Goal: Task Accomplishment & Management: Manage account settings

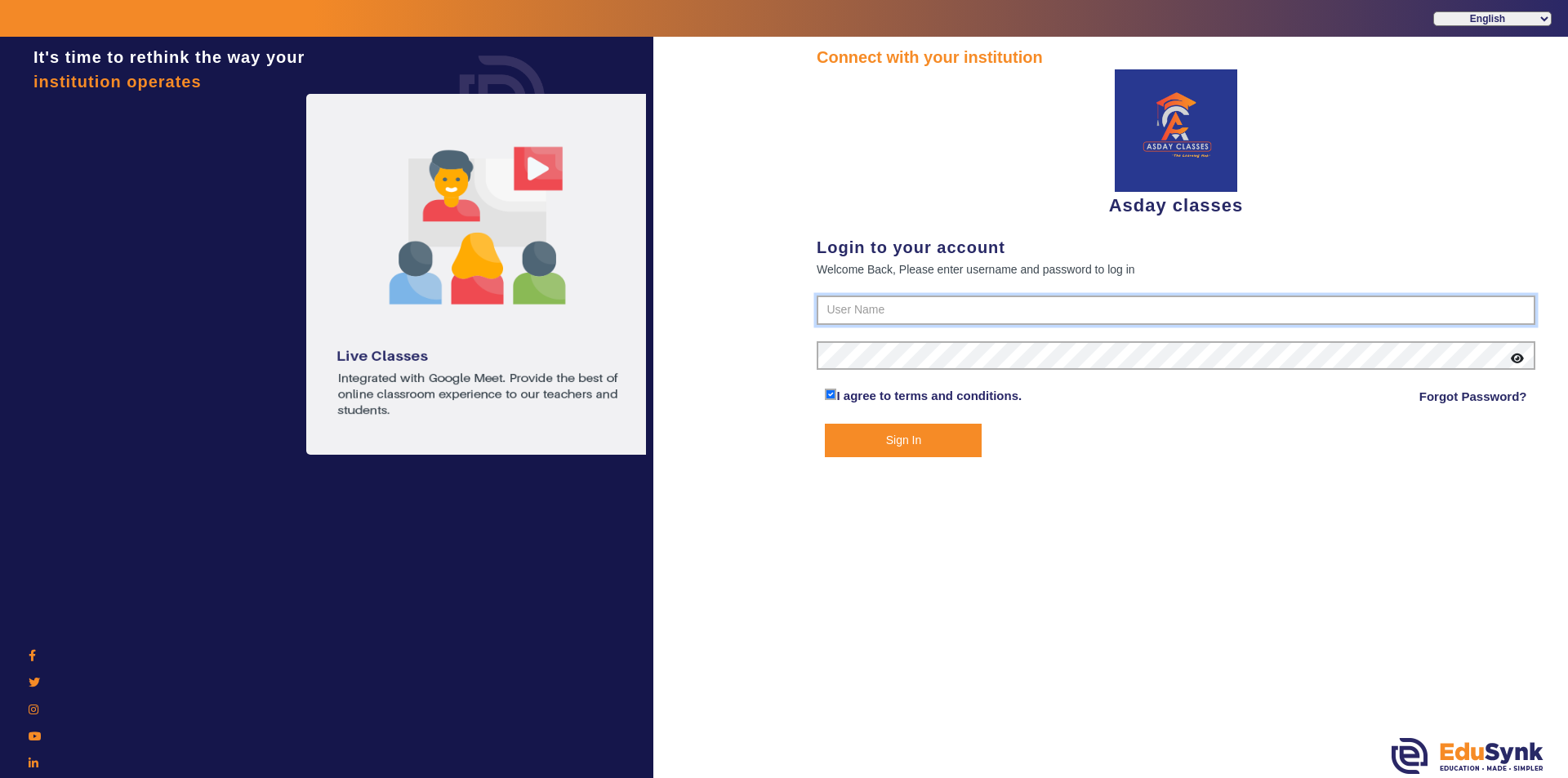
type input "7775077131"
click at [781, 442] on button "Sign In" at bounding box center [903, 440] width 157 height 34
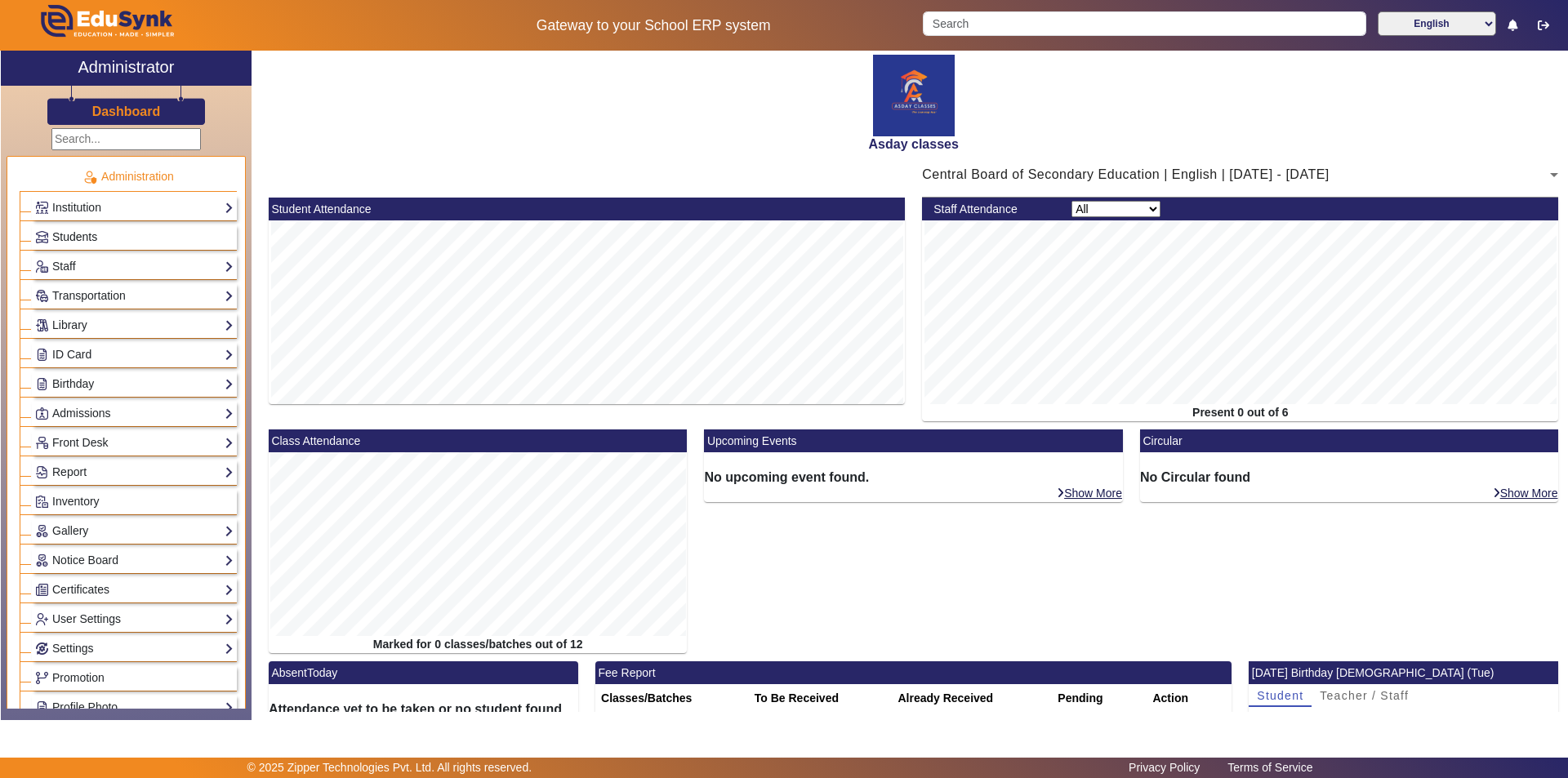
click at [99, 243] on link "Students" at bounding box center [134, 237] width 198 height 18
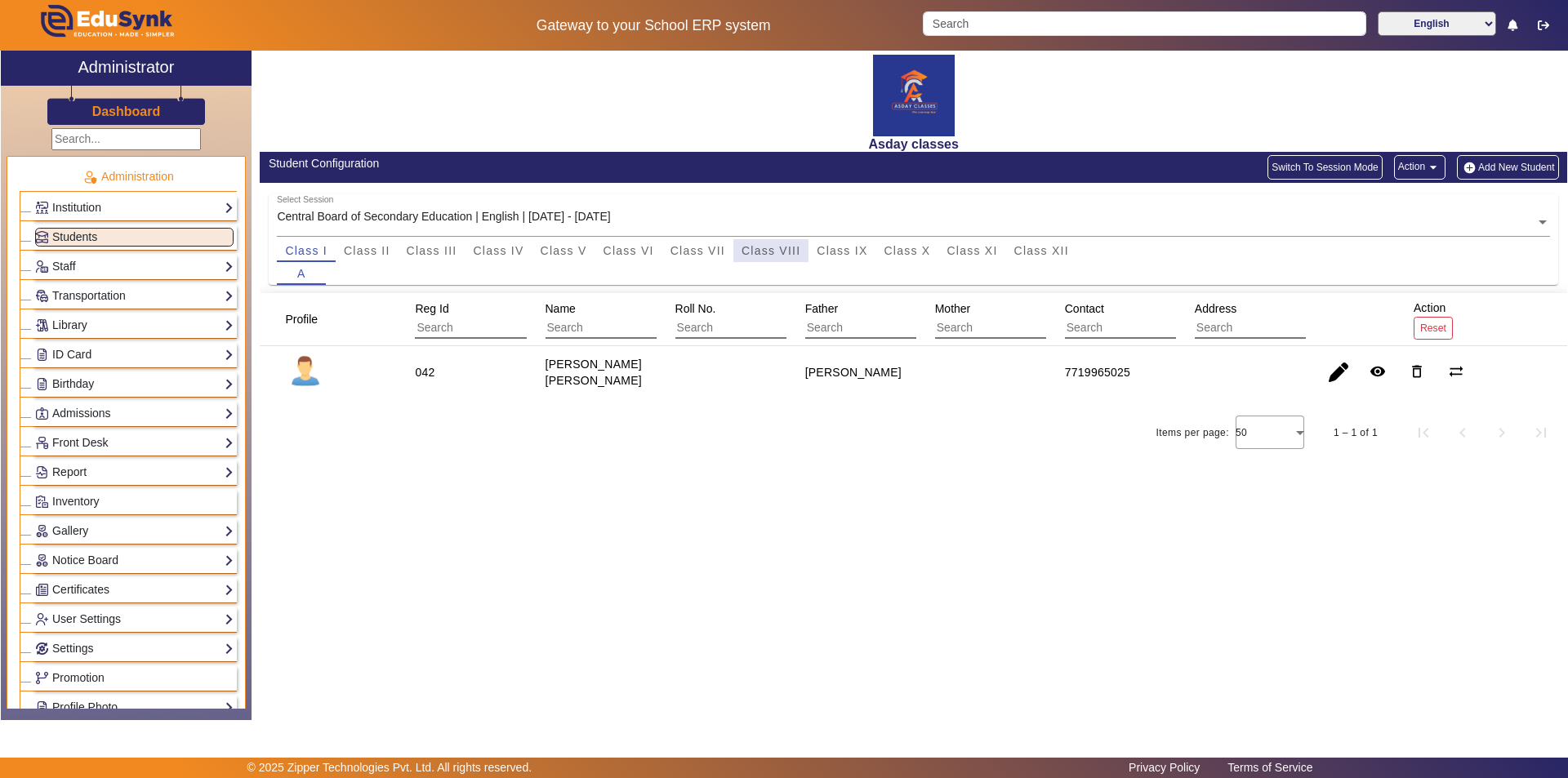
click at [781, 250] on span "Class VIII" at bounding box center [771, 251] width 59 height 12
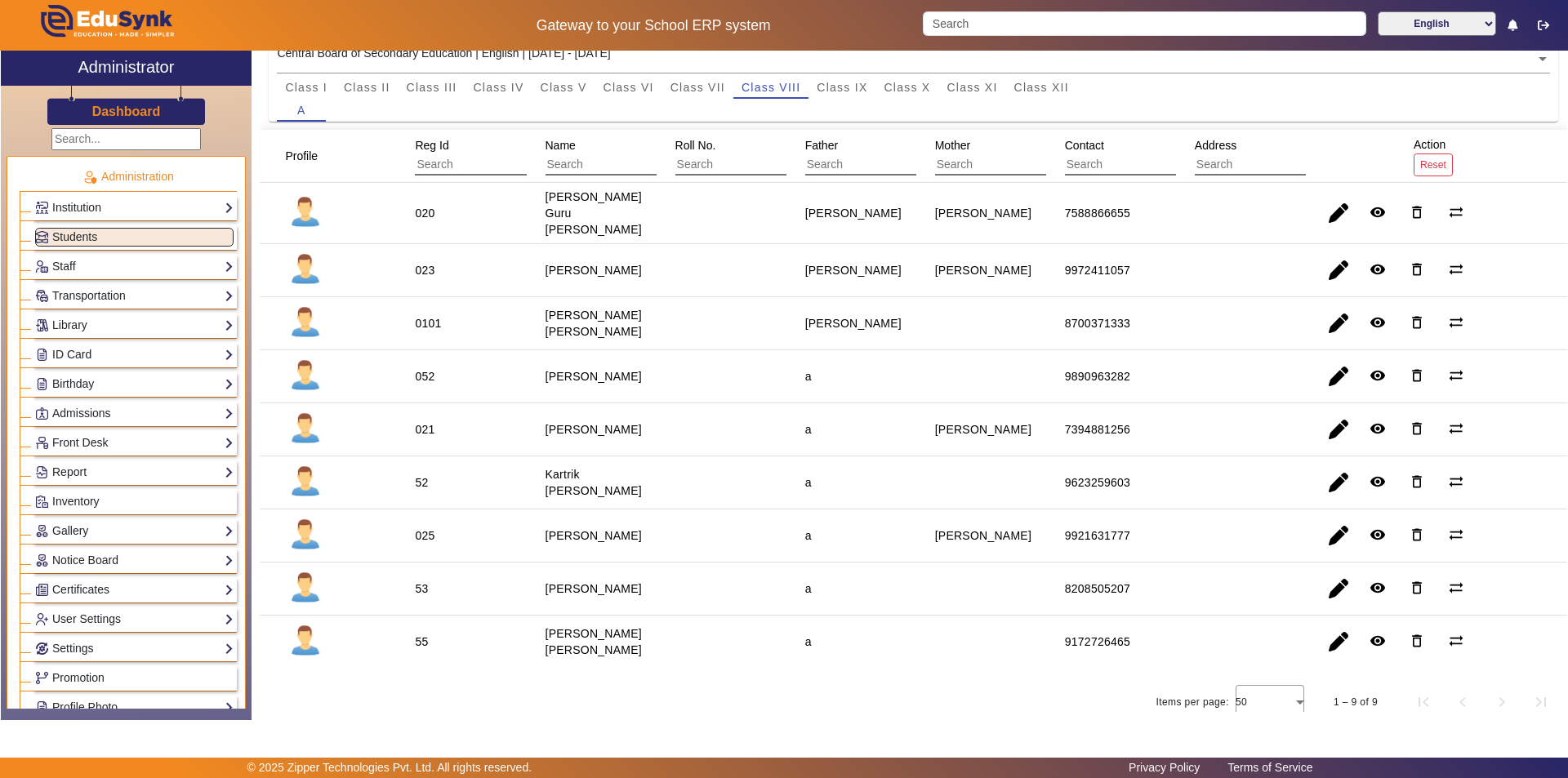
scroll to position [81, 0]
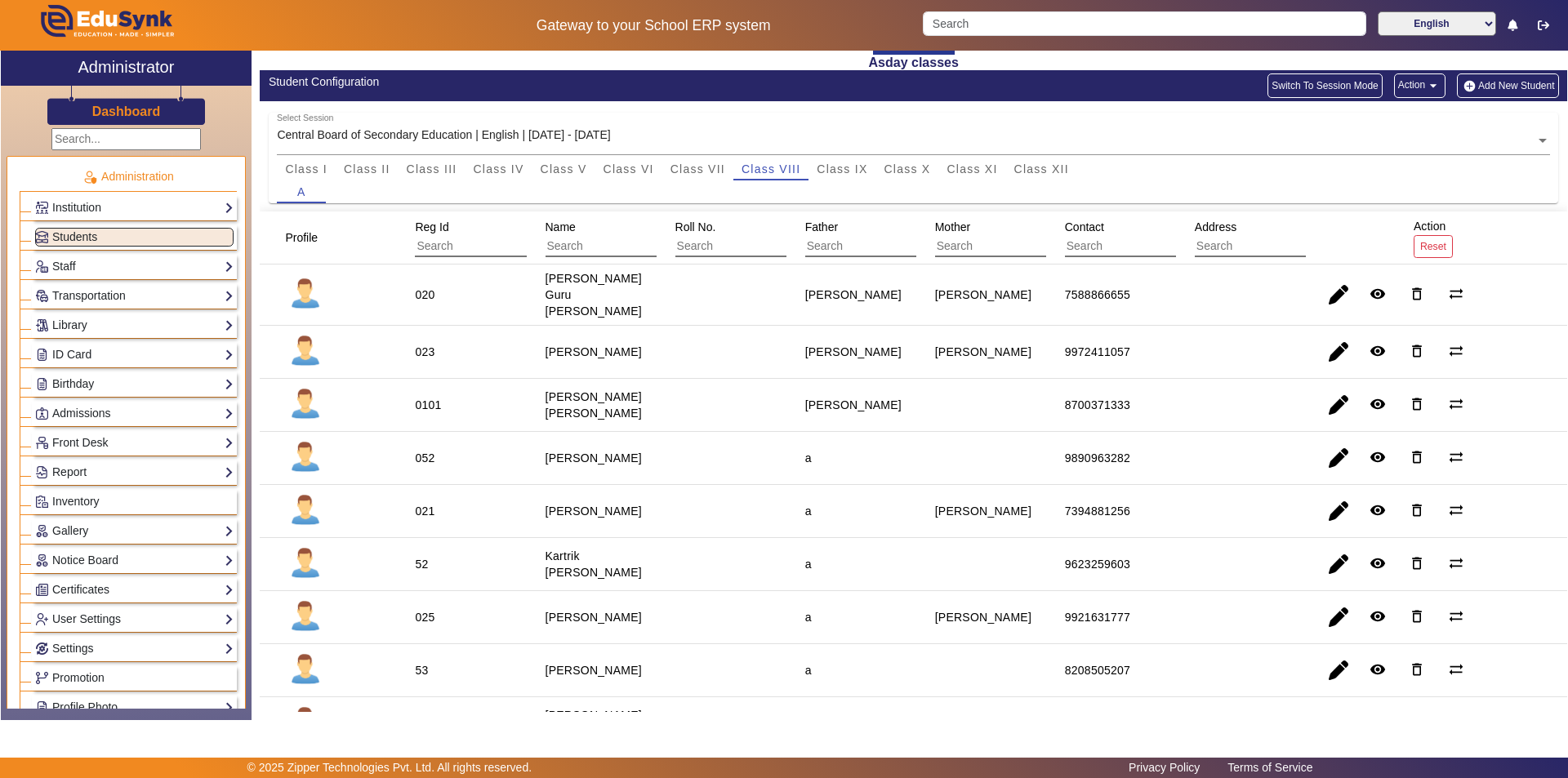
click at [629, 410] on div "[PERSON_NAME] [PERSON_NAME]" at bounding box center [593, 405] width 97 height 33
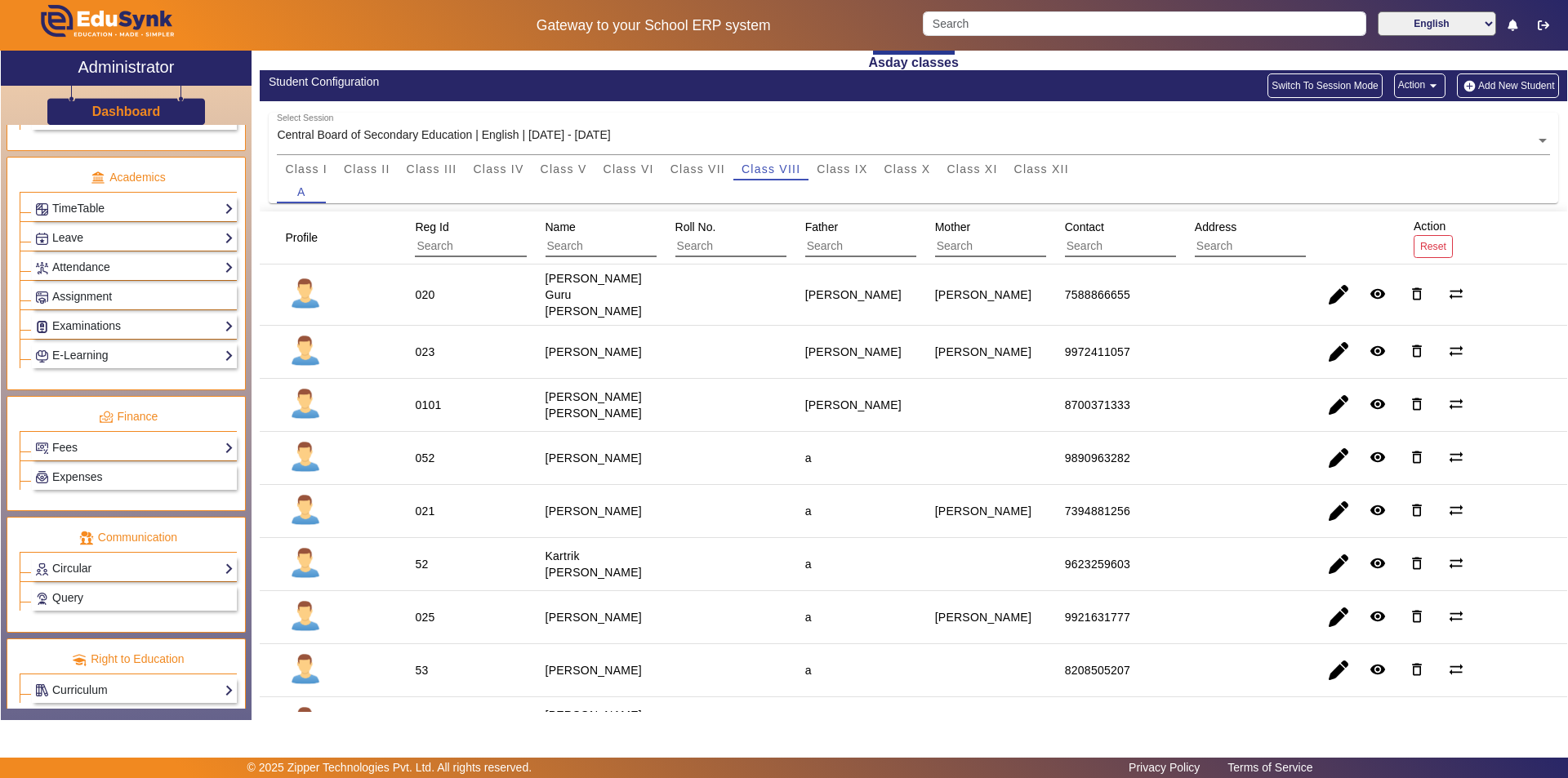
scroll to position [606, 0]
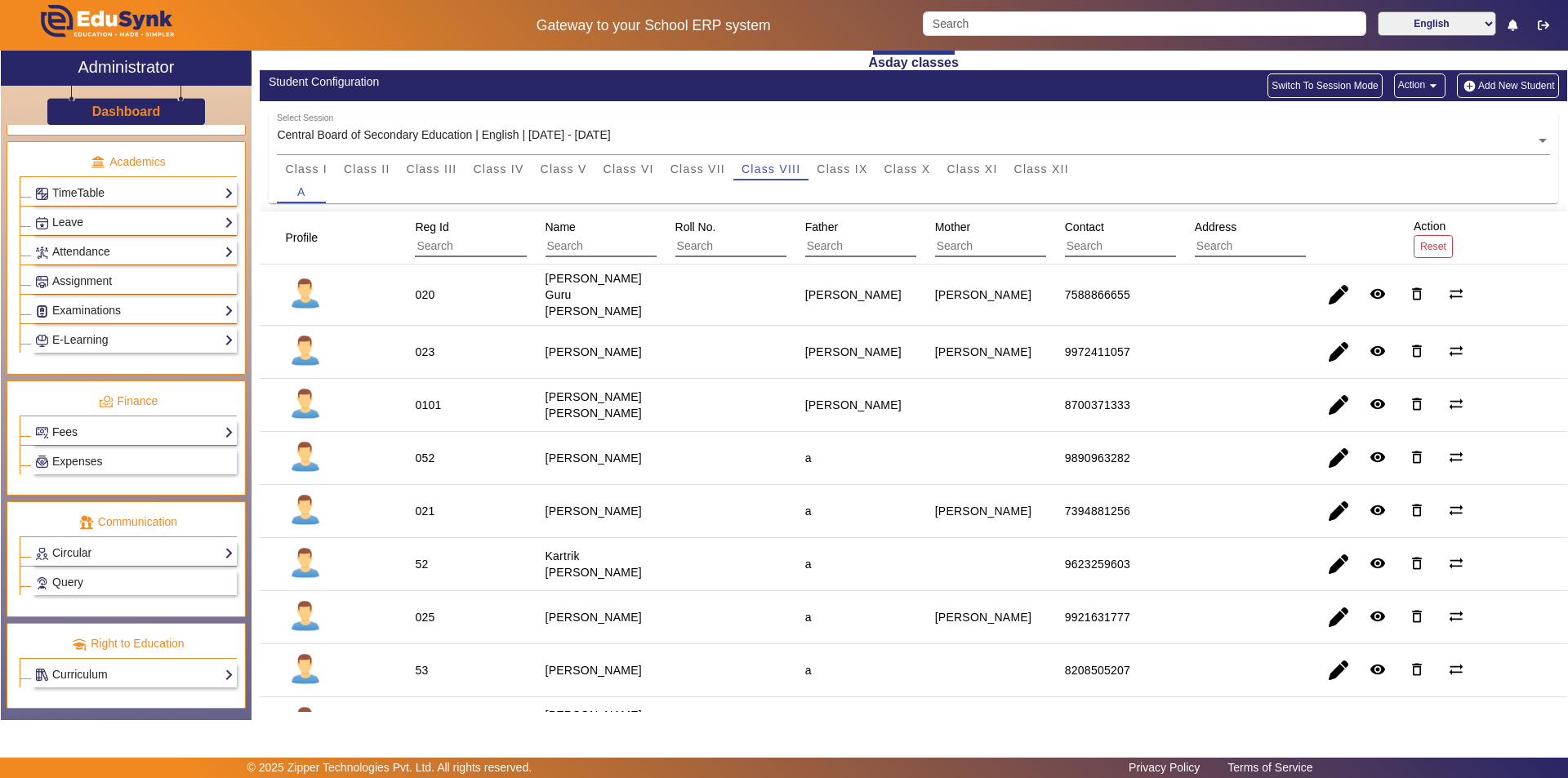
click at [103, 424] on link "Fees" at bounding box center [134, 432] width 198 height 18
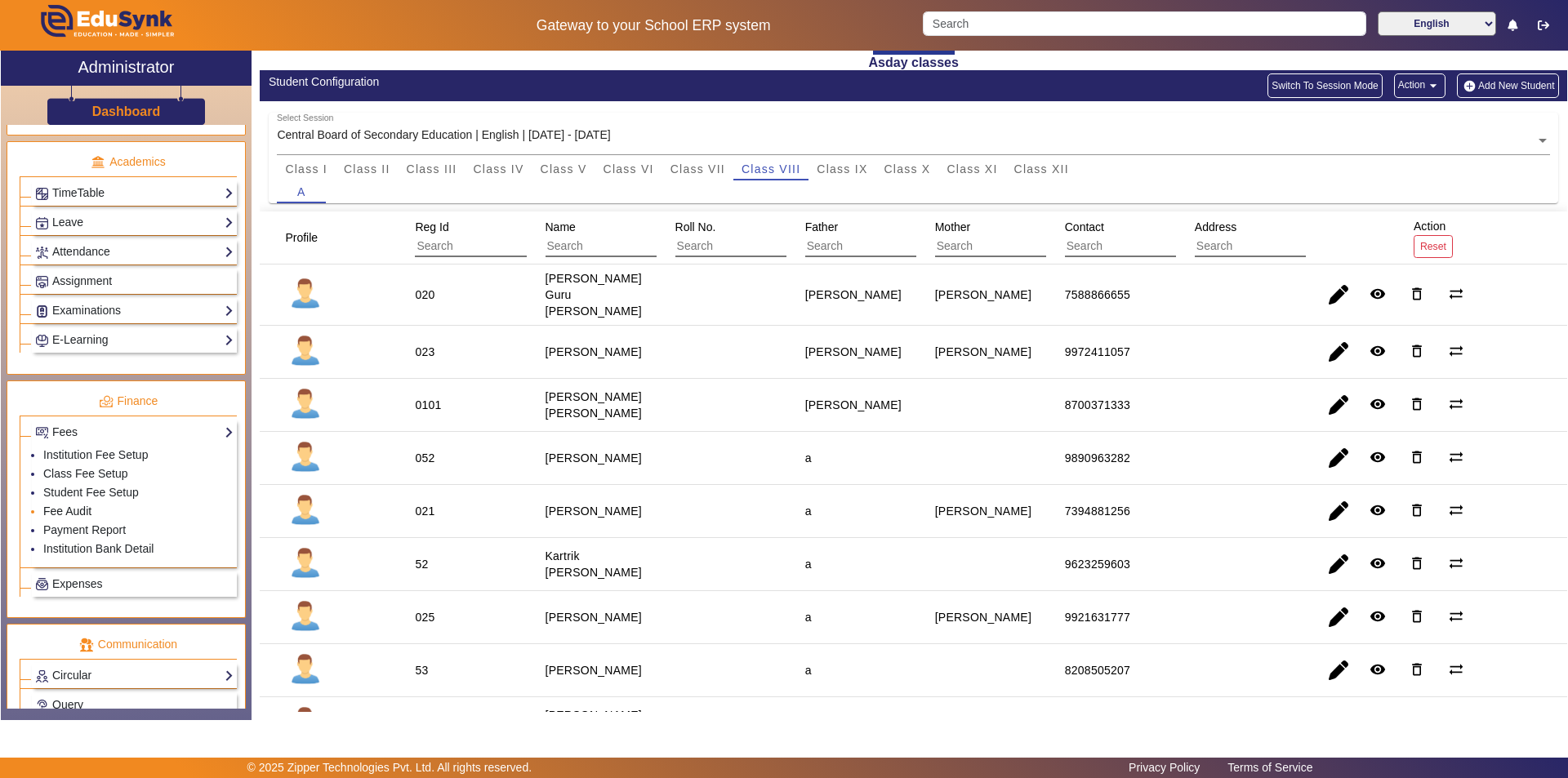
click at [89, 511] on link "Fee Audit" at bounding box center [67, 512] width 48 height 13
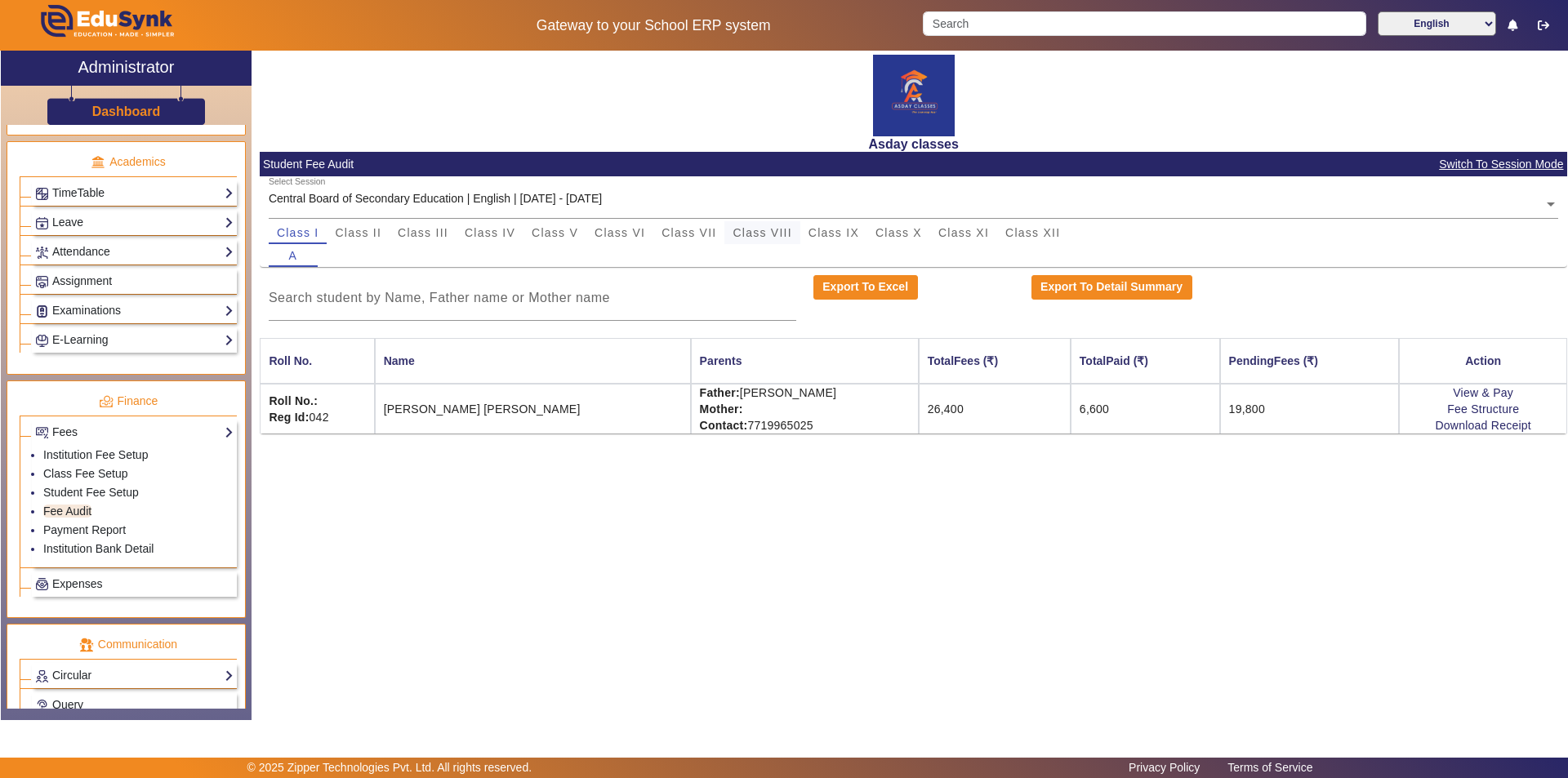
click at [774, 235] on span "Class VIII" at bounding box center [762, 233] width 59 height 12
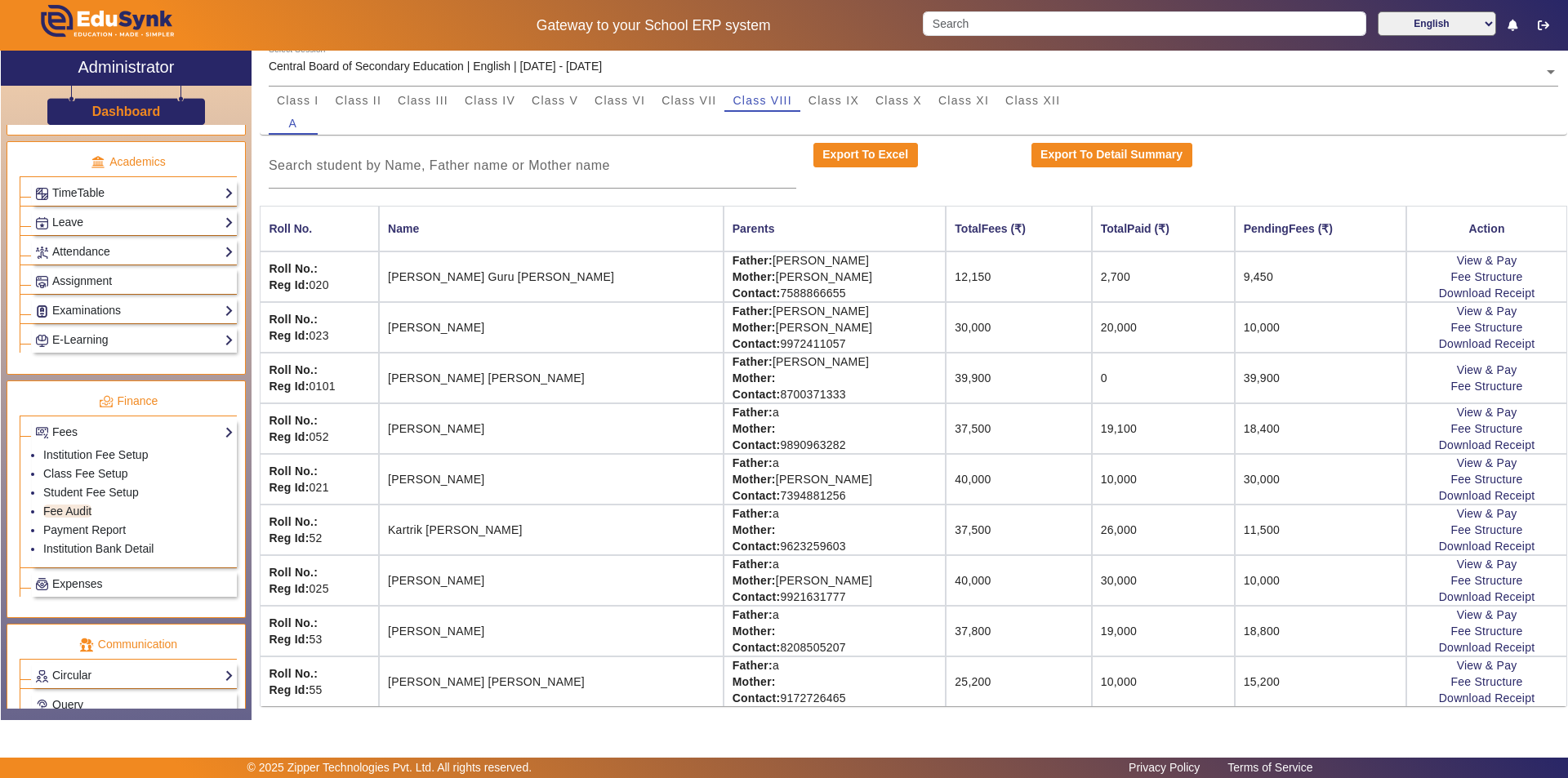
scroll to position [134, 0]
click at [92, 490] on link "Student Fee Setup" at bounding box center [92, 492] width 96 height 13
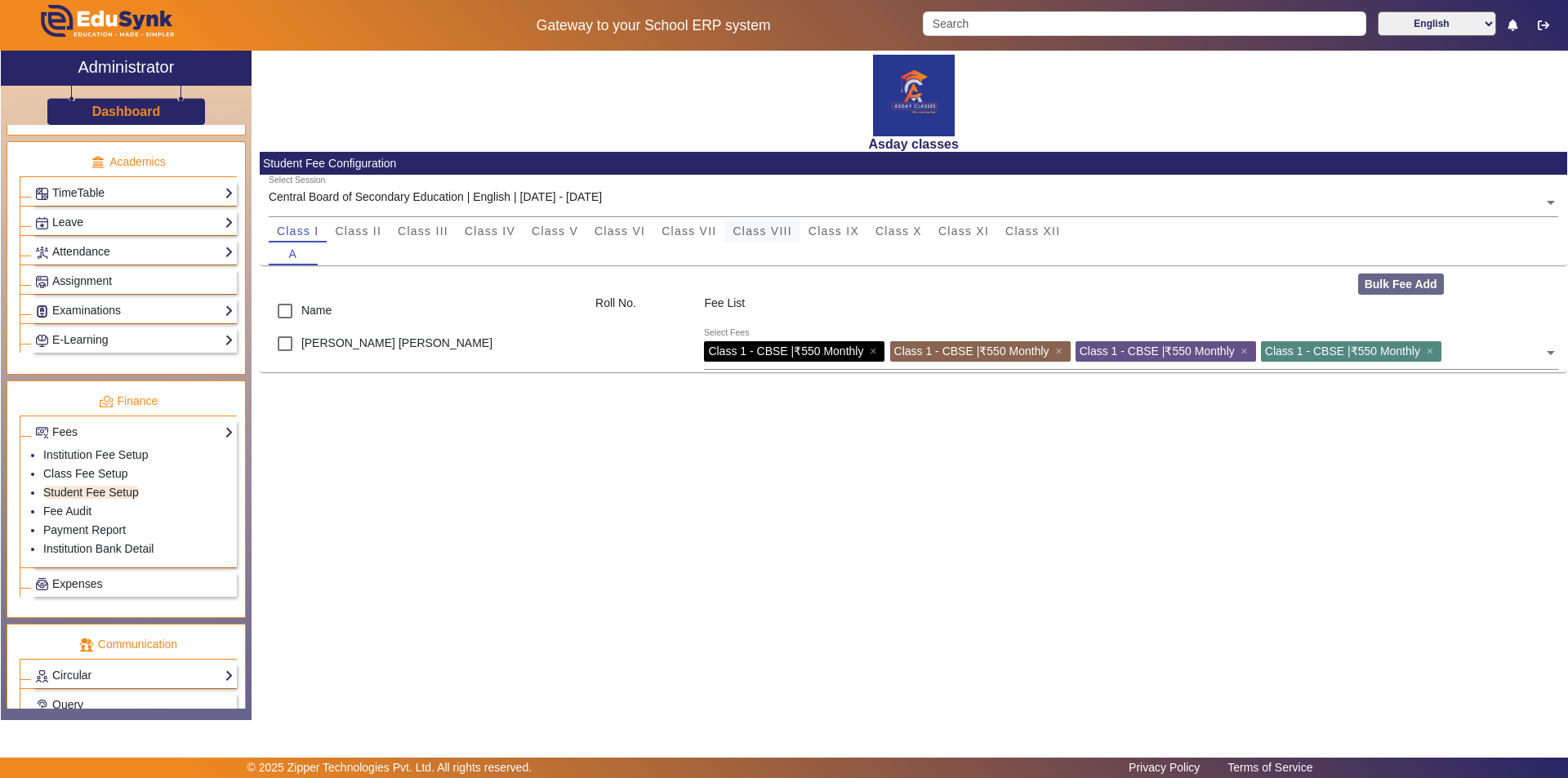
click at [781, 227] on span "Class VIII" at bounding box center [762, 231] width 59 height 12
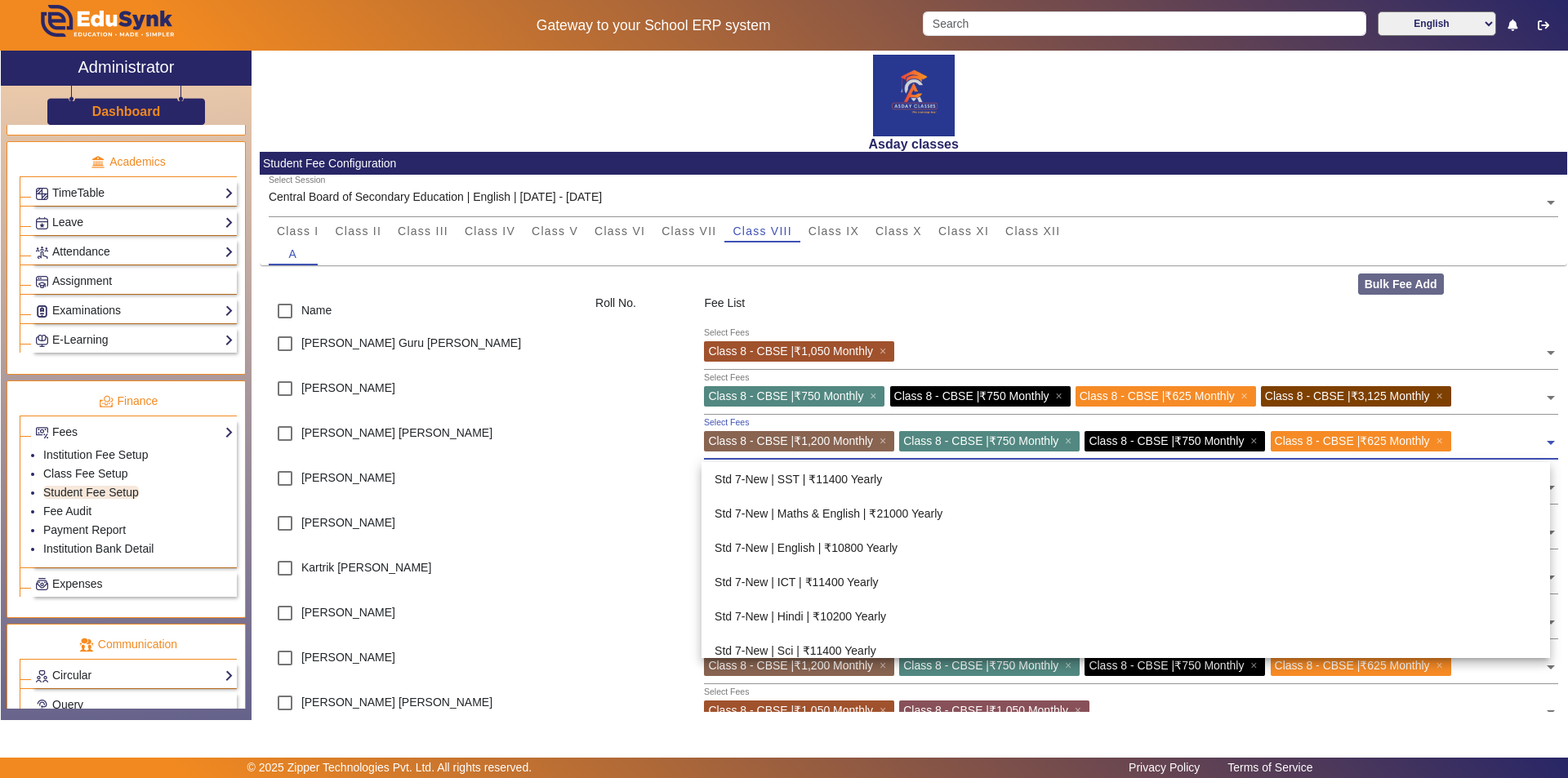
click at [781, 442] on span at bounding box center [1550, 436] width 14 height 26
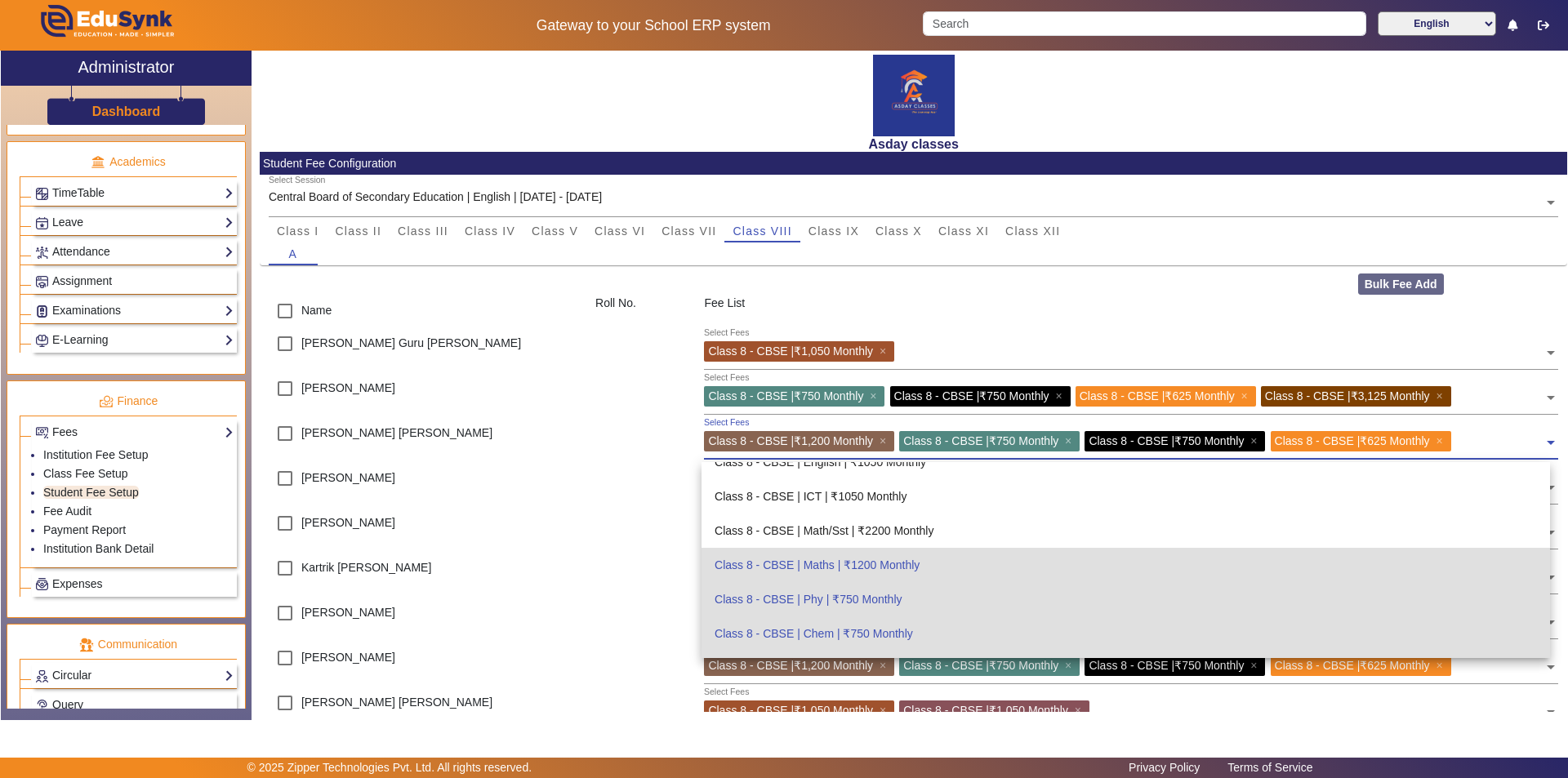
scroll to position [694, 0]
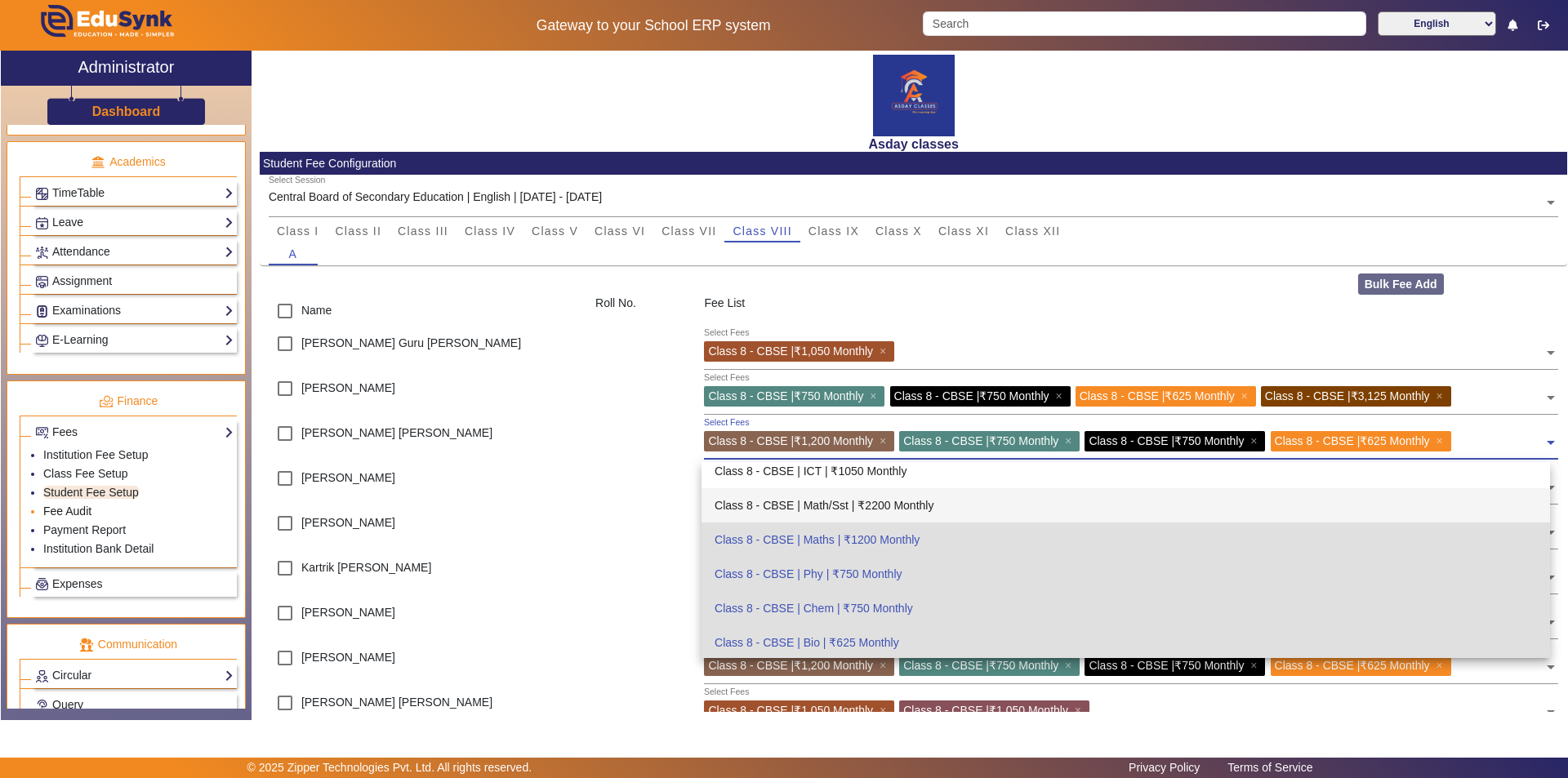
click at [72, 507] on link "Fee Audit" at bounding box center [67, 512] width 48 height 13
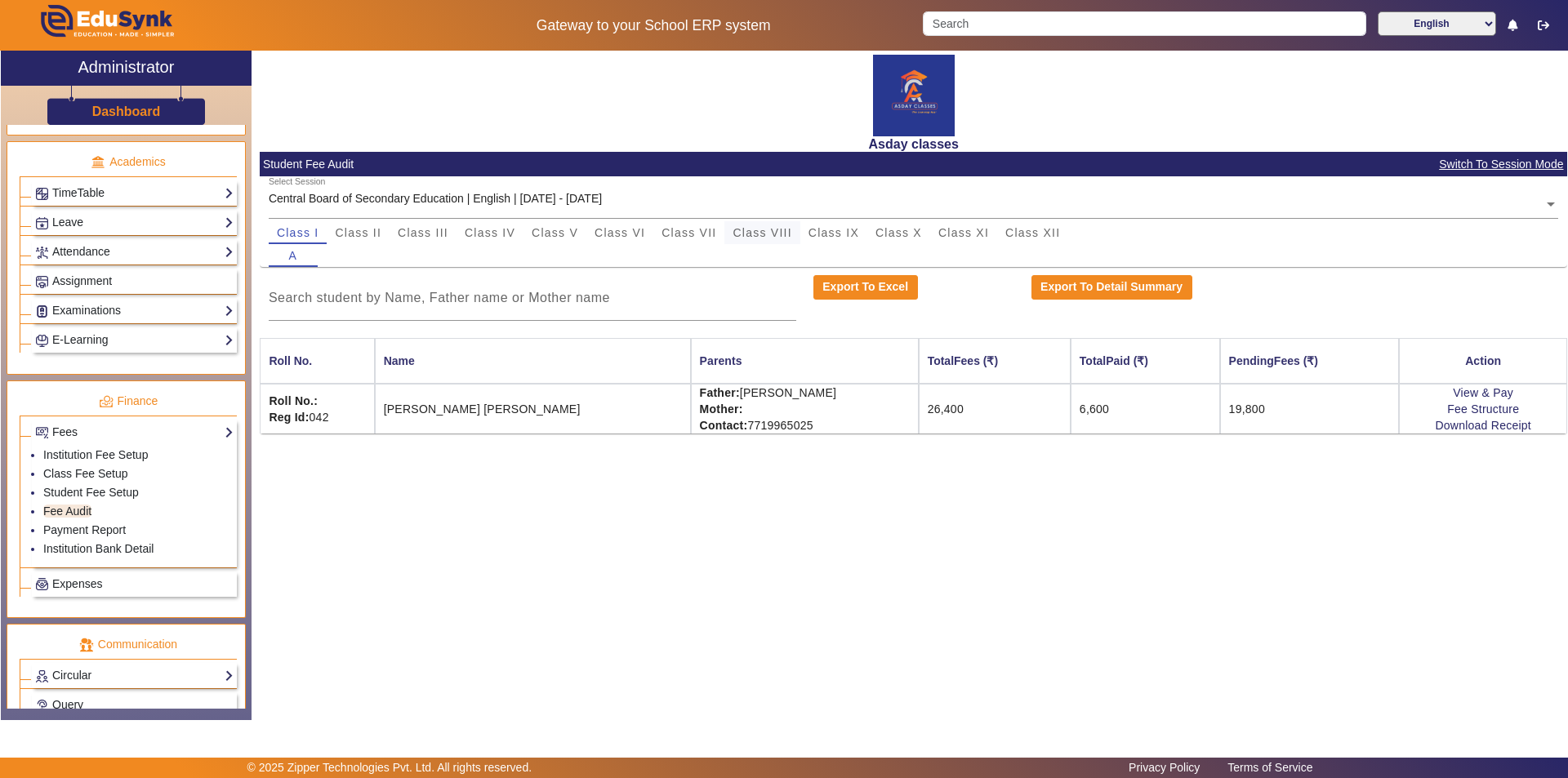
click at [776, 229] on span "Class VIII" at bounding box center [762, 233] width 59 height 12
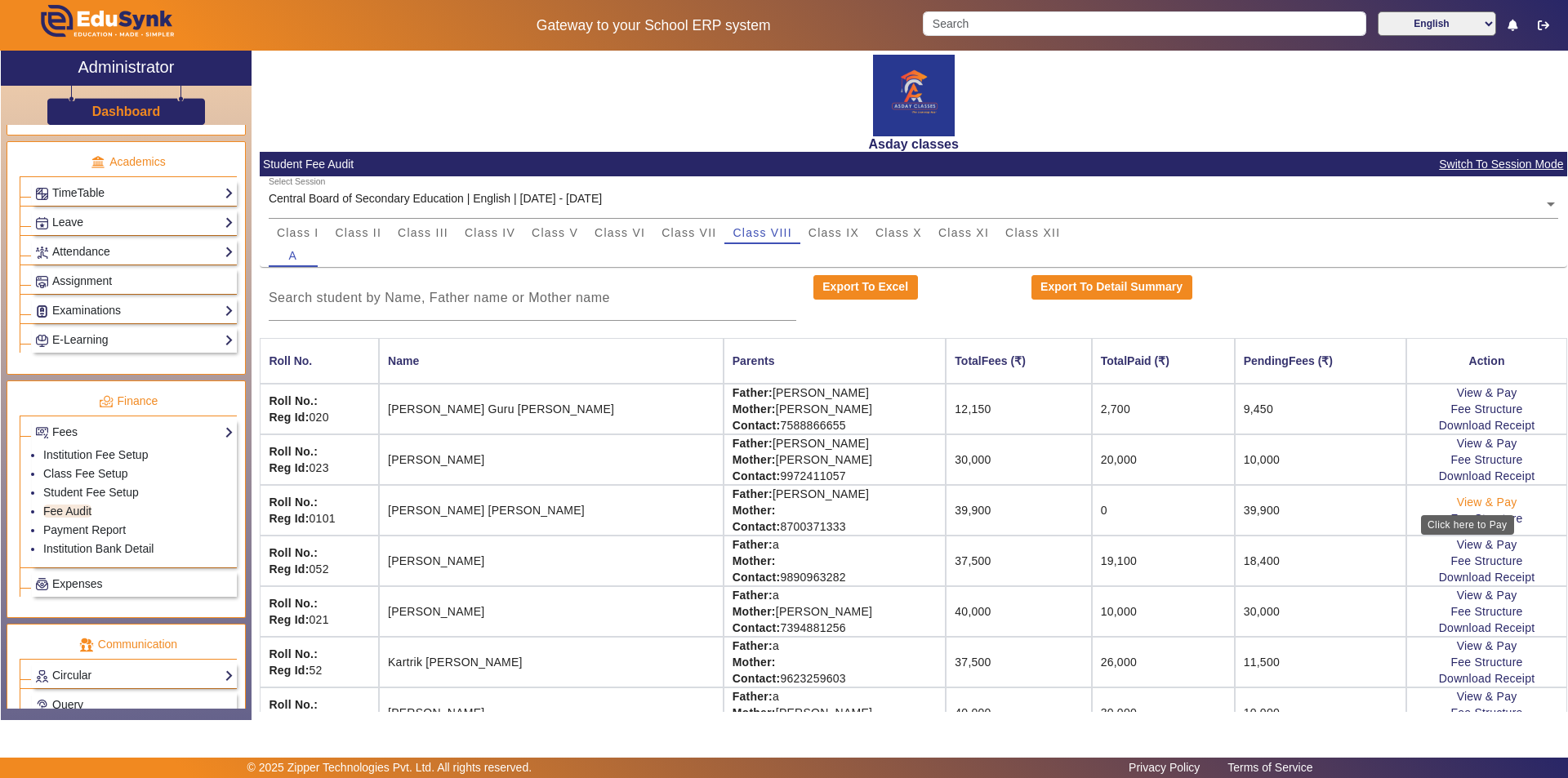
click at [781, 499] on link "View & Pay" at bounding box center [1487, 502] width 61 height 13
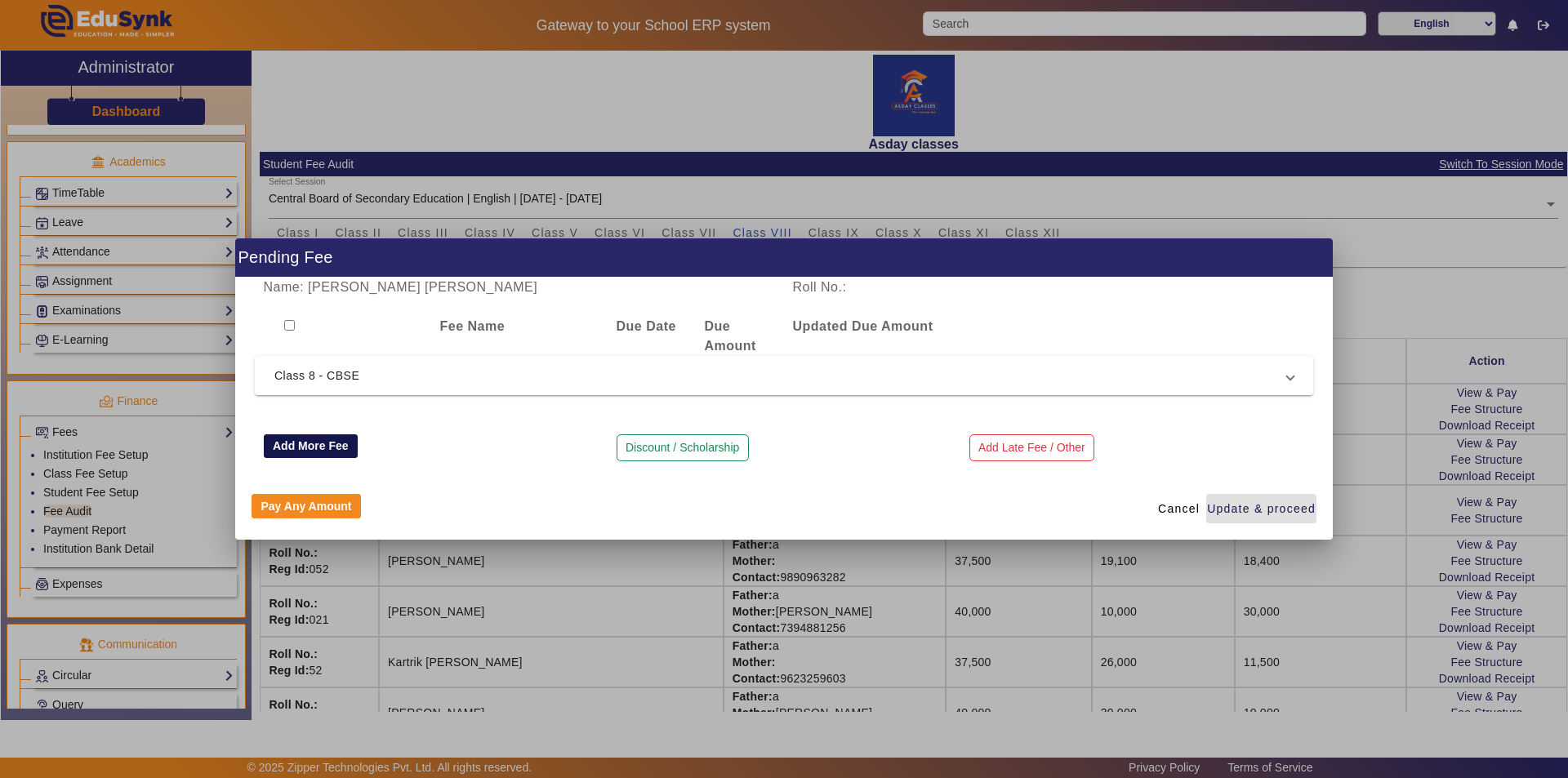
click at [316, 445] on button "Add More Fee" at bounding box center [311, 446] width 95 height 24
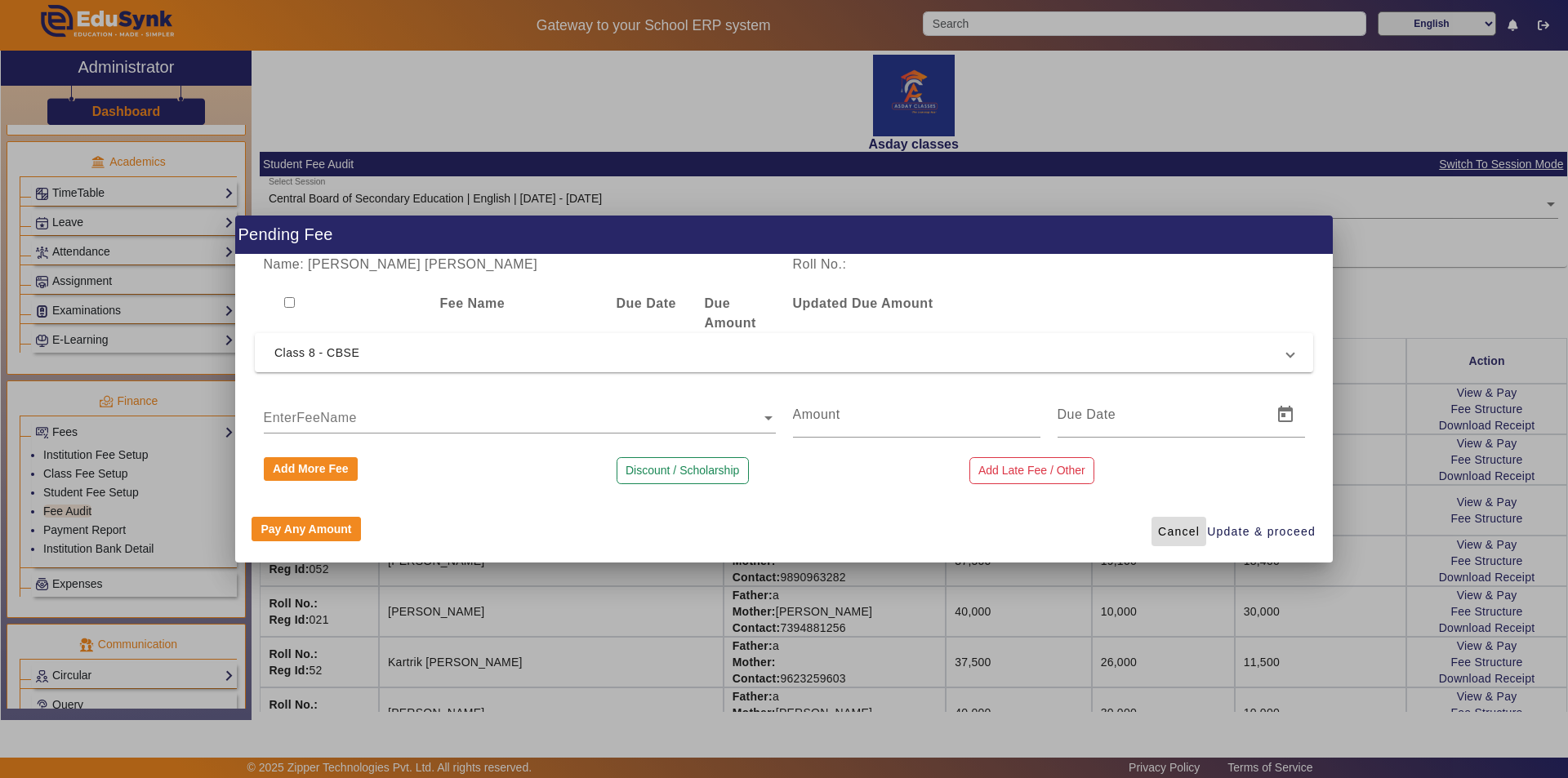
click at [781, 533] on span "Cancel" at bounding box center [1179, 532] width 42 height 17
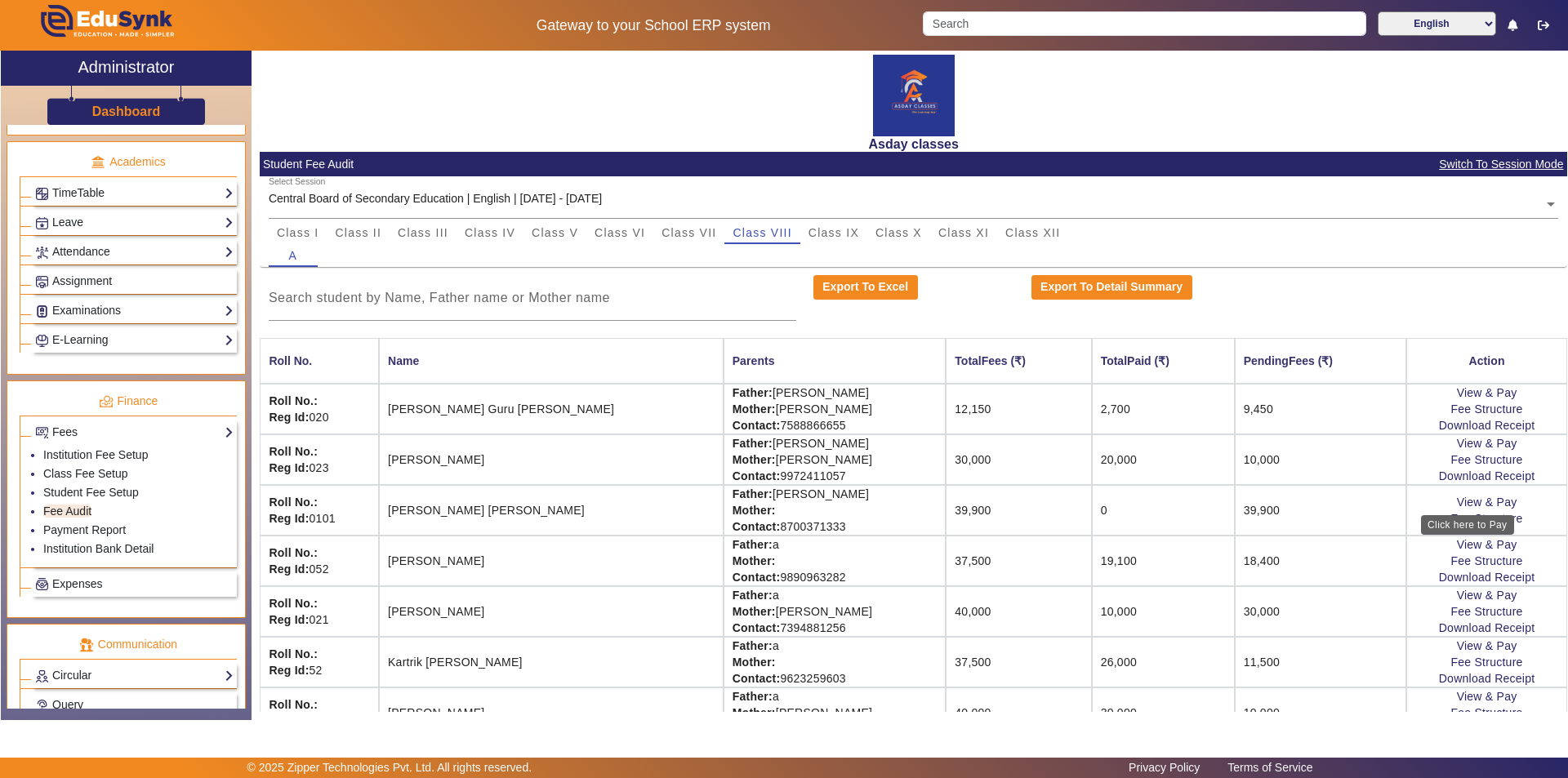
click at [781, 504] on link "View & Pay" at bounding box center [1487, 502] width 61 height 13
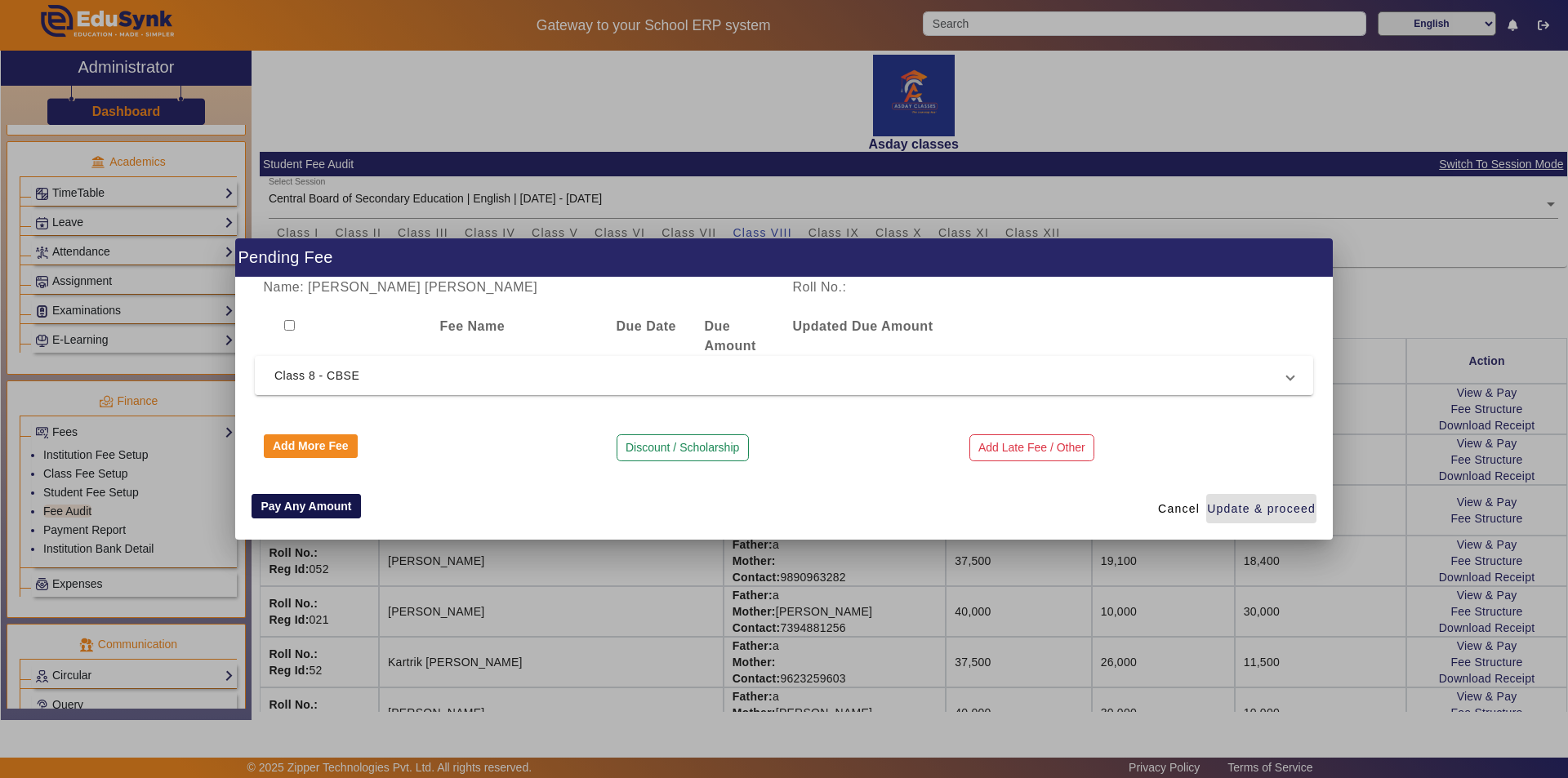
click at [297, 513] on button "Pay Any Amount" at bounding box center [306, 506] width 109 height 24
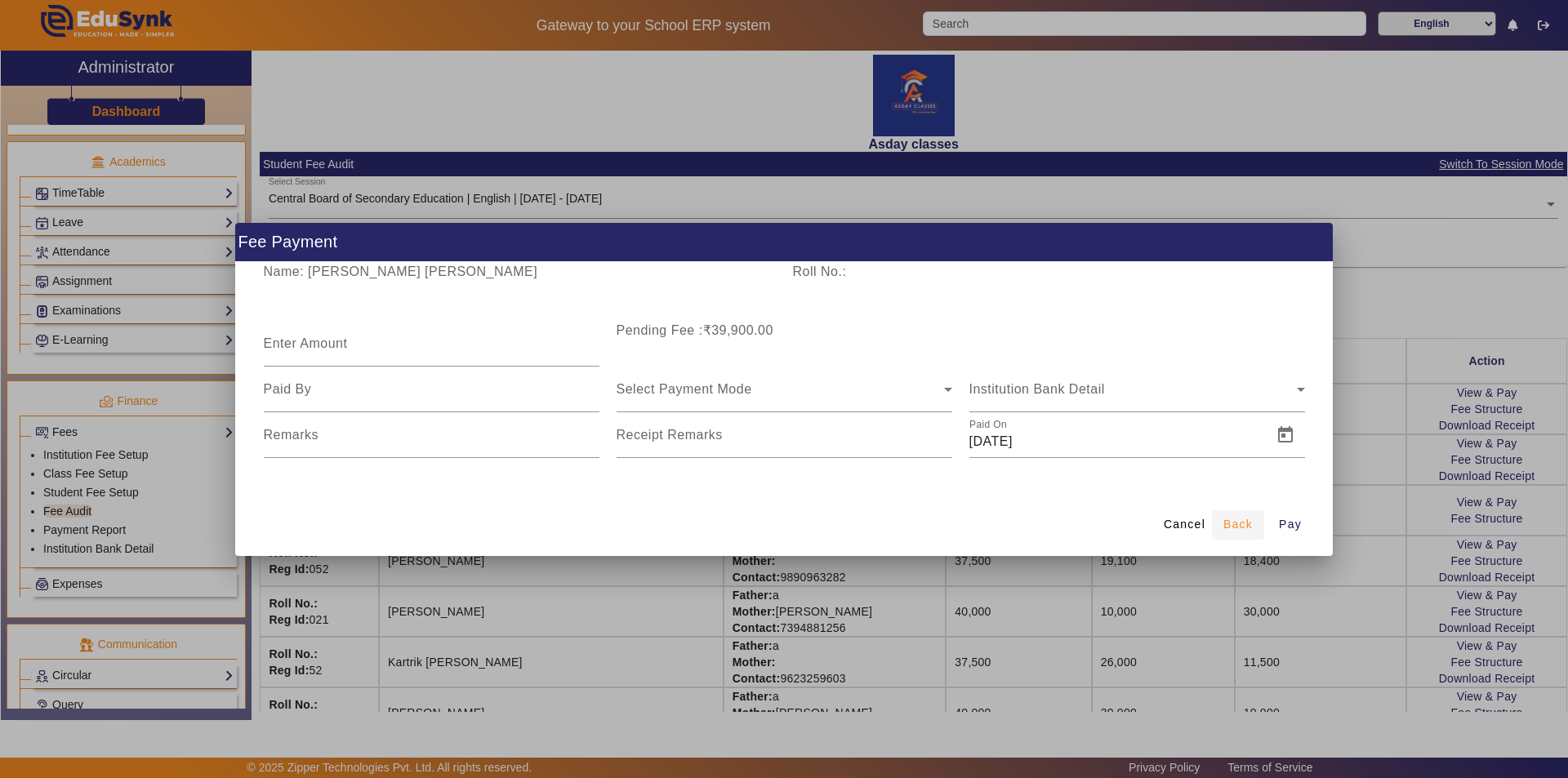
click at [781, 523] on span "Back" at bounding box center [1238, 524] width 29 height 17
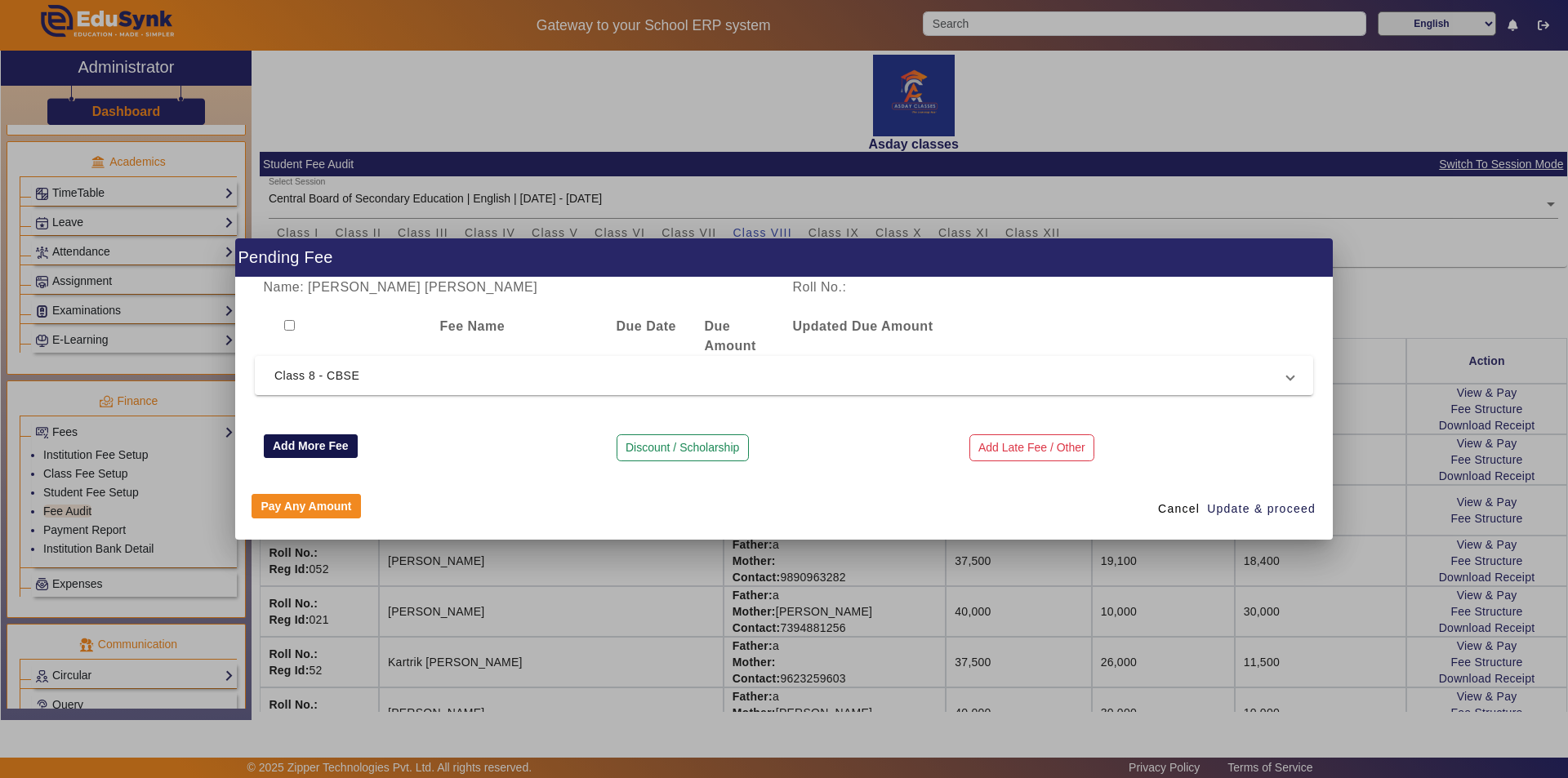
click at [333, 449] on button "Add More Fee" at bounding box center [311, 446] width 95 height 24
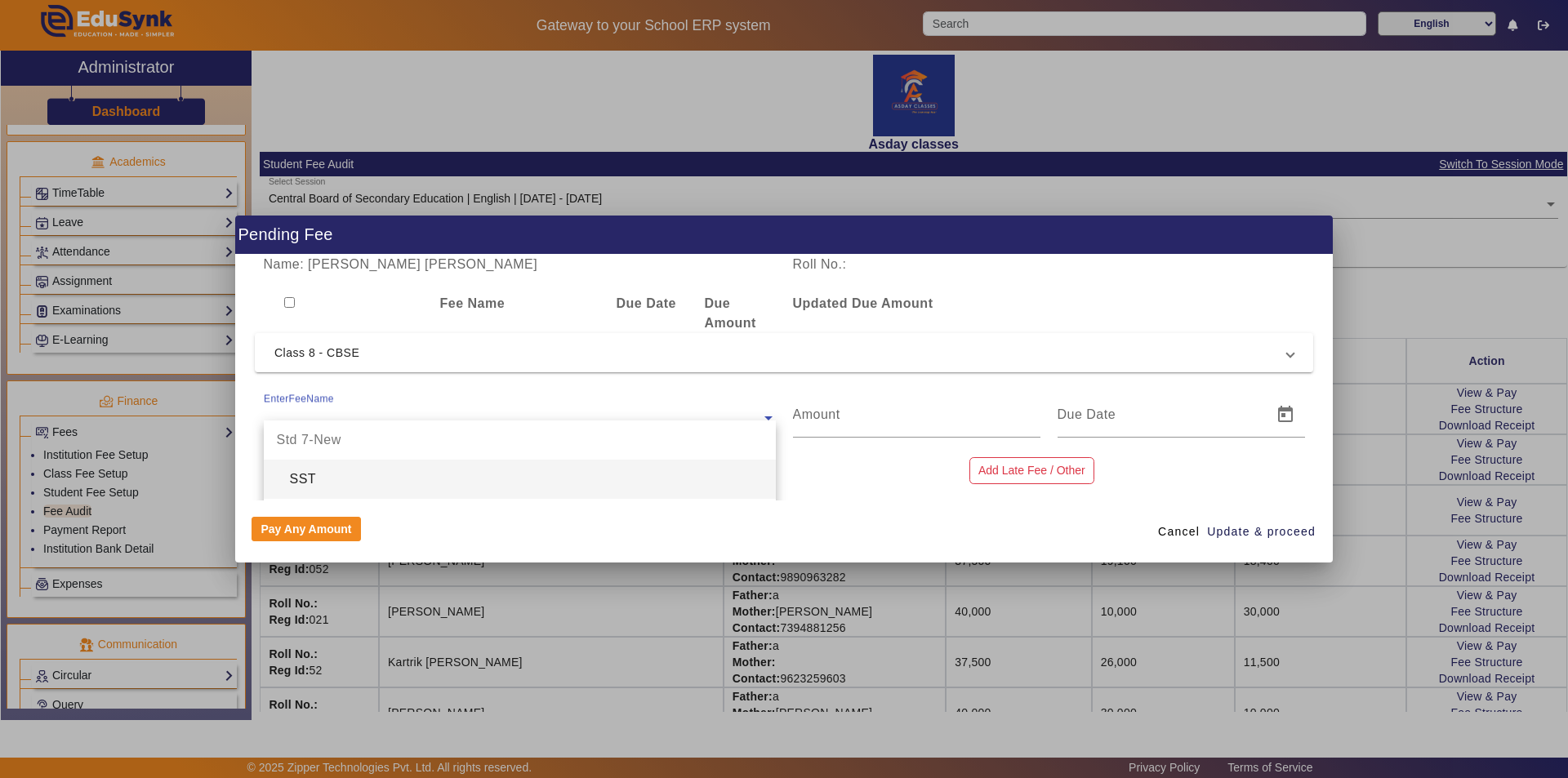
click at [324, 413] on input "text" at bounding box center [519, 418] width 512 height 19
click at [781, 539] on span "Cancel" at bounding box center [1179, 532] width 42 height 17
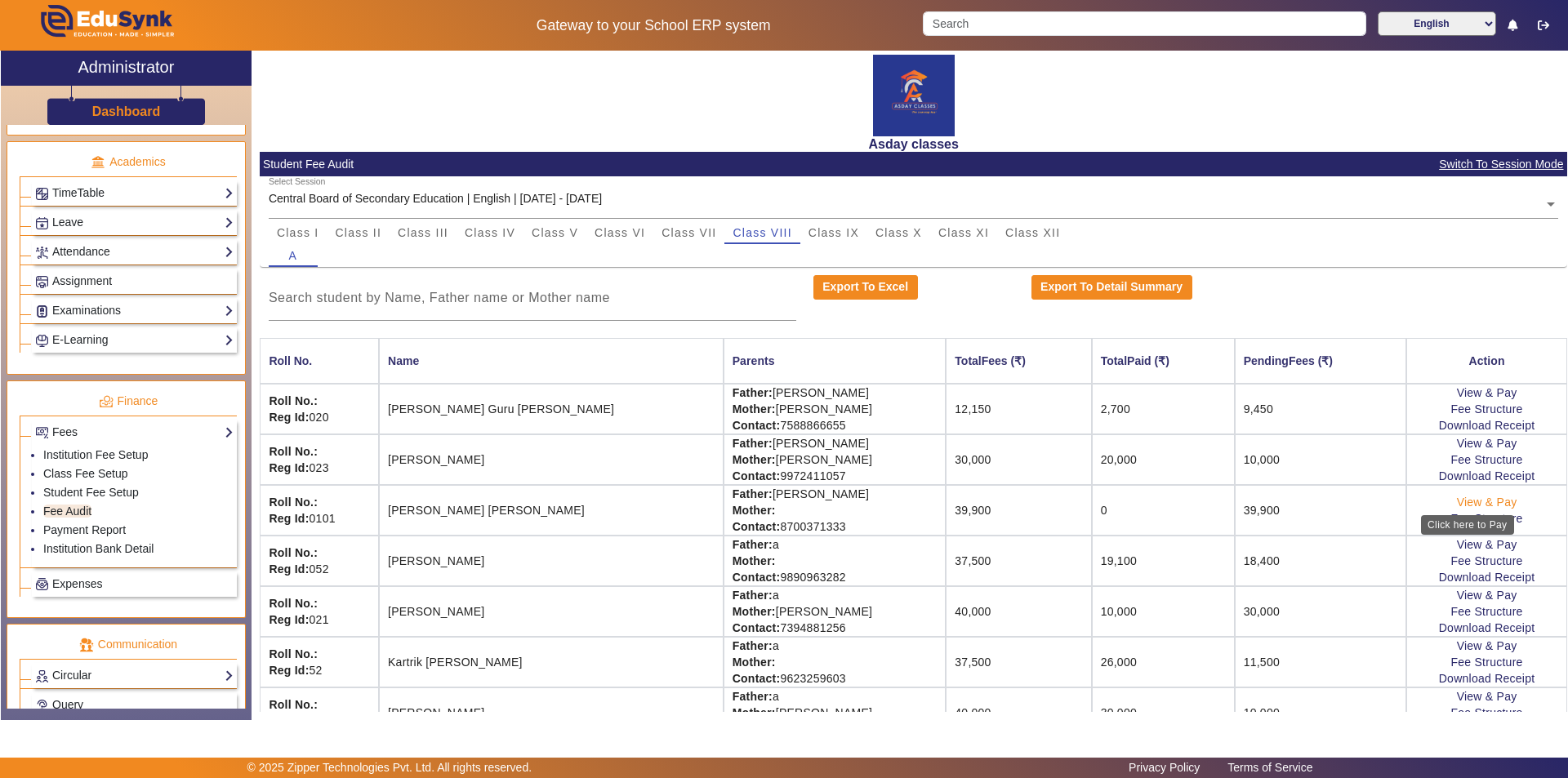
click at [781, 499] on link "View & Pay" at bounding box center [1487, 502] width 61 height 13
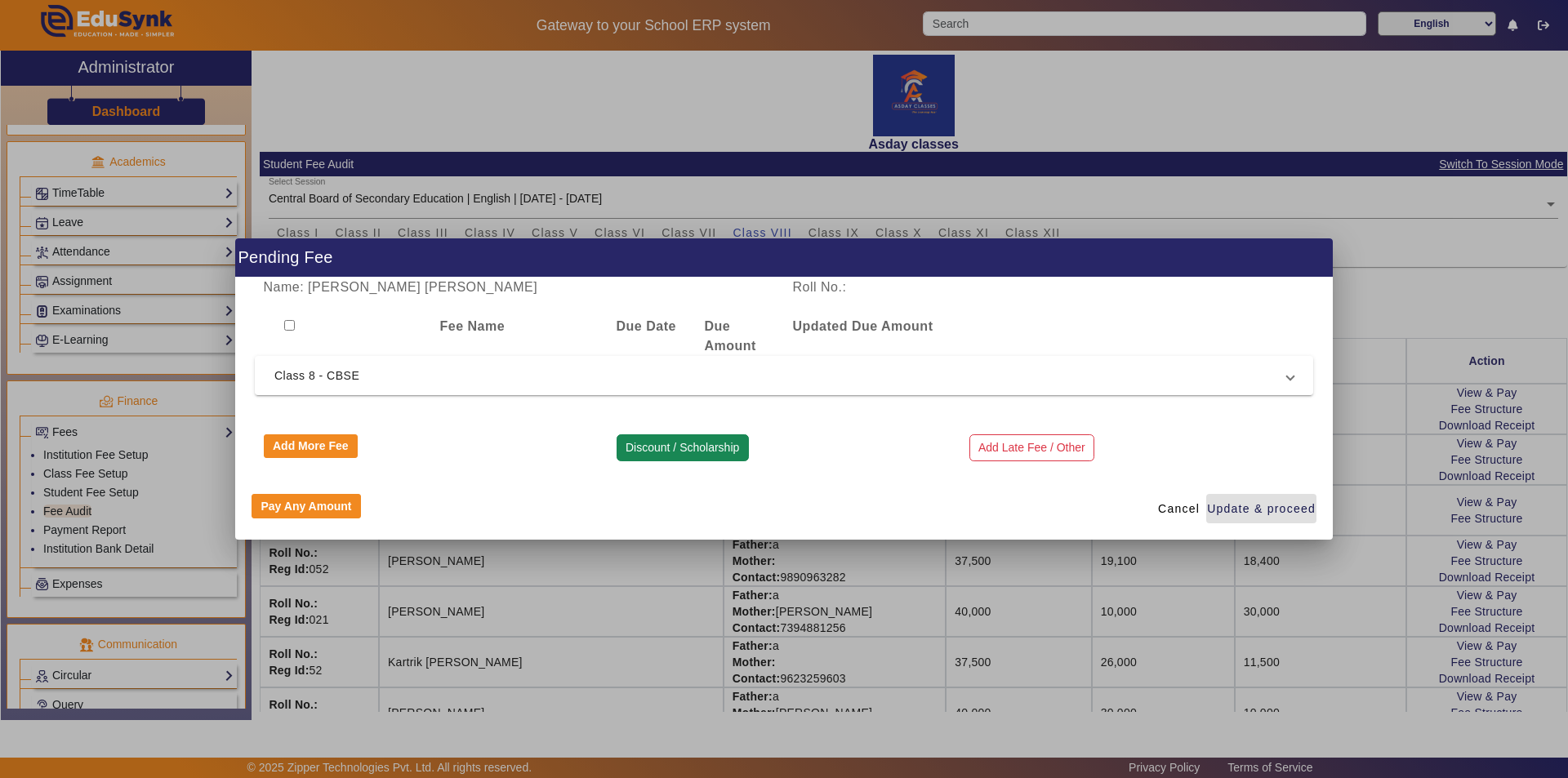
click at [703, 448] on button "Discount / Scholarship" at bounding box center [682, 448] width 132 height 28
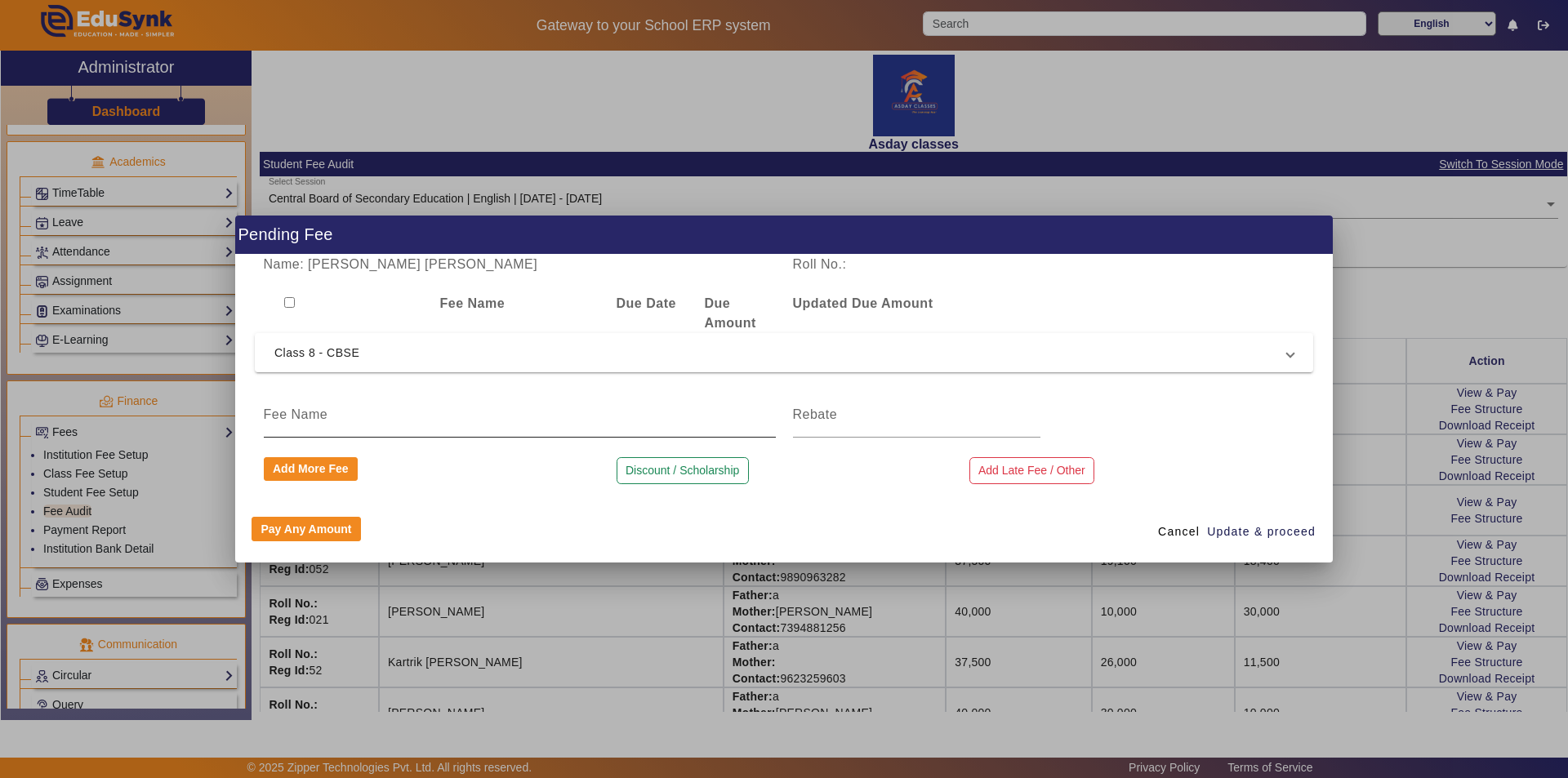
click at [308, 413] on input at bounding box center [519, 414] width 512 height 19
type input "Prorated Fee"
click at [781, 412] on input at bounding box center [917, 414] width 247 height 19
type input "22000"
click at [781, 533] on span "Update & proceed" at bounding box center [1260, 532] width 108 height 17
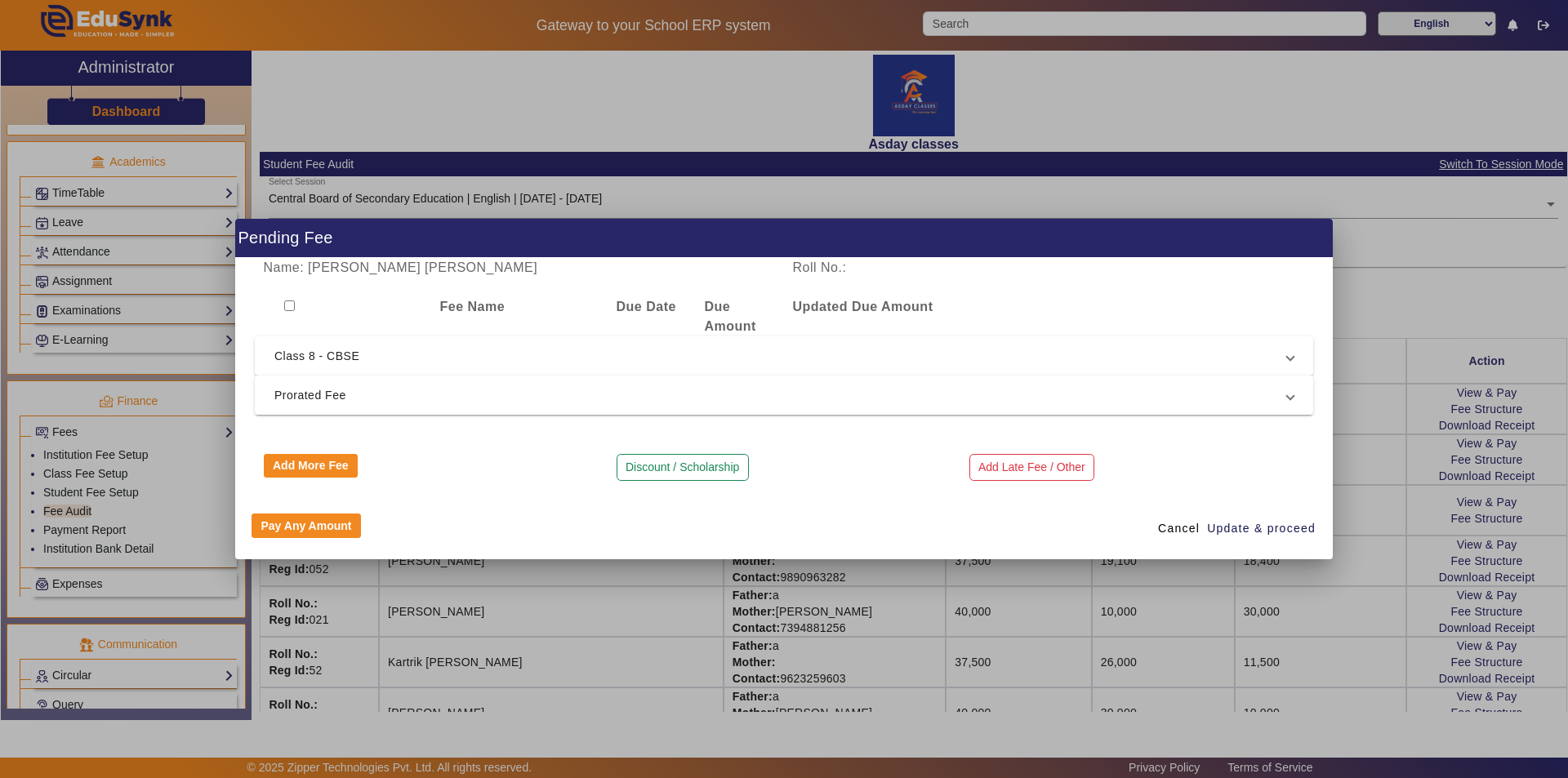
click at [781, 602] on div at bounding box center [784, 389] width 1568 height 778
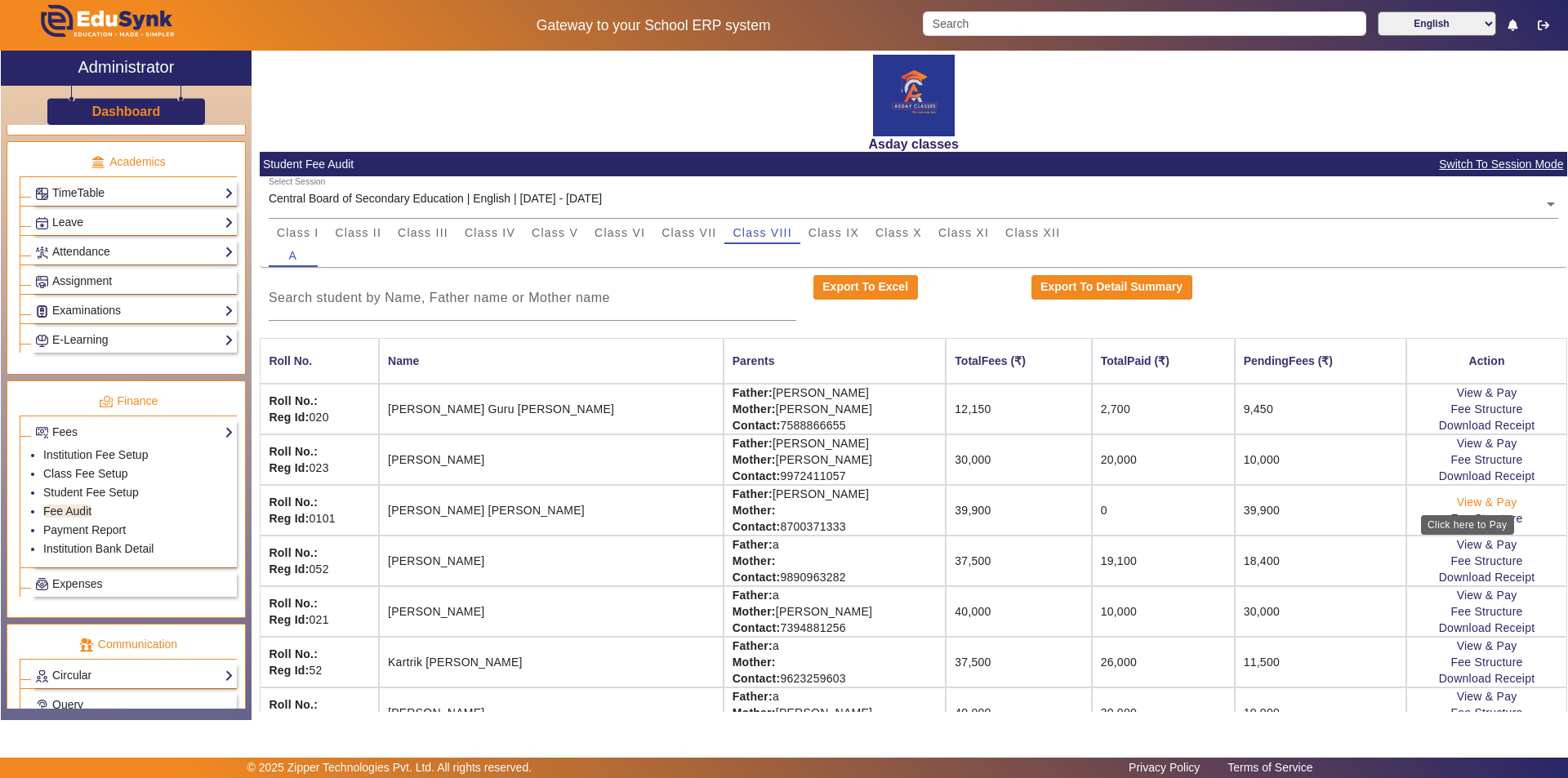
click at [781, 501] on link "View & Pay" at bounding box center [1487, 502] width 61 height 13
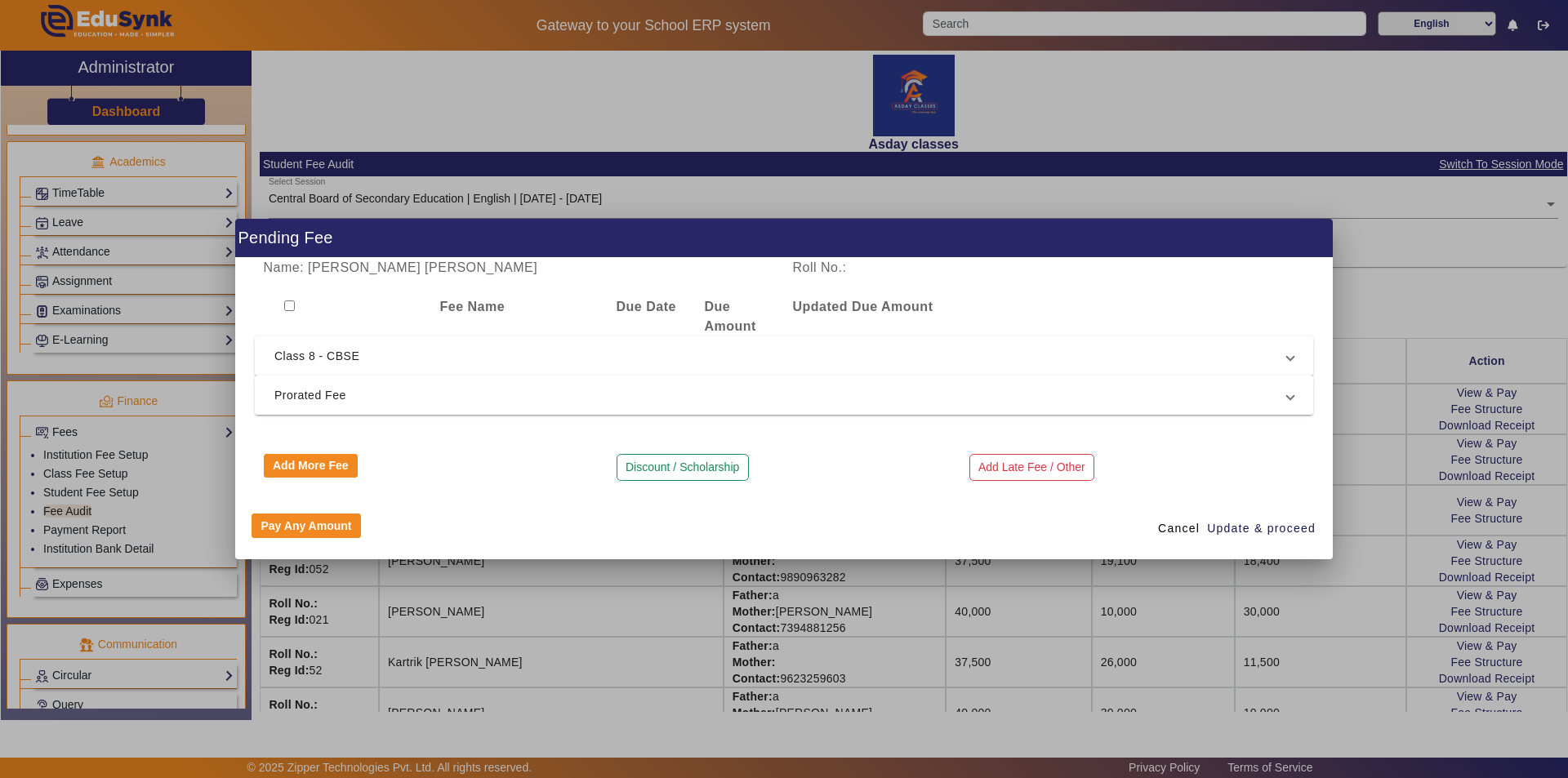
click at [477, 376] on mat-expansion-panel-header "Prorated Fee" at bounding box center [783, 395] width 1058 height 39
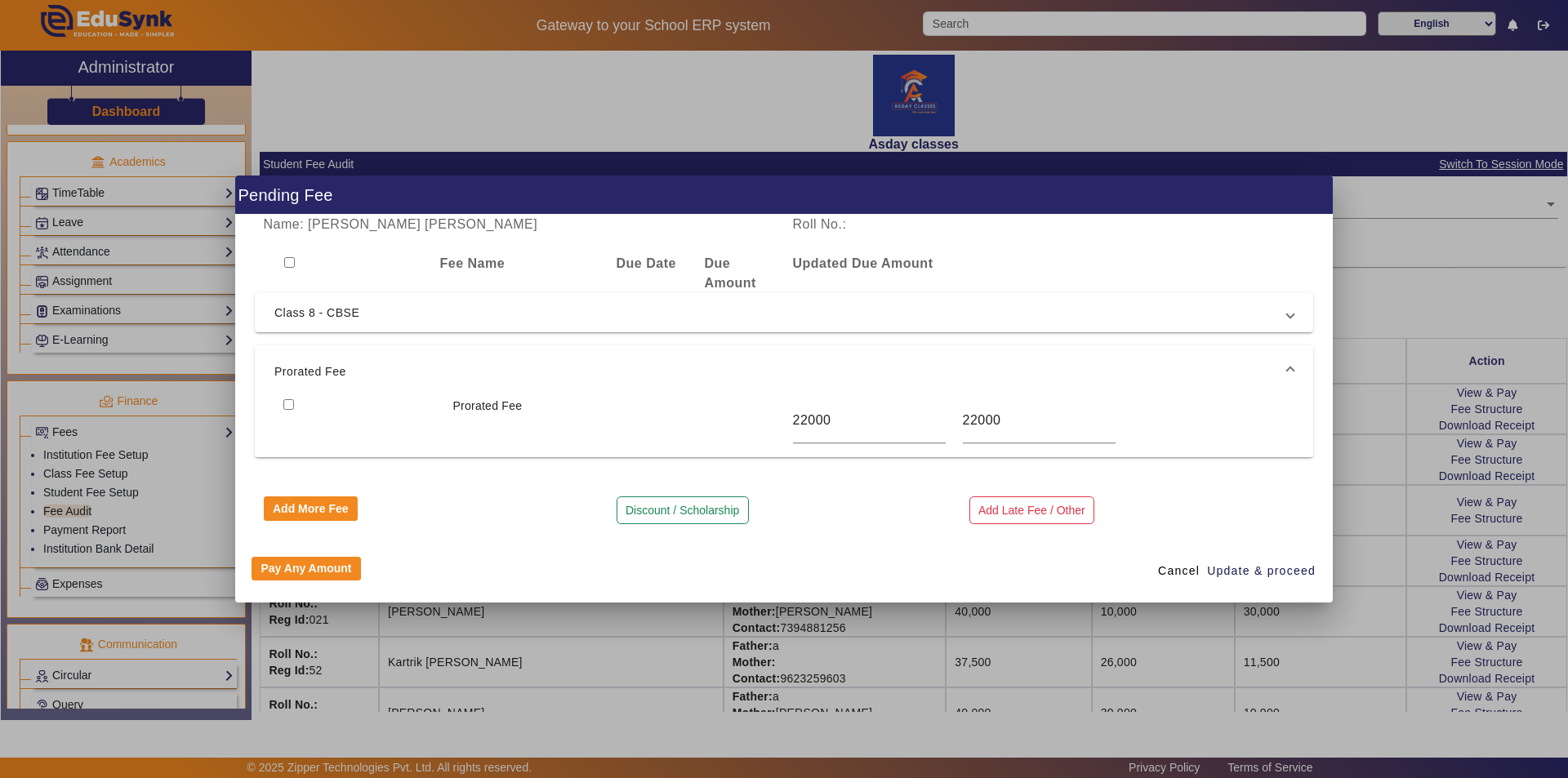
click at [456, 413] on span "Prorated Fee" at bounding box center [487, 406] width 70 height 13
click at [781, 555] on div "Pay Any Amount Cancel Update & proceed" at bounding box center [784, 571] width 1097 height 62
click at [781, 536] on div "Name: [PERSON_NAME] [PERSON_NAME] Roll No.: Fee Name Due Date Due Amount Update…" at bounding box center [784, 378] width 1097 height 326
click at [781, 458] on div at bounding box center [784, 389] width 1568 height 778
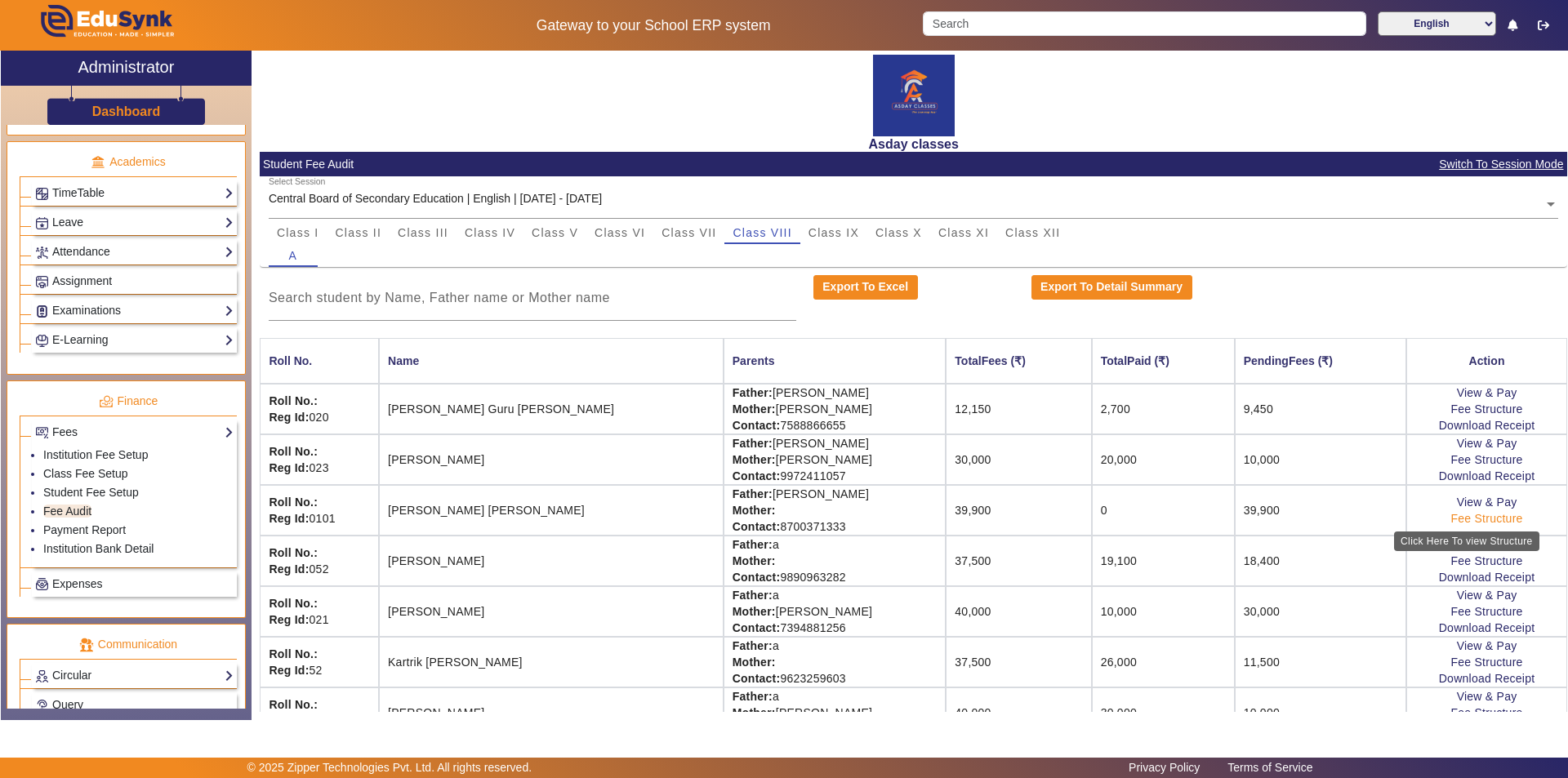
click at [781, 518] on link "Fee Structure" at bounding box center [1487, 518] width 72 height 13
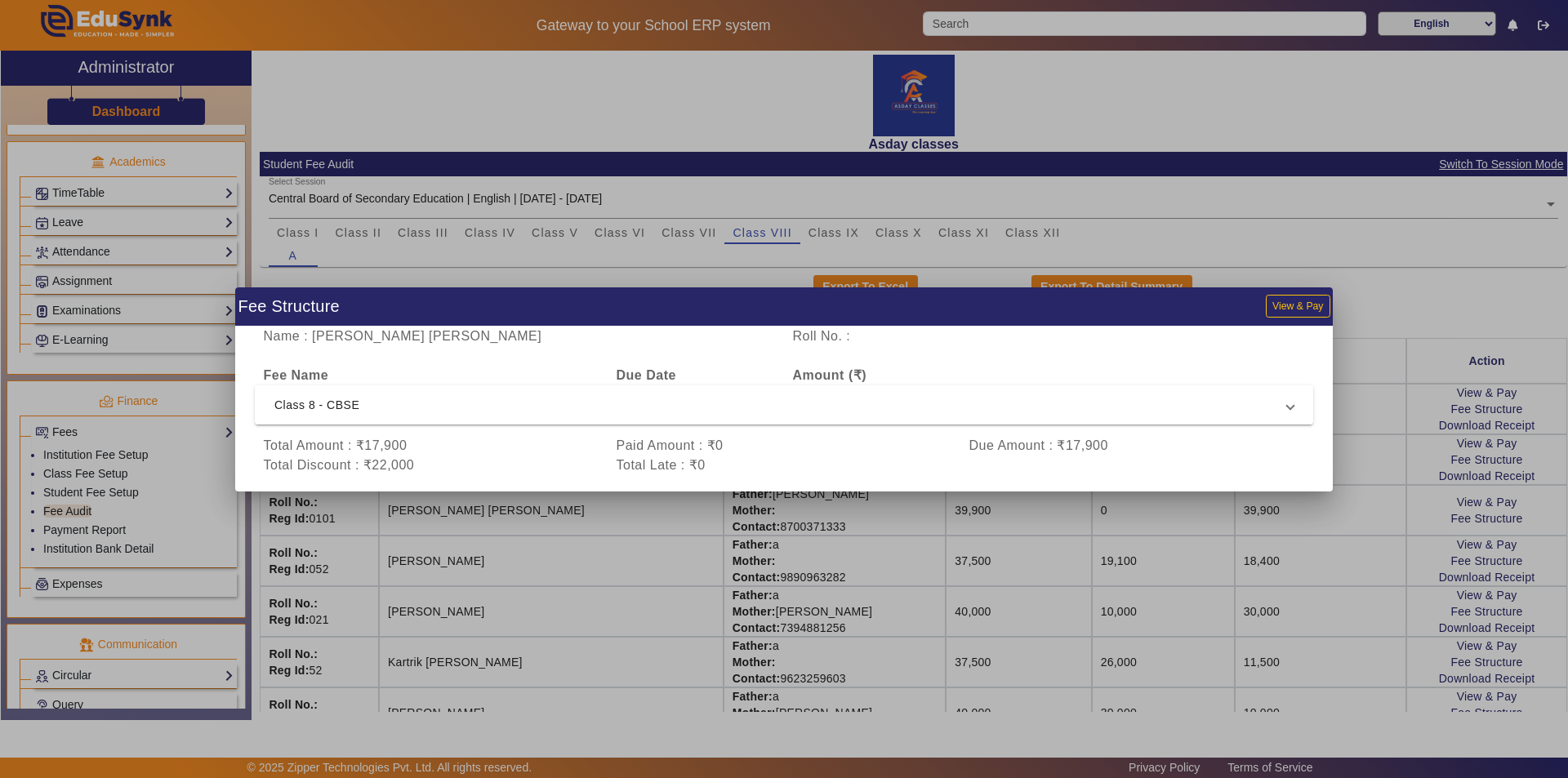
click at [781, 518] on div at bounding box center [784, 389] width 1568 height 778
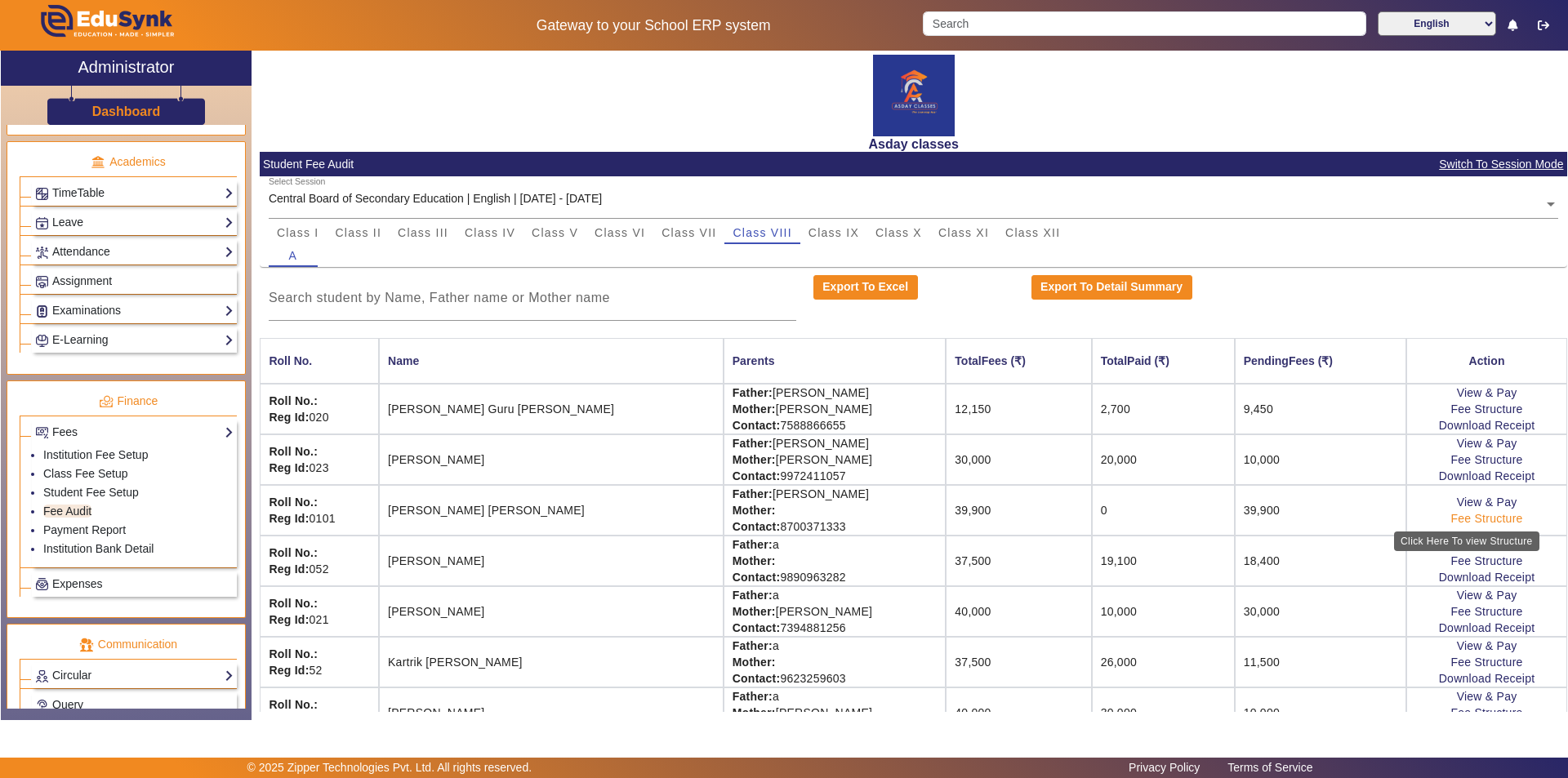
click at [781, 518] on link "Fee Structure" at bounding box center [1487, 518] width 72 height 13
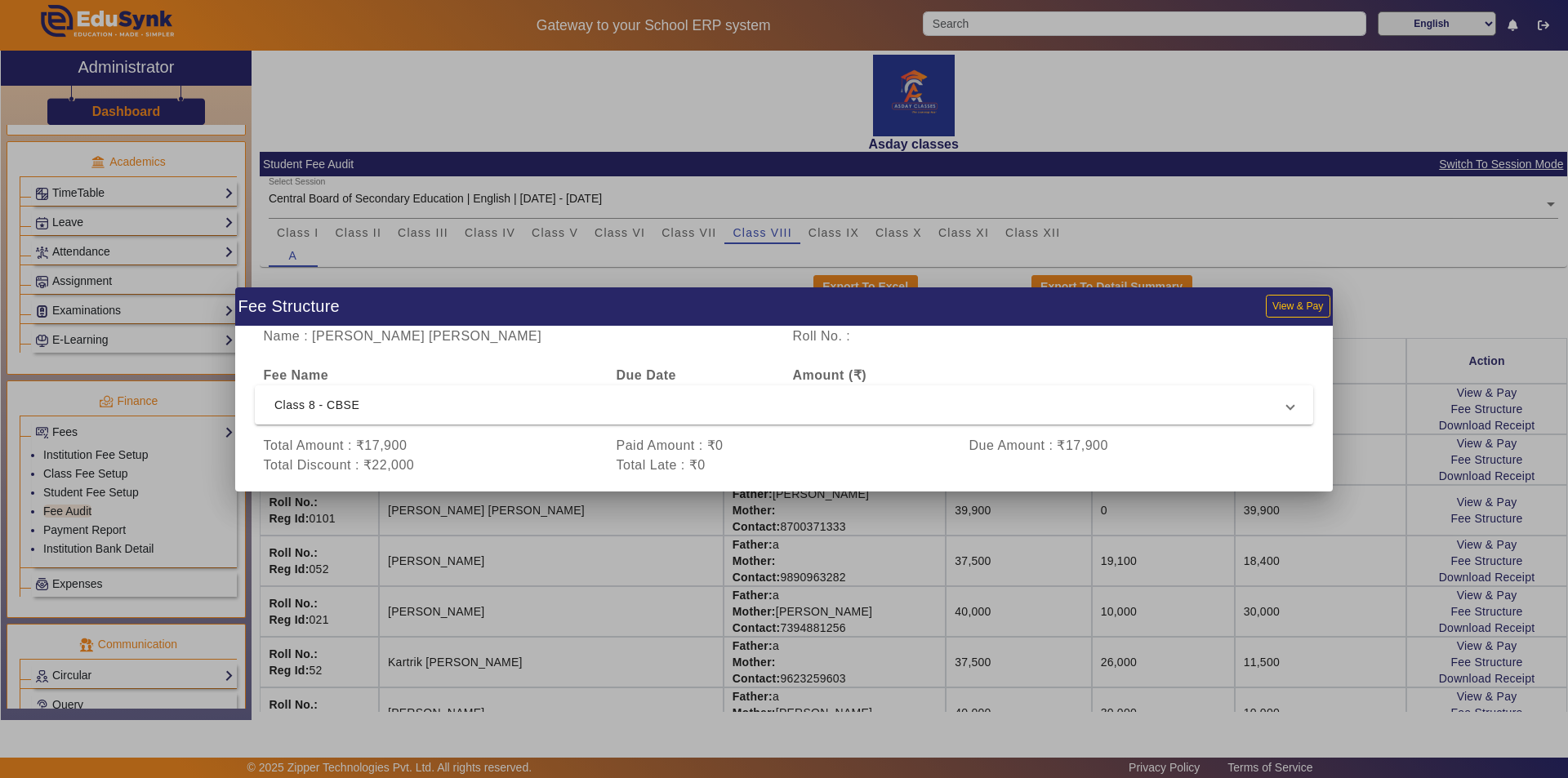
click at [781, 518] on div at bounding box center [784, 389] width 1568 height 778
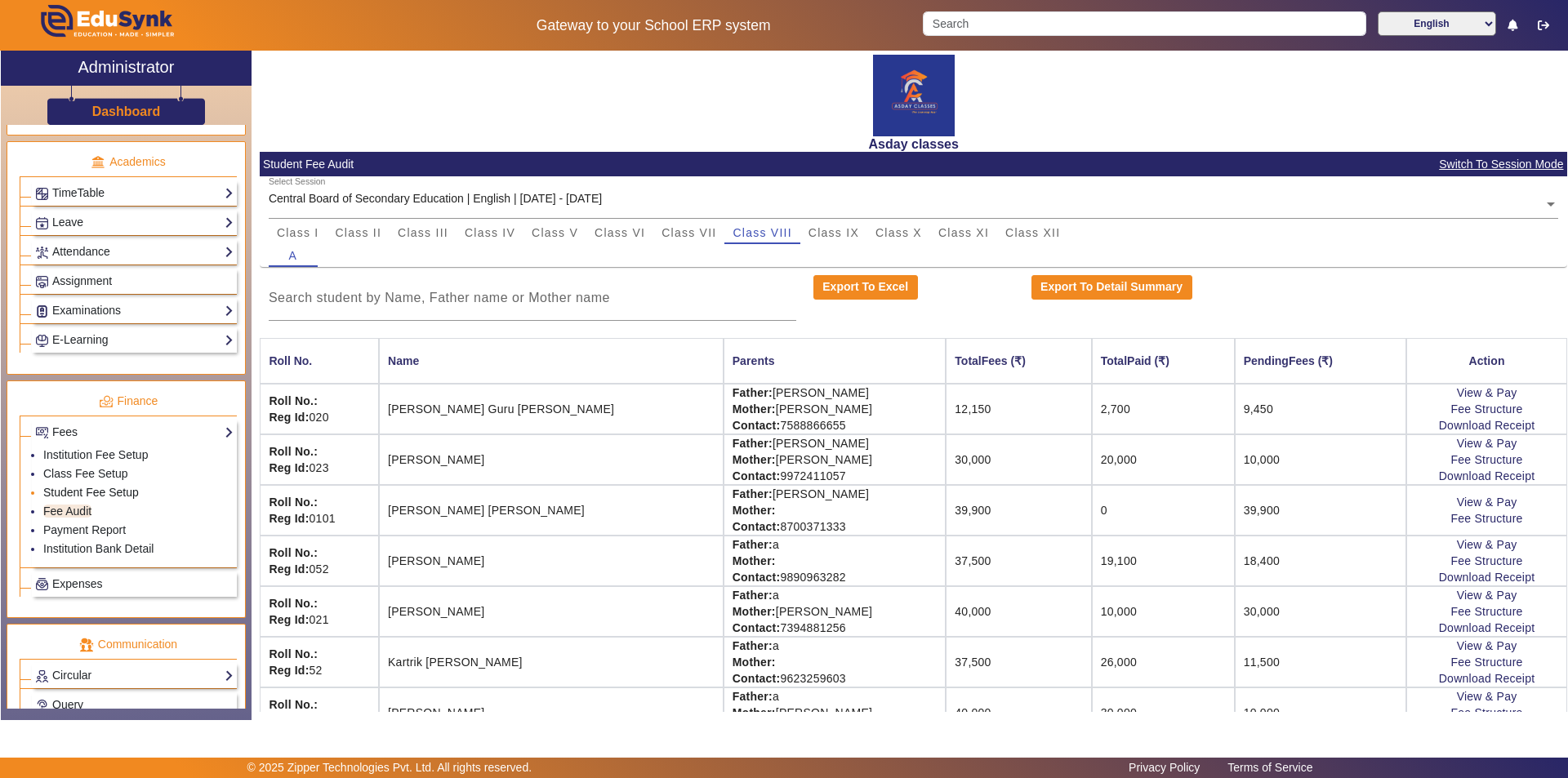
click at [90, 496] on link "Student Fee Setup" at bounding box center [92, 492] width 96 height 13
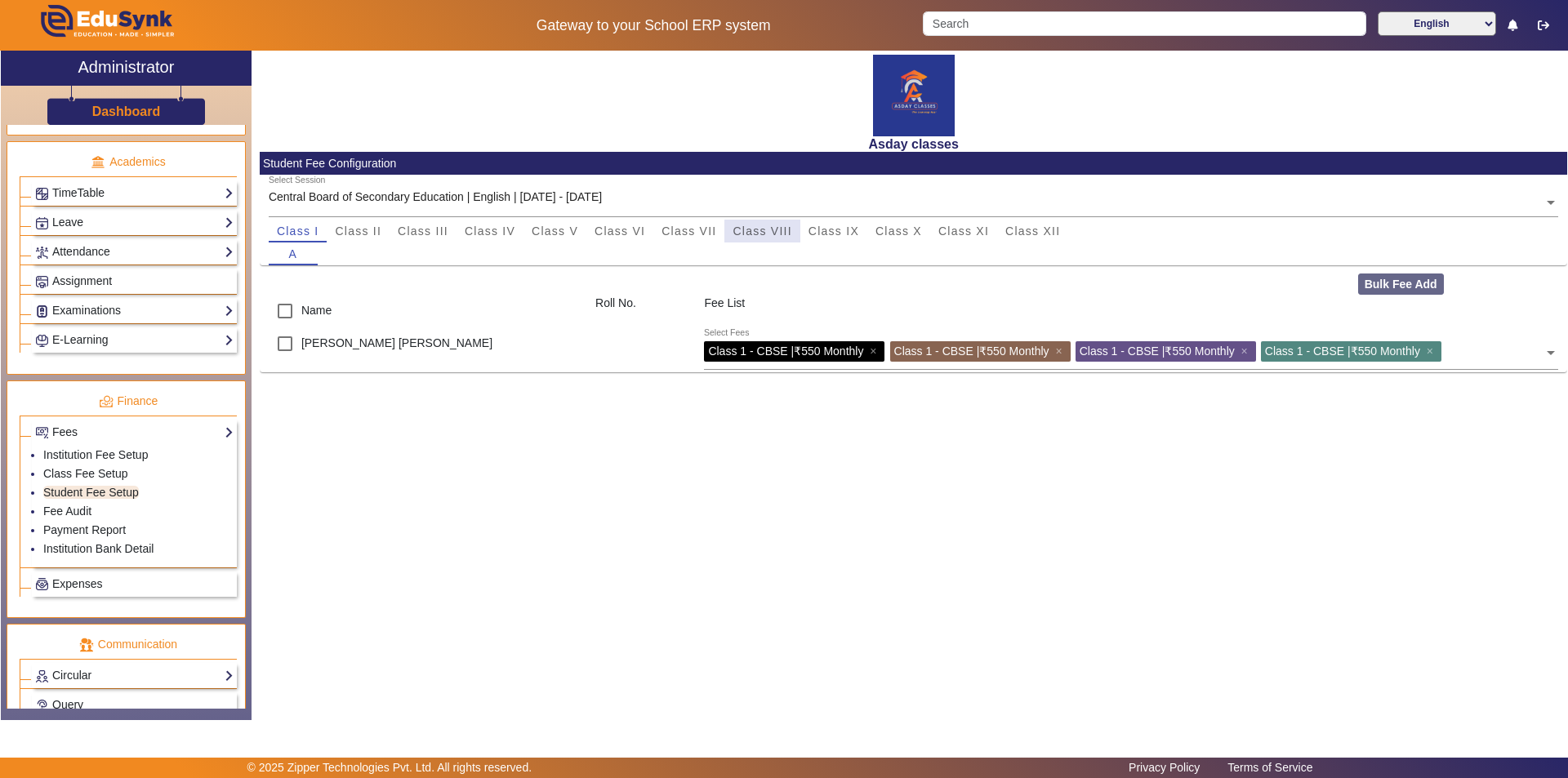
click at [771, 233] on span "Class VIII" at bounding box center [762, 231] width 59 height 12
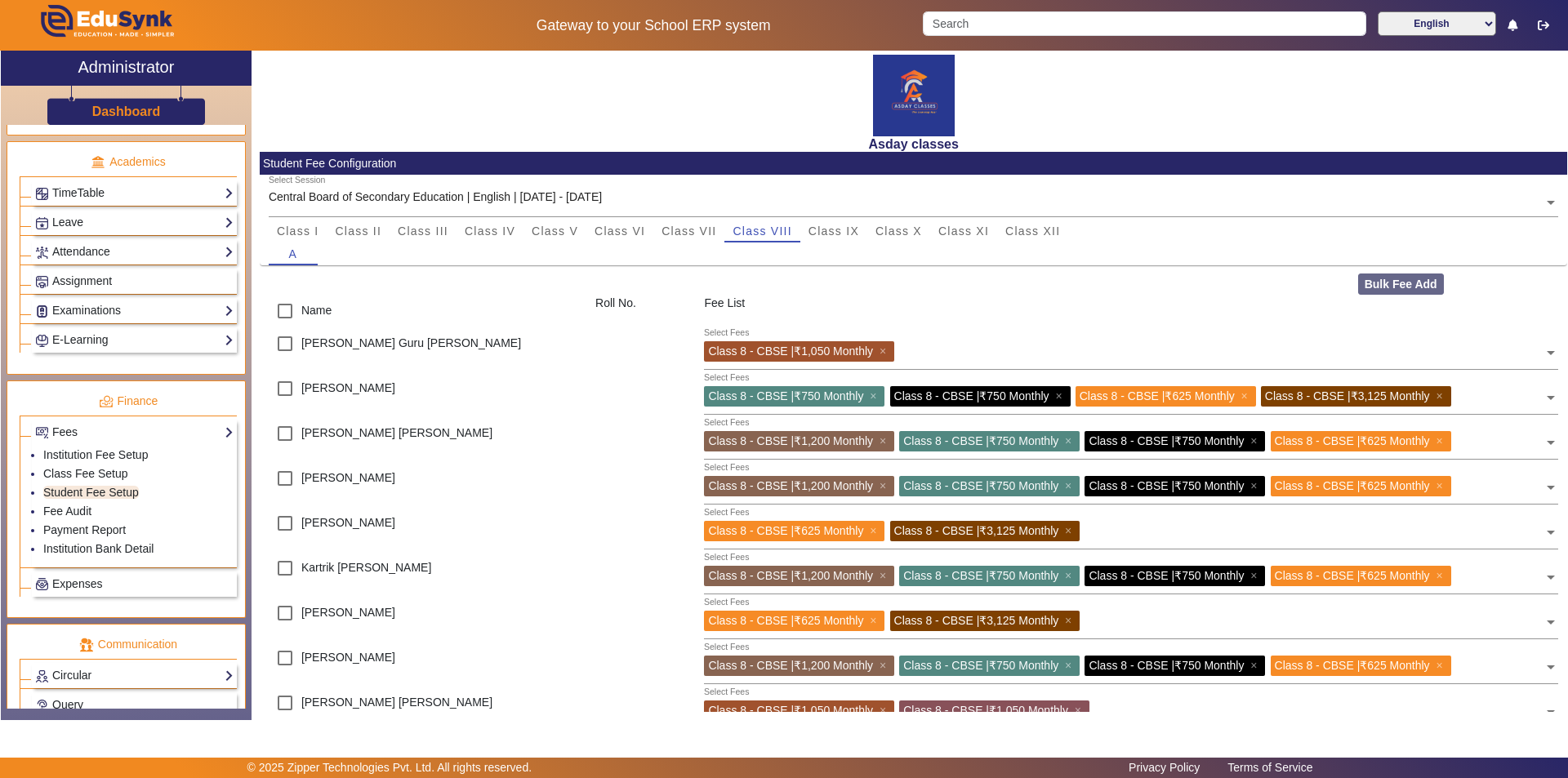
click at [781, 444] on span at bounding box center [1550, 436] width 14 height 26
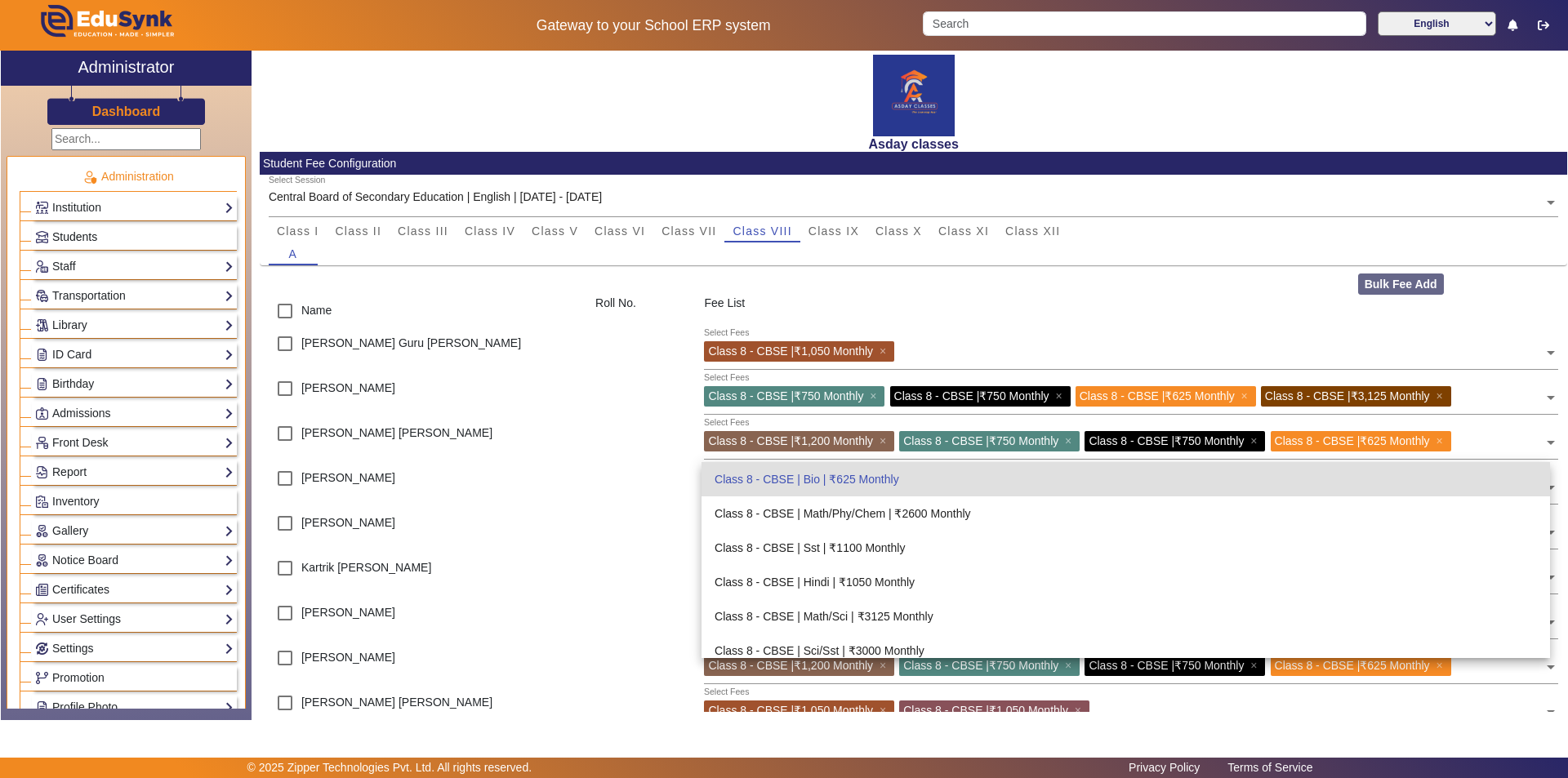
click at [148, 236] on link "Students" at bounding box center [134, 237] width 198 height 18
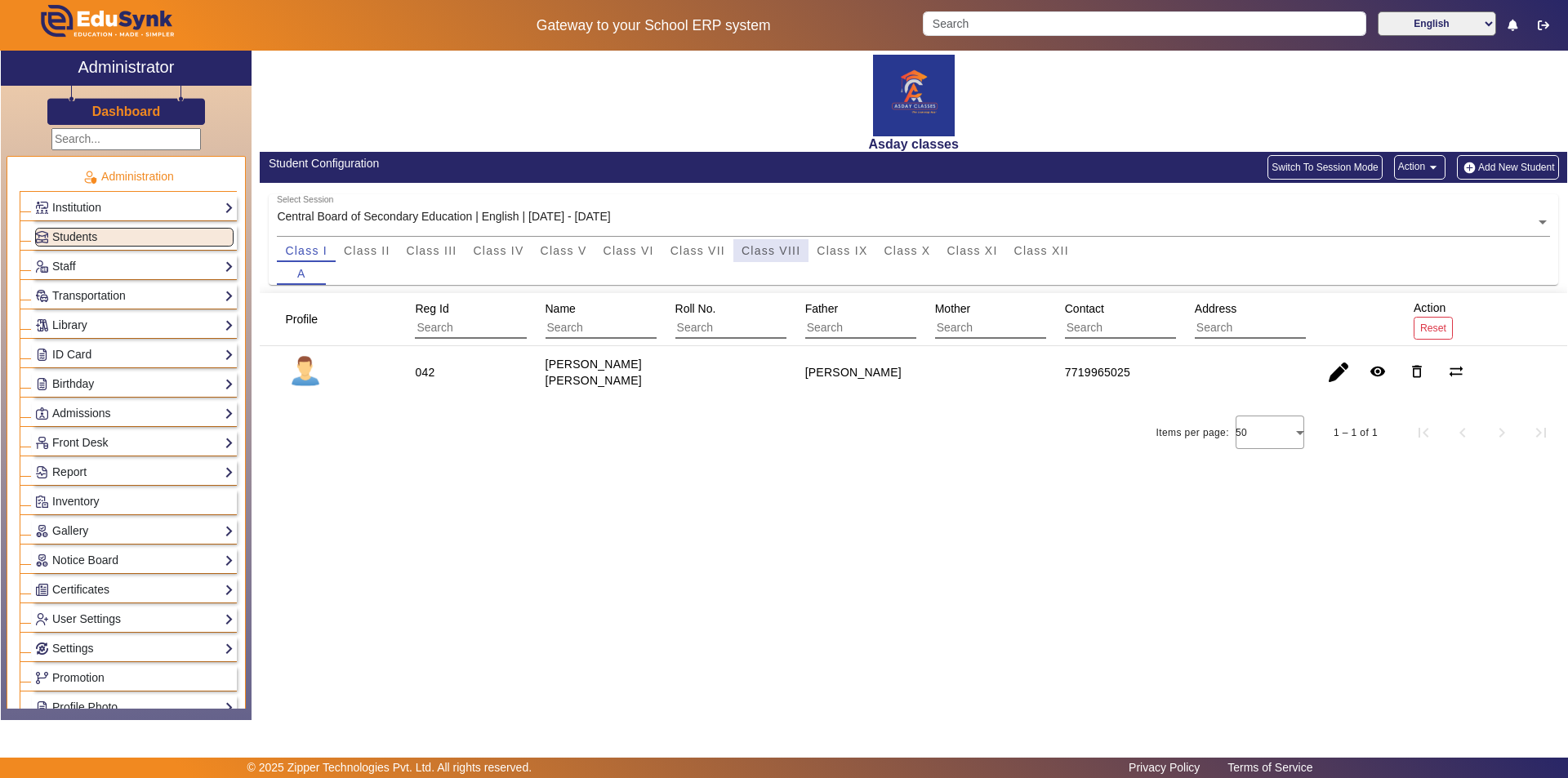
click at [776, 250] on span "Class VIII" at bounding box center [771, 251] width 59 height 12
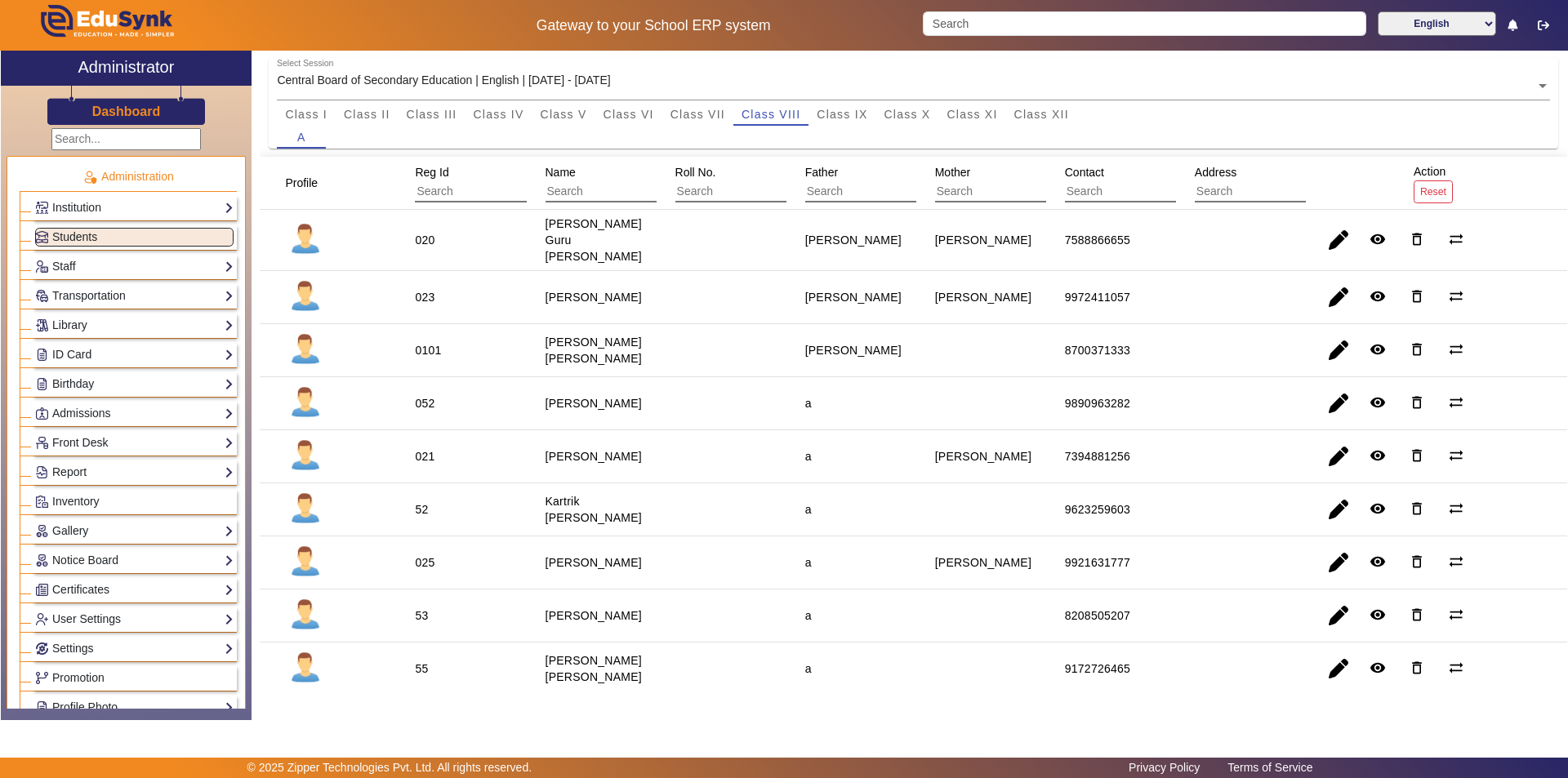
scroll to position [168, 0]
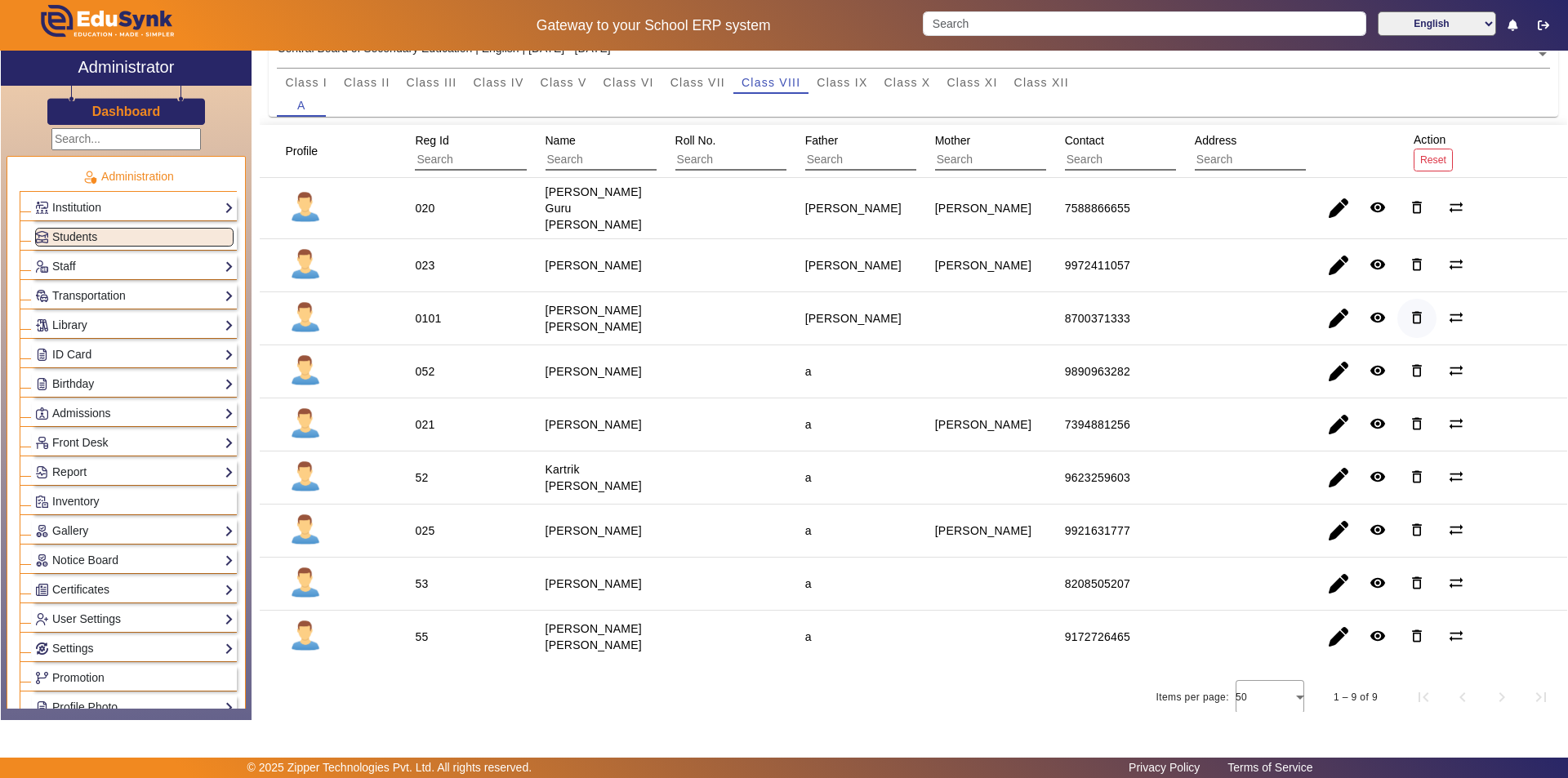
click at [781, 309] on mat-icon "delete_outline" at bounding box center [1416, 317] width 16 height 16
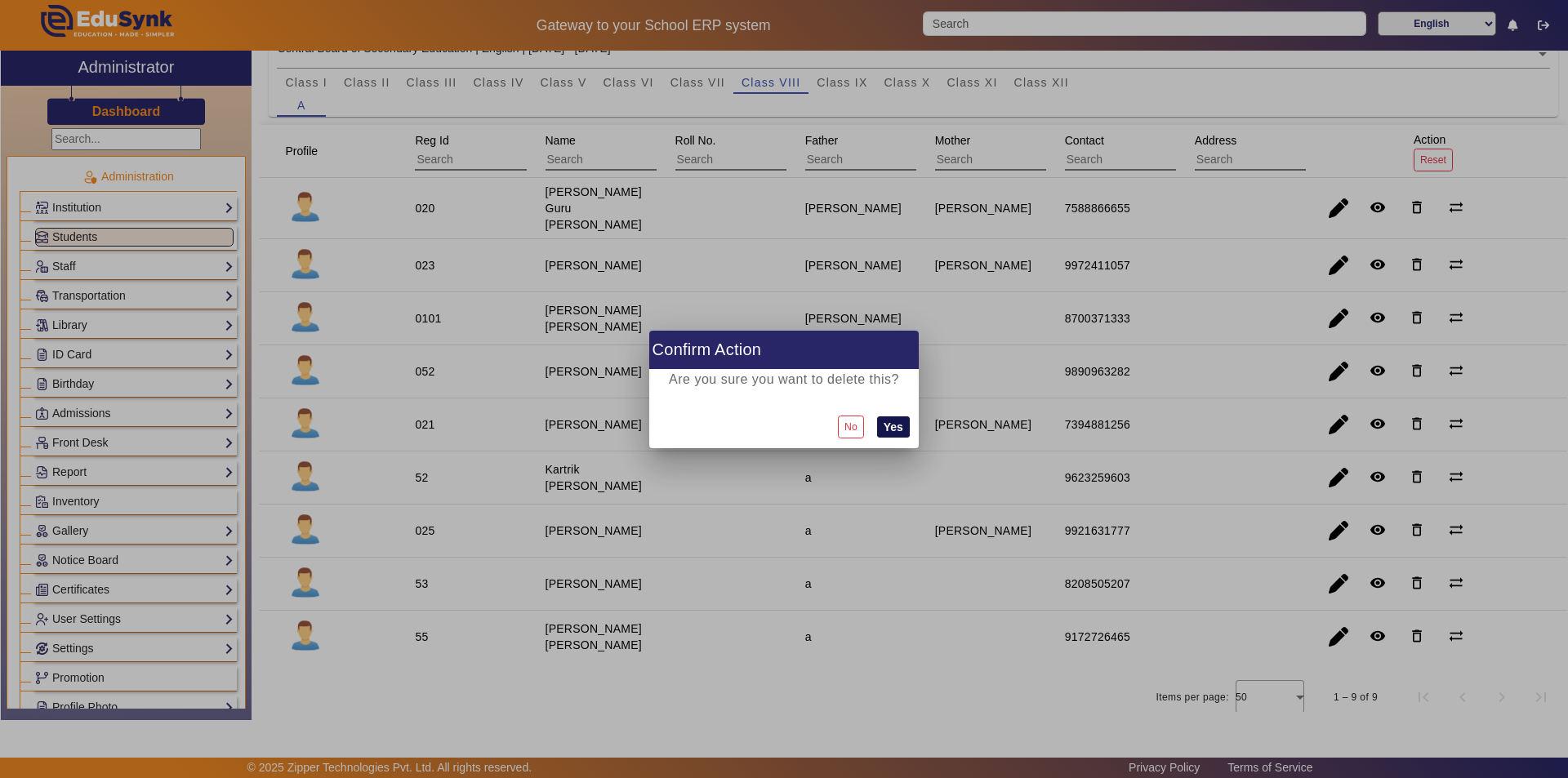
click at [781, 433] on button "Yes" at bounding box center [893, 427] width 33 height 21
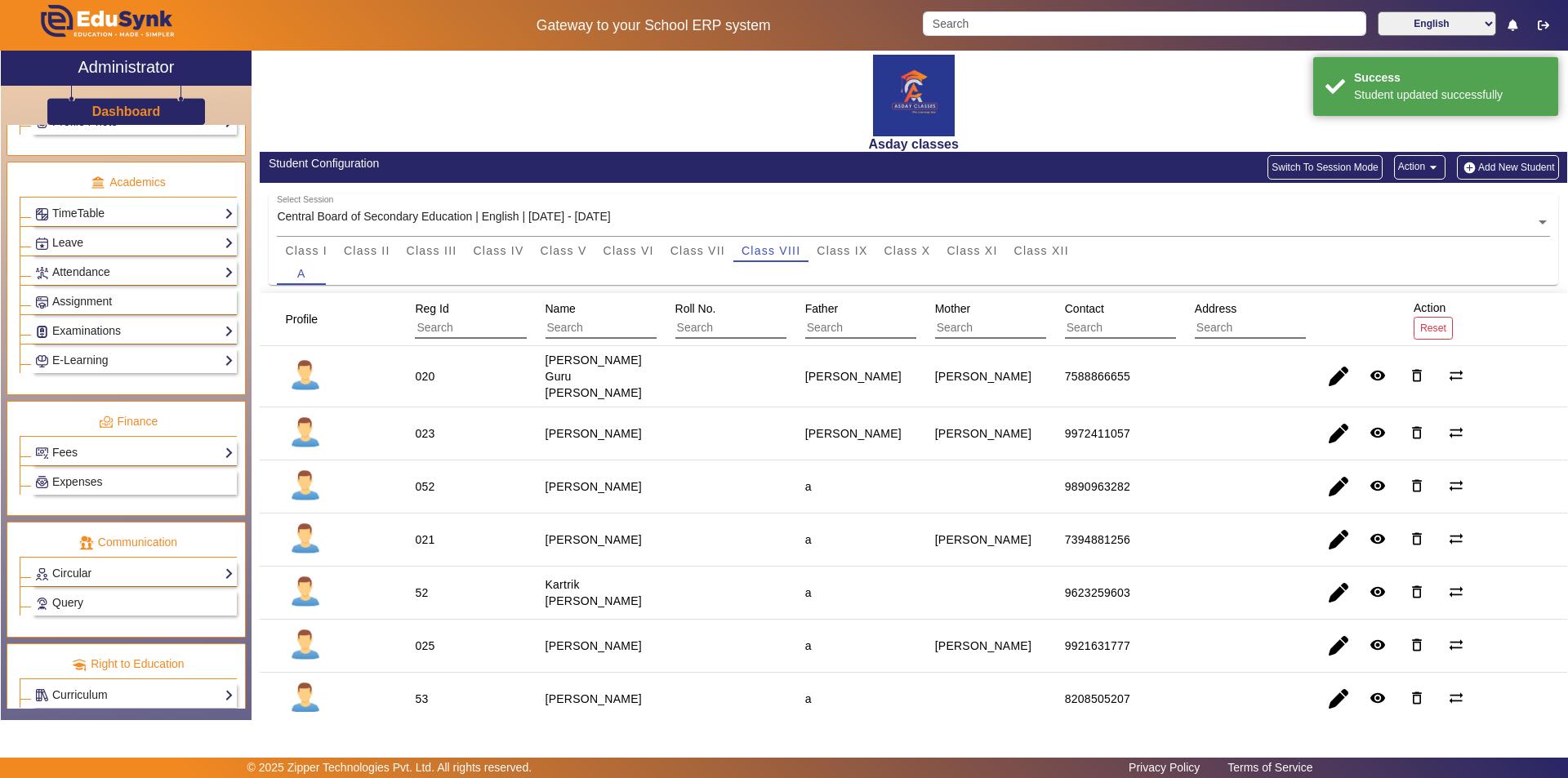
scroll to position [606, 0]
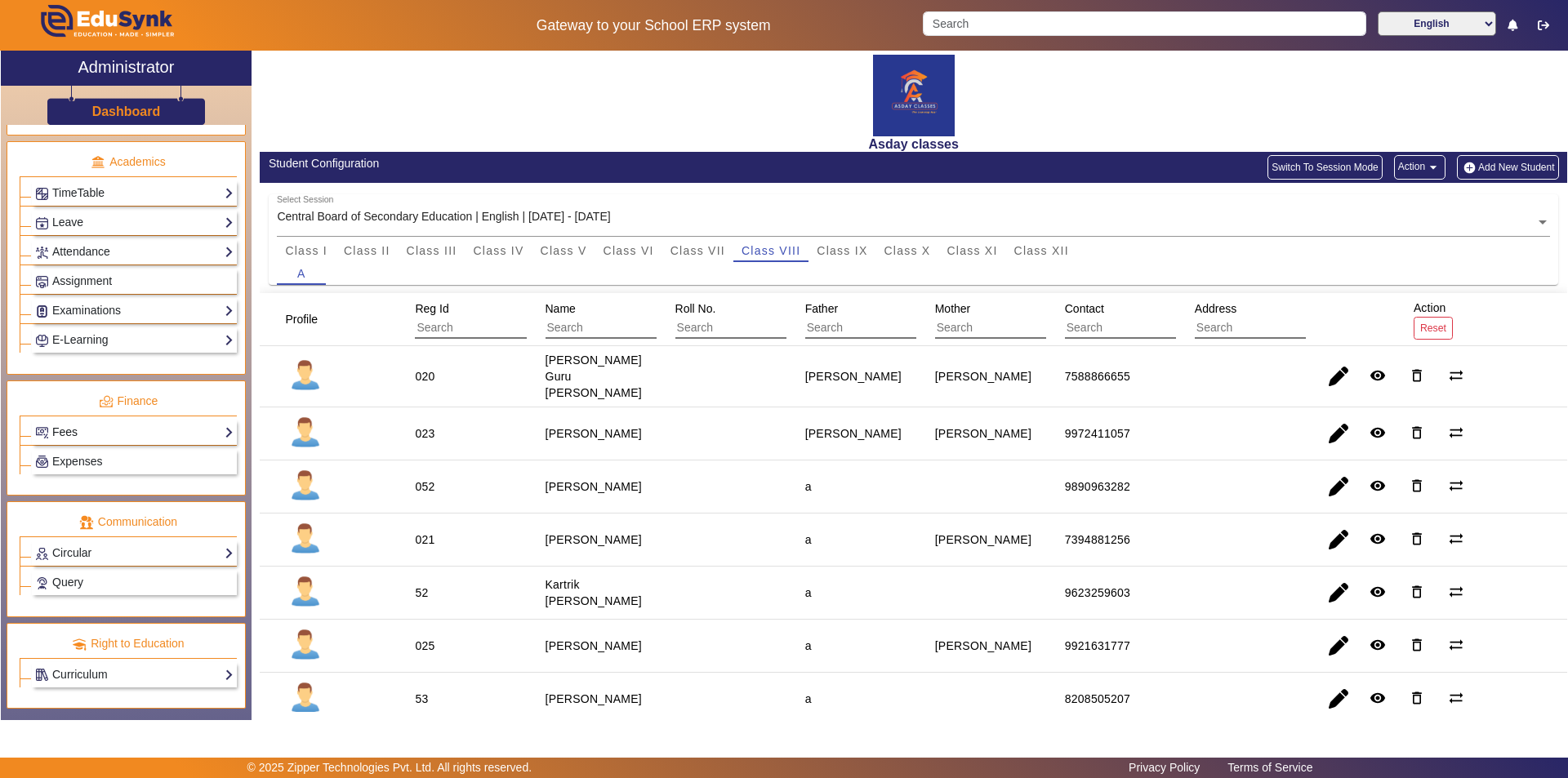
click at [113, 434] on link "Fees" at bounding box center [134, 432] width 198 height 18
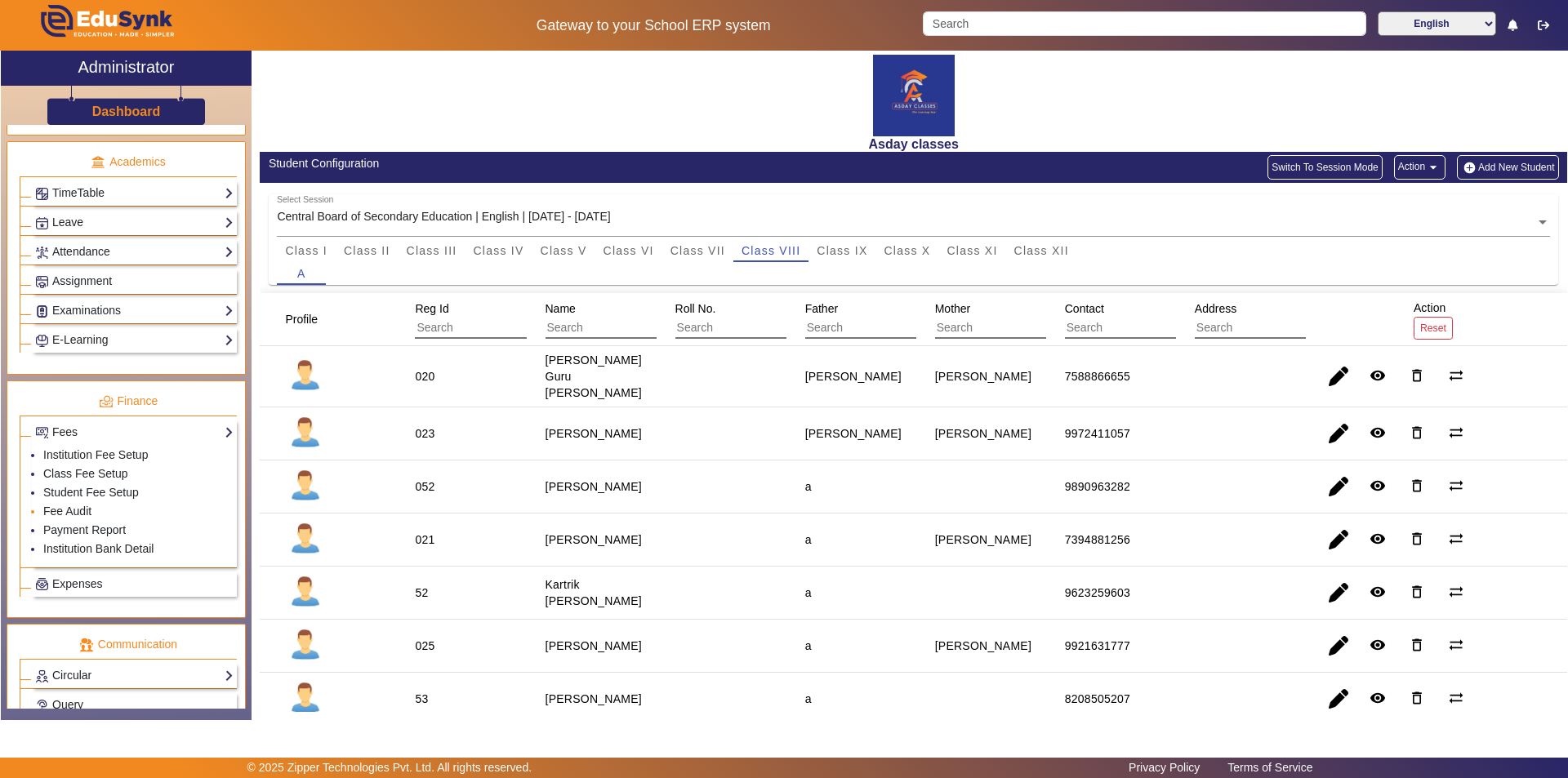
click at [93, 516] on li "Fee Audit" at bounding box center [139, 513] width 190 height 18
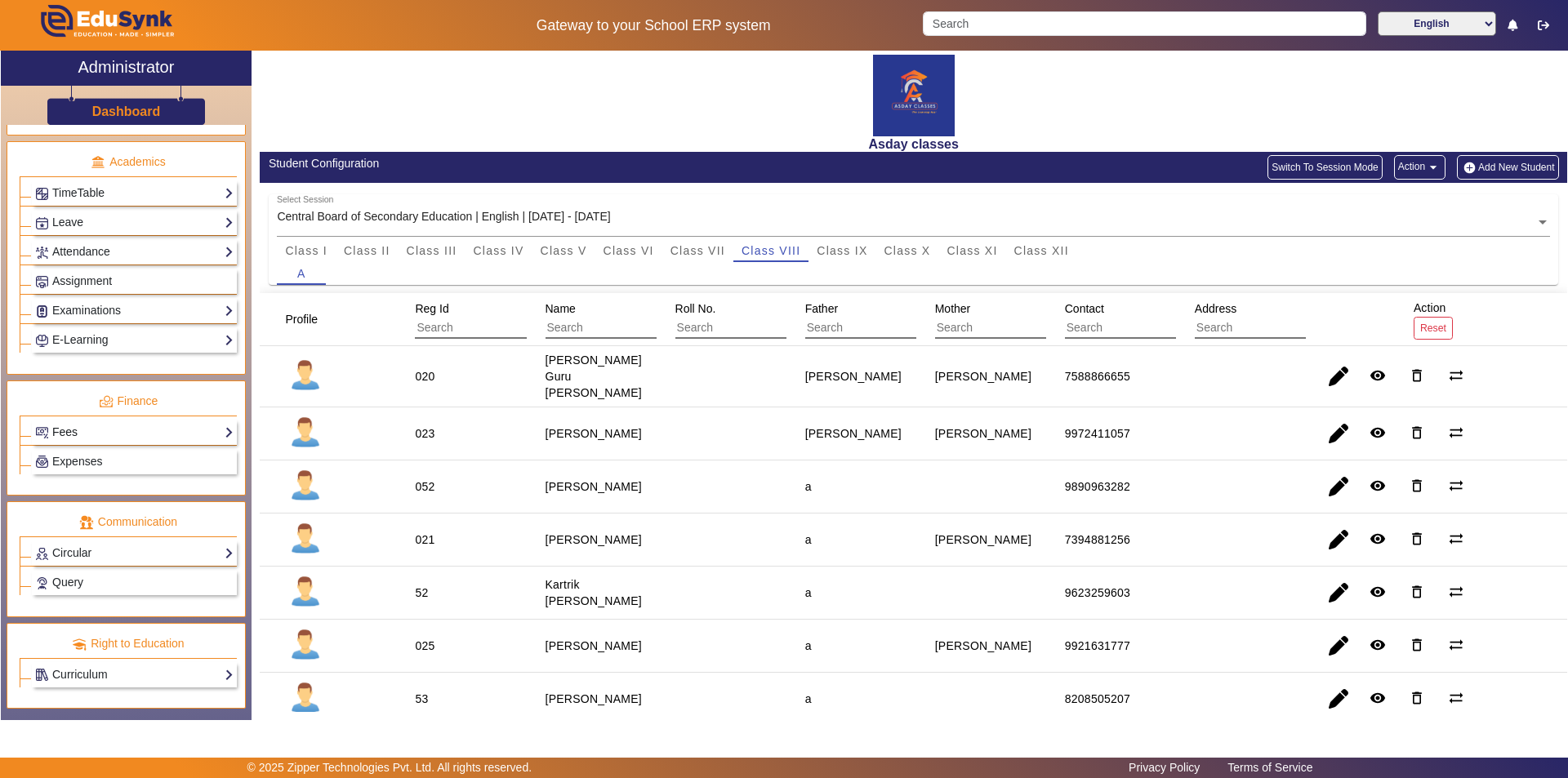
click at [102, 433] on link "Fees" at bounding box center [134, 432] width 198 height 18
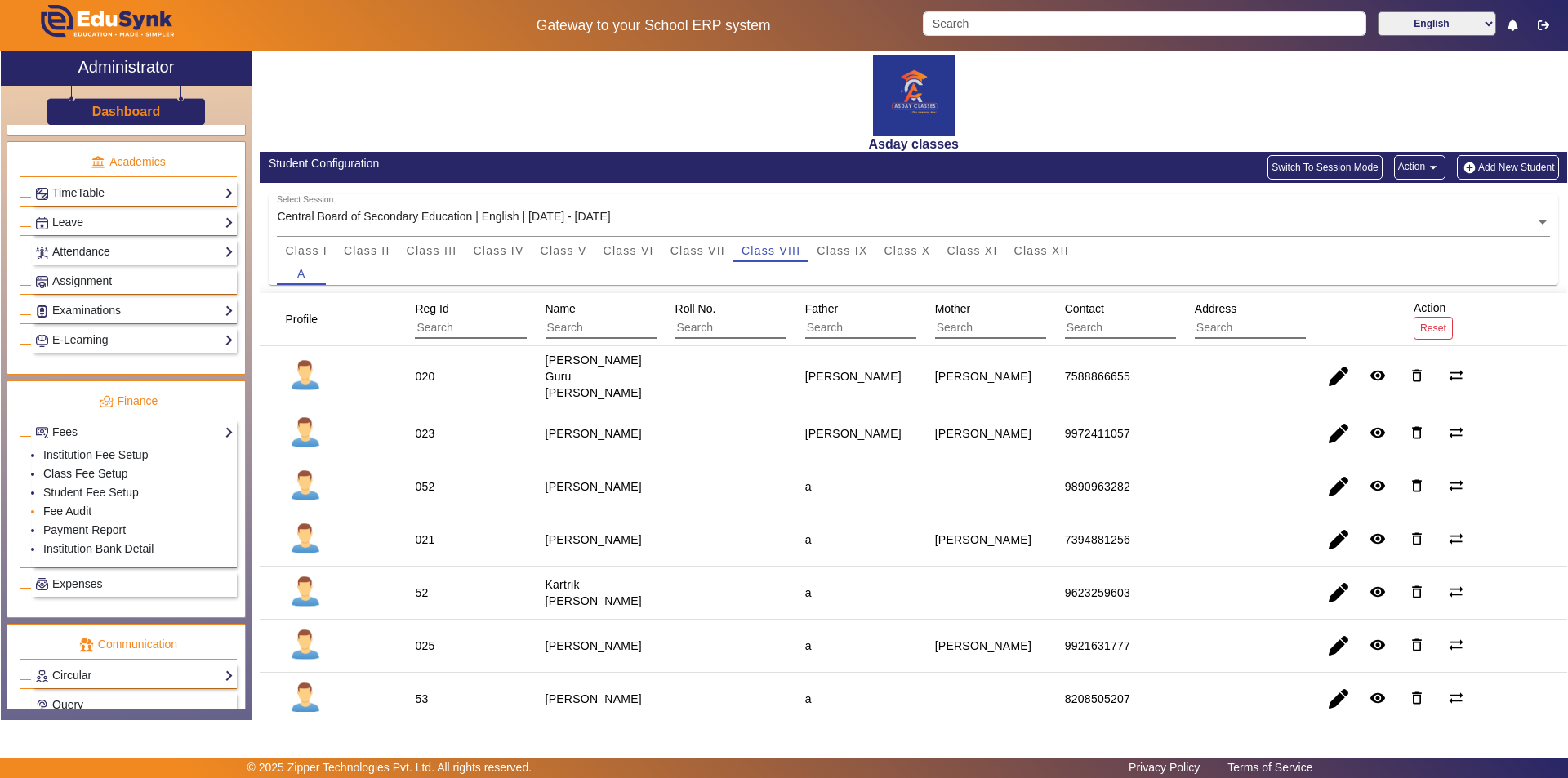
click at [88, 508] on link "Fee Audit" at bounding box center [67, 512] width 48 height 13
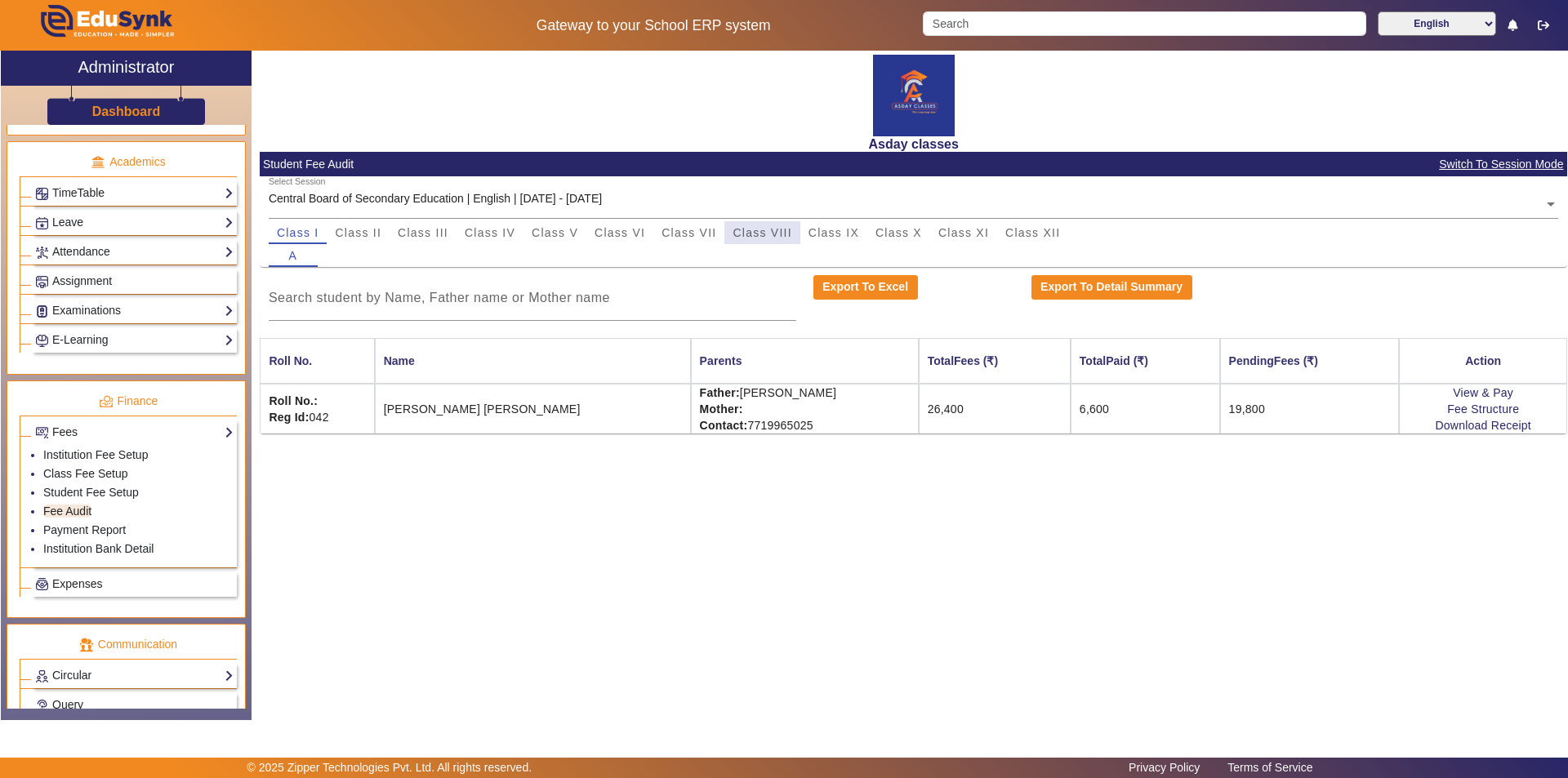
click at [752, 231] on span "Class VIII" at bounding box center [762, 233] width 59 height 12
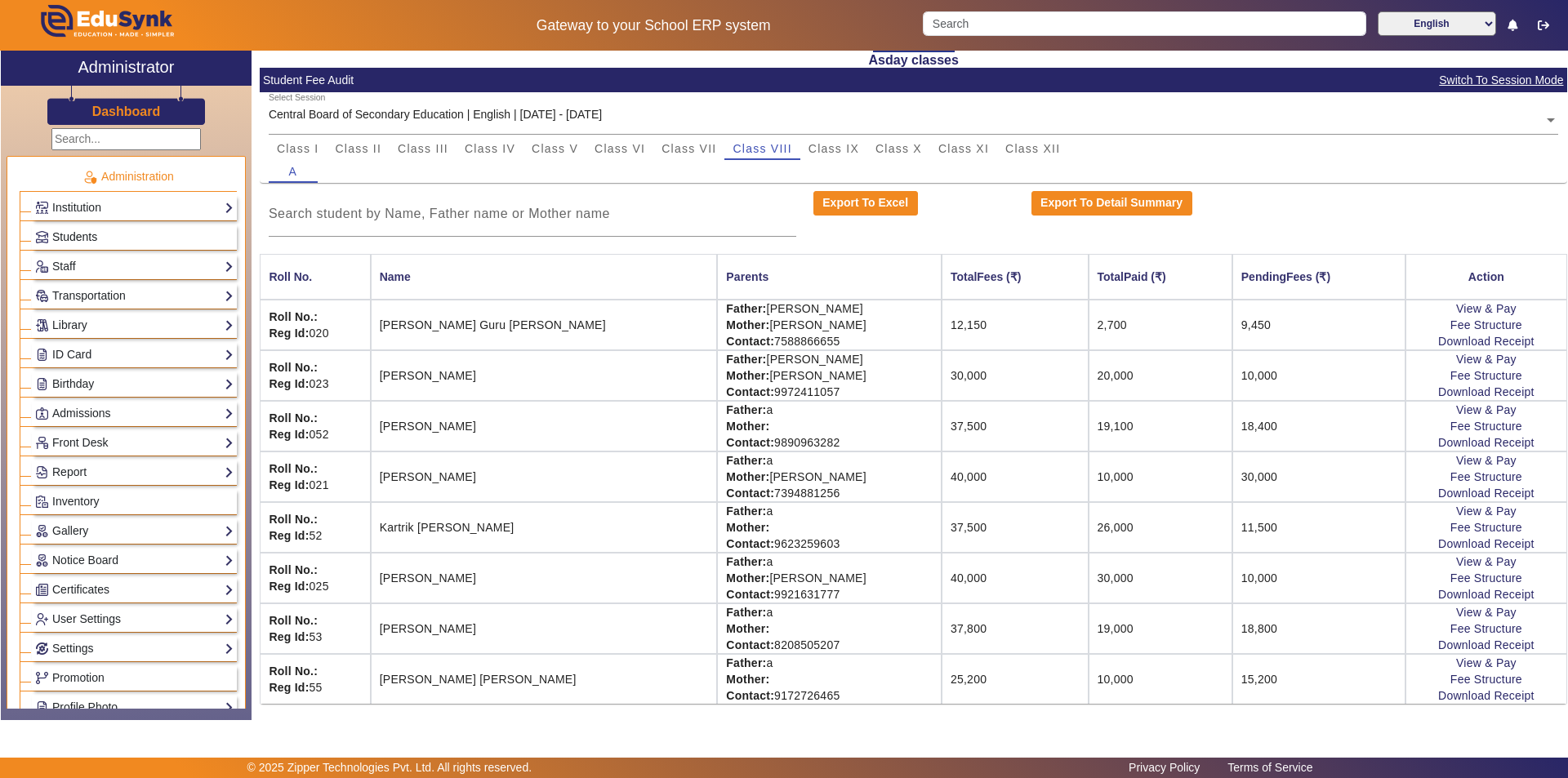
click at [132, 234] on link "Students" at bounding box center [134, 237] width 198 height 18
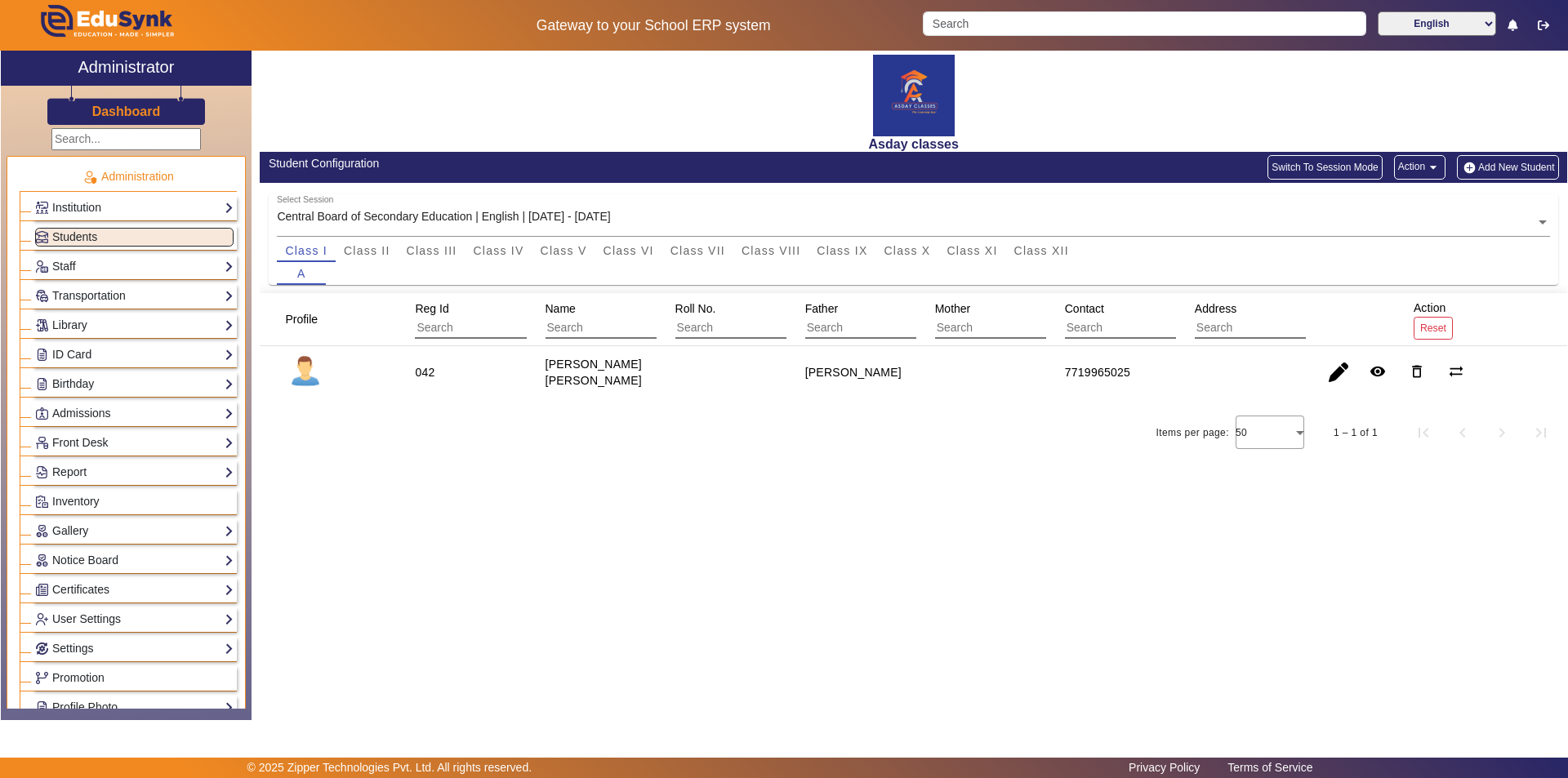
click at [781, 166] on button "Add New Student" at bounding box center [1507, 167] width 102 height 24
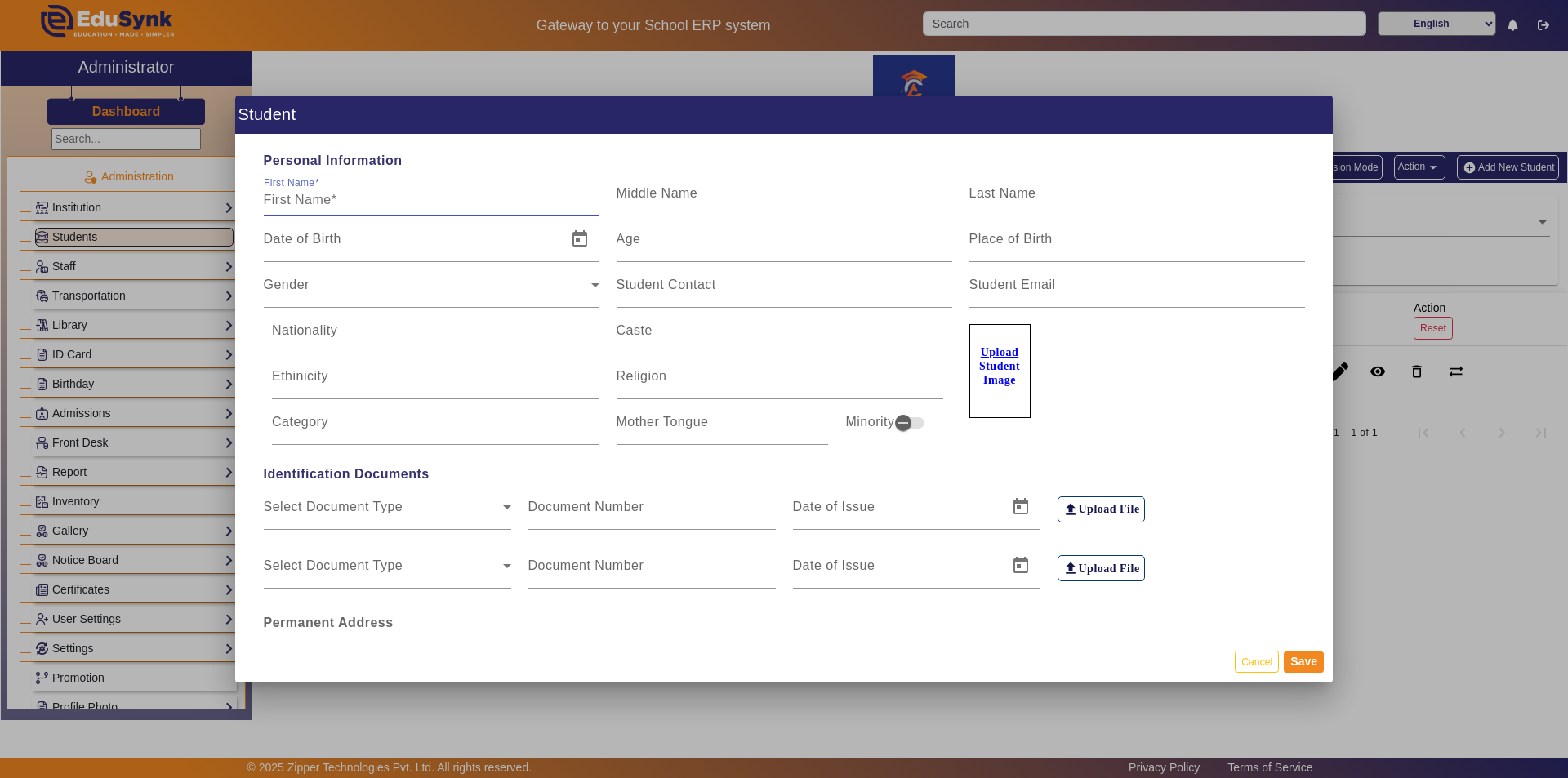
click at [275, 198] on input "First Name" at bounding box center [431, 199] width 335 height 19
type input "[PERSON_NAME]"
type input "Santosh"
type input "[PERSON_NAME]"
click at [282, 286] on span "Gender" at bounding box center [287, 291] width 45 height 14
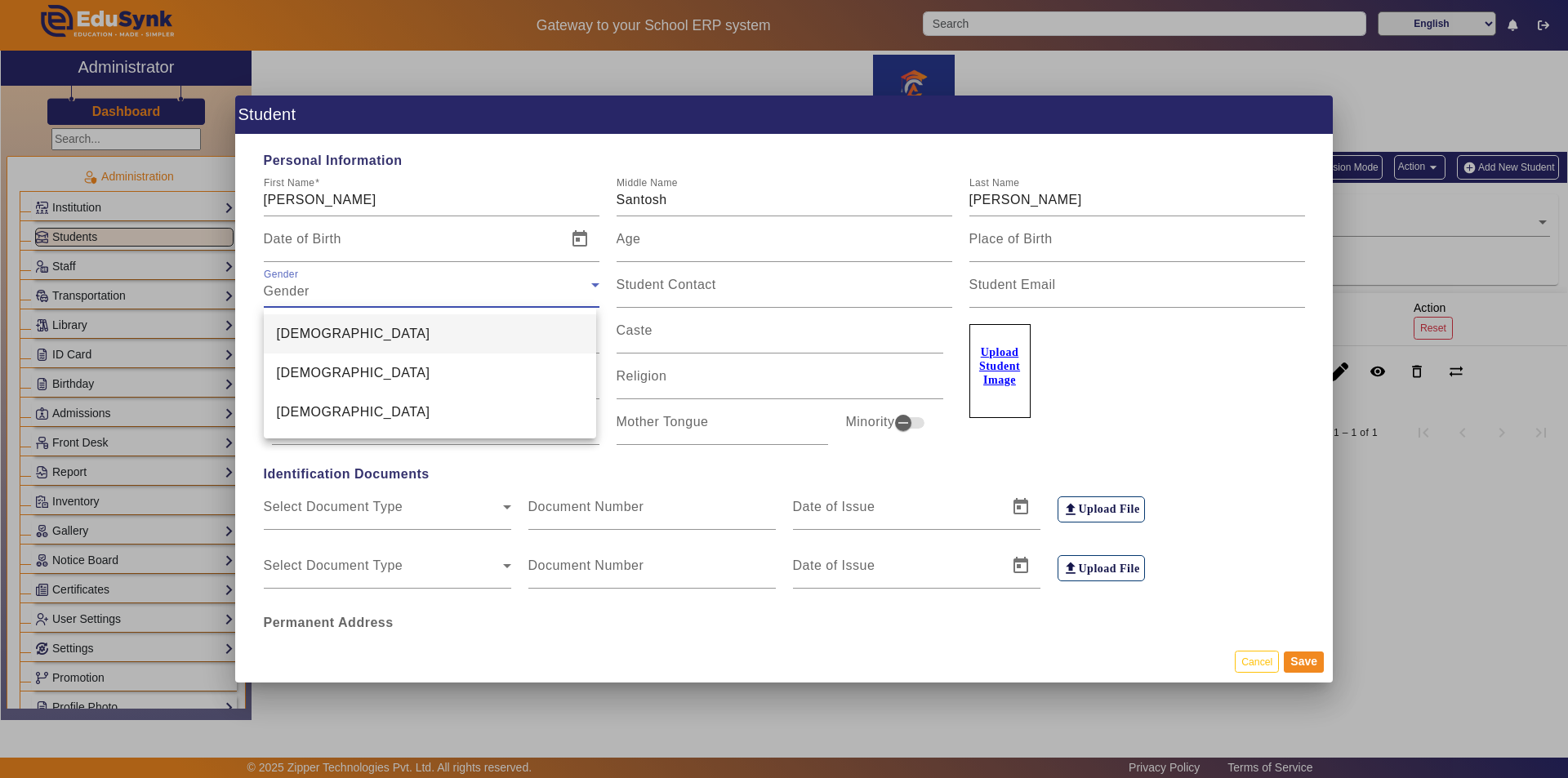
click at [303, 333] on span "[DEMOGRAPHIC_DATA]" at bounding box center [353, 334] width 154 height 19
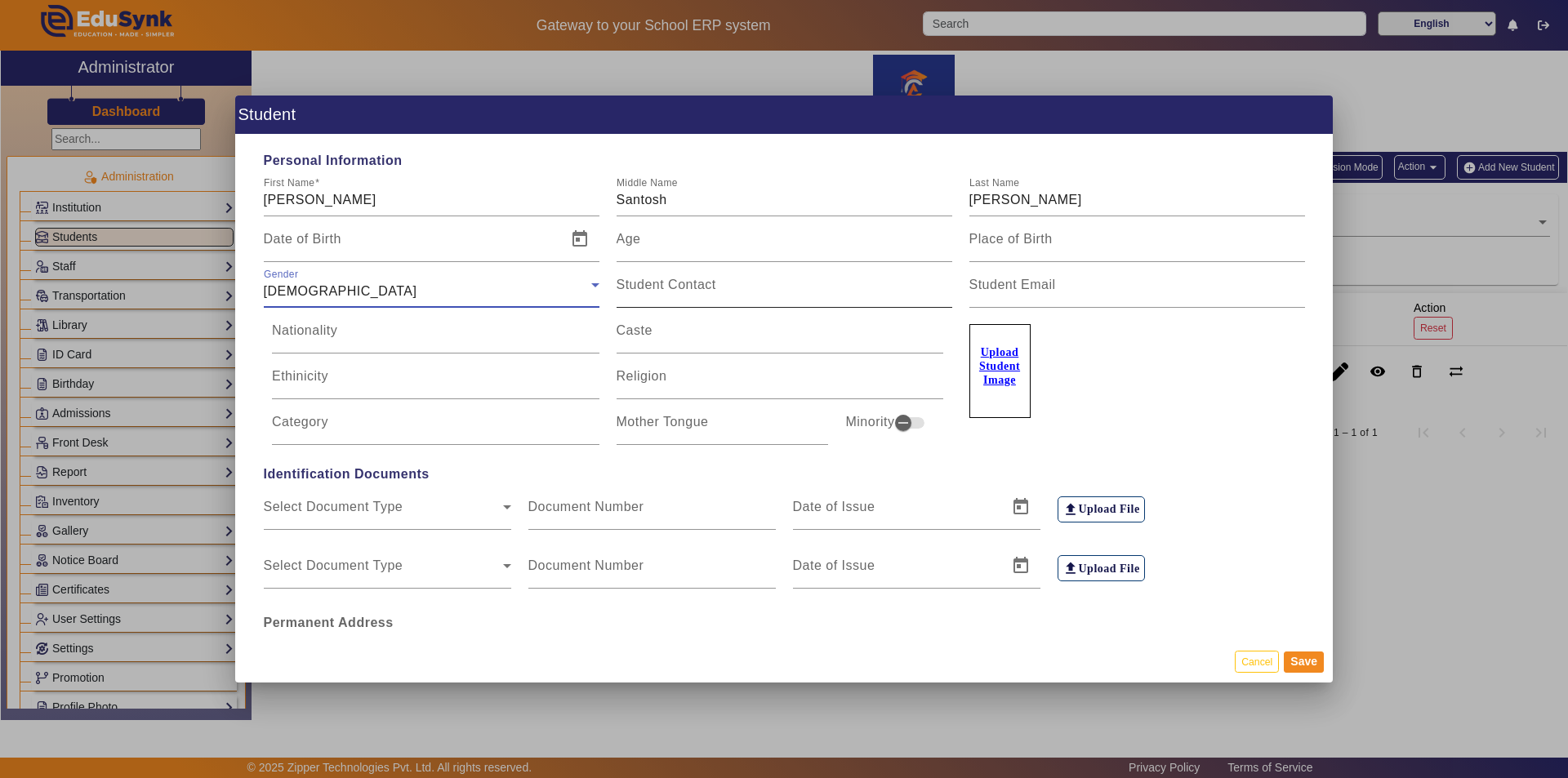
click at [666, 284] on mat-label "Student Contact" at bounding box center [666, 284] width 100 height 14
click at [666, 284] on input "Student Contact" at bounding box center [784, 291] width 335 height 19
type input "8700371333"
click at [781, 415] on div "Upload Student Image" at bounding box center [1137, 362] width 335 height 110
click at [699, 286] on input "8700371333" at bounding box center [784, 291] width 335 height 19
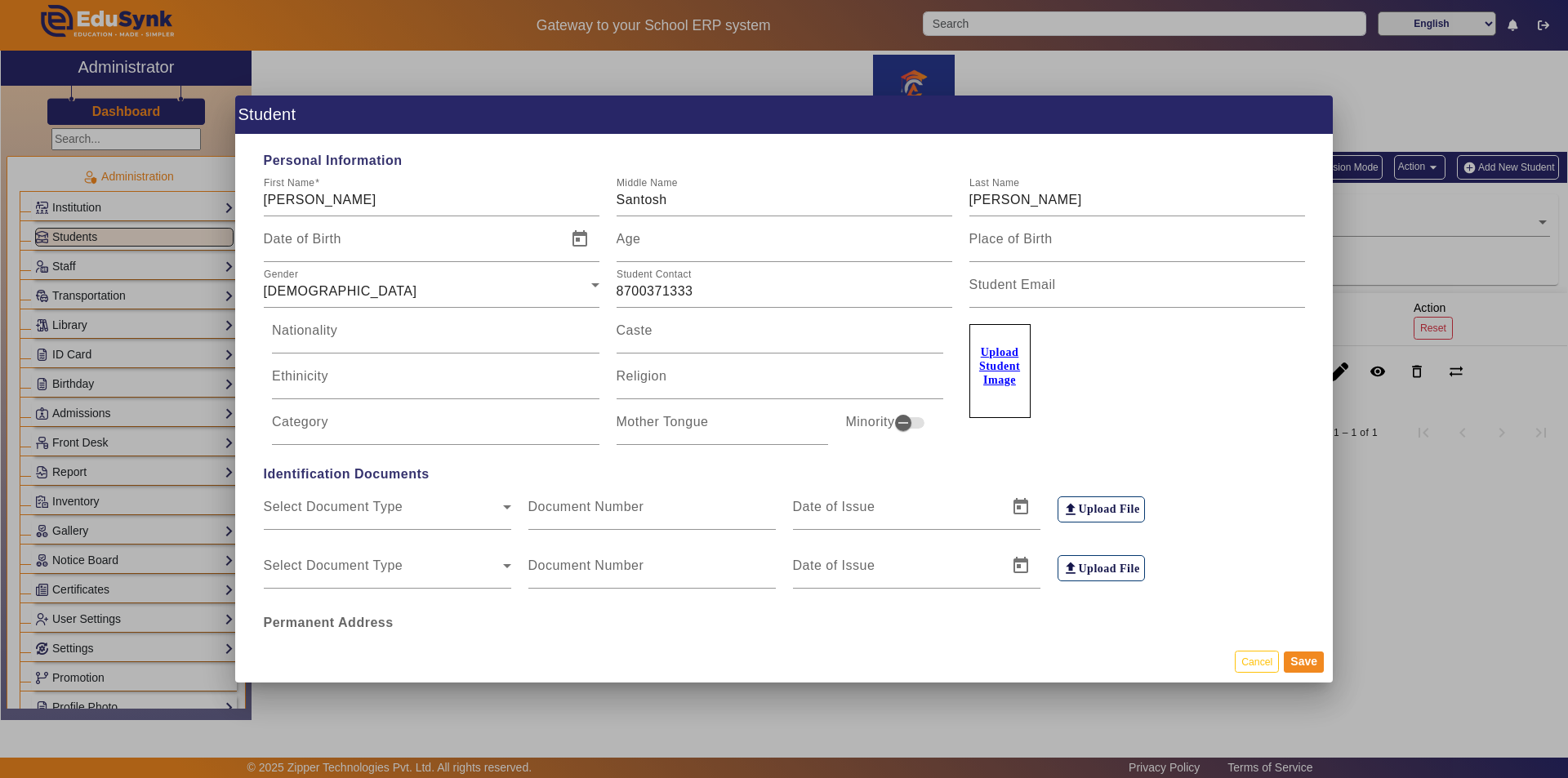
click at [781, 394] on div "Upload Student Image" at bounding box center [1137, 362] width 335 height 110
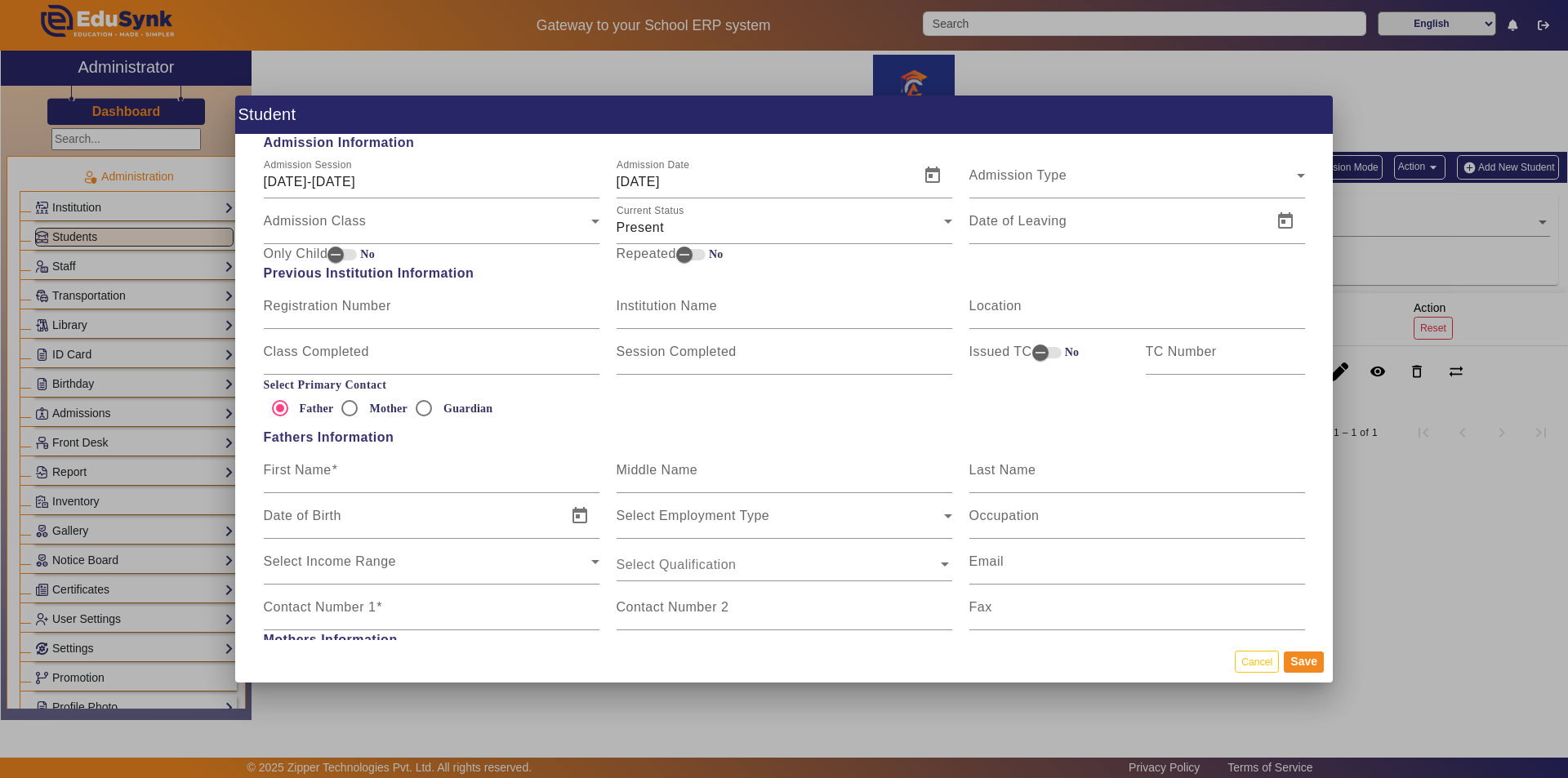
scroll to position [817, 0]
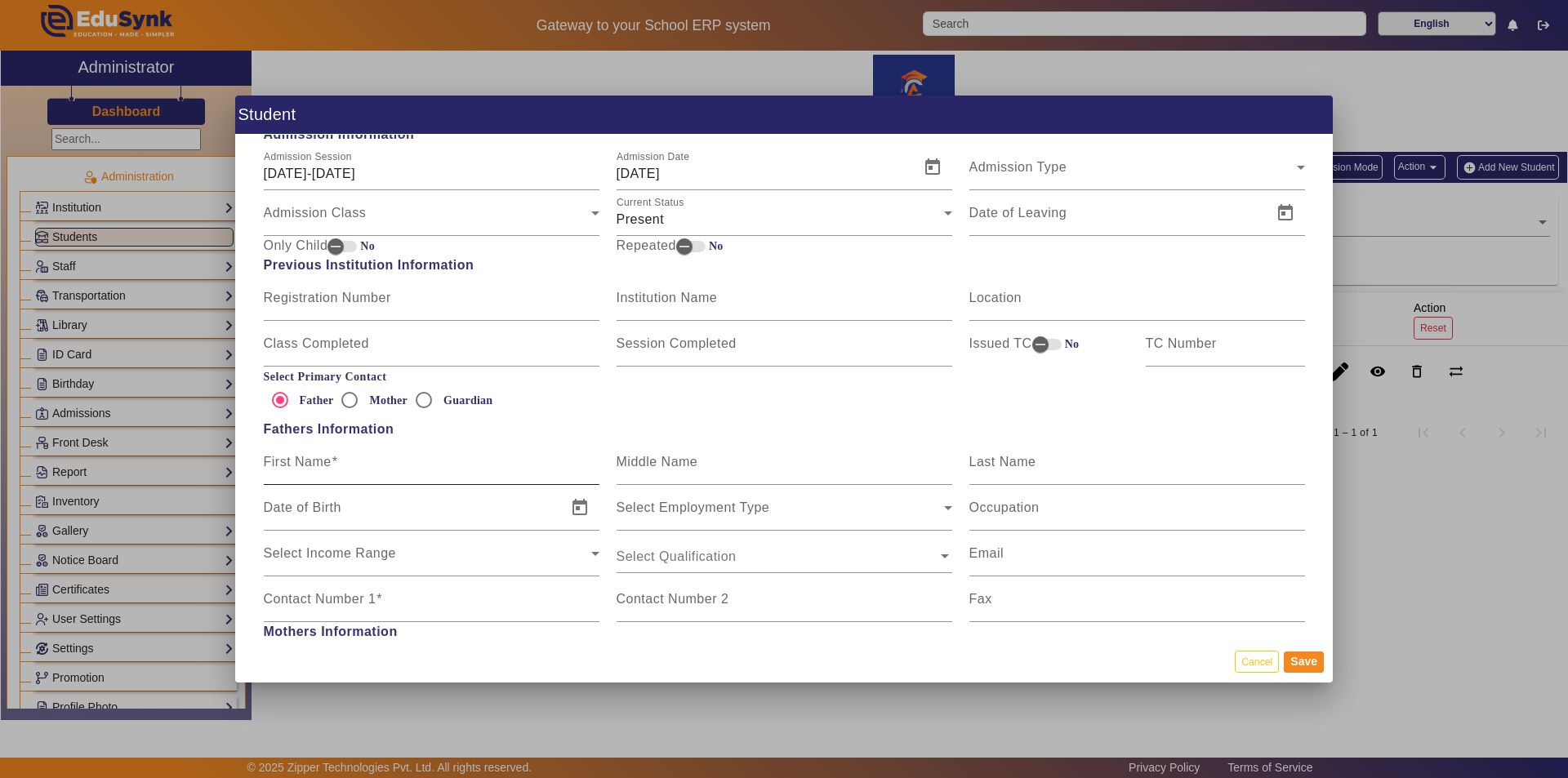
click at [327, 459] on mat-label "First Name" at bounding box center [297, 461] width 68 height 14
click at [327, 459] on input "First Name" at bounding box center [431, 468] width 335 height 19
type input "Santosh"
type input "k"
type input "[PERSON_NAME]"
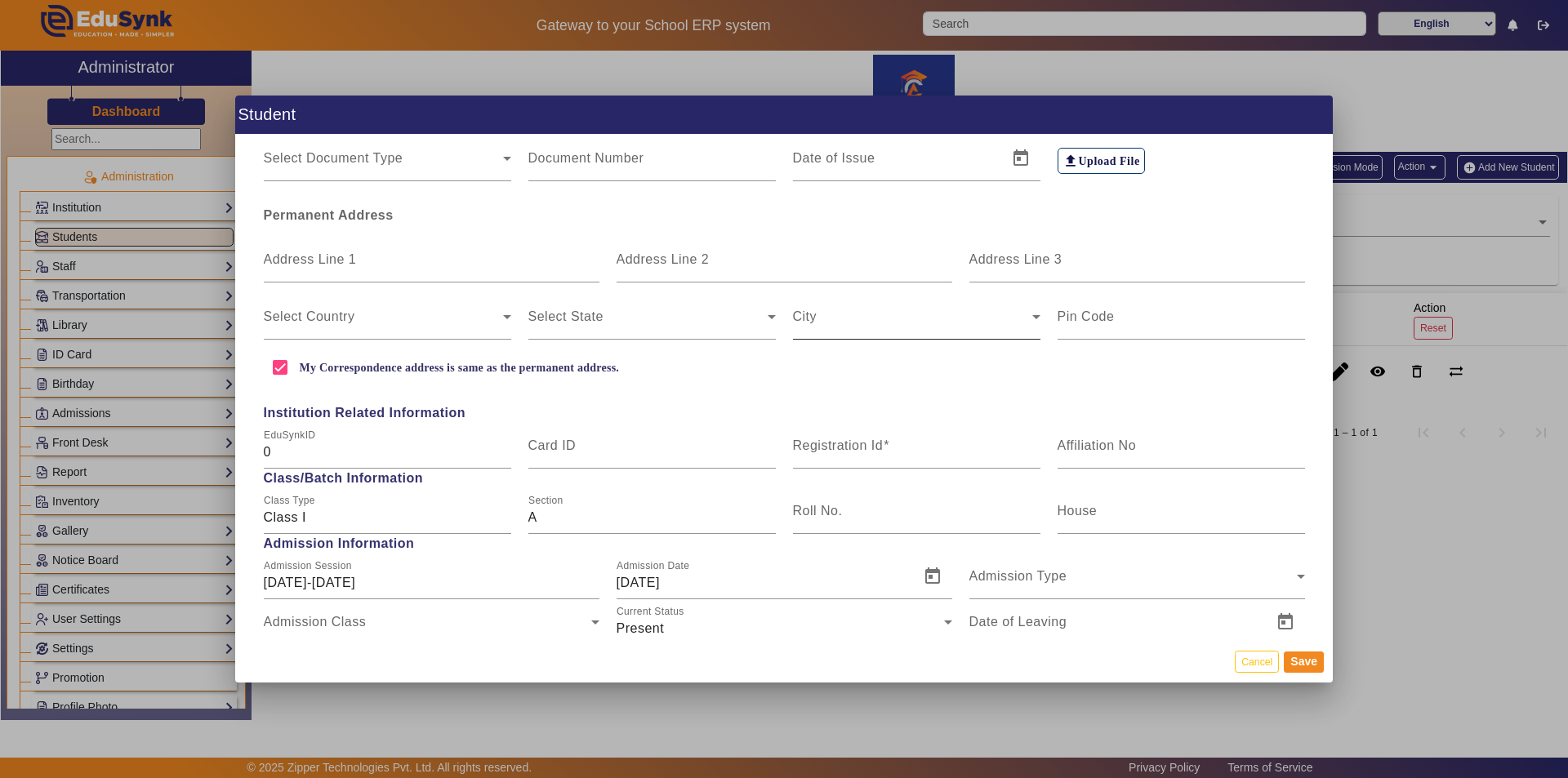
scroll to position [408, 0]
type input "8700371333"
click at [781, 439] on mat-label "Registration Id" at bounding box center [839, 444] width 91 height 14
click at [781, 442] on input "Registration Id" at bounding box center [917, 451] width 247 height 19
type input "102"
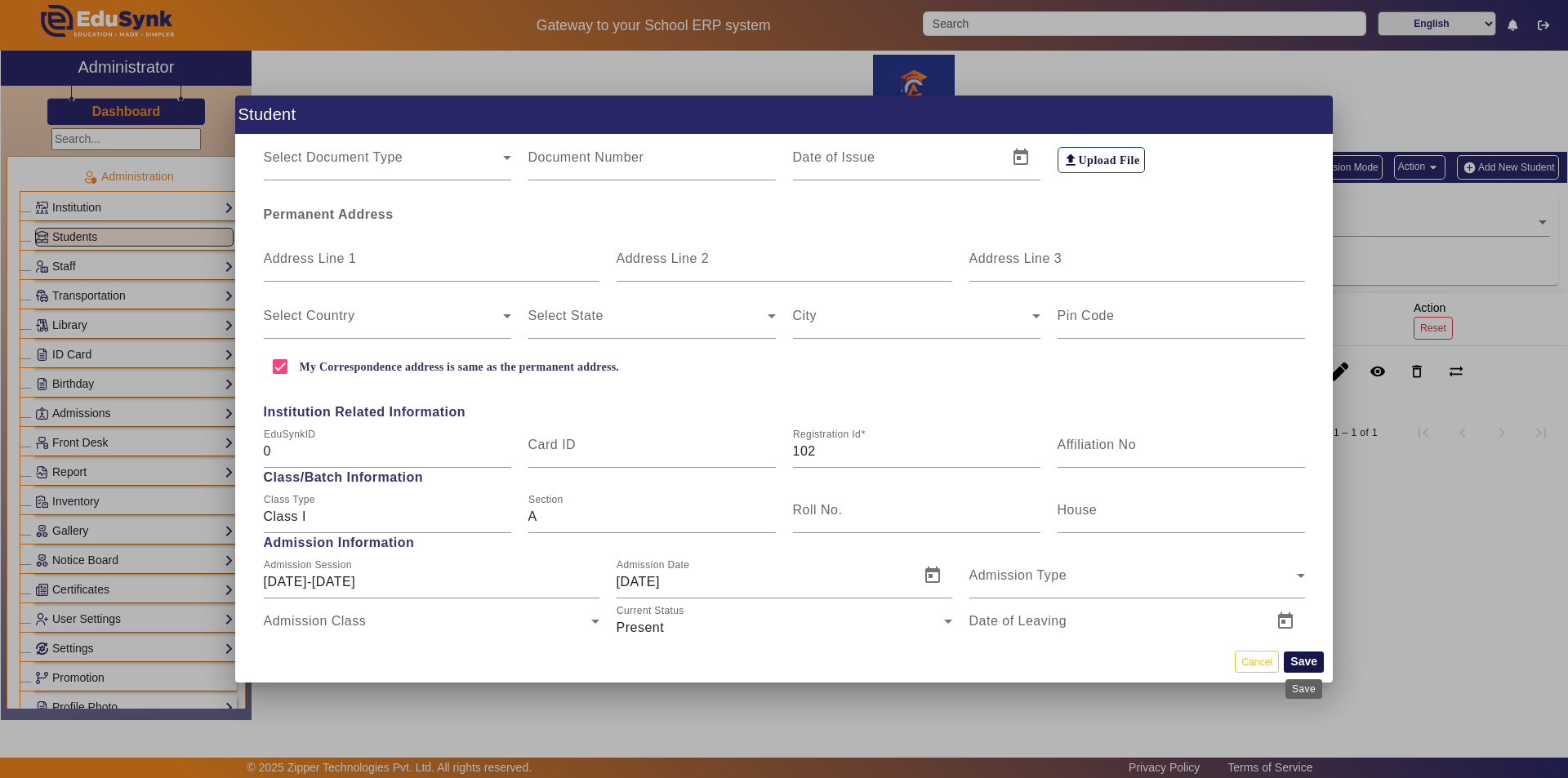
click at [781, 661] on button "Save" at bounding box center [1304, 661] width 40 height 21
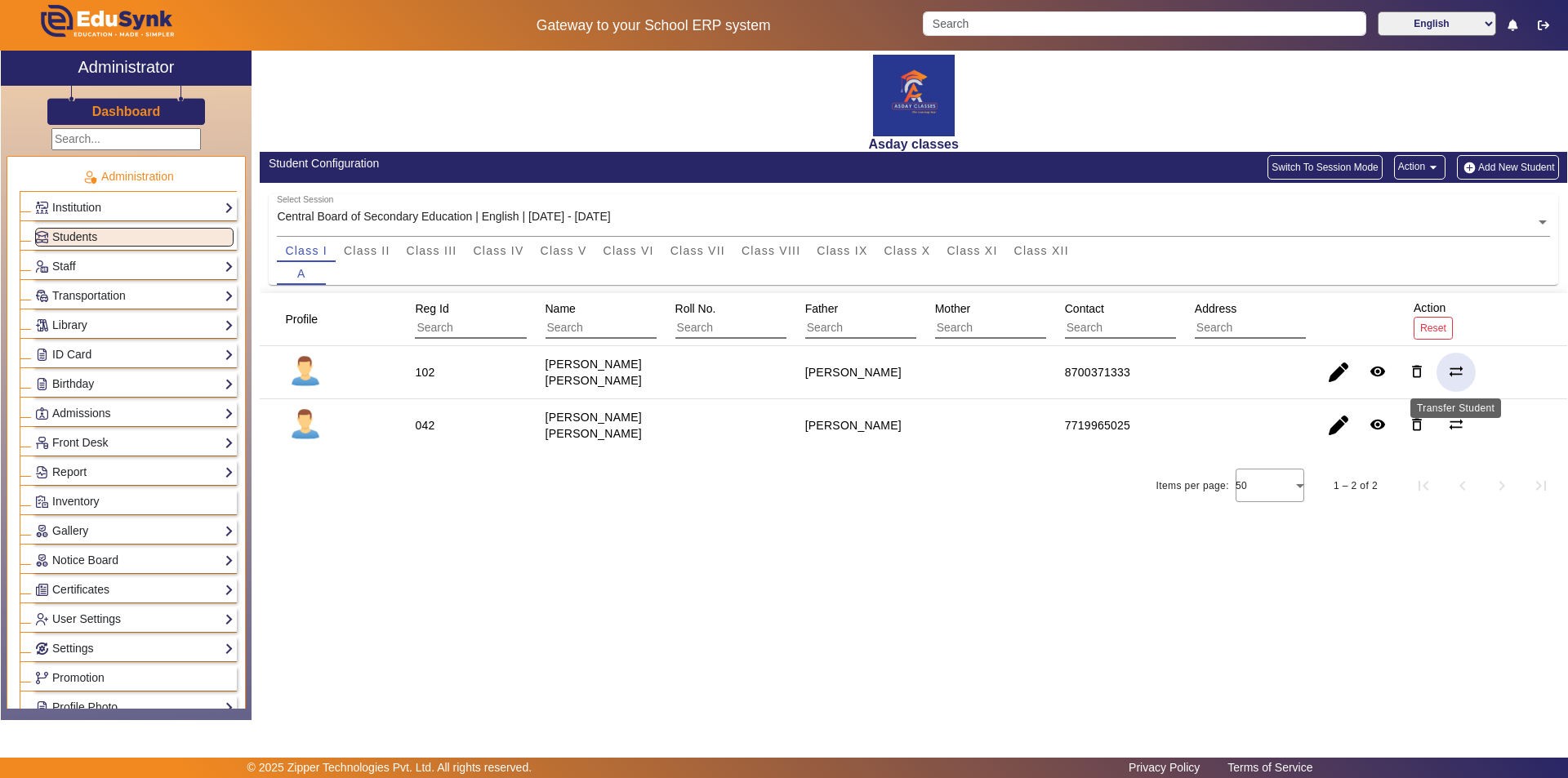
click at [781, 366] on mat-icon "sync_alt" at bounding box center [1455, 371] width 16 height 16
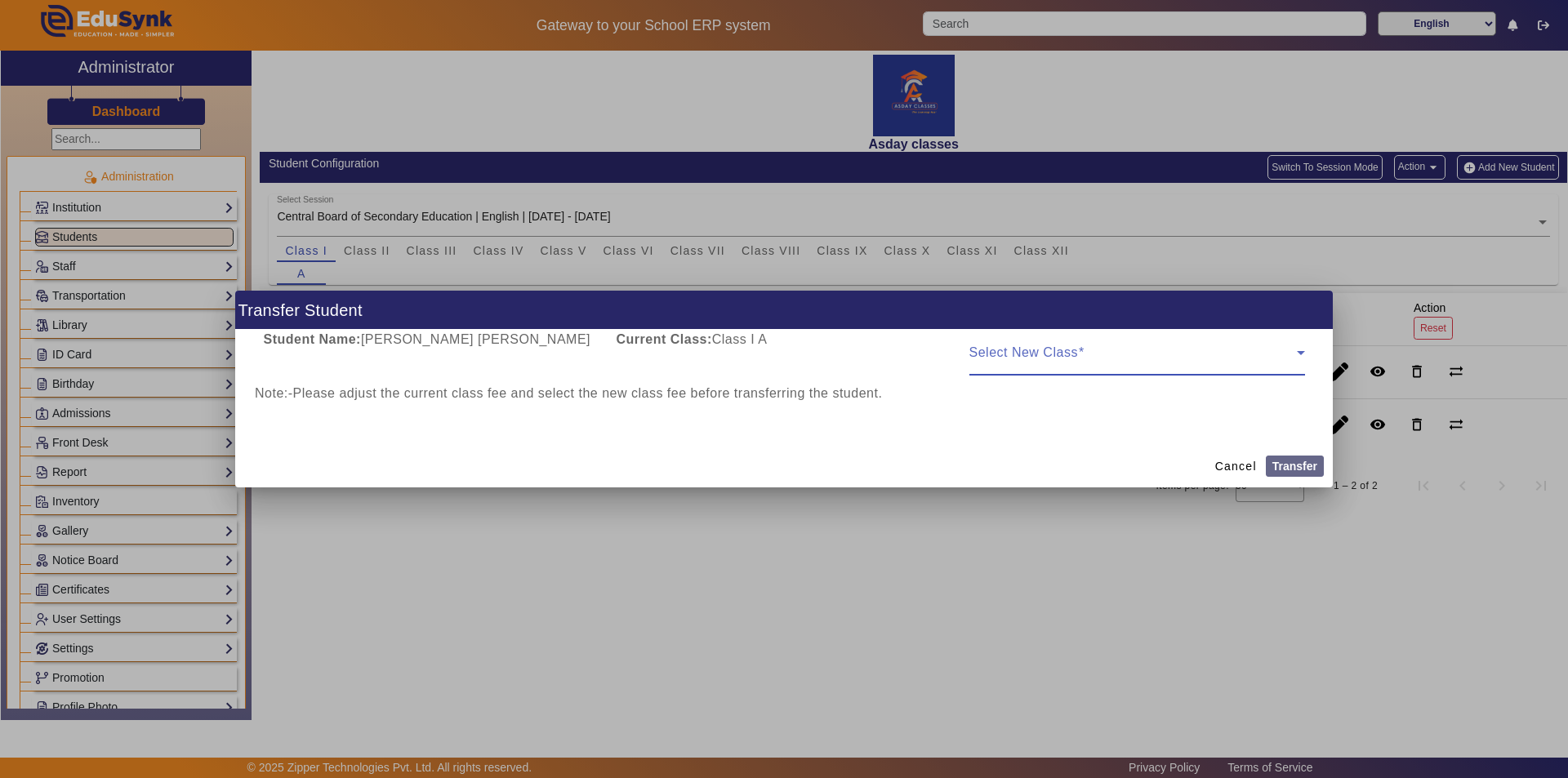
click at [781, 350] on icon at bounding box center [1300, 352] width 19 height 19
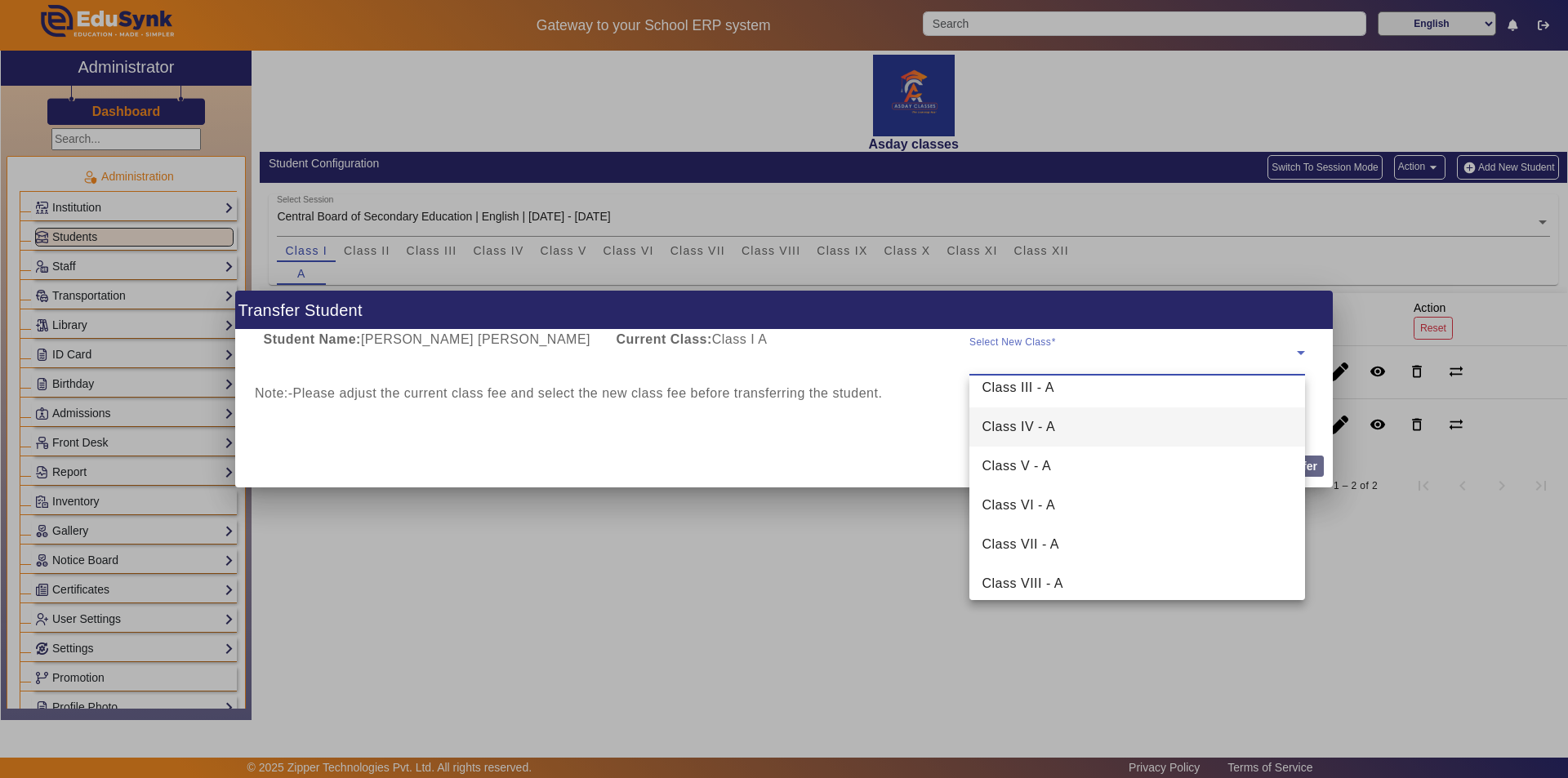
scroll to position [81, 0]
click at [781, 555] on span "Class VIII - A" at bounding box center [1023, 555] width 81 height 19
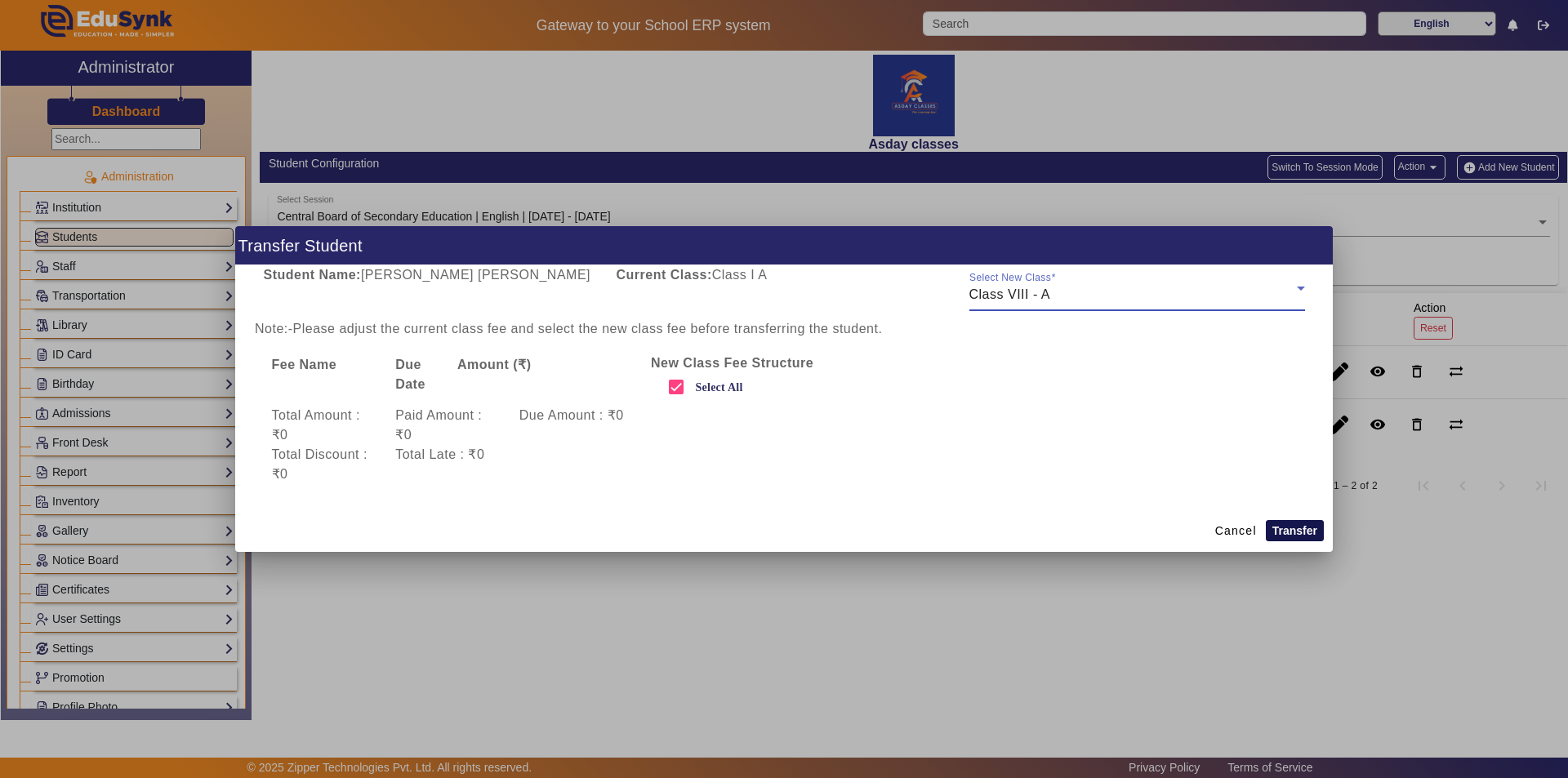
click at [781, 534] on button "Transfer" at bounding box center [1294, 530] width 58 height 21
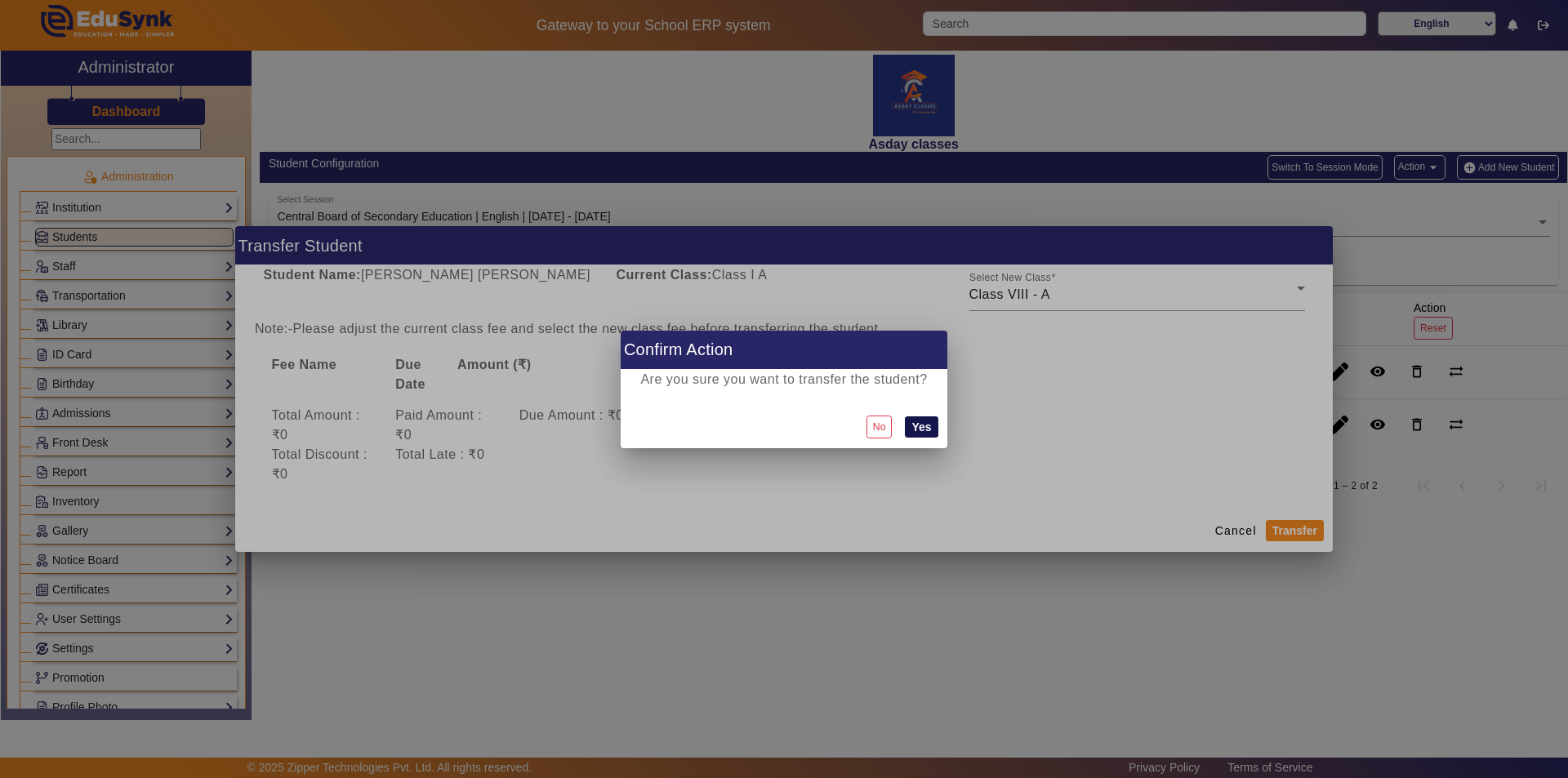
click at [781, 424] on button "Yes" at bounding box center [921, 427] width 33 height 21
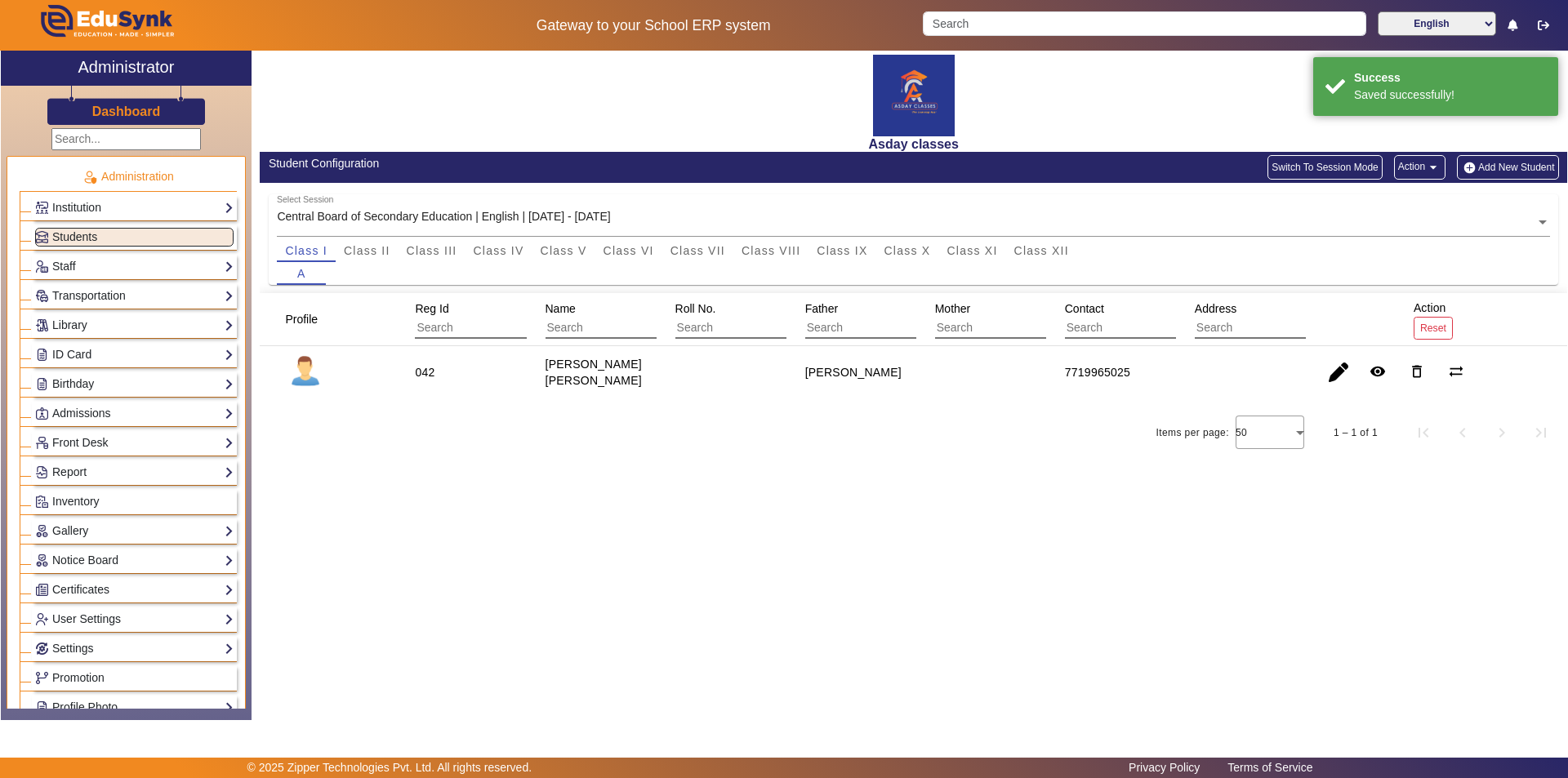
click at [366, 521] on div "Asday classes Student Configuration Switch To Session Mode Action arrow_drop_do…" at bounding box center [909, 376] width 1316 height 652
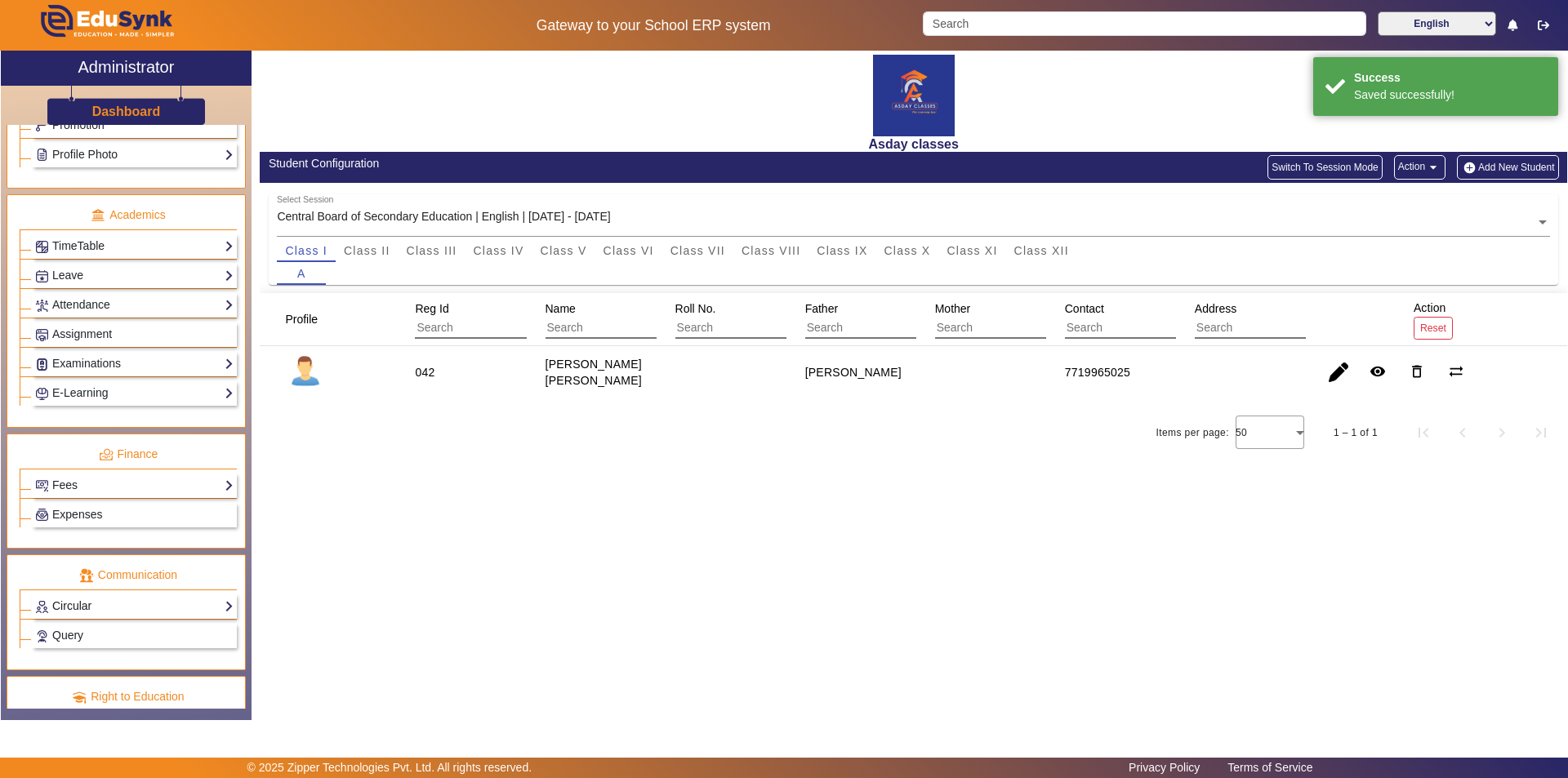
scroll to position [606, 0]
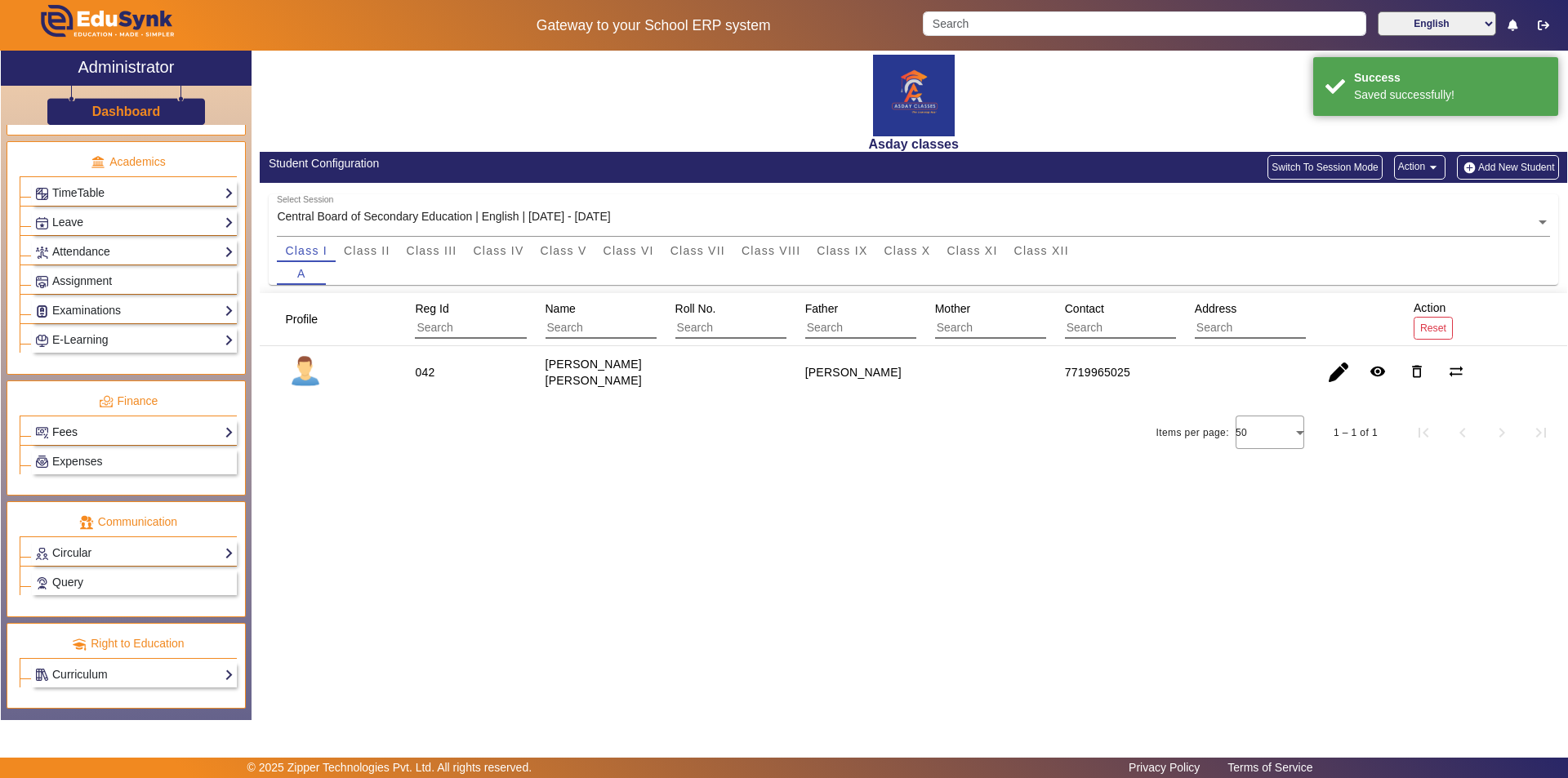
click at [146, 427] on link "Fees" at bounding box center [134, 432] width 198 height 18
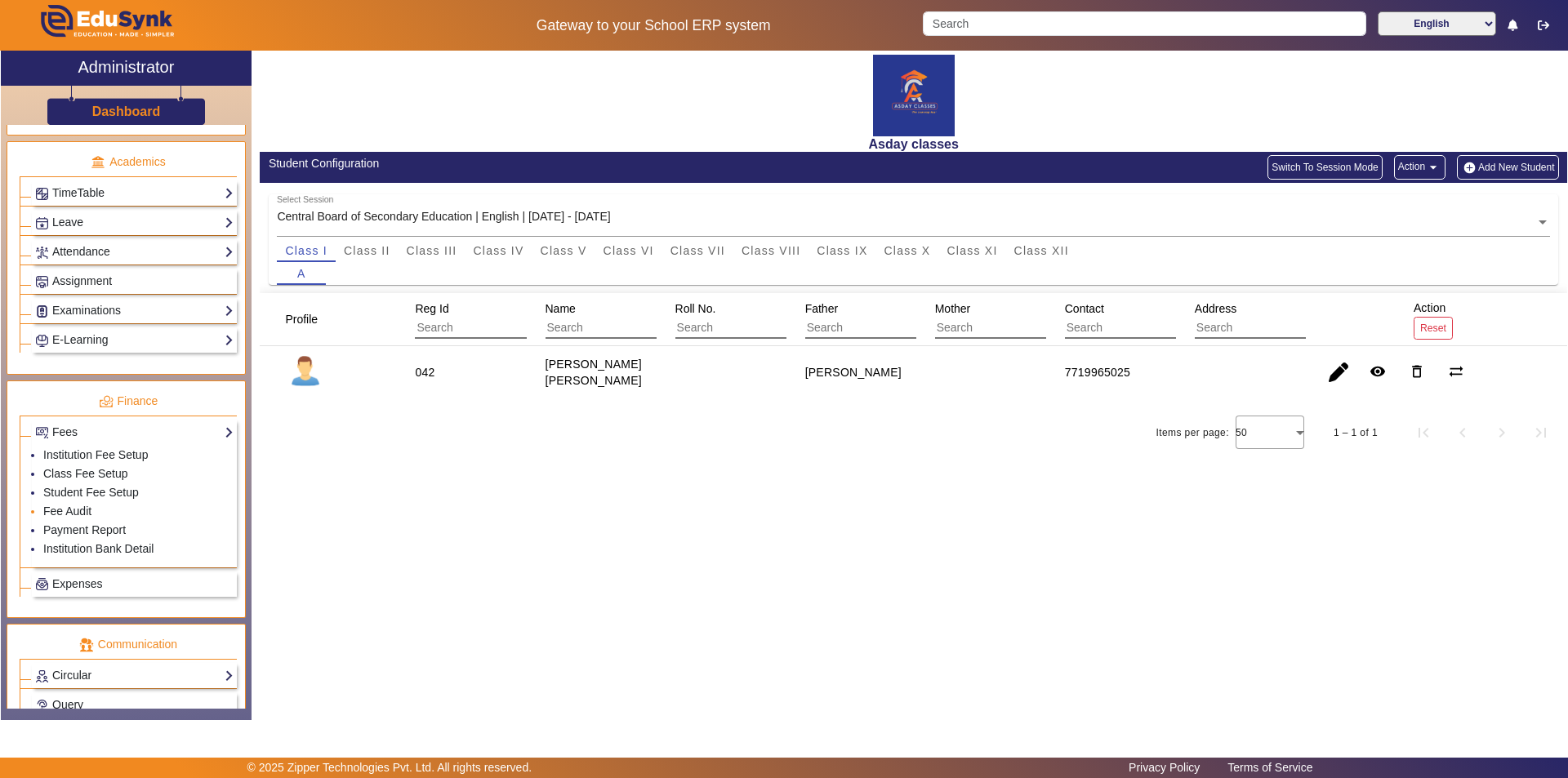
click at [104, 507] on li "Fee Audit" at bounding box center [139, 513] width 190 height 18
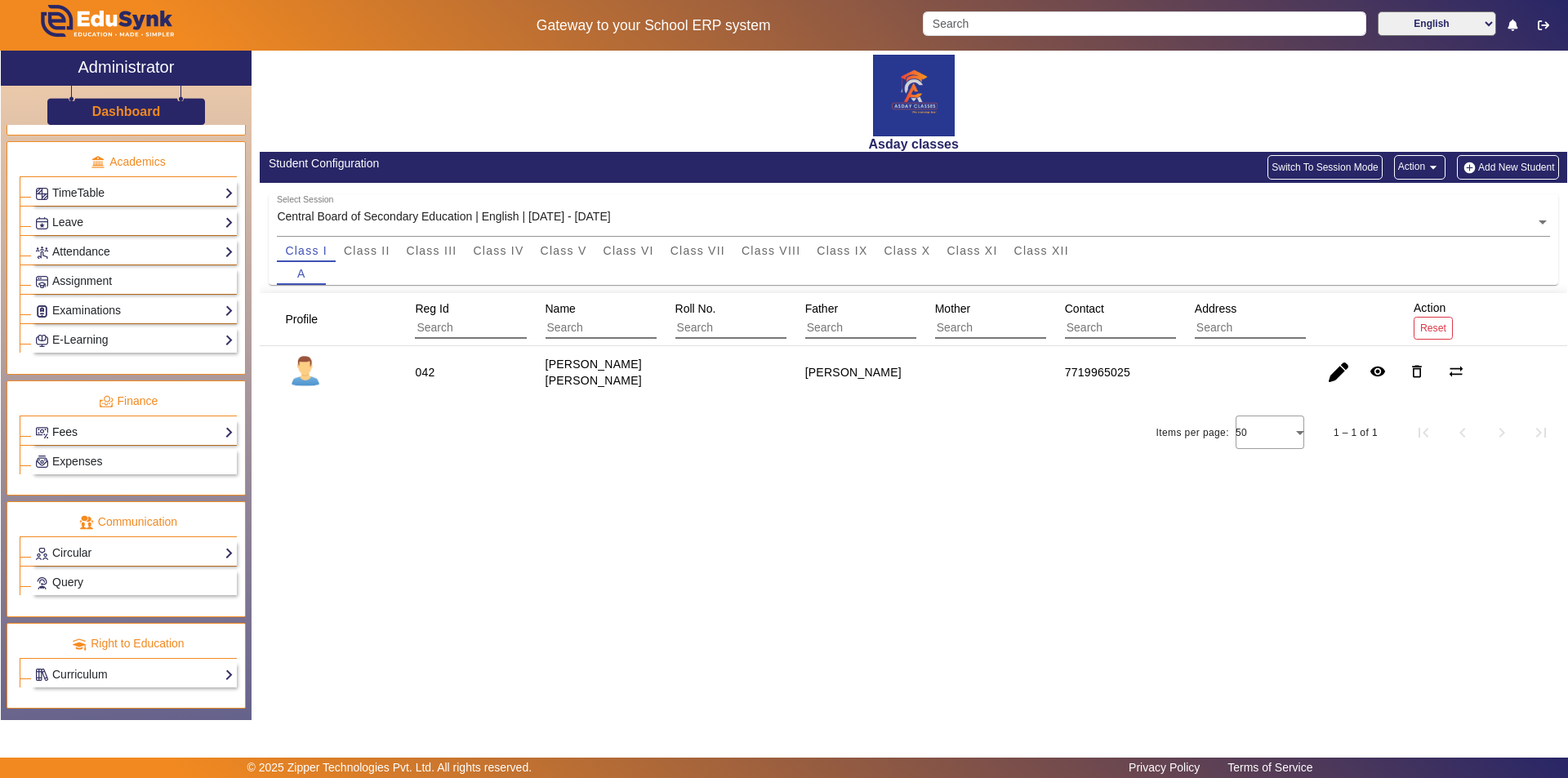
click at [111, 424] on link "Fees" at bounding box center [134, 432] width 198 height 18
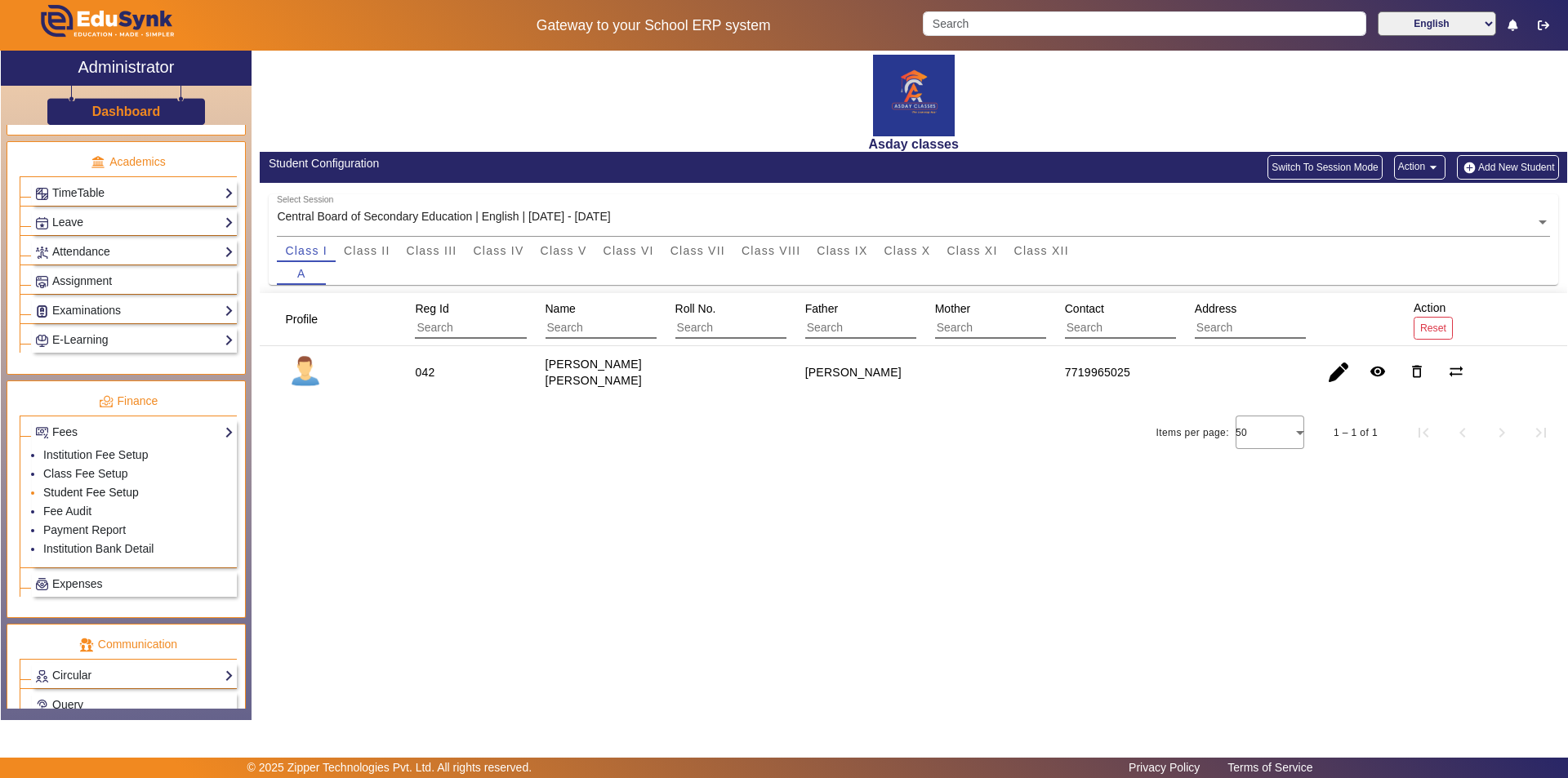
click at [111, 492] on link "Student Fee Setup" at bounding box center [92, 492] width 96 height 13
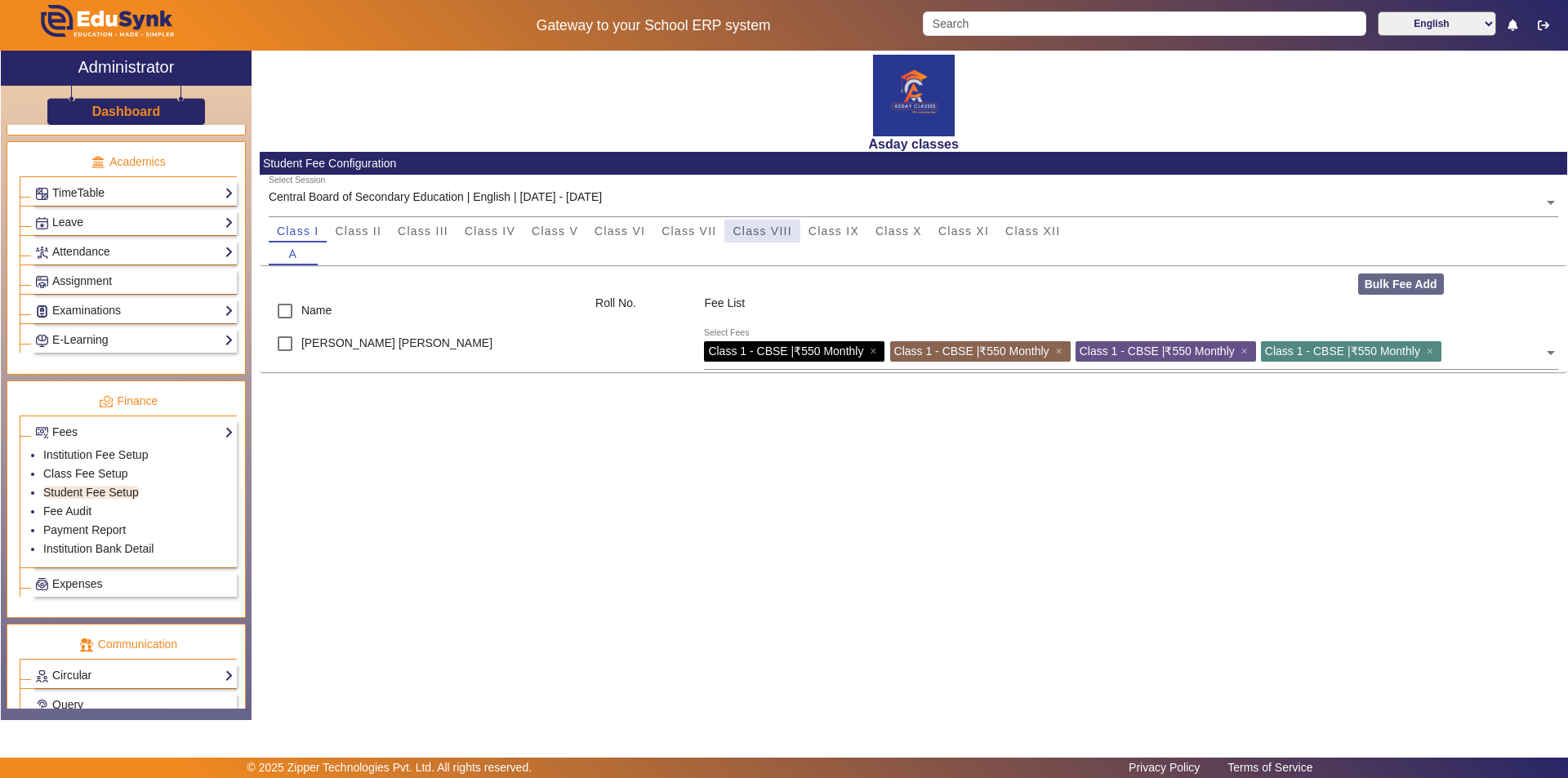
click at [774, 229] on span "Class VIII" at bounding box center [762, 231] width 59 height 12
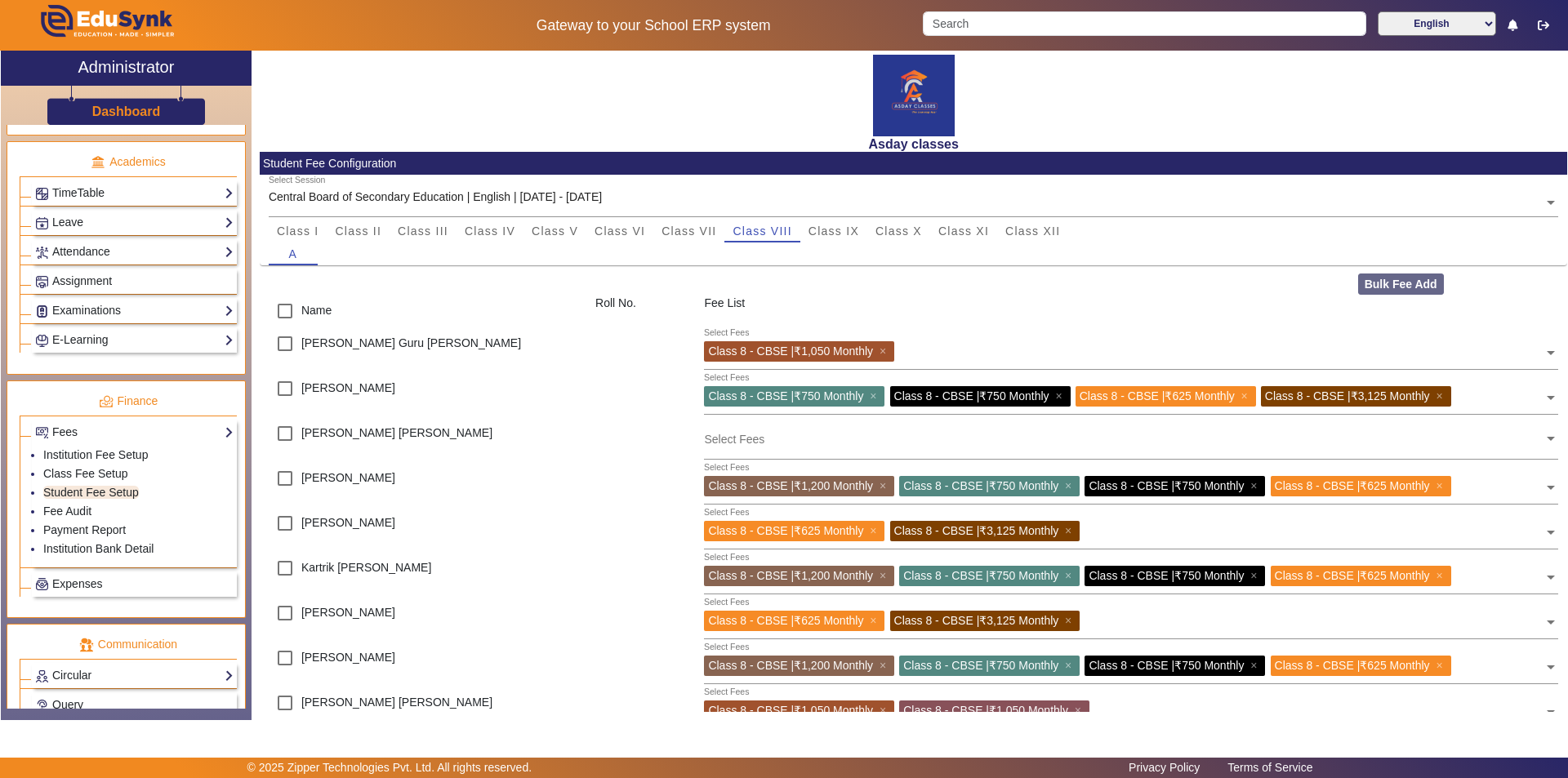
click at [741, 446] on input "text" at bounding box center [1123, 439] width 839 height 15
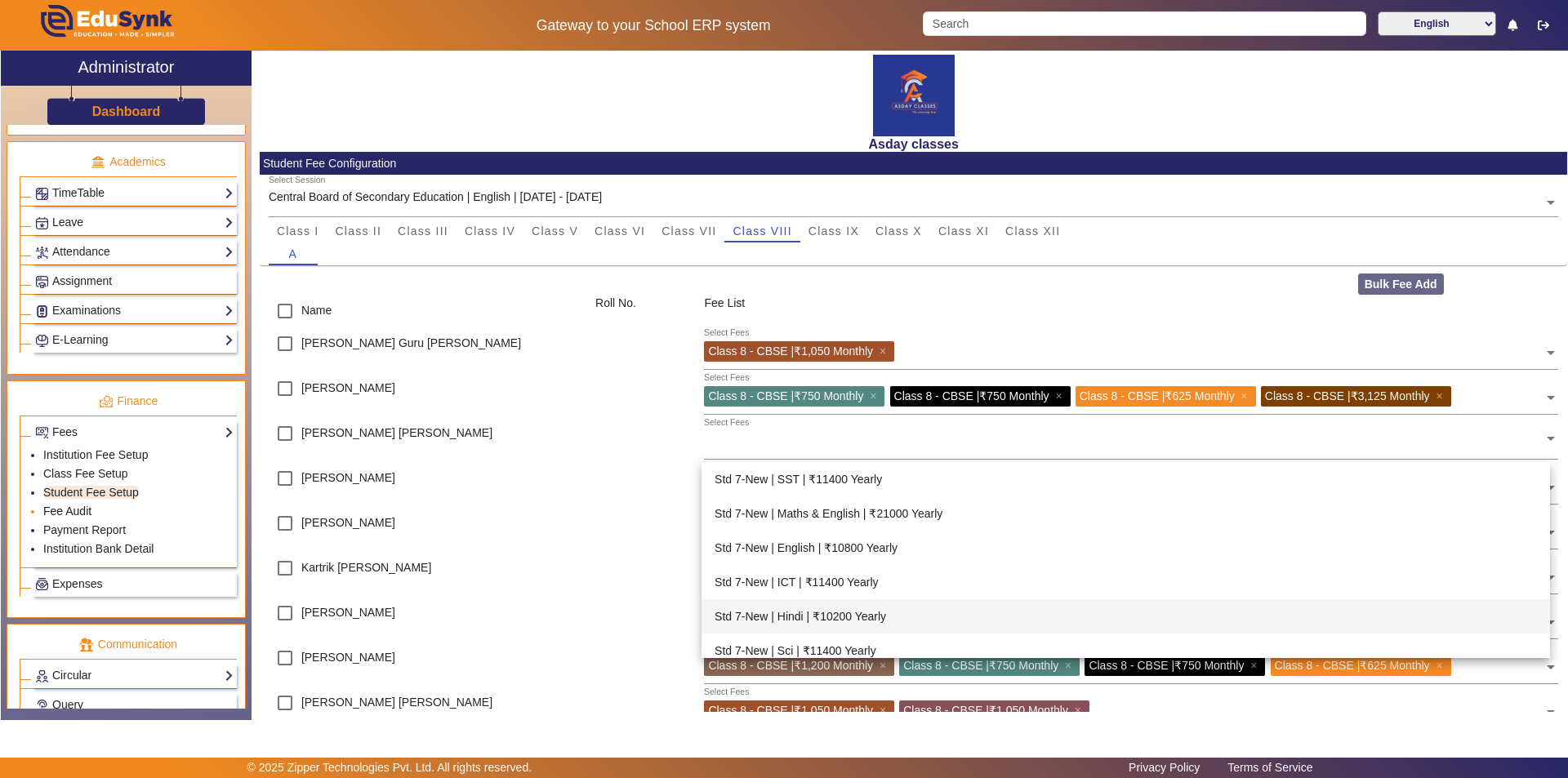
click at [82, 509] on link "Fee Audit" at bounding box center [67, 512] width 48 height 13
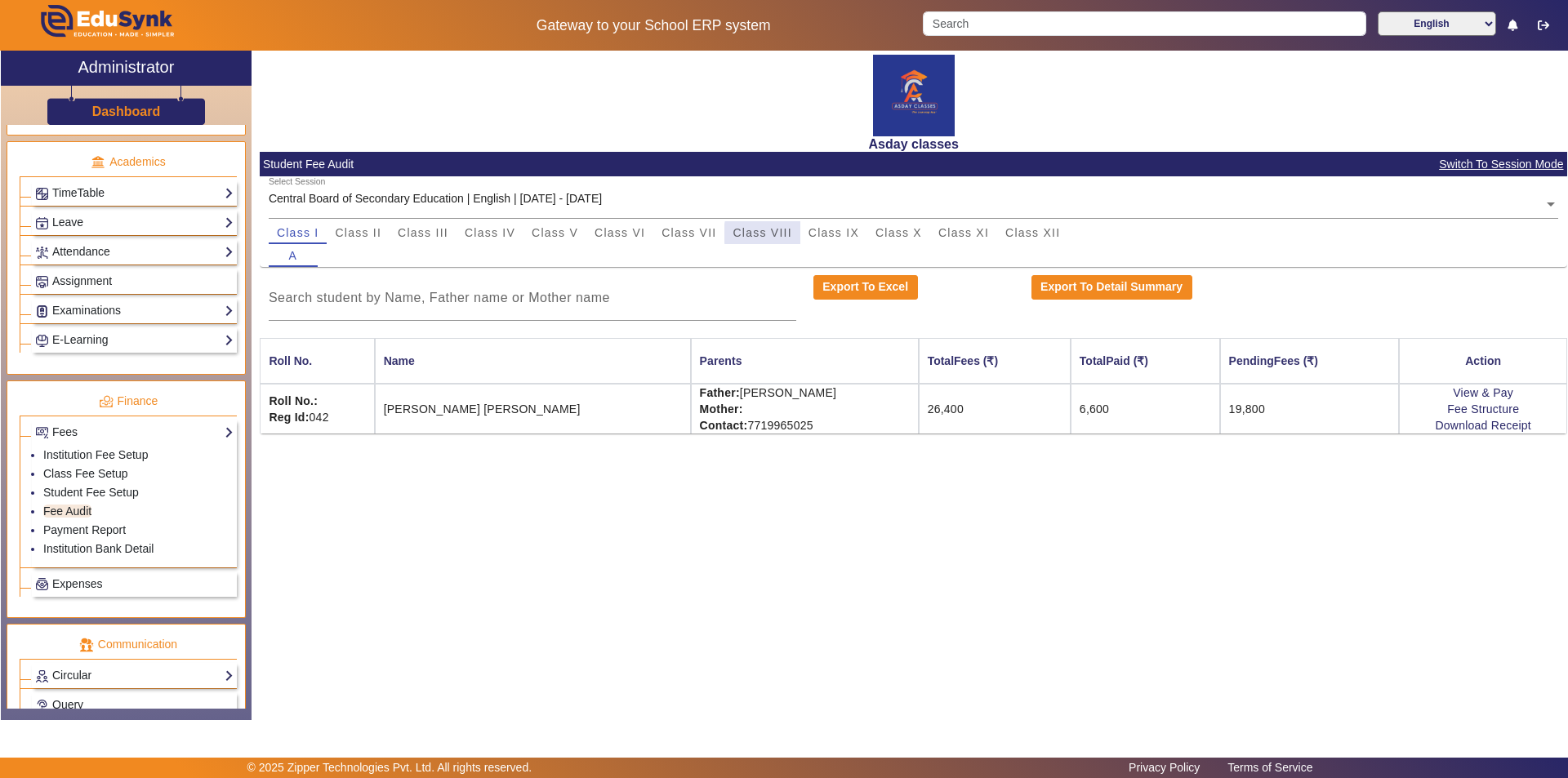
click at [774, 234] on span "Class VIII" at bounding box center [762, 233] width 59 height 12
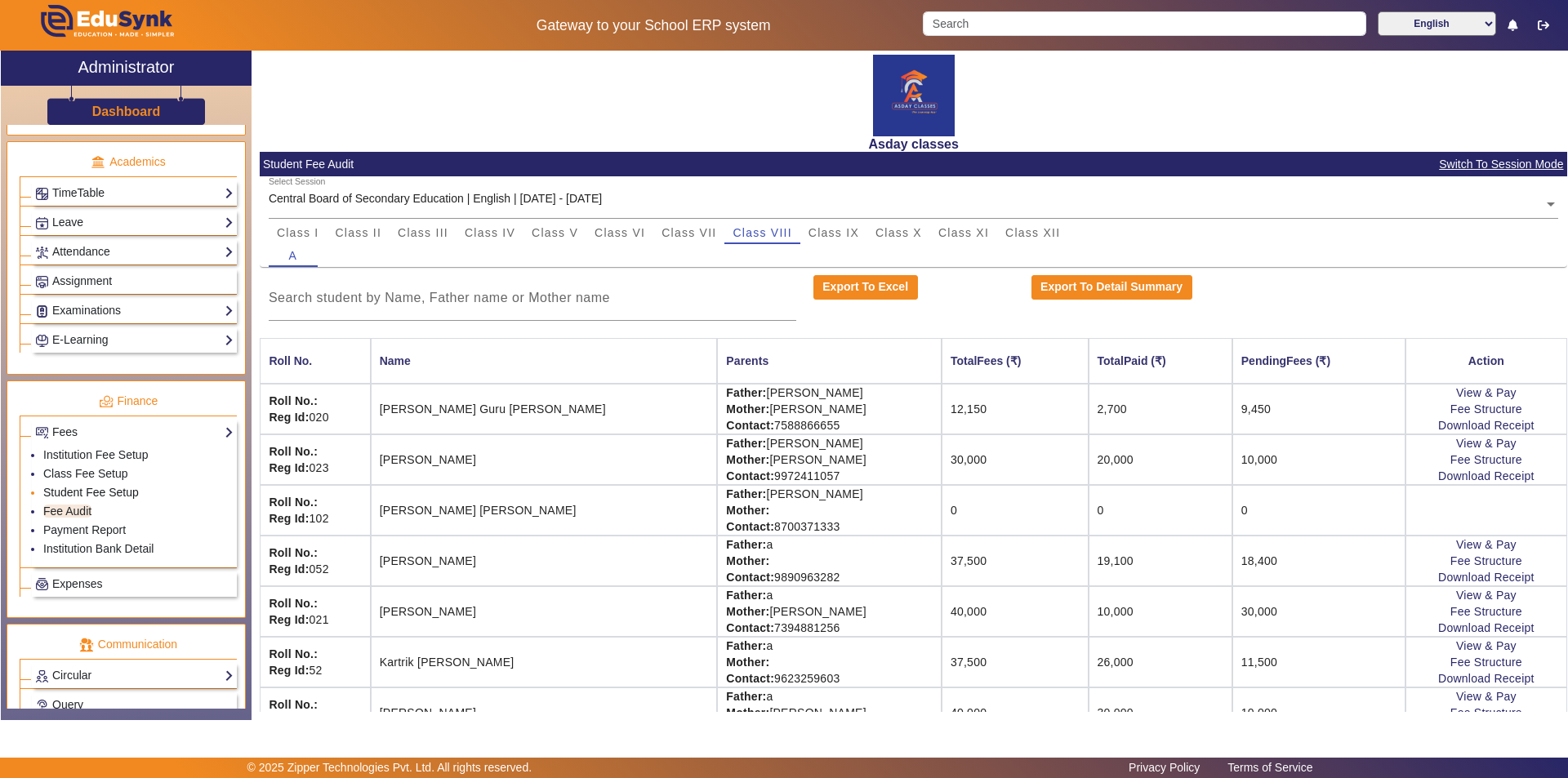
click at [108, 492] on link "Student Fee Setup" at bounding box center [92, 492] width 96 height 13
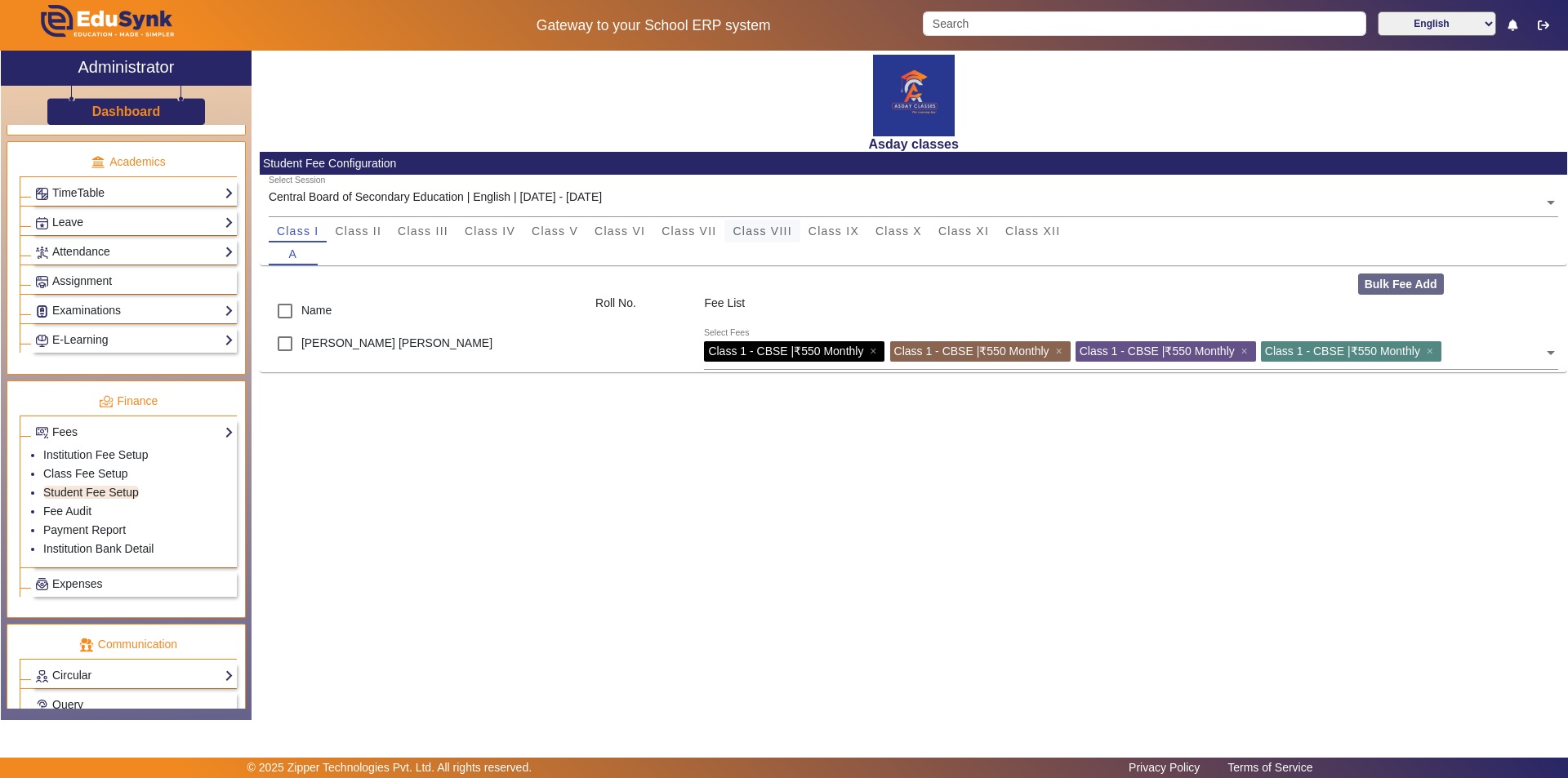
click at [781, 231] on span "Class VIII" at bounding box center [762, 231] width 59 height 12
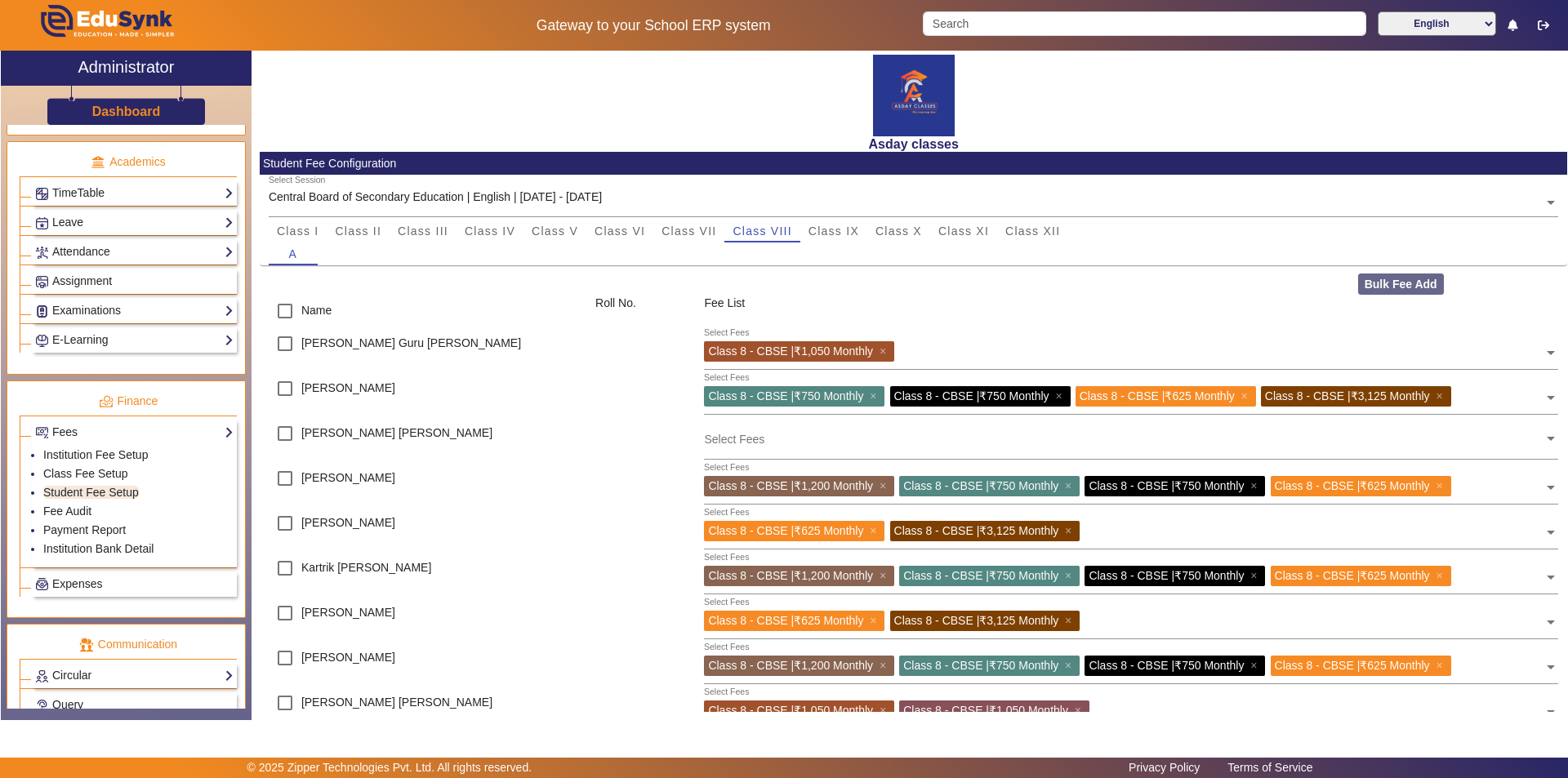
click at [735, 447] on input "text" at bounding box center [1123, 439] width 839 height 15
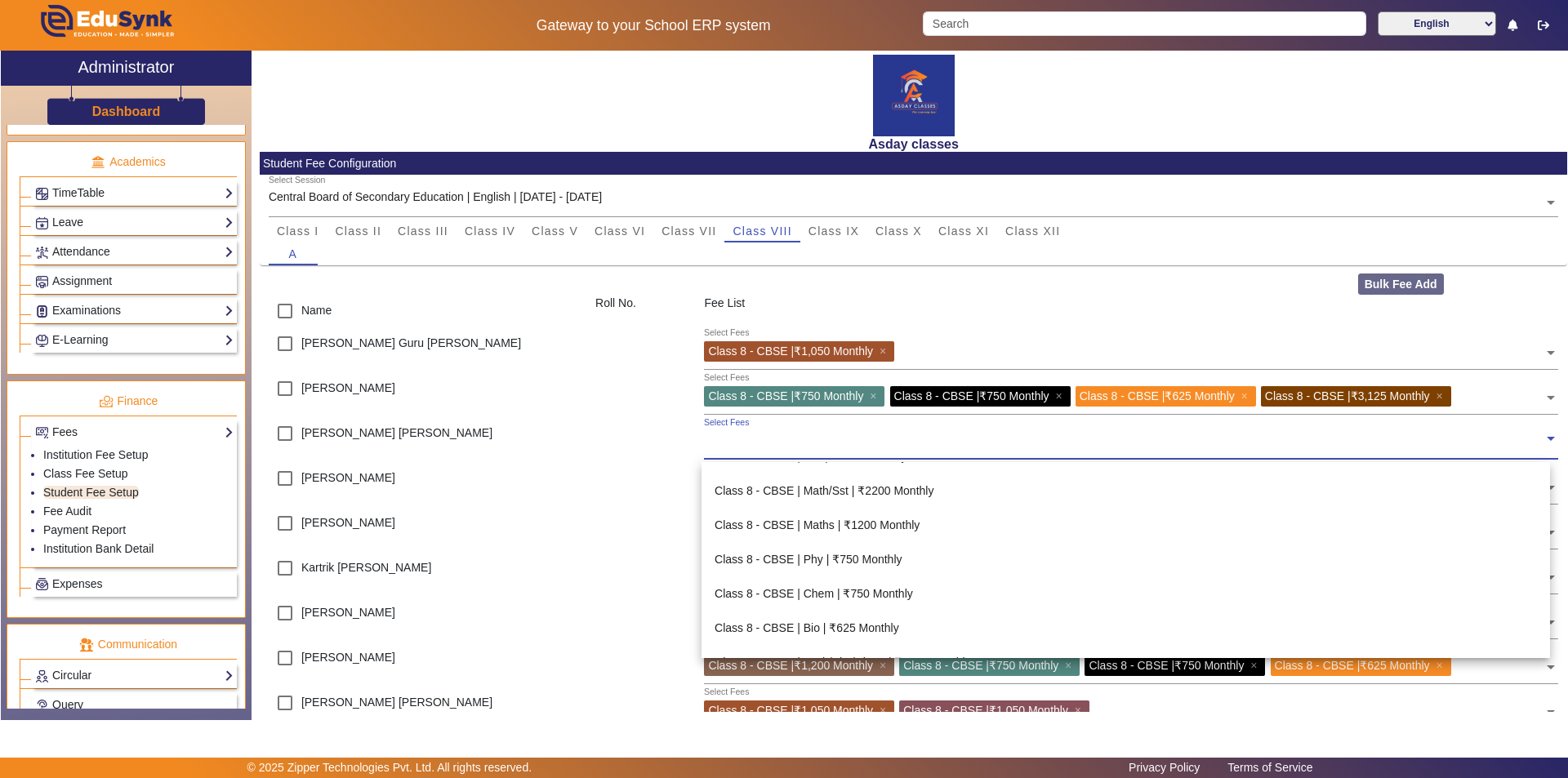
scroll to position [735, 0]
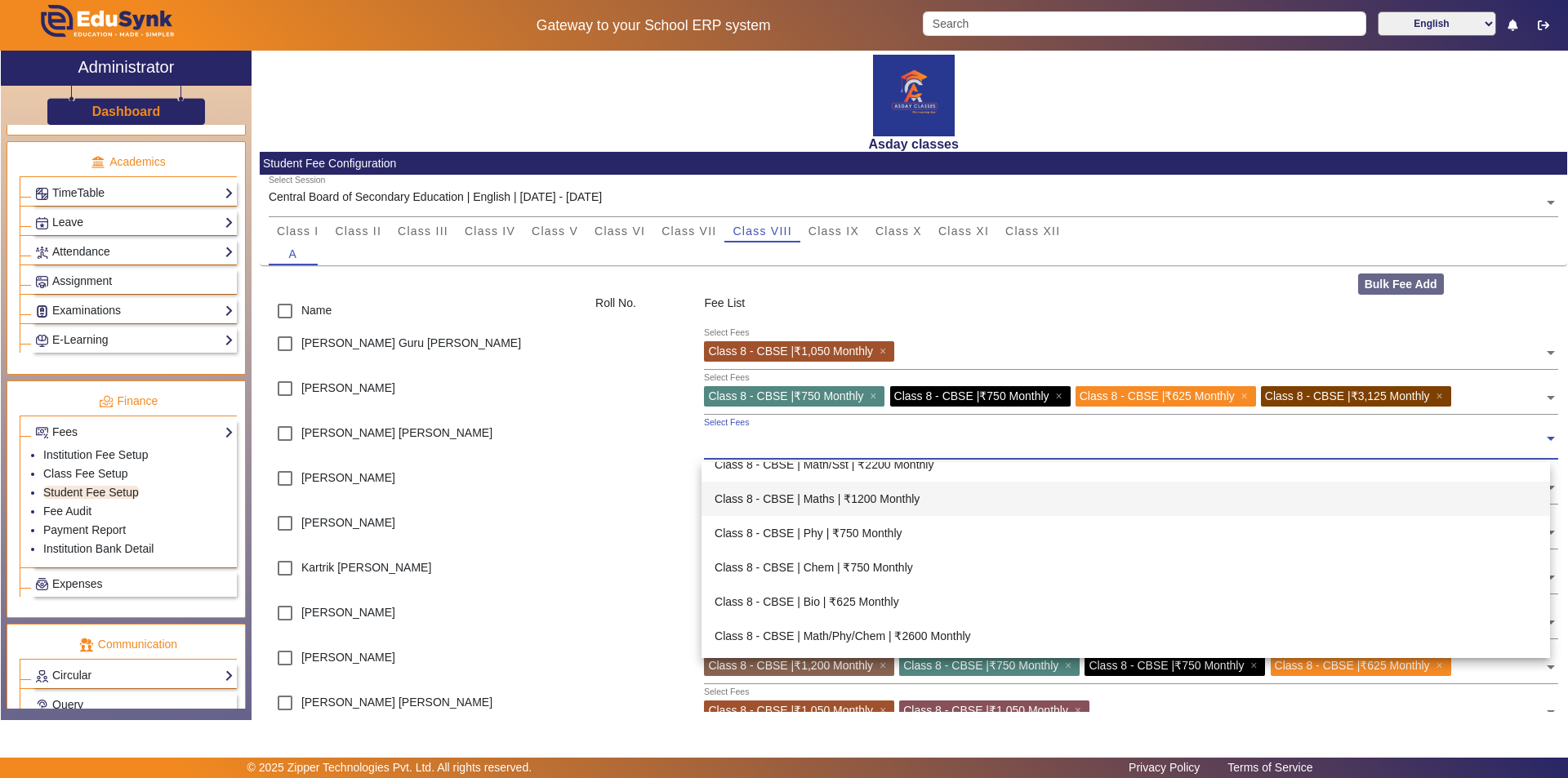
click at [781, 497] on div "Class 8 - CBSE | Maths | ₹1200 Monthly" at bounding box center [1126, 498] width 849 height 34
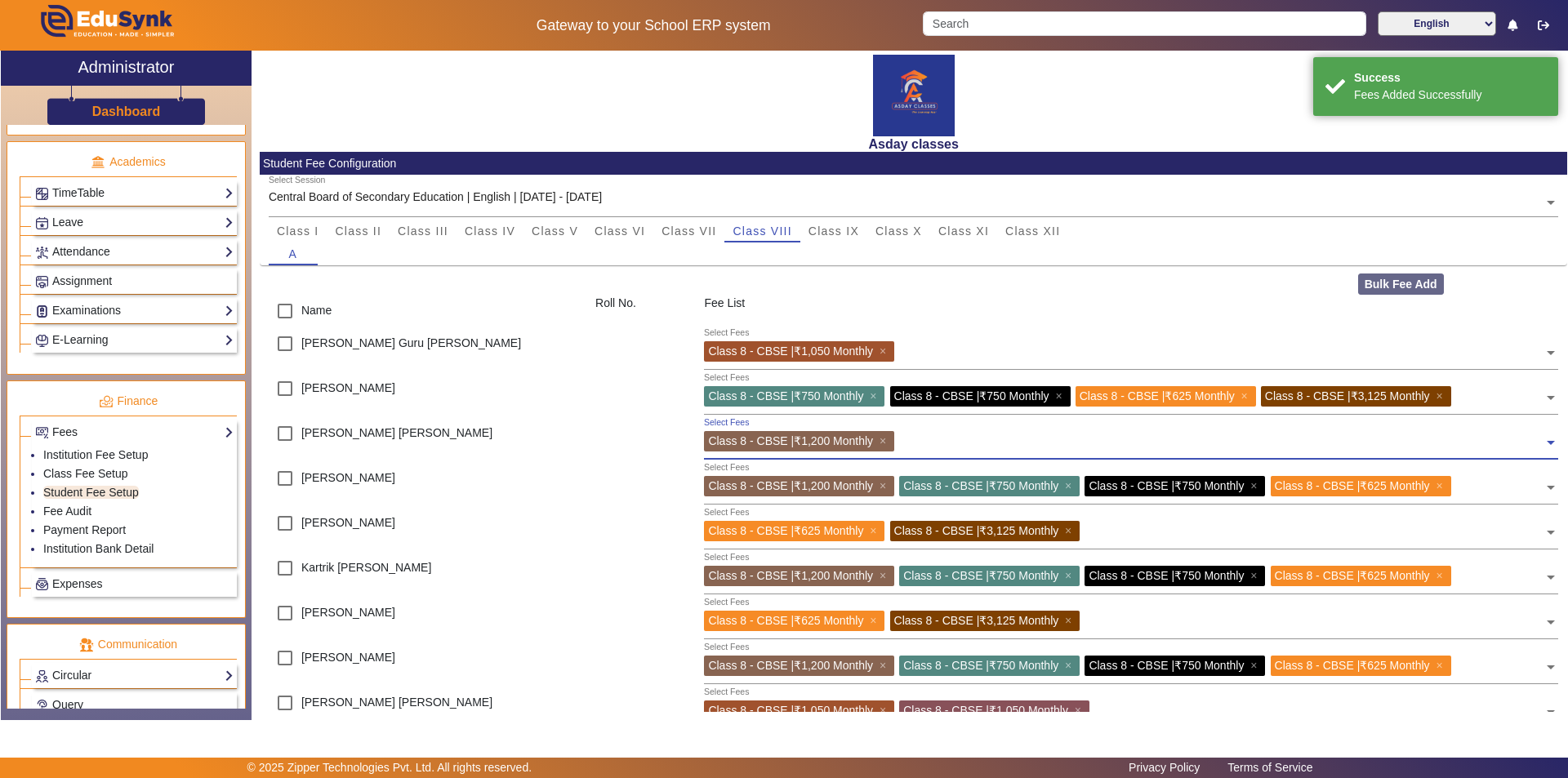
click at [781, 344] on input "text" at bounding box center [1221, 349] width 645 height 15
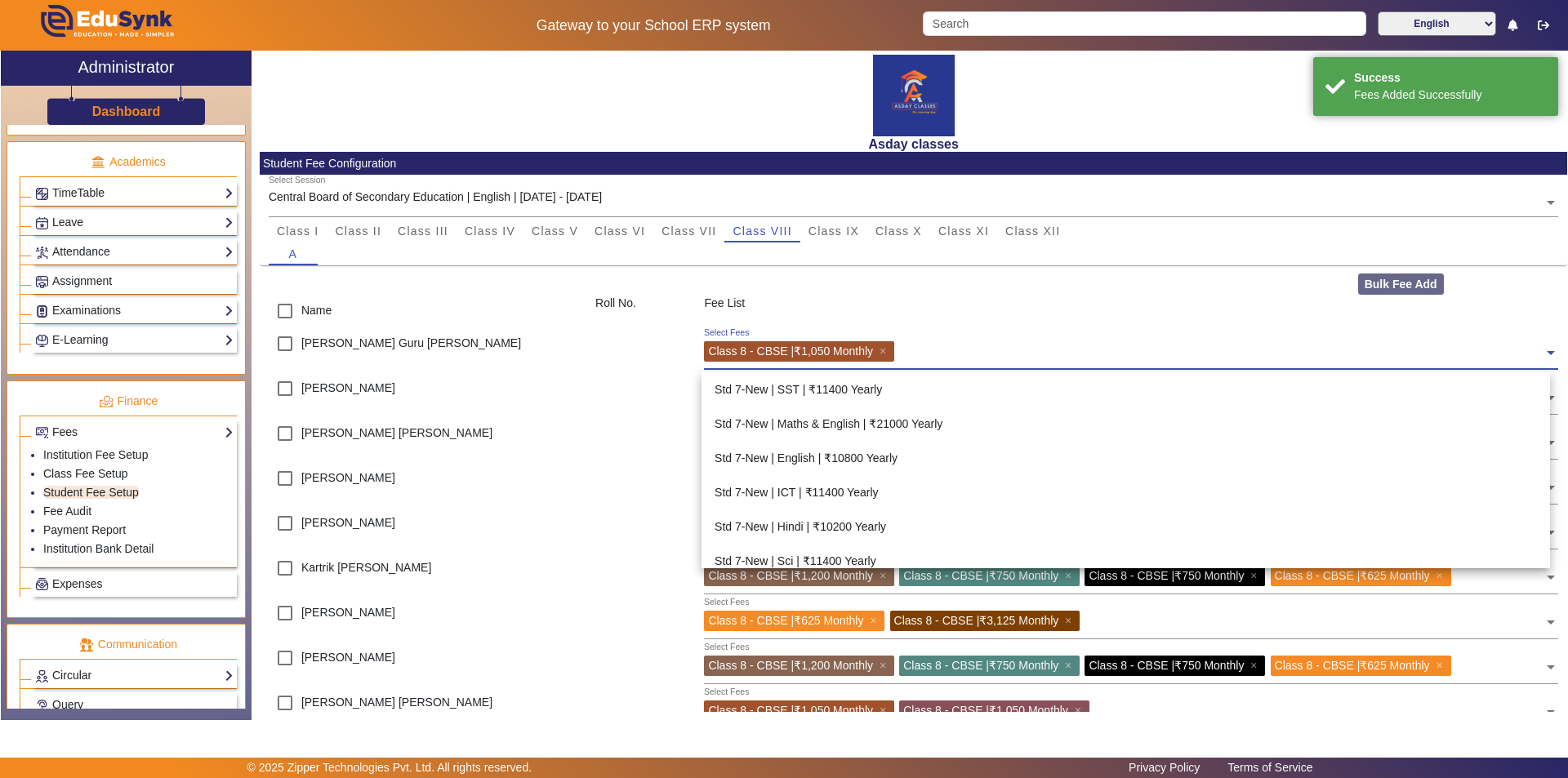
scroll to position [651, 0]
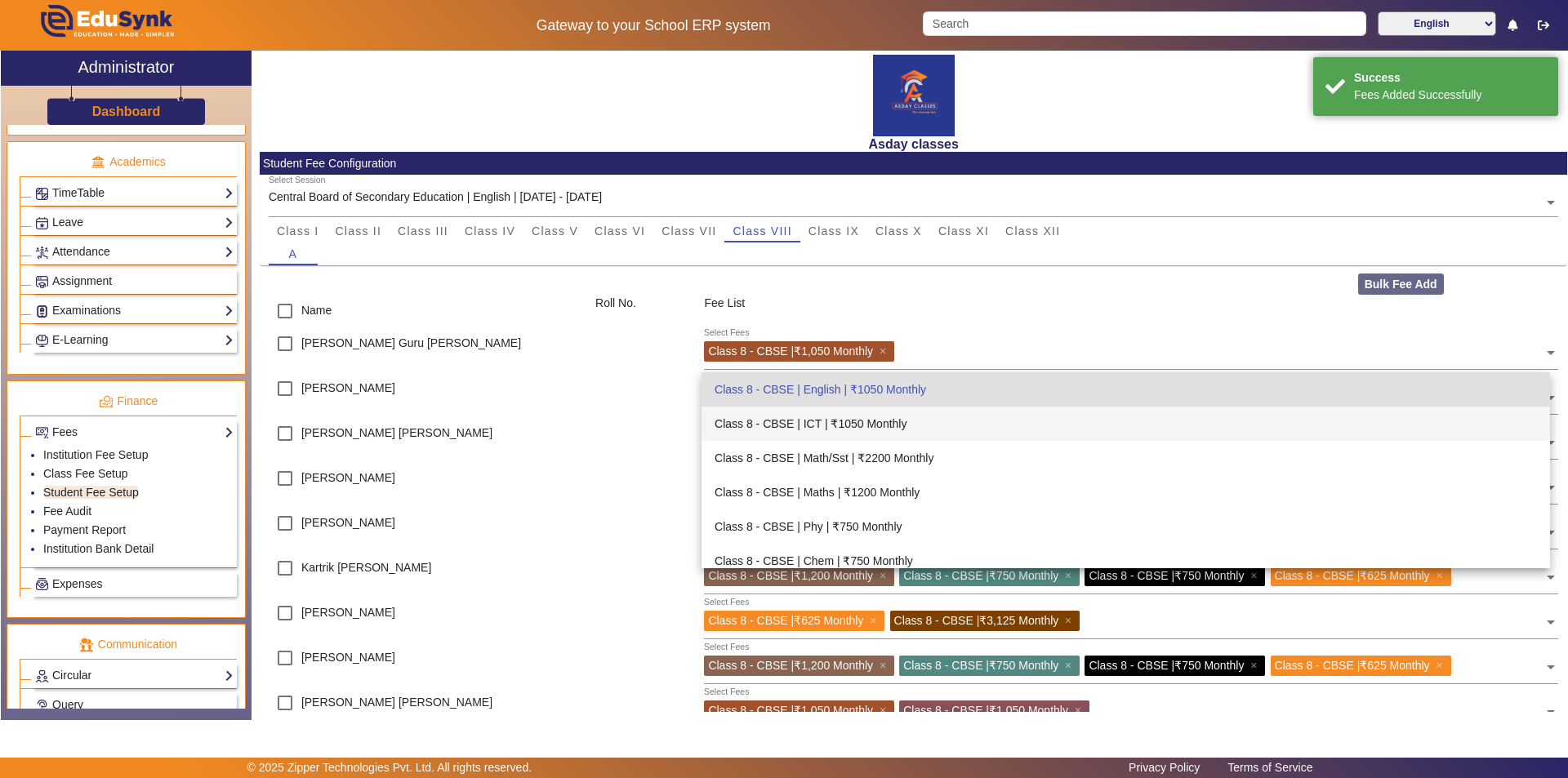
click at [509, 582] on div "Kartrik [PERSON_NAME]" at bounding box center [423, 574] width 327 height 45
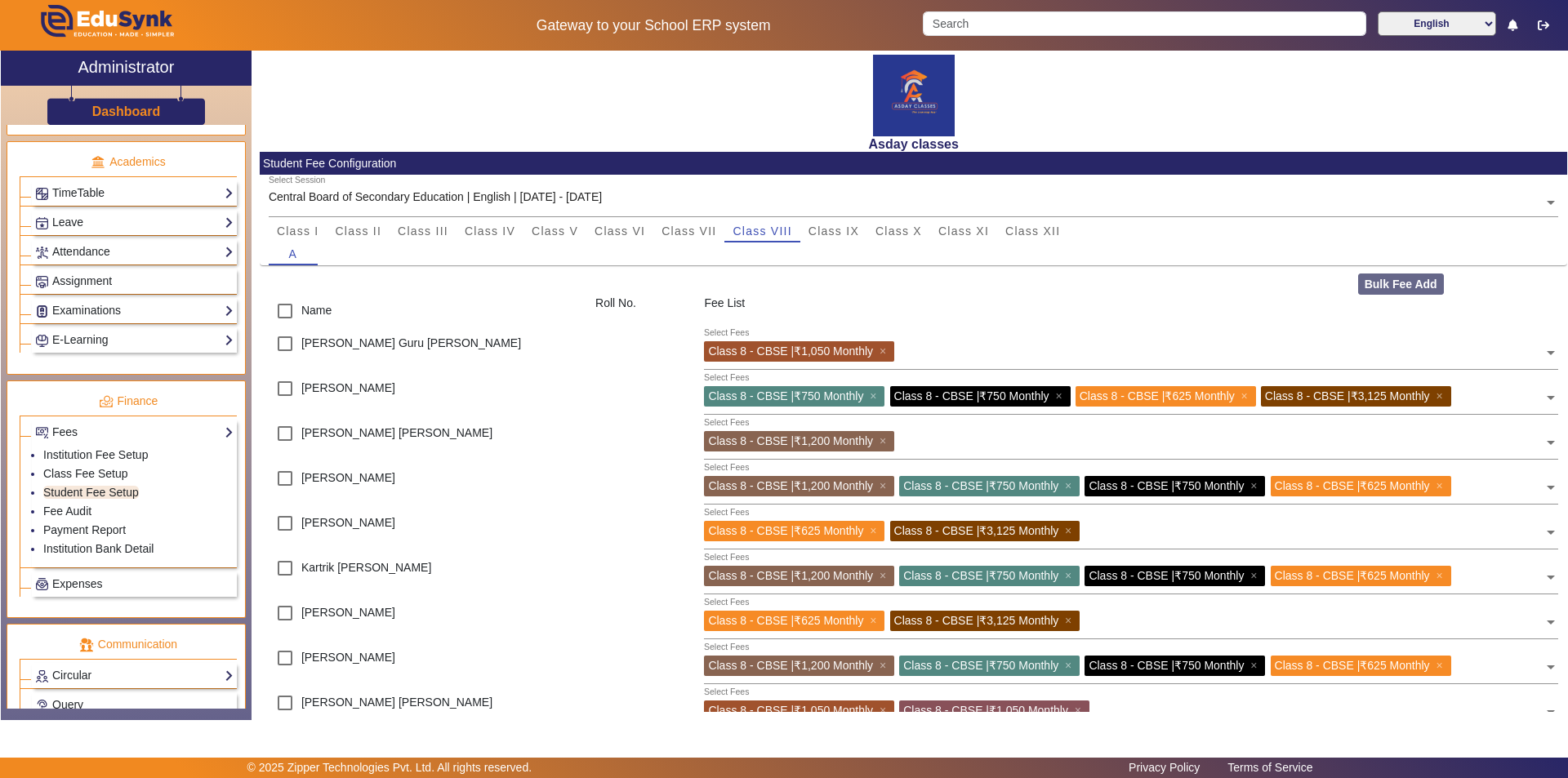
click at [781, 440] on input "text" at bounding box center [1221, 439] width 645 height 15
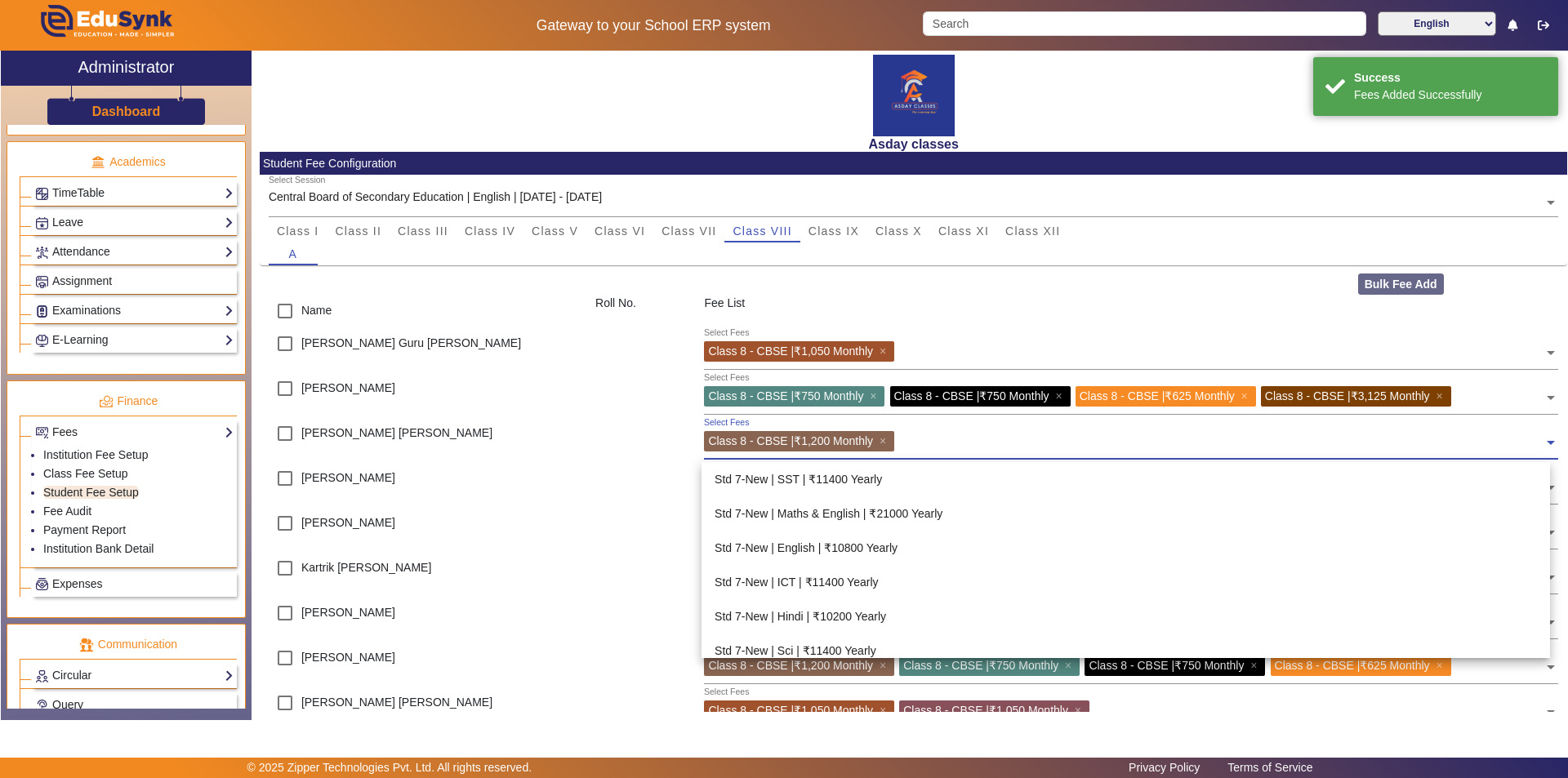
scroll to position [754, 0]
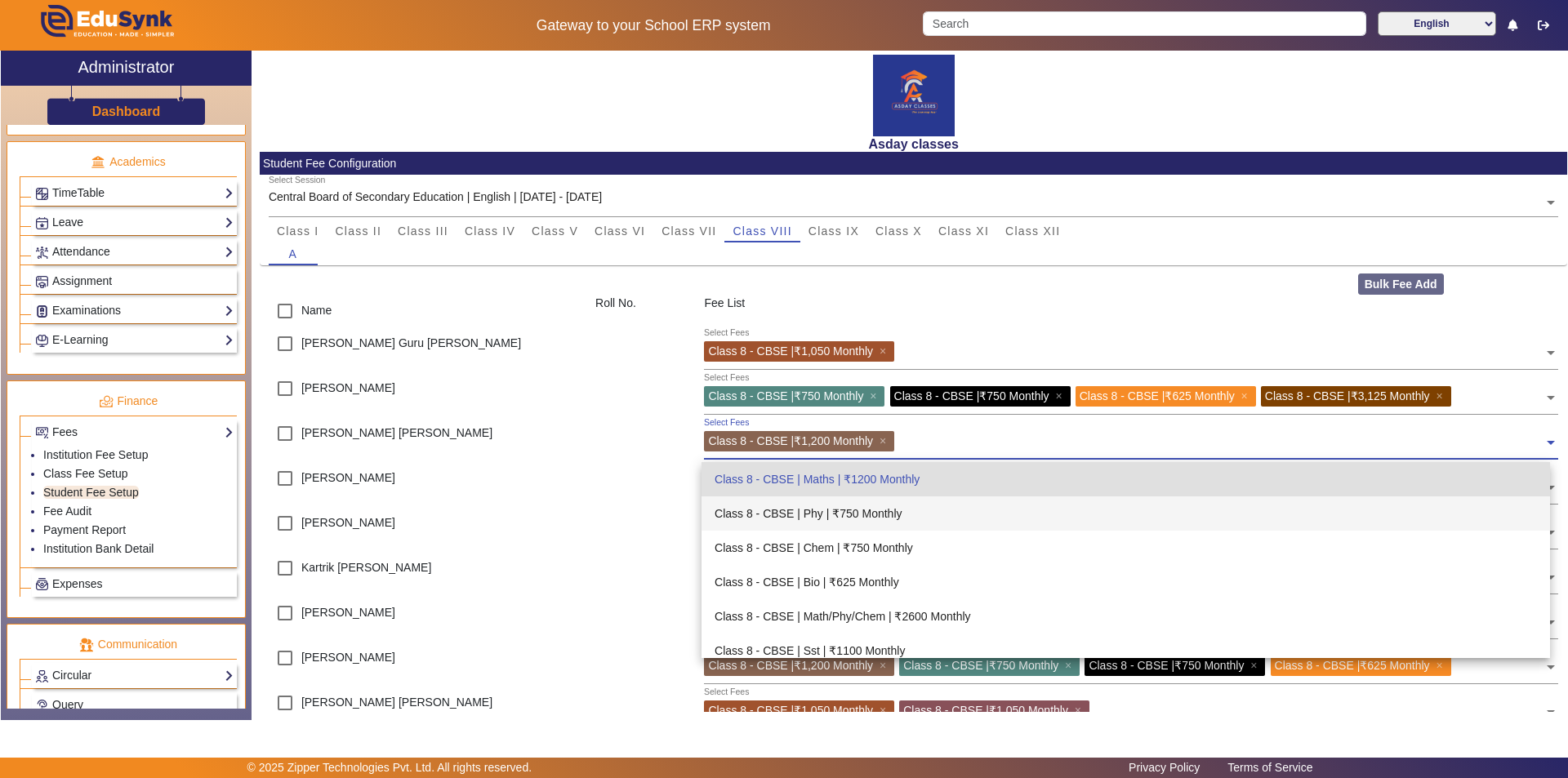
click at [781, 518] on div "Class 8 - CBSE | Phy | ₹750 Monthly" at bounding box center [1126, 513] width 849 height 34
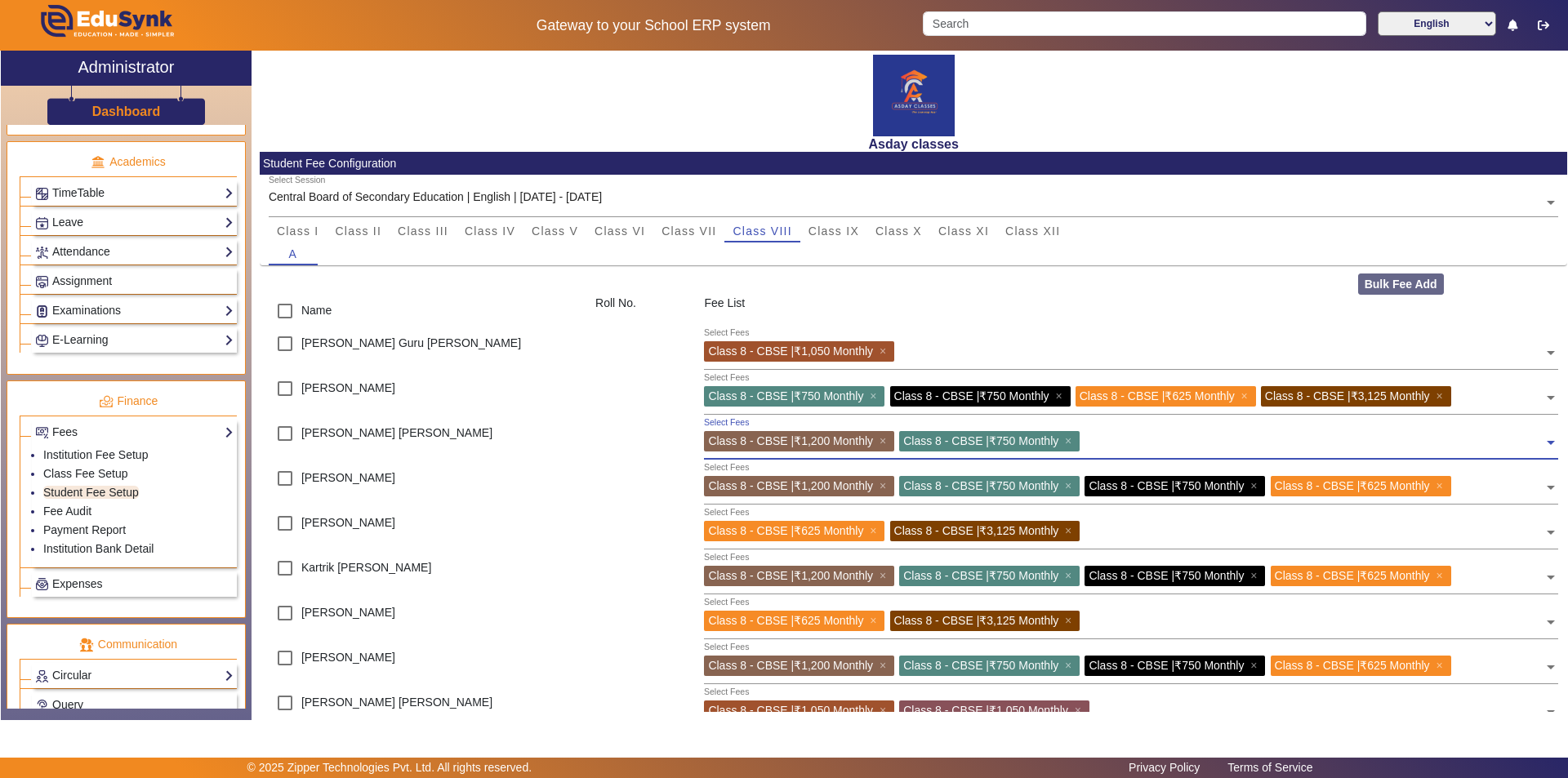
click at [781, 442] on span at bounding box center [1550, 436] width 14 height 26
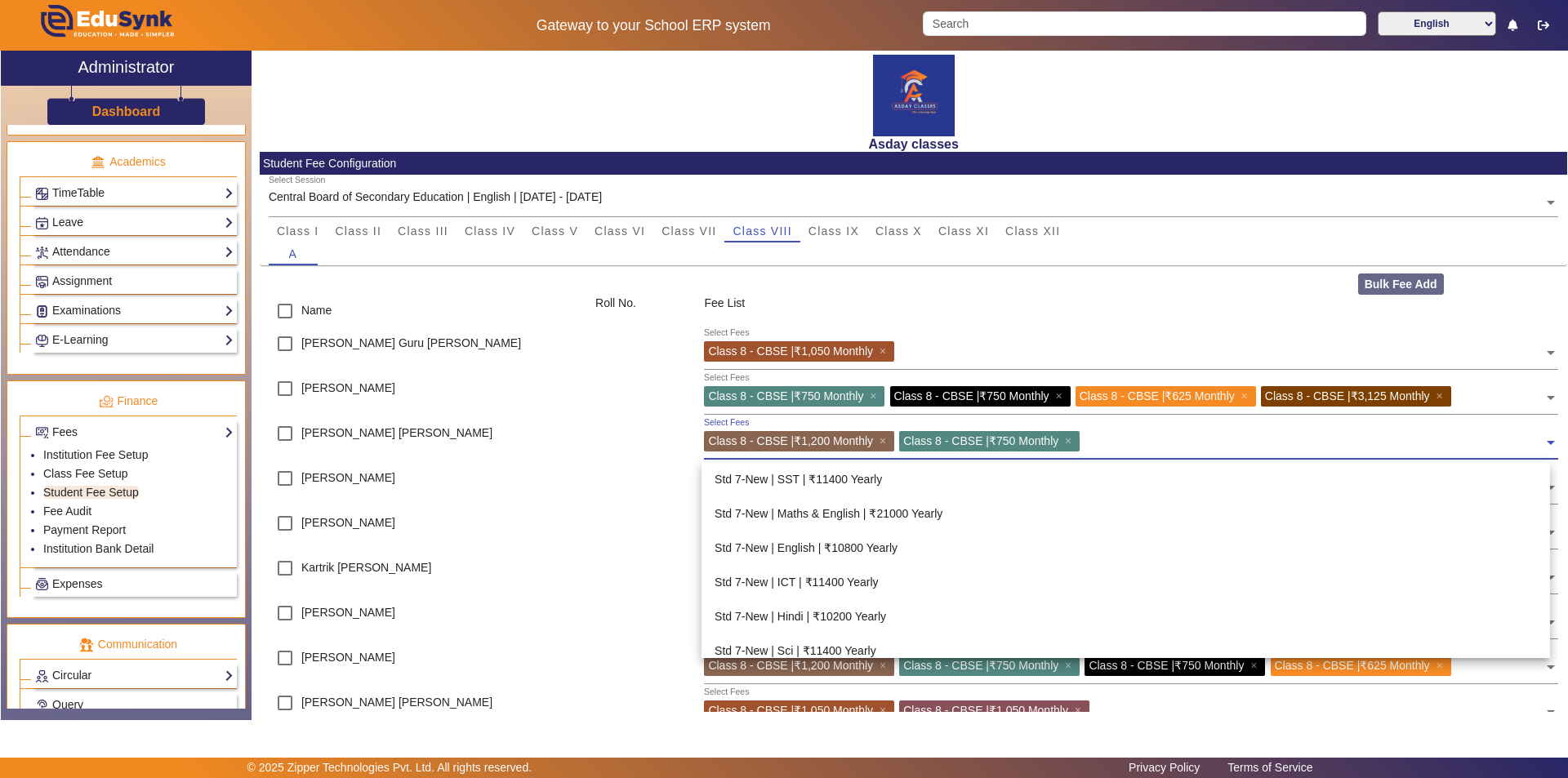
scroll to position [789, 0]
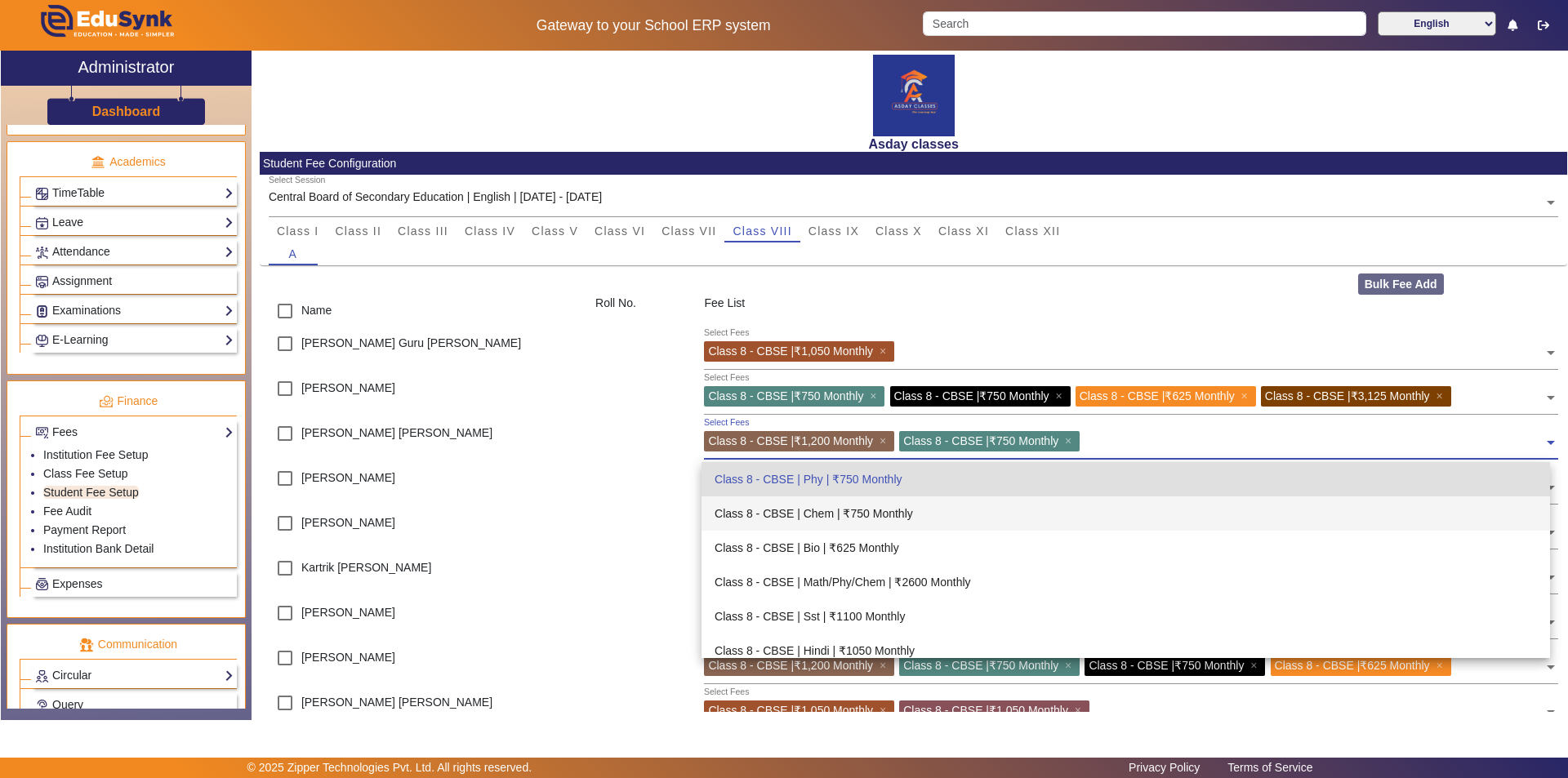
click at [781, 512] on div "Class 8 - CBSE | Chem | ₹750 Monthly" at bounding box center [1126, 513] width 849 height 34
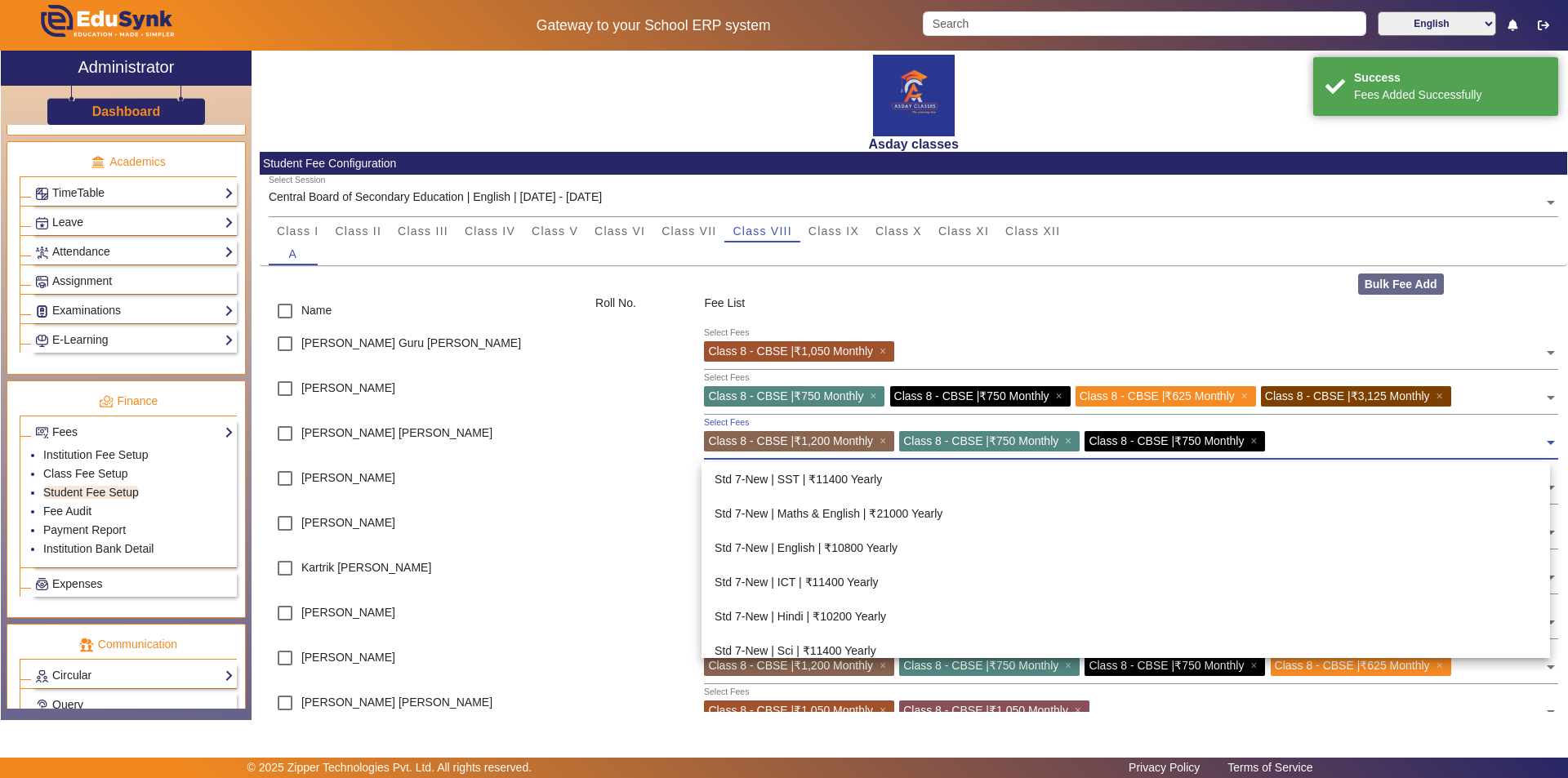
click at [781, 443] on input "text" at bounding box center [1408, 439] width 274 height 15
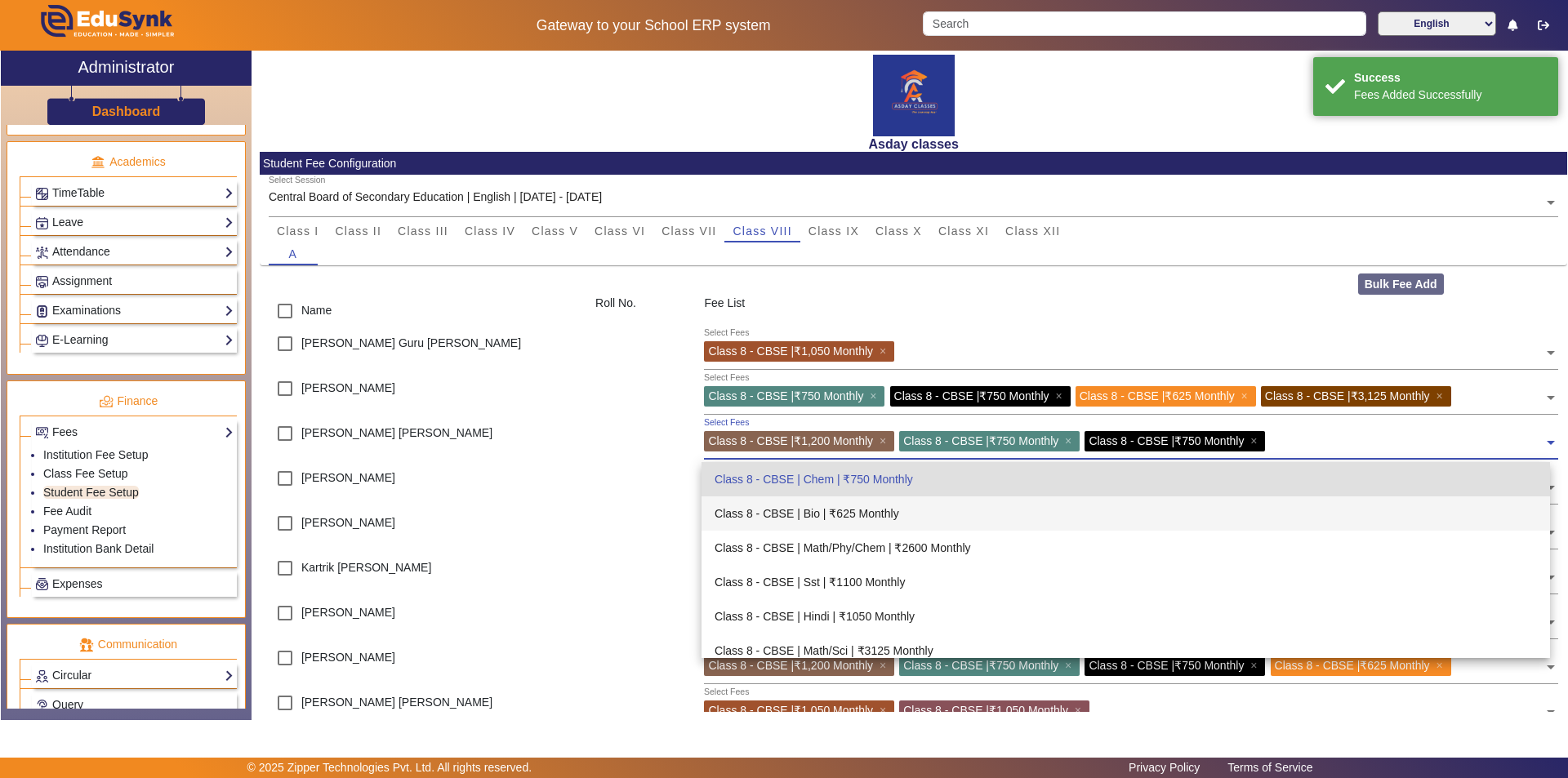
click at [781, 521] on div "Class 8 - CBSE | Bio | ₹625 Monthly" at bounding box center [1126, 513] width 849 height 34
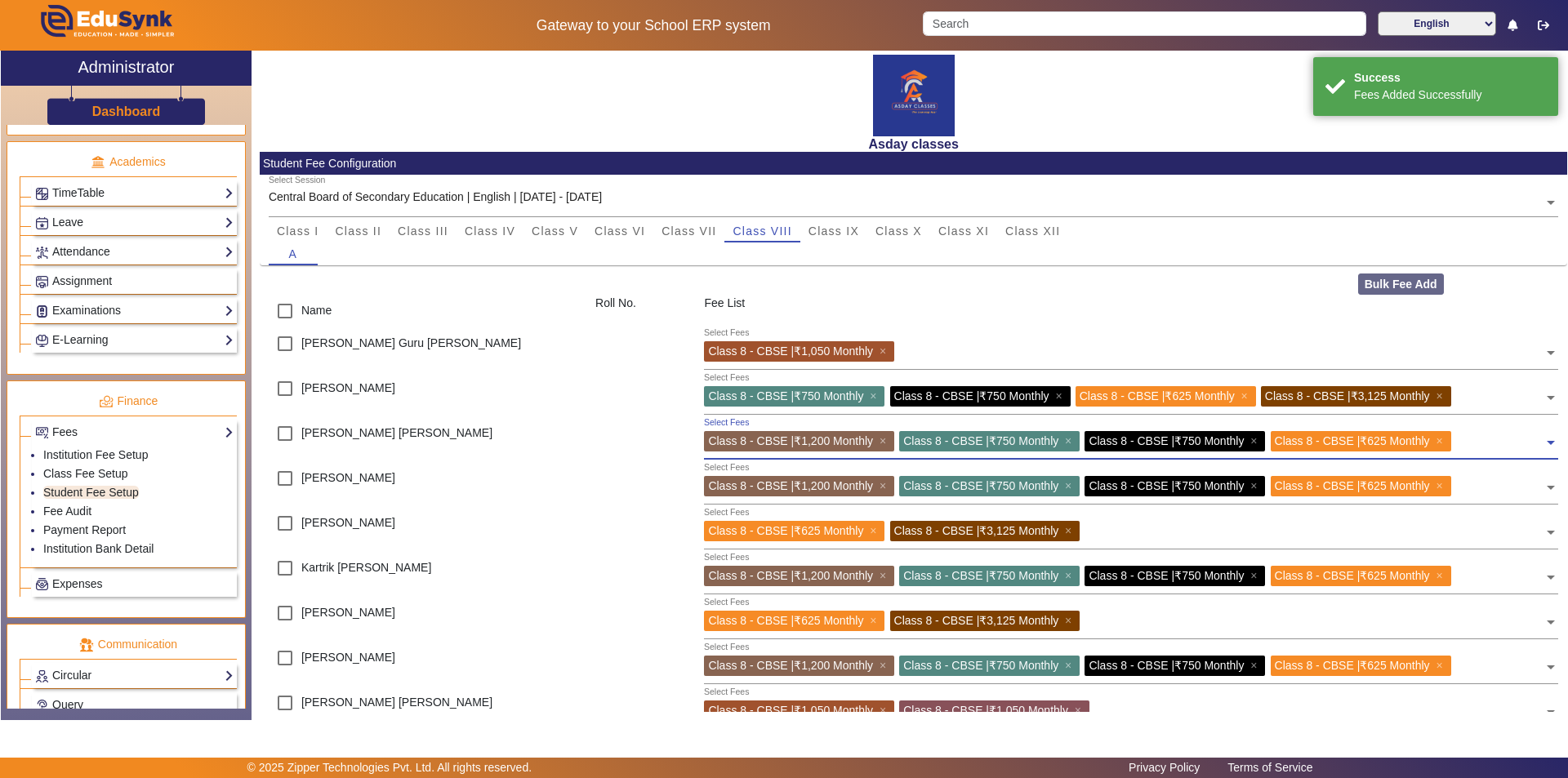
scroll to position [28, 0]
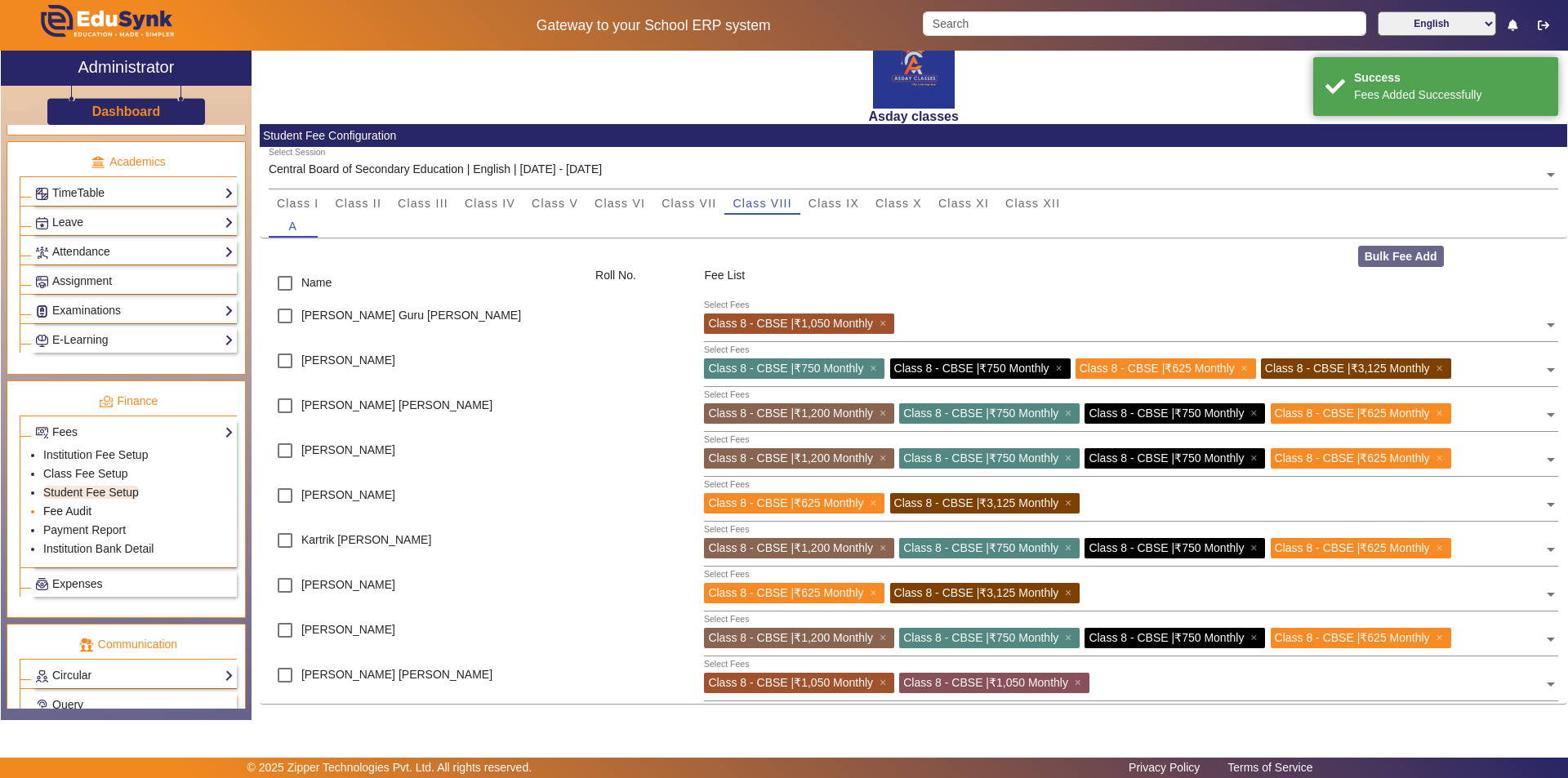
click at [82, 507] on link "Fee Audit" at bounding box center [67, 512] width 48 height 13
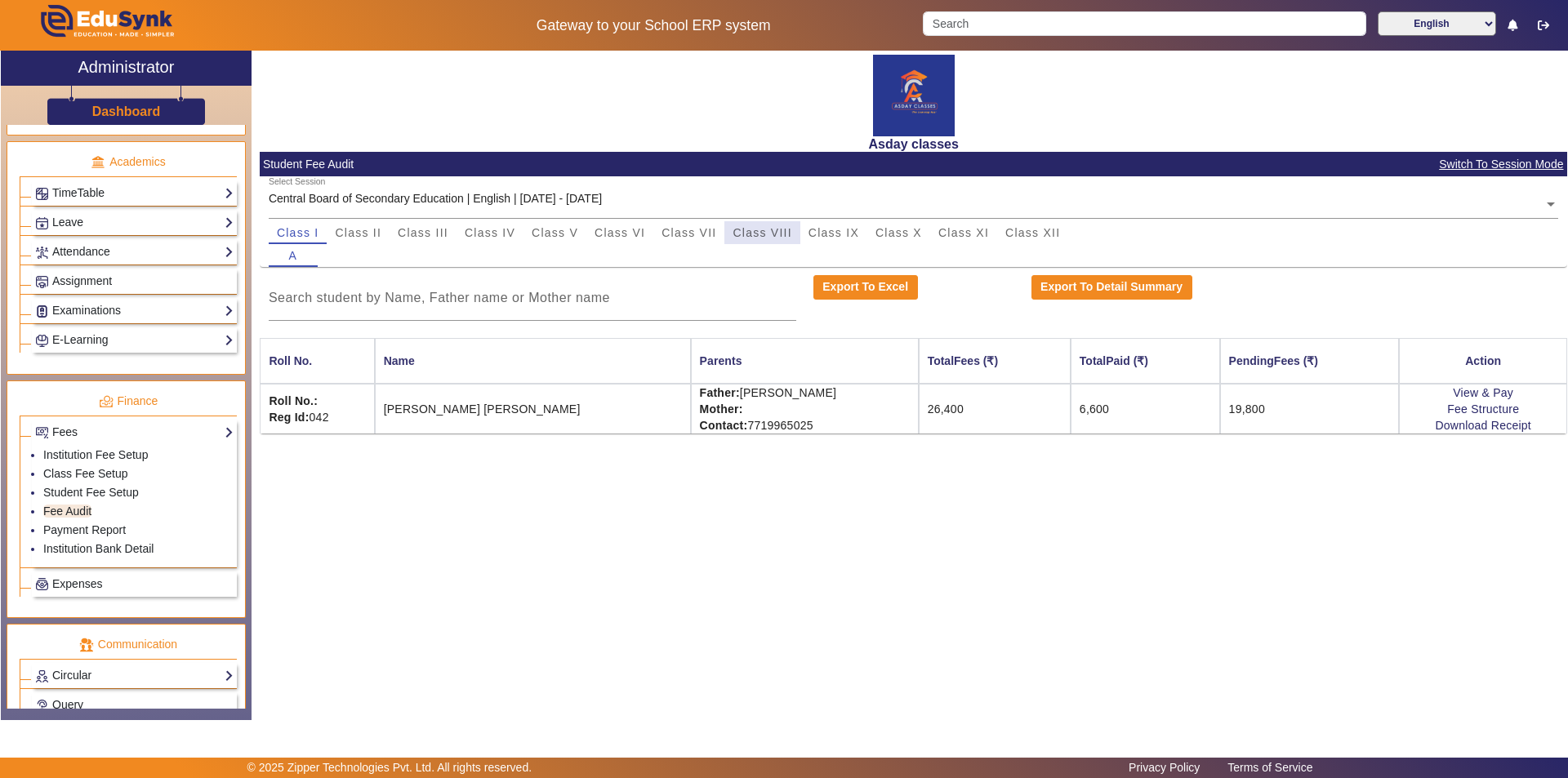
click at [777, 230] on span "Class VIII" at bounding box center [762, 233] width 59 height 12
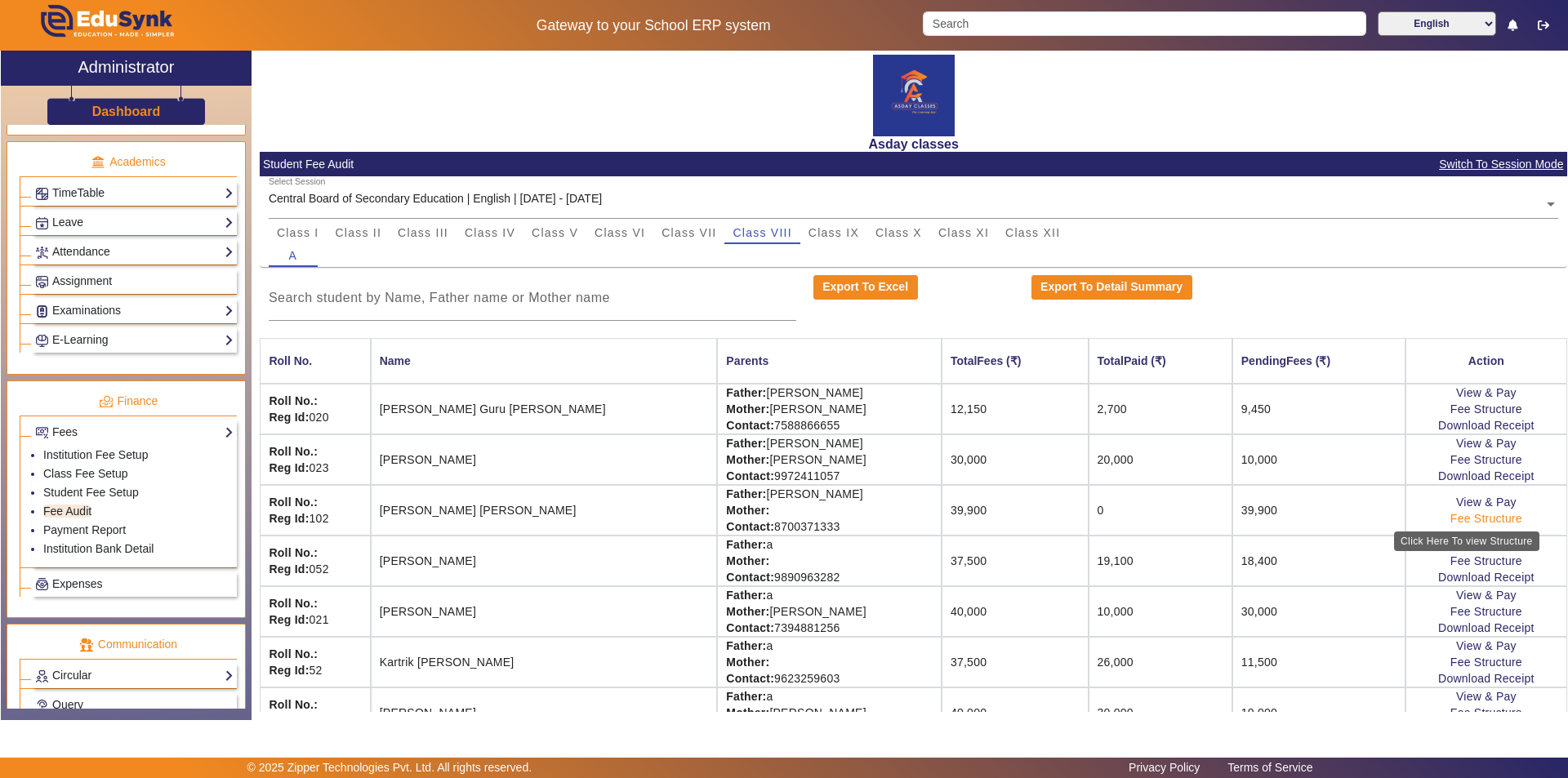
click at [781, 520] on link "Fee Structure" at bounding box center [1486, 518] width 72 height 13
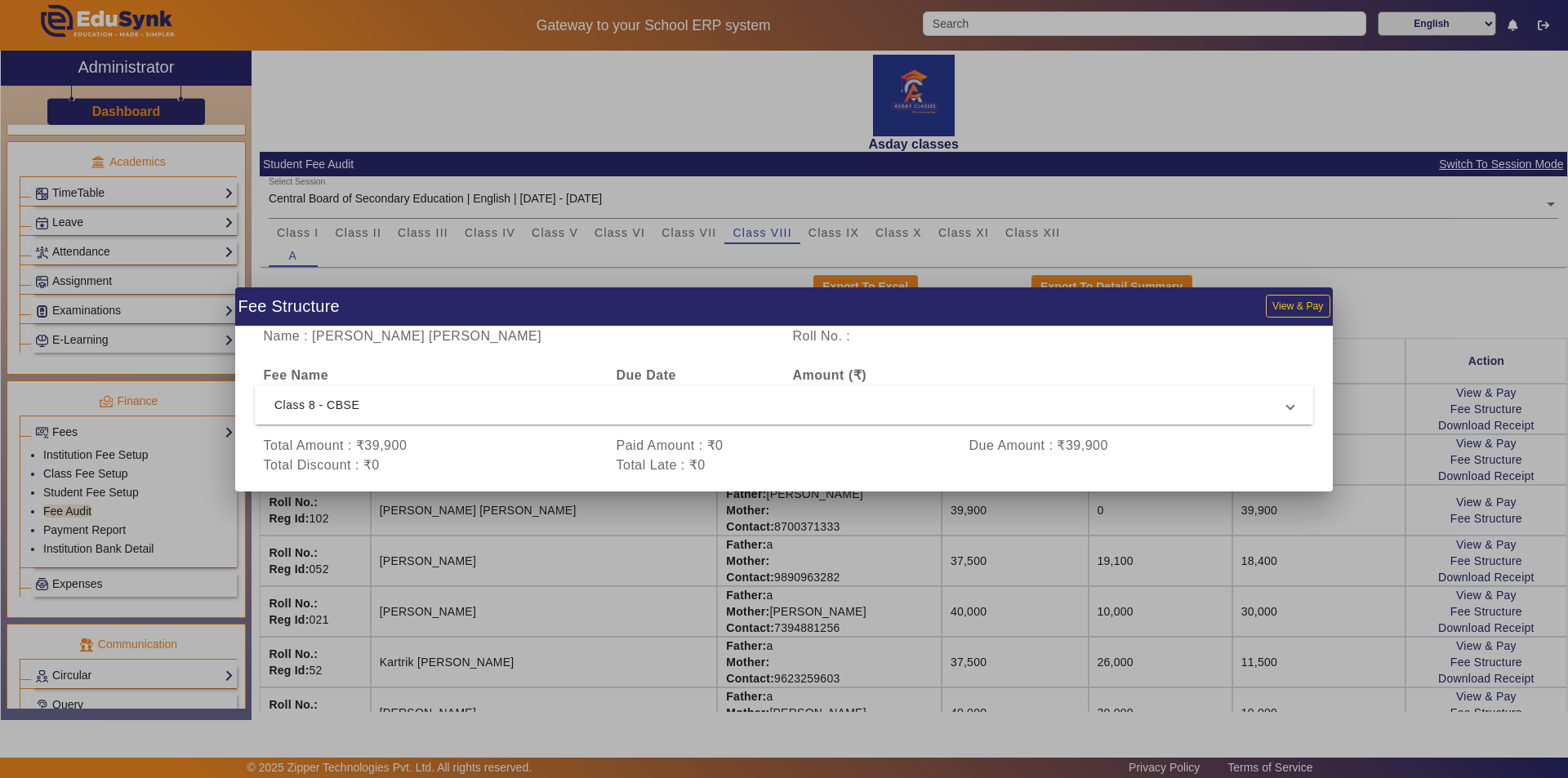
click at [781, 306] on div at bounding box center [784, 389] width 1568 height 778
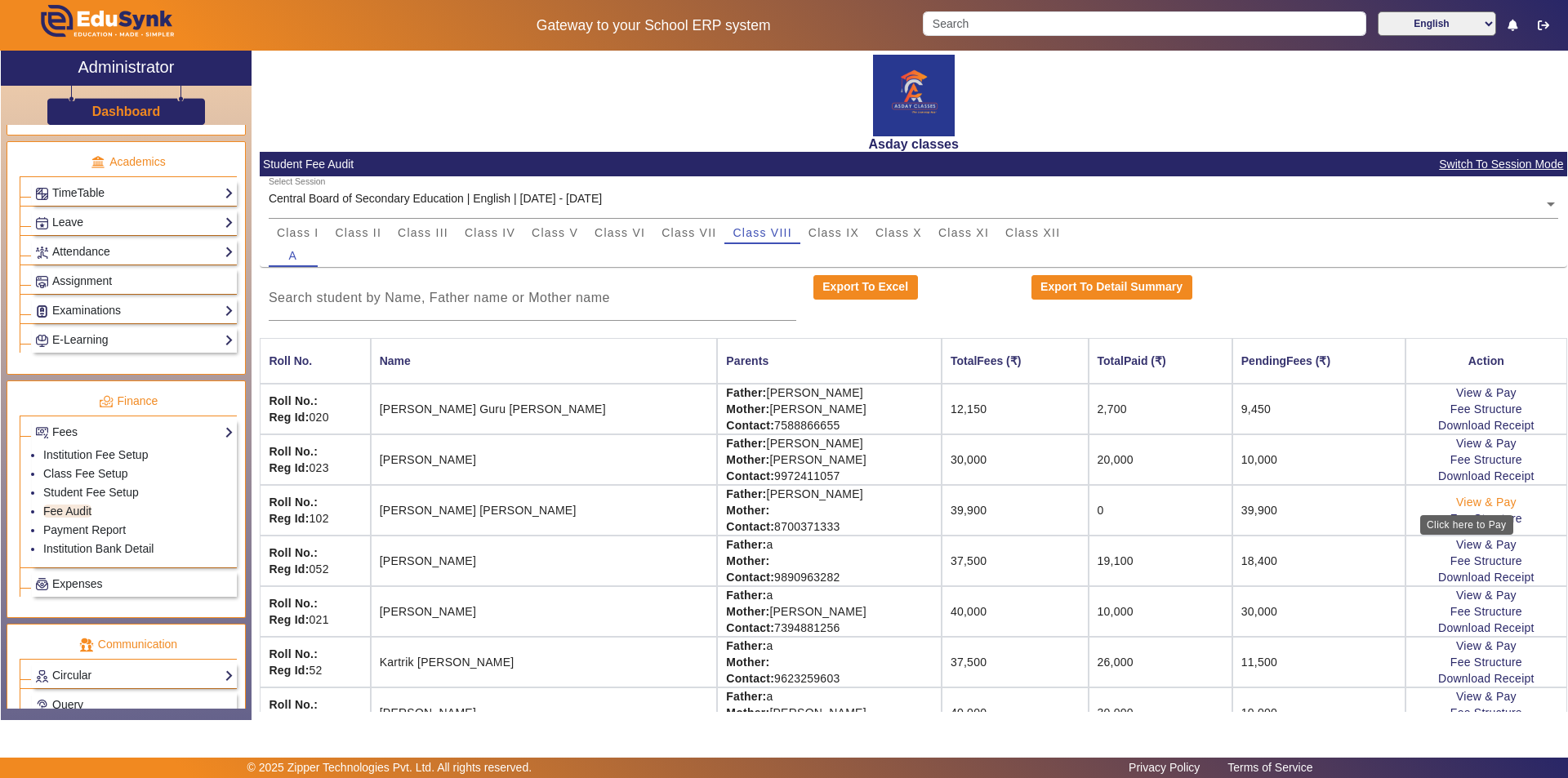
click at [781, 501] on link "View & Pay" at bounding box center [1486, 502] width 61 height 13
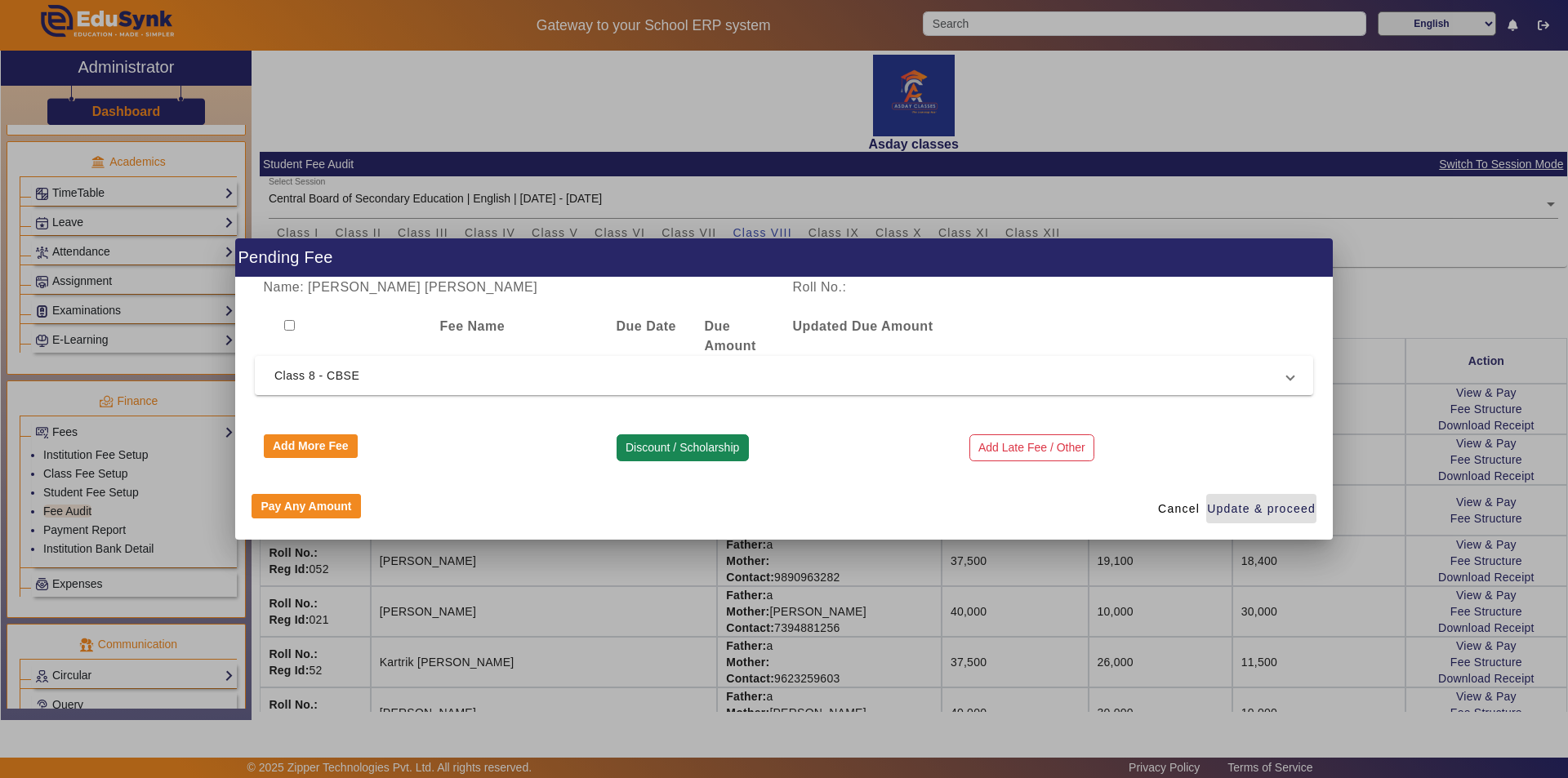
click at [668, 449] on button "Discount / Scholarship" at bounding box center [682, 448] width 132 height 28
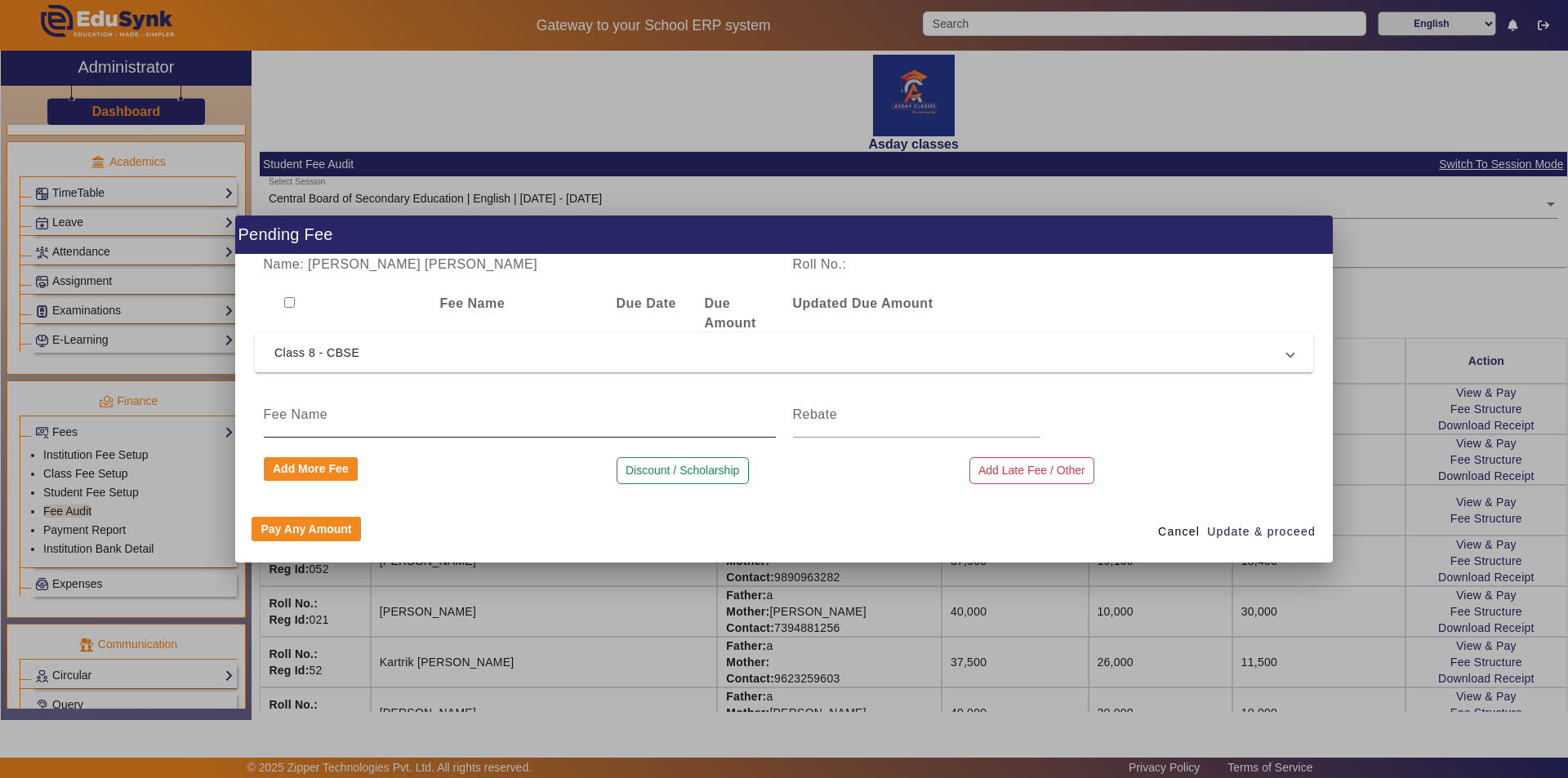
click at [382, 413] on input at bounding box center [519, 414] width 512 height 19
type input "Discount"
click at [781, 417] on input at bounding box center [917, 414] width 247 height 19
type input "17900"
click at [781, 533] on span "Update & proceed" at bounding box center [1260, 532] width 108 height 17
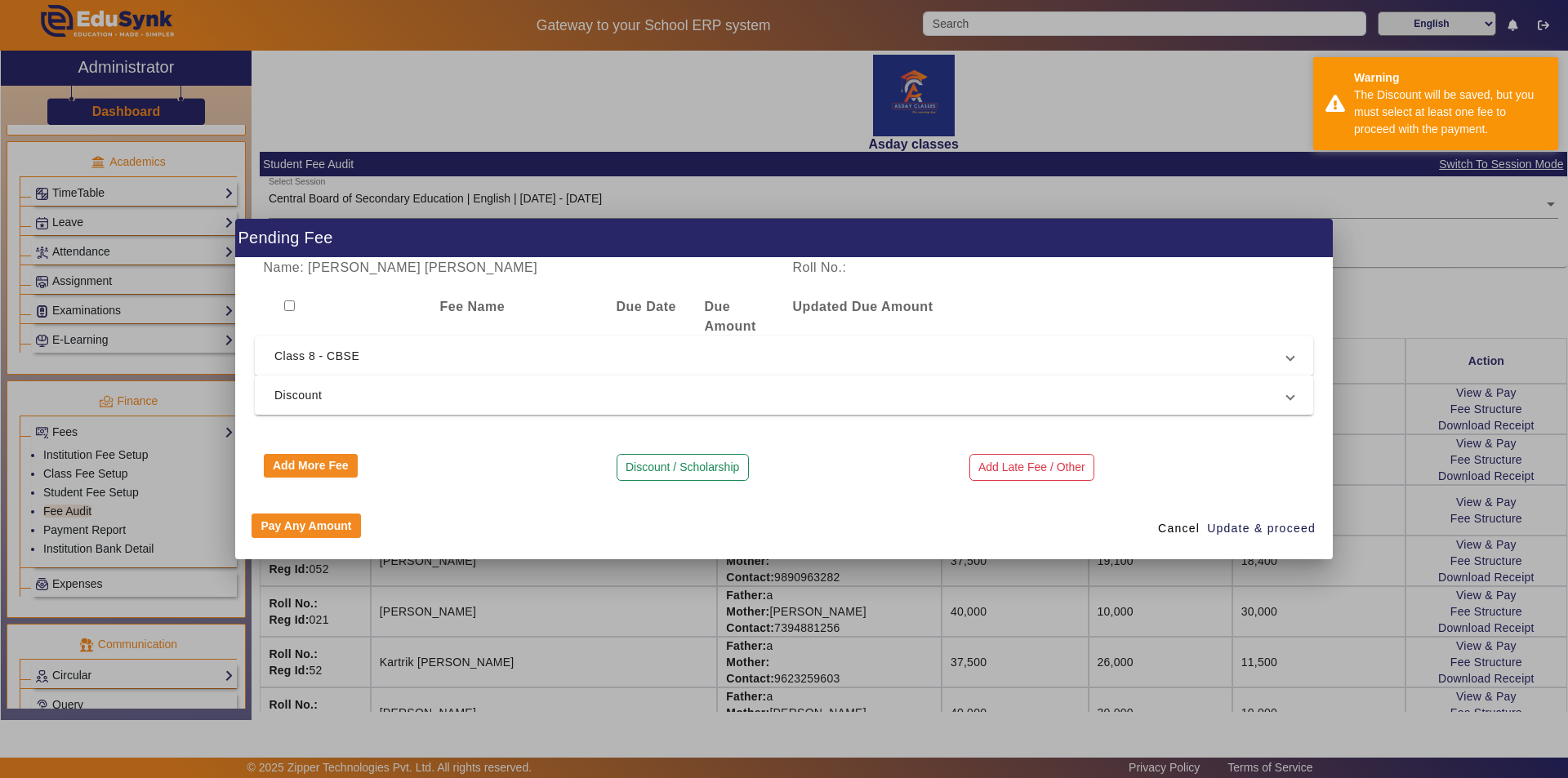
drag, startPoint x: 281, startPoint y: 523, endPoint x: 292, endPoint y: 498, distance: 27.3
click at [282, 520] on button "Pay Any Amount" at bounding box center [306, 525] width 109 height 24
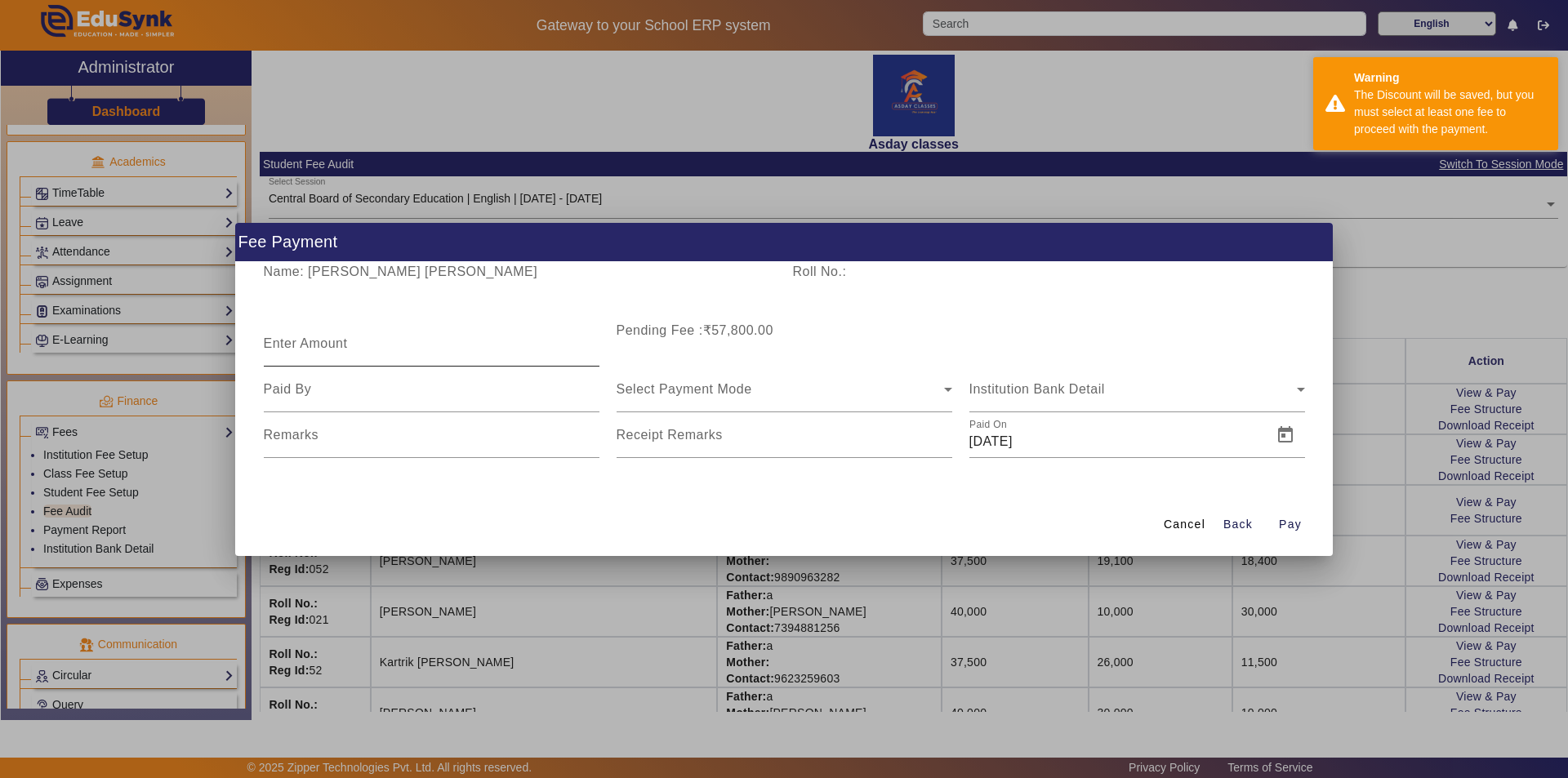
click at [297, 338] on mat-label "Enter Amount" at bounding box center [306, 343] width 84 height 14
click at [297, 340] on input "Enter Amount" at bounding box center [431, 350] width 335 height 19
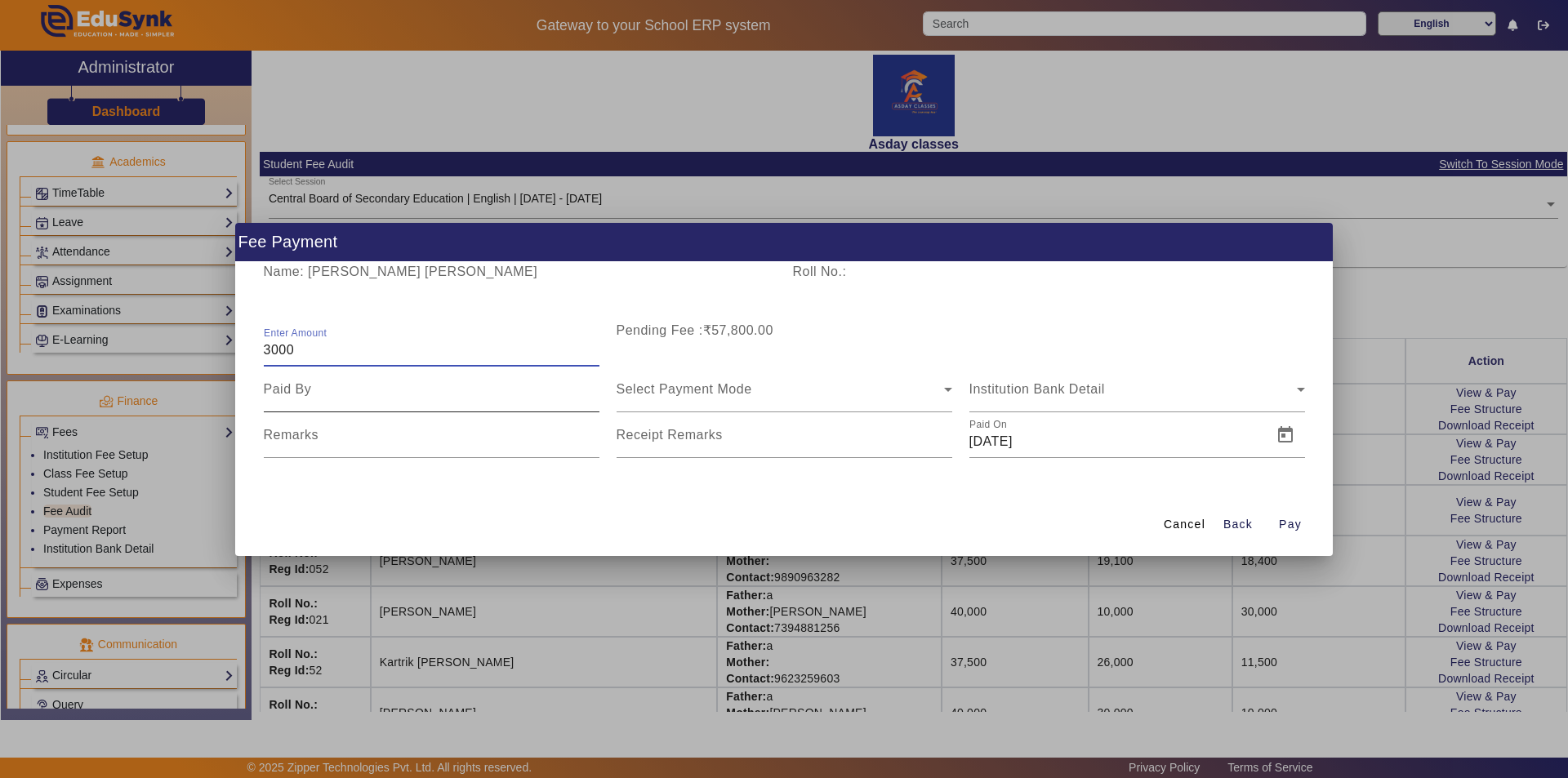
type input "3000"
click at [467, 398] on input at bounding box center [431, 389] width 335 height 19
type input "Mother"
click at [682, 387] on span "Select Payment Mode" at bounding box center [684, 389] width 135 height 14
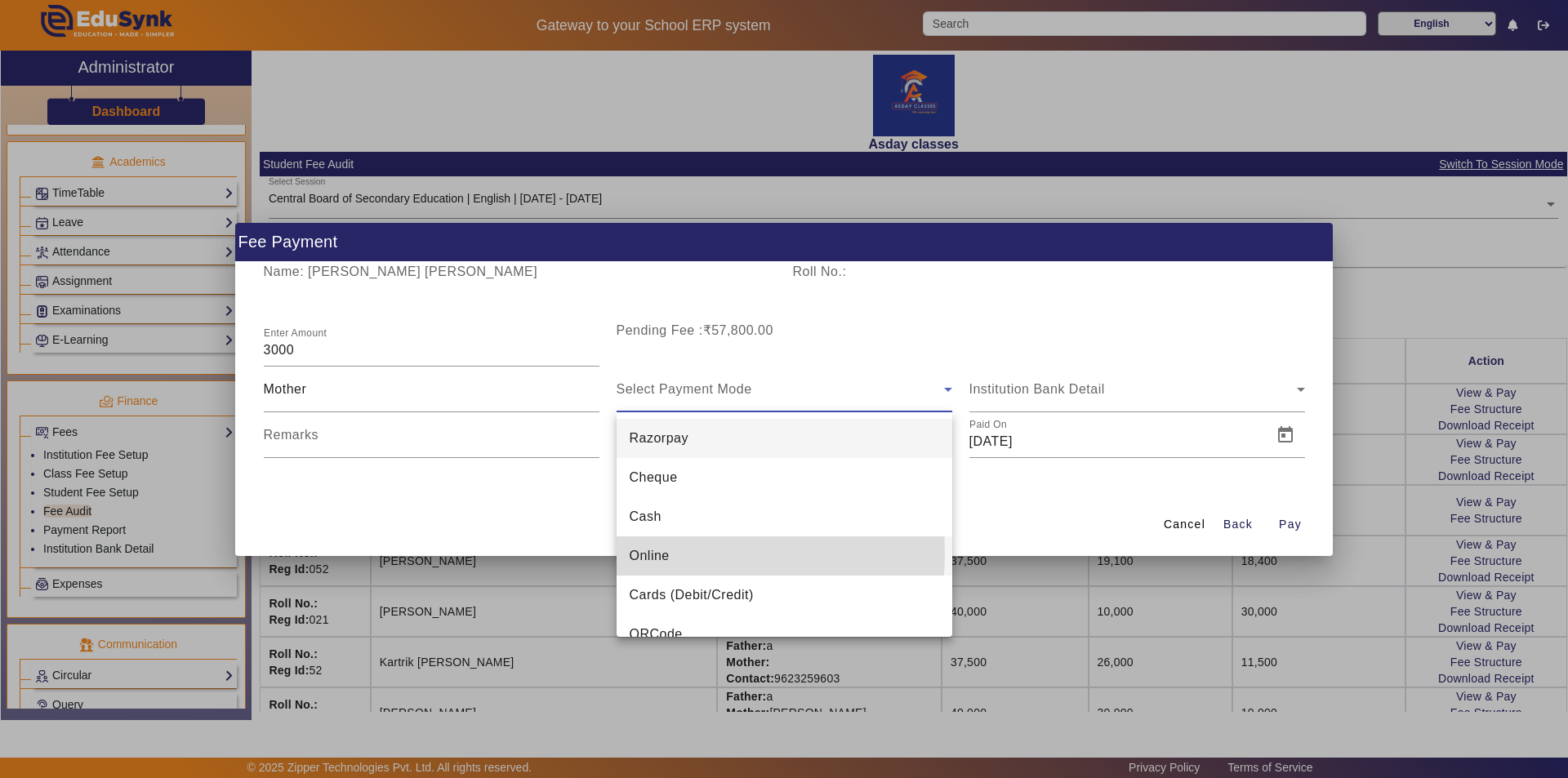
click at [650, 553] on span "Online" at bounding box center [650, 555] width 40 height 19
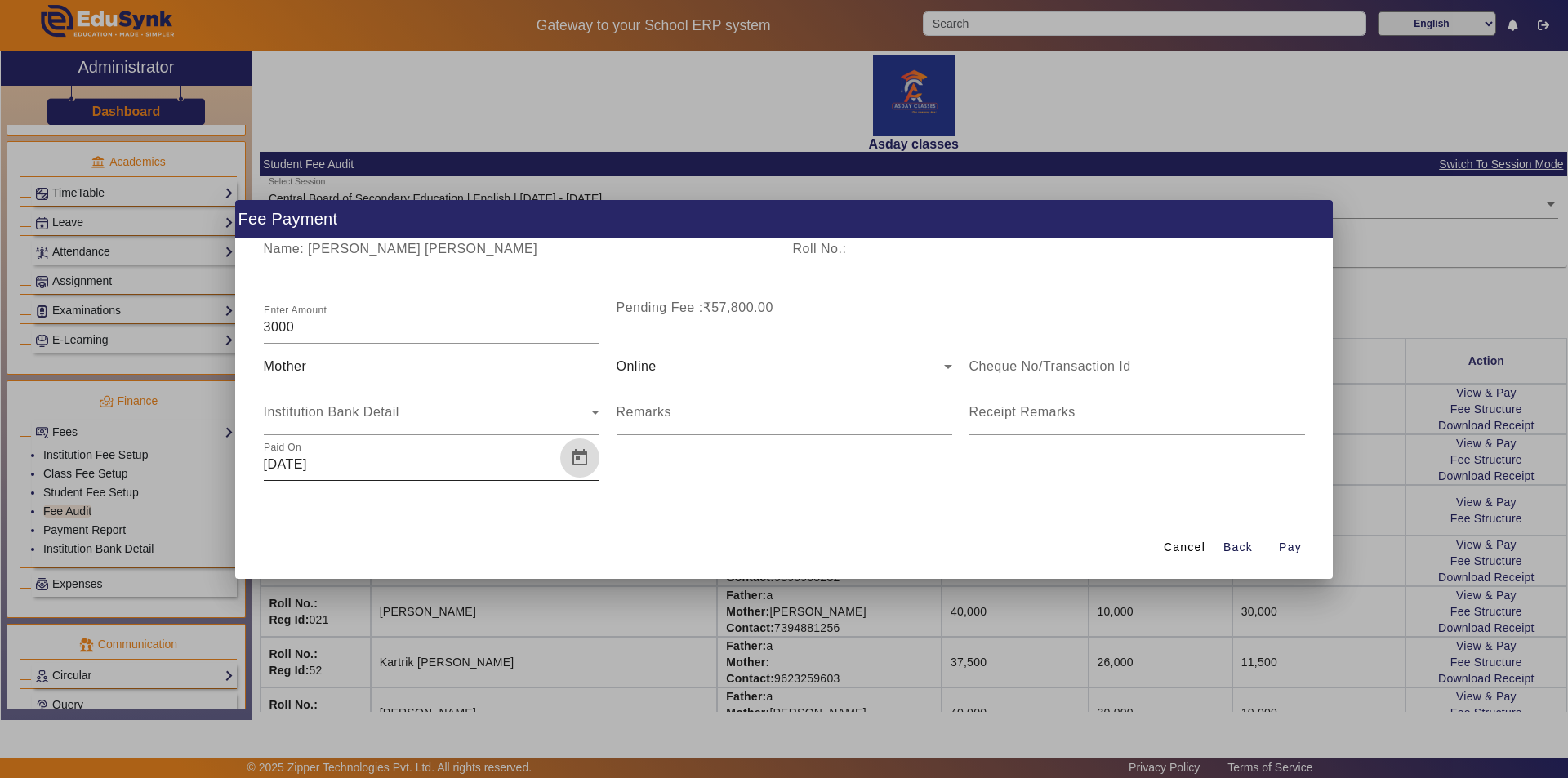
click at [577, 457] on span "Open calendar" at bounding box center [580, 458] width 39 height 39
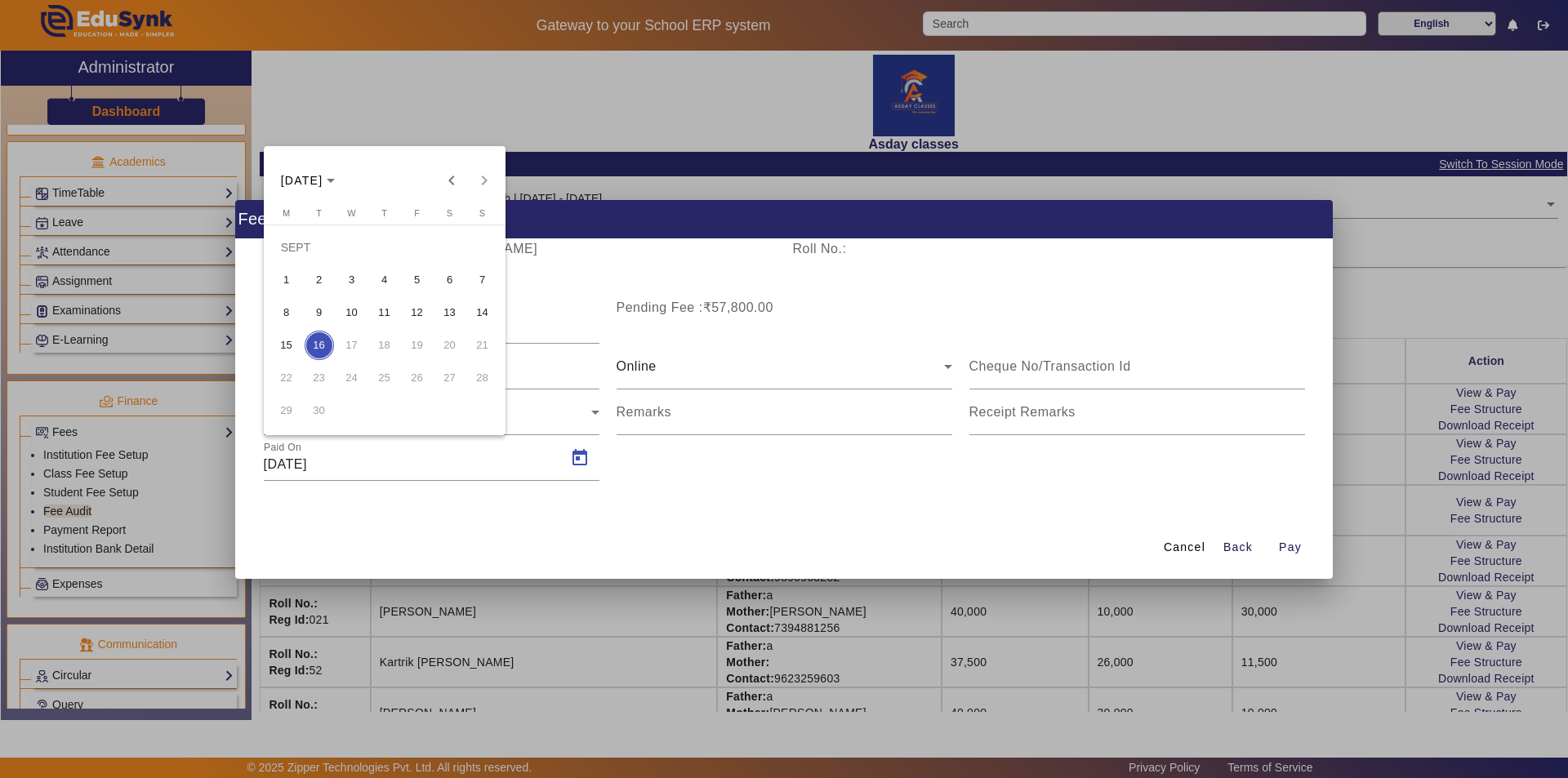
click at [324, 275] on span "2" at bounding box center [318, 280] width 29 height 29
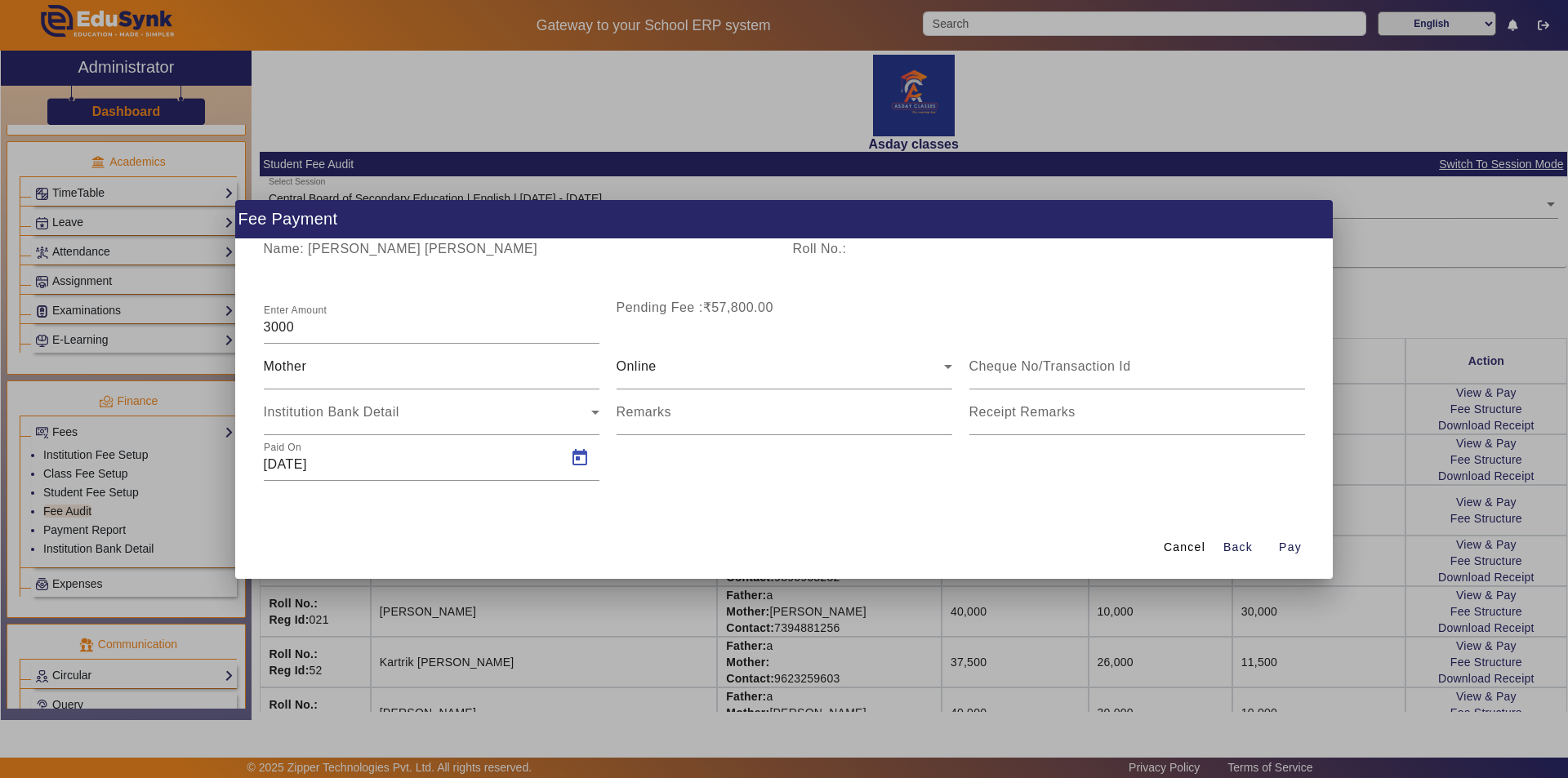
type input "[DATE]"
click at [781, 549] on span "Pay" at bounding box center [1290, 547] width 23 height 17
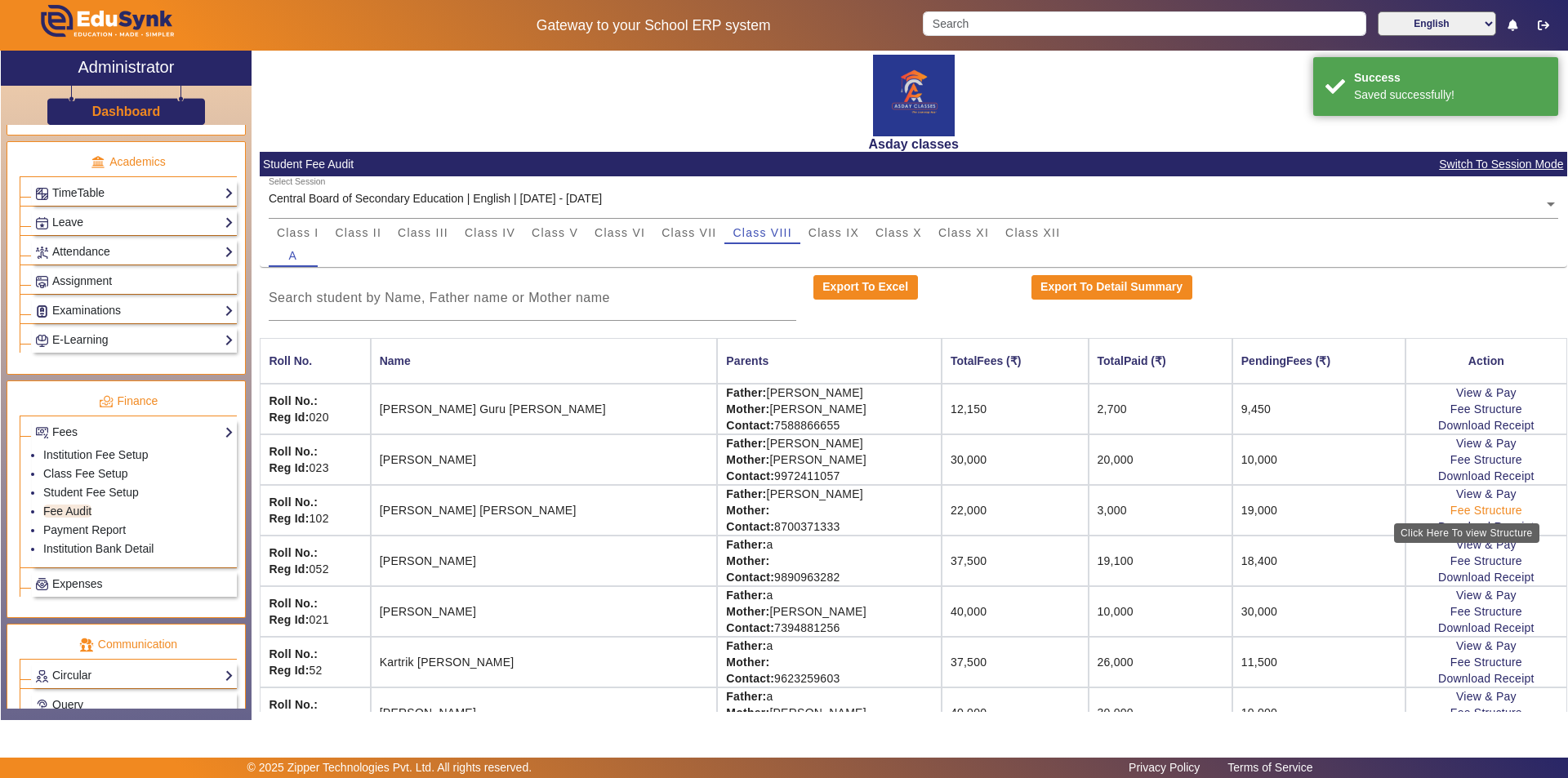
click at [781, 511] on link "Fee Structure" at bounding box center [1486, 511] width 72 height 13
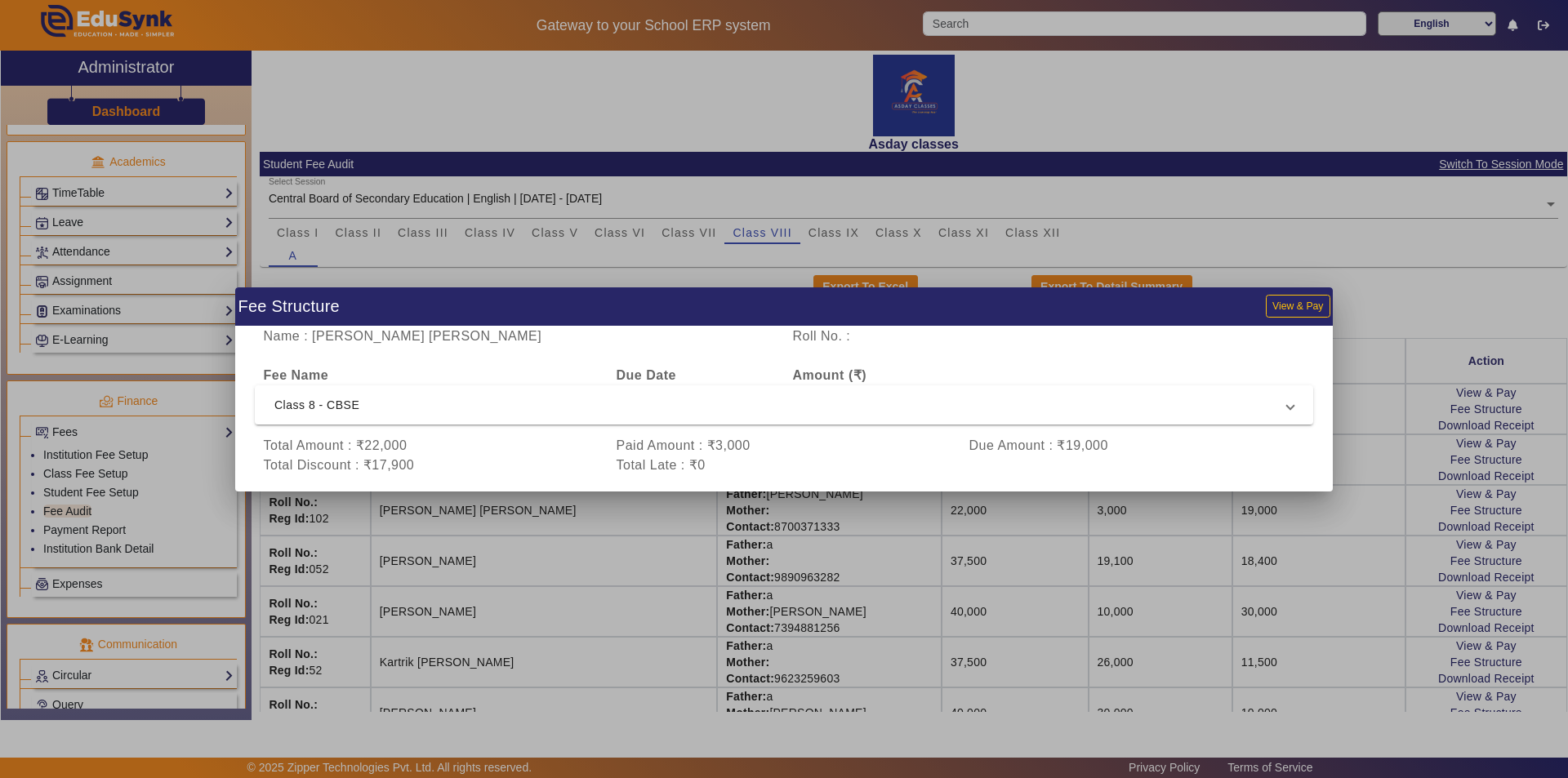
click at [781, 517] on div at bounding box center [784, 389] width 1568 height 778
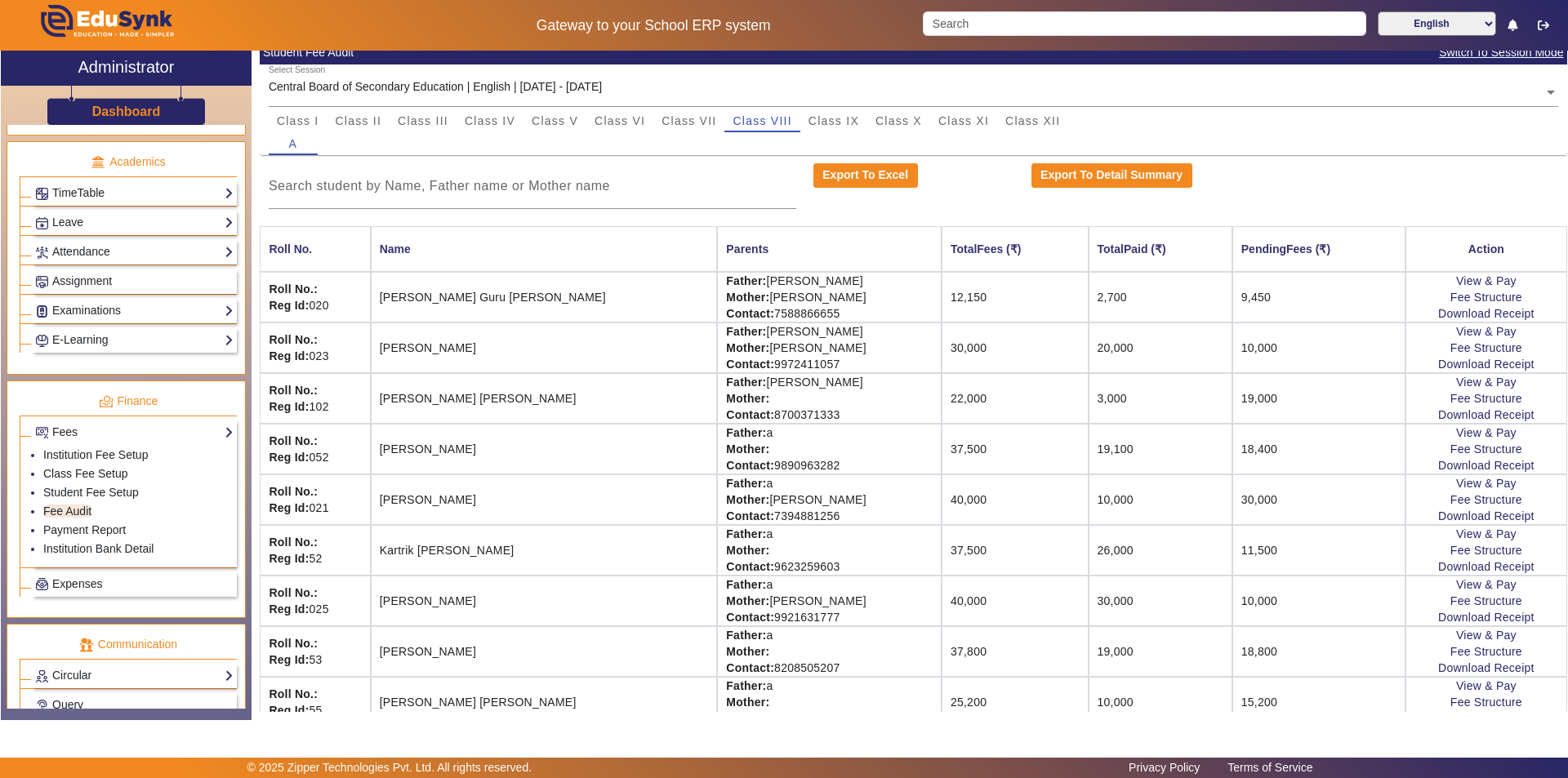
scroll to position [134, 0]
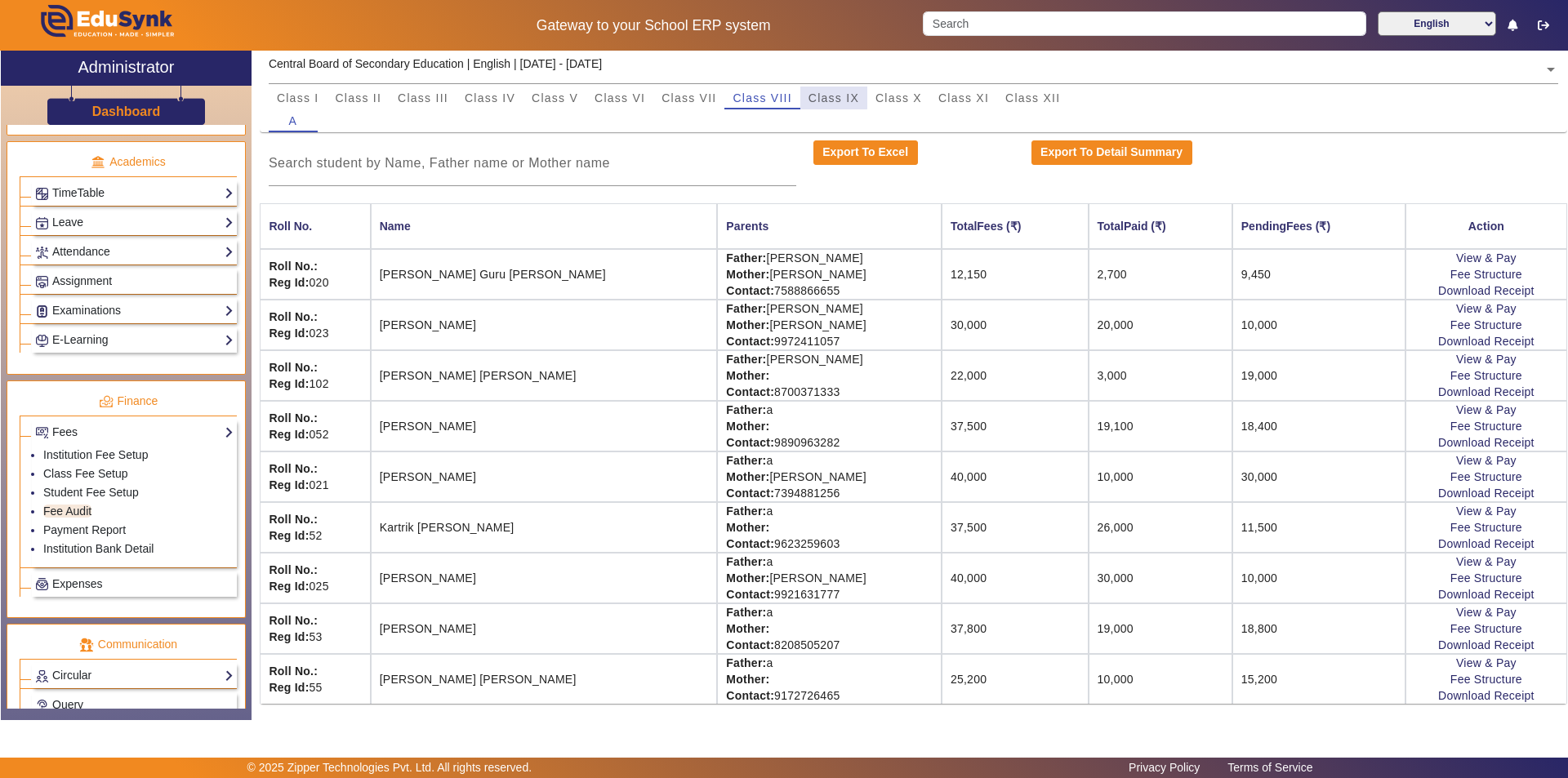
click at [781, 96] on span "Class IX" at bounding box center [834, 98] width 50 height 12
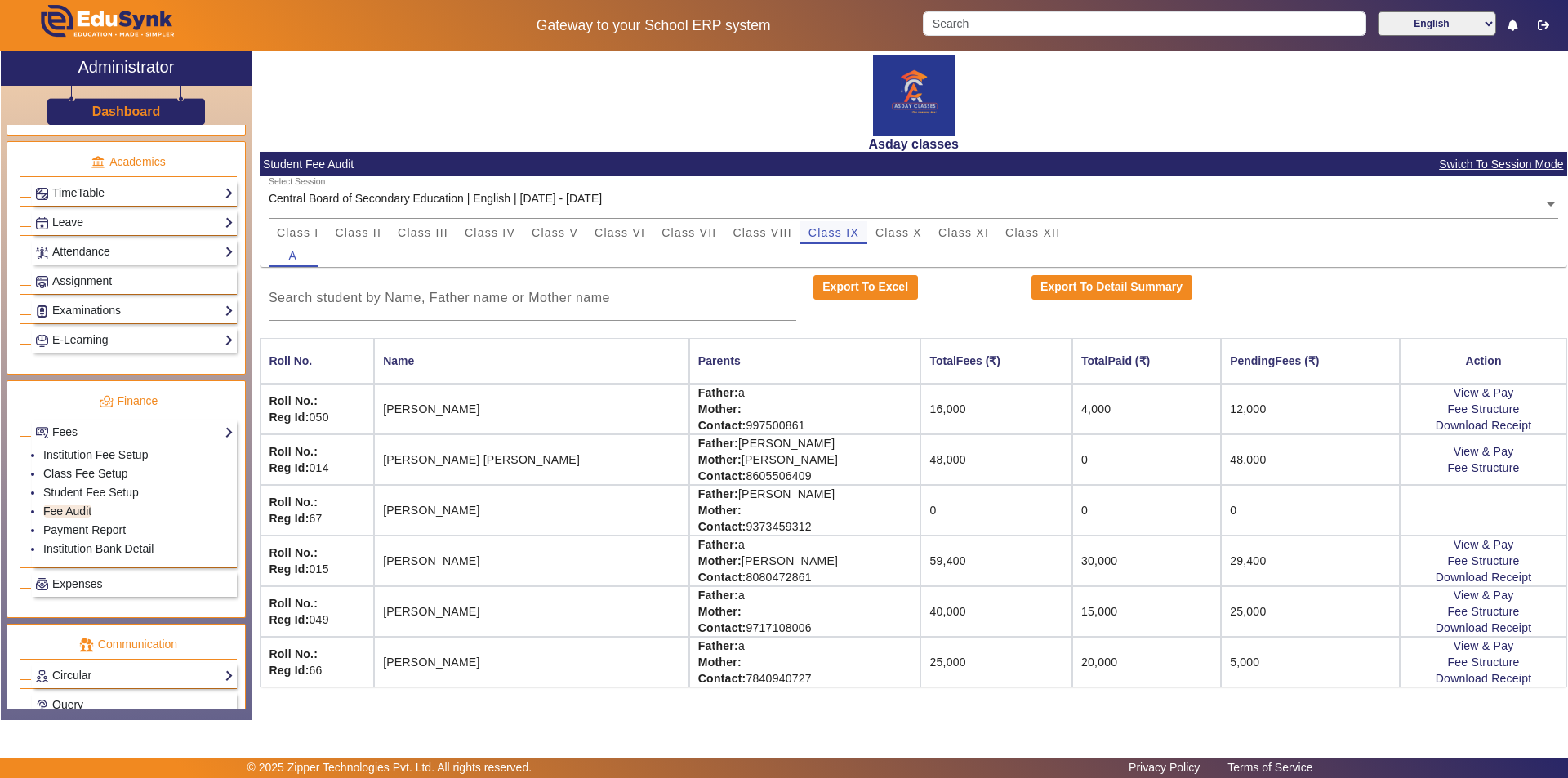
scroll to position [0, 0]
click at [737, 299] on input at bounding box center [533, 297] width 528 height 19
click at [781, 234] on span "Class IX" at bounding box center [834, 233] width 50 height 12
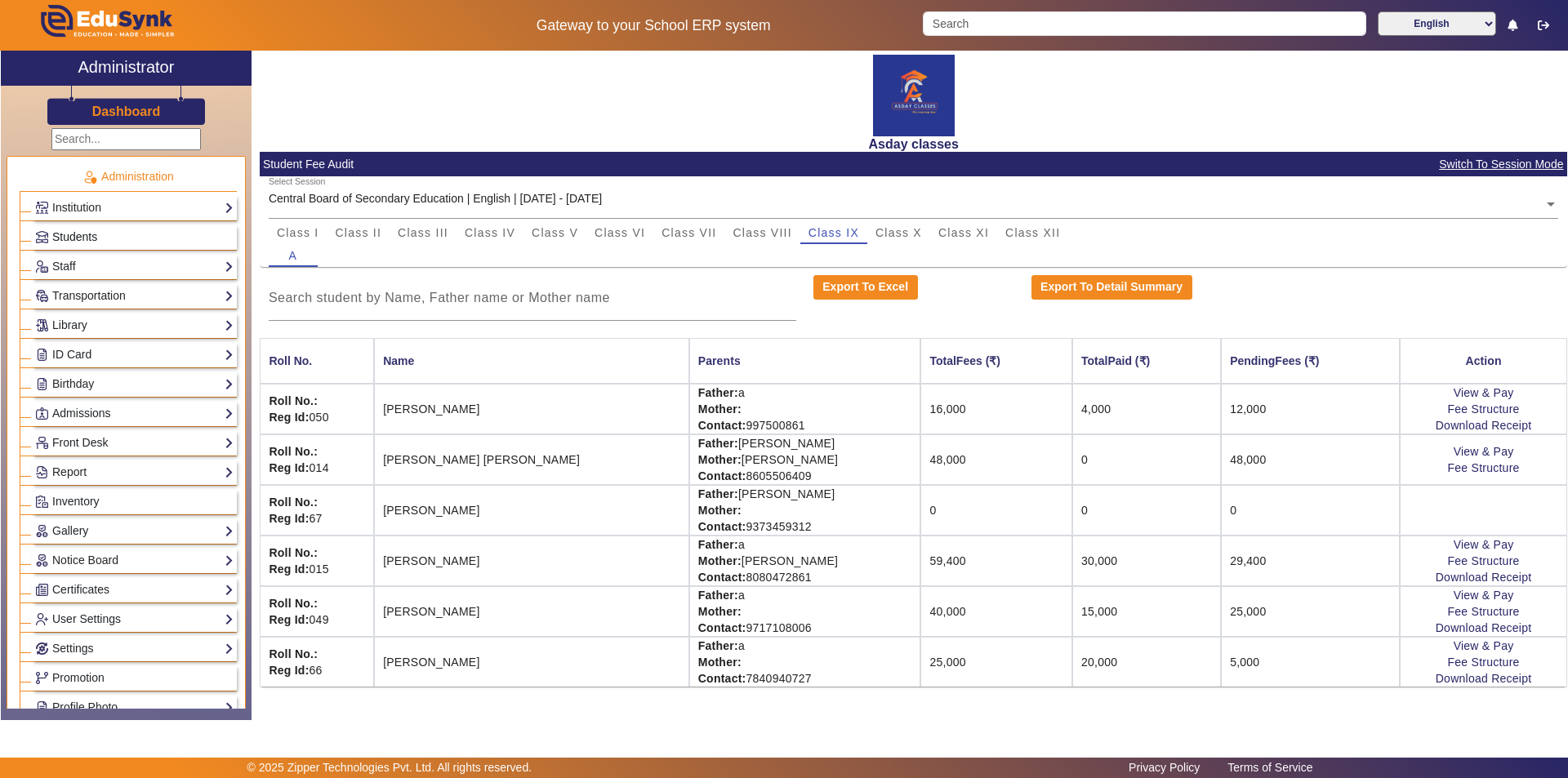
click at [109, 234] on link "Students" at bounding box center [134, 237] width 198 height 18
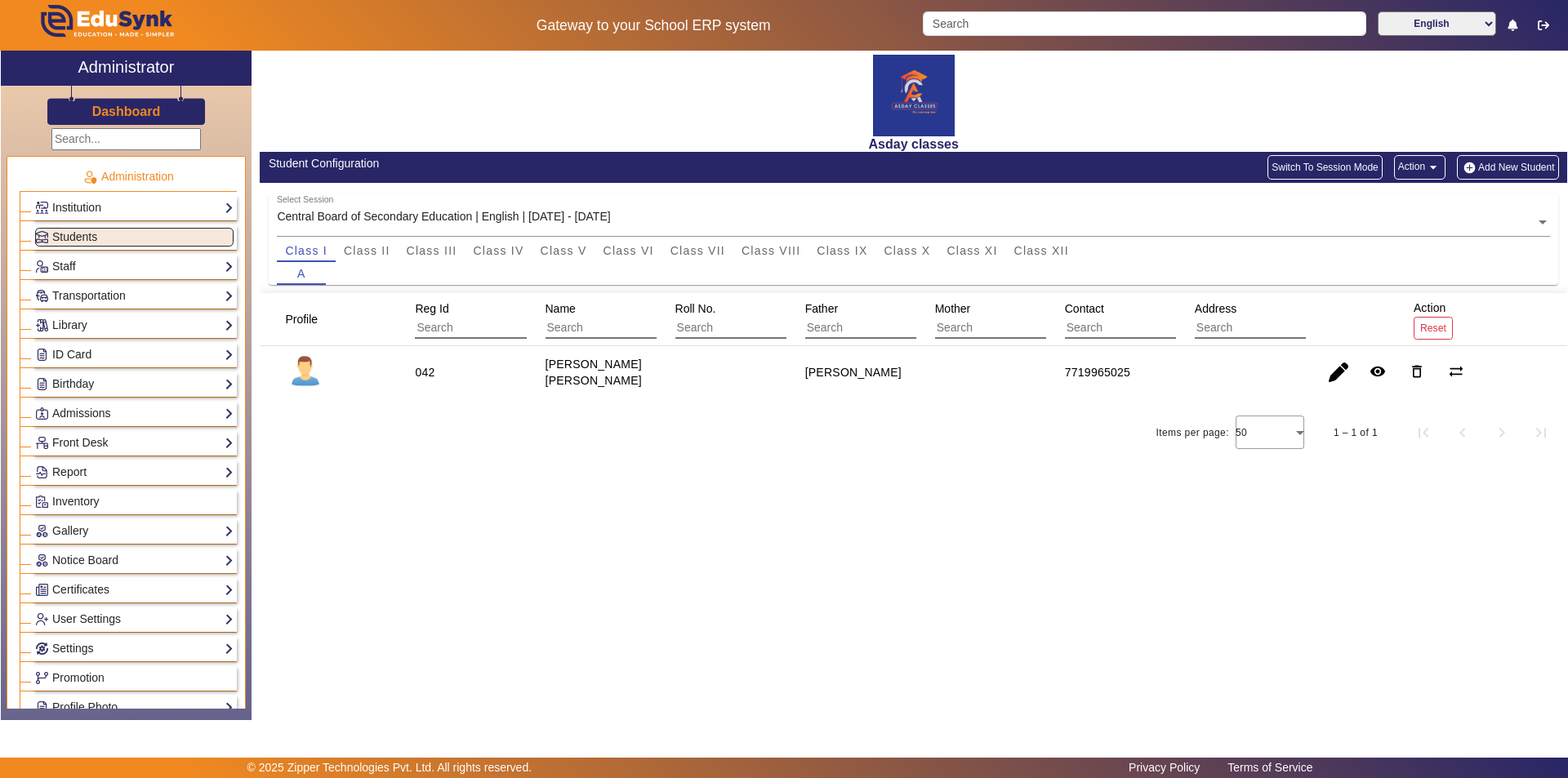
click at [781, 163] on button "Add New Student" at bounding box center [1507, 167] width 102 height 24
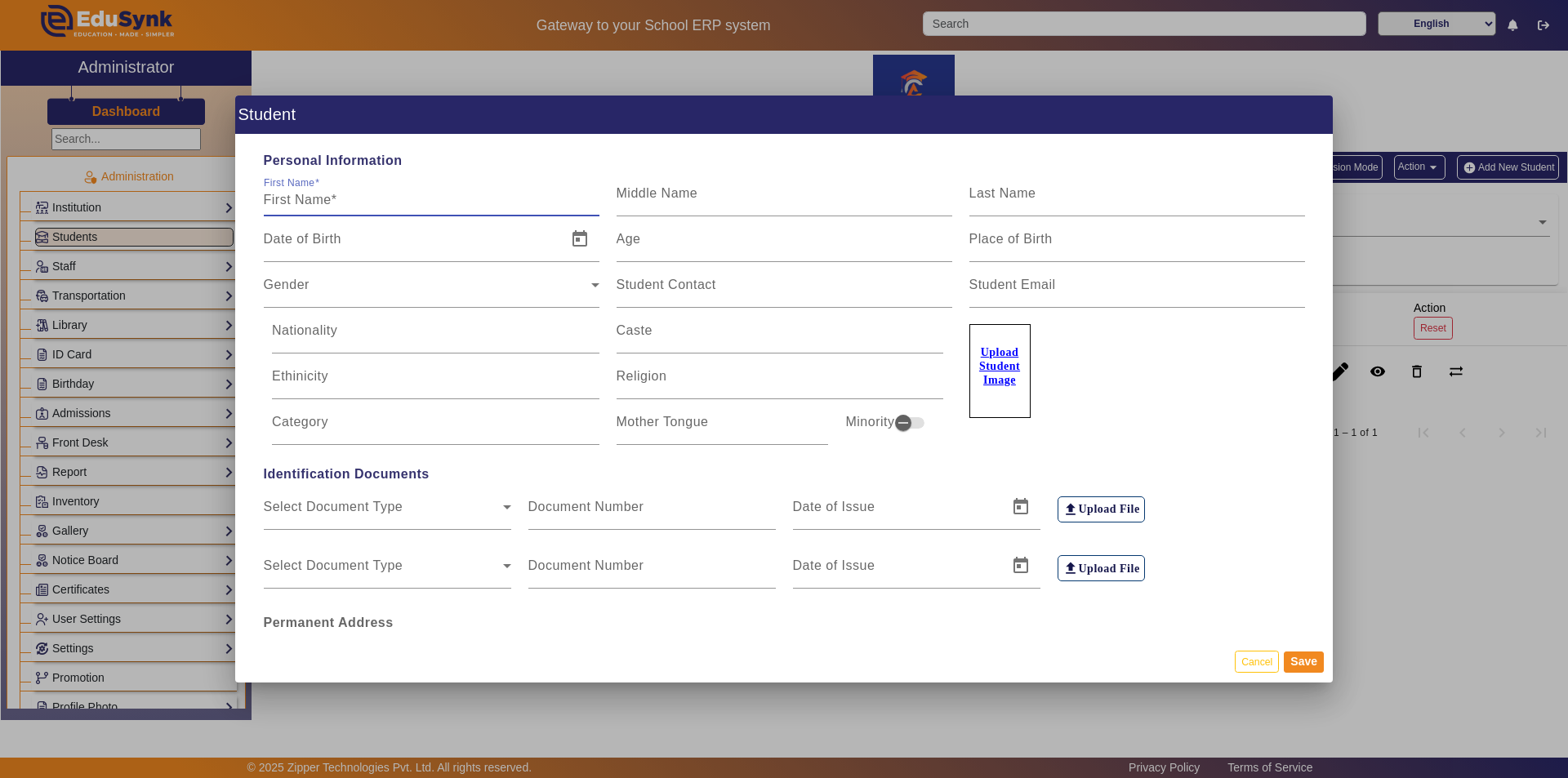
click at [319, 198] on input "First Name" at bounding box center [431, 199] width 335 height 19
type input "[PERSON_NAME]"
type input "Tupe"
click at [430, 291] on div "Gender" at bounding box center [428, 291] width 328 height 19
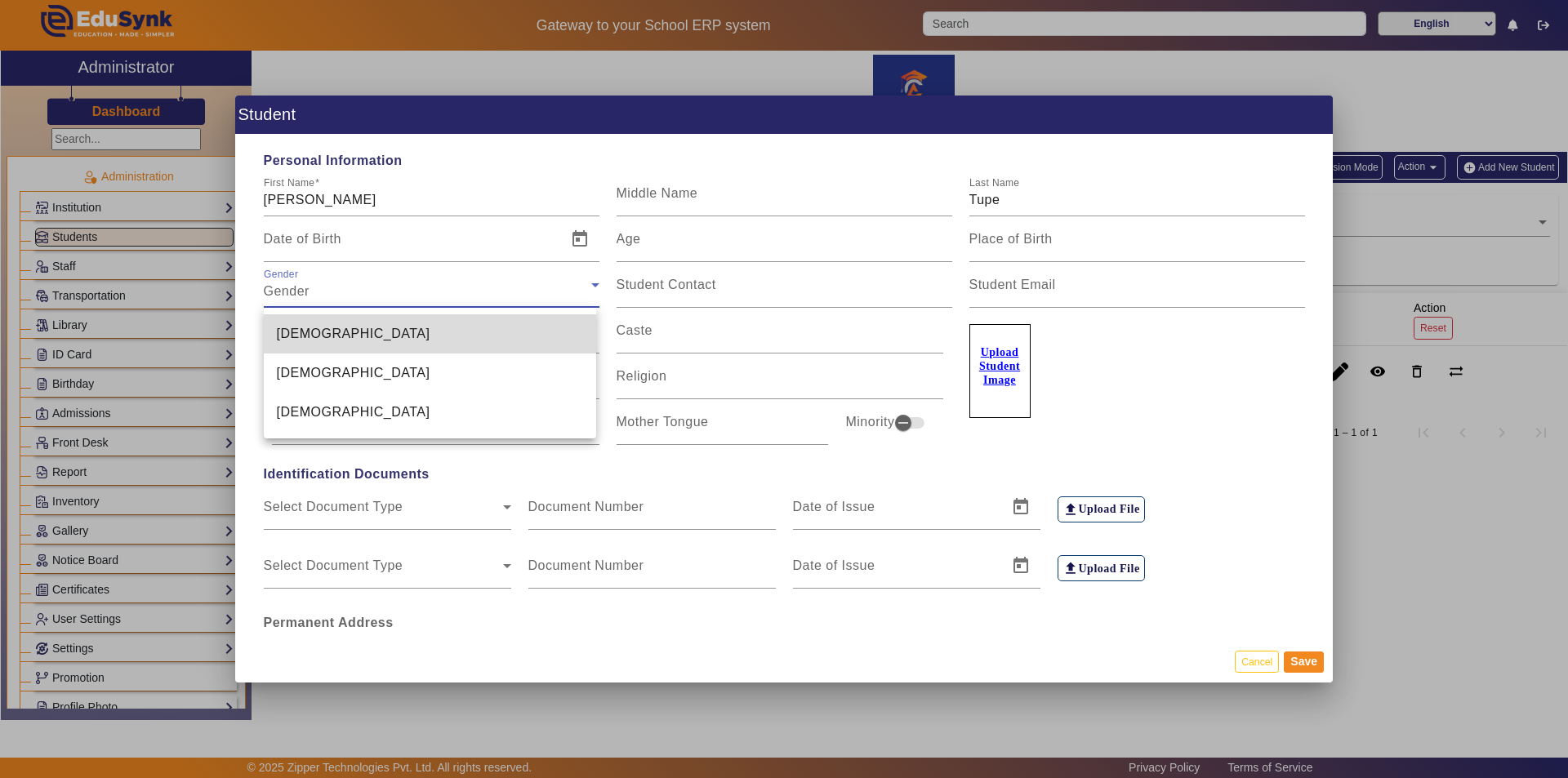
click at [347, 333] on mat-option "[DEMOGRAPHIC_DATA]" at bounding box center [430, 334] width 333 height 39
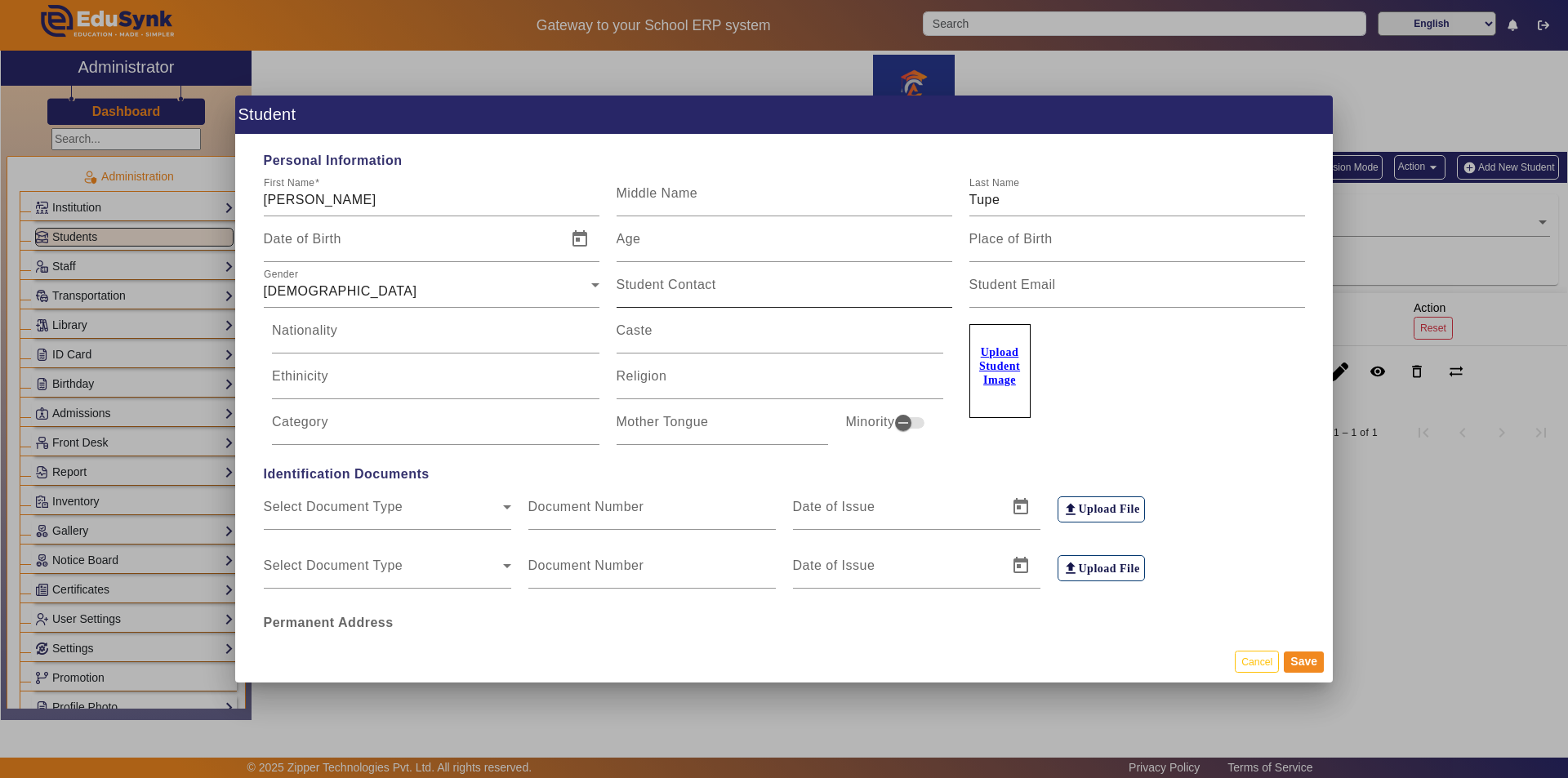
click at [652, 277] on mat-label "Student Contact" at bounding box center [666, 284] width 100 height 14
click at [652, 281] on input "Student Contact" at bounding box center [784, 291] width 335 height 19
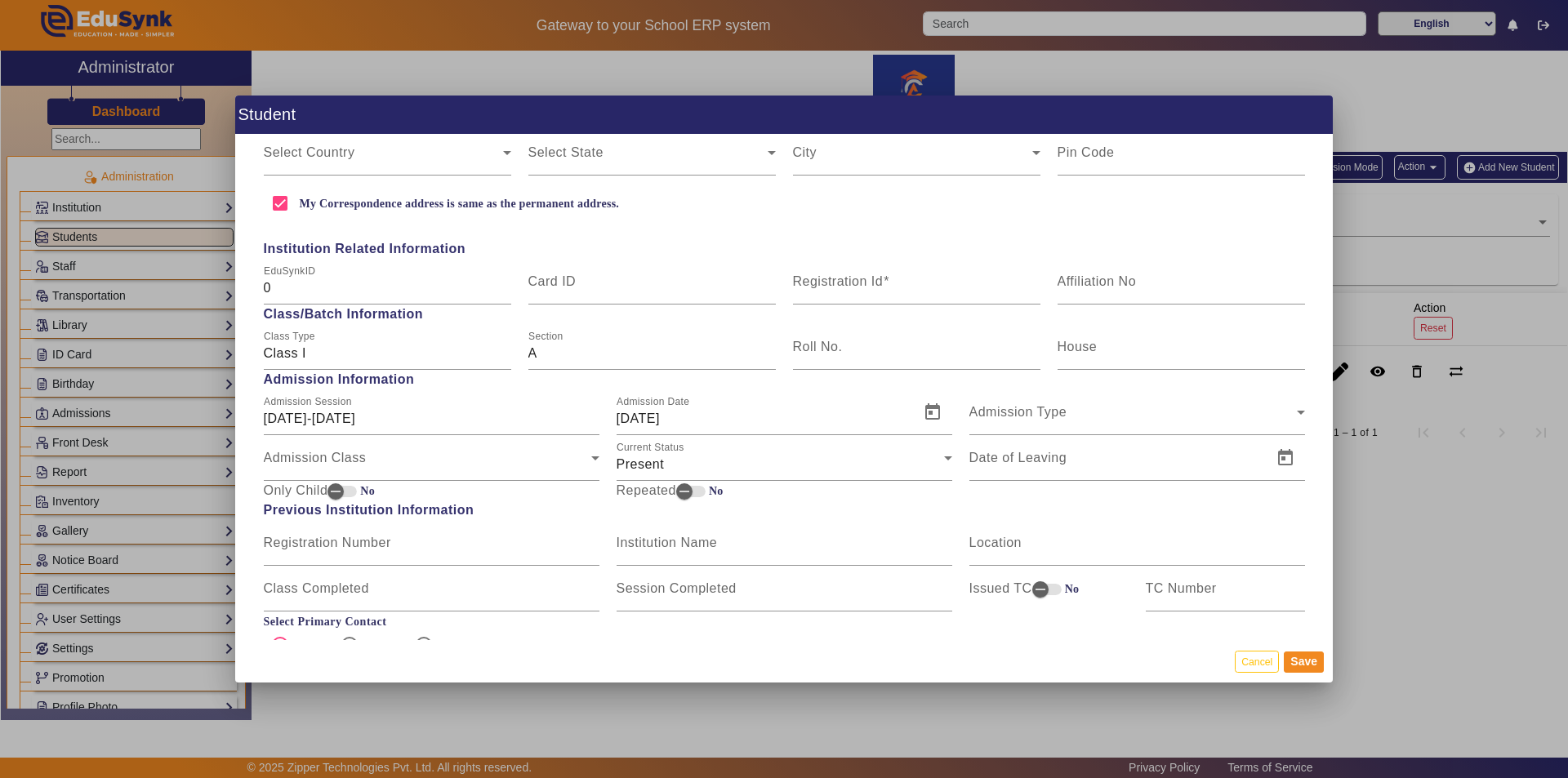
scroll to position [653, 0]
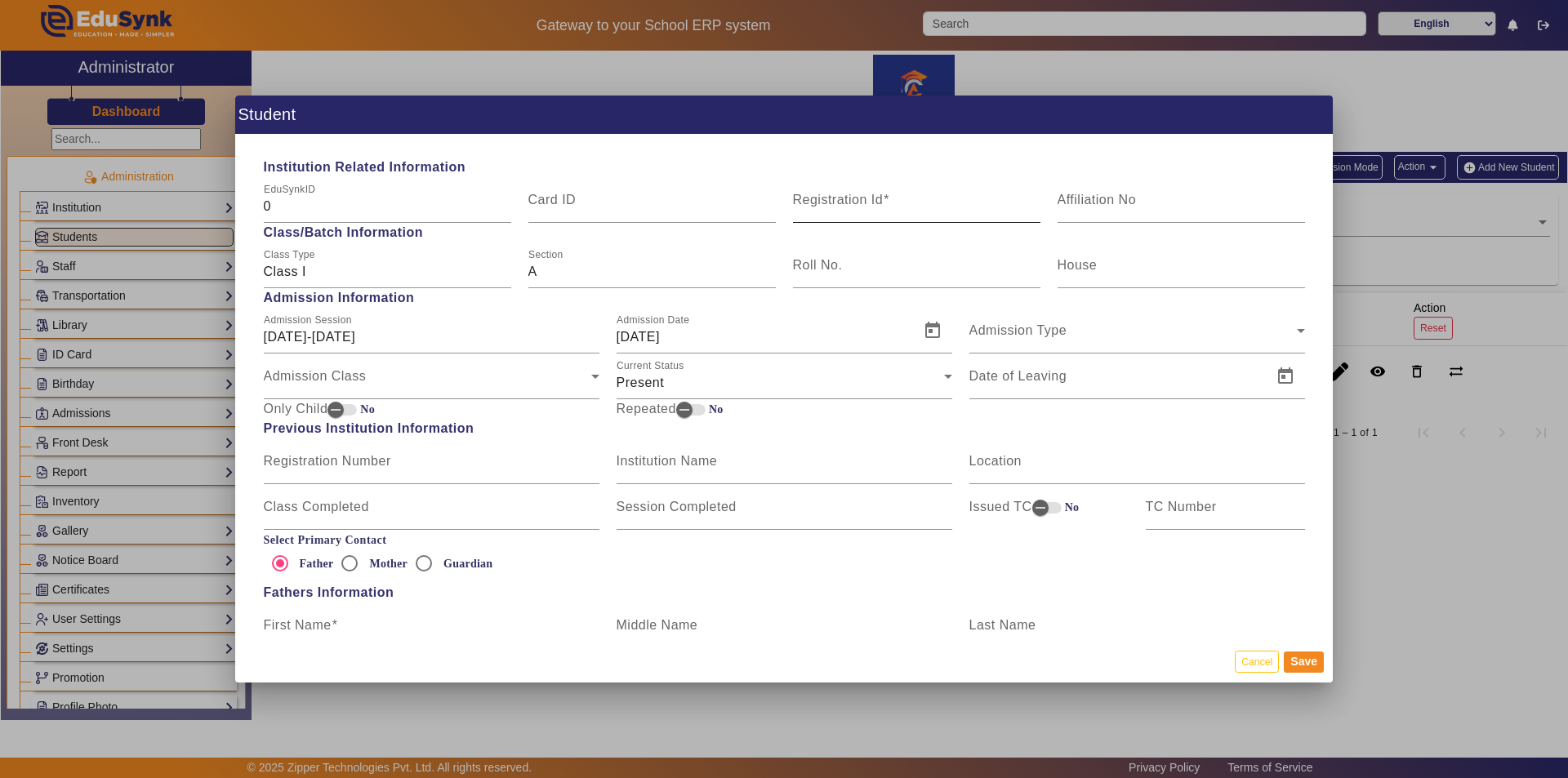
type input "7774897716"
click at [781, 211] on input "Registration Id" at bounding box center [917, 206] width 247 height 19
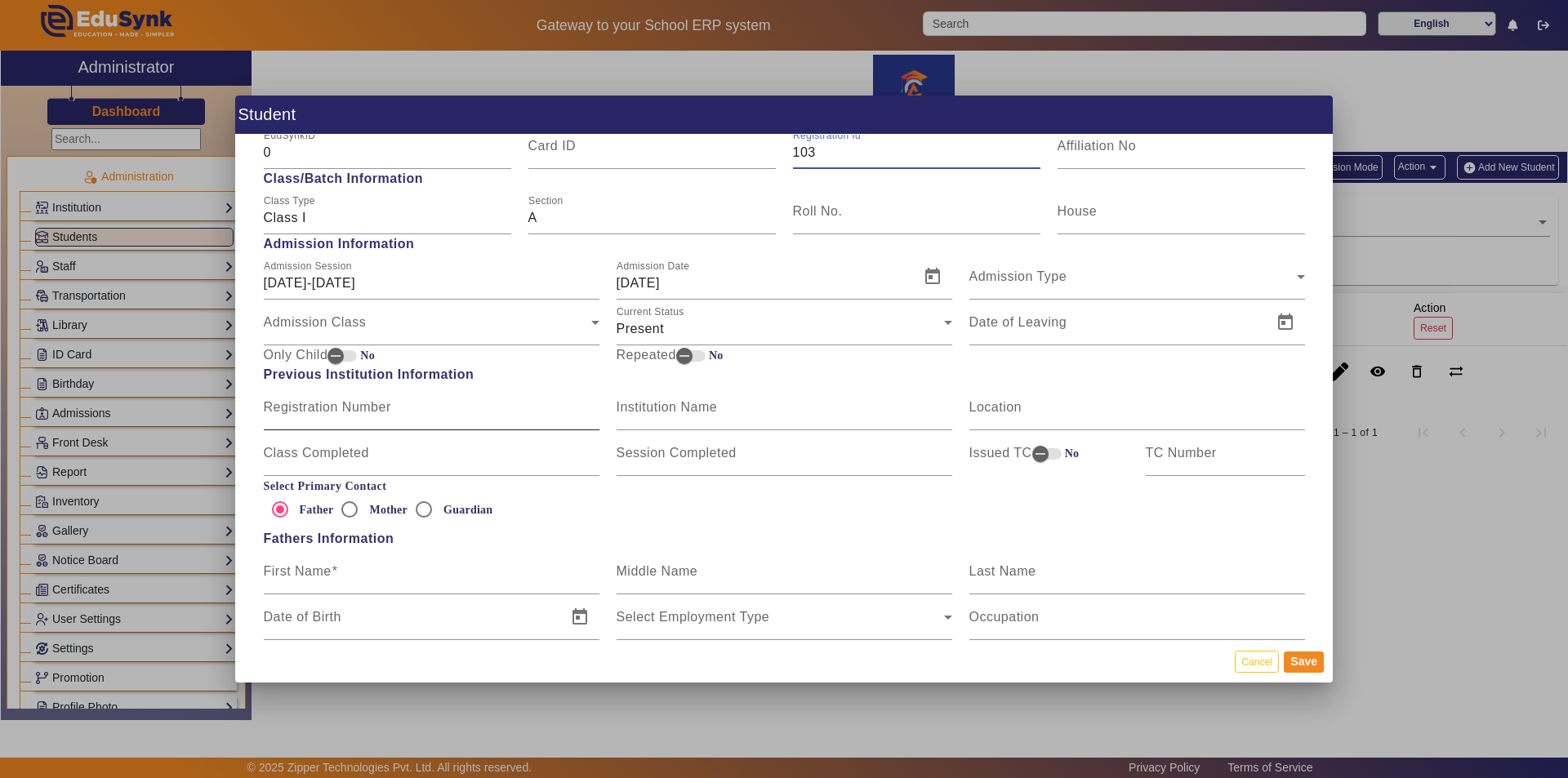
scroll to position [769, 0]
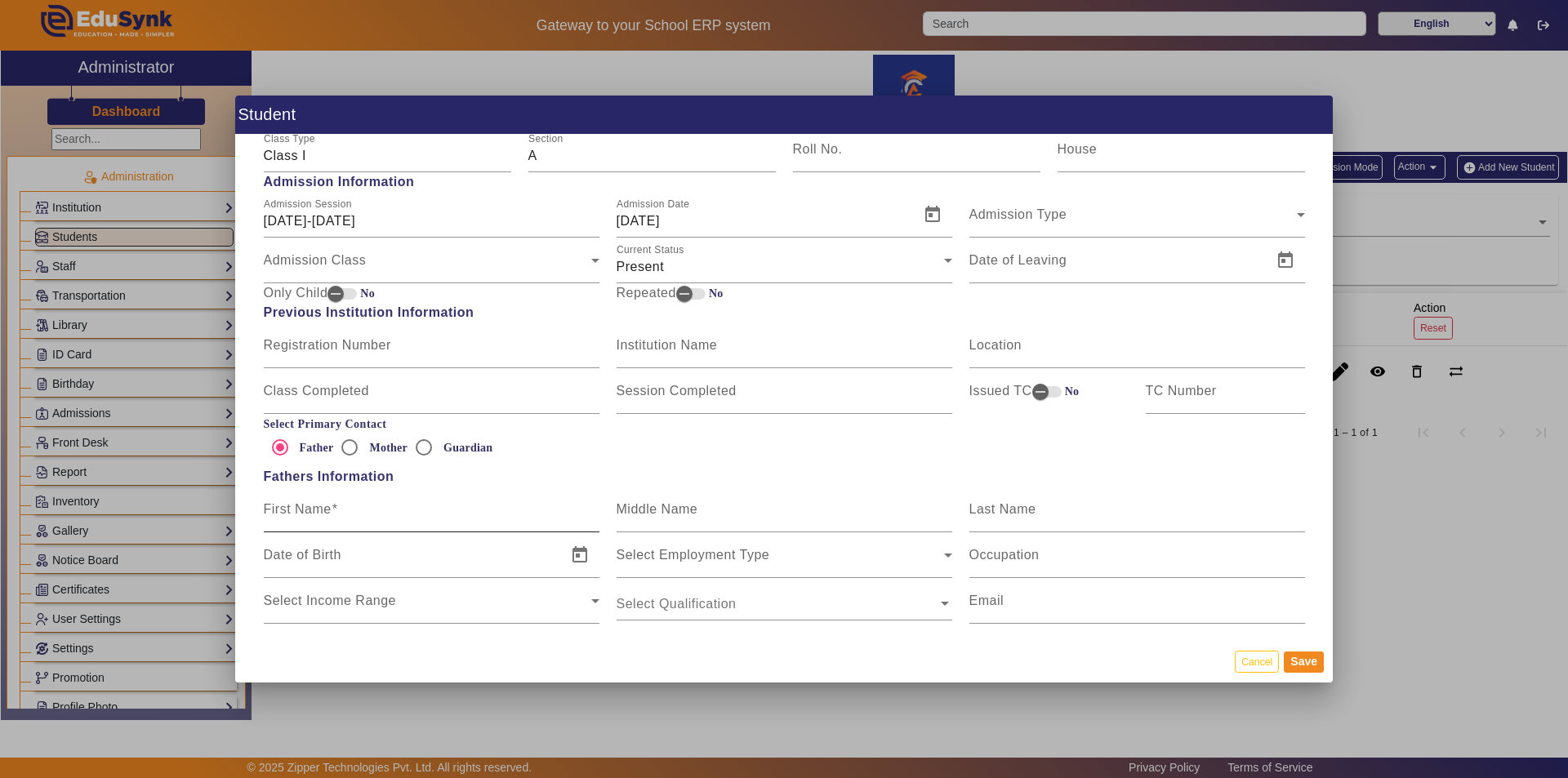
type input "103"
click at [329, 503] on mat-label "First Name" at bounding box center [297, 509] width 68 height 14
click at [329, 507] on input "First Name" at bounding box center [431, 516] width 335 height 19
type input "A"
type input "t"
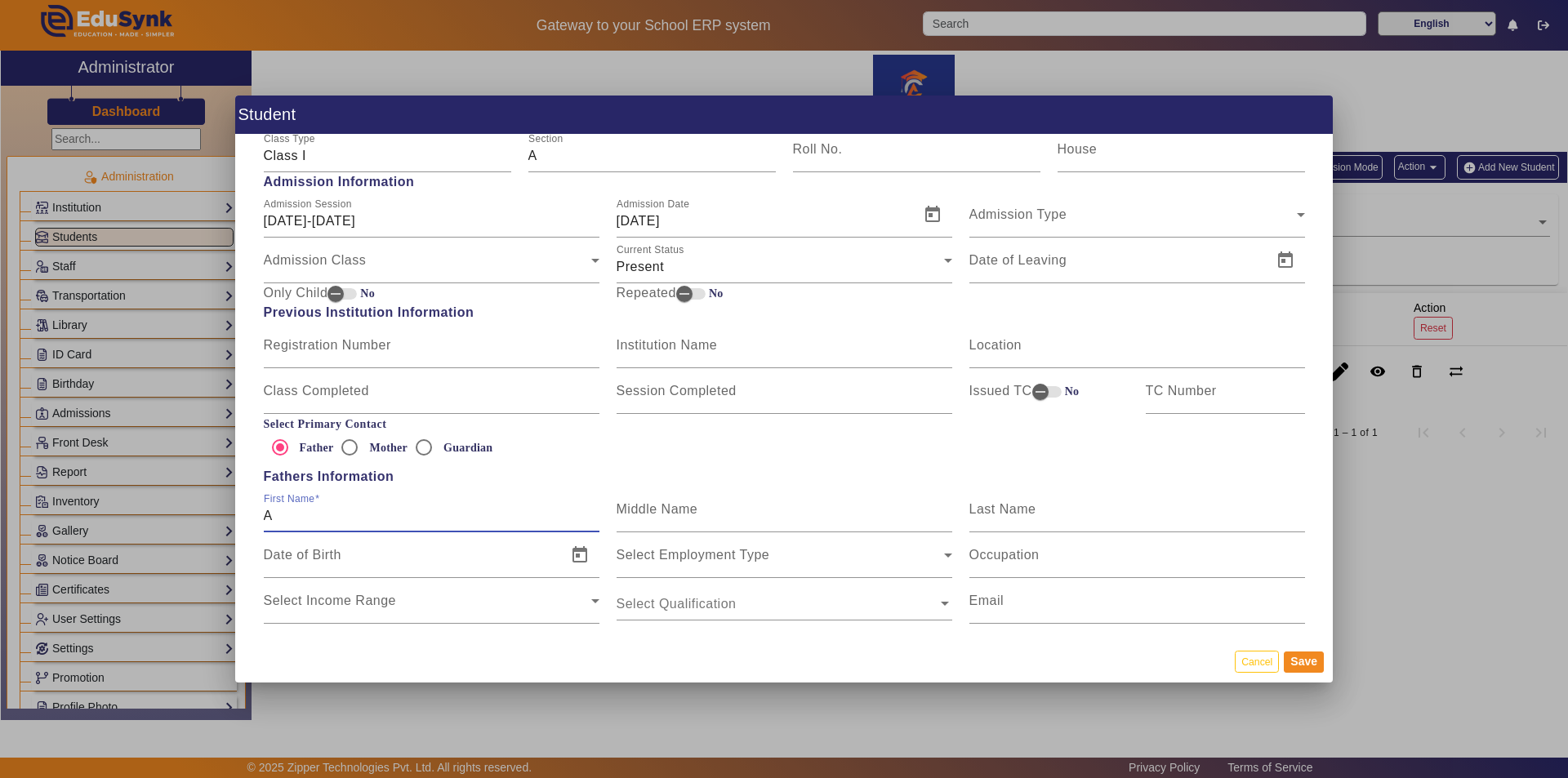
click at [292, 515] on input "A" at bounding box center [431, 516] width 335 height 19
type input "t"
type input "Tupe"
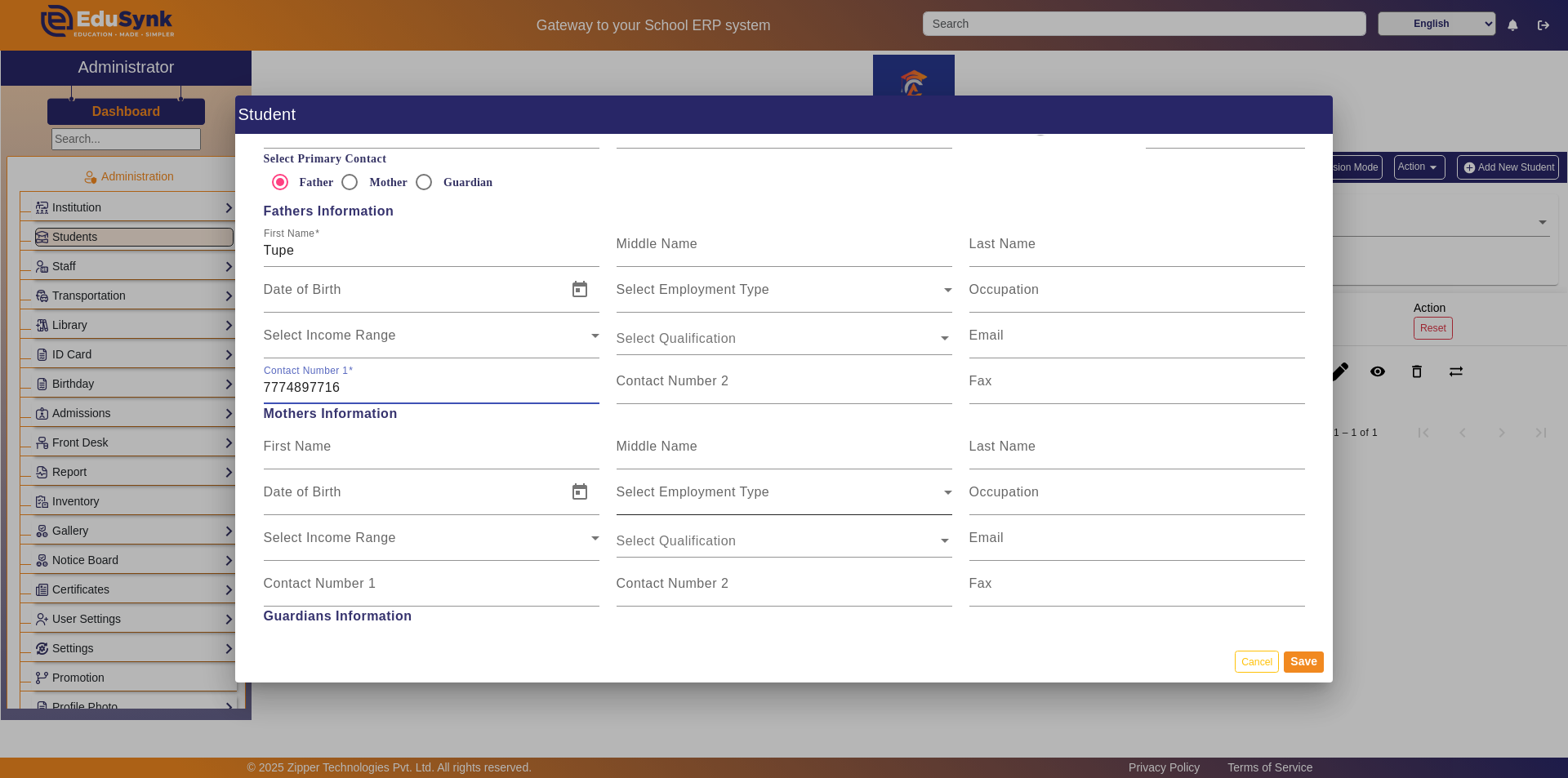
type input "7774897716"
click at [706, 474] on div "Select Employment Type Select Employment Type" at bounding box center [784, 492] width 335 height 45
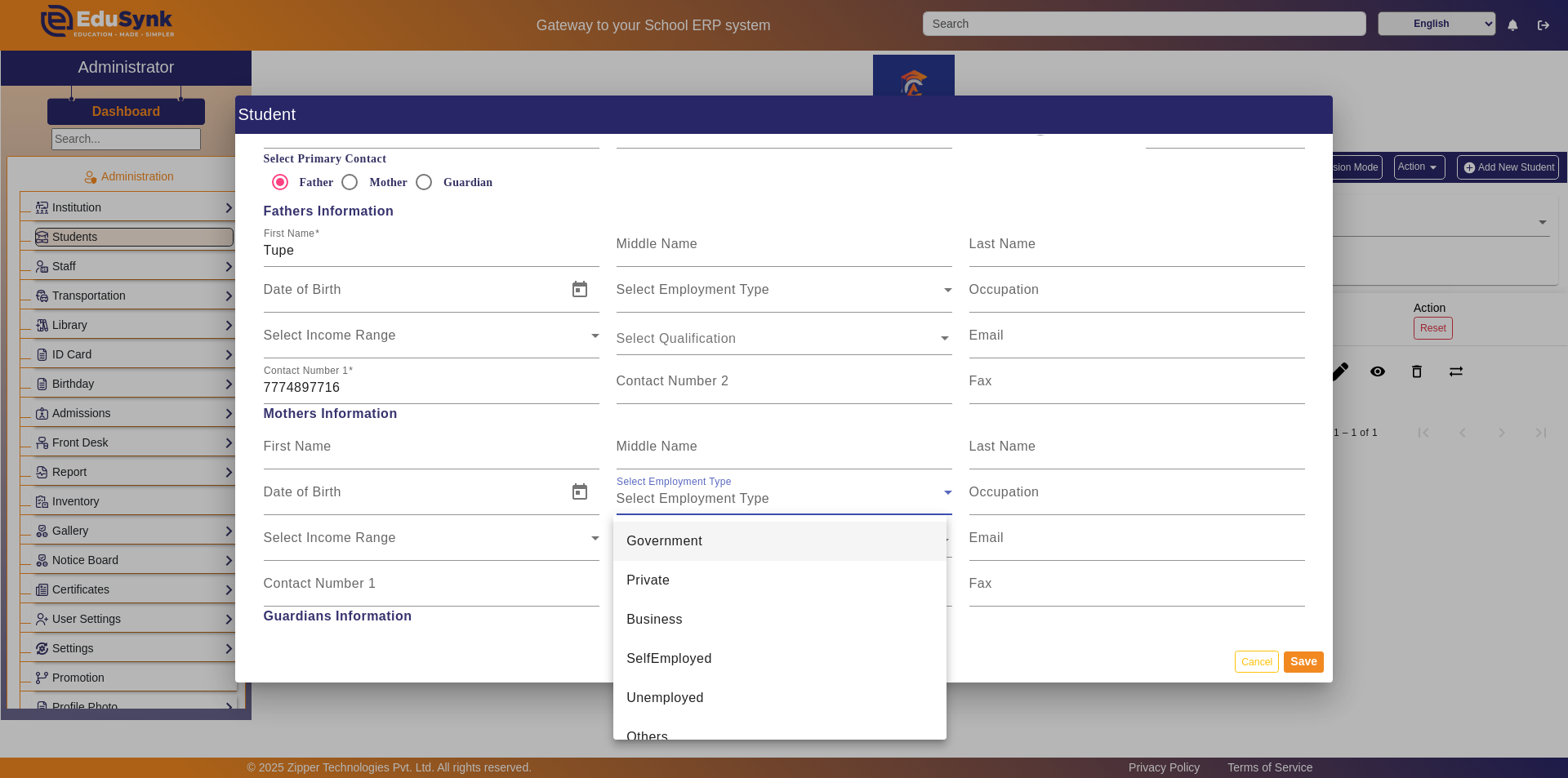
click at [781, 666] on div at bounding box center [784, 389] width 1568 height 778
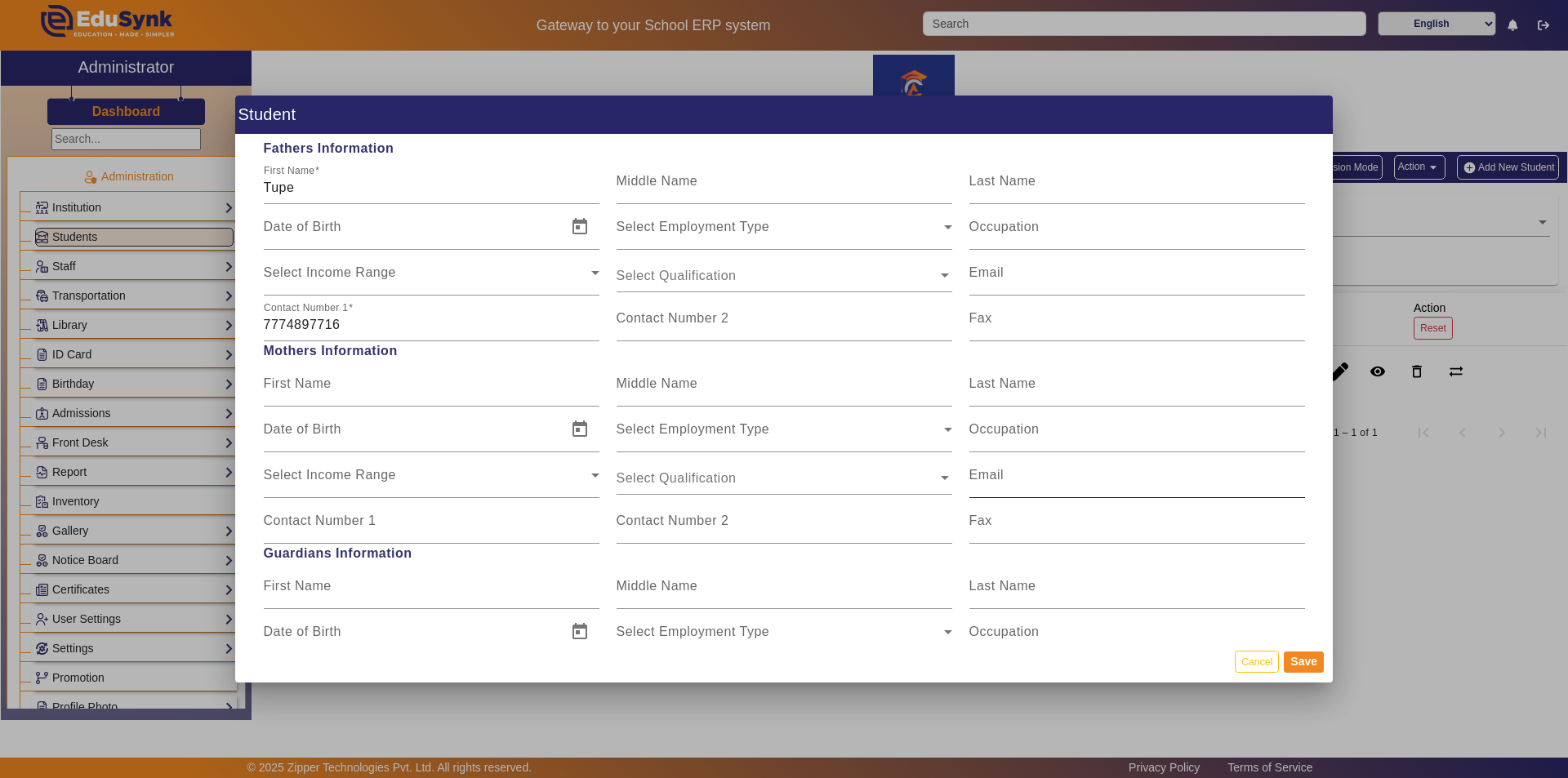
scroll to position [1361, 0]
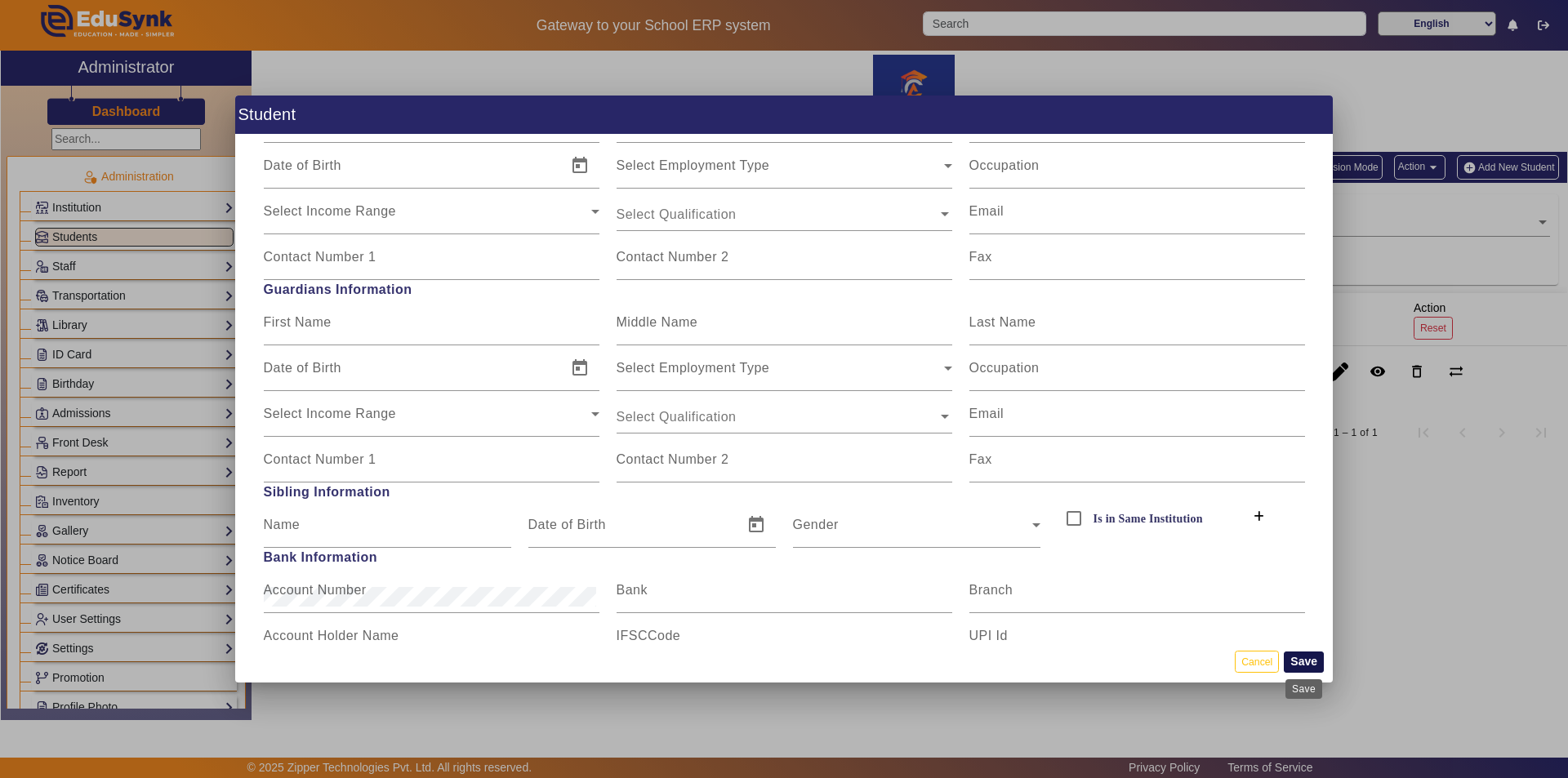
click at [781, 658] on button "Save" at bounding box center [1304, 661] width 40 height 21
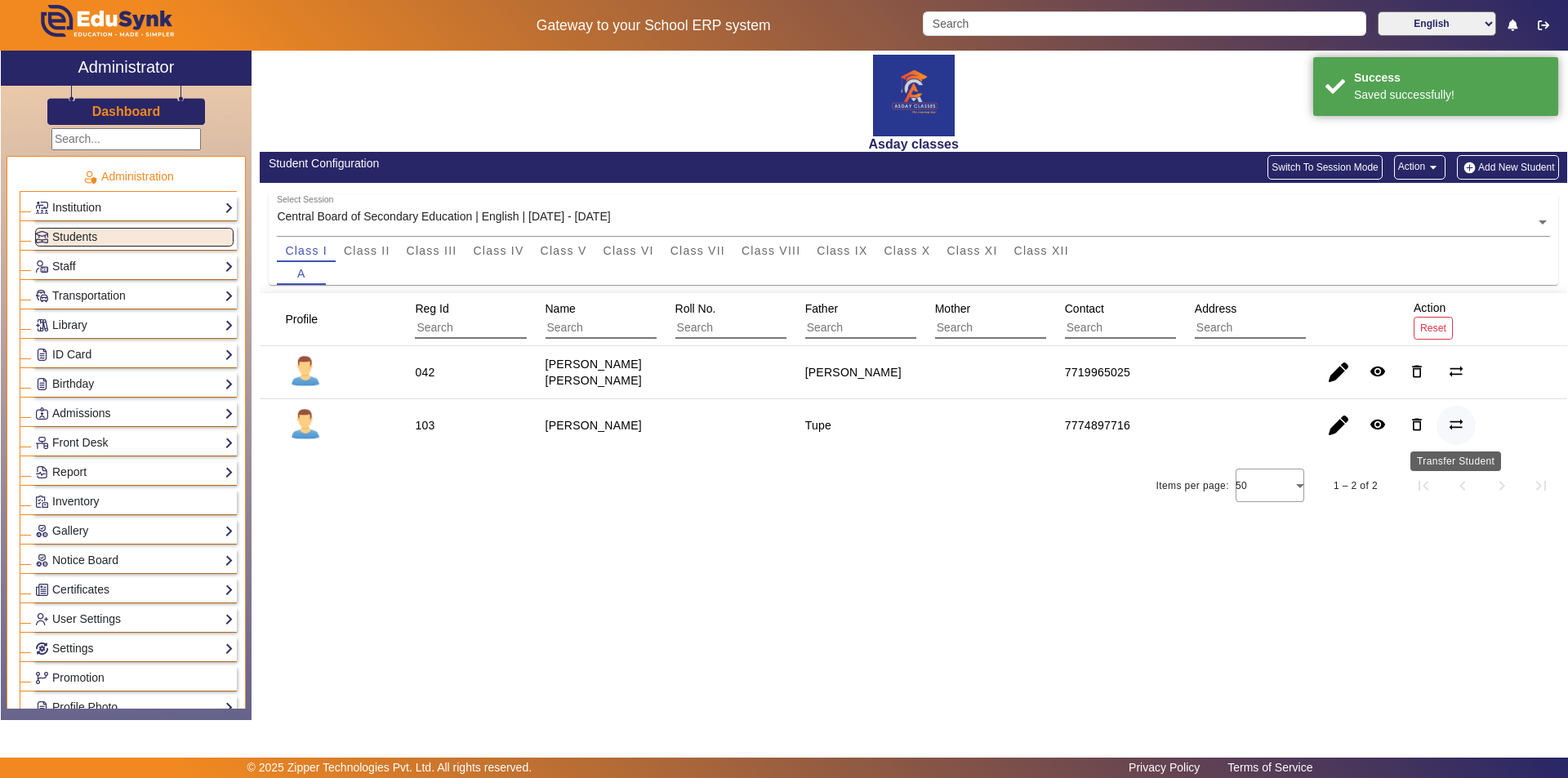
click at [781, 423] on mat-icon "sync_alt" at bounding box center [1455, 424] width 16 height 16
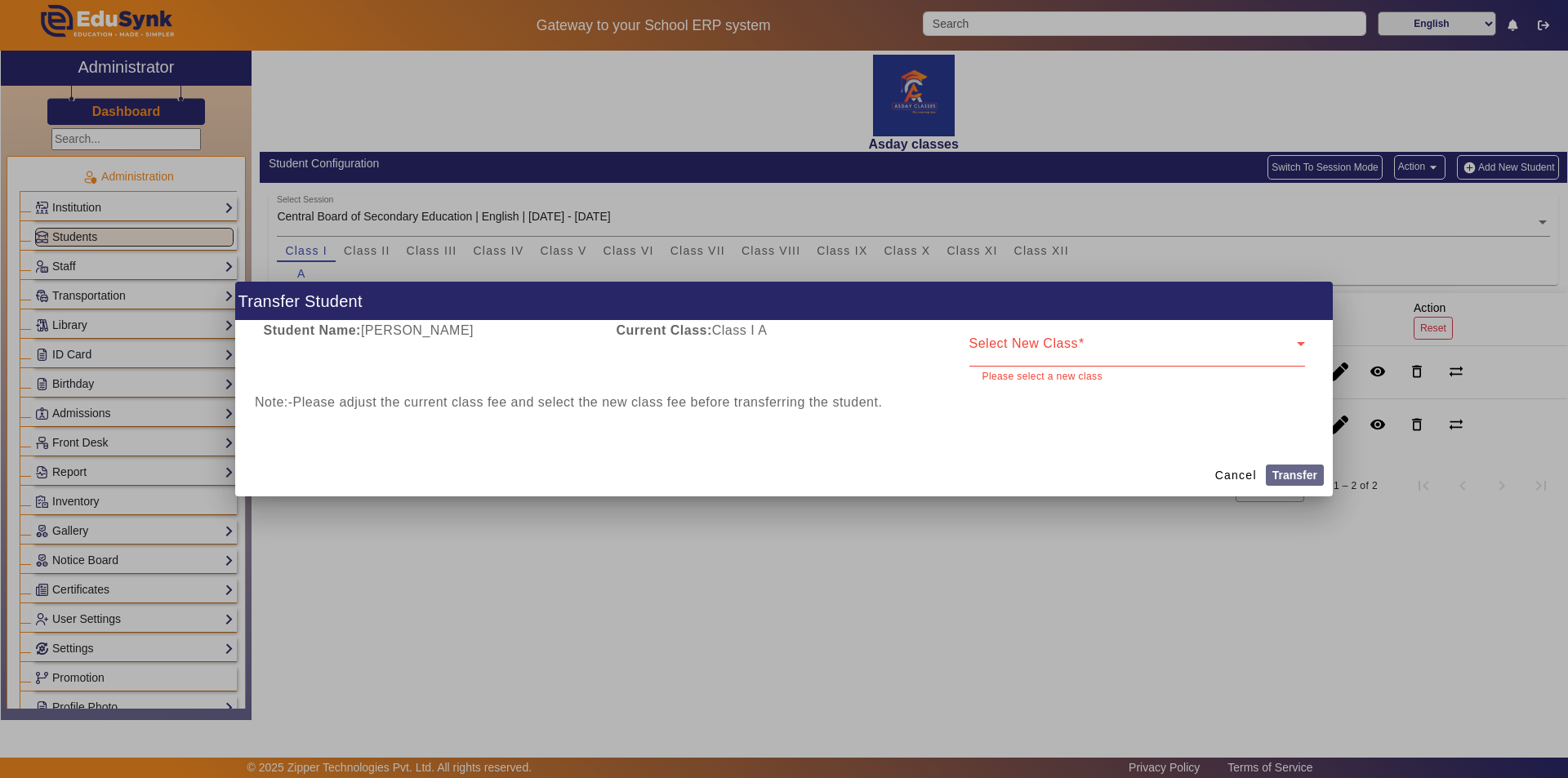
click at [781, 355] on div "Select New Class Please select a new class" at bounding box center [1137, 353] width 353 height 64
click at [781, 346] on icon at bounding box center [1300, 343] width 19 height 19
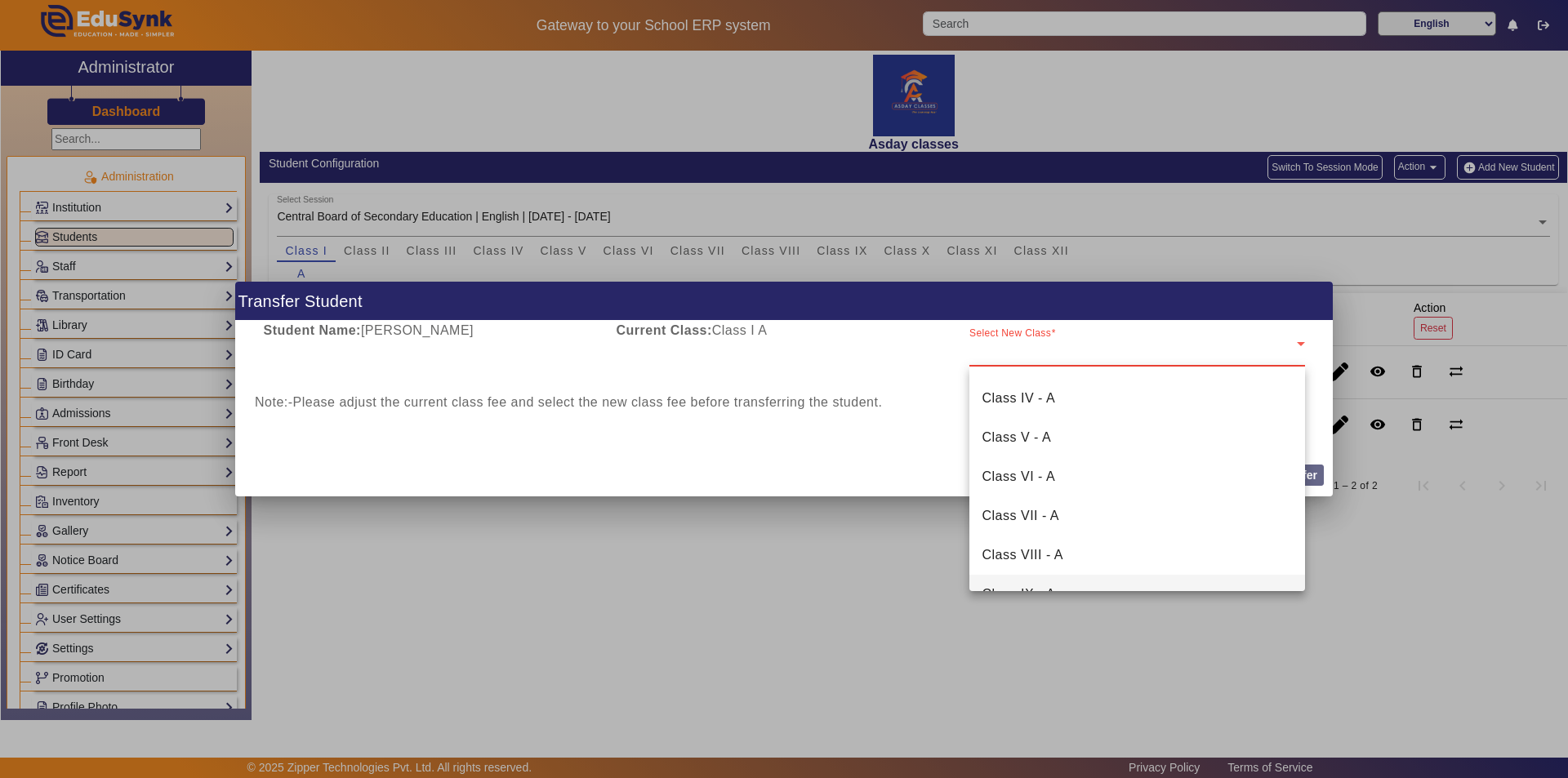
scroll to position [219, 0]
click at [781, 449] on span "Class IX - A" at bounding box center [1018, 447] width 73 height 19
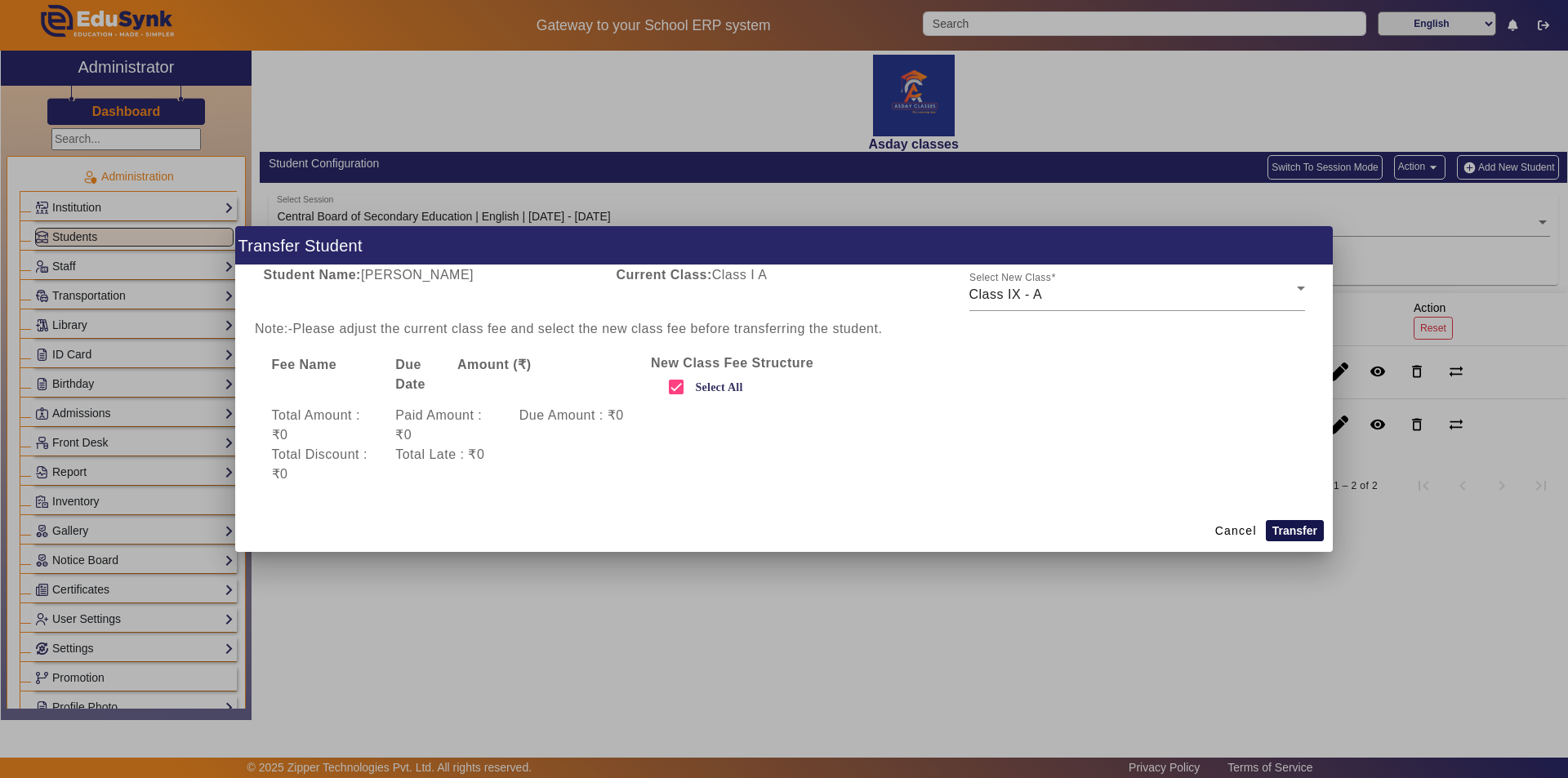
click at [781, 527] on button "Transfer" at bounding box center [1294, 530] width 58 height 21
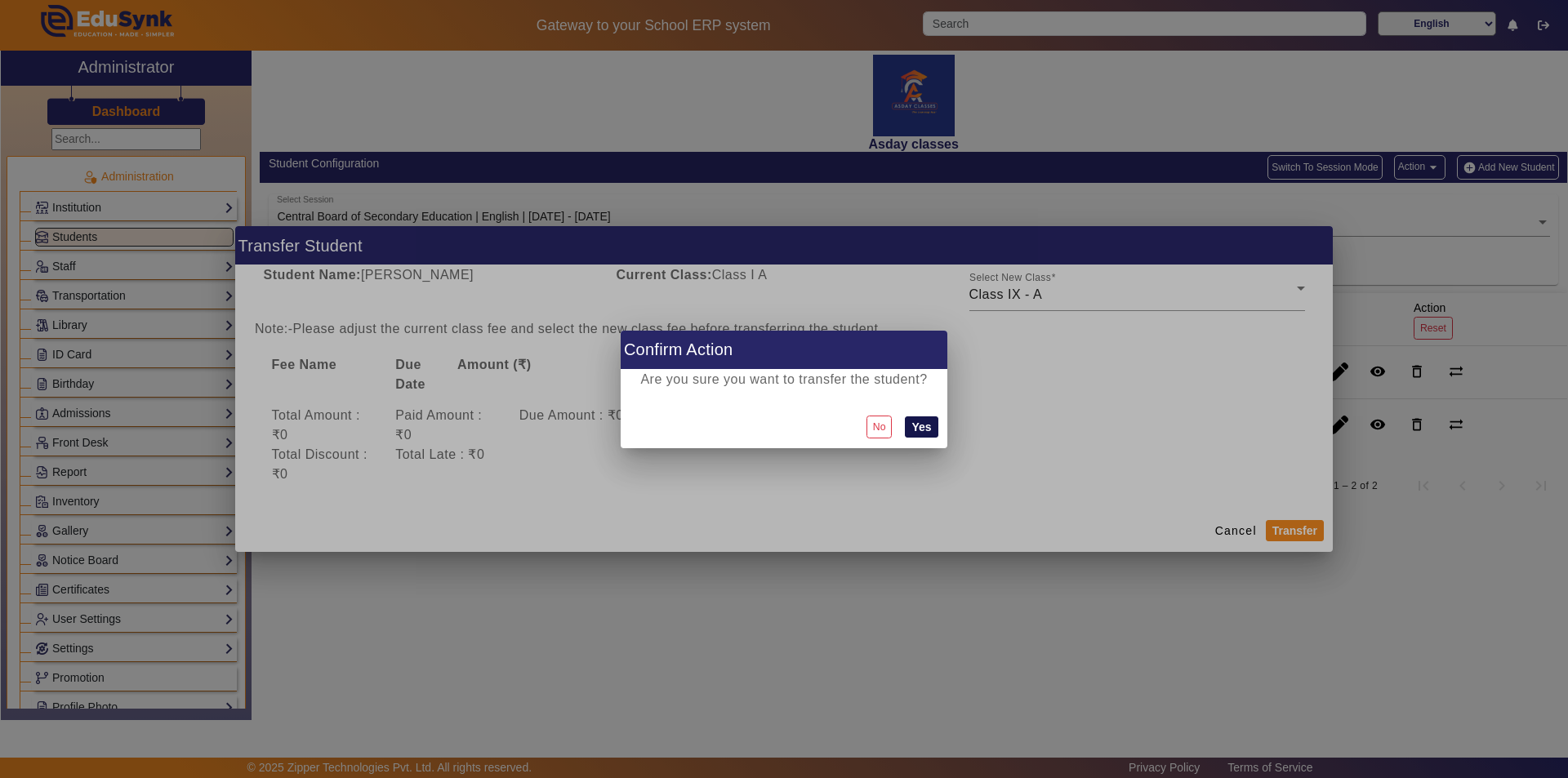
click at [781, 420] on button "Yes" at bounding box center [921, 427] width 33 height 21
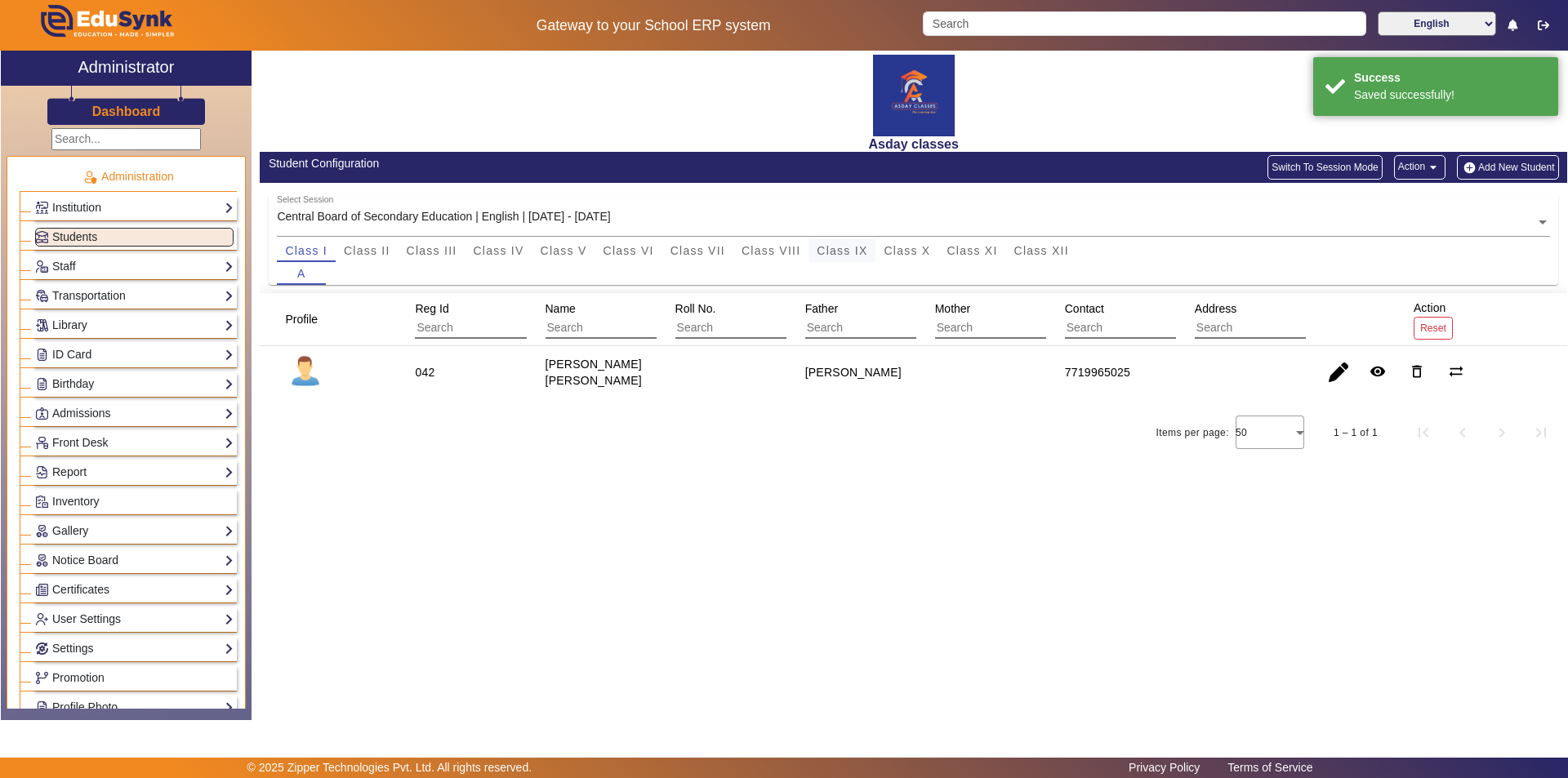
click at [781, 250] on span "Class IX" at bounding box center [842, 251] width 50 height 12
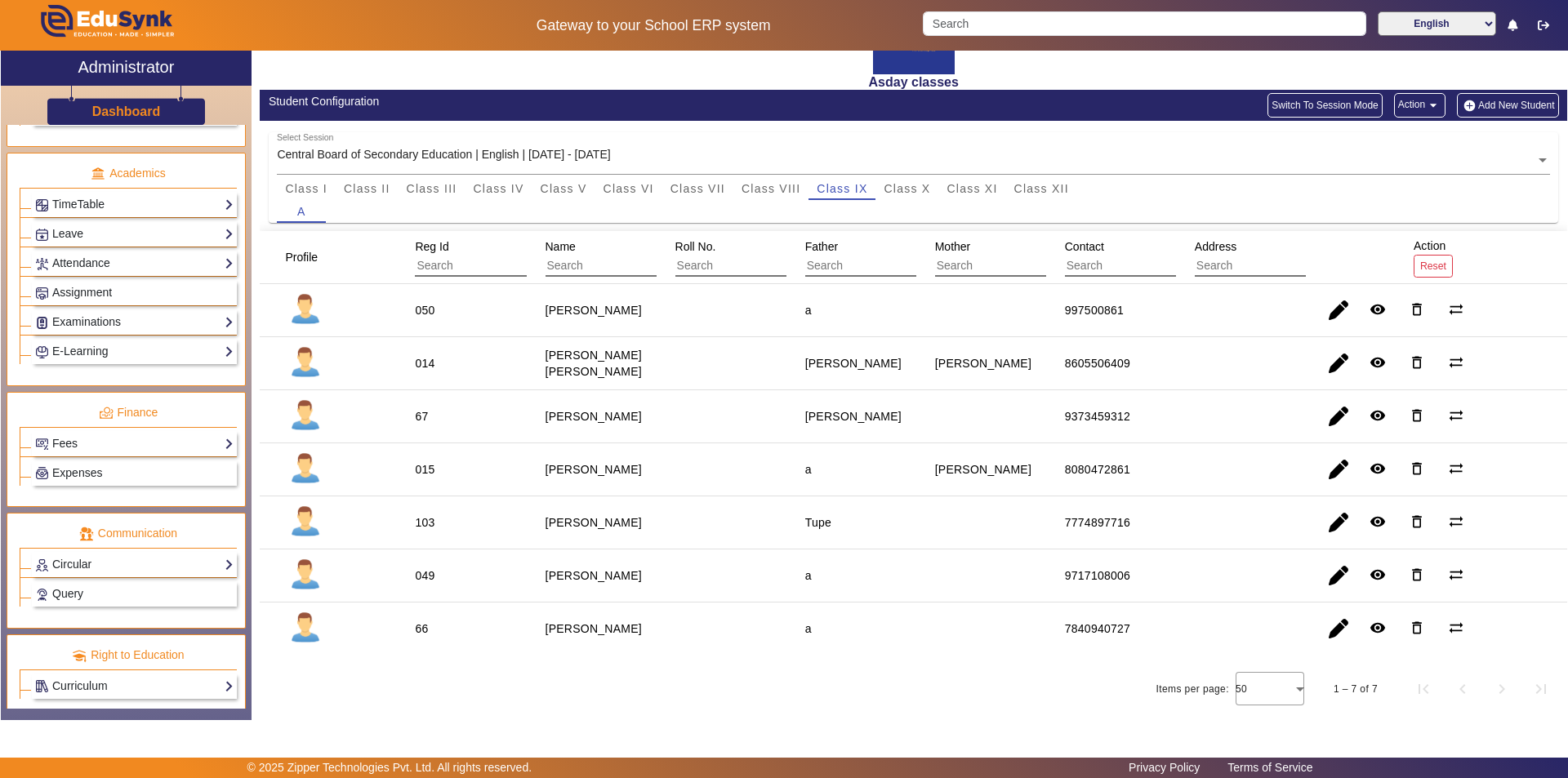
scroll to position [606, 0]
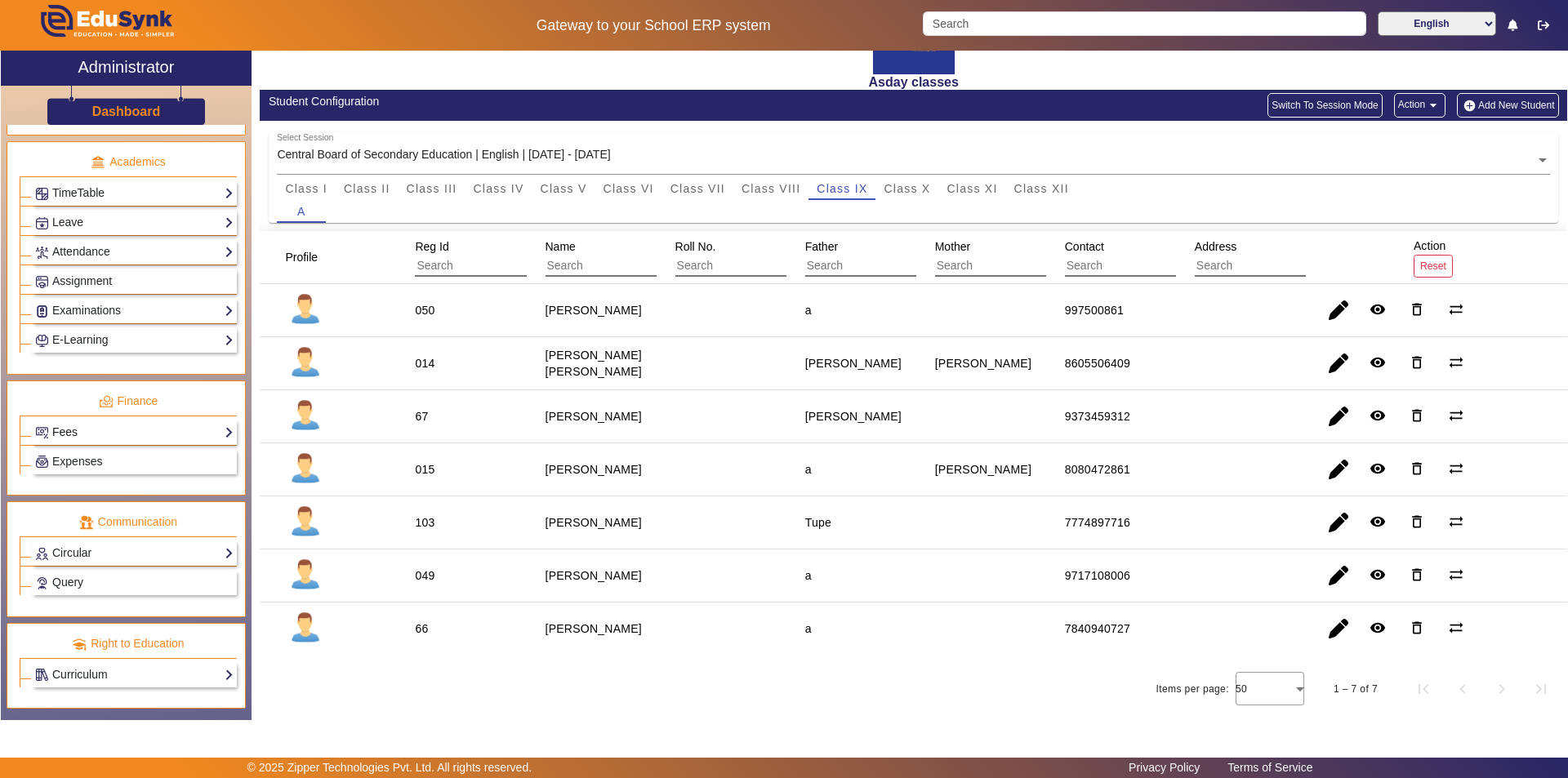
click at [158, 428] on link "Fees" at bounding box center [134, 432] width 198 height 18
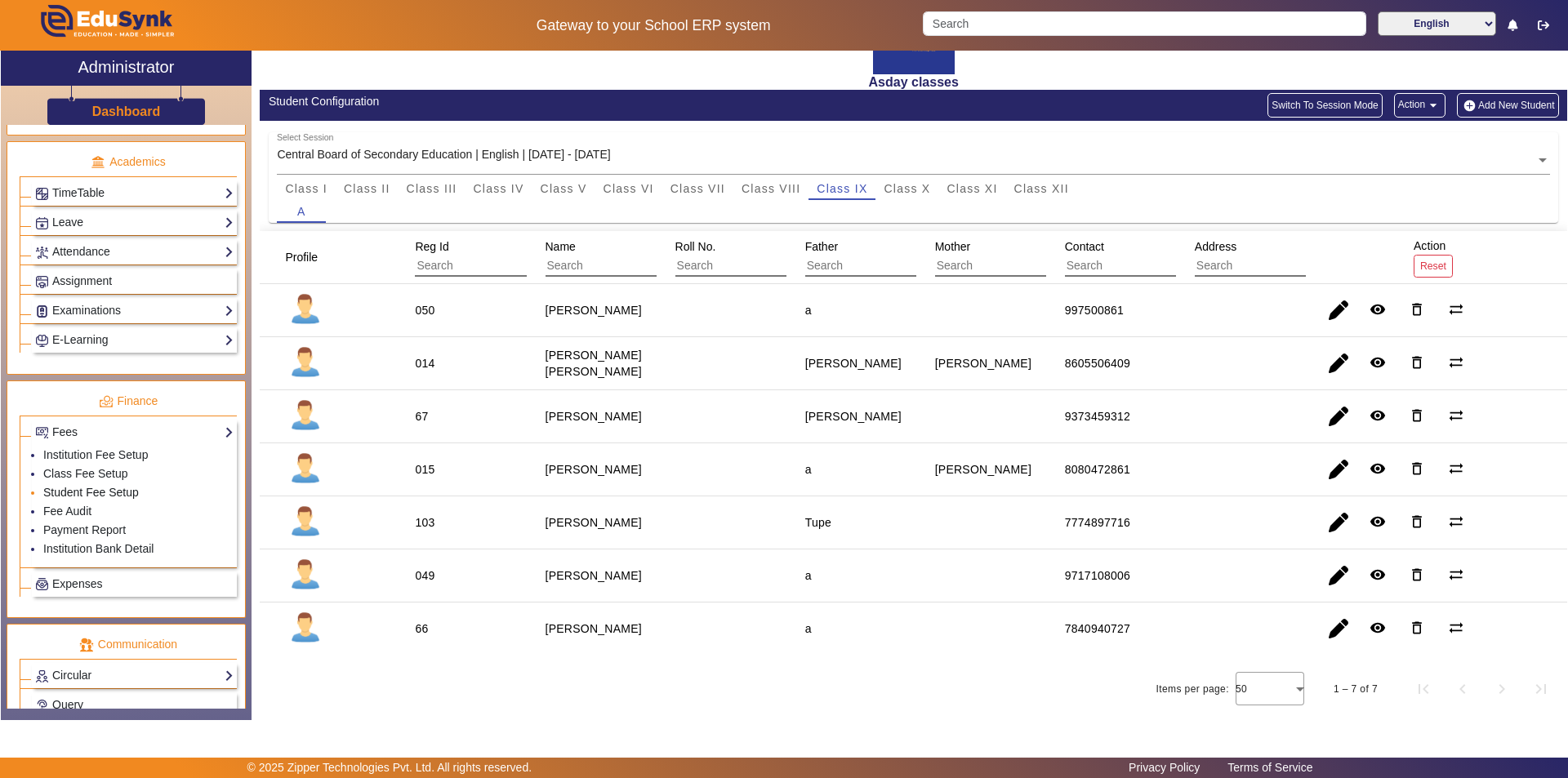
click at [135, 493] on link "Student Fee Setup" at bounding box center [92, 492] width 96 height 13
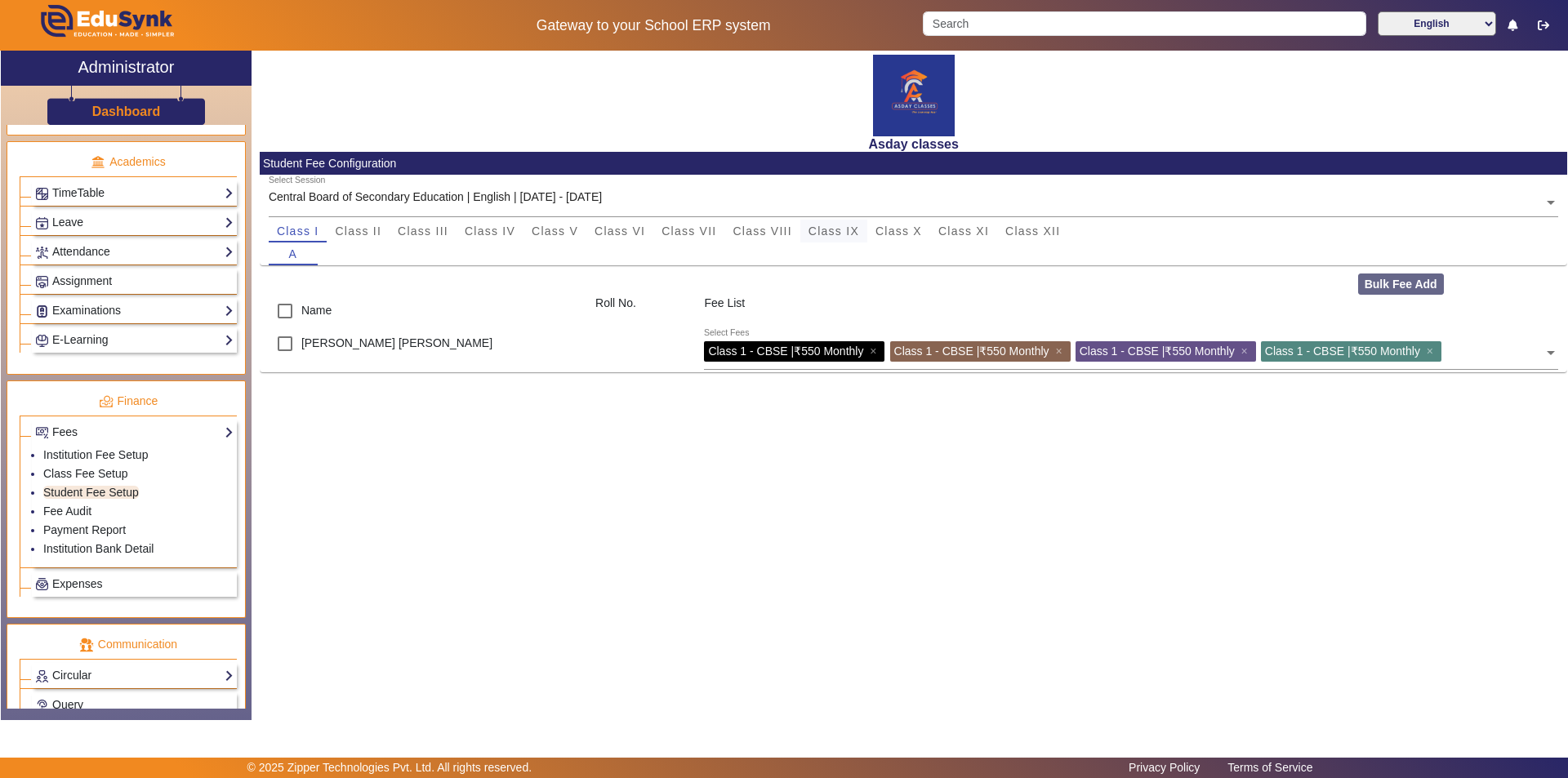
click at [781, 227] on span "Class IX" at bounding box center [834, 231] width 50 height 12
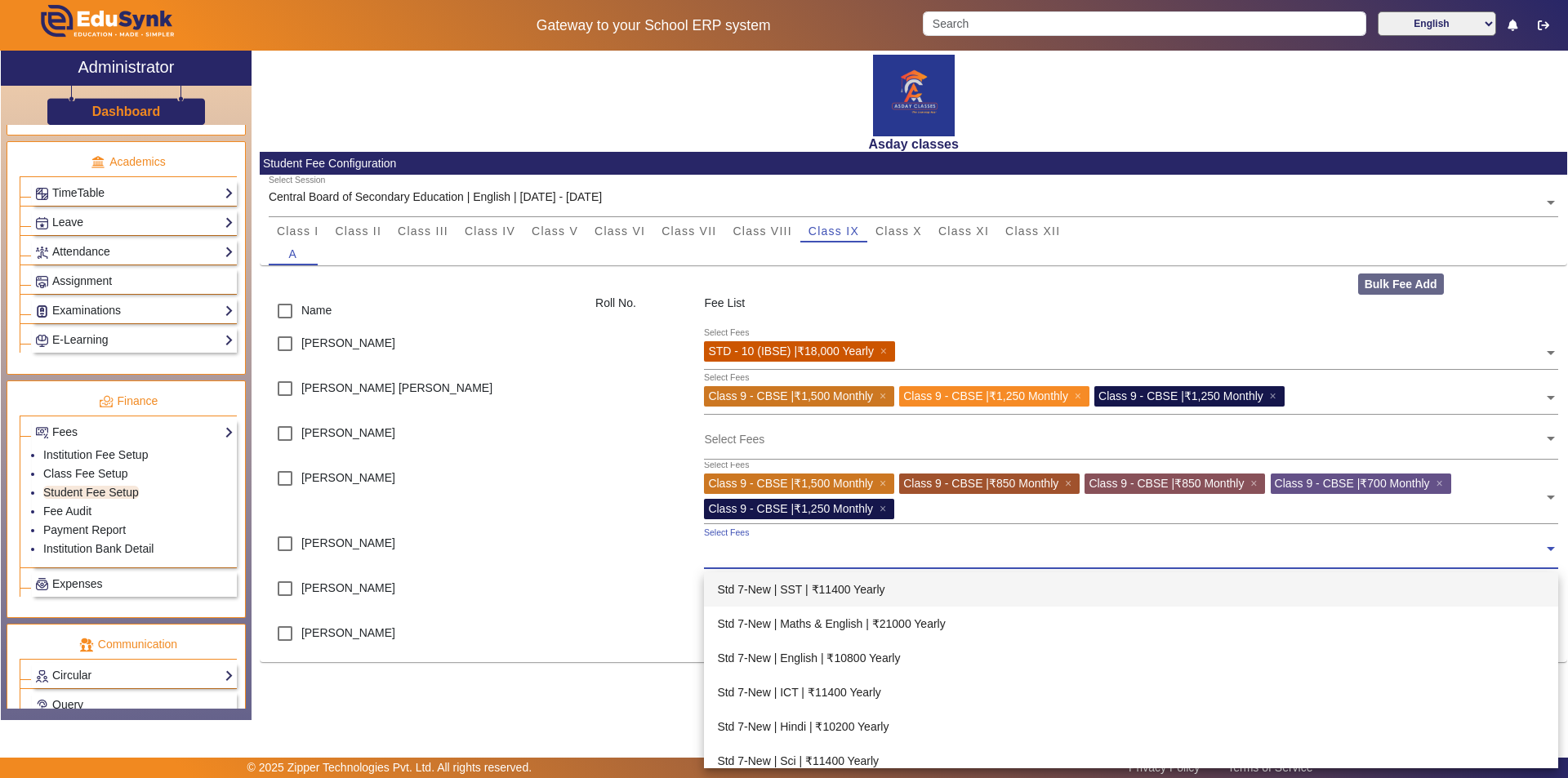
click at [727, 549] on input "text" at bounding box center [1123, 549] width 839 height 15
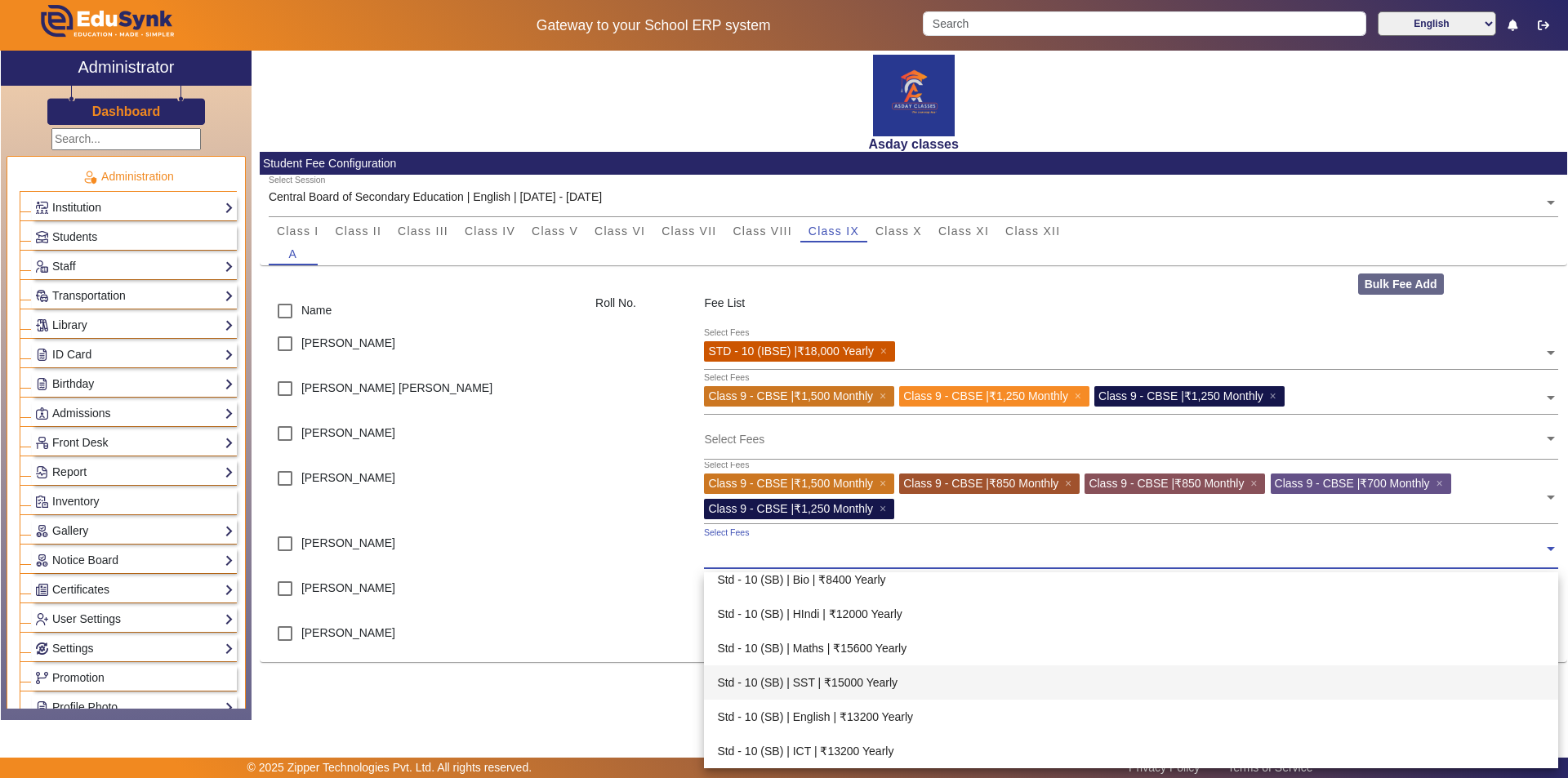
click at [188, 207] on link "Institution" at bounding box center [134, 208] width 198 height 18
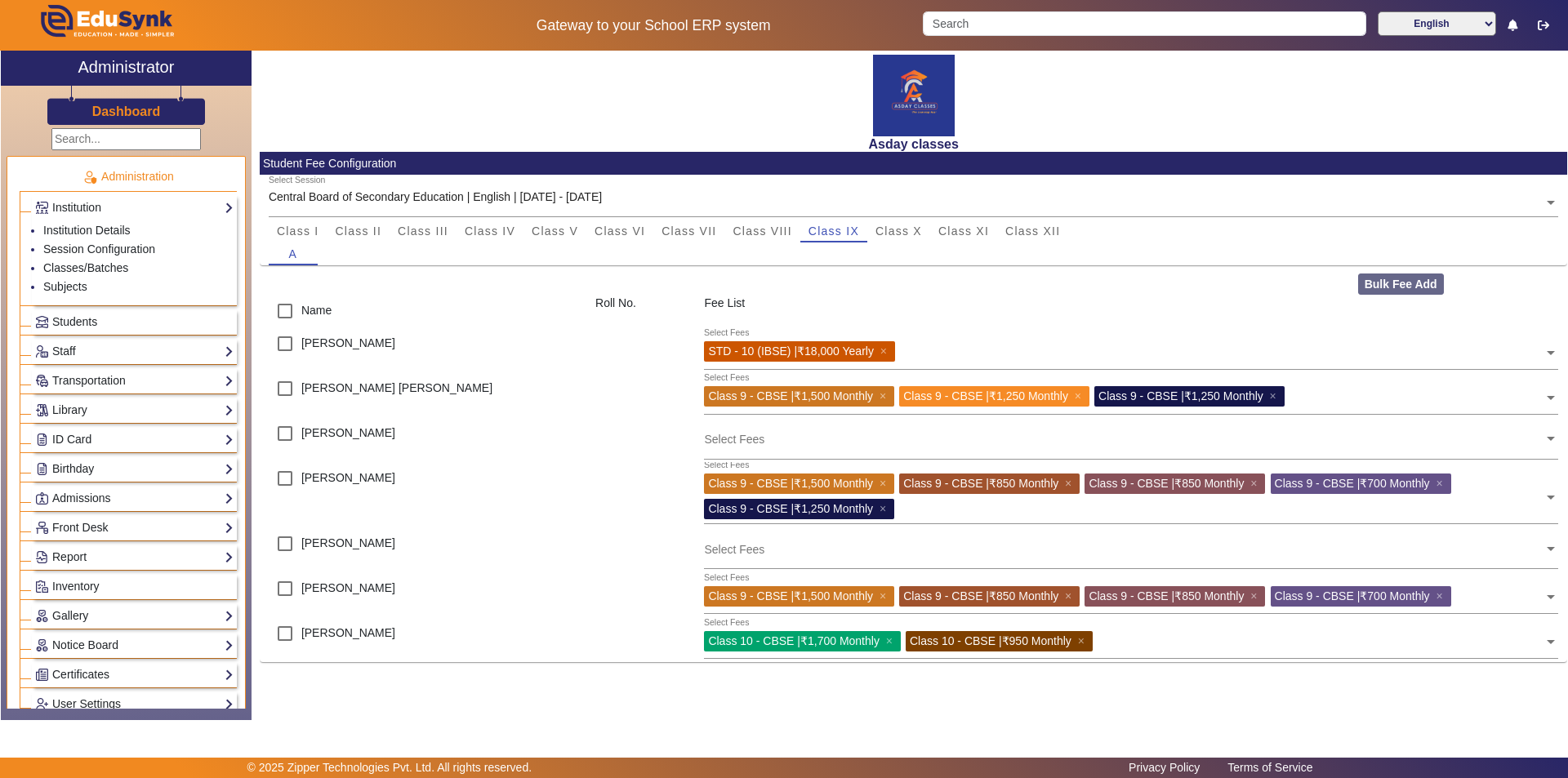
click at [480, 692] on div "Asday classes Student Fee Configuration Select Session Central Board of Seconda…" at bounding box center [909, 376] width 1316 height 652
click at [182, 749] on main "X Administrator Dashboard Administration Institution Institution Details Sessio…" at bounding box center [784, 404] width 1568 height 707
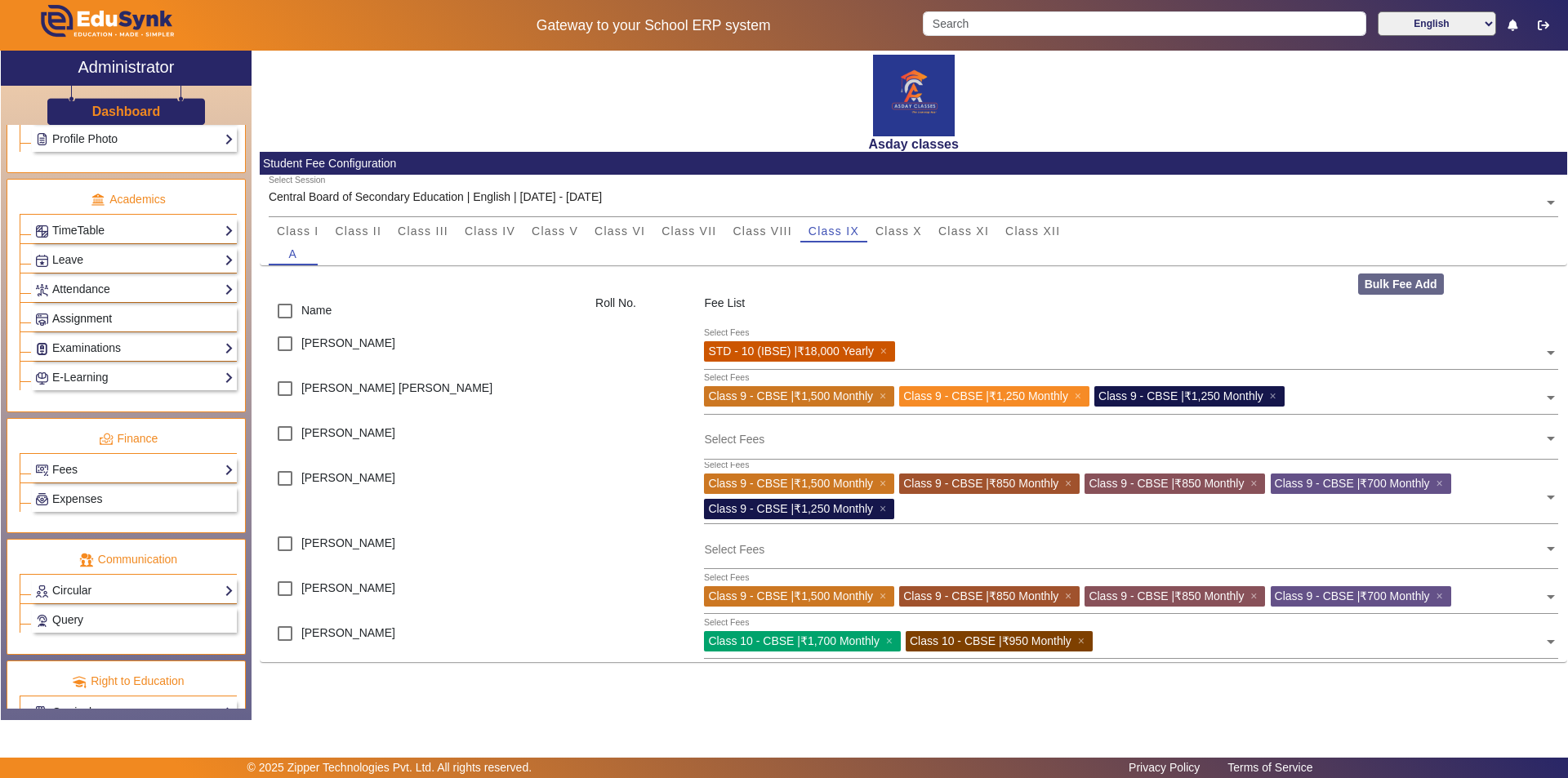
scroll to position [691, 0]
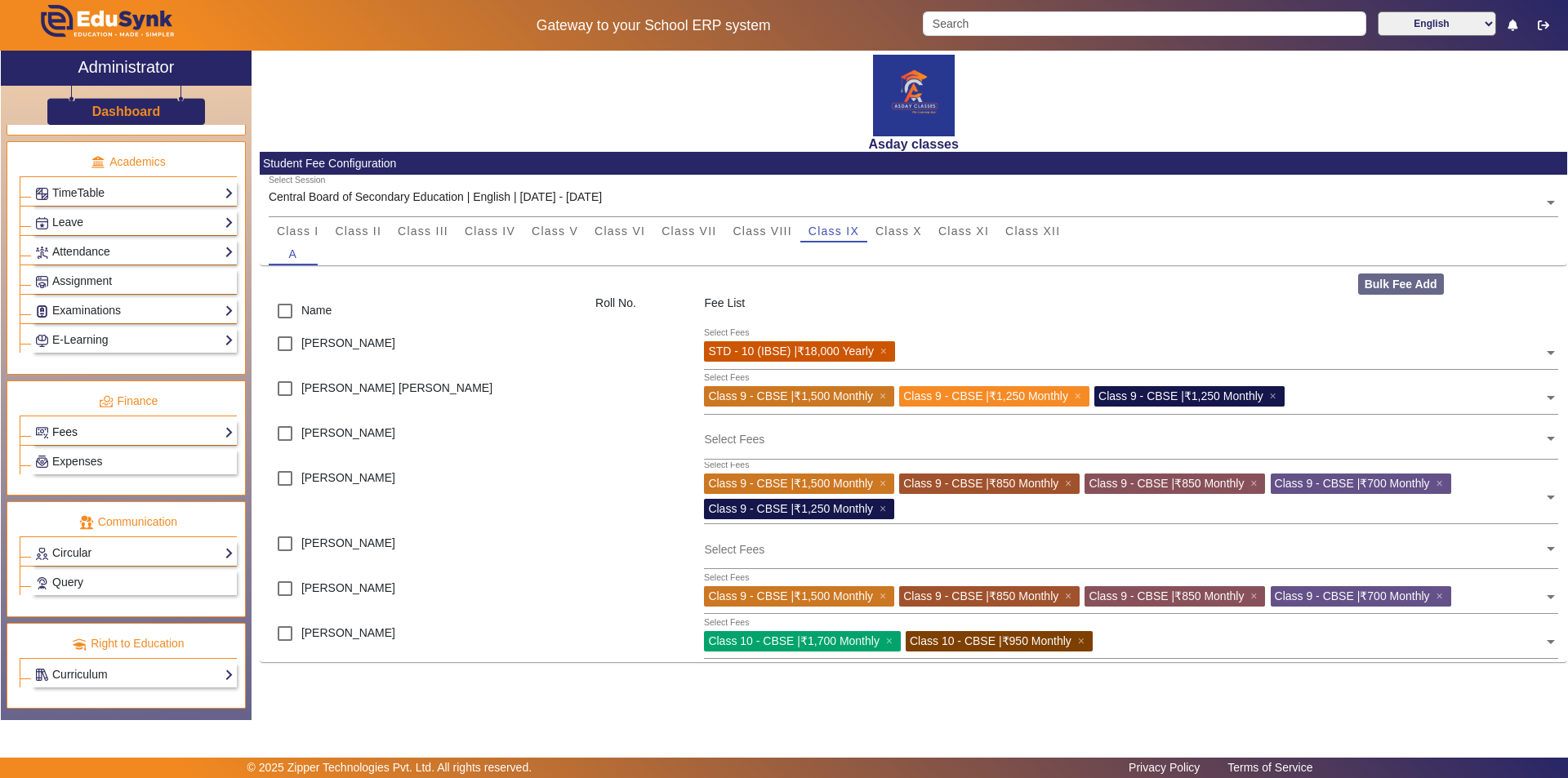
click at [150, 433] on link "Fees" at bounding box center [134, 432] width 198 height 18
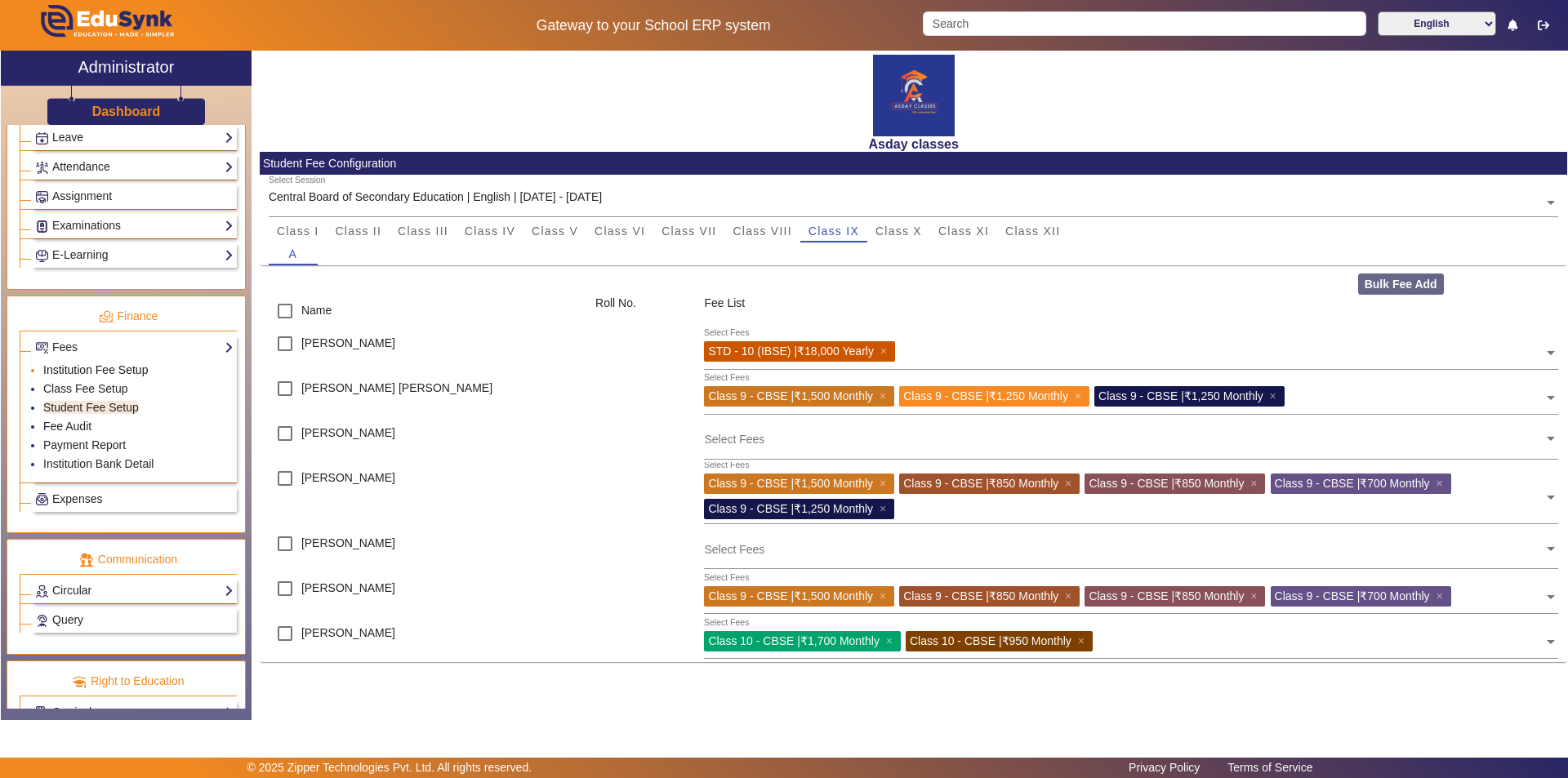
click at [121, 370] on link "Institution Fee Setup" at bounding box center [96, 370] width 104 height 13
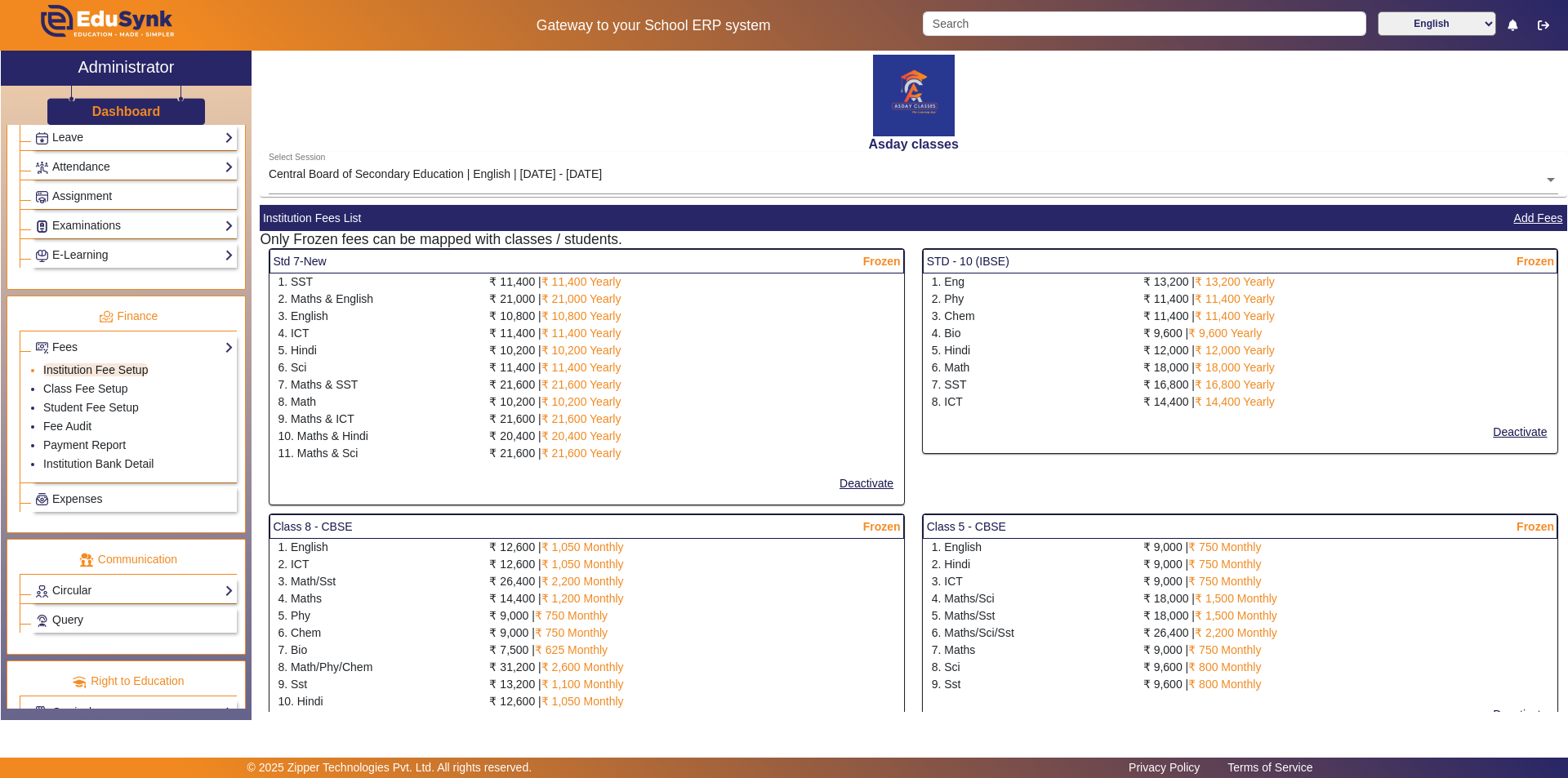
select select "10"
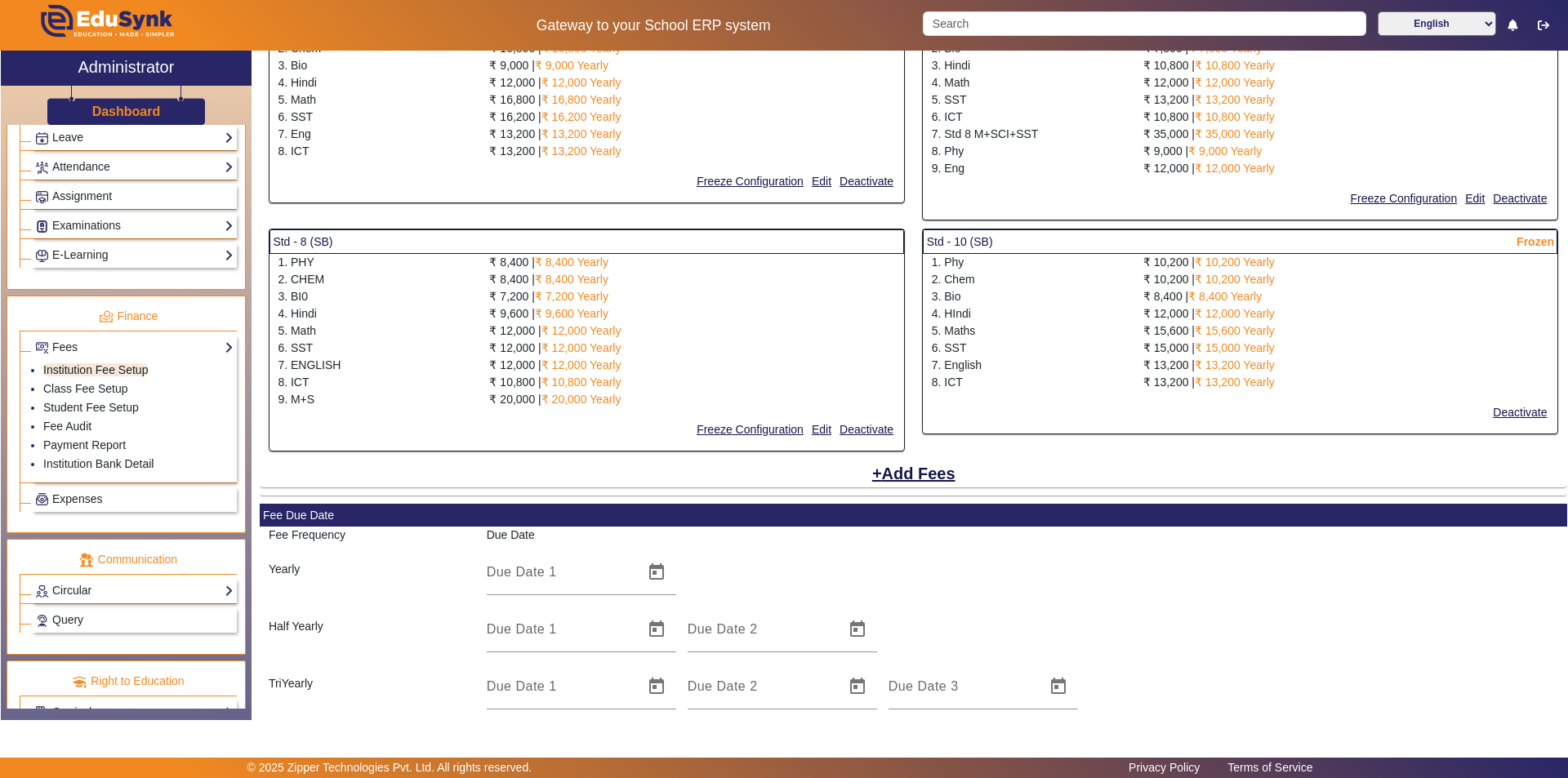
scroll to position [2007, 0]
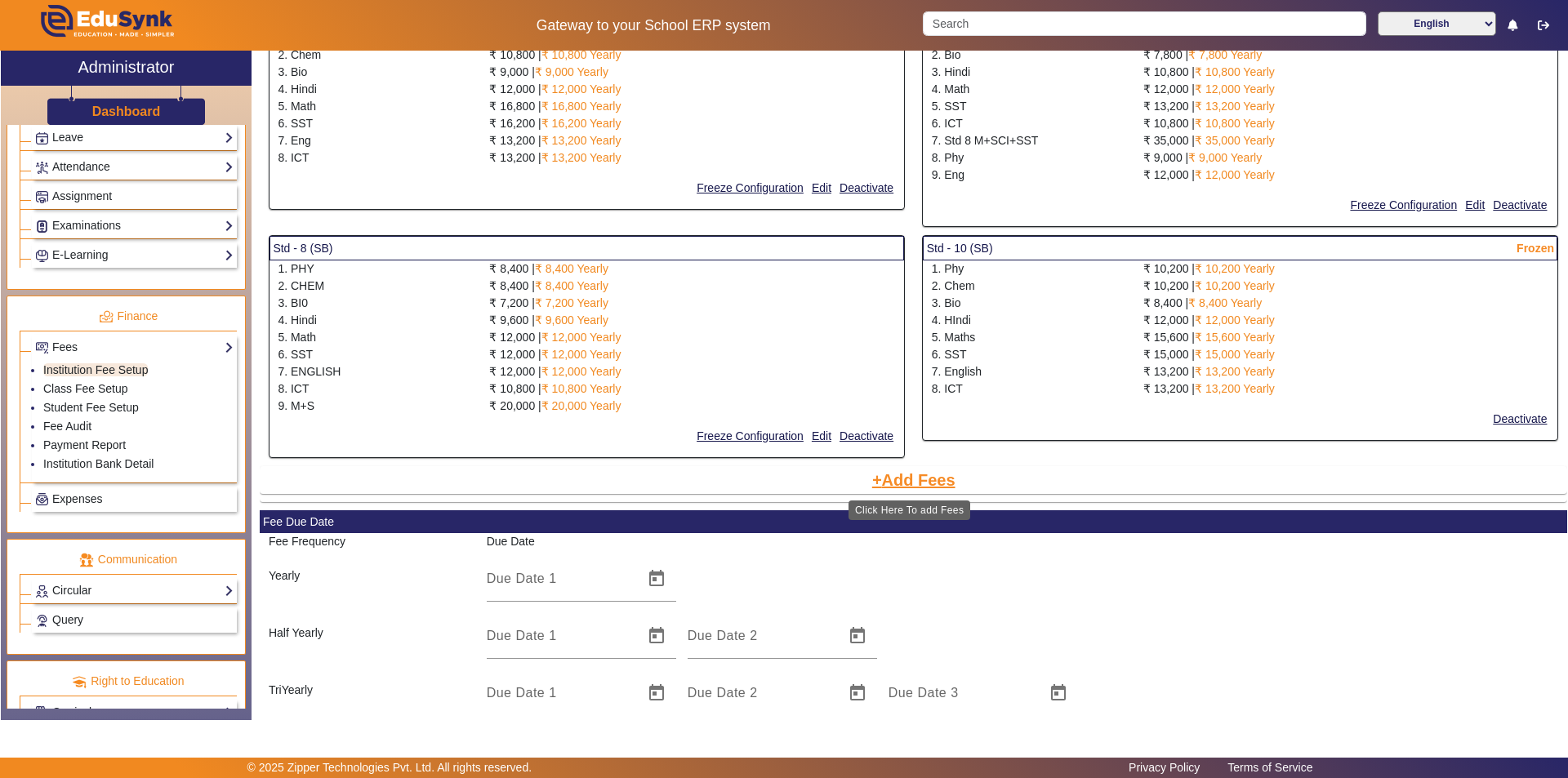
click at [781, 481] on button "Add Fees" at bounding box center [913, 480] width 87 height 28
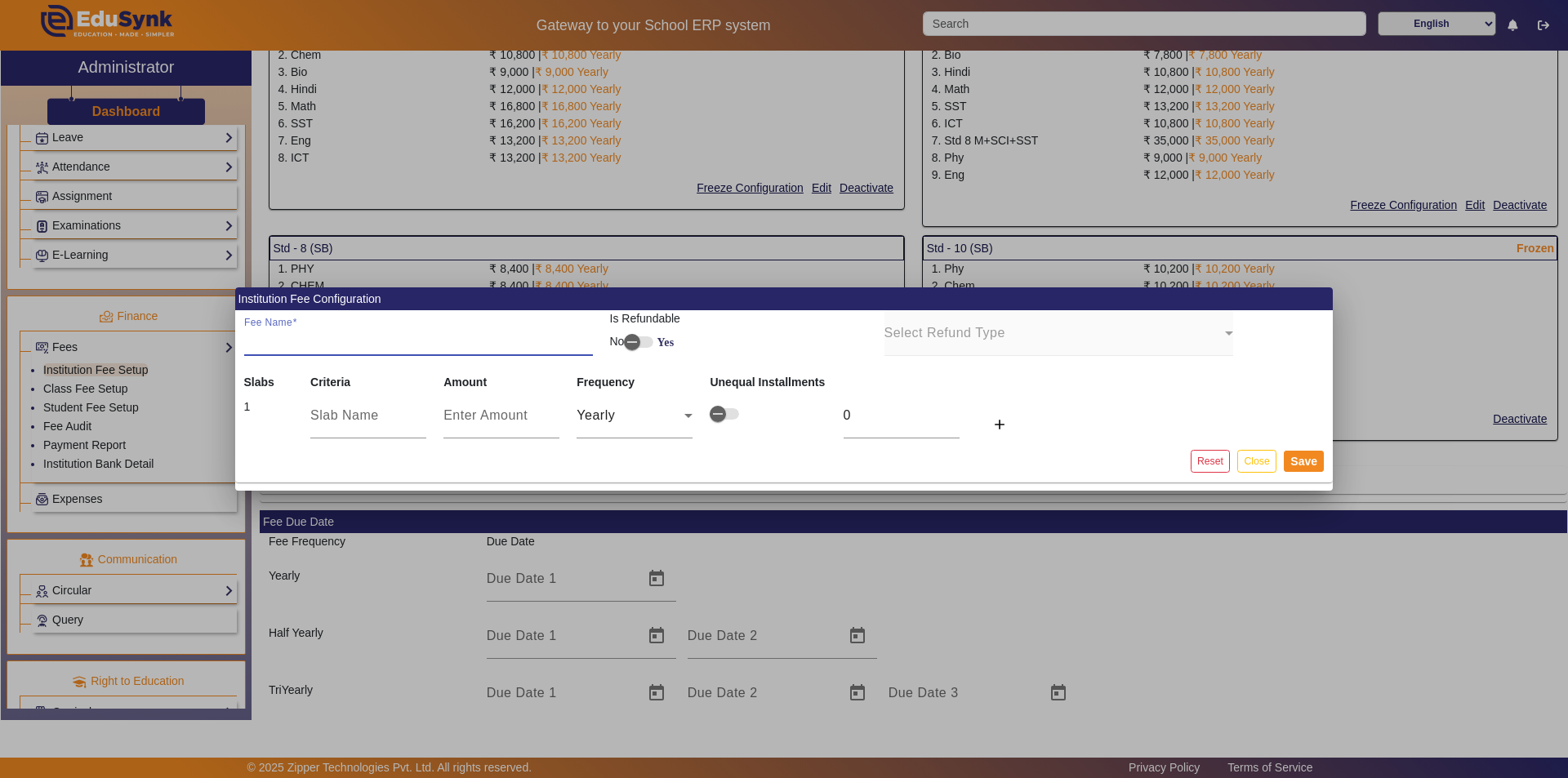
click at [330, 344] on input "Fee Name" at bounding box center [418, 339] width 349 height 19
type input "9(ICSE)"
click at [388, 419] on input "text" at bounding box center [368, 415] width 116 height 19
type input "p"
type input "Phy"
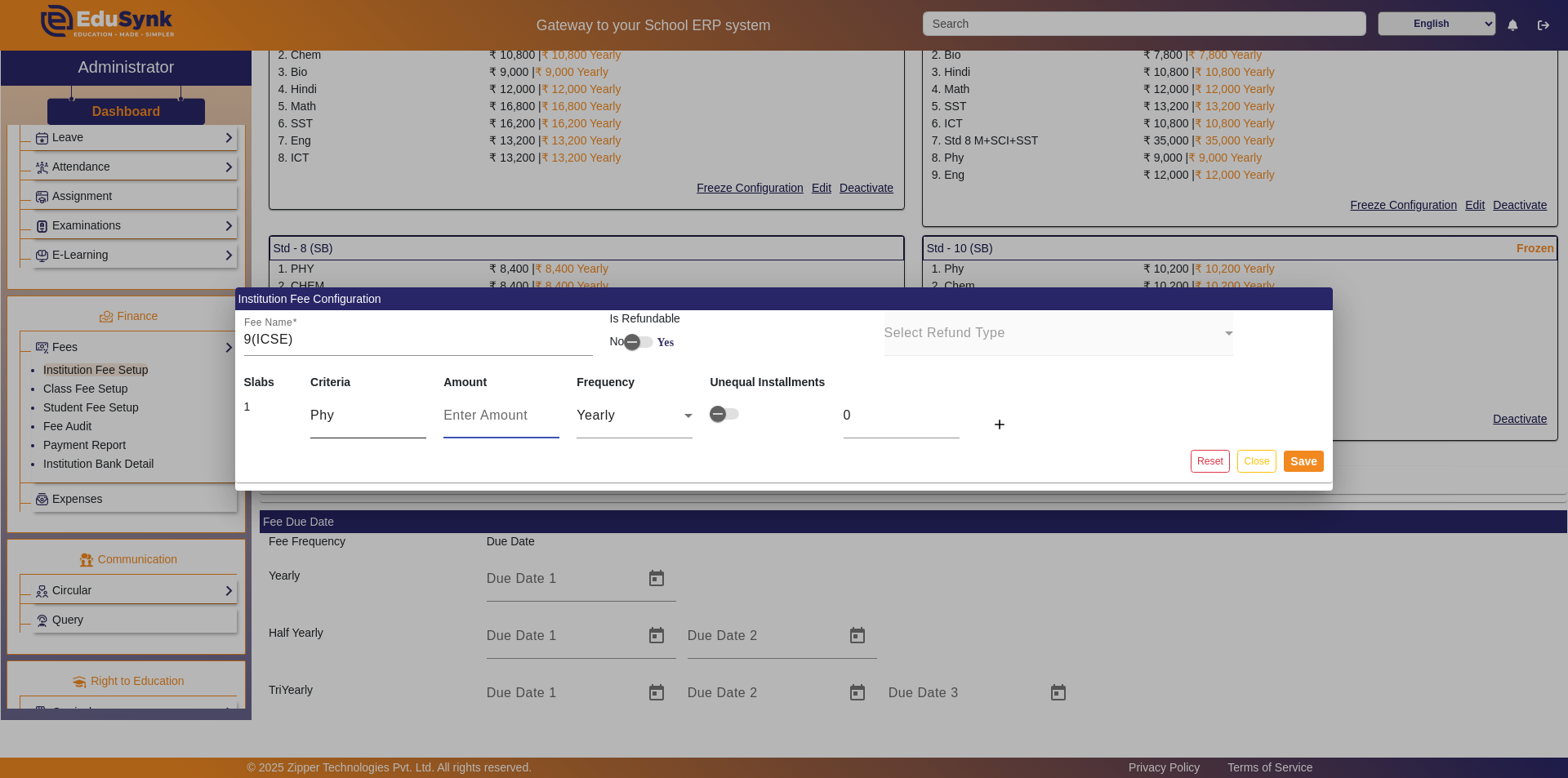
type input "1"
type input "10"
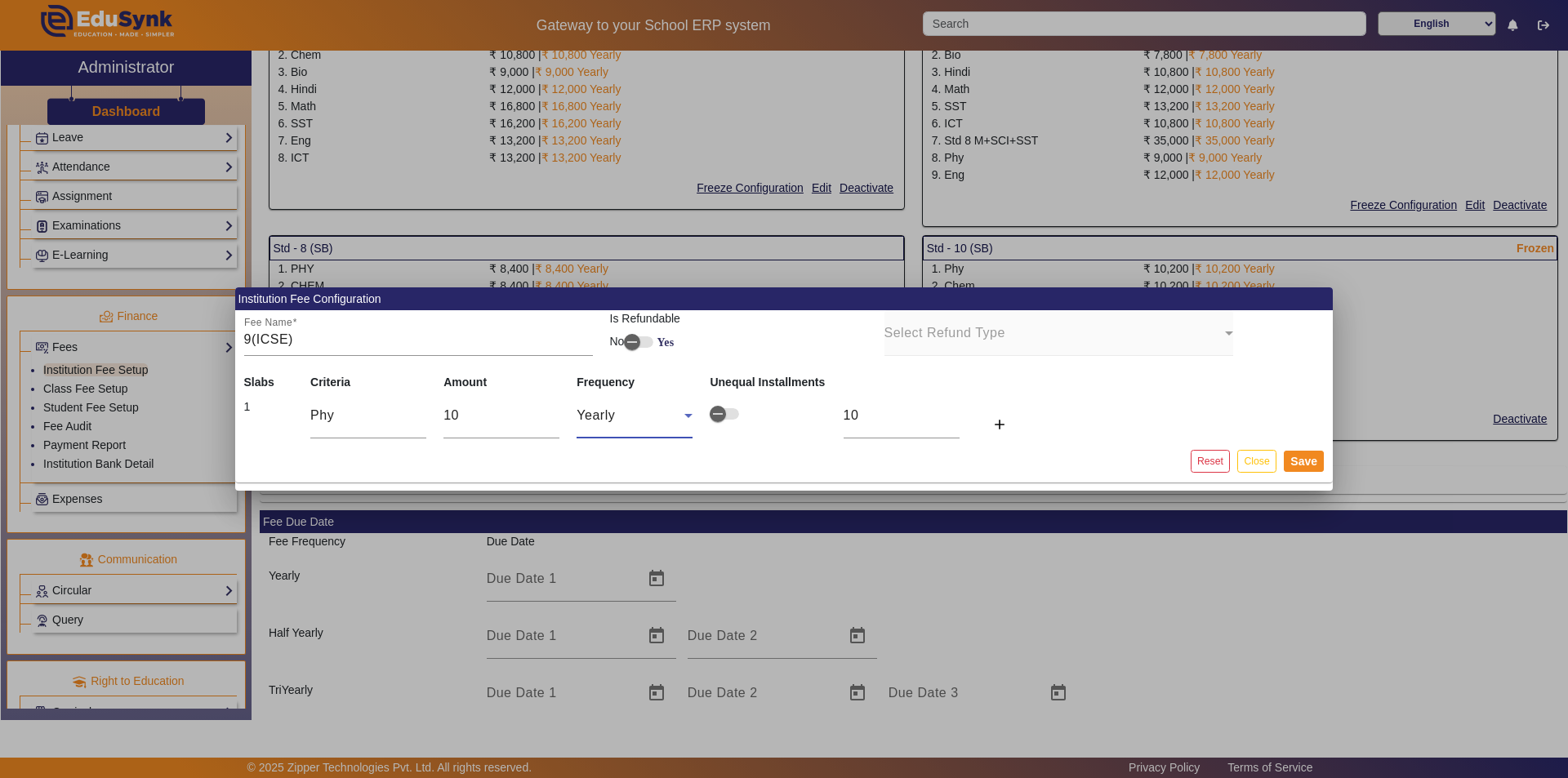
click at [687, 416] on icon at bounding box center [688, 416] width 8 height 4
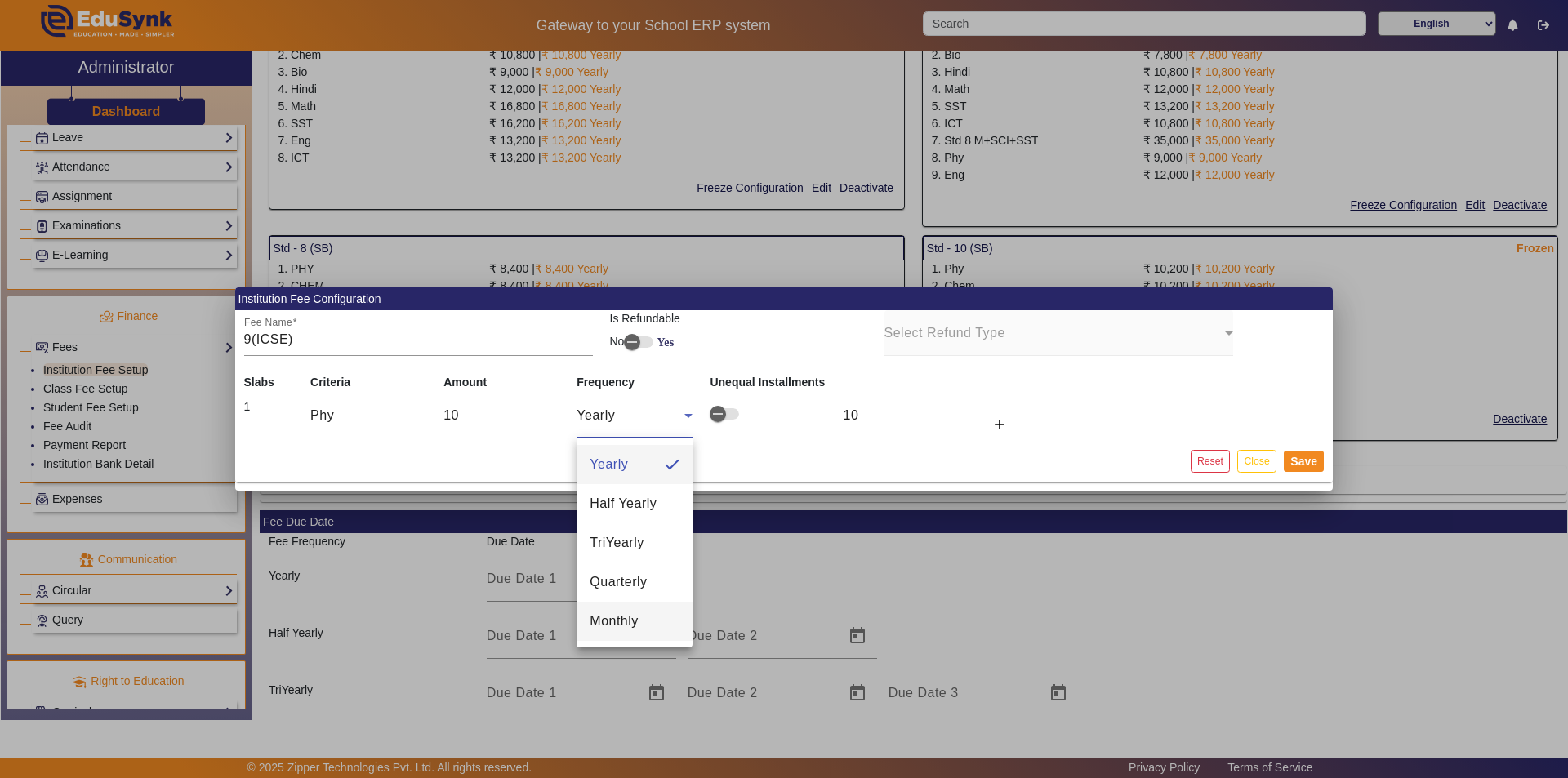
click at [623, 623] on span "Monthly" at bounding box center [614, 621] width 49 height 19
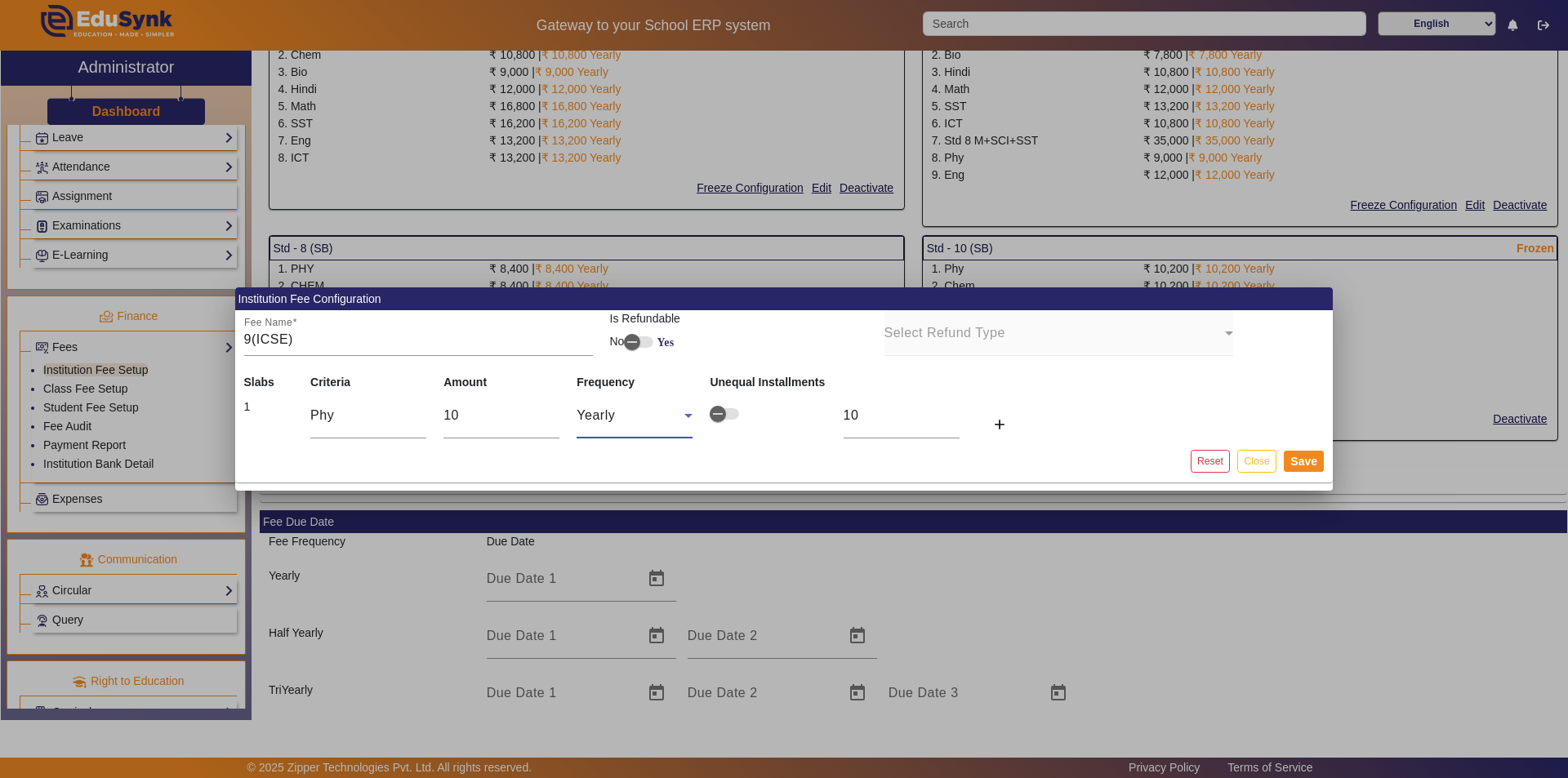
type input "1"
click at [466, 417] on input "10" at bounding box center [502, 415] width 116 height 19
type input "1"
type input "0"
type input "9"
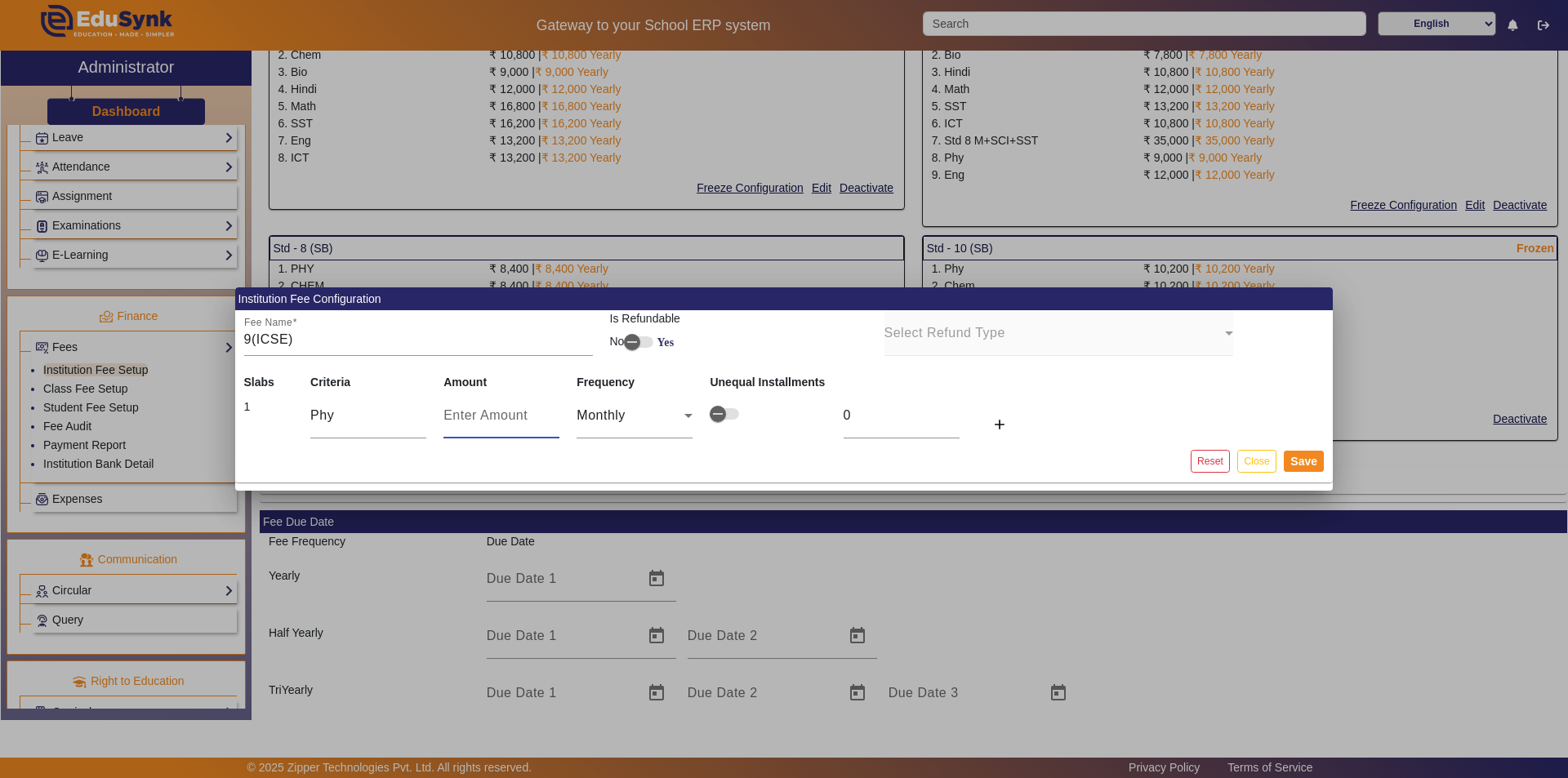
type input "1"
type input "90"
type input "8"
type input "900"
type input "75"
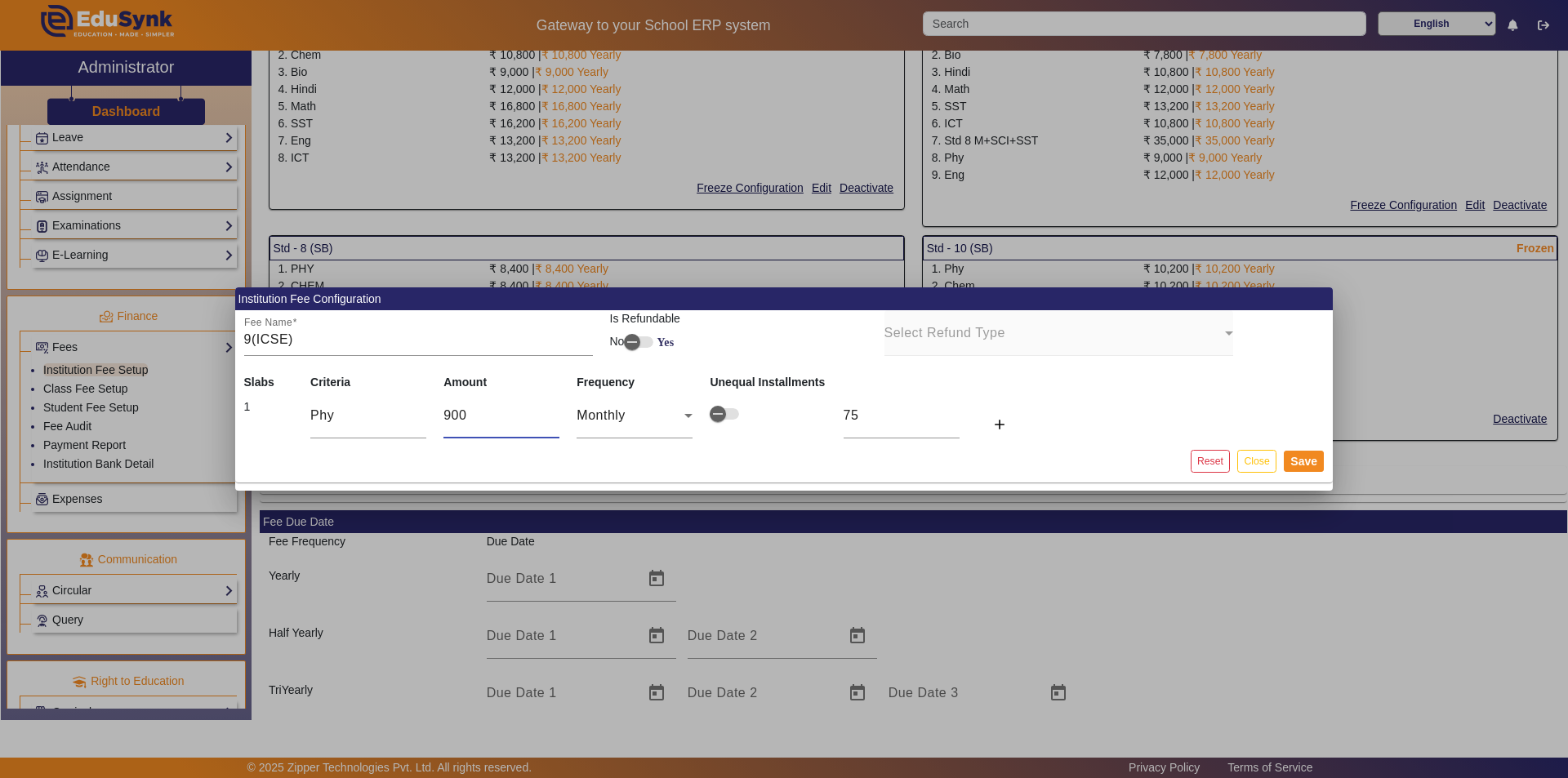
type input "900"
click button "add" at bounding box center [1002, 424] width 52 height 29
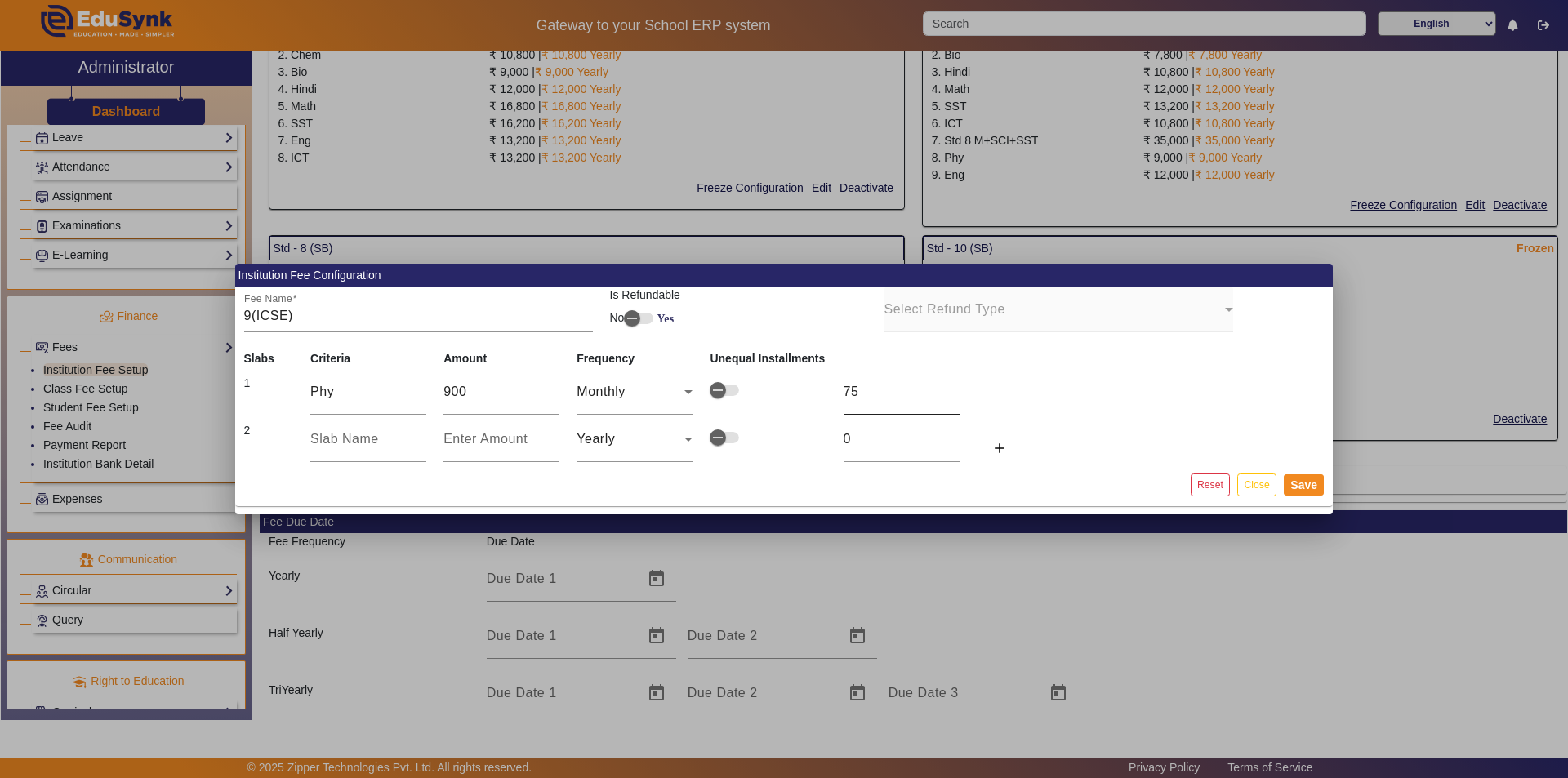
click at [781, 392] on input "75" at bounding box center [902, 392] width 116 height 19
drag, startPoint x: 903, startPoint y: 418, endPoint x: 892, endPoint y: 381, distance: 38.6
click at [781, 415] on table "Slabs Criteria Amount Frequency Unequal Installments 1 Phy 900 Monthly 75 2 Yea…" at bounding box center [634, 407] width 799 height 114
click at [781, 380] on div "75" at bounding box center [902, 392] width 116 height 45
click at [318, 445] on input "text" at bounding box center [368, 439] width 116 height 19
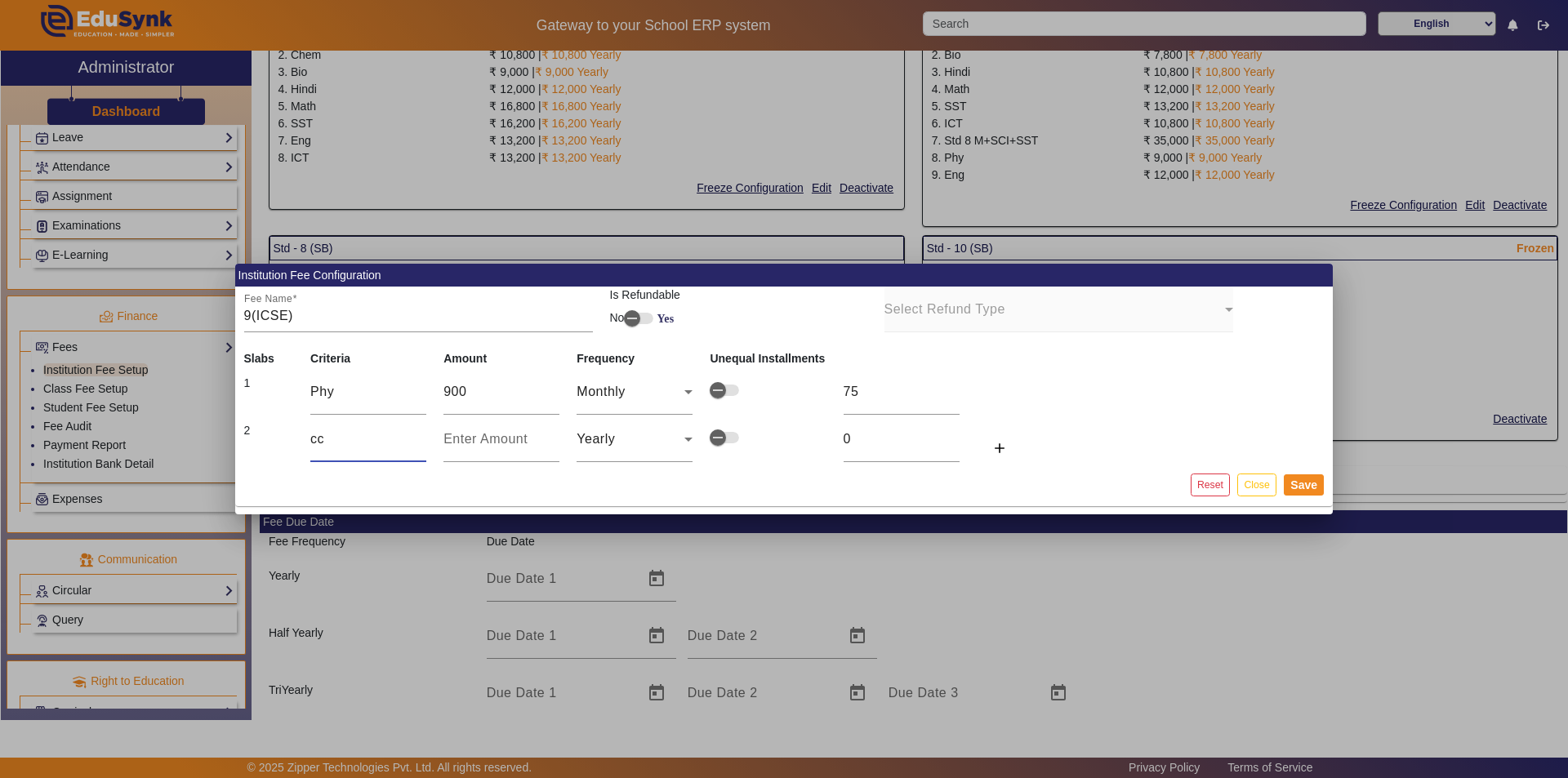
type input "c"
type input "Chem"
type input "9"
type input "90"
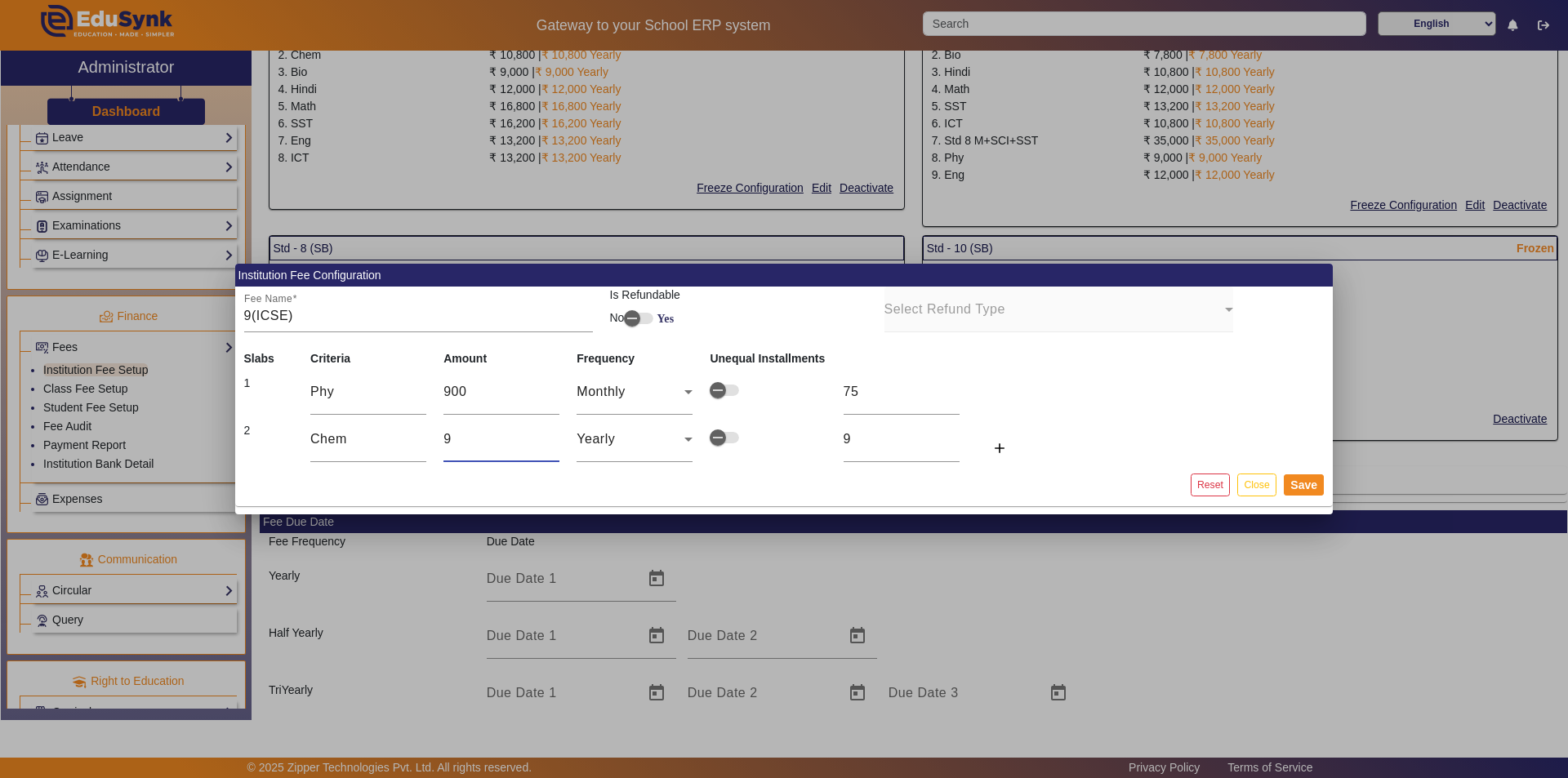
type input "90"
type input "900"
type input "75"
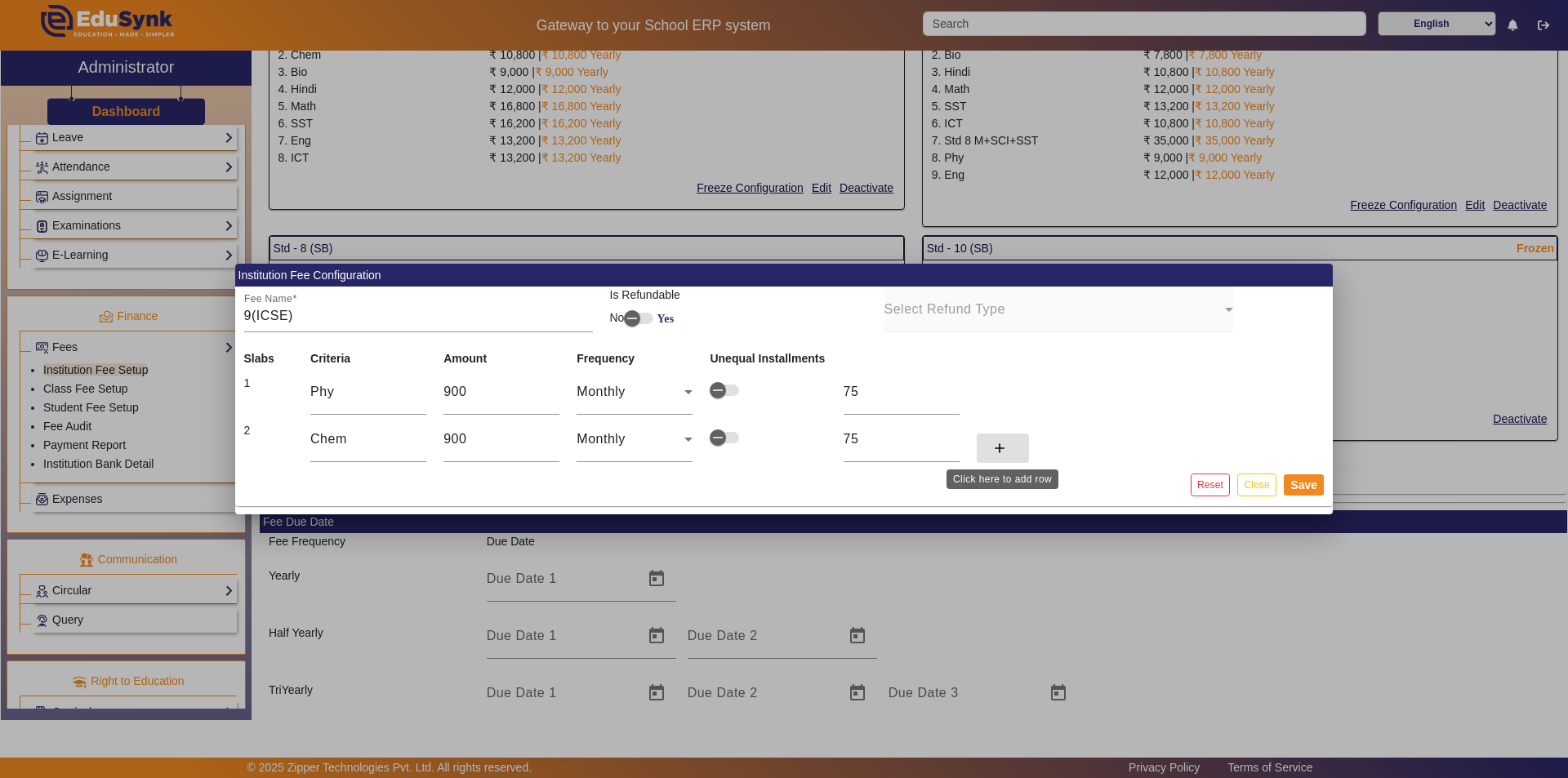
click button "add" at bounding box center [1002, 448] width 52 height 29
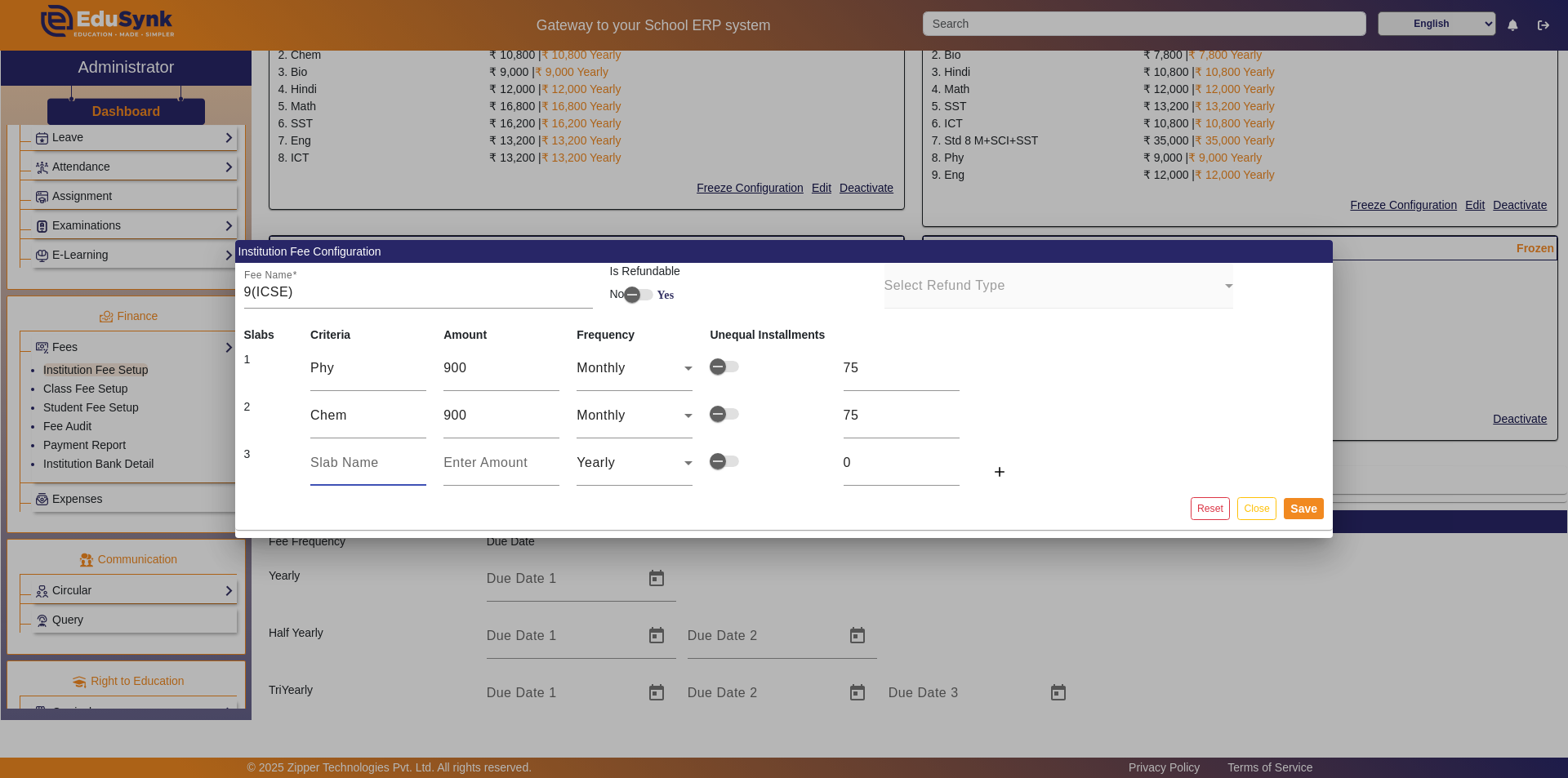
click at [313, 455] on input "text" at bounding box center [368, 462] width 116 height 19
type input "Bio"
type input "7"
type input "75"
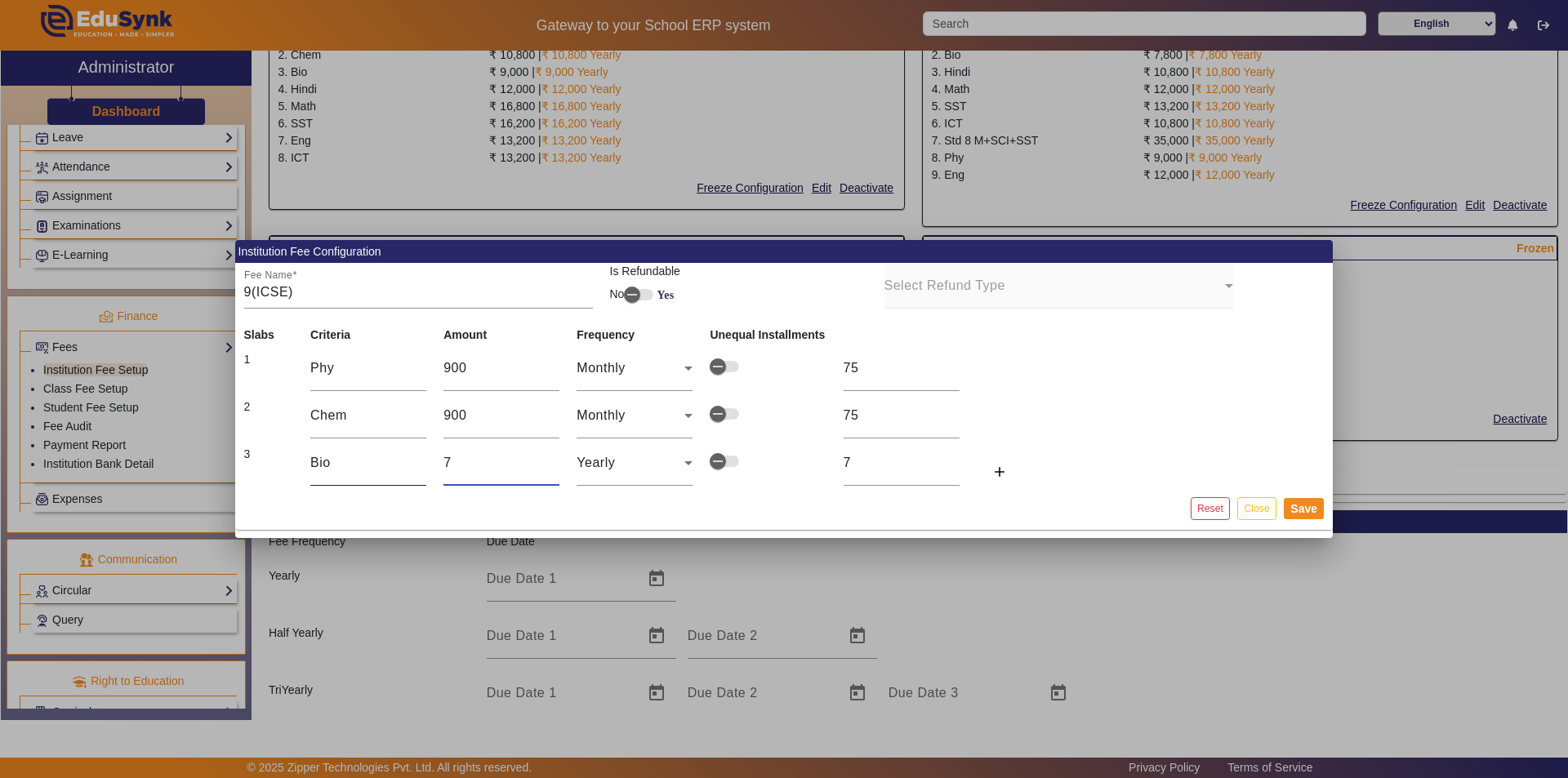
type input "75"
type input "750"
type input "63"
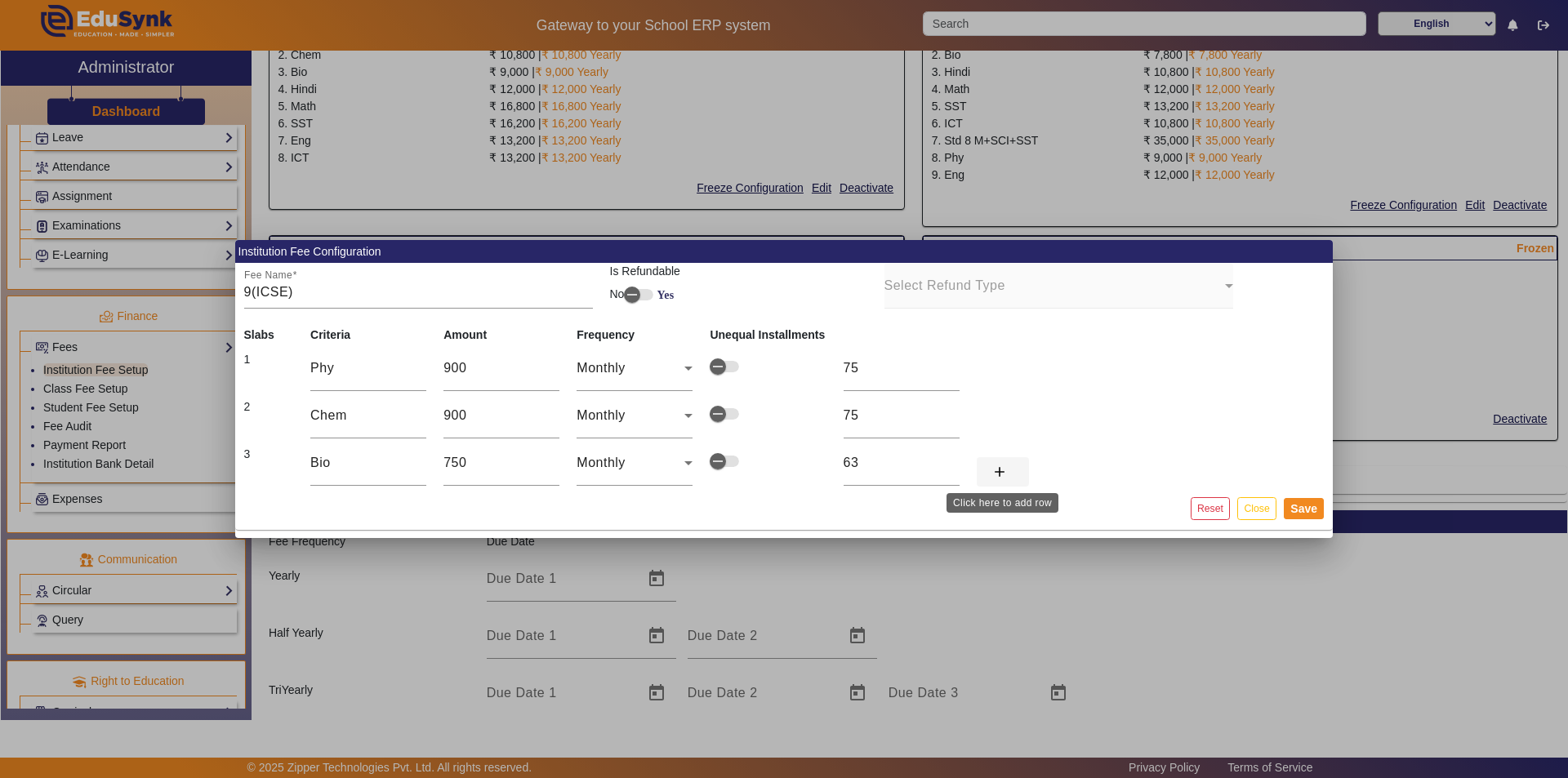
click at [781, 470] on mat-icon "add" at bounding box center [999, 471] width 16 height 16
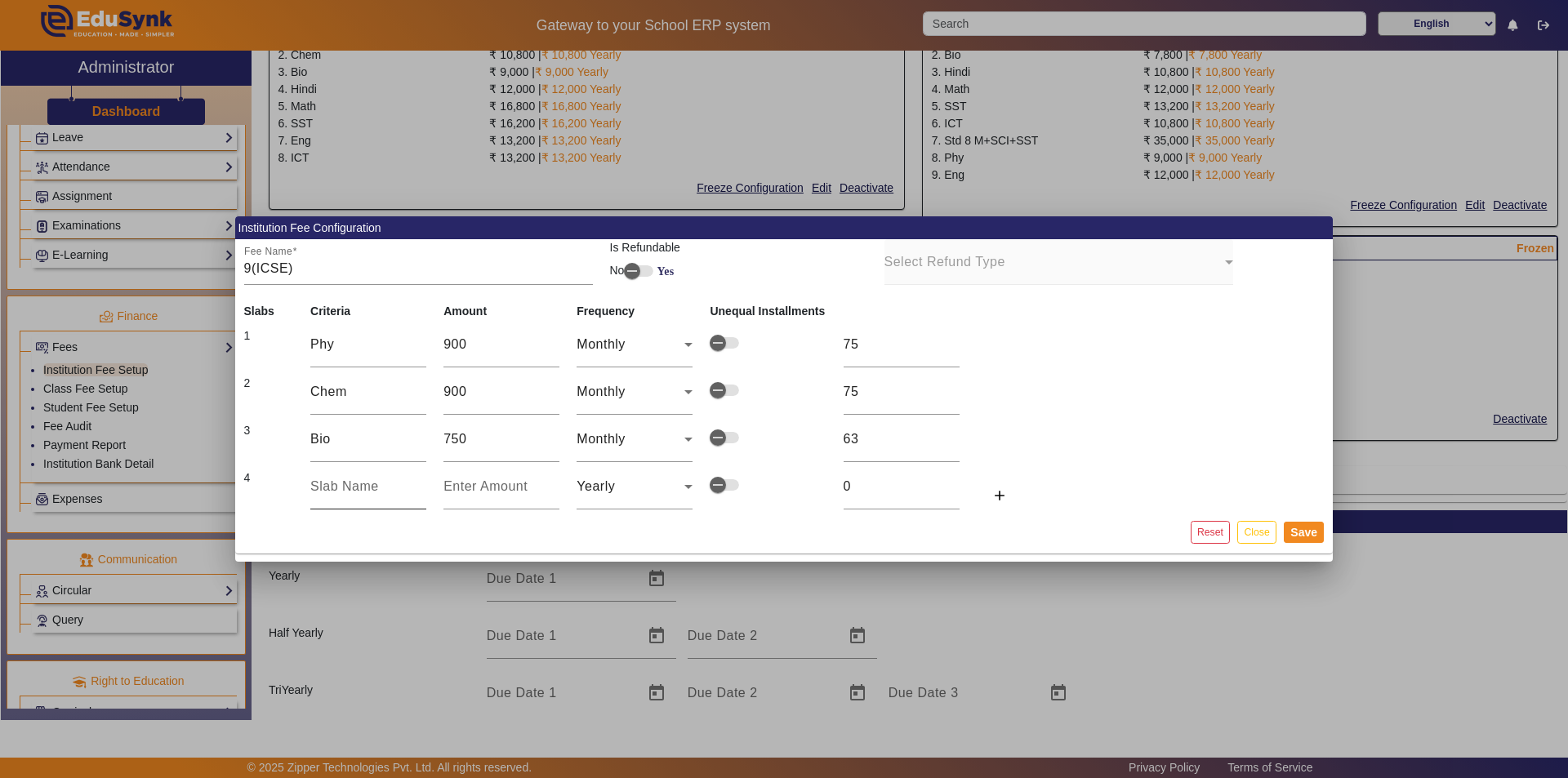
click at [354, 473] on div at bounding box center [368, 486] width 116 height 45
type input "h"
type input "Hindi"
type input "9"
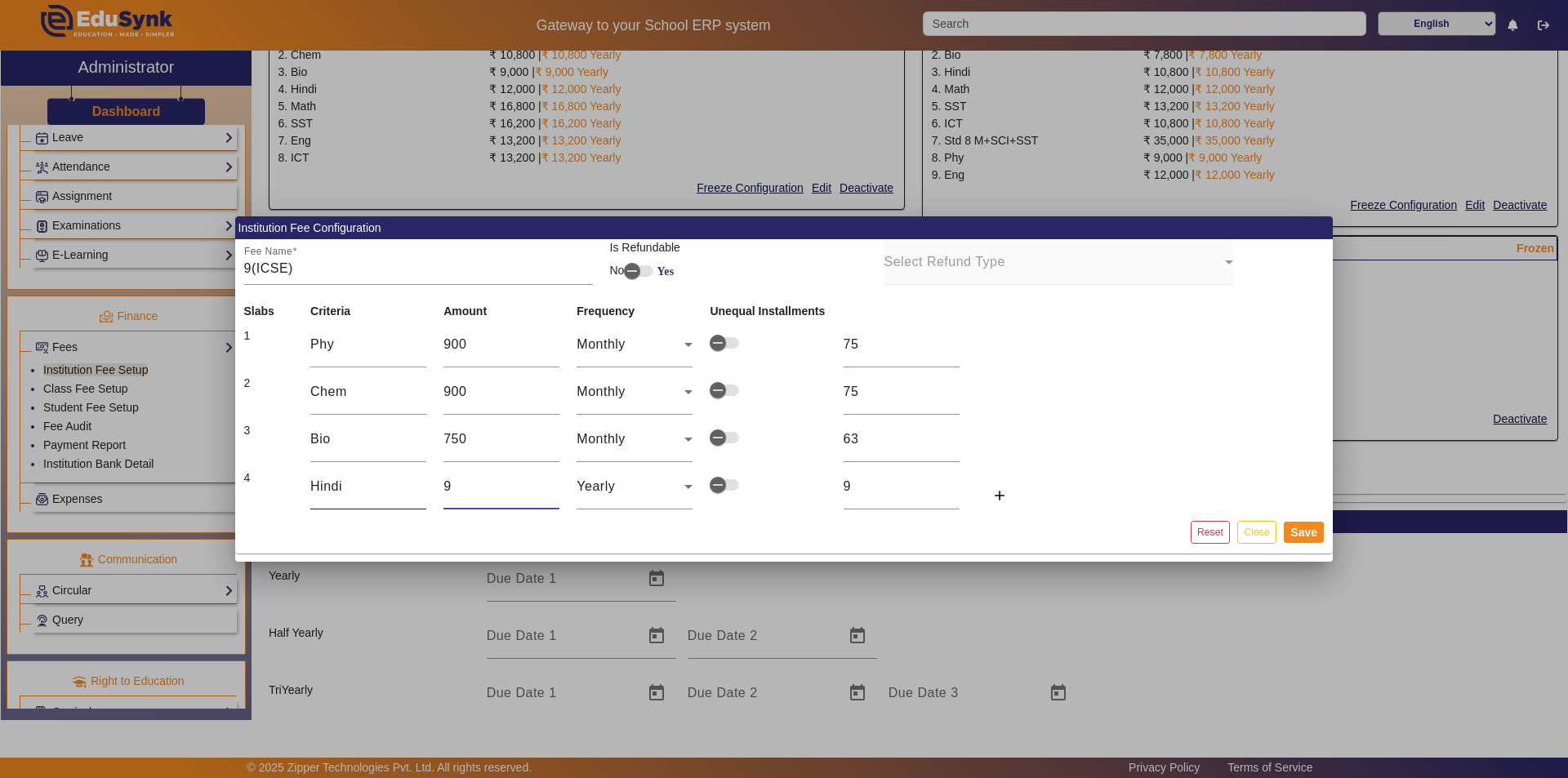
type input "90"
type input "900"
type input "9000"
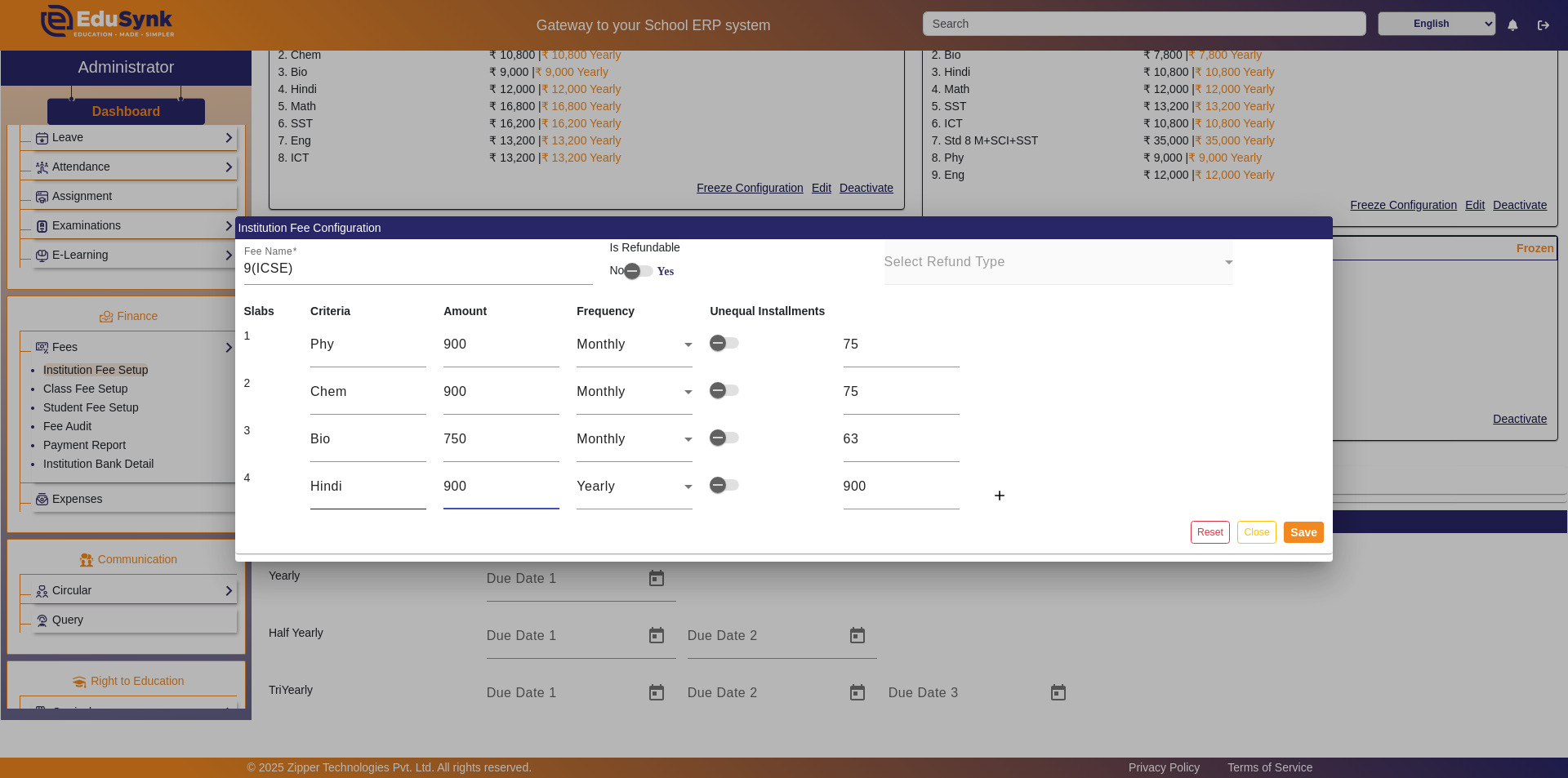
type input "9000"
type input "900"
type input "75"
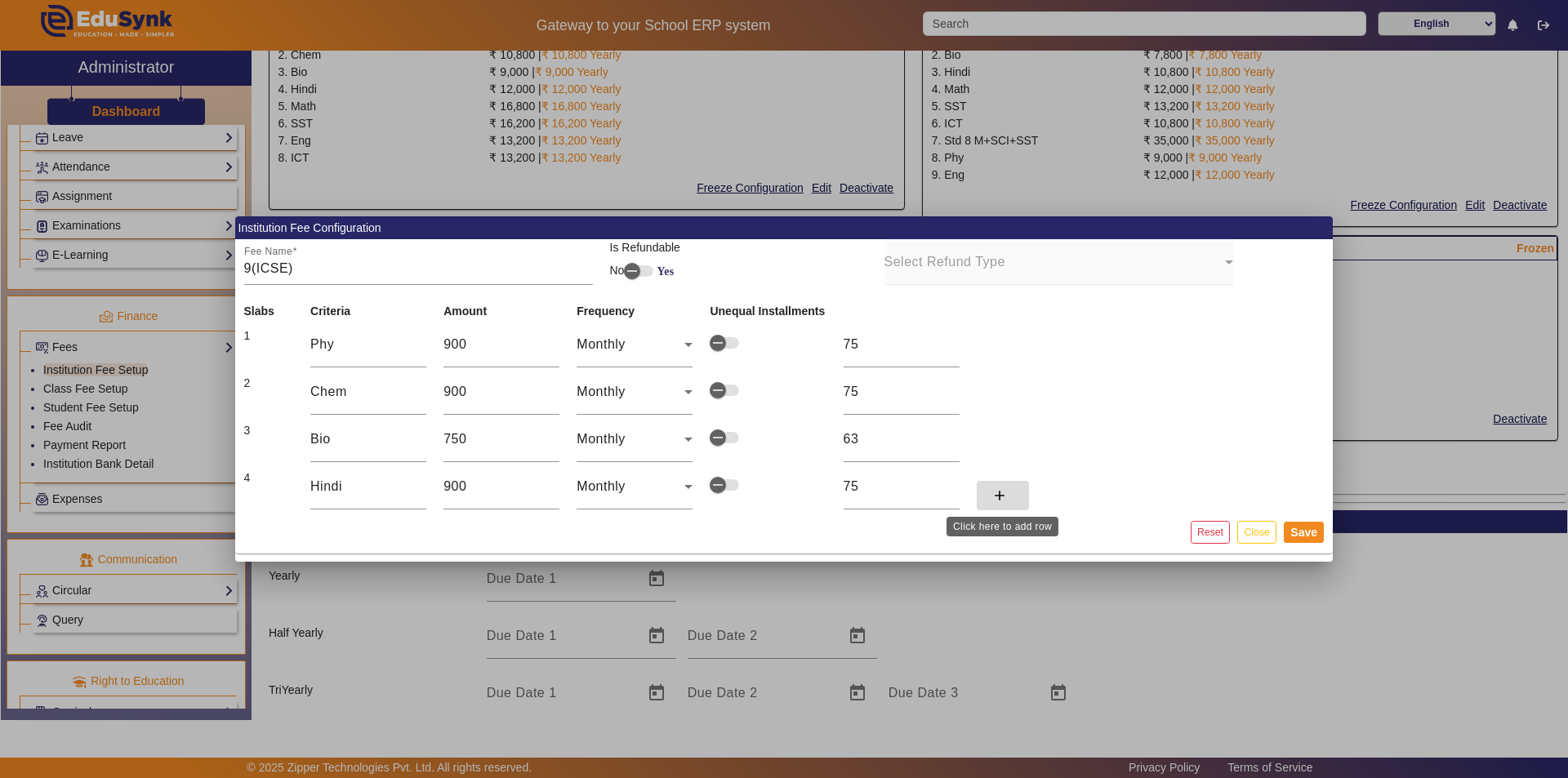
click at [781, 497] on mat-icon "add" at bounding box center [999, 495] width 16 height 16
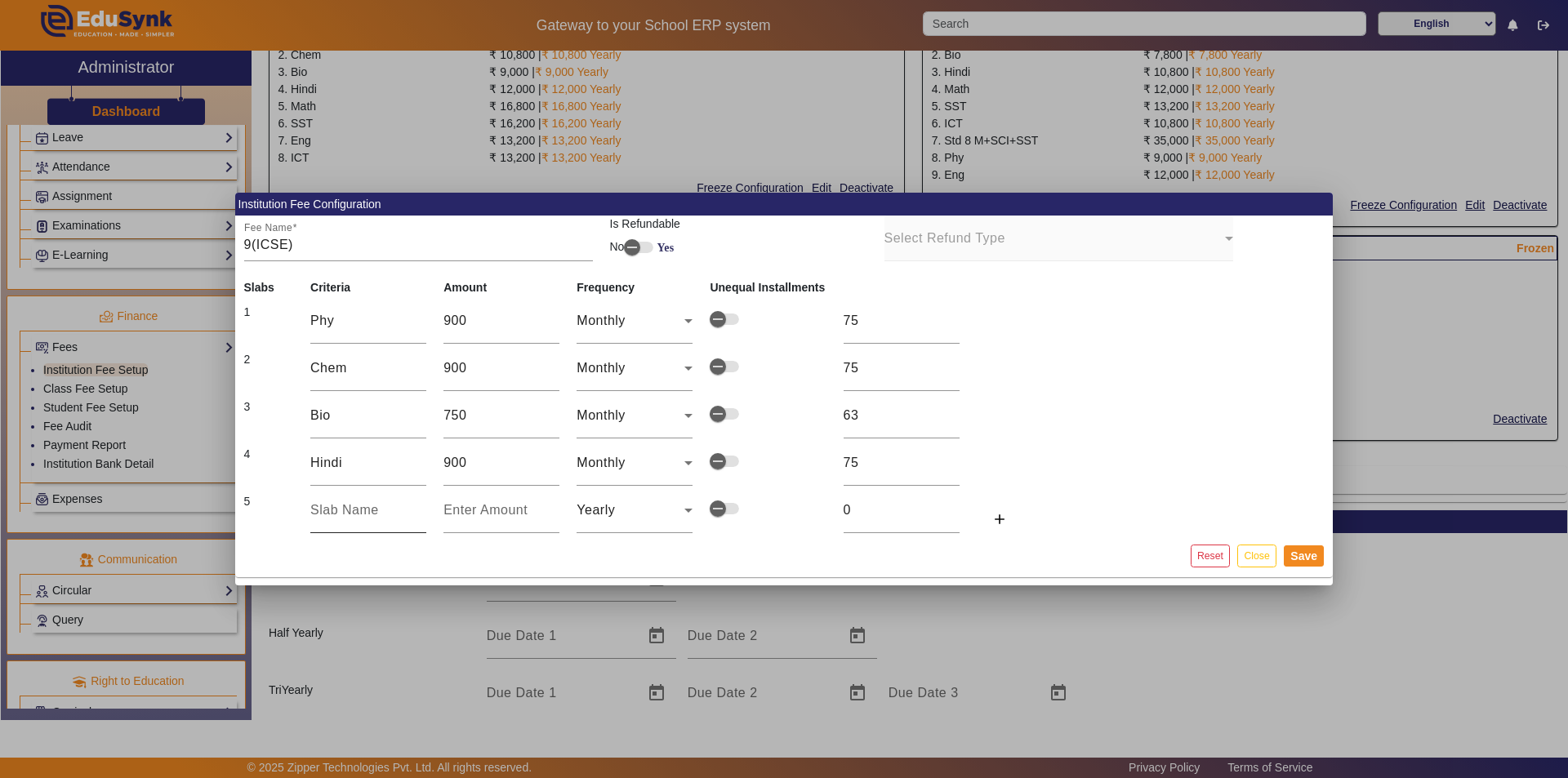
click at [341, 502] on input "text" at bounding box center [368, 510] width 116 height 19
type input "m"
type input "Math"
click at [460, 519] on input "number" at bounding box center [502, 510] width 116 height 19
type input "1"
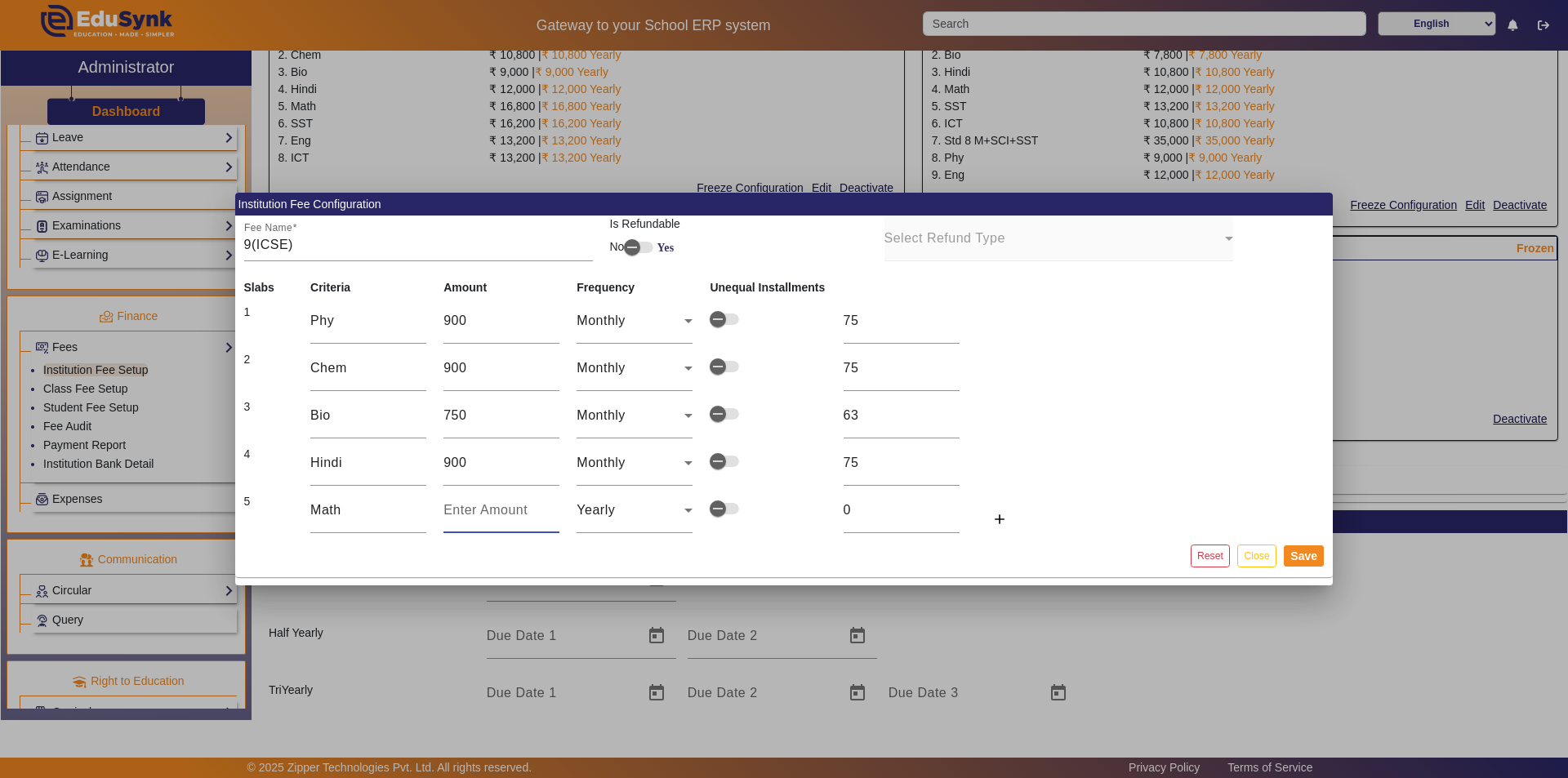
type input "1"
type input "13"
type input "135"
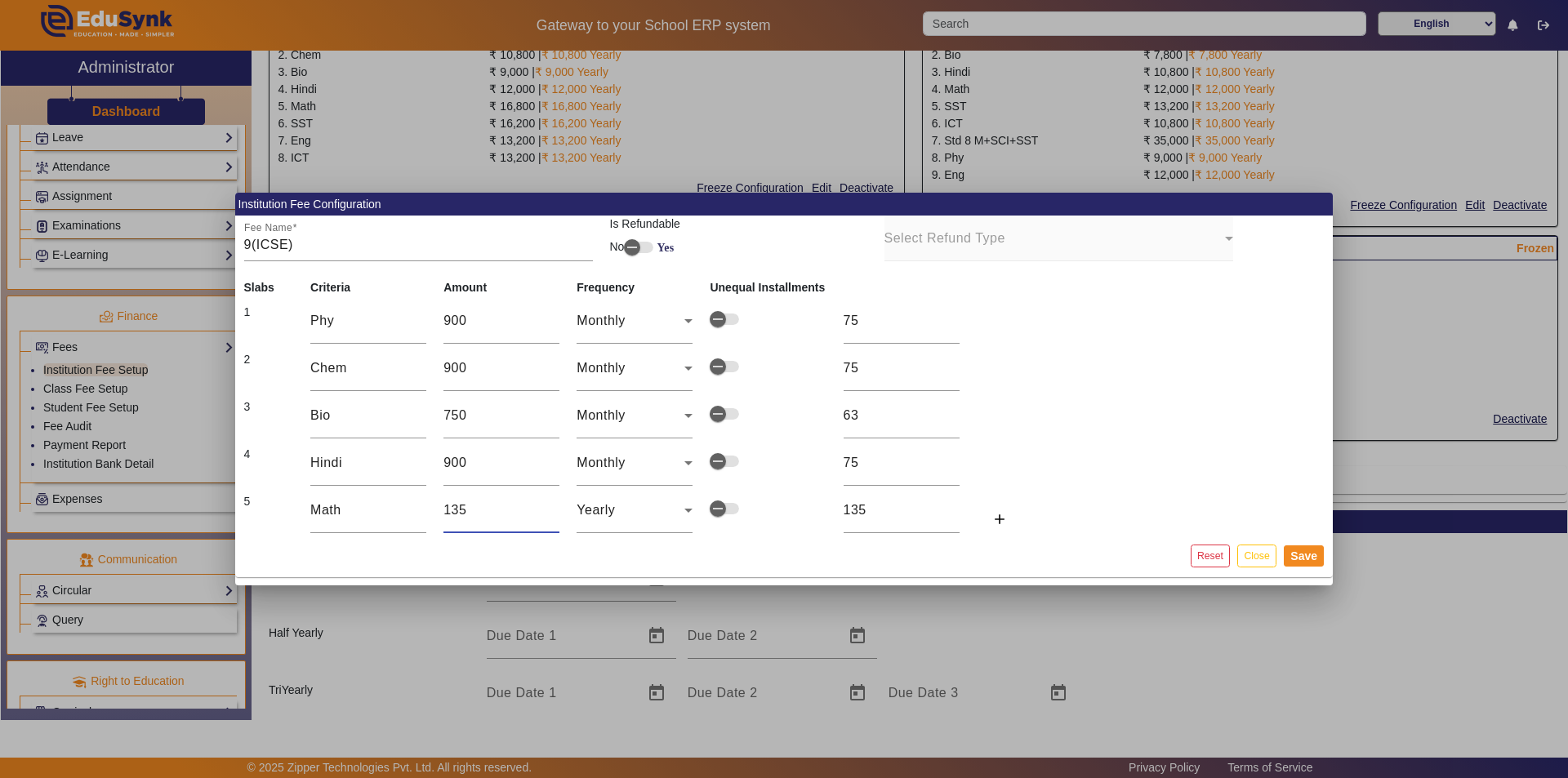
type input "1350"
click at [686, 509] on icon at bounding box center [688, 510] width 8 height 4
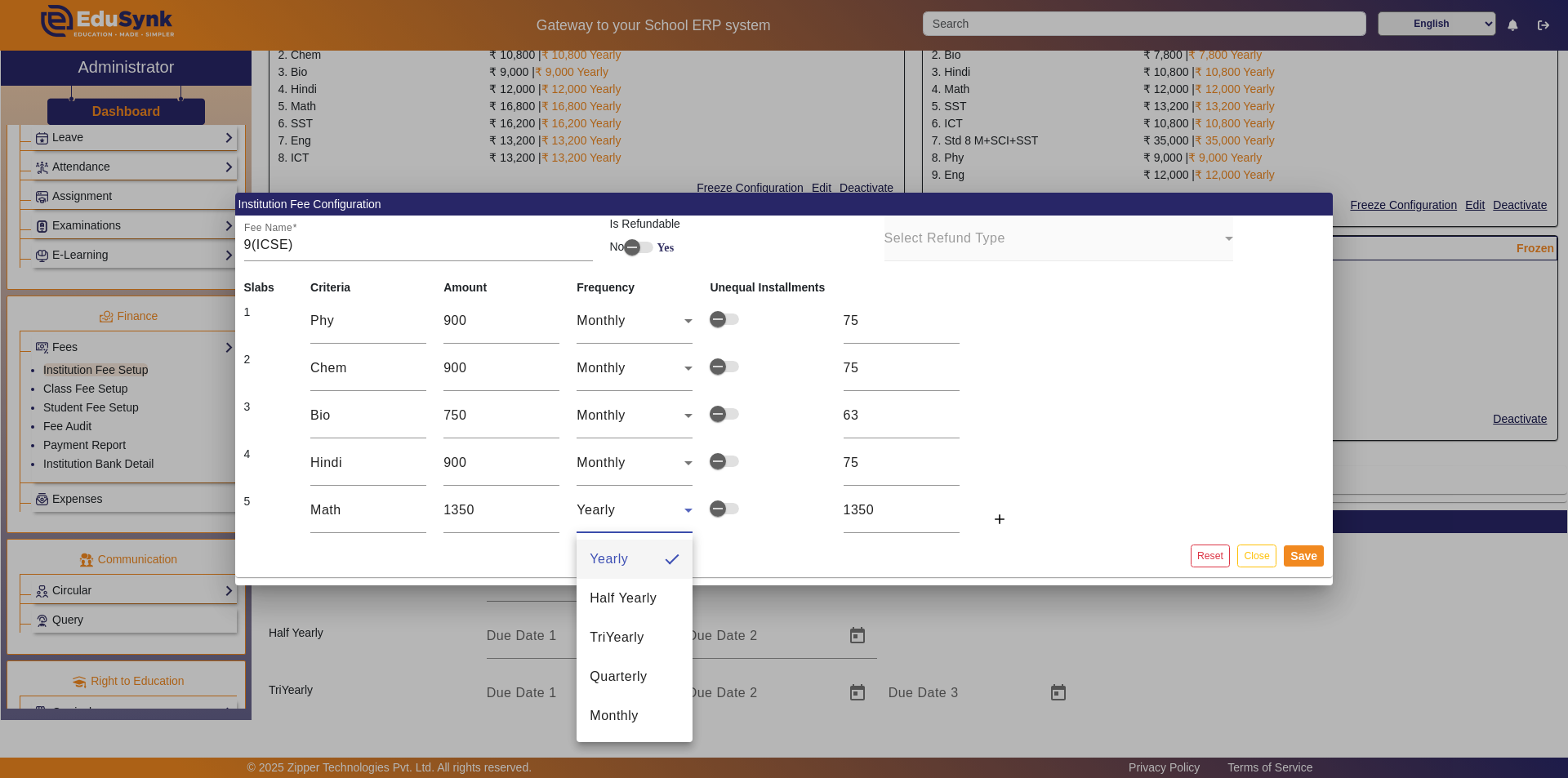
click at [629, 714] on span "Monthly" at bounding box center [614, 716] width 49 height 19
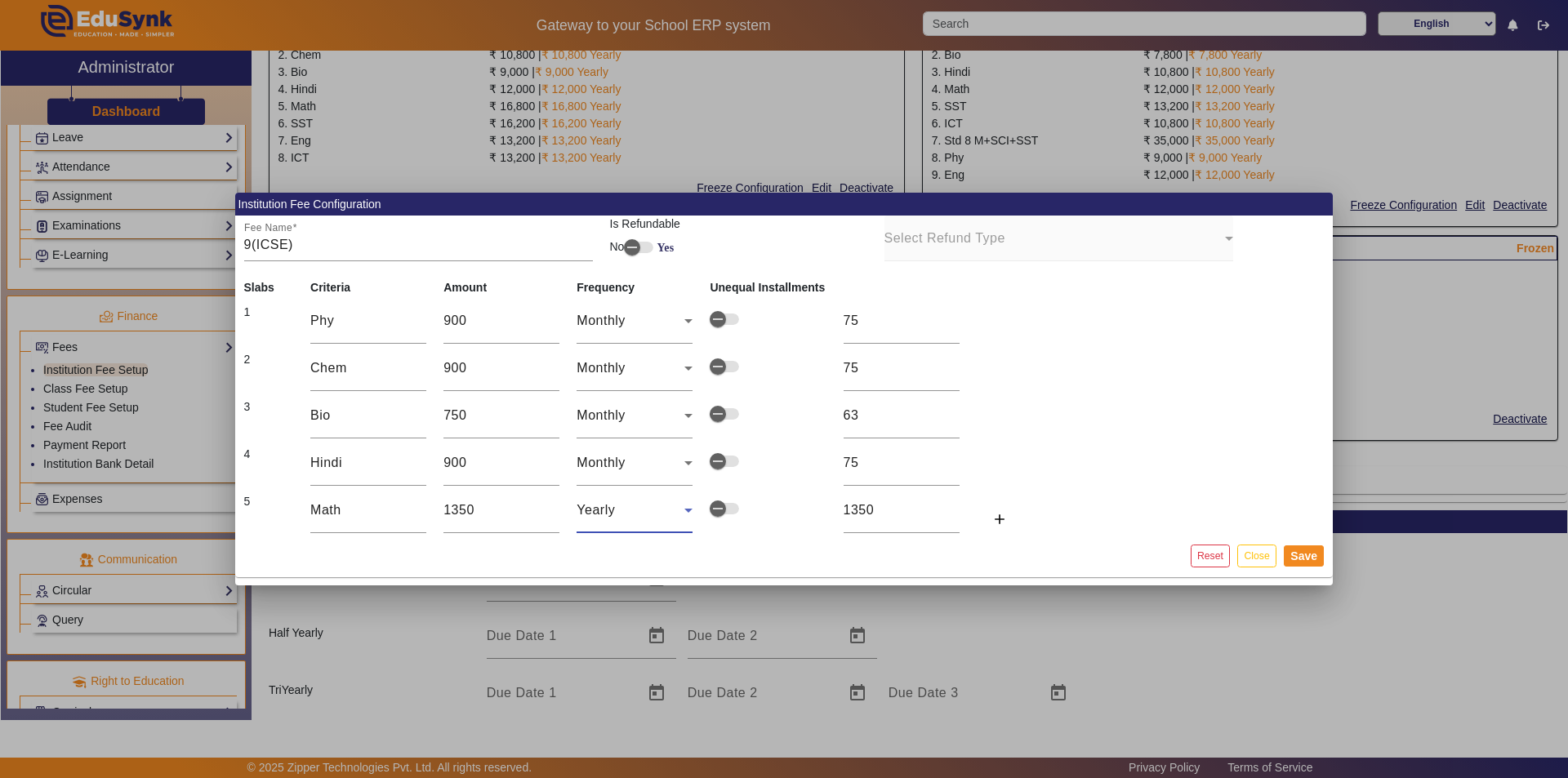
type input "113"
click at [781, 522] on mat-icon "add" at bounding box center [999, 518] width 16 height 16
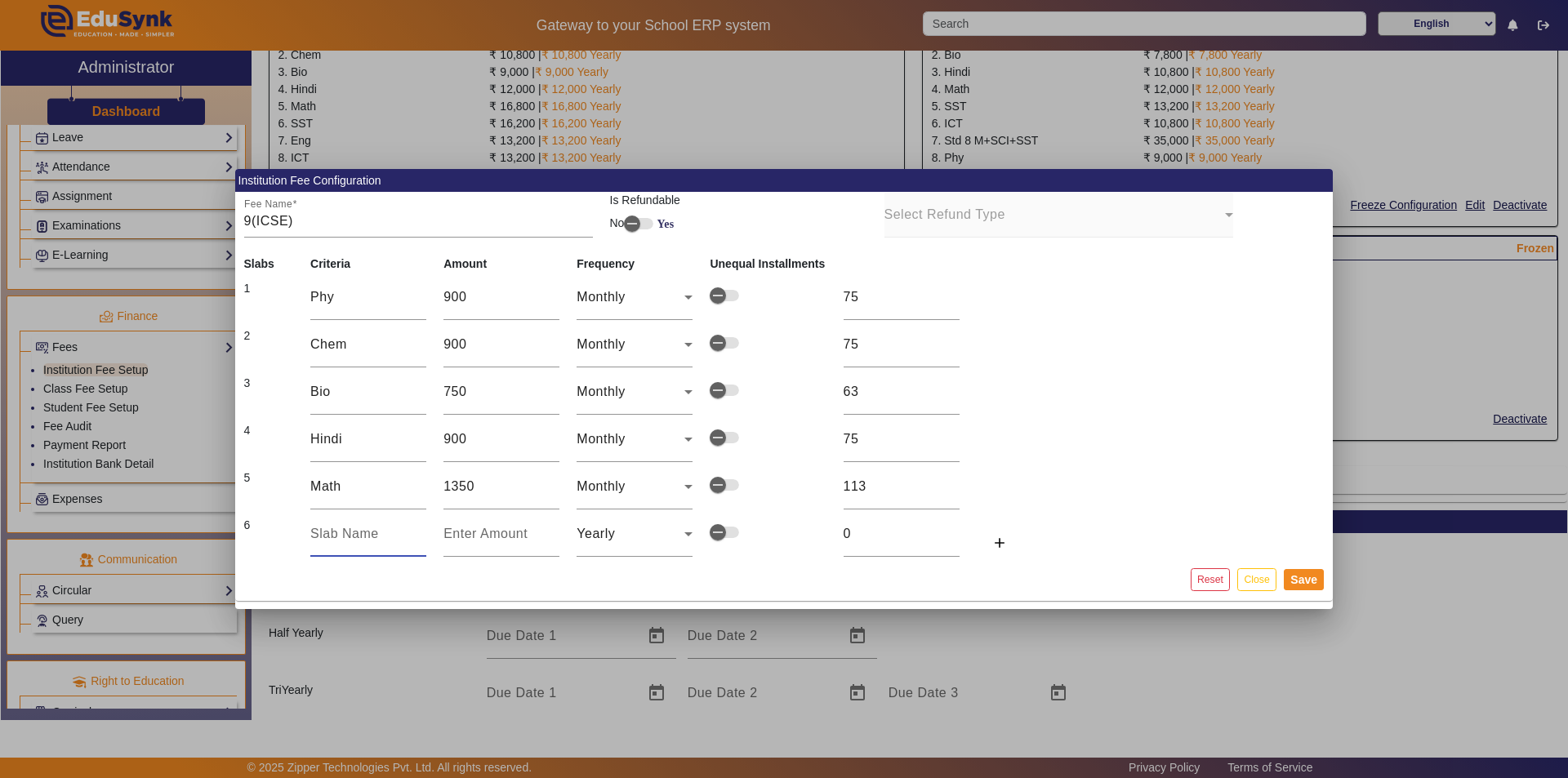
click at [345, 535] on input "text" at bounding box center [368, 534] width 116 height 19
type input "SST"
type input "1"
type input "13"
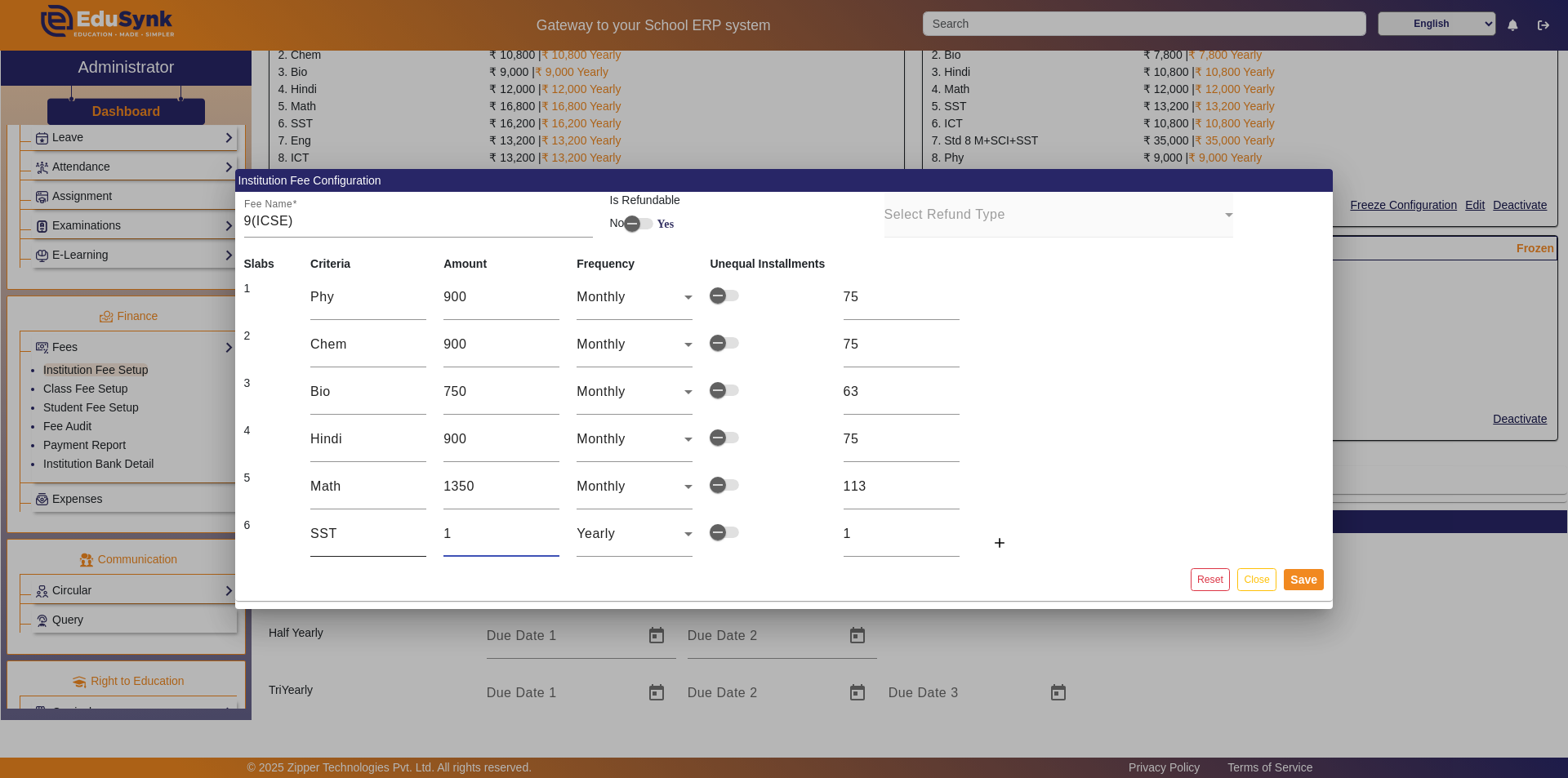
type input "13"
type input "130"
type input "1300"
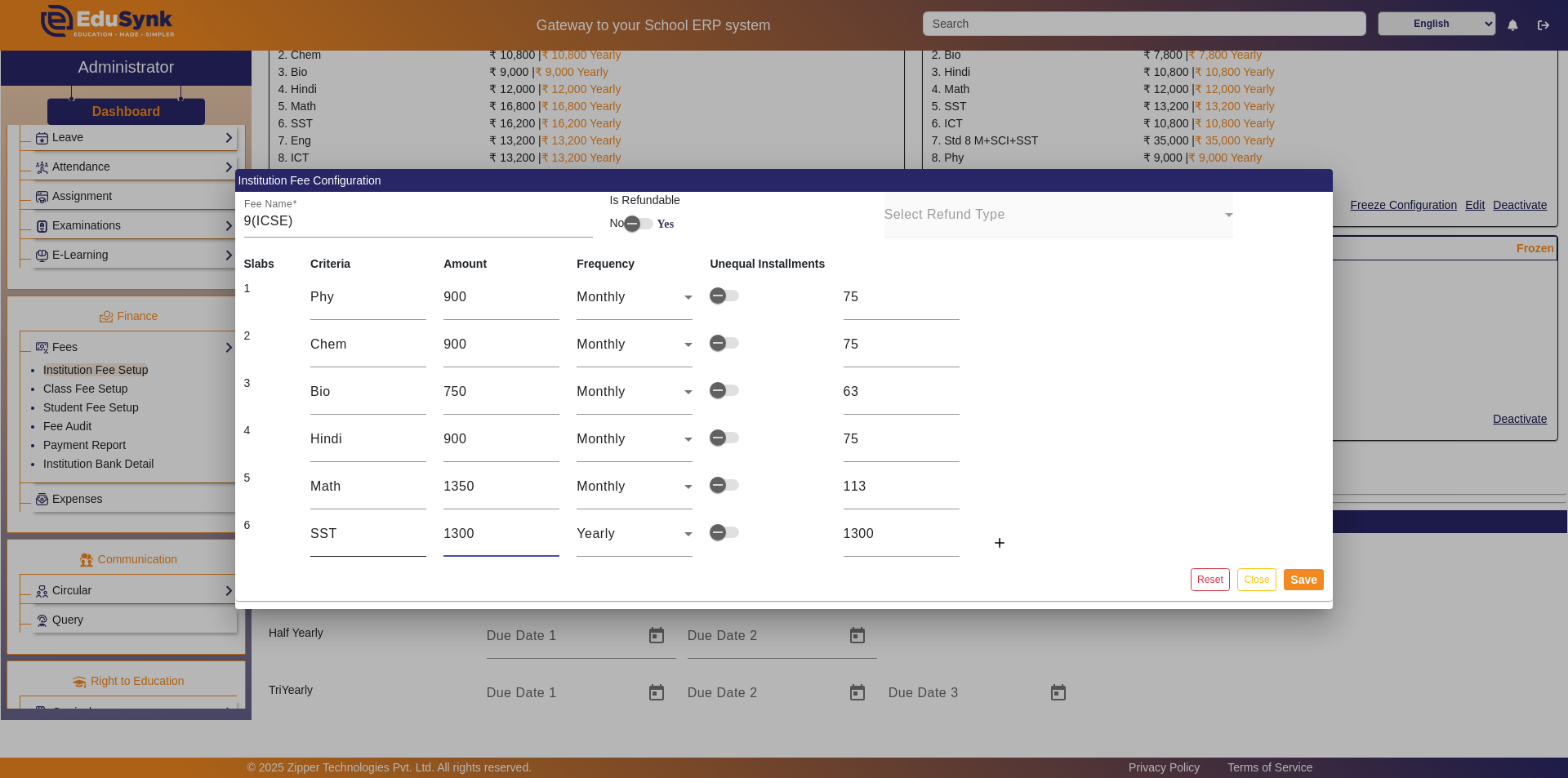
type input "1300"
click at [692, 537] on icon at bounding box center [688, 534] width 19 height 19
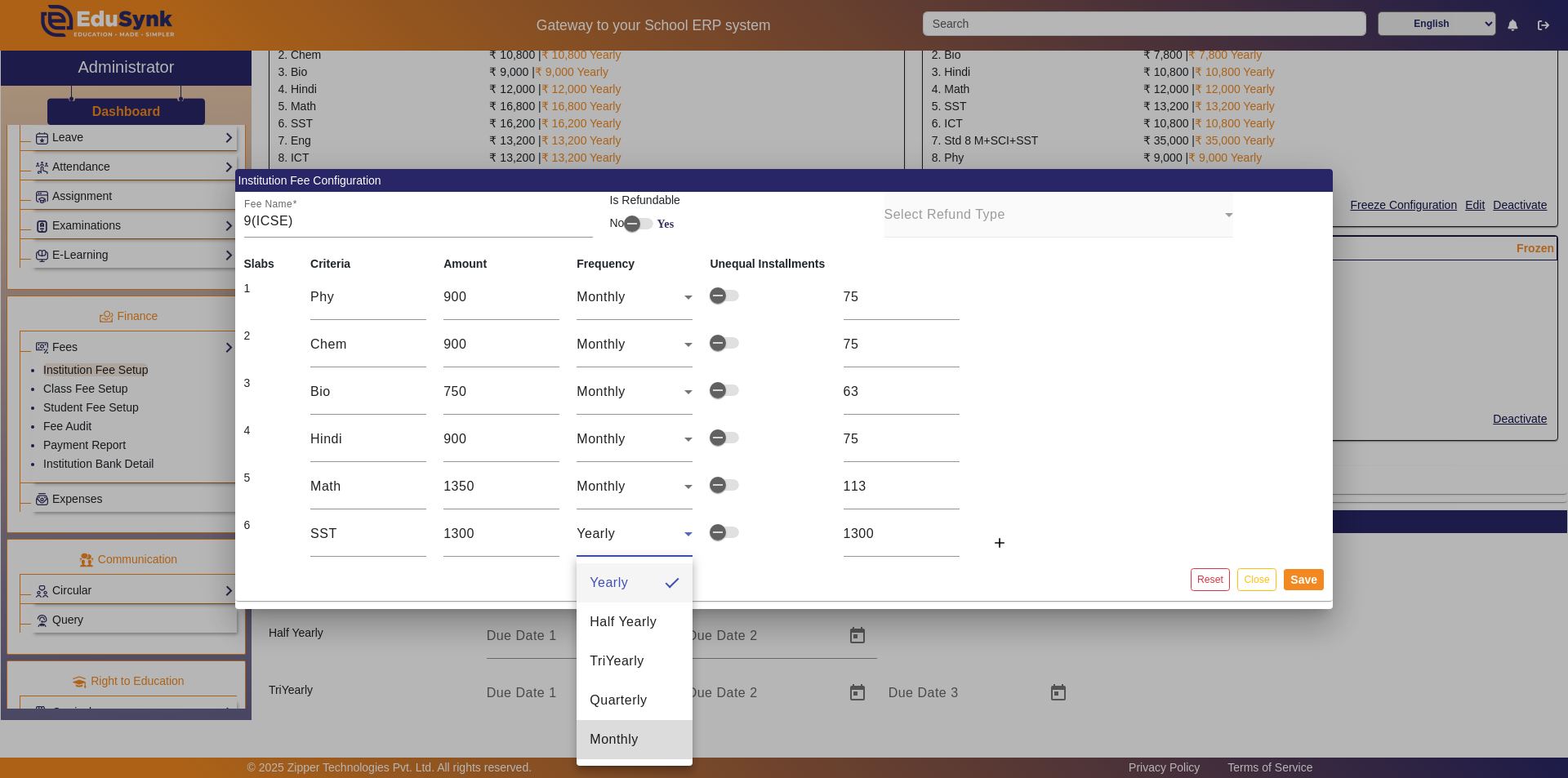
click at [633, 746] on span "Monthly" at bounding box center [614, 739] width 49 height 19
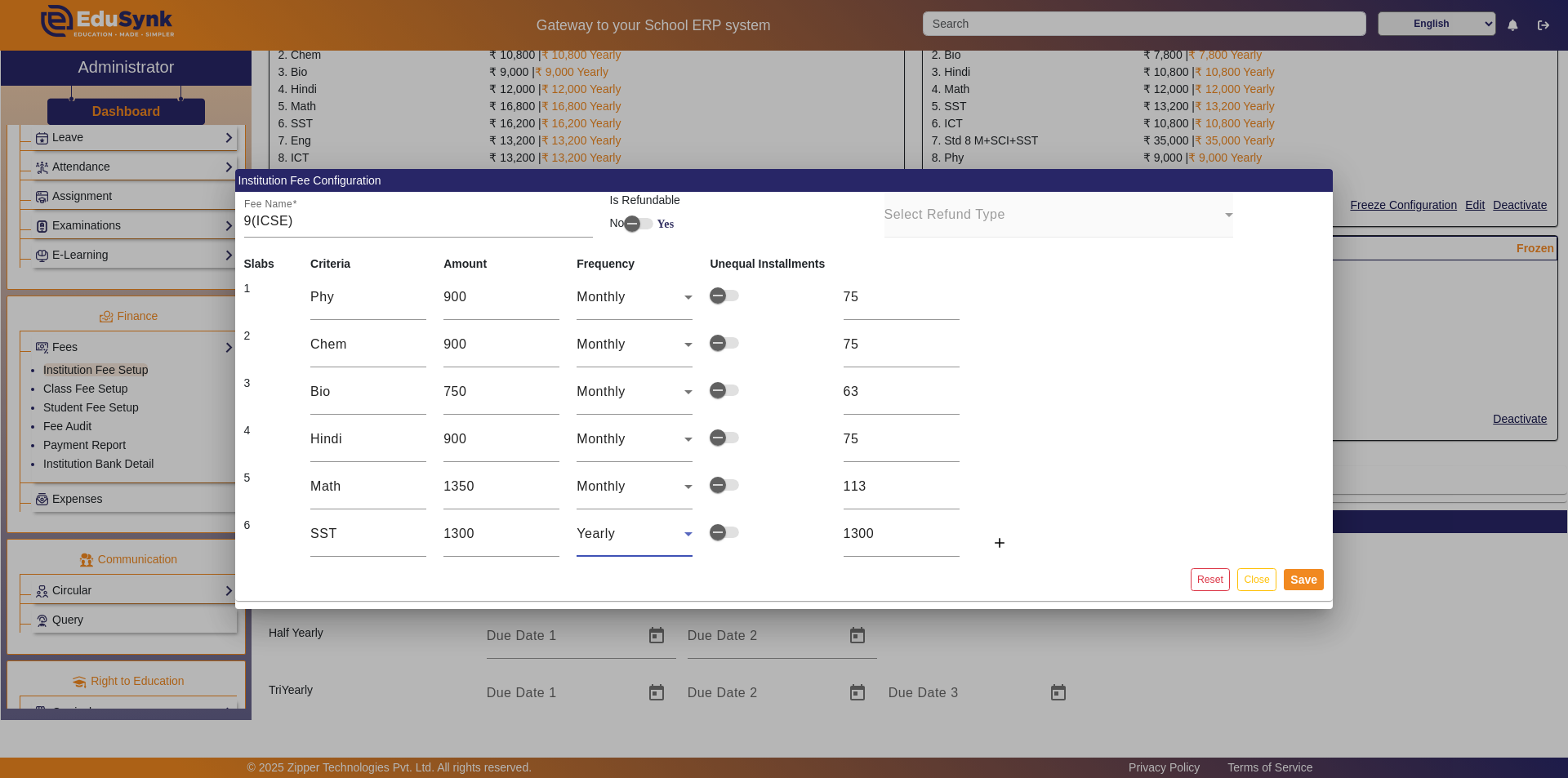
type input "108"
click at [715, 533] on icon "button" at bounding box center [718, 533] width 10 height 2
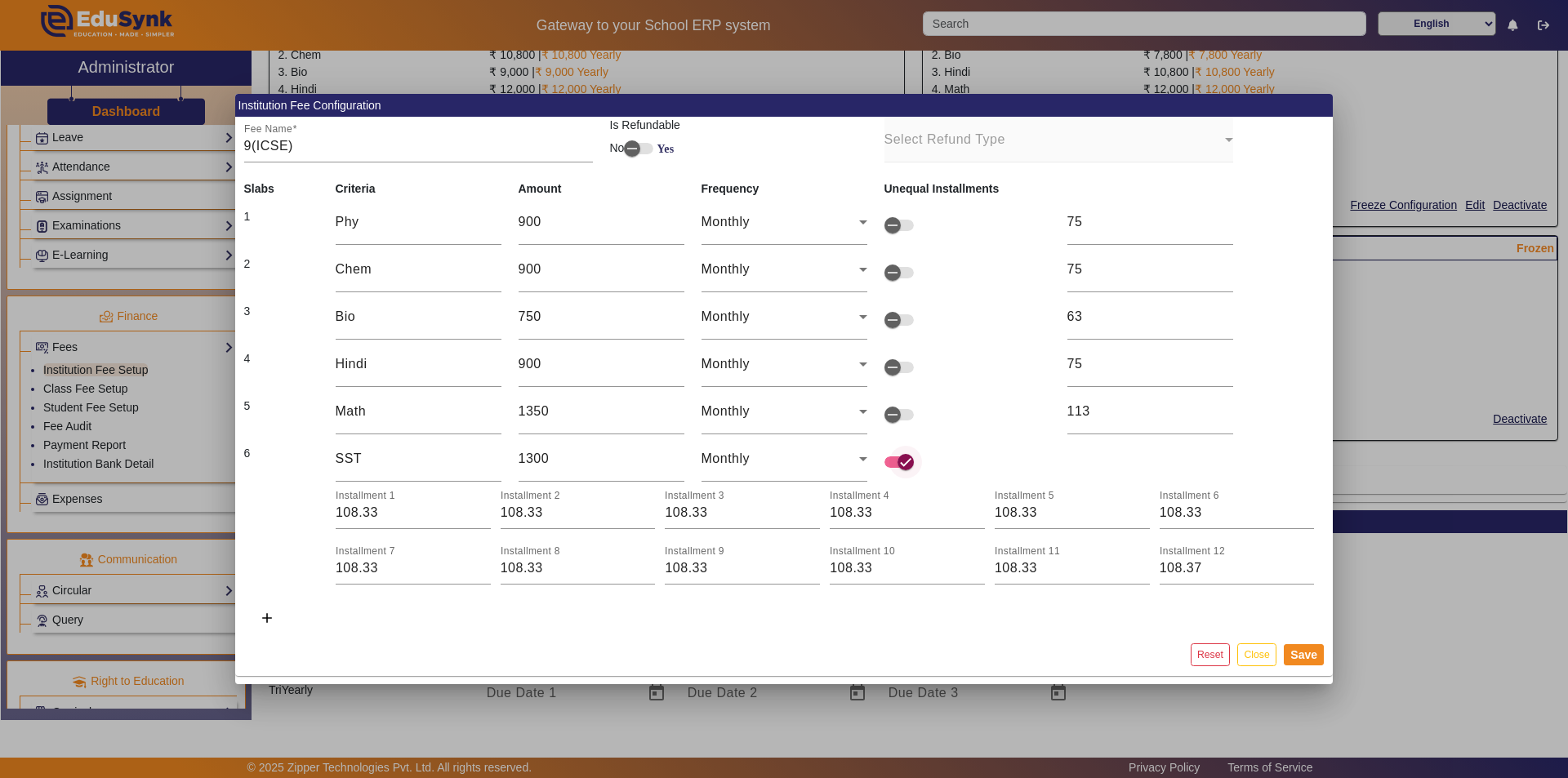
click at [781, 460] on span "button" at bounding box center [905, 462] width 33 height 33
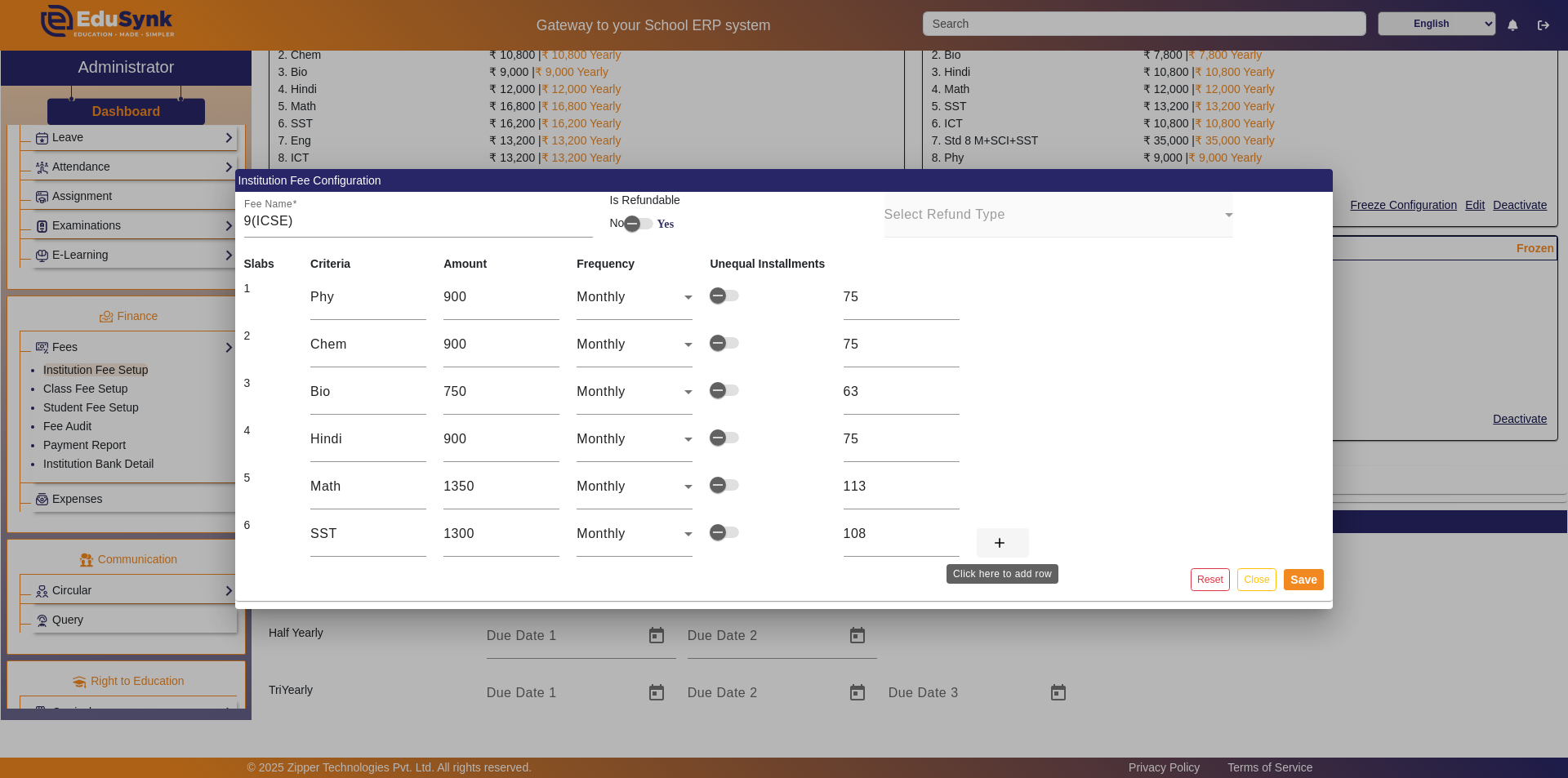
click at [781, 544] on mat-icon "add" at bounding box center [999, 543] width 16 height 16
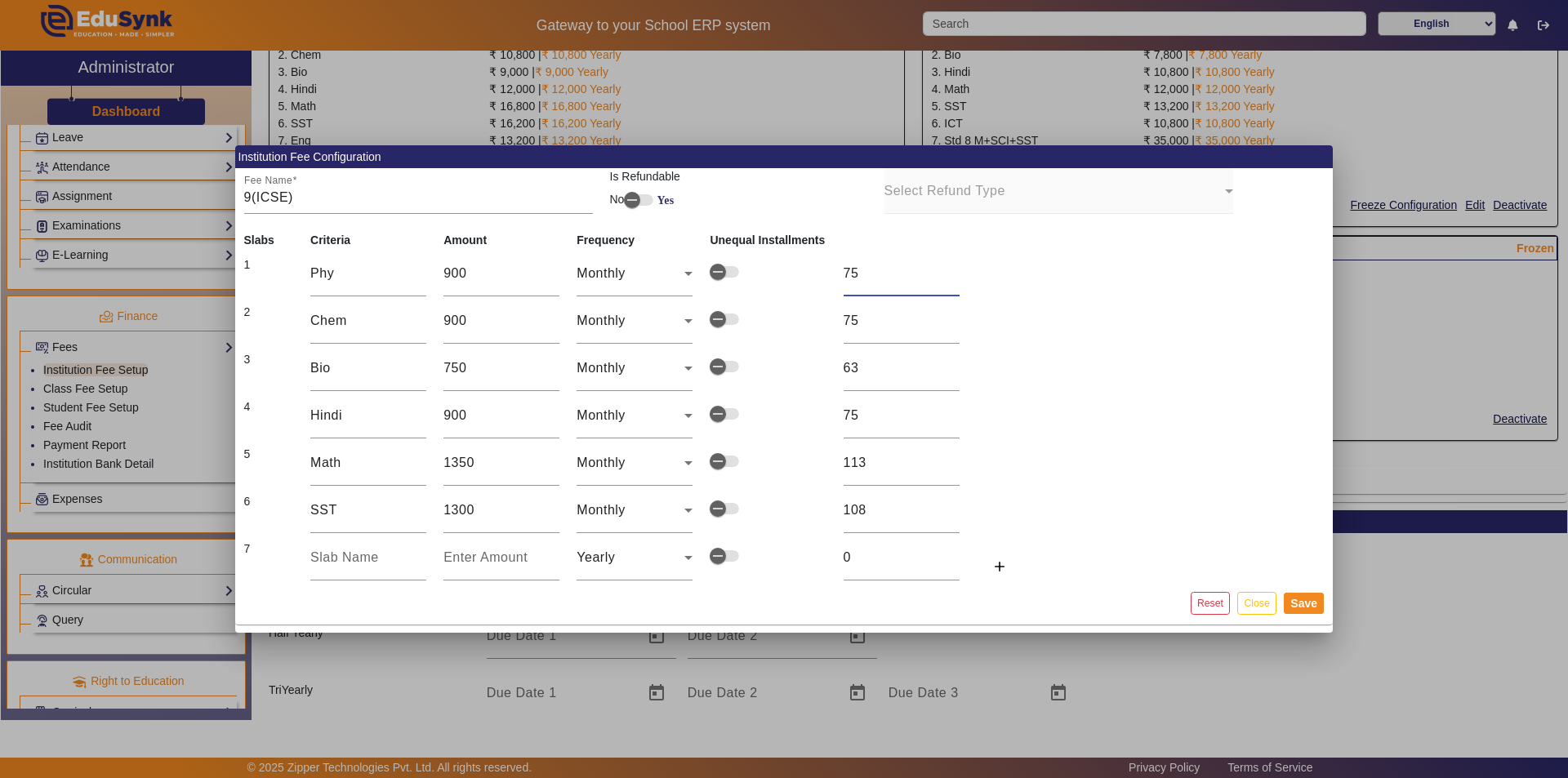
click at [781, 268] on input "75" at bounding box center [902, 273] width 116 height 19
click at [781, 271] on input "75" at bounding box center [902, 273] width 116 height 19
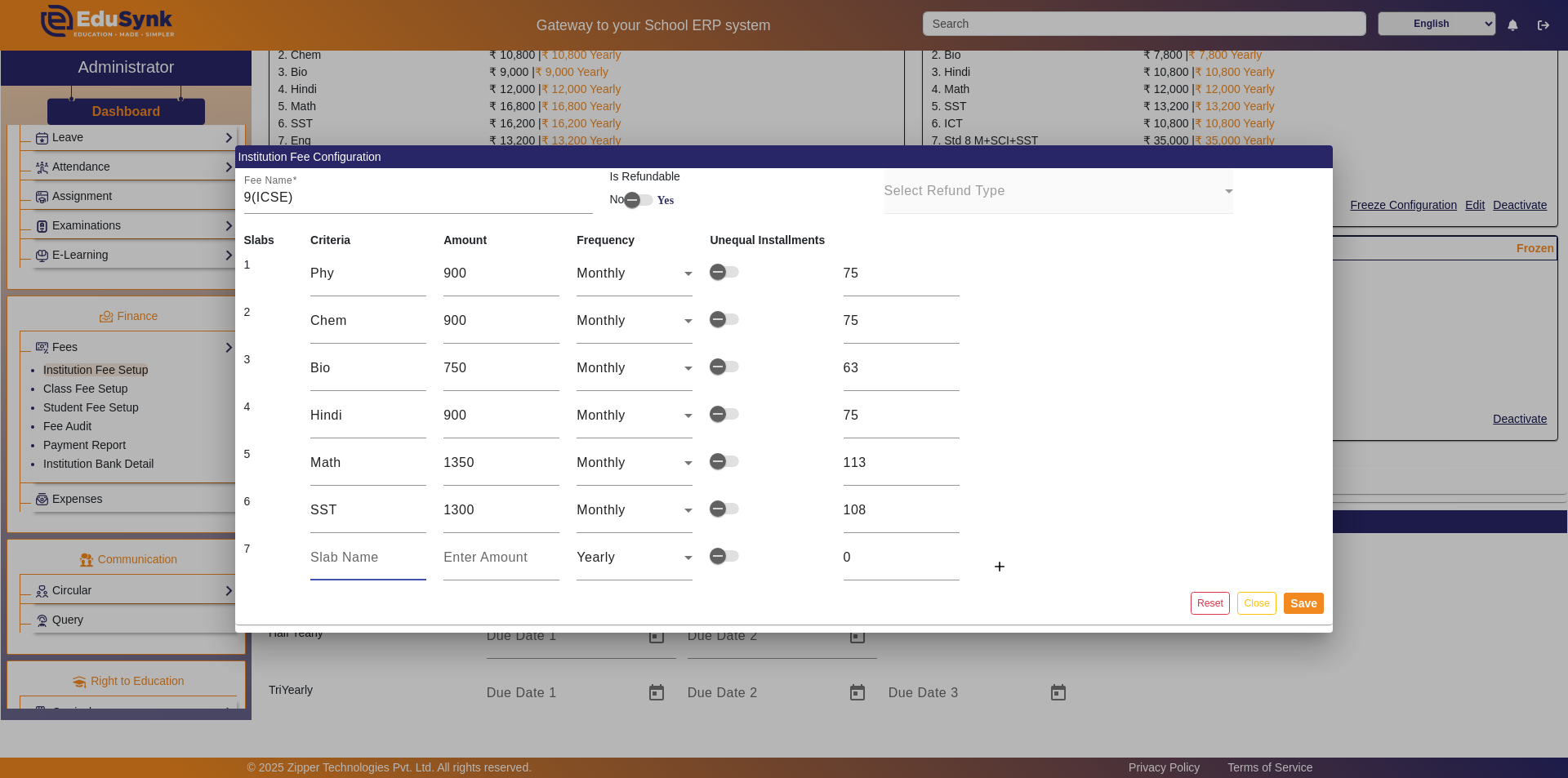
click at [337, 549] on input "text" at bounding box center [368, 557] width 116 height 19
type input "e"
type input "Eng"
type input "1"
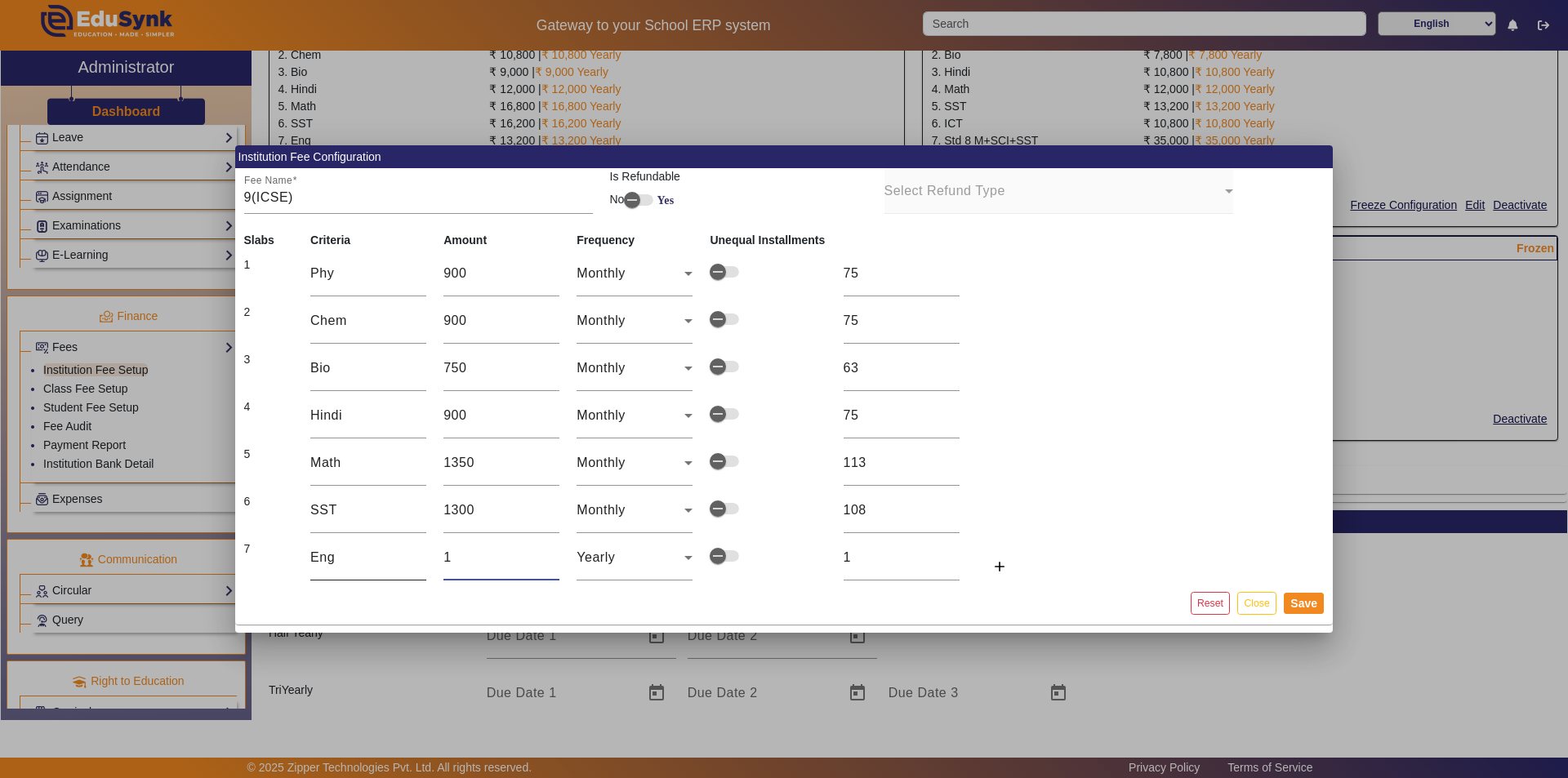
type input "11"
type input "110"
type input "1100"
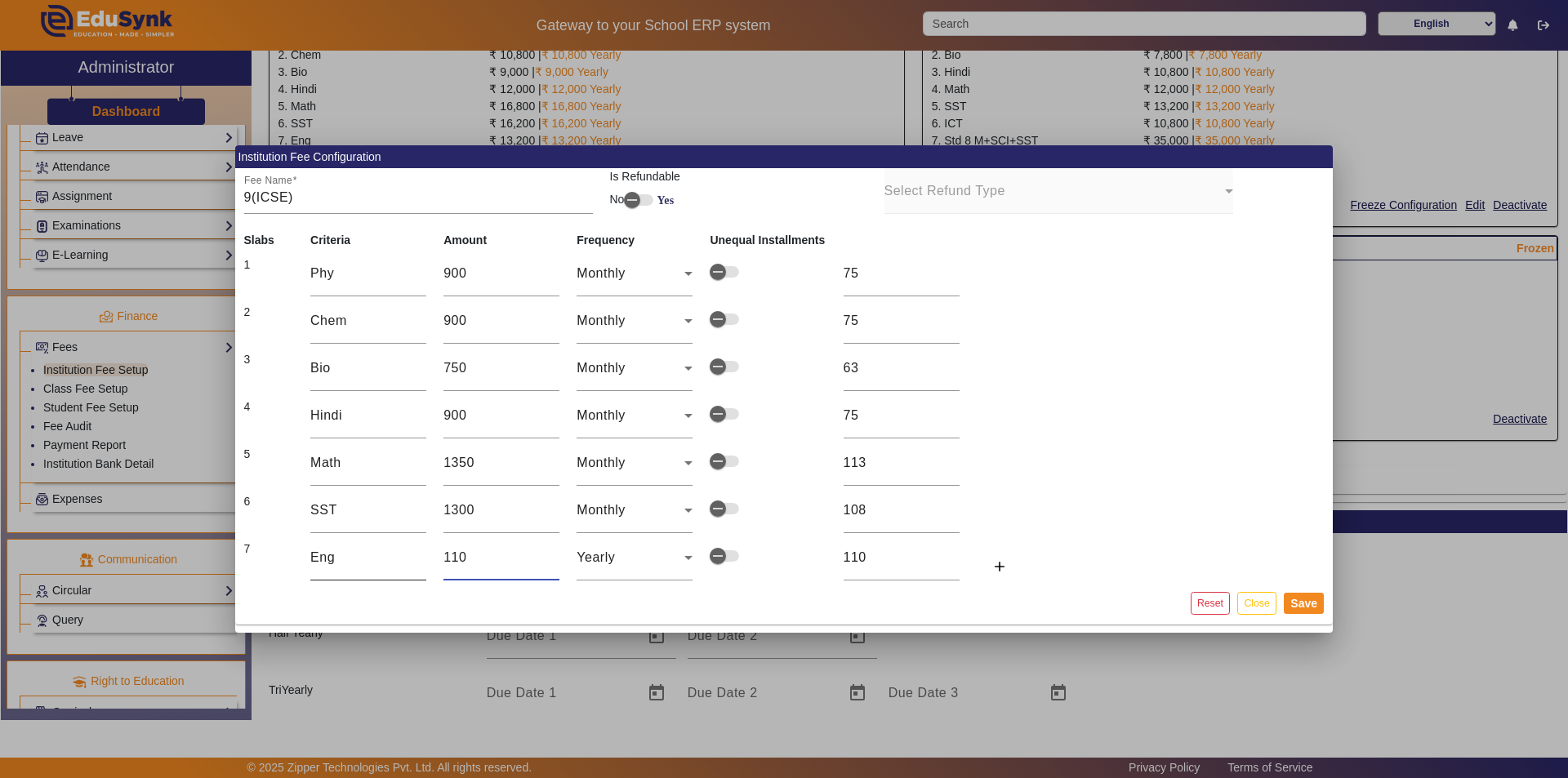
type input "1100"
type input "92"
click at [781, 564] on mat-icon "add" at bounding box center [999, 566] width 16 height 16
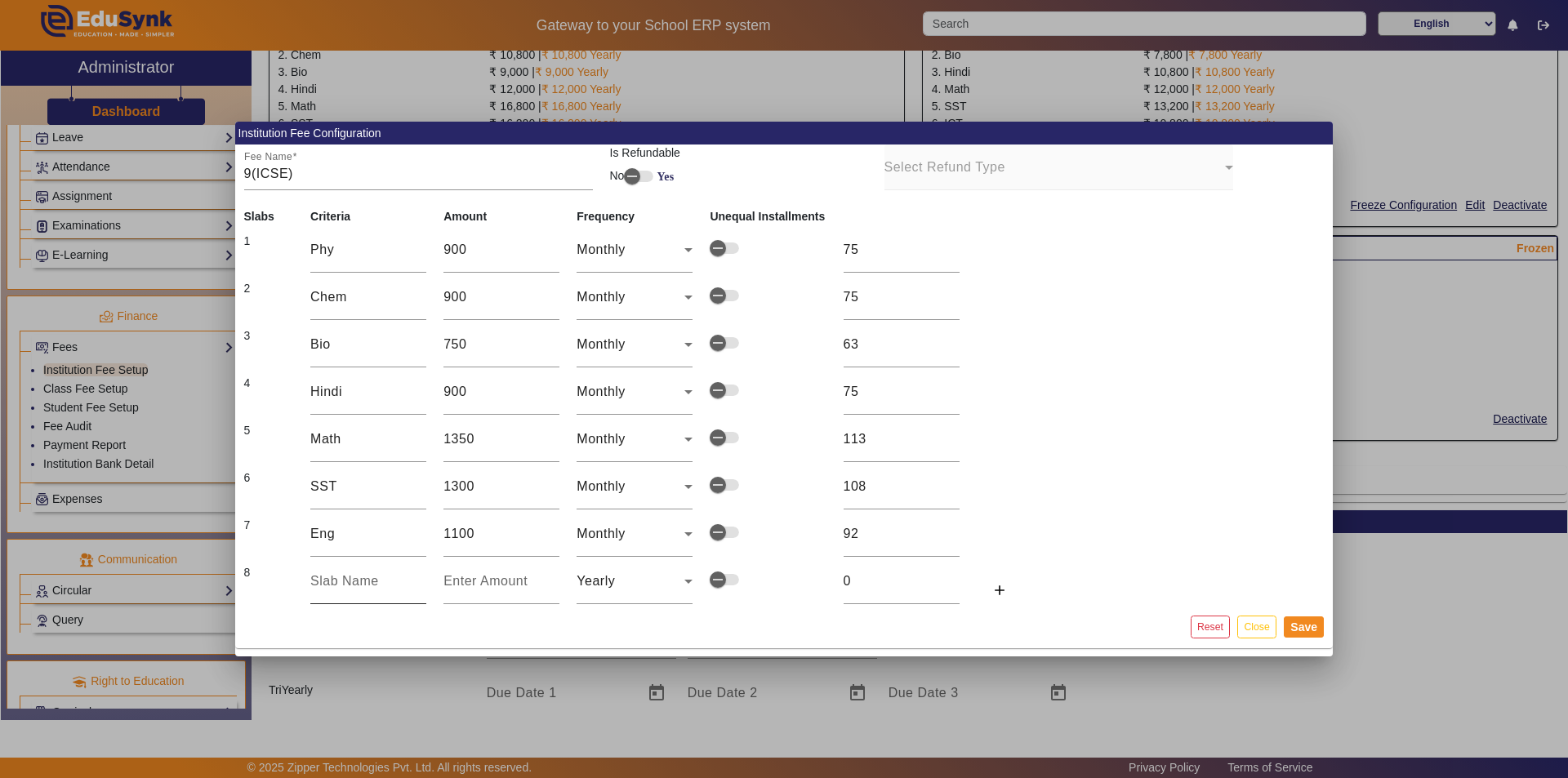
click at [334, 581] on input "text" at bounding box center [368, 581] width 116 height 19
type input "ICT"
type input "1"
type input "10"
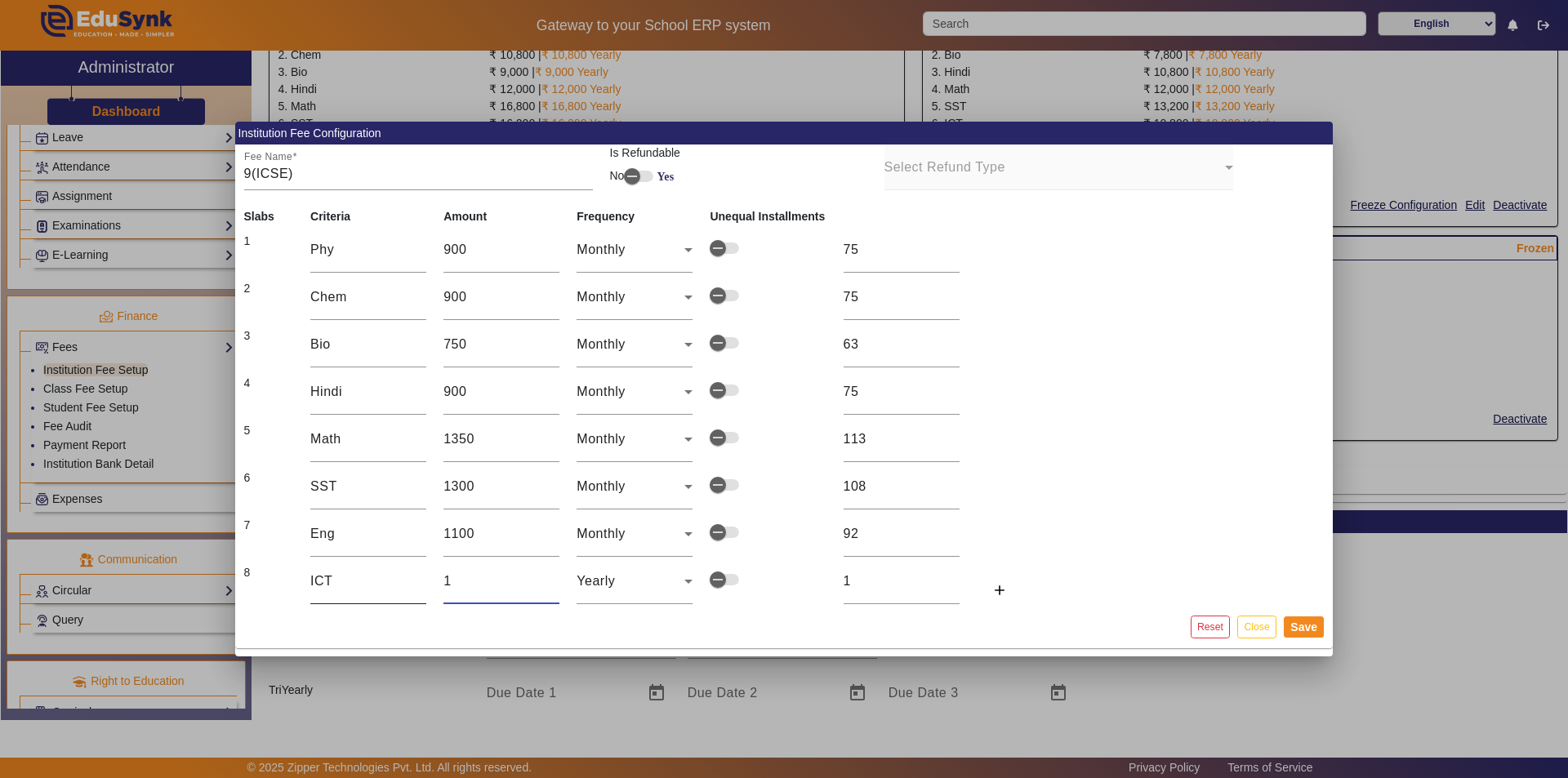
type input "10"
type input "100"
type input "1000"
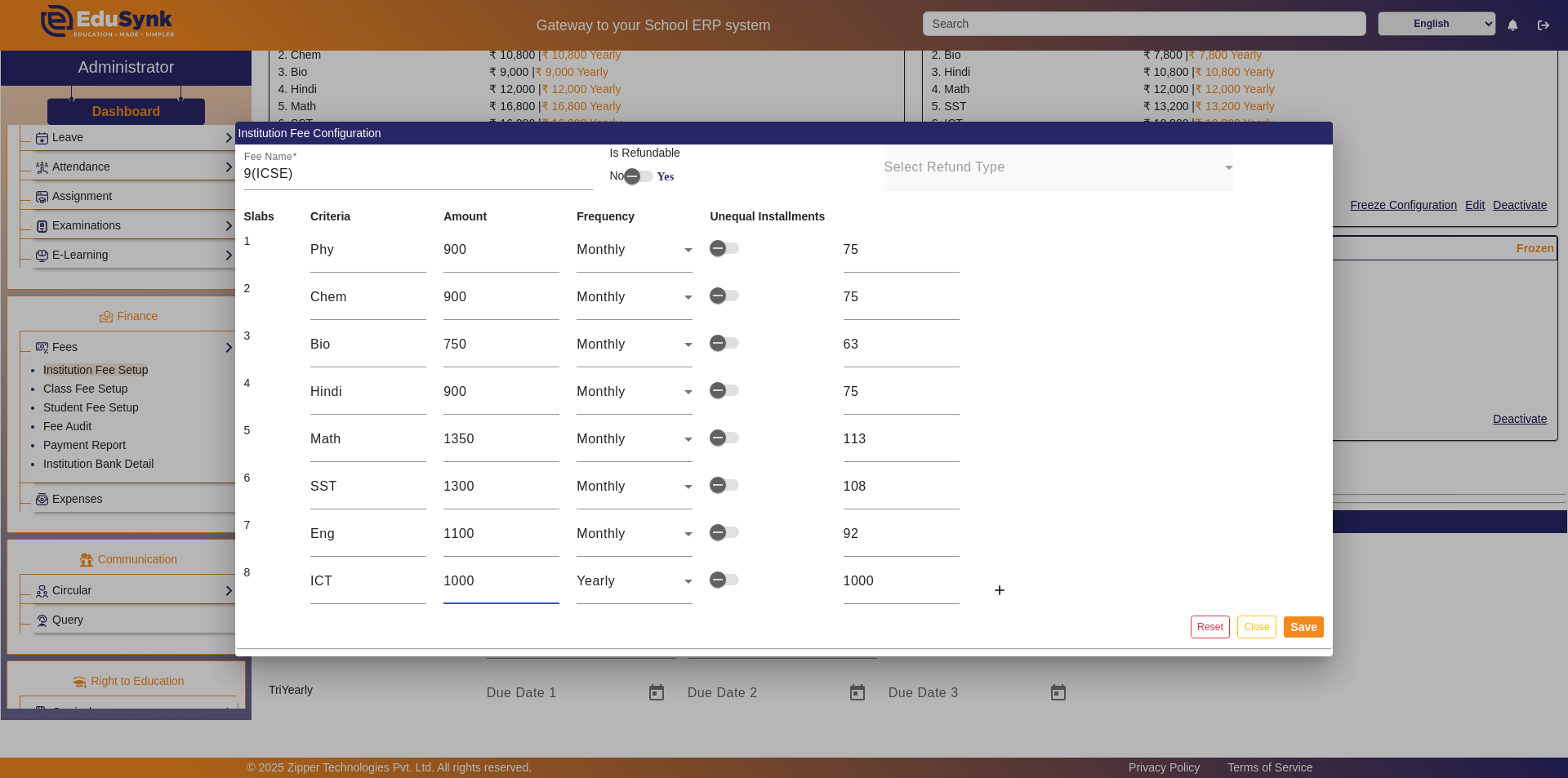
type input "1000"
click at [781, 497] on td at bounding box center [1002, 495] width 67 height 30
click at [690, 582] on icon at bounding box center [688, 581] width 8 height 4
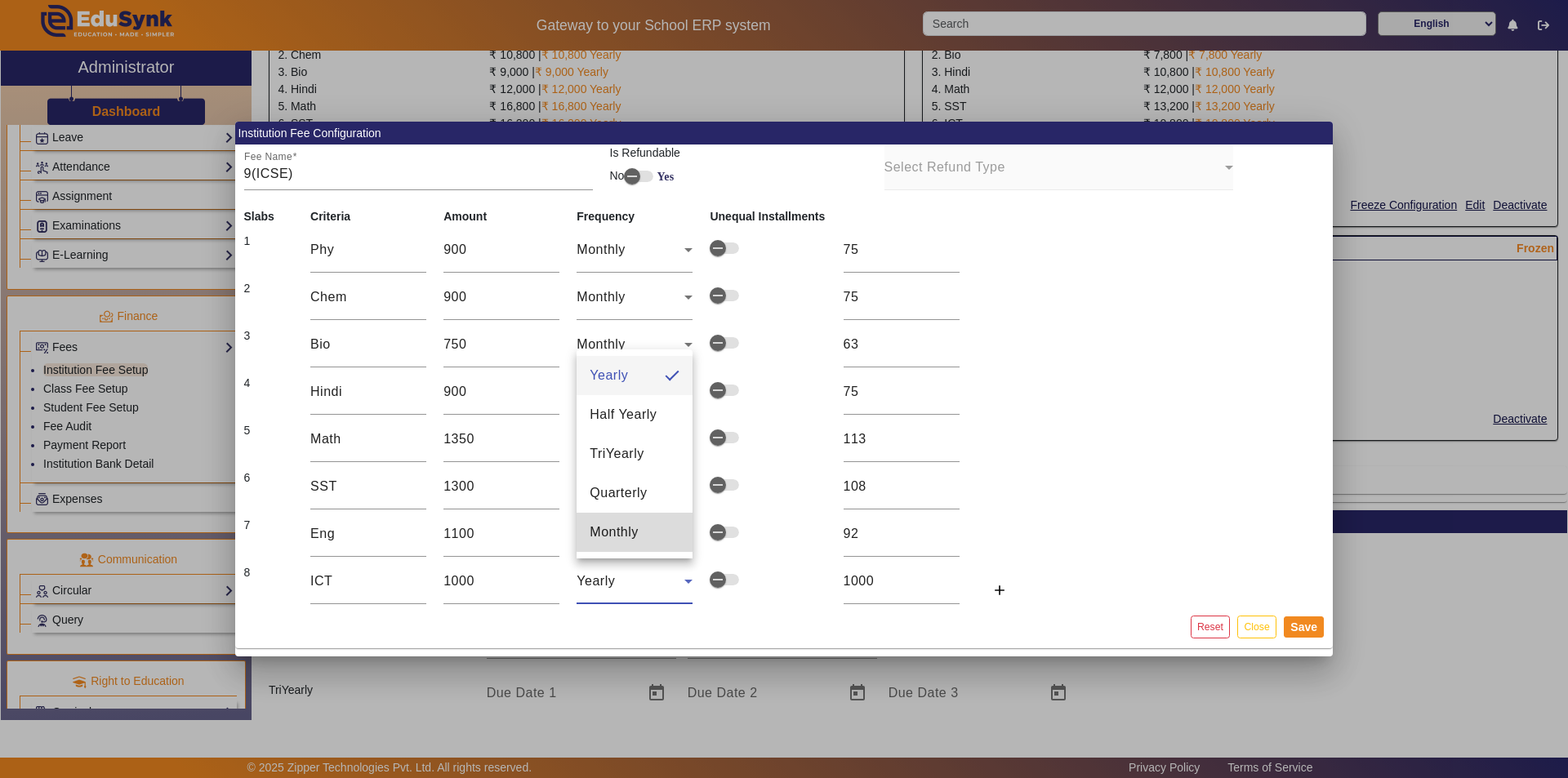
click at [655, 532] on mat-option "Monthly" at bounding box center [634, 532] width 116 height 39
type input "83"
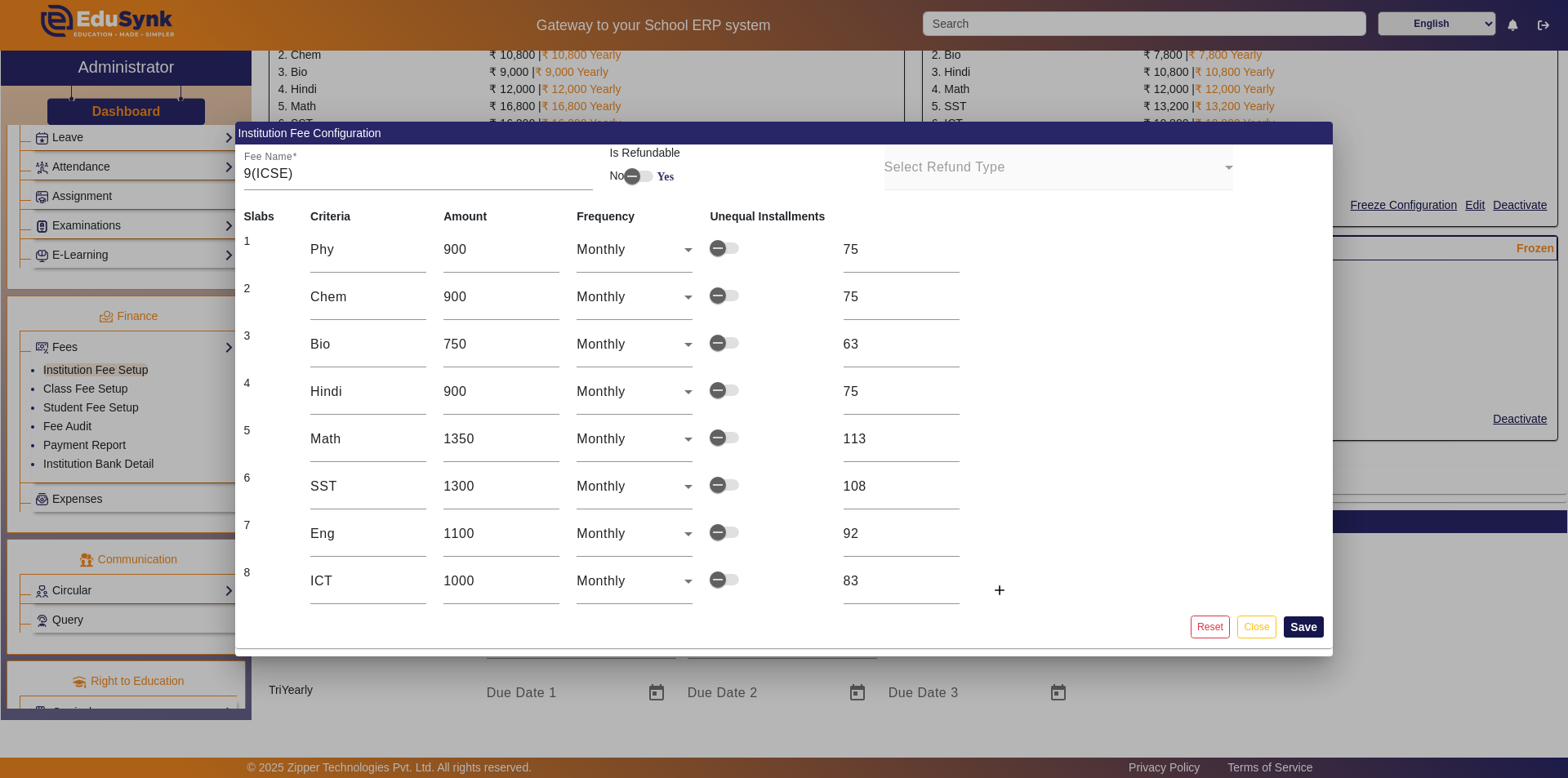
click at [781, 628] on button "Save" at bounding box center [1304, 627] width 40 height 21
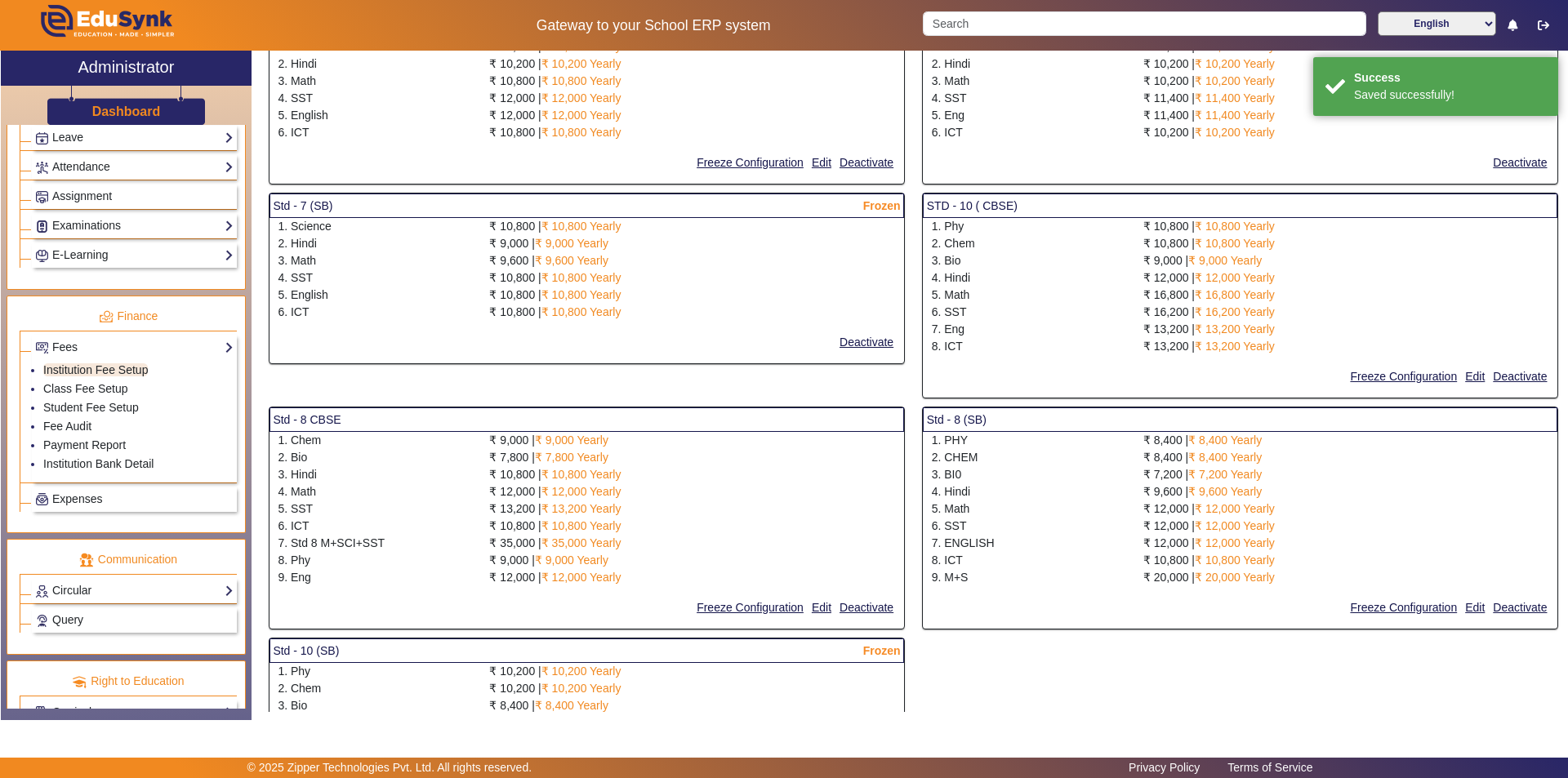
scroll to position [2392, 0]
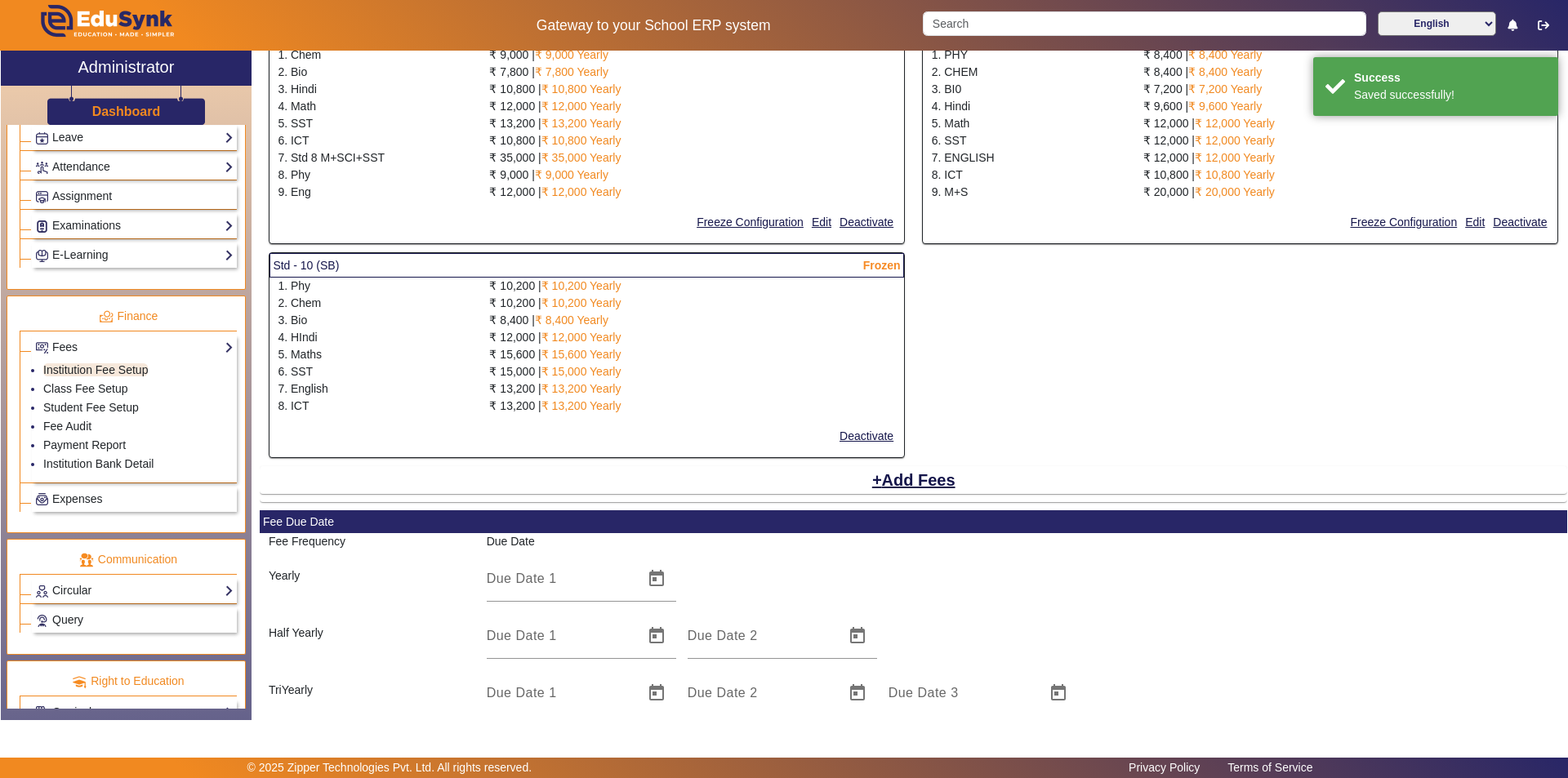
select select "10"
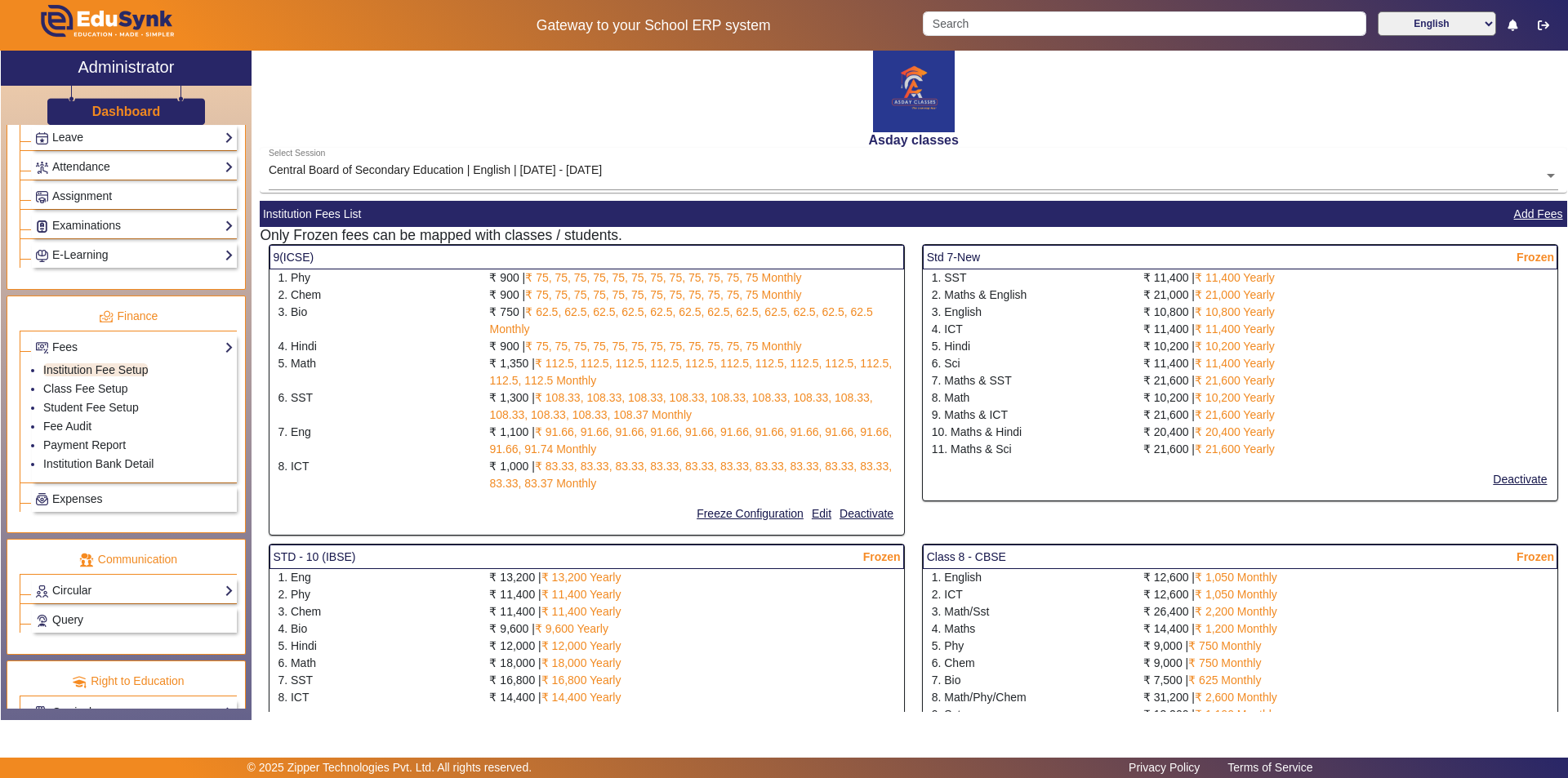
scroll to position [0, 0]
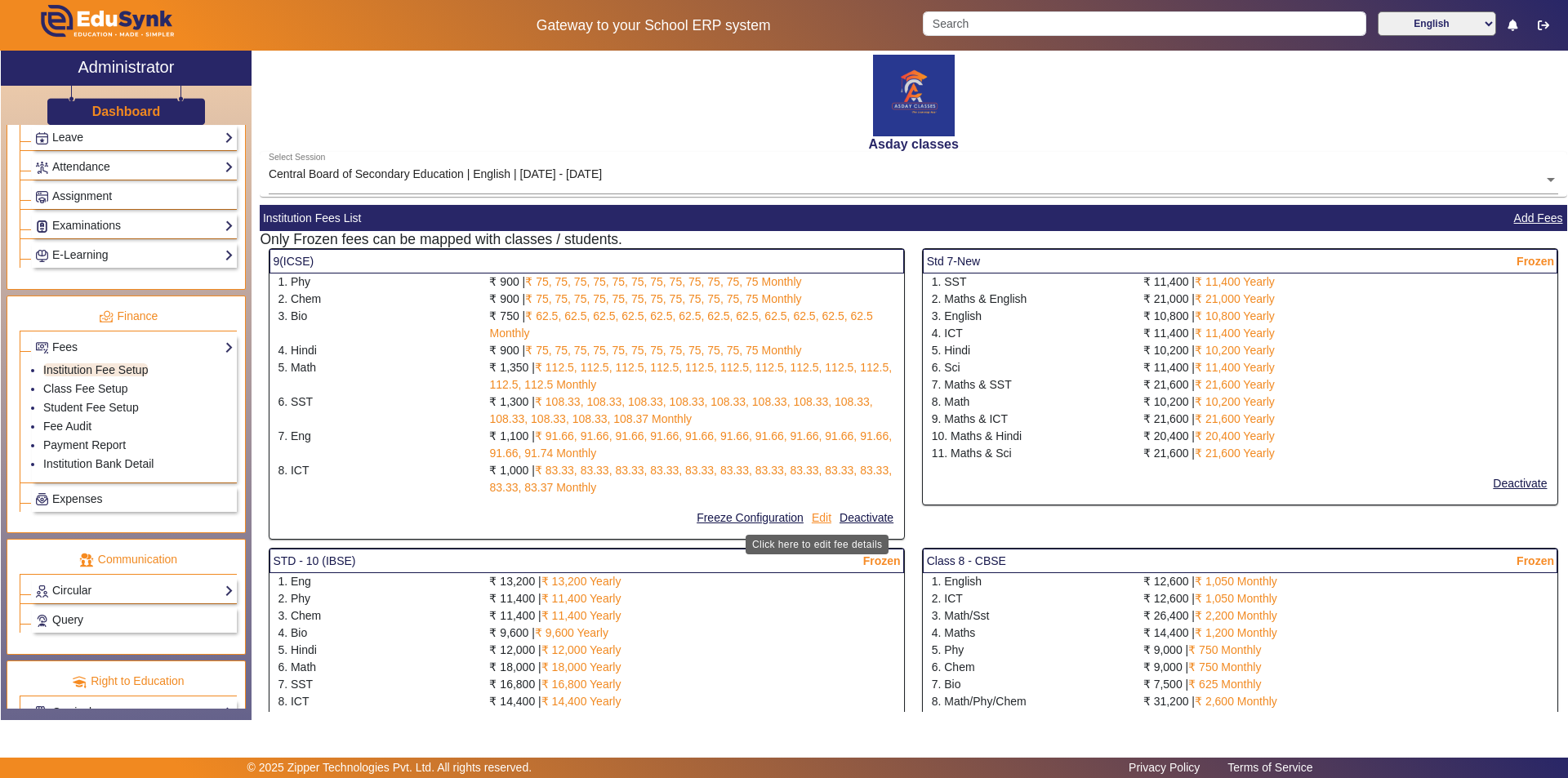
click at [781, 516] on button "Edit" at bounding box center [821, 518] width 23 height 20
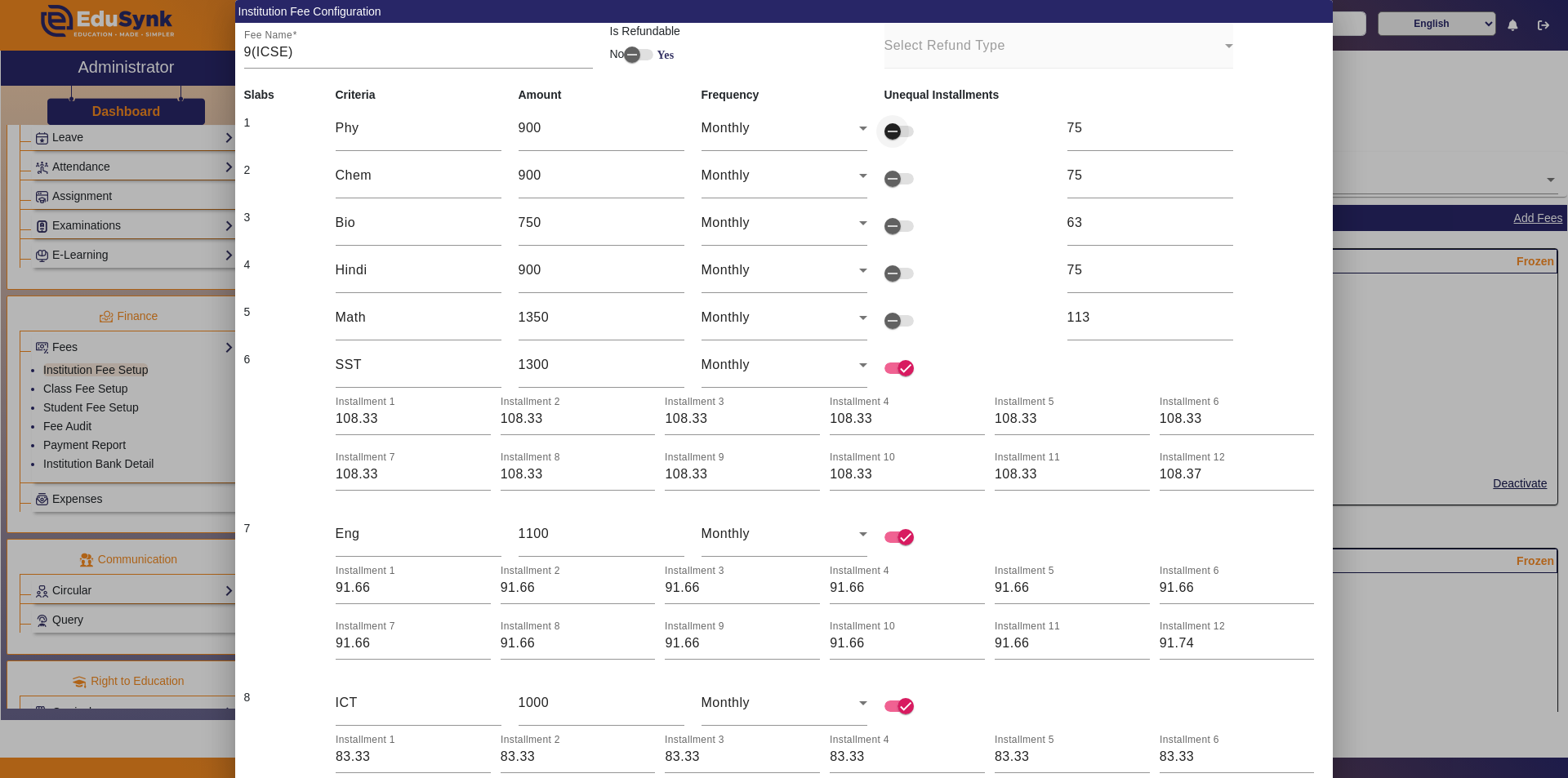
click at [781, 131] on icon "button" at bounding box center [892, 131] width 10 height 2
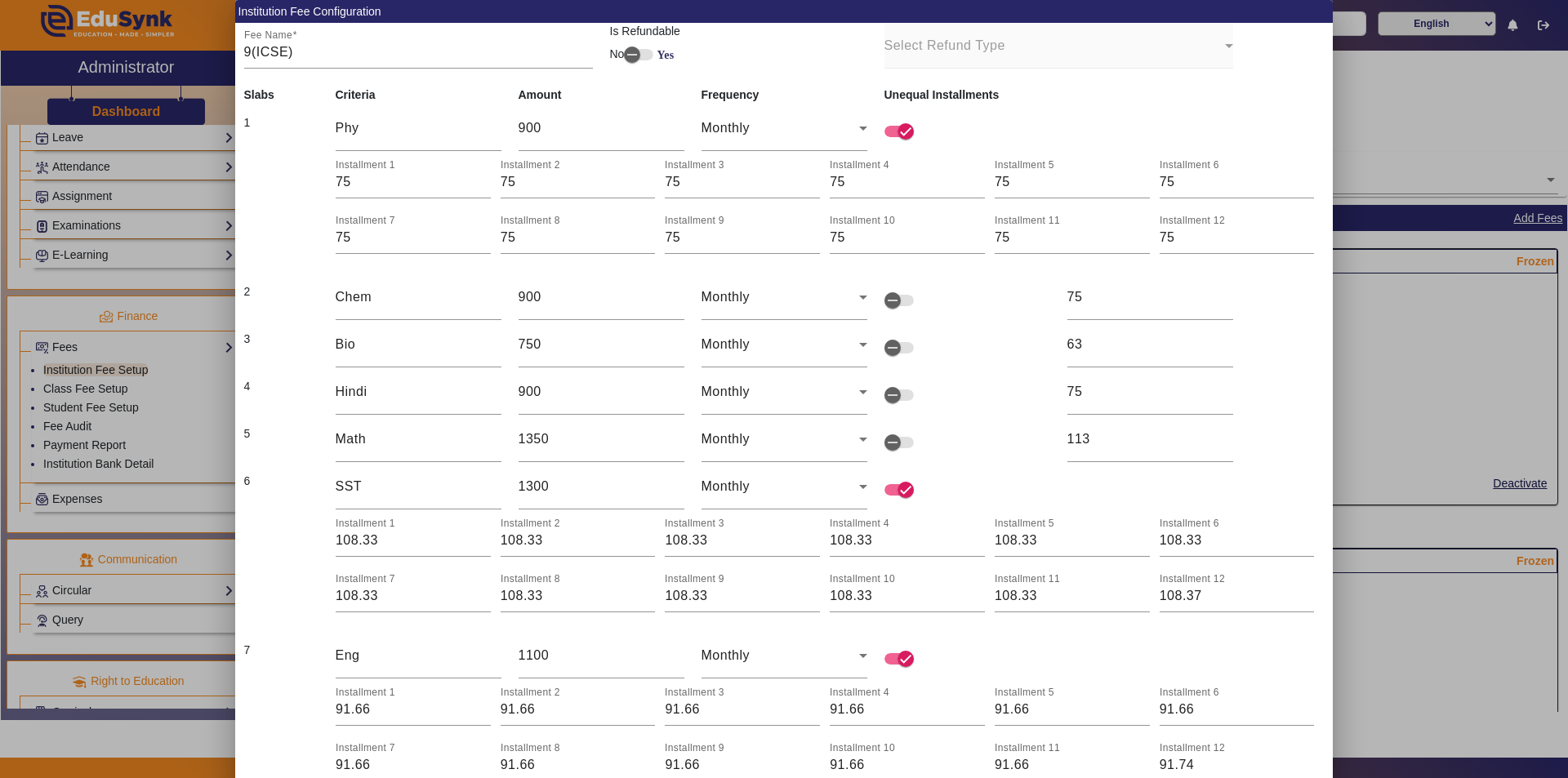
click at [781, 342] on td at bounding box center [967, 344] width 183 height 47
click at [781, 130] on span "button" at bounding box center [905, 131] width 33 height 33
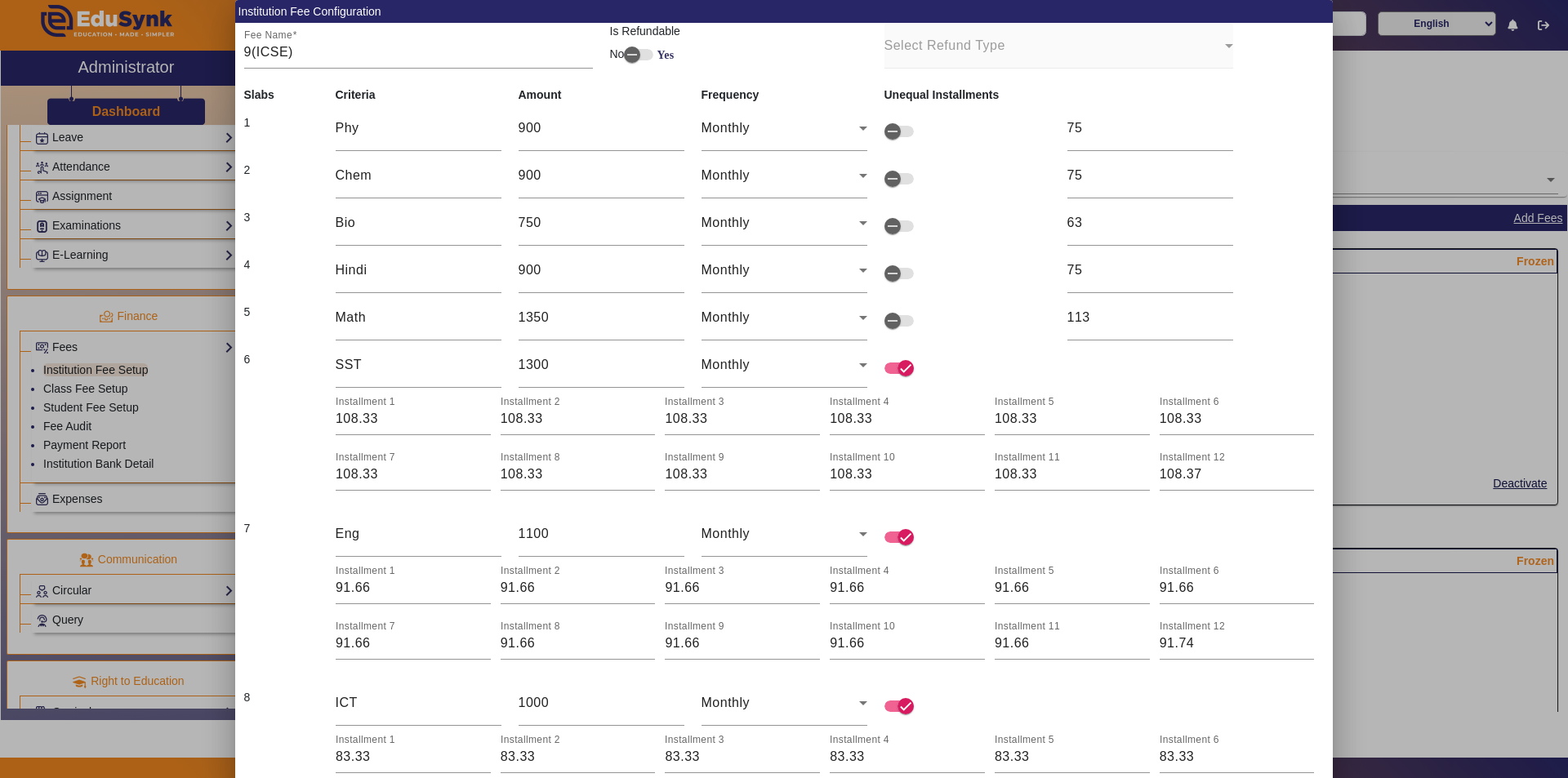
click at [781, 45] on mat-form-field "Select Refund Type" at bounding box center [1058, 45] width 349 height 45
click at [781, 140] on div "75" at bounding box center [1150, 128] width 166 height 45
click at [653, 54] on span "button" at bounding box center [638, 55] width 29 height 12
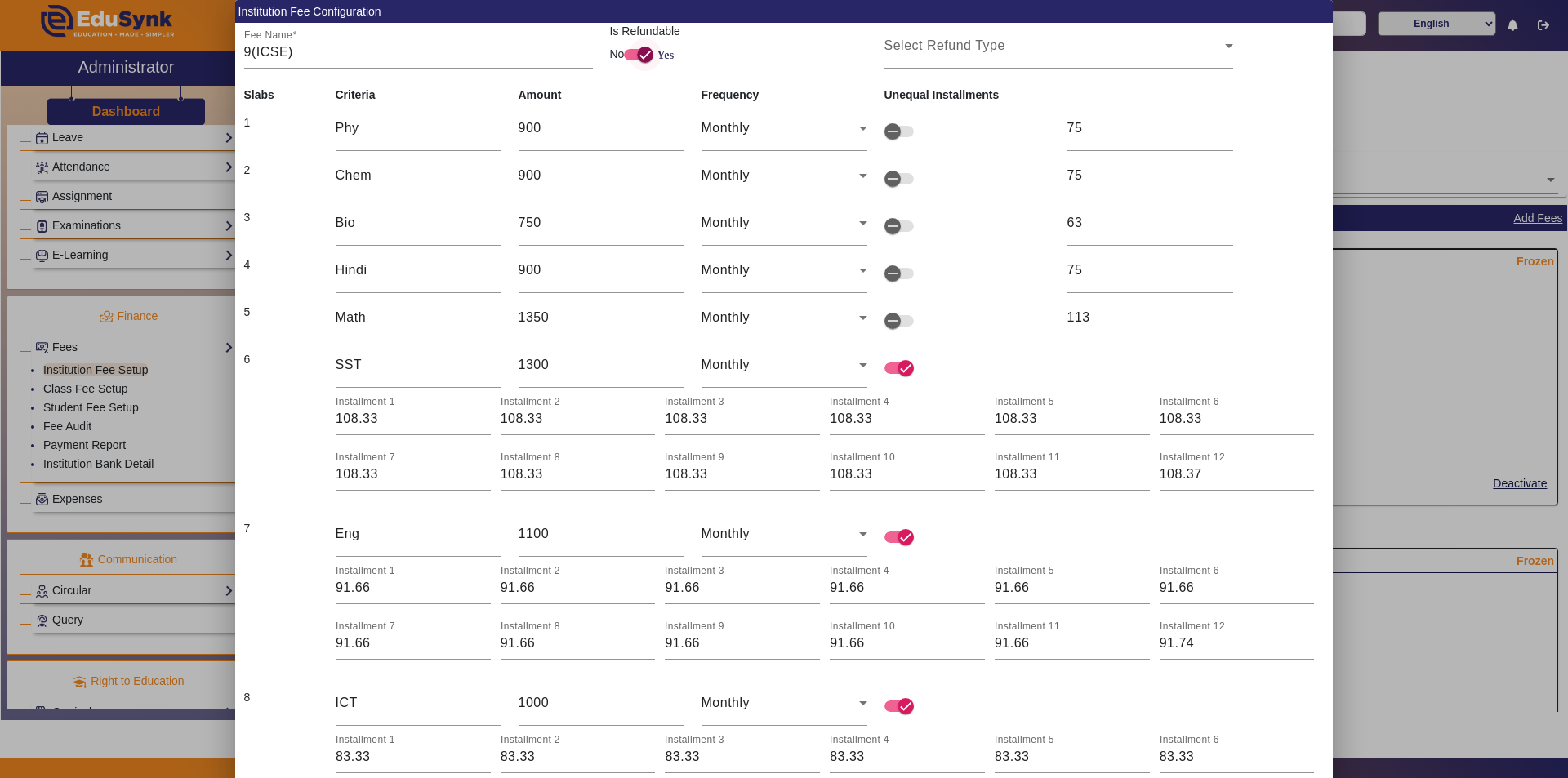
click at [633, 53] on span "button" at bounding box center [645, 55] width 33 height 33
click at [781, 368] on span "button" at bounding box center [905, 368] width 33 height 33
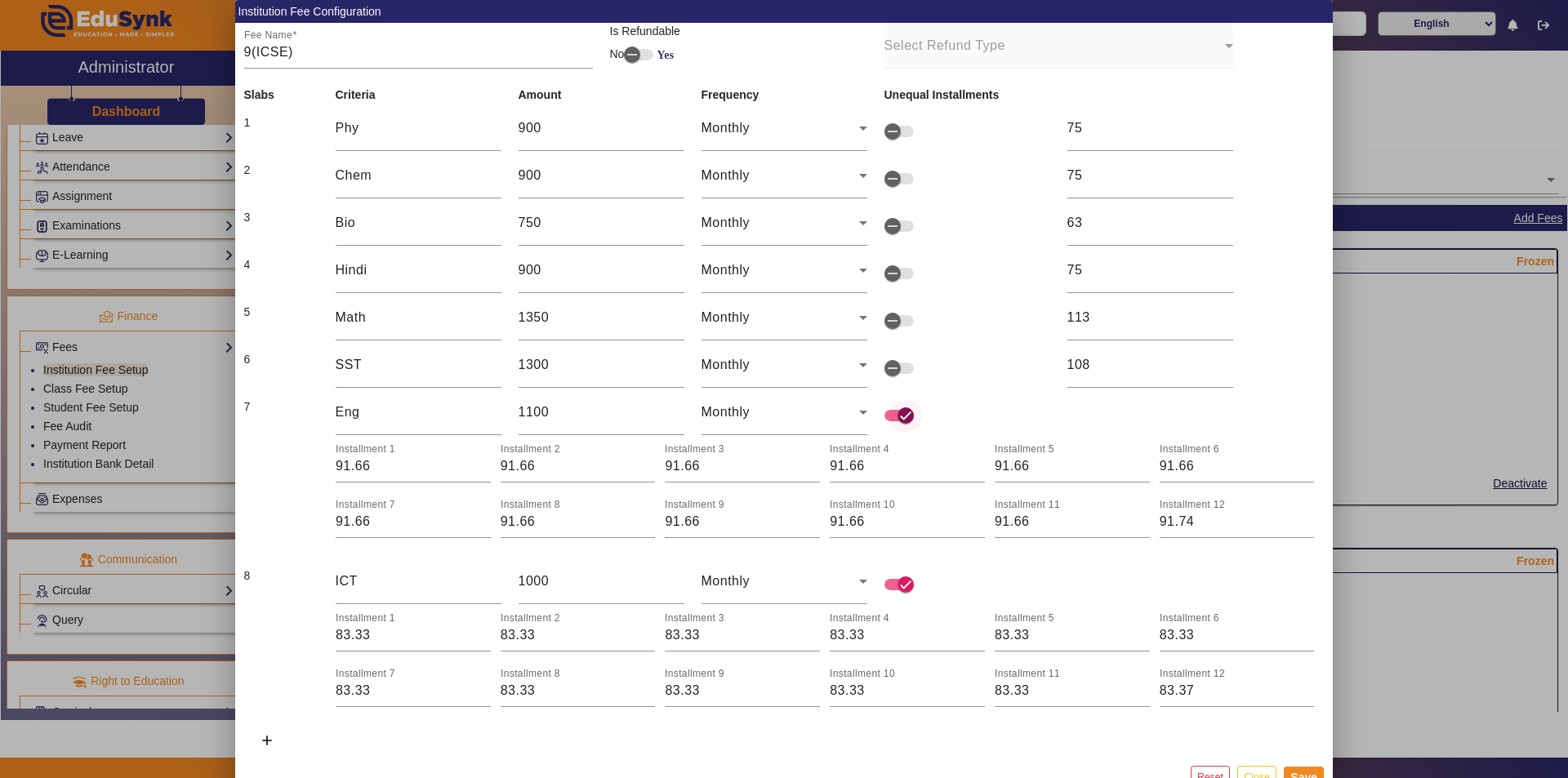
click at [781, 413] on span "button" at bounding box center [905, 415] width 33 height 33
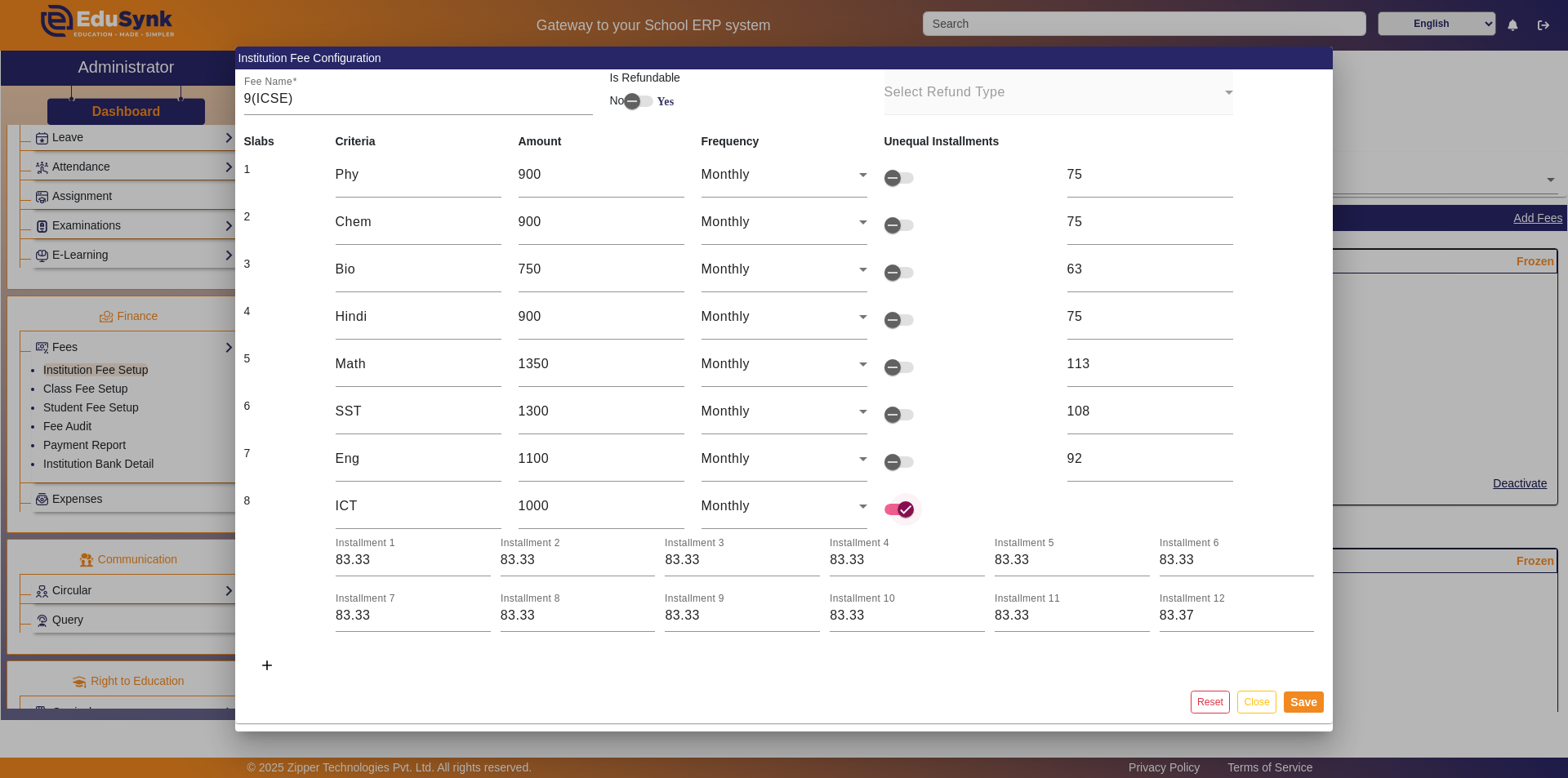
click at [781, 507] on span "button" at bounding box center [898, 510] width 29 height 12
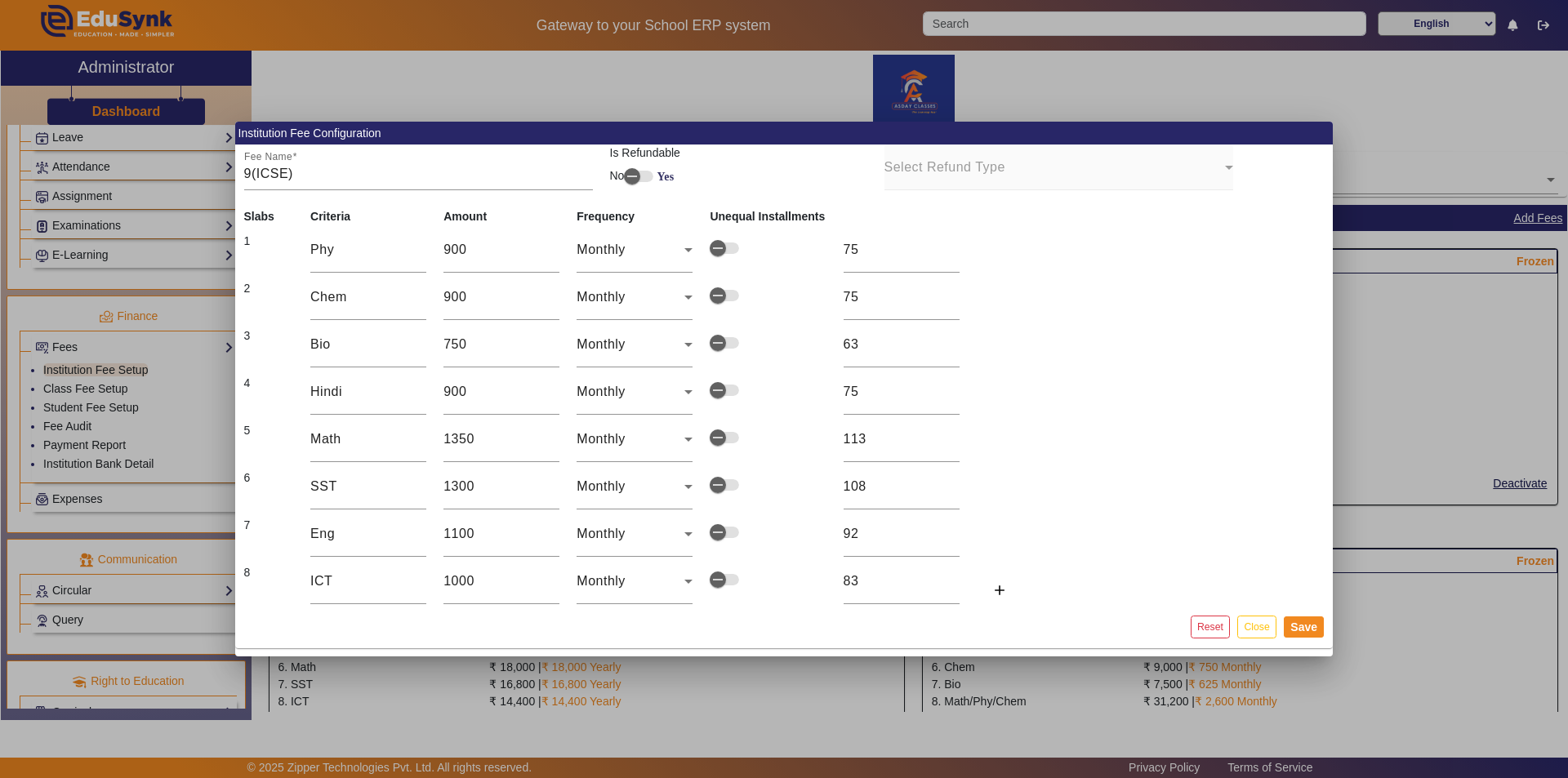
click at [781, 382] on mat-card-content "Fee Name 9(ICSE) Is Refundable No Yes Select Refund Type Slabs Criteria Amount …" at bounding box center [784, 375] width 1097 height 461
click at [781, 631] on button "Save" at bounding box center [1304, 627] width 40 height 21
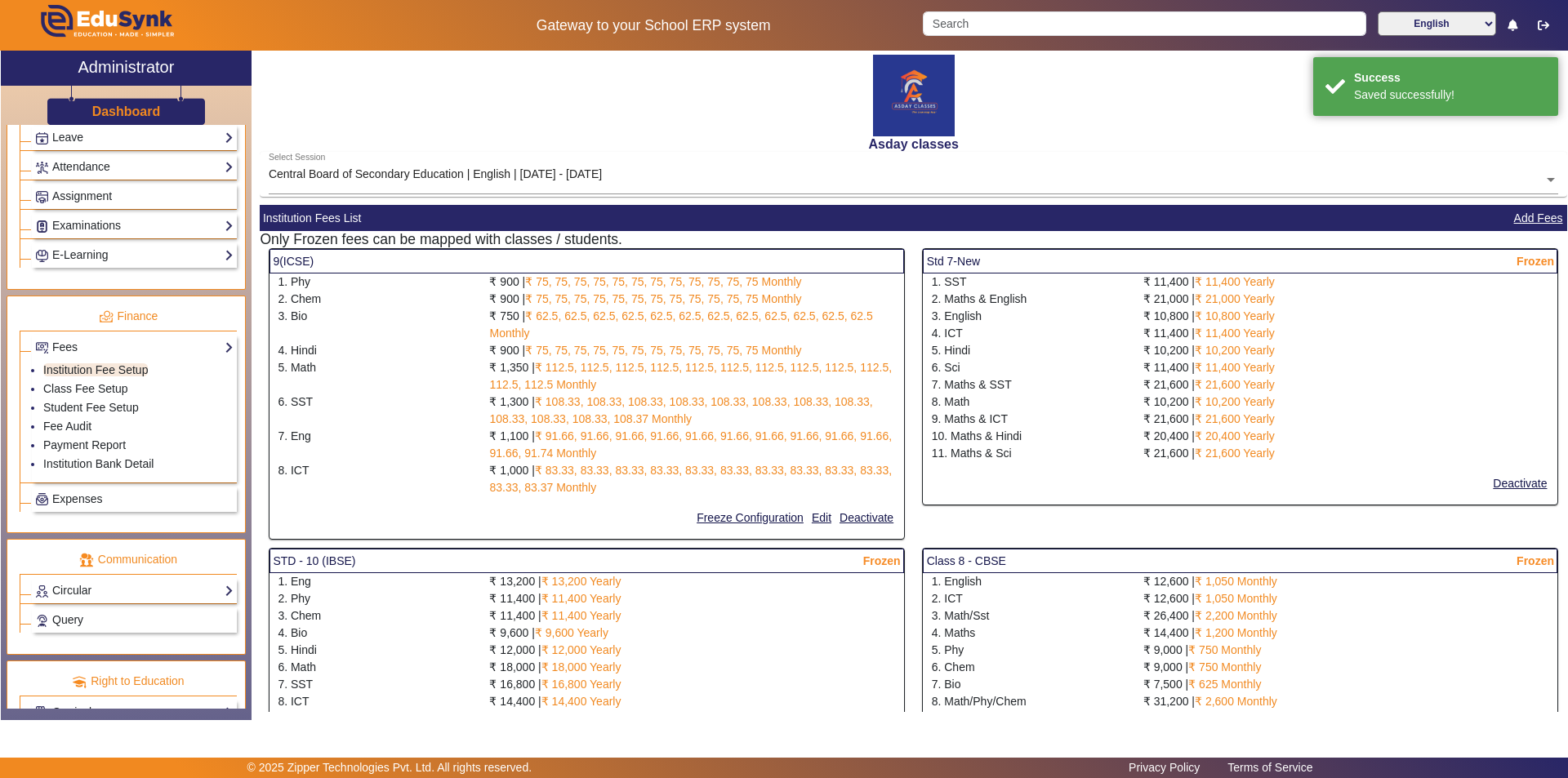
select select "10"
click at [760, 515] on button "Freeze Configuration" at bounding box center [750, 518] width 110 height 20
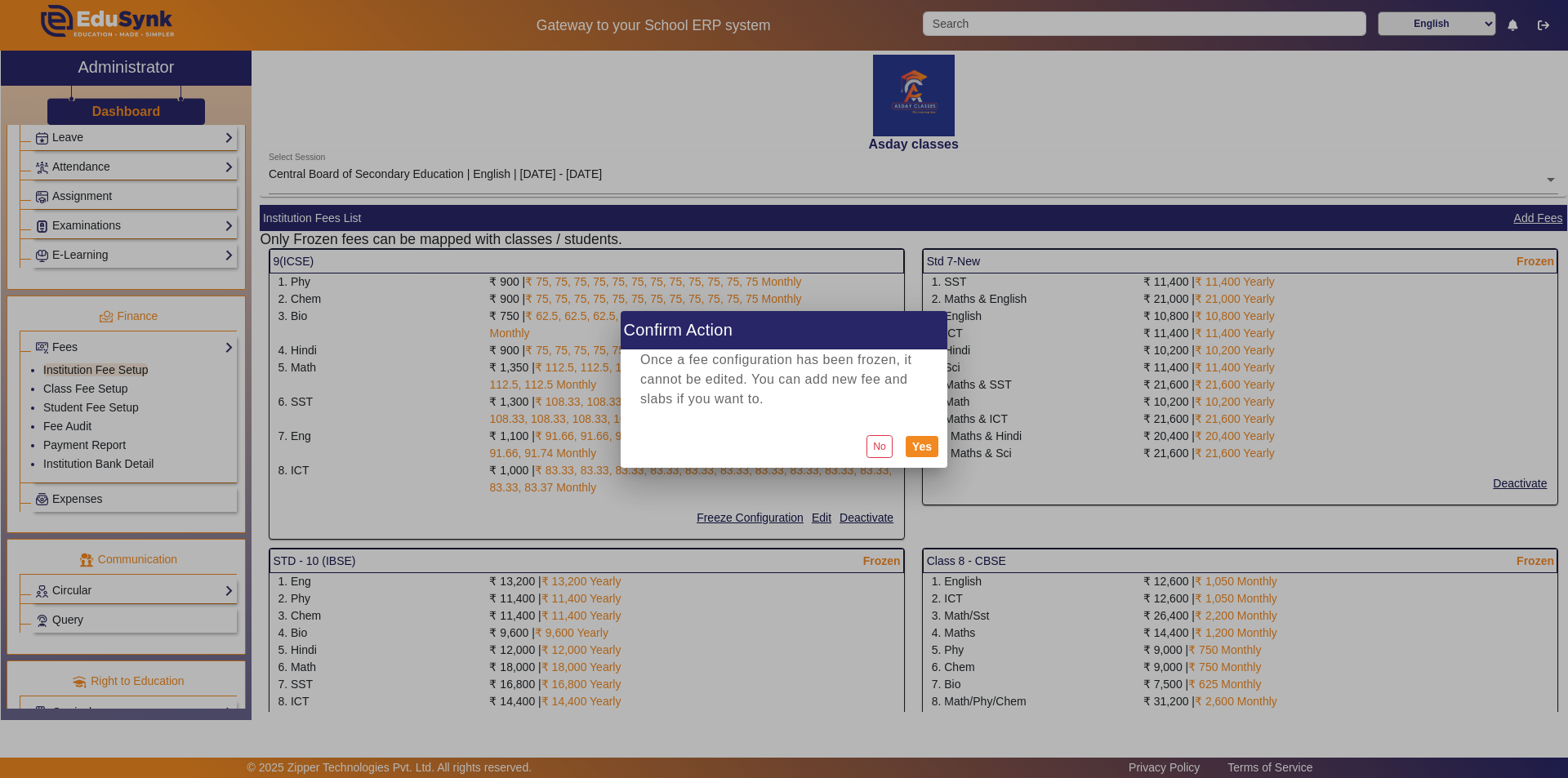
click at [781, 519] on div at bounding box center [784, 389] width 1568 height 778
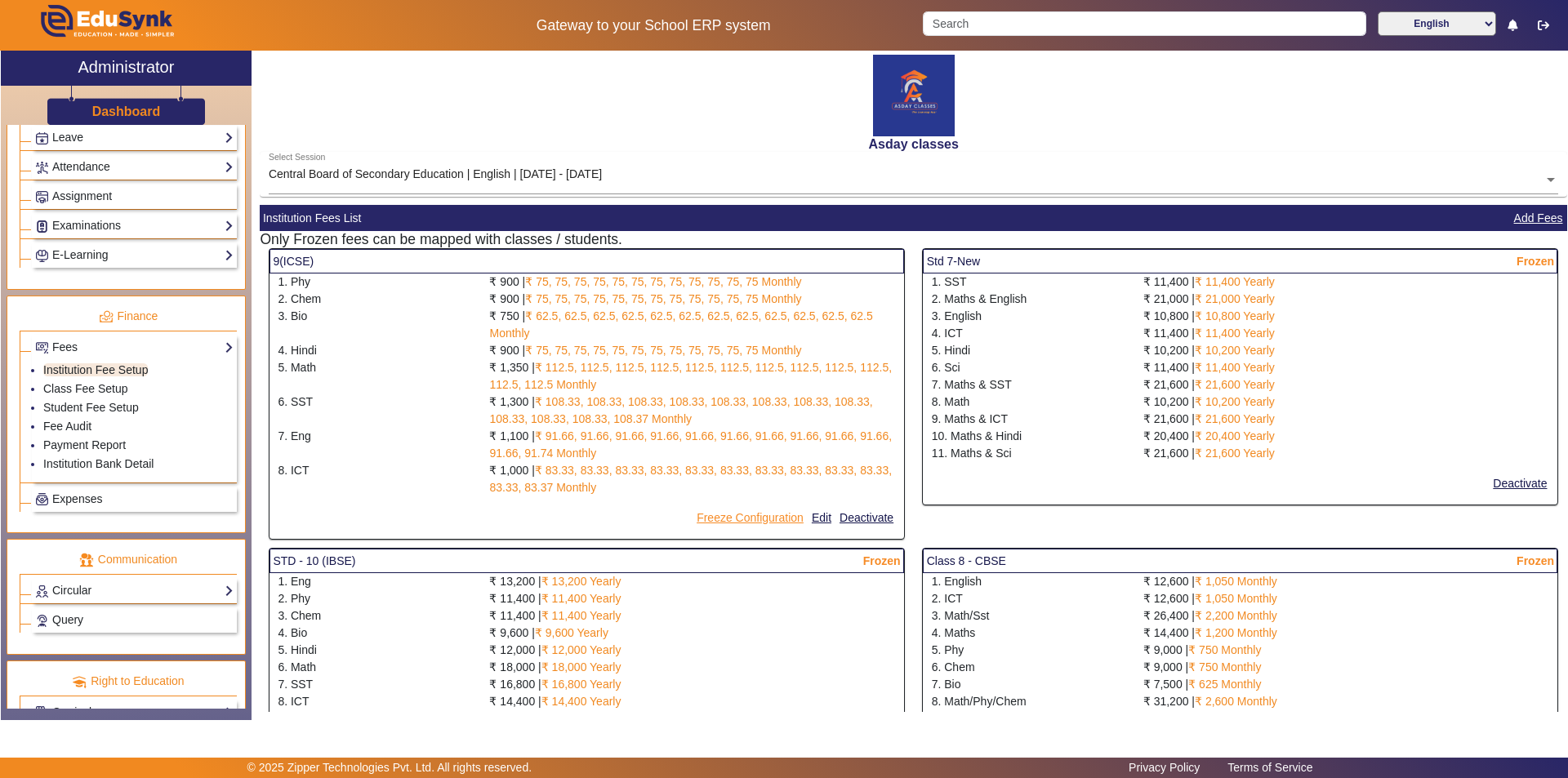
click at [774, 522] on button "Freeze Configuration" at bounding box center [750, 518] width 110 height 20
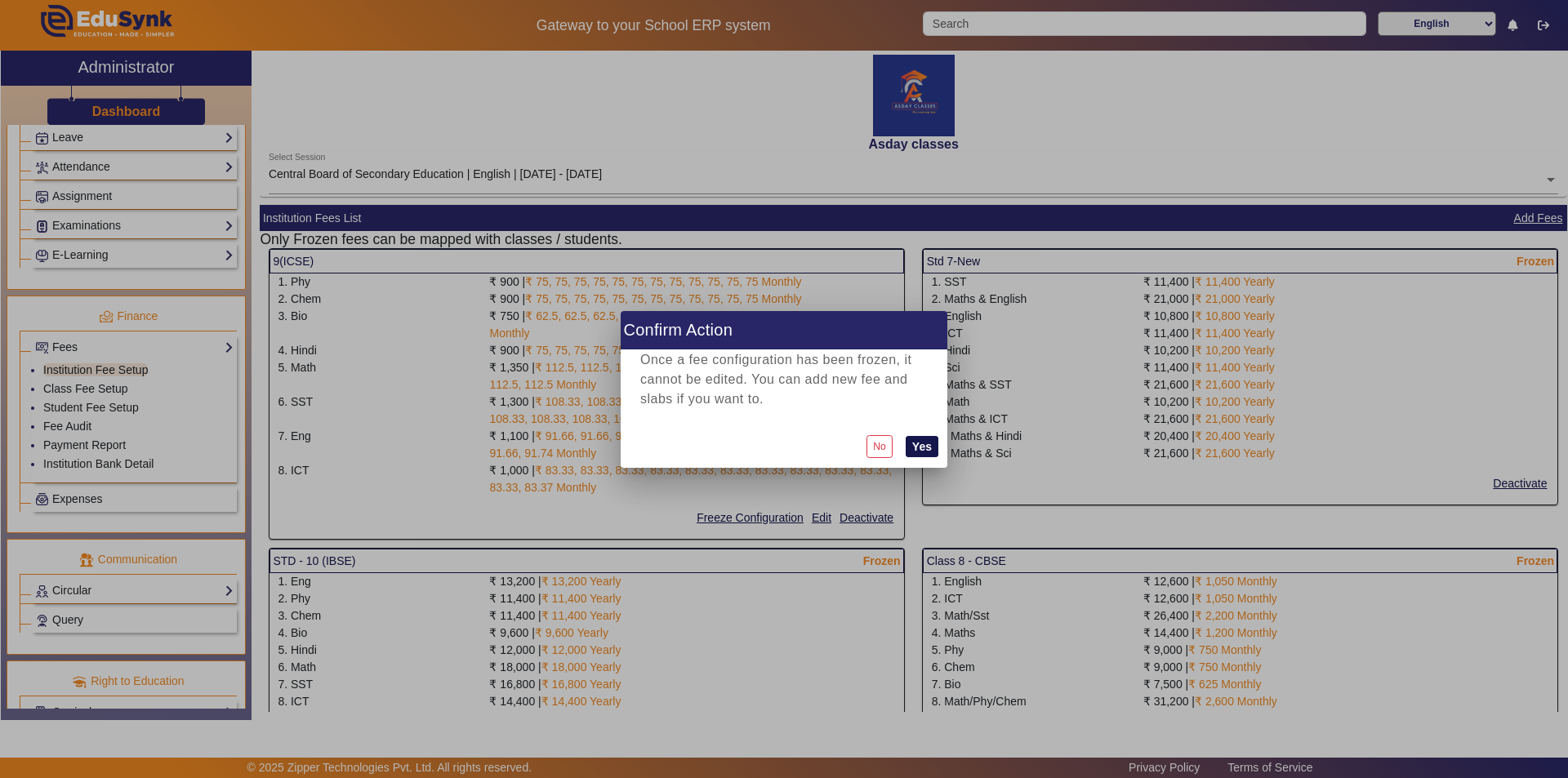
click at [781, 441] on button "Yes" at bounding box center [922, 446] width 33 height 21
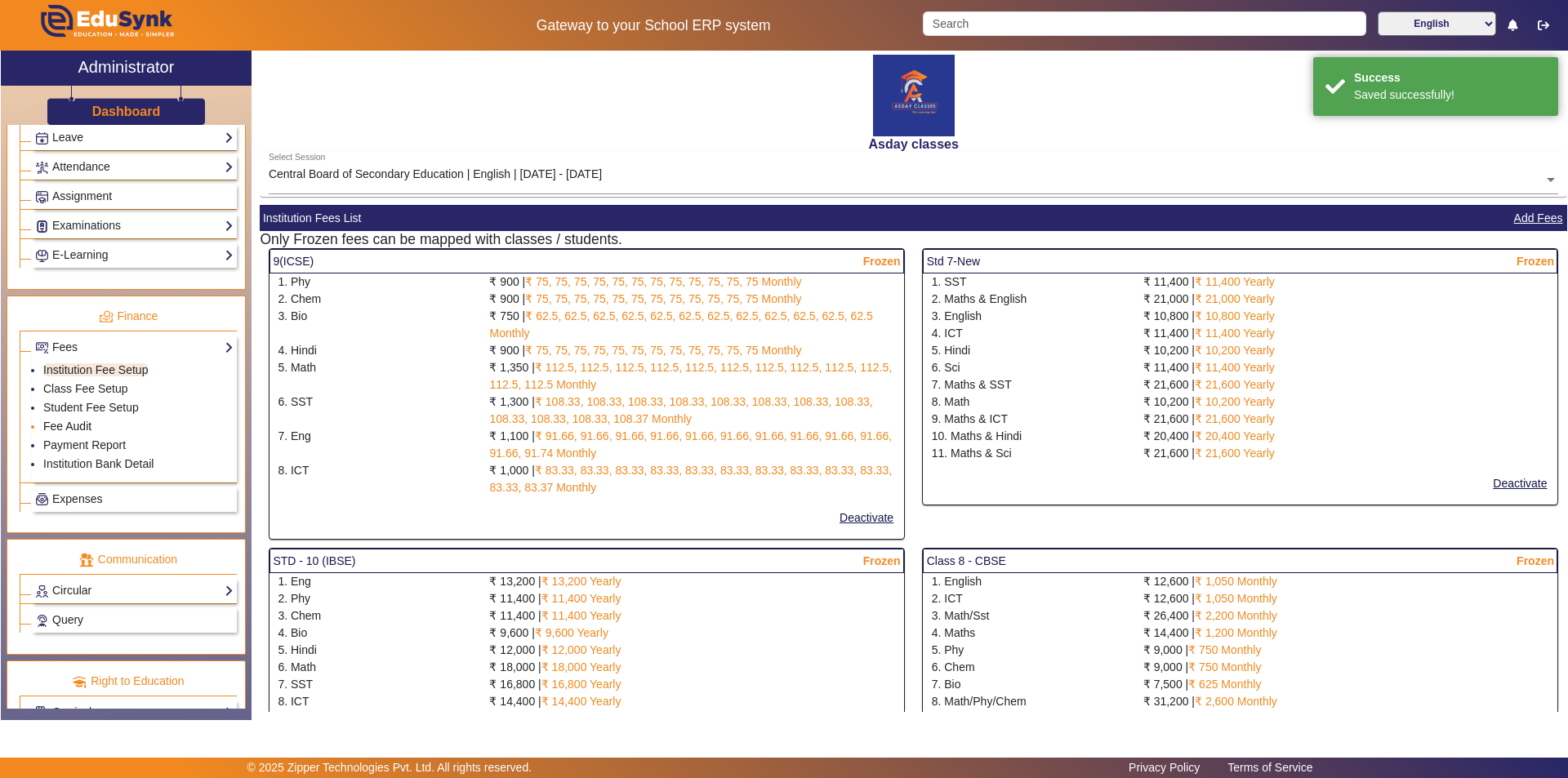
click at [78, 423] on link "Fee Audit" at bounding box center [67, 426] width 48 height 13
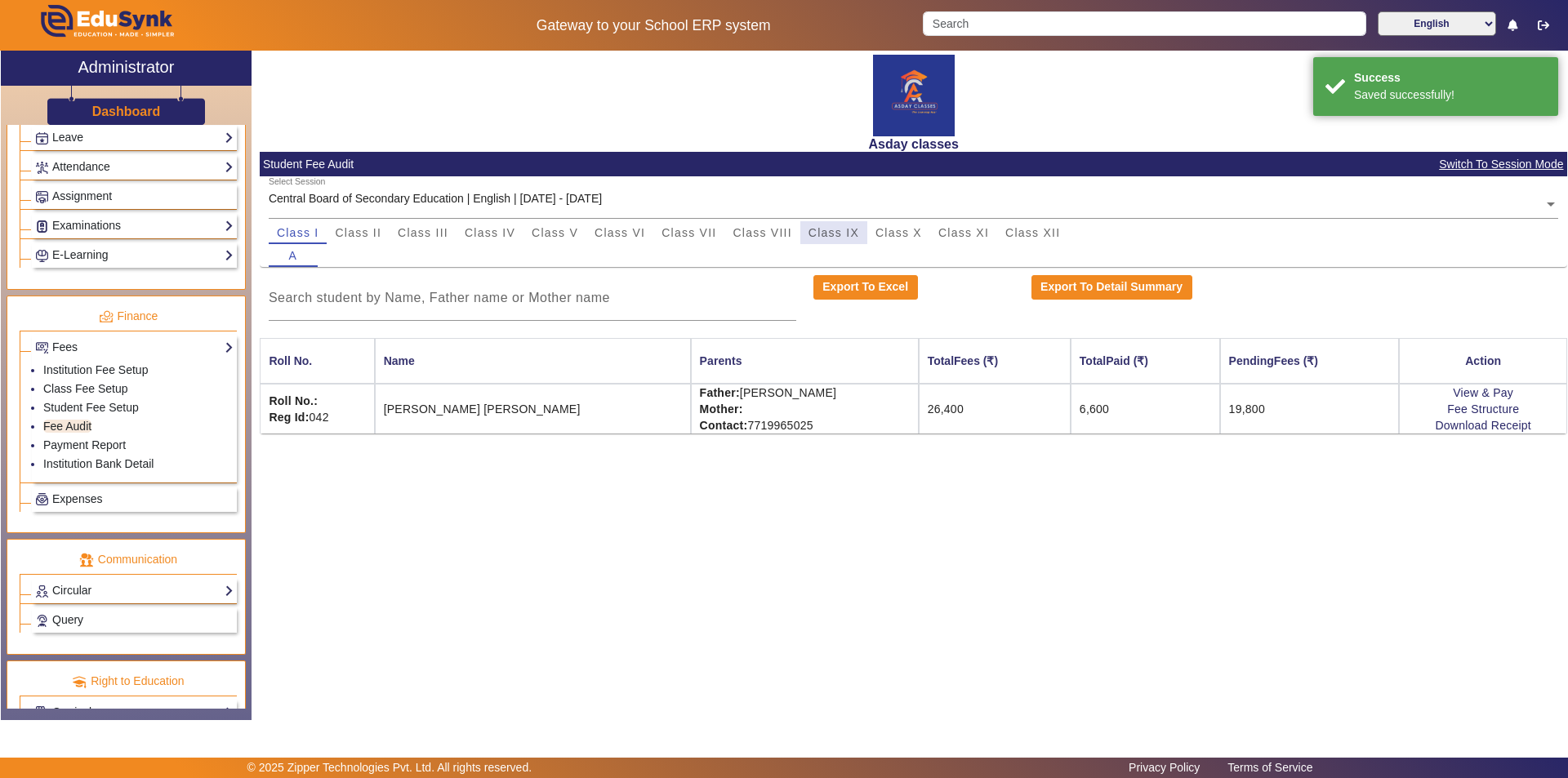
click at [781, 232] on span "Class IX" at bounding box center [834, 233] width 50 height 12
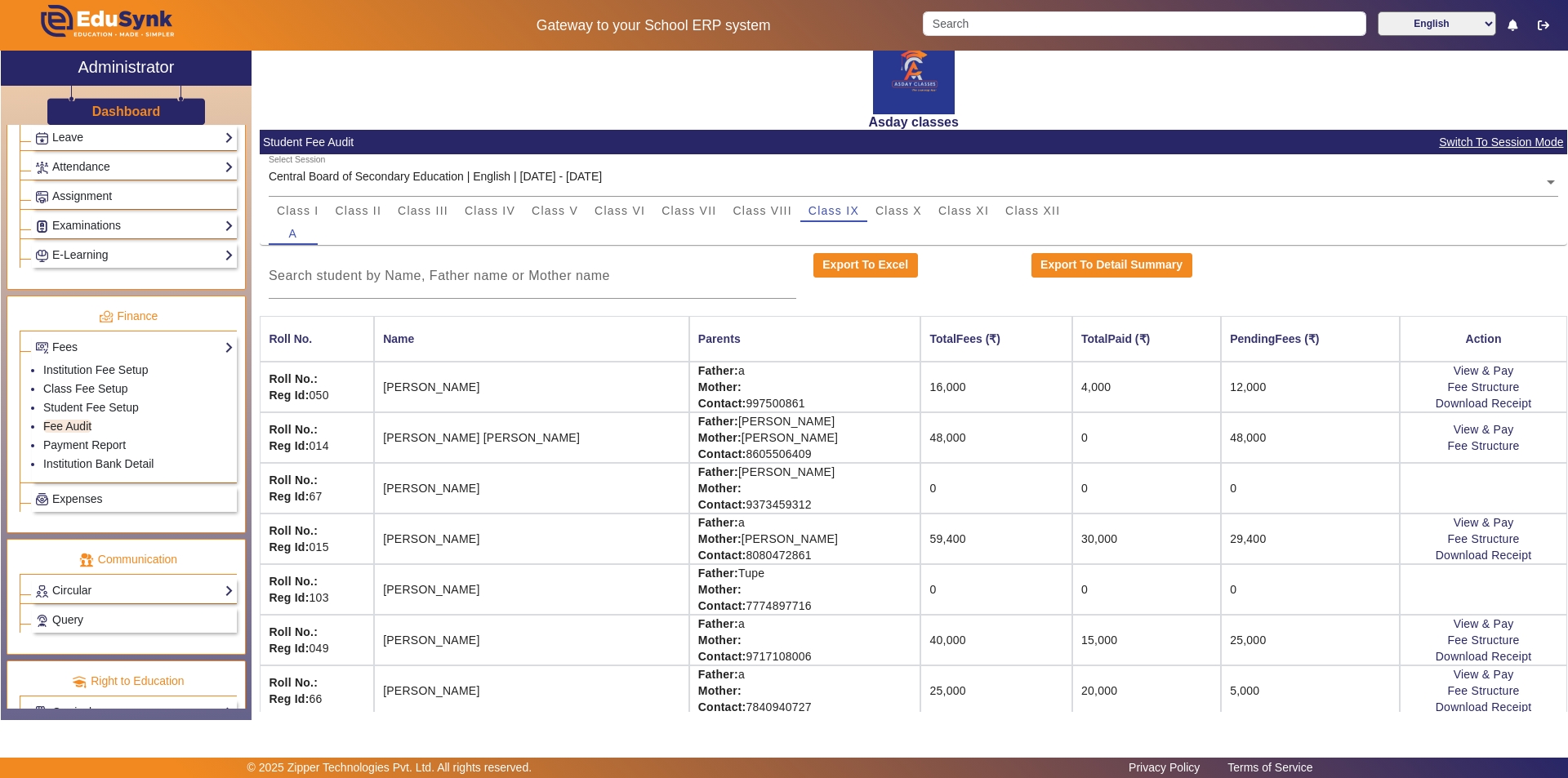
scroll to position [34, 0]
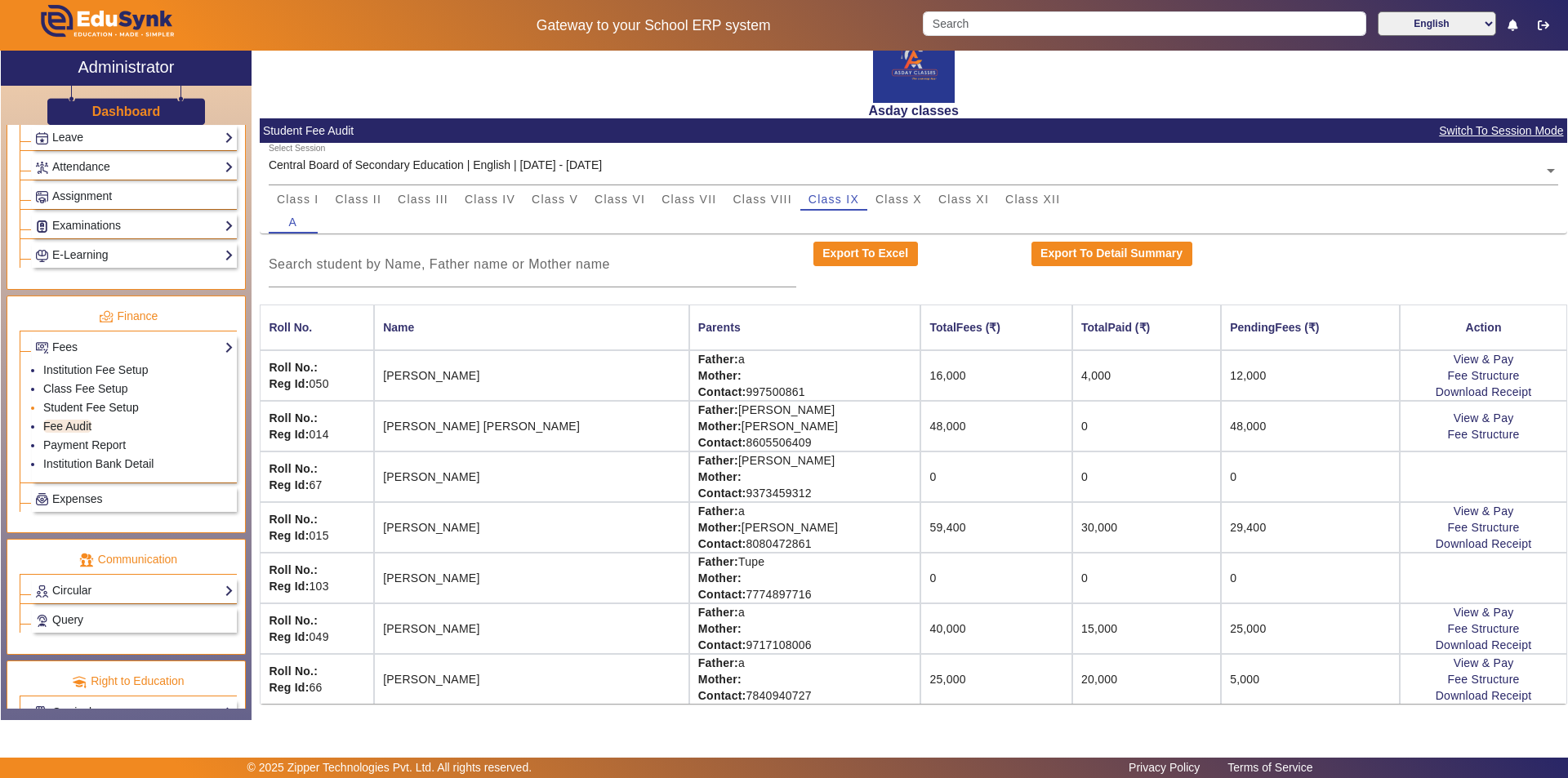
click at [97, 409] on link "Student Fee Setup" at bounding box center [92, 407] width 96 height 13
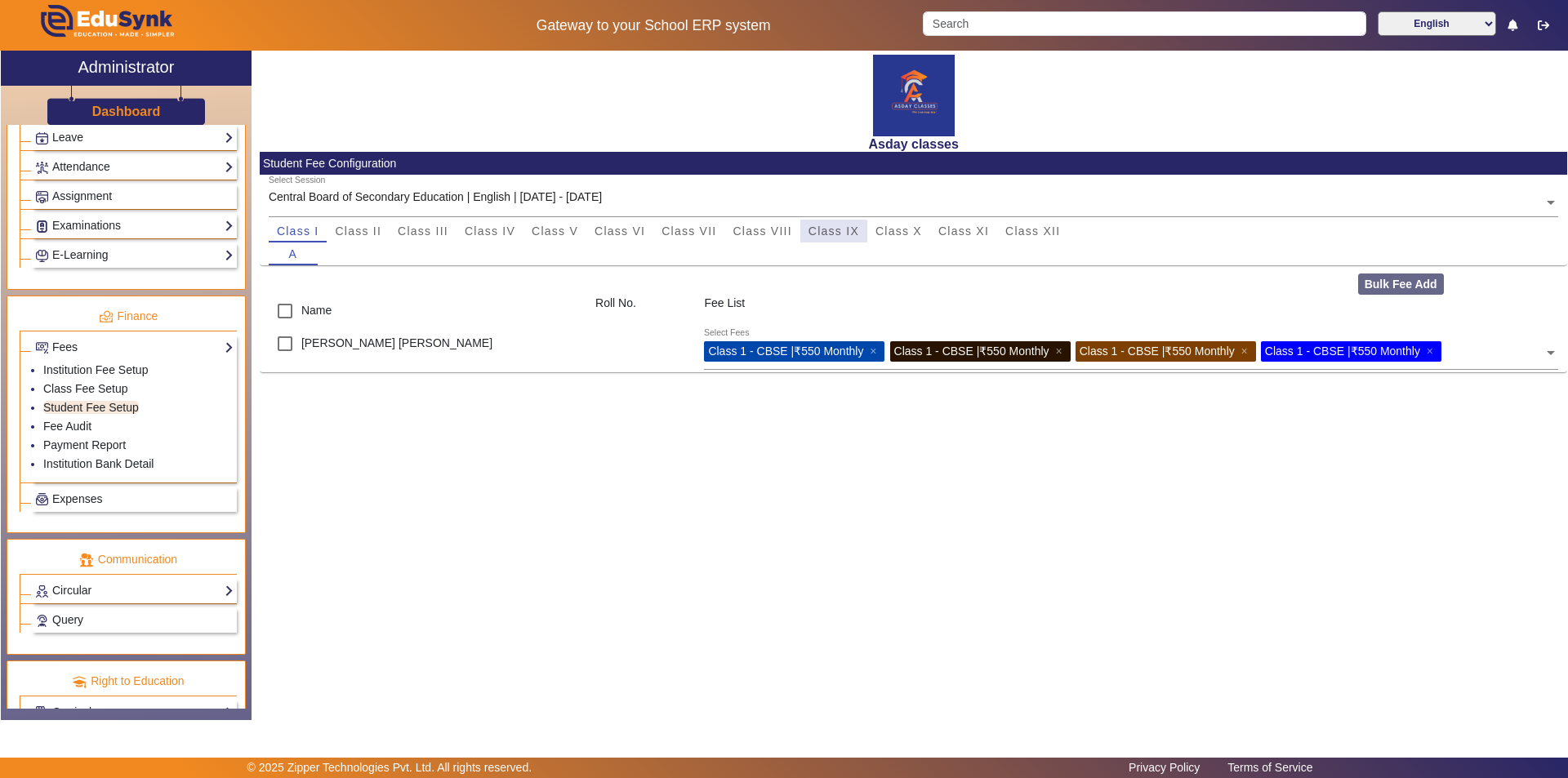
click at [781, 229] on span "Class IX" at bounding box center [834, 231] width 50 height 12
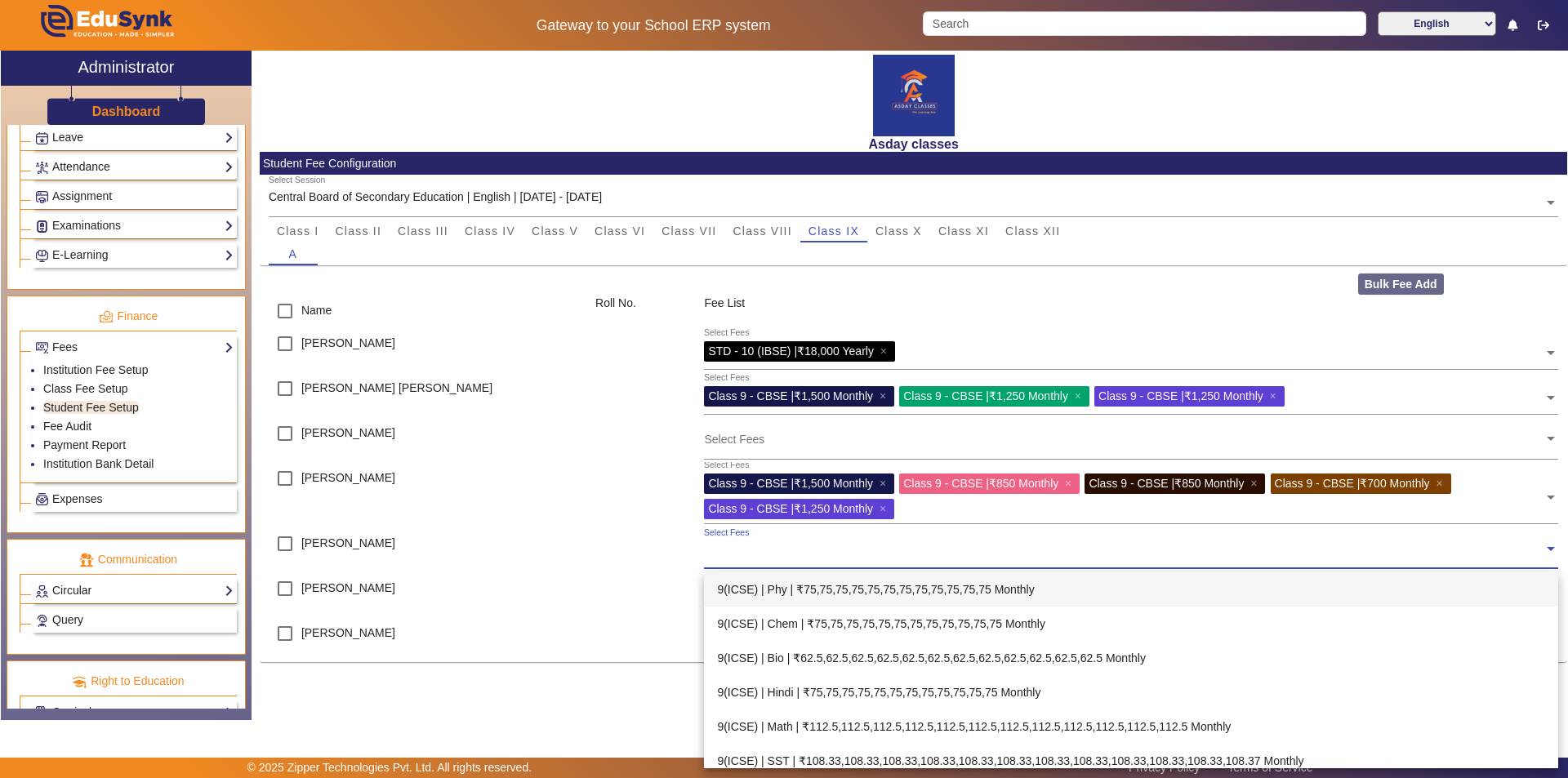
click at [725, 552] on input "text" at bounding box center [1123, 549] width 839 height 15
click at [729, 552] on input "text" at bounding box center [1123, 549] width 839 height 15
click at [729, 560] on div "Select Fees" at bounding box center [1123, 545] width 839 height 35
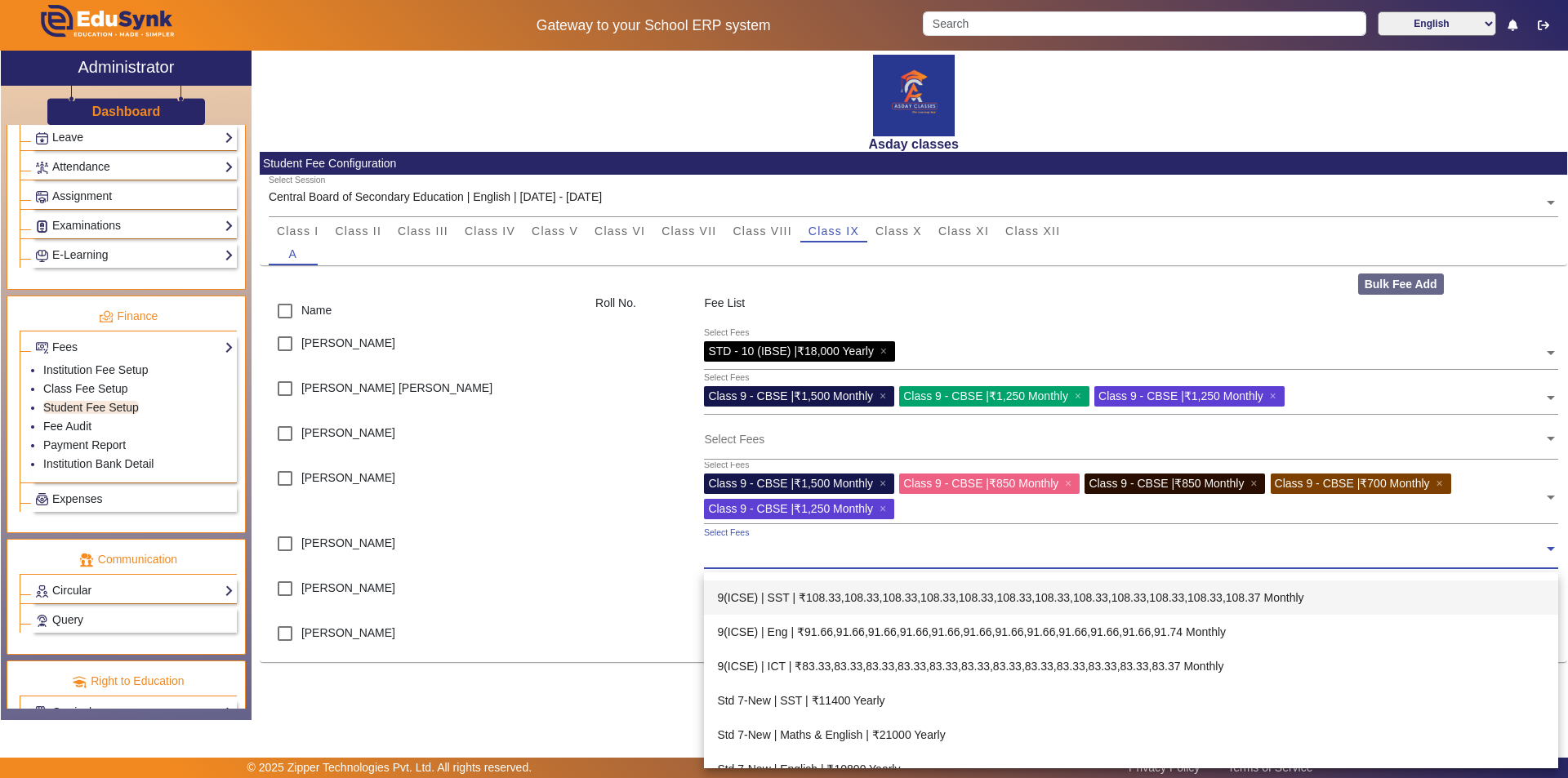
scroll to position [81, 0]
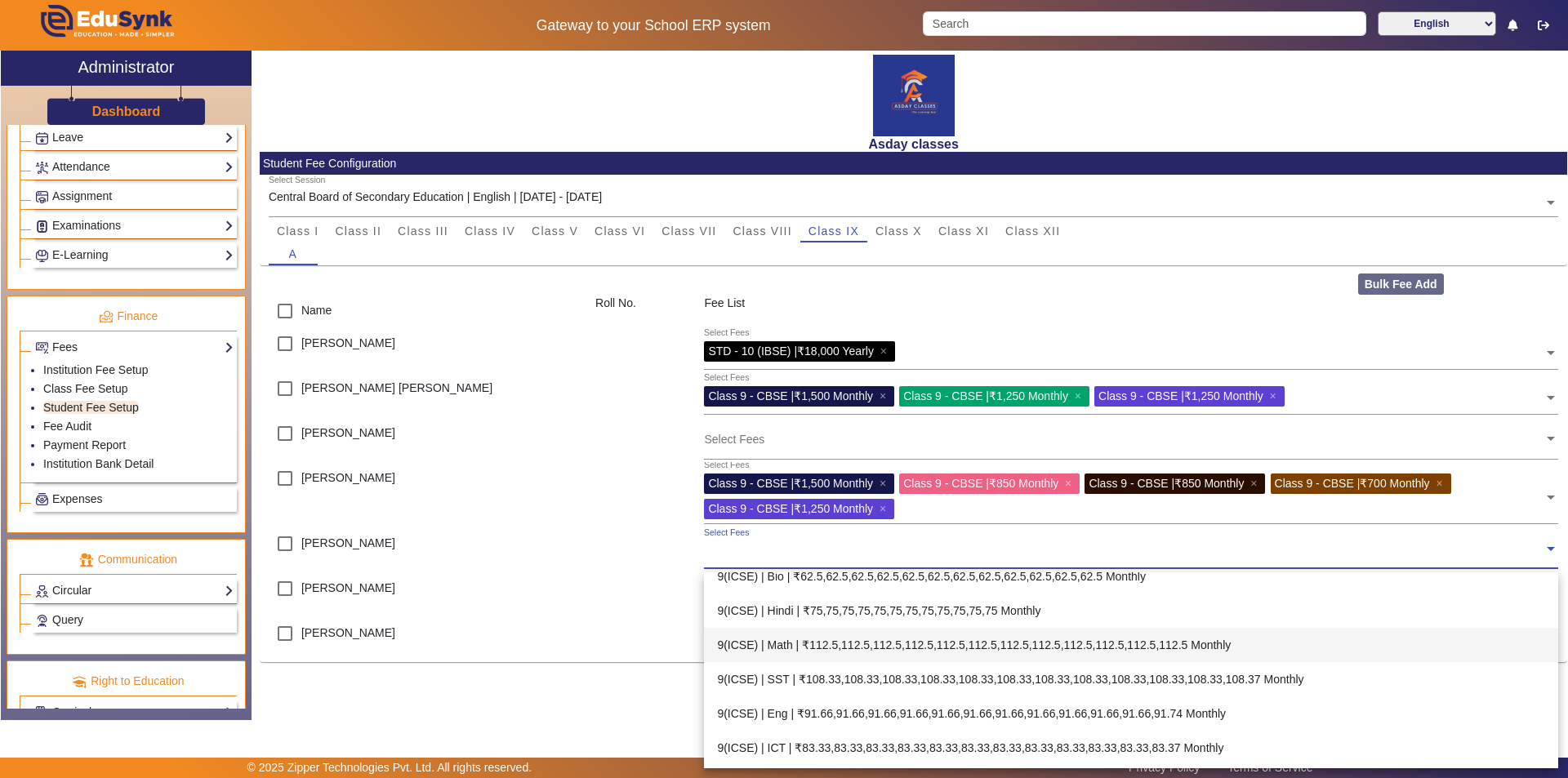
click at [781, 646] on div "9(ICSE) | Math | ₹112.5,112.5,112.5,112.5,112.5,112.5,112.5,112.5,112.5,112.5,1…" at bounding box center [1131, 644] width 854 height 34
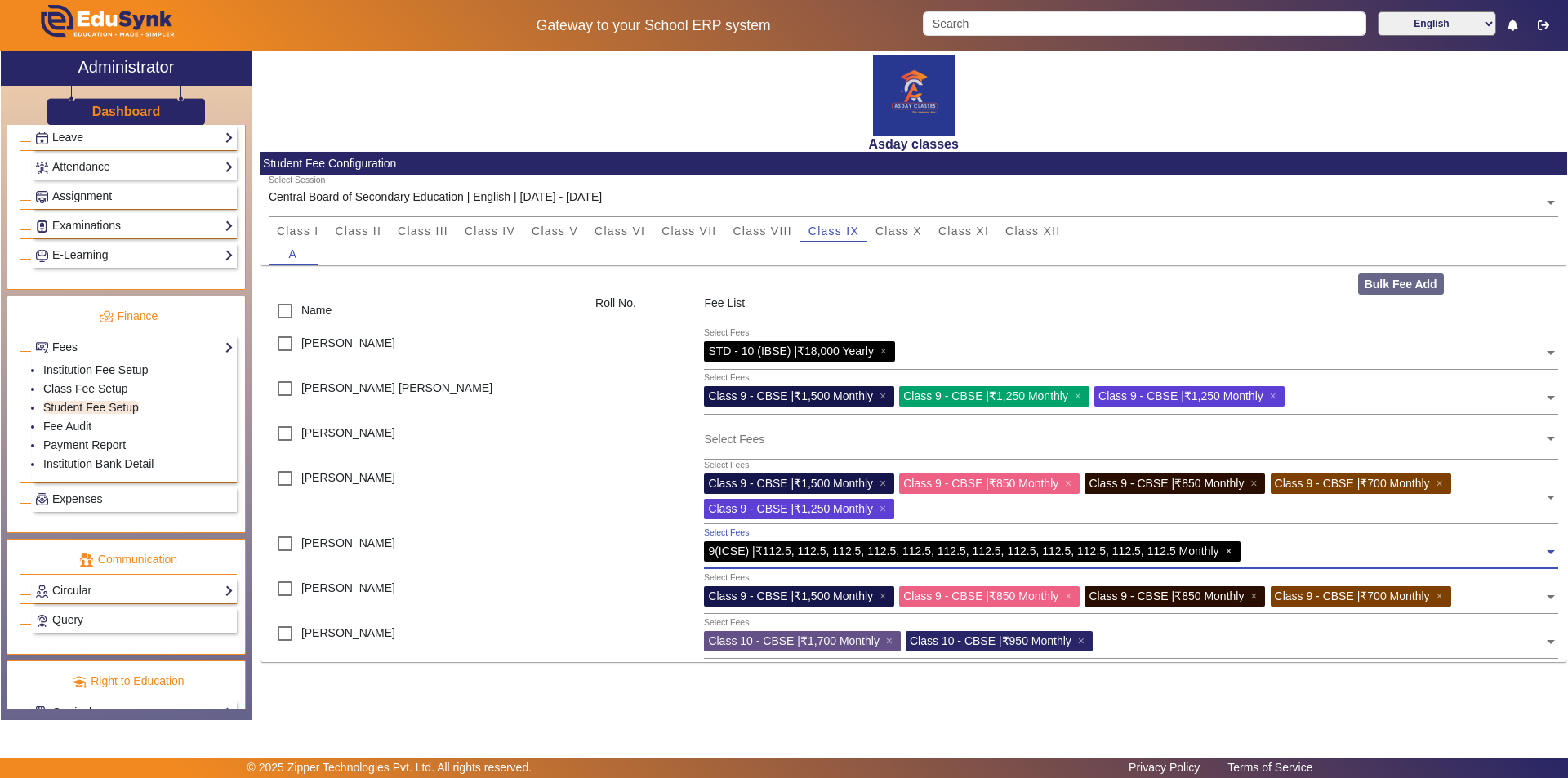
click at [781, 551] on span "×" at bounding box center [1230, 551] width 11 height 13
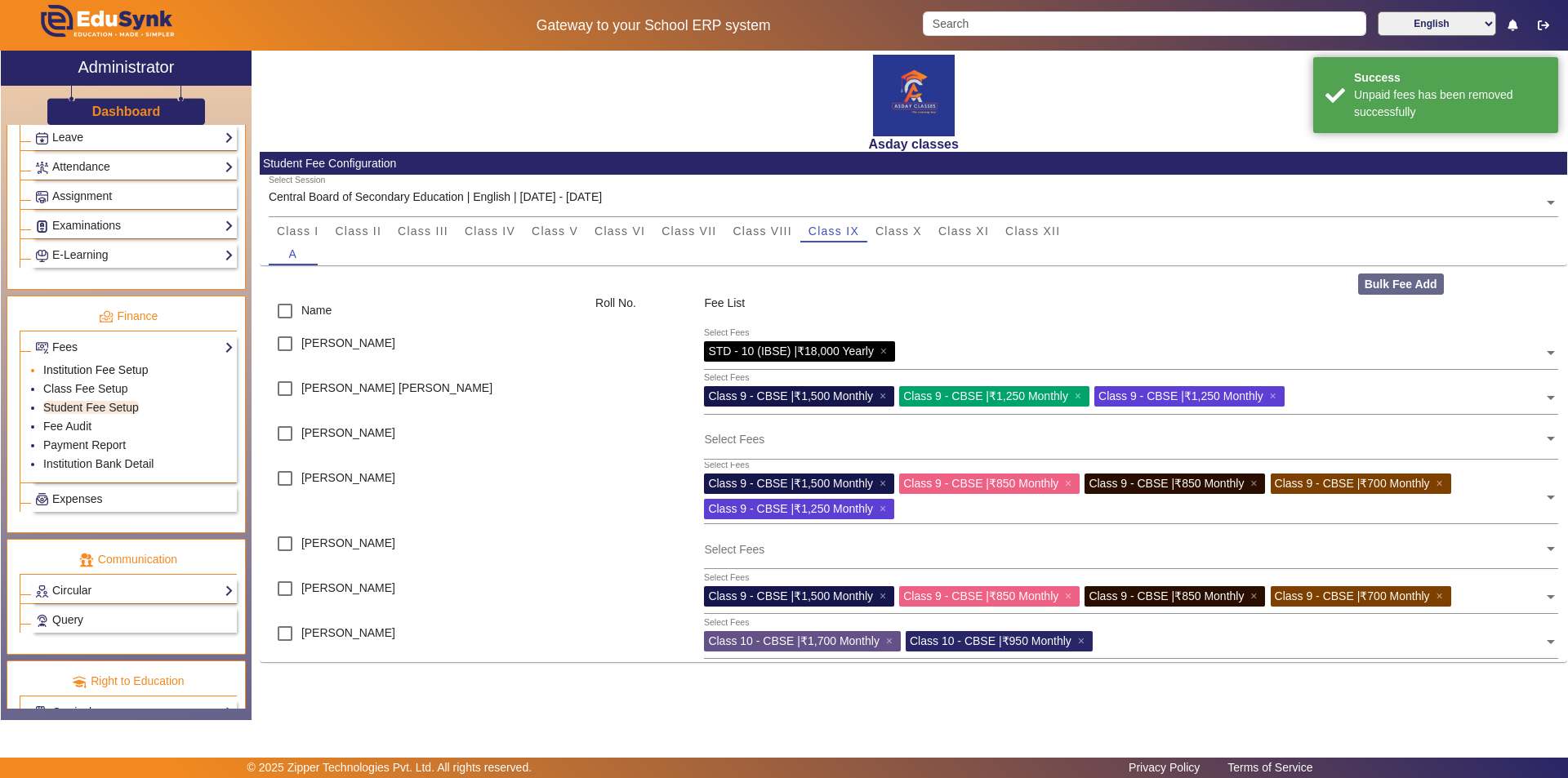
click at [125, 371] on link "Institution Fee Setup" at bounding box center [96, 370] width 104 height 13
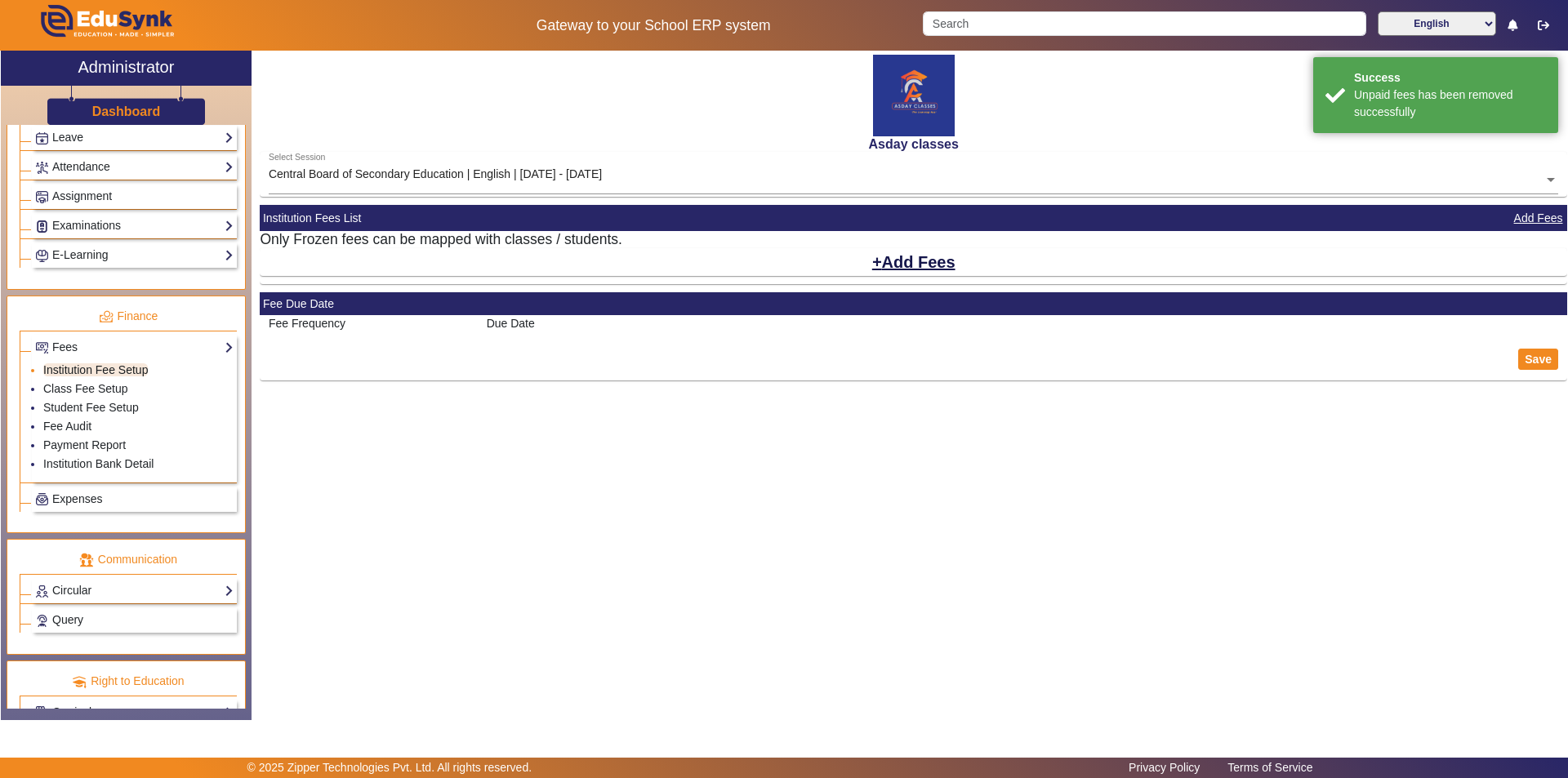
select select "10"
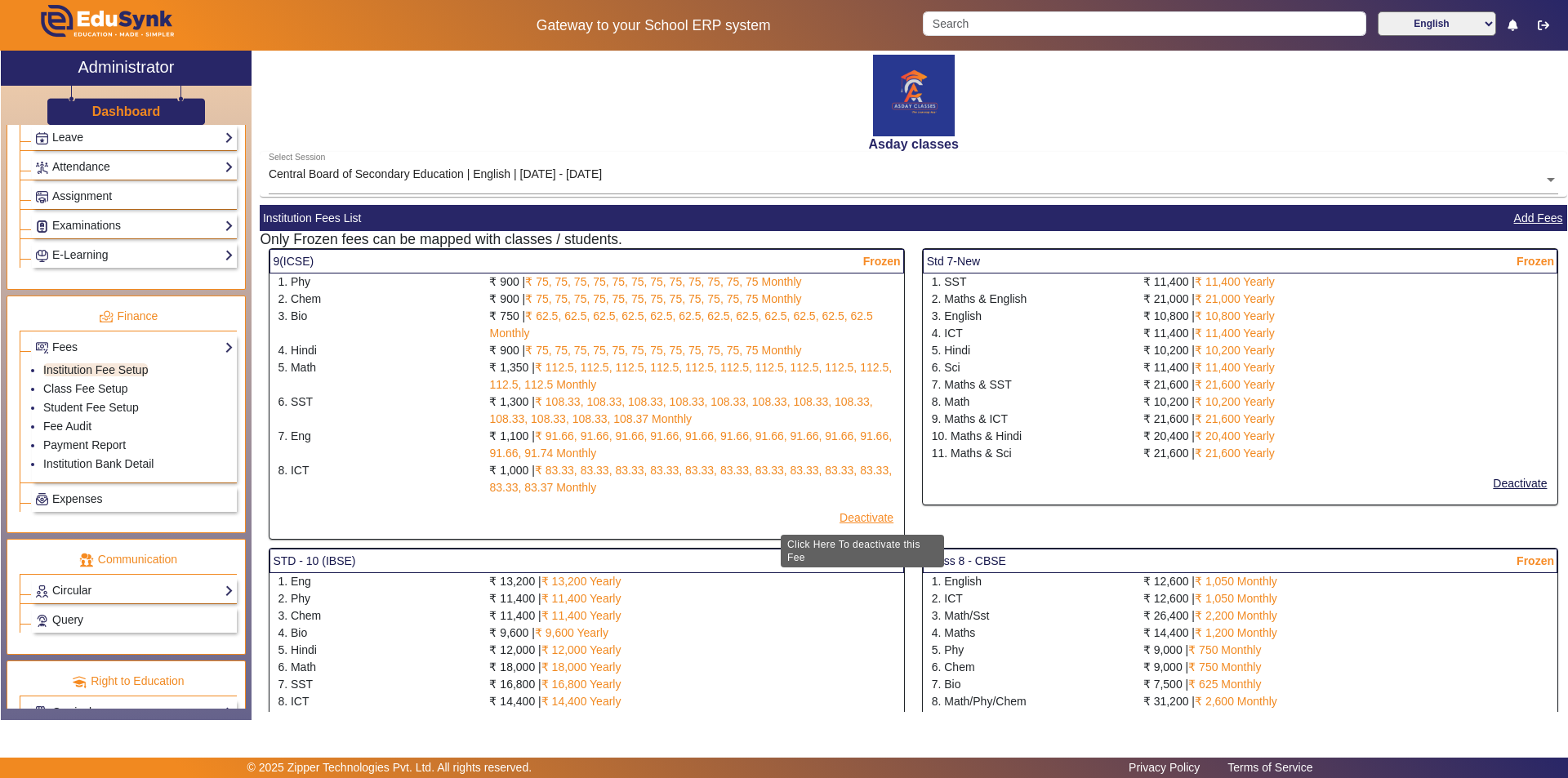
click at [781, 517] on button "Deactivate" at bounding box center [866, 518] width 57 height 20
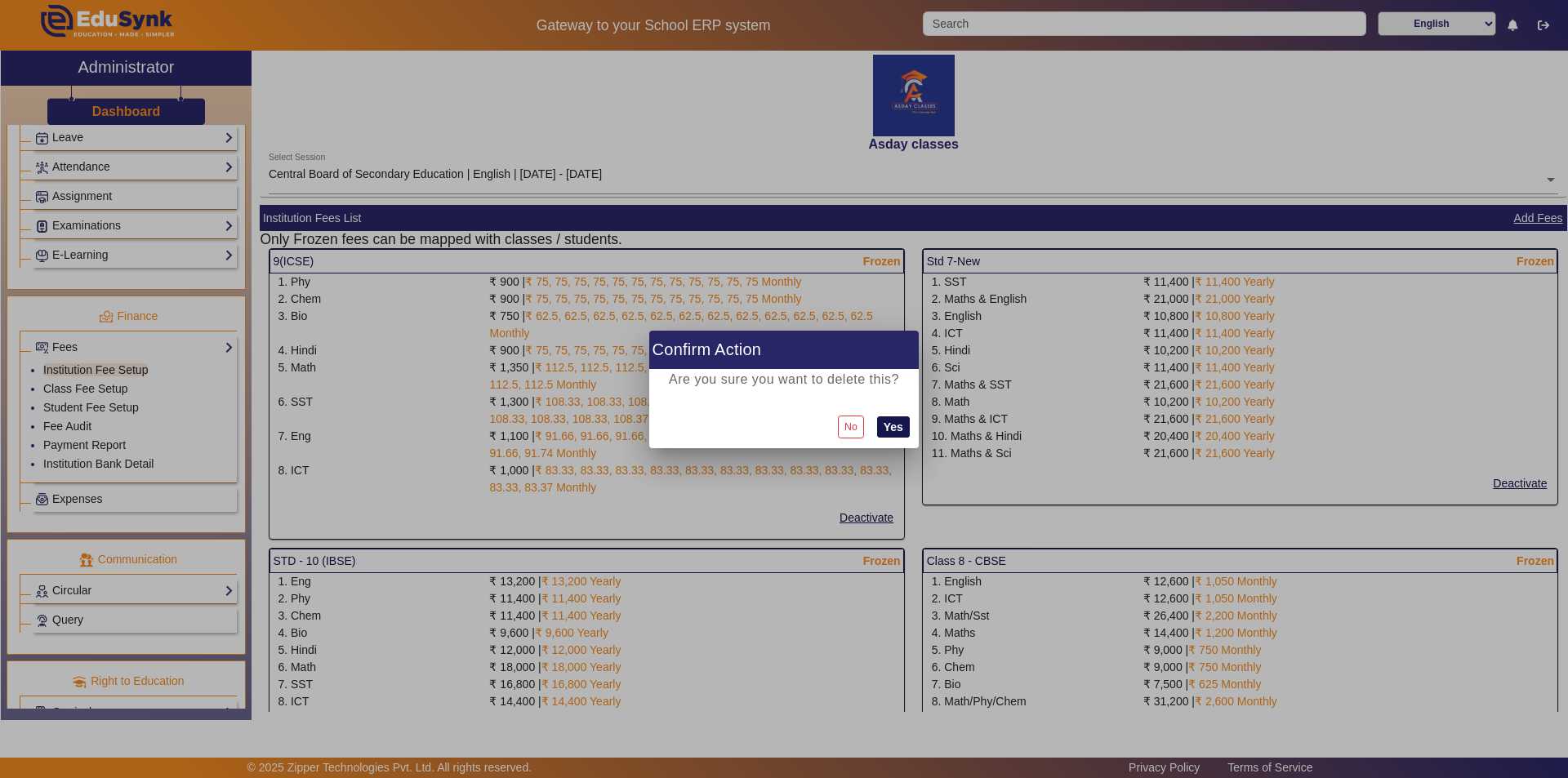
click at [781, 428] on button "Yes" at bounding box center [893, 427] width 33 height 21
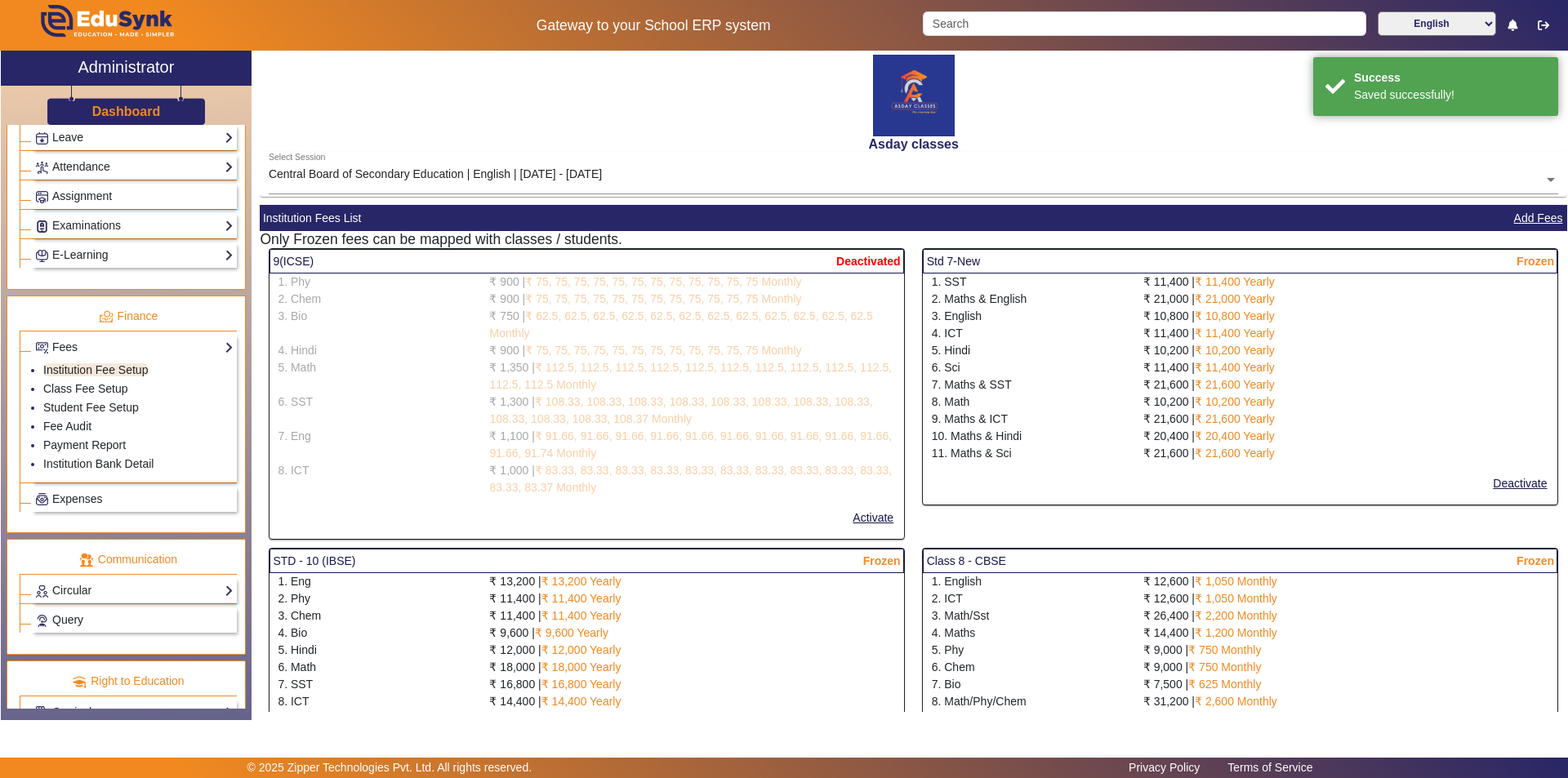
click at [781, 463] on div "₹ 1,000 | ₹ 83.33, 83.33, 83.33, 83.33, 83.33, 83.33, 83.33, 83.33, 83.33, 83.3…" at bounding box center [692, 479] width 423 height 34
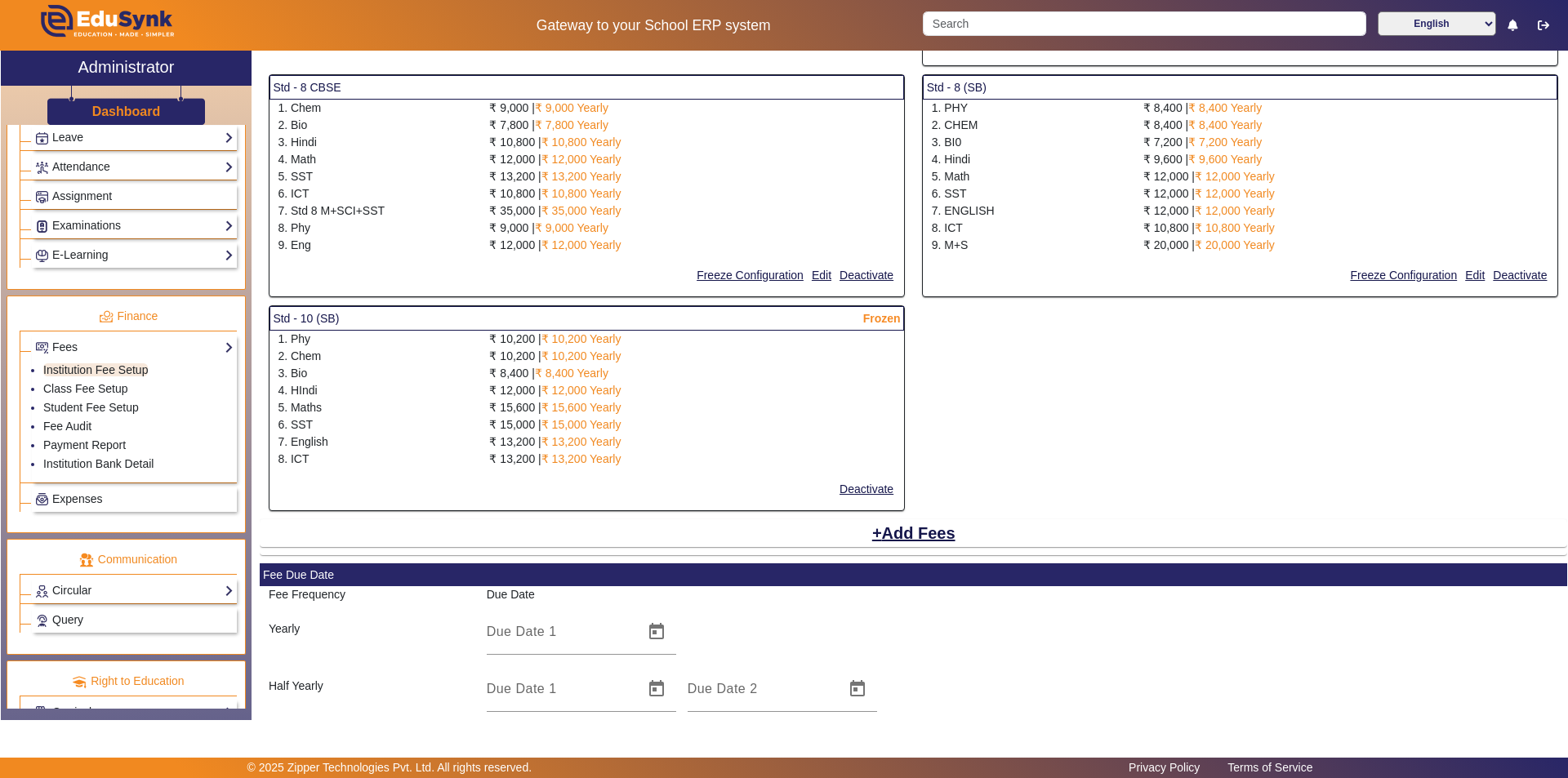
scroll to position [2556, 0]
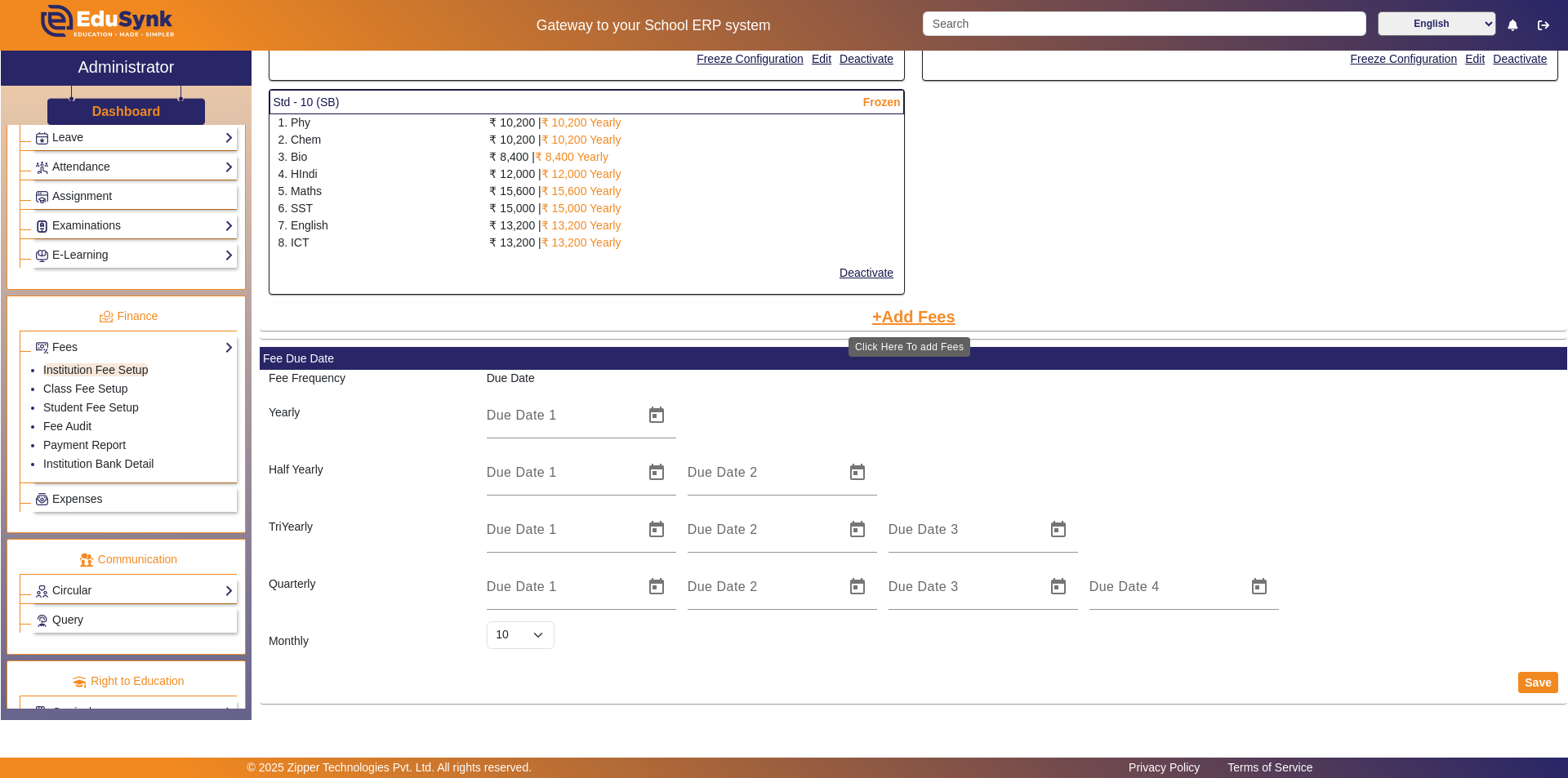
click at [781, 321] on button "Add Fees" at bounding box center [913, 317] width 87 height 28
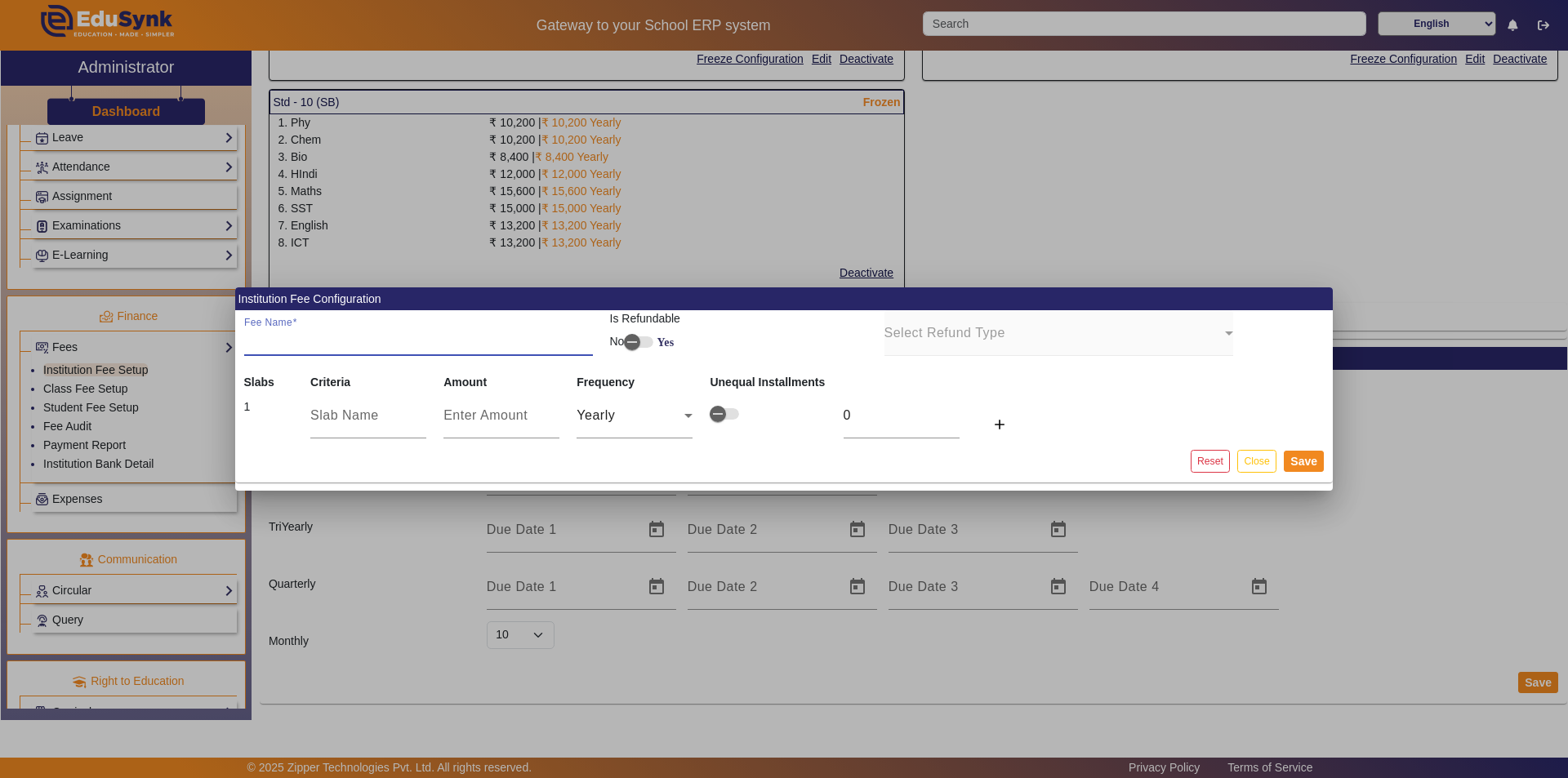
click at [271, 343] on input "Fee Name" at bounding box center [418, 339] width 349 height 19
click at [369, 414] on input "text" at bounding box center [368, 415] width 116 height 19
click at [334, 345] on input "Fee Name" at bounding box center [418, 339] width 349 height 19
type input "9(ICSE)"
type input "p"
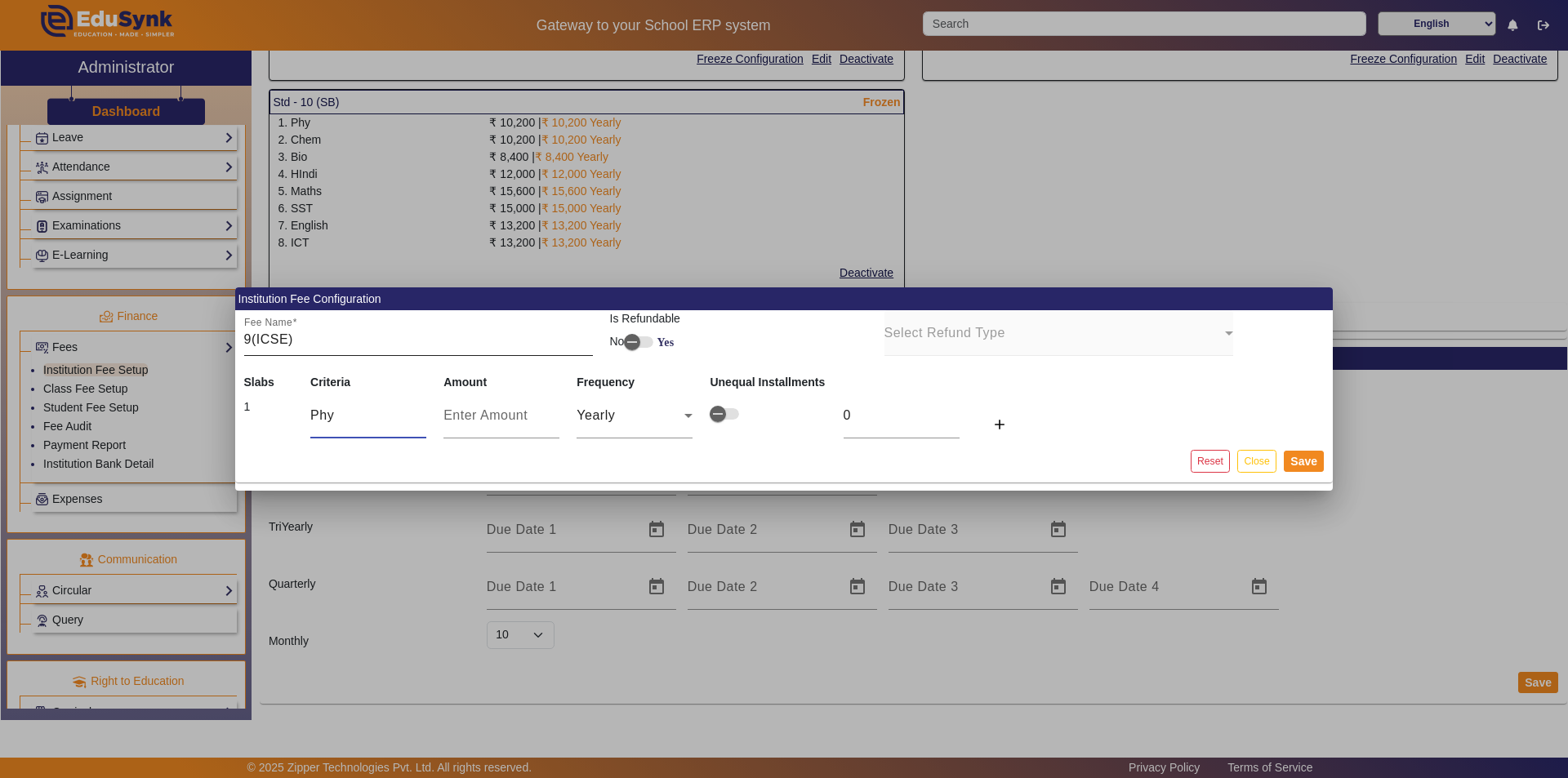
type input "Phy"
type input "9"
type input "90"
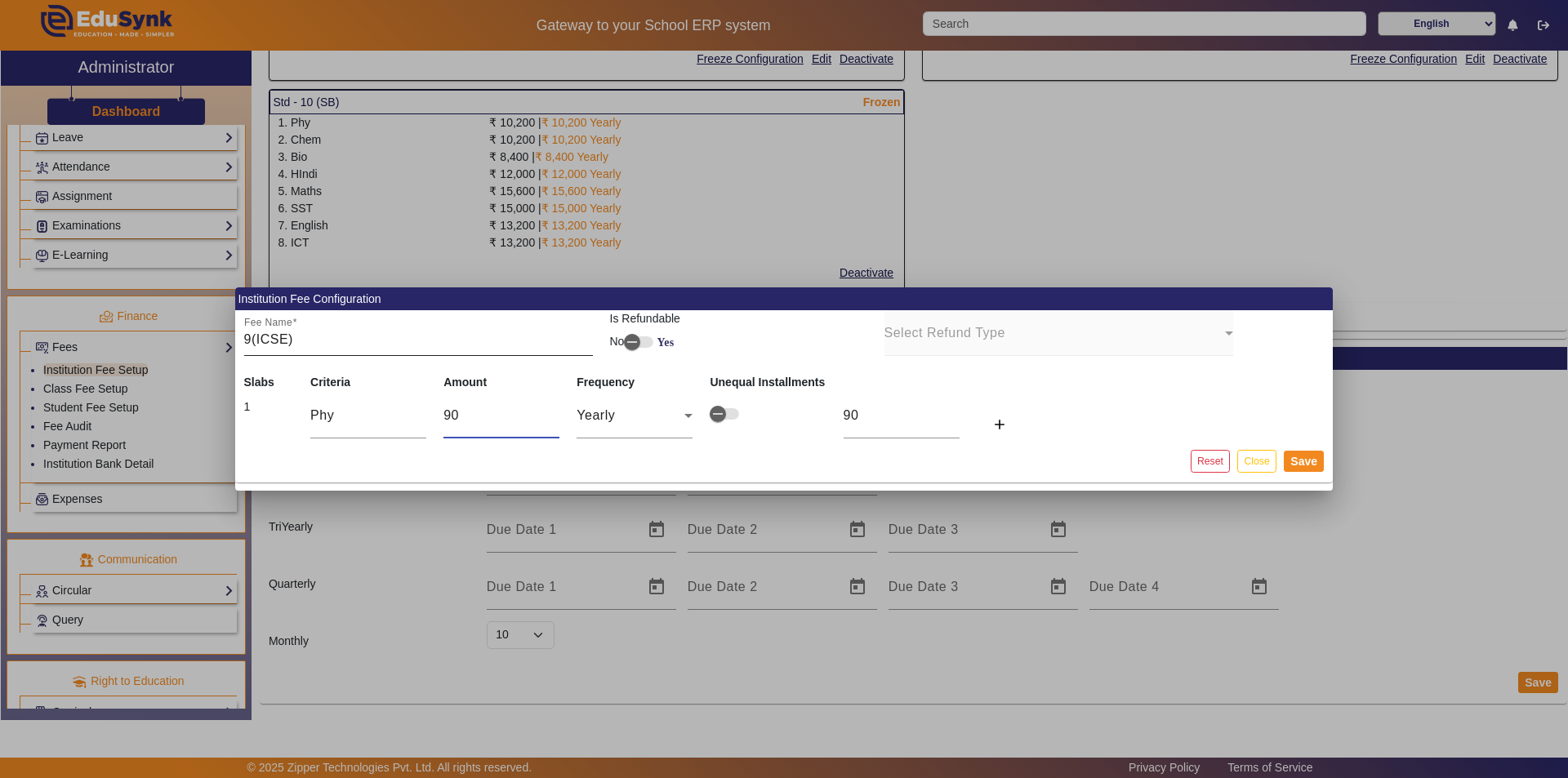
type input "900"
click at [685, 414] on icon at bounding box center [688, 416] width 8 height 4
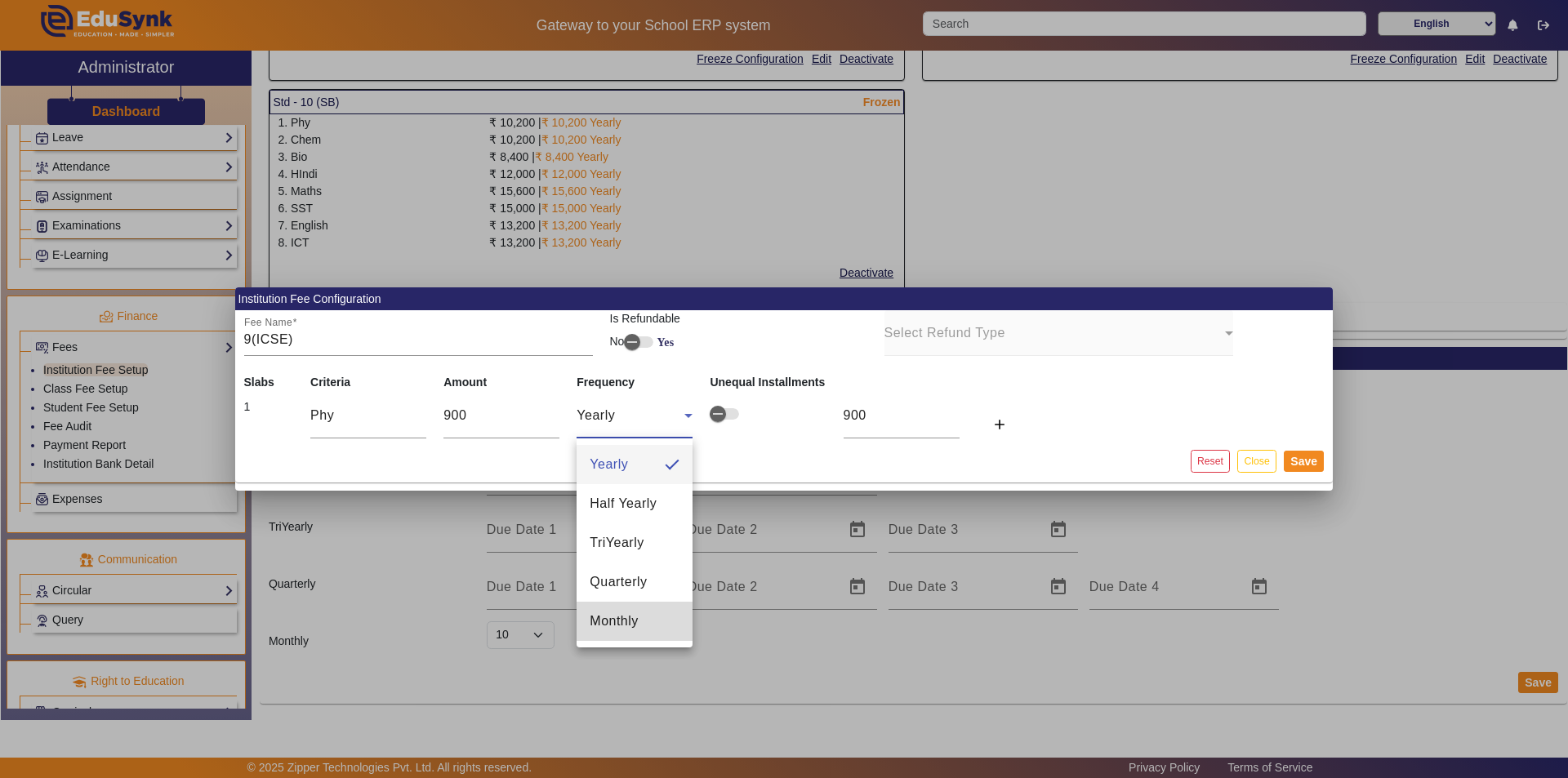
click at [636, 617] on span "Monthly" at bounding box center [614, 621] width 49 height 19
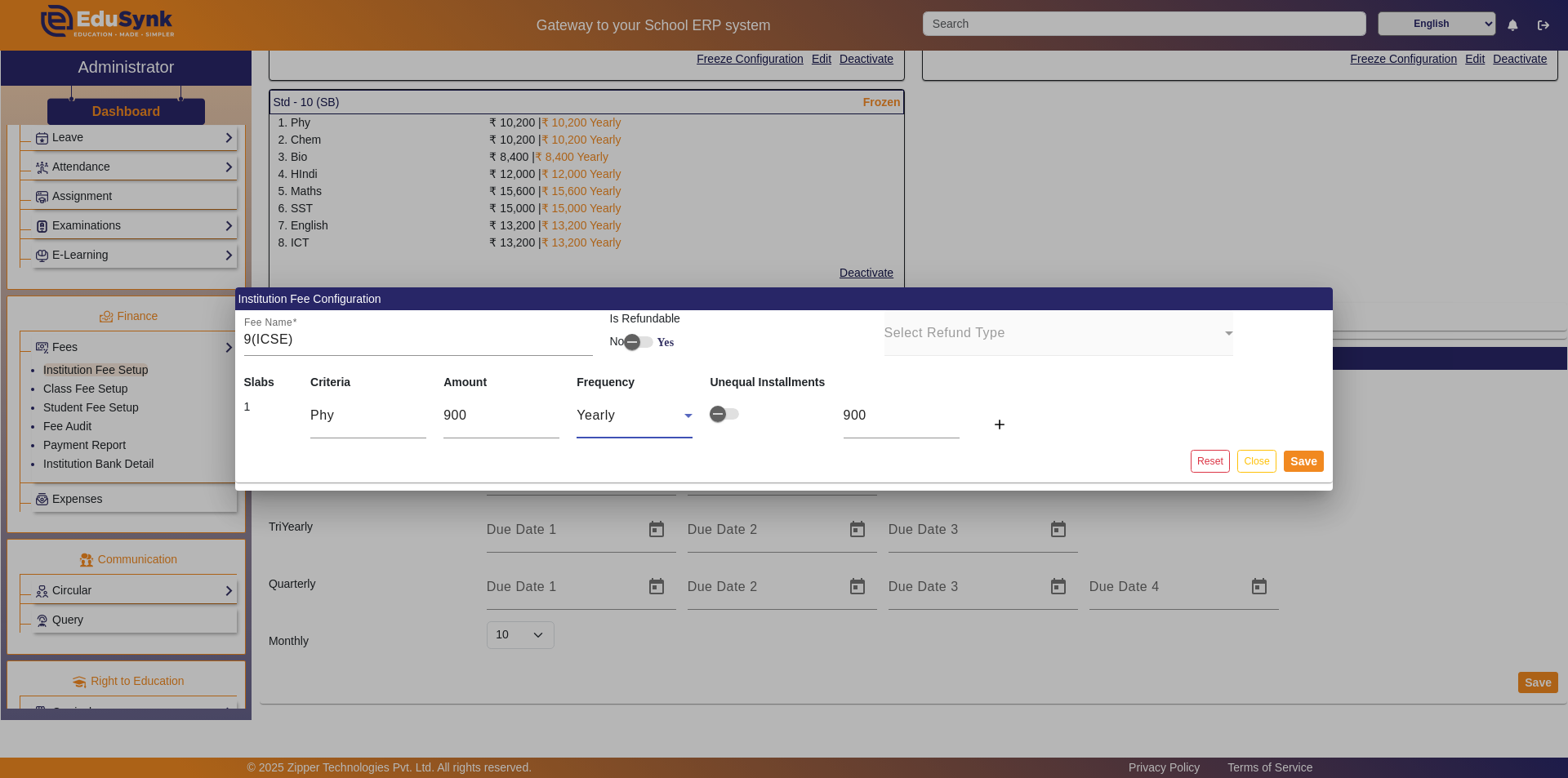
type input "75"
click at [716, 415] on icon "button" at bounding box center [717, 413] width 14 height 14
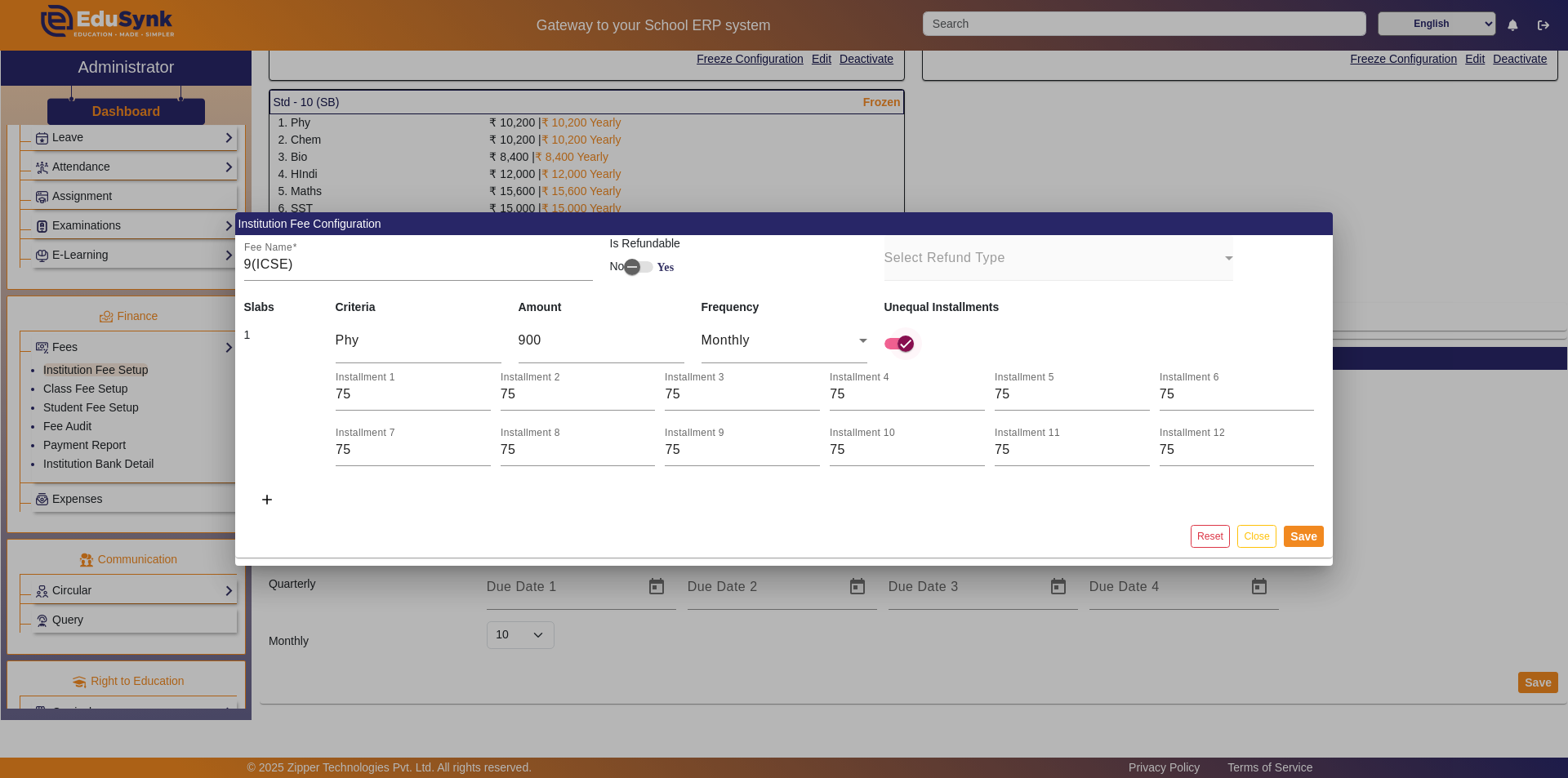
click at [781, 347] on span "button" at bounding box center [905, 344] width 33 height 33
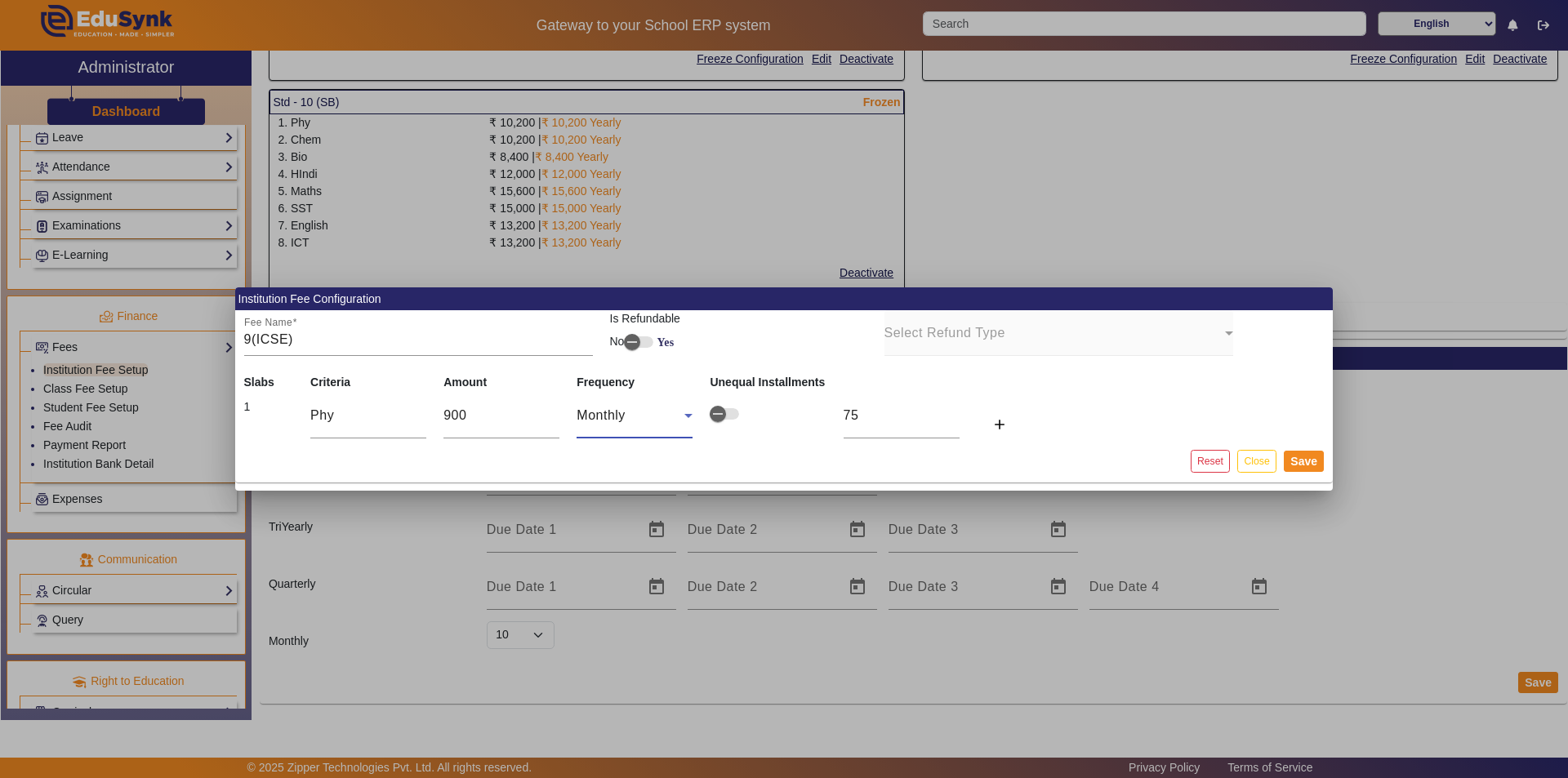
click at [685, 414] on icon at bounding box center [688, 416] width 8 height 4
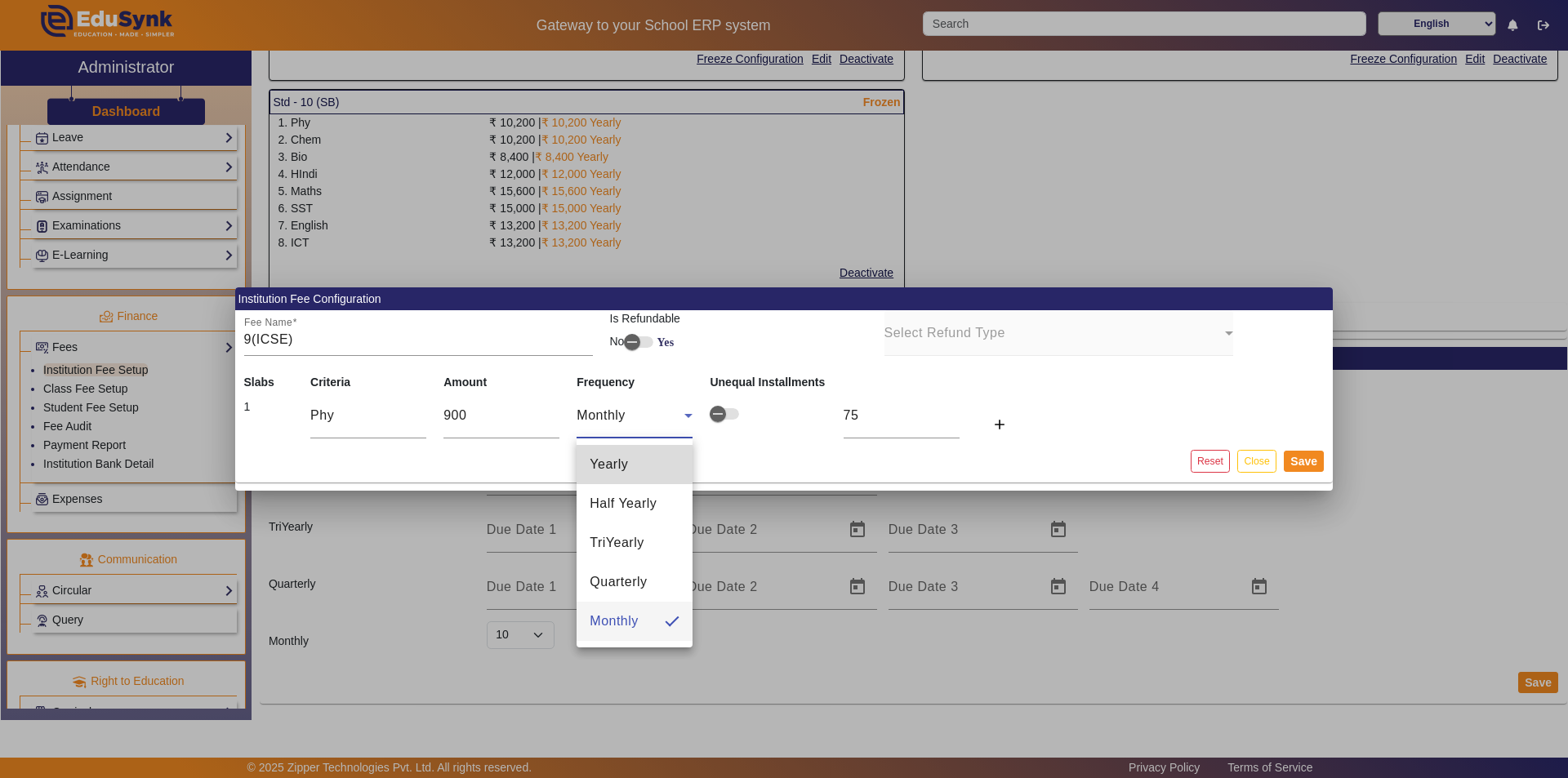
click at [608, 466] on span "Yearly" at bounding box center [609, 464] width 39 height 19
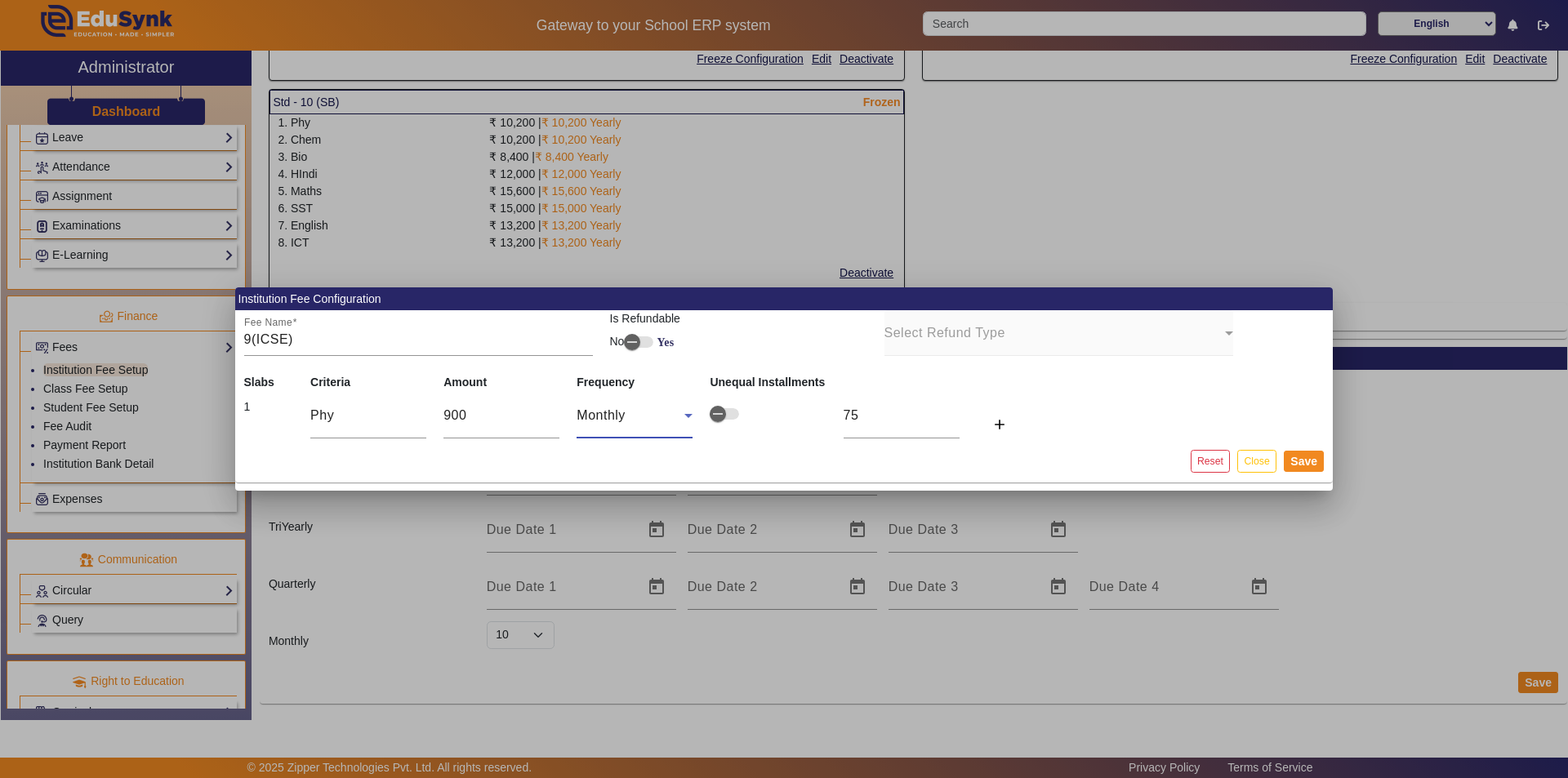
type input "900"
click at [481, 418] on input "900" at bounding box center [502, 415] width 116 height 19
type input "9001"
type input "90010"
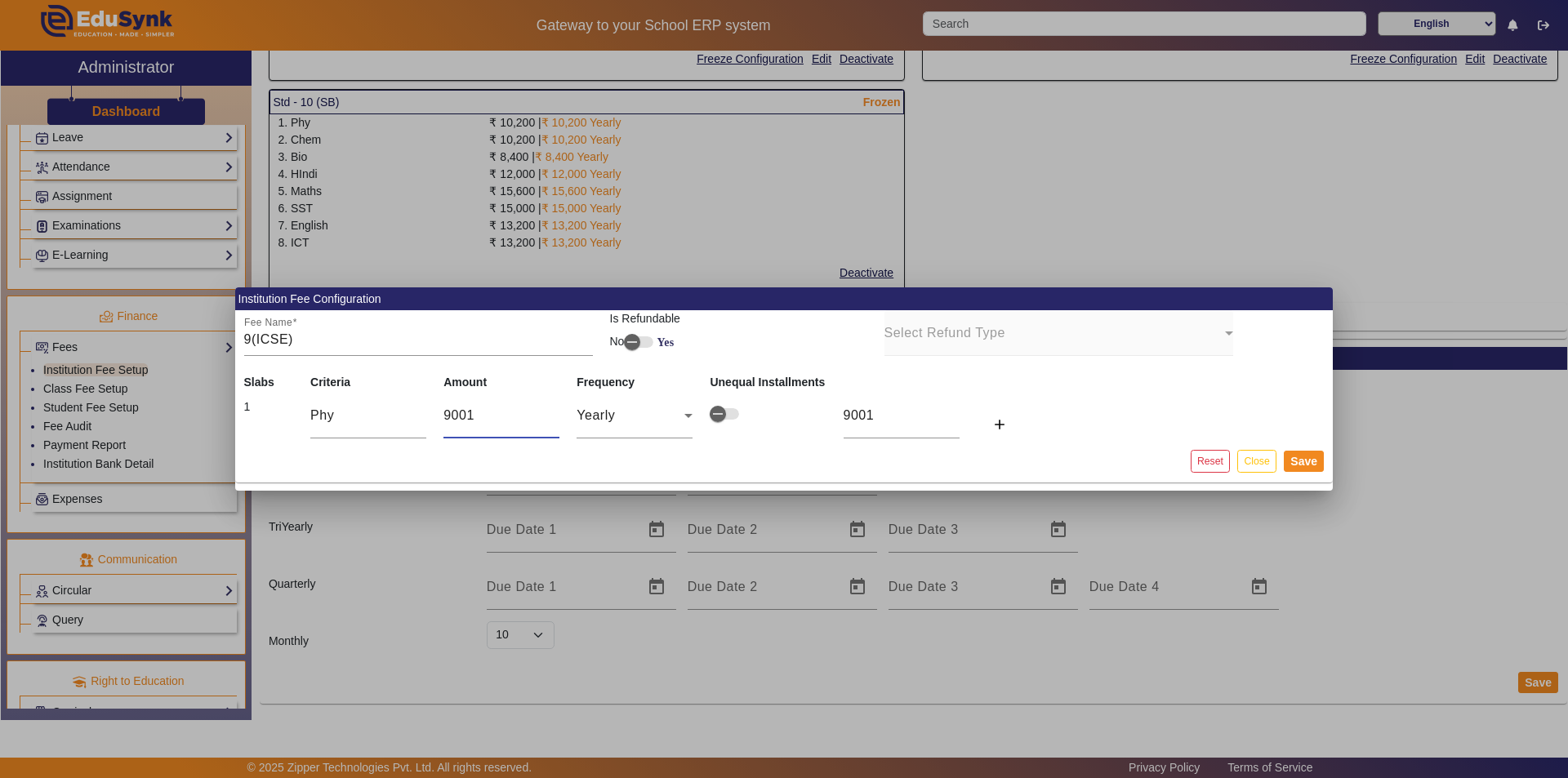
type input "90010"
type input "9001"
type input "900"
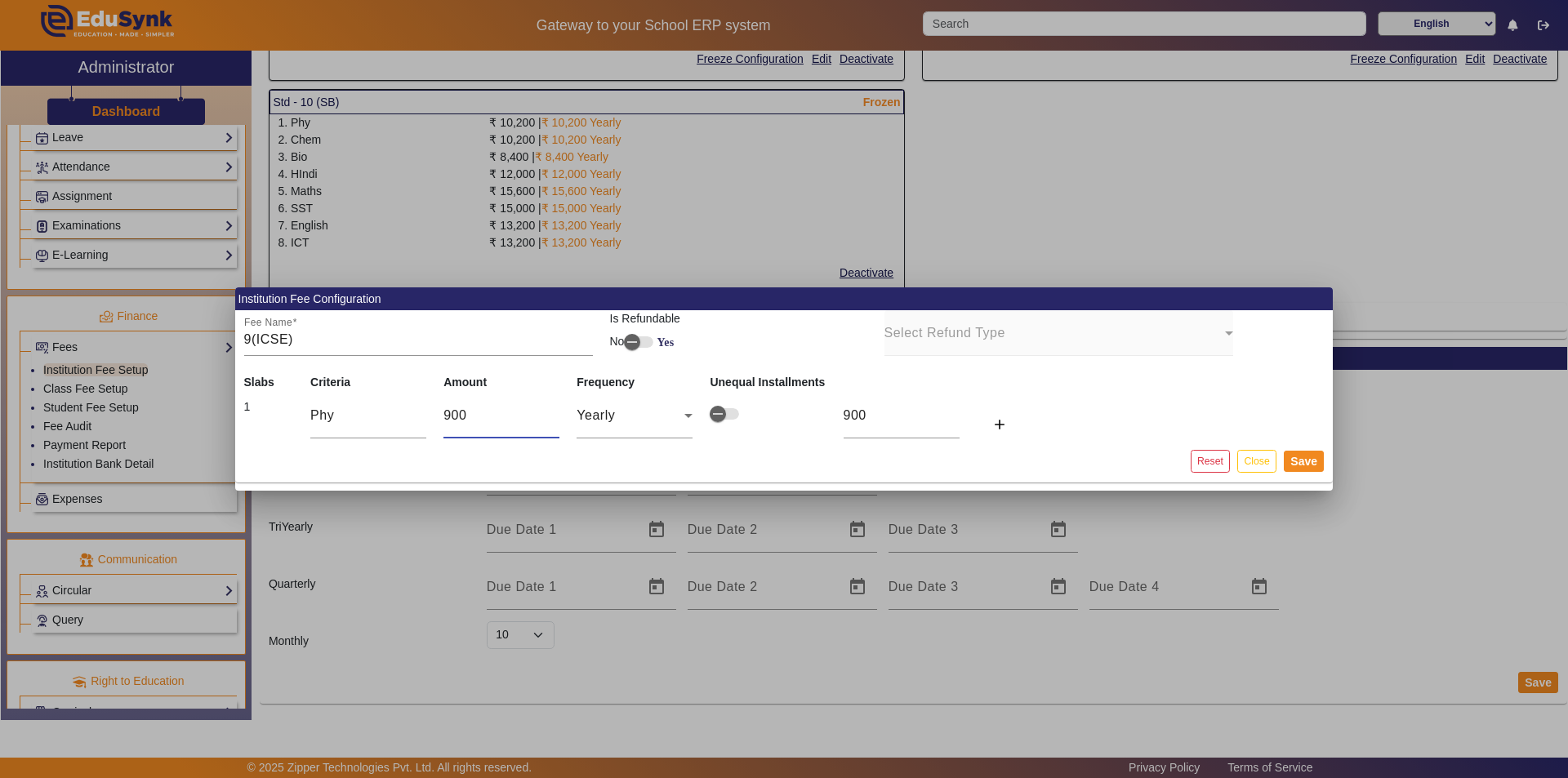
type input "90"
type input "9"
type input "0"
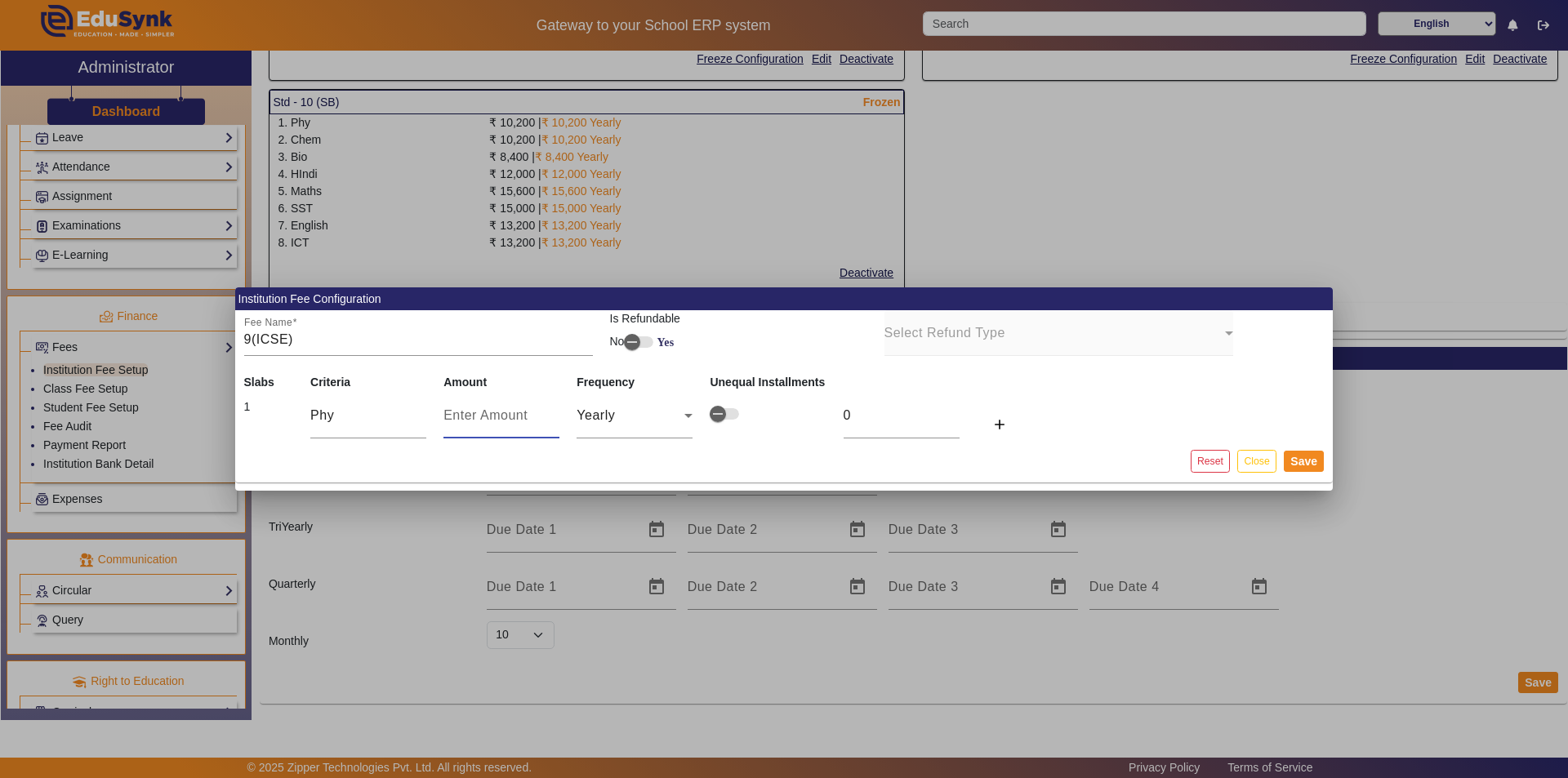
type input "1"
type input "10"
type input "108"
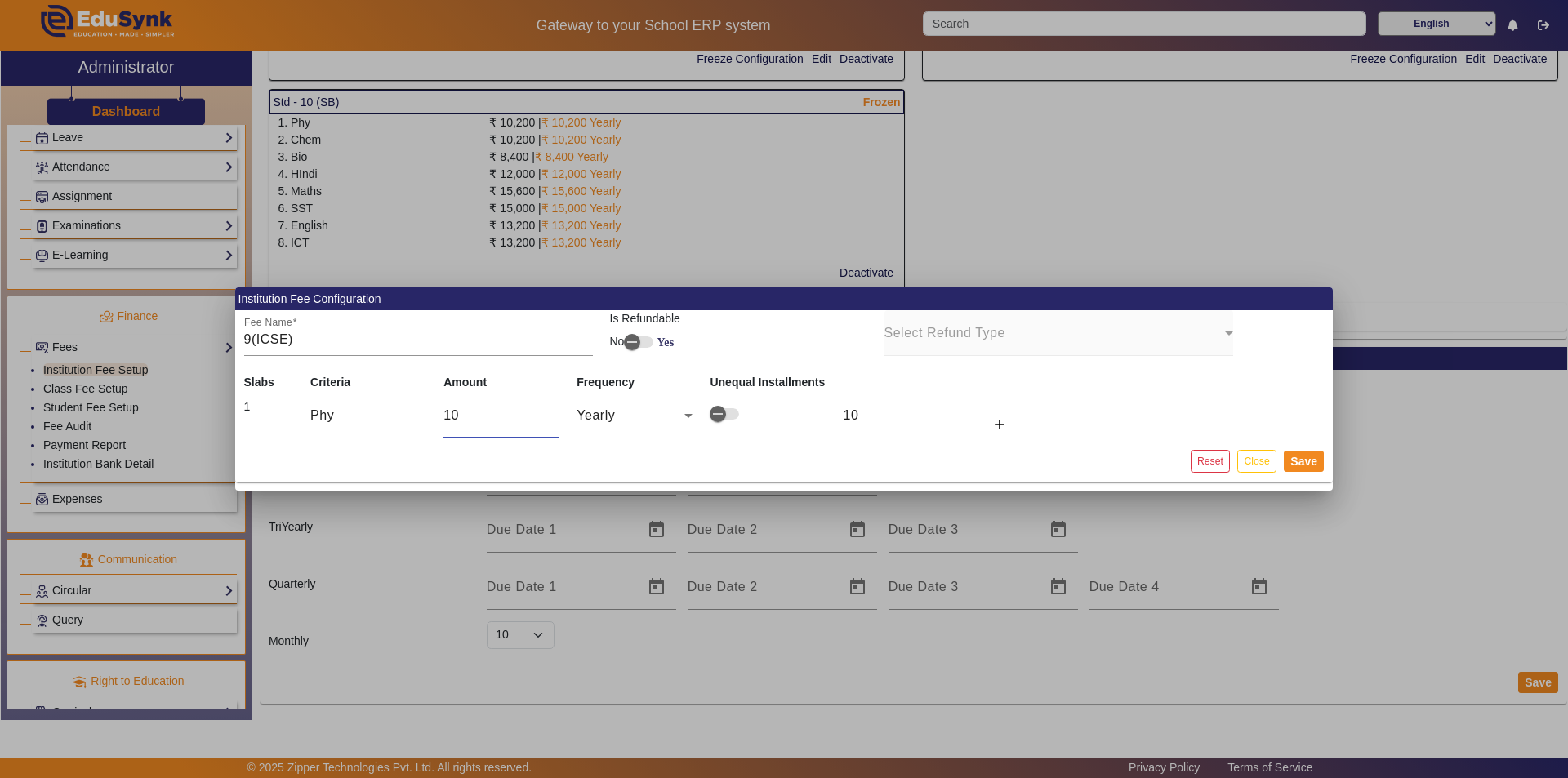
type input "108"
type input "1080"
type input "10800"
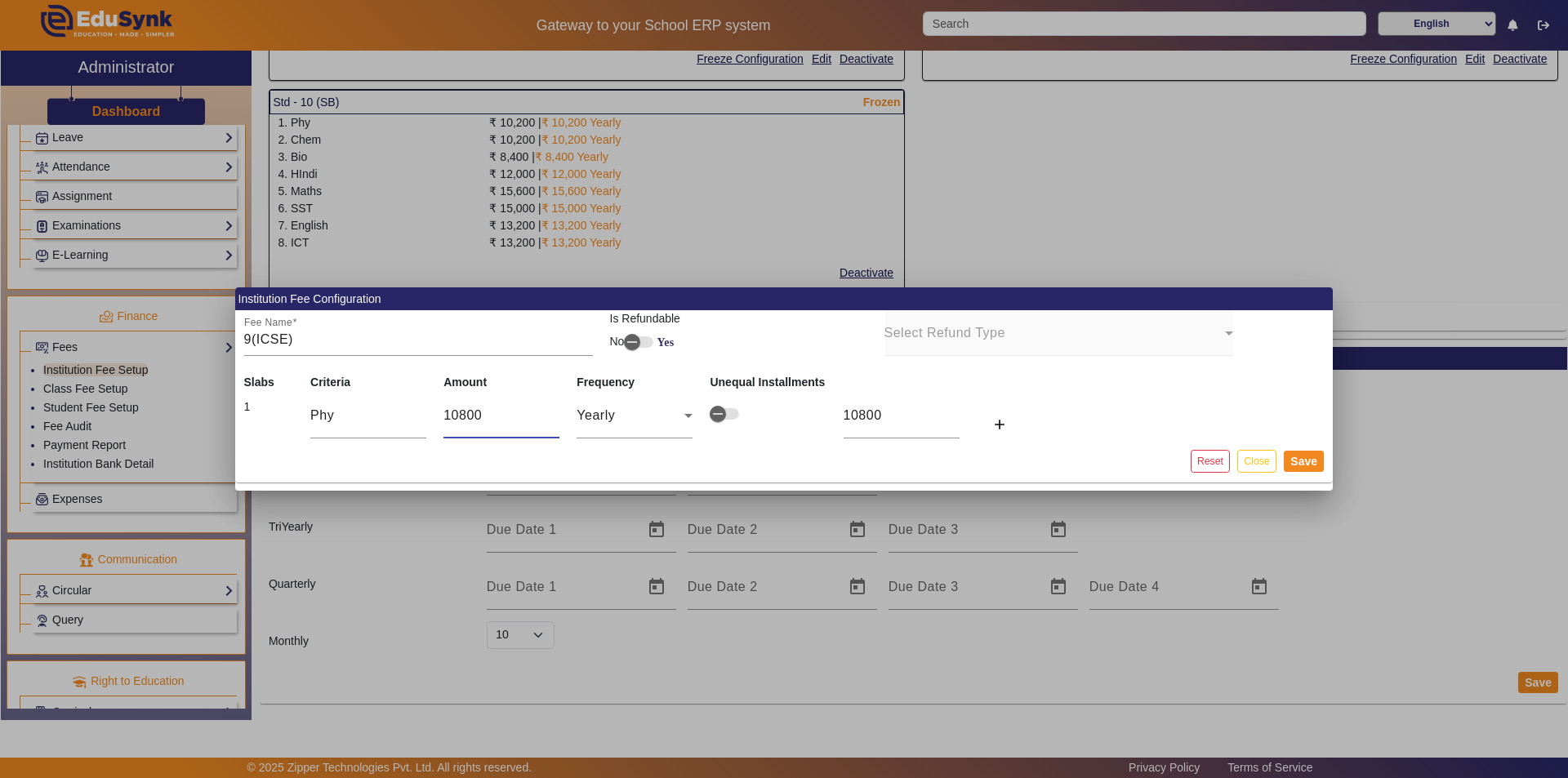
type input "10800"
click at [620, 455] on mat-card-actions "Reset Close Save" at bounding box center [784, 461] width 1097 height 43
click at [333, 465] on mat-card-actions "Reset Close Save" at bounding box center [784, 461] width 1097 height 43
click at [781, 423] on mat-icon "add" at bounding box center [999, 424] width 16 height 16
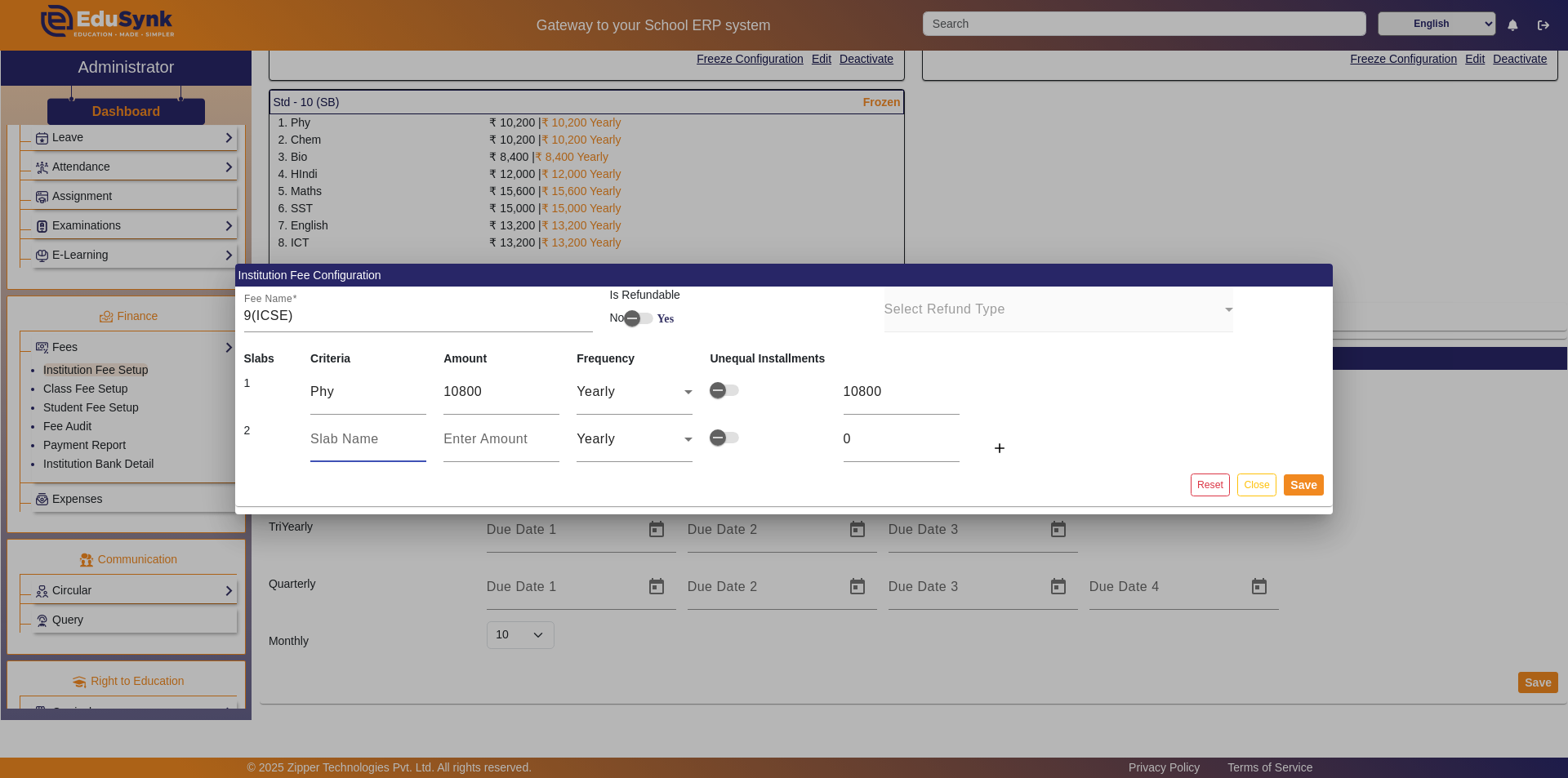
drag, startPoint x: 344, startPoint y: 442, endPoint x: 353, endPoint y: 432, distance: 13.5
click at [339, 442] on input "text" at bounding box center [368, 439] width 116 height 19
type input "Chem"
type input "1"
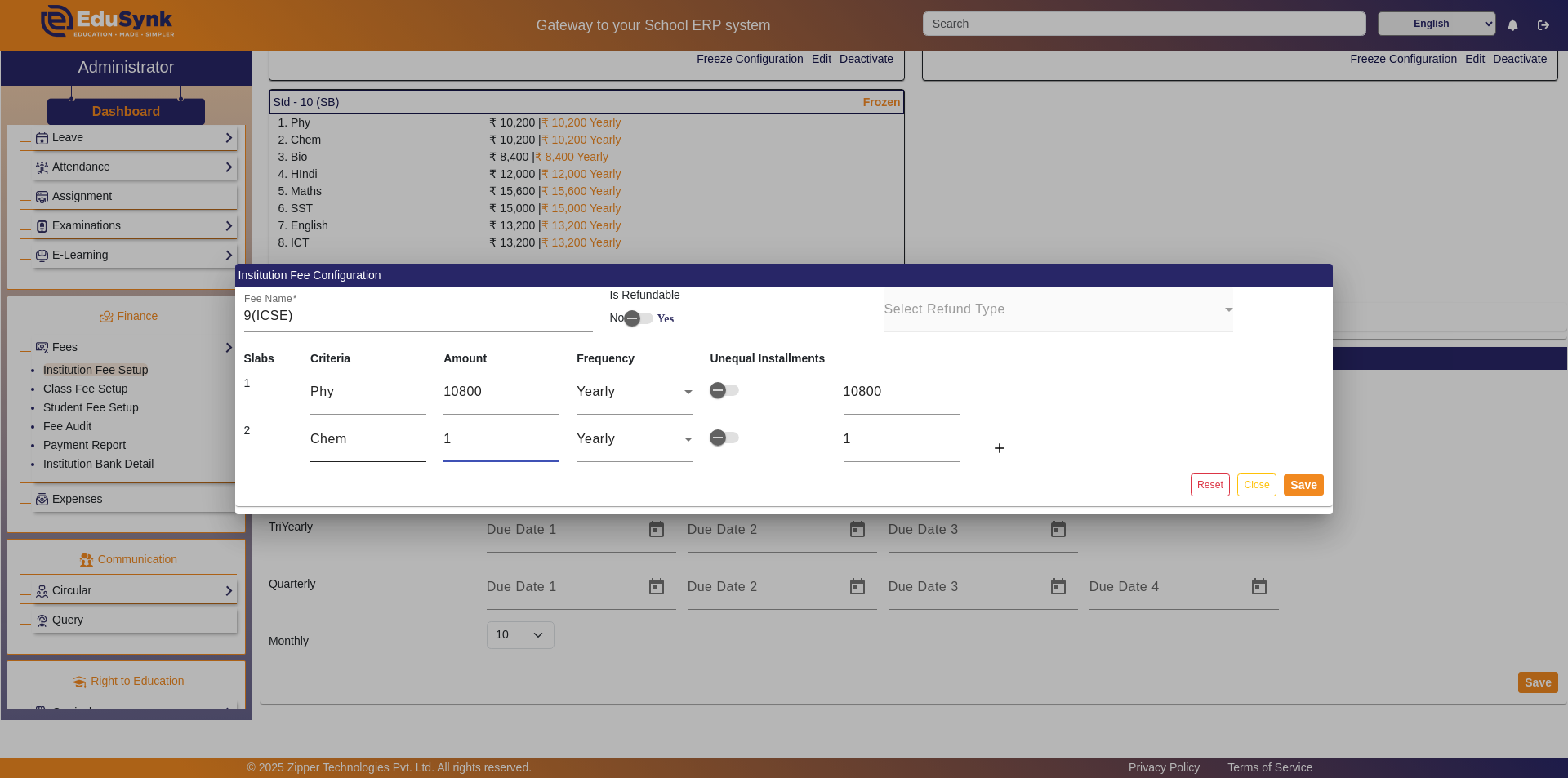
type input "10"
type input "108"
type input "1080"
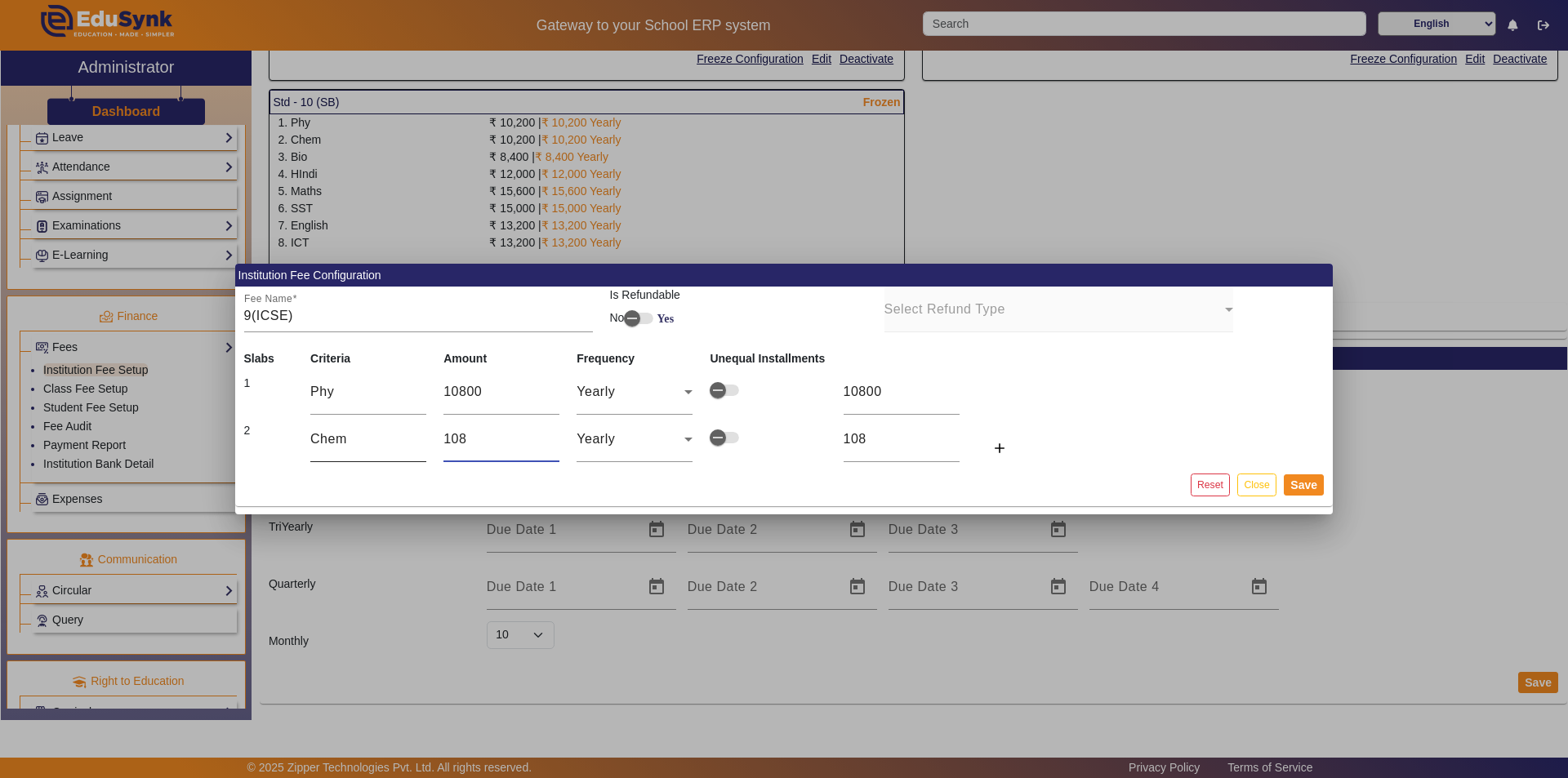
type input "1080"
type input "10800"
click button "add" at bounding box center [1002, 448] width 52 height 29
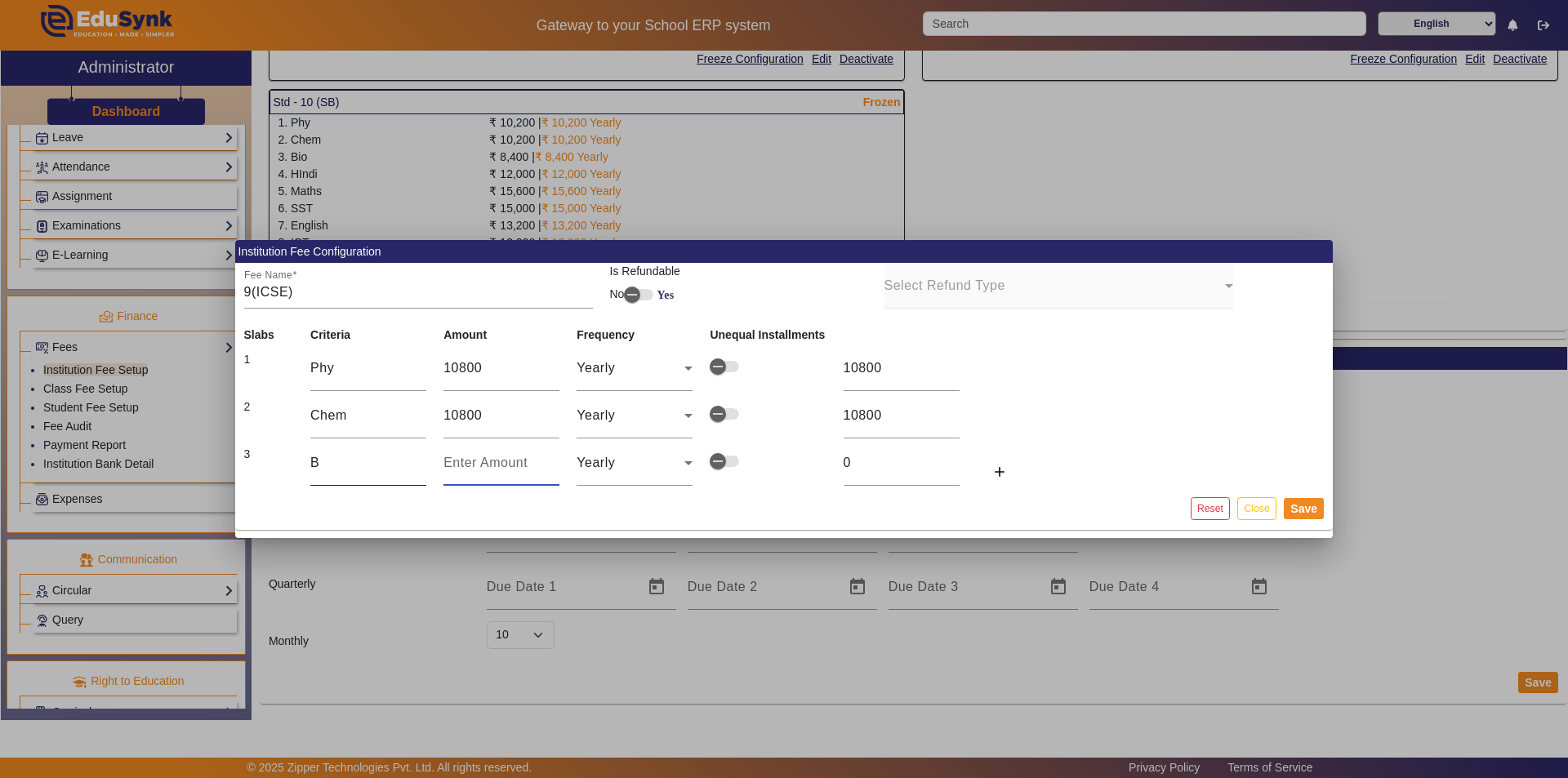
click at [325, 458] on input "B" at bounding box center [368, 462] width 116 height 19
type input "Bio"
type input "9"
type input "90"
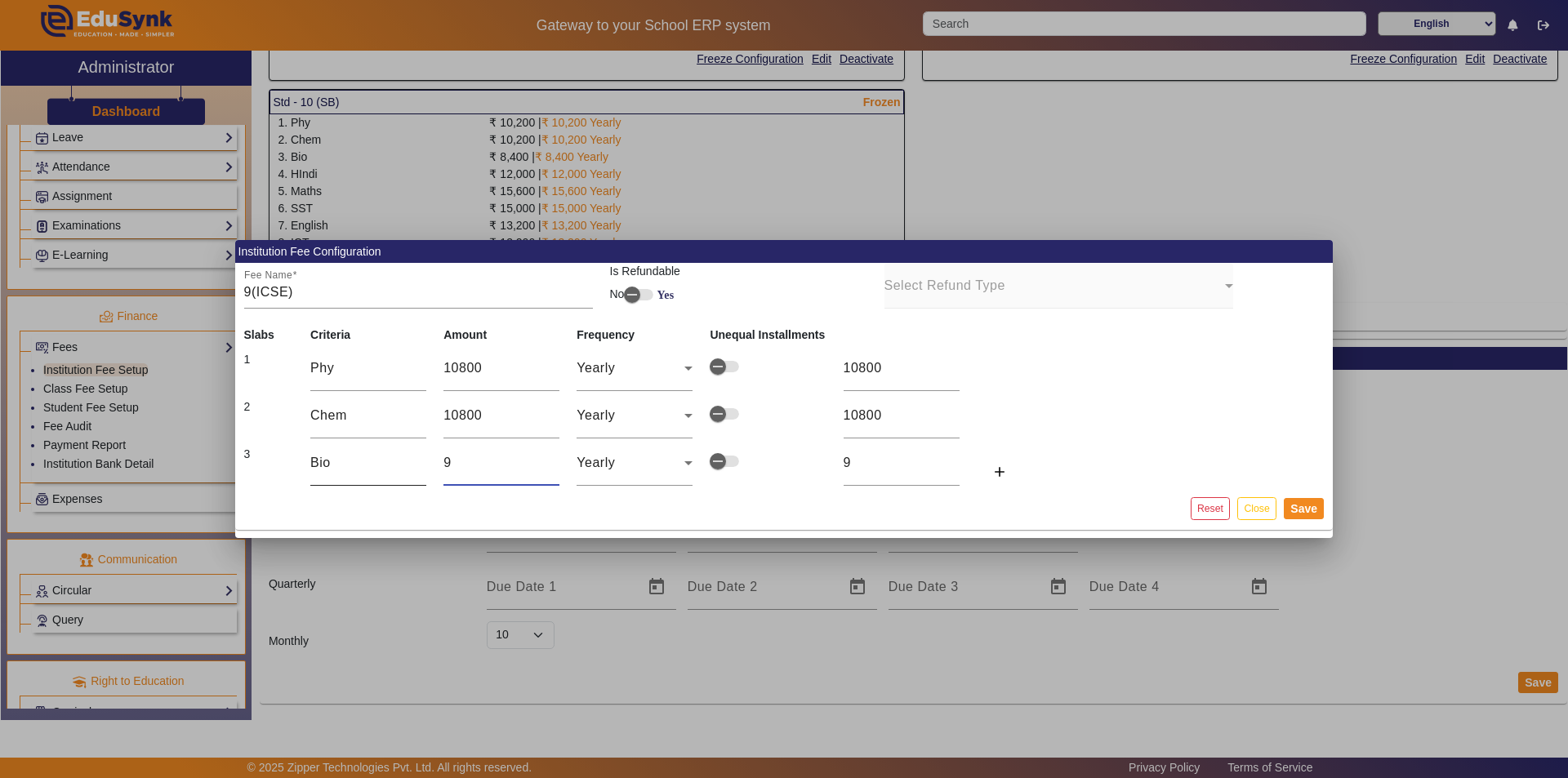
type input "90"
type input "900"
type input "9000"
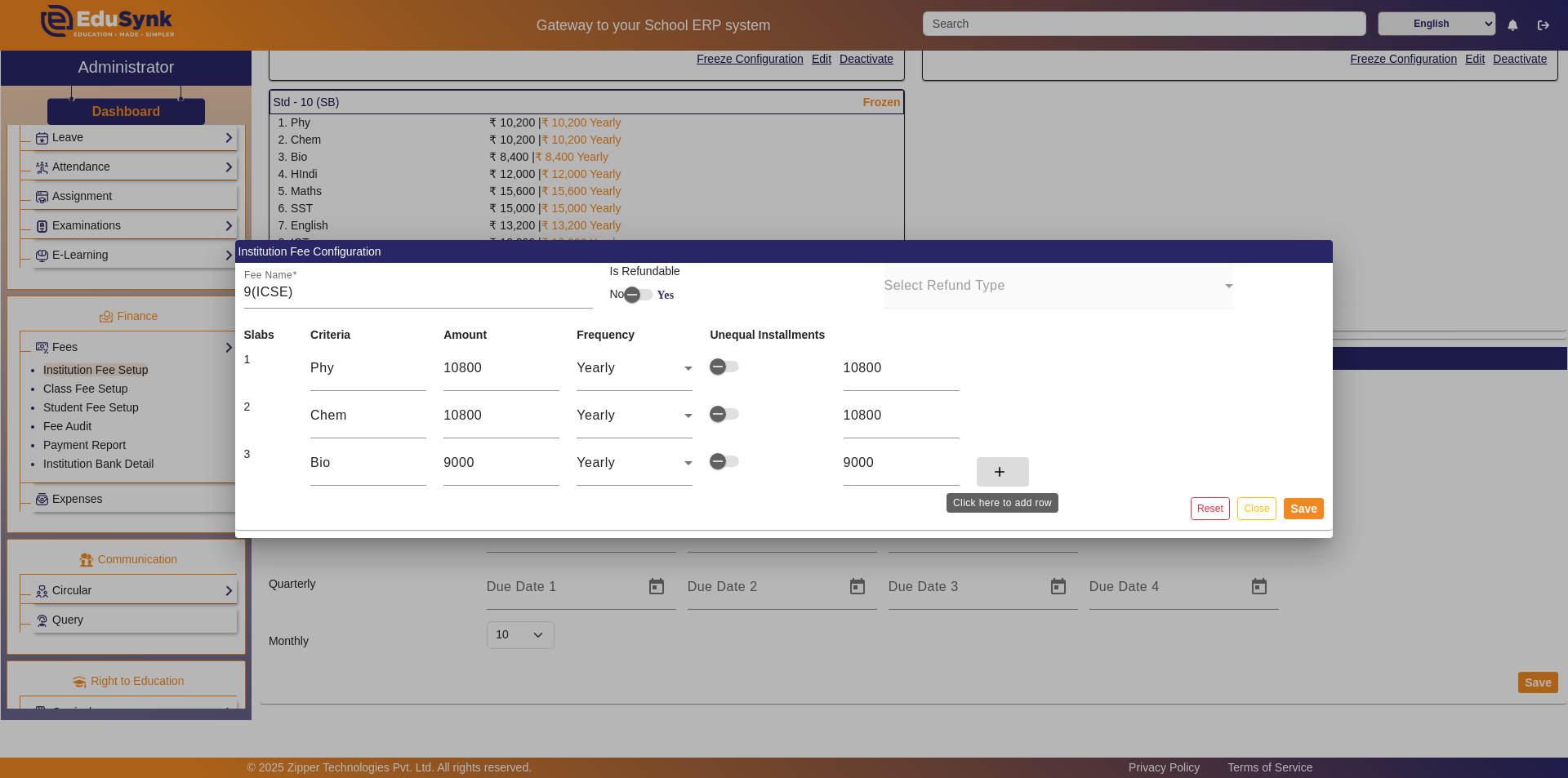
click at [781, 474] on mat-icon "add" at bounding box center [999, 471] width 16 height 16
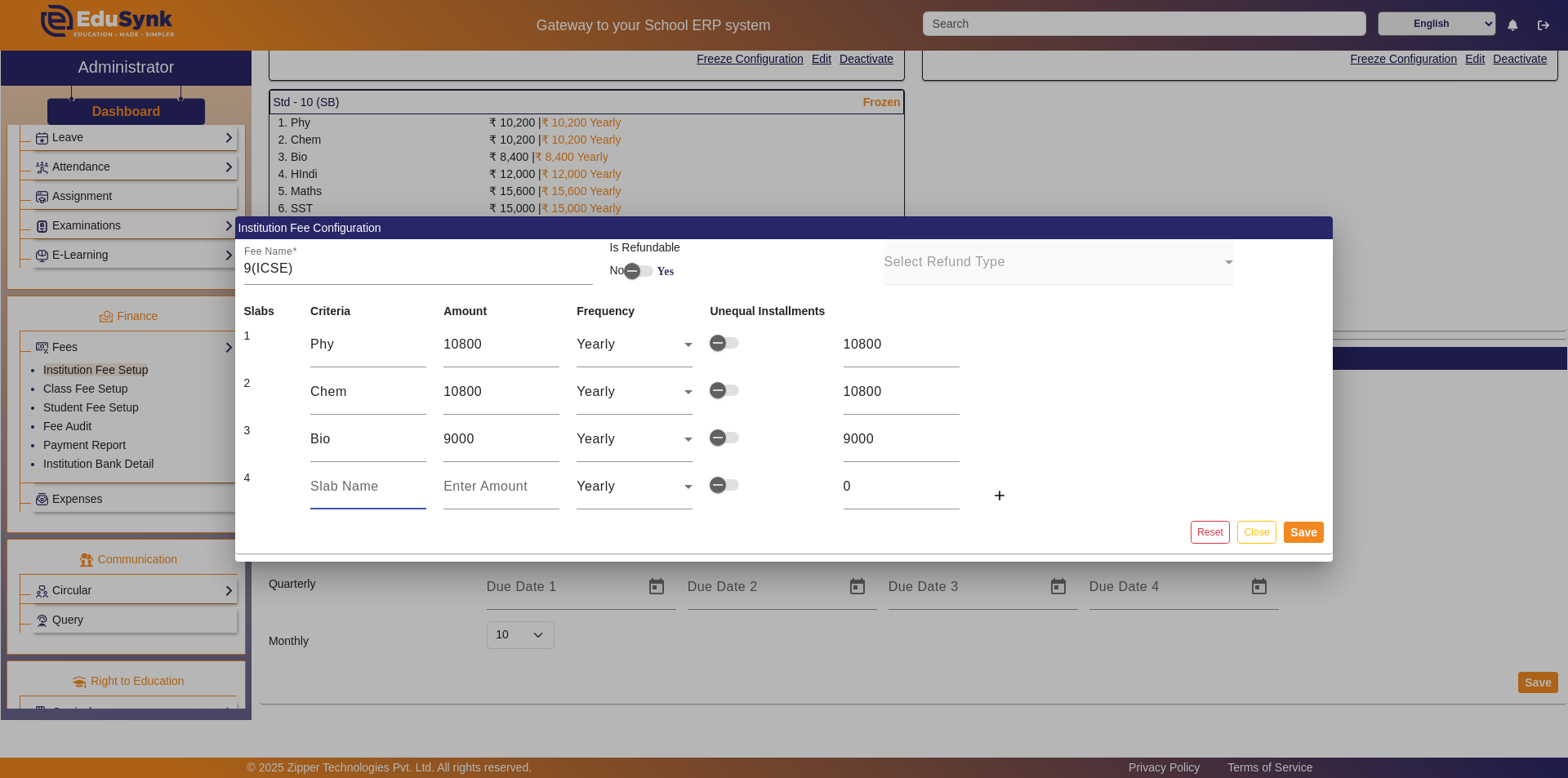
click at [331, 479] on input "text" at bounding box center [368, 486] width 116 height 19
click button "add" at bounding box center [1002, 495] width 52 height 29
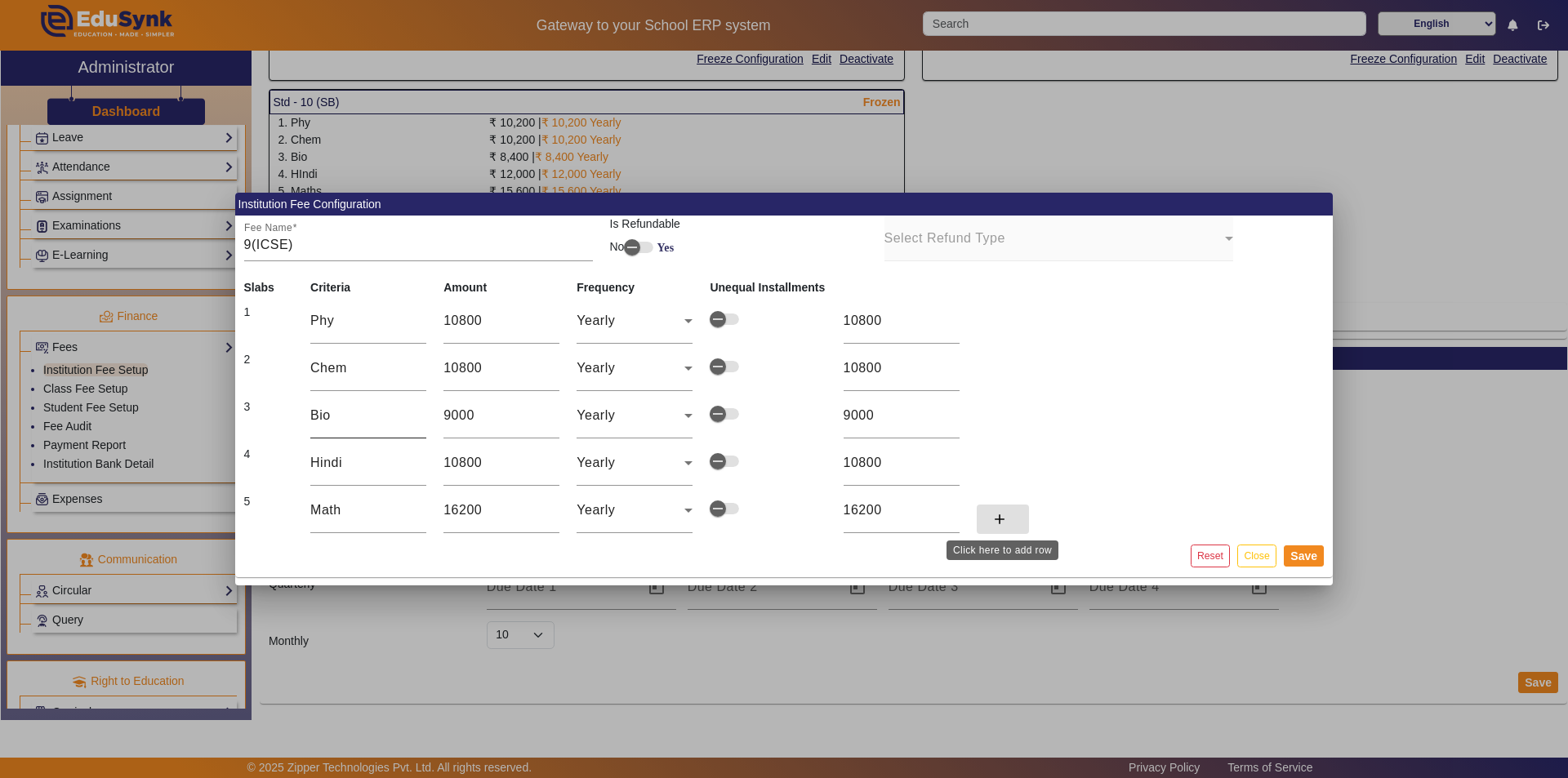
click button "add" at bounding box center [1002, 519] width 52 height 29
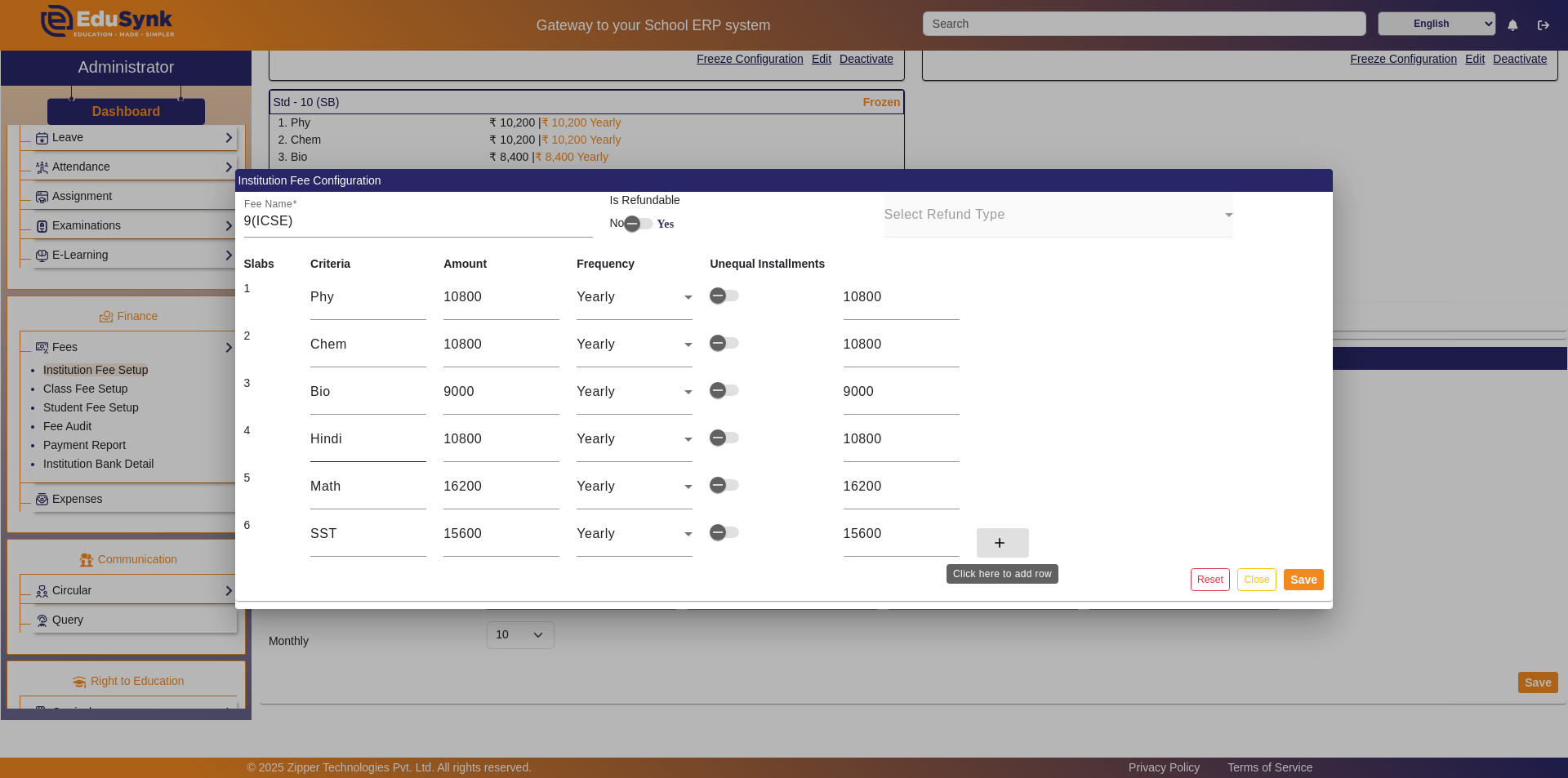
click button "add" at bounding box center [1002, 543] width 52 height 29
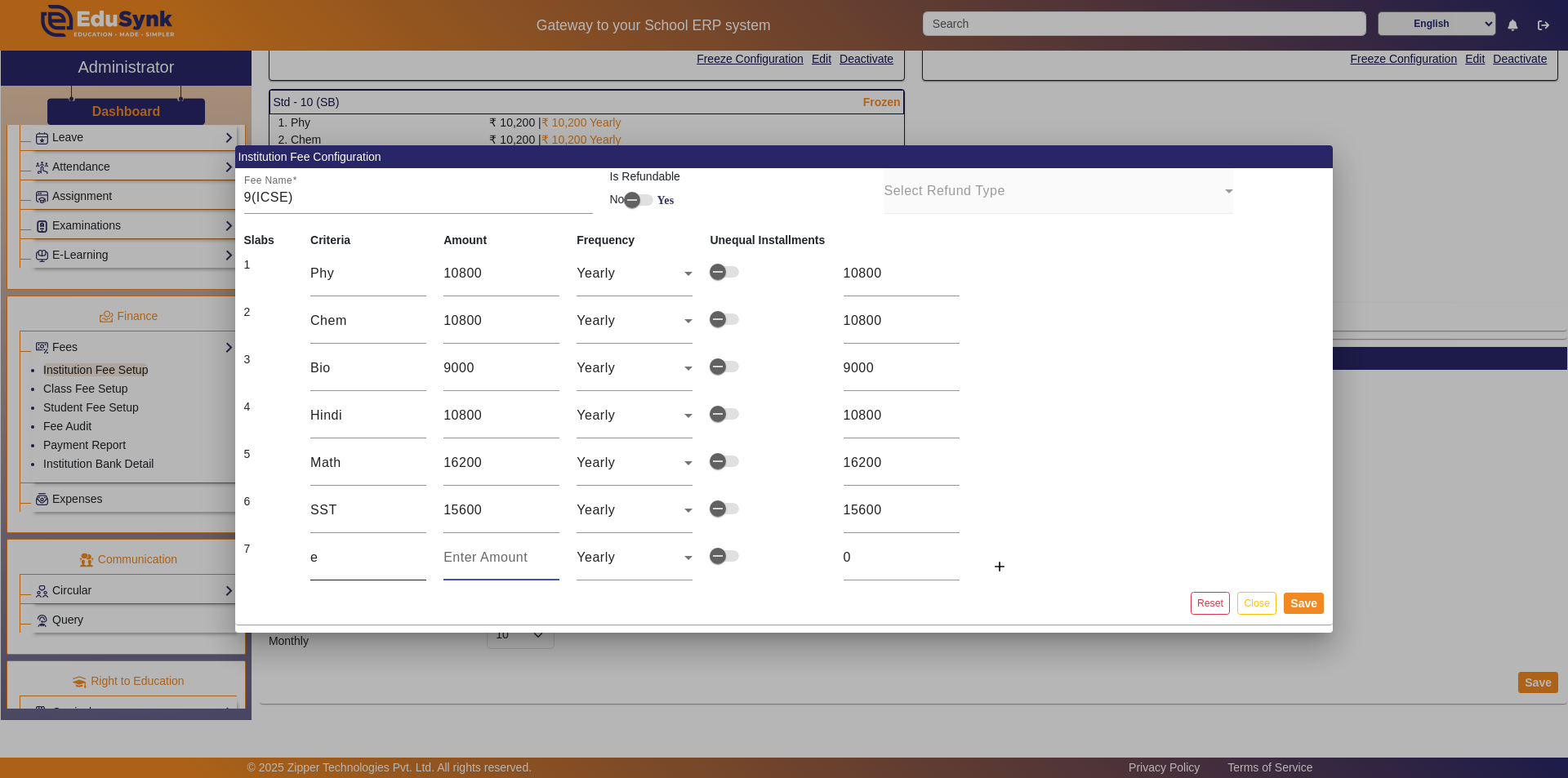
click at [330, 549] on input "e" at bounding box center [368, 557] width 116 height 19
click at [315, 559] on input "E" at bounding box center [368, 557] width 116 height 19
click button "add" at bounding box center [1002, 566] width 52 height 29
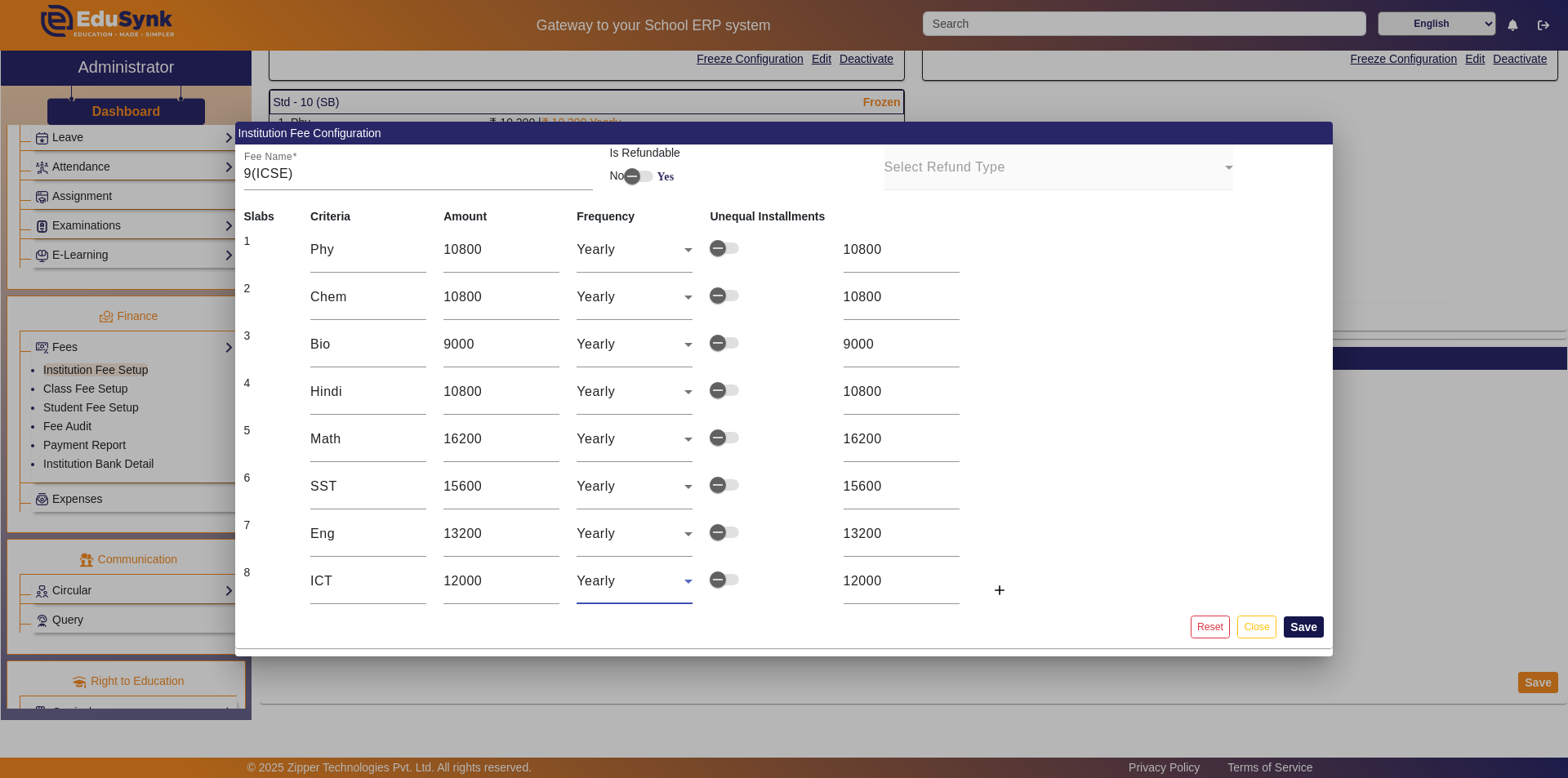
click at [781, 626] on button "Save" at bounding box center [1304, 627] width 40 height 21
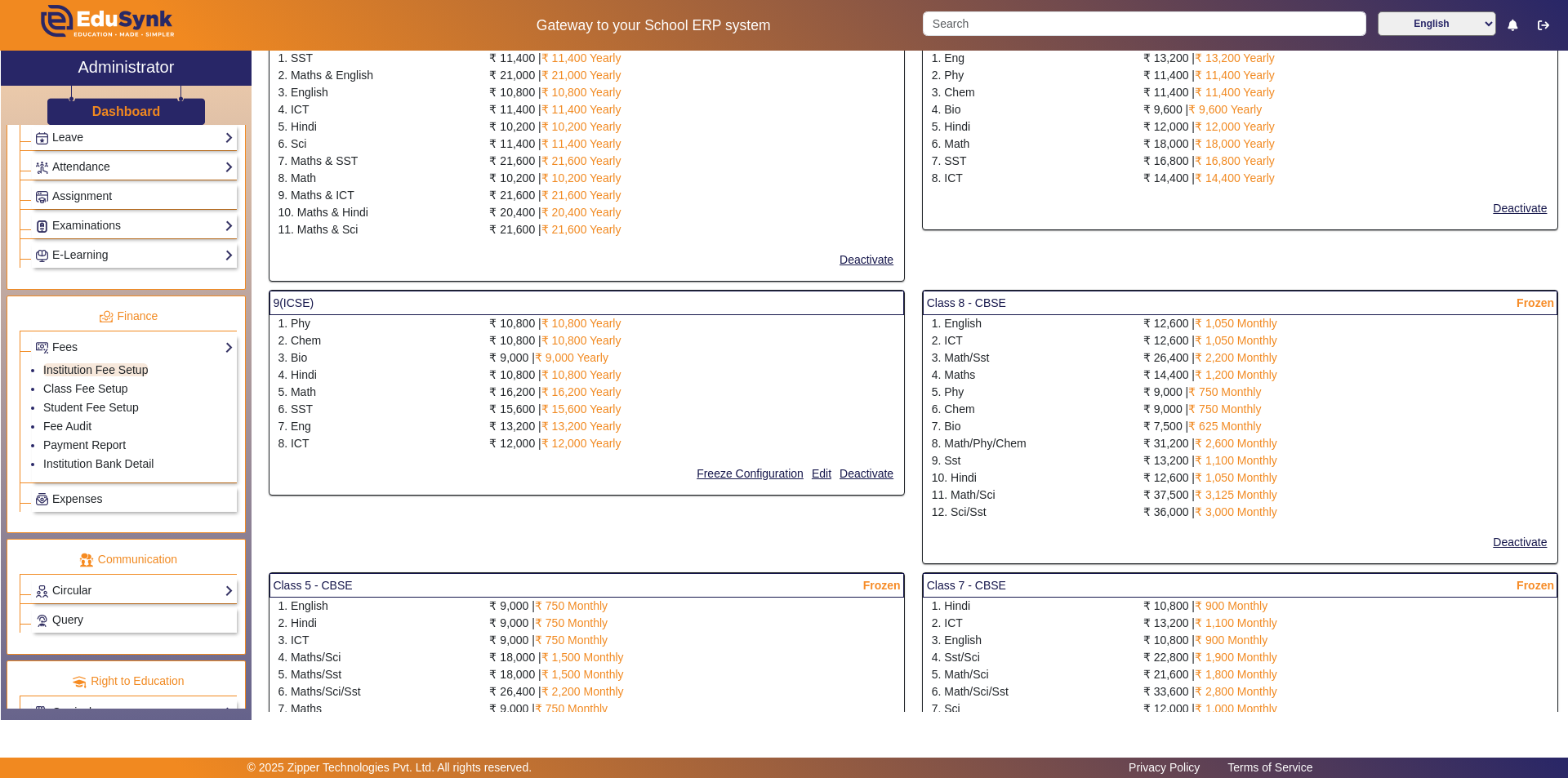
scroll to position [245, 0]
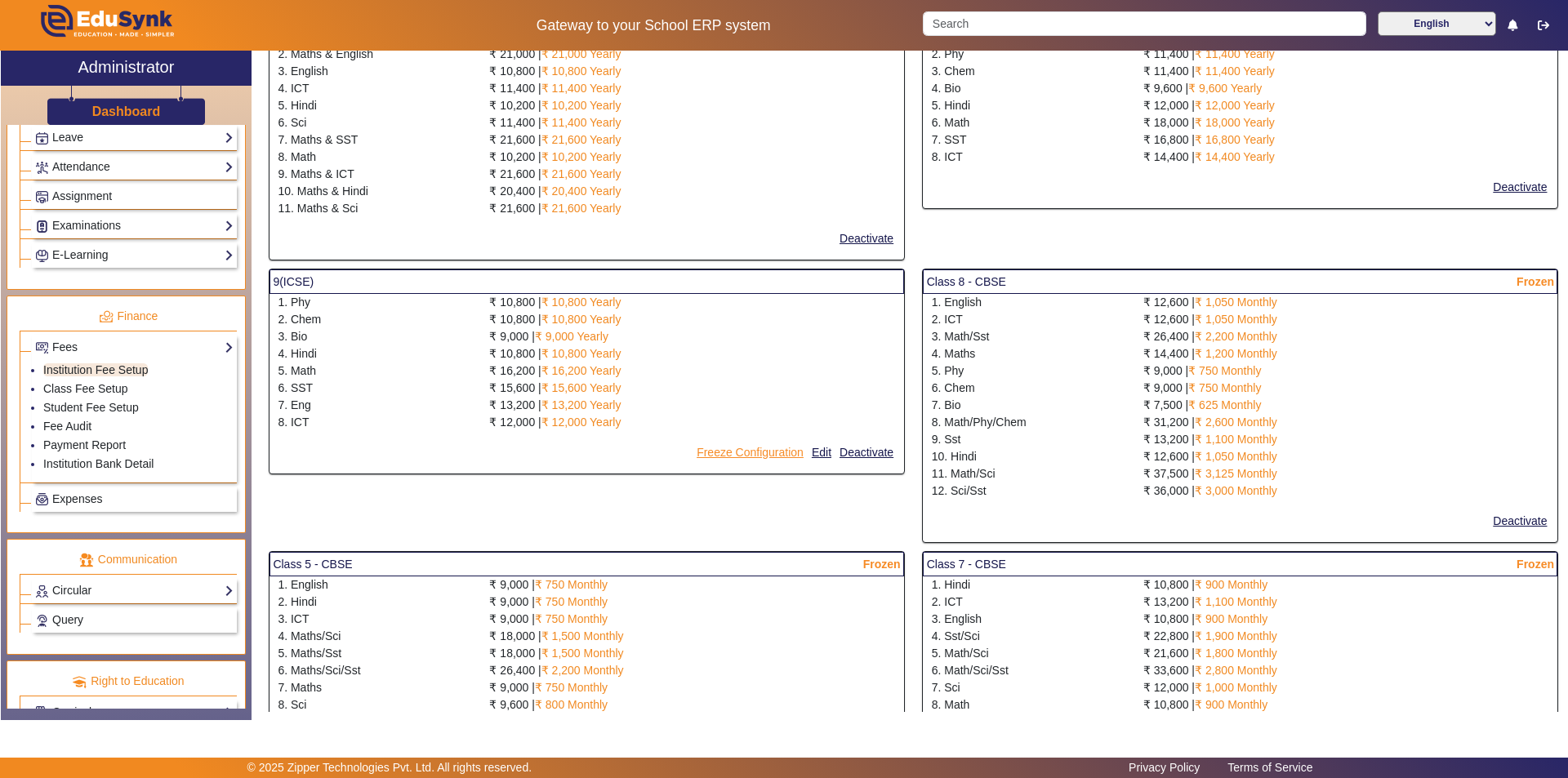
click at [751, 451] on button "Freeze Configuration" at bounding box center [750, 453] width 110 height 20
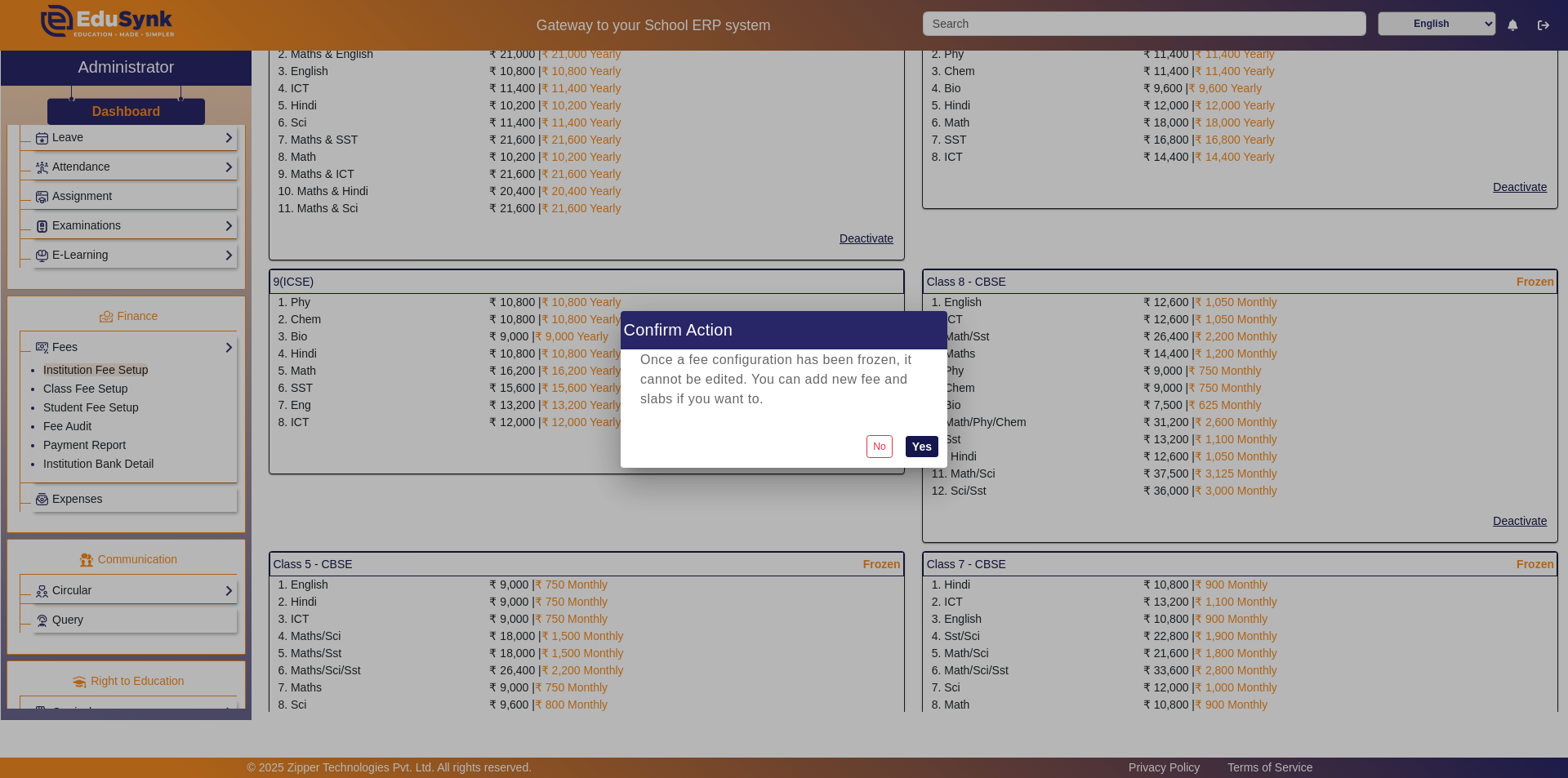
click at [781, 449] on button "Yes" at bounding box center [922, 446] width 33 height 21
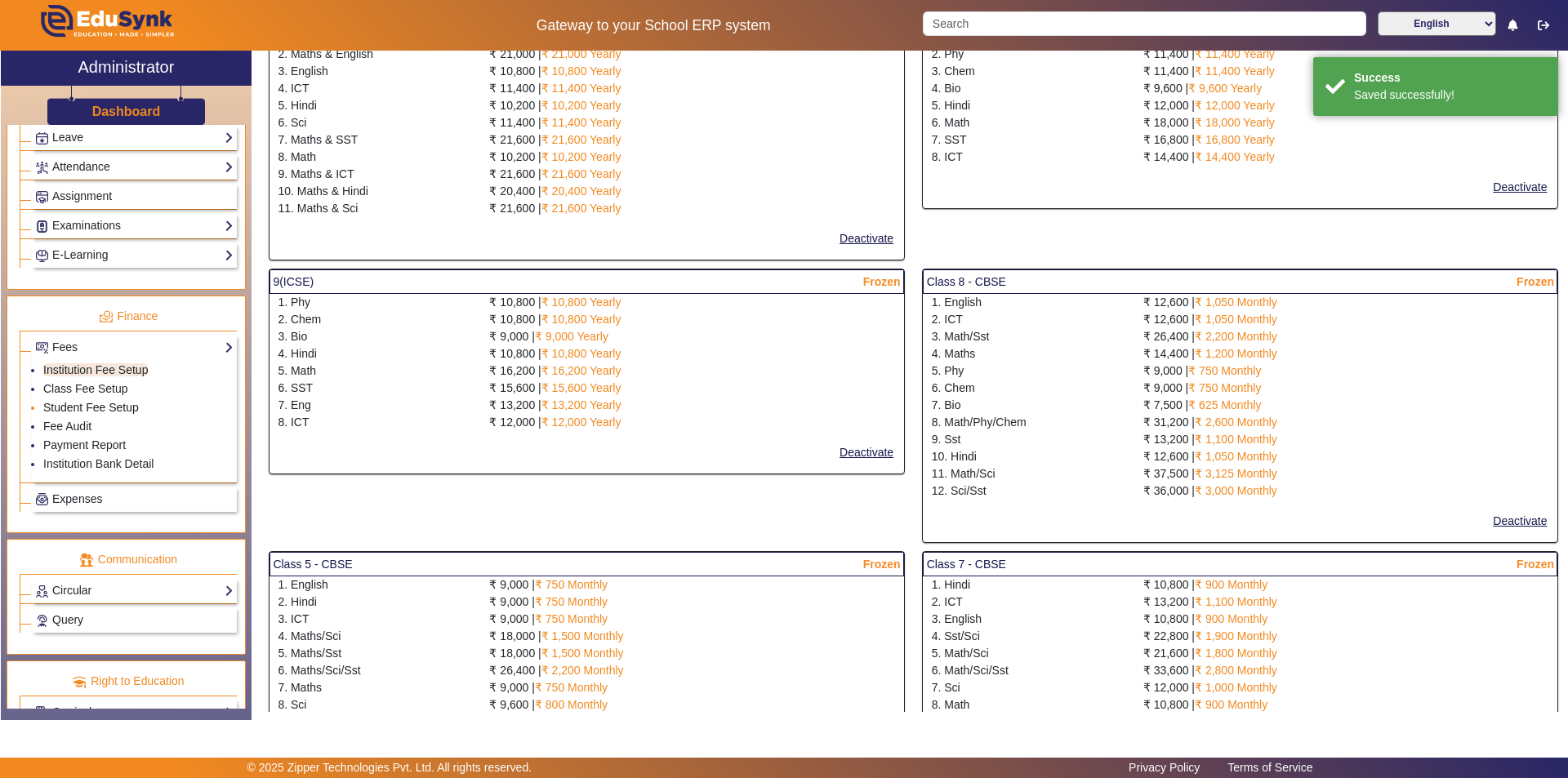
click at [129, 413] on link "Student Fee Setup" at bounding box center [92, 407] width 96 height 13
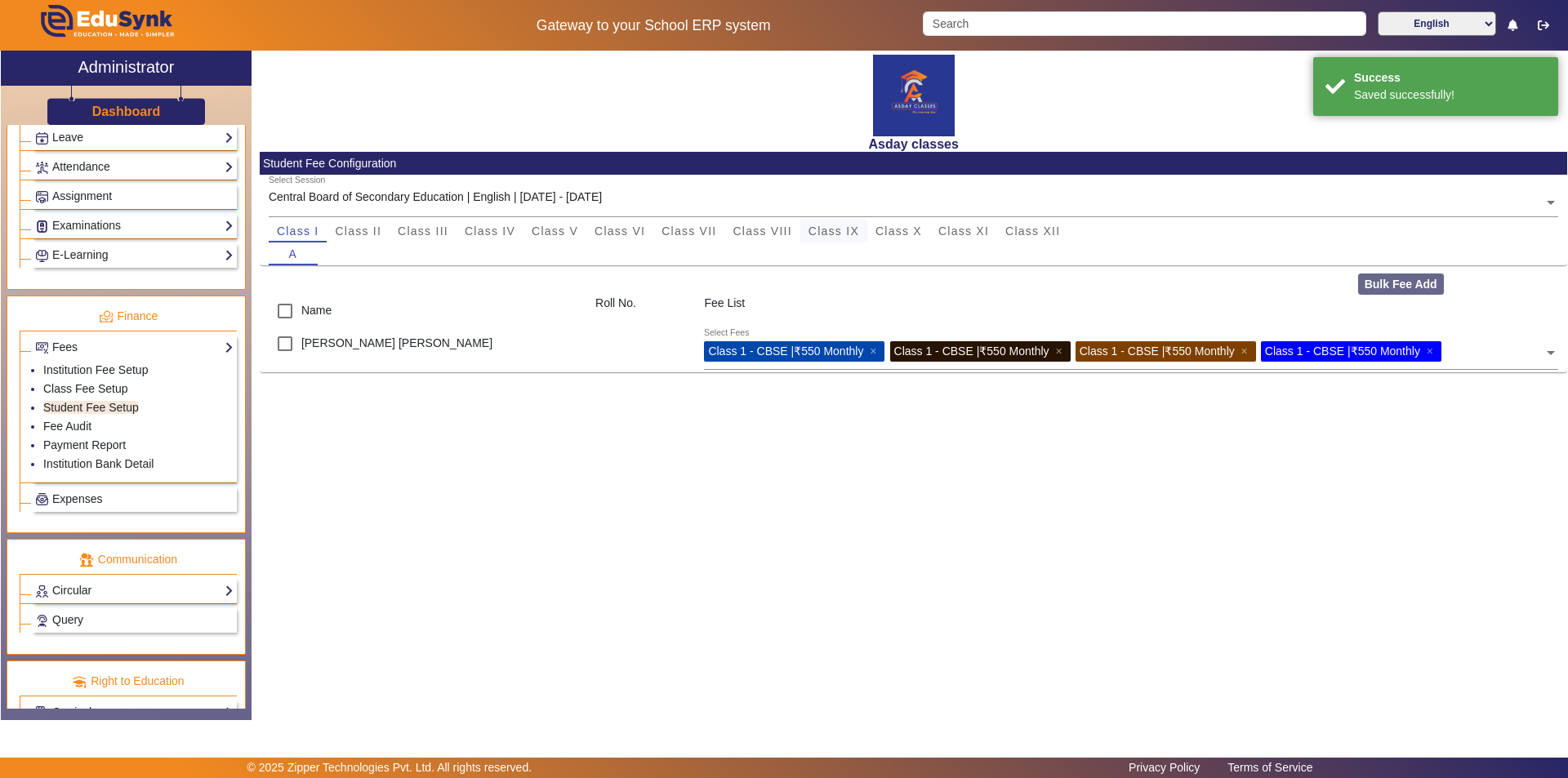
click at [781, 239] on span "Class IX" at bounding box center [834, 230] width 50 height 23
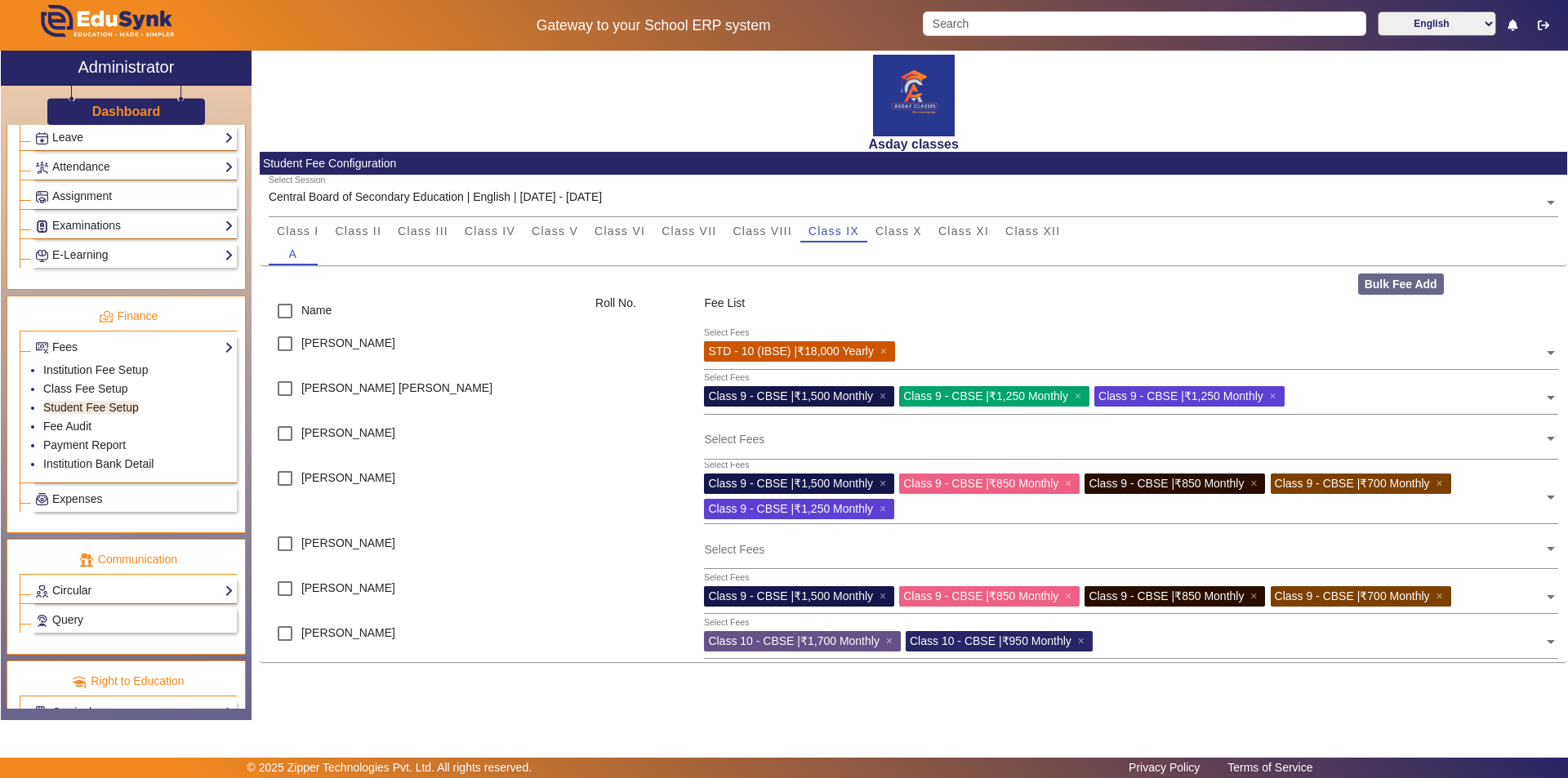
click at [724, 547] on input "text" at bounding box center [1123, 549] width 839 height 15
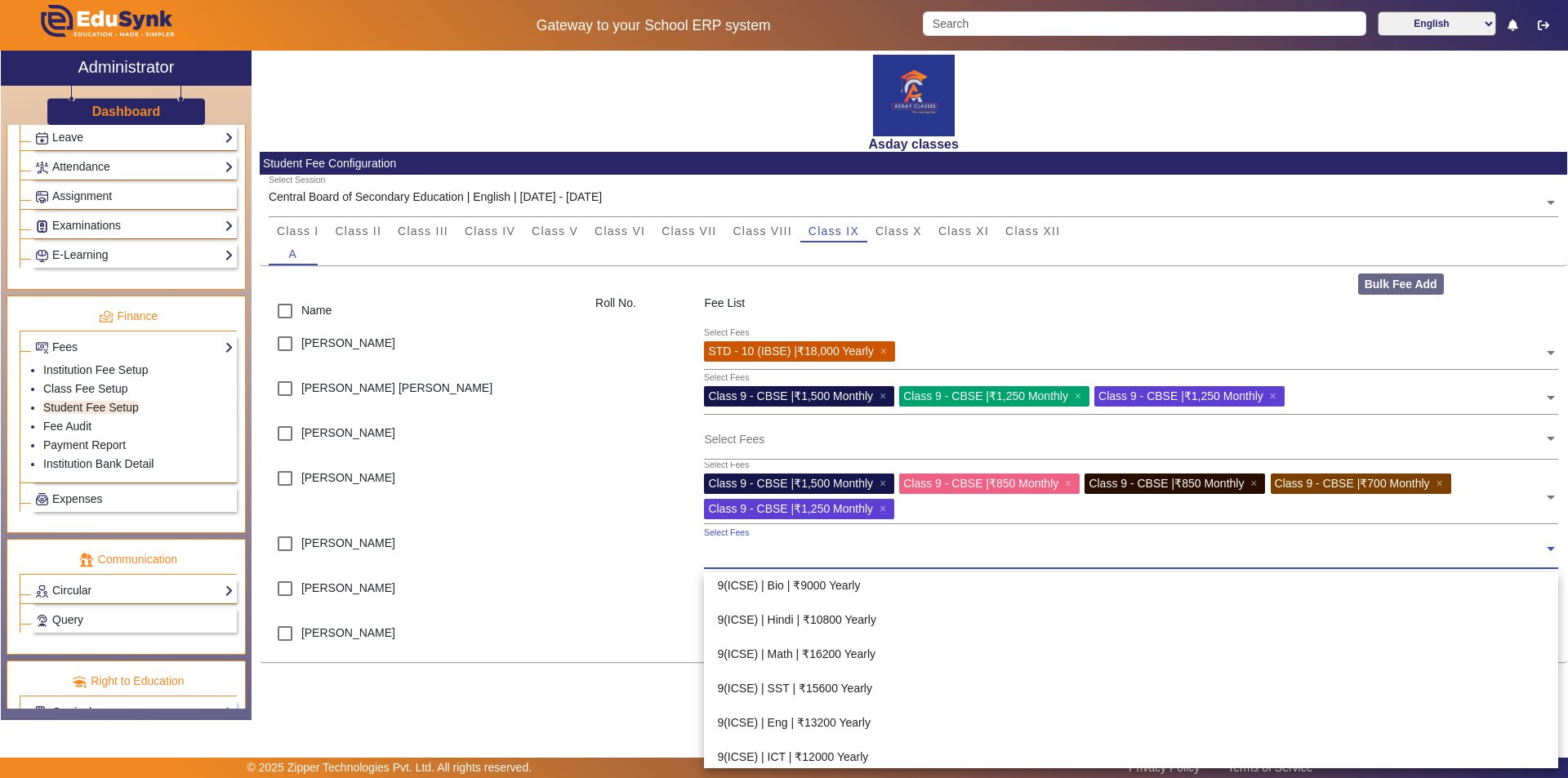
scroll to position [717, 0]
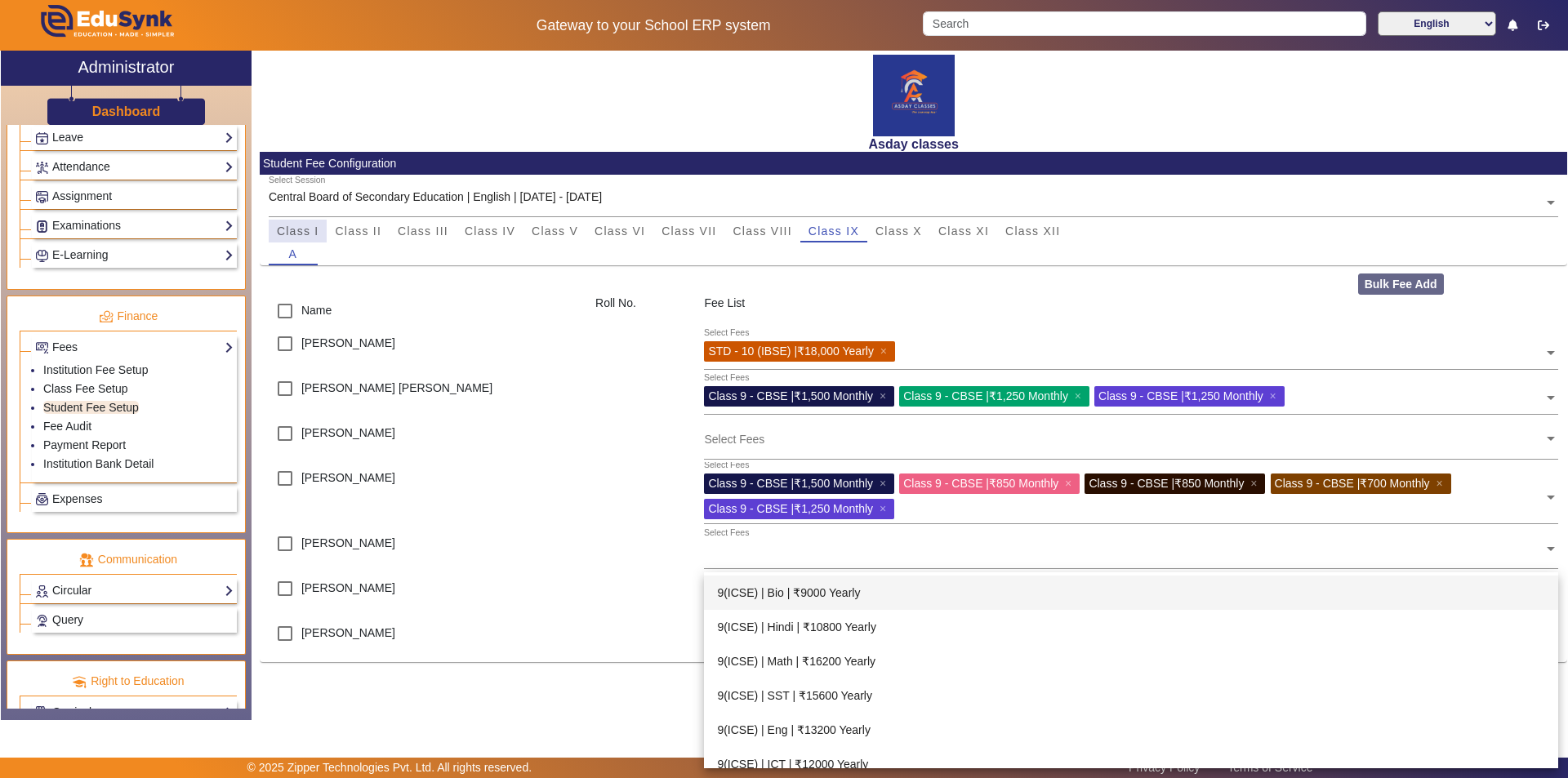
click at [304, 230] on span "Class I" at bounding box center [297, 231] width 43 height 12
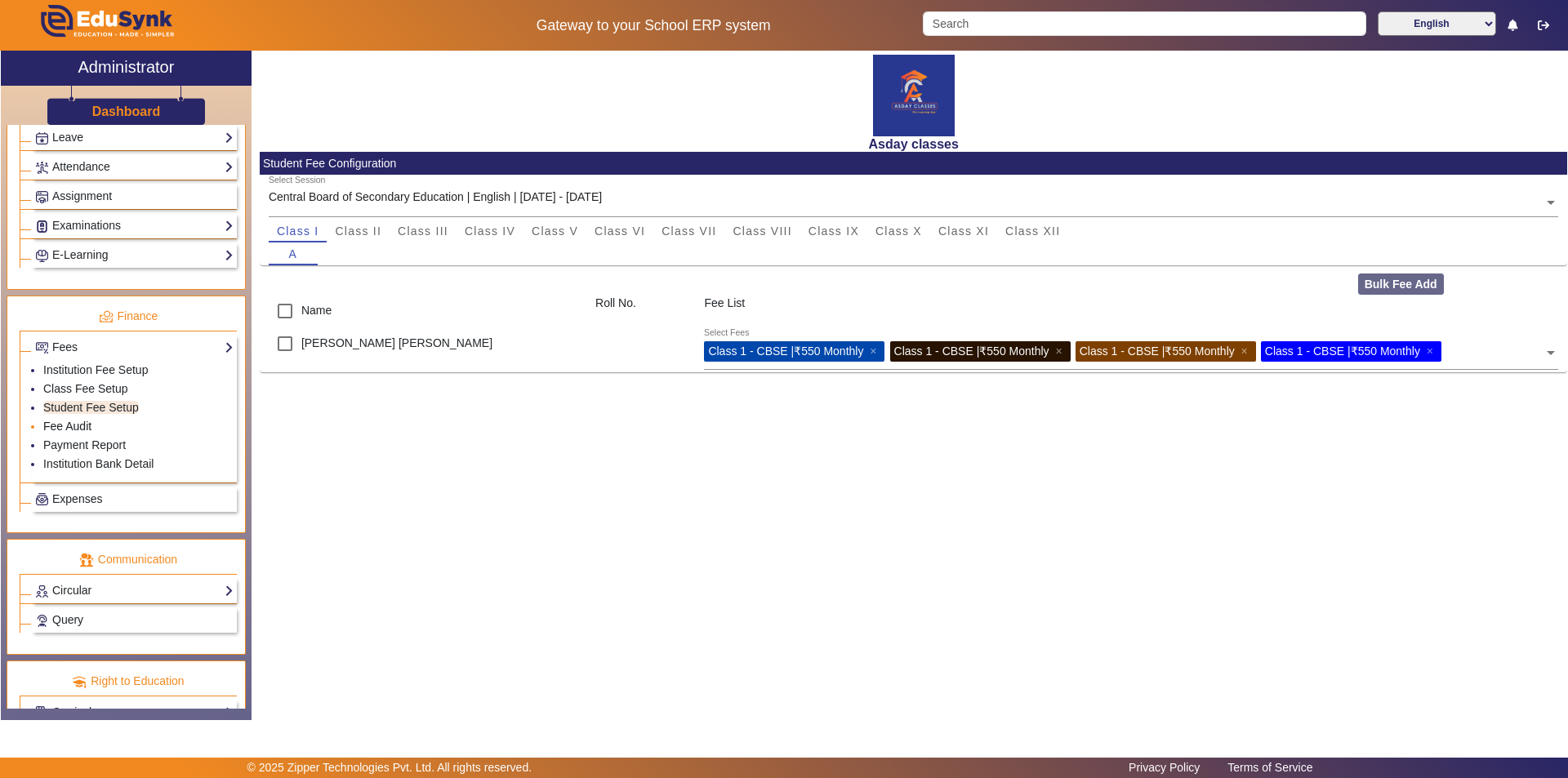
click at [87, 426] on link "Fee Audit" at bounding box center [67, 426] width 48 height 13
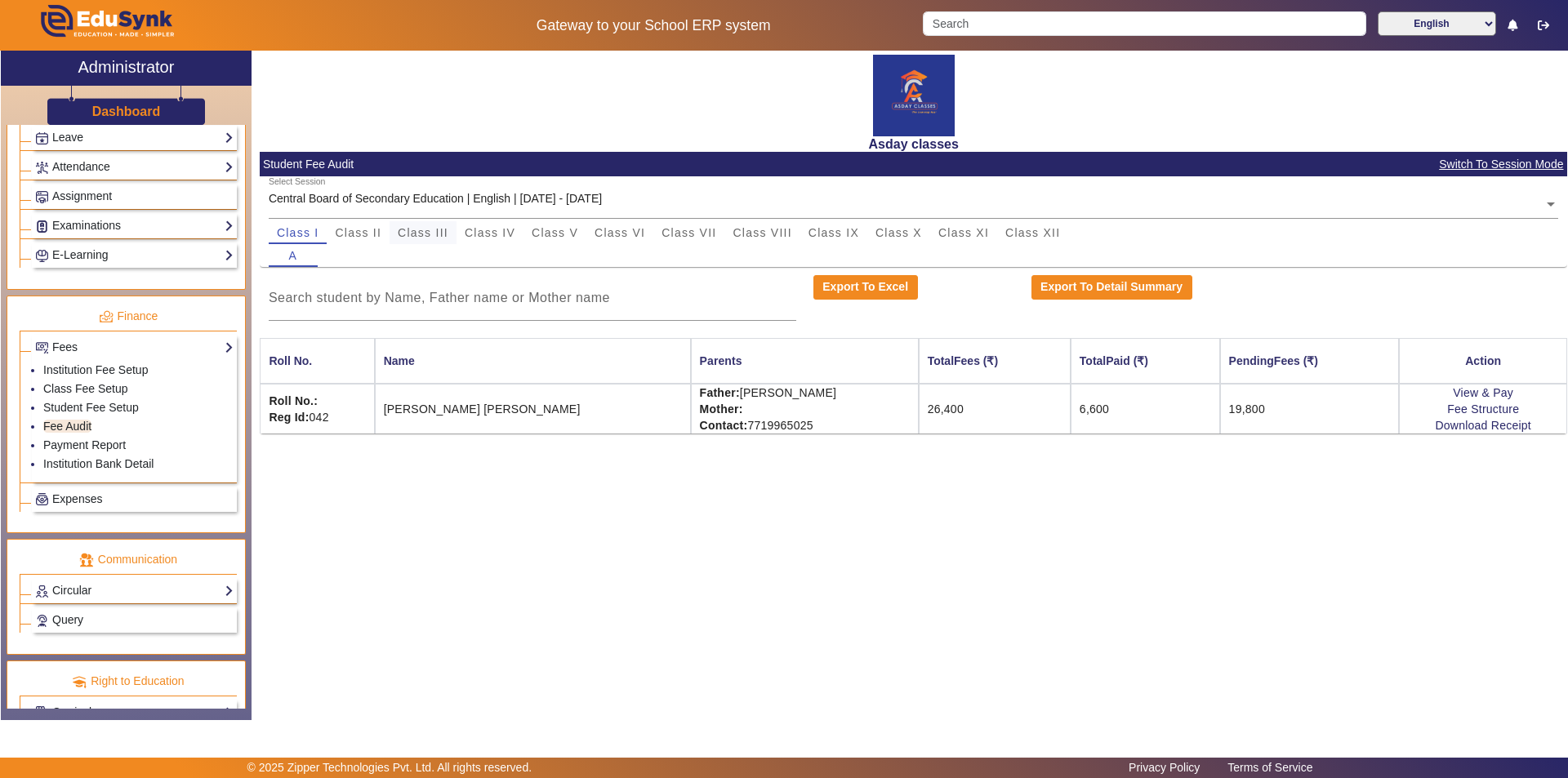
click at [409, 236] on span "Class III" at bounding box center [423, 233] width 50 height 12
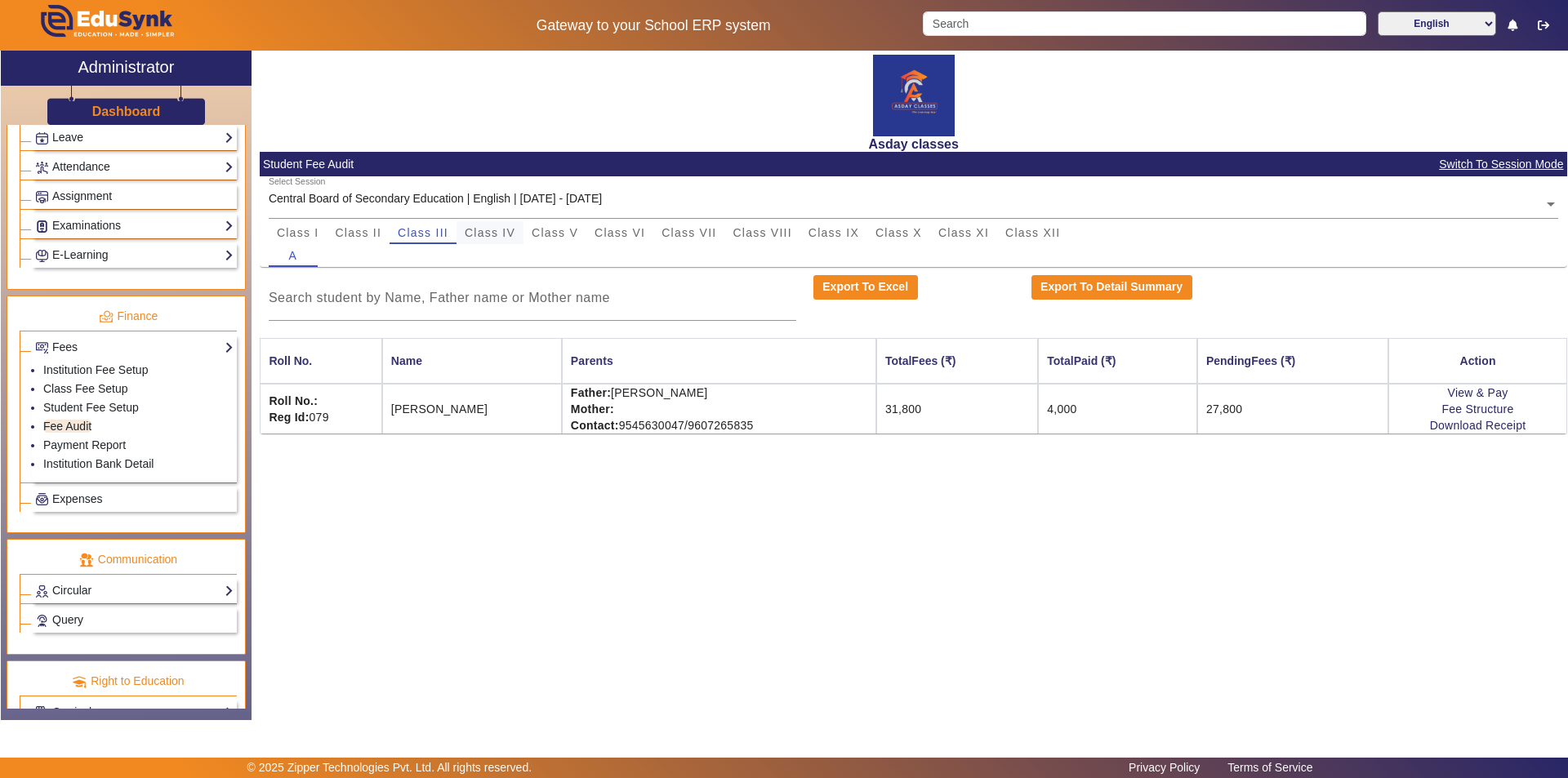
click at [483, 233] on span "Class IV" at bounding box center [490, 233] width 50 height 12
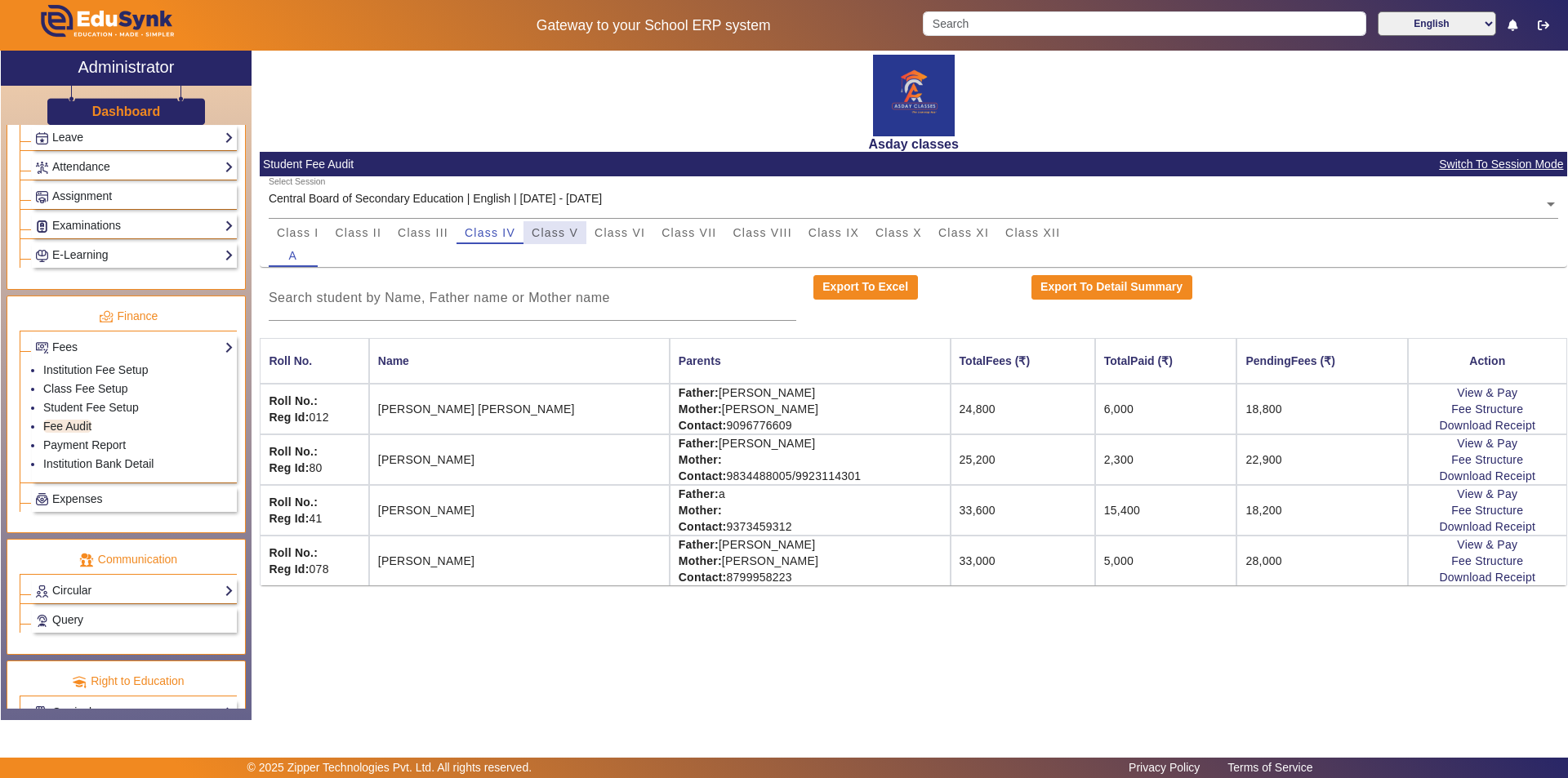
click at [561, 231] on span "Class V" at bounding box center [555, 233] width 46 height 12
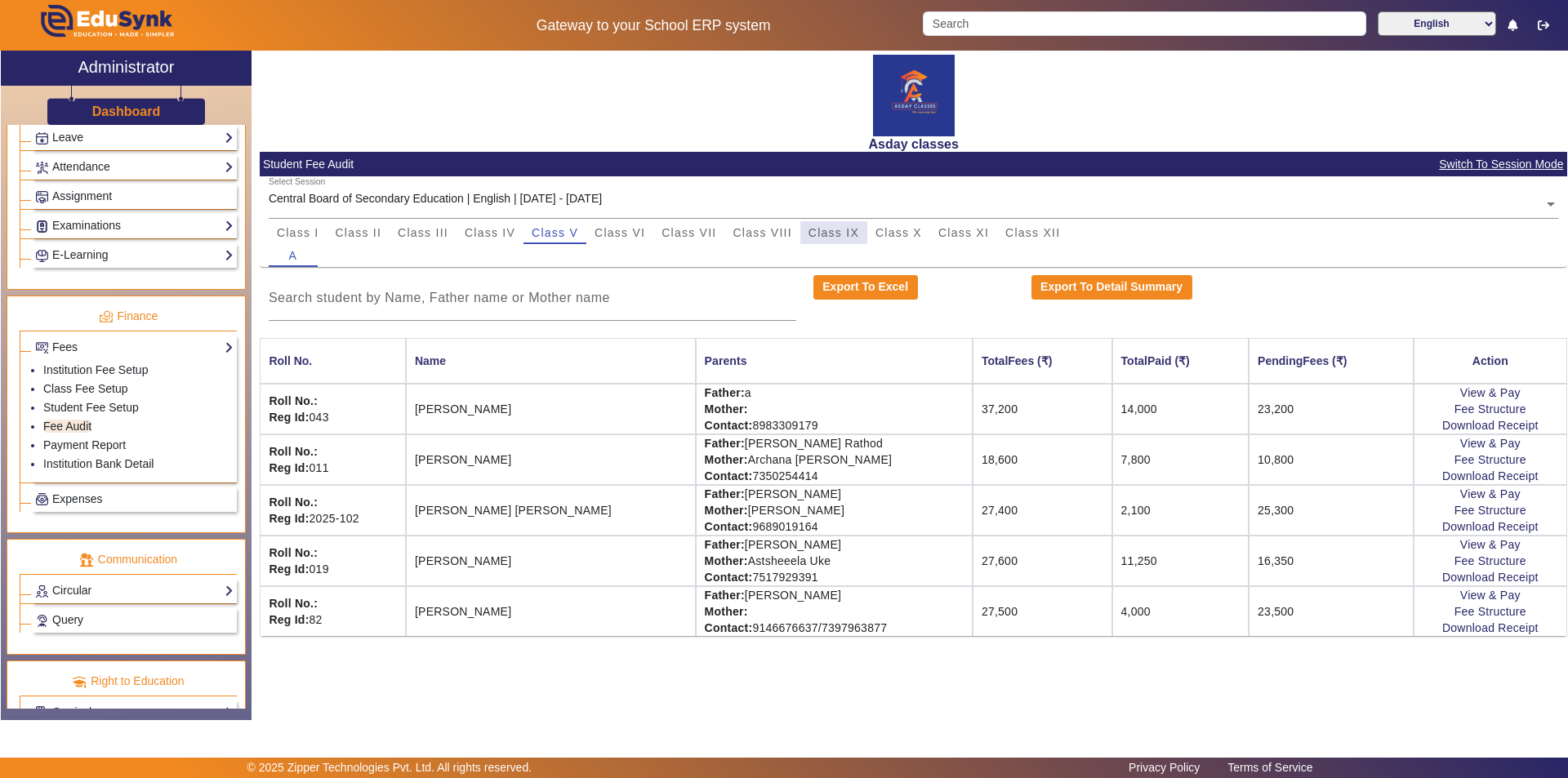
click at [781, 235] on span "Class IX" at bounding box center [834, 233] width 50 height 12
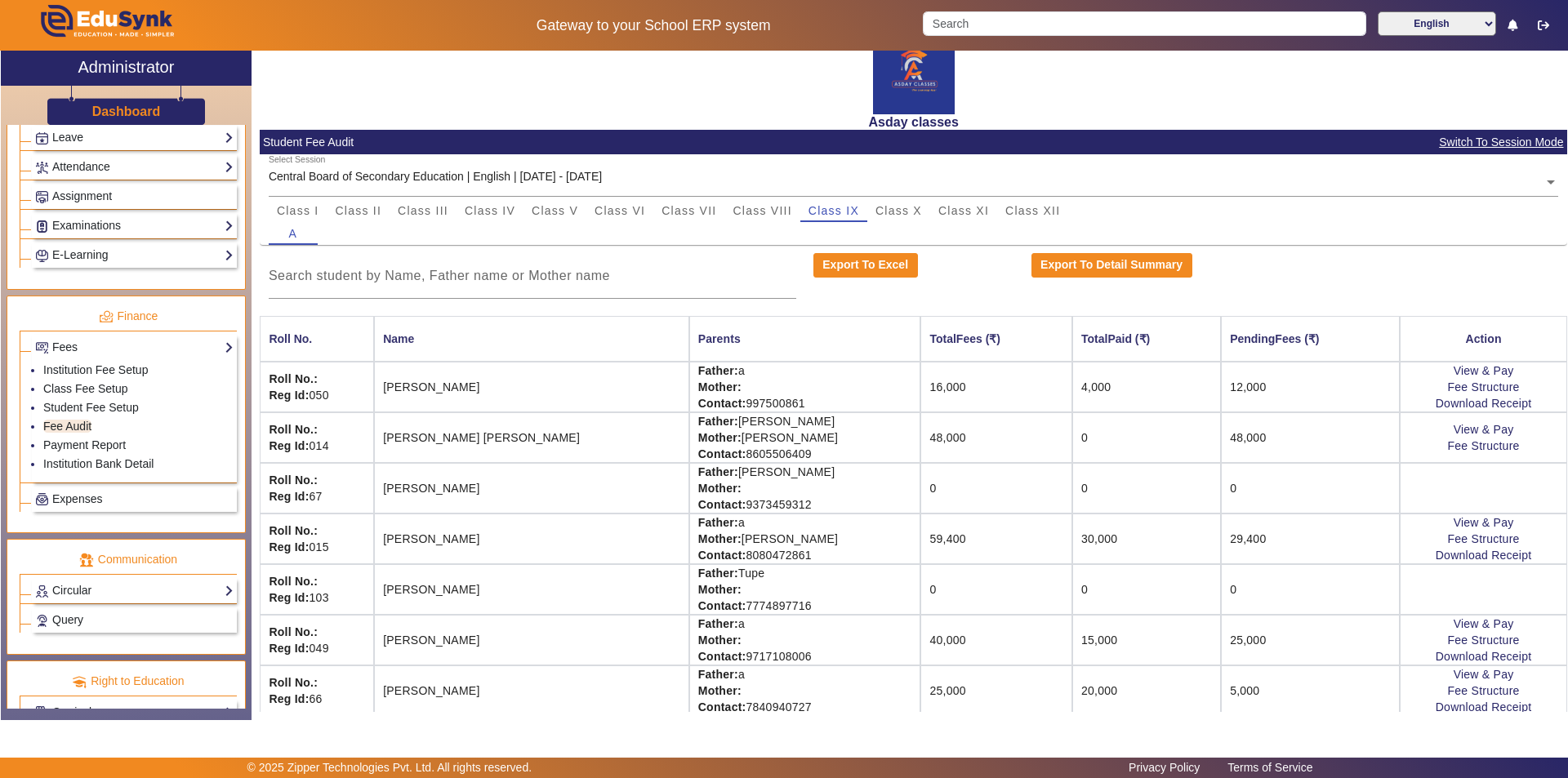
scroll to position [34, 0]
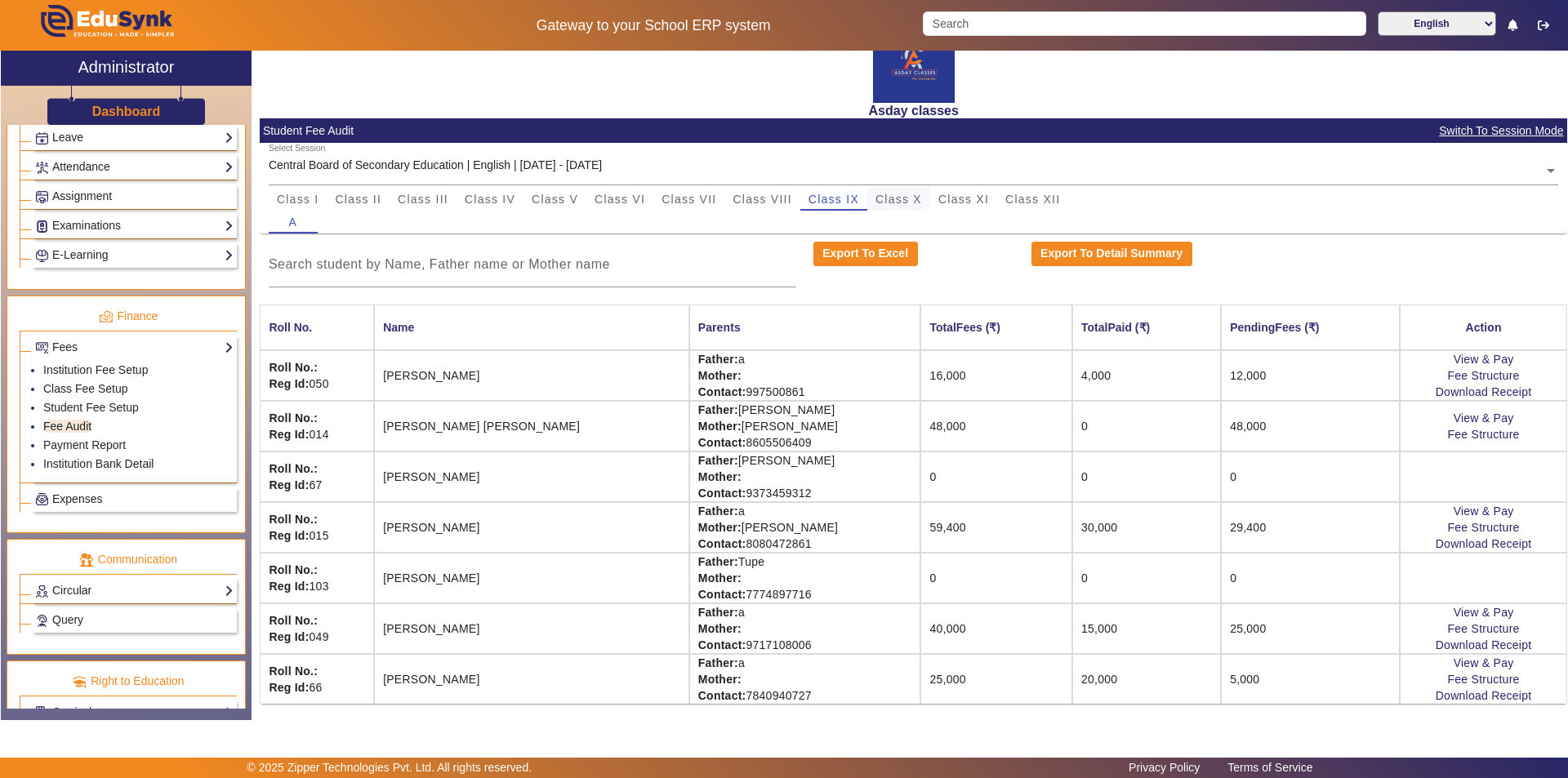
click at [781, 197] on span "Class X" at bounding box center [898, 199] width 46 height 12
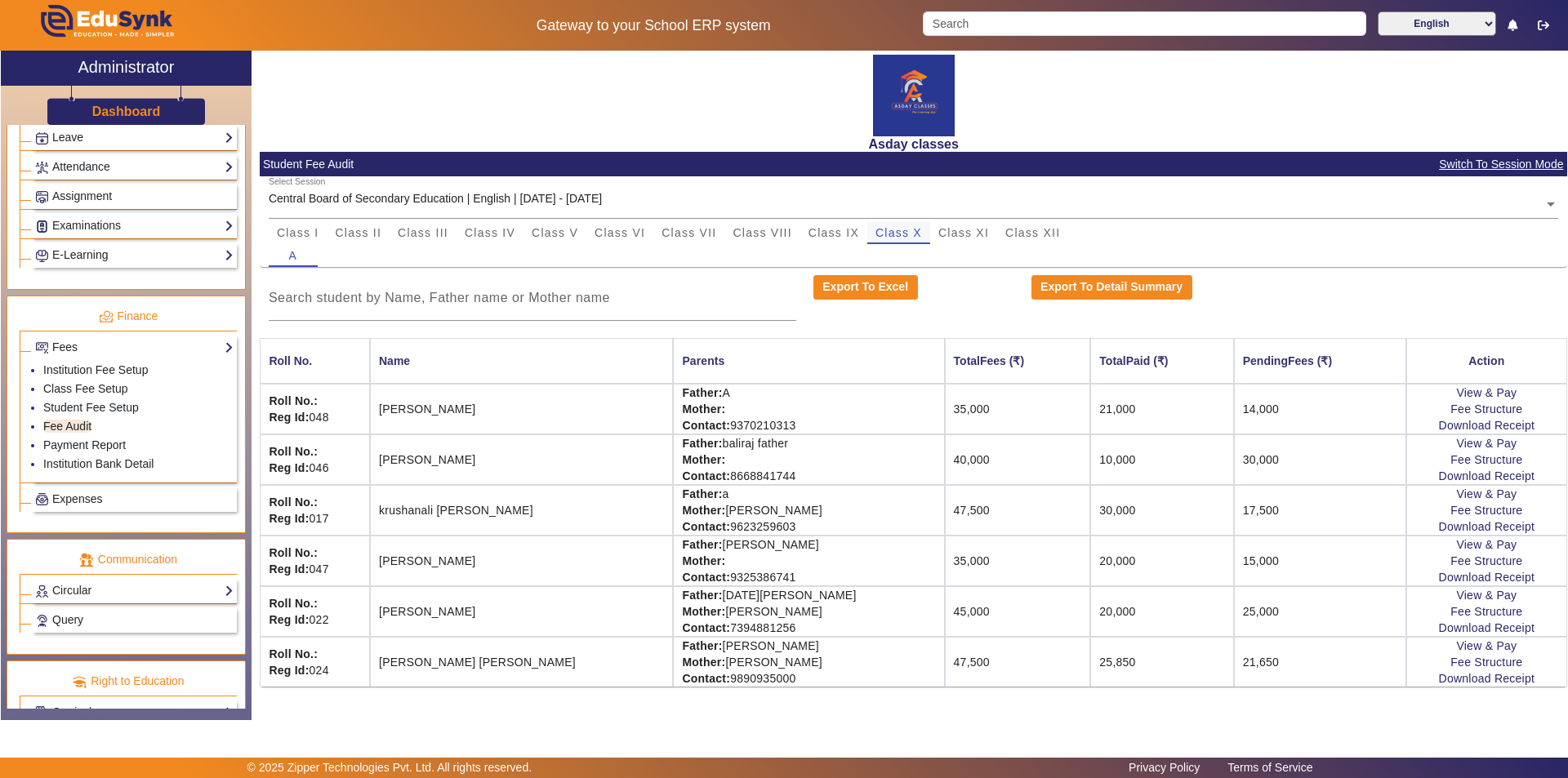
scroll to position [0, 0]
click at [781, 526] on link "Download Receipt" at bounding box center [1486, 527] width 97 height 13
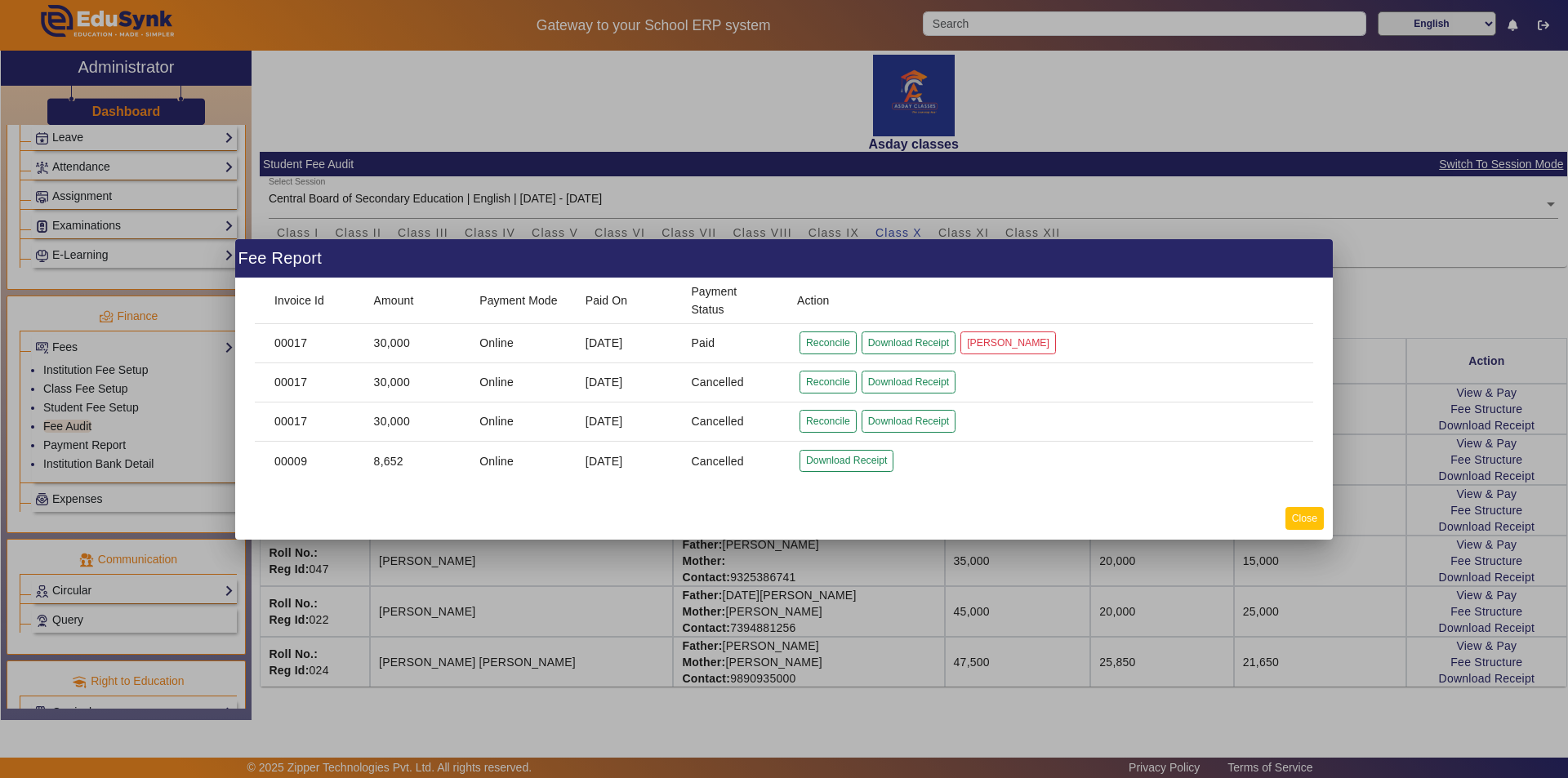
click at [781, 521] on button "Close" at bounding box center [1305, 518] width 39 height 22
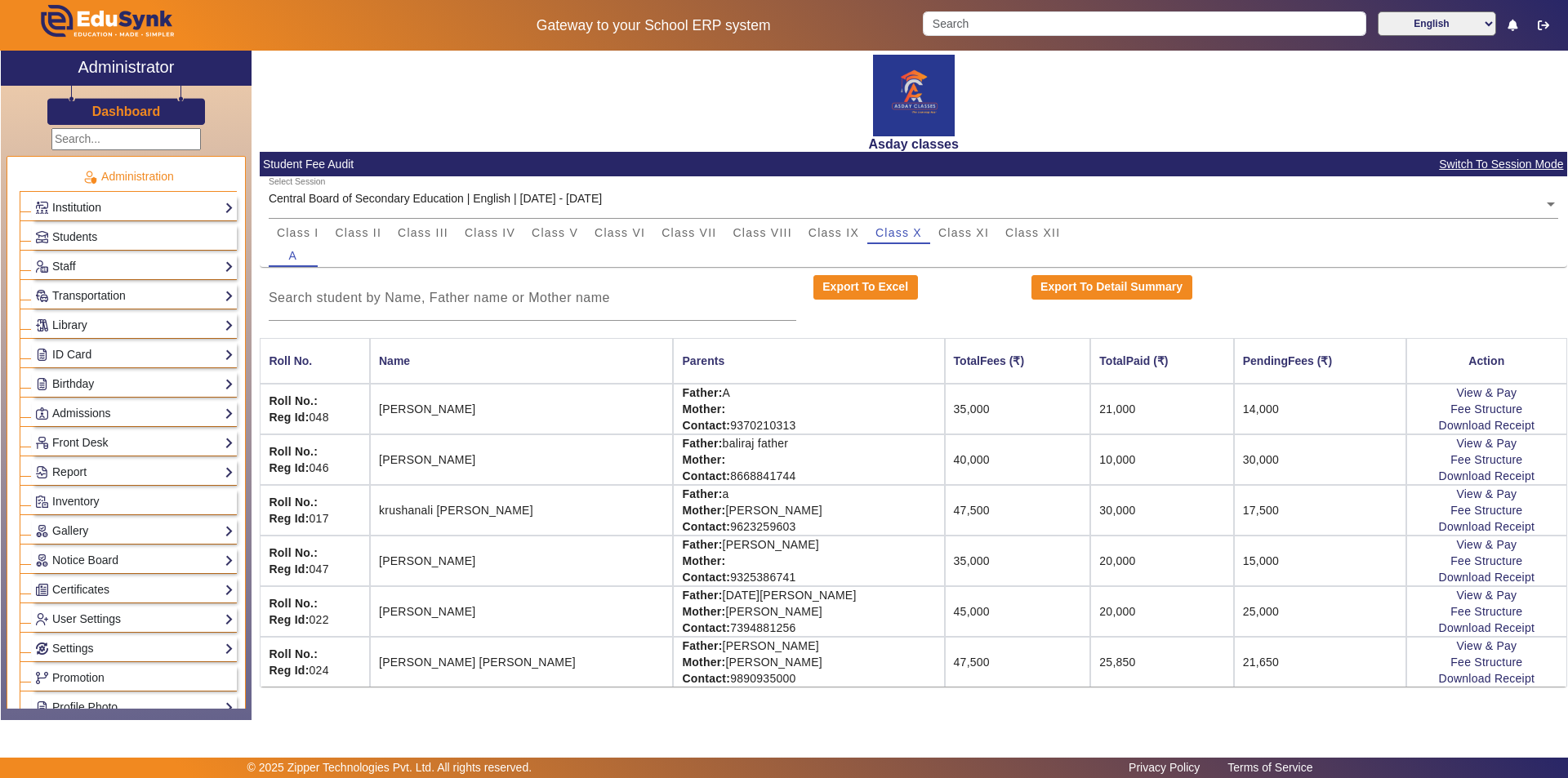
click at [157, 208] on link "Institution" at bounding box center [134, 208] width 198 height 18
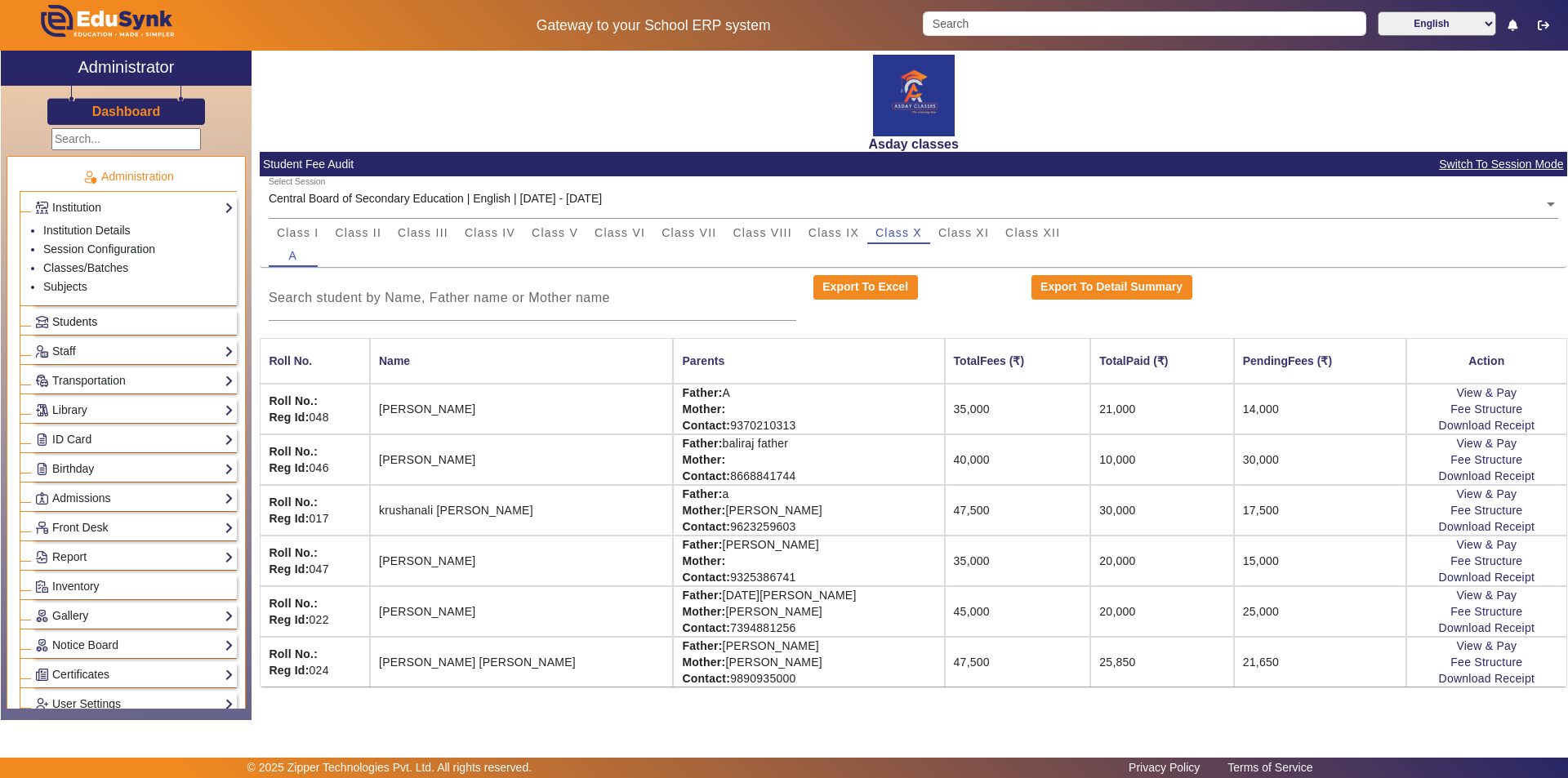
click at [158, 330] on link "Students" at bounding box center [134, 322] width 198 height 18
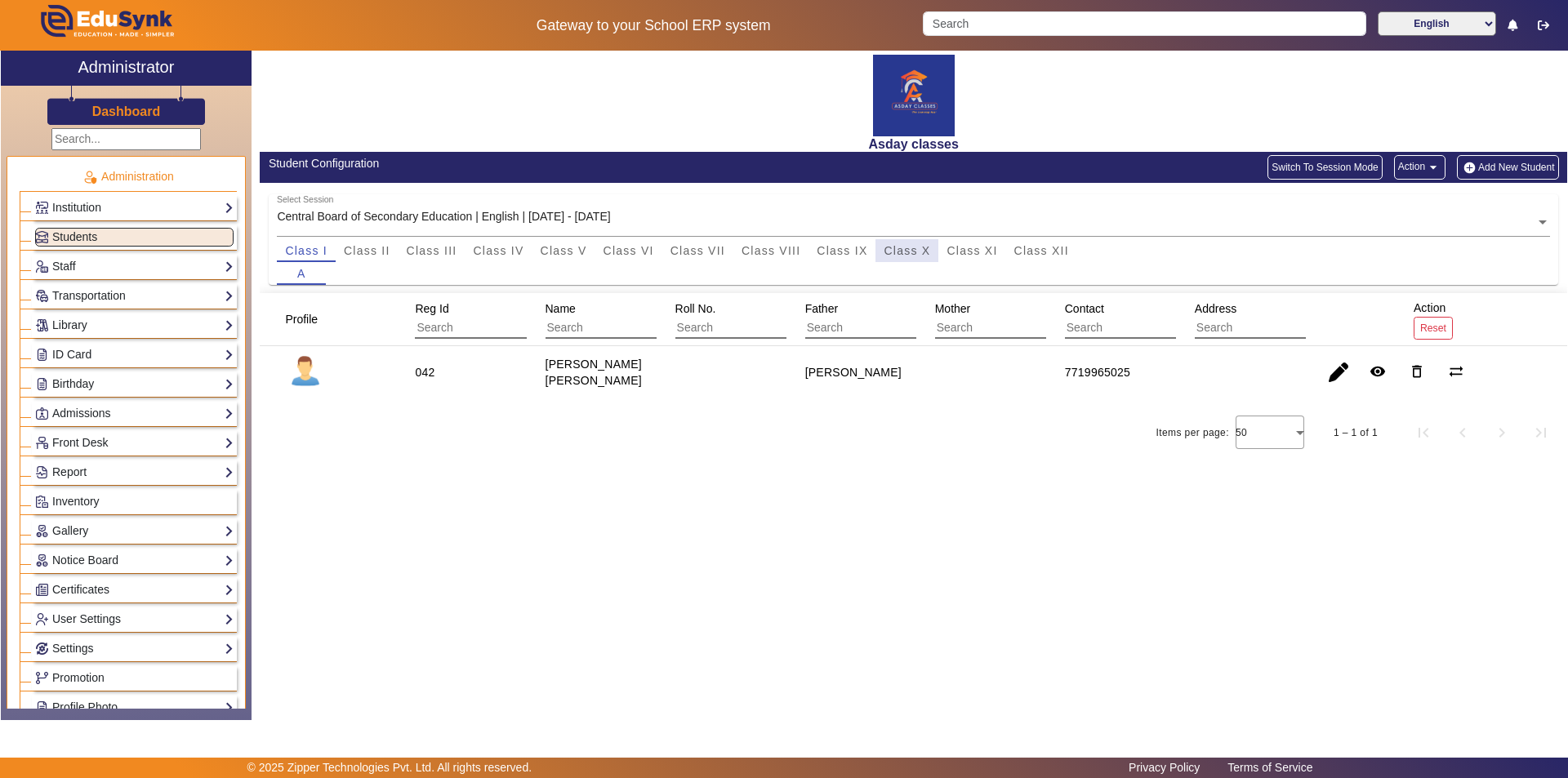
click at [781, 253] on span "Class X" at bounding box center [906, 251] width 46 height 12
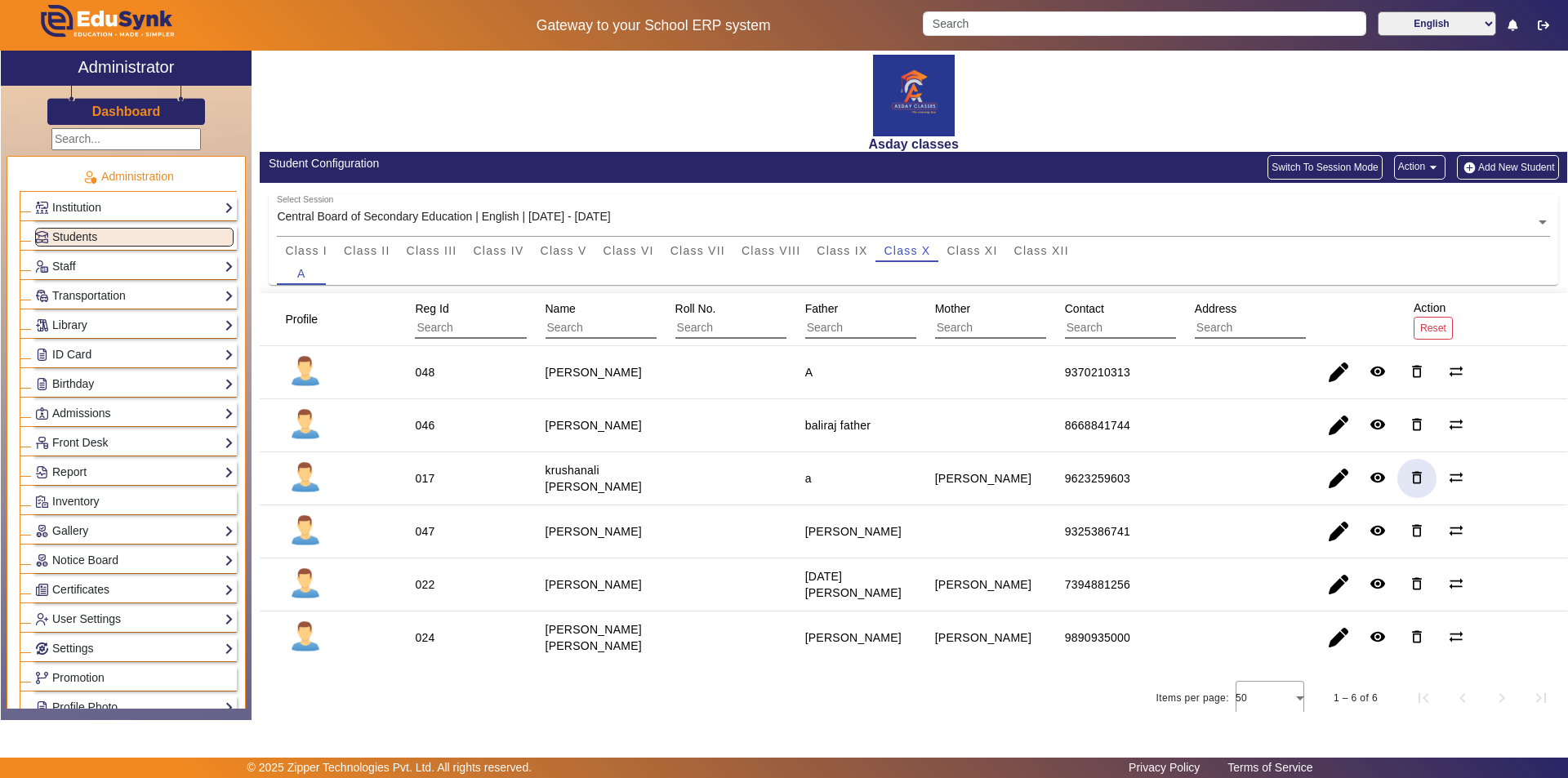
click at [781, 477] on mat-icon "delete_outline" at bounding box center [1416, 477] width 16 height 16
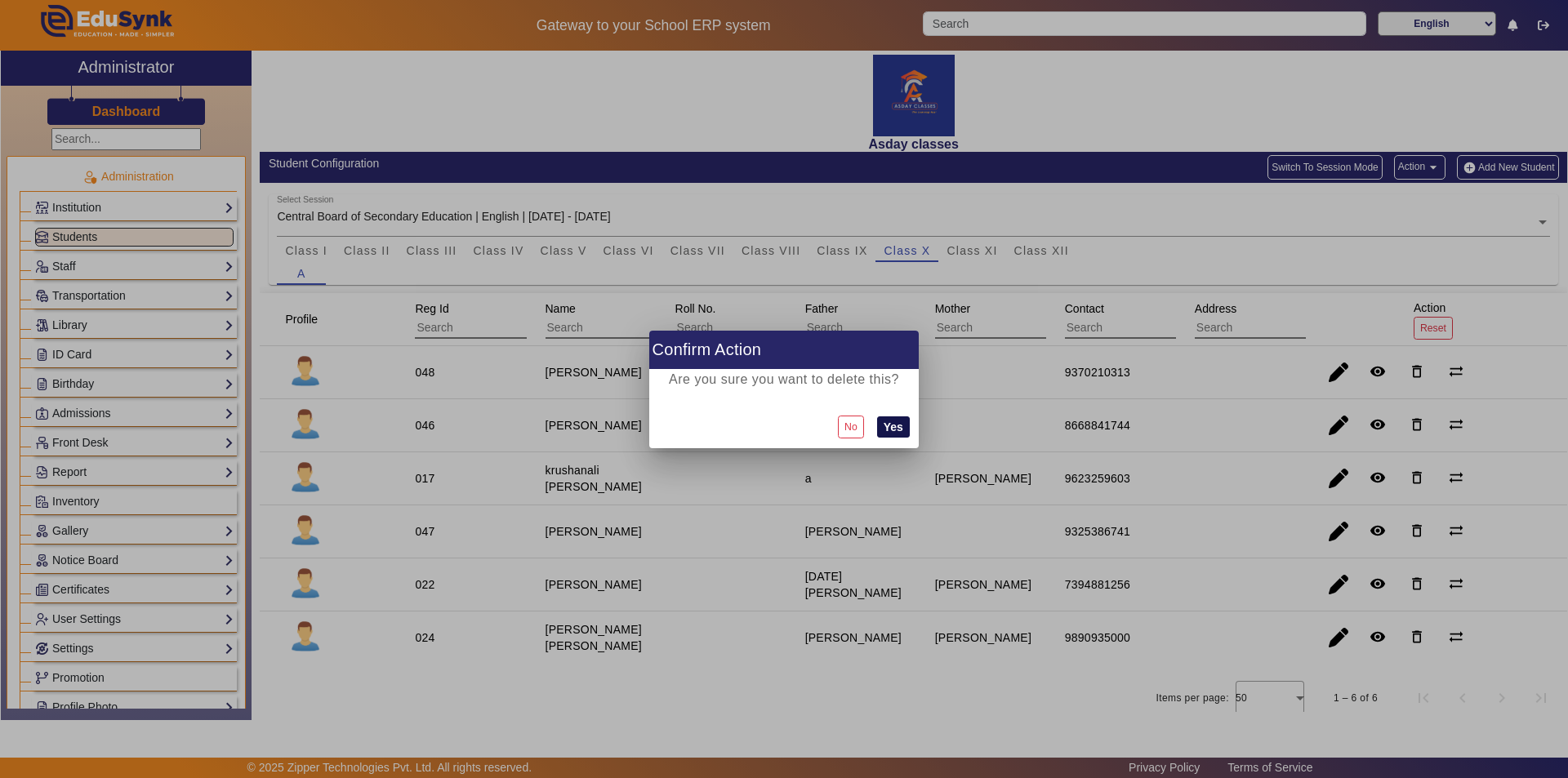
click at [781, 424] on button "Yes" at bounding box center [893, 427] width 33 height 21
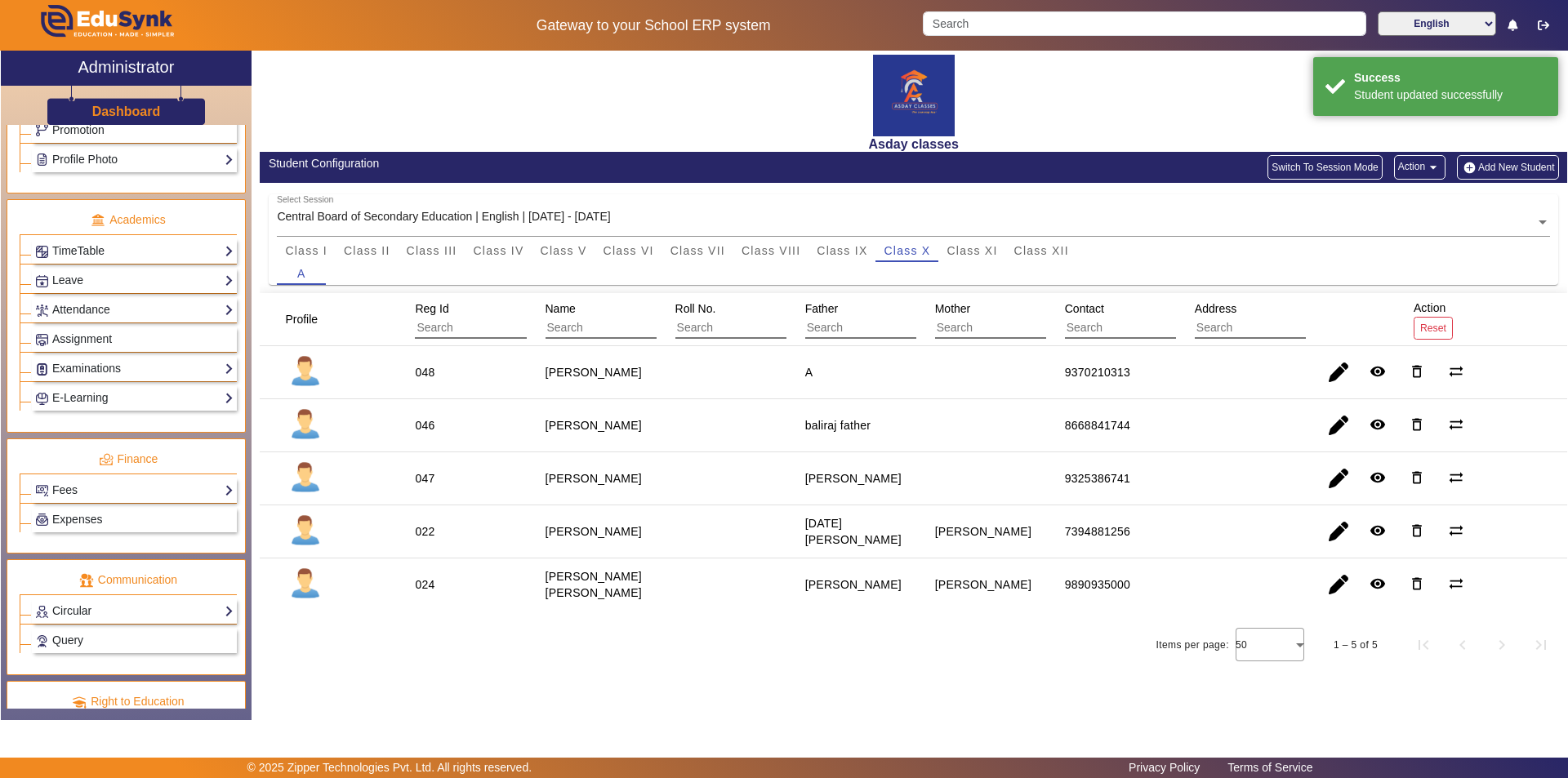
scroll to position [606, 0]
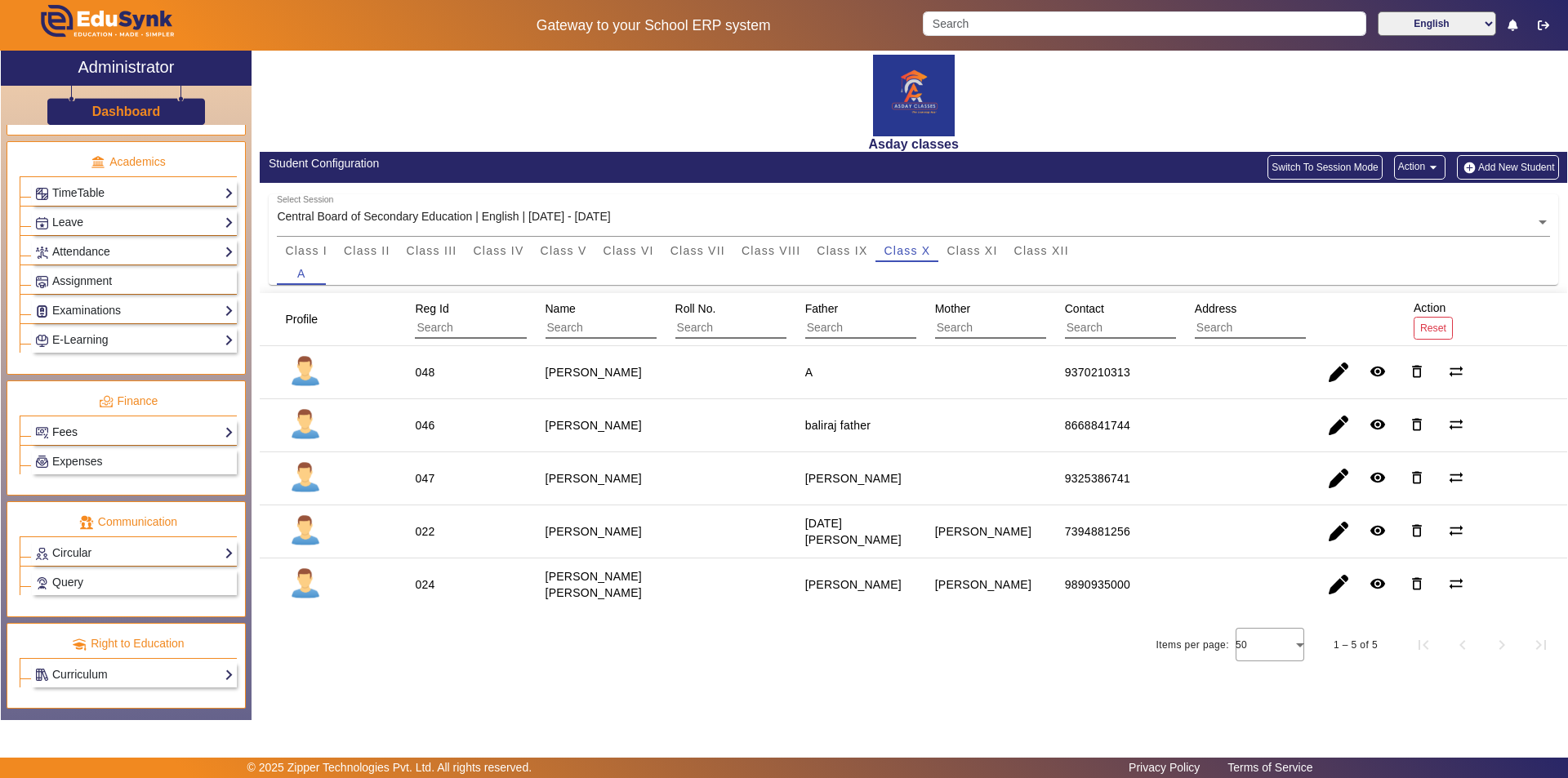
click at [139, 433] on link "Fees" at bounding box center [134, 432] width 198 height 18
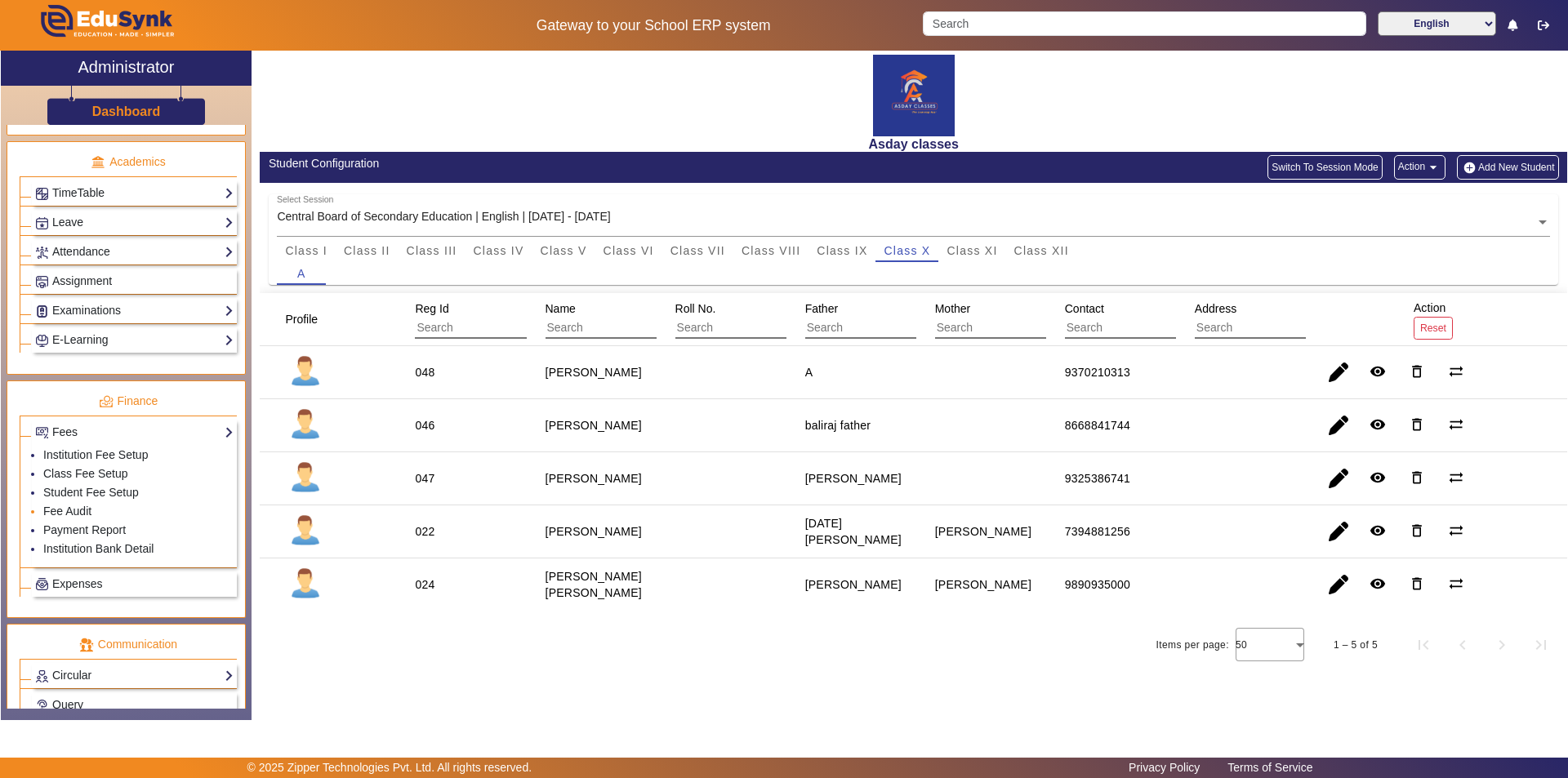
click at [97, 516] on li "Fee Audit" at bounding box center [139, 513] width 190 height 18
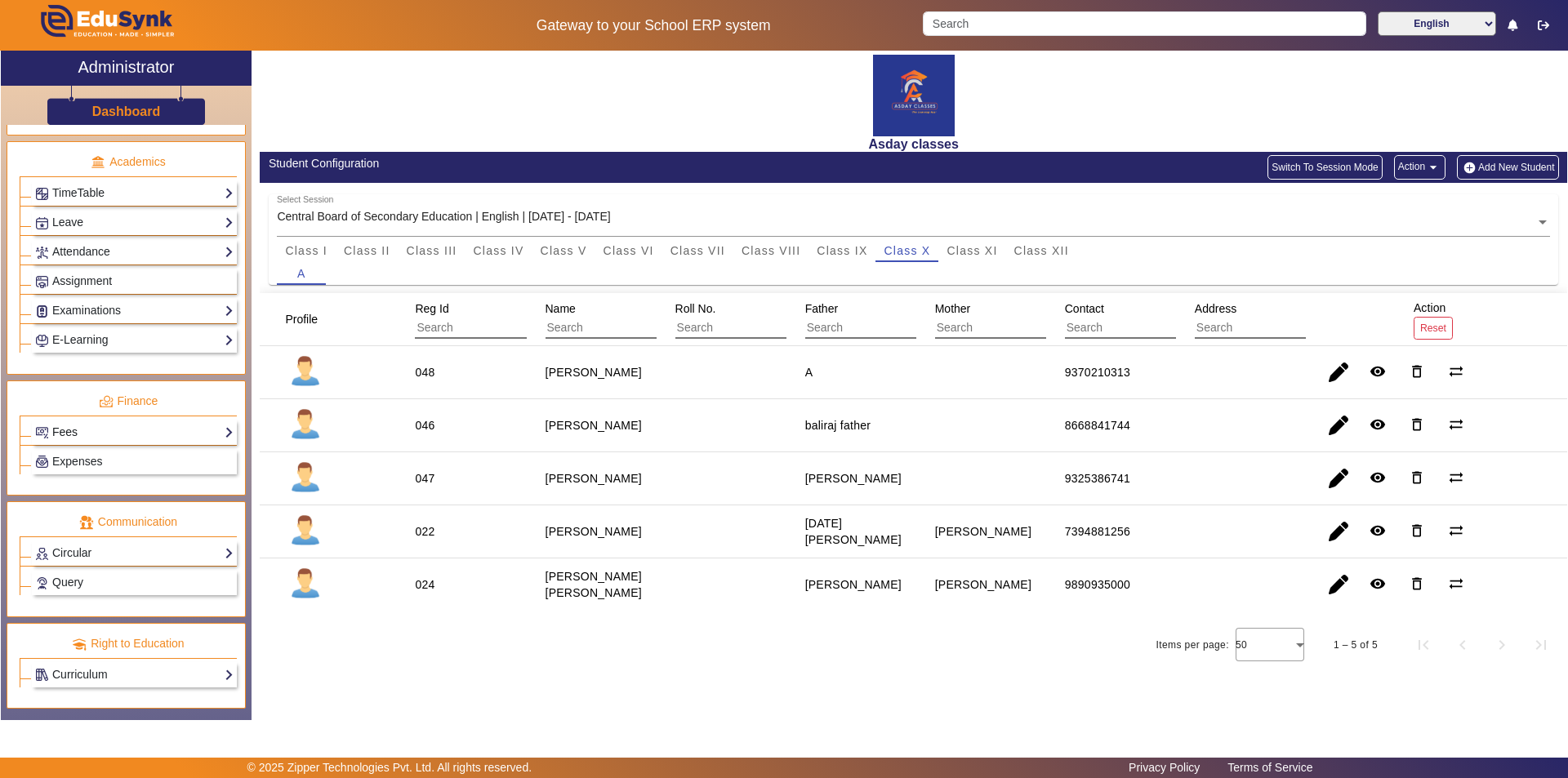
click at [102, 433] on link "Fees" at bounding box center [134, 432] width 198 height 18
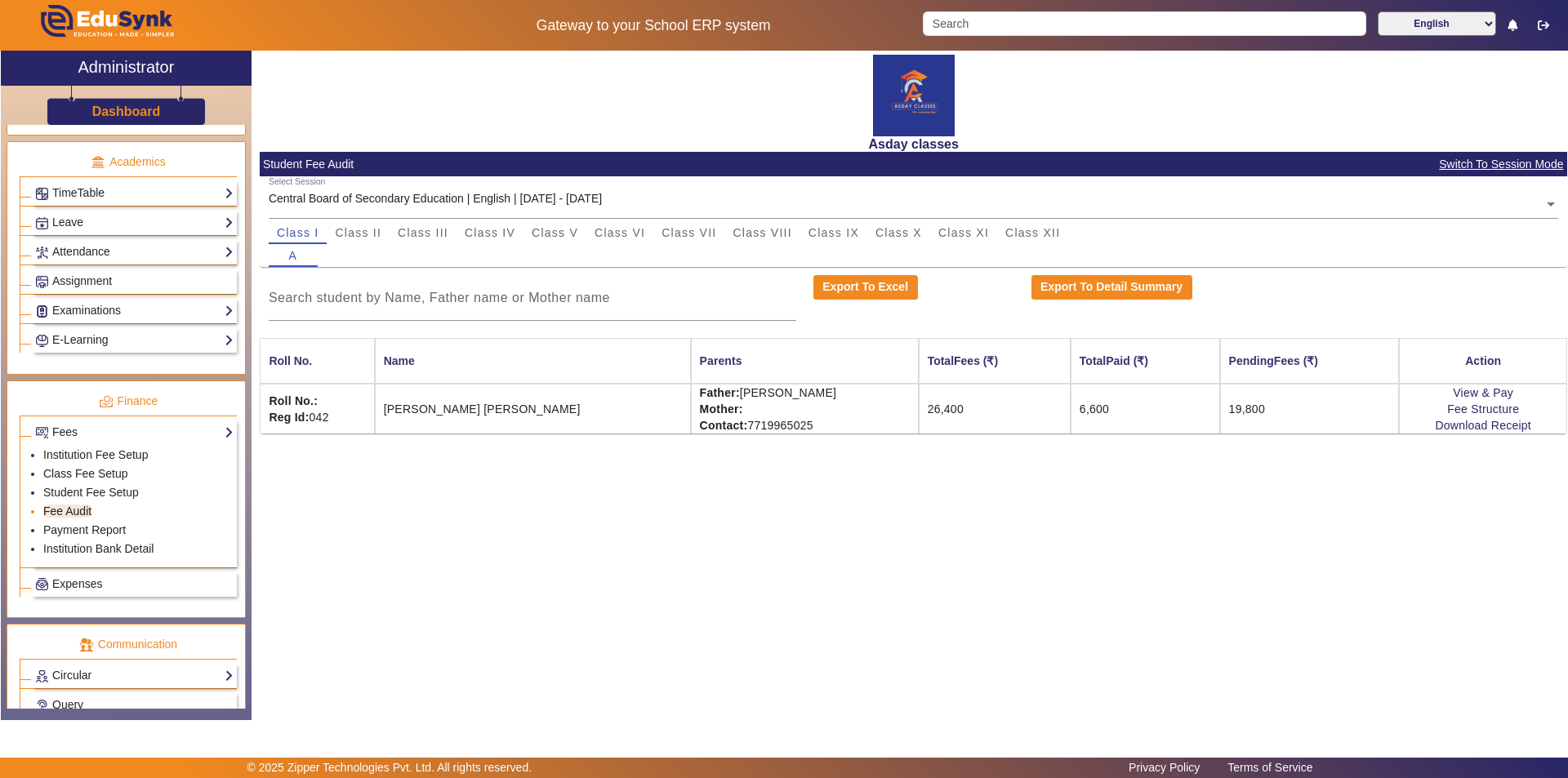
click at [87, 512] on link "Fee Audit" at bounding box center [67, 512] width 48 height 13
click at [89, 513] on link "Fee Audit" at bounding box center [67, 512] width 48 height 13
click at [781, 234] on span "Class X" at bounding box center [898, 233] width 46 height 12
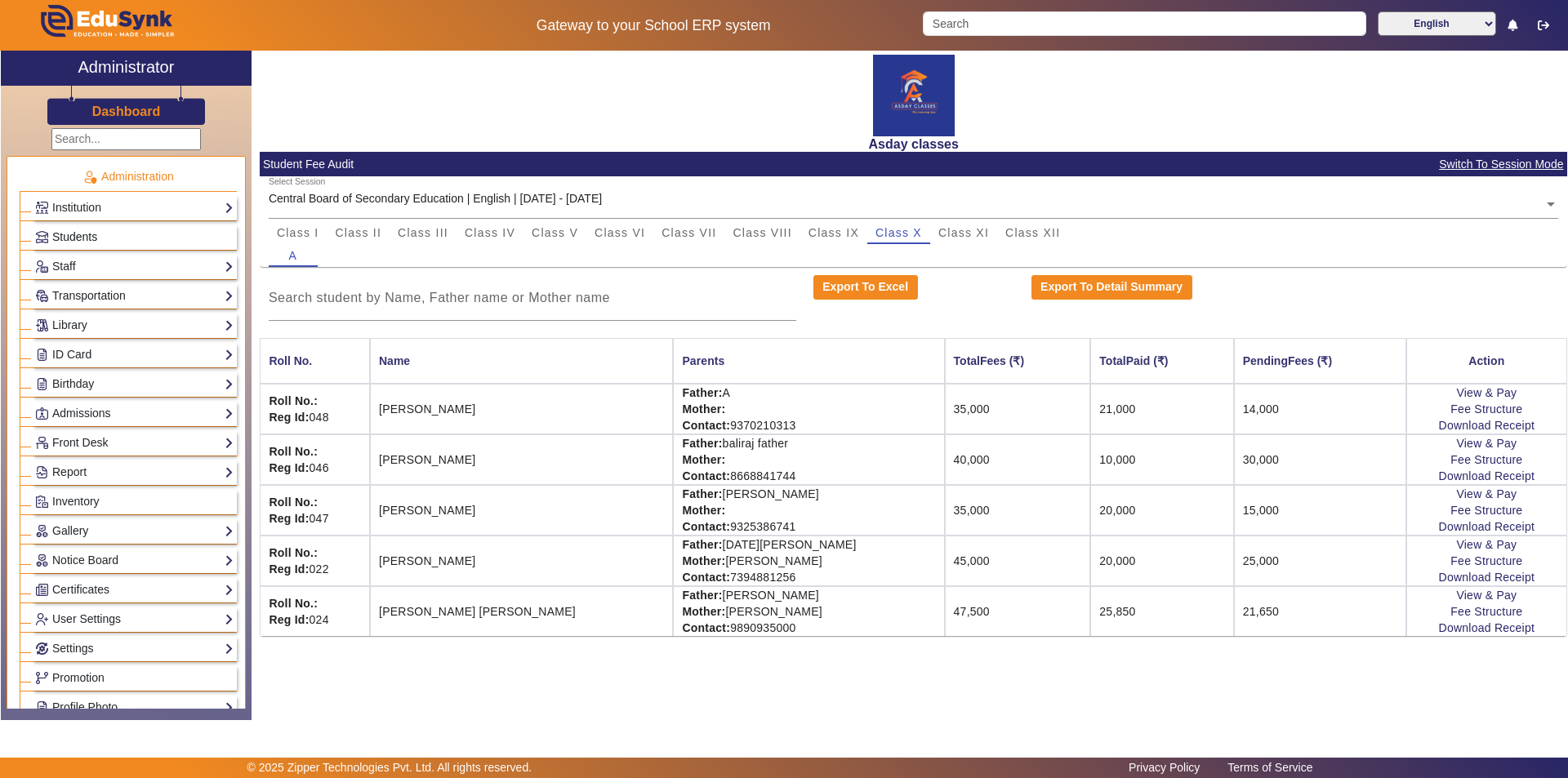
click at [173, 236] on link "Students" at bounding box center [134, 237] width 198 height 18
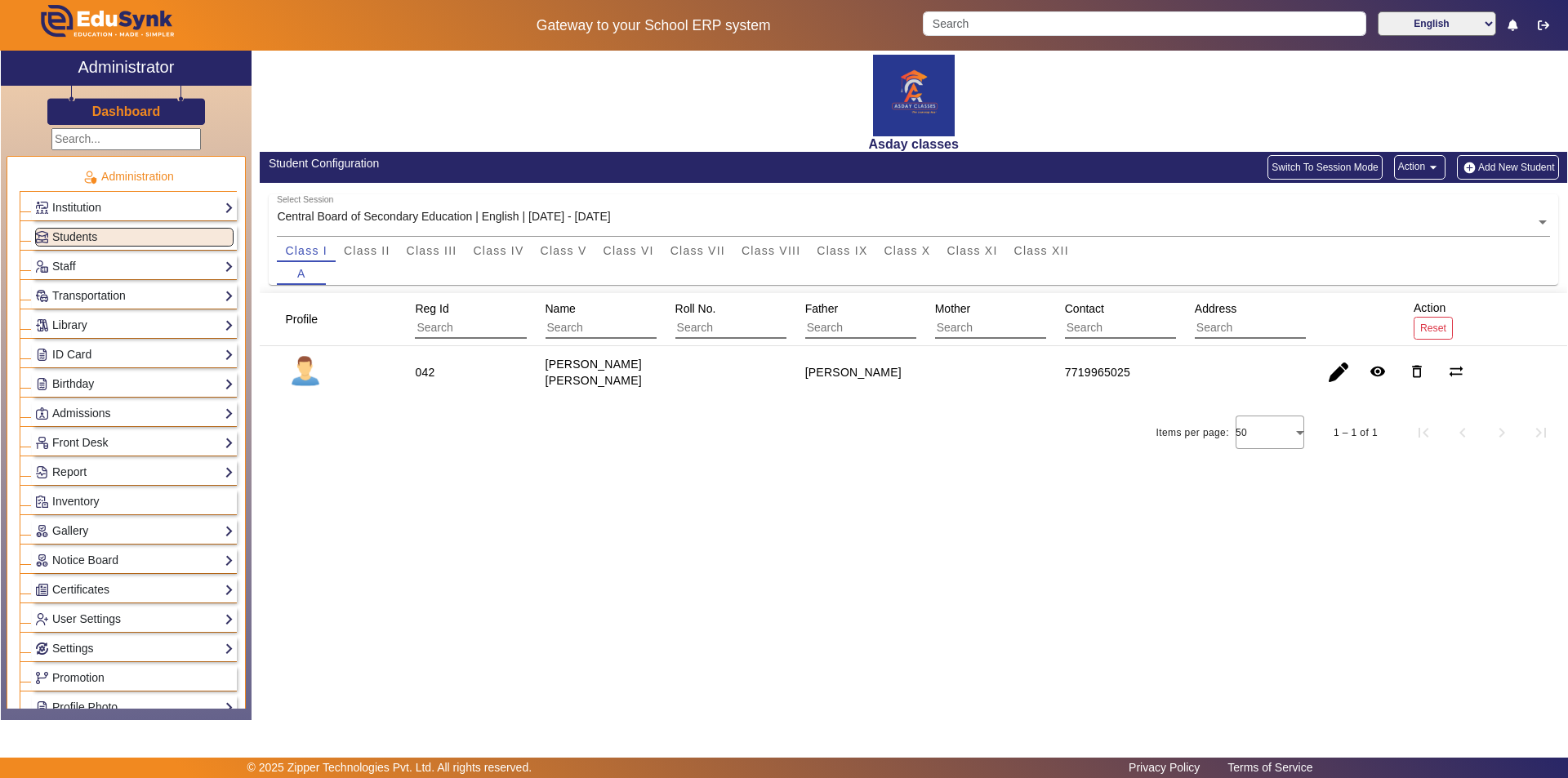
click at [781, 168] on button "Add New Student" at bounding box center [1507, 167] width 102 height 24
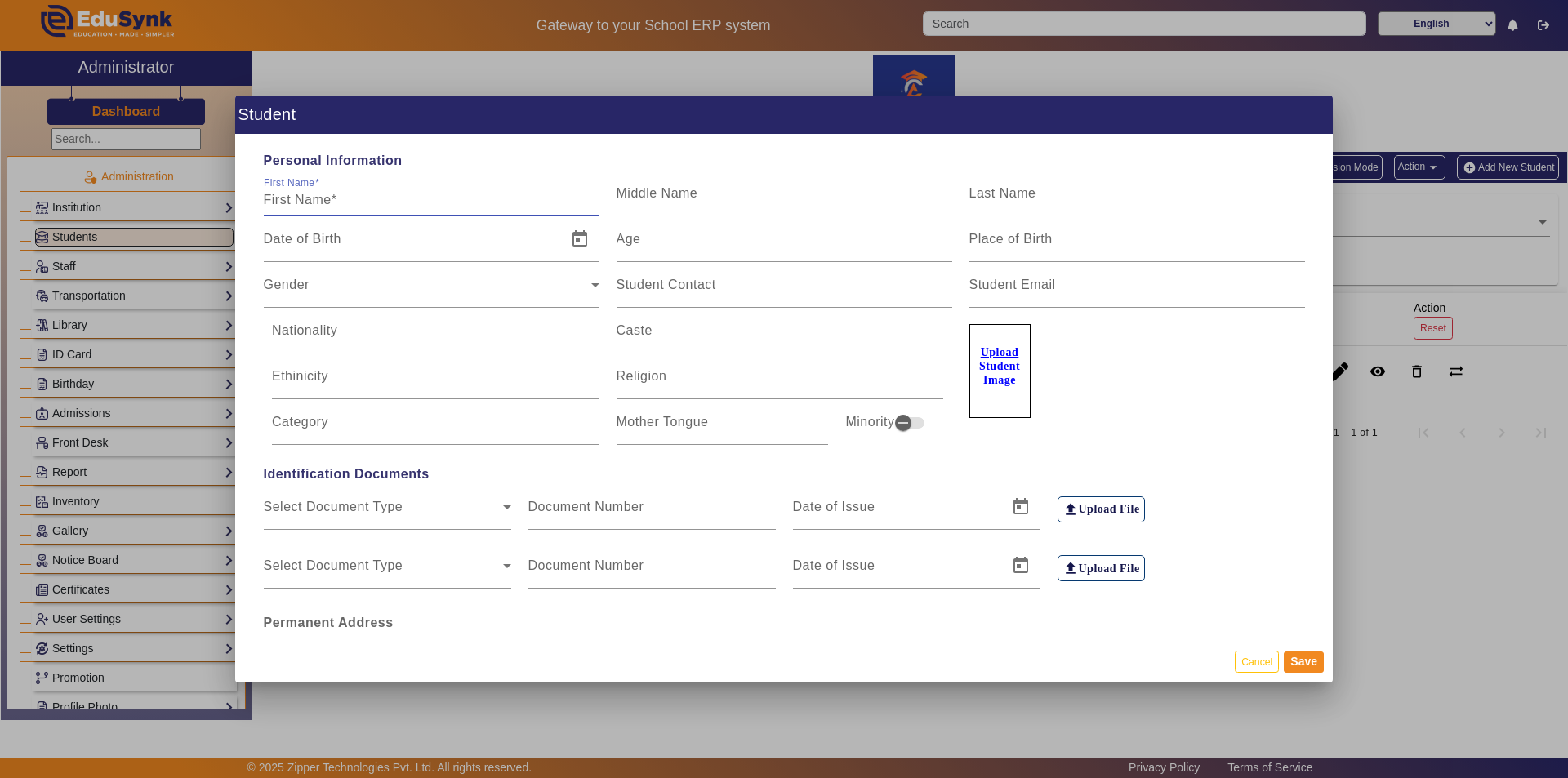
click at [318, 201] on input "First Name" at bounding box center [431, 199] width 335 height 19
click at [320, 234] on mat-label "Date of Birth" at bounding box center [303, 239] width 77 height 14
click at [320, 236] on input "Date of Birth" at bounding box center [410, 245] width 293 height 19
click at [580, 242] on span "Open calendar" at bounding box center [580, 239] width 39 height 39
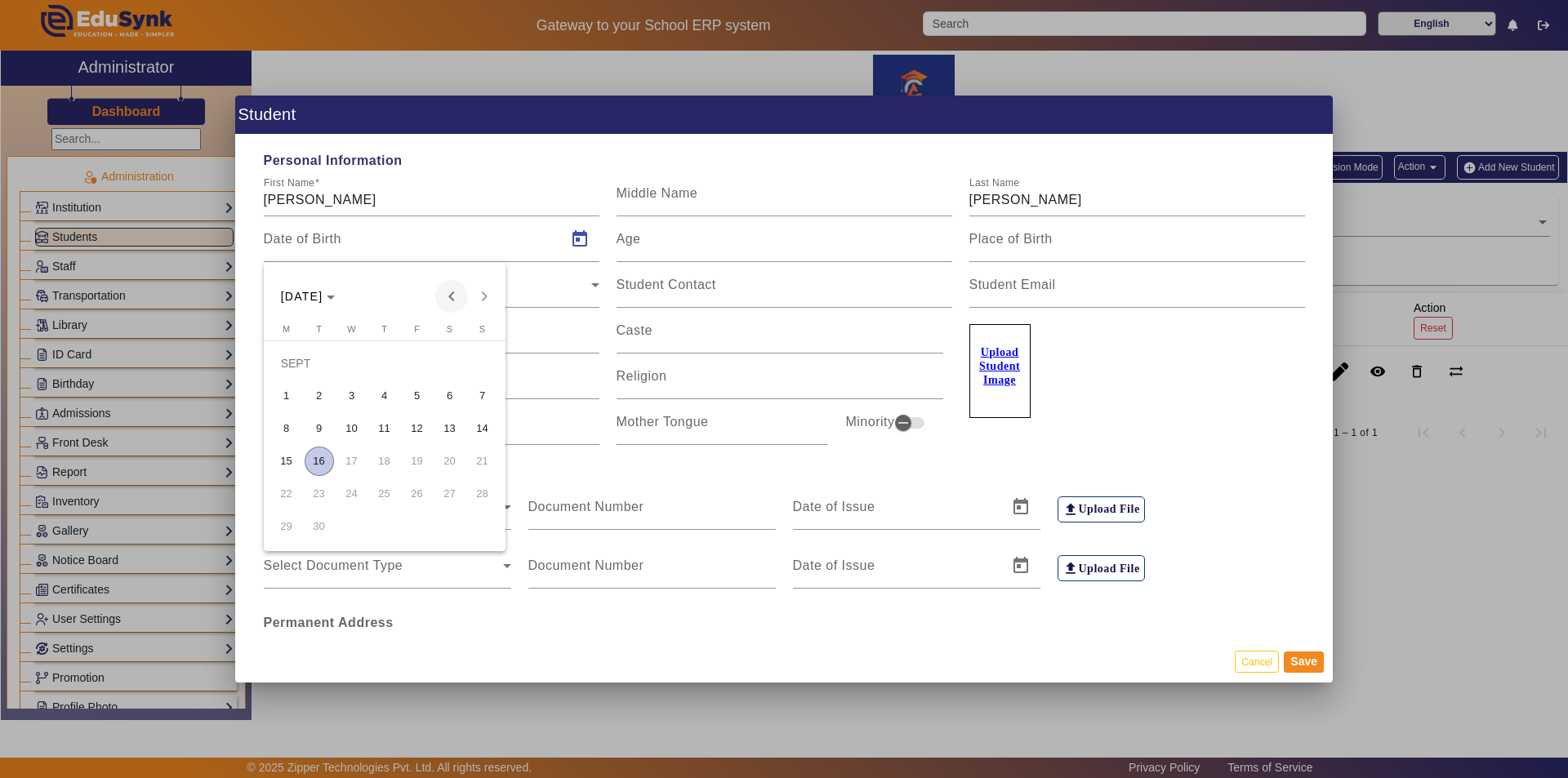
click at [445, 297] on span "Previous month" at bounding box center [451, 296] width 33 height 33
click at [334, 298] on polygon "Choose month and year" at bounding box center [331, 297] width 8 height 4
click at [298, 408] on span "2010" at bounding box center [298, 412] width 51 height 29
click at [355, 445] on span "OCT" at bounding box center [355, 444] width 51 height 29
click at [418, 364] on span "1" at bounding box center [417, 363] width 29 height 29
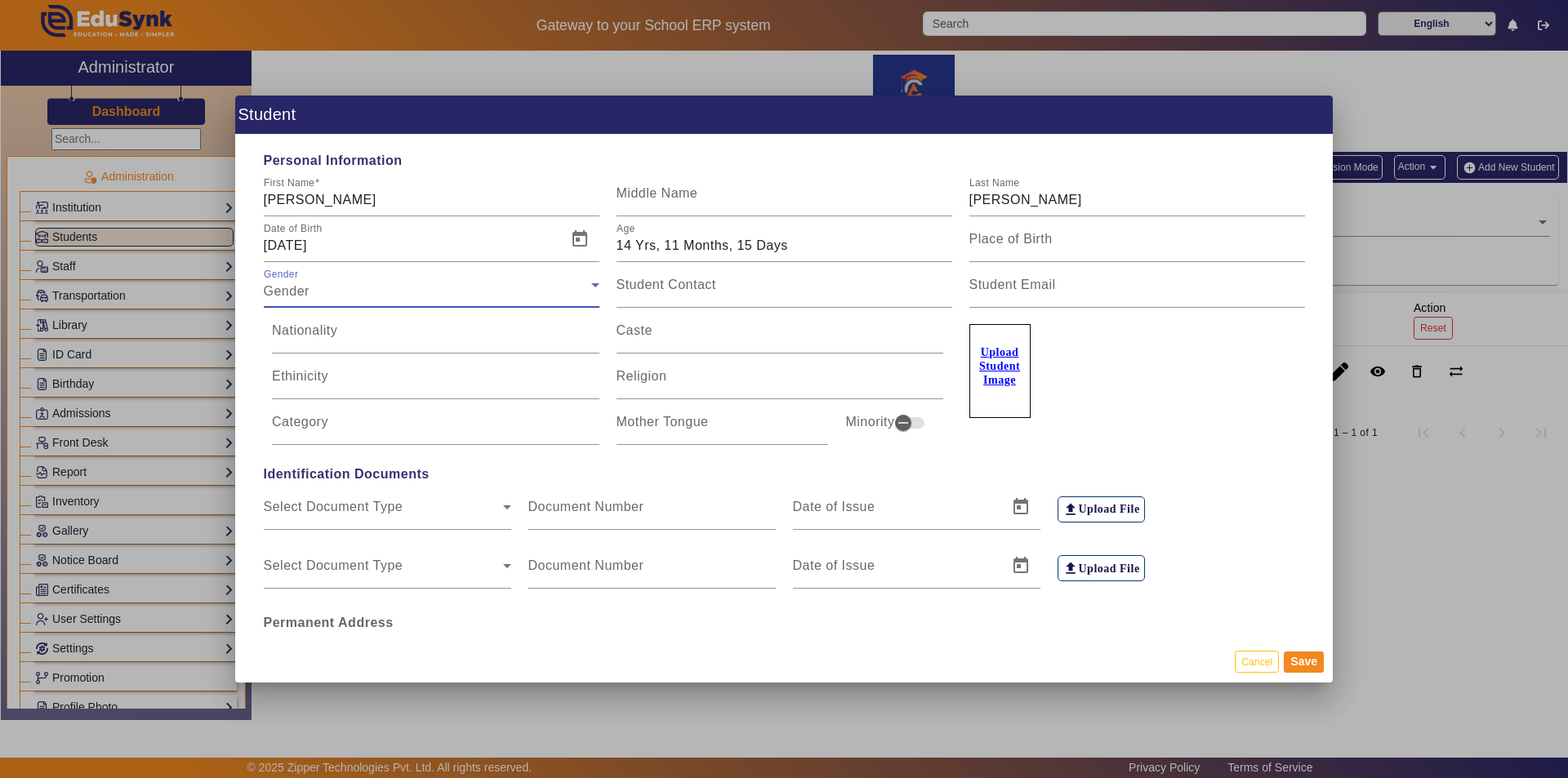
click at [495, 284] on div "Gender" at bounding box center [428, 291] width 328 height 19
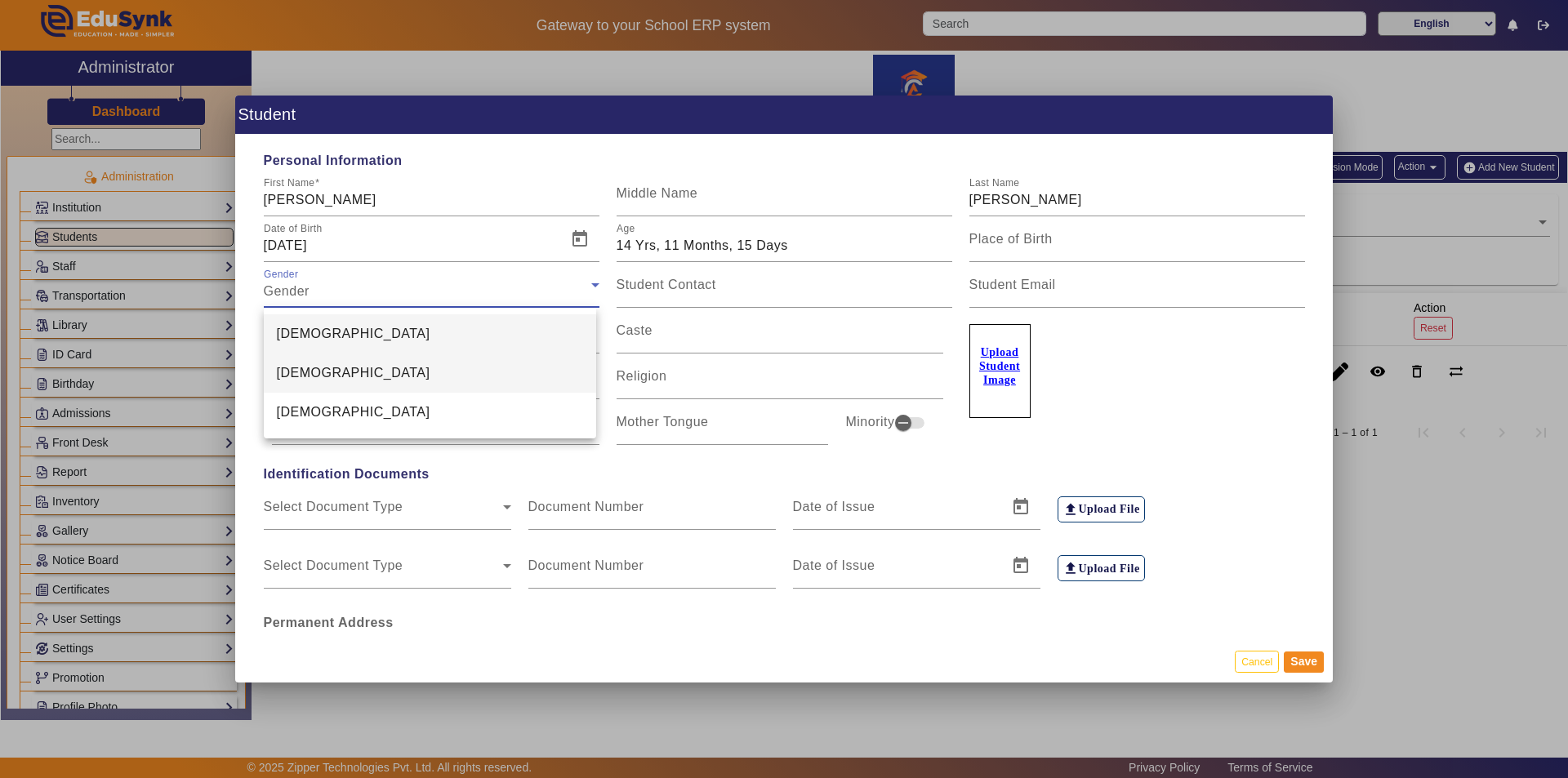
click at [352, 373] on mat-option "[DEMOGRAPHIC_DATA]" at bounding box center [430, 373] width 333 height 39
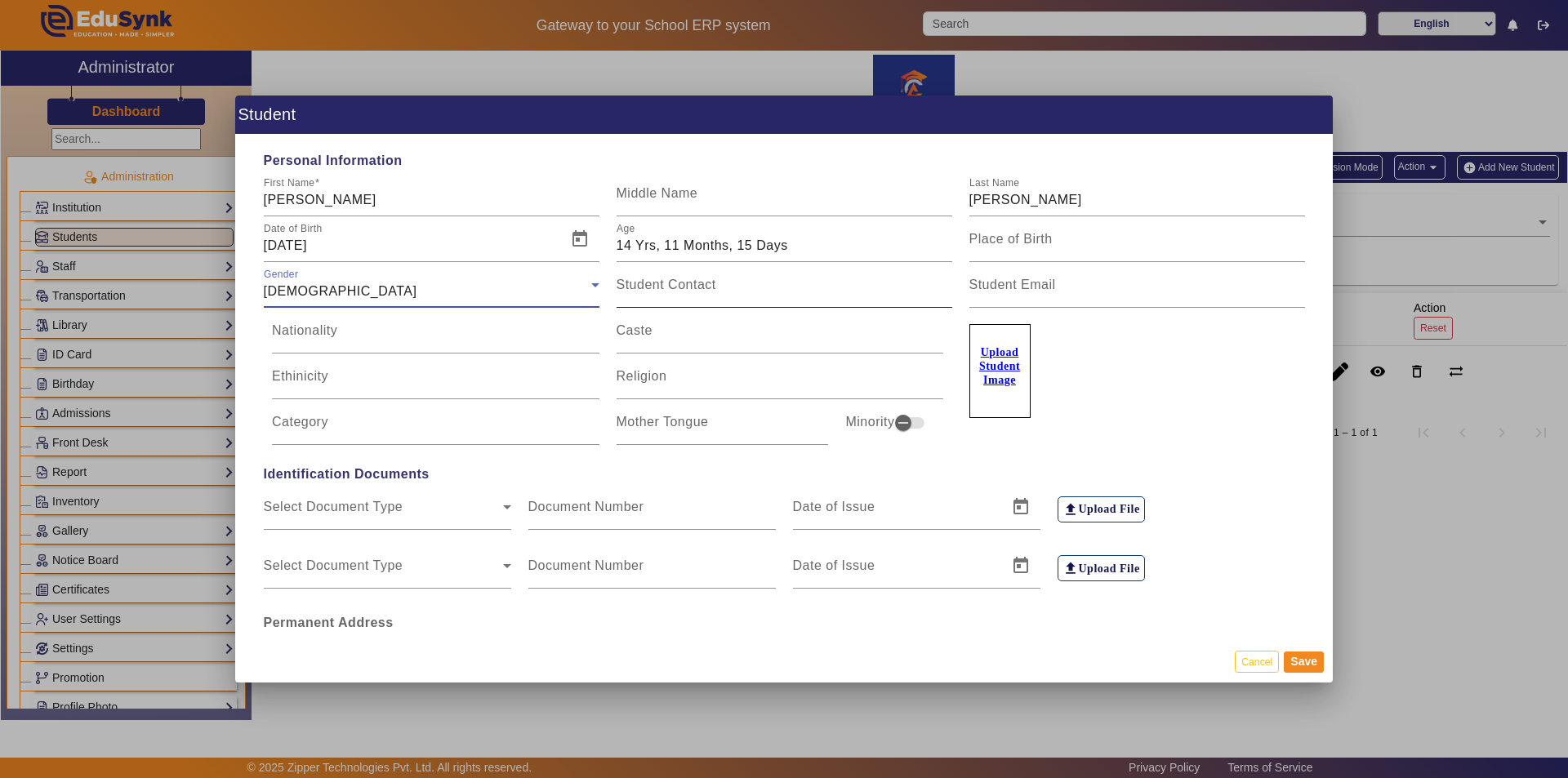
click at [634, 290] on mat-label "Student Contact" at bounding box center [666, 284] width 100 height 14
click at [634, 290] on input "Student Contact" at bounding box center [784, 291] width 335 height 19
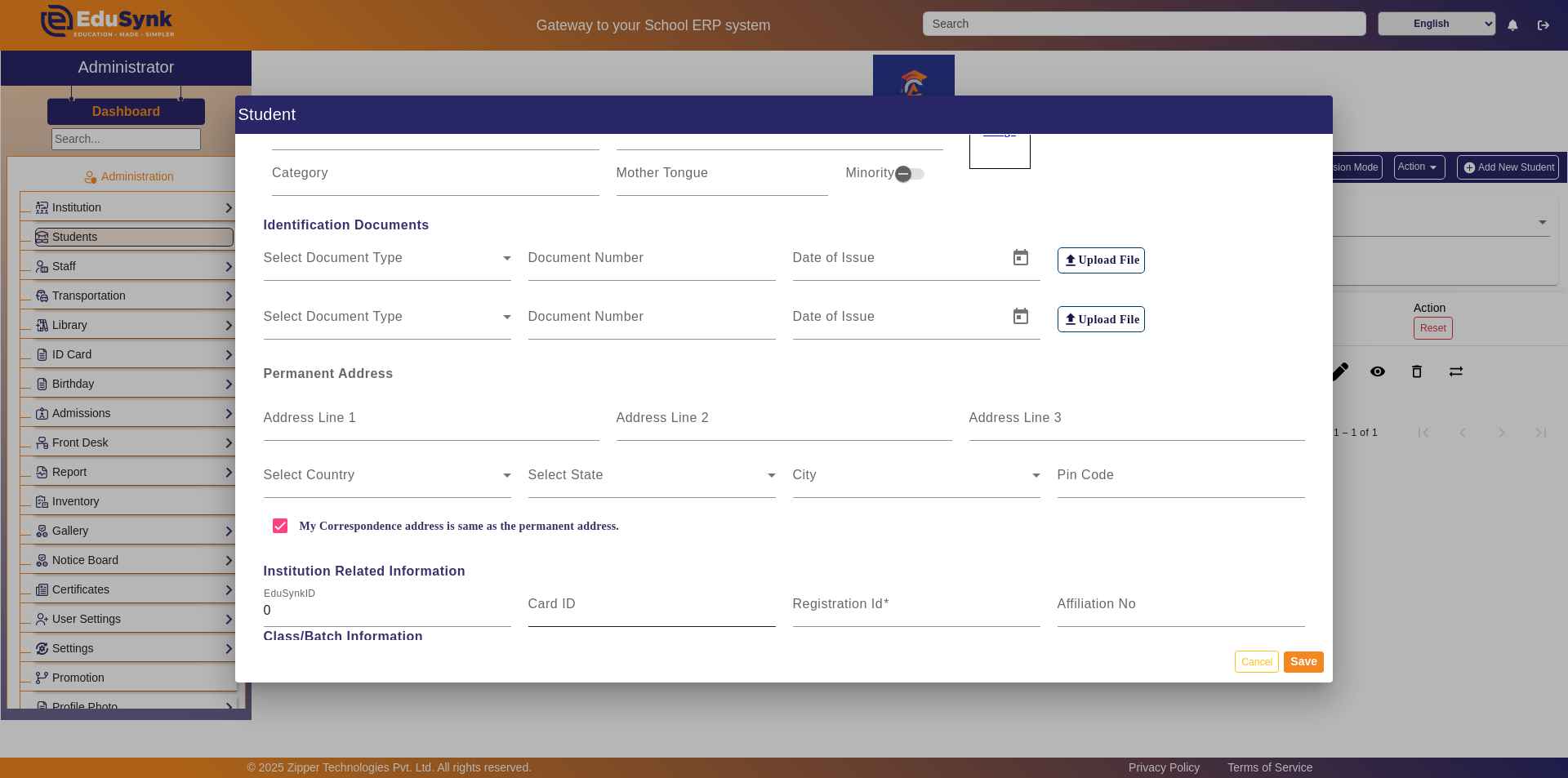
scroll to position [245, 0]
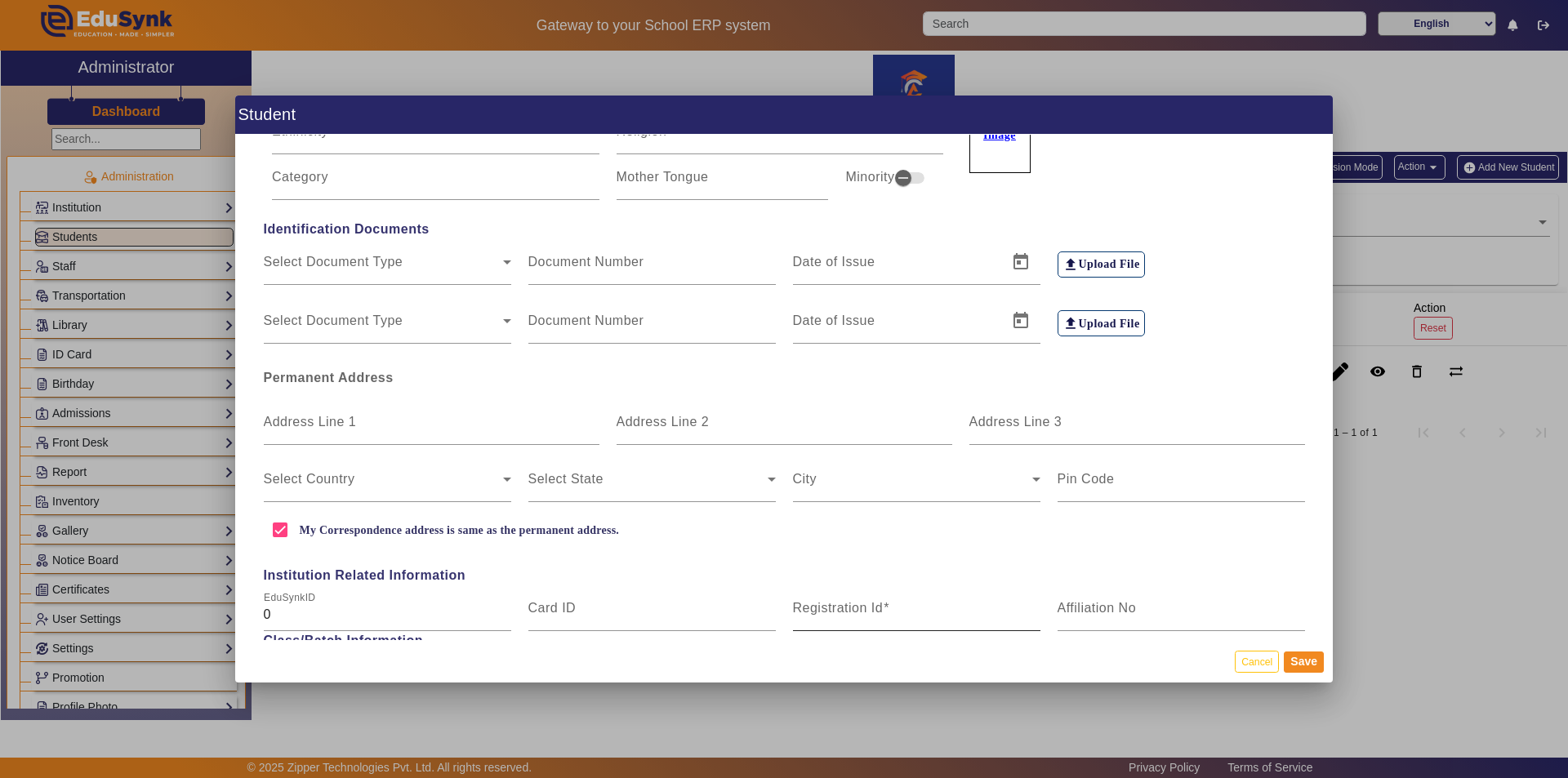
click at [781, 606] on mat-label "Registration Id" at bounding box center [839, 607] width 91 height 14
click at [781, 606] on input "Registration Id" at bounding box center [917, 614] width 247 height 19
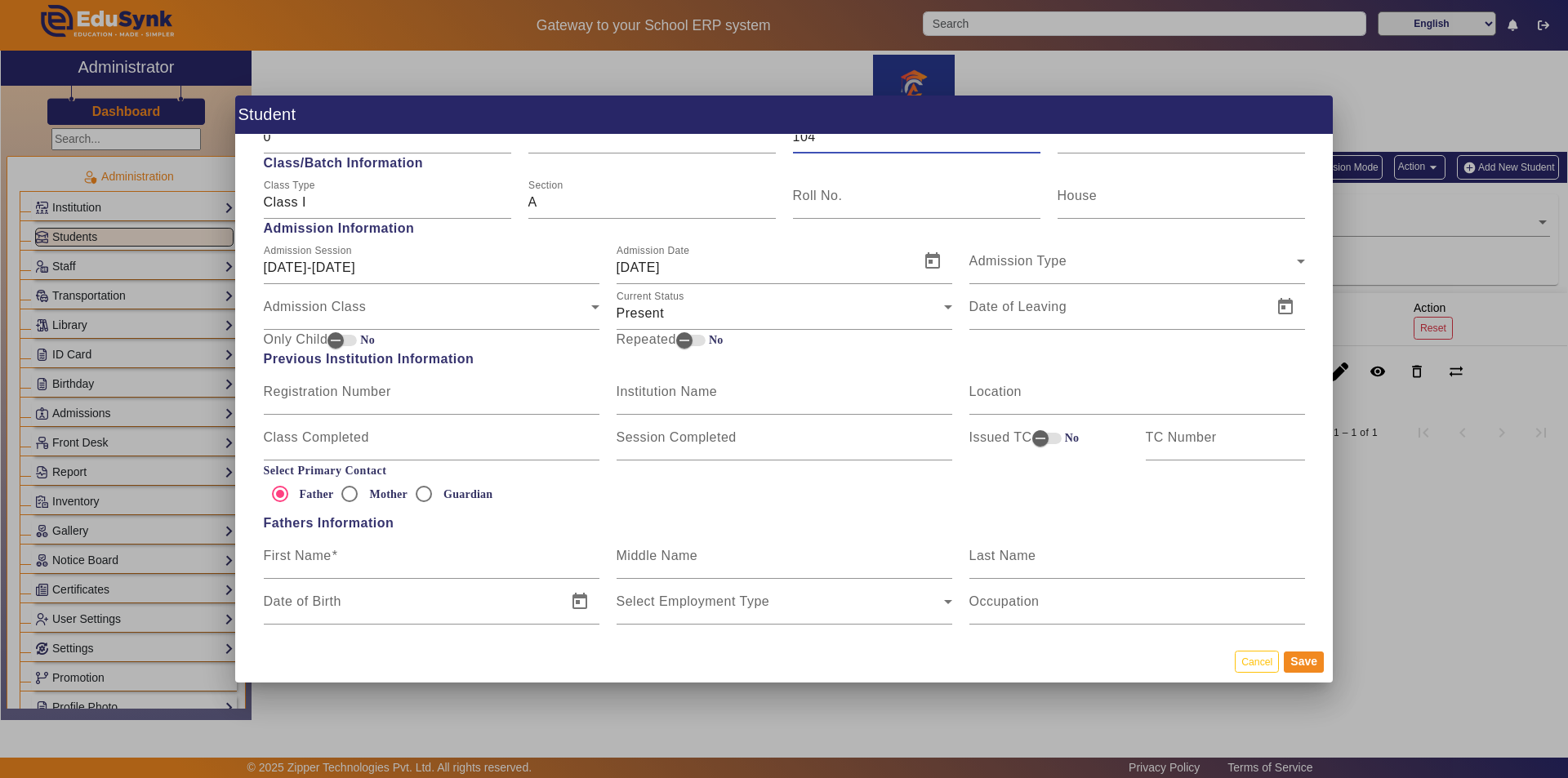
scroll to position [898, 0]
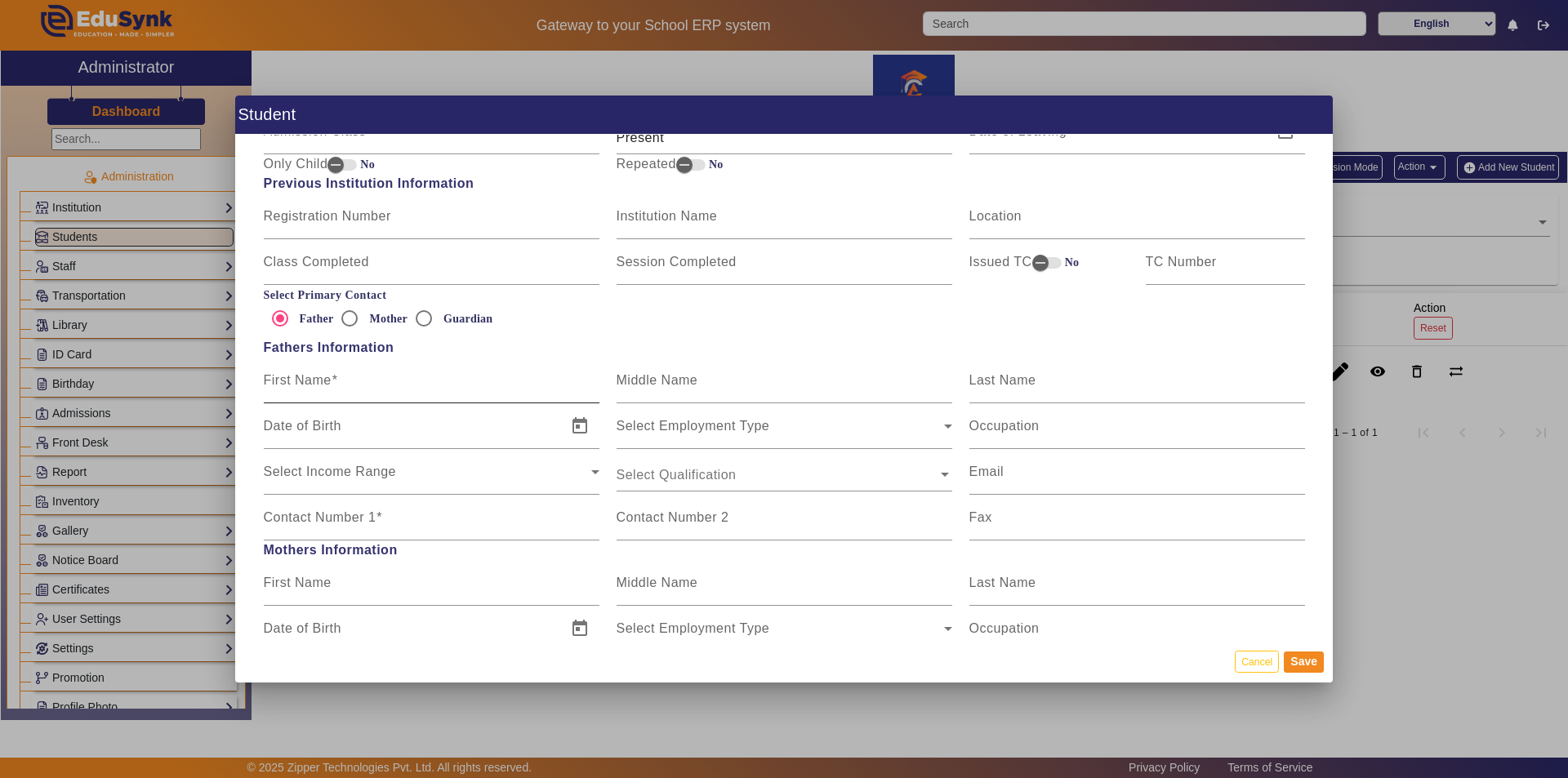
click at [332, 383] on span at bounding box center [335, 380] width 7 height 14
click at [332, 383] on input "First Name" at bounding box center [431, 386] width 335 height 19
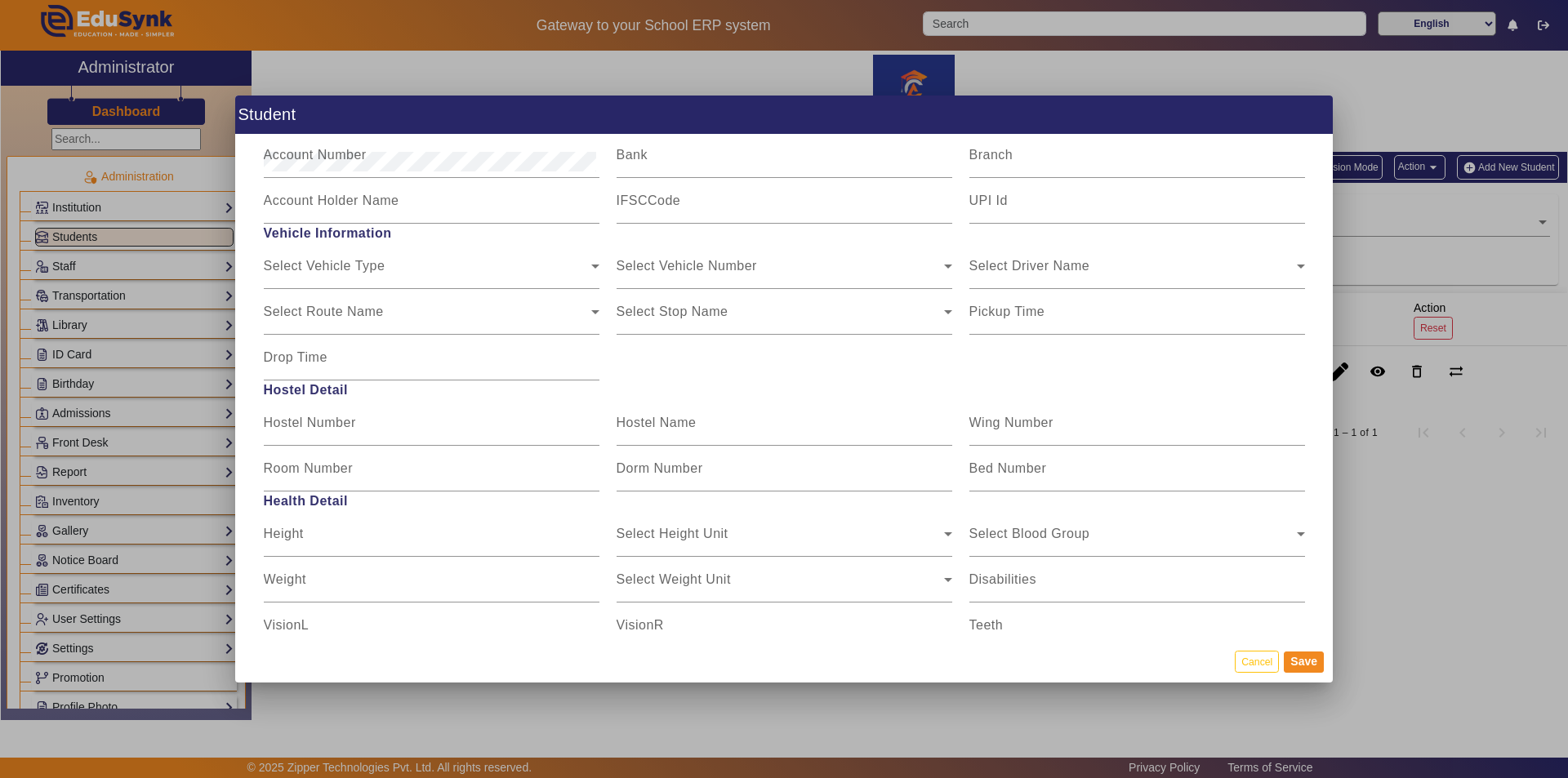
scroll to position [1912, 0]
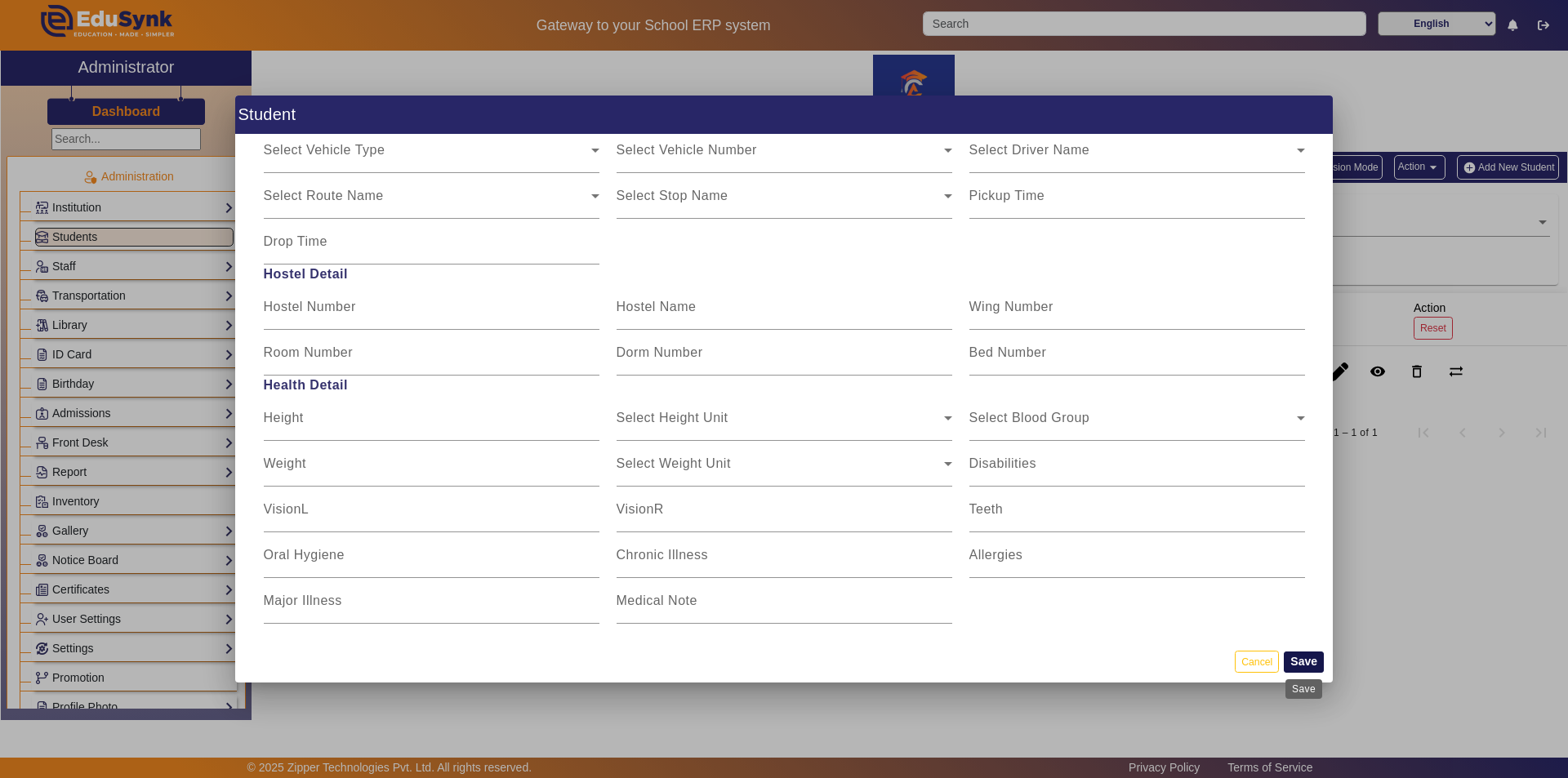
click at [781, 667] on button "Save" at bounding box center [1304, 661] width 40 height 21
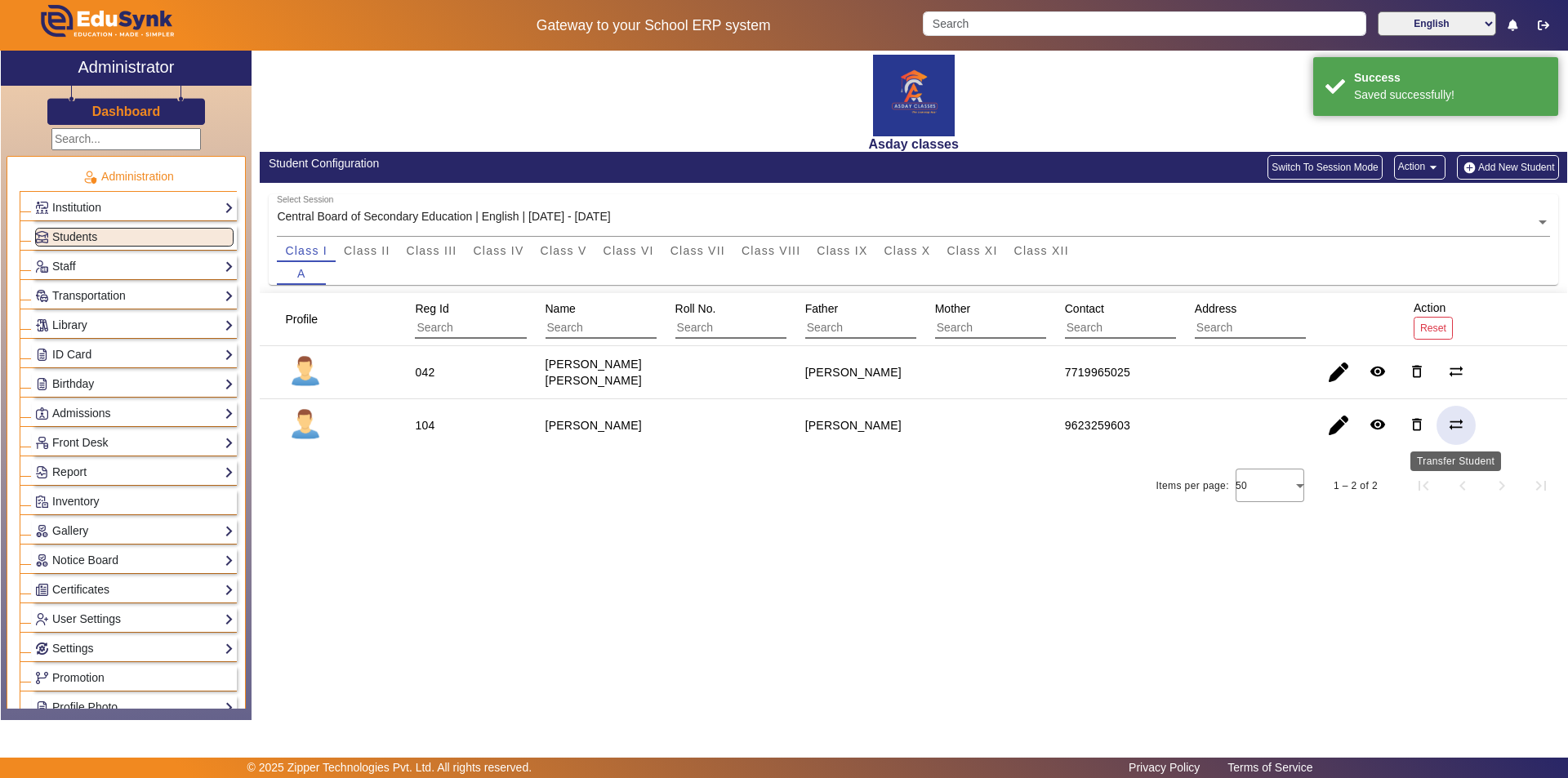
click at [781, 422] on mat-icon "sync_alt" at bounding box center [1455, 424] width 16 height 16
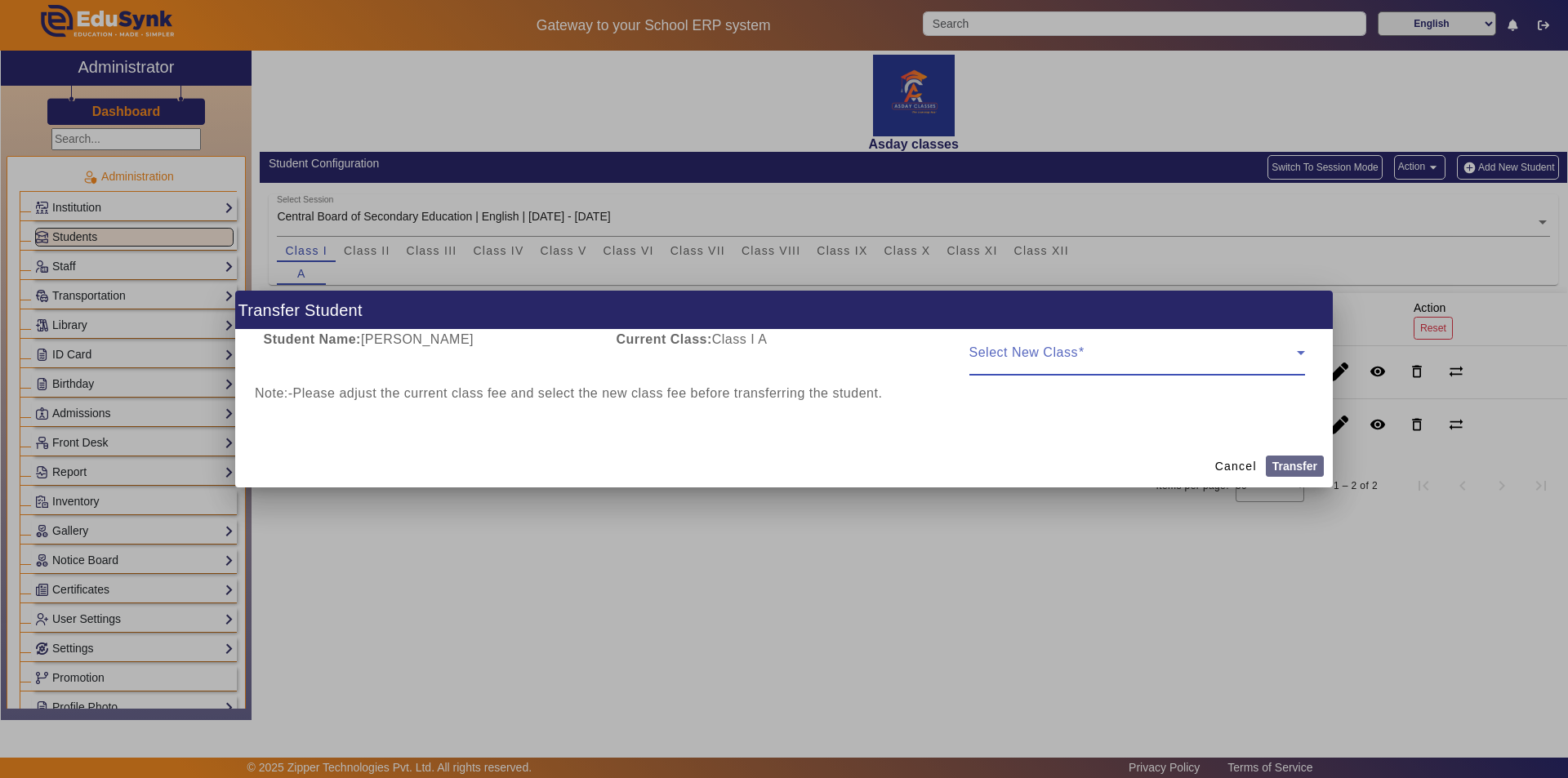
click at [781, 351] on icon at bounding box center [1301, 353] width 8 height 4
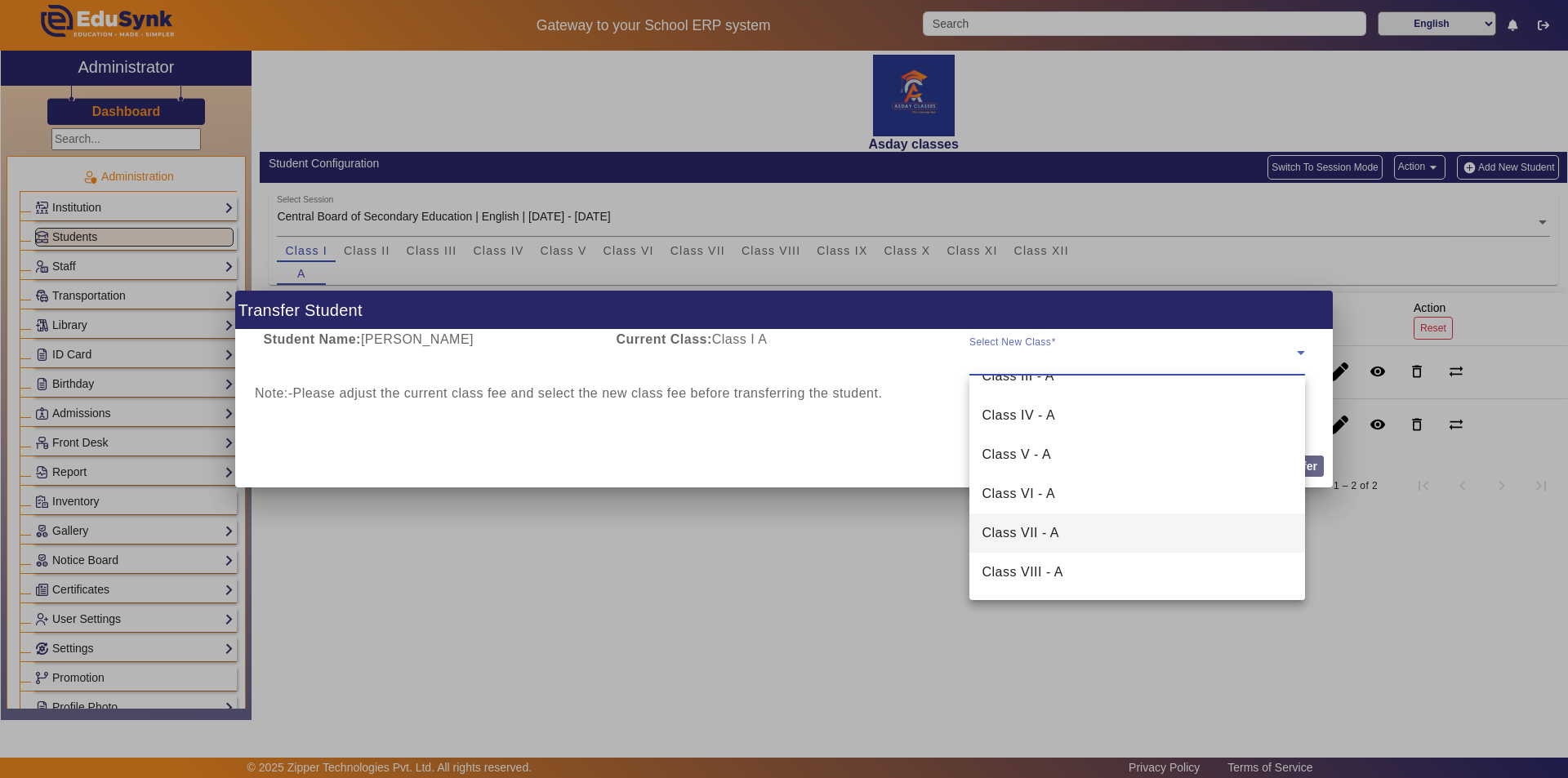
scroll to position [219, 0]
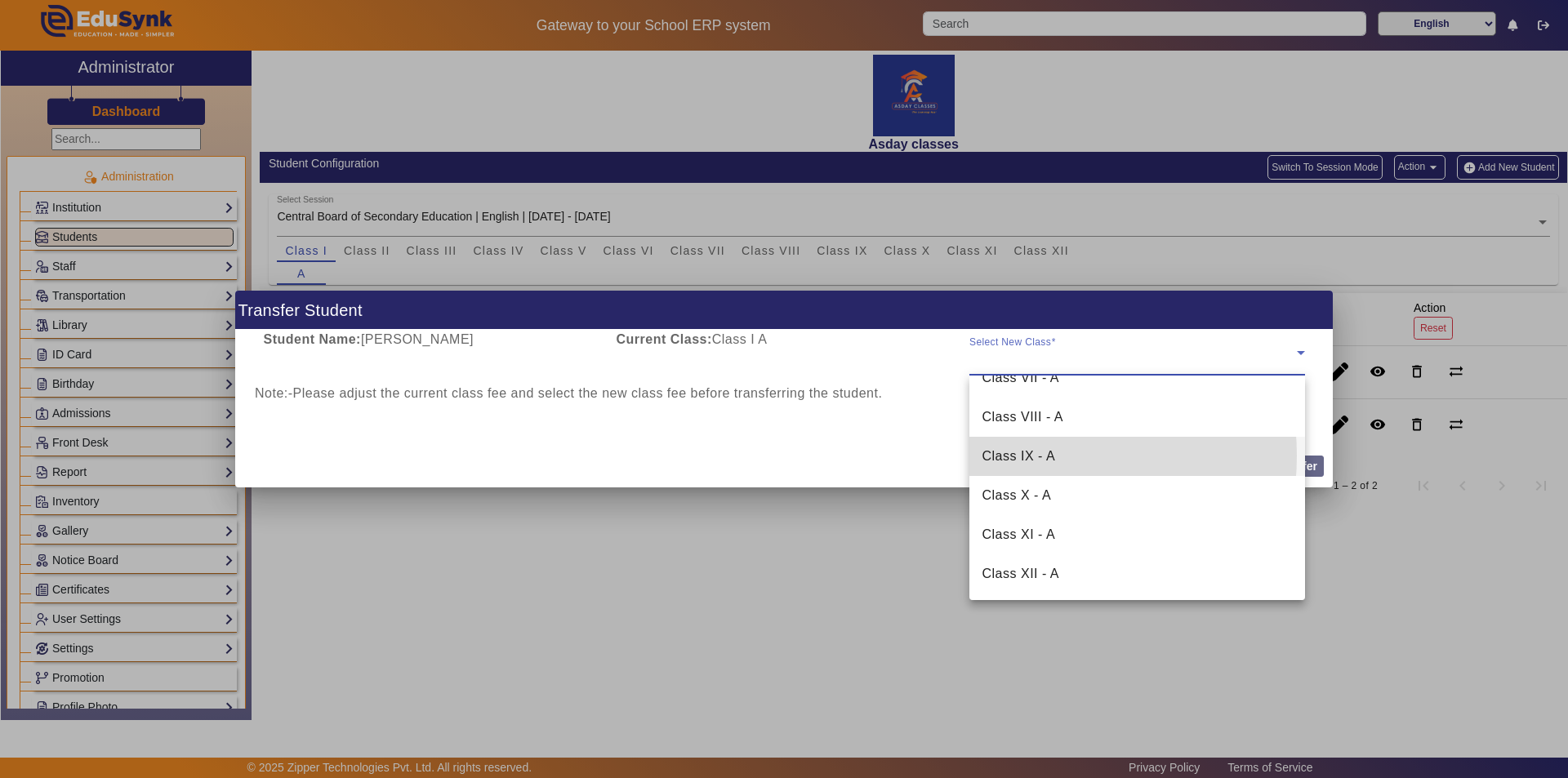
click at [781, 455] on span "Class IX - A" at bounding box center [1018, 456] width 73 height 19
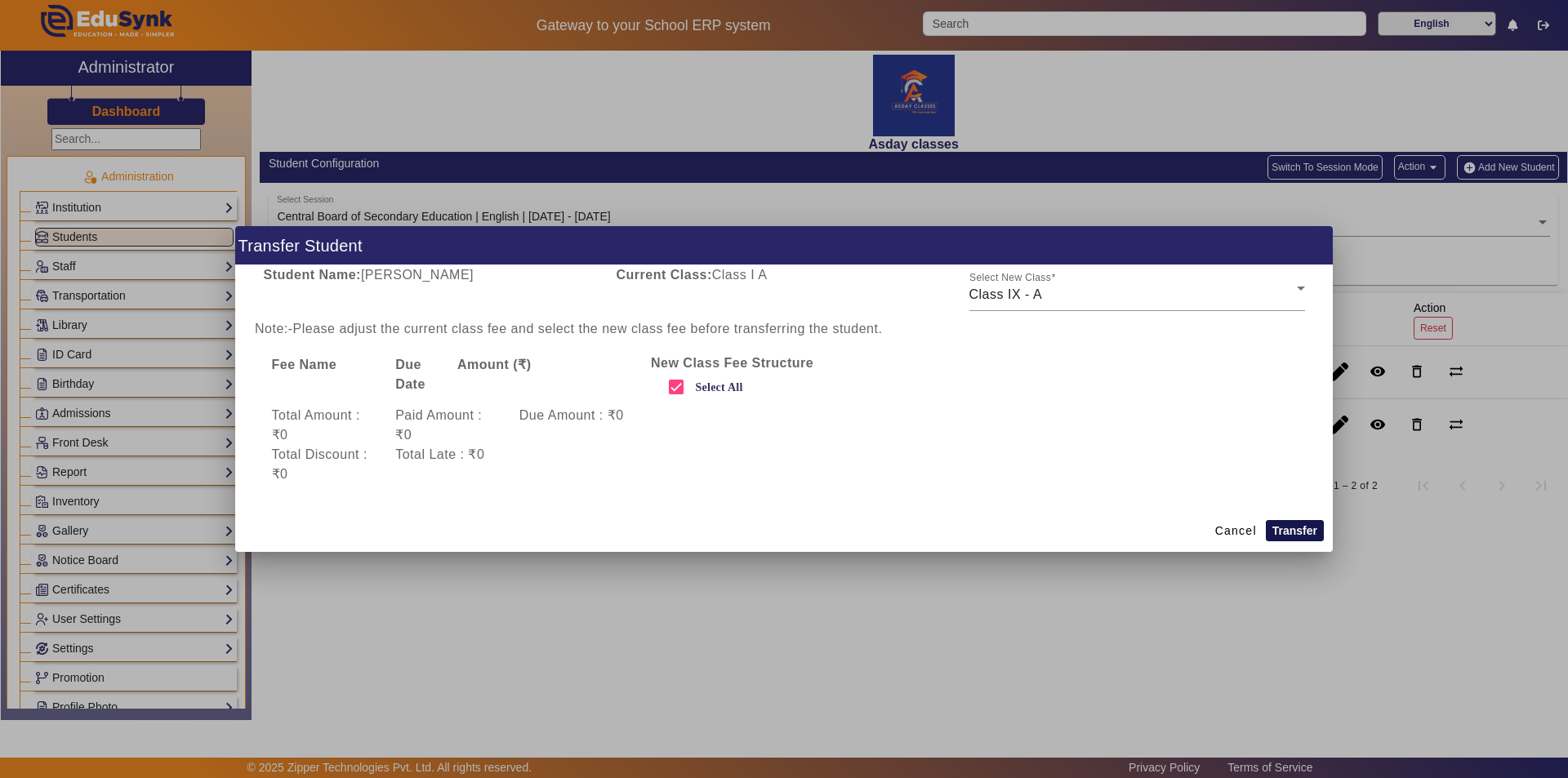
click at [781, 530] on button "Transfer" at bounding box center [1294, 530] width 58 height 21
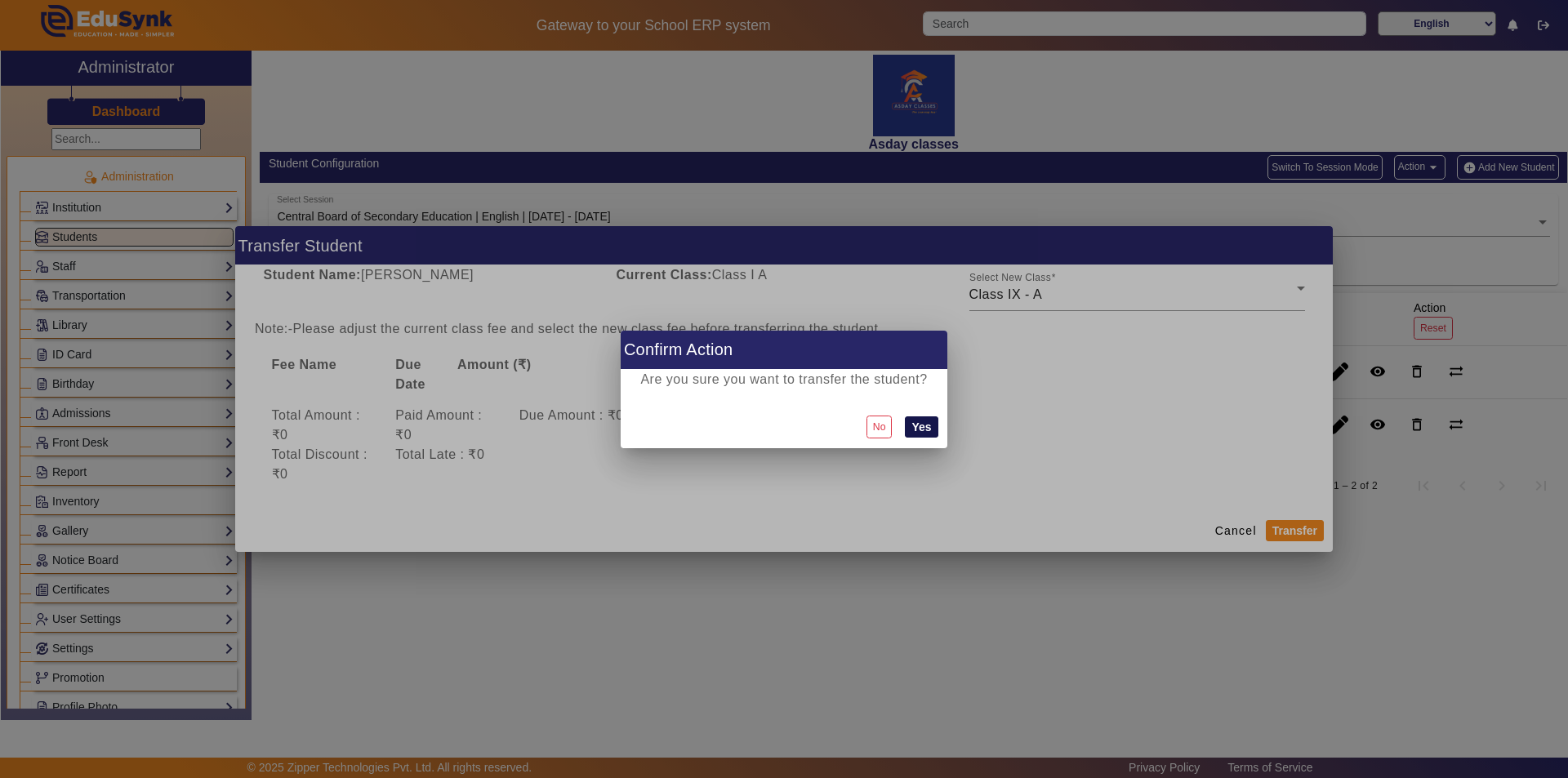
click at [781, 428] on button "Yes" at bounding box center [921, 427] width 33 height 21
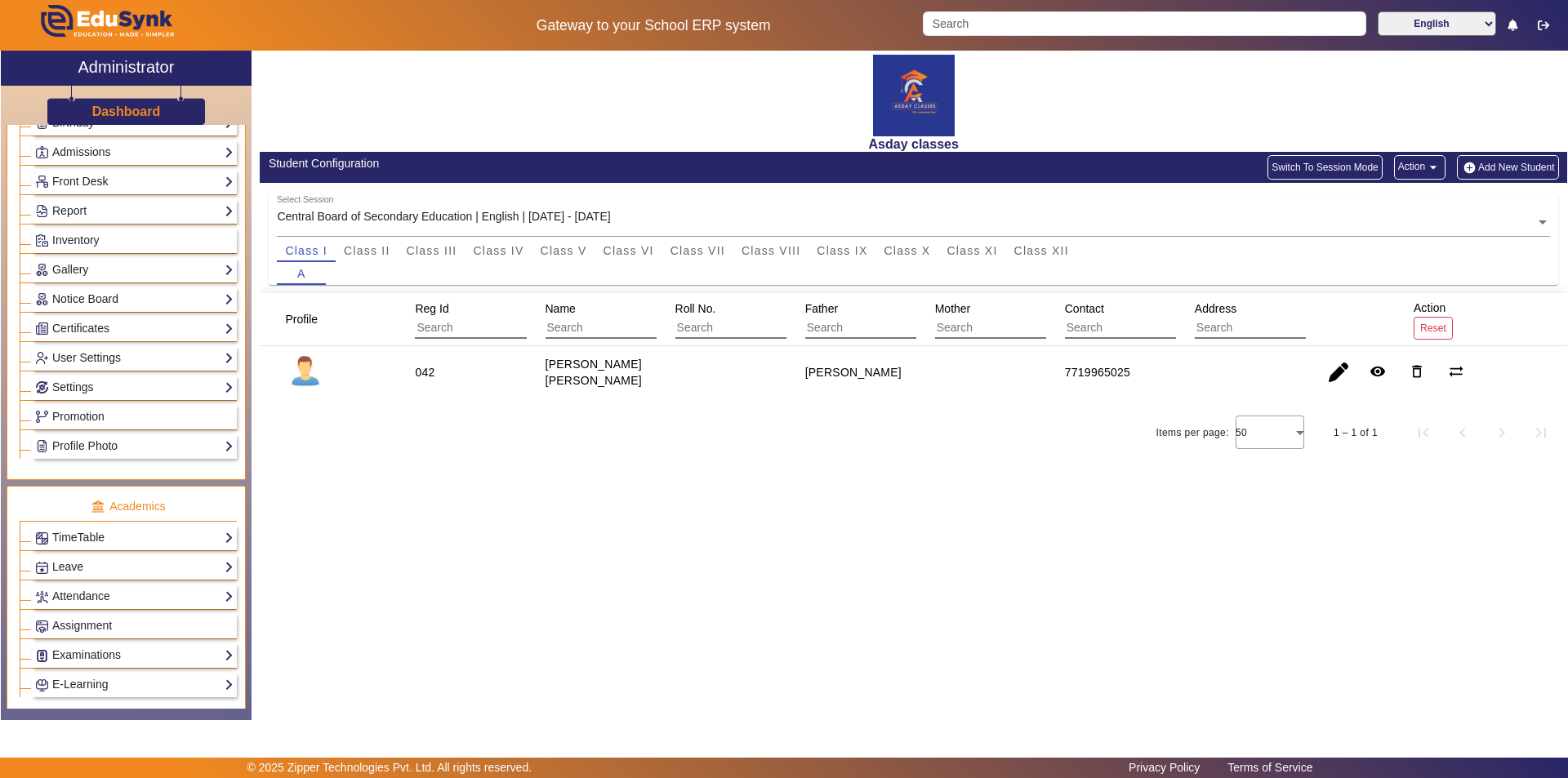
scroll to position [606, 0]
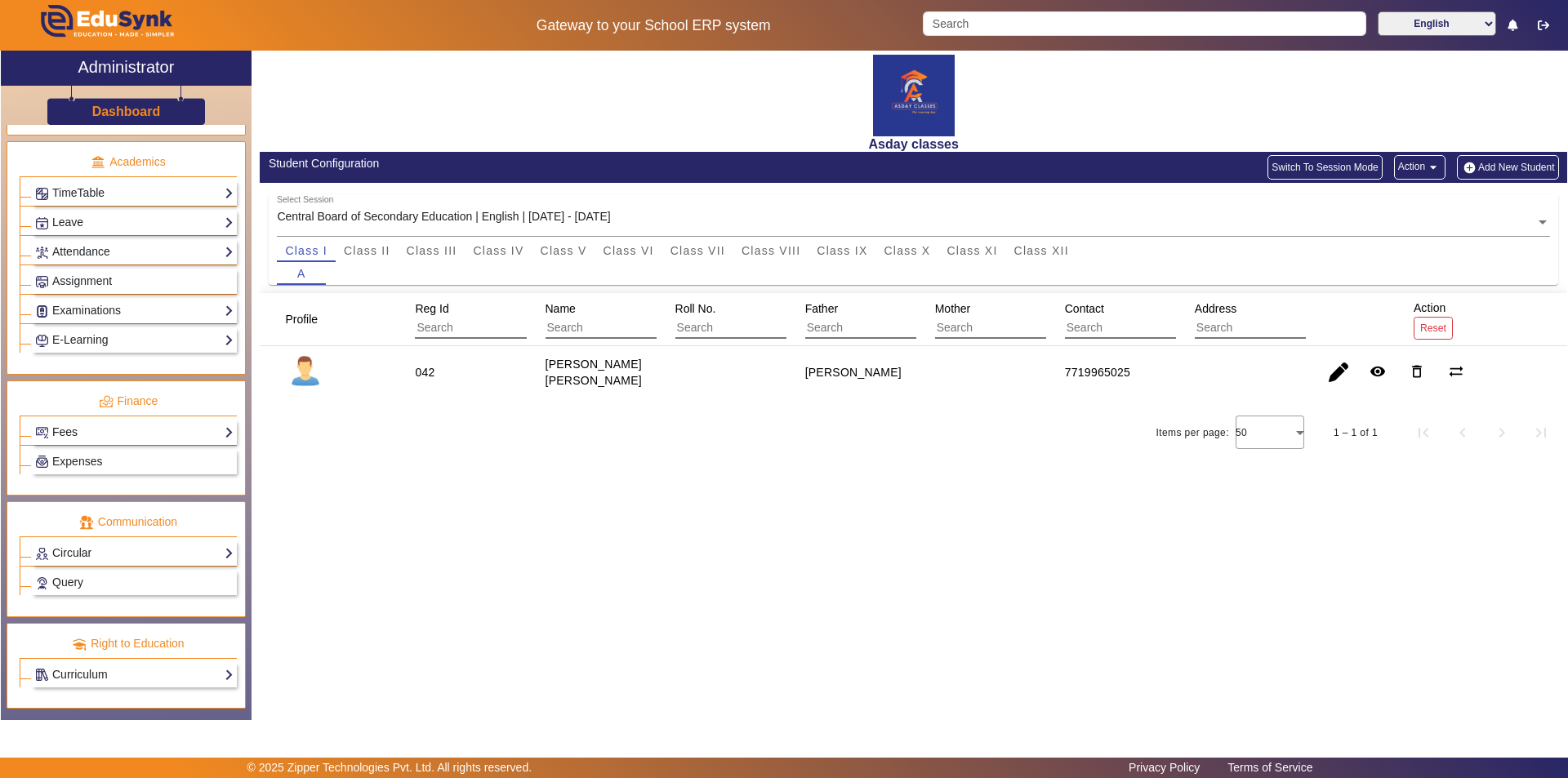
click at [182, 432] on link "Fees" at bounding box center [134, 432] width 198 height 18
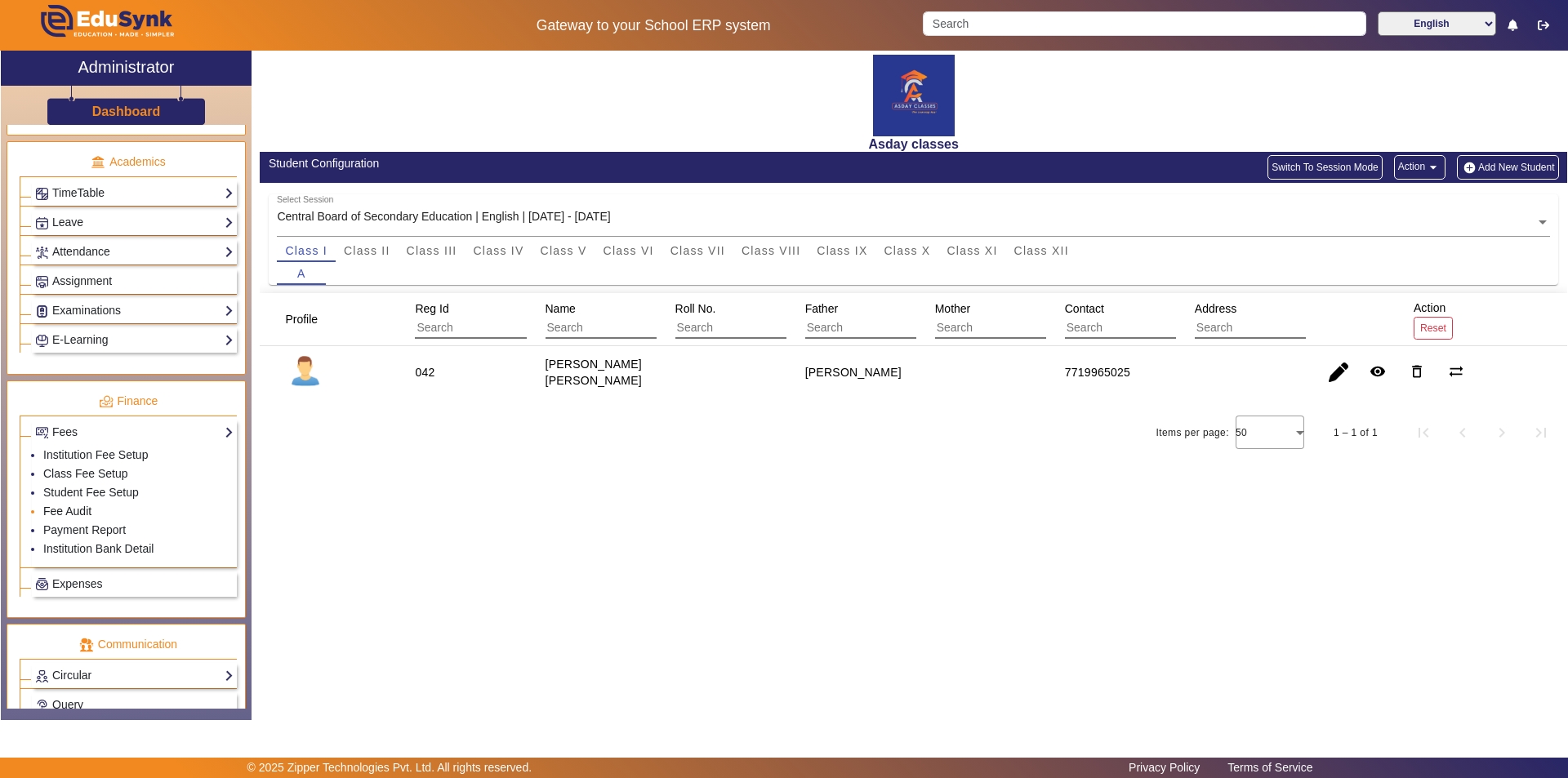
click at [78, 513] on link "Fee Audit" at bounding box center [67, 512] width 48 height 13
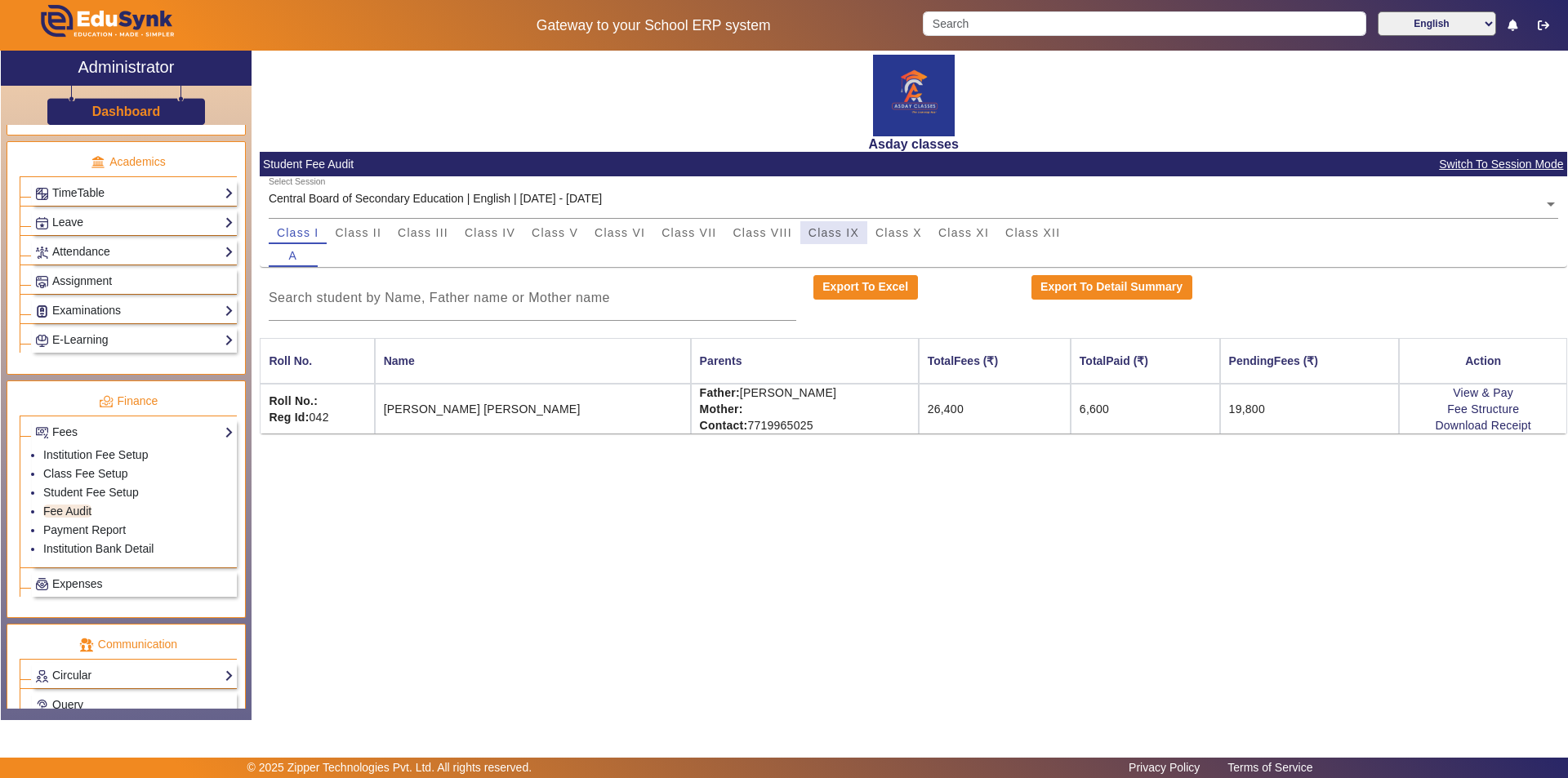
click at [781, 236] on span "Class IX" at bounding box center [834, 233] width 50 height 12
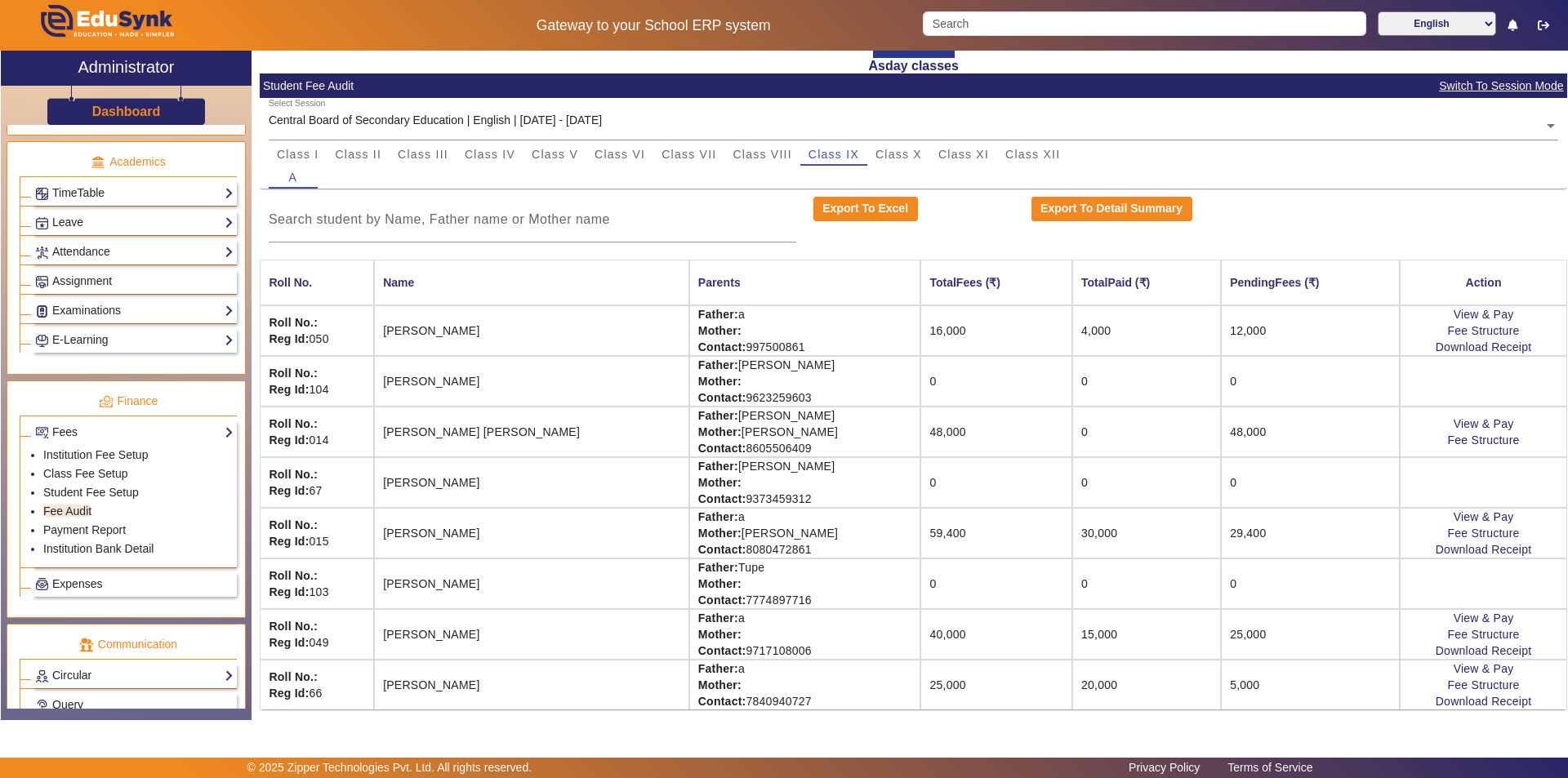
scroll to position [84, 0]
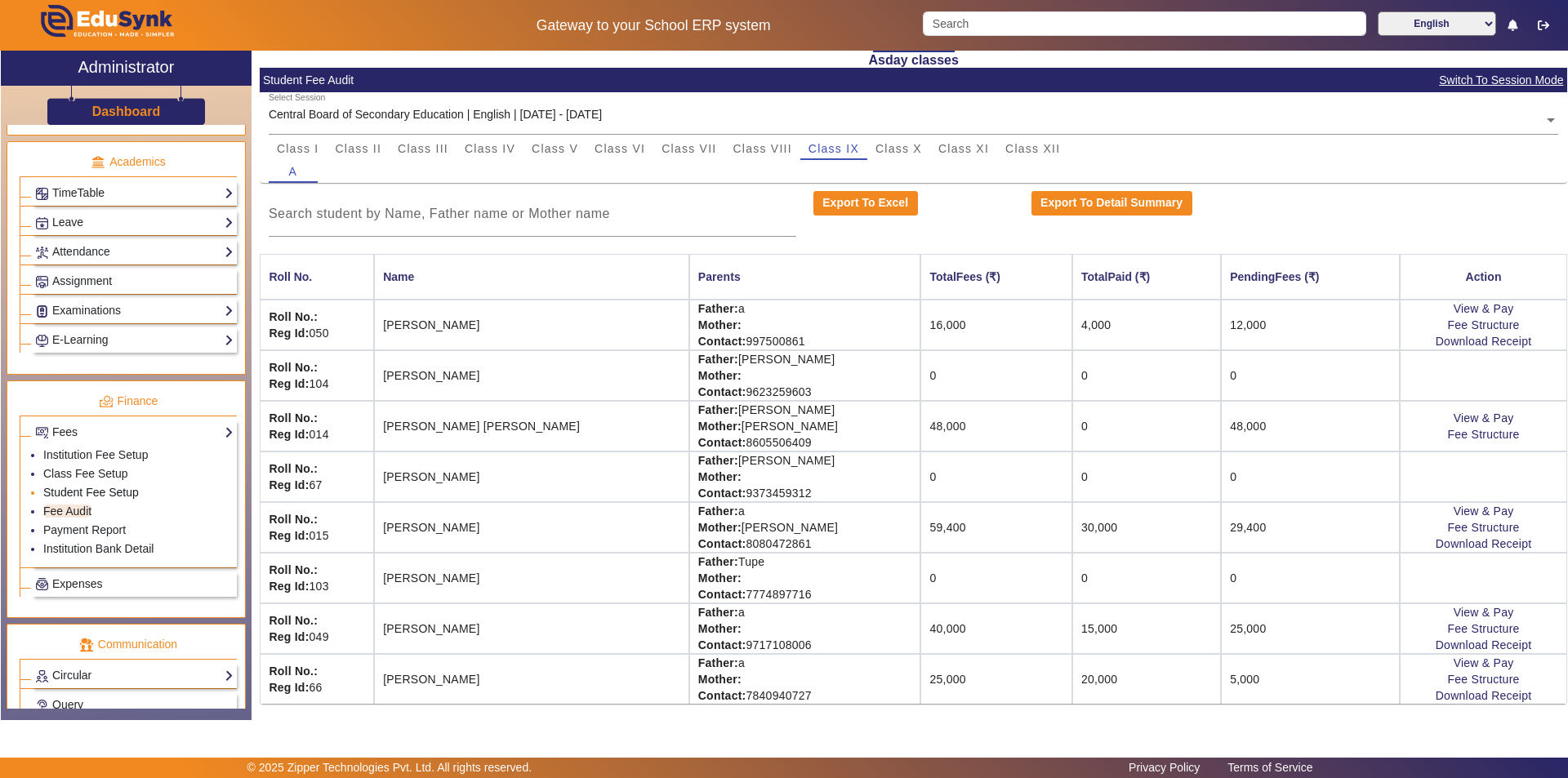
click at [87, 490] on link "Student Fee Setup" at bounding box center [92, 492] width 96 height 13
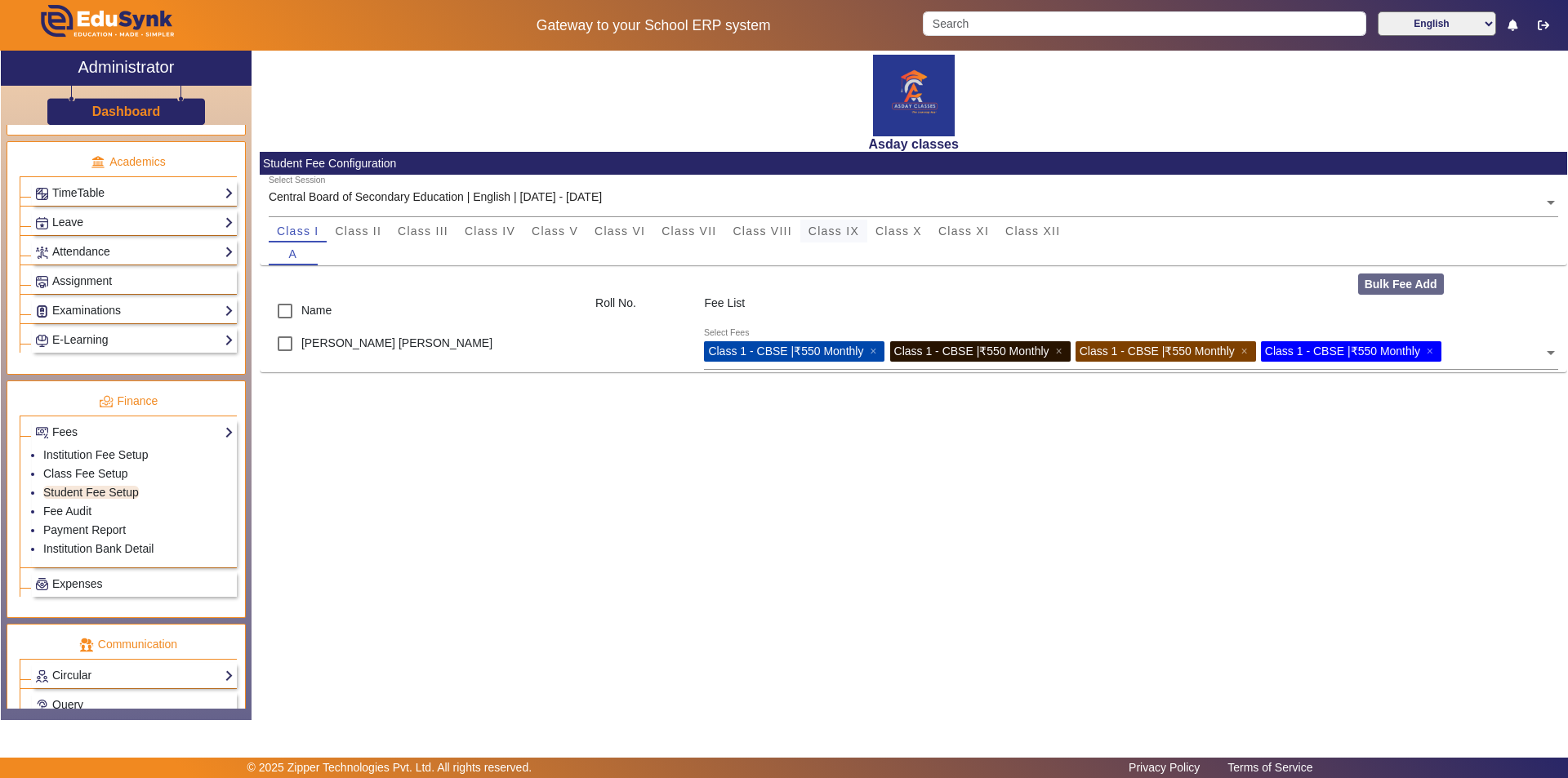
click at [781, 229] on span "Class IX" at bounding box center [834, 231] width 50 height 12
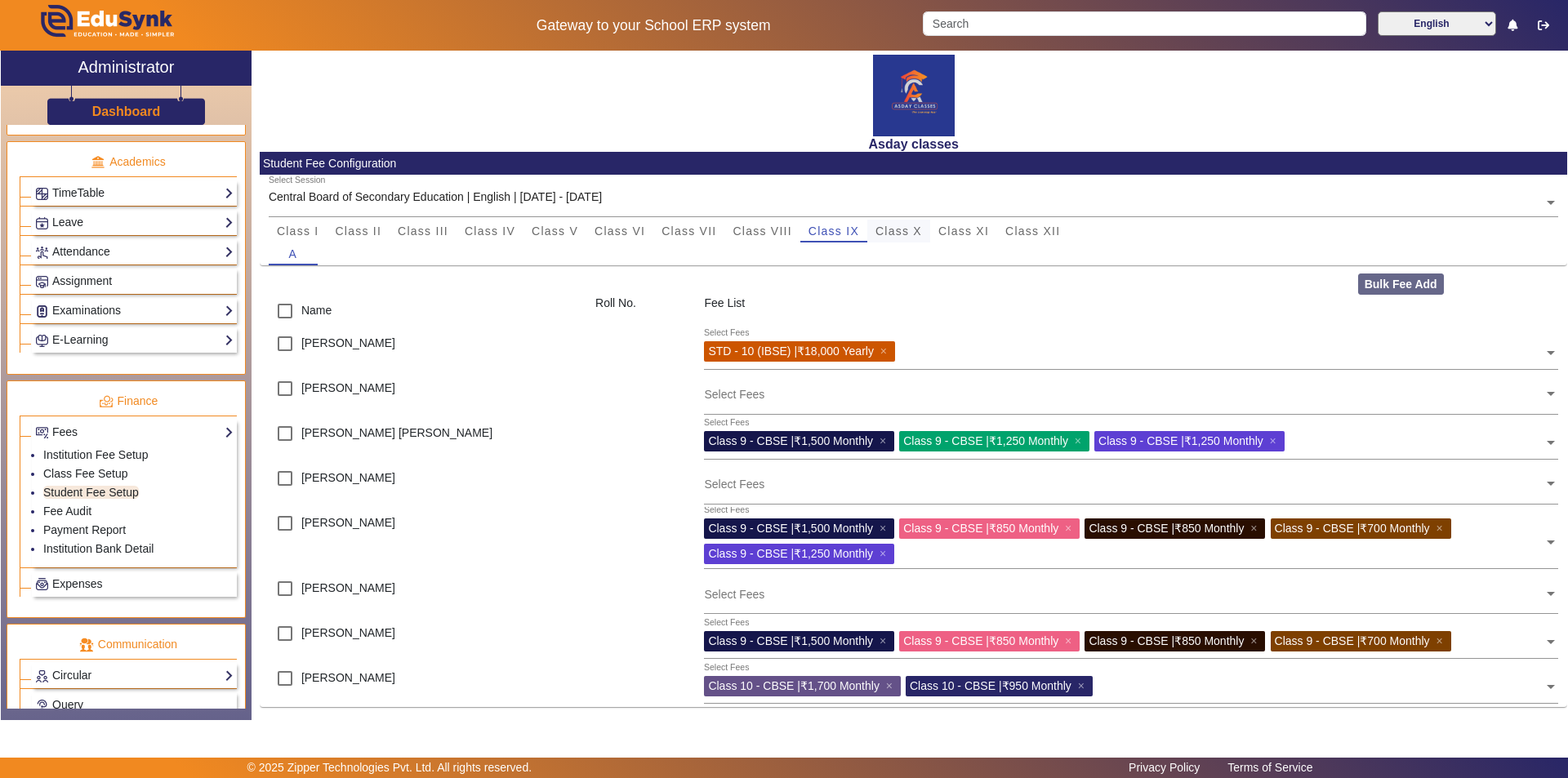
click at [781, 236] on span "Class X" at bounding box center [898, 231] width 46 height 12
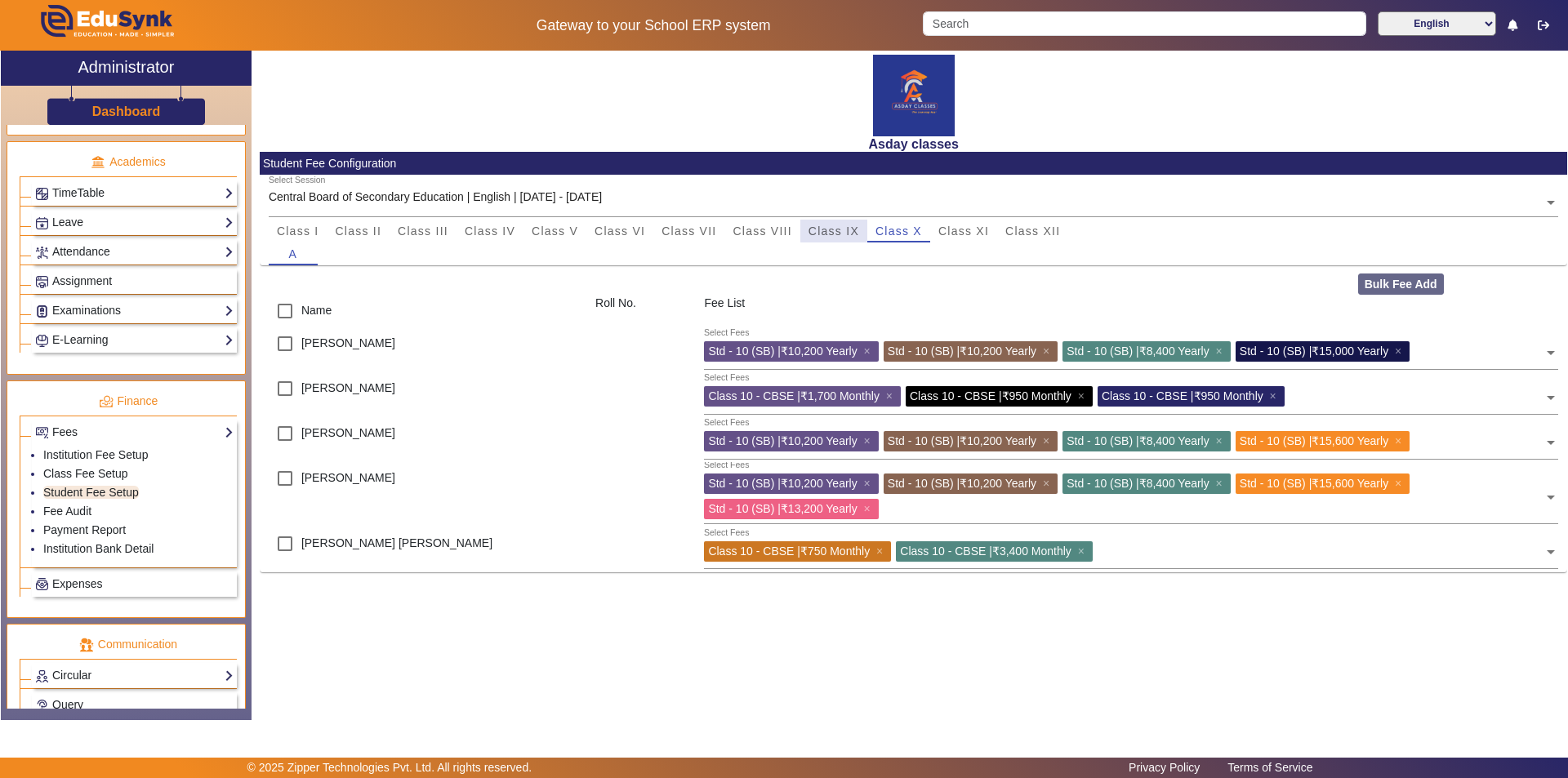
click at [781, 229] on span "Class IX" at bounding box center [834, 231] width 50 height 12
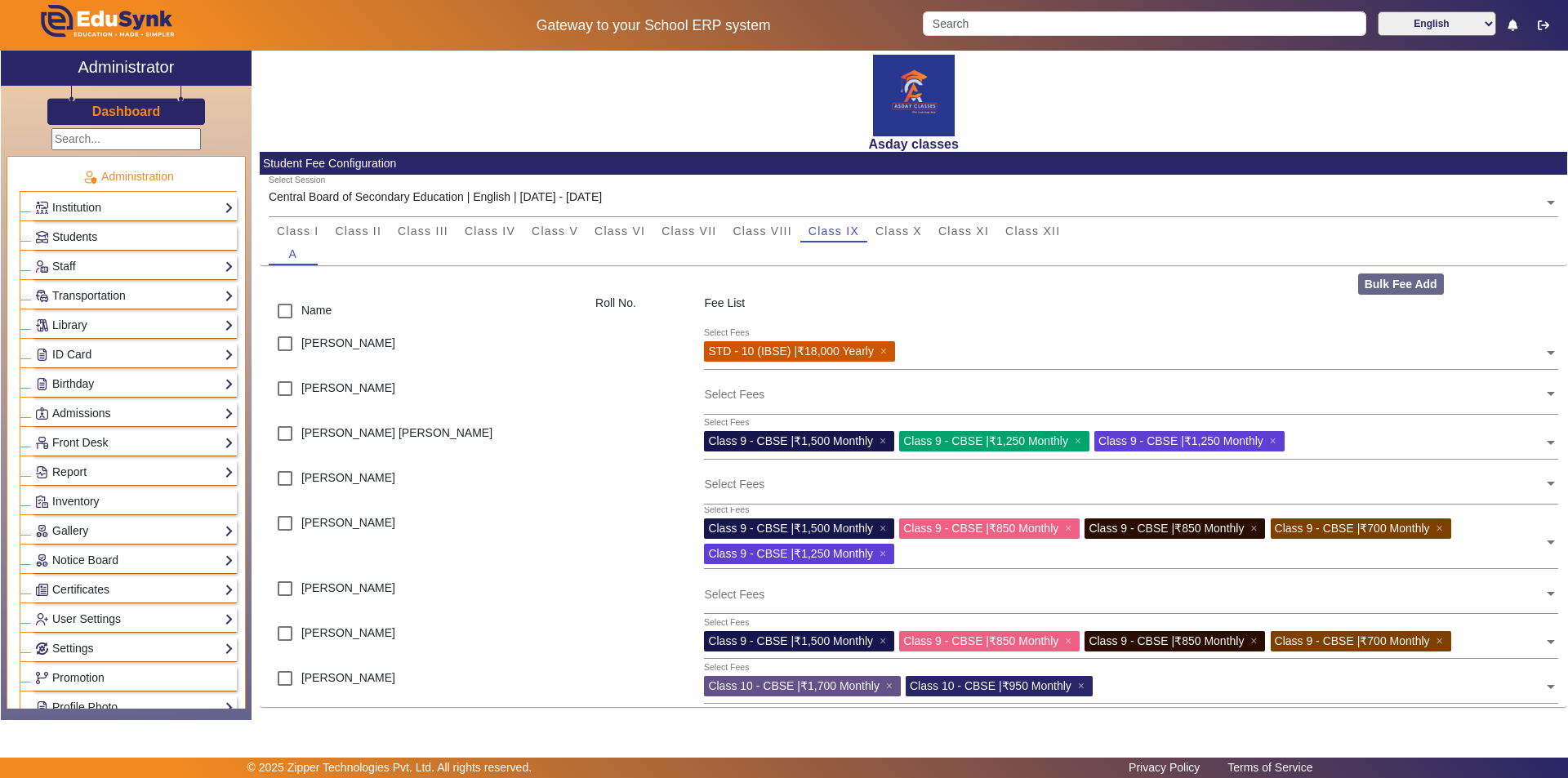
click at [155, 236] on link "Students" at bounding box center [134, 237] width 198 height 18
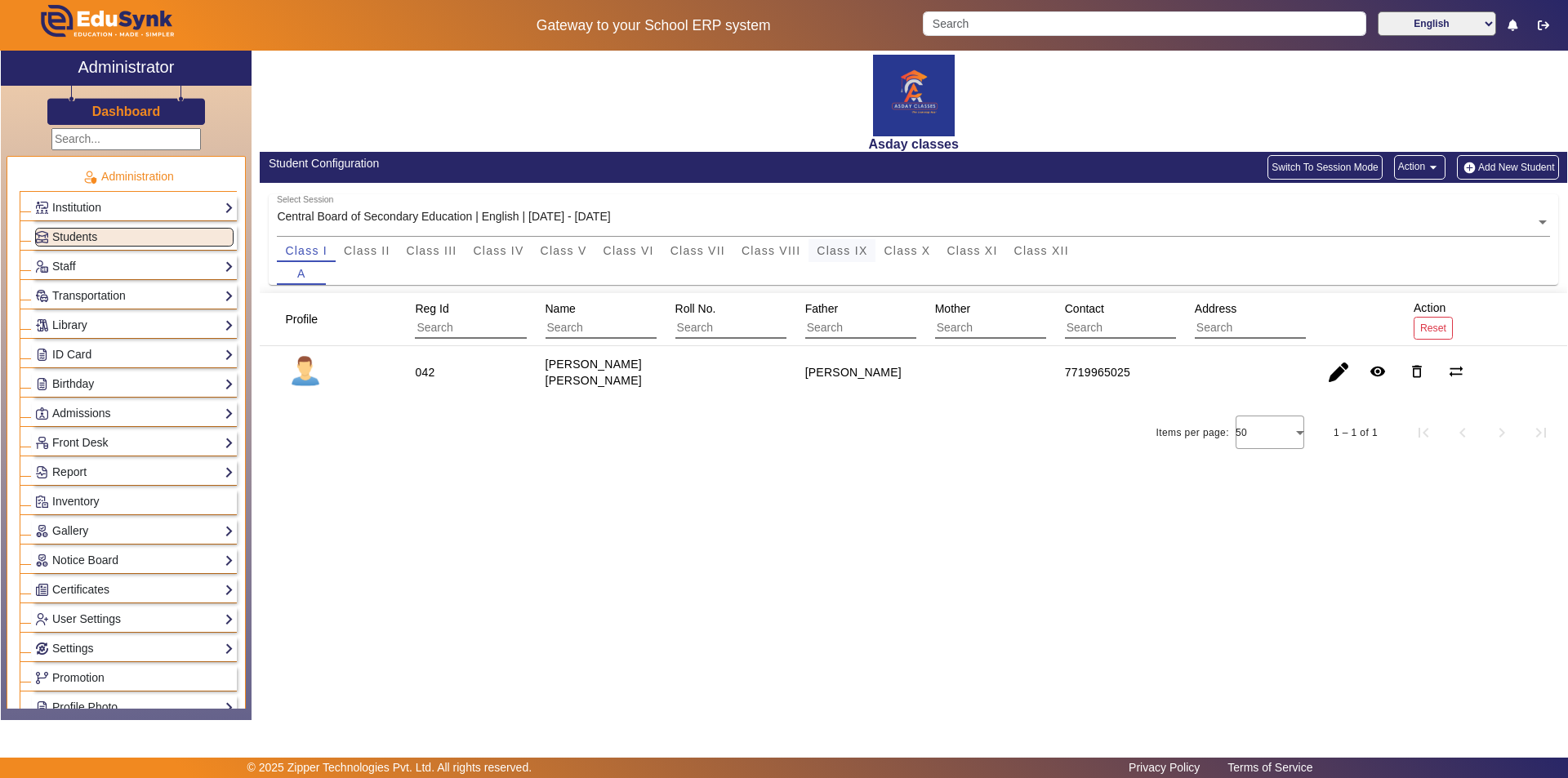
click at [781, 250] on span "Class IX" at bounding box center [842, 251] width 50 height 12
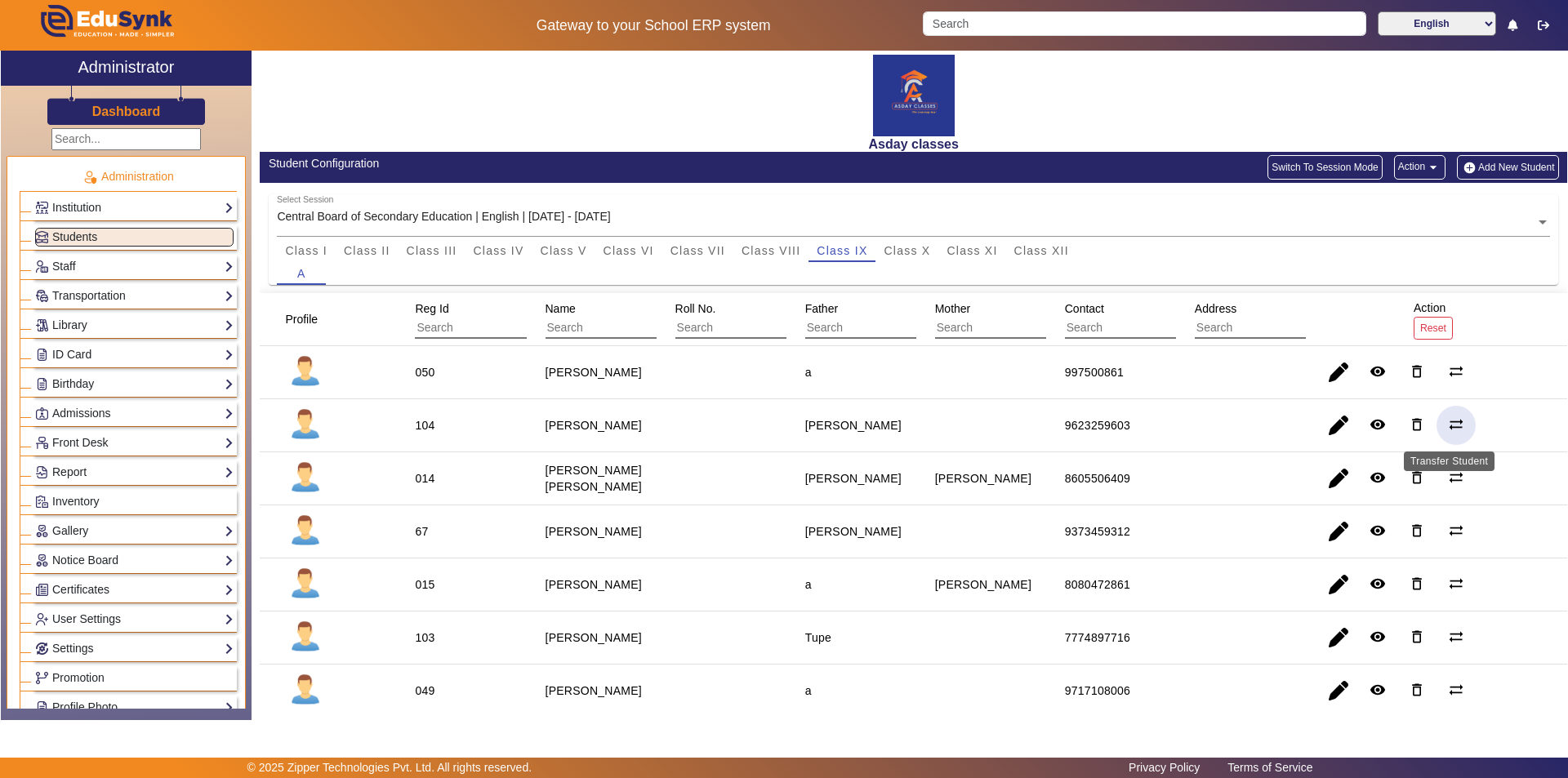
click at [781, 421] on mat-icon "sync_alt" at bounding box center [1455, 424] width 16 height 16
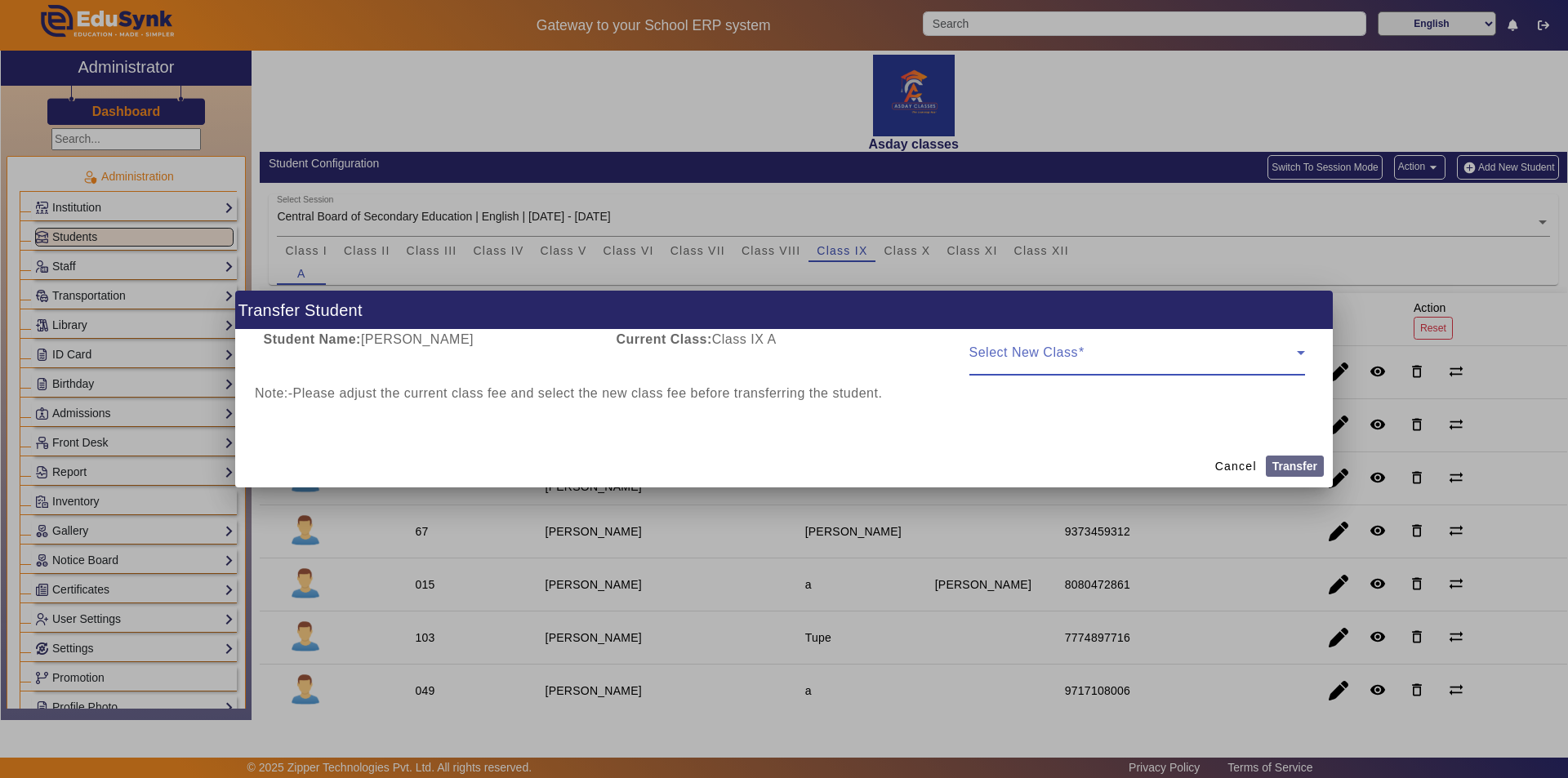
click at [781, 353] on icon at bounding box center [1301, 353] width 8 height 4
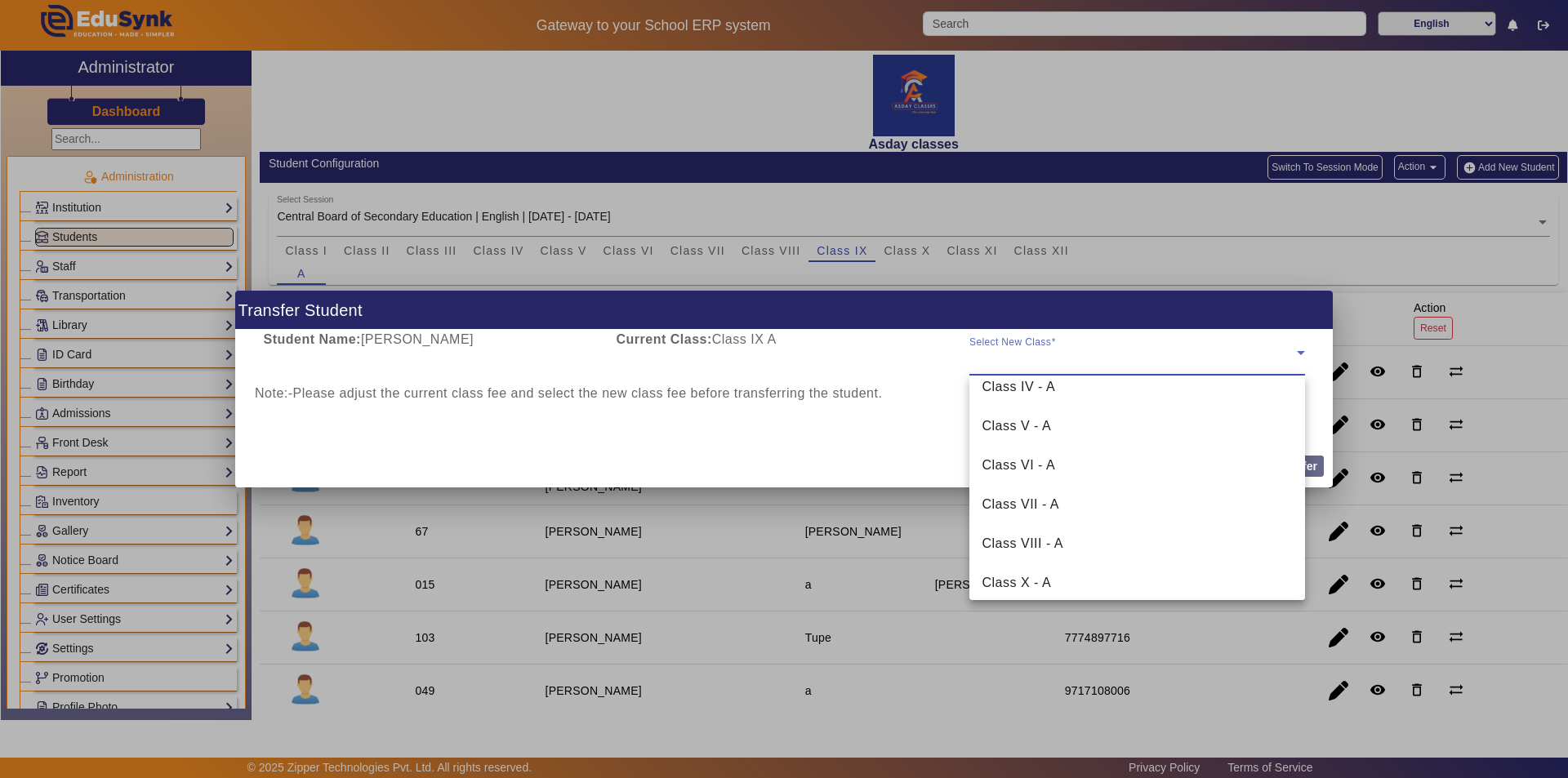
scroll to position [219, 0]
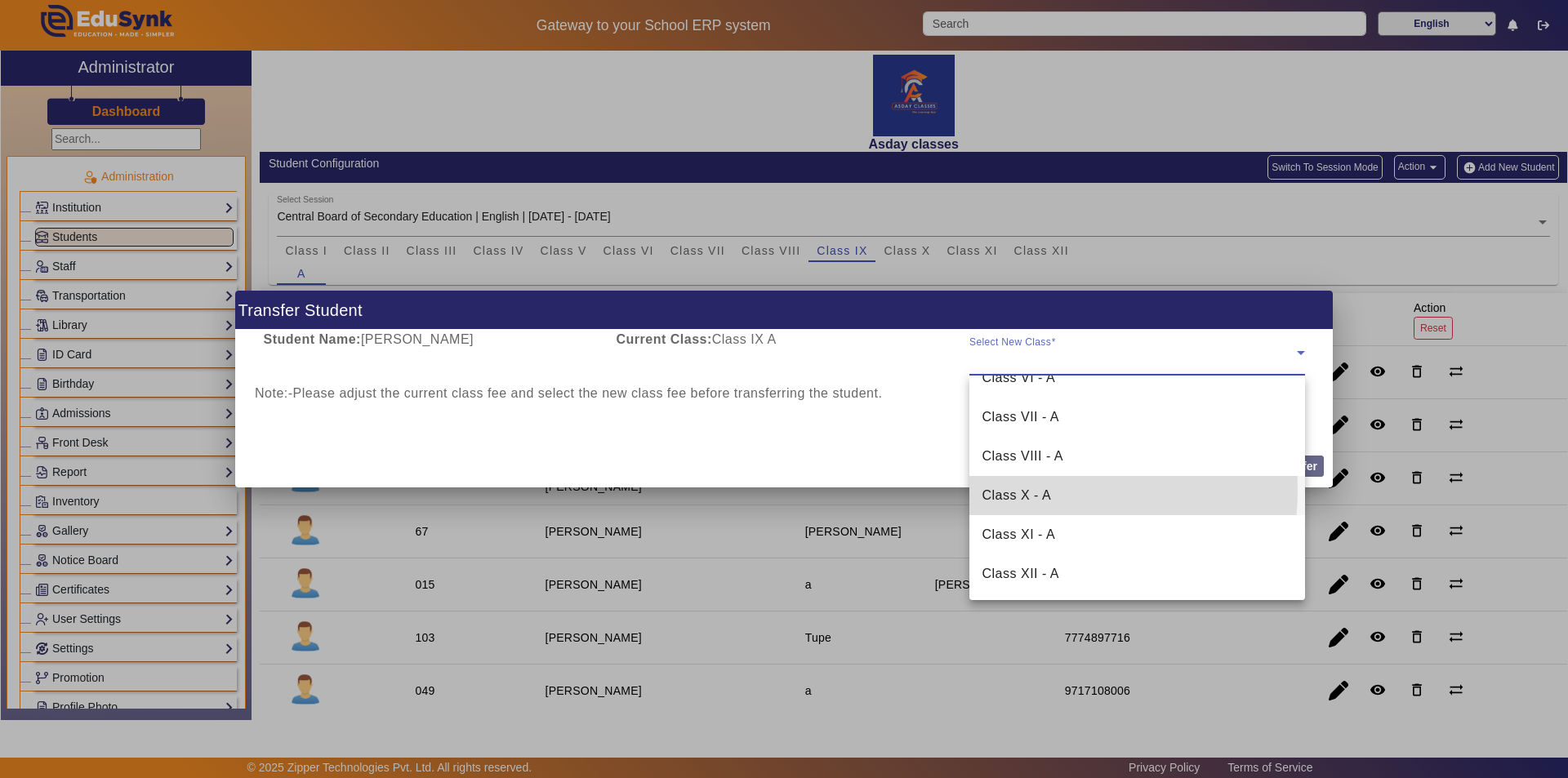
click at [781, 490] on span "Class X - A" at bounding box center [1017, 495] width 70 height 19
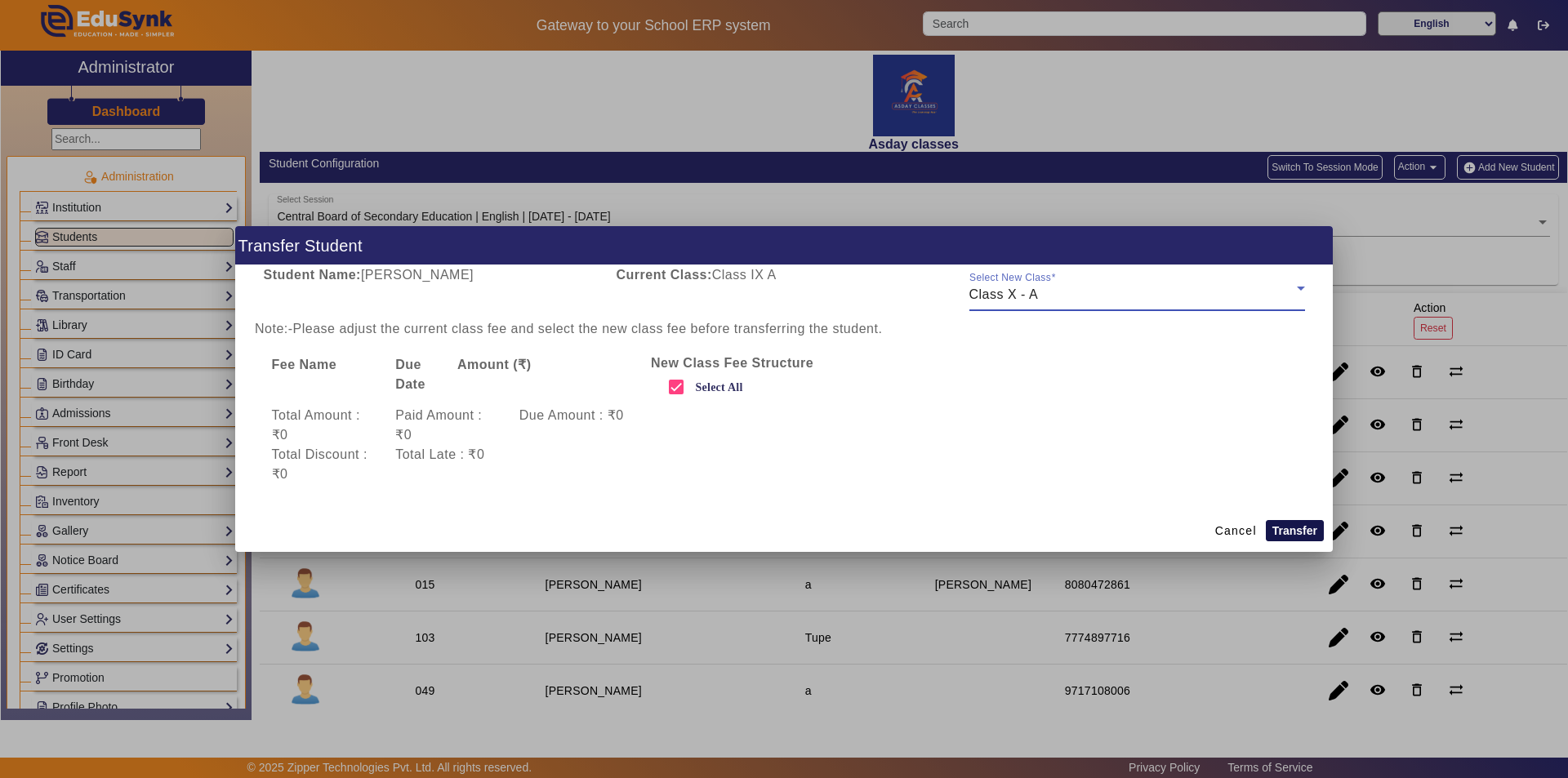
click at [781, 528] on button "Transfer" at bounding box center [1294, 530] width 58 height 21
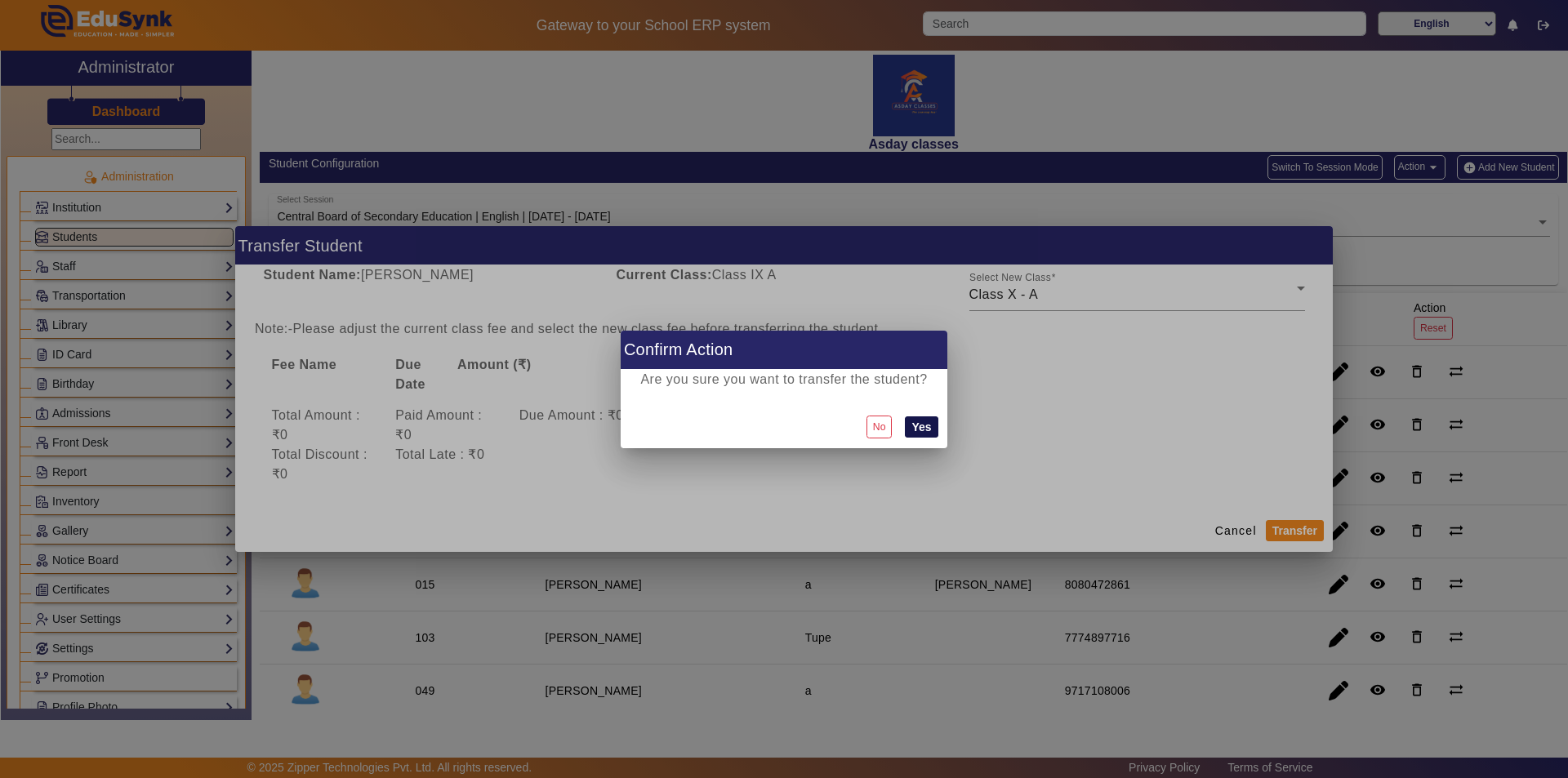
click at [781, 428] on button "Yes" at bounding box center [921, 427] width 33 height 21
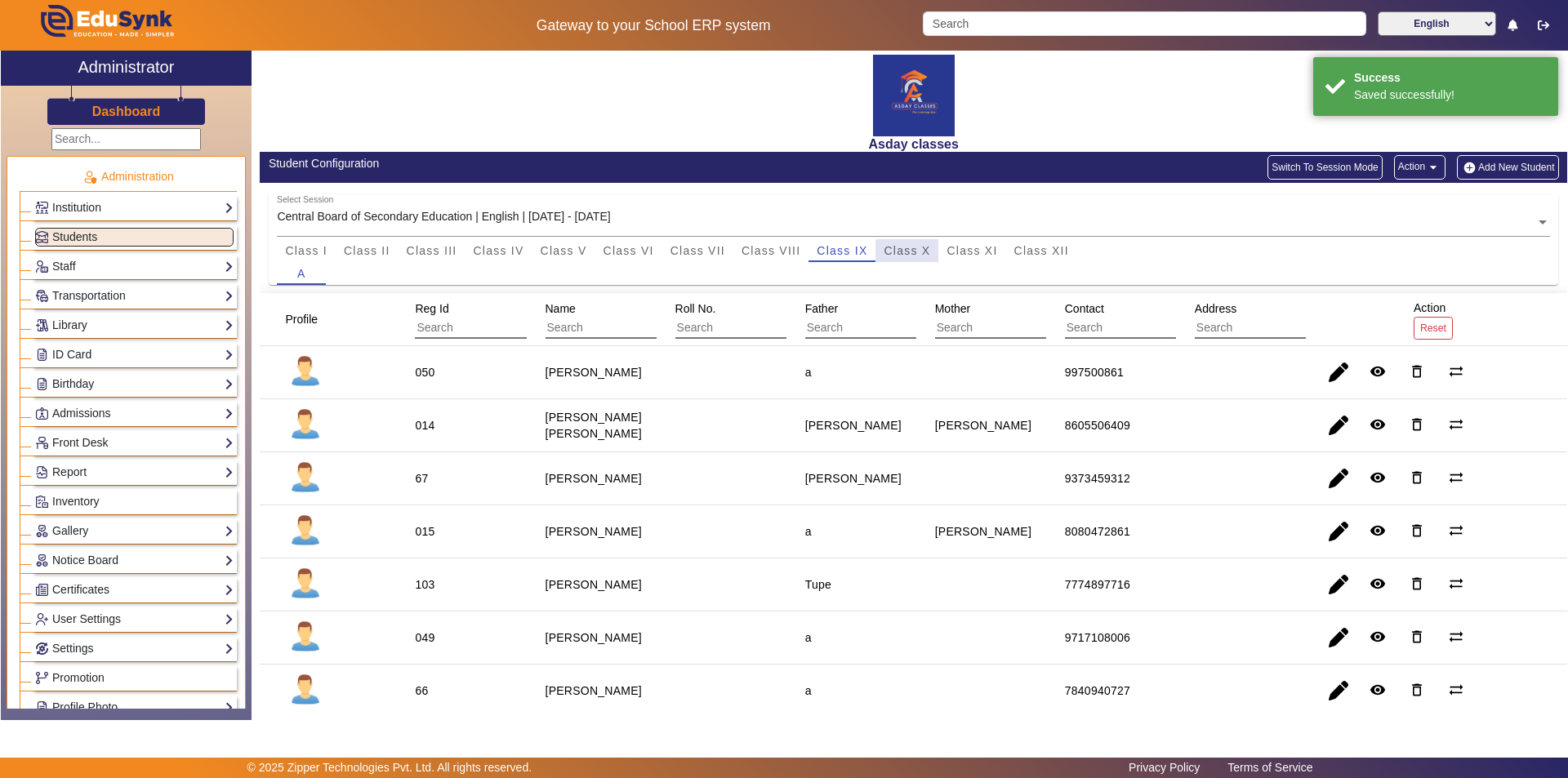
click at [781, 250] on span "Class X" at bounding box center [906, 251] width 46 height 12
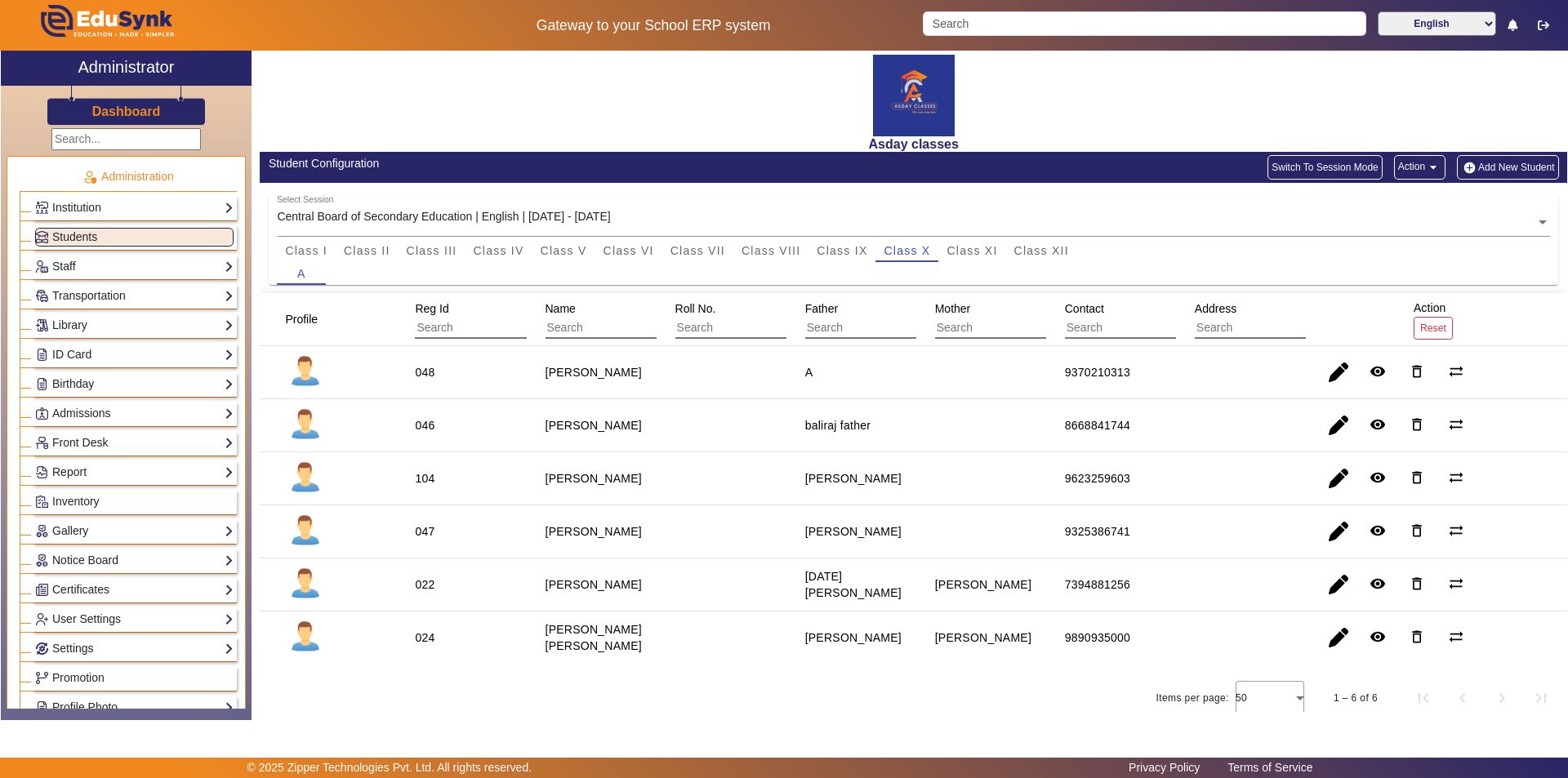
scroll to position [606, 0]
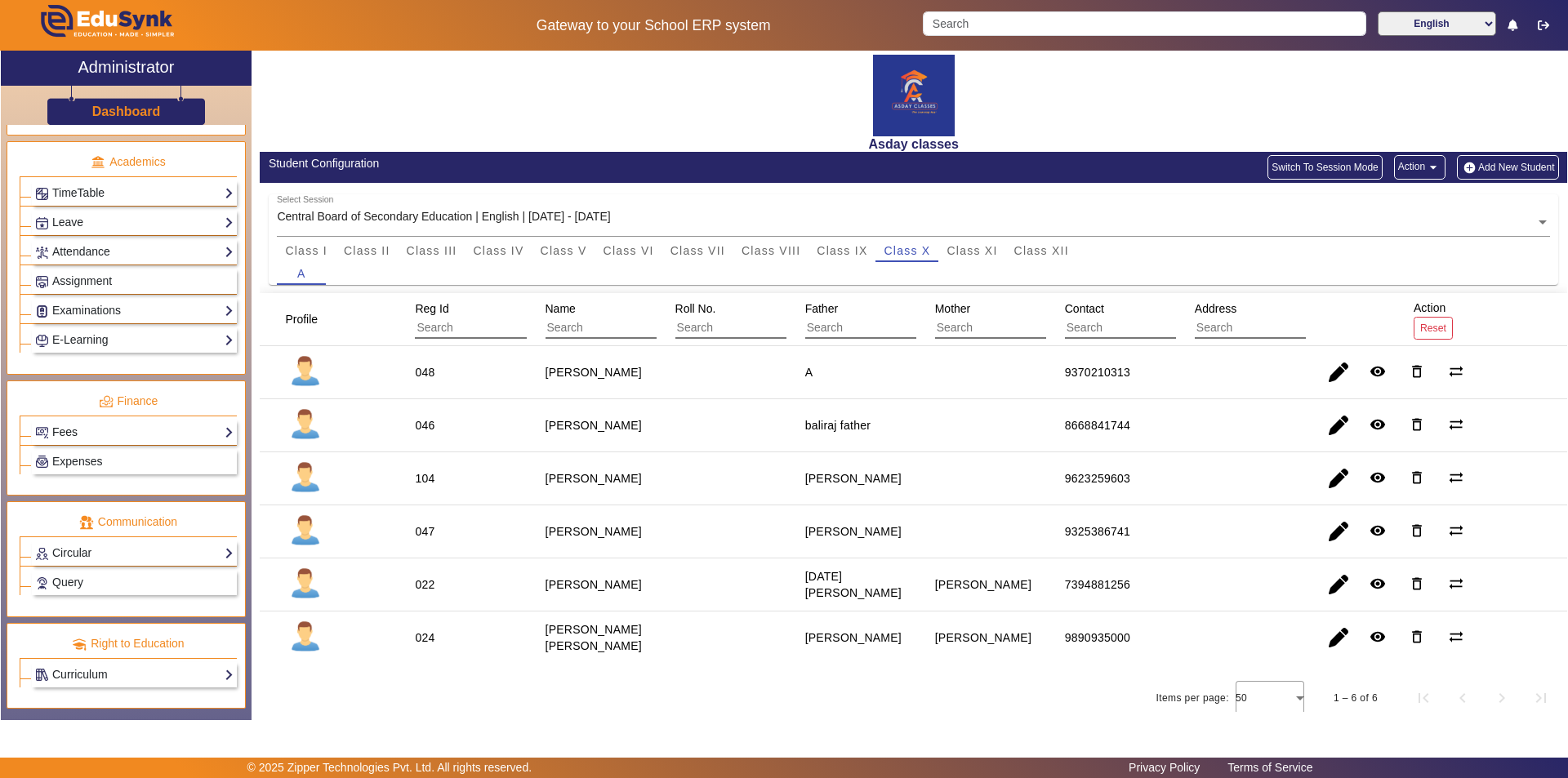
click at [135, 426] on link "Fees" at bounding box center [134, 432] width 198 height 18
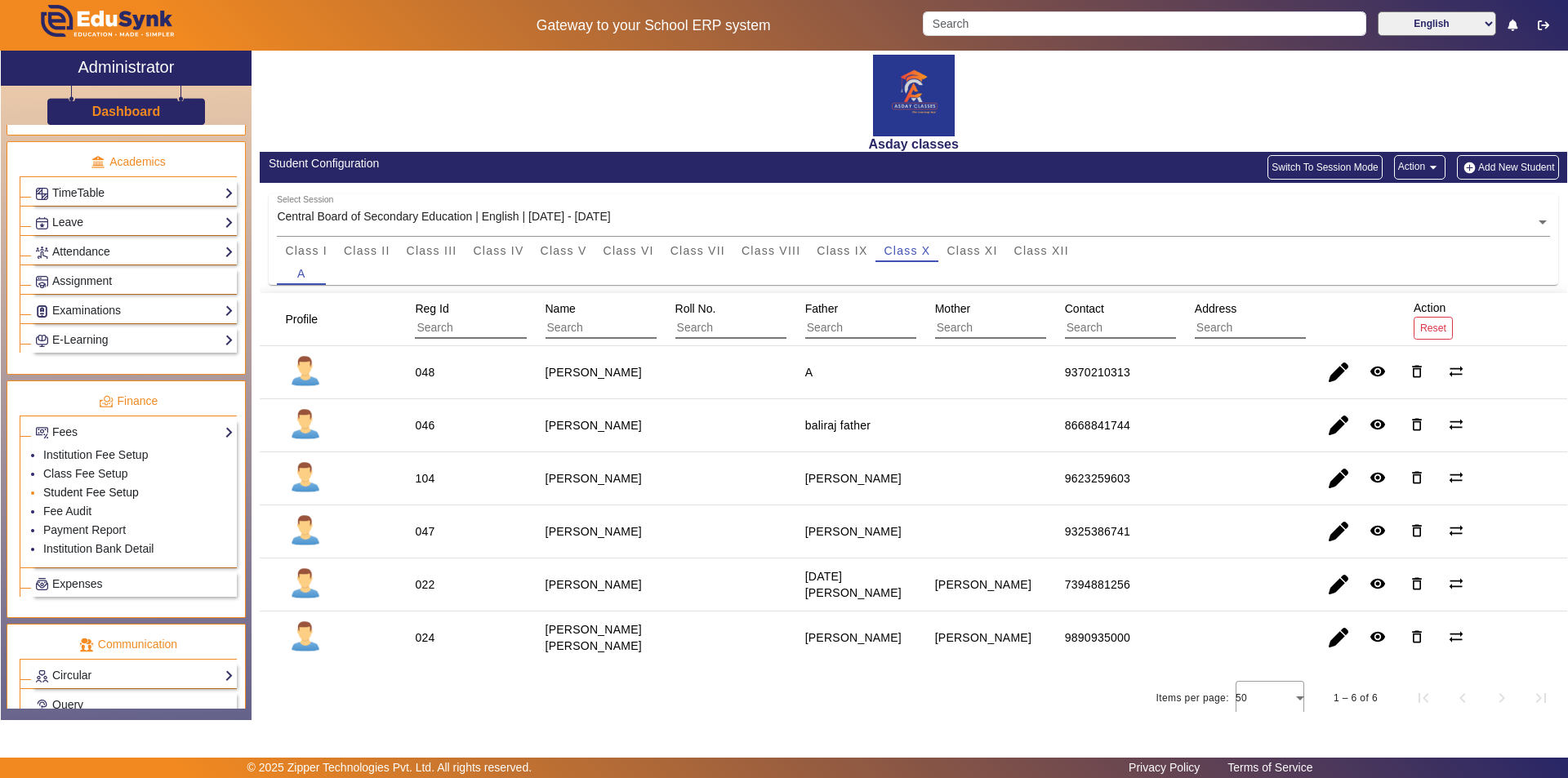
click at [124, 492] on link "Student Fee Setup" at bounding box center [92, 492] width 96 height 13
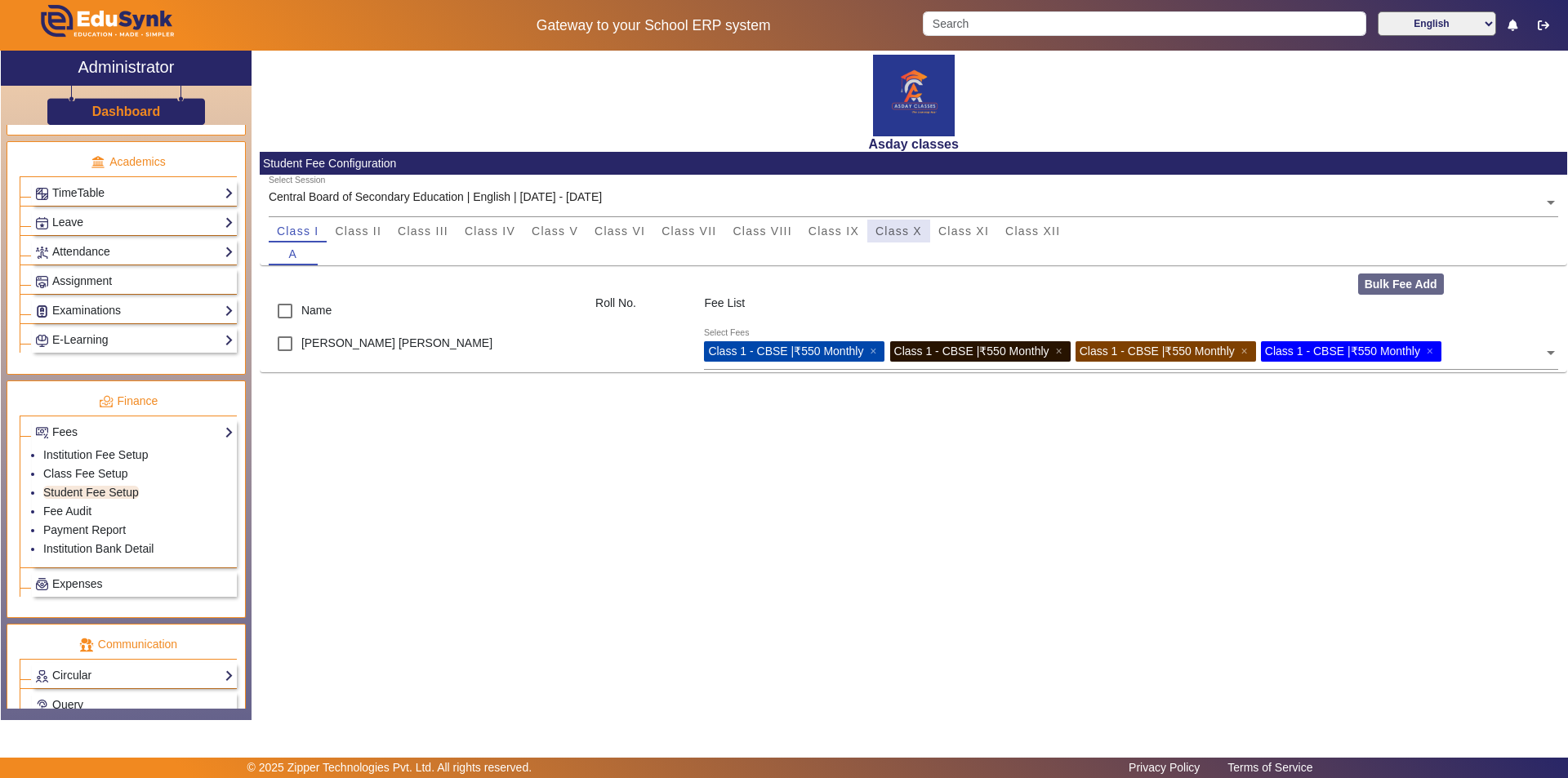
click at [781, 229] on span "Class X" at bounding box center [898, 231] width 46 height 12
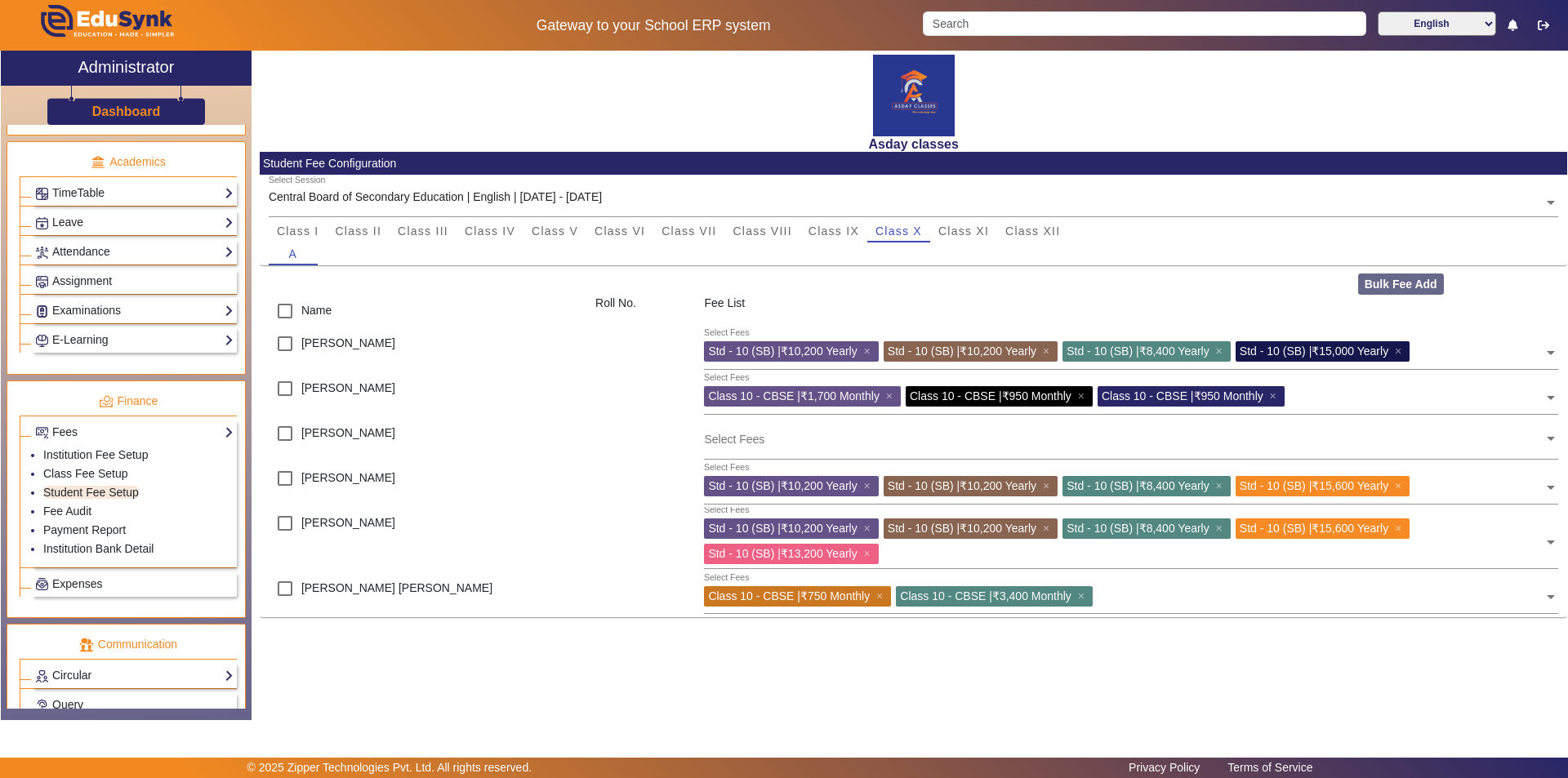
click at [748, 439] on input "text" at bounding box center [1123, 439] width 839 height 15
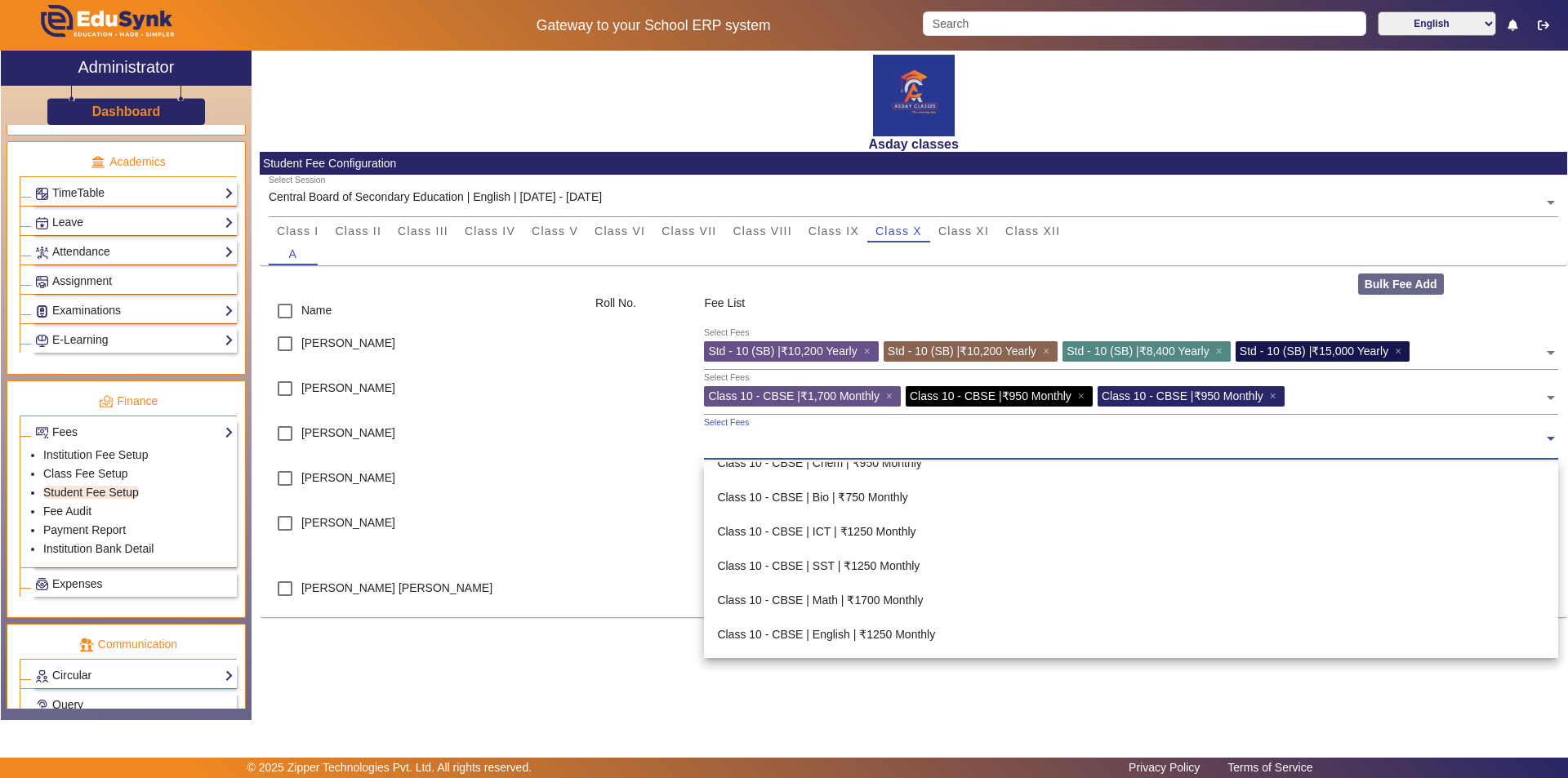
scroll to position [3347, 0]
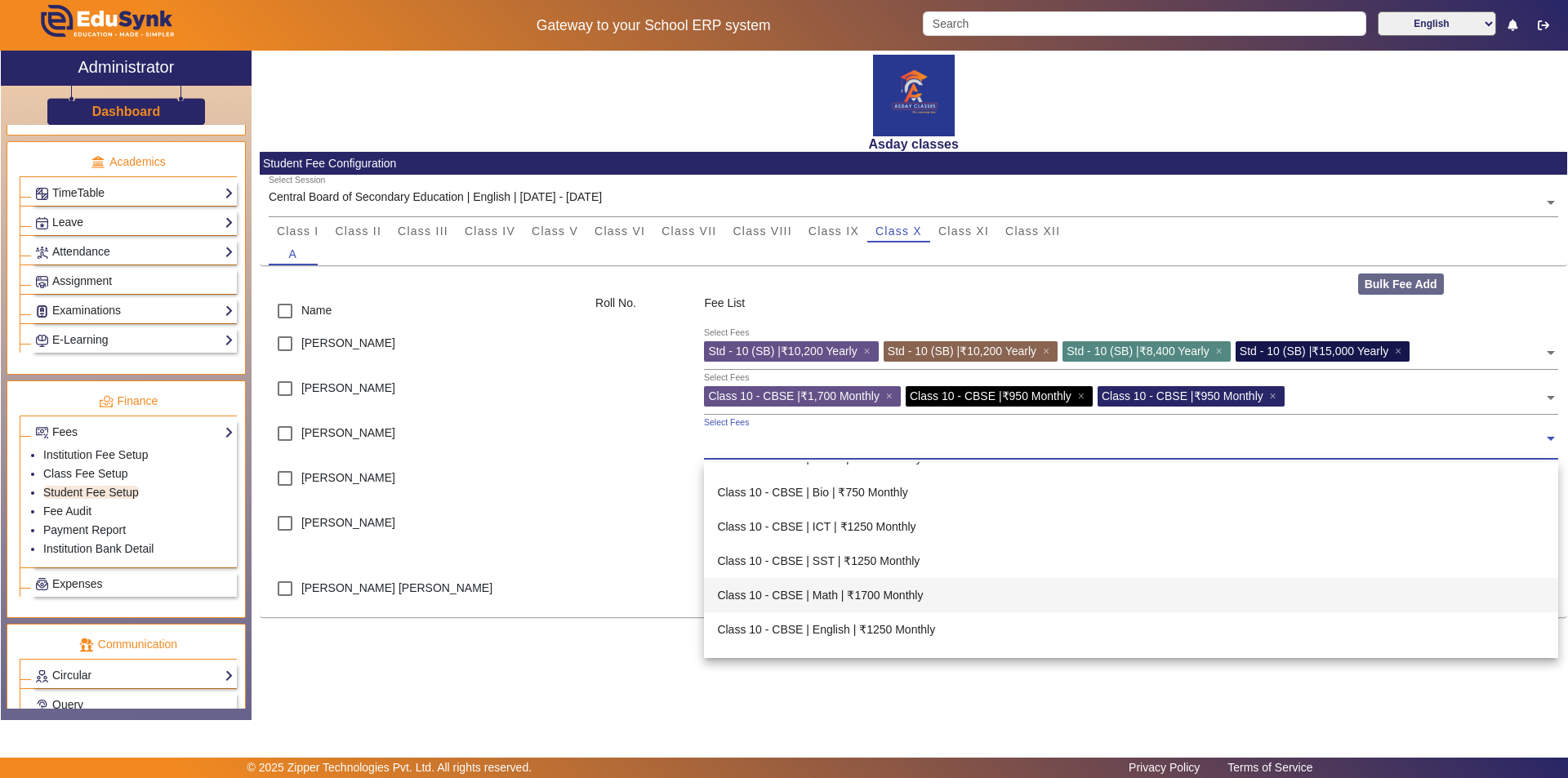
click at [781, 593] on div "Class 10 - CBSE | Math | ₹1700 Monthly" at bounding box center [1131, 595] width 854 height 34
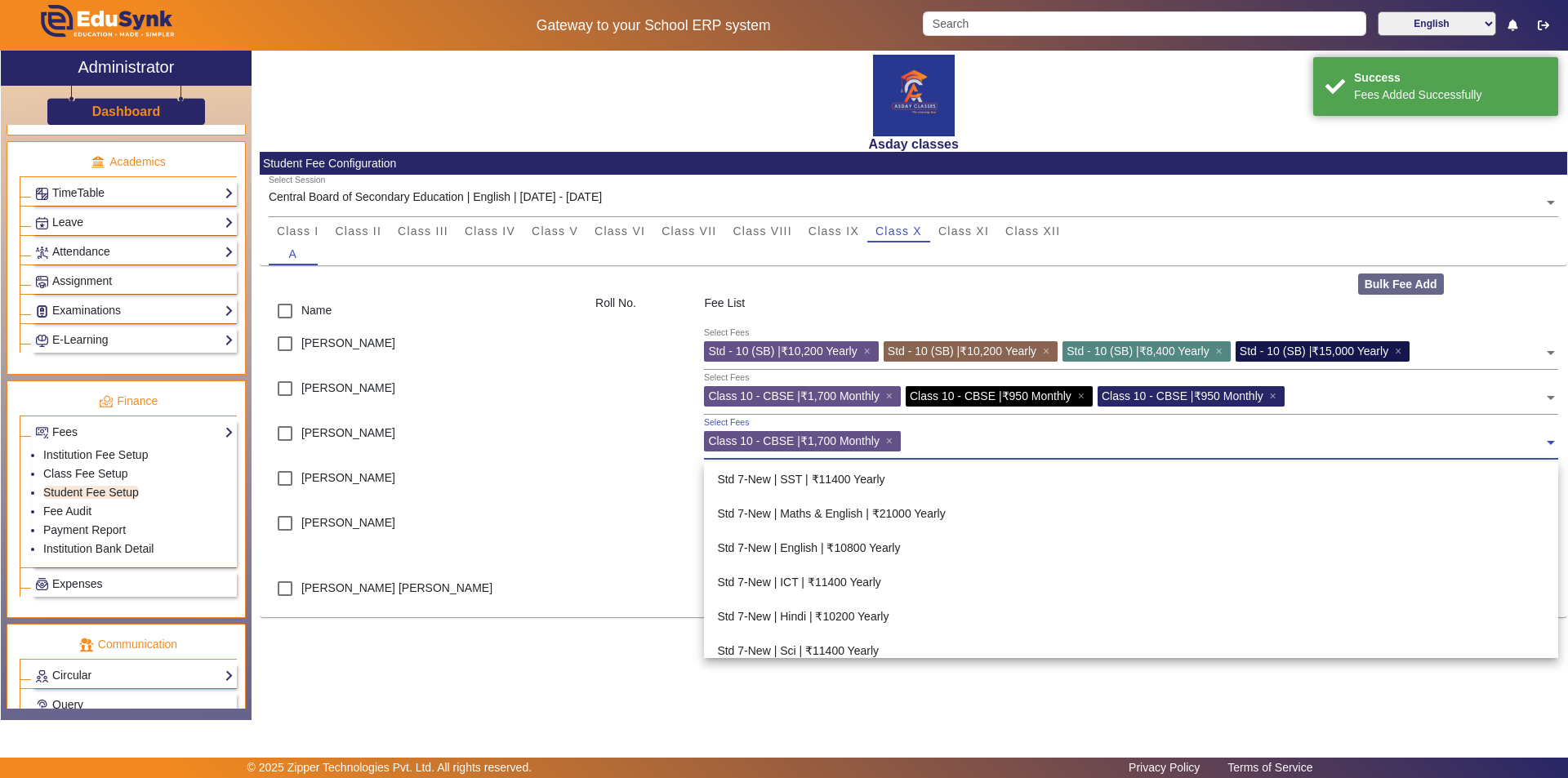
click at [781, 436] on input "text" at bounding box center [1224, 439] width 638 height 15
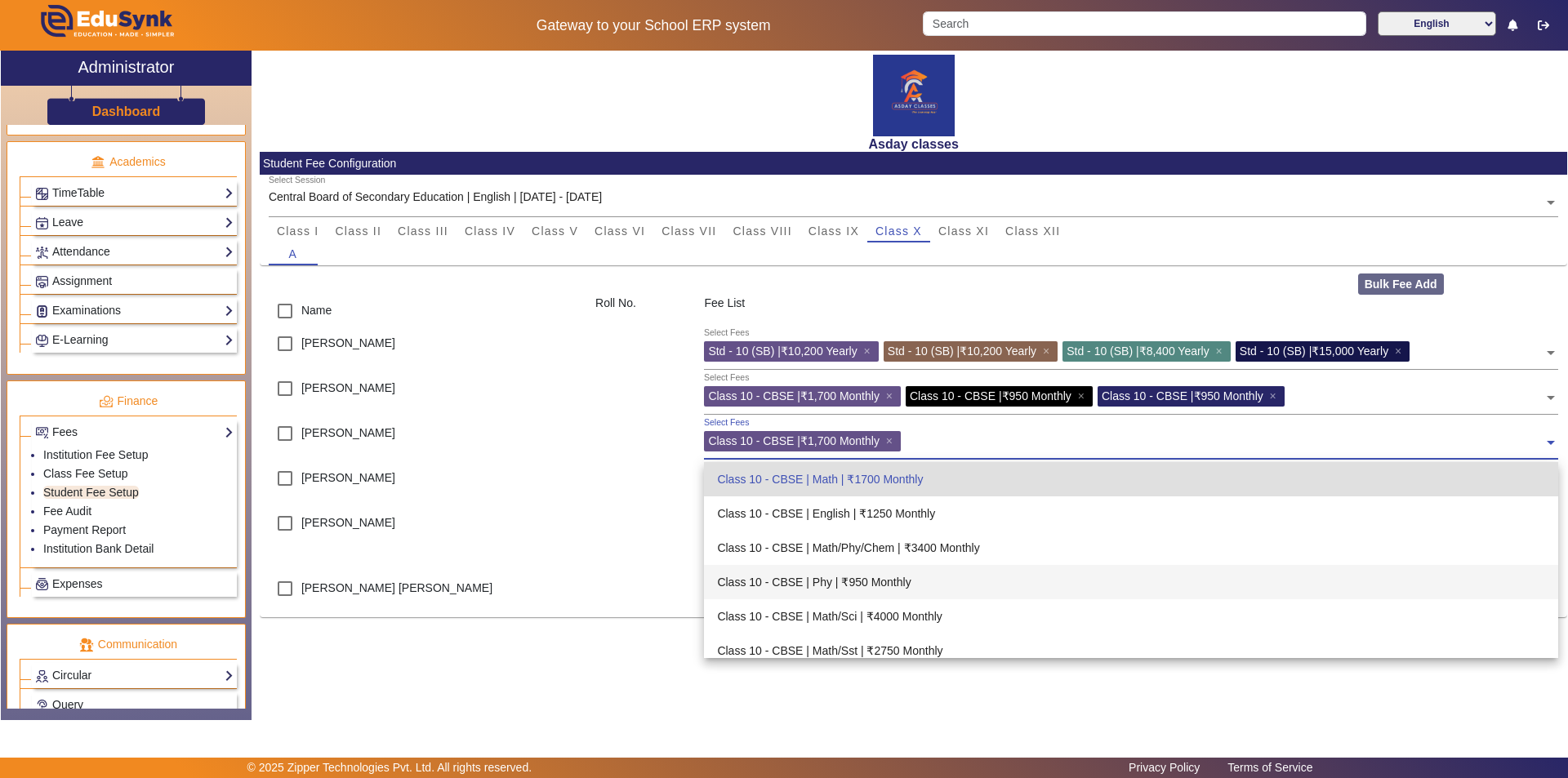
click at [781, 581] on div "Class 10 - CBSE | Phy | ₹950 Monthly" at bounding box center [1131, 581] width 854 height 34
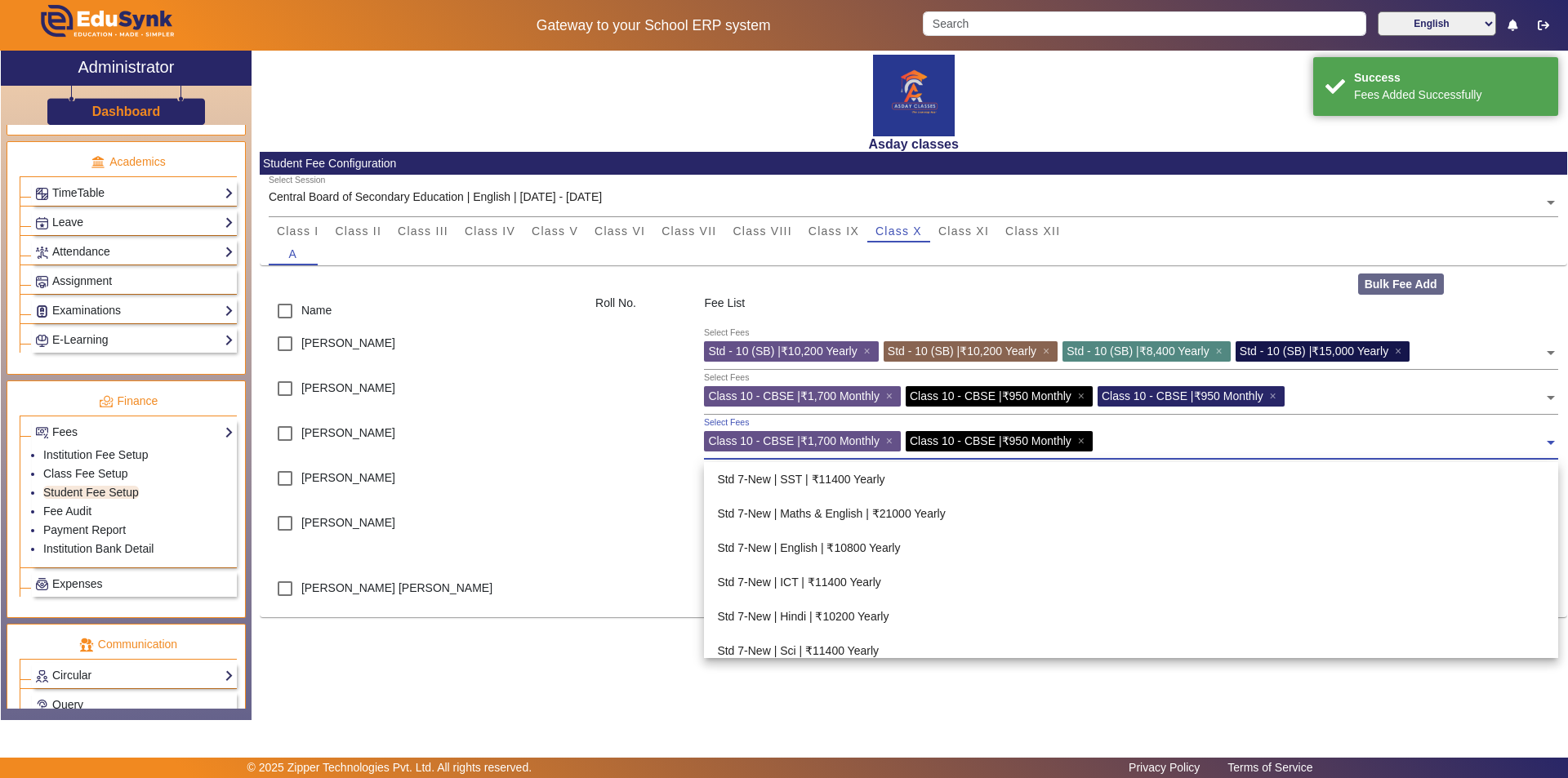
click at [781, 437] on span at bounding box center [1550, 436] width 14 height 26
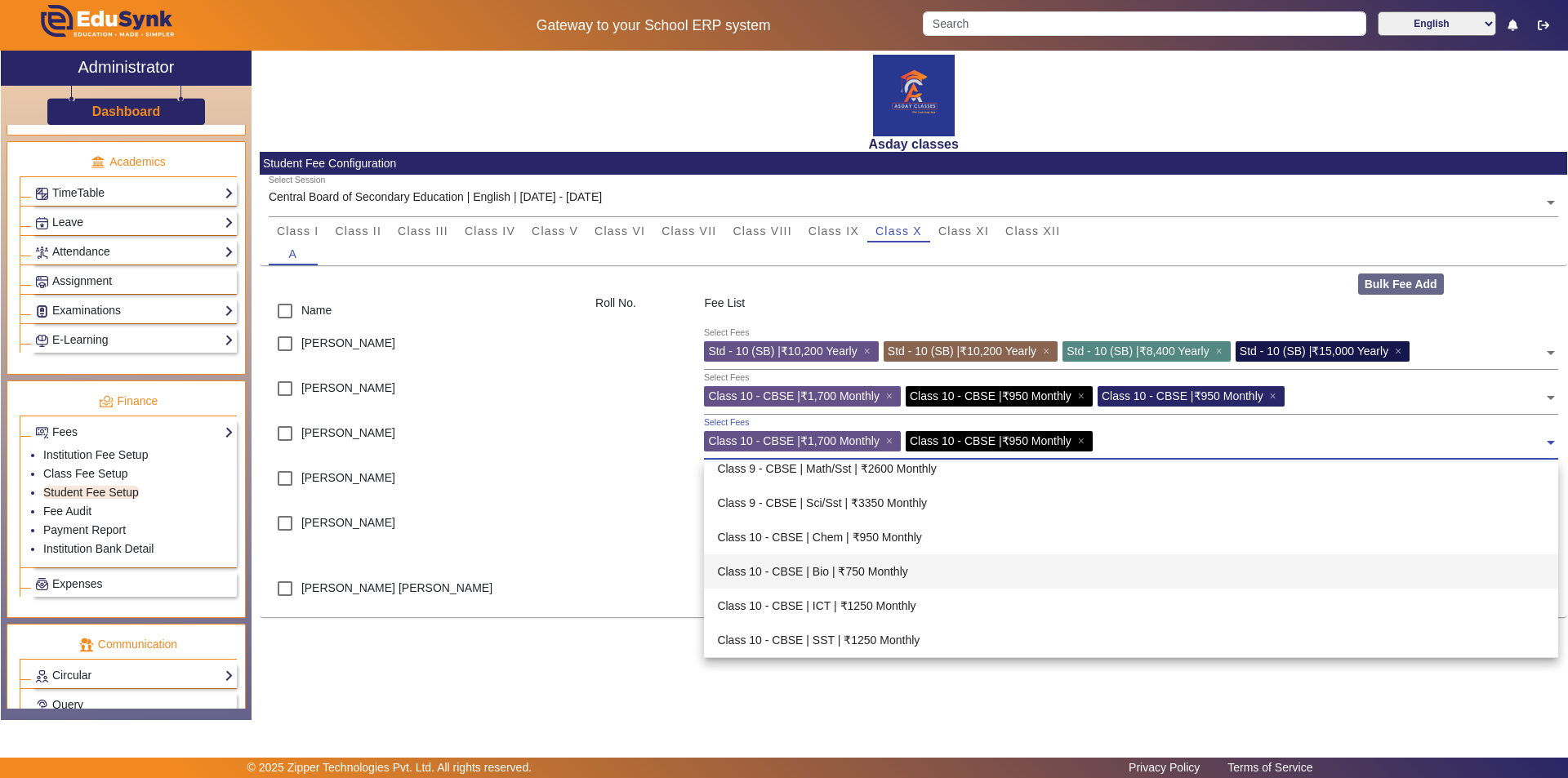
scroll to position [3240, 0]
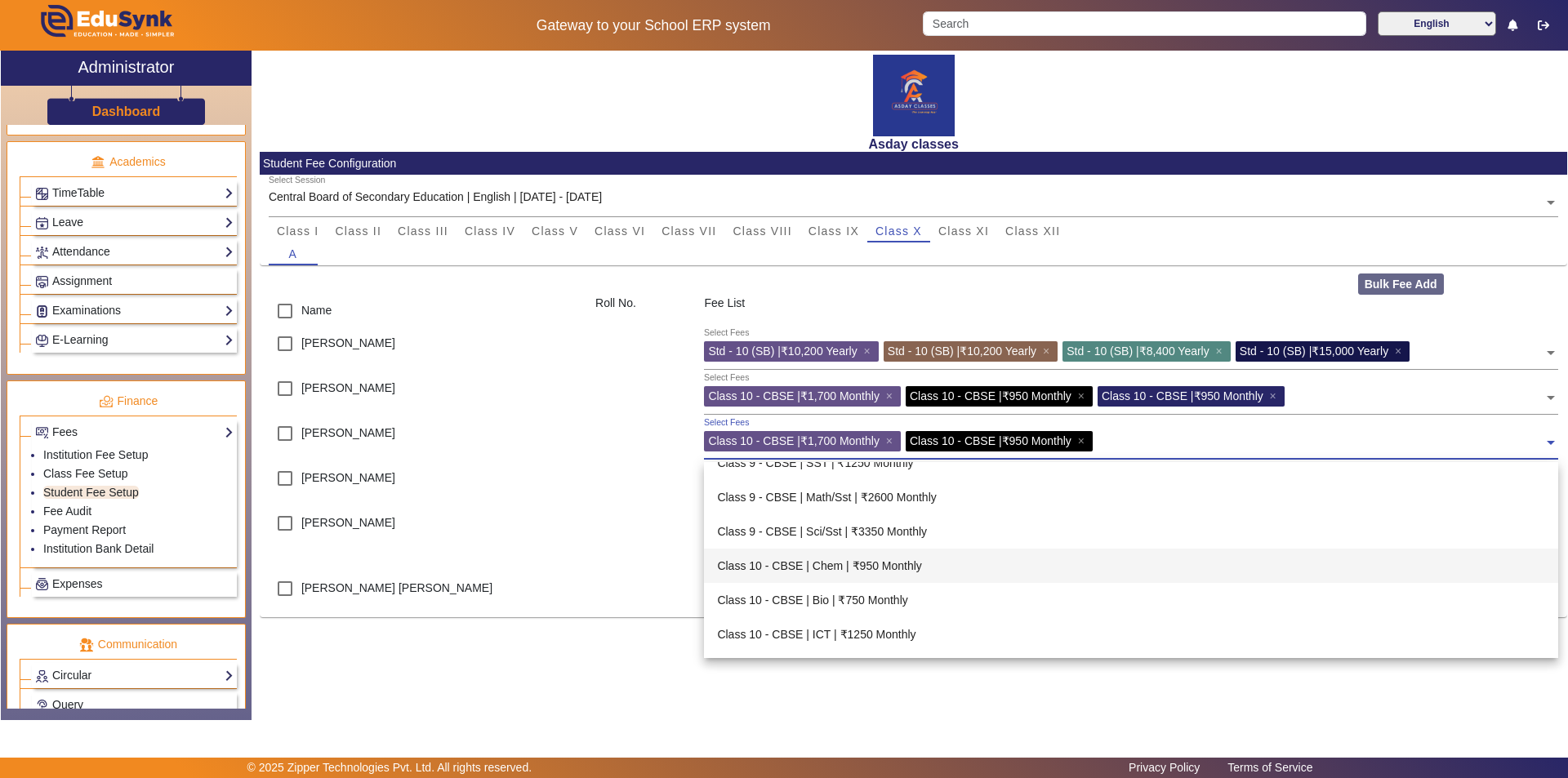
click at [781, 567] on div "Class 10 - CBSE | Chem | ₹950 Monthly" at bounding box center [1131, 565] width 854 height 34
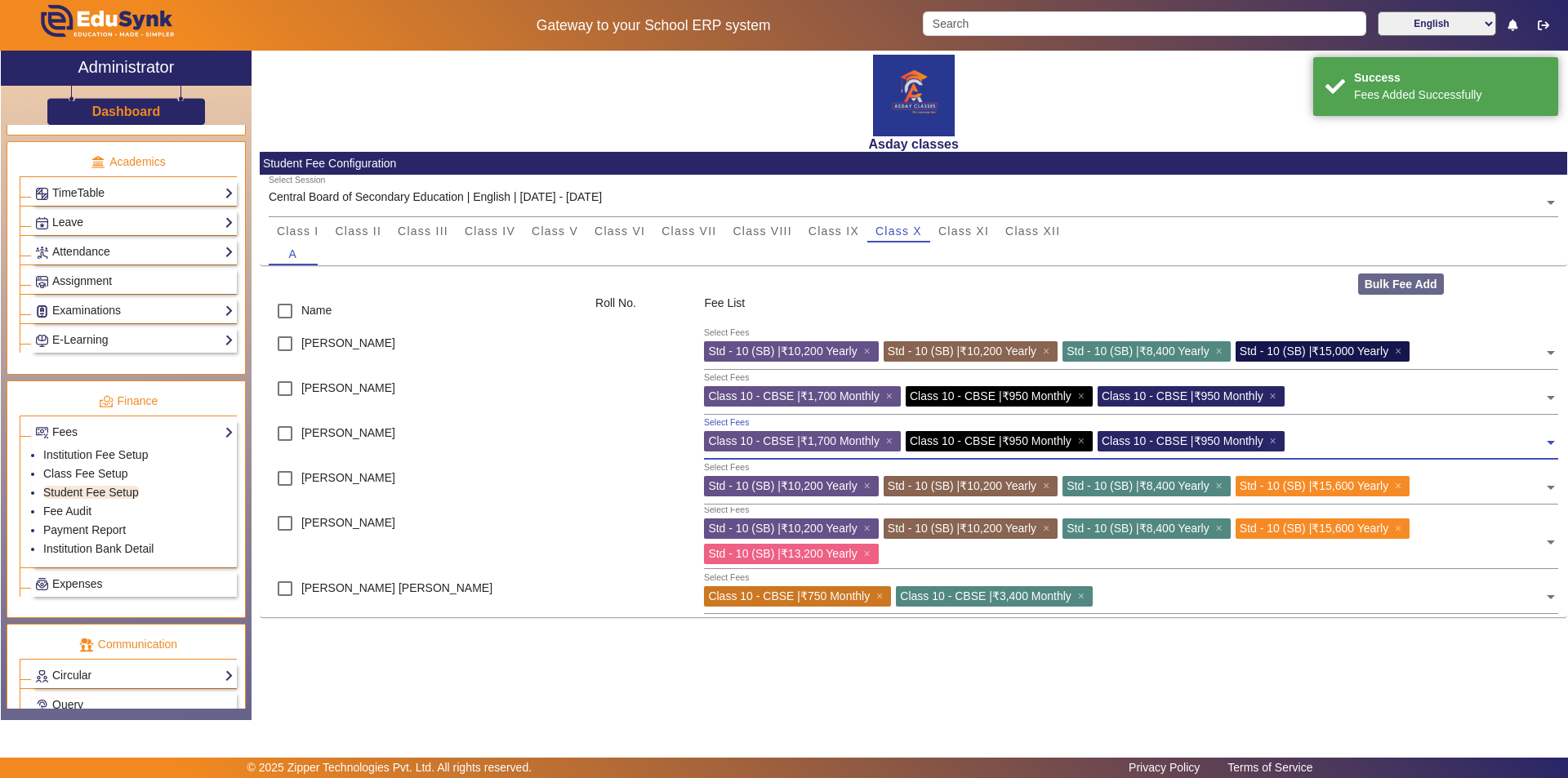
click at [781, 442] on input "text" at bounding box center [1416, 439] width 255 height 15
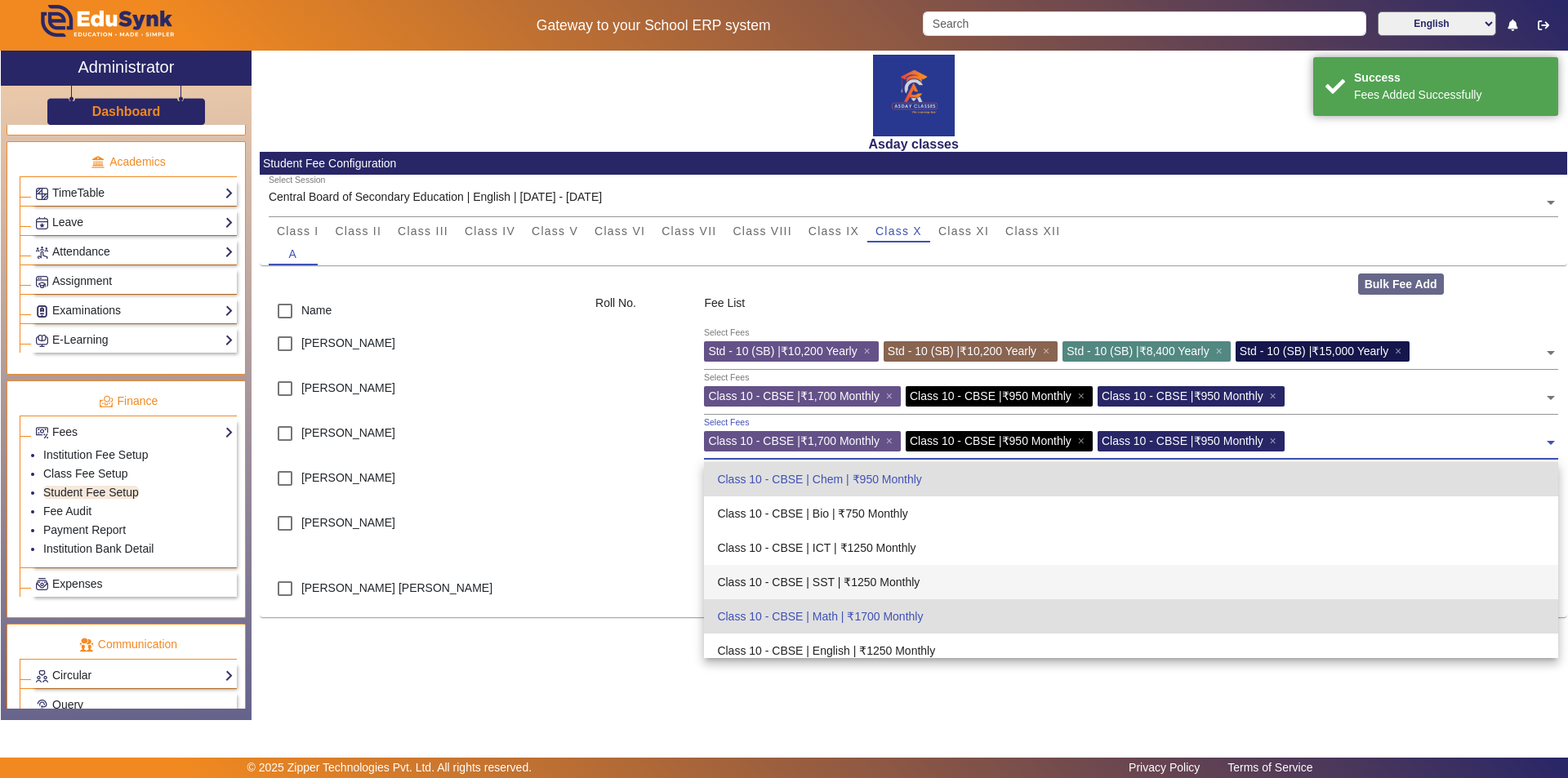
scroll to position [3245, 0]
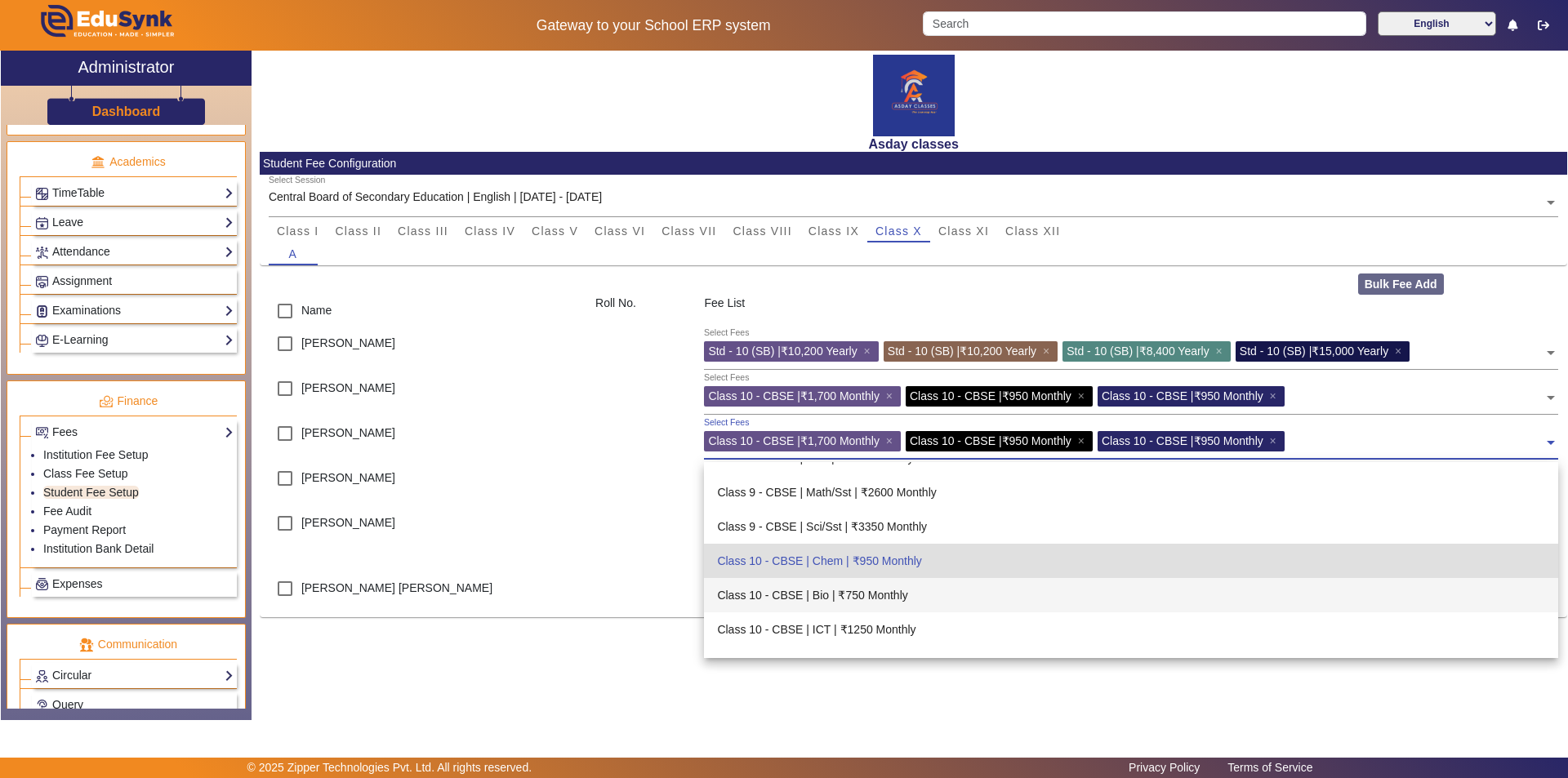
click at [781, 597] on div "Class 10 - CBSE | Bio | ₹750 Monthly" at bounding box center [1131, 595] width 854 height 34
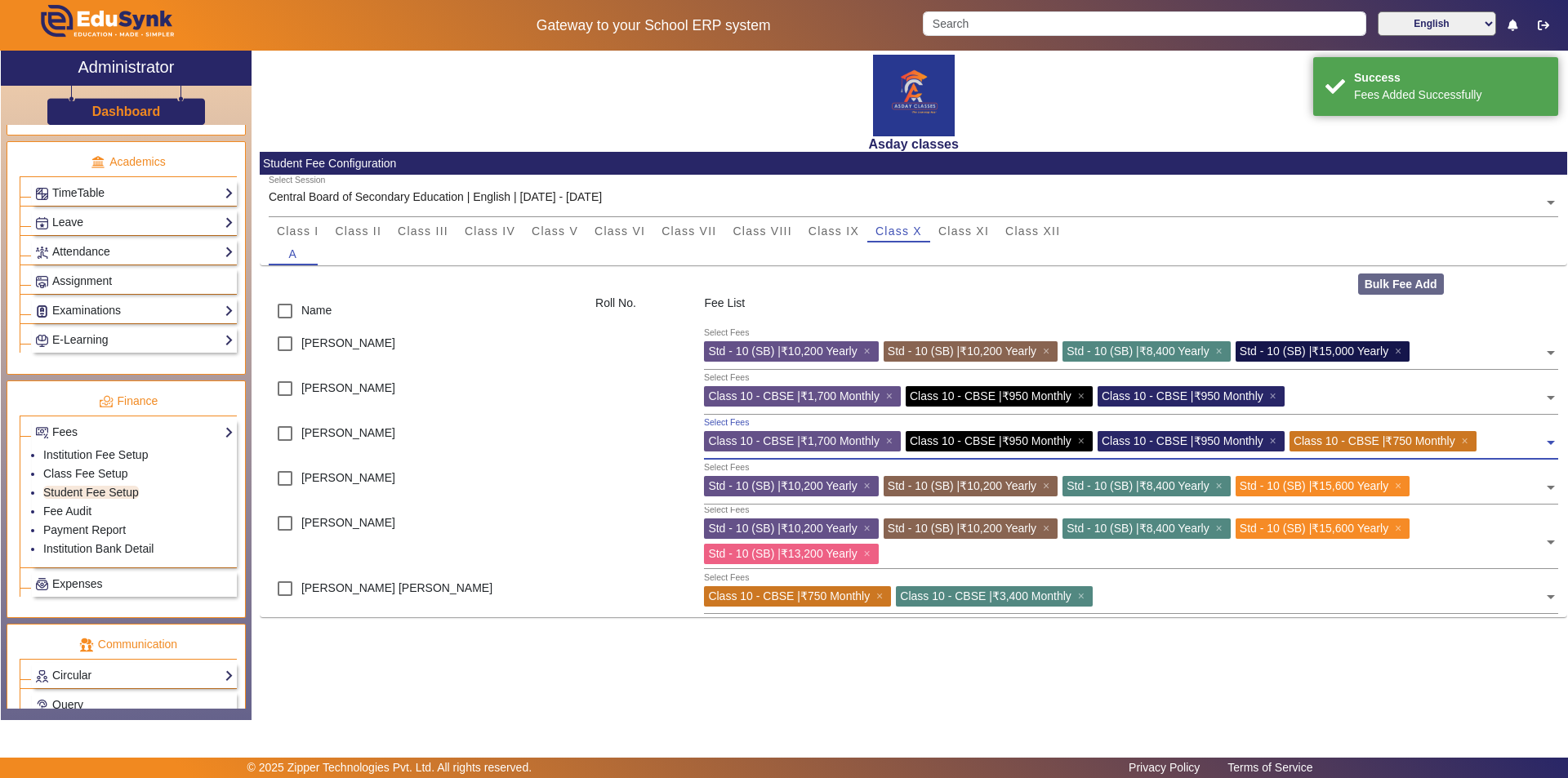
click at [781, 444] on span at bounding box center [1550, 436] width 14 height 26
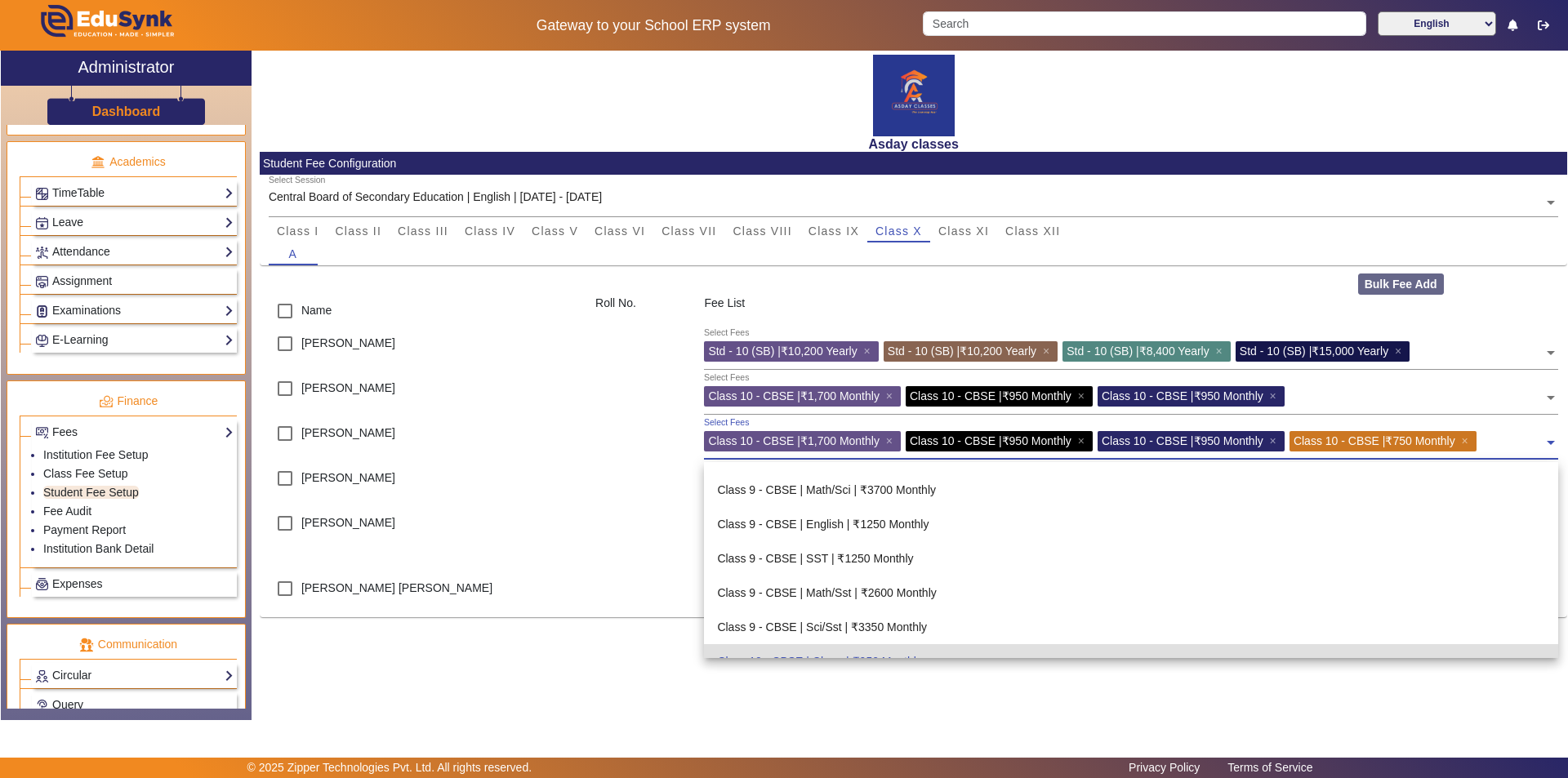
scroll to position [3115, 0]
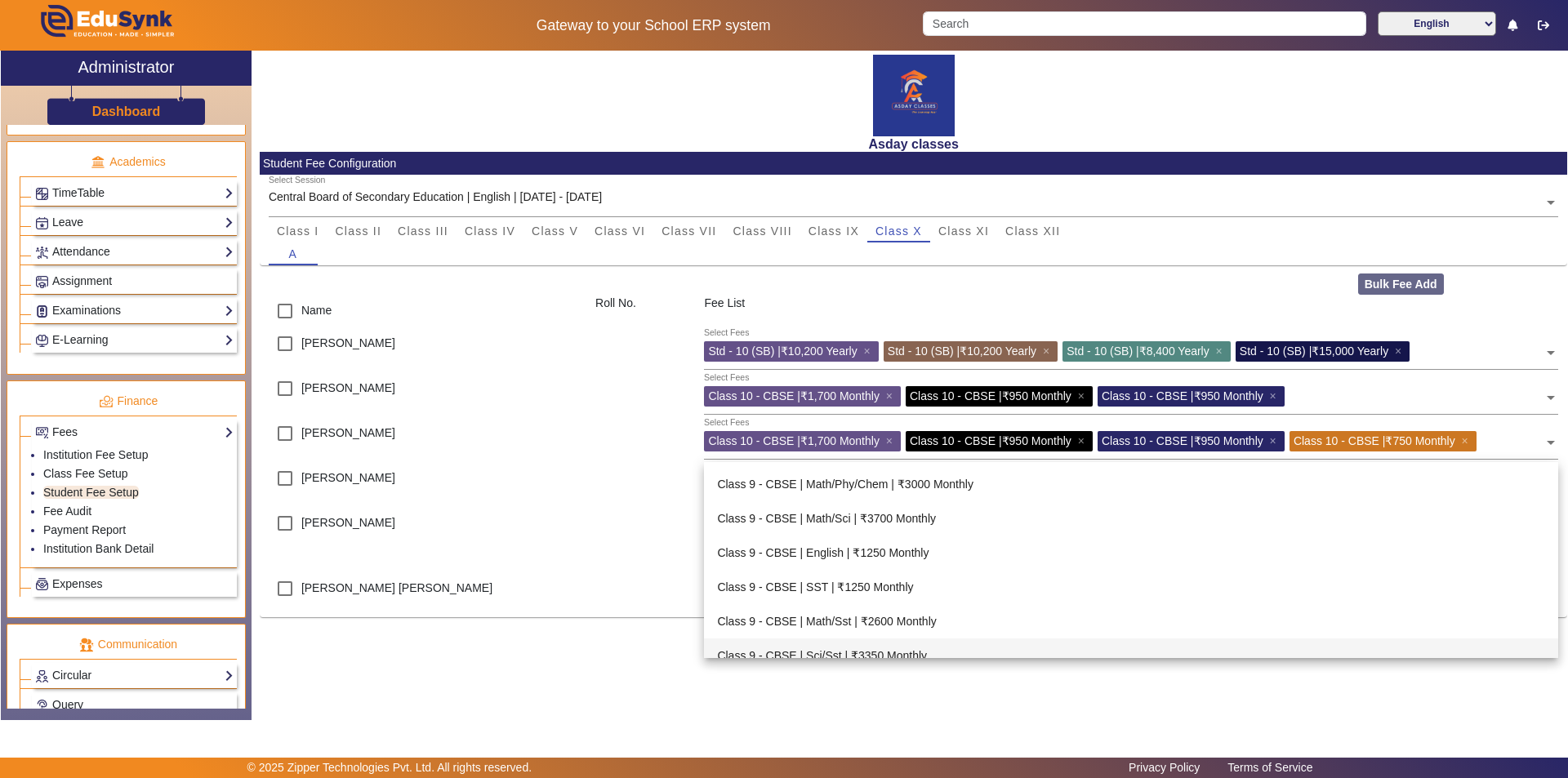
click at [781, 703] on div "X Administrator Dashboard Administration Institution Institution Details Sessio…" at bounding box center [784, 385] width 1566 height 670
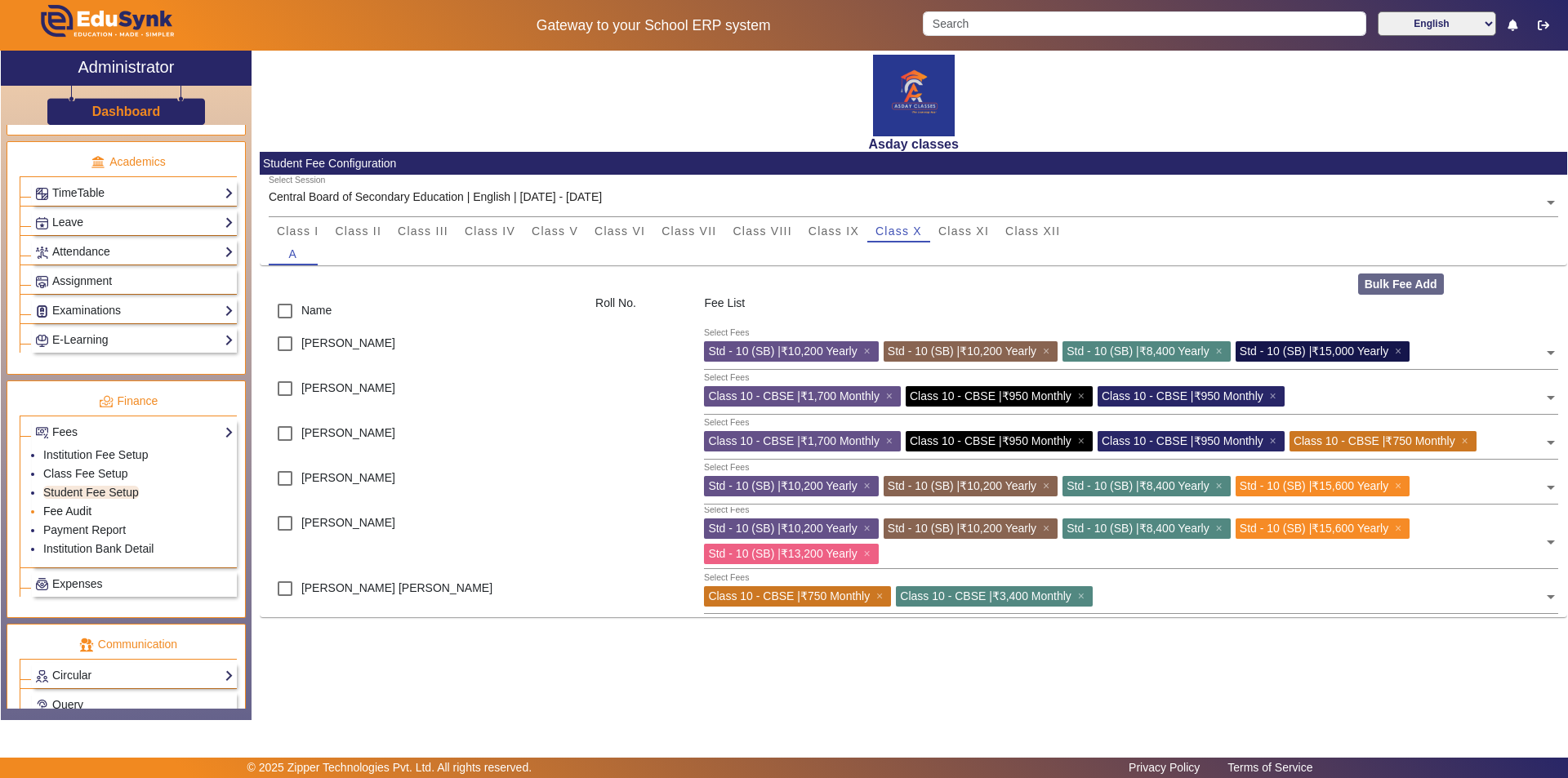
click at [77, 512] on link "Fee Audit" at bounding box center [67, 512] width 48 height 13
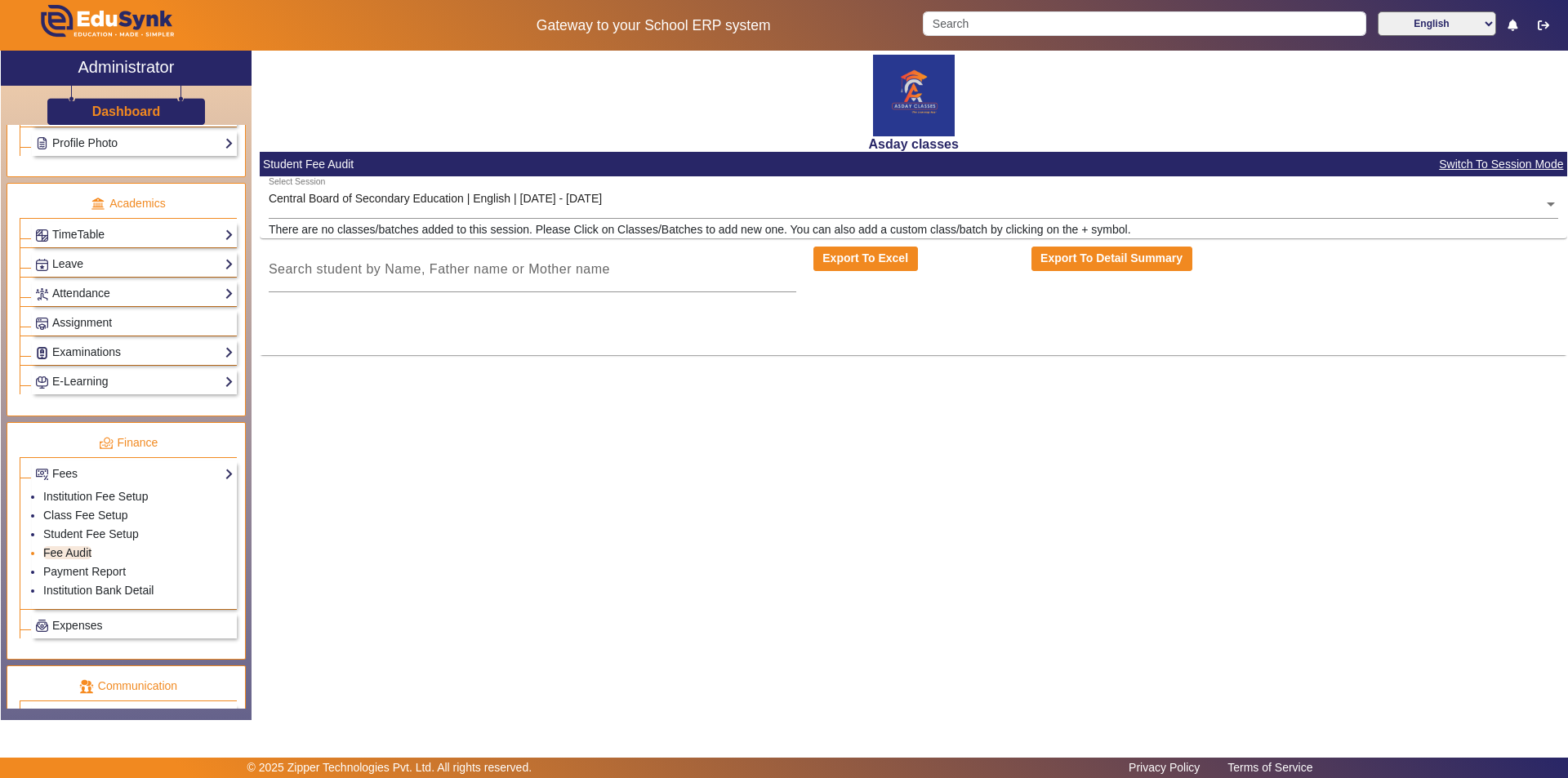
scroll to position [524, 0]
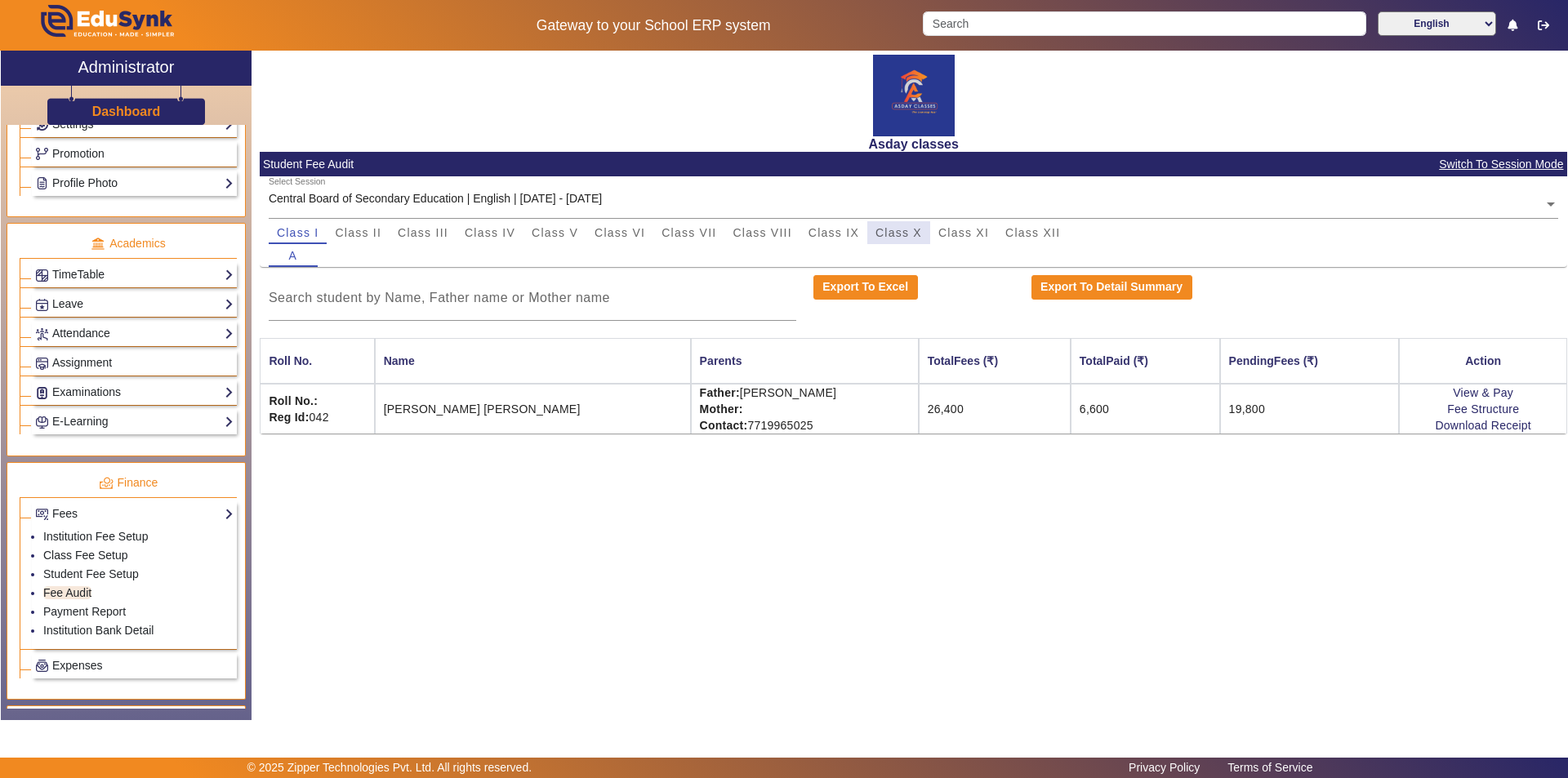
click at [781, 233] on span "Class X" at bounding box center [898, 233] width 46 height 12
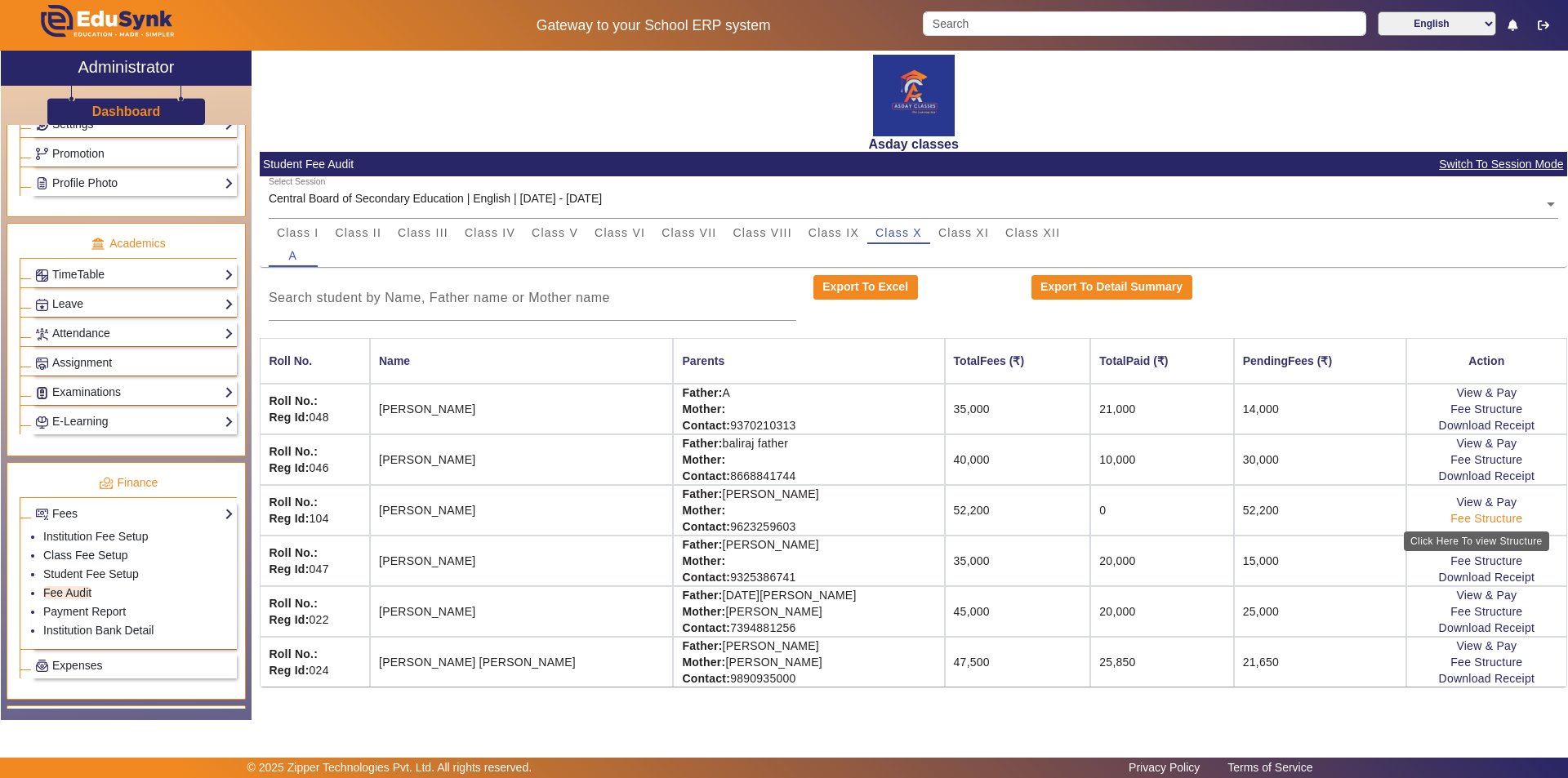
click at [781, 521] on link "Fee Structure" at bounding box center [1486, 518] width 72 height 13
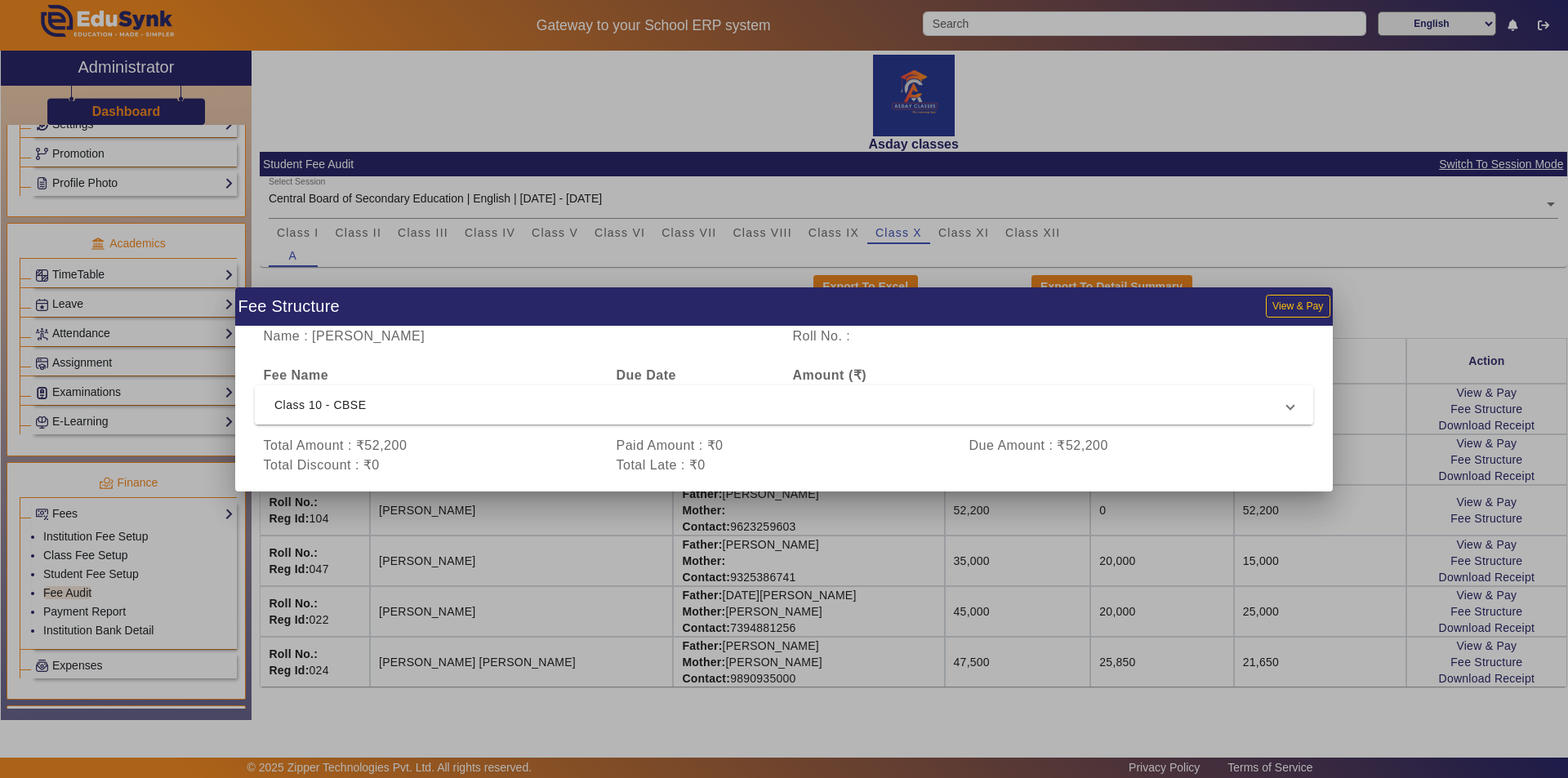
click at [781, 503] on div at bounding box center [784, 389] width 1568 height 778
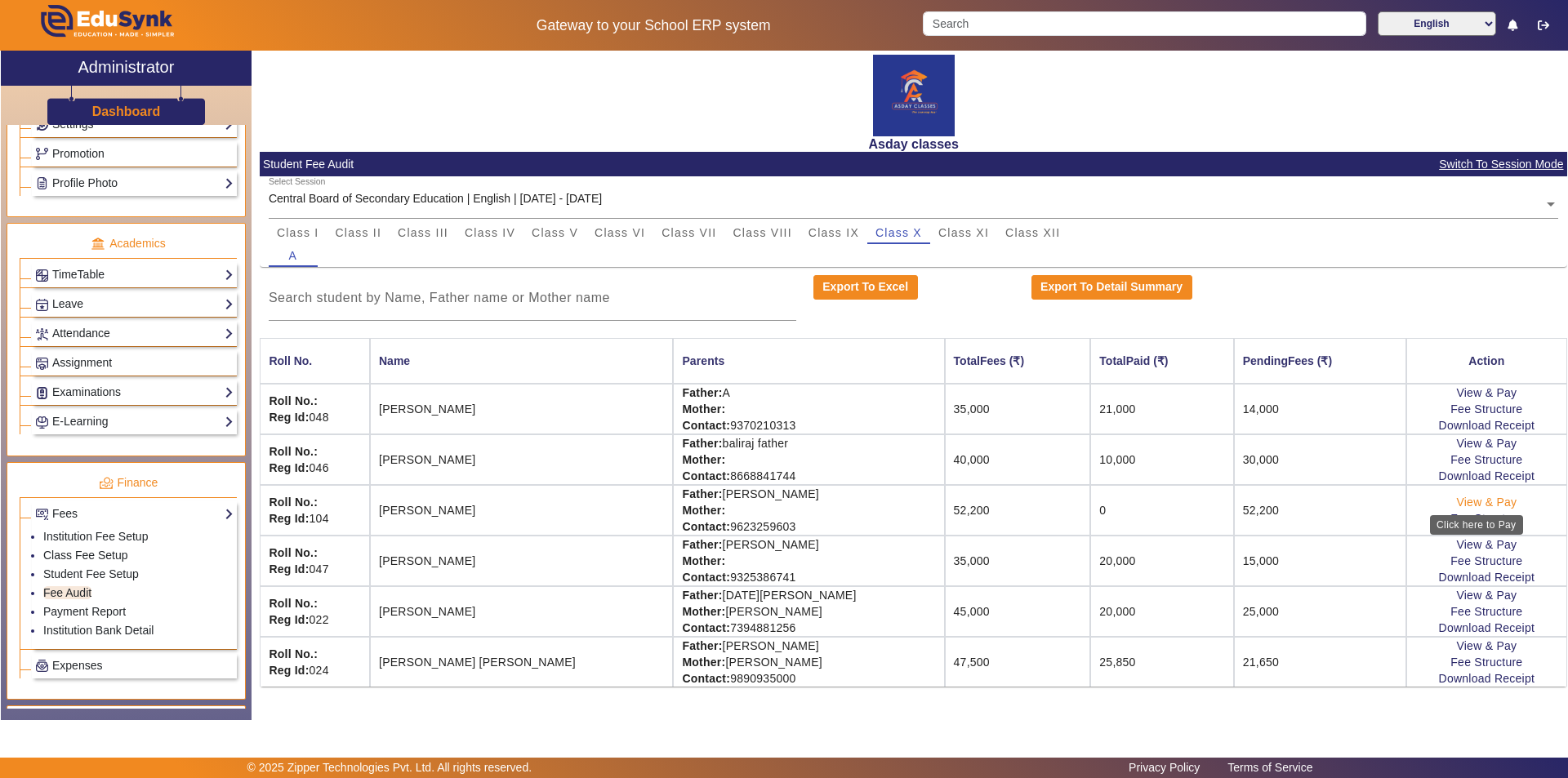
click at [781, 500] on link "View & Pay" at bounding box center [1486, 502] width 61 height 13
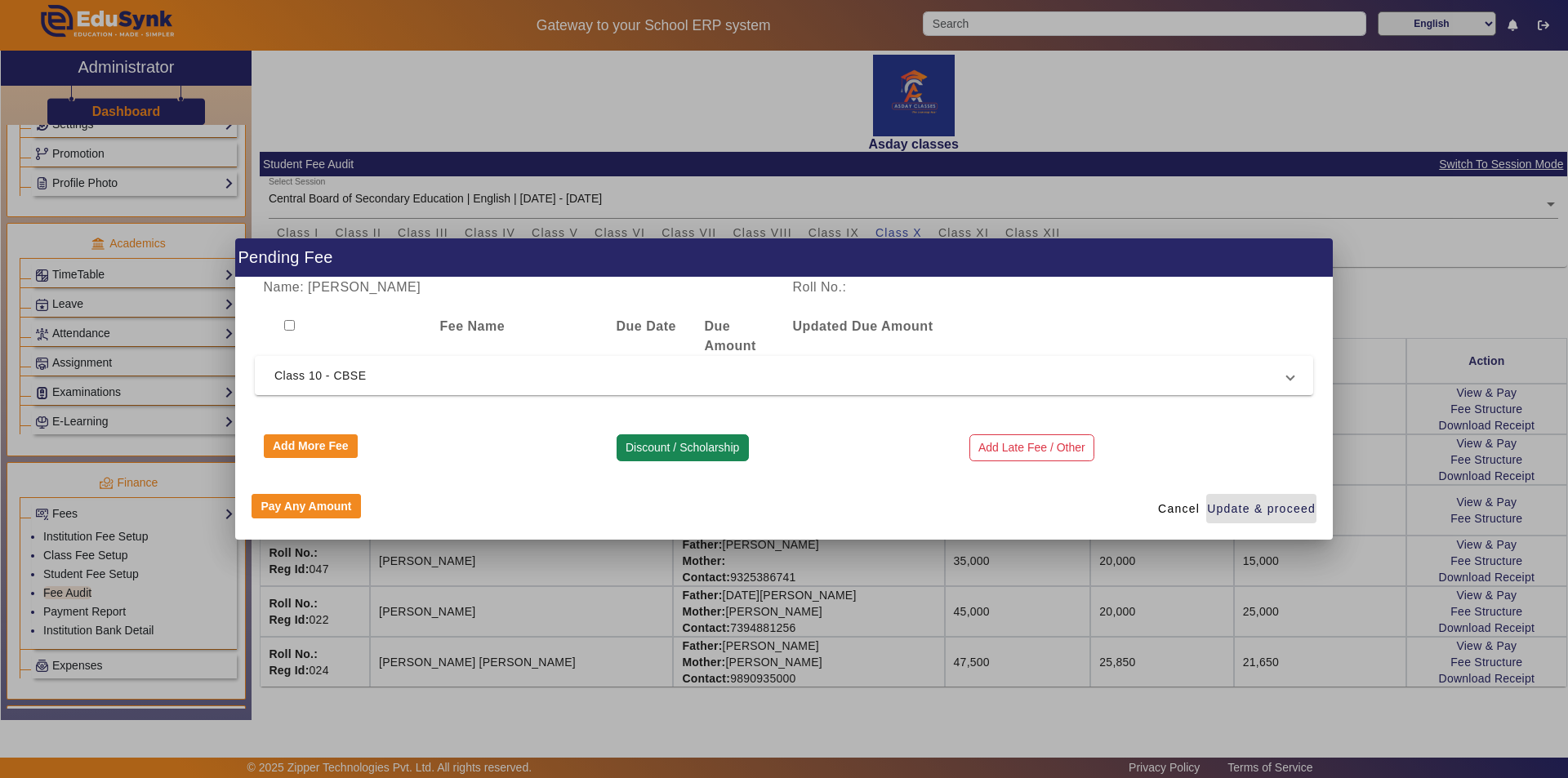
click at [684, 442] on button "Discount / Scholarship" at bounding box center [682, 448] width 132 height 28
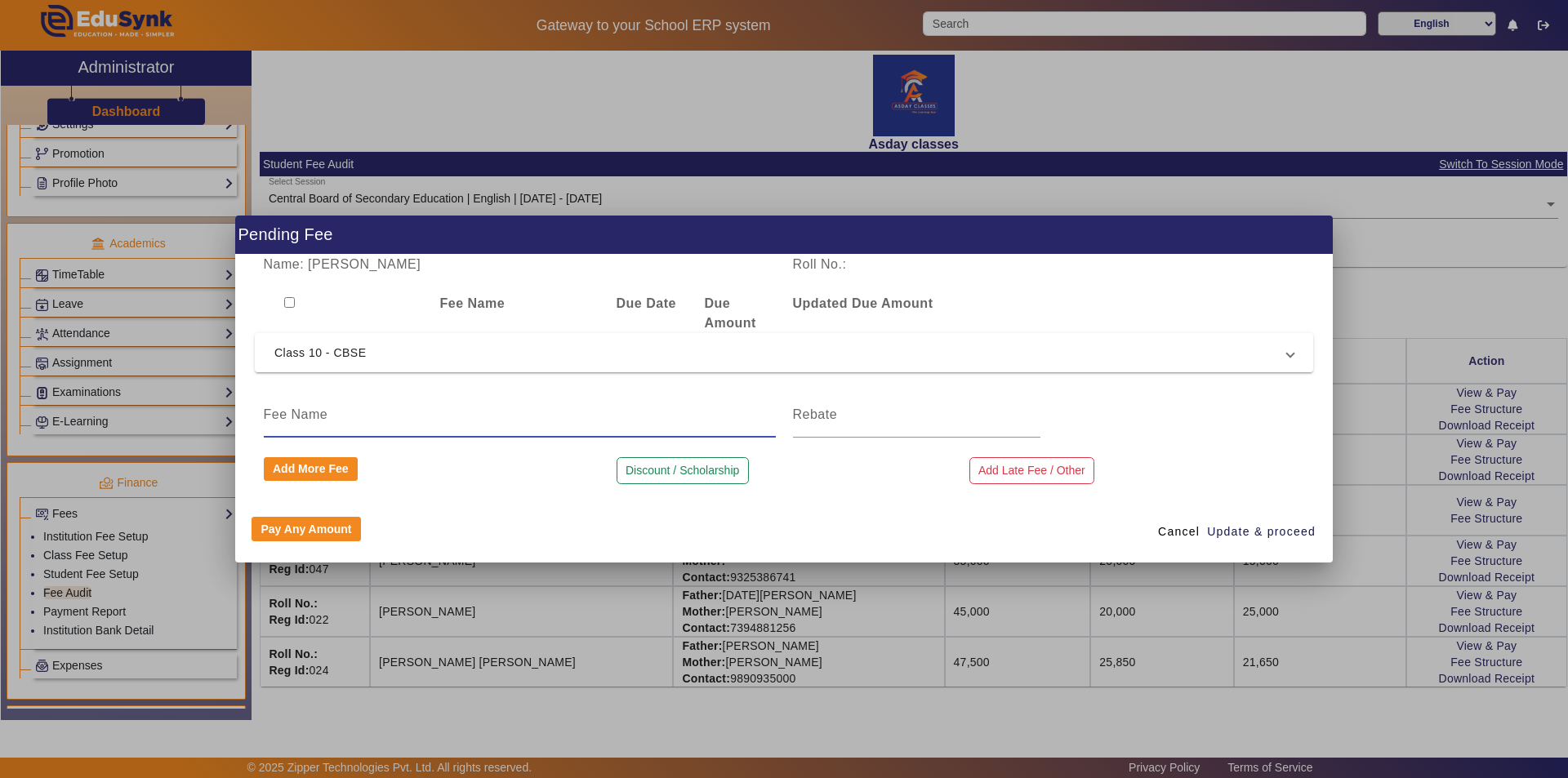
click at [315, 411] on input at bounding box center [519, 414] width 512 height 19
click at [781, 413] on input at bounding box center [917, 414] width 247 height 19
click at [781, 534] on span "Update & proceed" at bounding box center [1260, 532] width 108 height 17
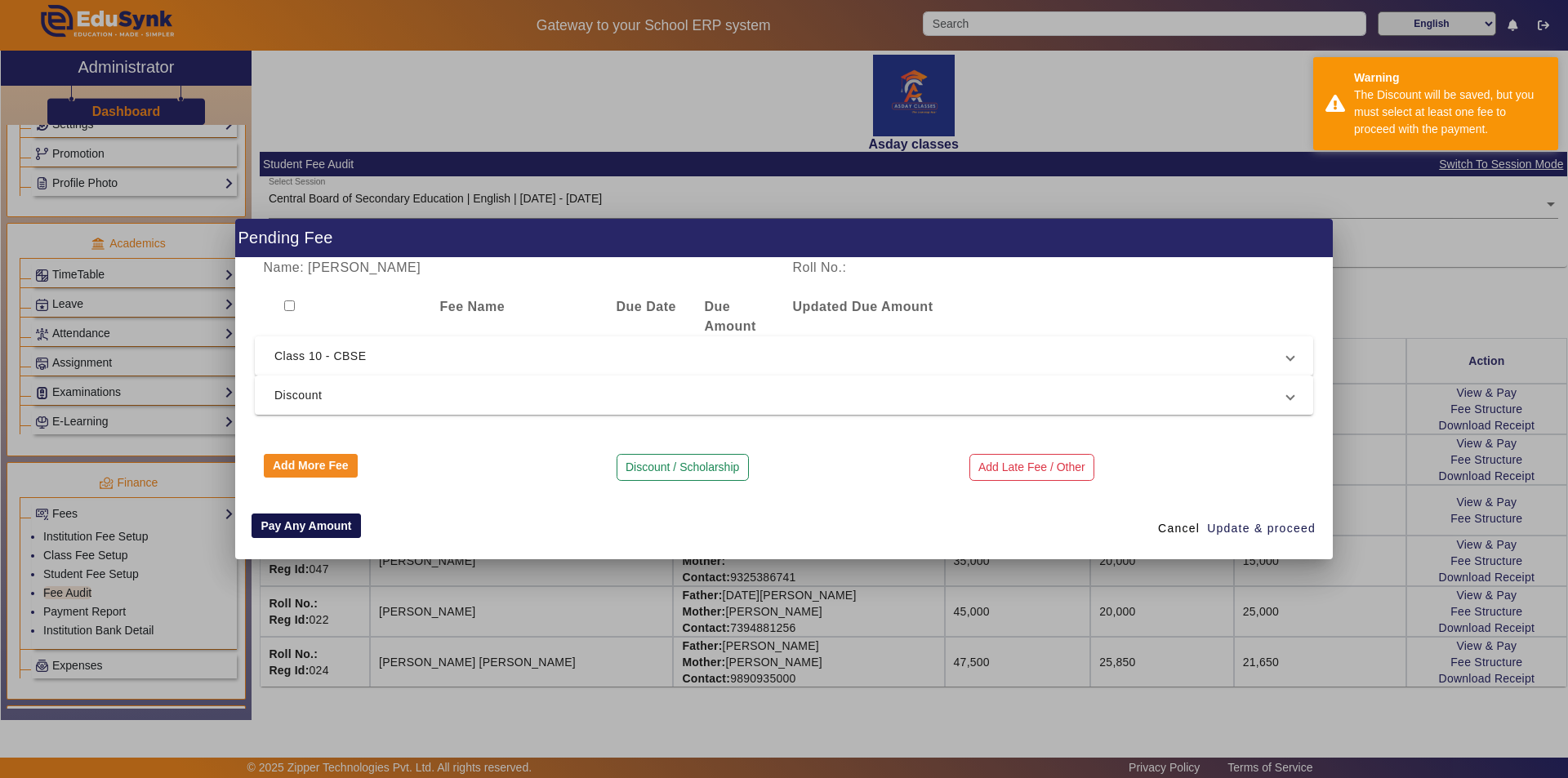
click at [292, 528] on button "Pay Any Amount" at bounding box center [306, 525] width 109 height 24
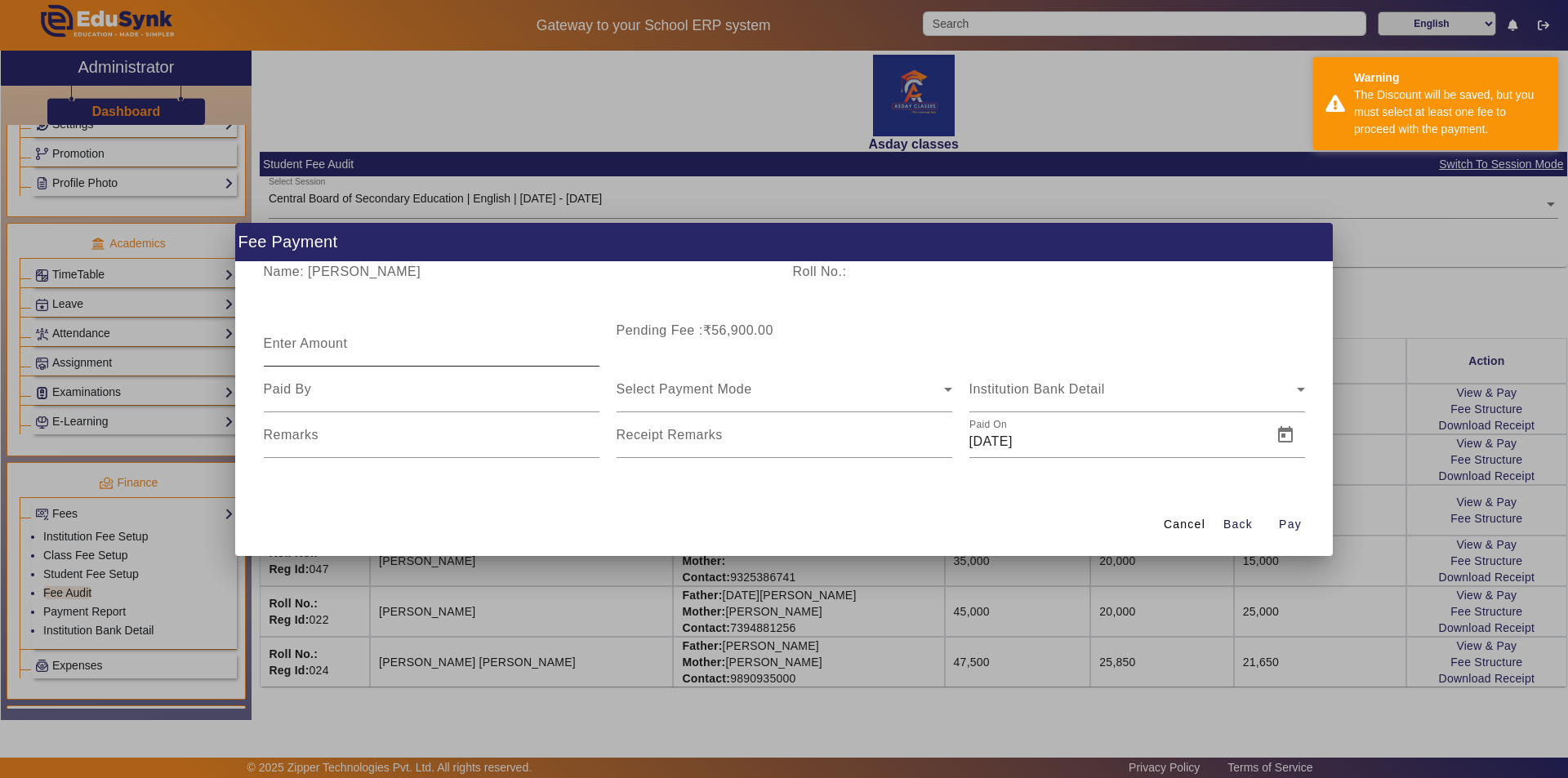
click at [305, 348] on mat-label "Enter Amount" at bounding box center [306, 343] width 84 height 14
click at [305, 348] on input "Enter Amount" at bounding box center [431, 350] width 335 height 19
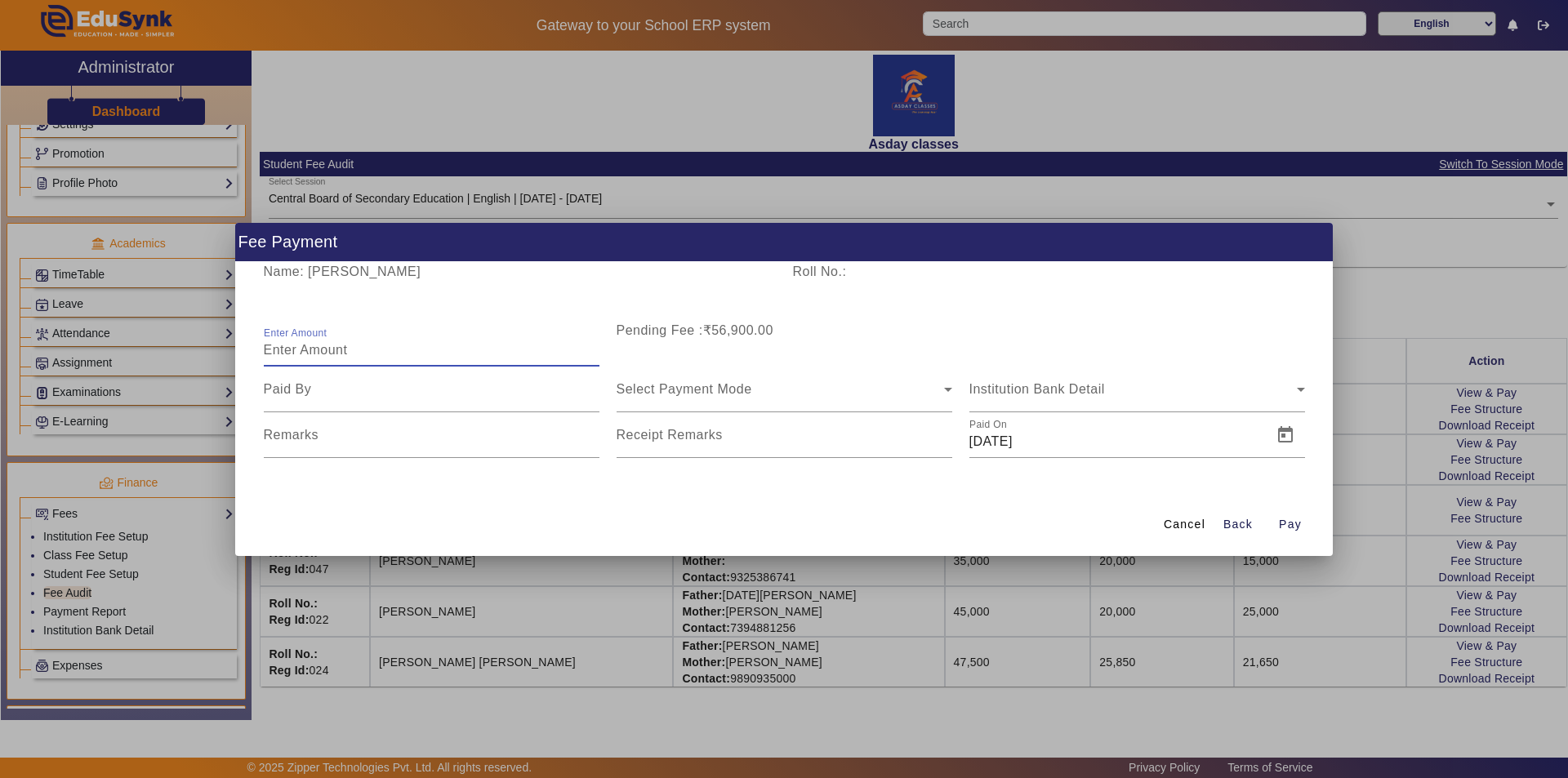
click at [302, 355] on input "Enter Amount" at bounding box center [431, 350] width 335 height 19
click at [337, 381] on input at bounding box center [431, 389] width 335 height 19
click at [645, 392] on span "Select Payment Mode" at bounding box center [684, 389] width 135 height 14
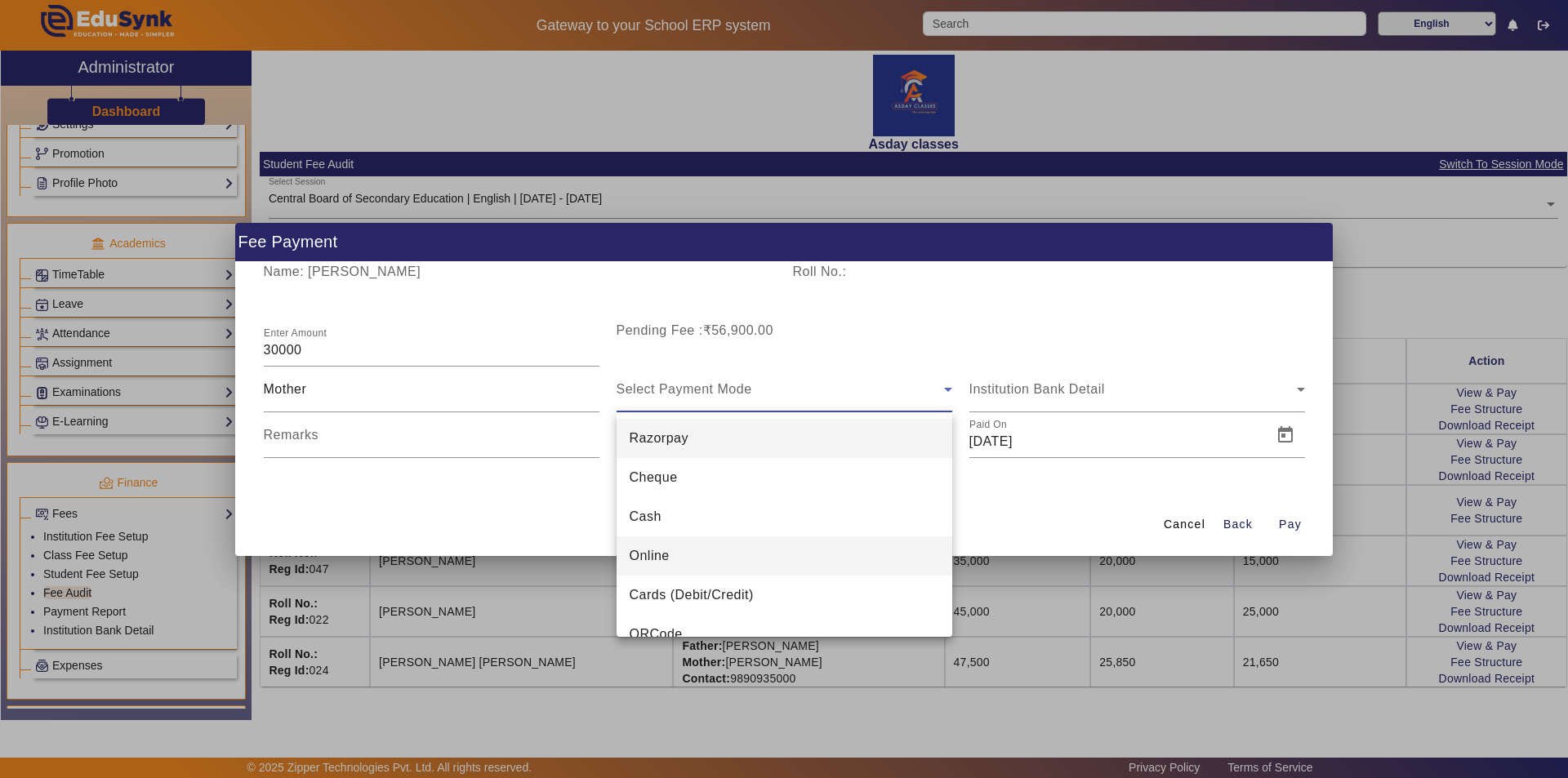
click at [645, 555] on span "Online" at bounding box center [650, 555] width 40 height 19
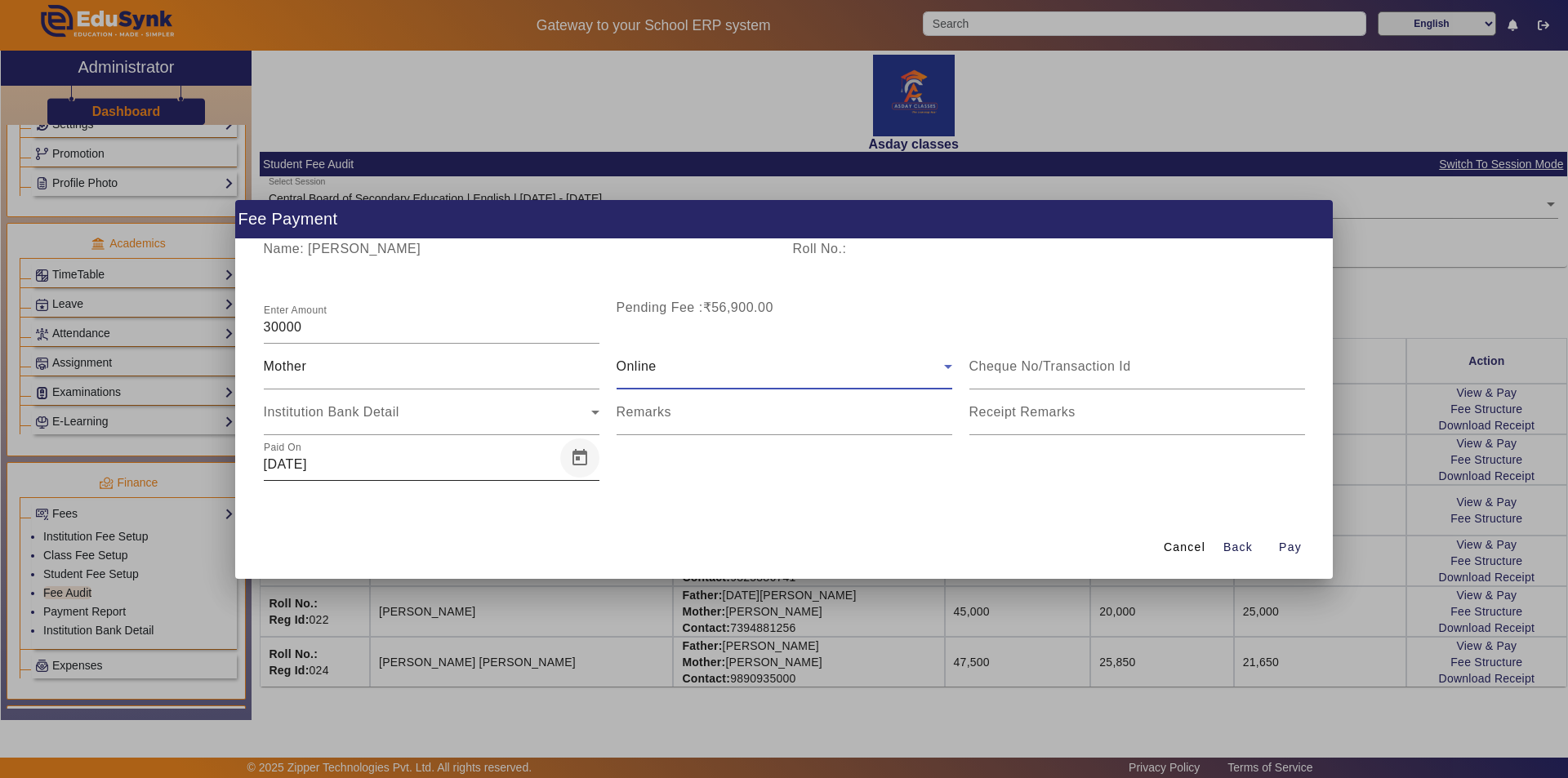
click at [581, 456] on span "Open calendar" at bounding box center [580, 458] width 39 height 39
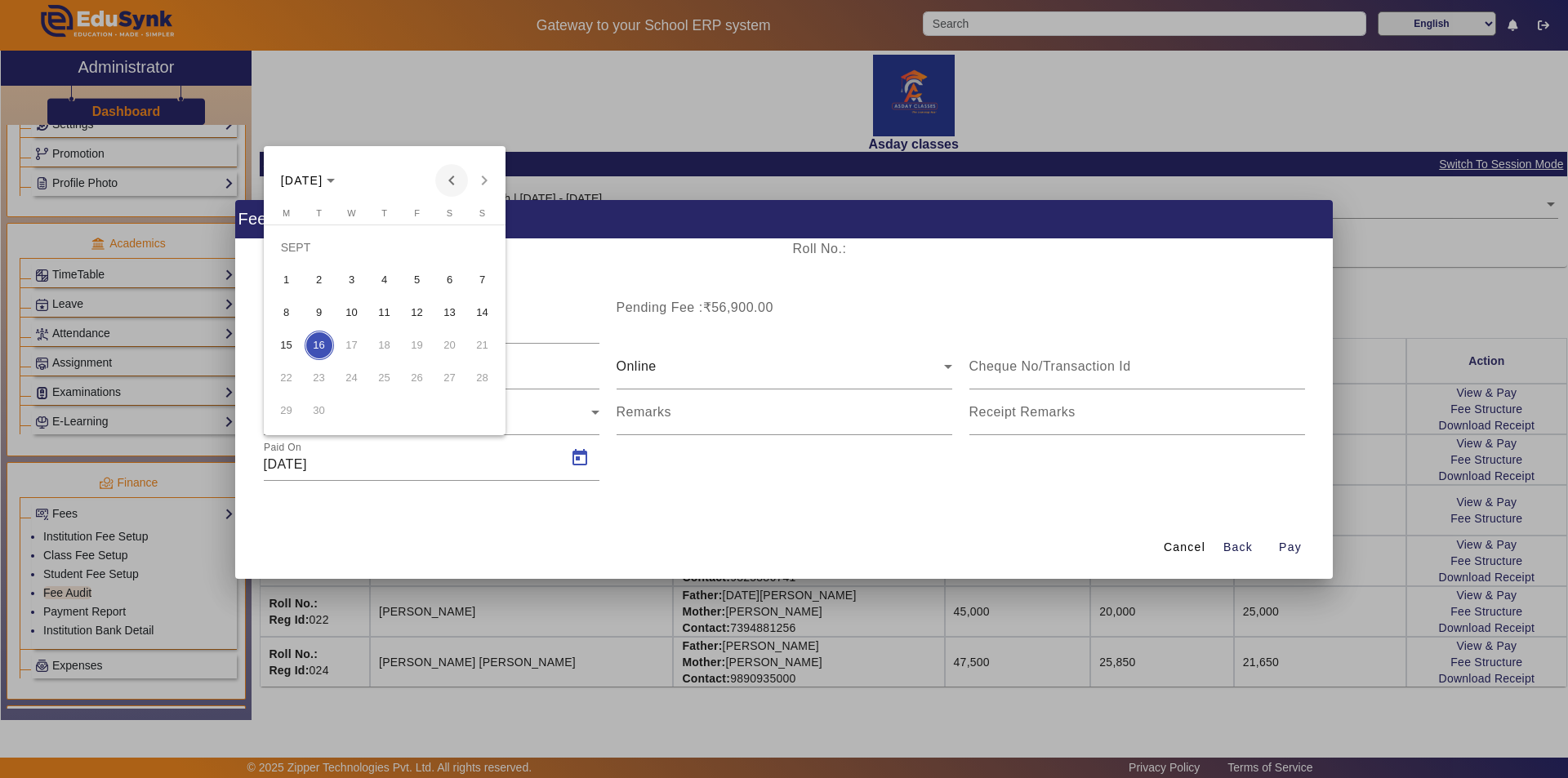
click at [450, 177] on span "Previous month" at bounding box center [451, 180] width 33 height 33
click at [450, 177] on span "Previous month" at bounding box center [451, 180] width 33 height 33
click at [387, 281] on span "5" at bounding box center [384, 280] width 29 height 29
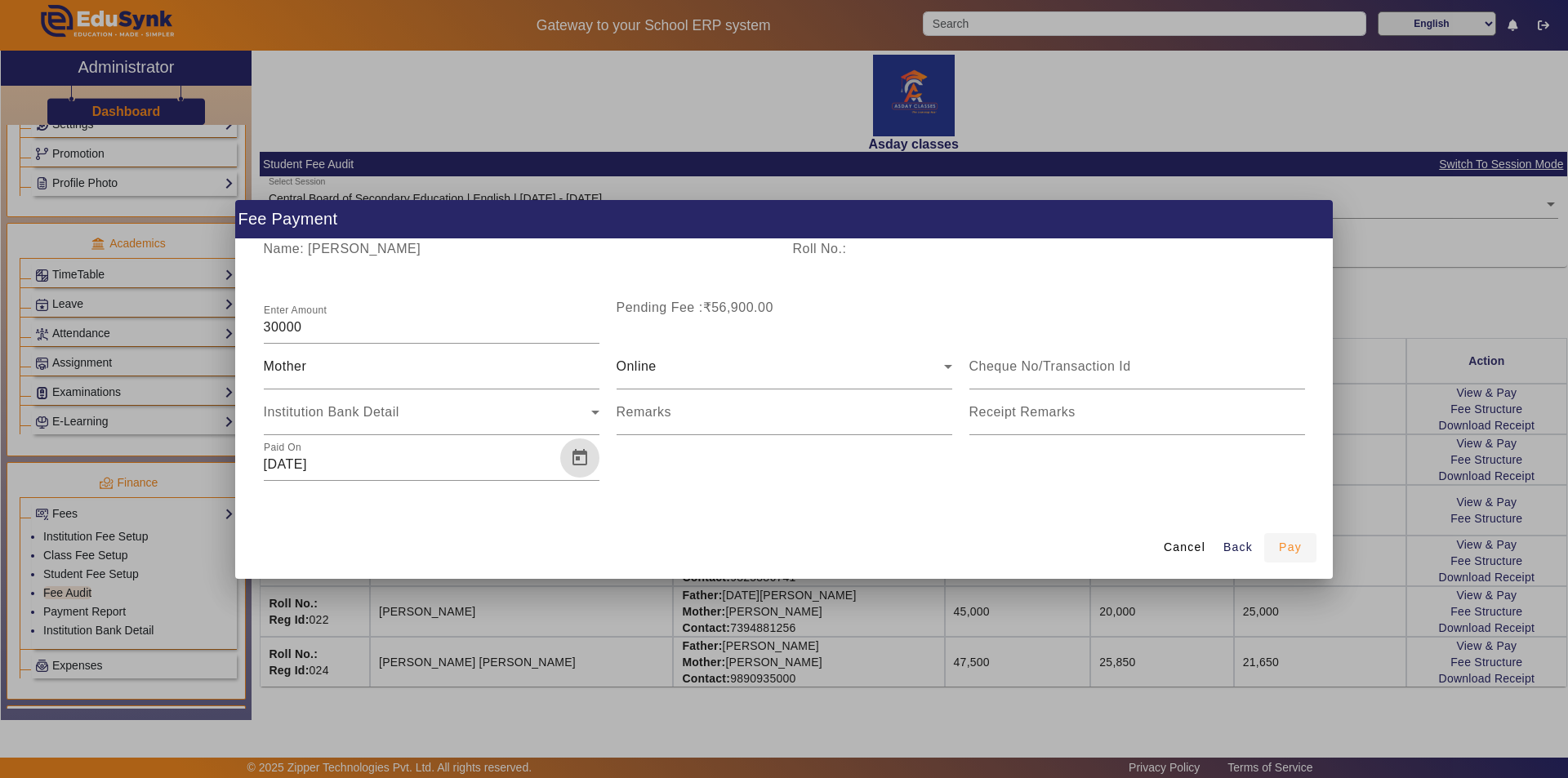
click at [781, 547] on span "Pay" at bounding box center [1290, 547] width 23 height 17
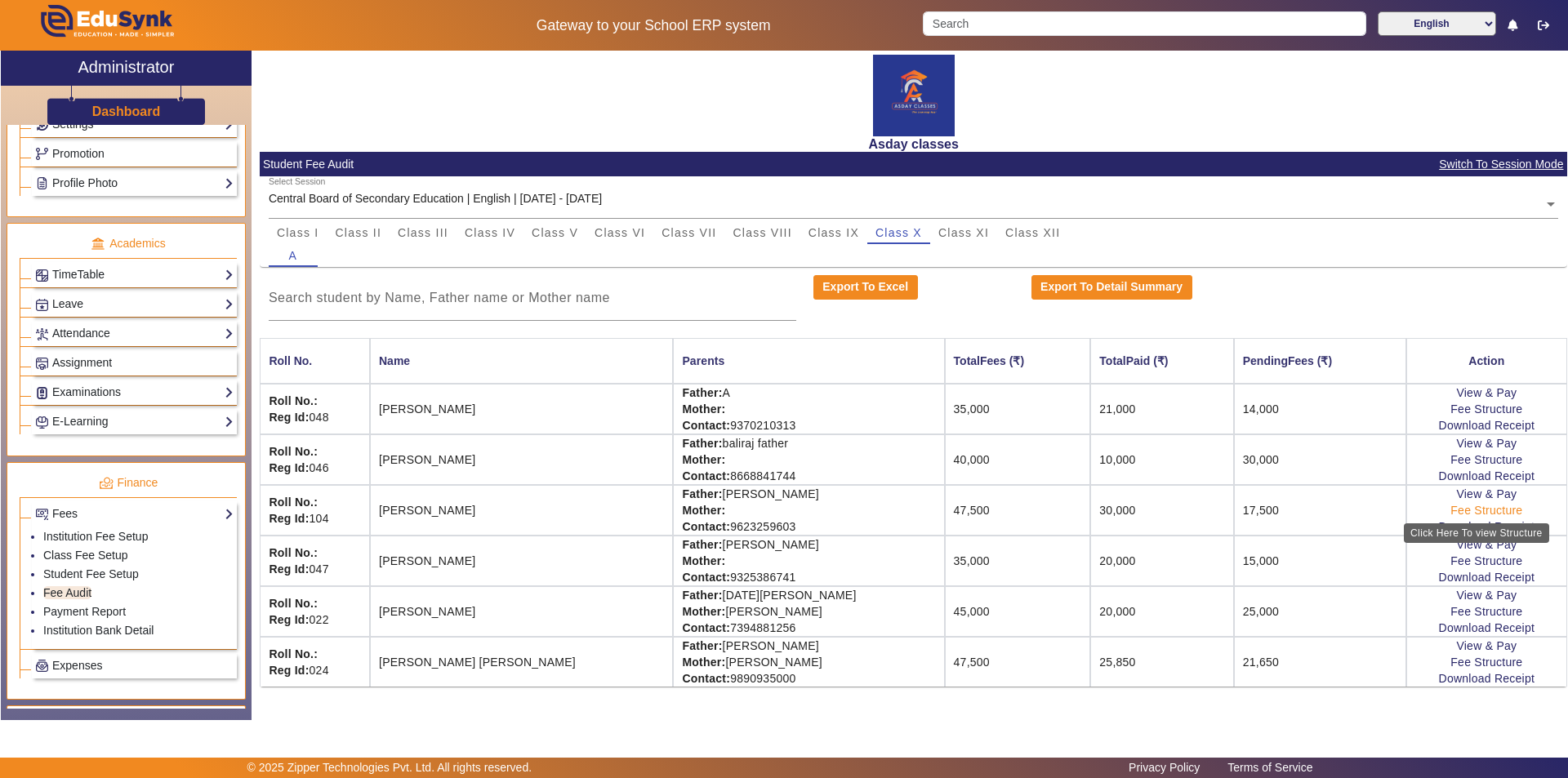
click at [781, 509] on link "Fee Structure" at bounding box center [1486, 511] width 72 height 13
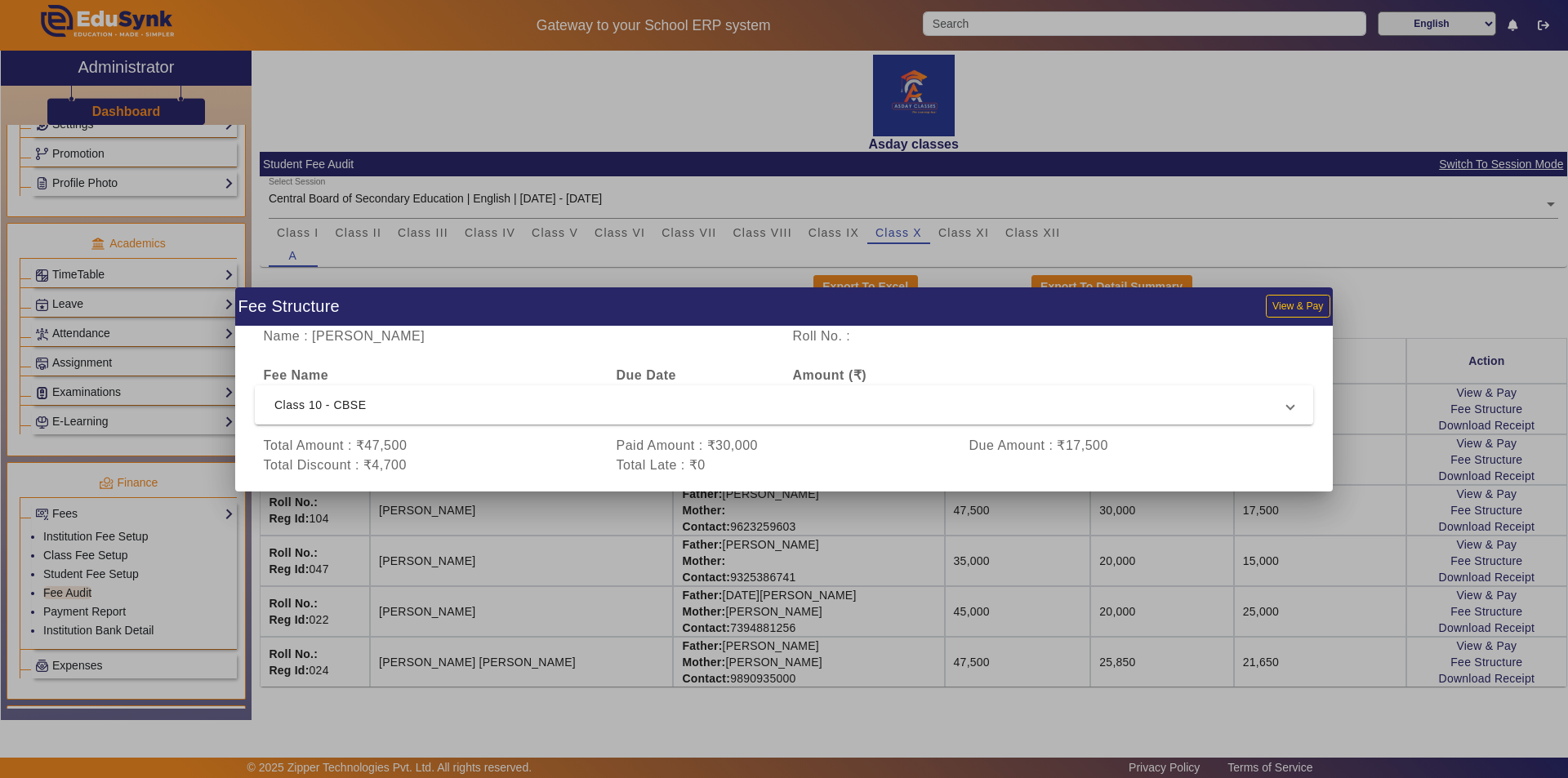
click at [781, 239] on div at bounding box center [784, 389] width 1568 height 778
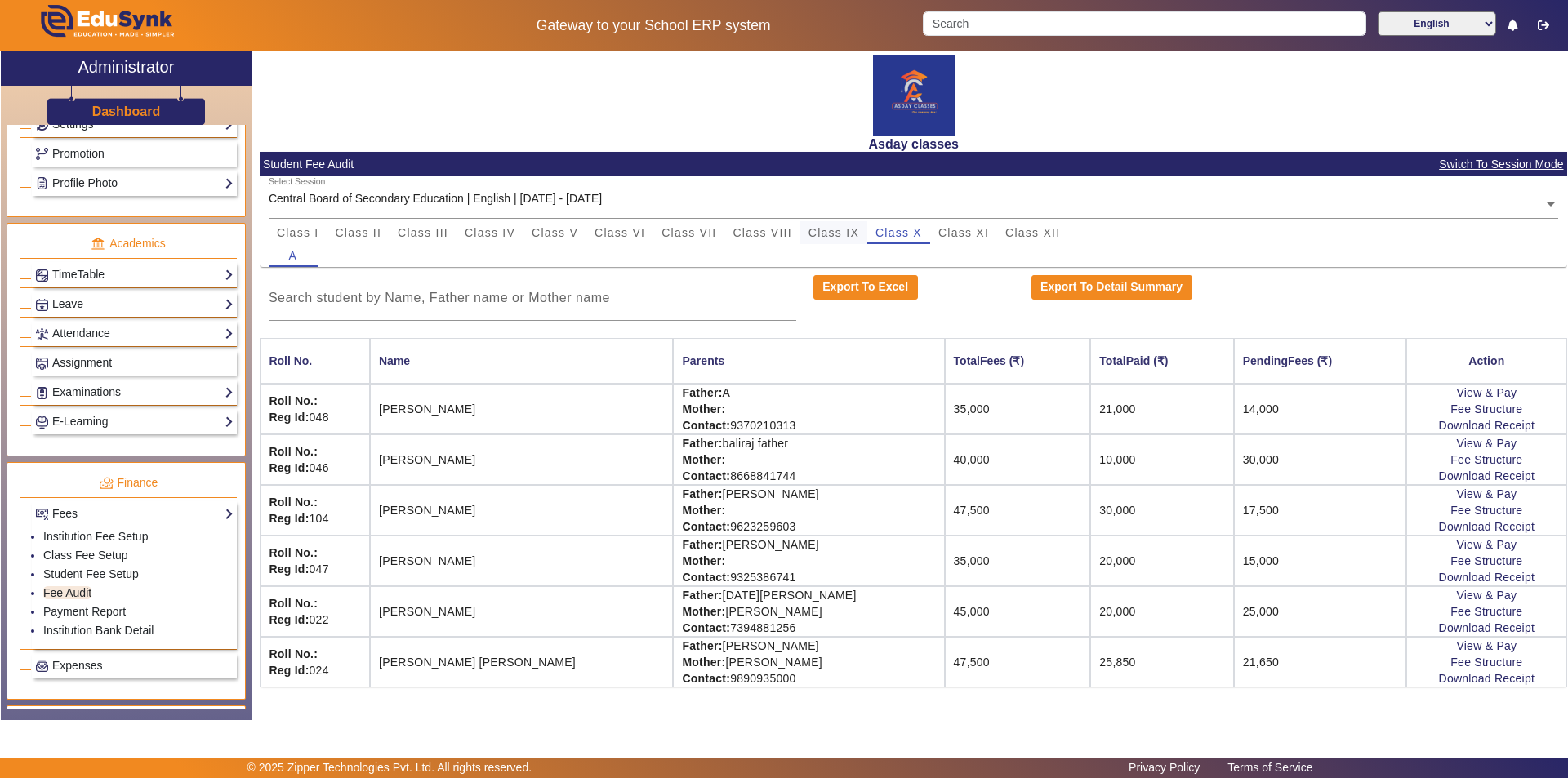
click at [781, 235] on span "Class IX" at bounding box center [834, 233] width 50 height 12
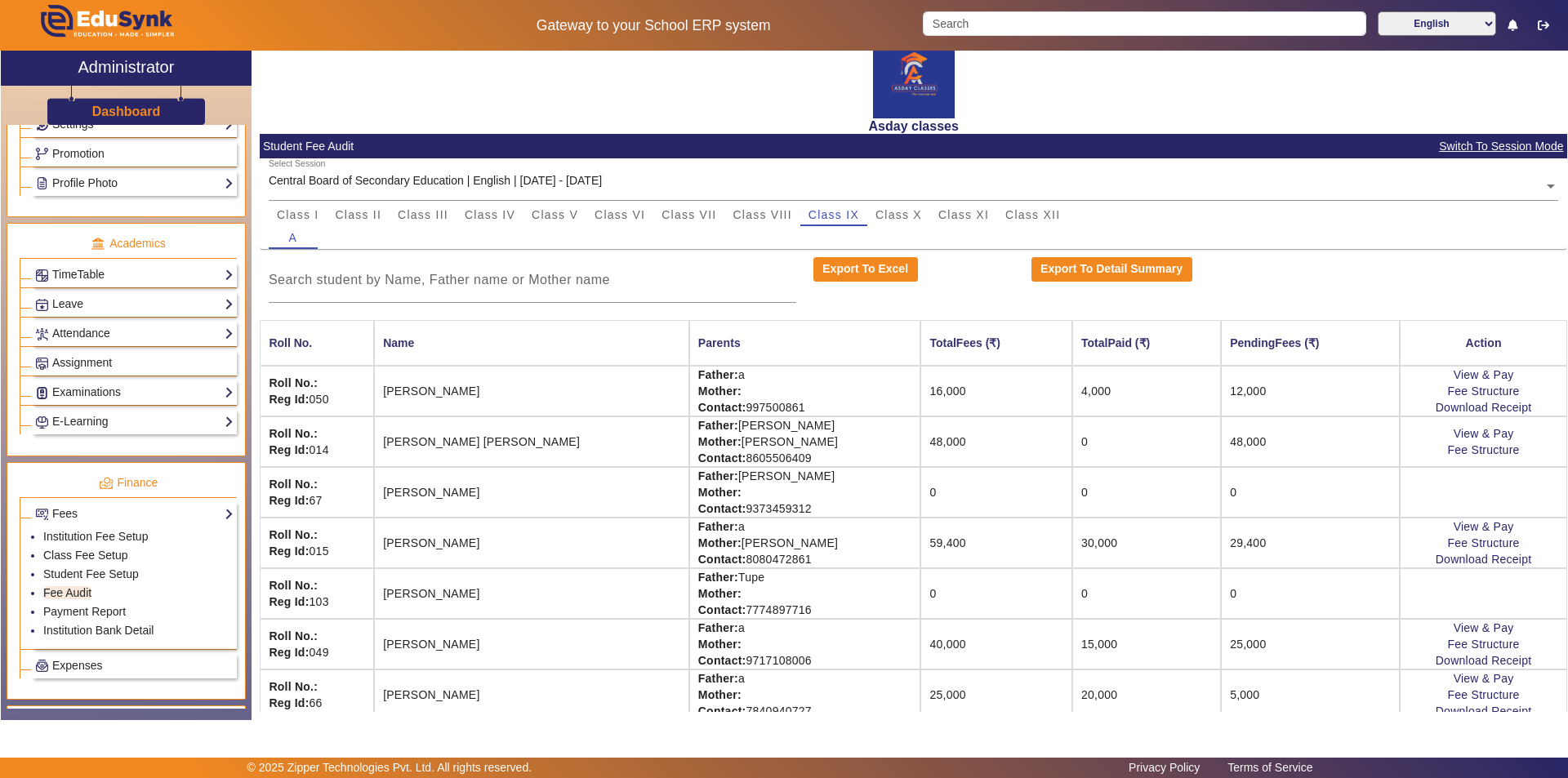
scroll to position [34, 0]
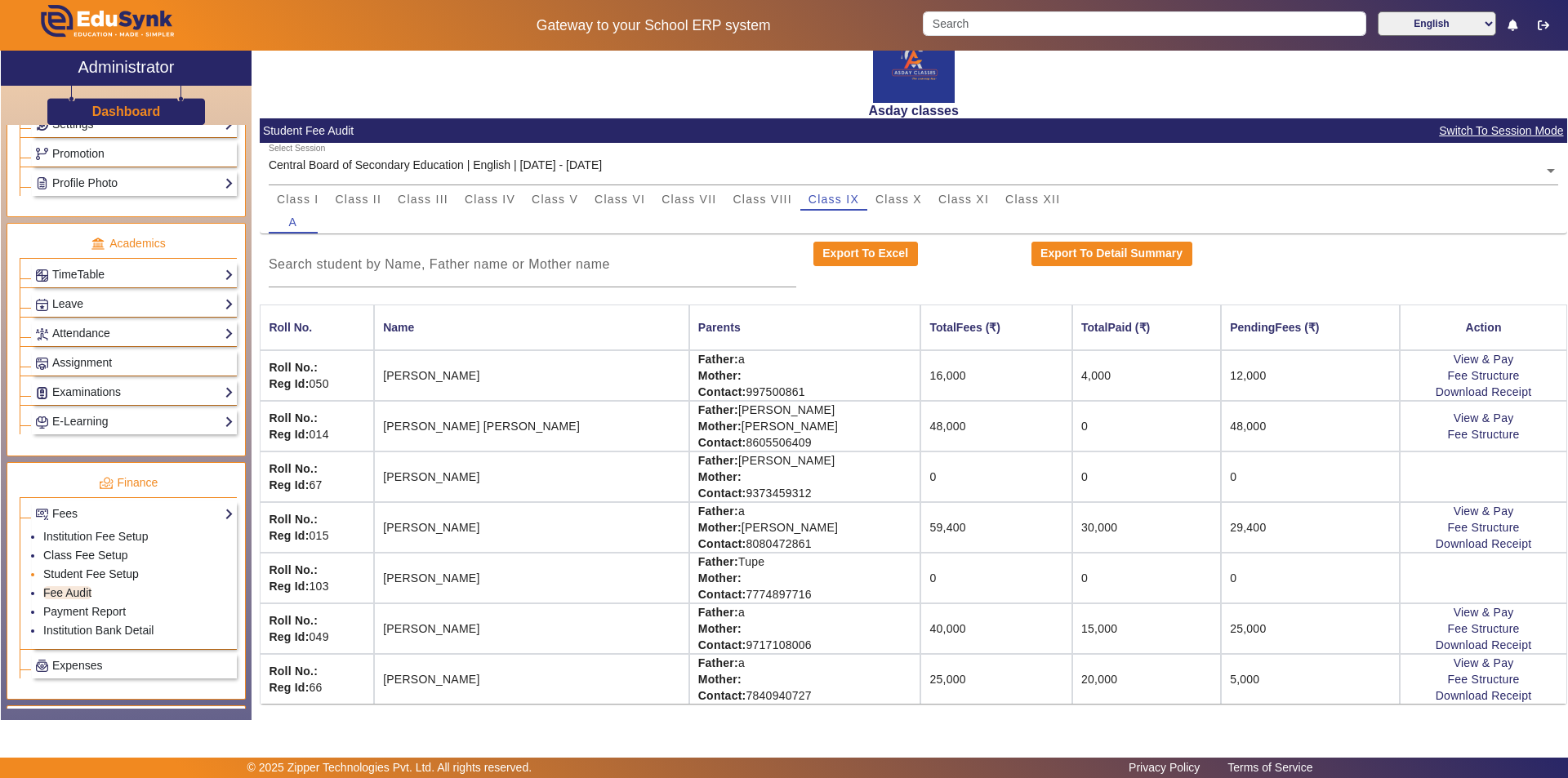
click at [109, 568] on link "Student Fee Setup" at bounding box center [92, 574] width 96 height 13
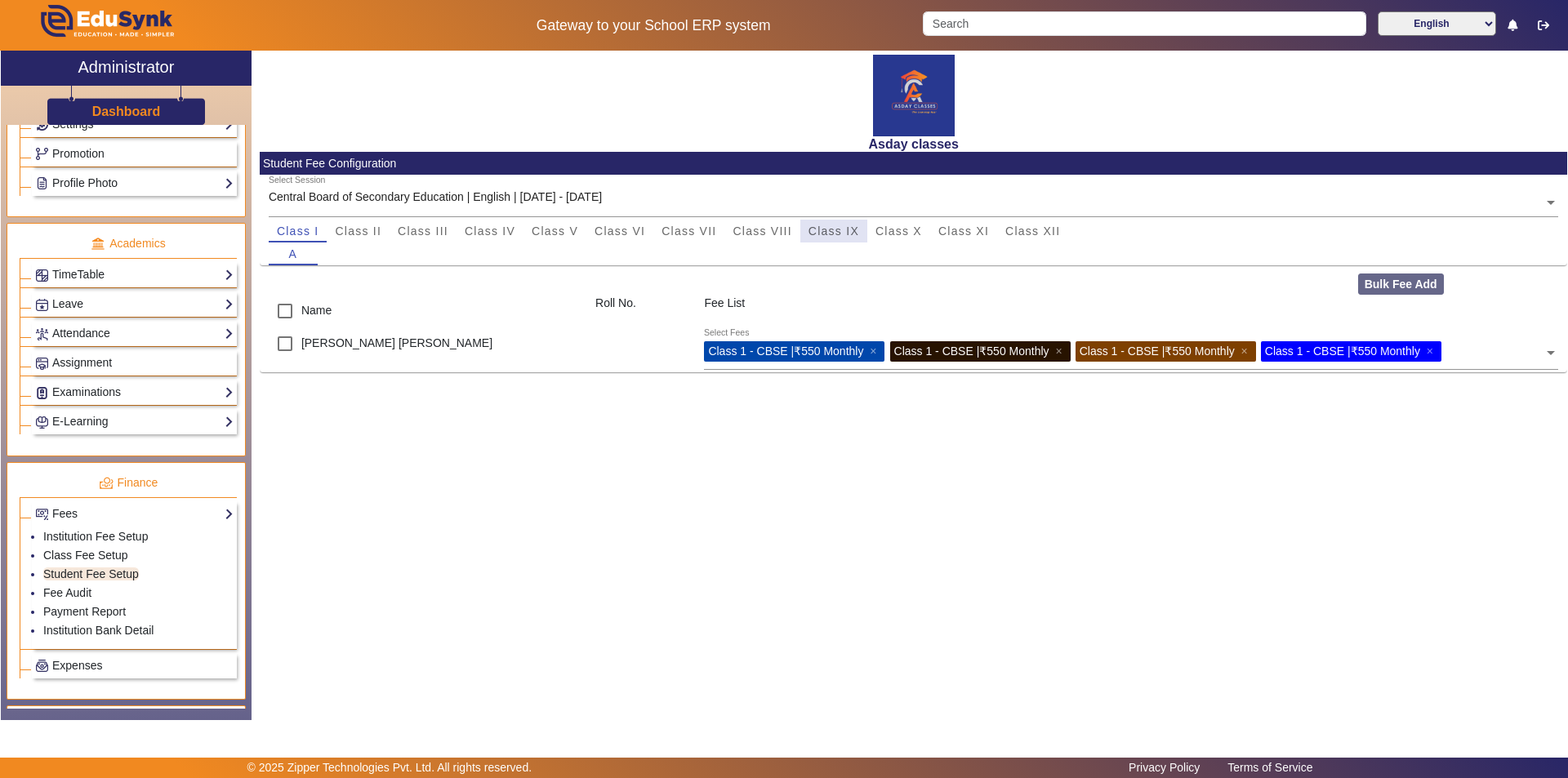
click at [781, 231] on span "Class IX" at bounding box center [834, 231] width 50 height 12
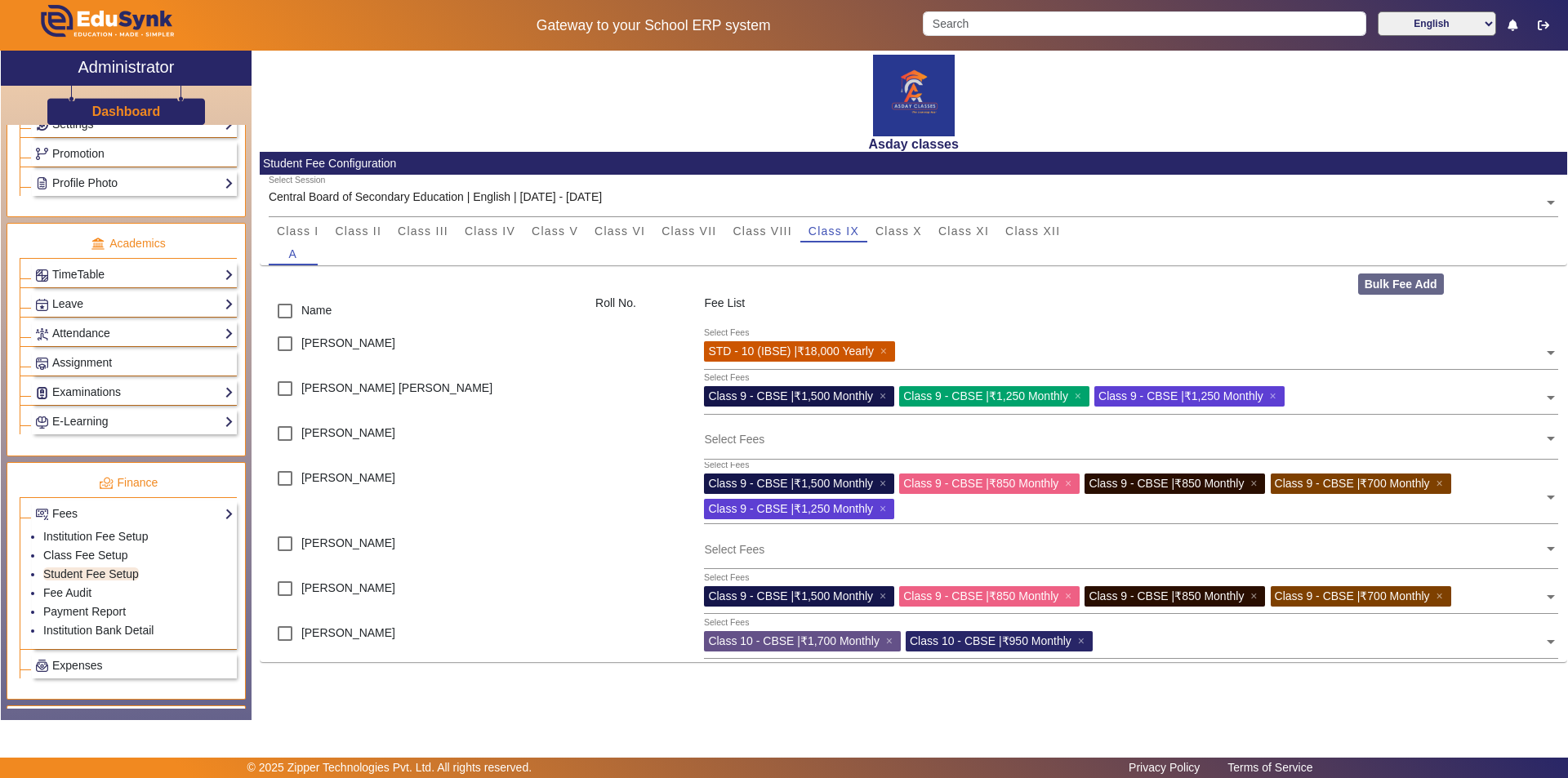
click at [589, 468] on div at bounding box center [641, 494] width 108 height 65
click at [615, 425] on div at bounding box center [641, 439] width 108 height 45
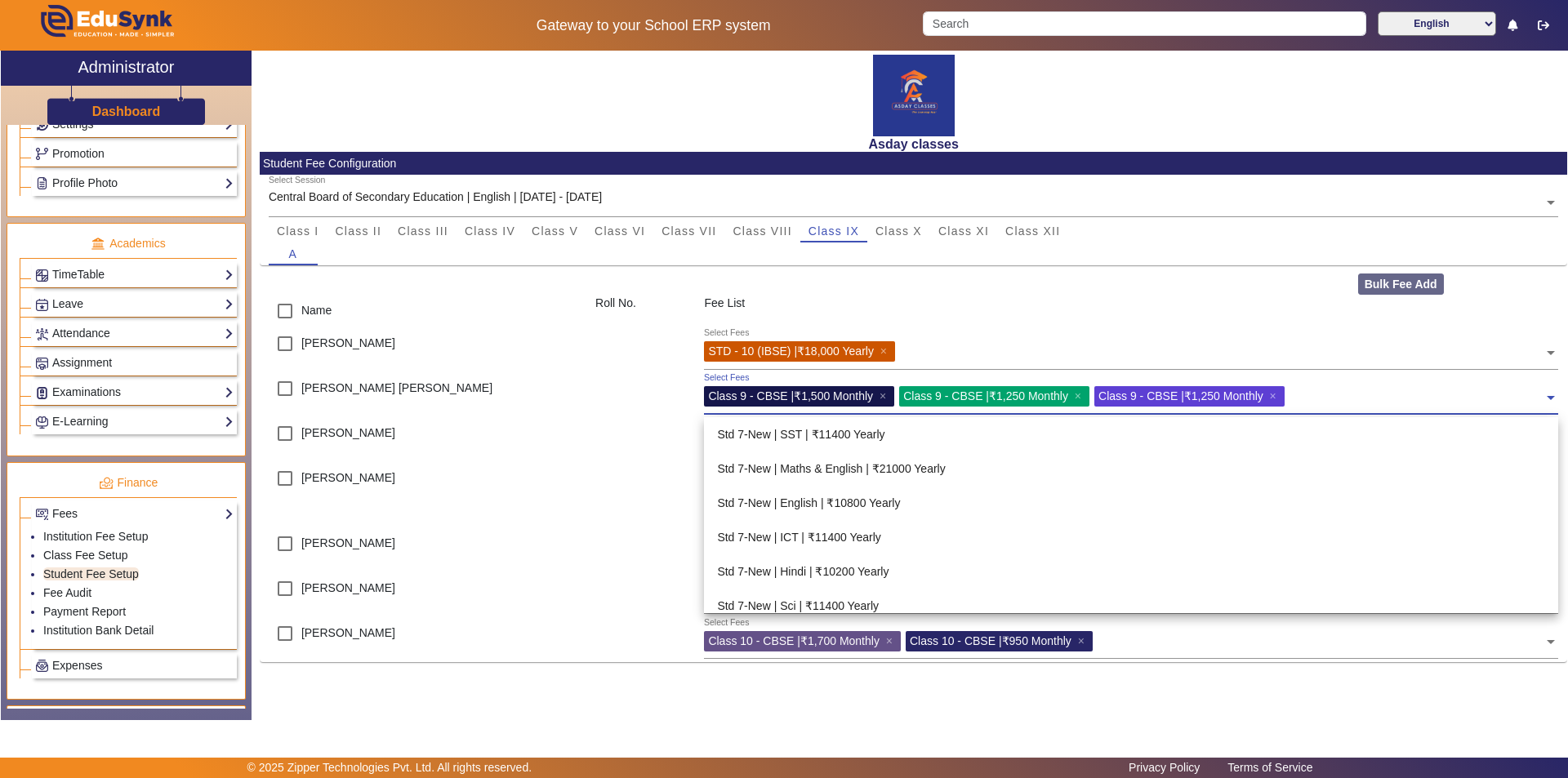
click at [781, 395] on span at bounding box center [1550, 392] width 14 height 26
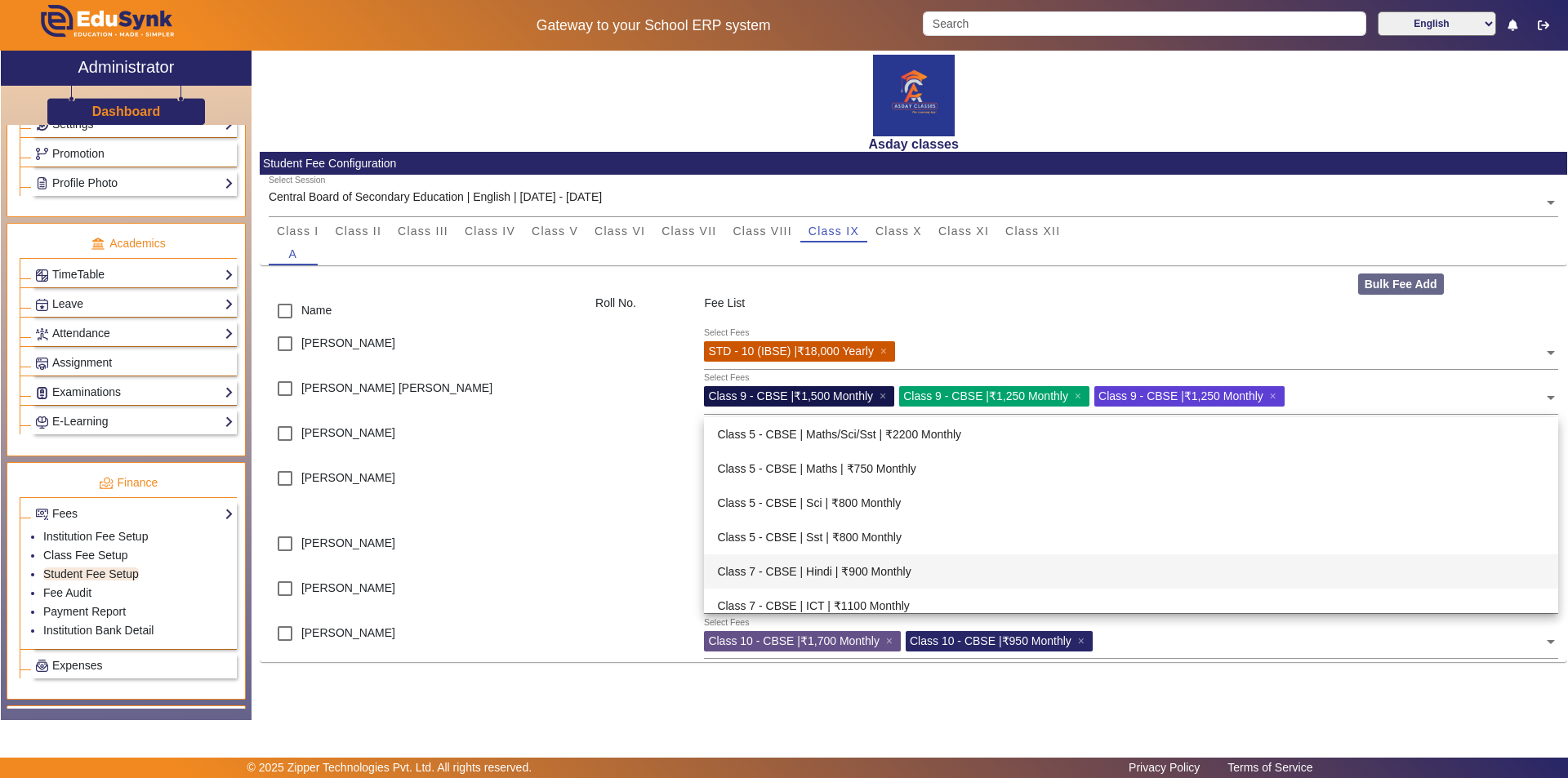
click at [559, 717] on div "X Administrator Dashboard Administration Institution Institution Details Sessio…" at bounding box center [784, 385] width 1566 height 670
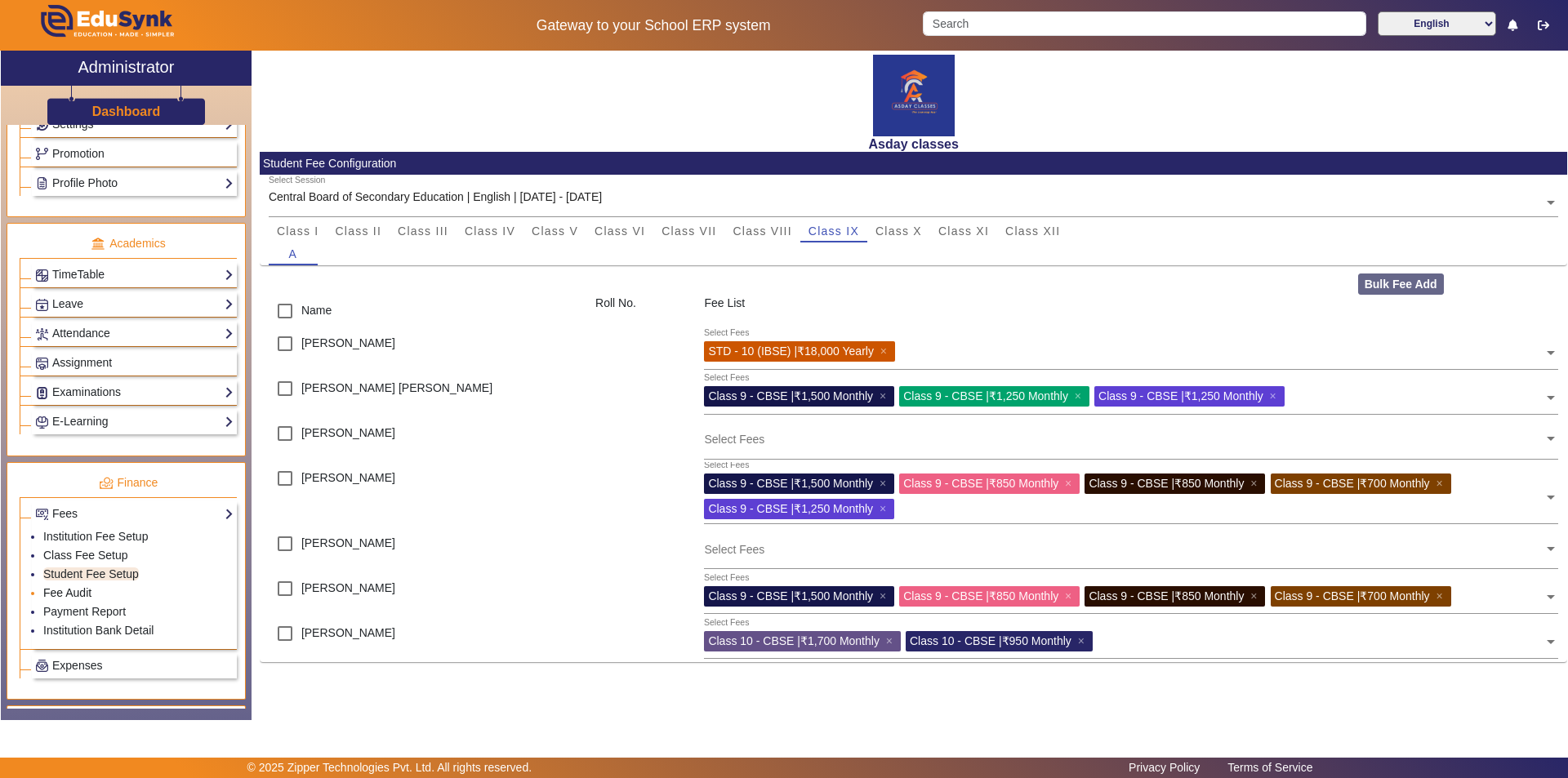
click at [87, 591] on link "Fee Audit" at bounding box center [67, 593] width 48 height 13
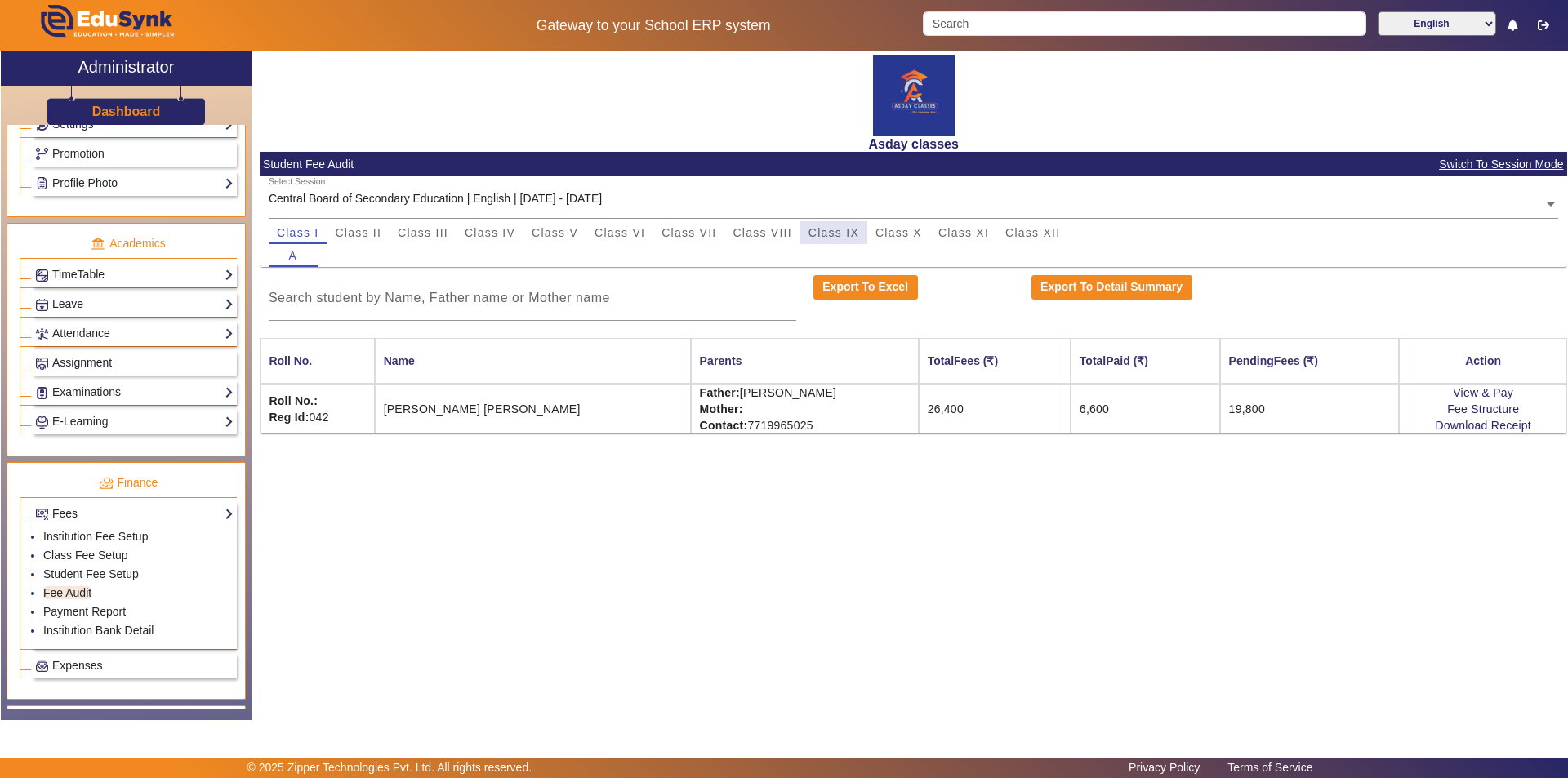
click at [781, 229] on span "Class IX" at bounding box center [834, 233] width 50 height 12
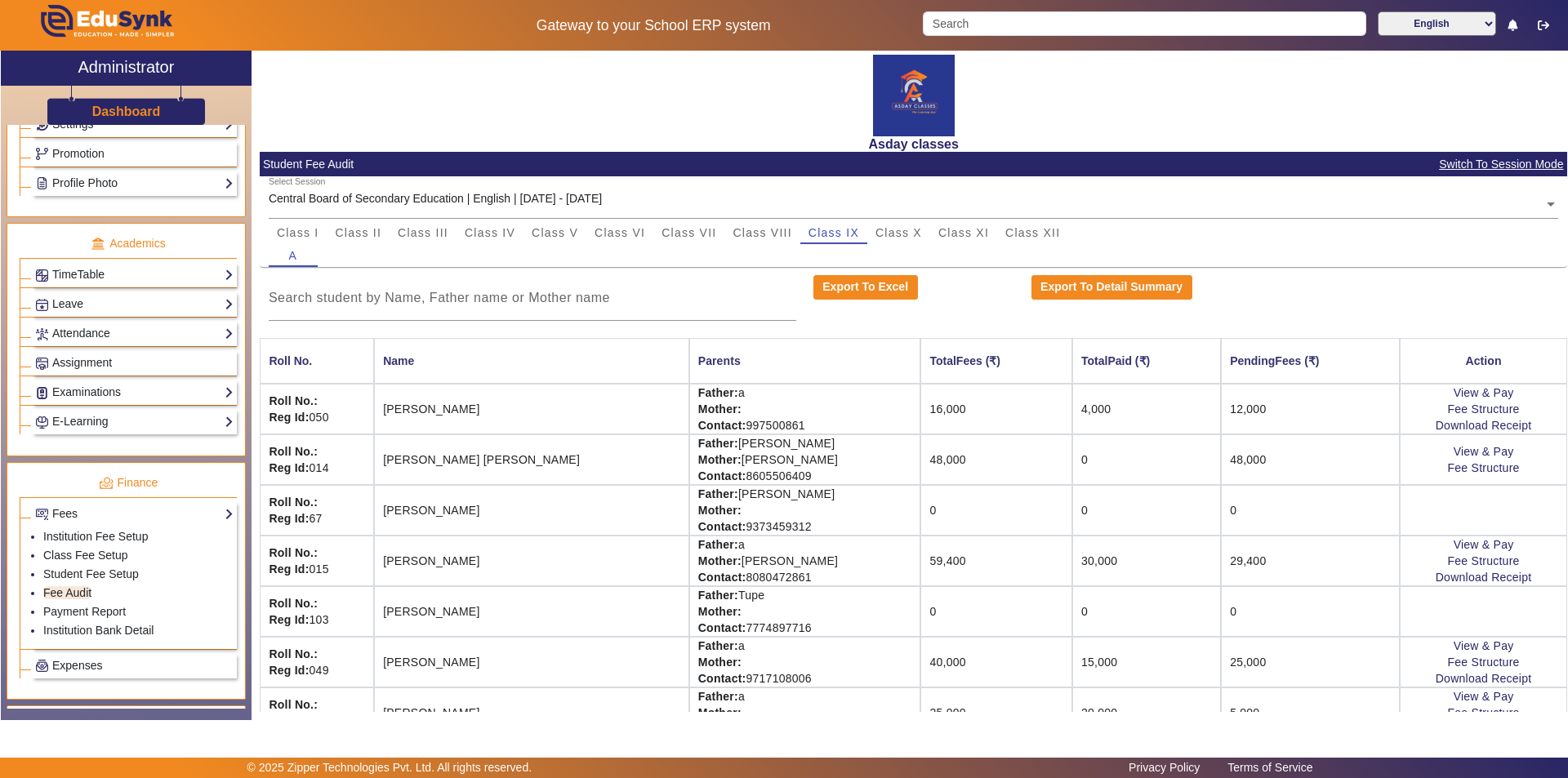
click at [781, 466] on td "48,000" at bounding box center [996, 460] width 152 height 50
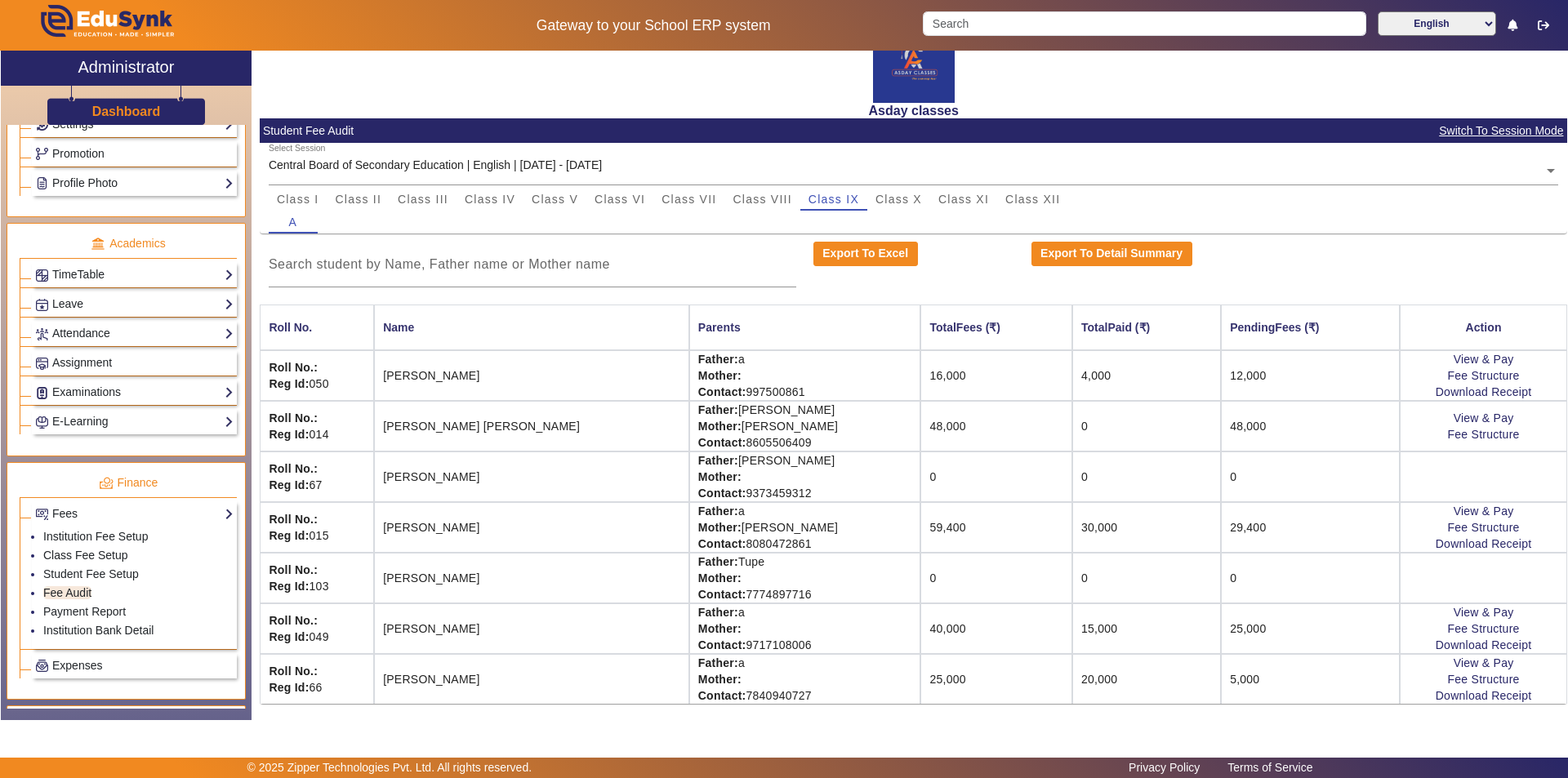
click at [755, 331] on th "Parents" at bounding box center [805, 327] width 232 height 45
drag, startPoint x: 1261, startPoint y: 434, endPoint x: 1254, endPoint y: 429, distance: 8.6
click at [781, 434] on td "48,000" at bounding box center [1310, 426] width 179 height 50
click at [119, 577] on link "Student Fee Setup" at bounding box center [92, 574] width 96 height 13
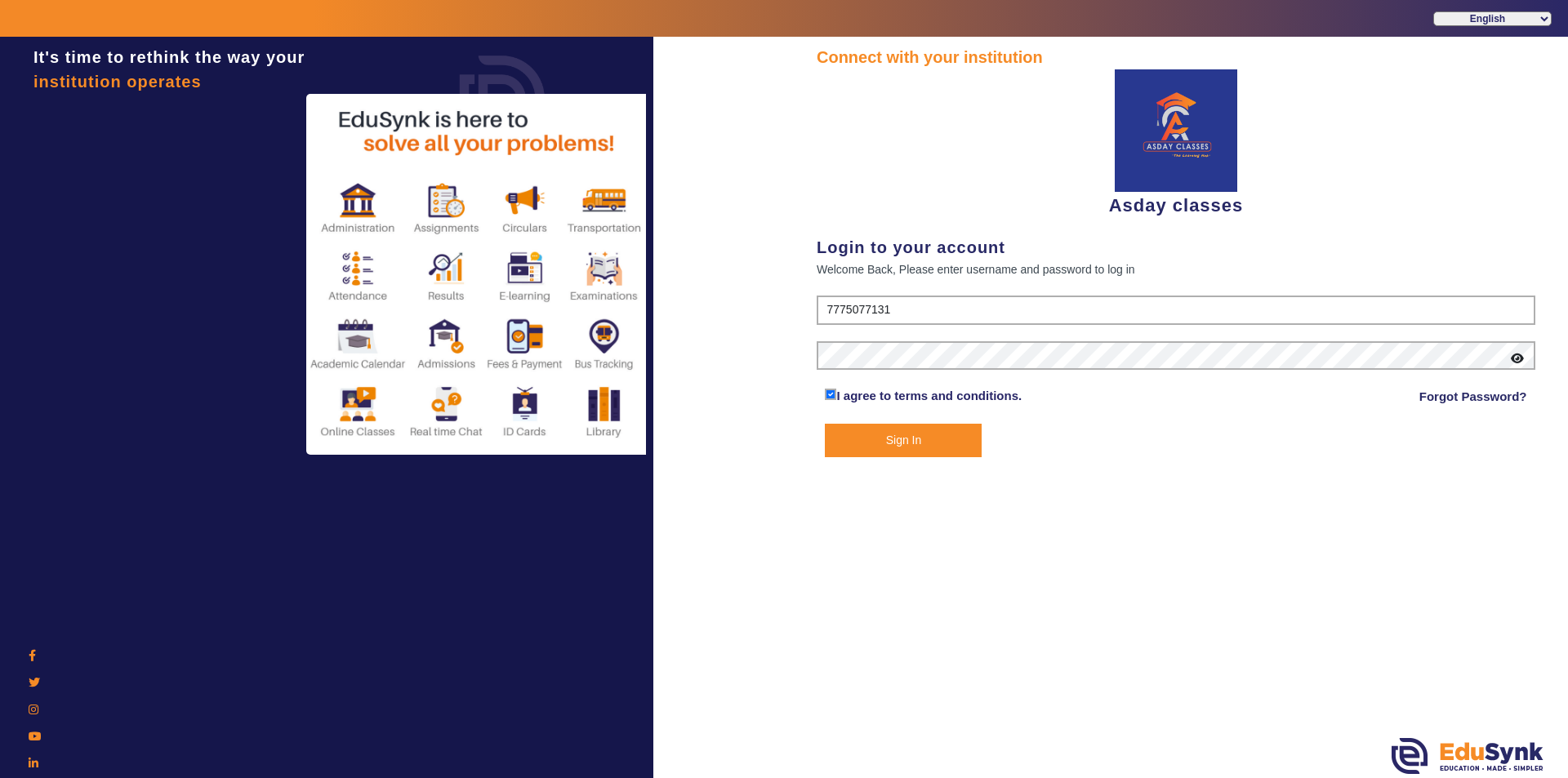
click at [781, 449] on button "Sign In" at bounding box center [903, 440] width 157 height 34
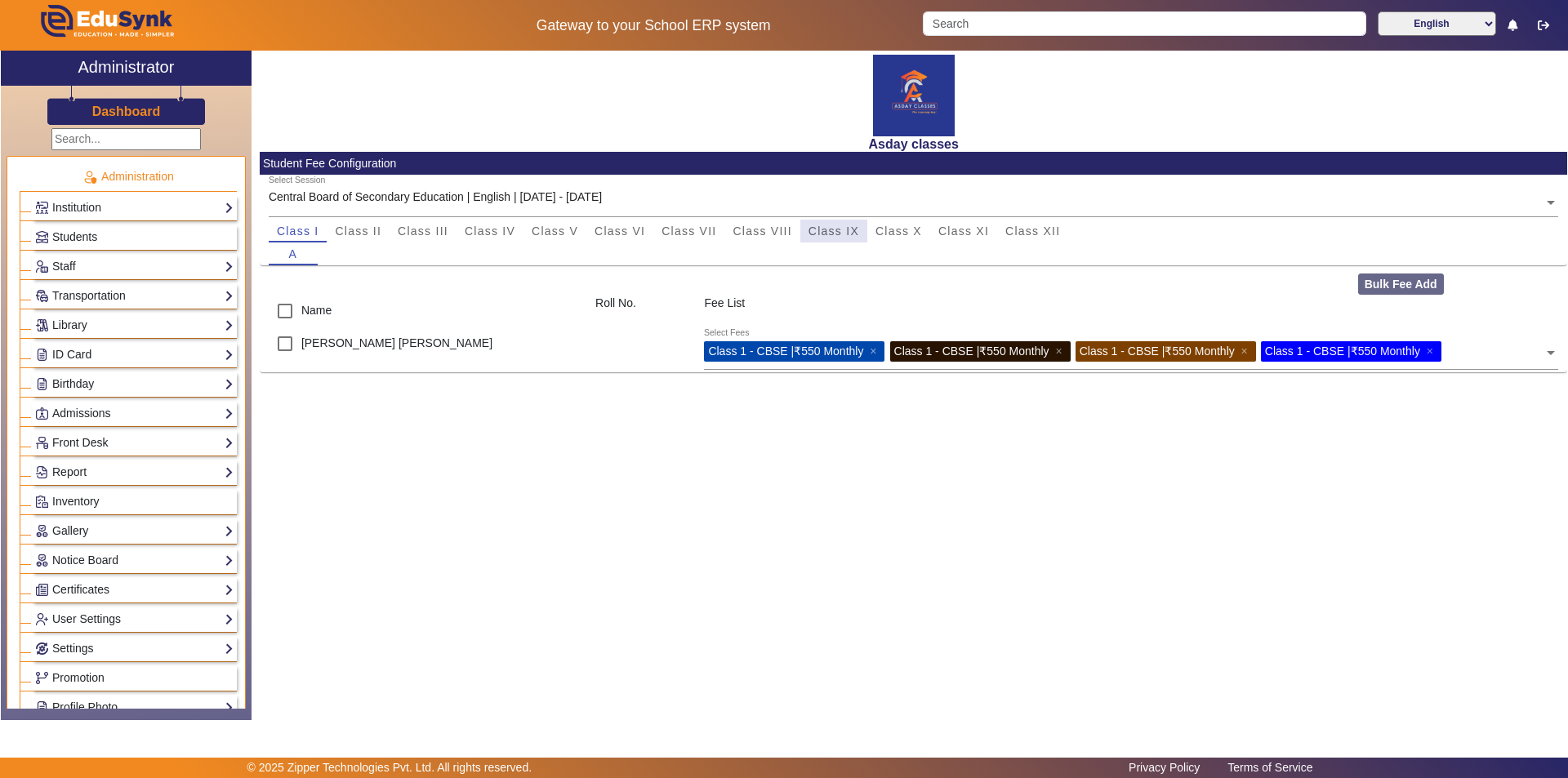
click at [781, 232] on span "Class IX" at bounding box center [834, 231] width 50 height 12
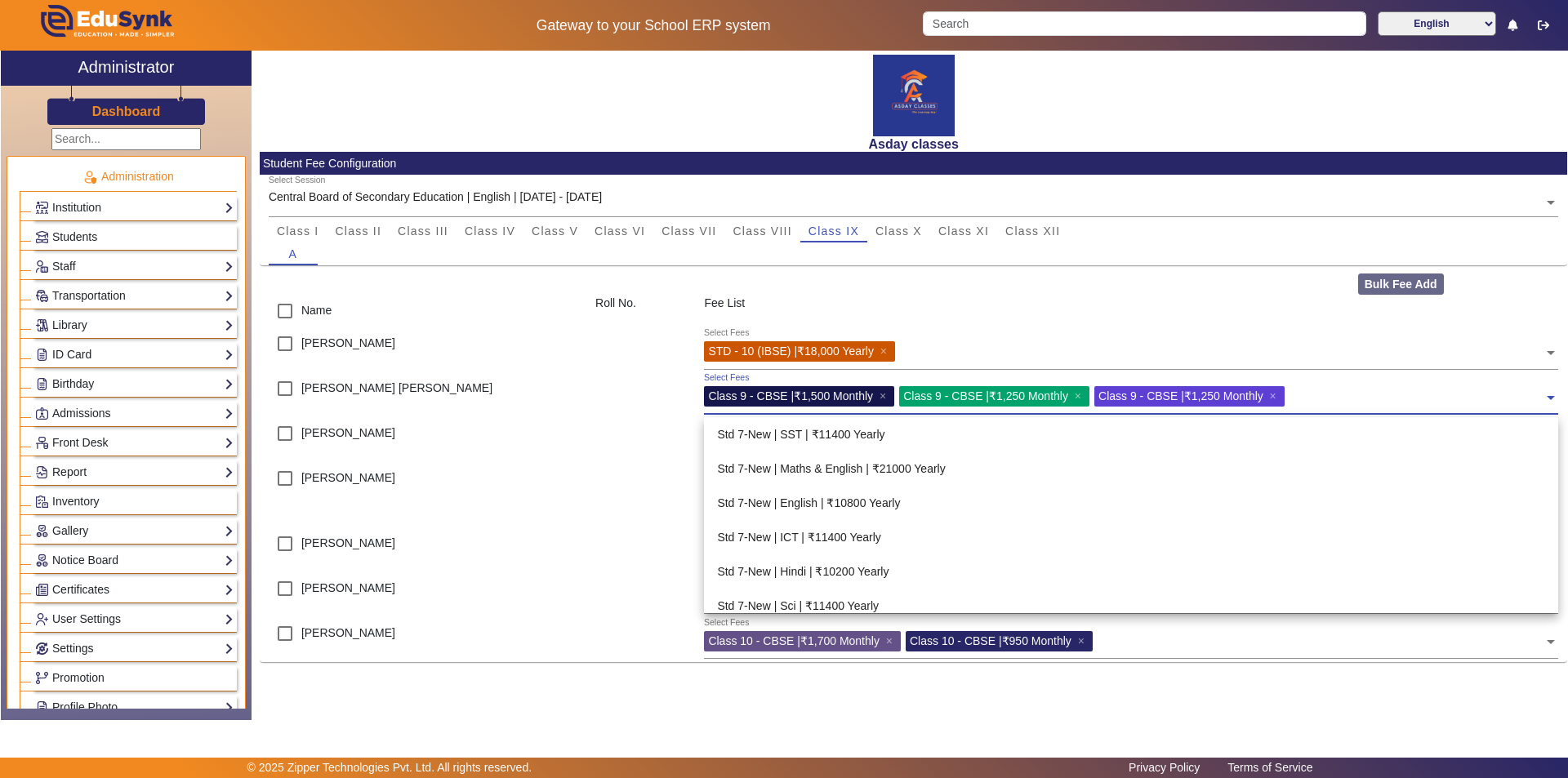
click at [781, 396] on span at bounding box center [1550, 392] width 14 height 26
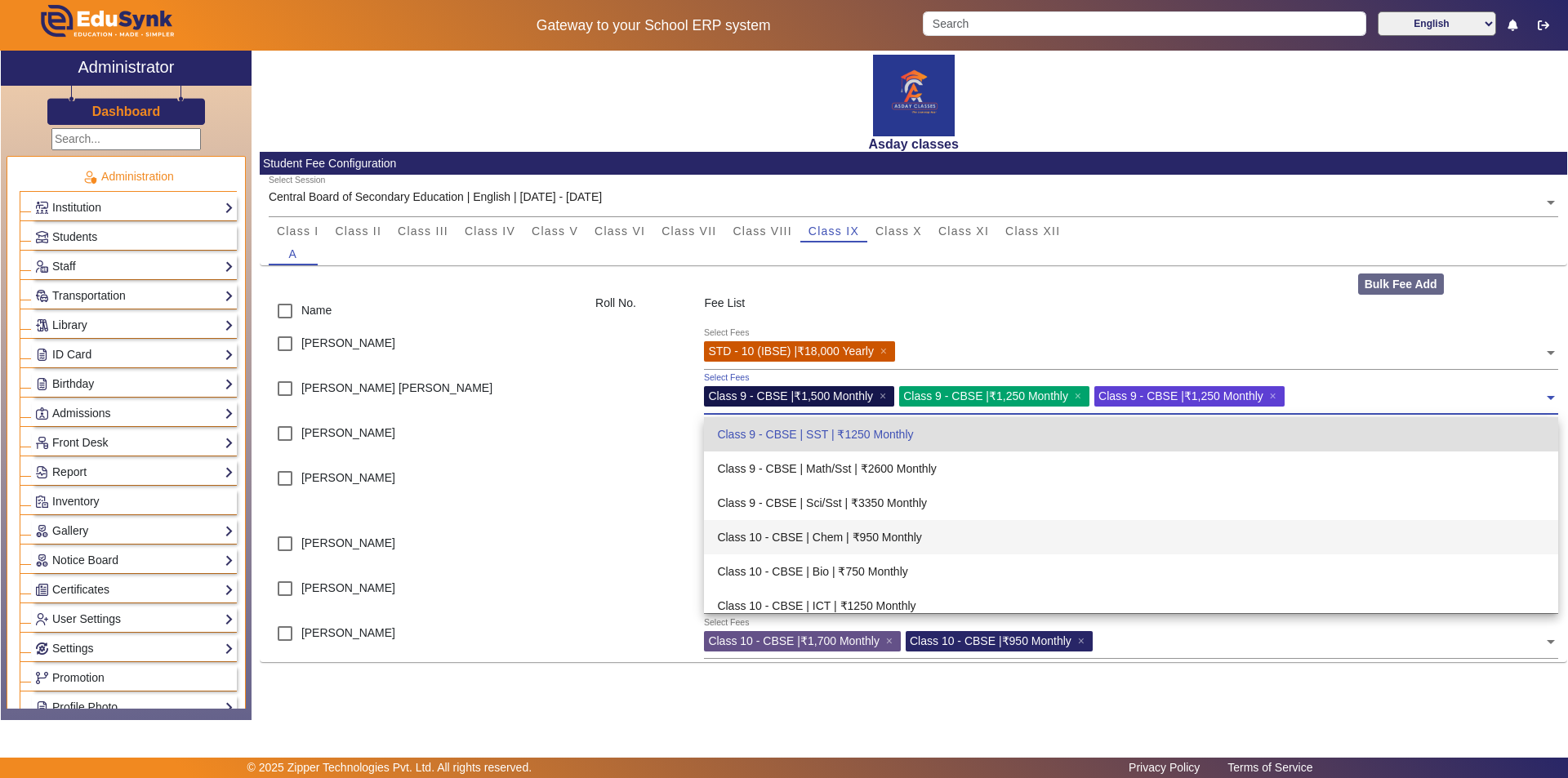
scroll to position [3141, 0]
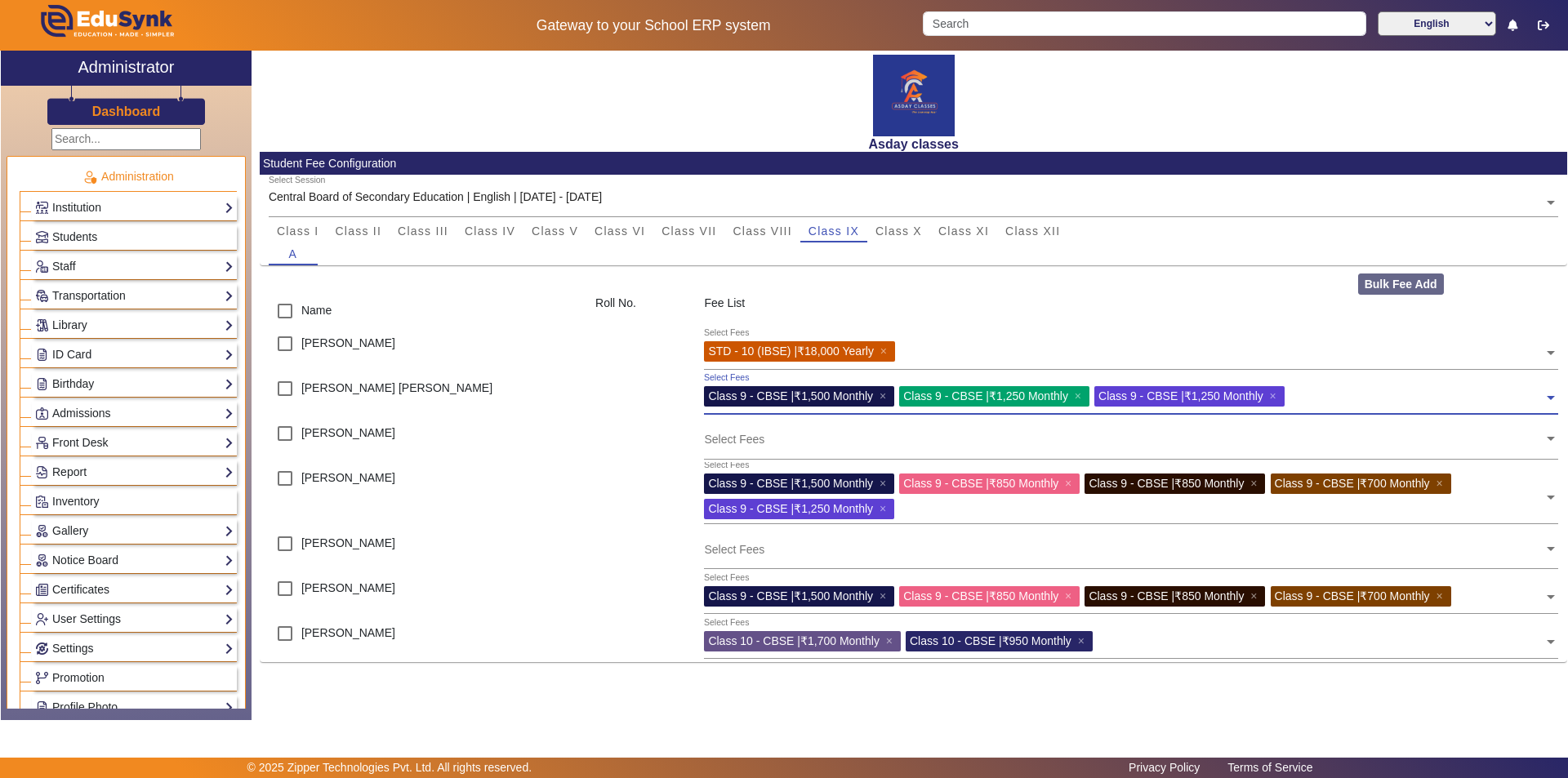
click at [781, 397] on span at bounding box center [1550, 392] width 14 height 26
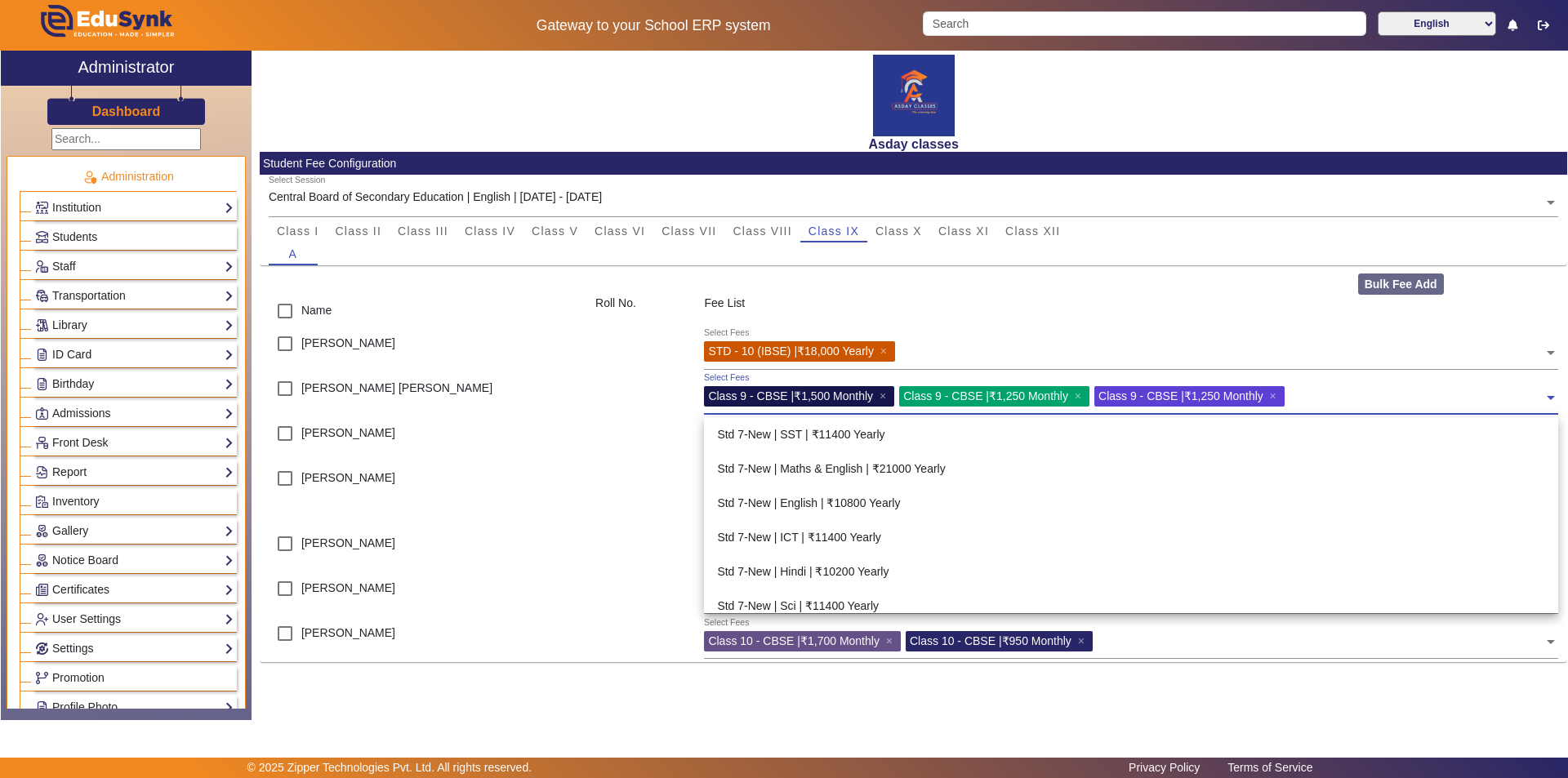
click at [781, 396] on span at bounding box center [1550, 392] width 14 height 26
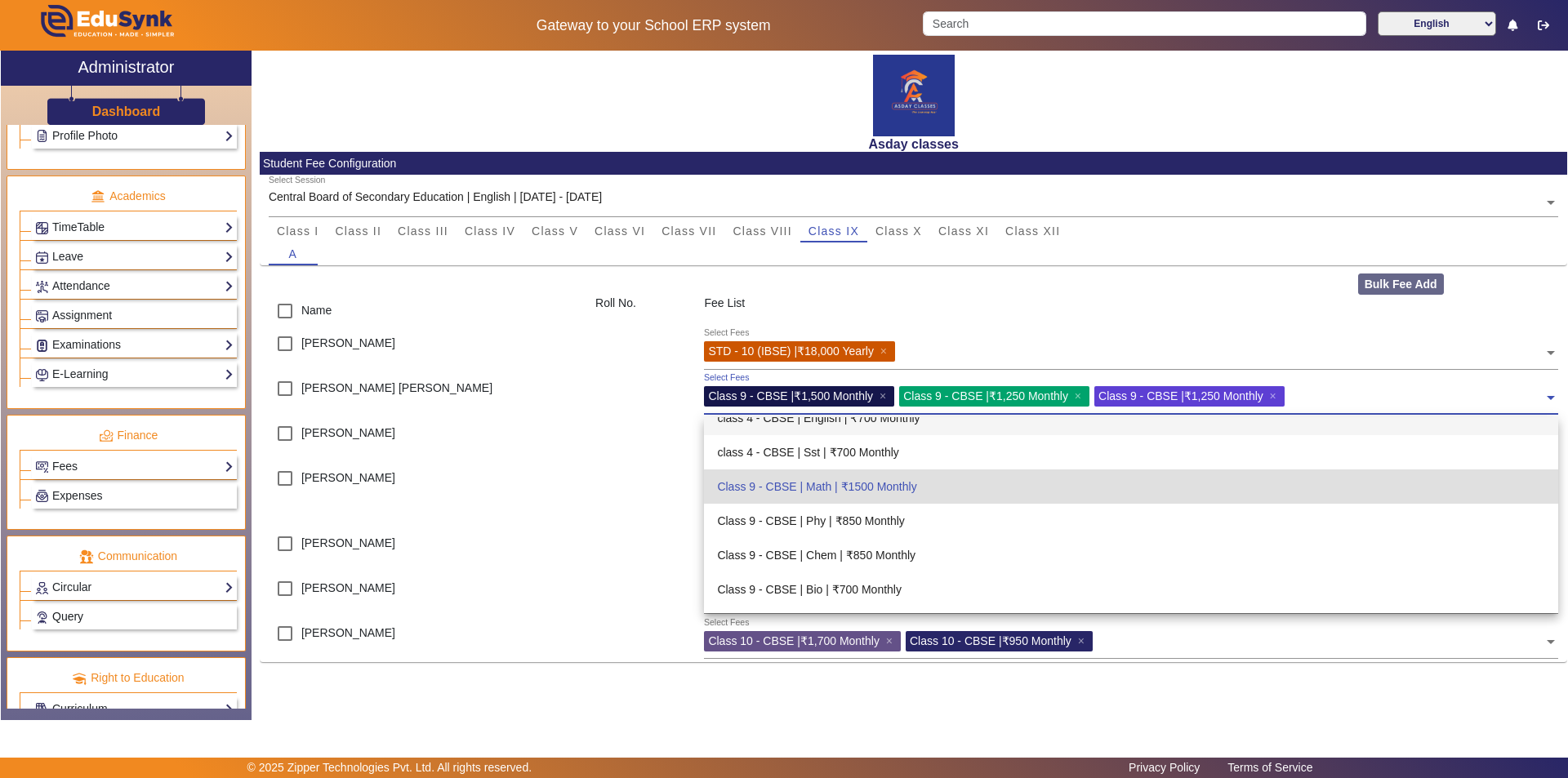
scroll to position [606, 0]
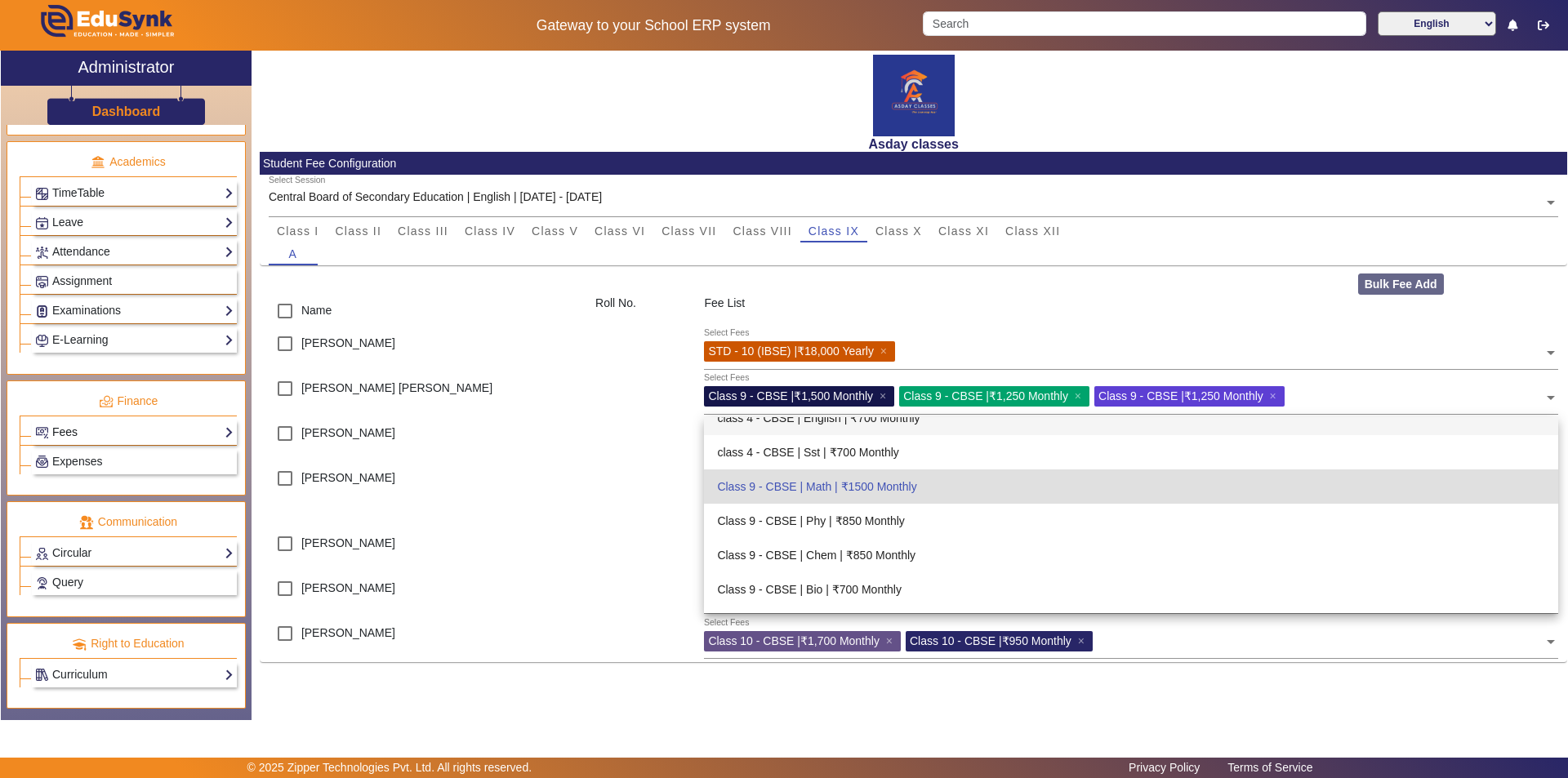
click at [159, 423] on link "Fees" at bounding box center [134, 432] width 198 height 18
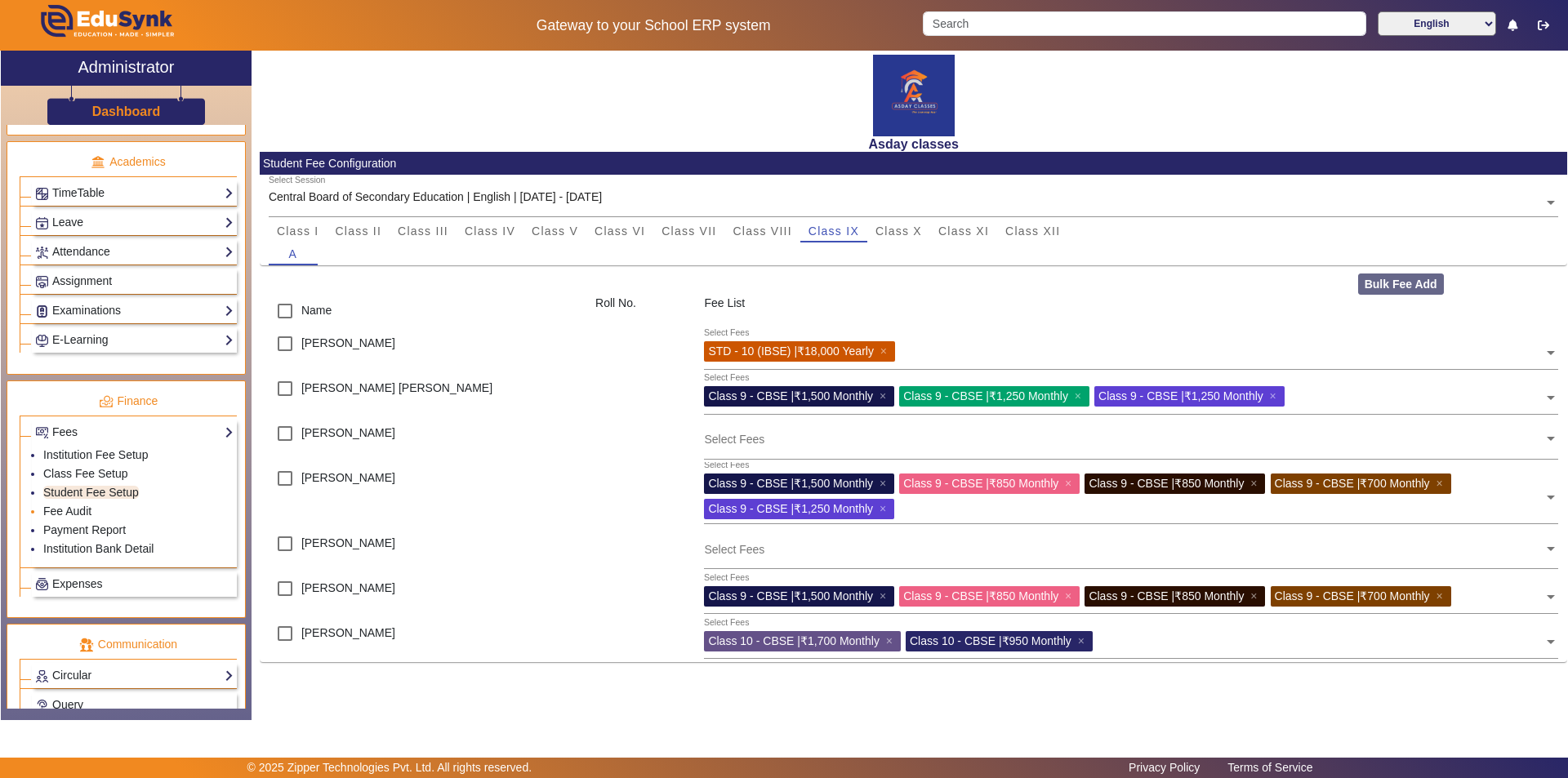
click at [126, 515] on li "Fee Audit" at bounding box center [139, 513] width 190 height 18
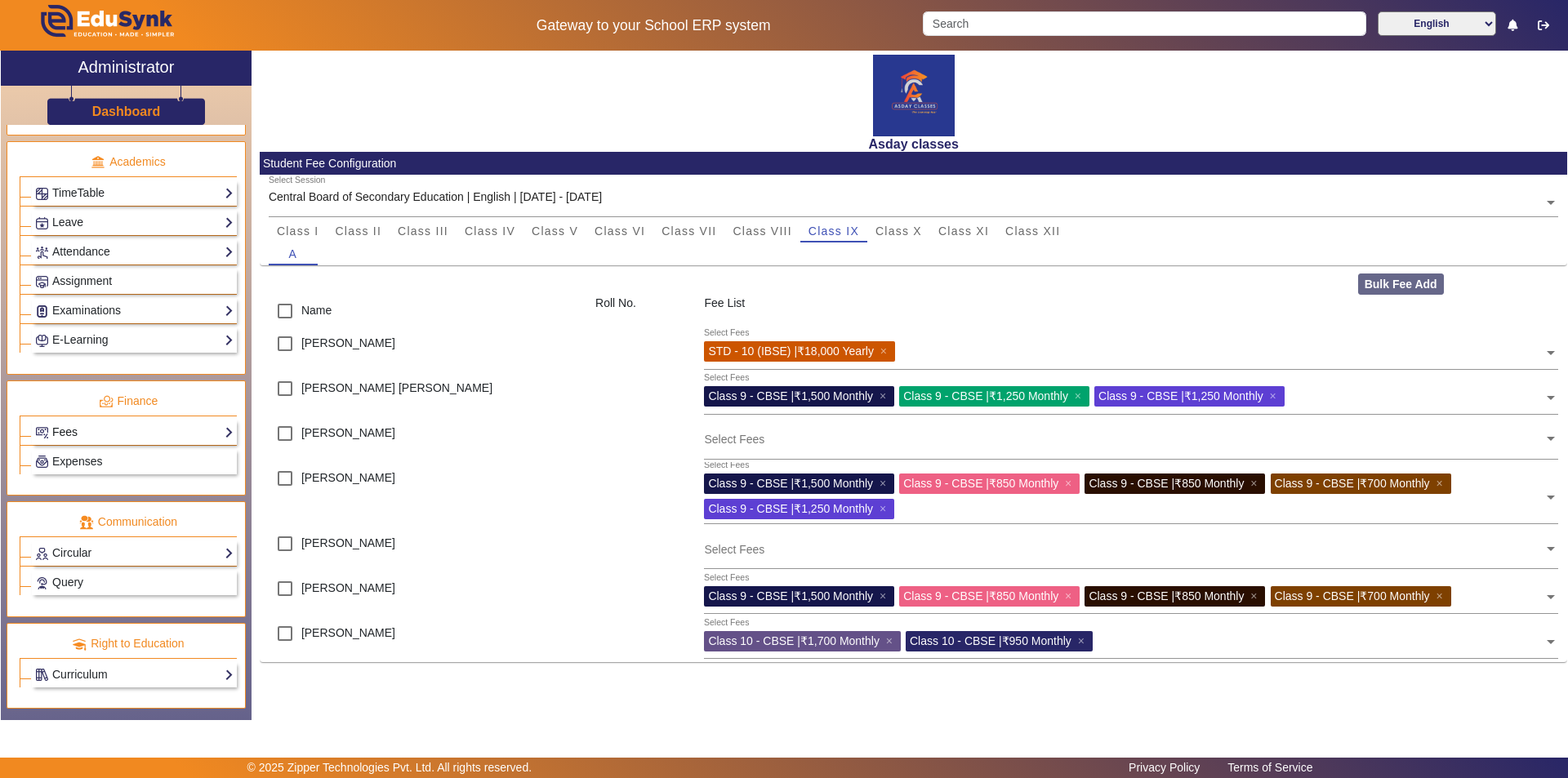
click at [183, 431] on link "Fees" at bounding box center [134, 432] width 198 height 18
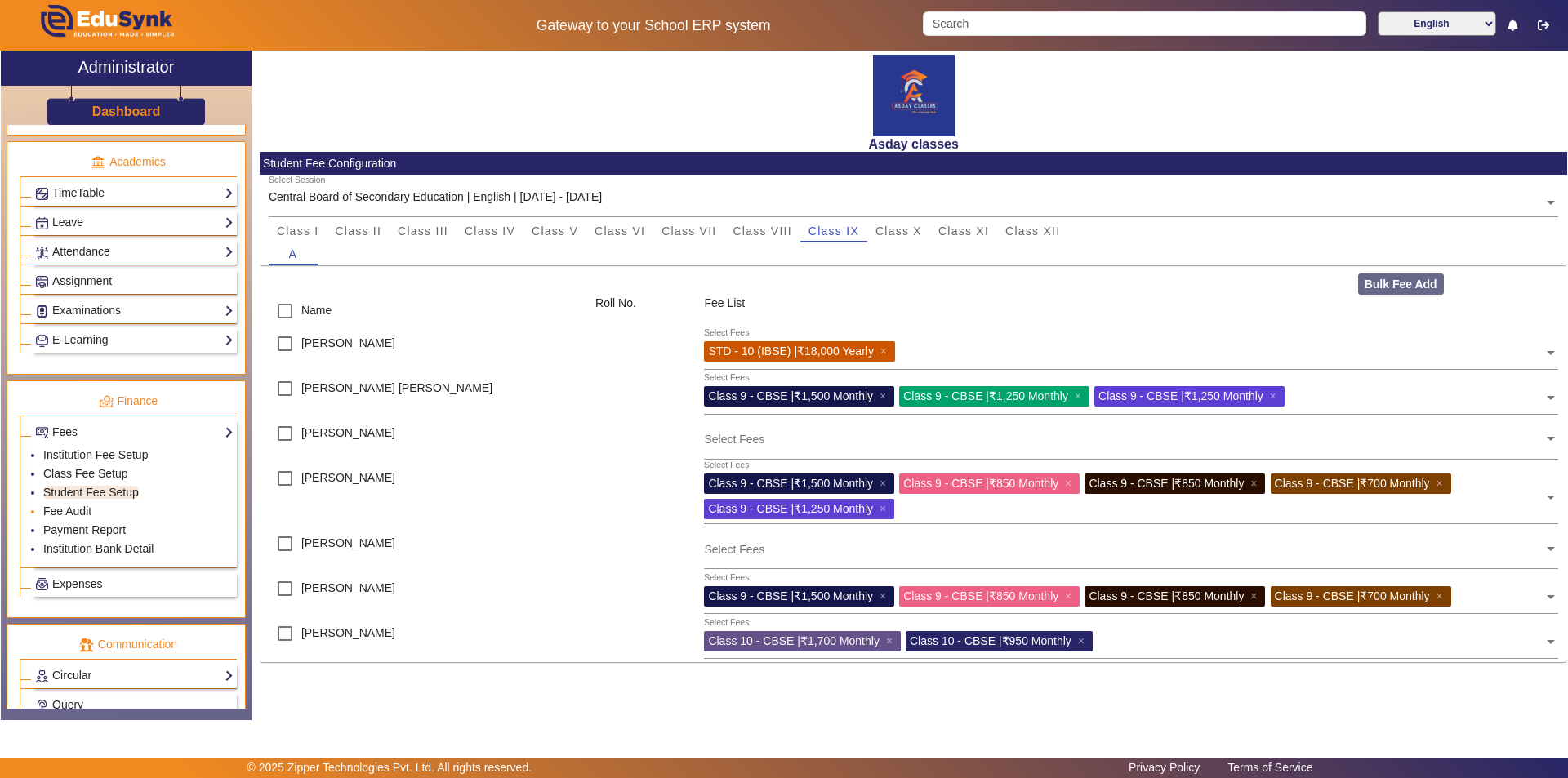
click at [118, 511] on li "Fee Audit" at bounding box center [139, 513] width 190 height 18
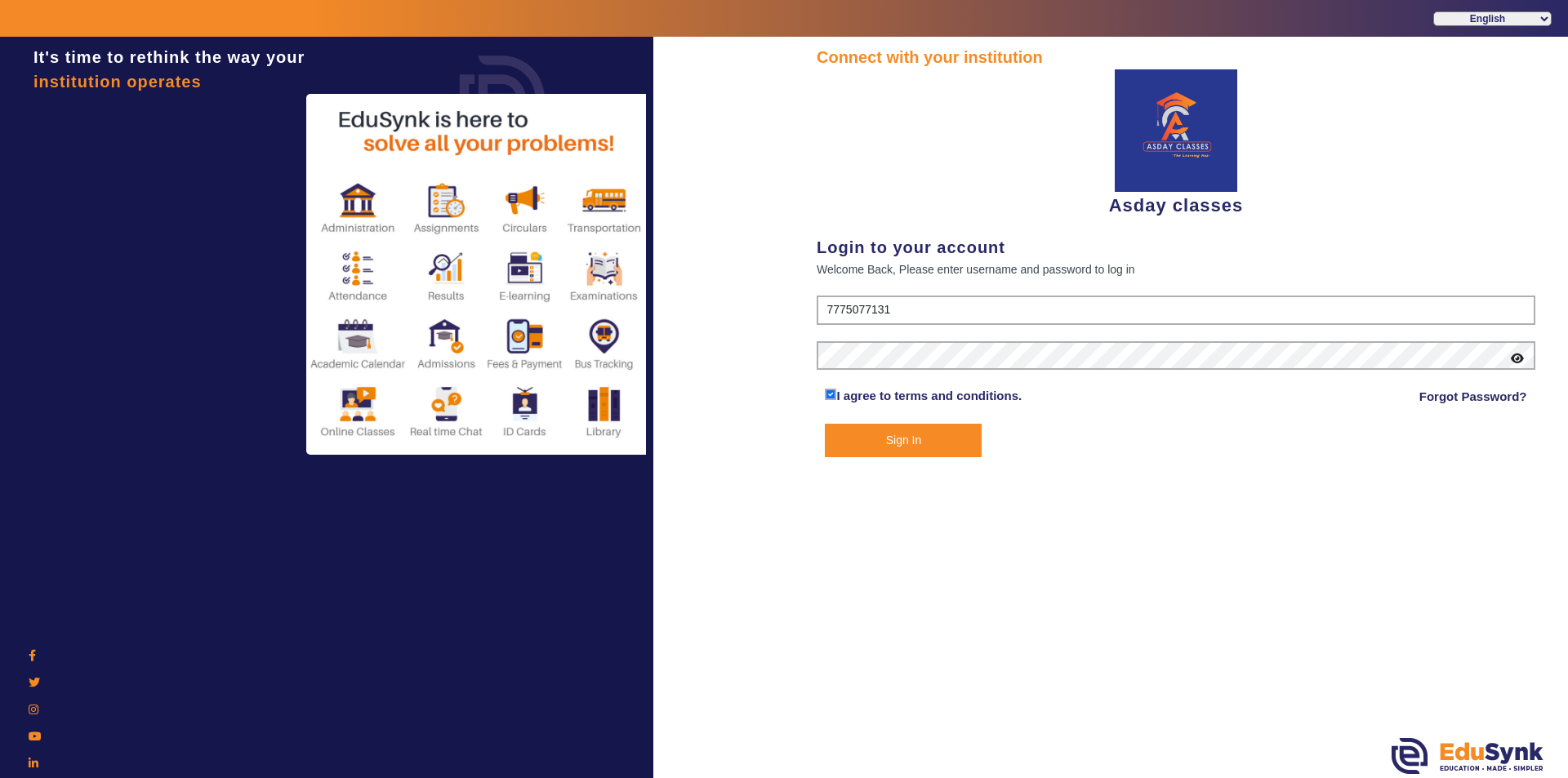
click at [781, 442] on button "Sign In" at bounding box center [903, 440] width 157 height 34
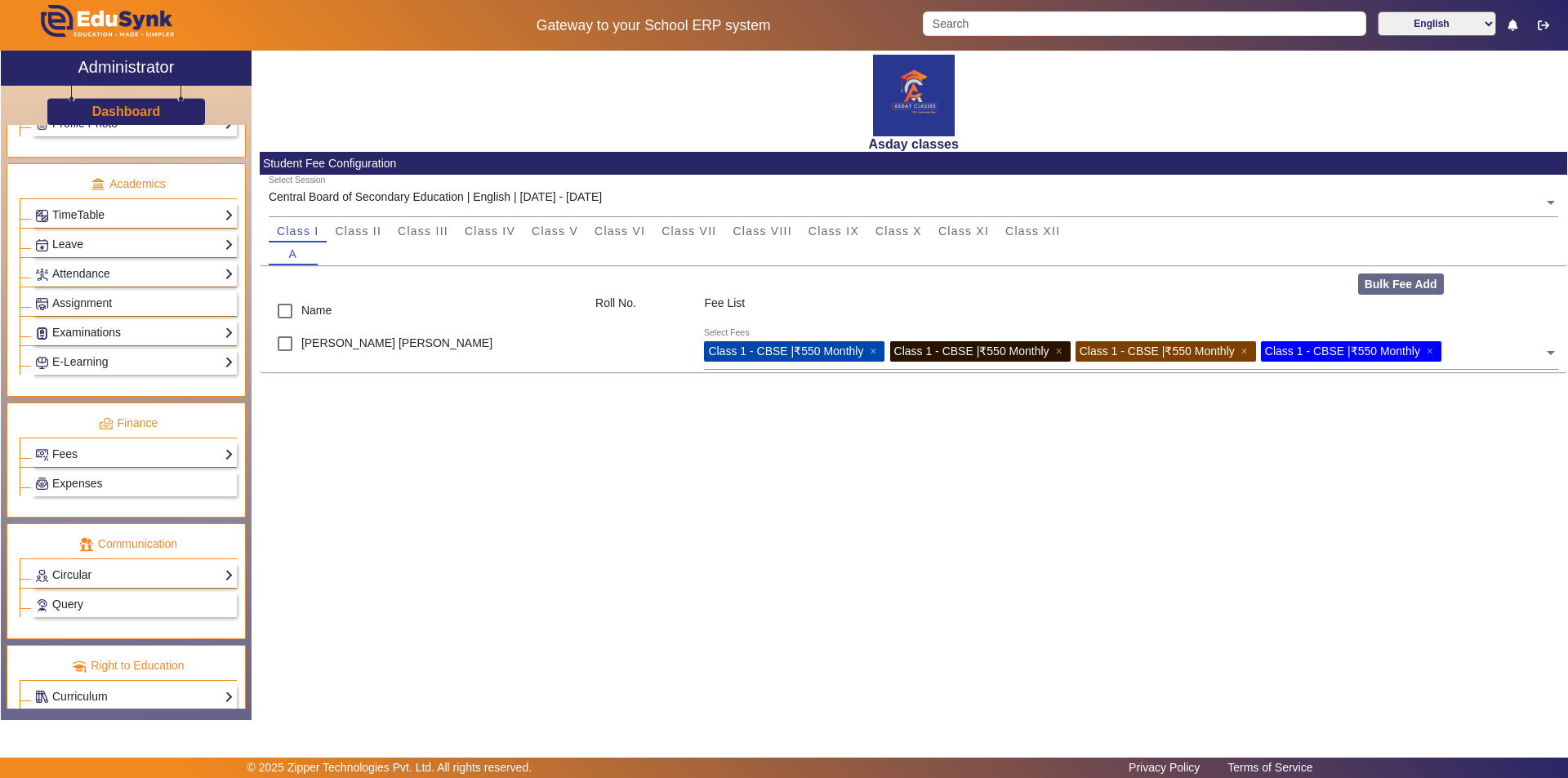
scroll to position [606, 0]
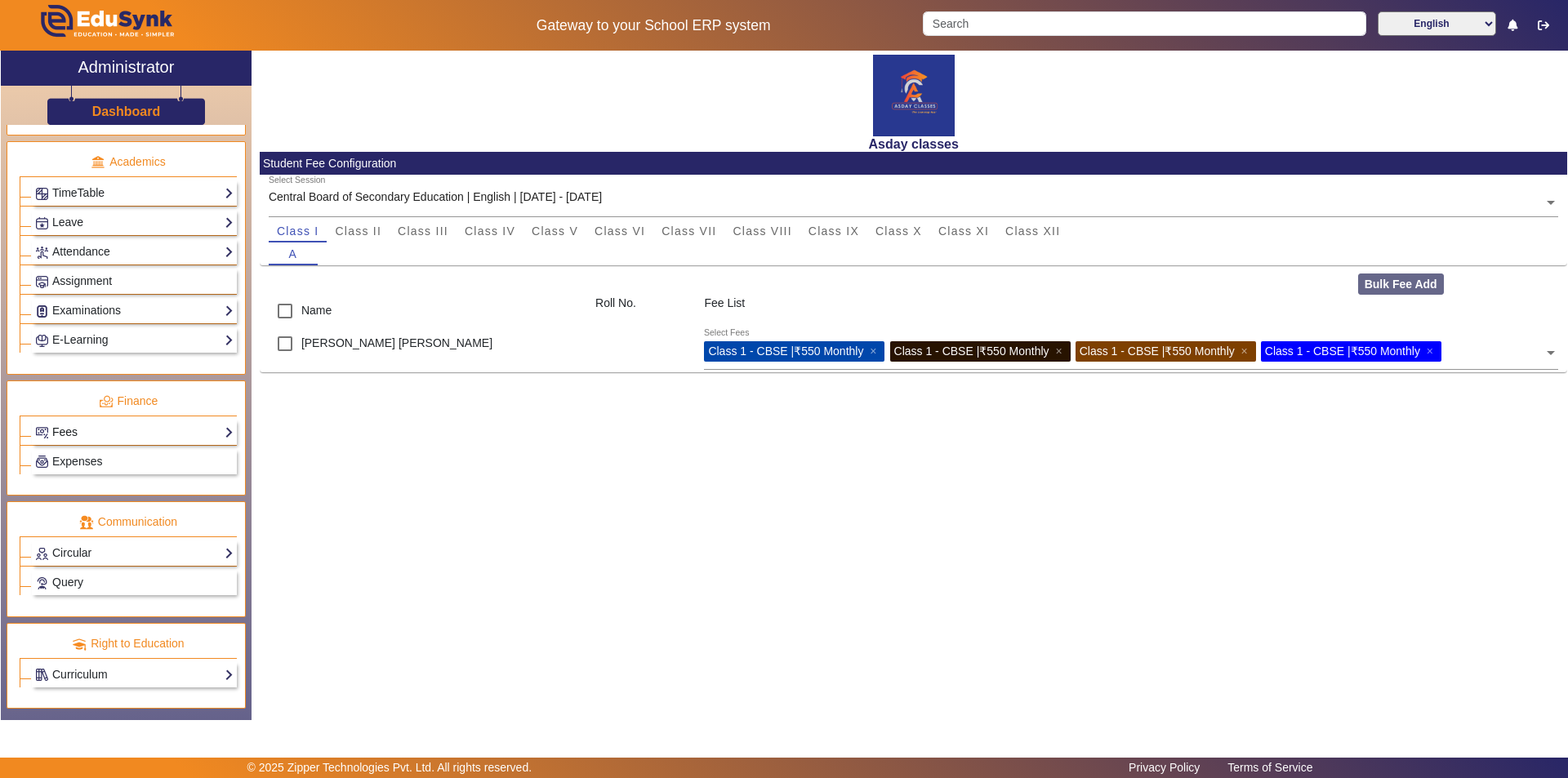
click at [136, 432] on link "Fees" at bounding box center [134, 432] width 198 height 18
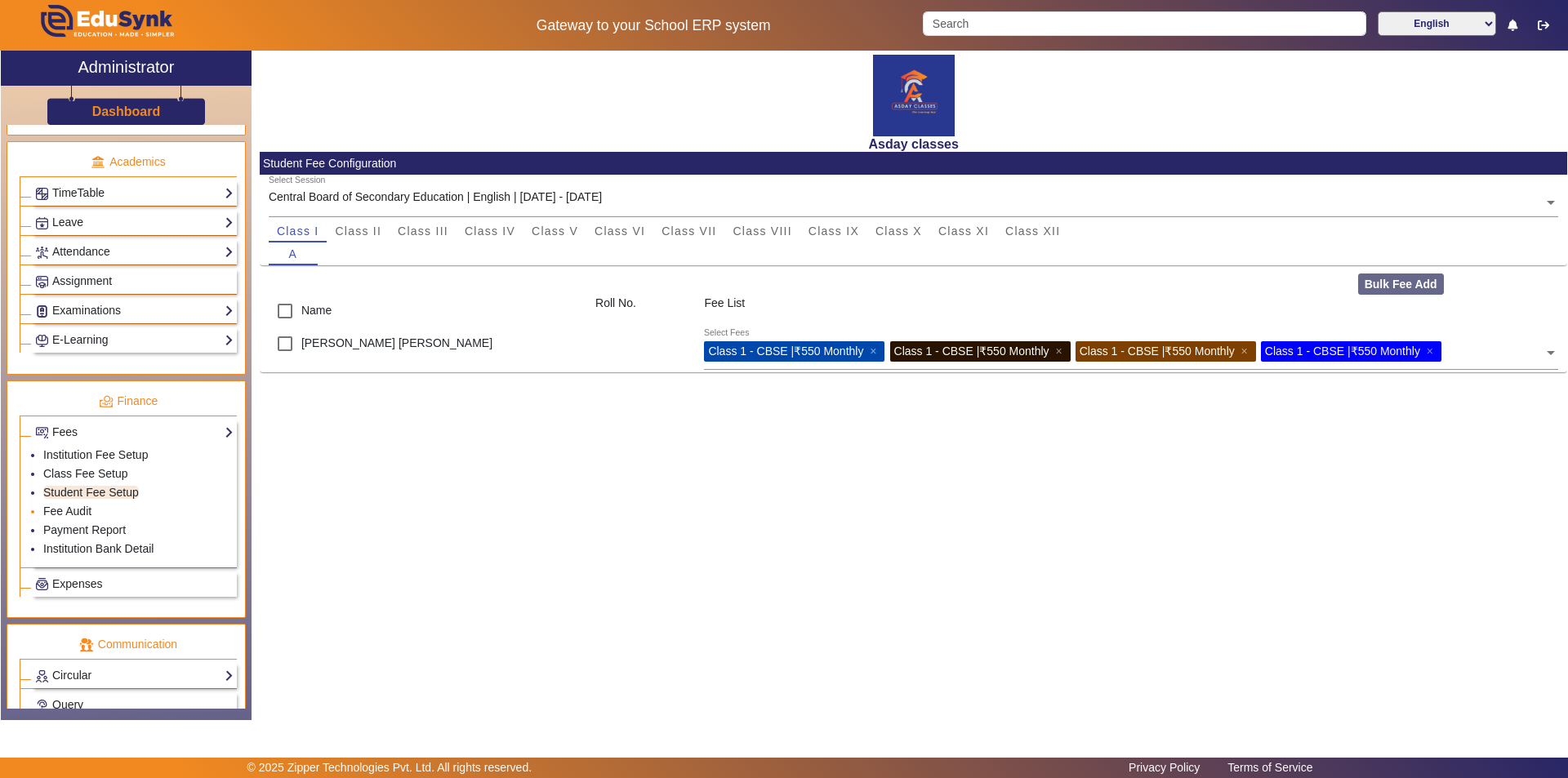
click at [92, 508] on li "Fee Audit" at bounding box center [139, 513] width 190 height 18
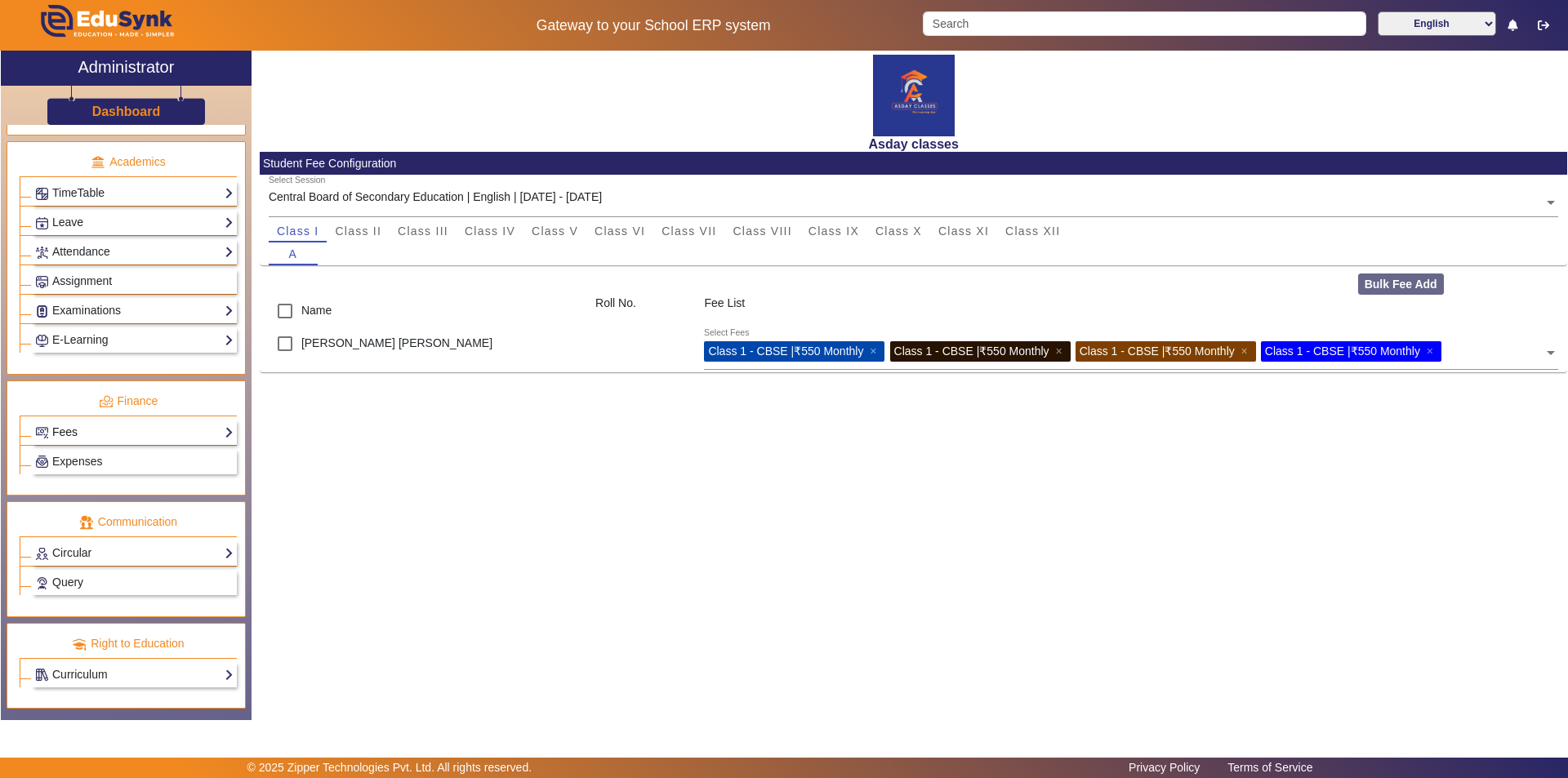
click at [100, 436] on link "Fees" at bounding box center [134, 432] width 198 height 18
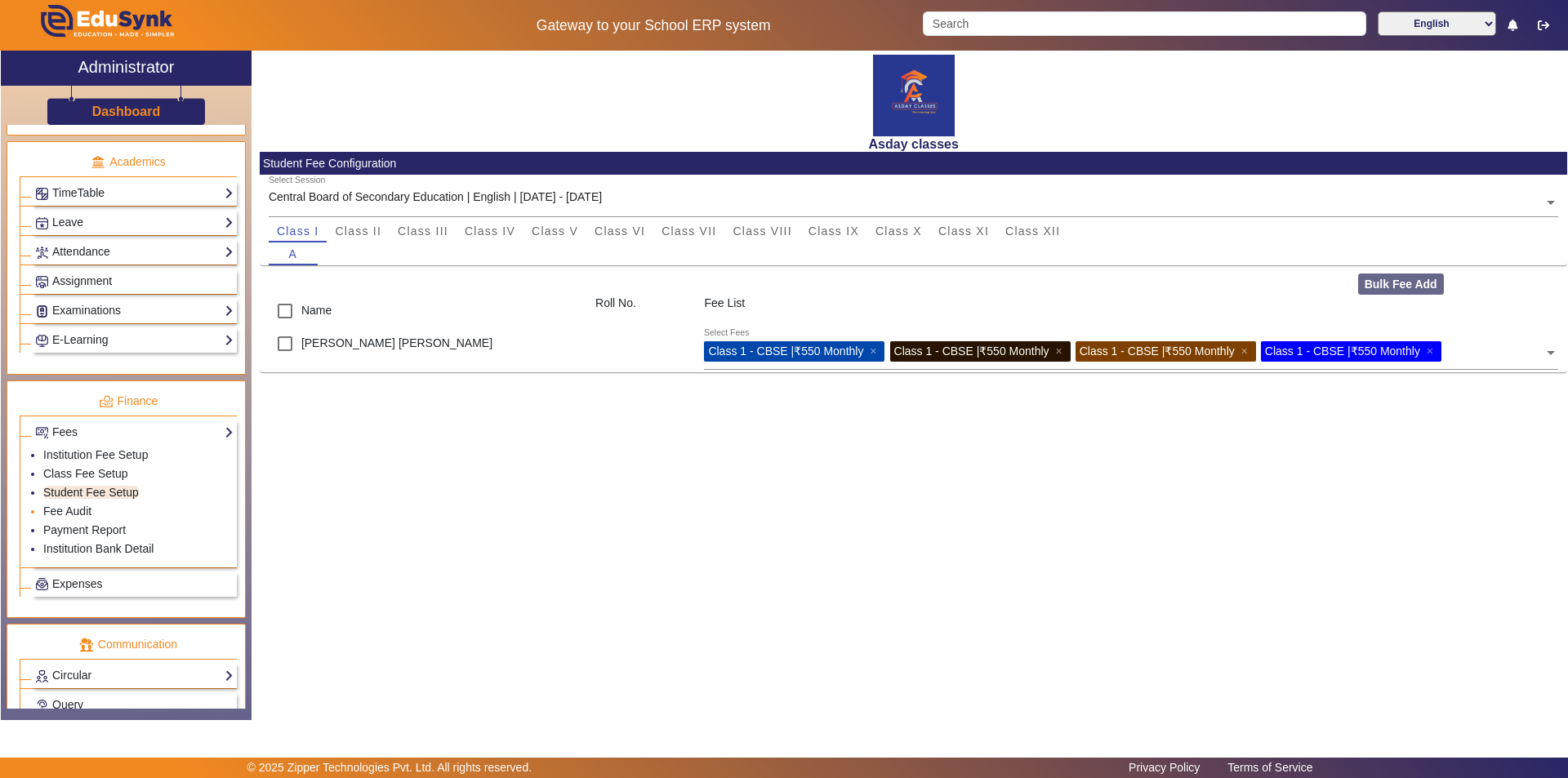
click at [111, 509] on li "Fee Audit" at bounding box center [139, 513] width 190 height 18
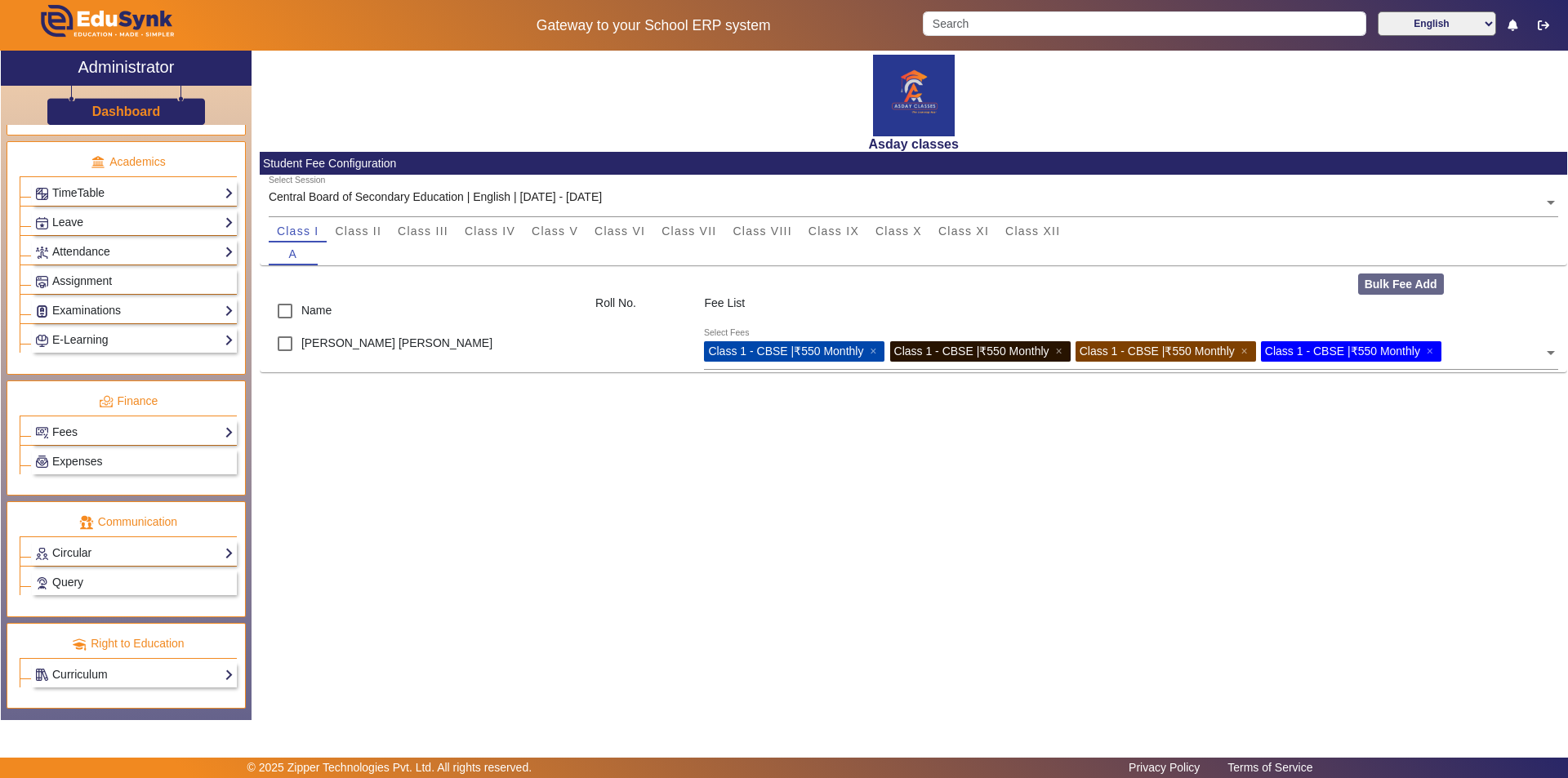
click at [481, 530] on div "Asday classes Student Fee Configuration Select Session Central Board of Seconda…" at bounding box center [909, 376] width 1316 height 652
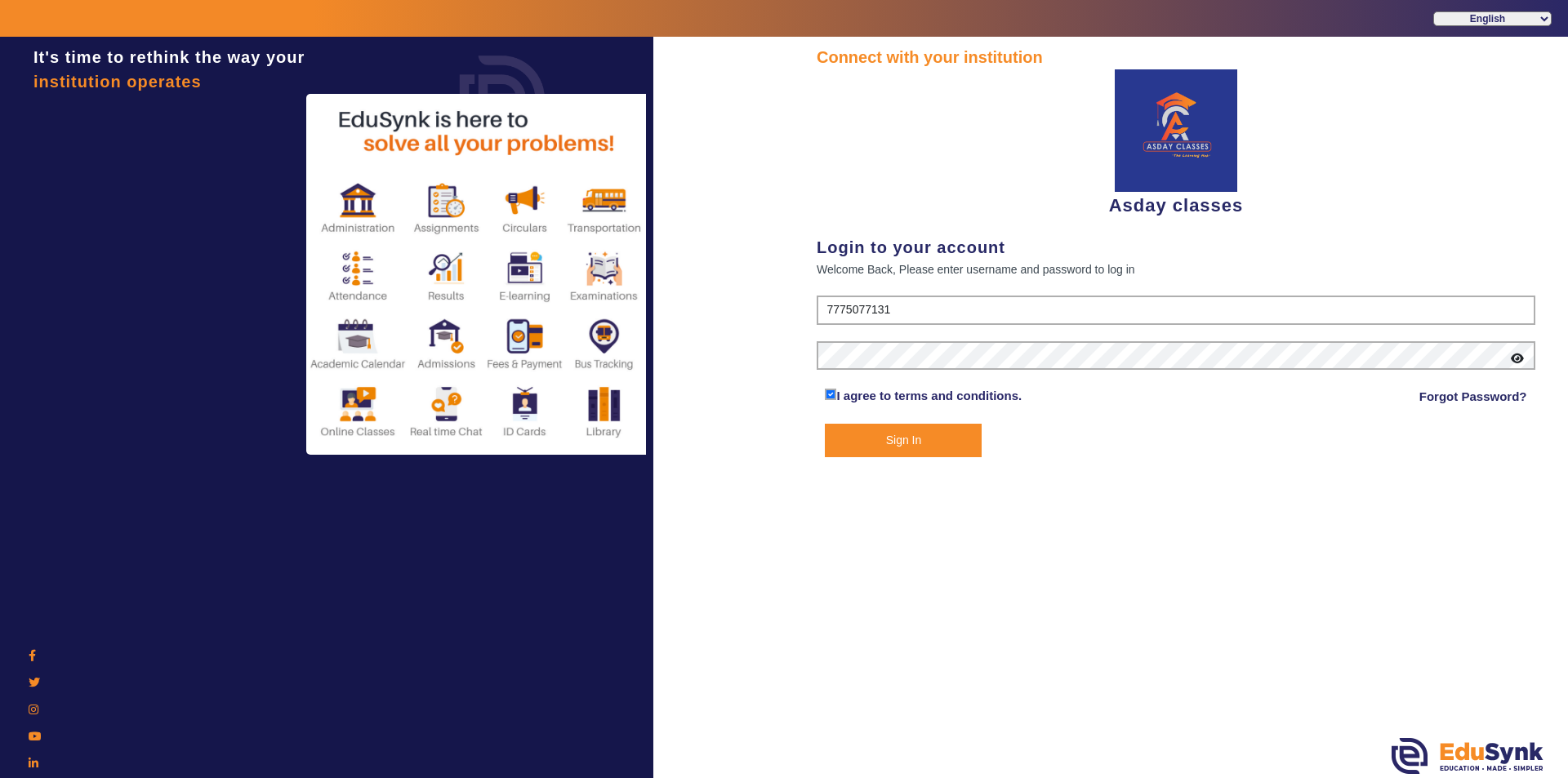
click at [781, 448] on button "Sign In" at bounding box center [903, 440] width 157 height 34
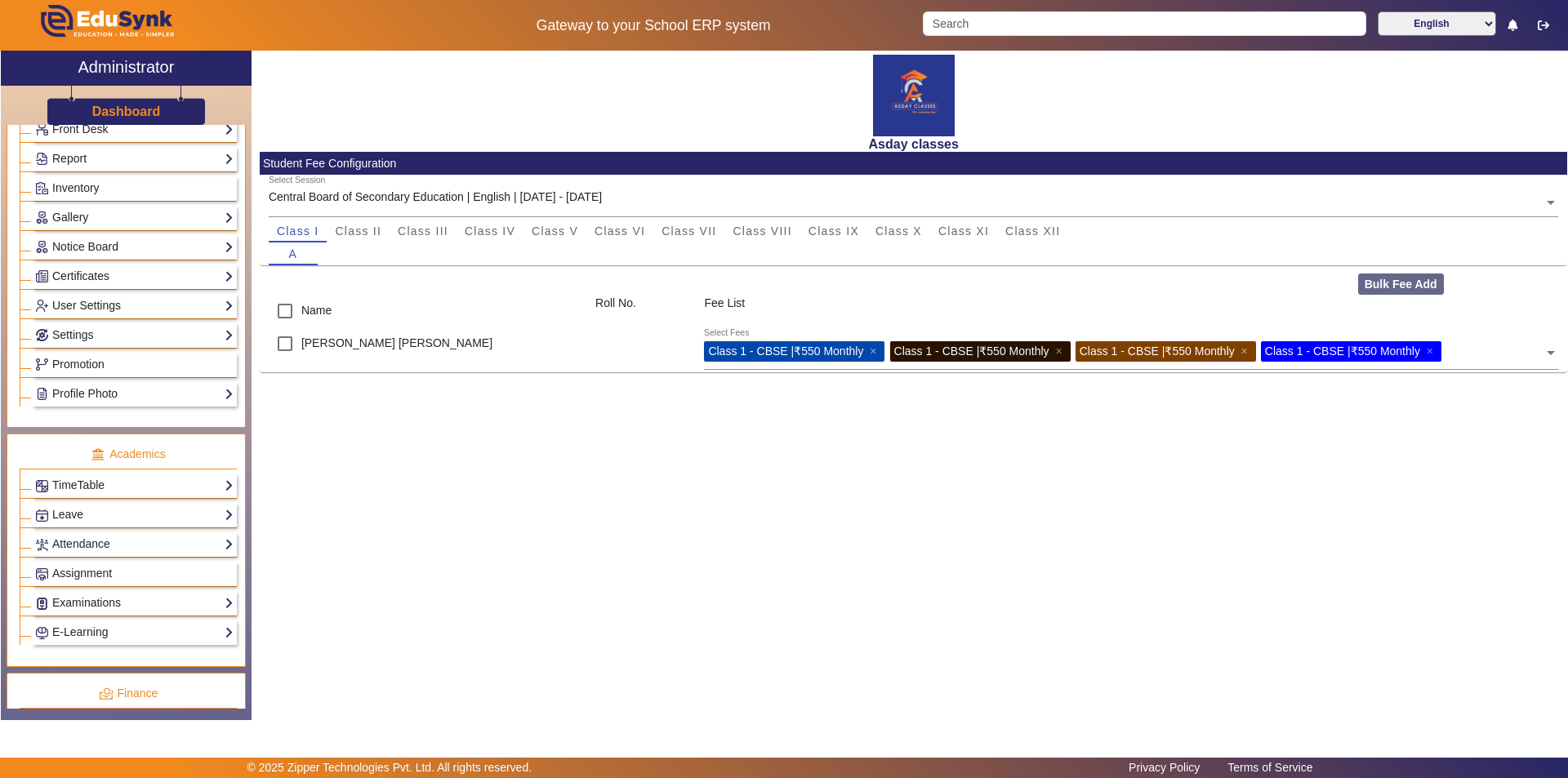
scroll to position [606, 0]
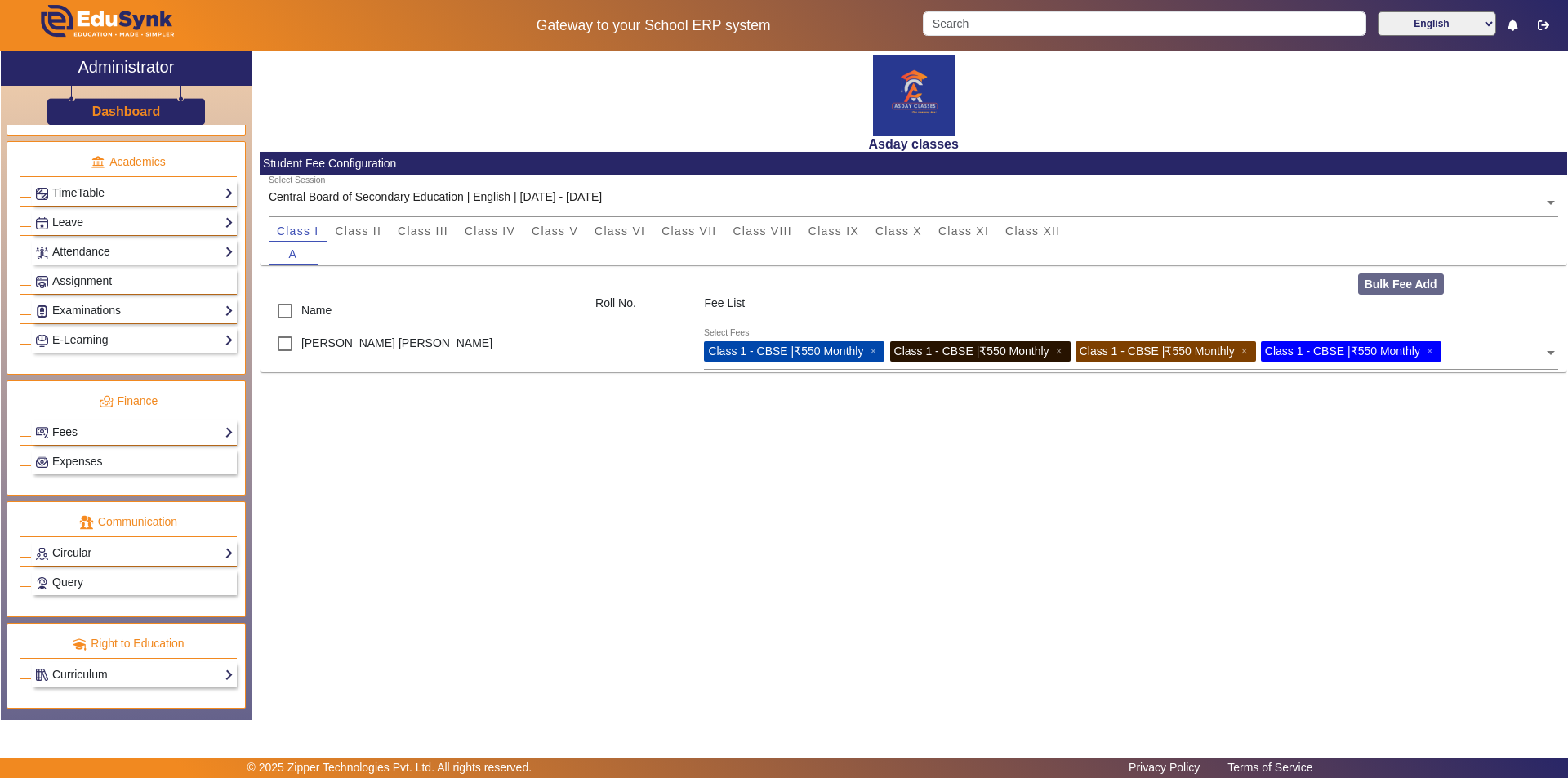
click at [160, 430] on link "Fees" at bounding box center [134, 432] width 198 height 18
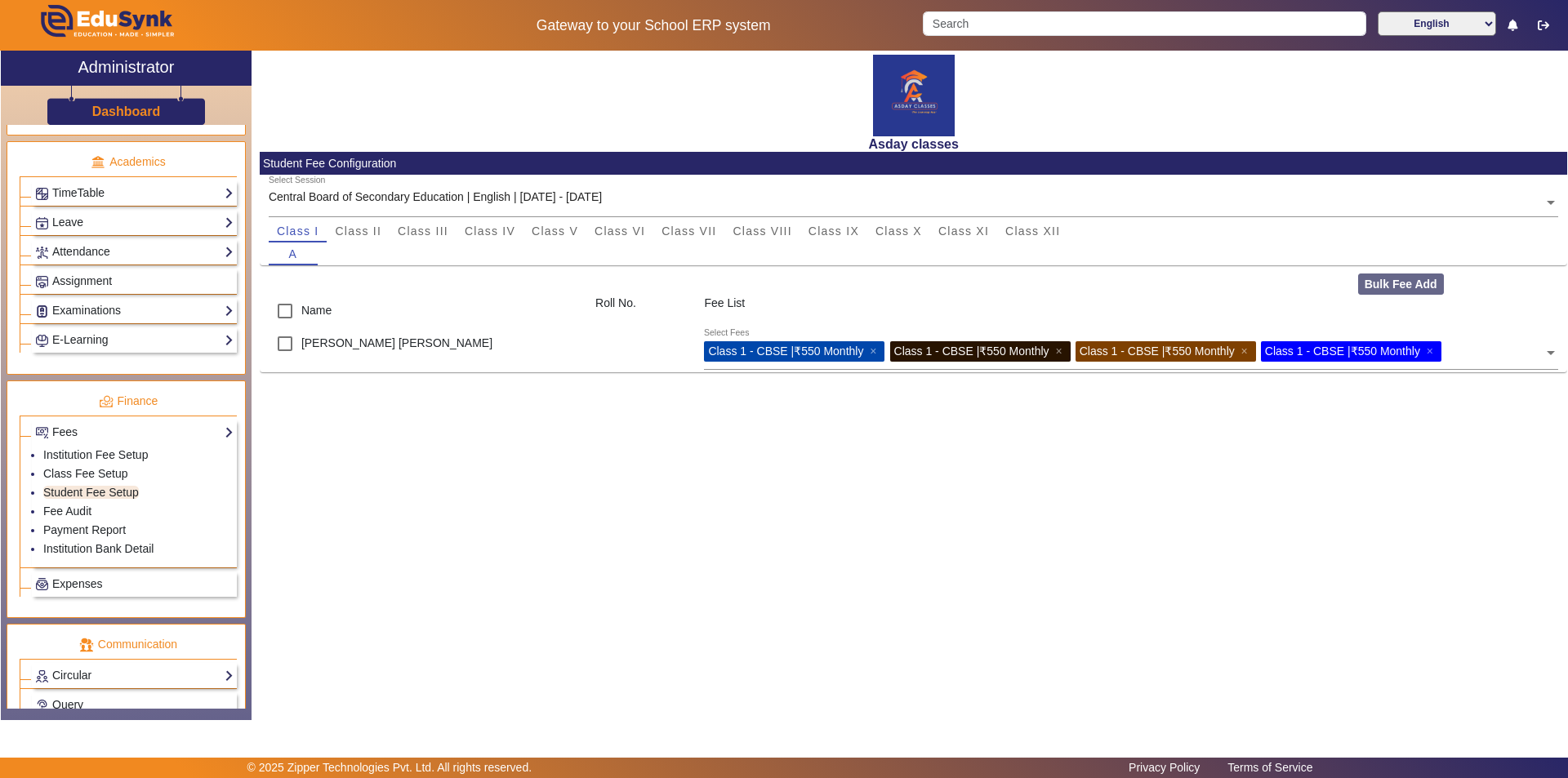
click at [118, 506] on li "Fee Audit" at bounding box center [139, 513] width 190 height 18
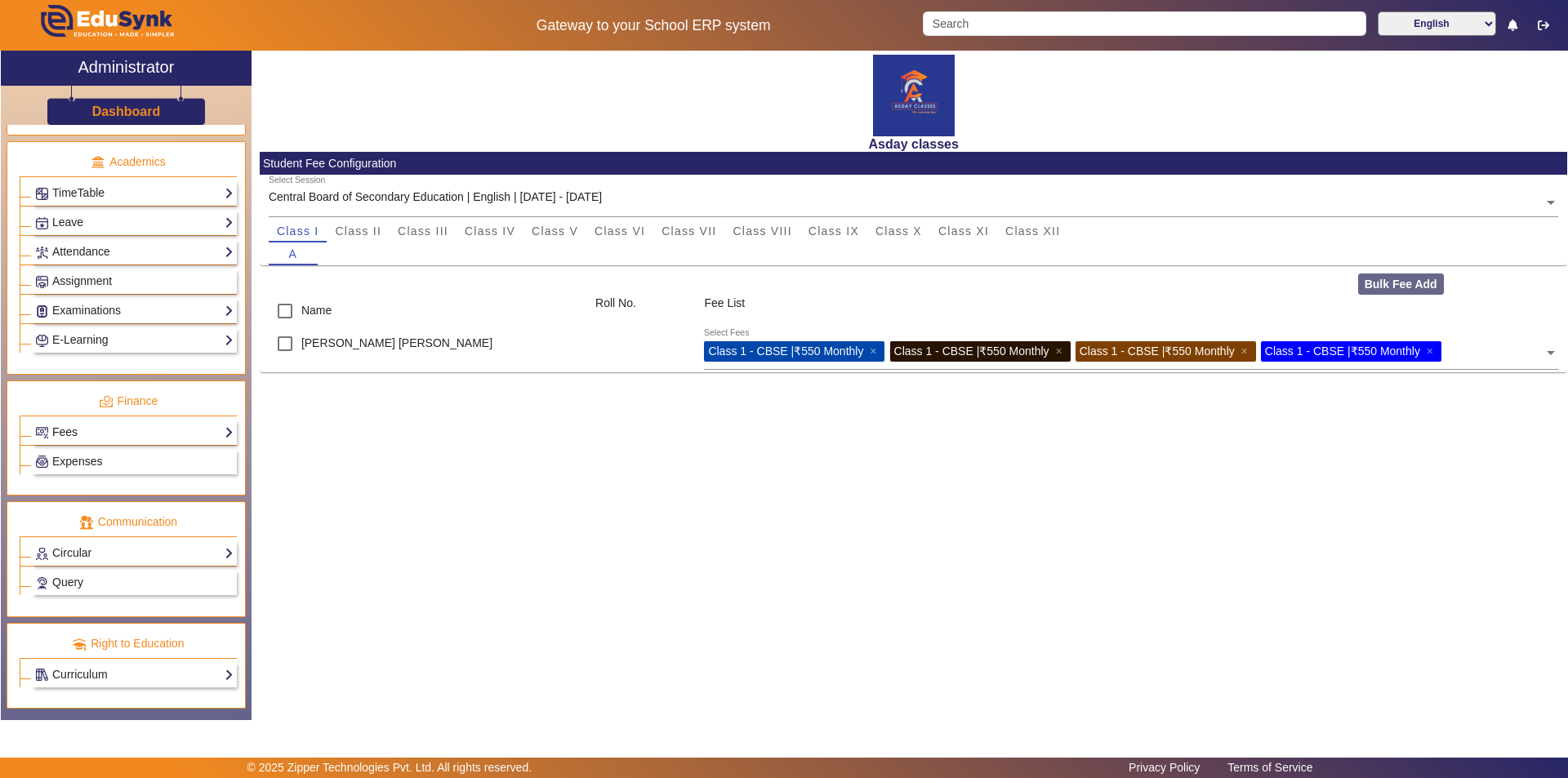
click at [182, 433] on link "Fees" at bounding box center [134, 432] width 198 height 18
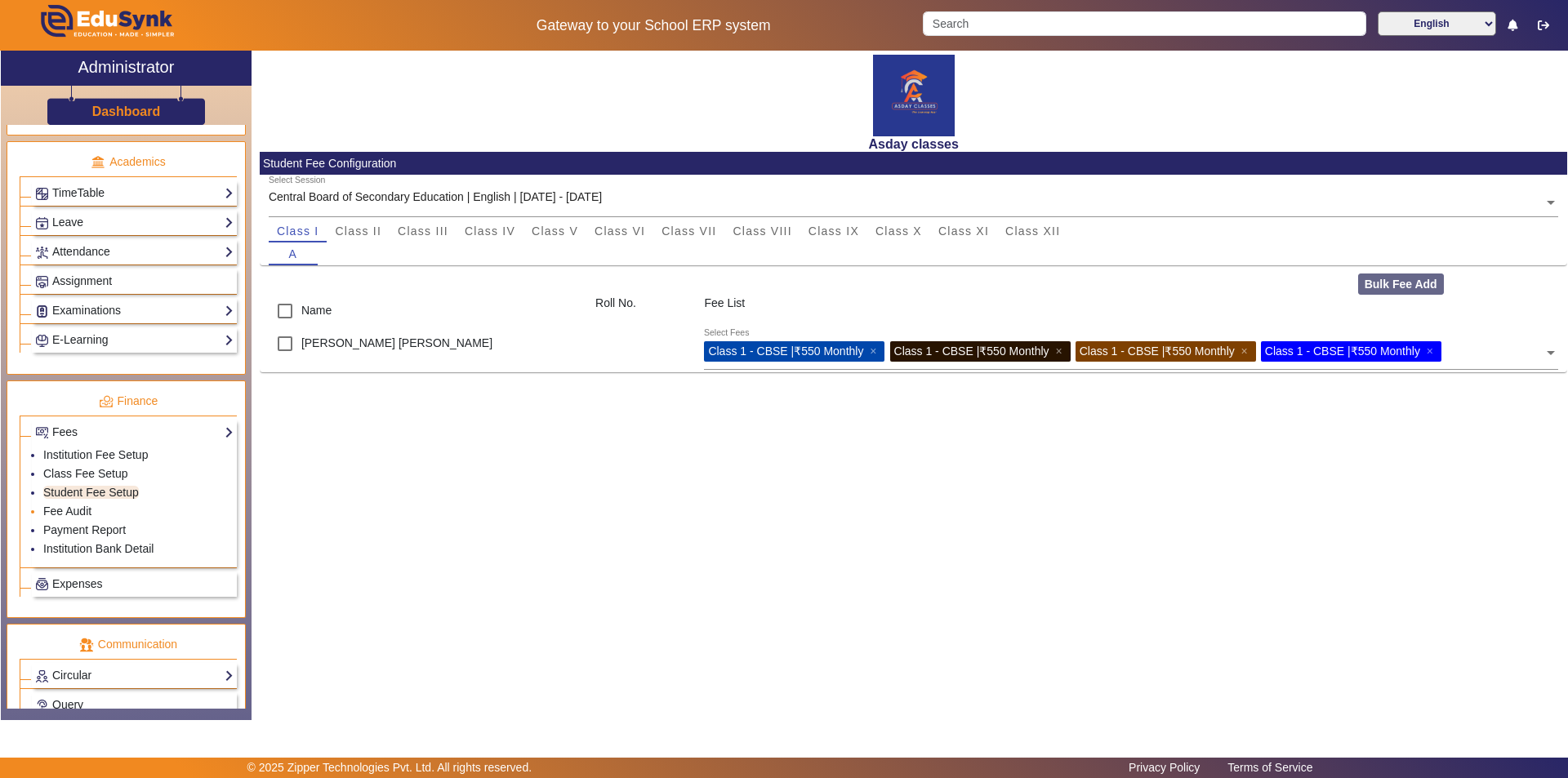
click at [92, 516] on li "Fee Audit" at bounding box center [139, 513] width 190 height 18
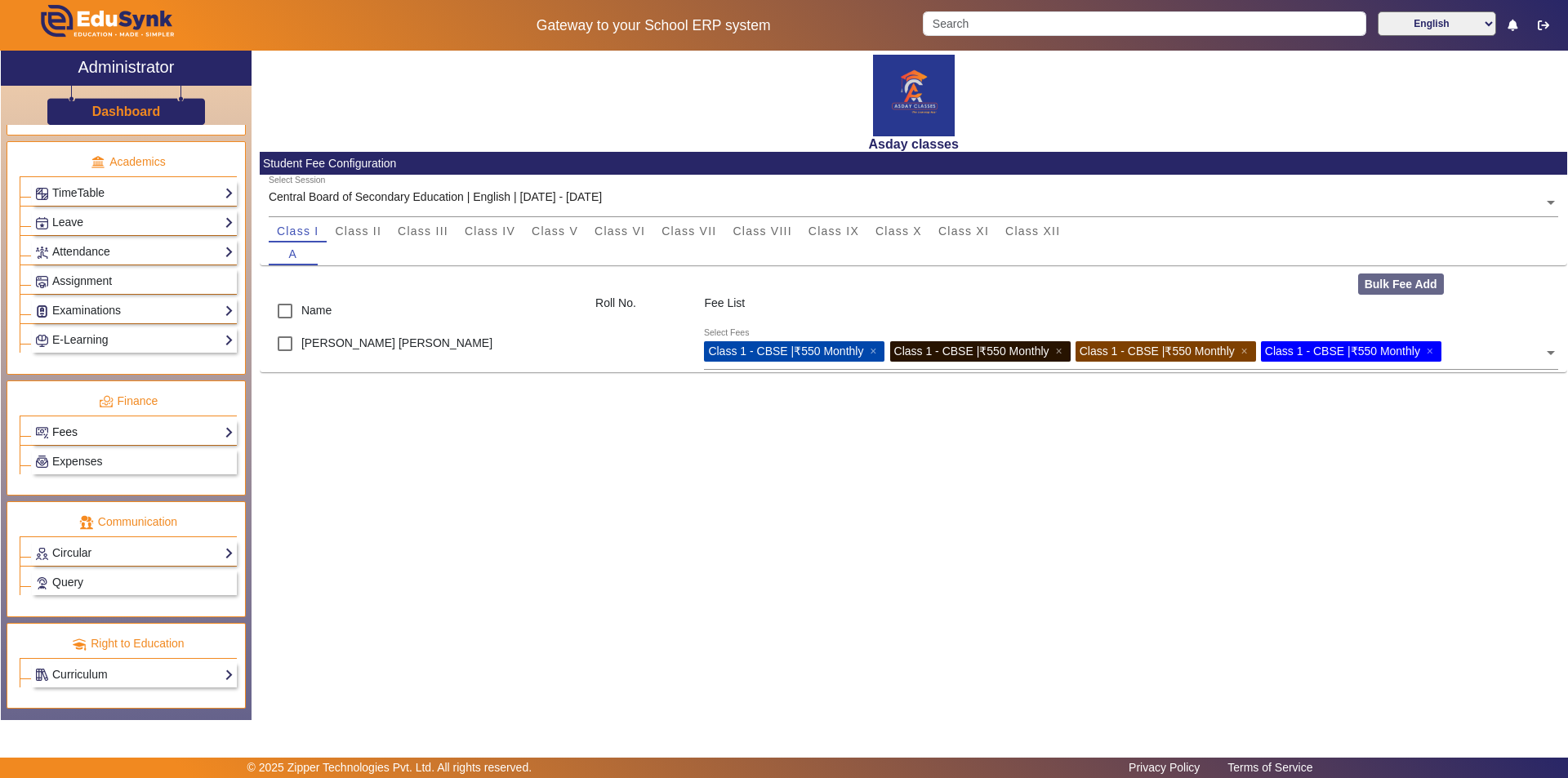
click at [195, 433] on link "Fees" at bounding box center [134, 432] width 198 height 18
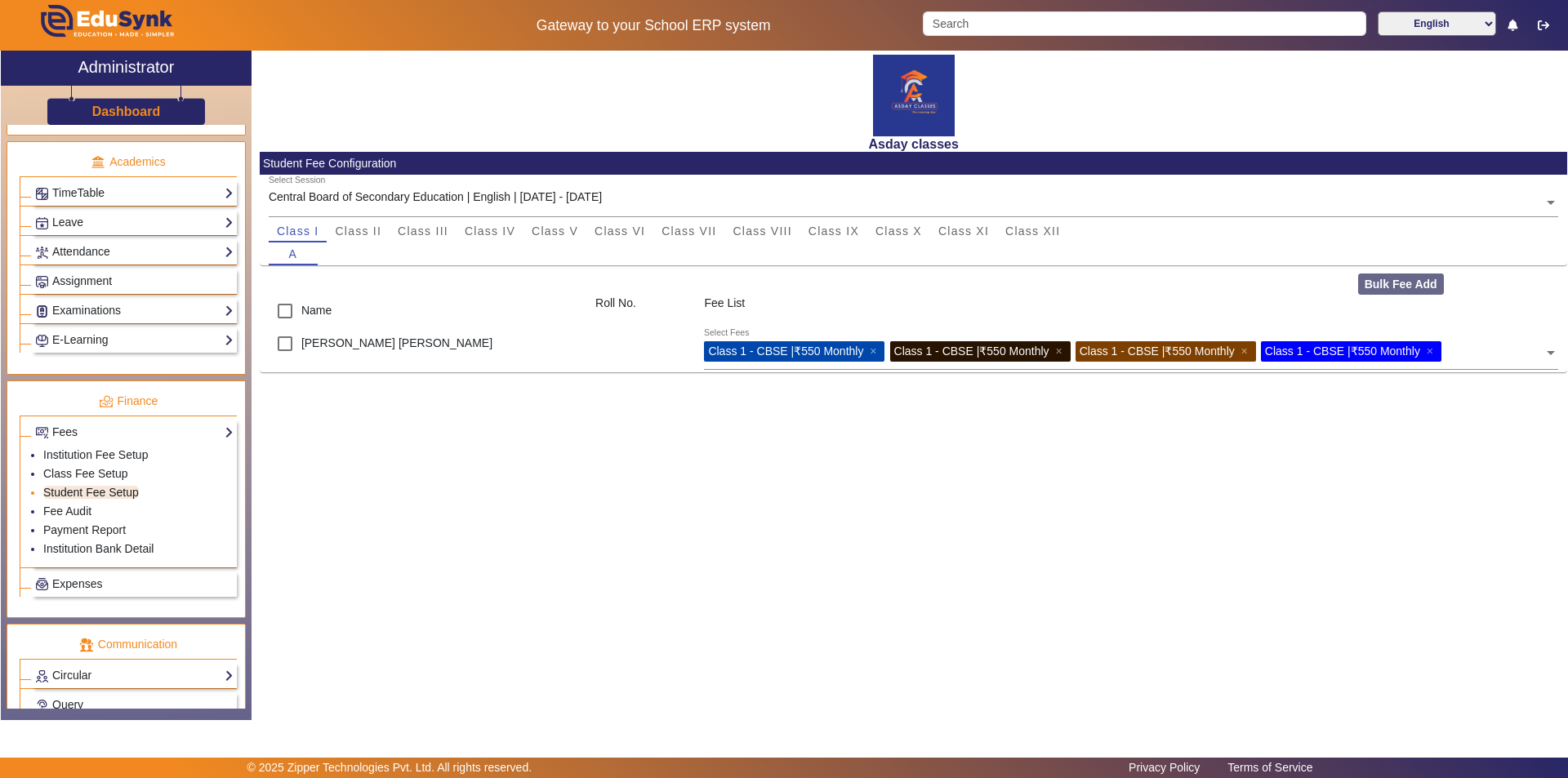
click at [117, 491] on link "Student Fee Setup" at bounding box center [92, 492] width 96 height 13
click at [116, 491] on link "Student Fee Setup" at bounding box center [92, 492] width 96 height 13
click at [86, 507] on link "Fee Audit" at bounding box center [67, 512] width 48 height 13
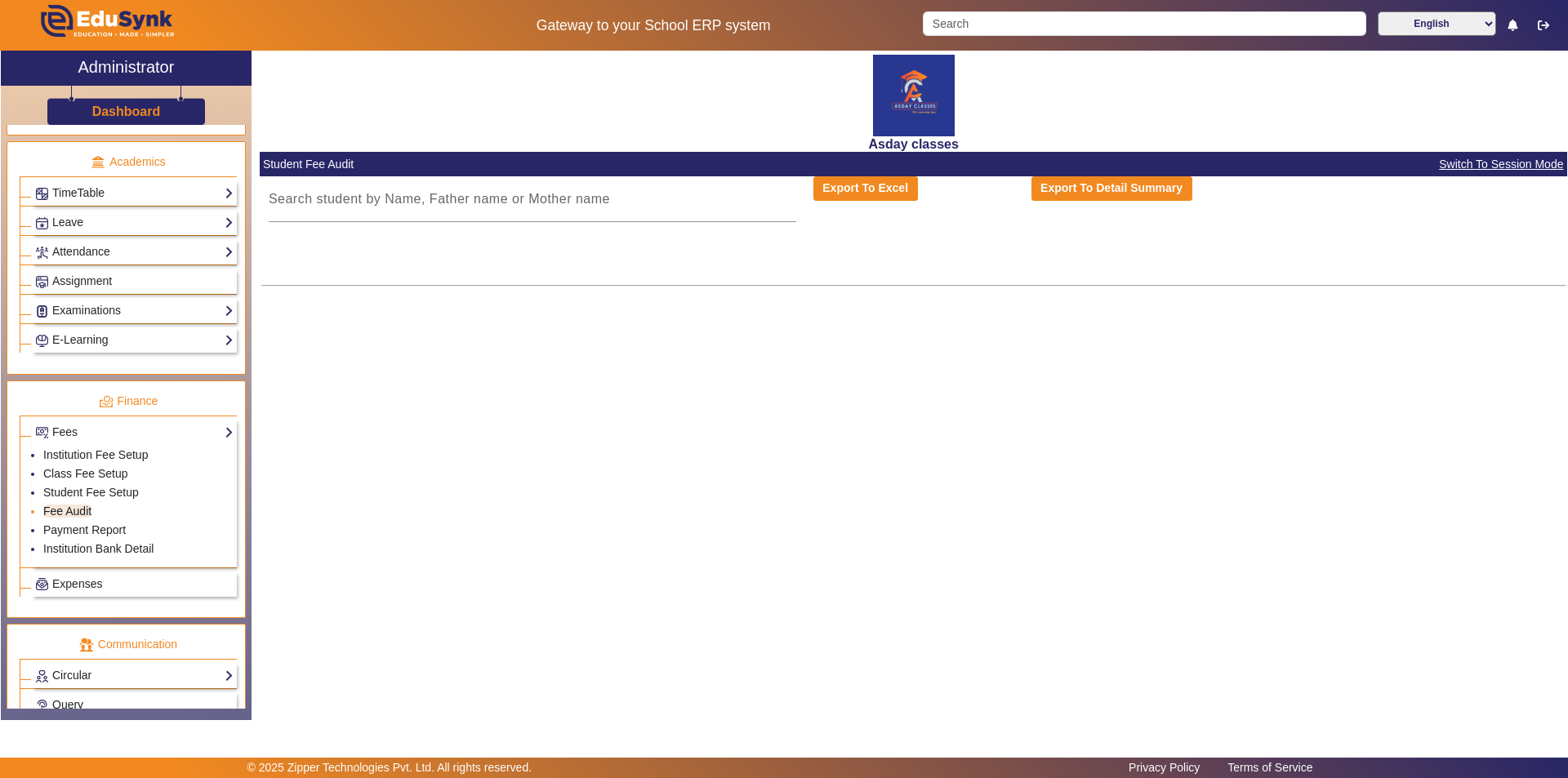
click at [86, 507] on link "Fee Audit" at bounding box center [67, 512] width 48 height 13
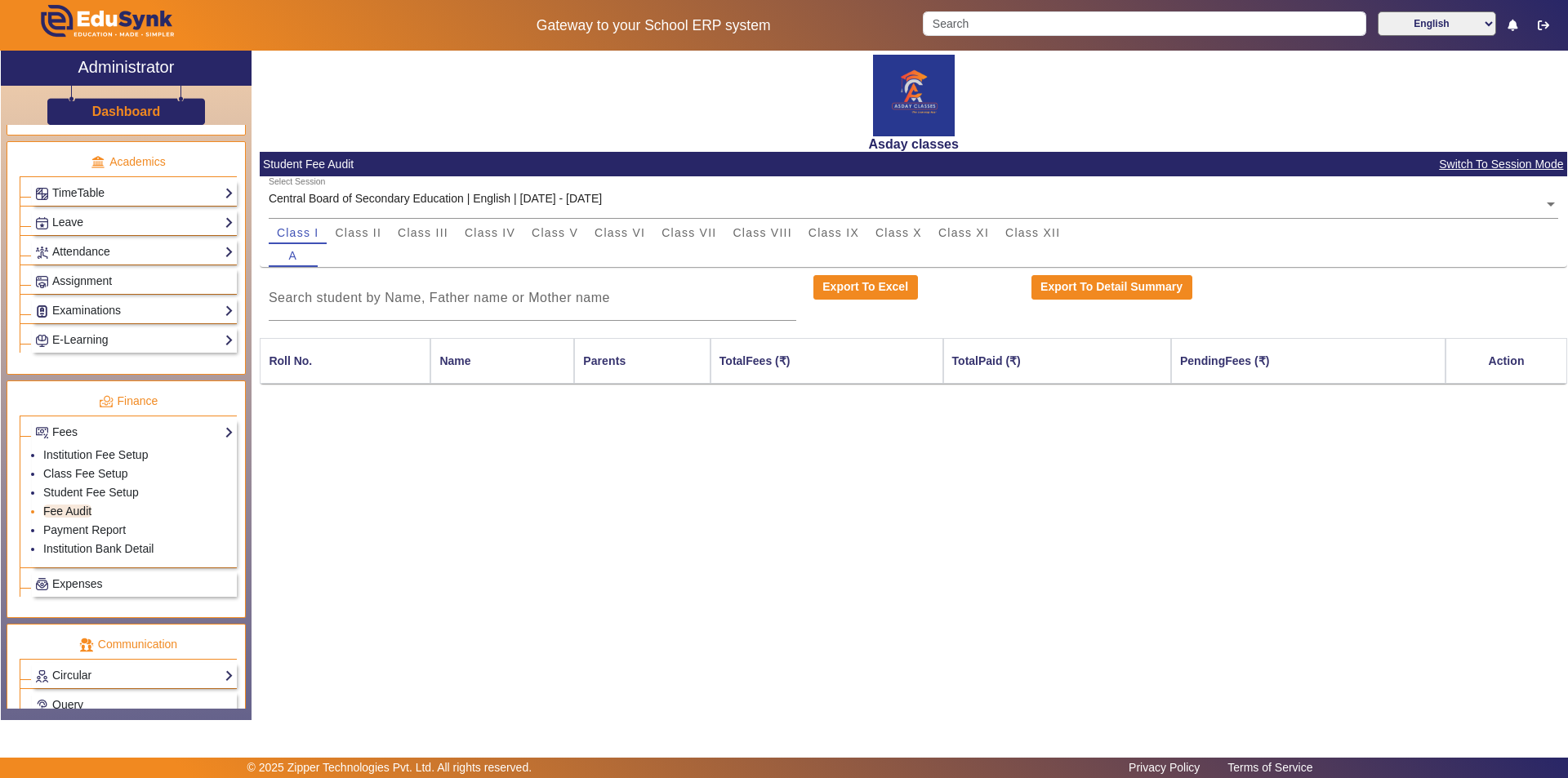
click at [86, 507] on link "Fee Audit" at bounding box center [67, 512] width 48 height 13
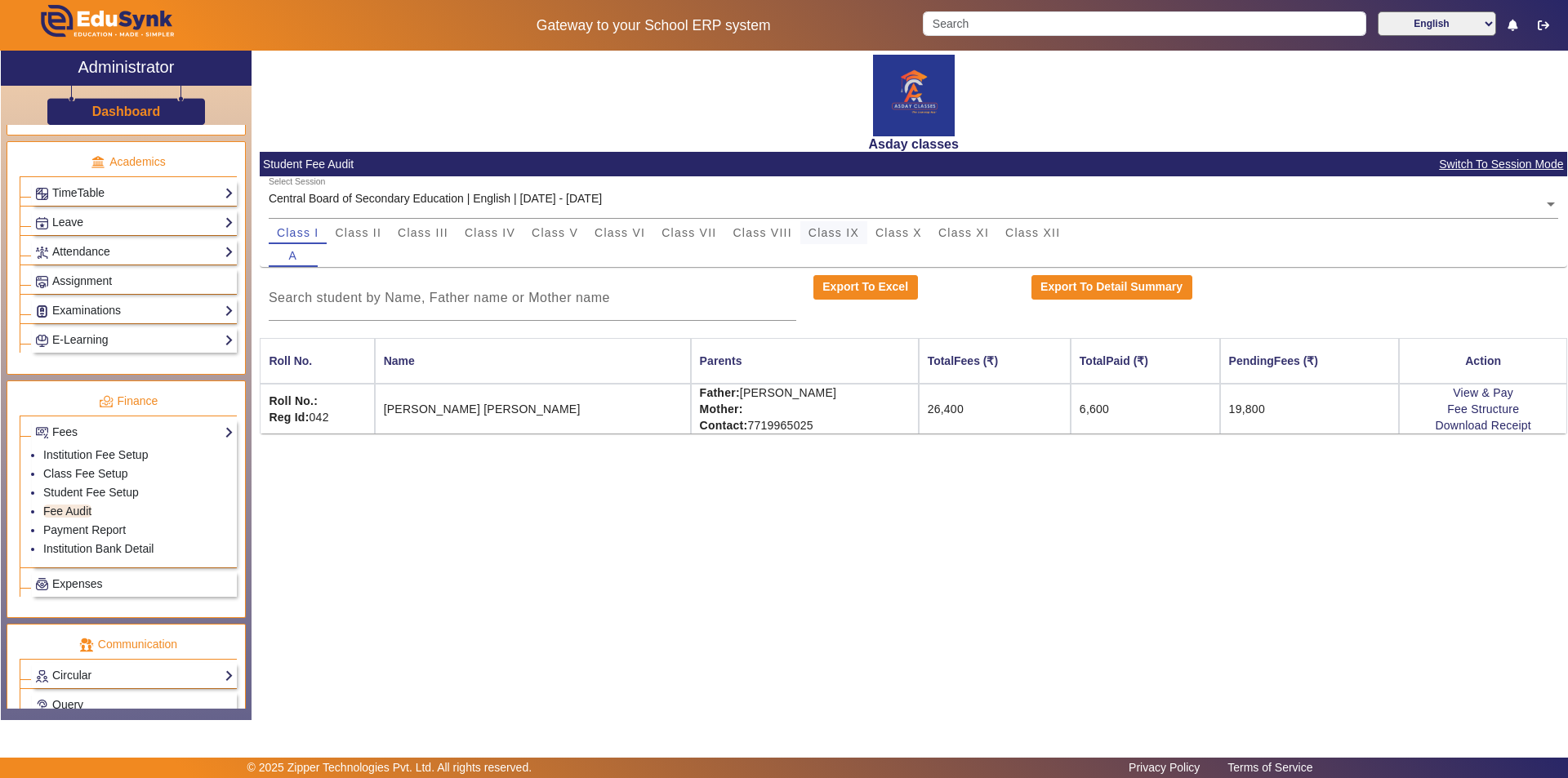
click at [781, 233] on span "Class IX" at bounding box center [834, 233] width 50 height 12
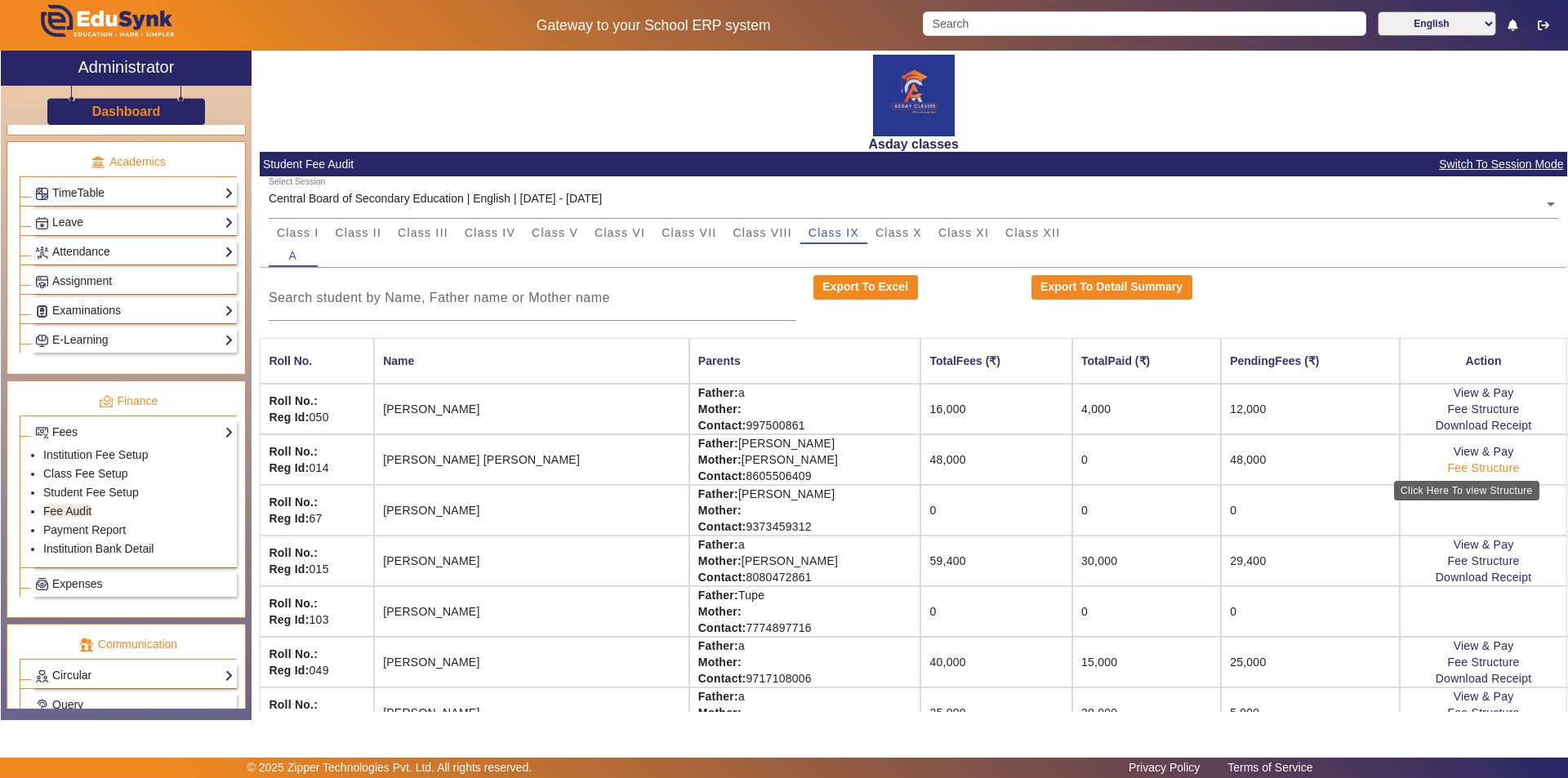
click at [781, 468] on link "Fee Structure" at bounding box center [1484, 468] width 72 height 13
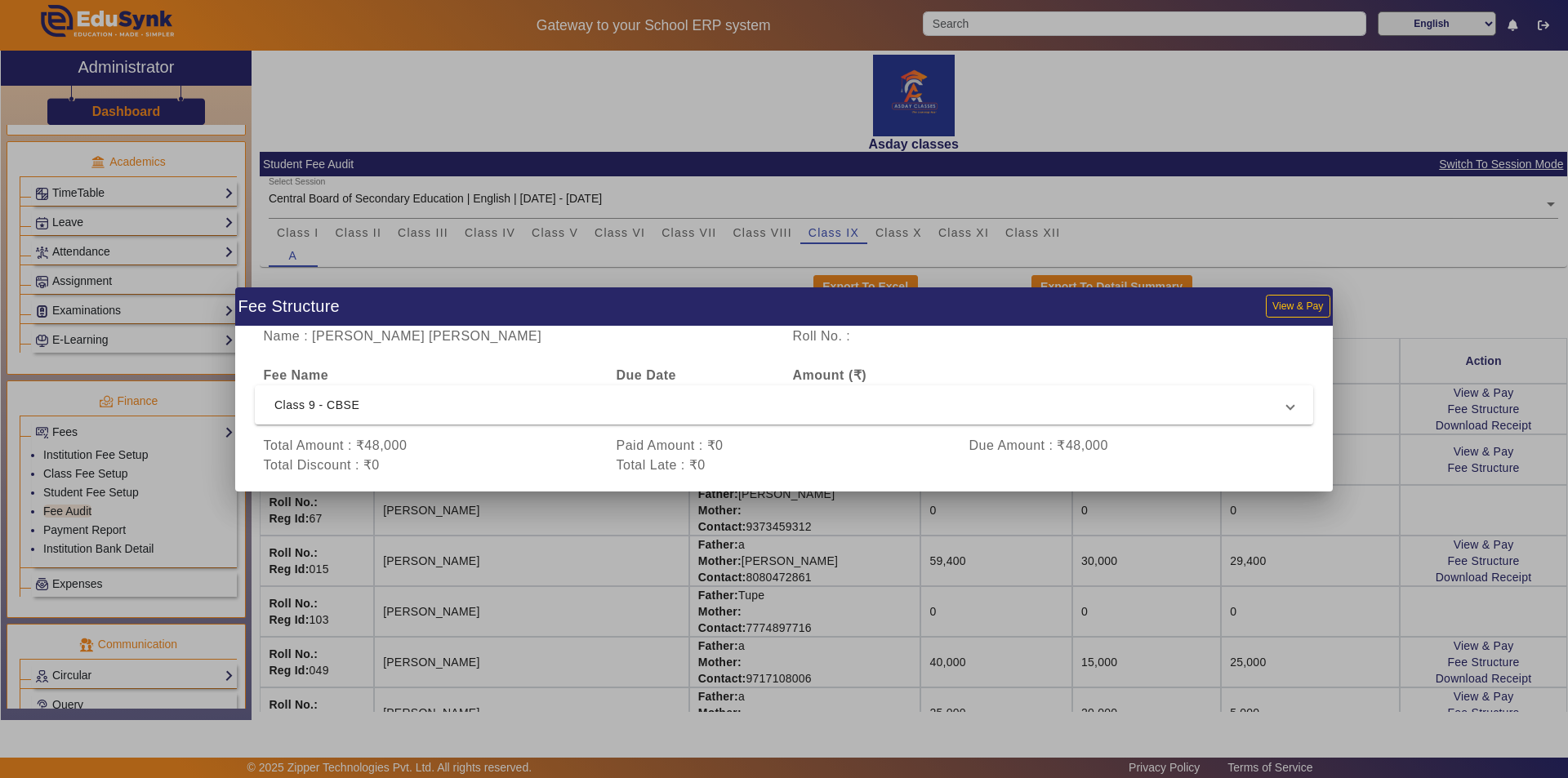
click at [781, 306] on div at bounding box center [784, 389] width 1568 height 778
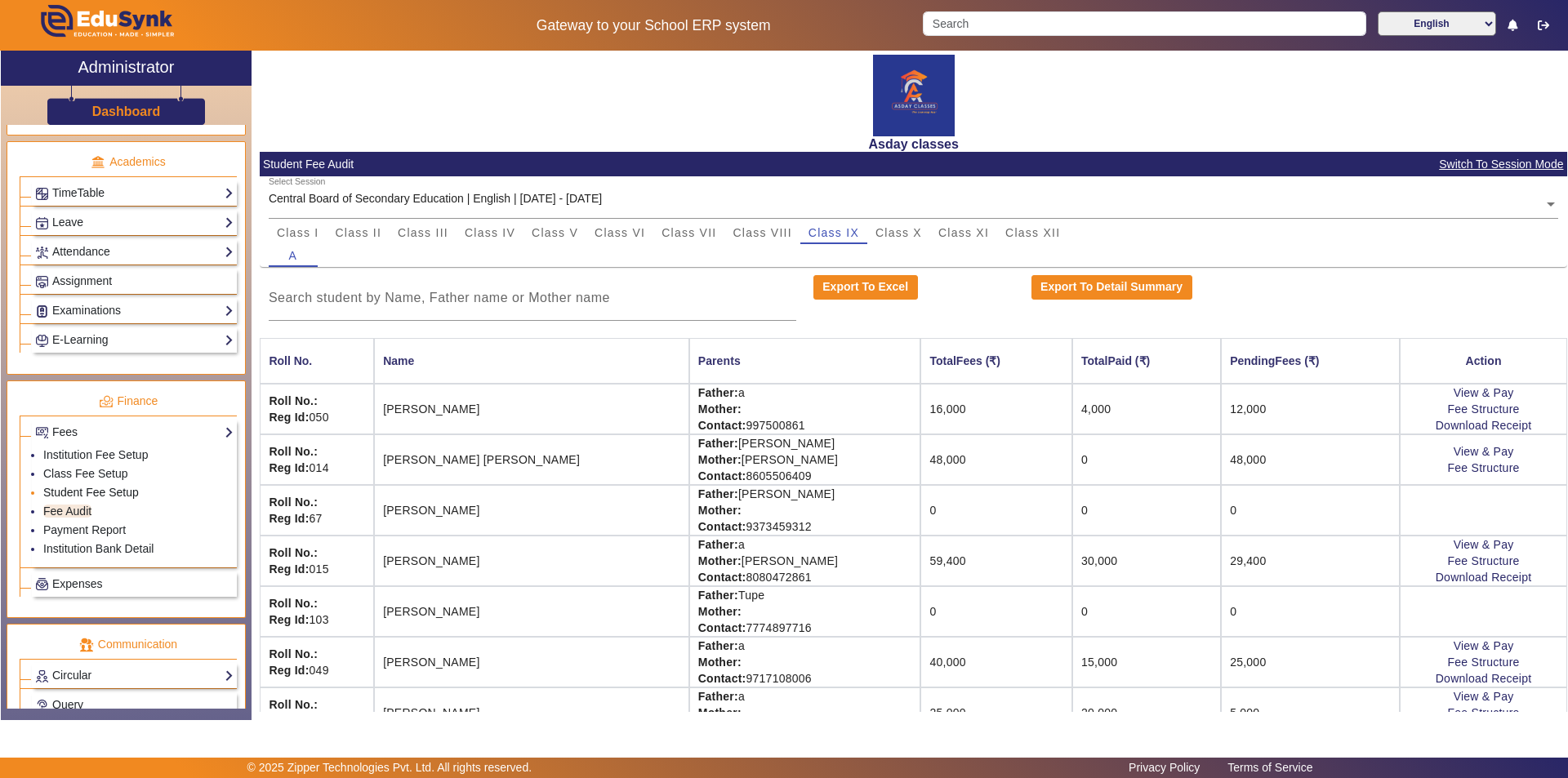
click at [95, 493] on link "Student Fee Setup" at bounding box center [92, 492] width 96 height 13
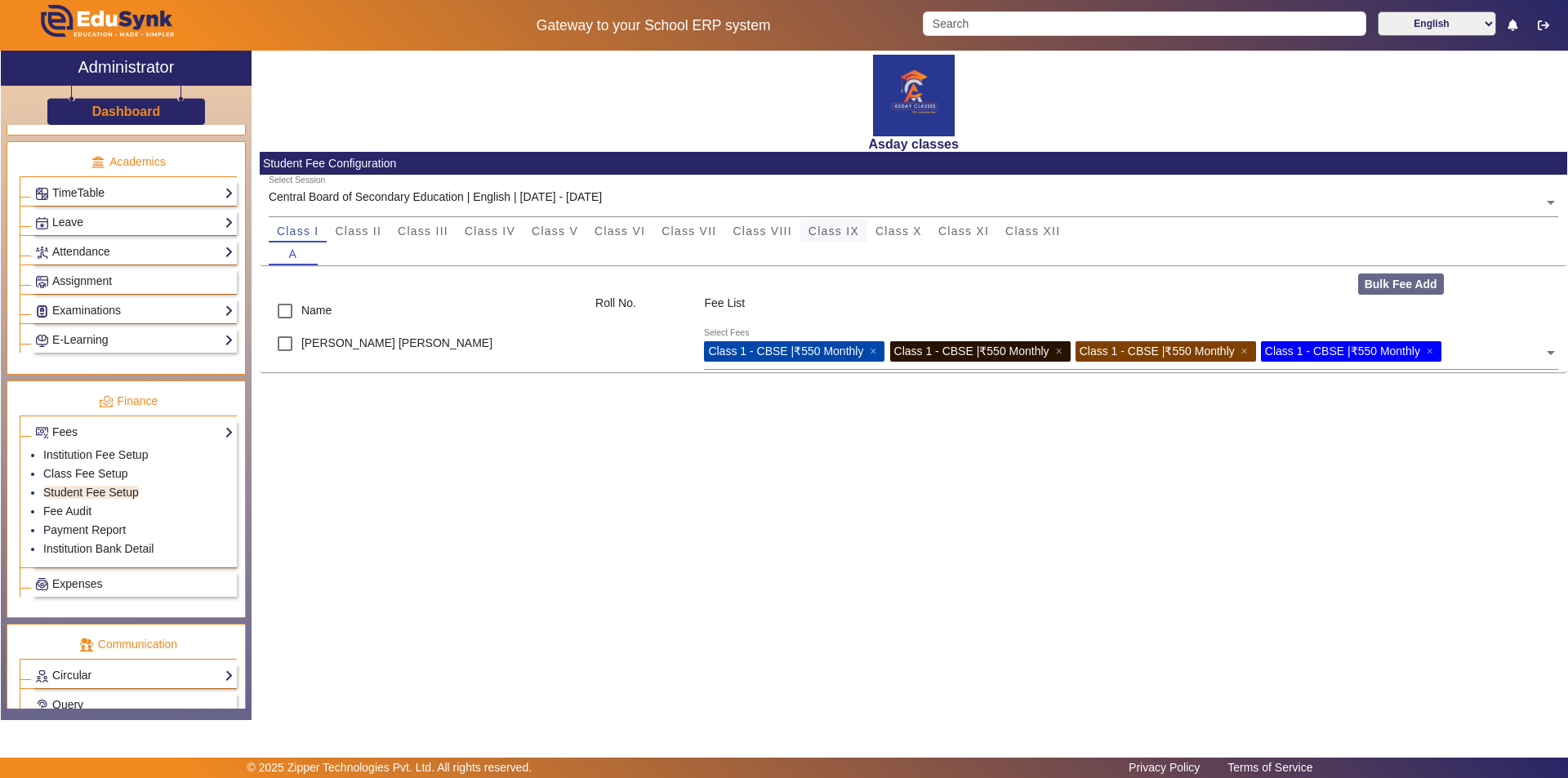
click at [781, 233] on span "Class IX" at bounding box center [834, 231] width 50 height 12
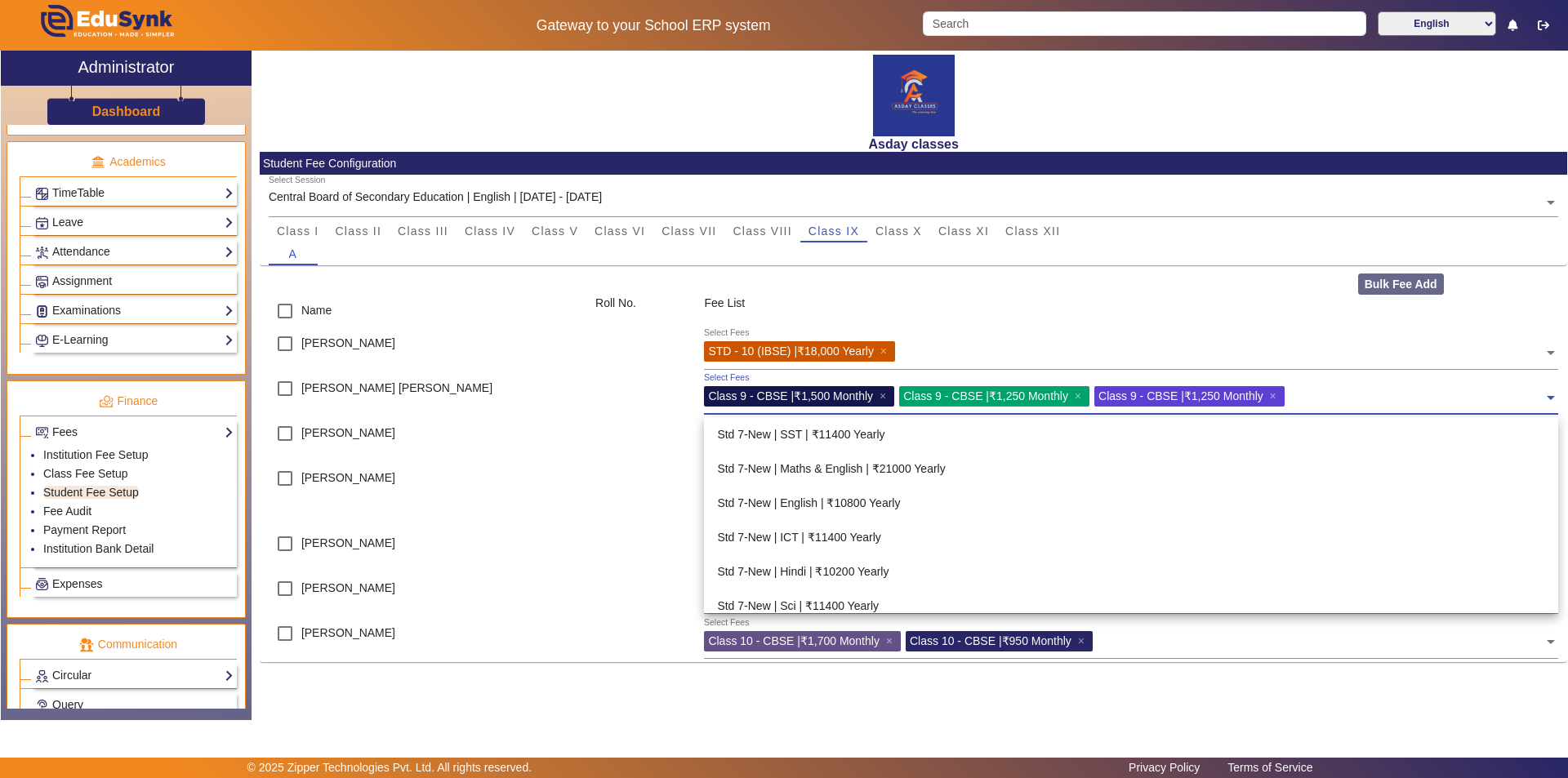
click at [781, 396] on span at bounding box center [1550, 392] width 14 height 26
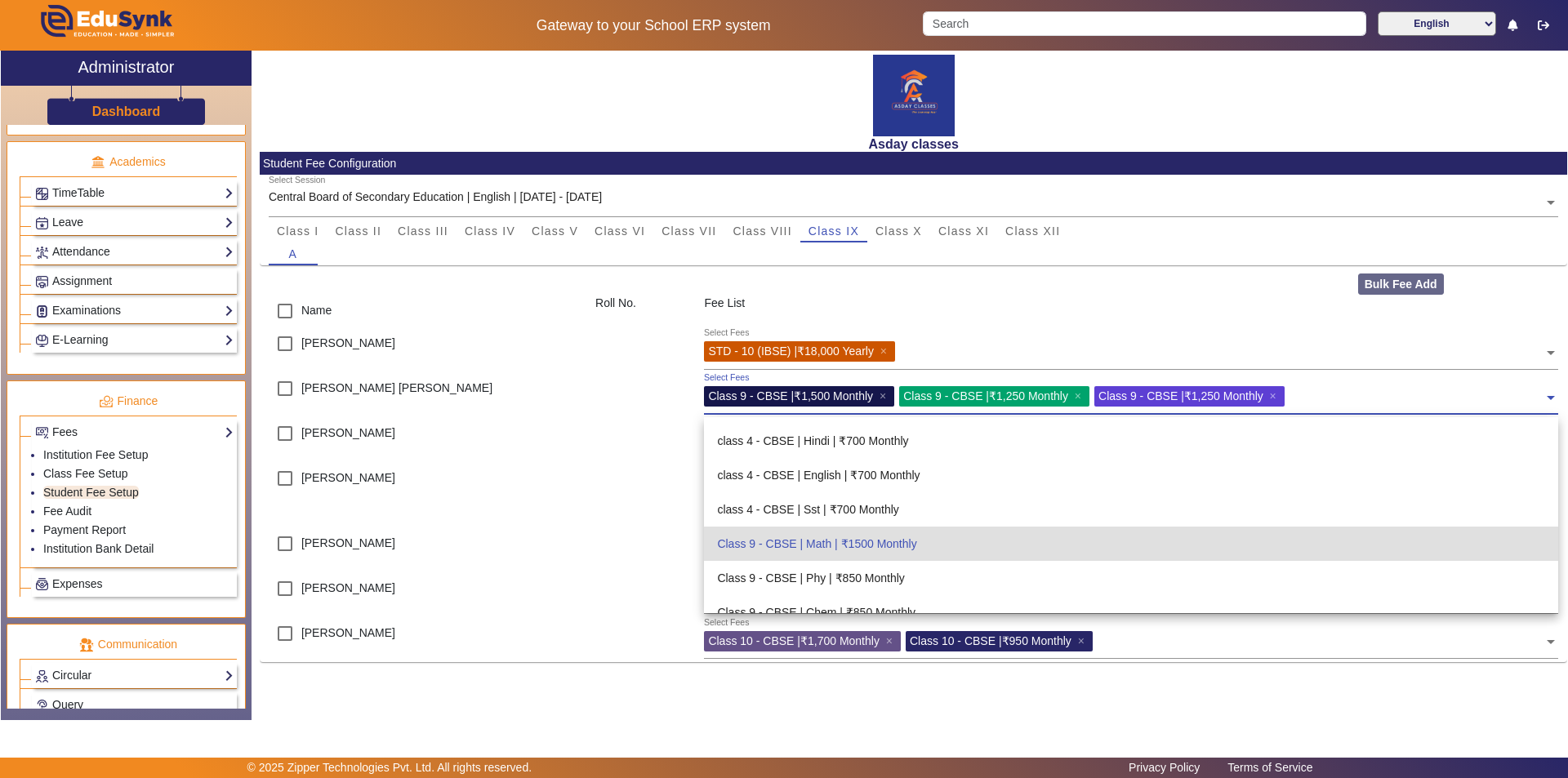
scroll to position [2921, 0]
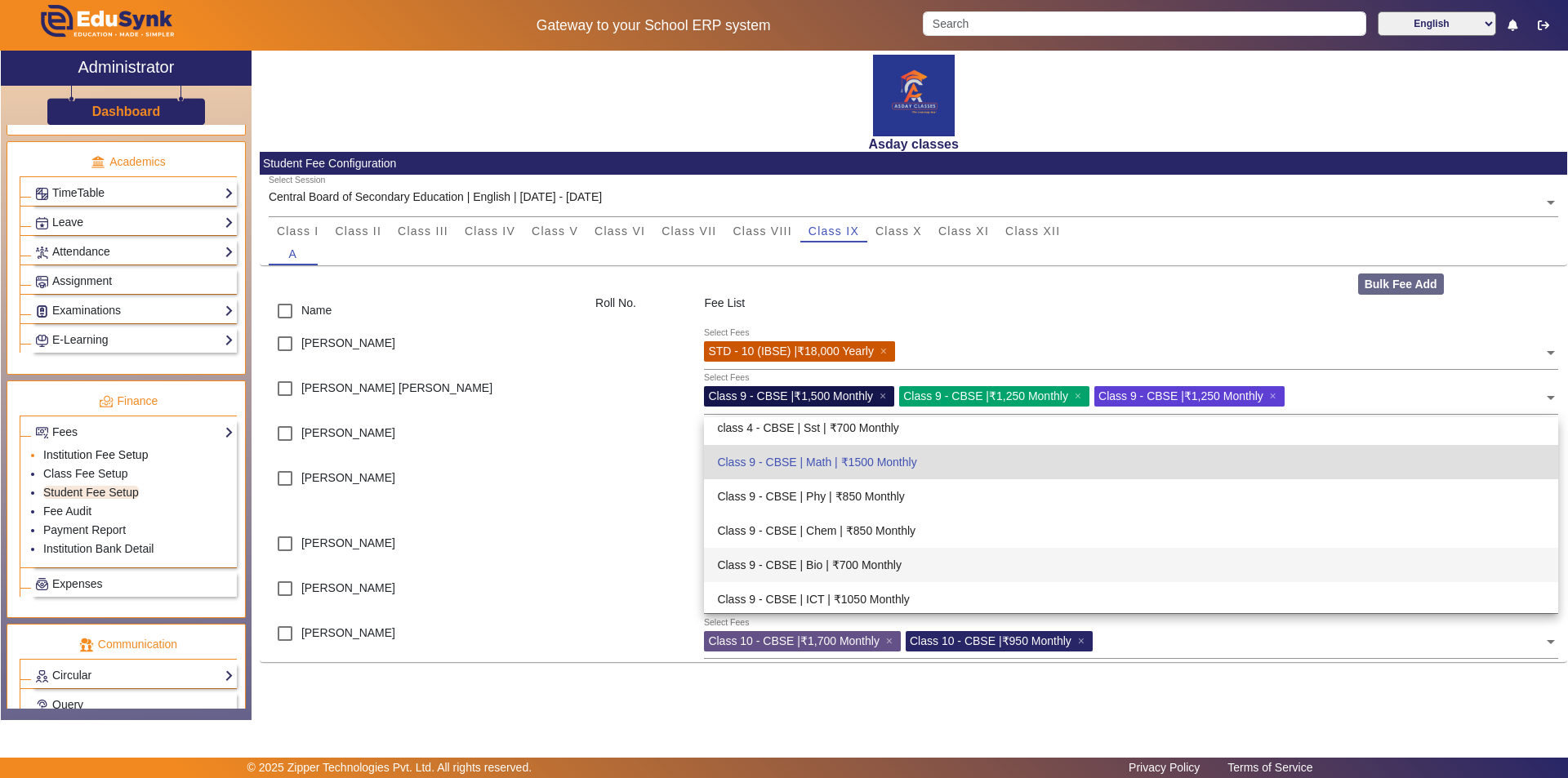
click at [139, 459] on link "Institution Fee Setup" at bounding box center [96, 455] width 104 height 13
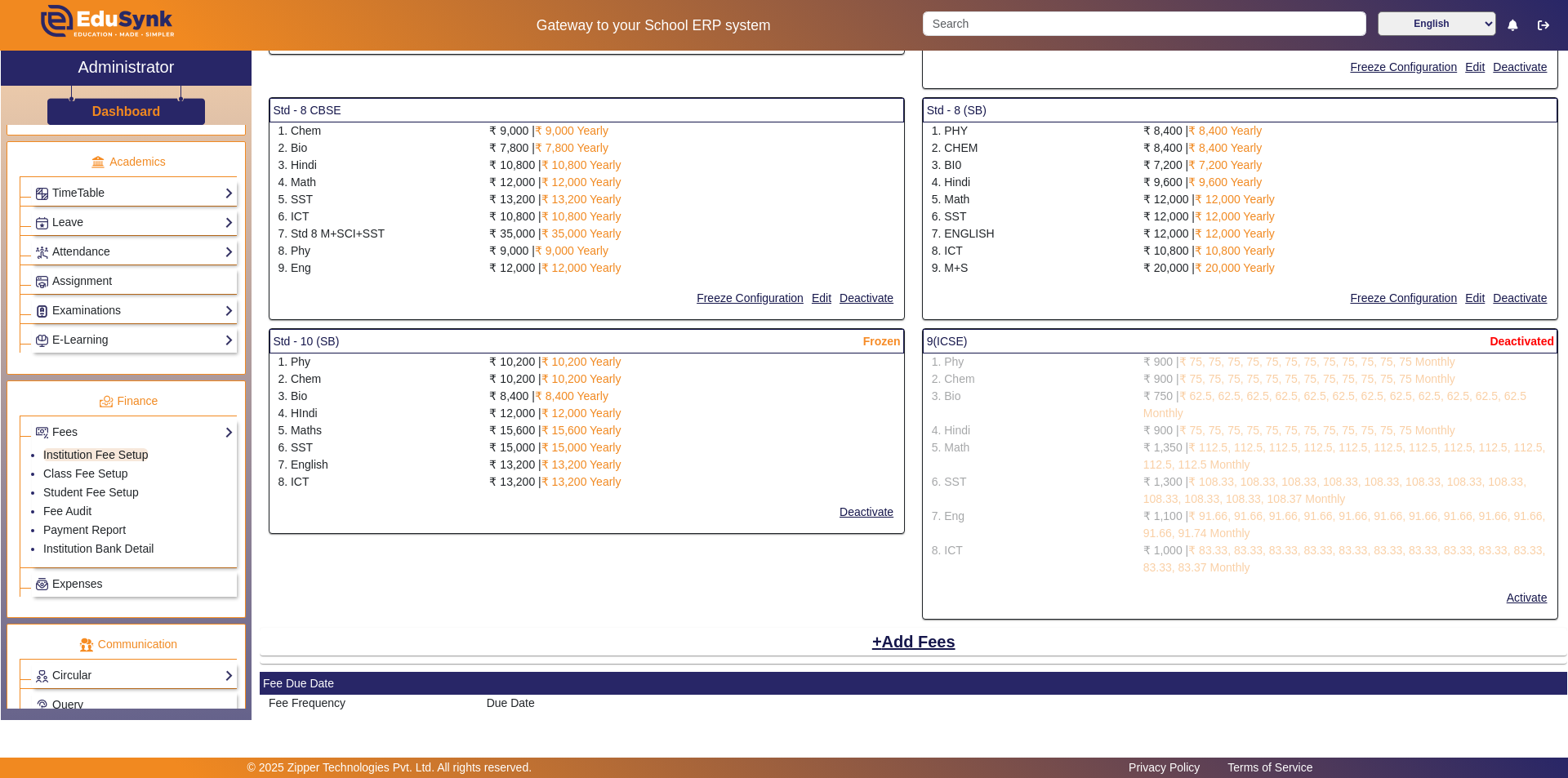
scroll to position [2607, 0]
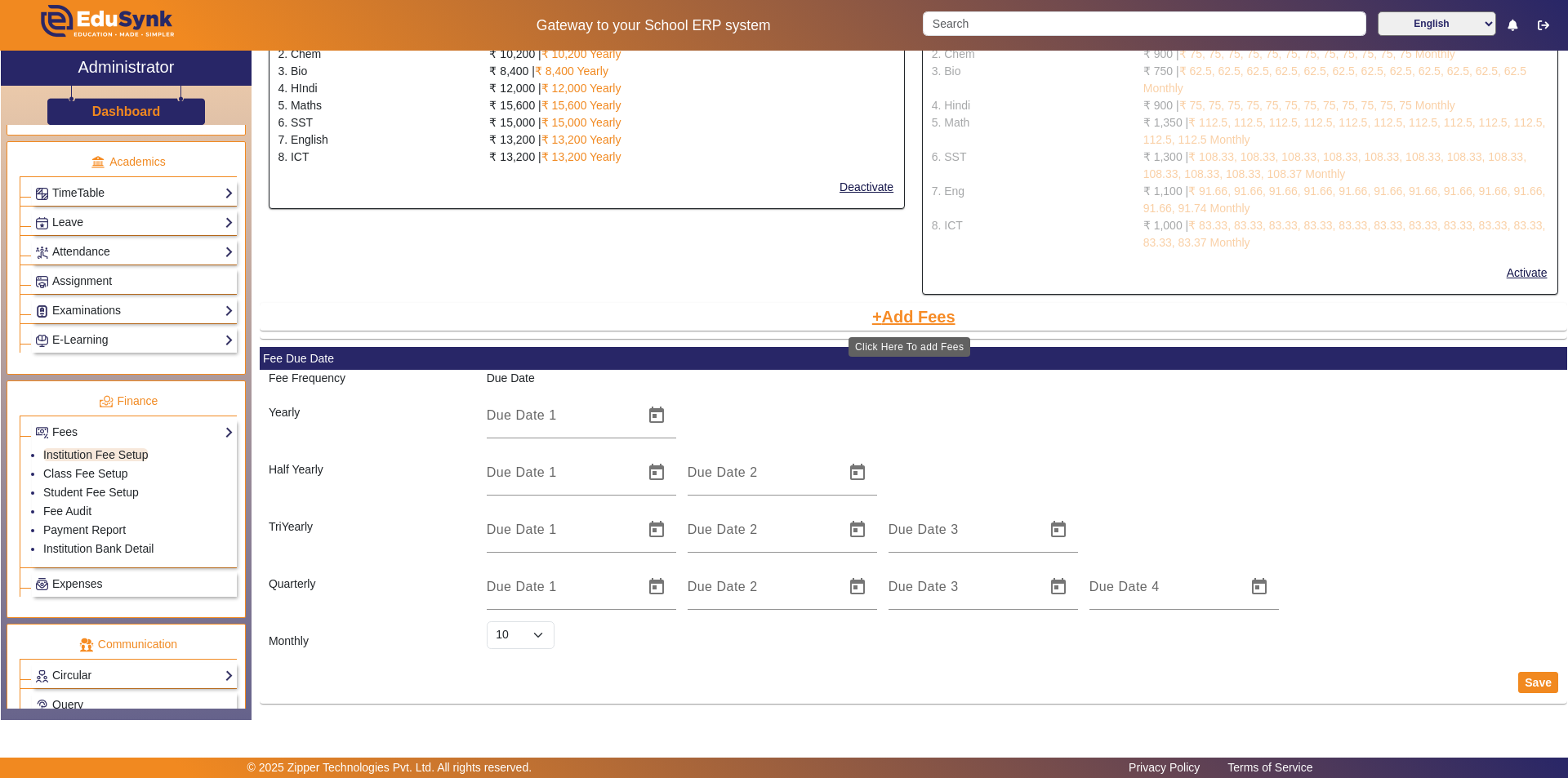
click at [781, 315] on button "Add Fees" at bounding box center [913, 317] width 87 height 28
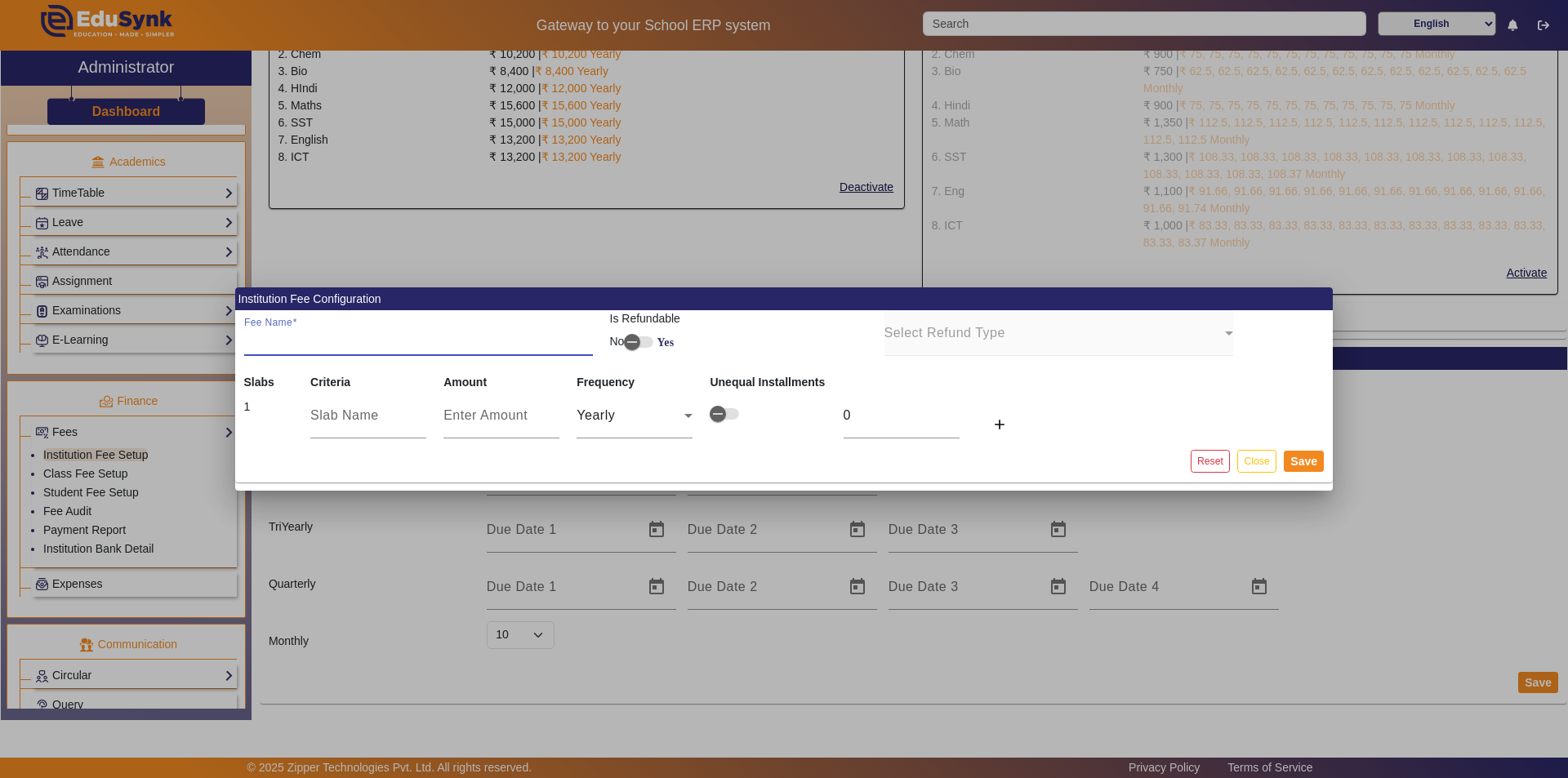
click at [270, 339] on input "Fee Name" at bounding box center [418, 339] width 349 height 19
click at [319, 419] on input "text" at bounding box center [368, 415] width 116 height 19
click at [324, 413] on input "text" at bounding box center [368, 415] width 116 height 19
click at [689, 418] on icon at bounding box center [688, 416] width 8 height 4
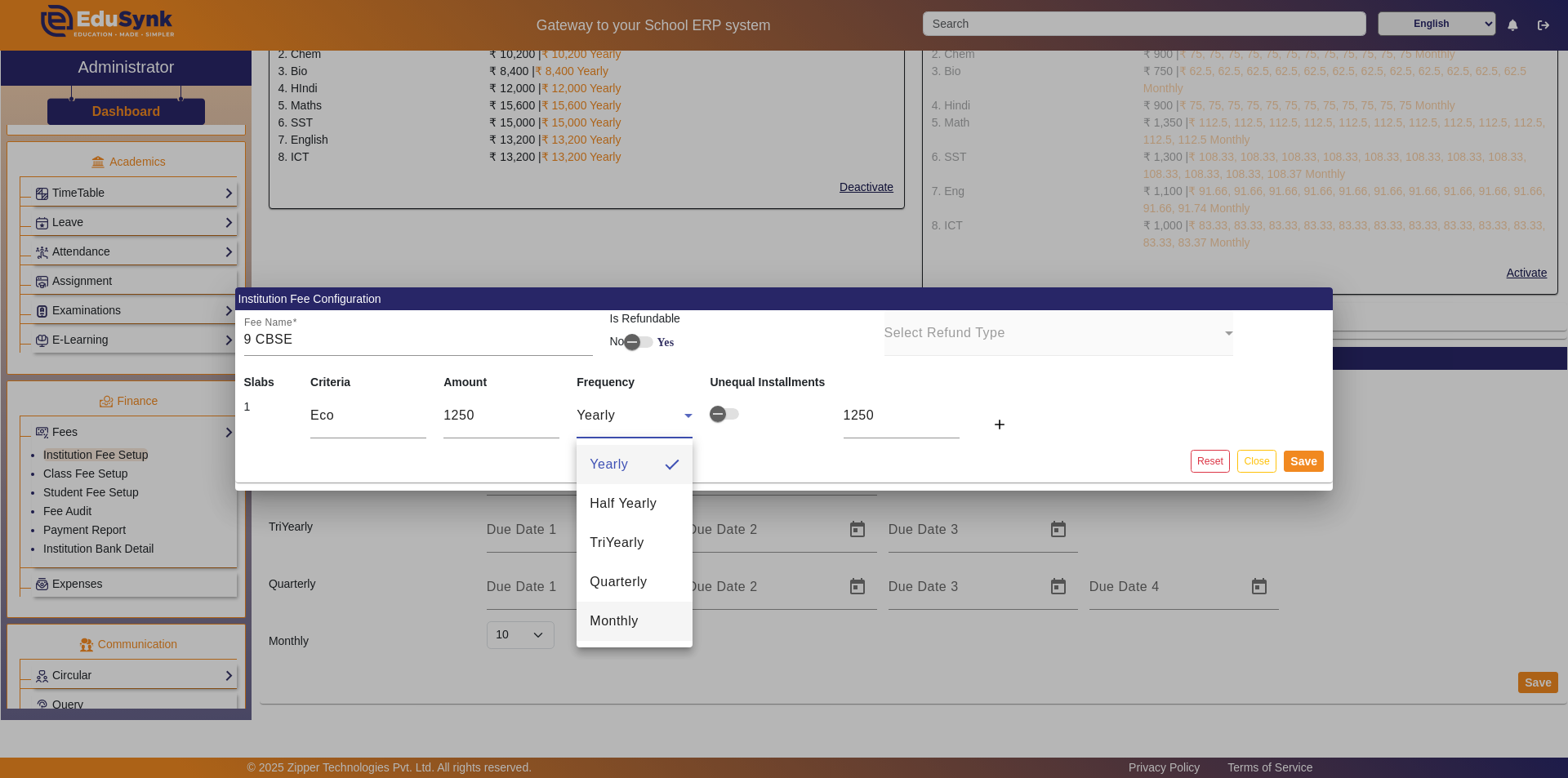
click at [620, 620] on span "Monthly" at bounding box center [614, 621] width 49 height 19
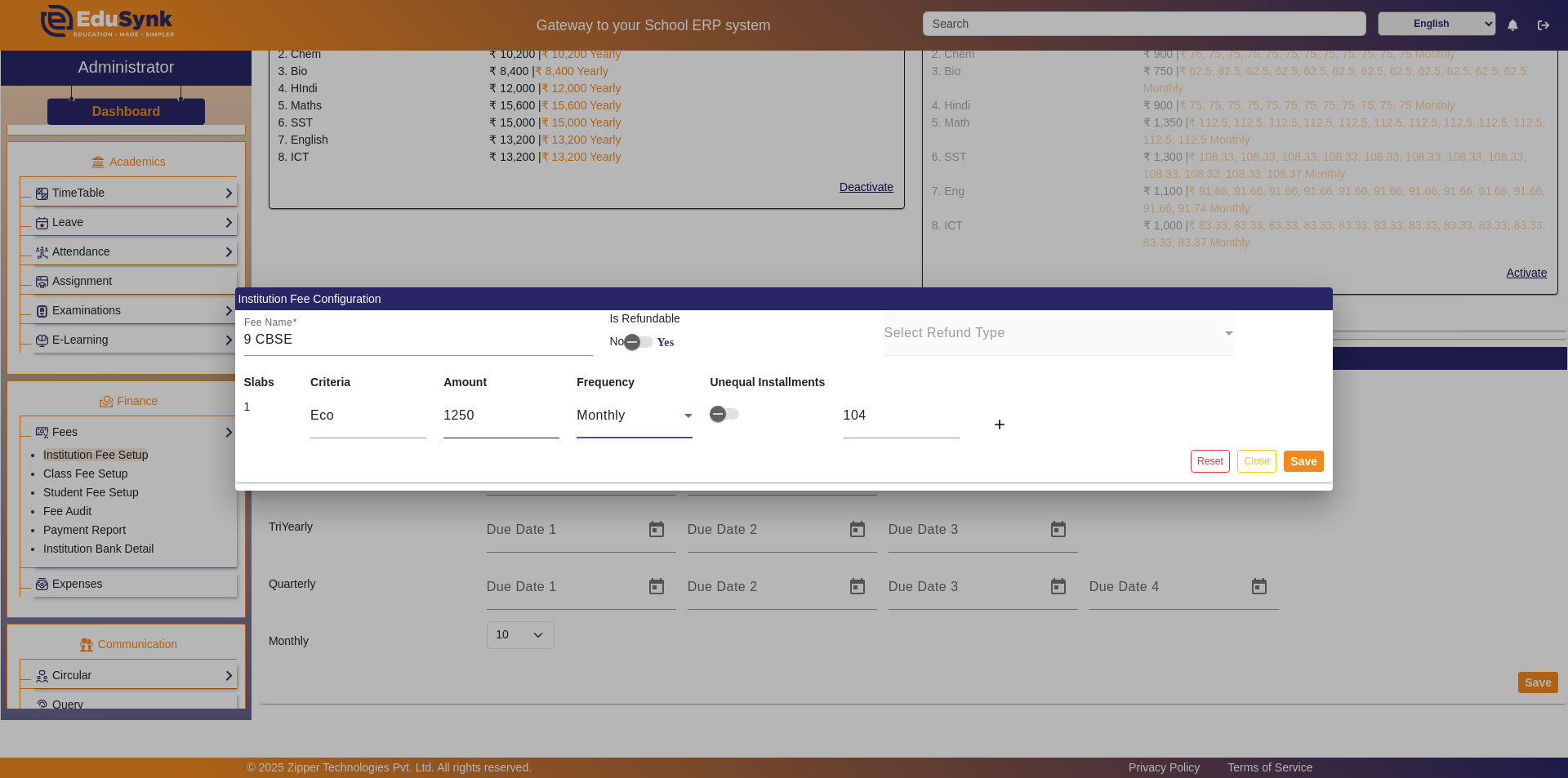
click at [481, 417] on input "1250" at bounding box center [502, 415] width 116 height 19
click at [781, 406] on mat-card-content "Fee Name 9 CBSE Is Refundable No Yes Select Refund Type Slabs Criteria Amount F…" at bounding box center [784, 375] width 1097 height 130
click at [781, 460] on button "Save" at bounding box center [1304, 460] width 40 height 21
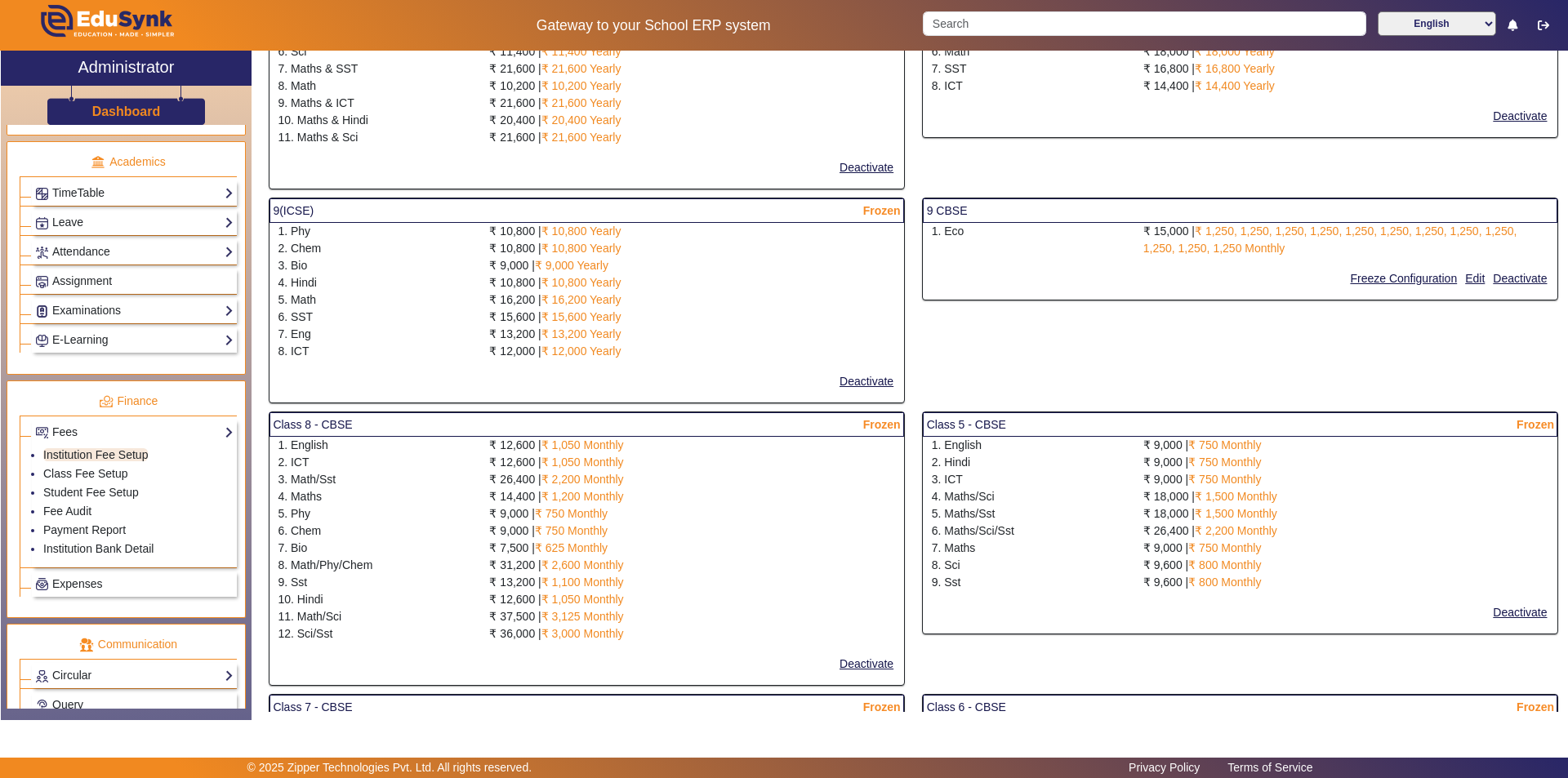
scroll to position [153, 0]
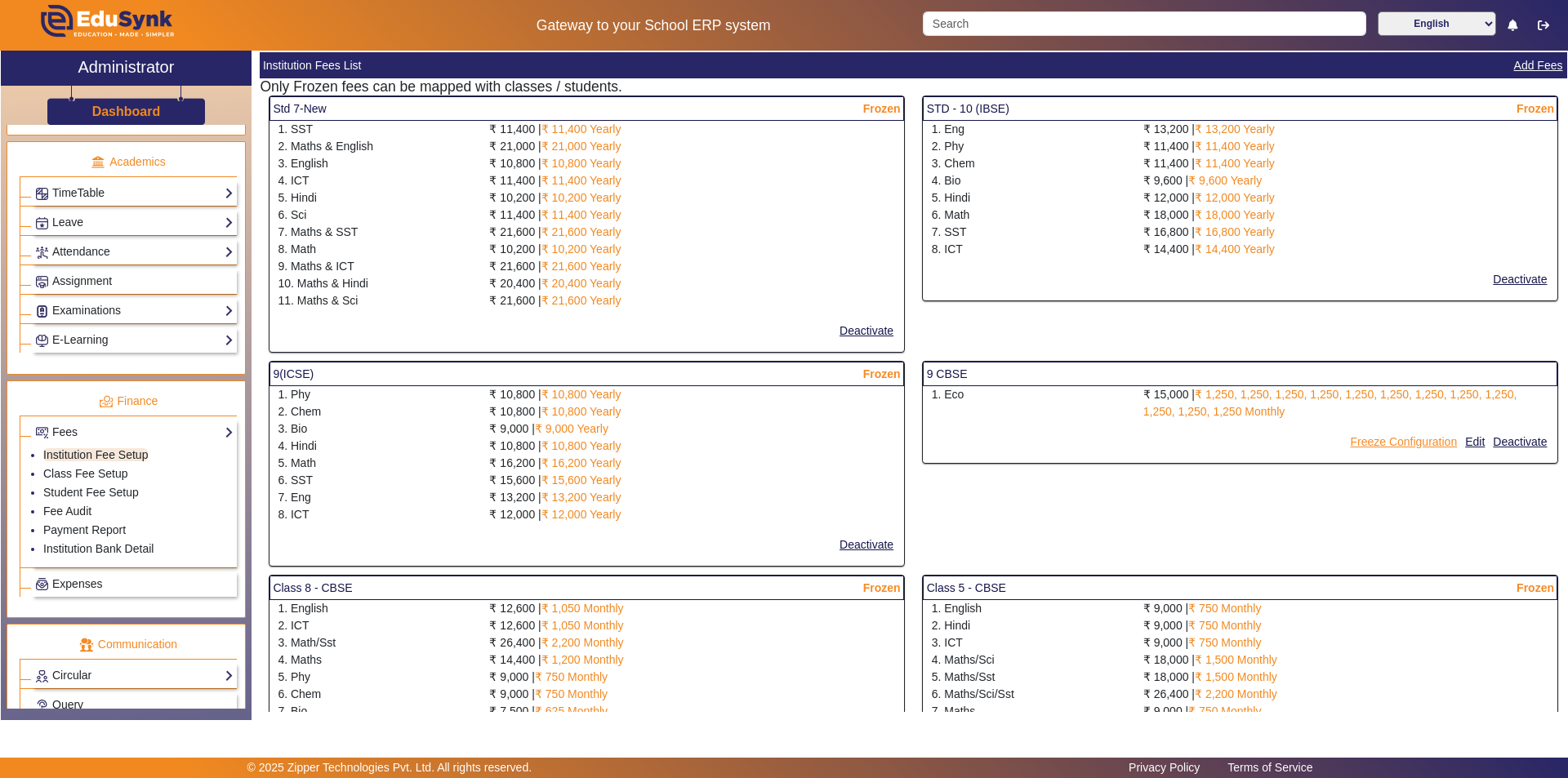
click at [781, 445] on button "Freeze Configuration" at bounding box center [1402, 442] width 110 height 20
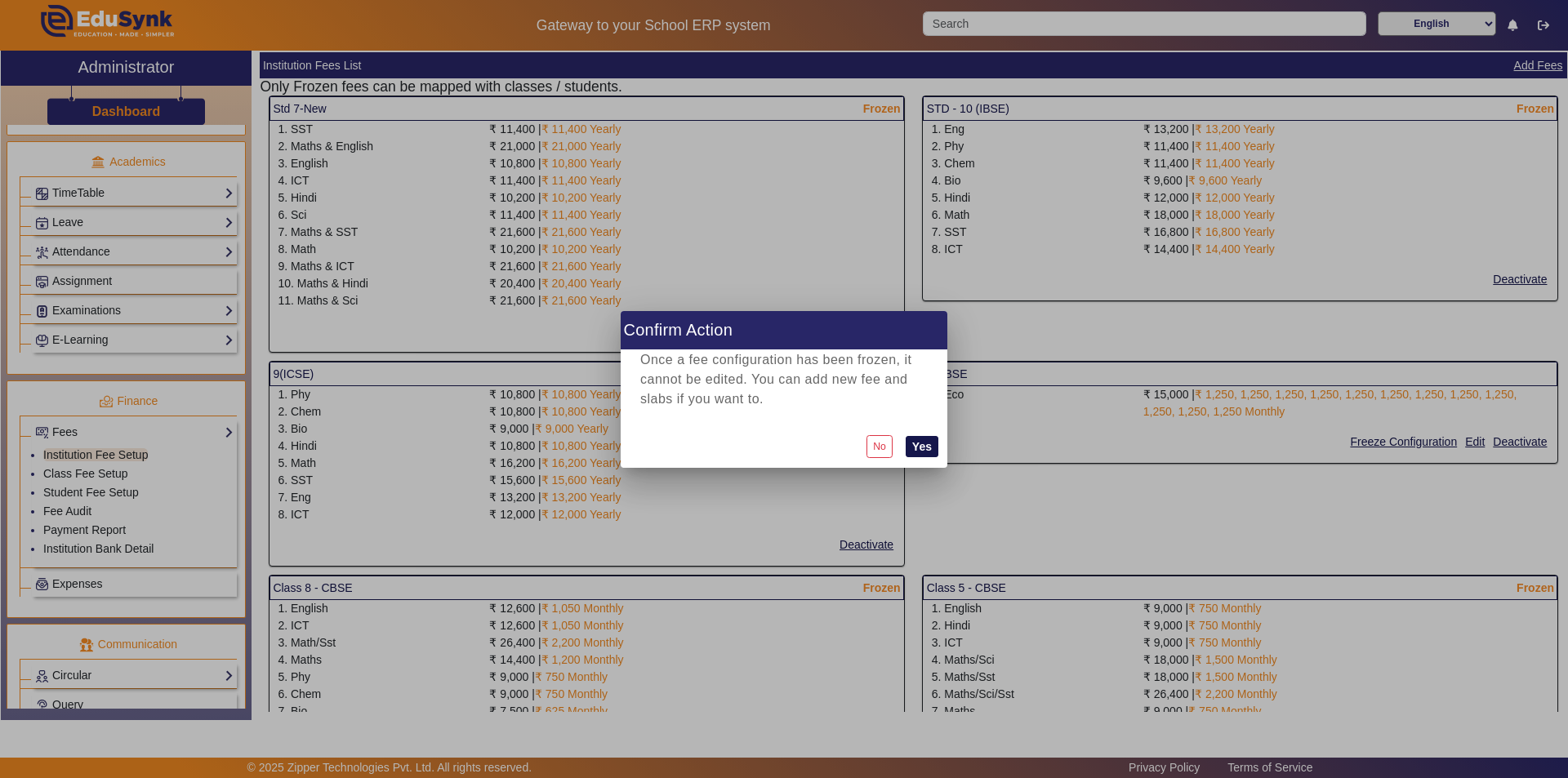
click at [781, 447] on button "Yes" at bounding box center [922, 446] width 33 height 21
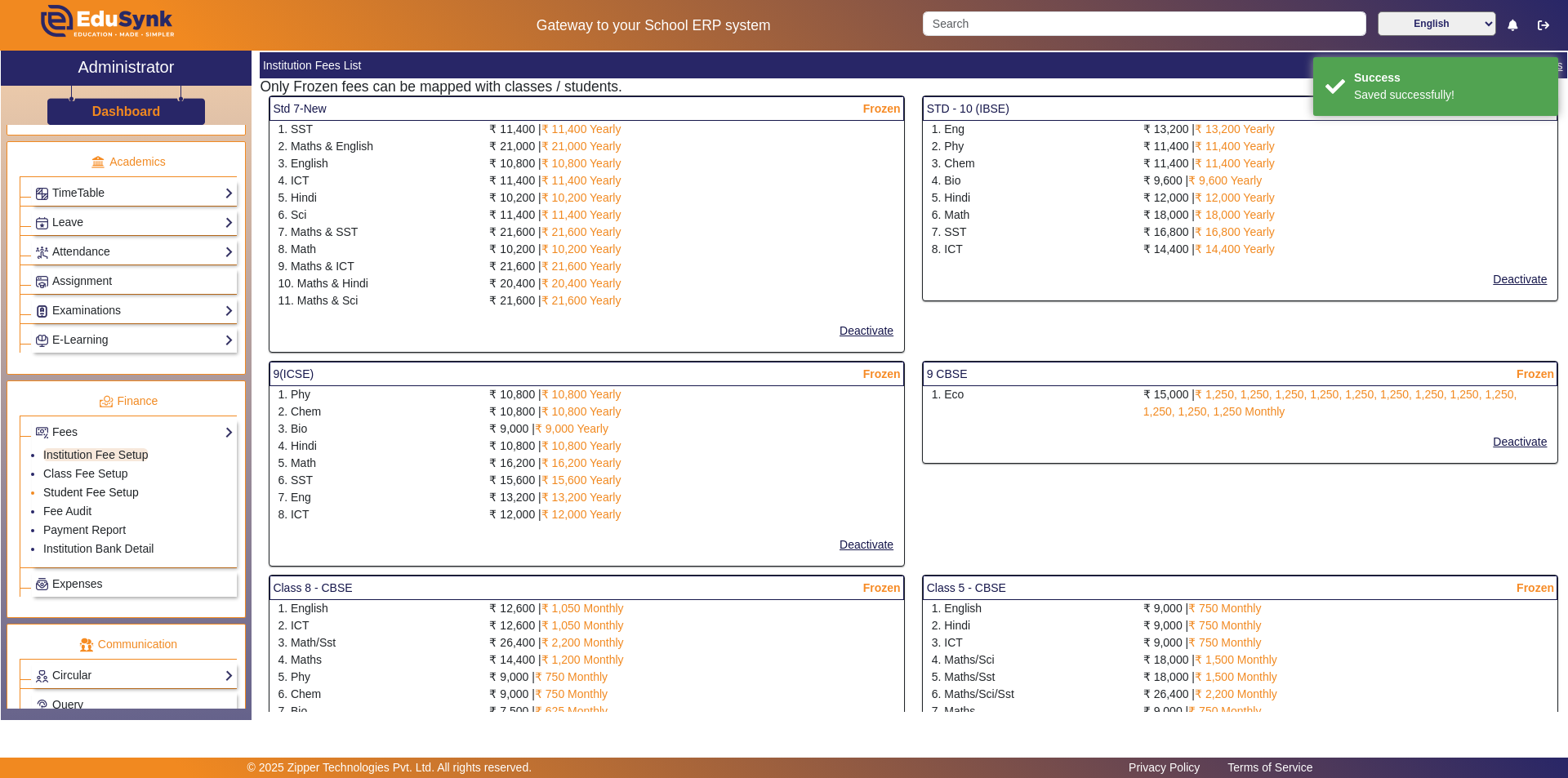
click at [92, 494] on link "Student Fee Setup" at bounding box center [92, 492] width 96 height 13
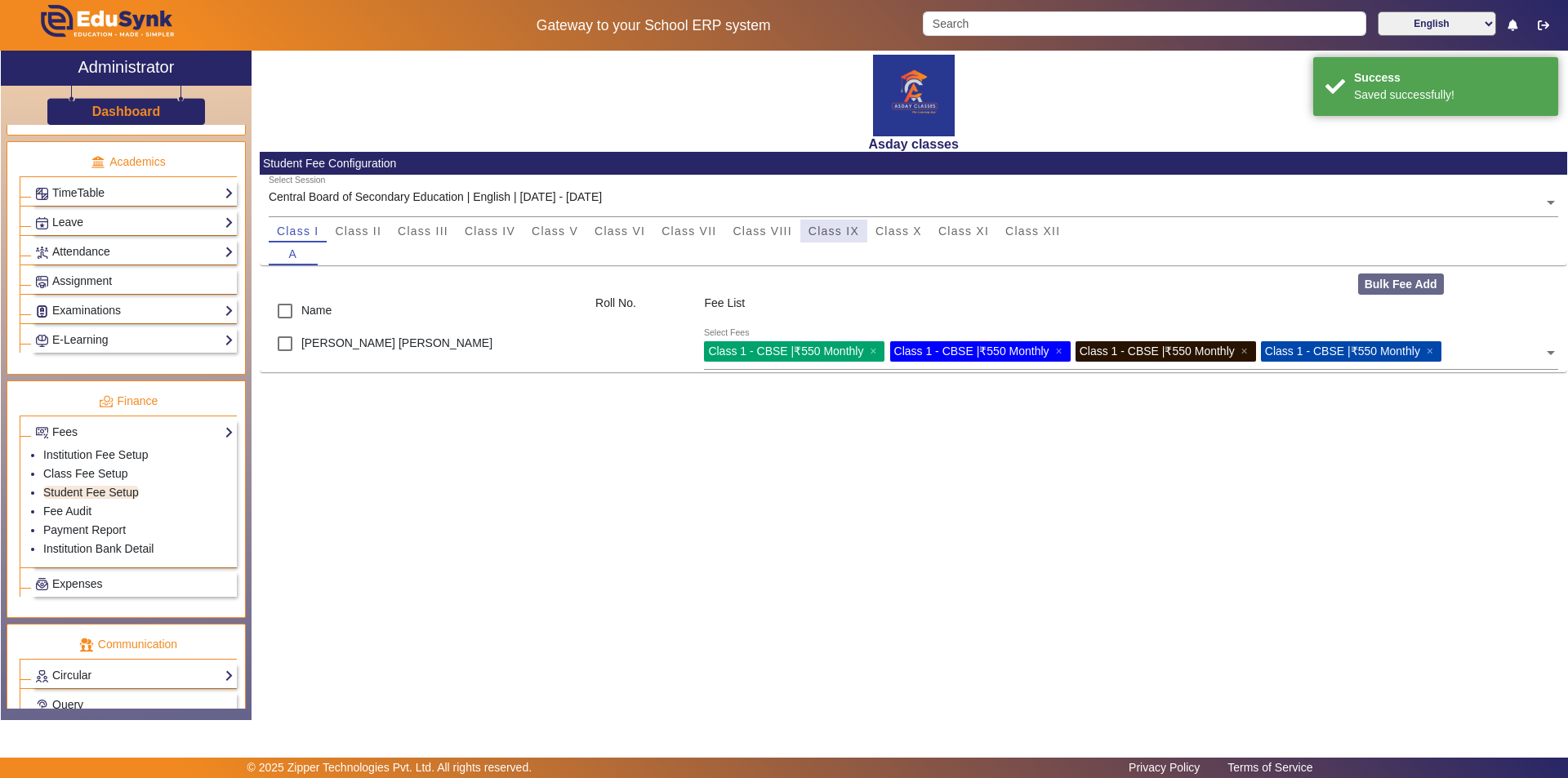
click at [781, 228] on span "Class IX" at bounding box center [834, 231] width 50 height 12
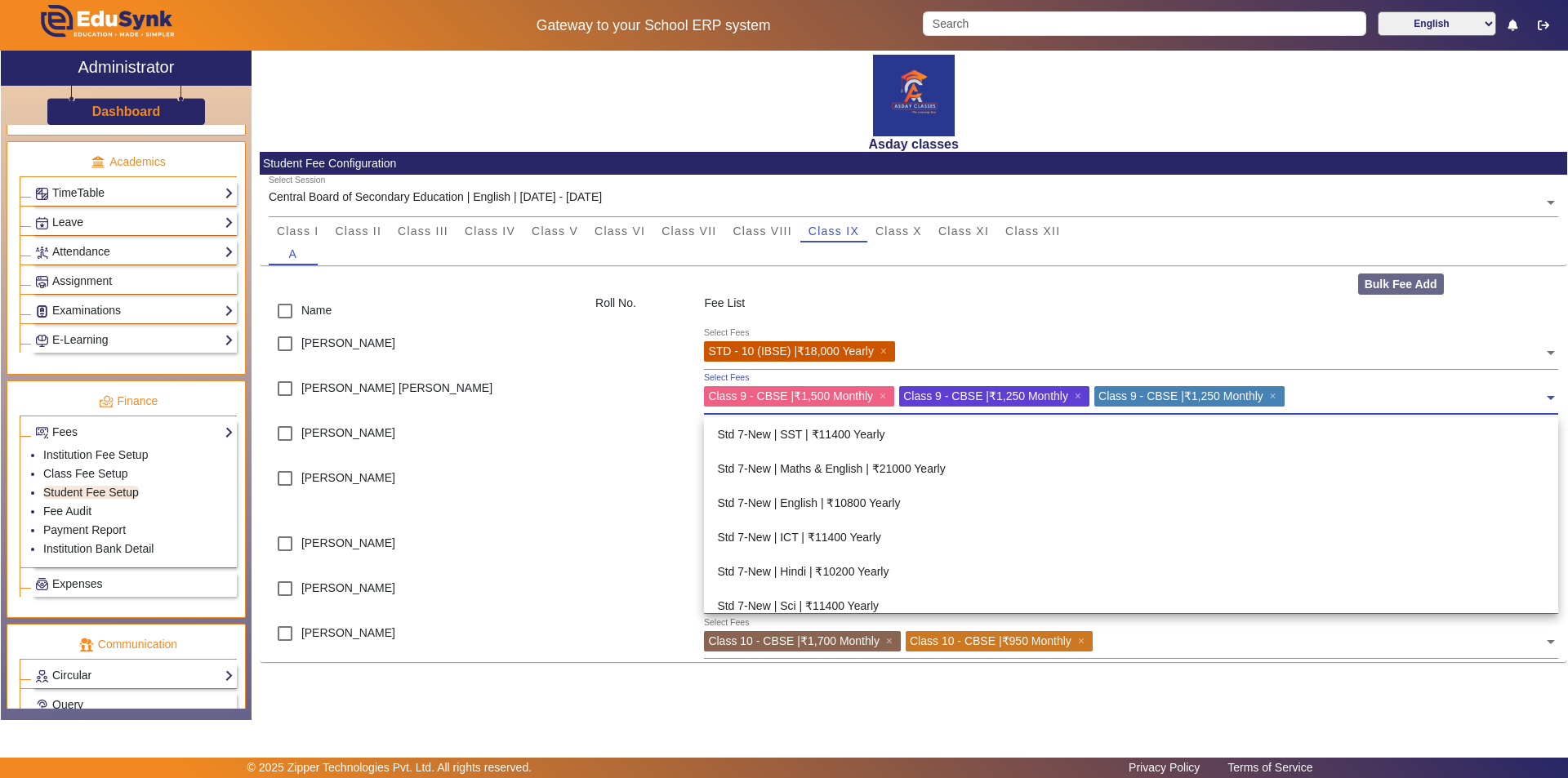
click at [781, 397] on span at bounding box center [1550, 392] width 14 height 26
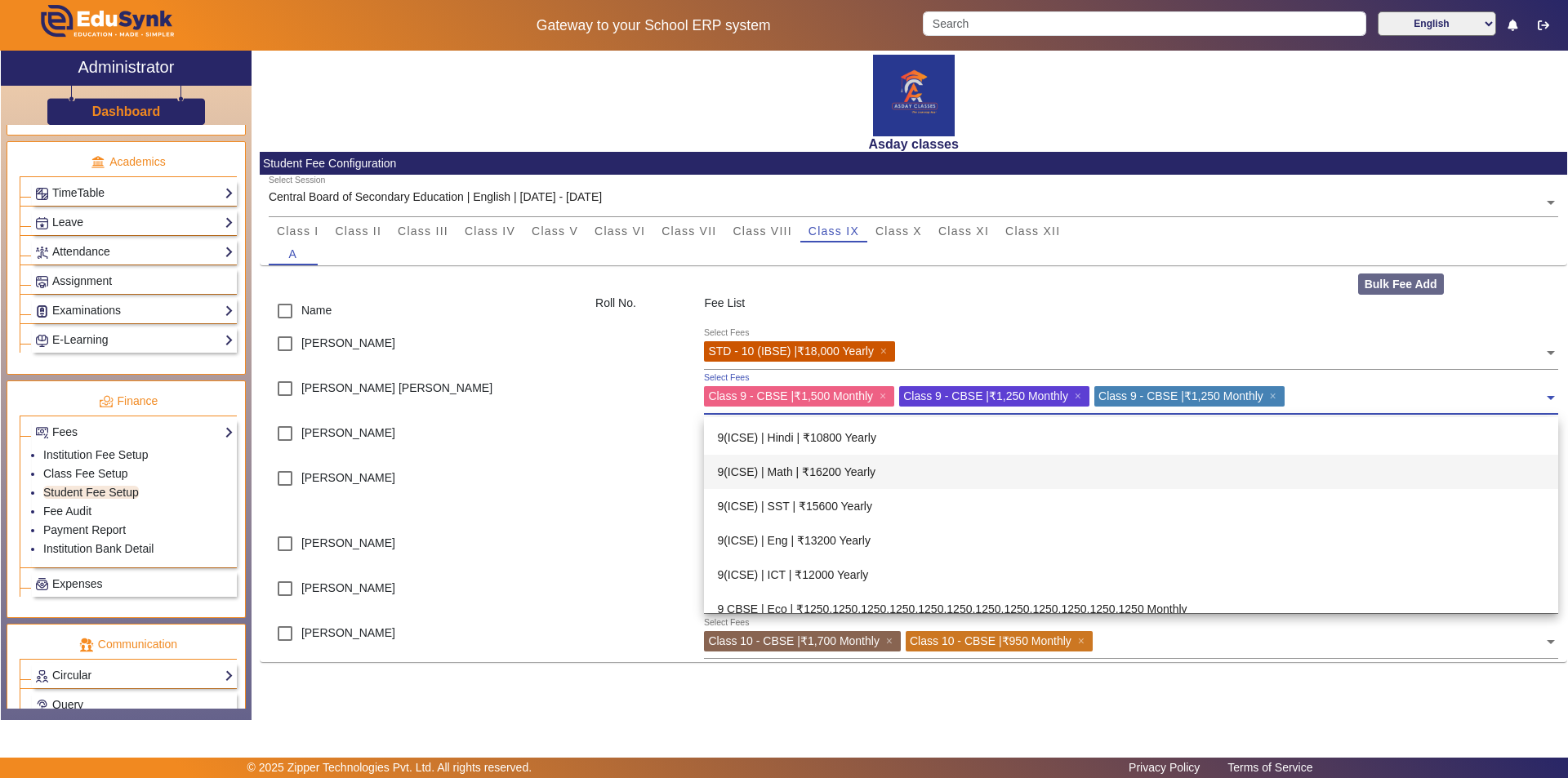
scroll to position [833, 0]
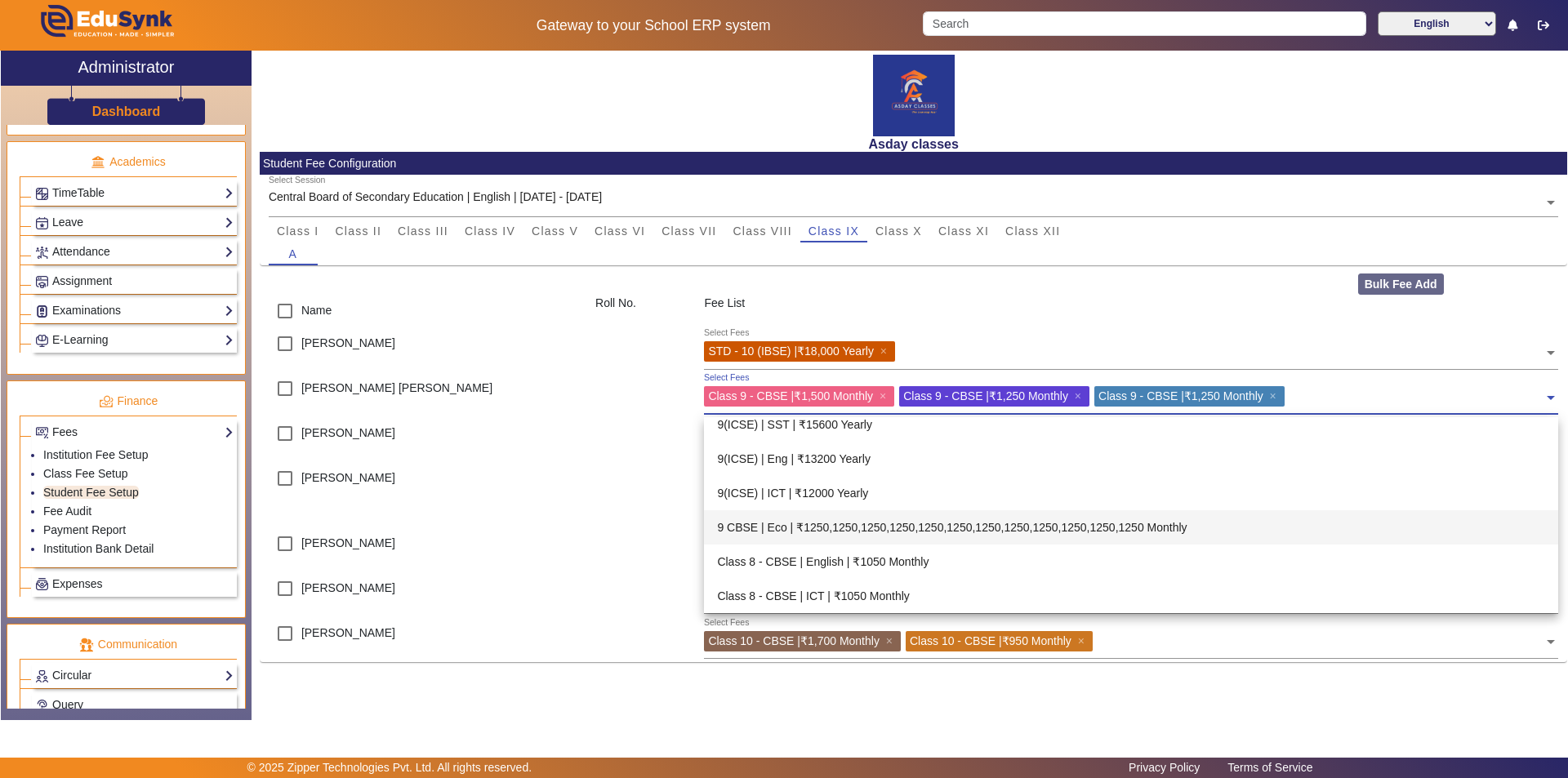
click at [781, 528] on div "9 CBSE | Eco | ₹1250,1250,1250,1250,1250,1250,1250,1250,1250,1250,1250,1250 Mon…" at bounding box center [1131, 527] width 854 height 34
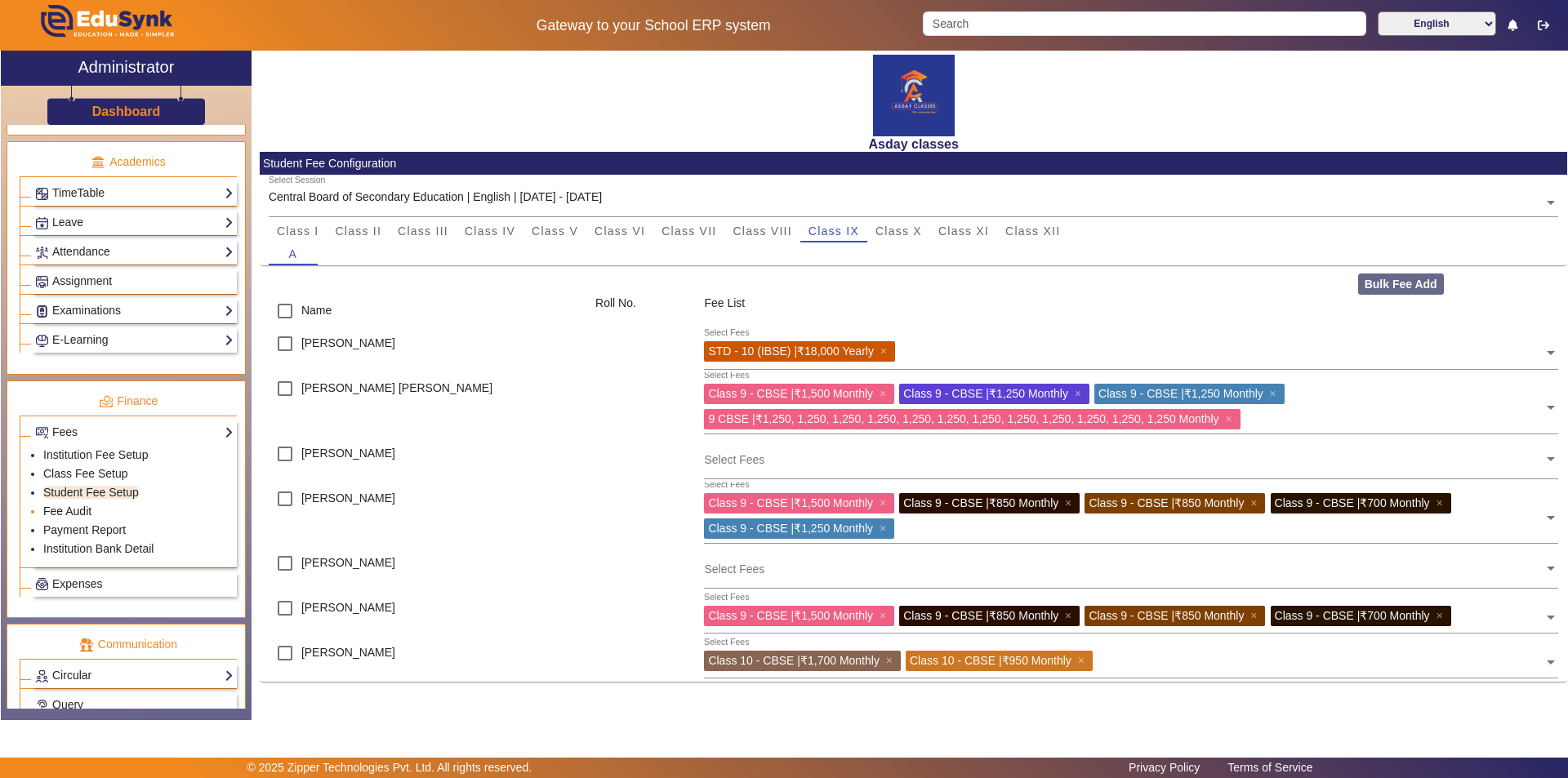
click at [80, 508] on link "Fee Audit" at bounding box center [67, 512] width 48 height 13
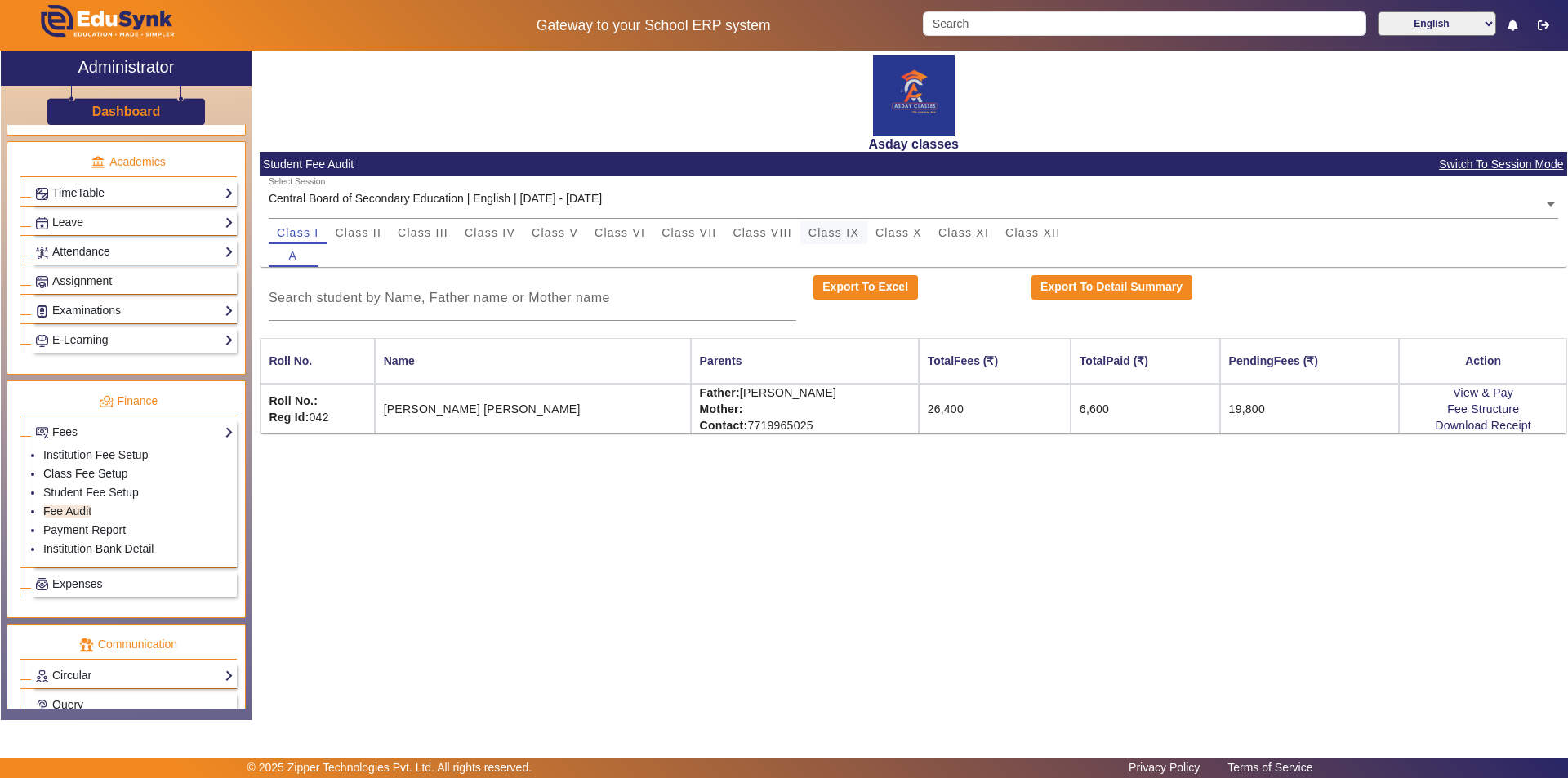
click at [781, 234] on span "Class IX" at bounding box center [834, 233] width 50 height 12
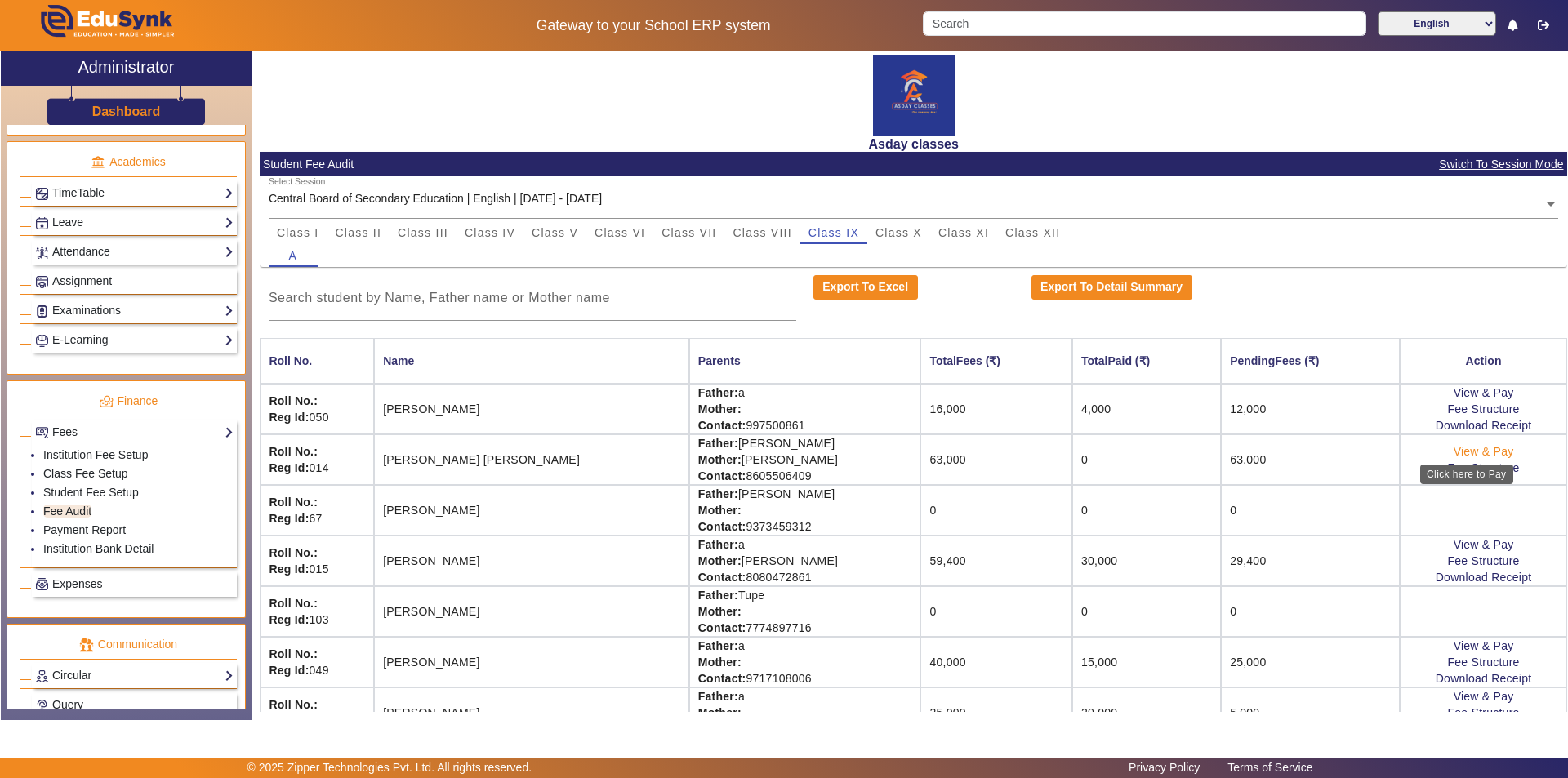
click at [781, 451] on link "View & Pay" at bounding box center [1484, 452] width 61 height 13
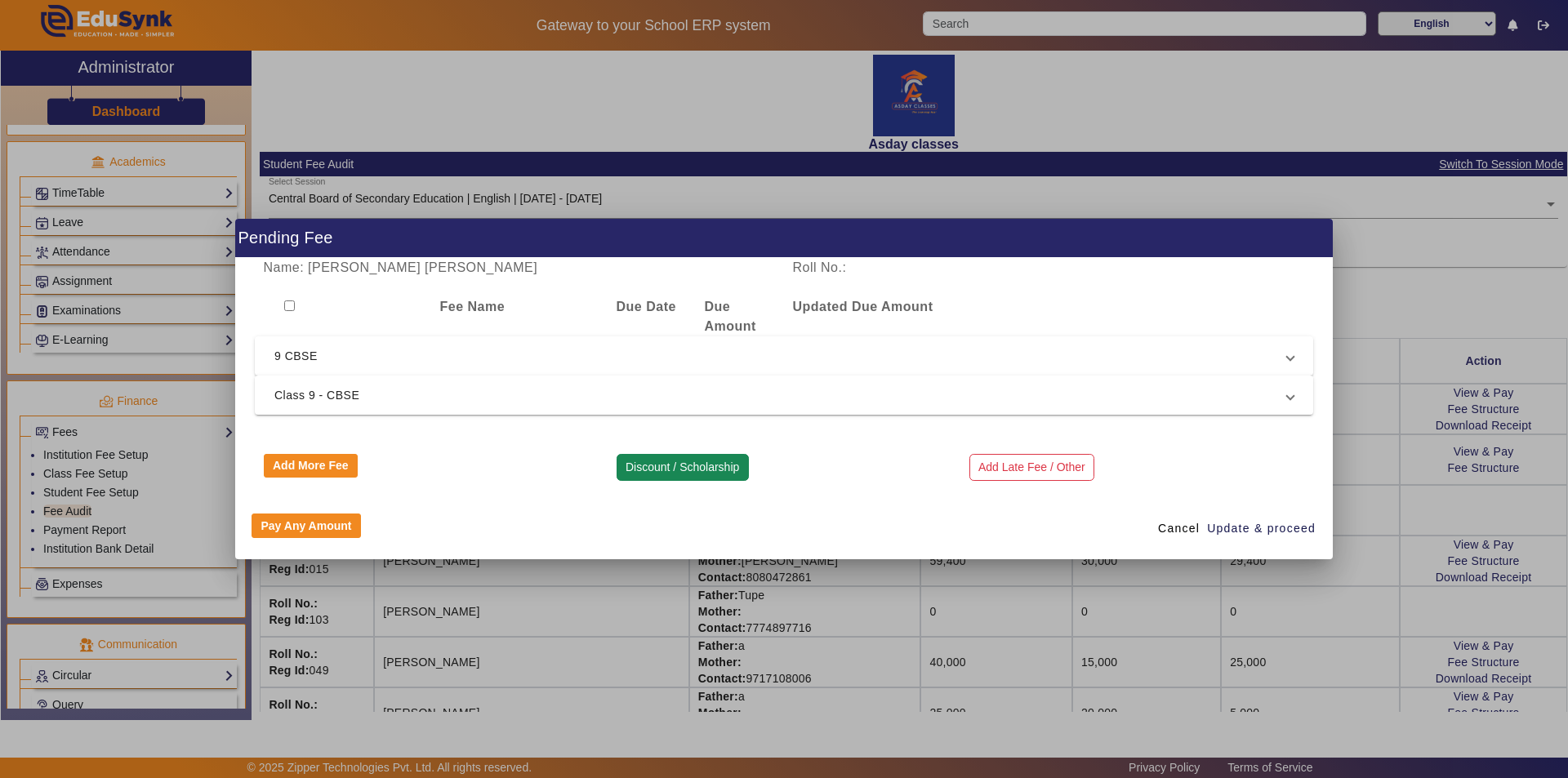
click at [644, 466] on button "Discount / Scholarship" at bounding box center [682, 467] width 132 height 28
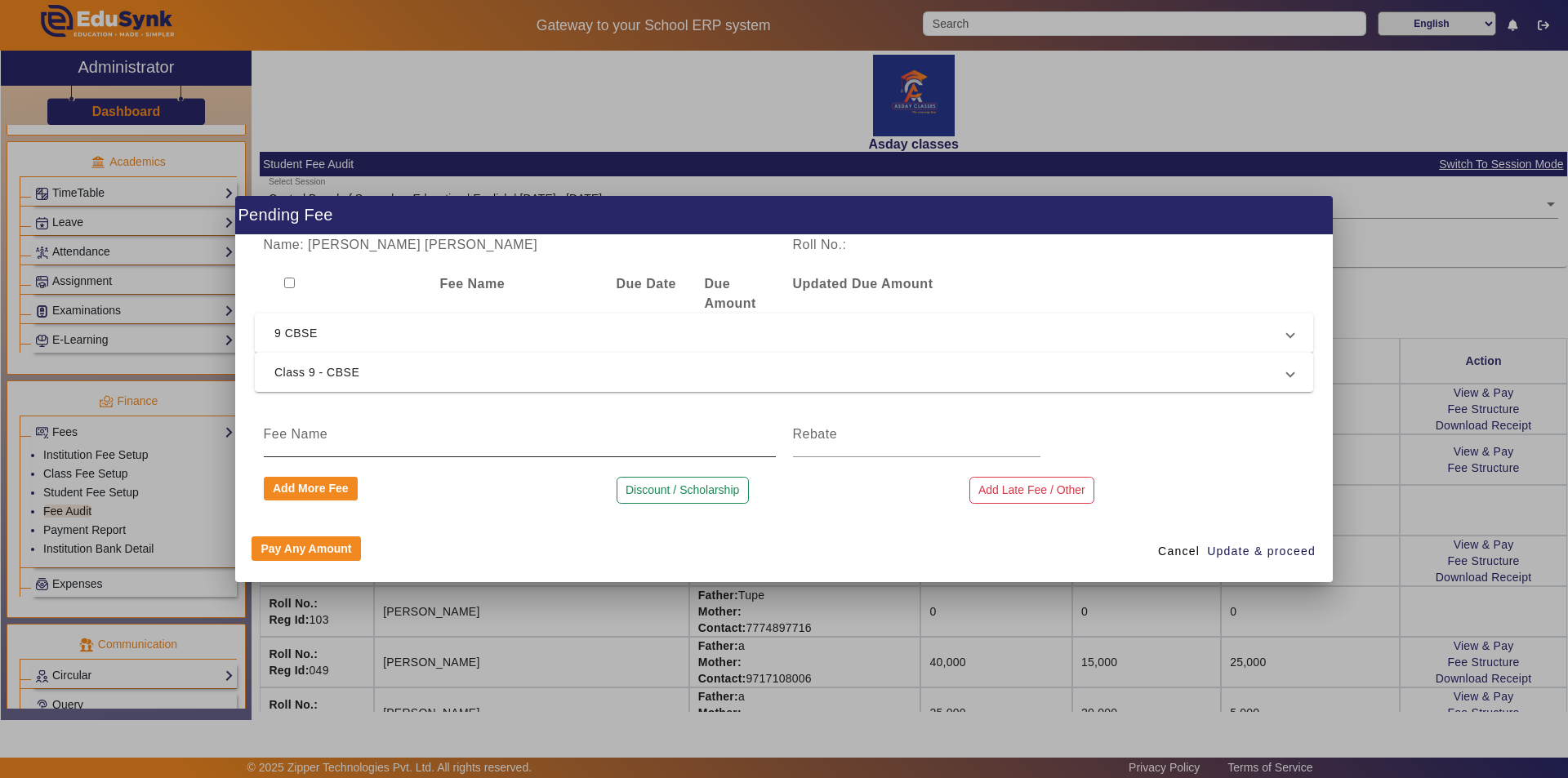
click at [298, 438] on input at bounding box center [519, 434] width 512 height 19
click at [781, 436] on input at bounding box center [917, 434] width 247 height 19
click at [781, 549] on span "Update & proceed" at bounding box center [1260, 551] width 108 height 17
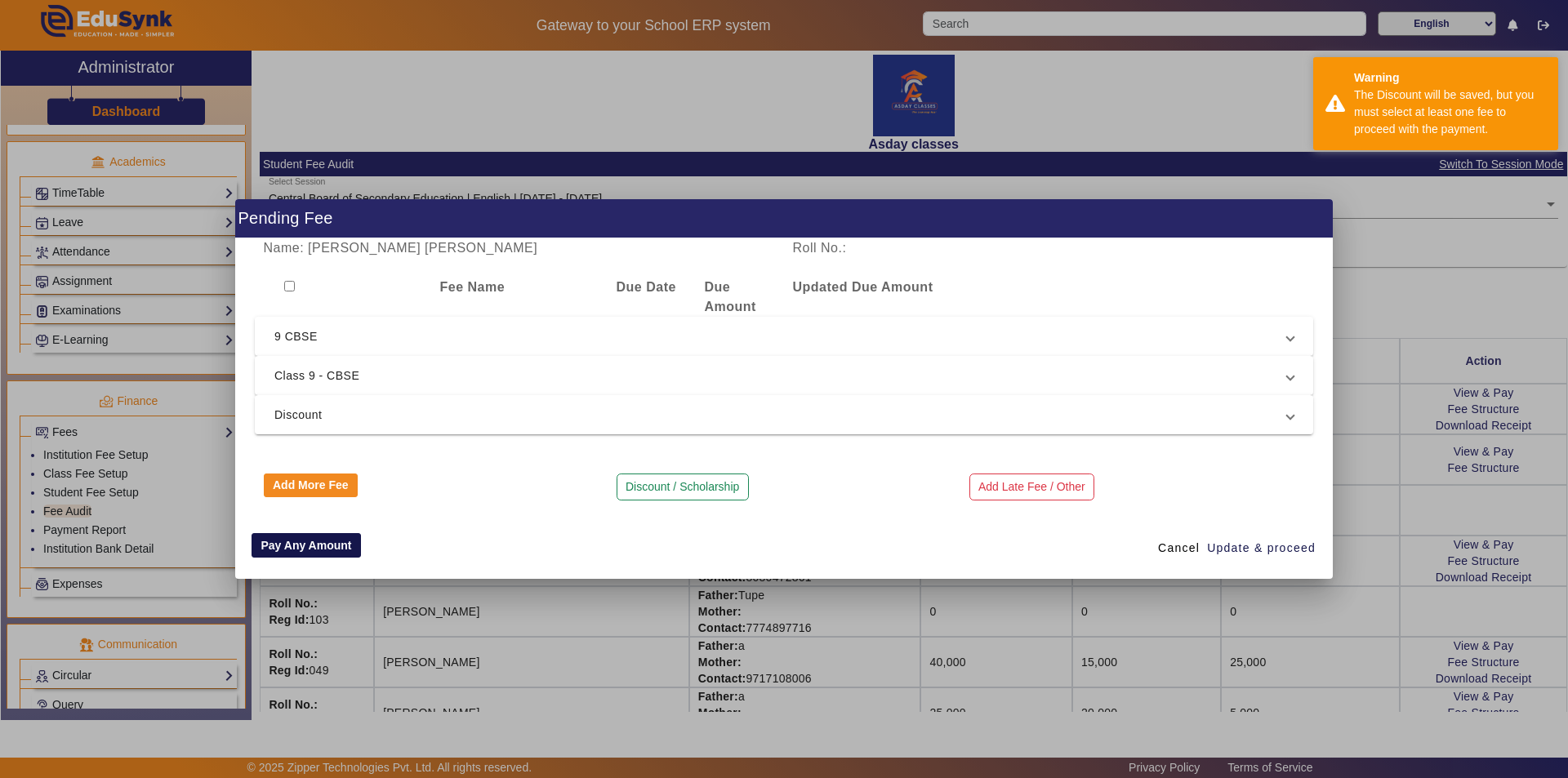
click at [309, 544] on button "Pay Any Amount" at bounding box center [306, 545] width 109 height 24
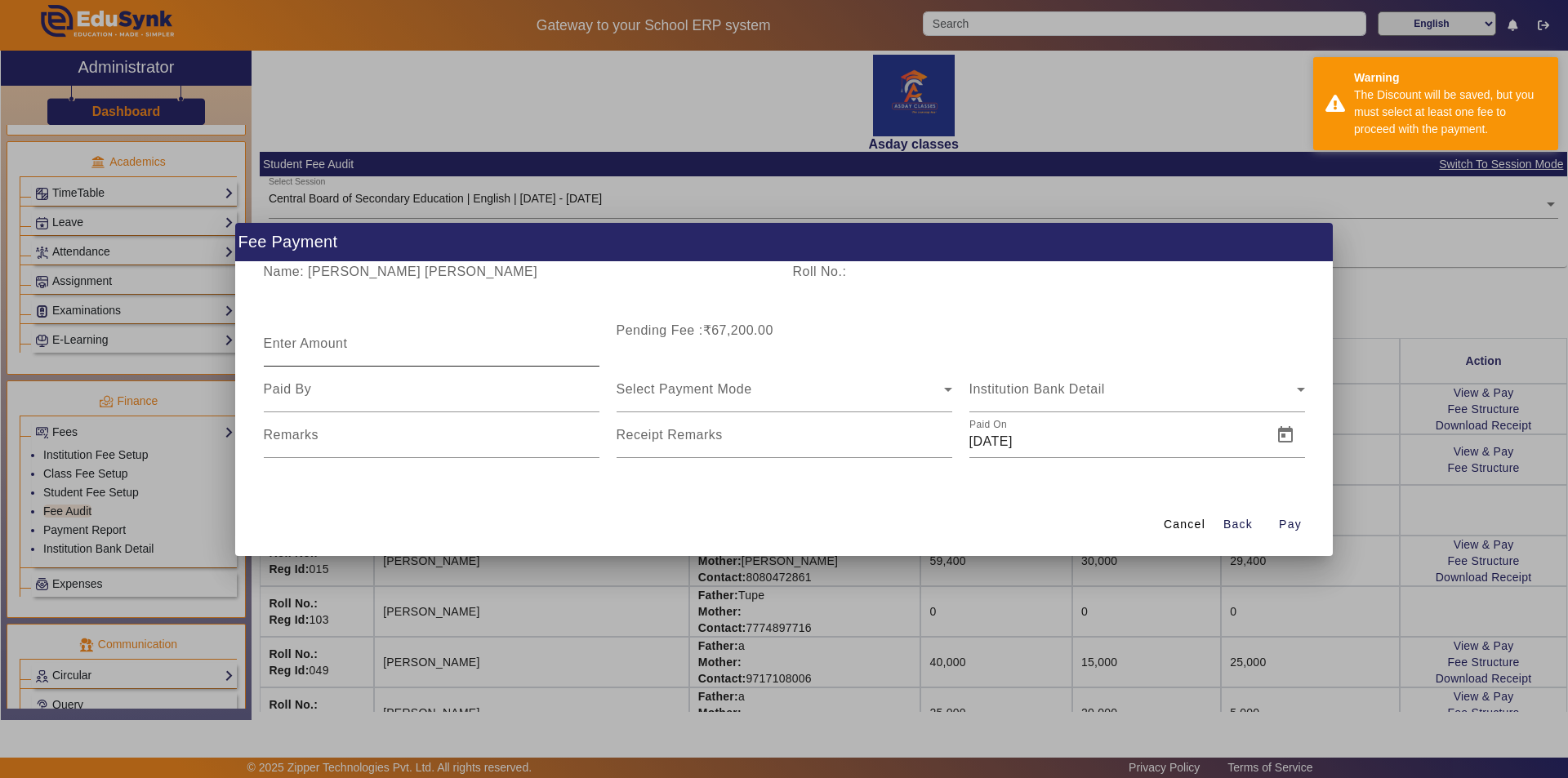
click at [290, 343] on mat-label "Enter Amount" at bounding box center [306, 343] width 84 height 14
click at [290, 343] on input "Enter Amount" at bounding box center [431, 350] width 335 height 19
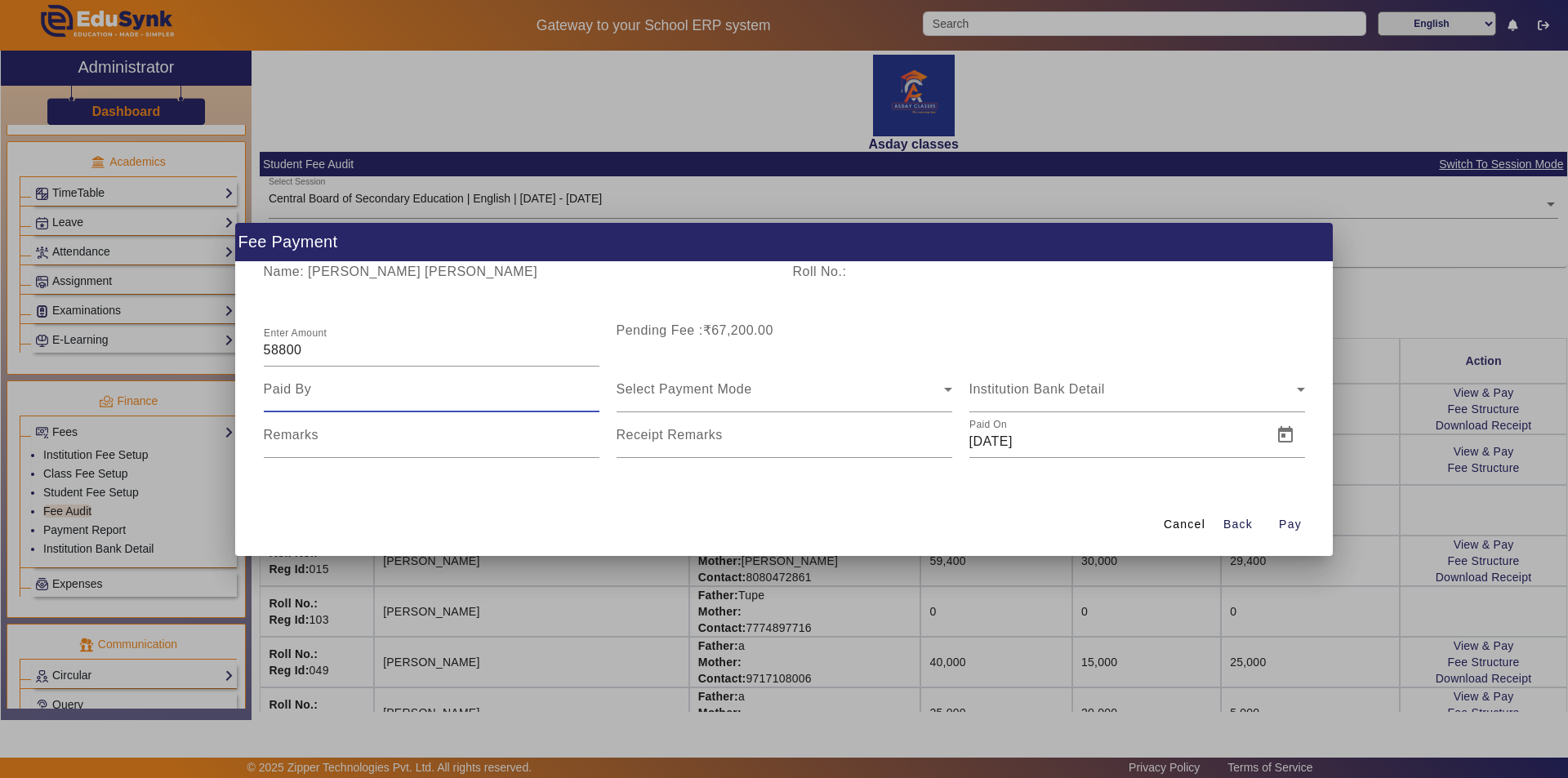
click at [387, 391] on input at bounding box center [431, 389] width 335 height 19
click at [666, 386] on span "Select Payment Mode" at bounding box center [684, 389] width 135 height 14
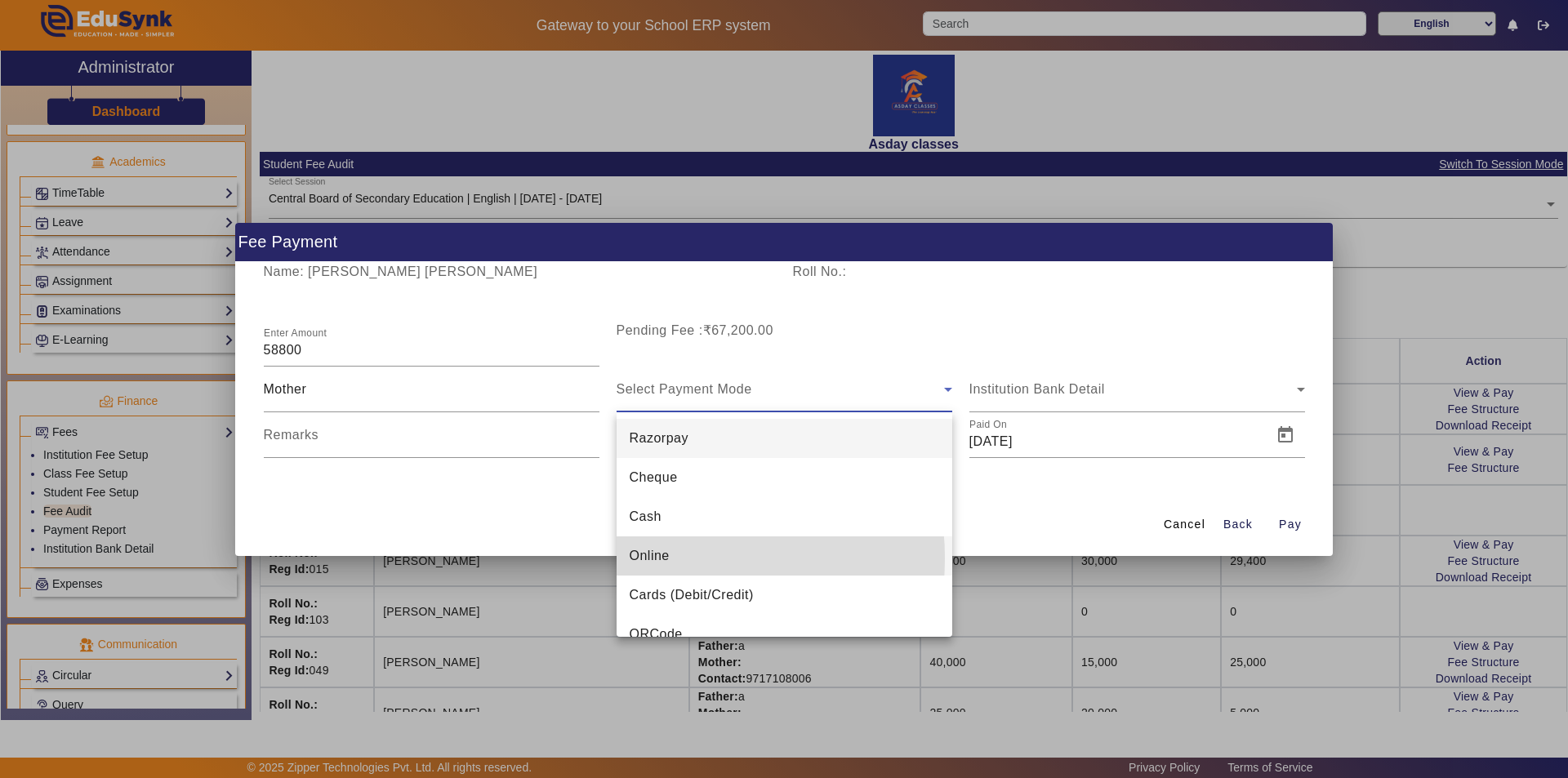
click at [660, 559] on span "Online" at bounding box center [650, 555] width 40 height 19
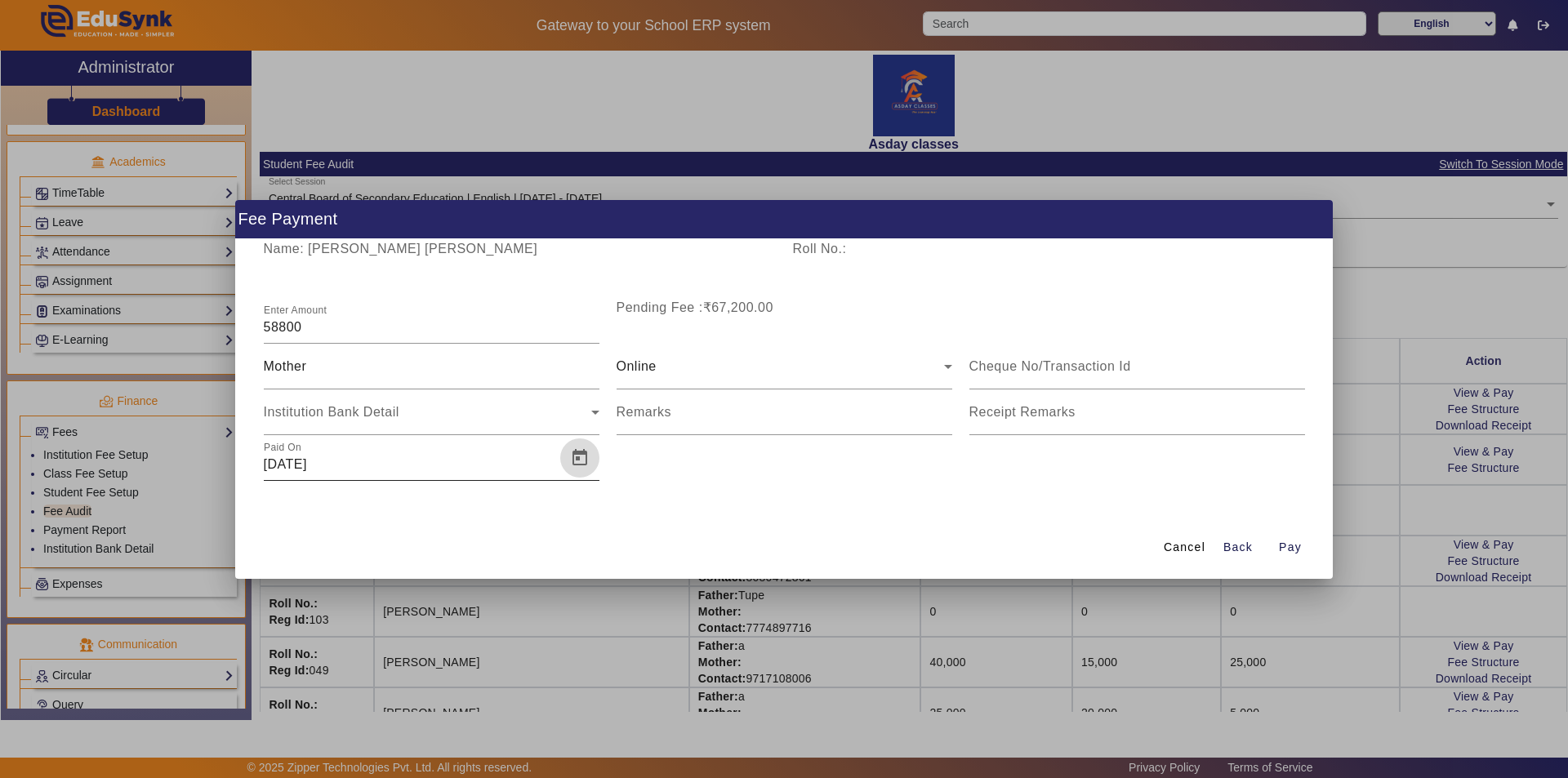
click at [584, 457] on span "Open calendar" at bounding box center [580, 458] width 39 height 39
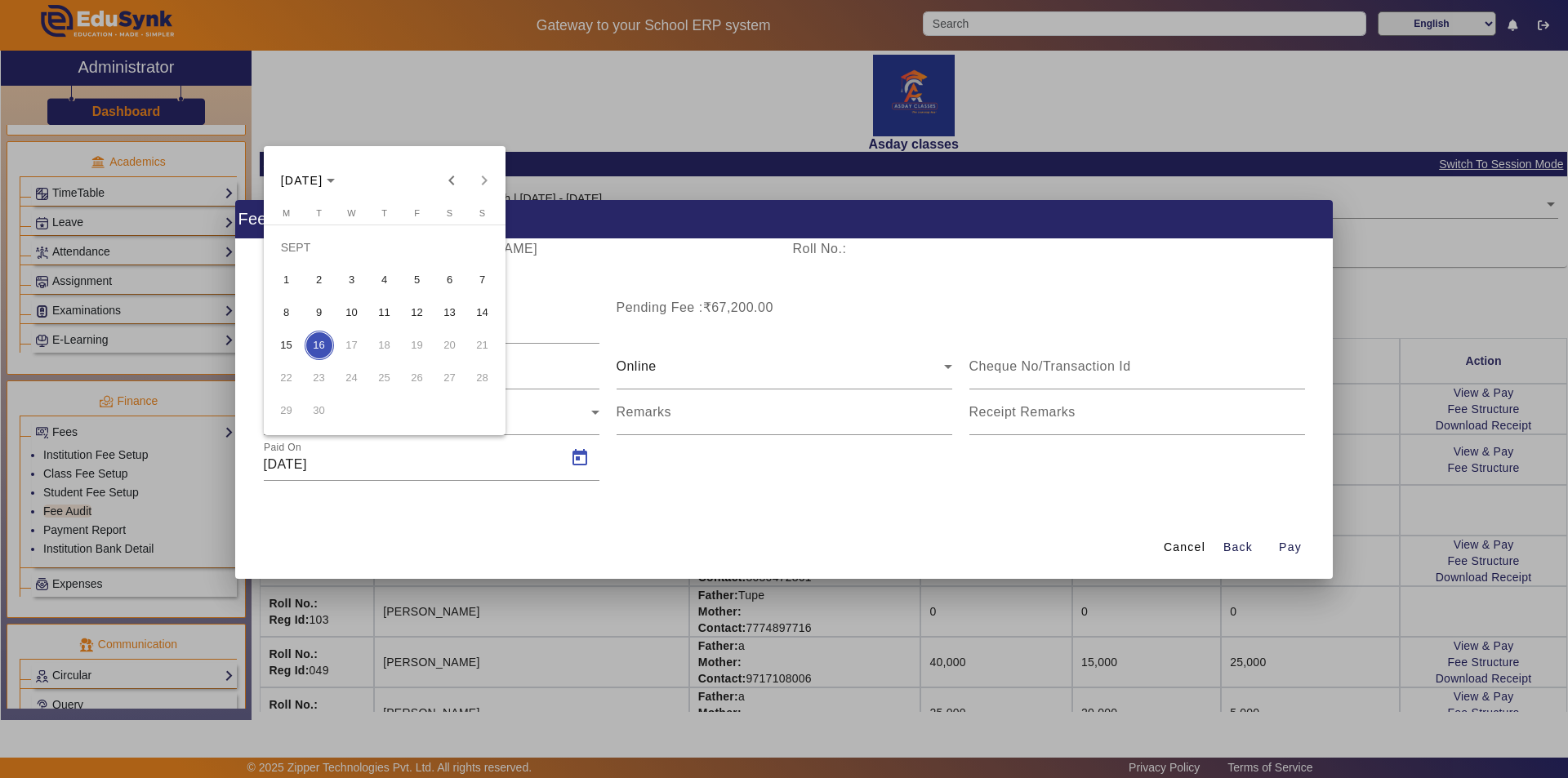
click at [770, 515] on div at bounding box center [784, 389] width 1568 height 778
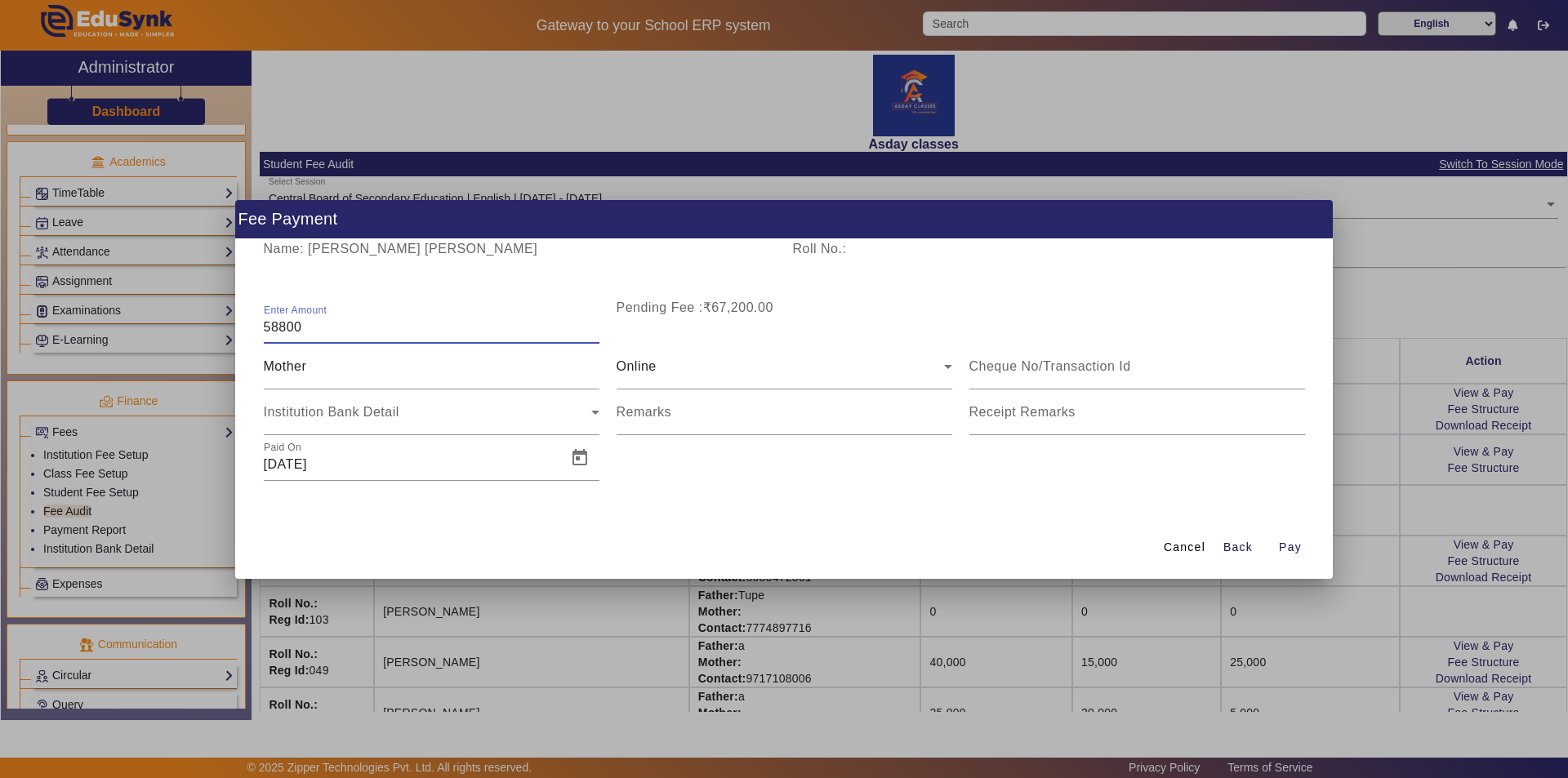
click at [319, 324] on input "58800" at bounding box center [431, 327] width 335 height 19
click at [362, 328] on input "Enter Amount" at bounding box center [431, 327] width 335 height 19
click at [580, 459] on span "Open calendar" at bounding box center [580, 458] width 39 height 39
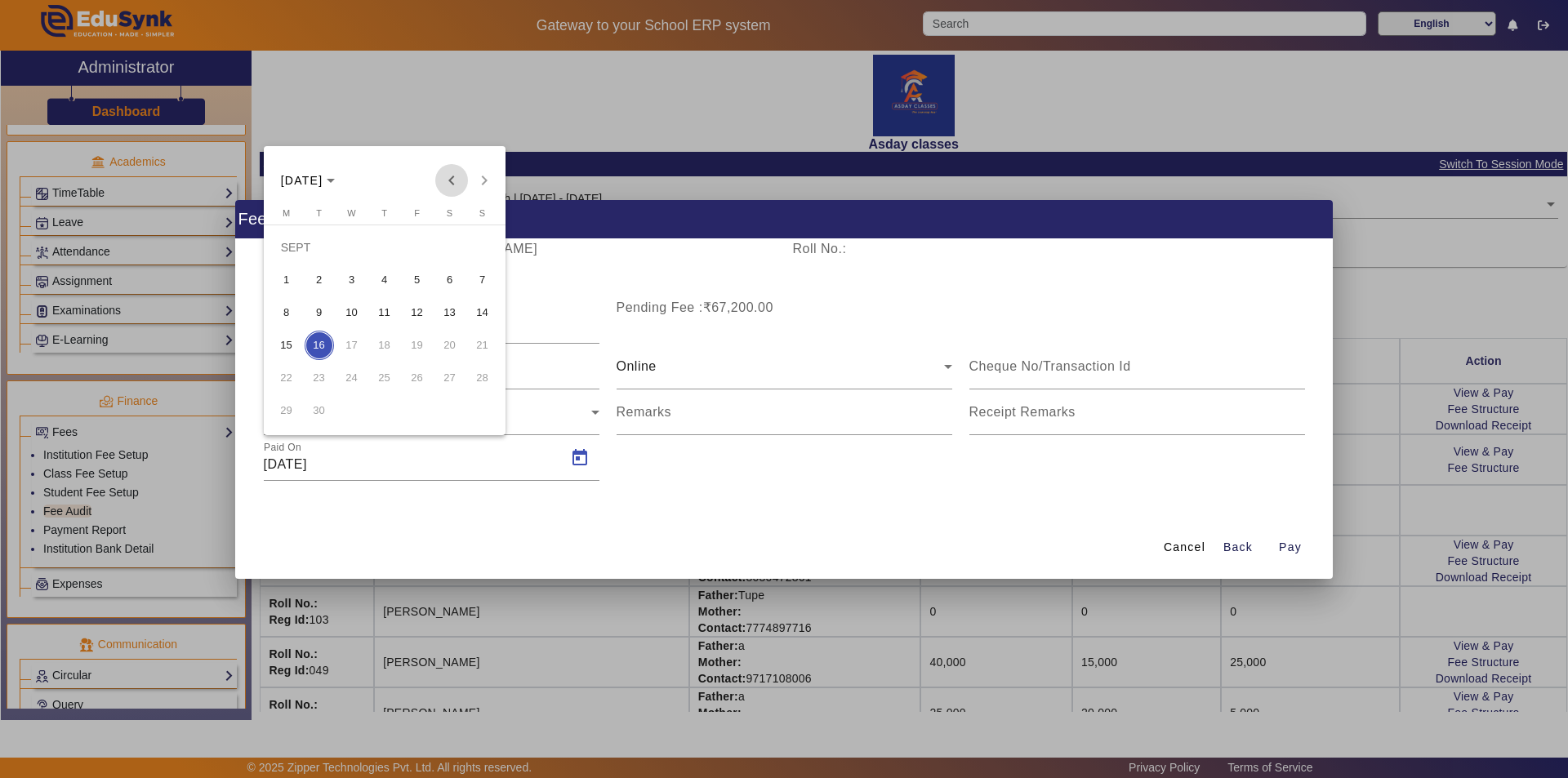
click at [449, 176] on span "Previous month" at bounding box center [451, 180] width 33 height 33
click at [449, 245] on span "2" at bounding box center [450, 247] width 29 height 29
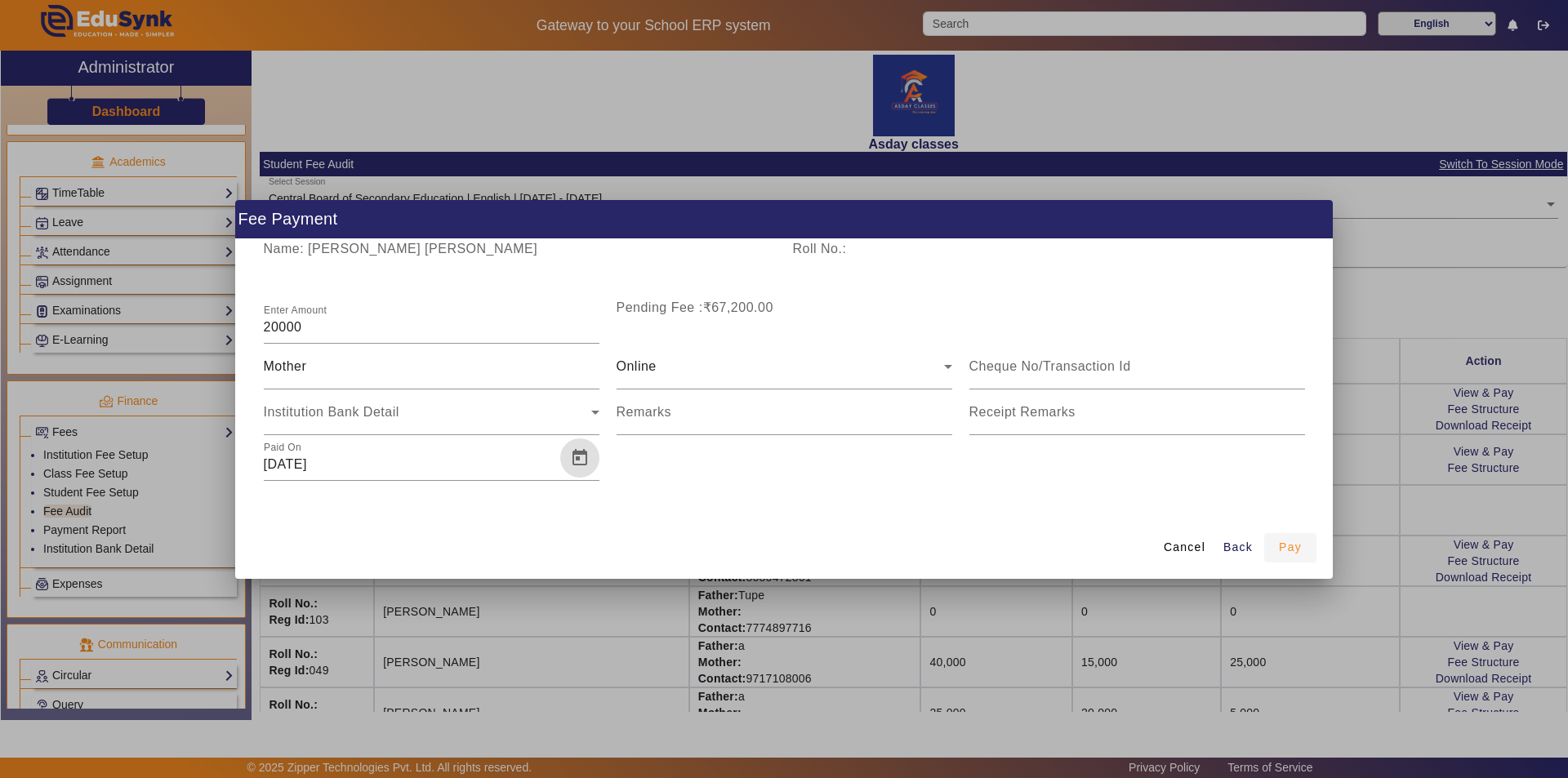
click at [781, 548] on span "Pay" at bounding box center [1290, 547] width 23 height 17
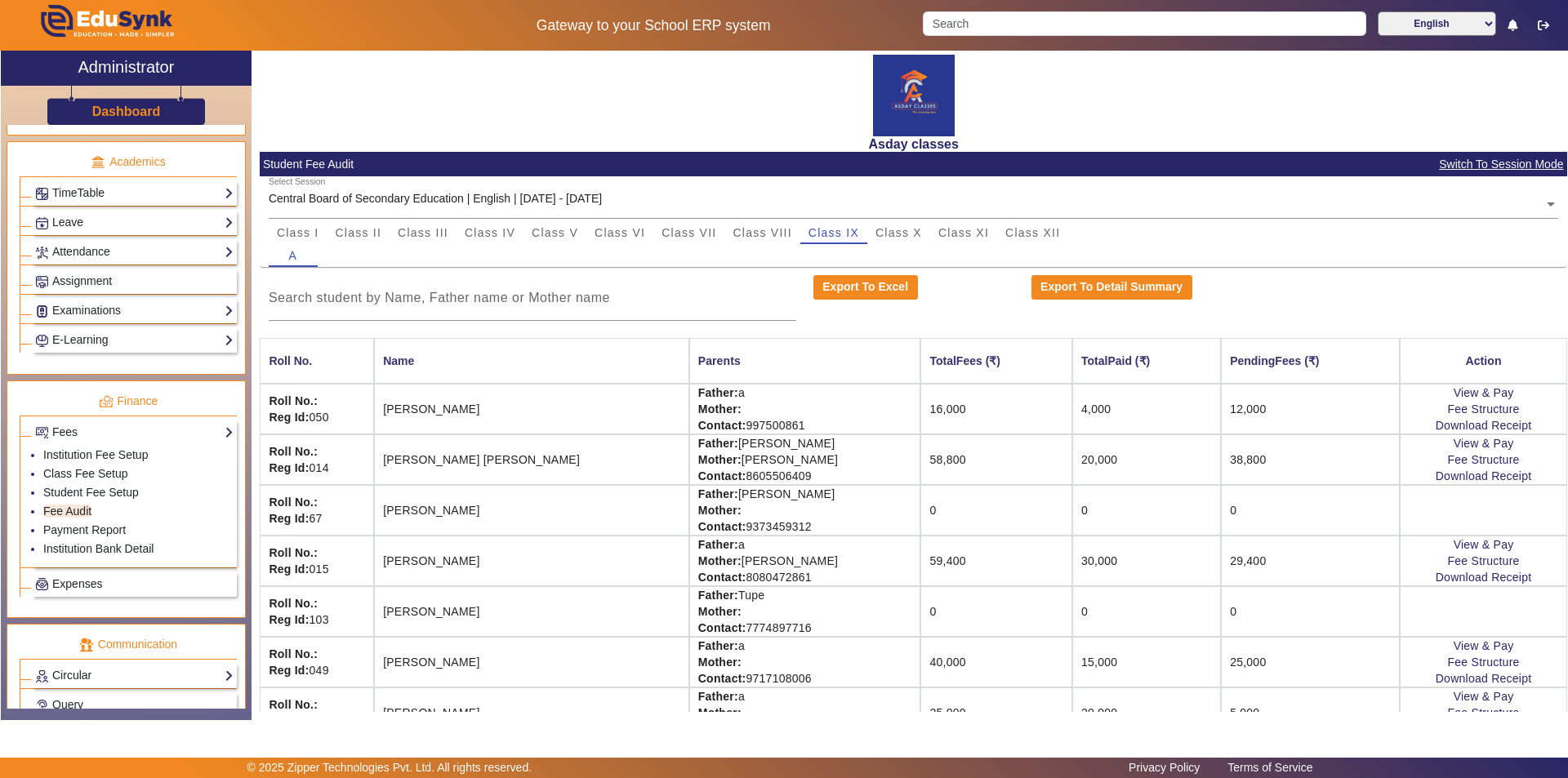
click at [459, 507] on td "[PERSON_NAME]" at bounding box center [531, 510] width 315 height 50
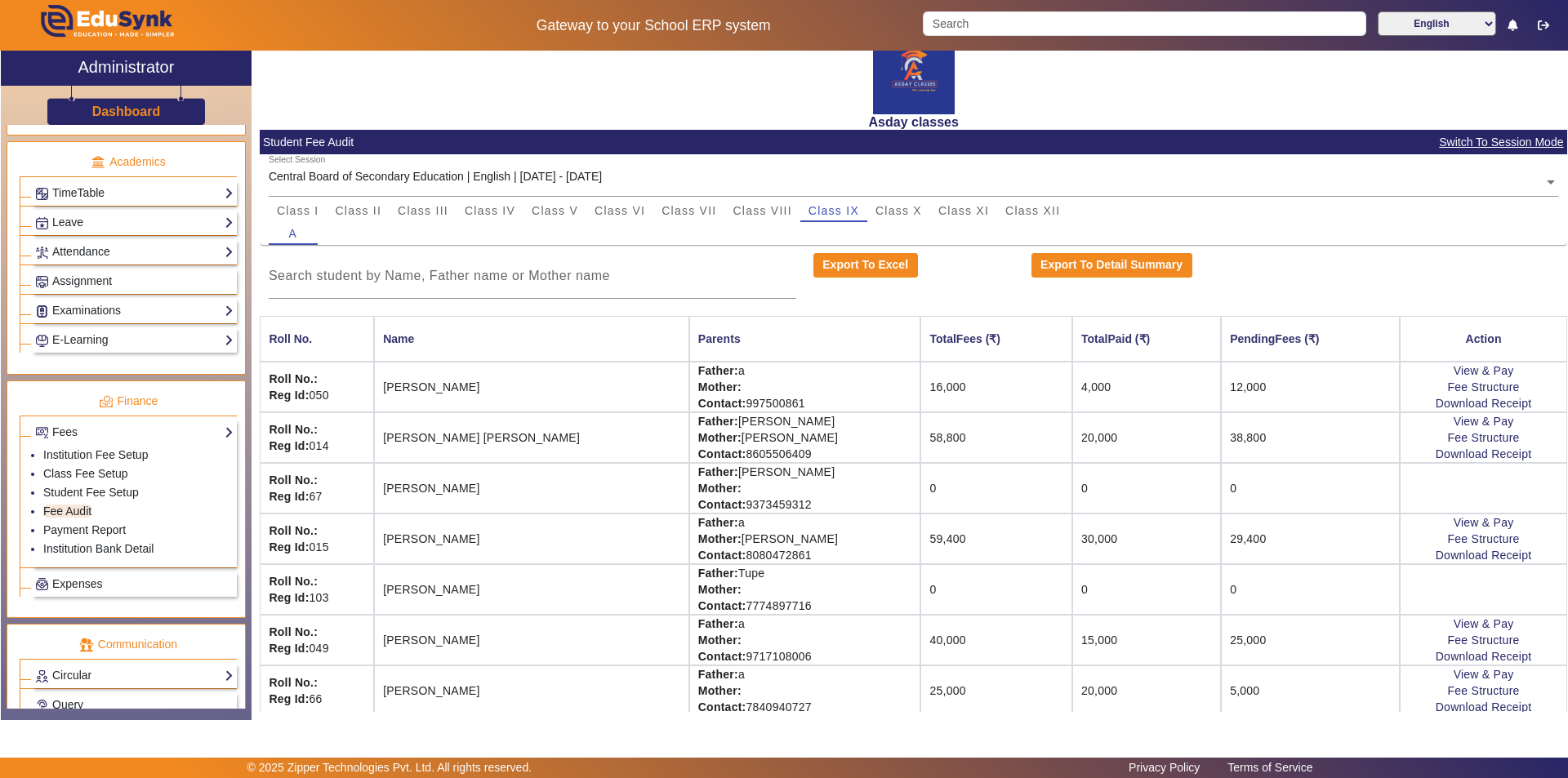
scroll to position [34, 0]
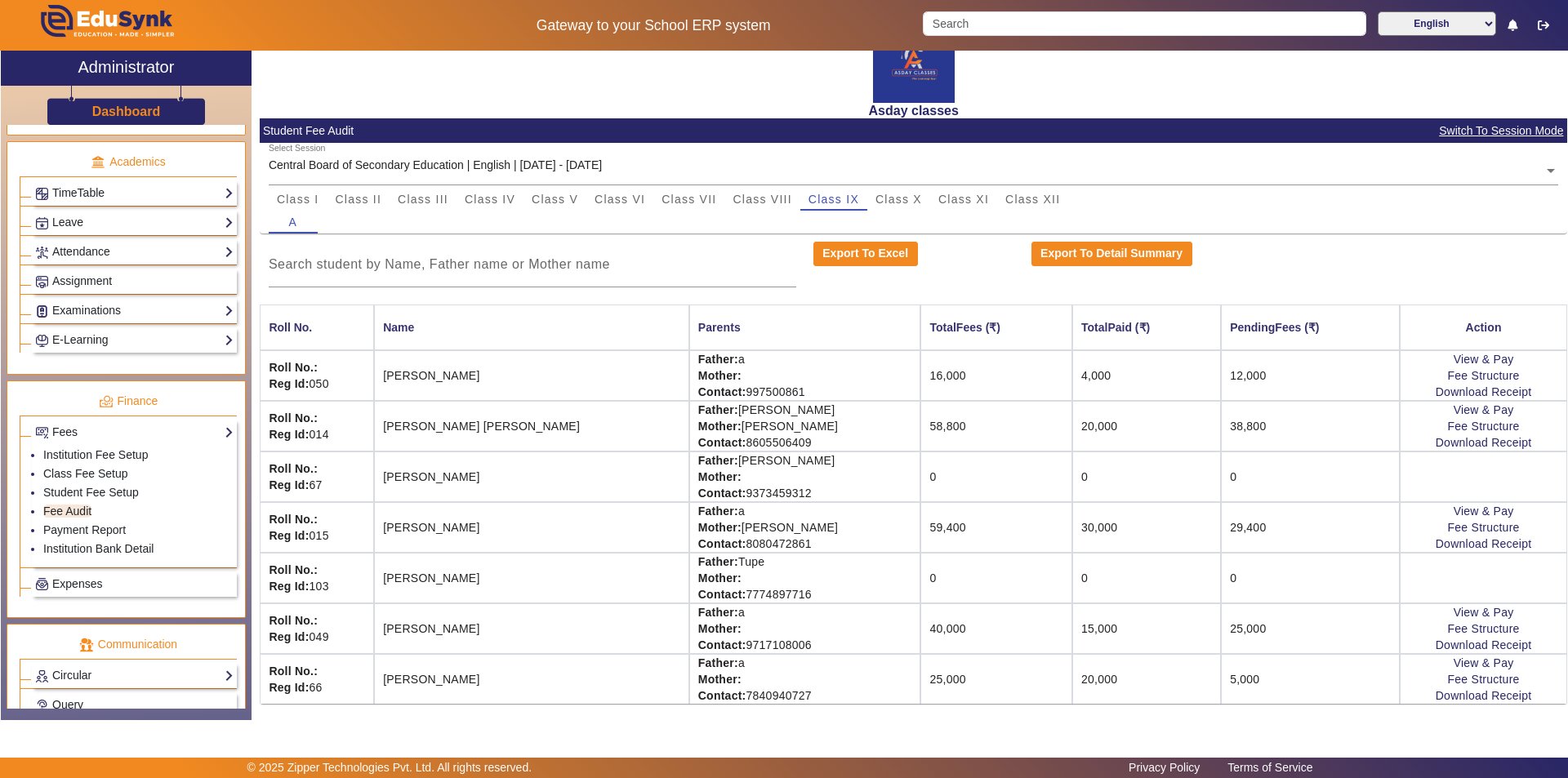
click at [781, 580] on td "0" at bounding box center [996, 578] width 152 height 50
click at [120, 492] on link "Student Fee Setup" at bounding box center [92, 492] width 96 height 13
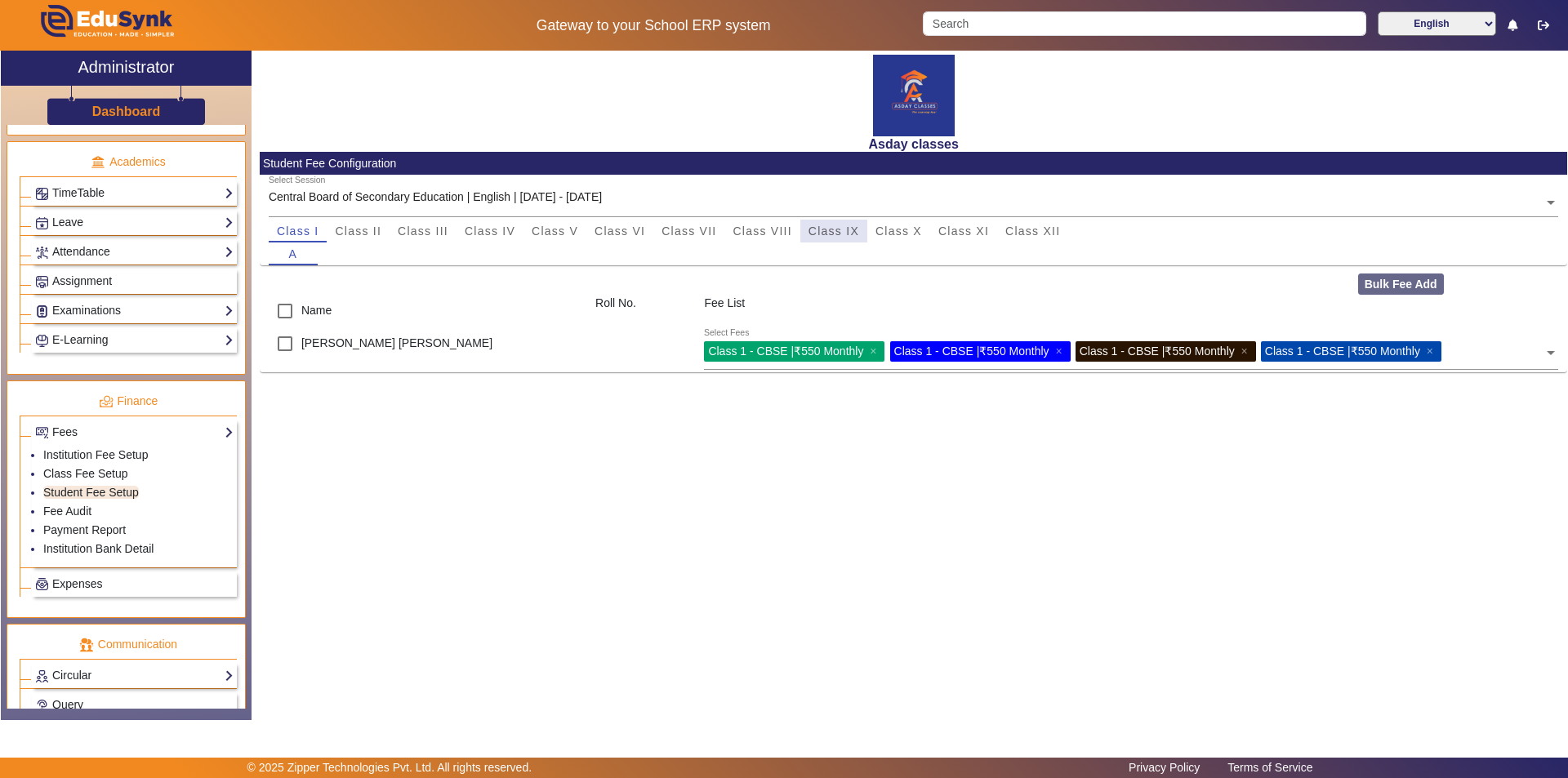
click at [781, 232] on span "Class IX" at bounding box center [834, 231] width 50 height 12
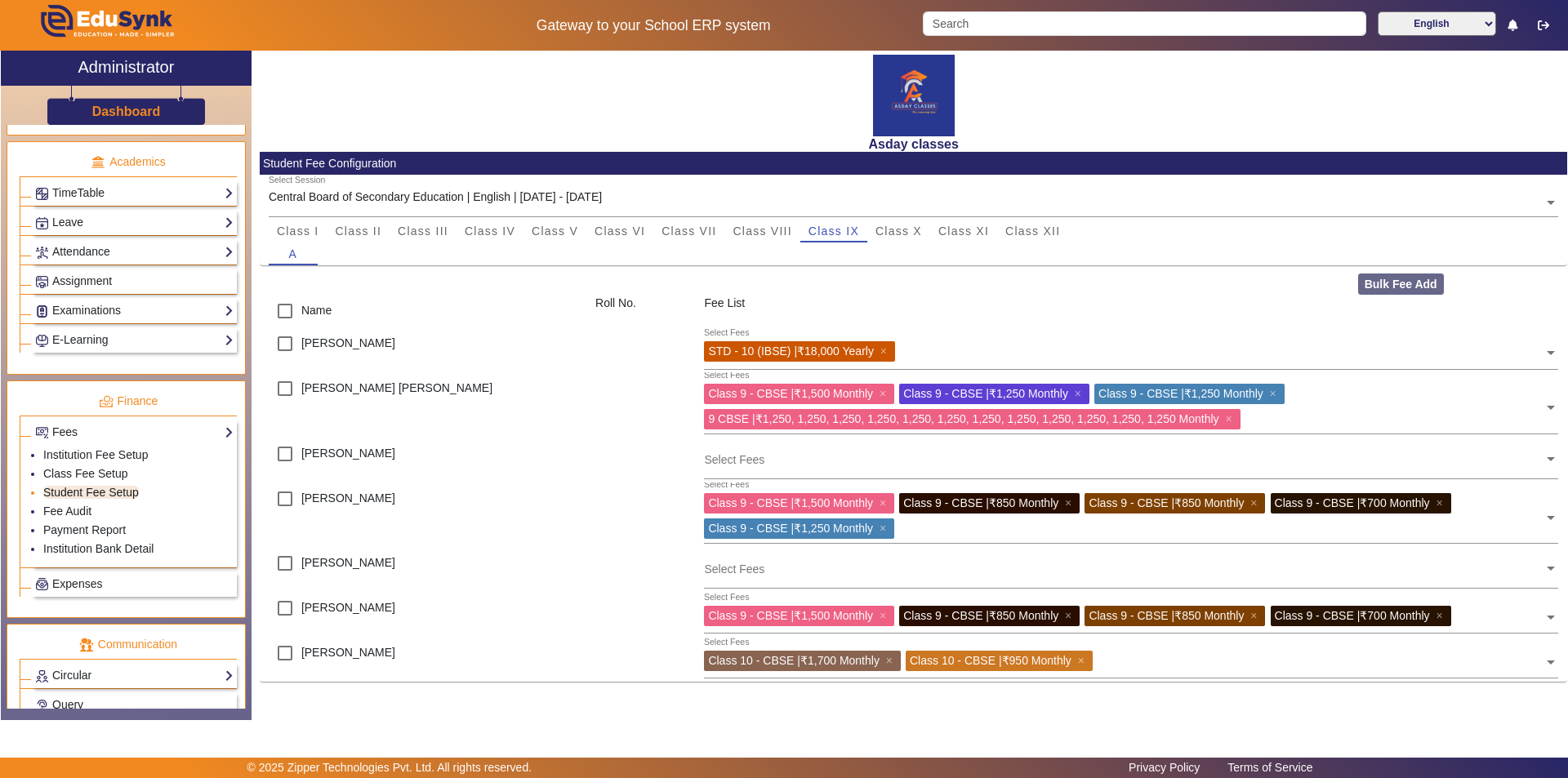
click at [115, 489] on link "Student Fee Setup" at bounding box center [92, 492] width 96 height 13
click at [75, 513] on link "Fee Audit" at bounding box center [67, 512] width 48 height 13
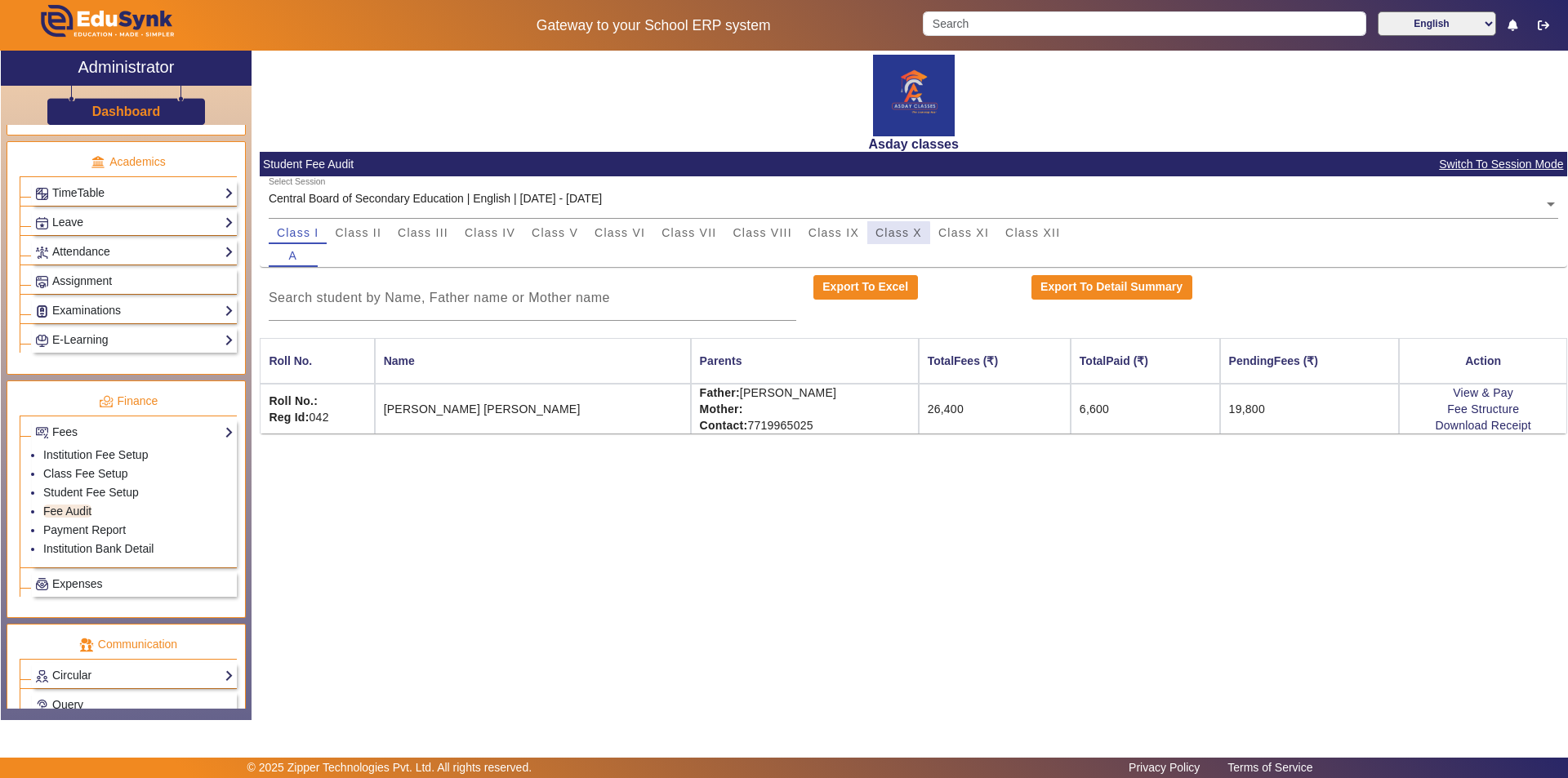
click at [781, 235] on span "Class X" at bounding box center [898, 233] width 46 height 12
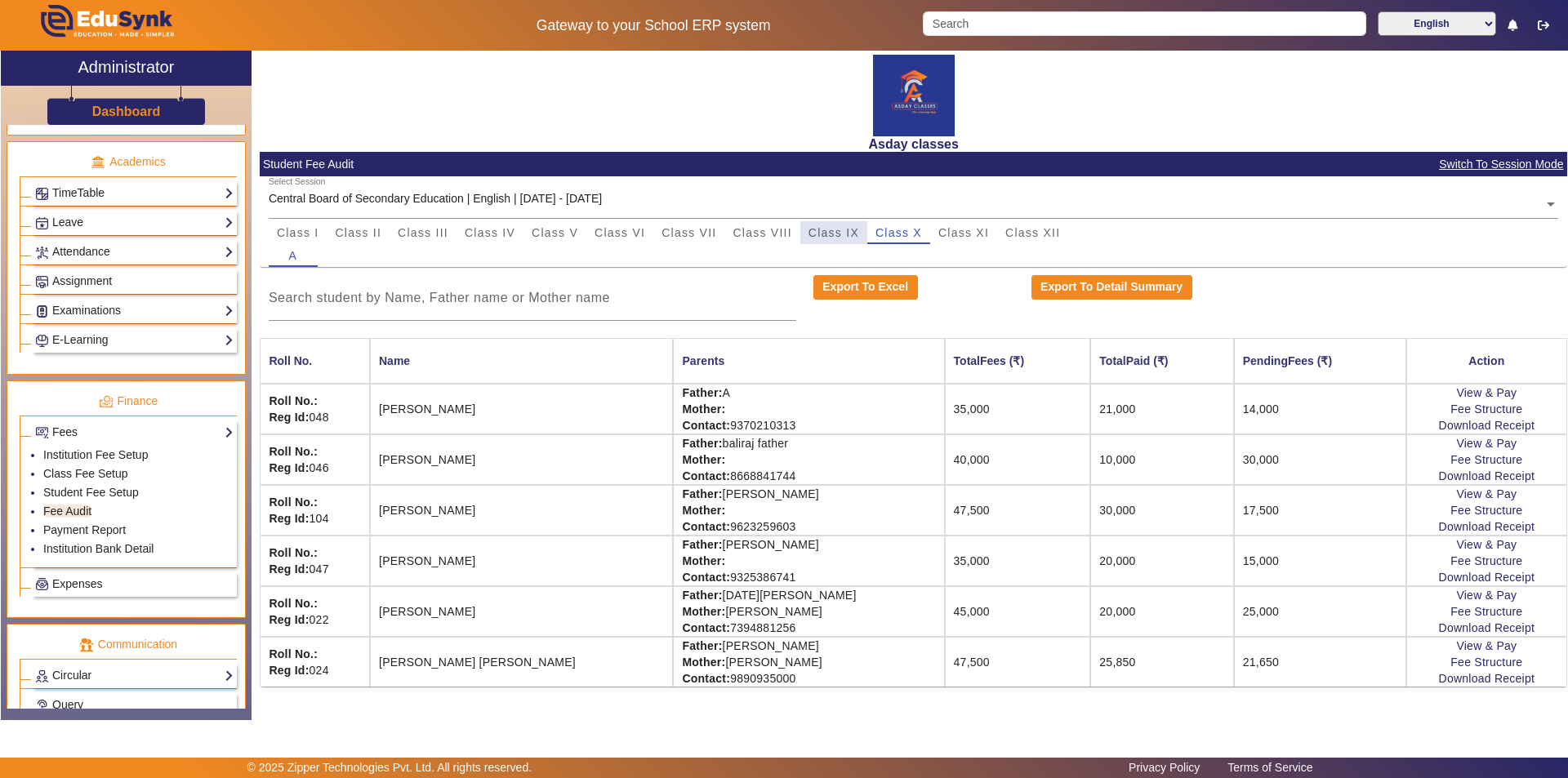
click at [781, 232] on span "Class IX" at bounding box center [834, 233] width 50 height 12
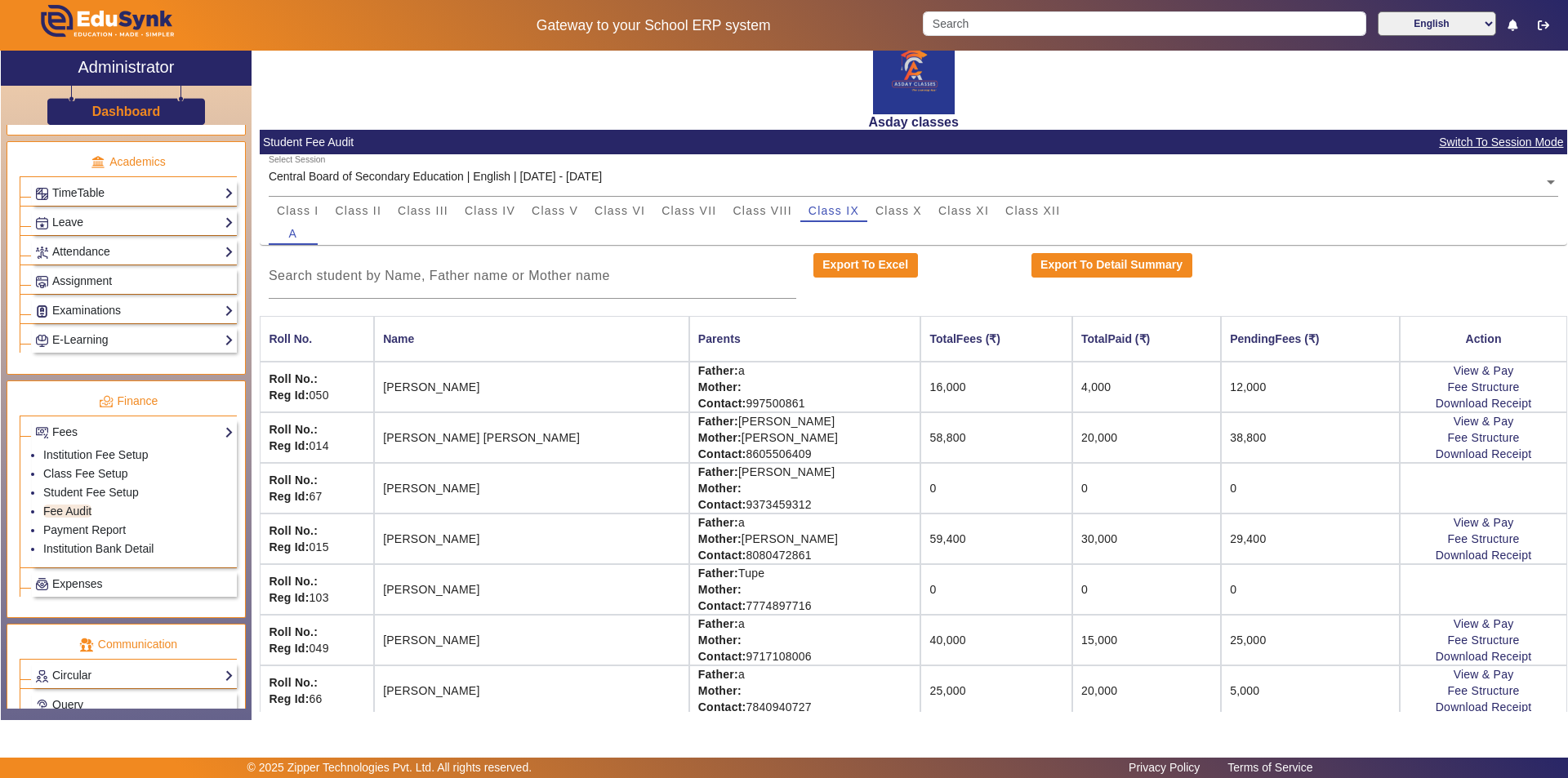
scroll to position [34, 0]
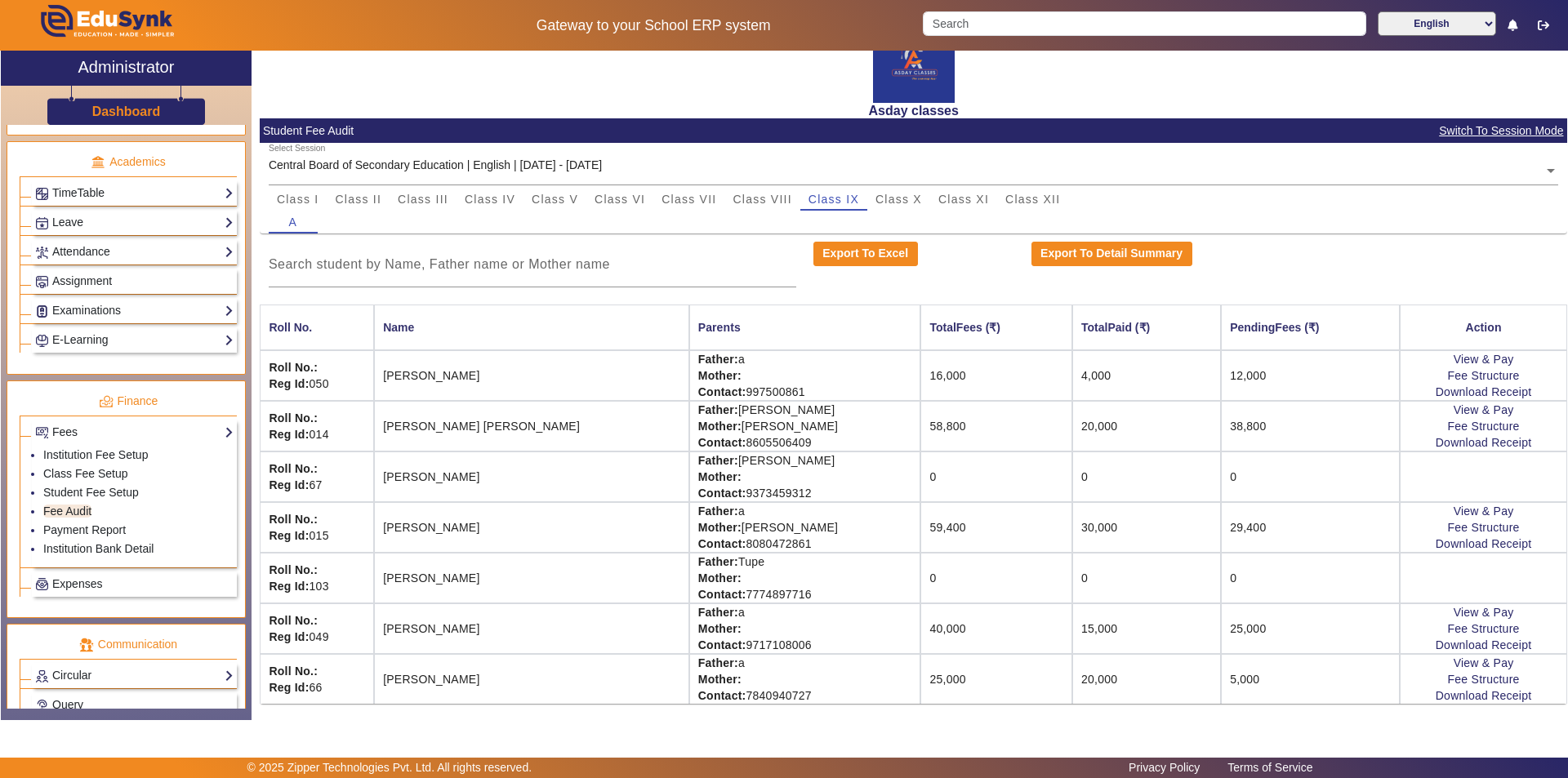
click at [561, 580] on td "[PERSON_NAME]" at bounding box center [531, 578] width 315 height 50
click at [576, 573] on td "[PERSON_NAME]" at bounding box center [531, 578] width 315 height 50
click at [781, 582] on td "0" at bounding box center [1310, 578] width 179 height 50
click at [143, 491] on li "Student Fee Setup" at bounding box center [139, 493] width 190 height 18
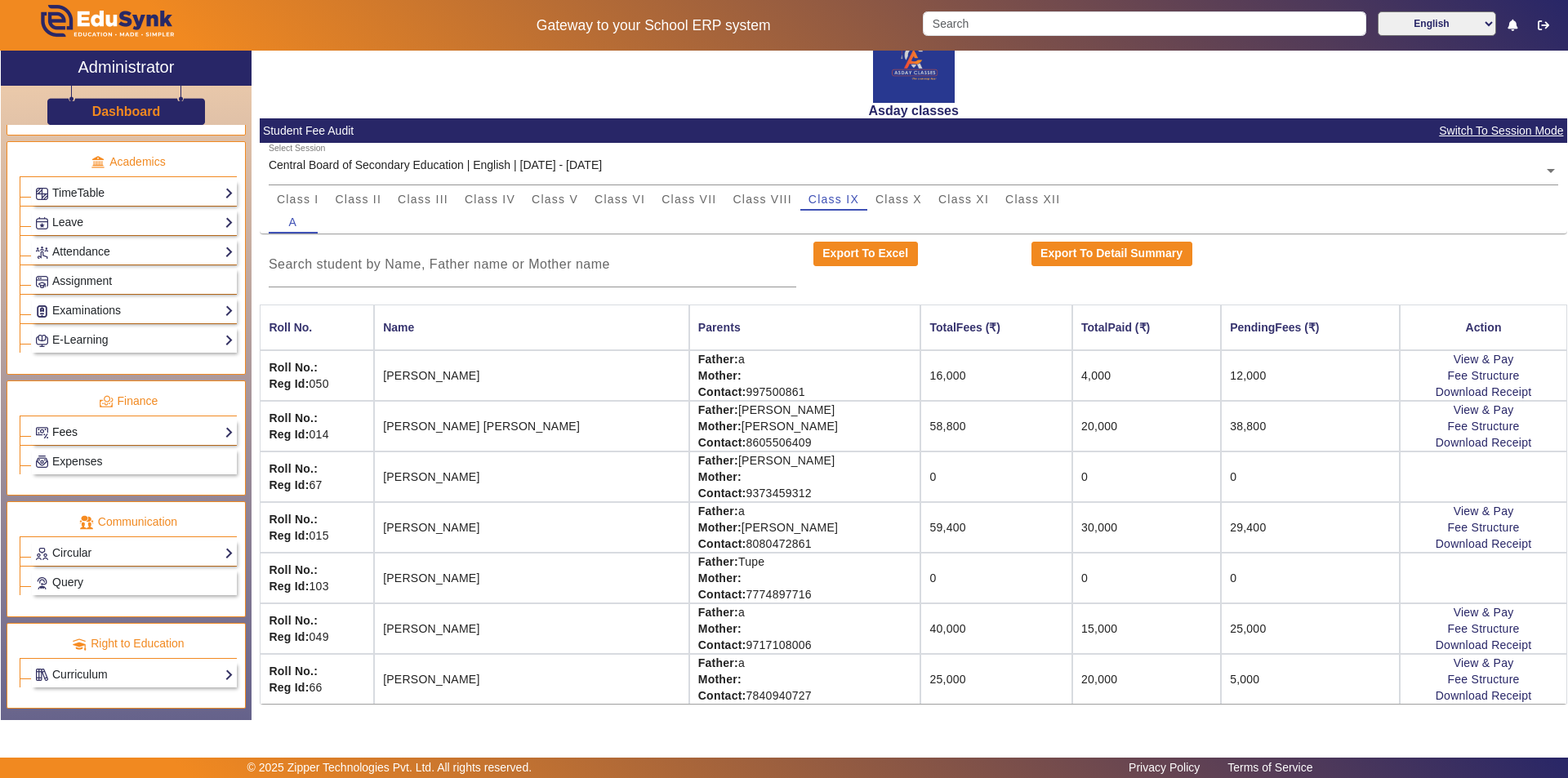
click at [161, 438] on link "Fees" at bounding box center [134, 432] width 198 height 18
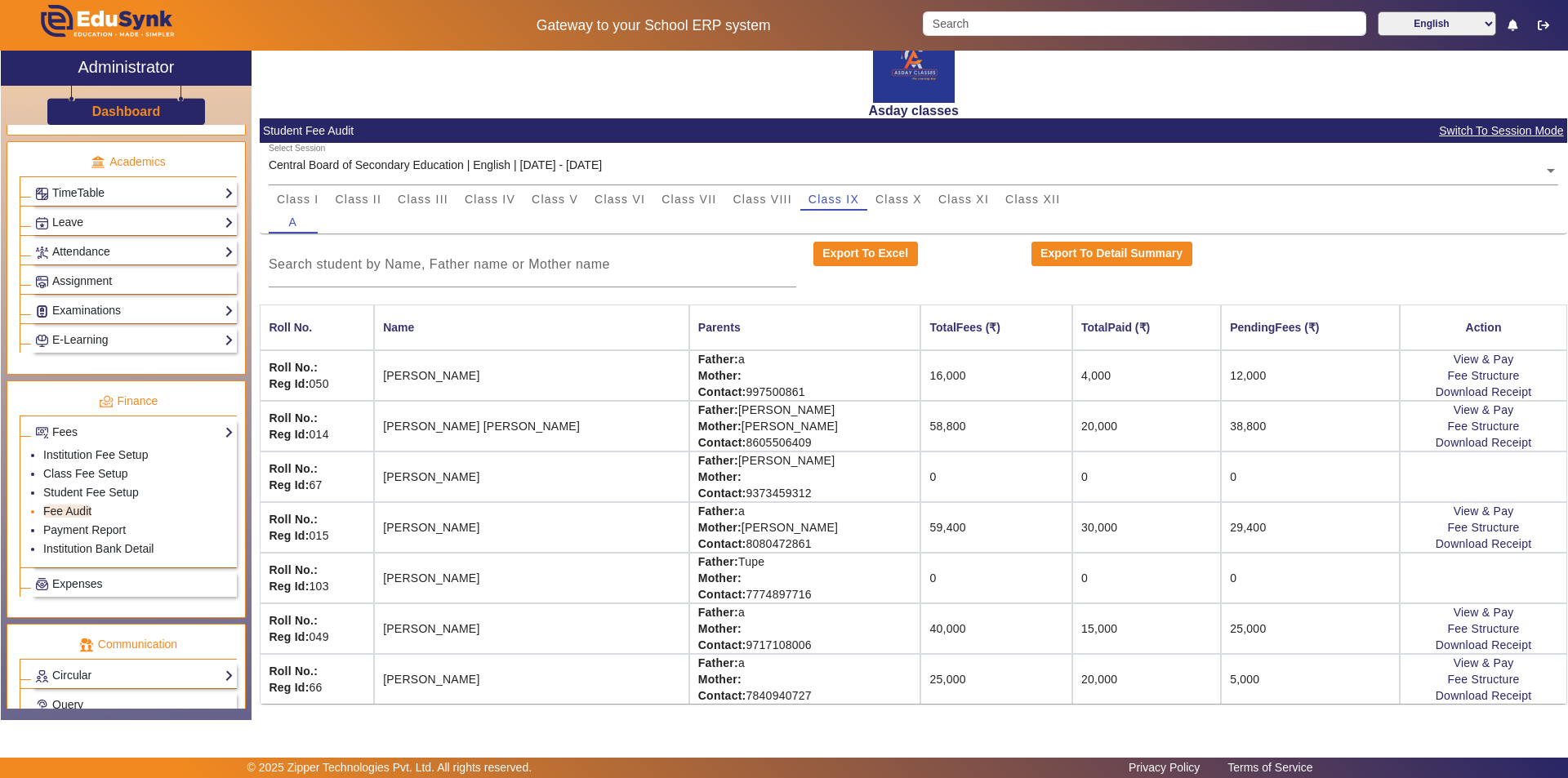
click at [93, 509] on li "Fee Audit" at bounding box center [139, 513] width 190 height 18
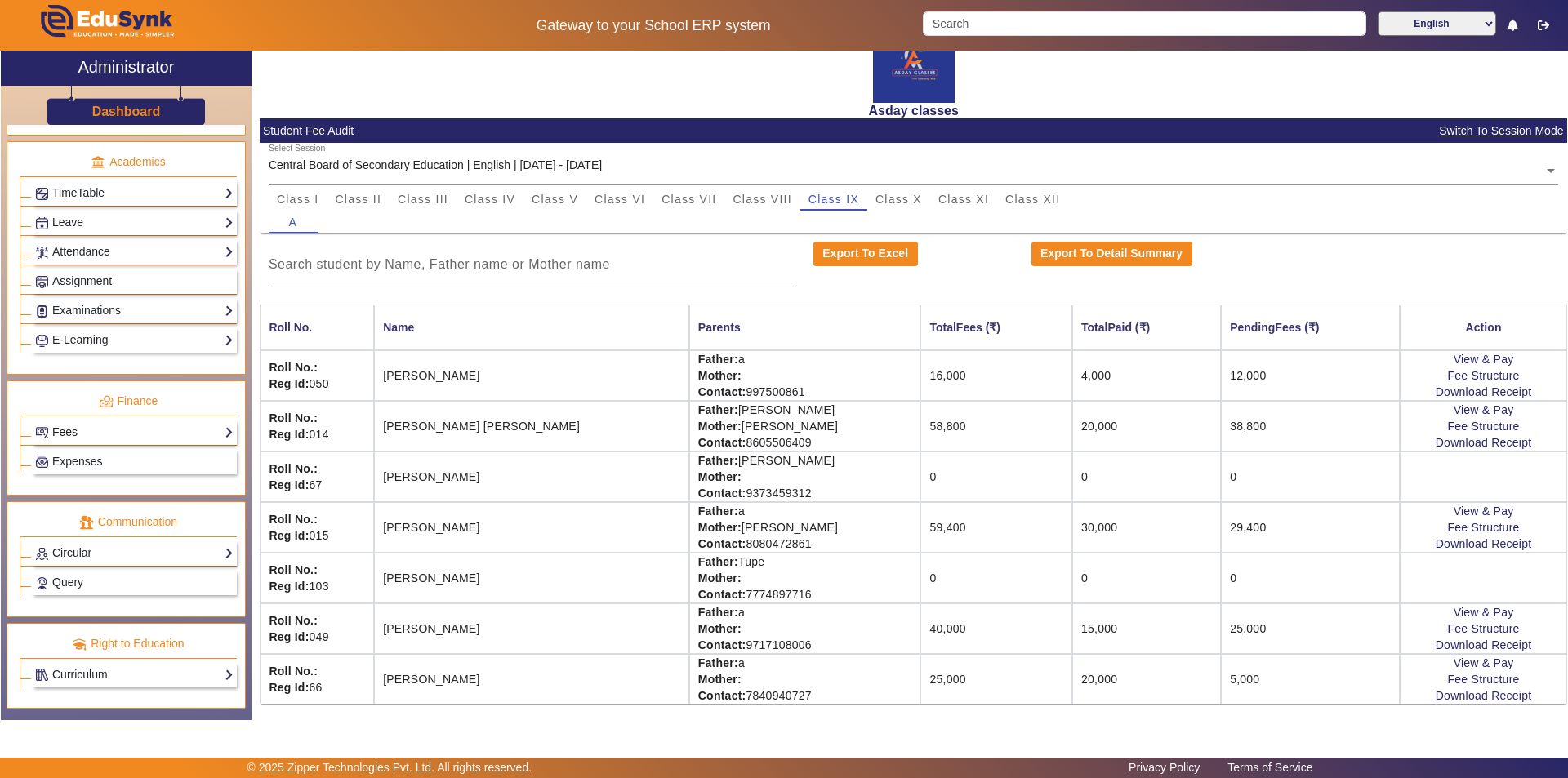
click at [124, 432] on link "Fees" at bounding box center [134, 432] width 198 height 18
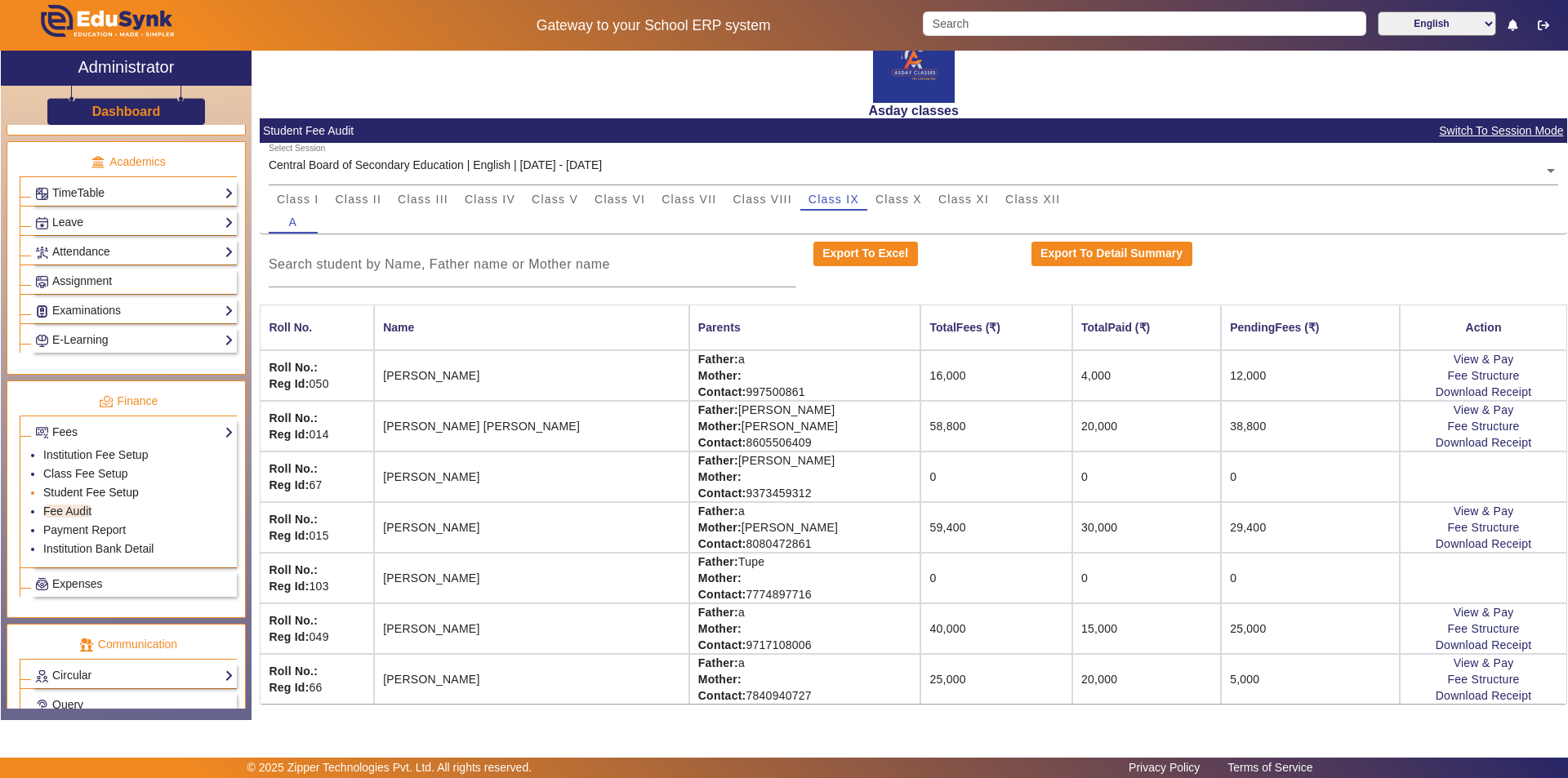
click at [134, 492] on link "Student Fee Setup" at bounding box center [92, 492] width 96 height 13
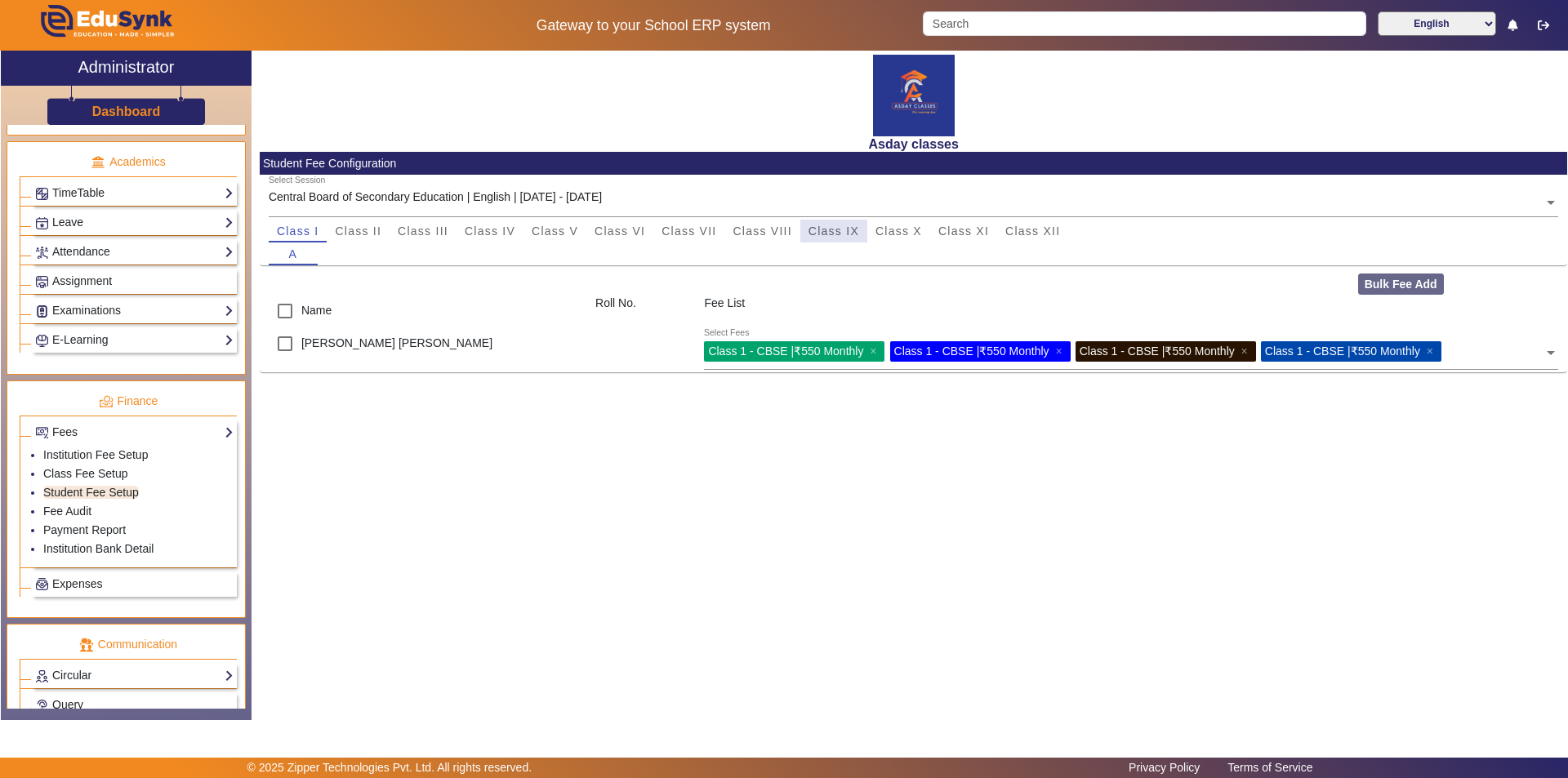
click at [781, 231] on span "Class IX" at bounding box center [834, 231] width 50 height 12
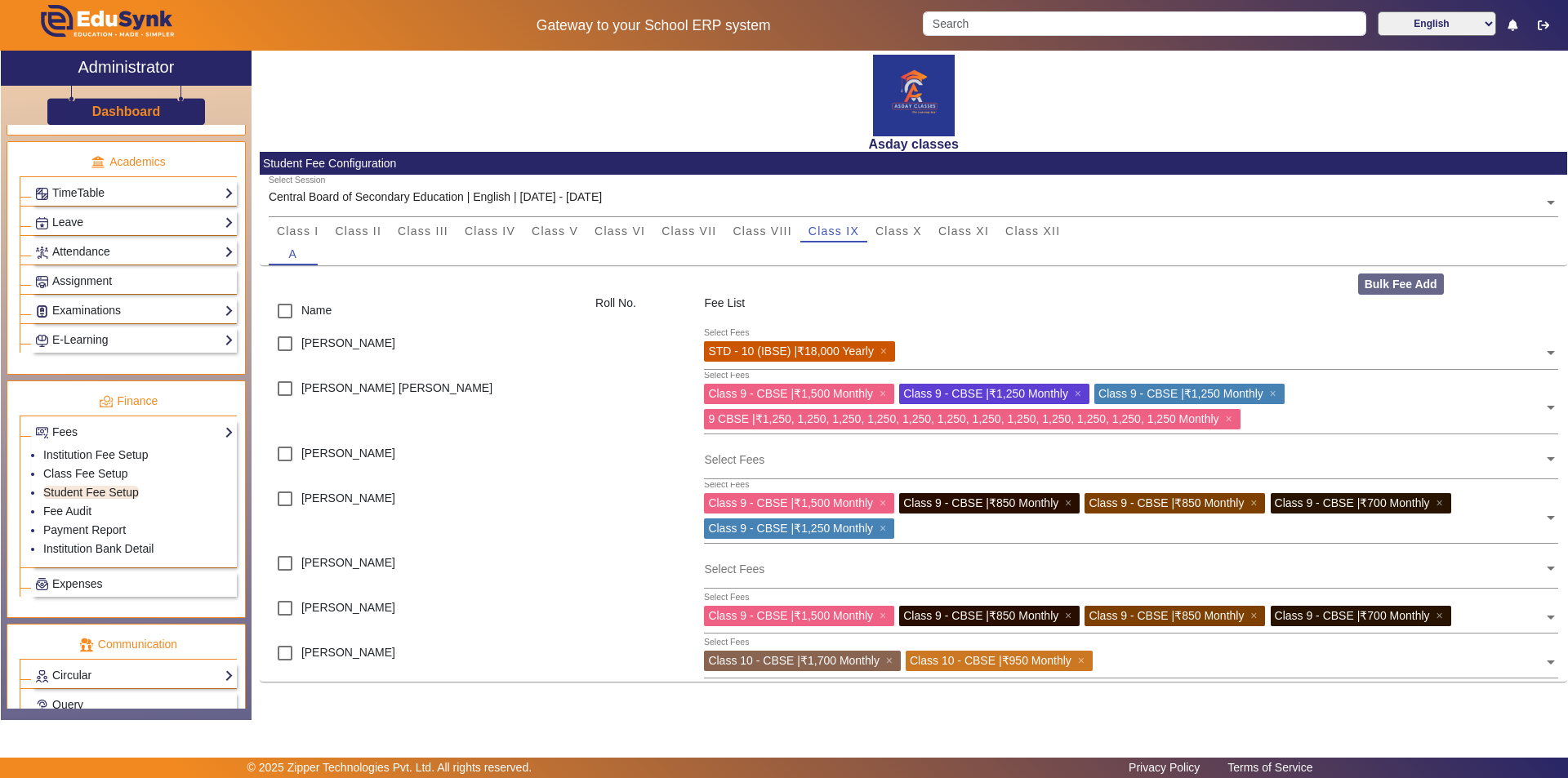
click at [752, 573] on input "text" at bounding box center [1123, 569] width 839 height 15
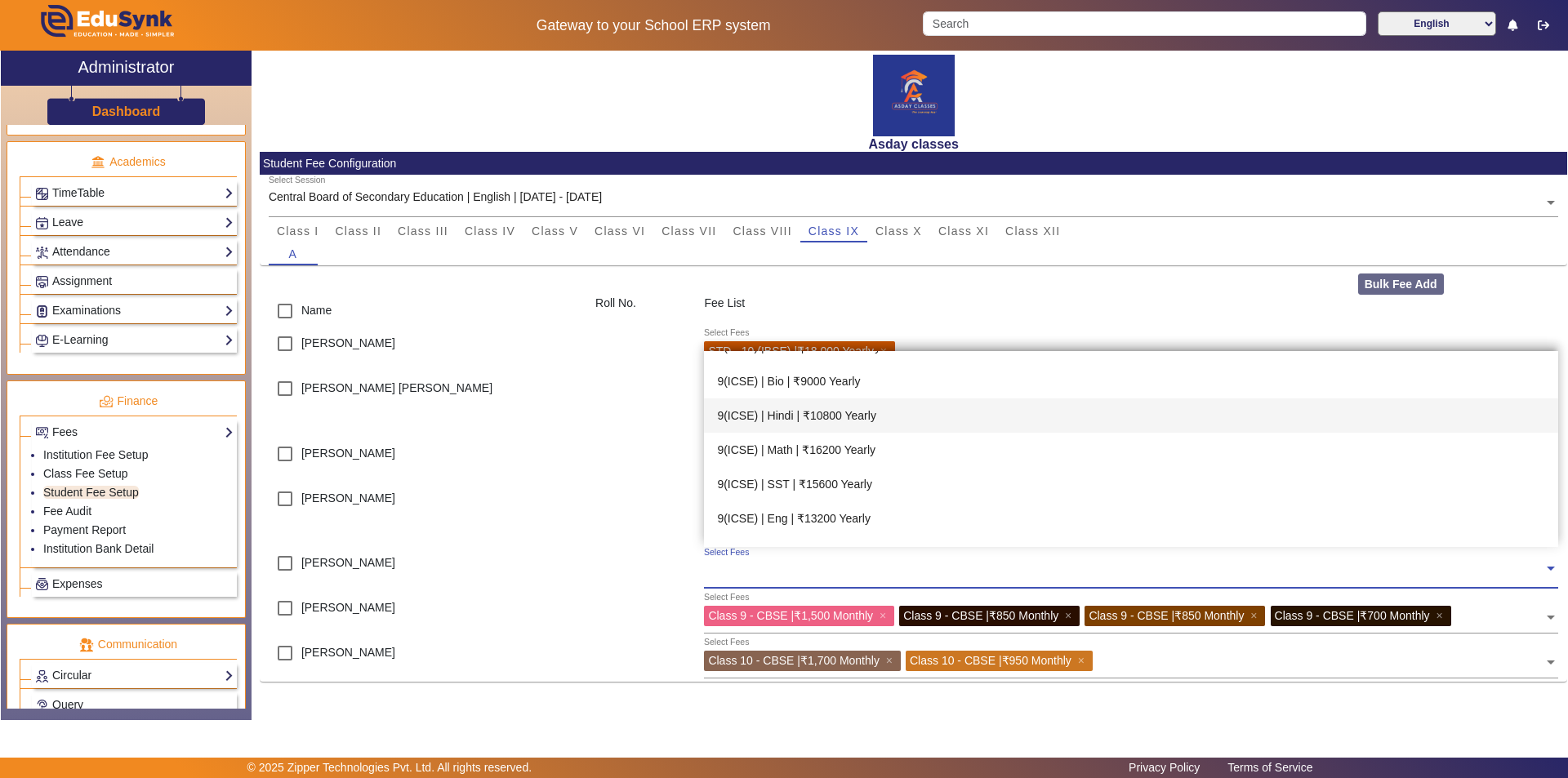
scroll to position [735, 0]
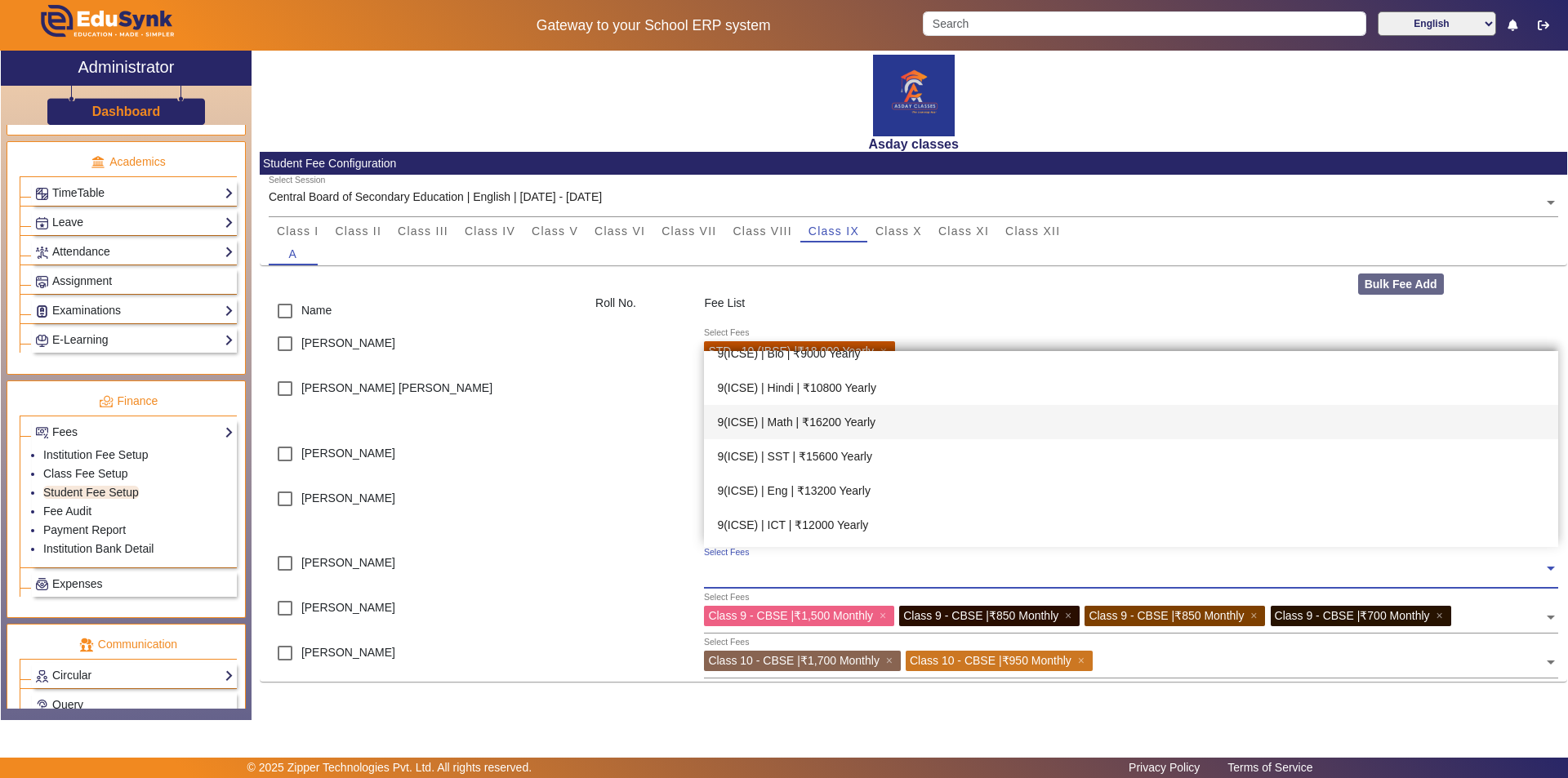
click at [781, 425] on div "9(ICSE) | Math | ₹16200 Yearly" at bounding box center [1131, 422] width 854 height 34
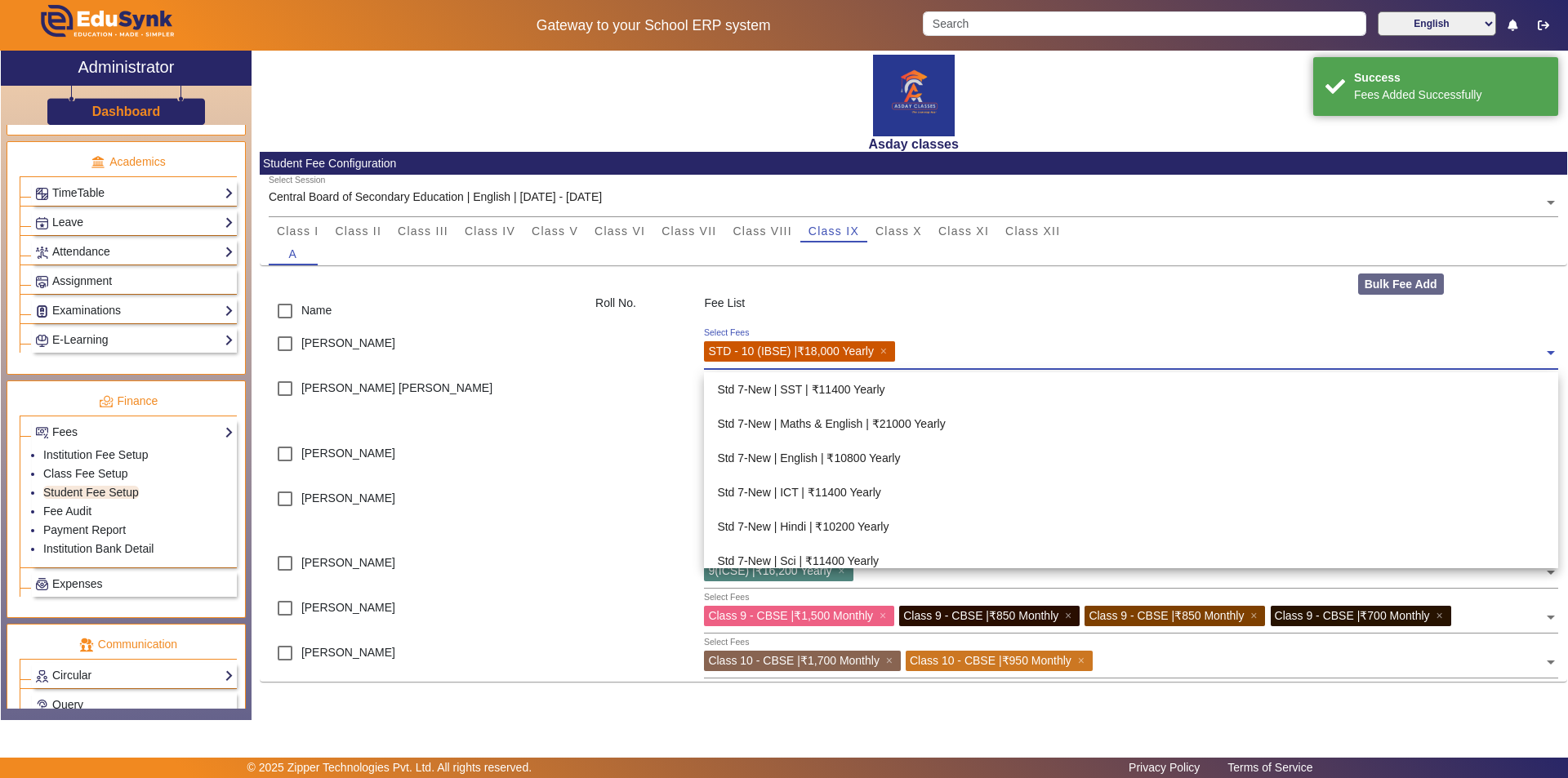
click at [781, 358] on div at bounding box center [1222, 354] width 644 height 25
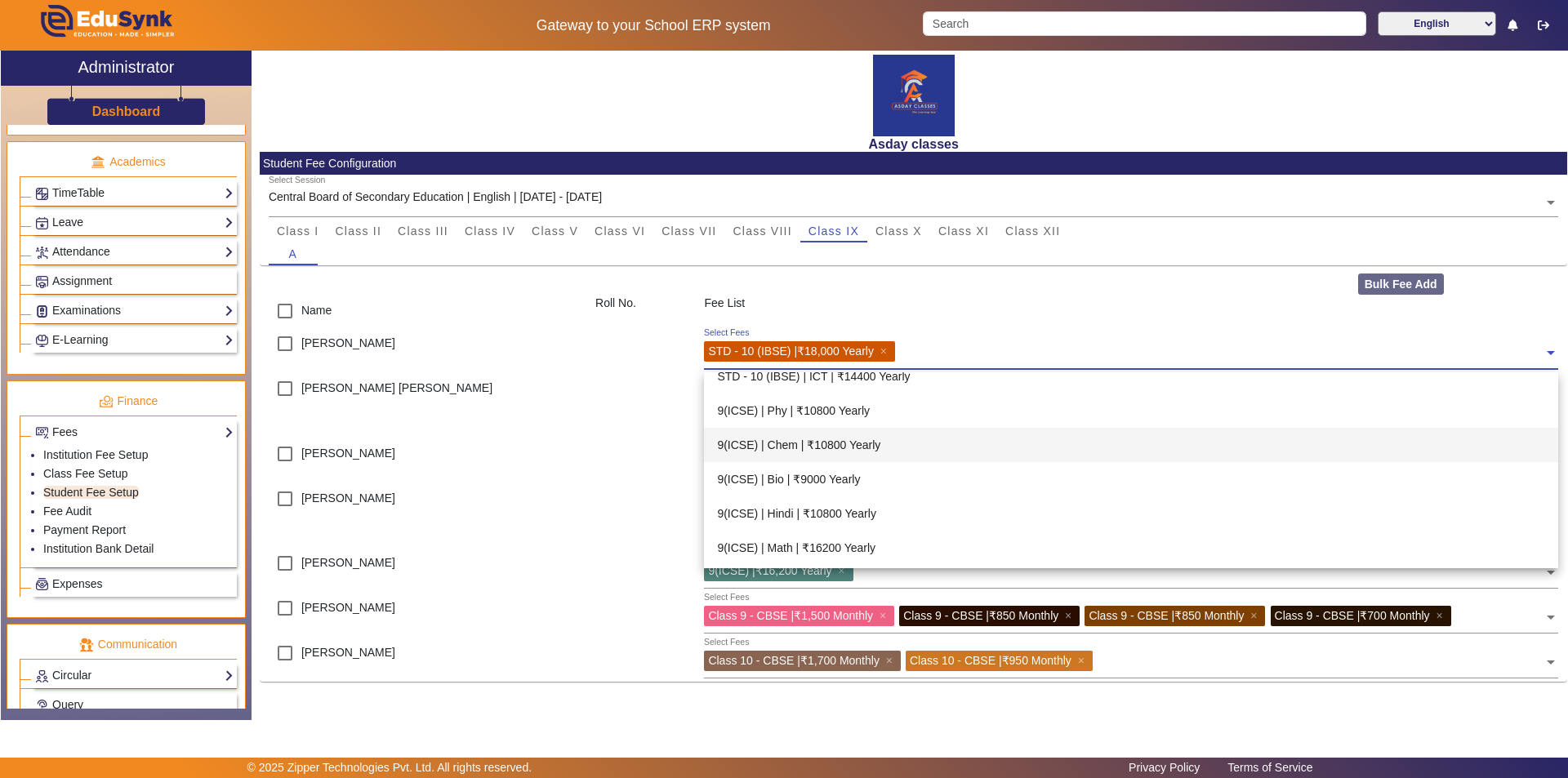
scroll to position [712, 0]
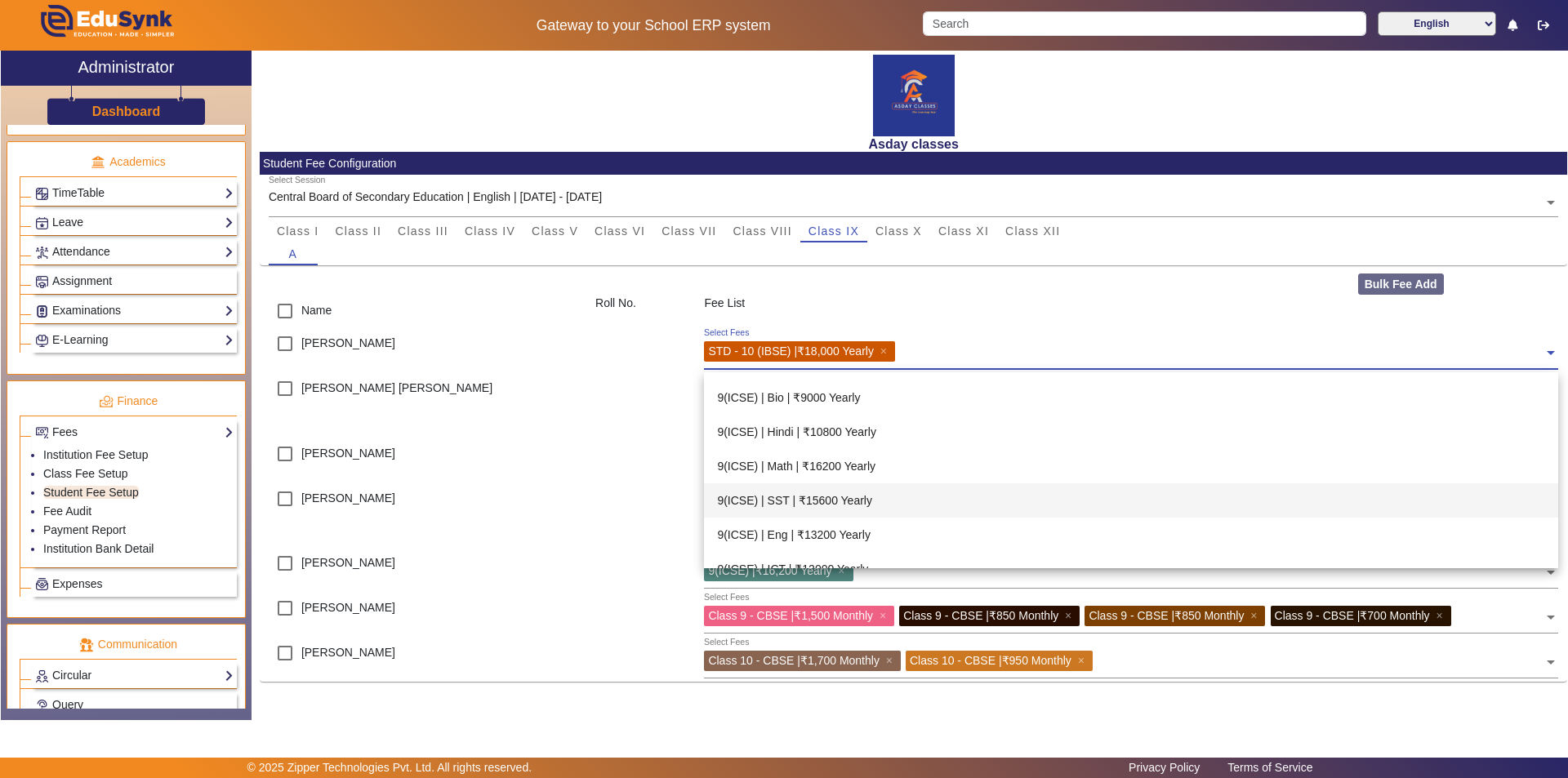
click at [781, 501] on div "9(ICSE) | SST | ₹15600 Yearly" at bounding box center [1131, 500] width 854 height 34
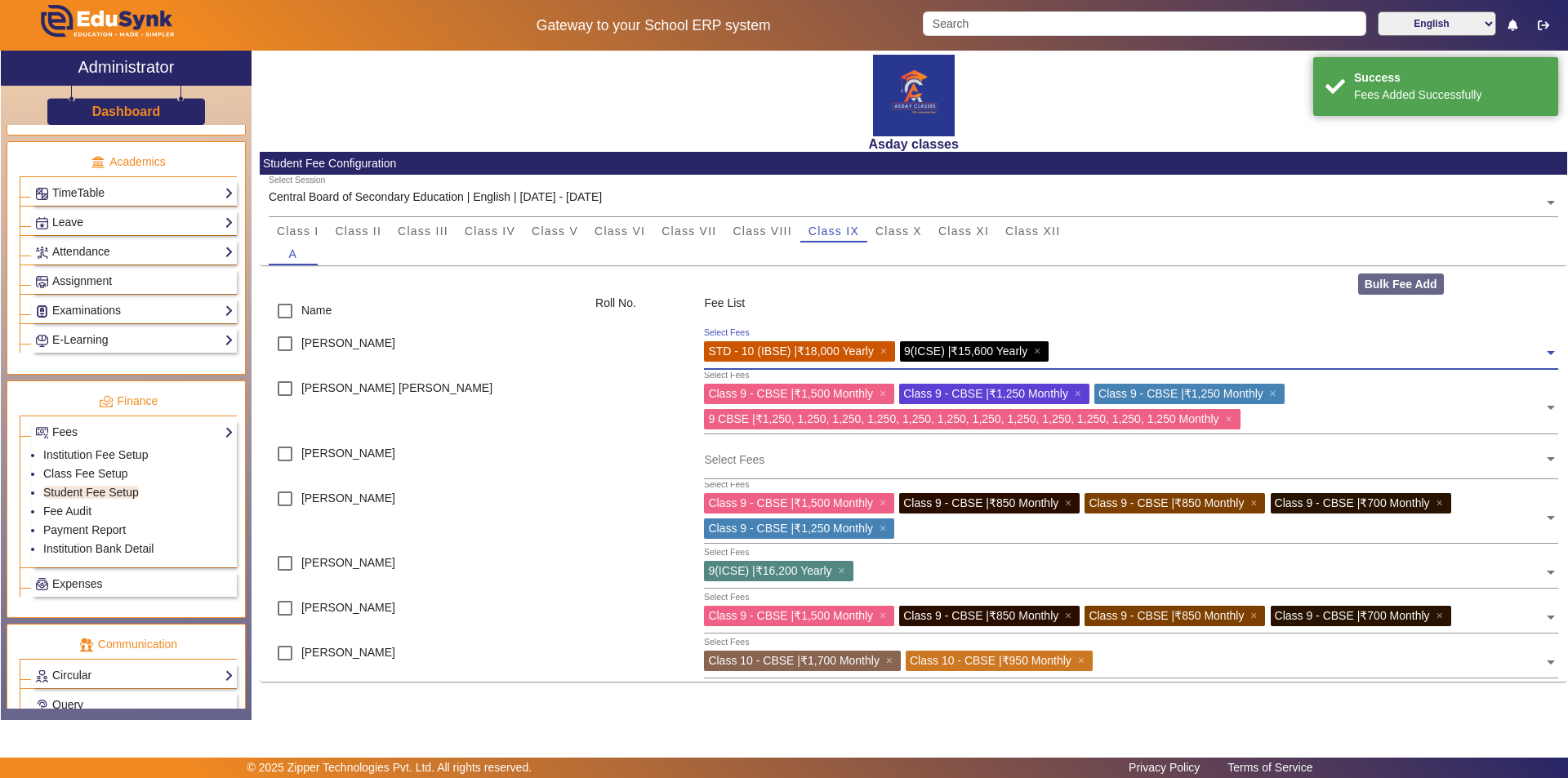
click at [781, 353] on input "text" at bounding box center [1298, 349] width 490 height 15
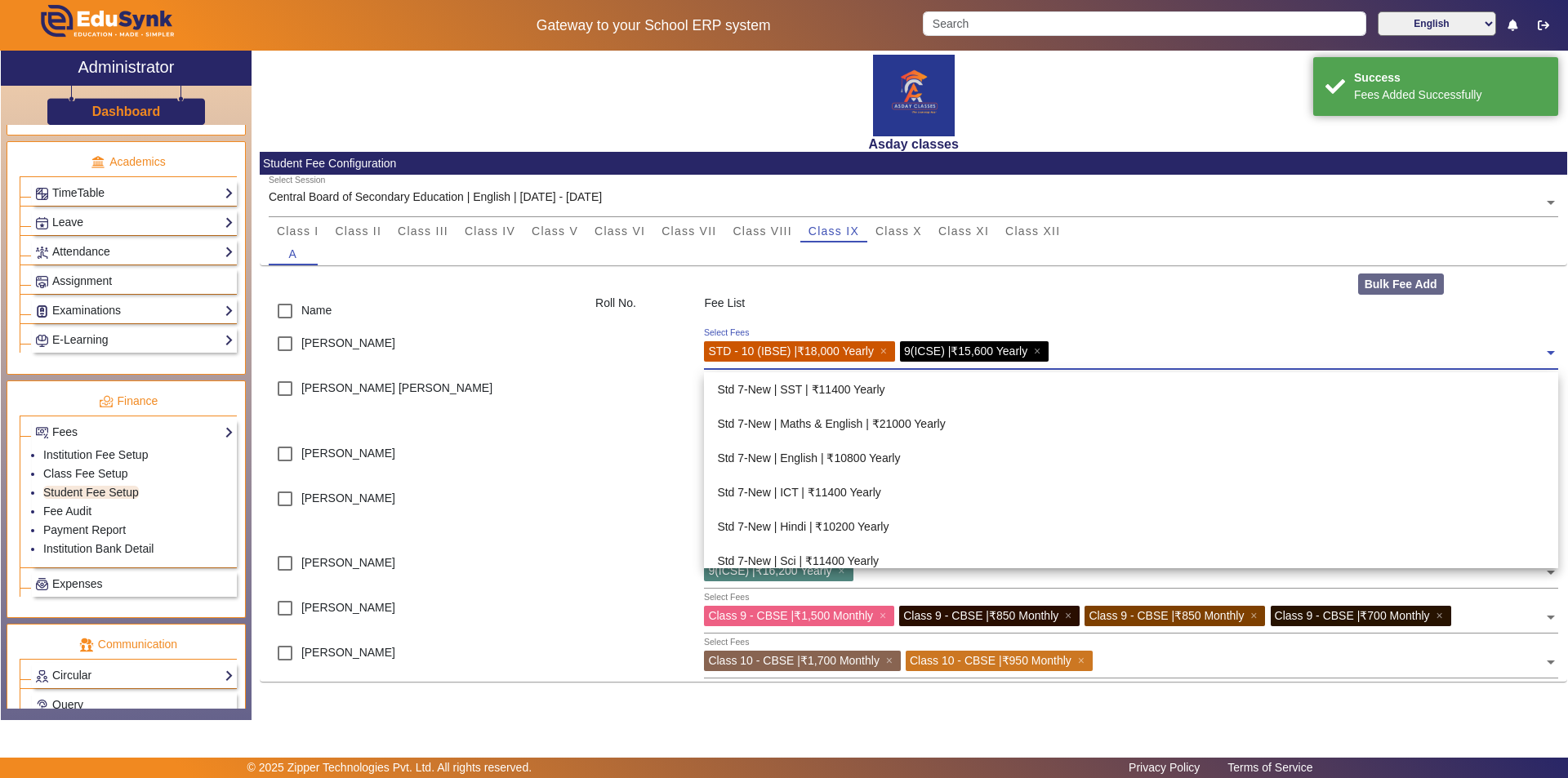
scroll to position [823, 0]
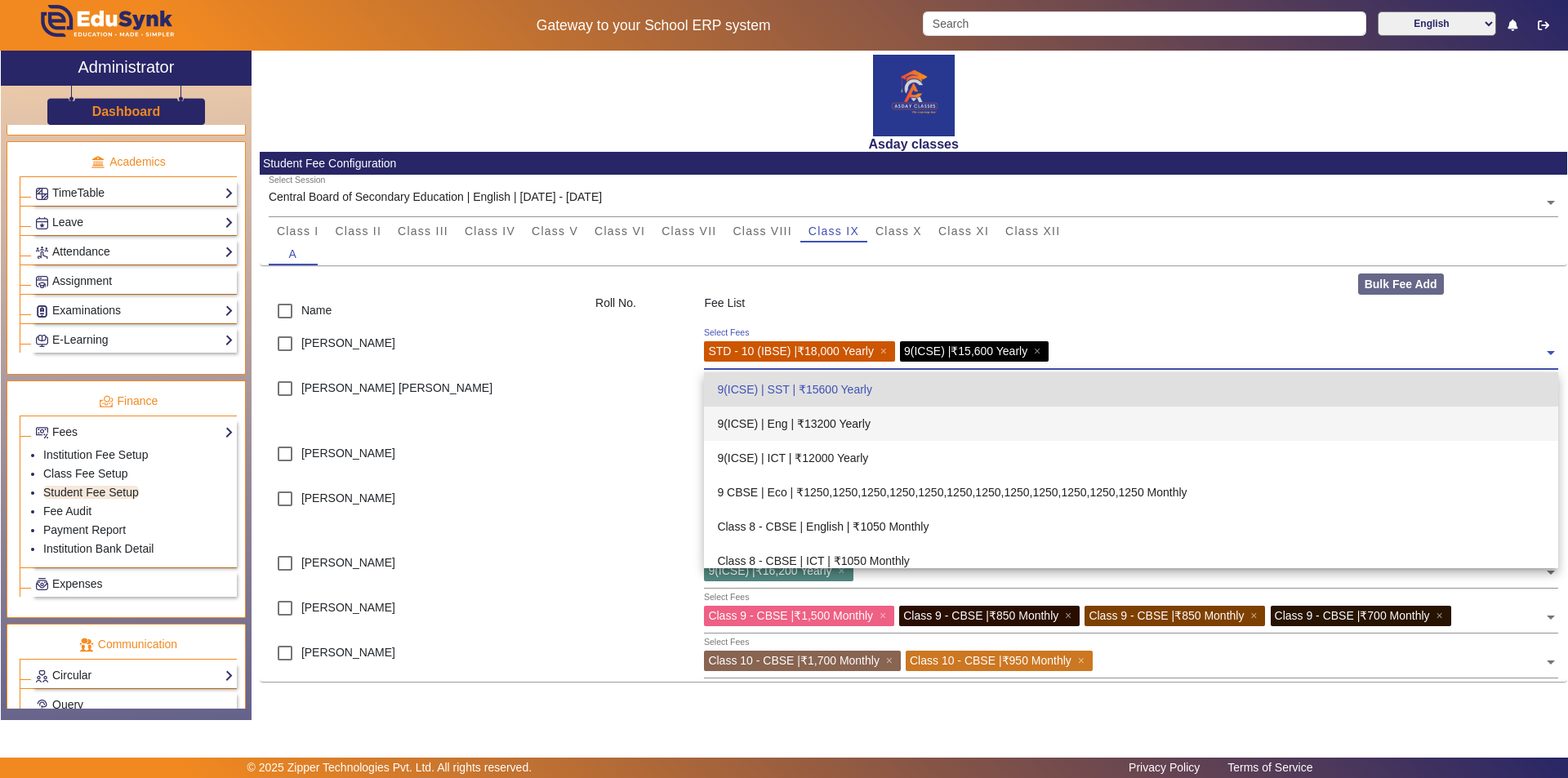
click at [781, 421] on div "9(ICSE) | Eng | ₹13200 Yearly" at bounding box center [1131, 423] width 854 height 34
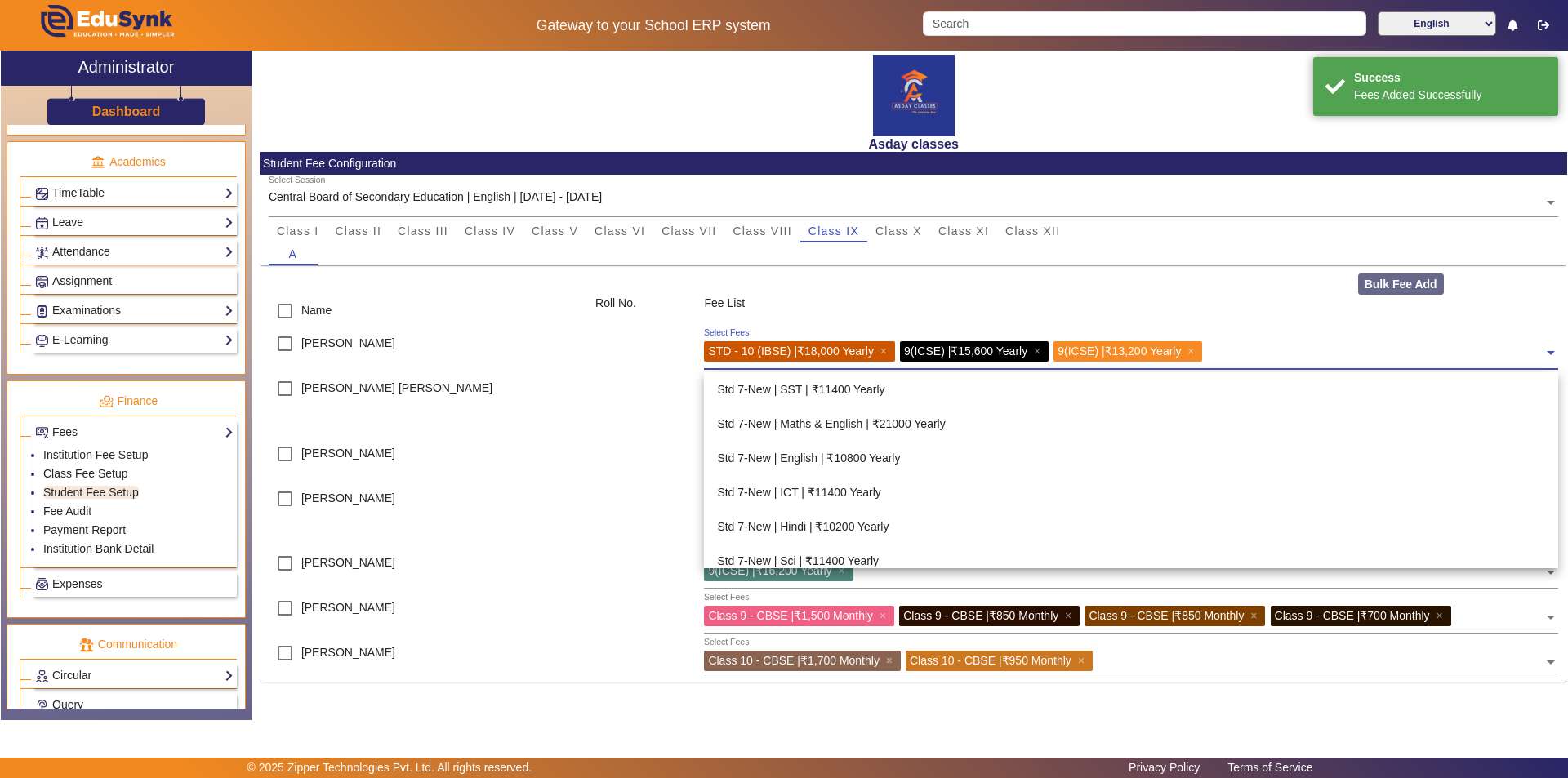
click at [781, 350] on input "text" at bounding box center [1376, 349] width 336 height 15
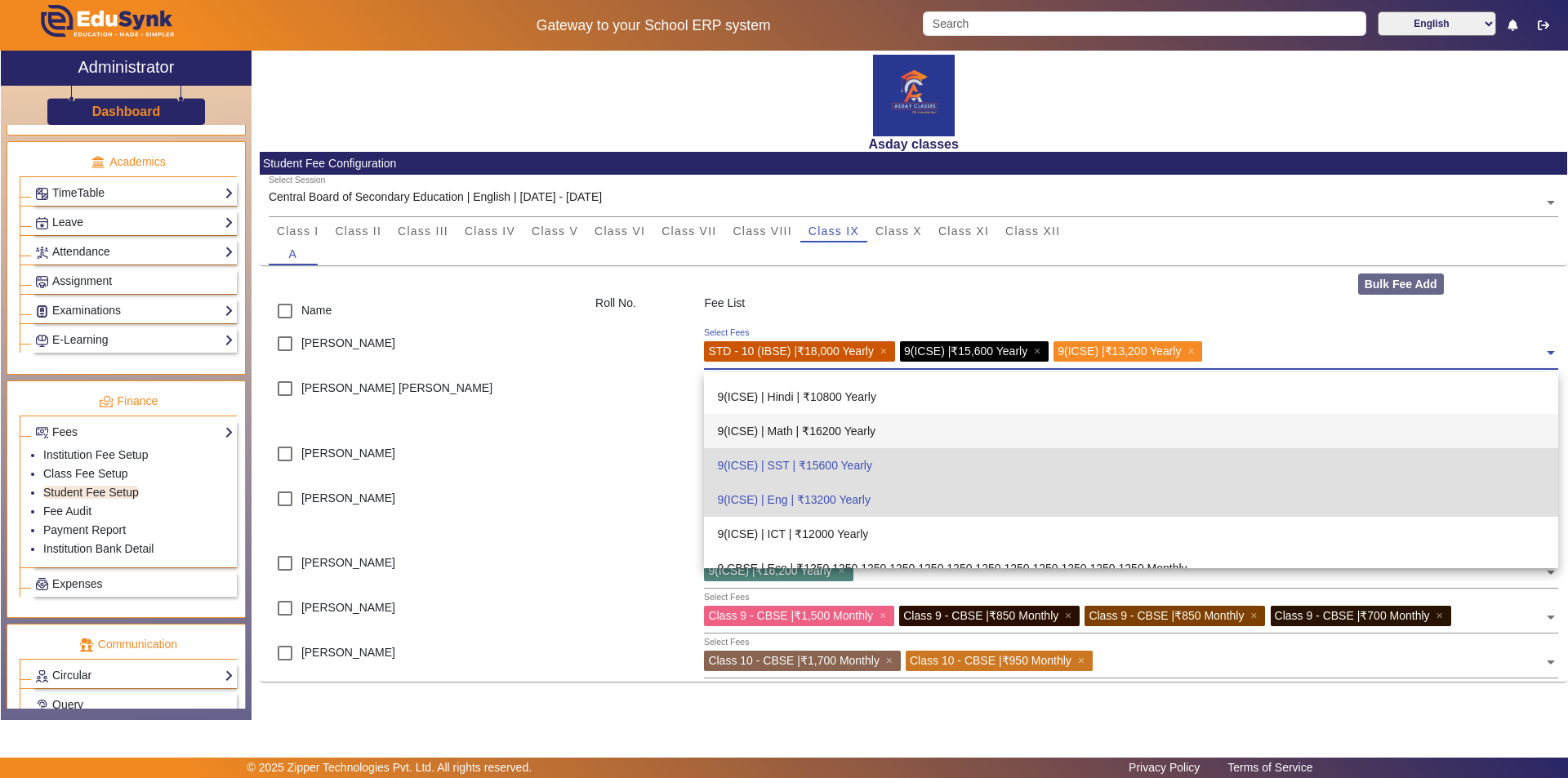
scroll to position [775, 0]
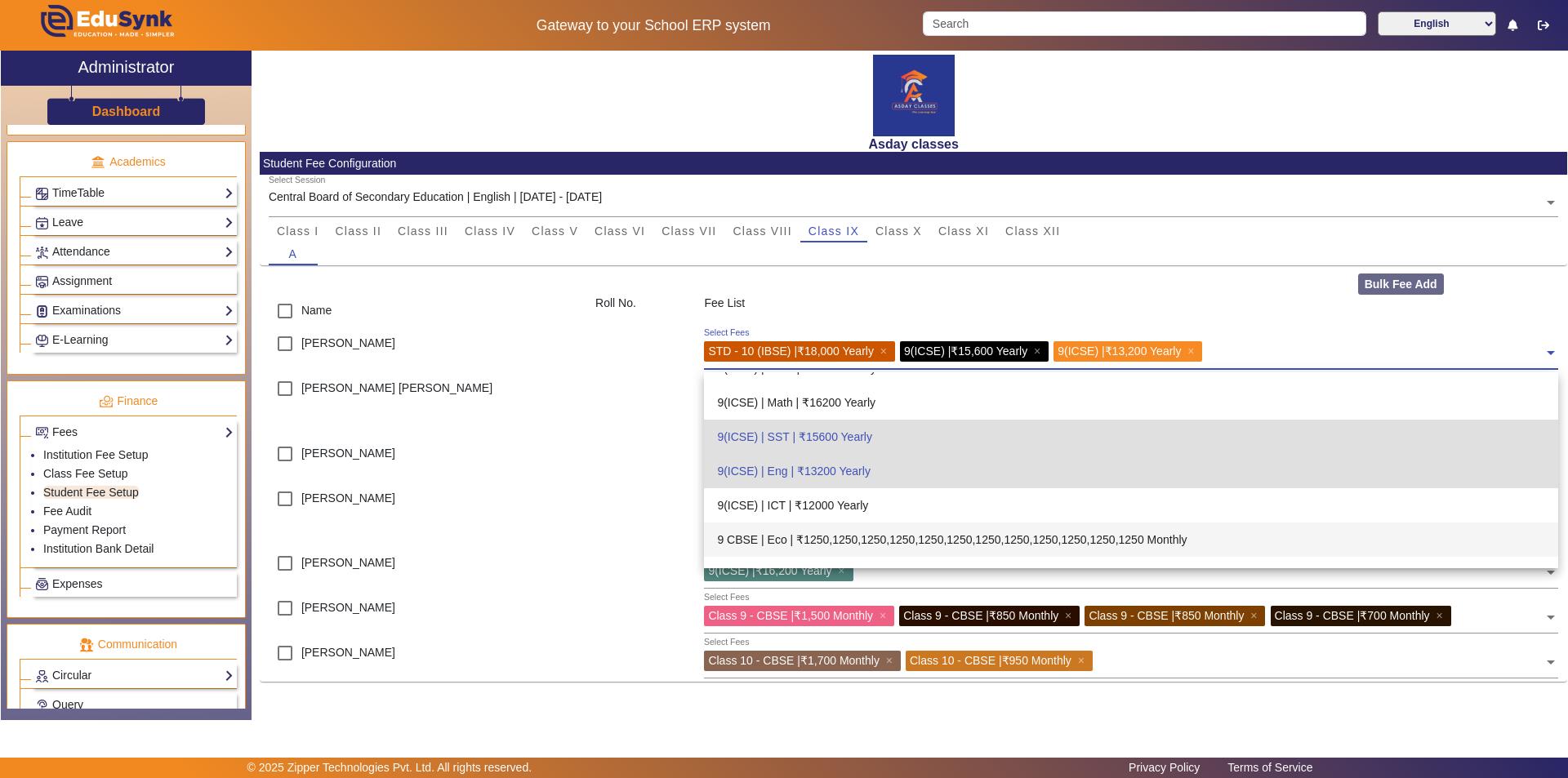
click at [781, 544] on div "9 CBSE | Eco | ₹1250,1250,1250,1250,1250,1250,1250,1250,1250,1250,1250,1250 Mon…" at bounding box center [1131, 539] width 854 height 34
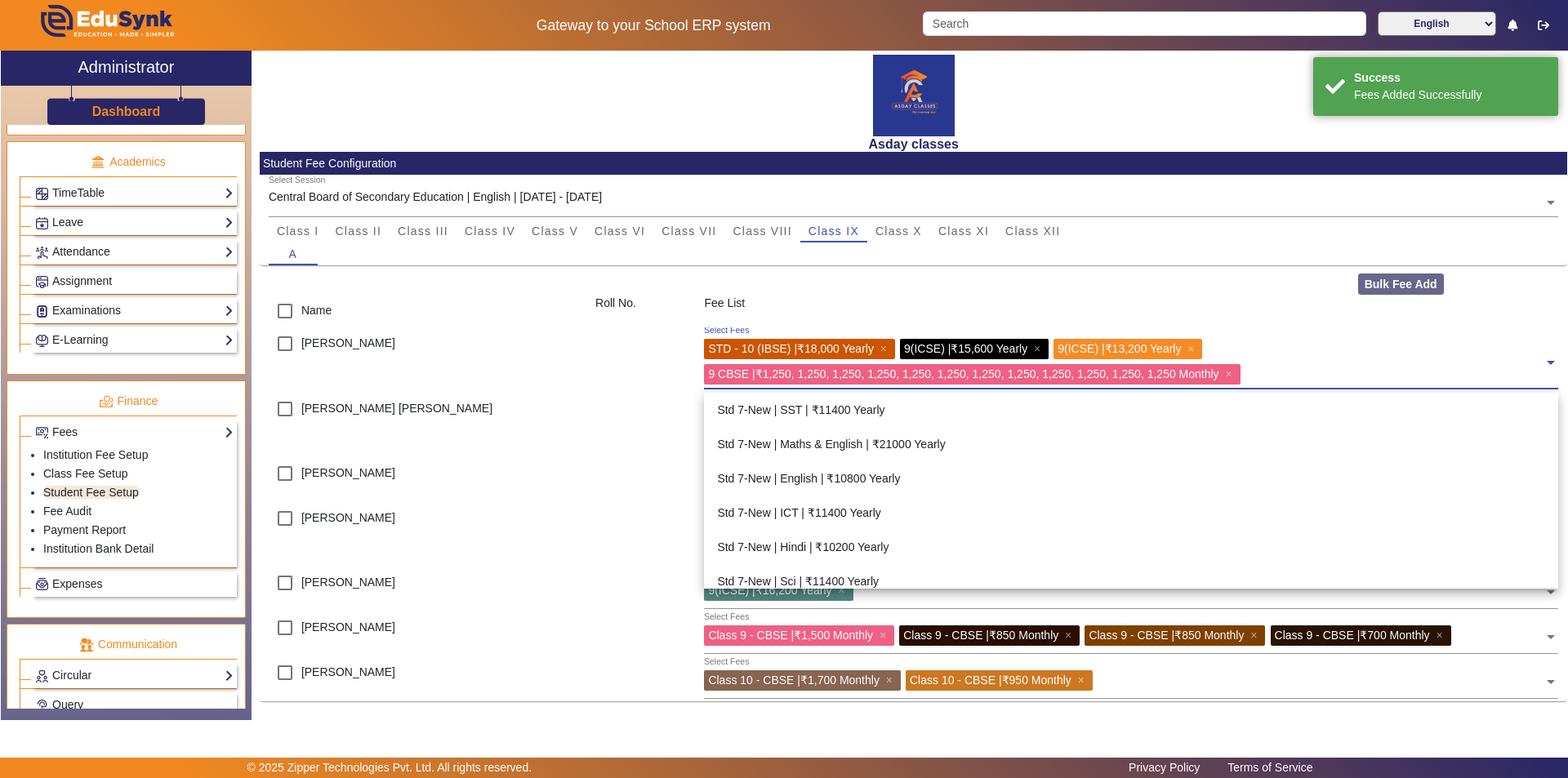
click at [781, 363] on span at bounding box center [1550, 356] width 14 height 26
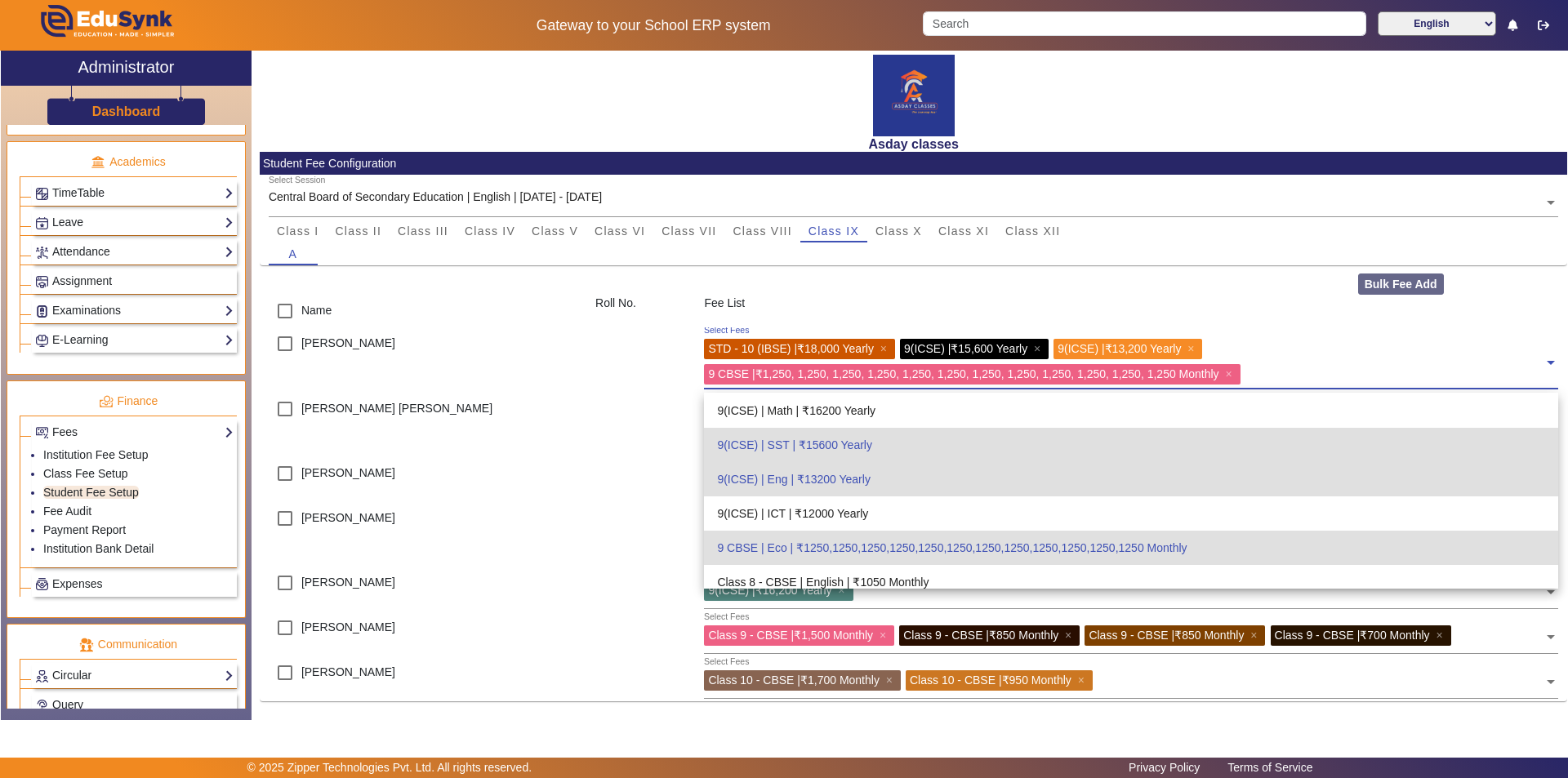
scroll to position [763, 0]
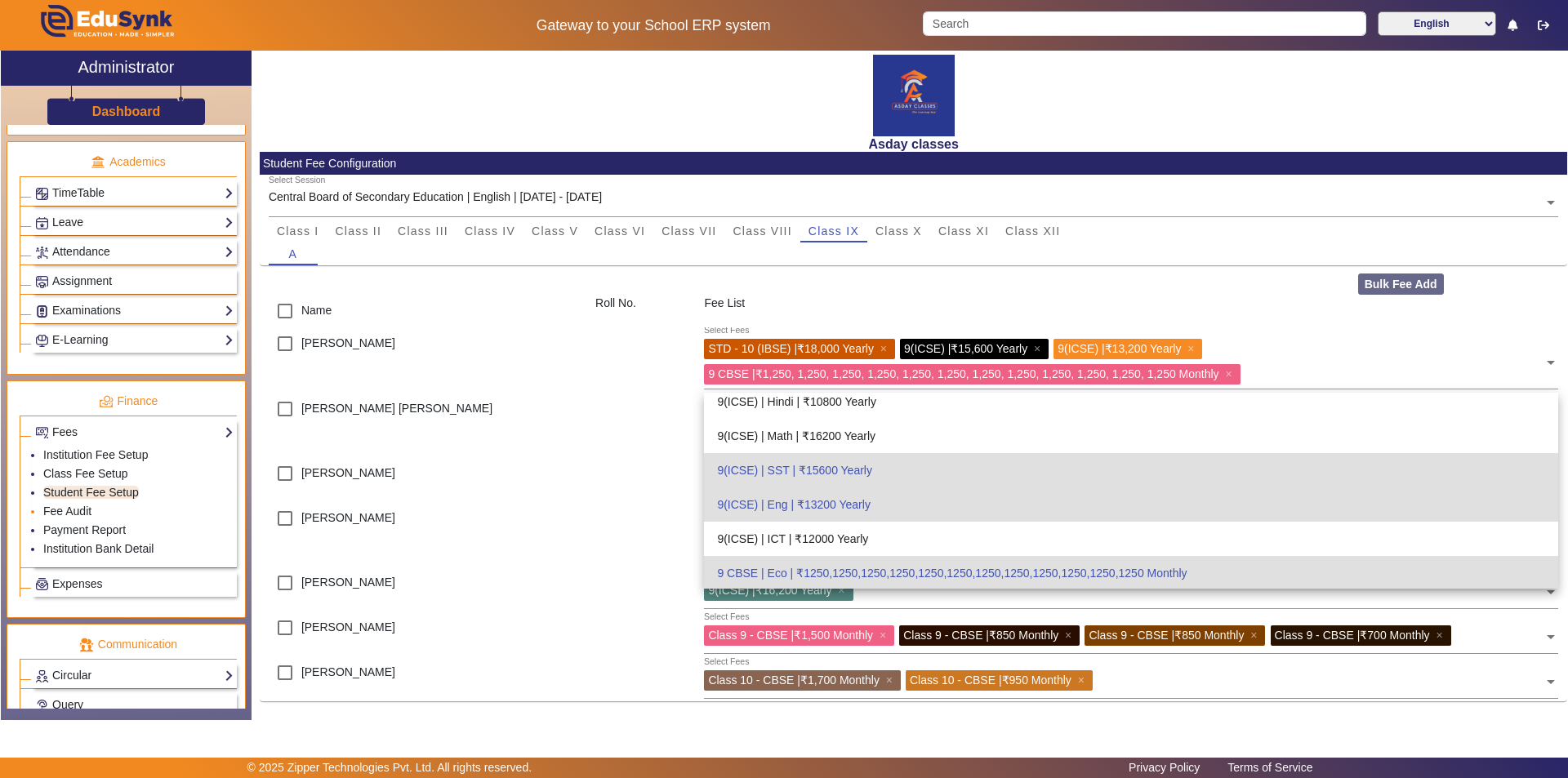
click at [115, 511] on li "Fee Audit" at bounding box center [139, 513] width 190 height 18
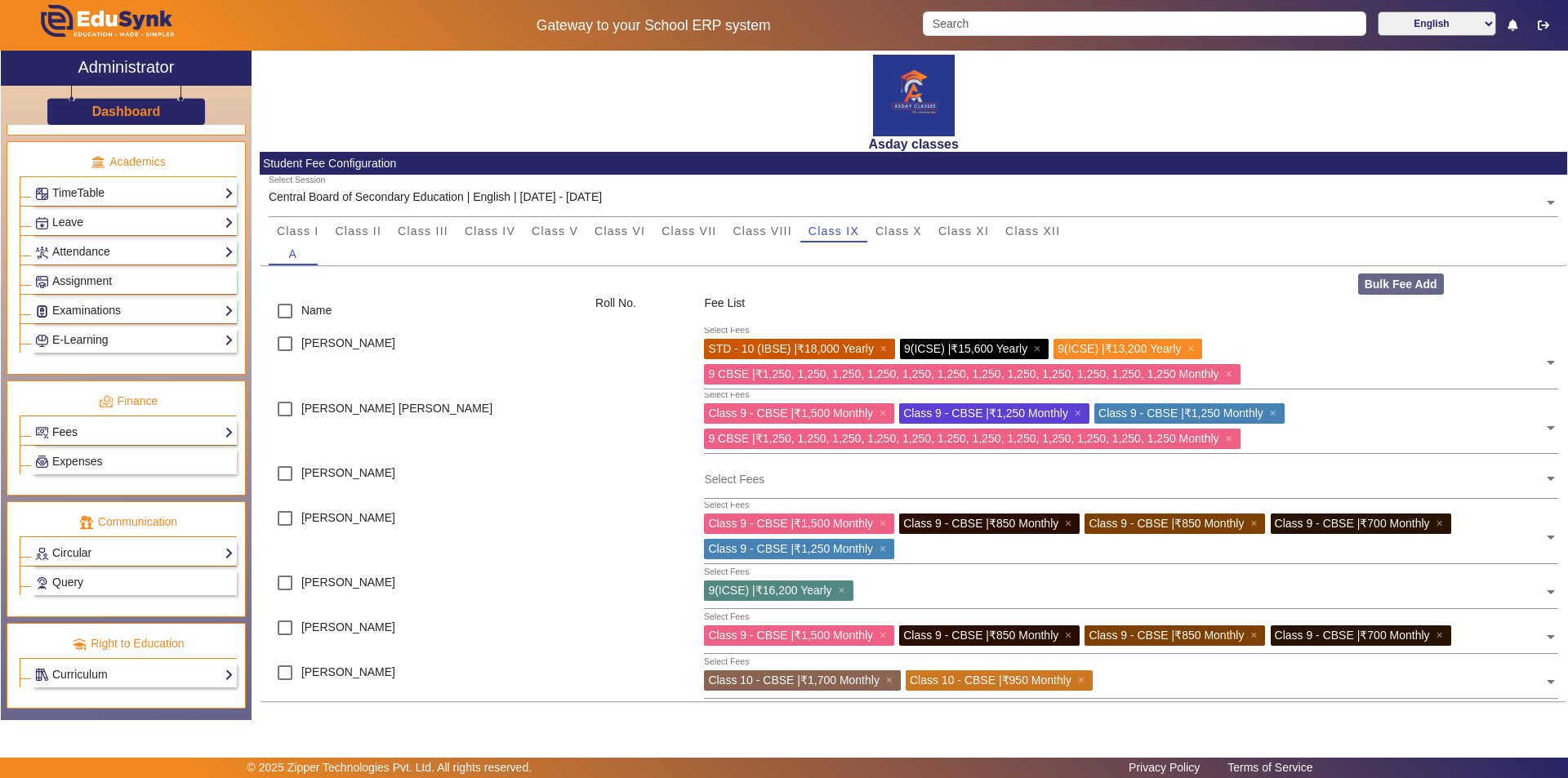
click at [132, 433] on link "Fees" at bounding box center [134, 432] width 198 height 18
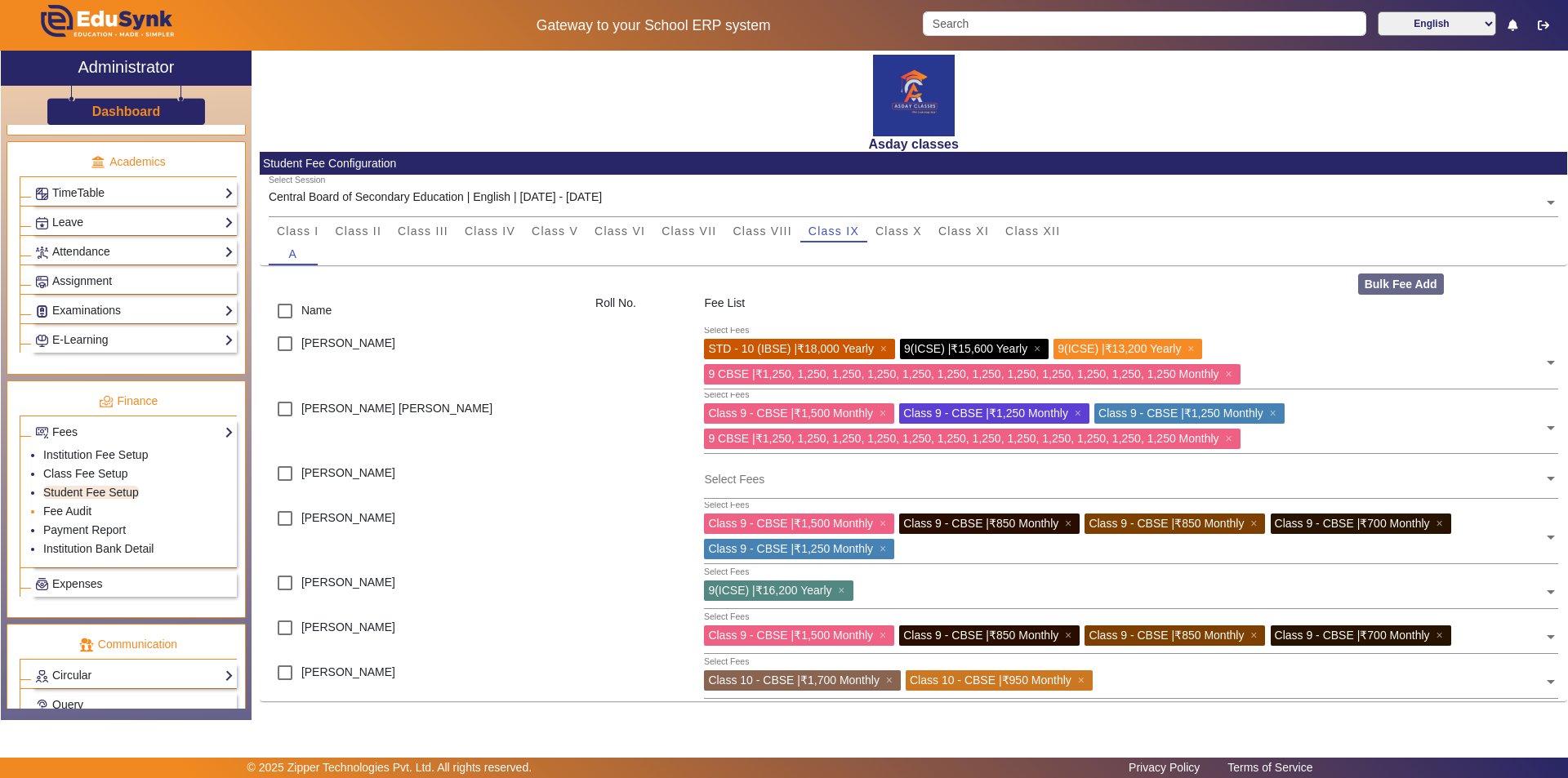
click at [110, 517] on li "Fee Audit" at bounding box center [139, 513] width 190 height 18
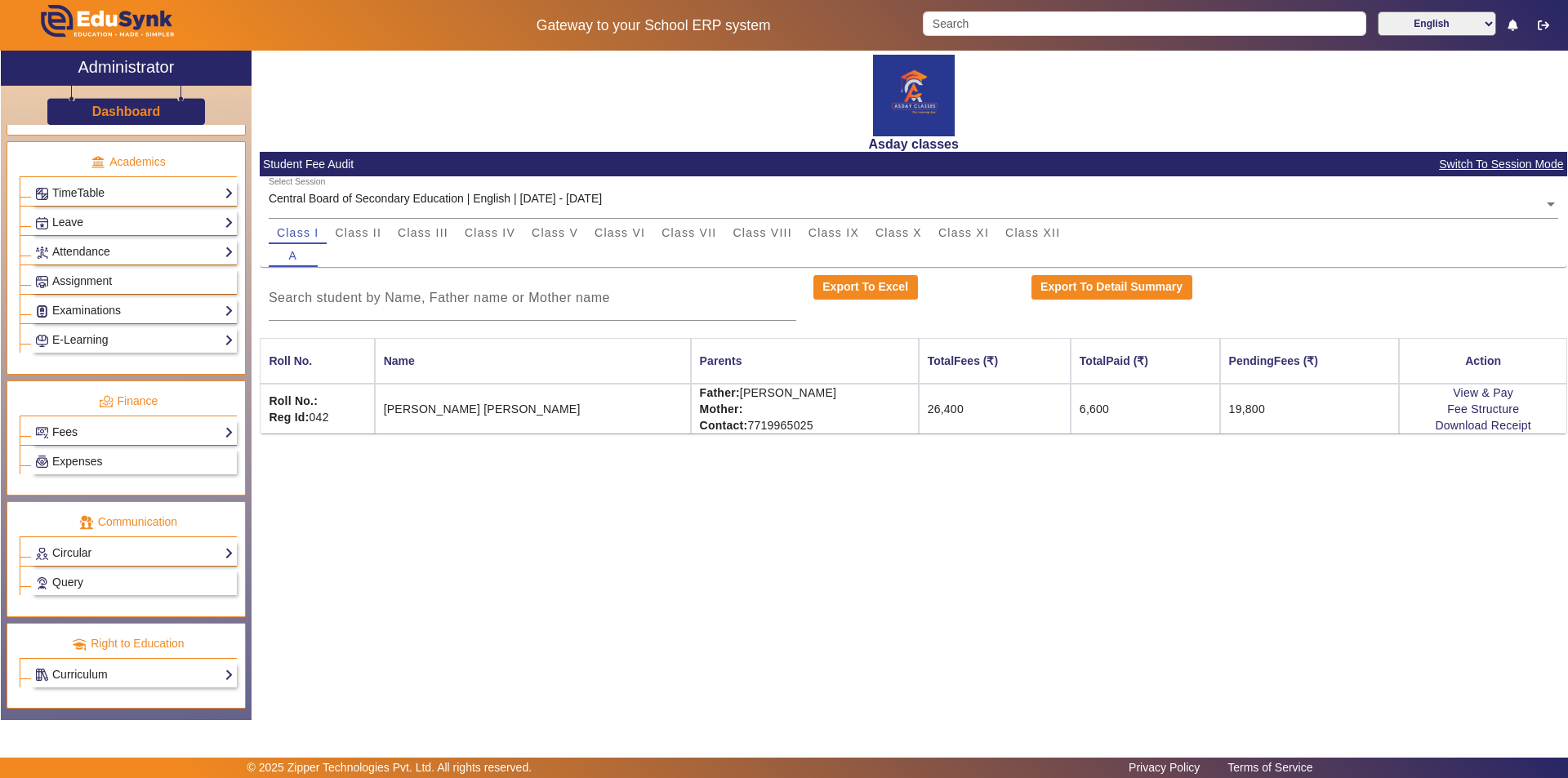
click at [167, 423] on link "Fees" at bounding box center [134, 432] width 198 height 18
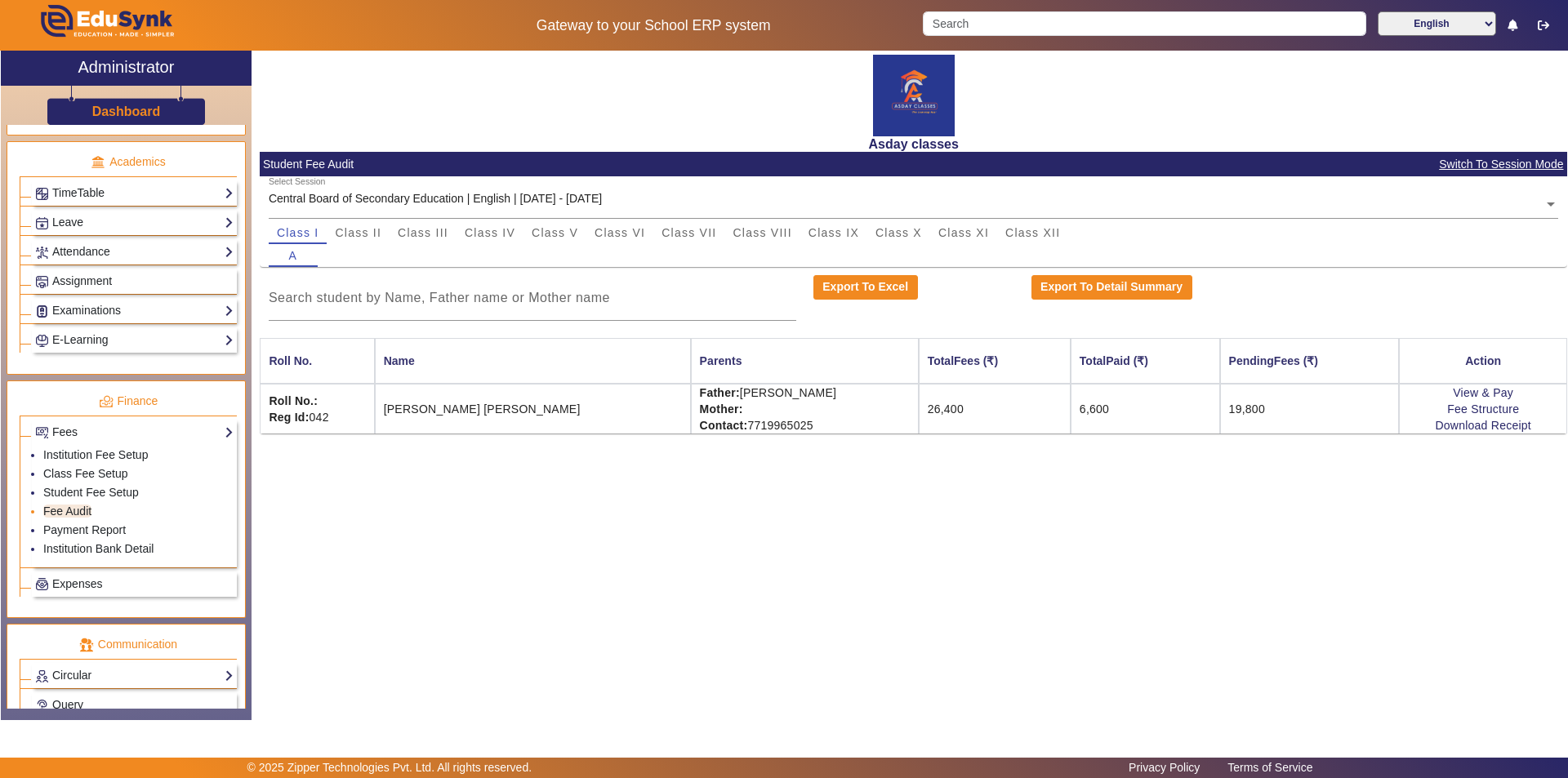
click at [125, 513] on li "Fee Audit" at bounding box center [139, 513] width 190 height 18
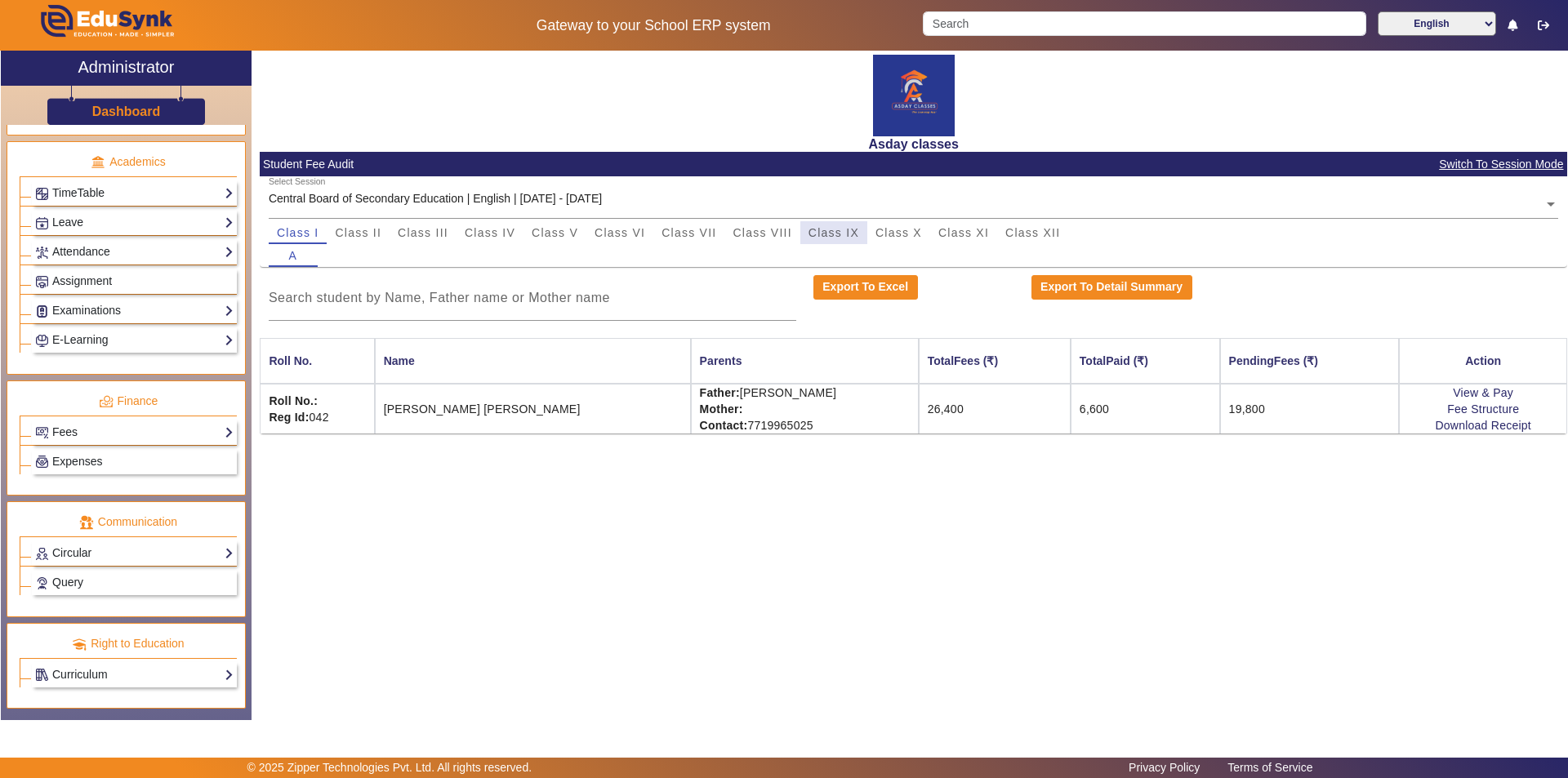
click at [781, 234] on span "Class IX" at bounding box center [834, 233] width 50 height 12
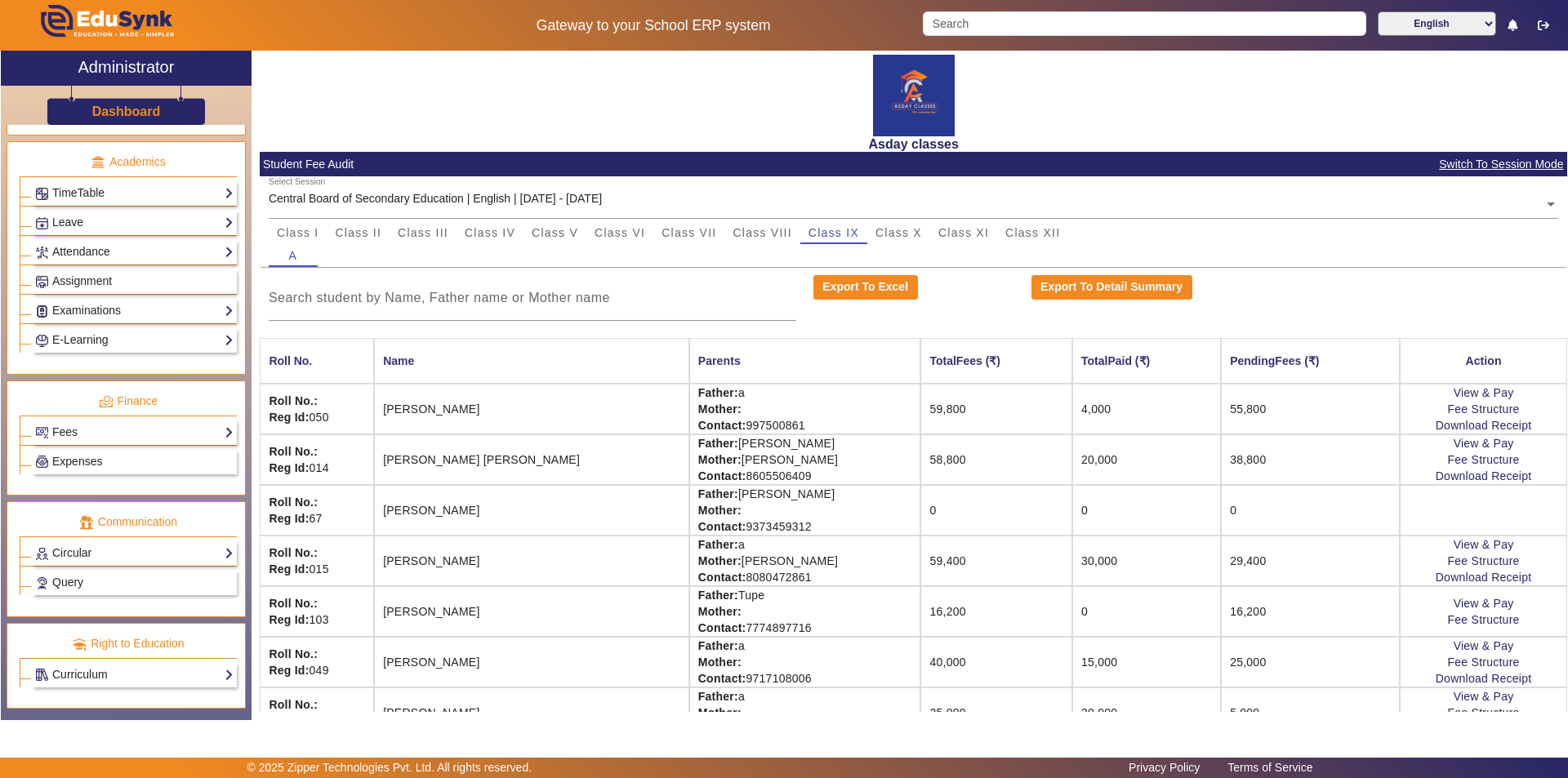
scroll to position [34, 0]
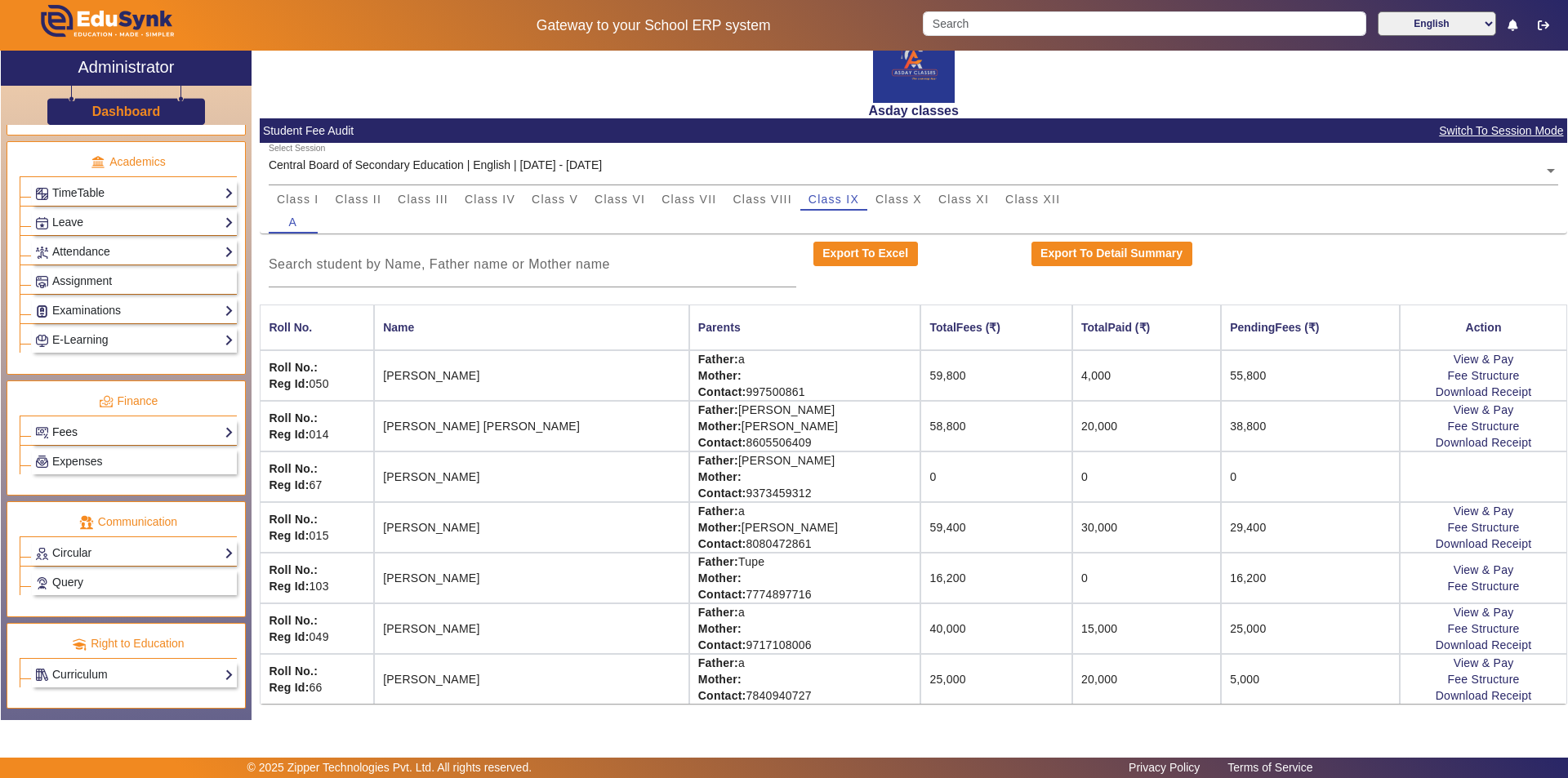
click at [170, 437] on link "Fees" at bounding box center [134, 432] width 198 height 18
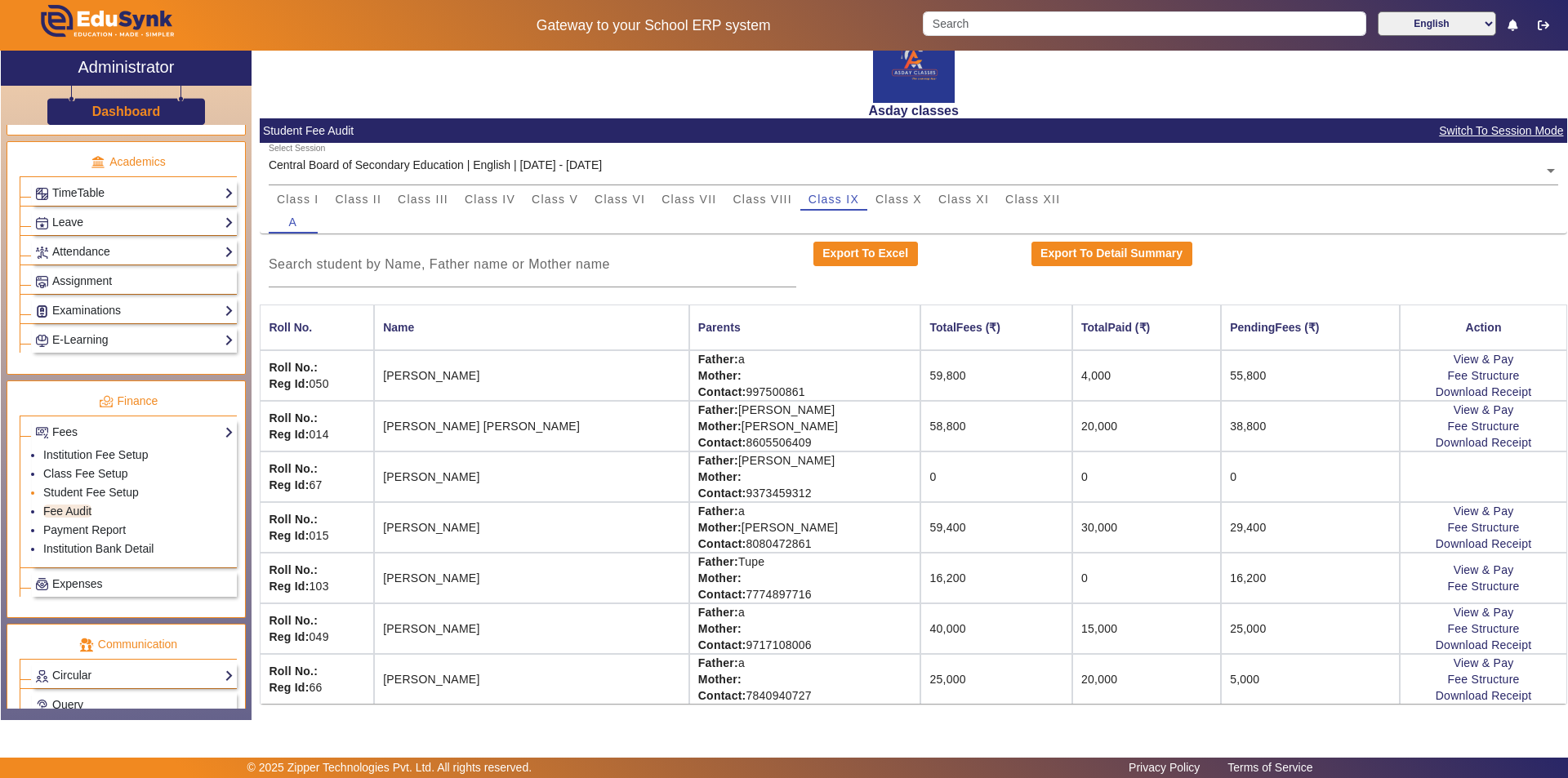
click at [139, 492] on li "Student Fee Setup" at bounding box center [139, 493] width 190 height 18
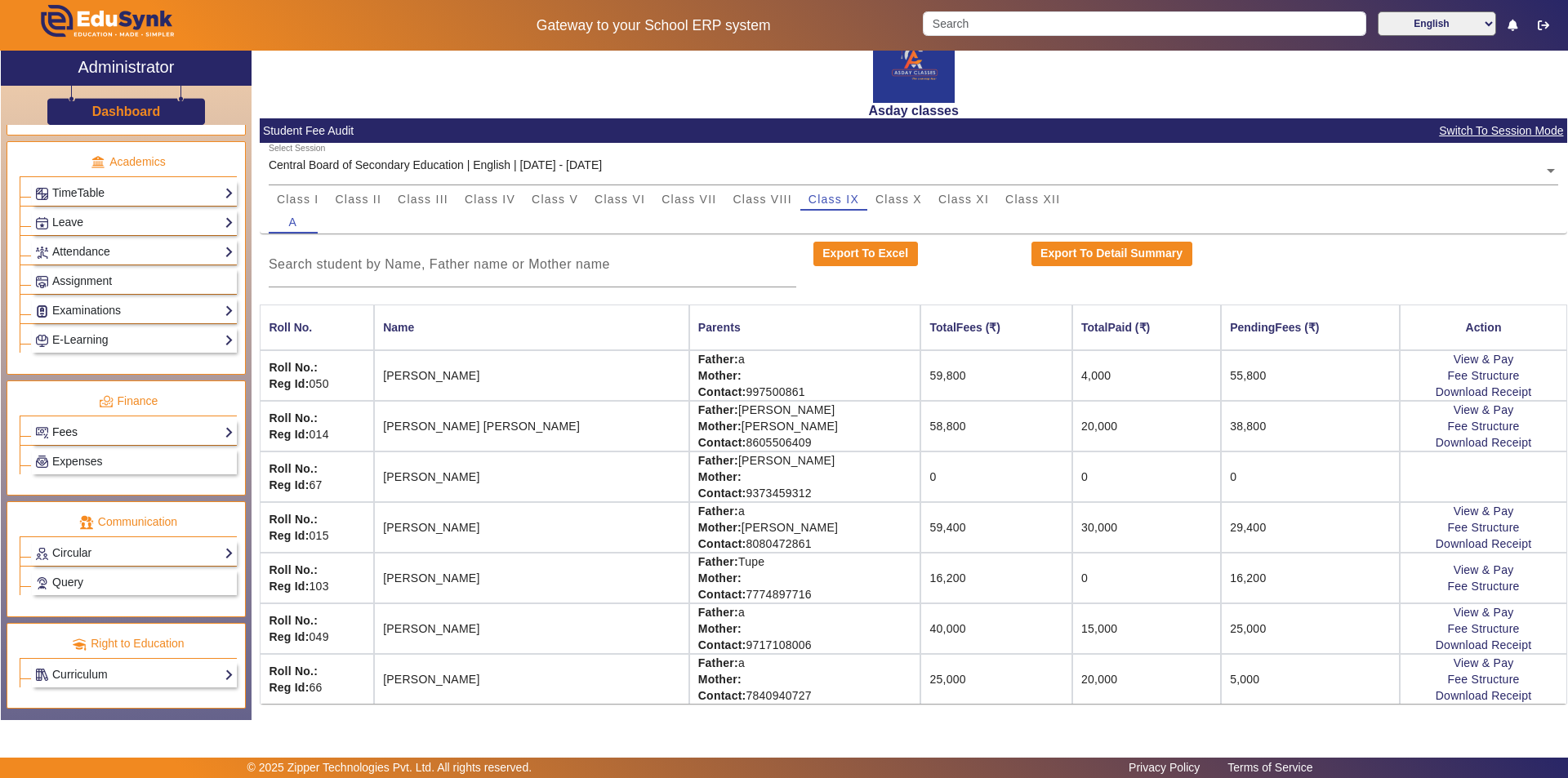
click at [150, 434] on link "Fees" at bounding box center [134, 432] width 198 height 18
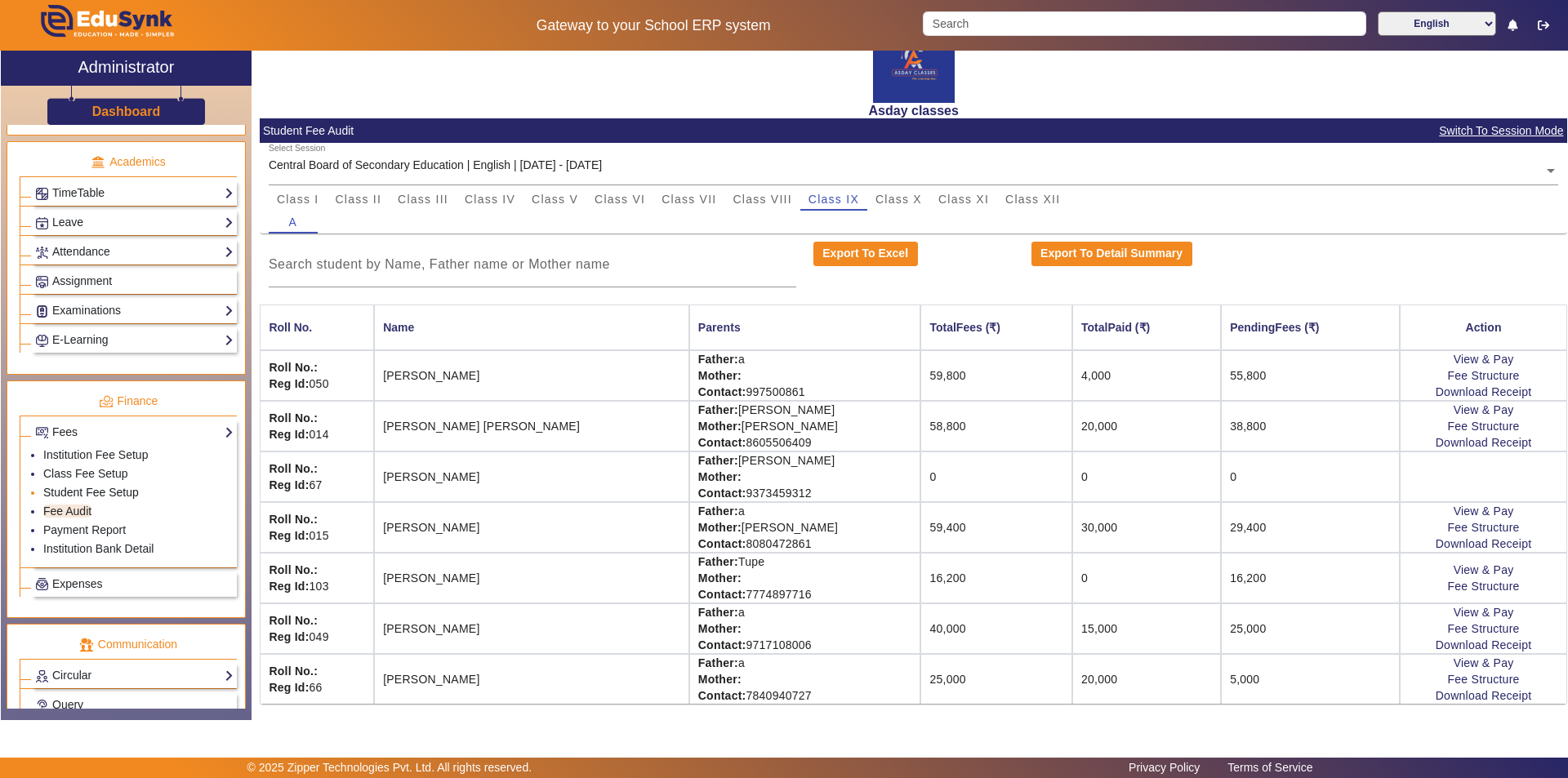
click at [136, 487] on link "Student Fee Setup" at bounding box center [92, 492] width 96 height 13
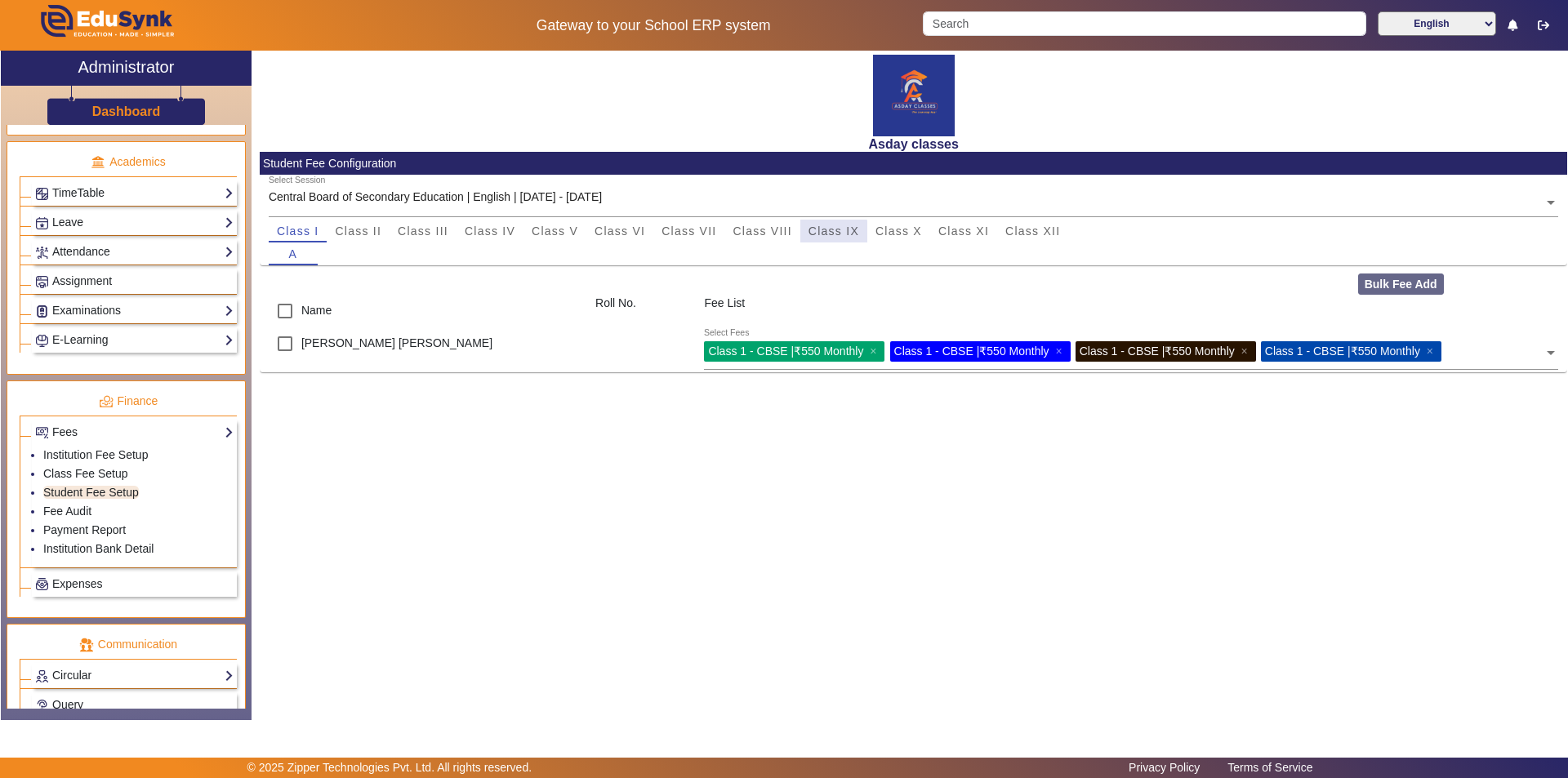
click at [781, 233] on span "Class IX" at bounding box center [834, 231] width 50 height 12
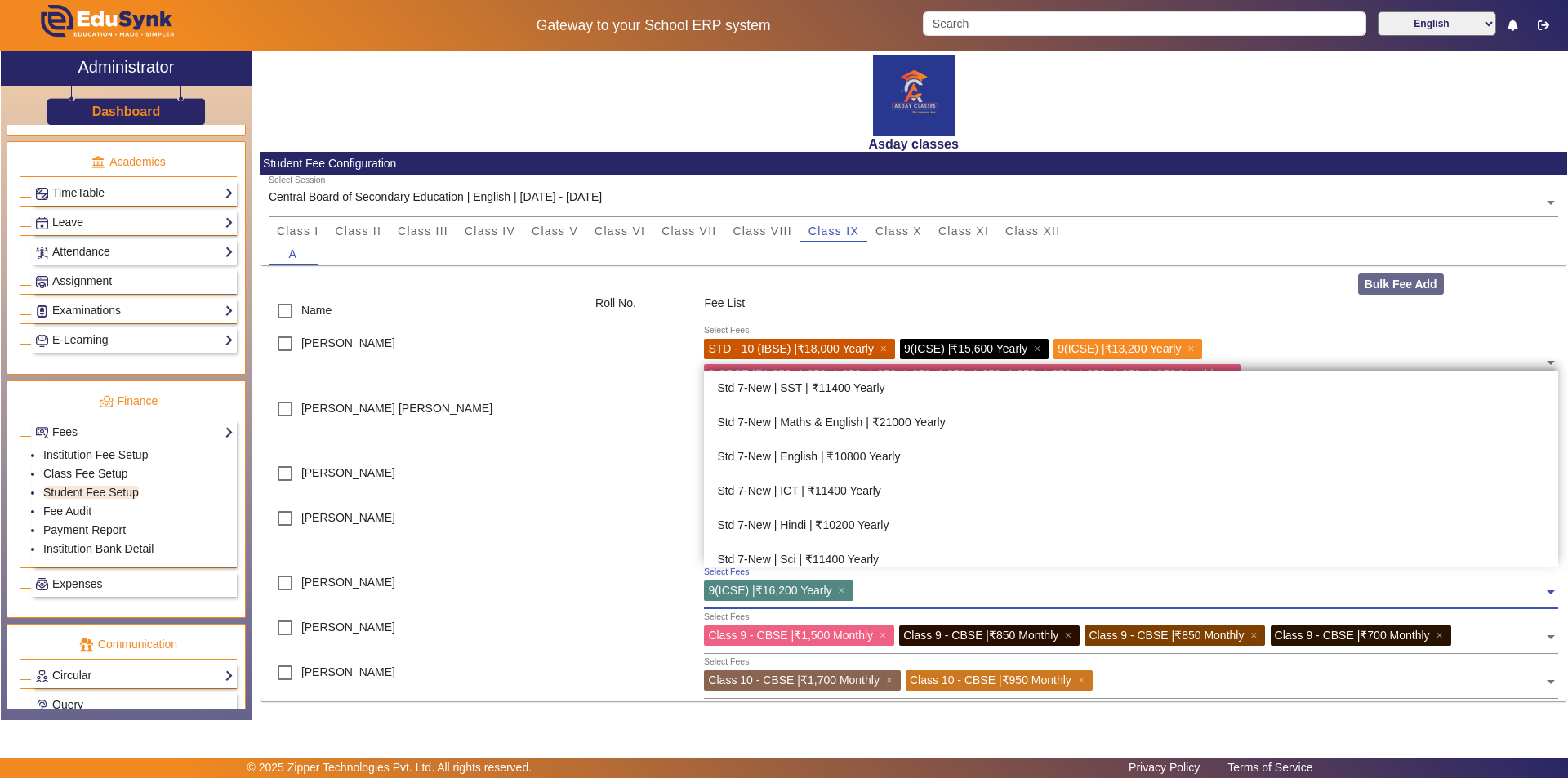
scroll to position [789, 0]
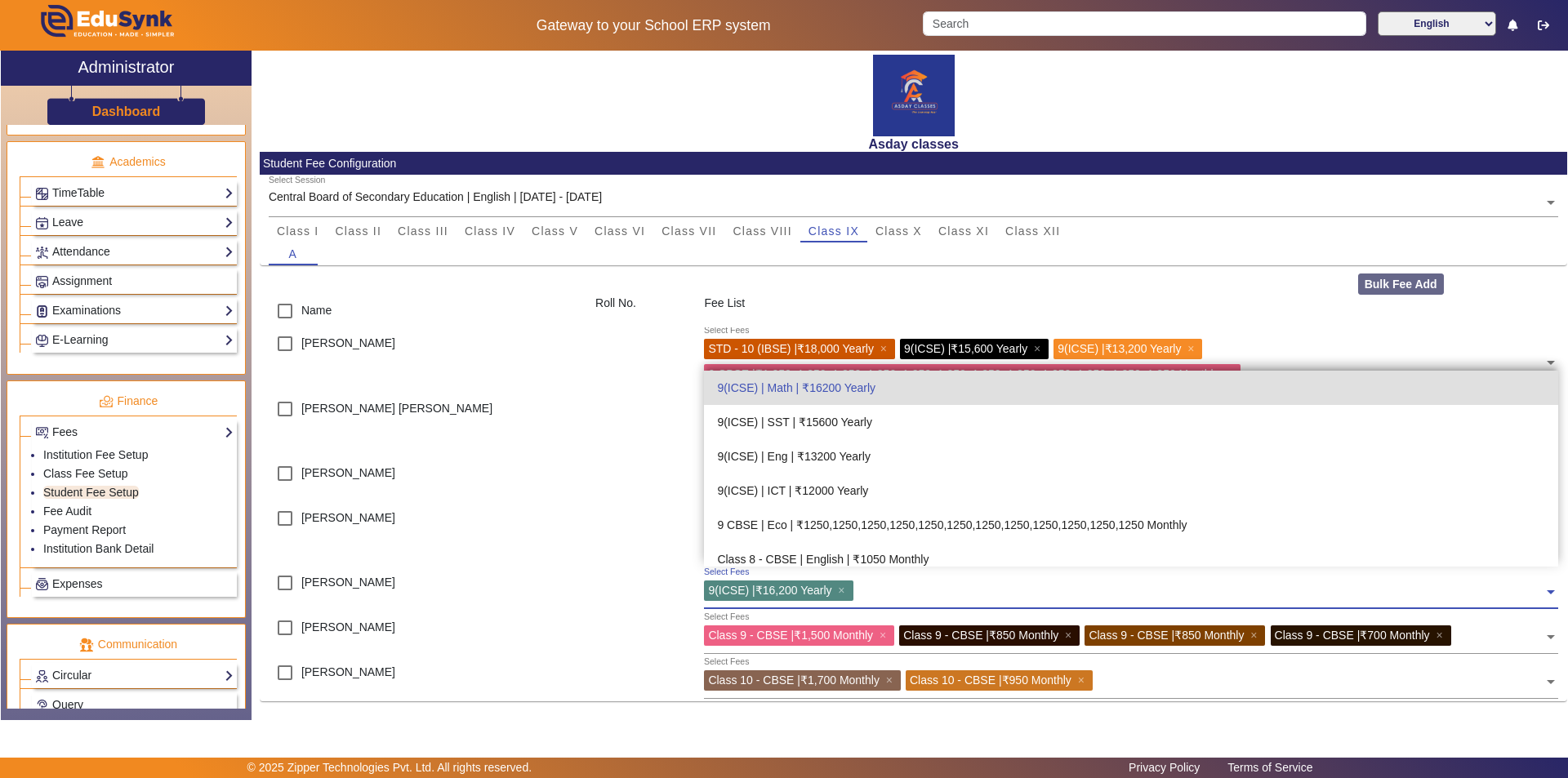
click at [781, 587] on input "text" at bounding box center [1201, 588] width 686 height 15
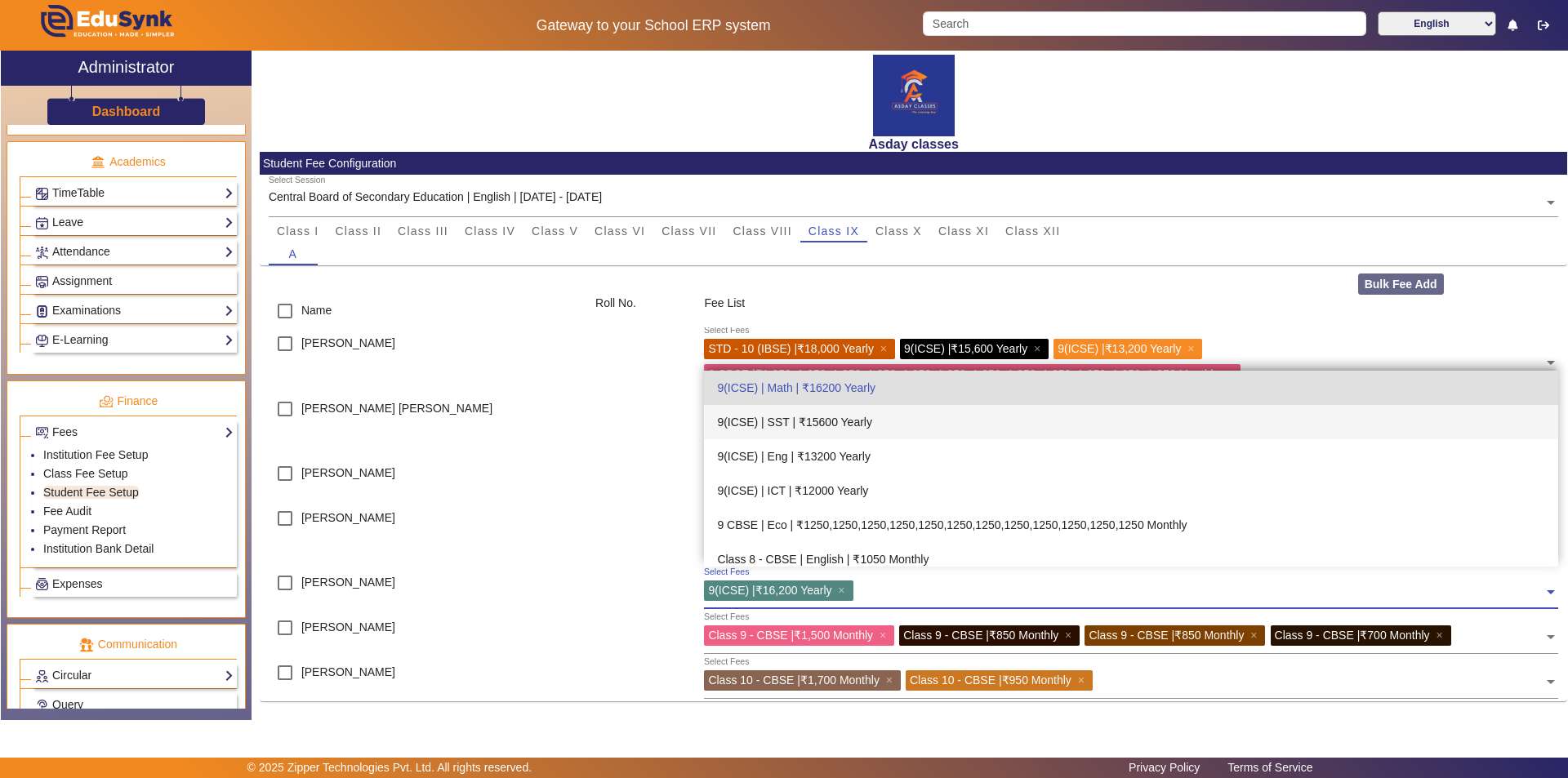
click at [781, 419] on div "9(ICSE) | SST | ₹15600 Yearly" at bounding box center [1131, 422] width 854 height 34
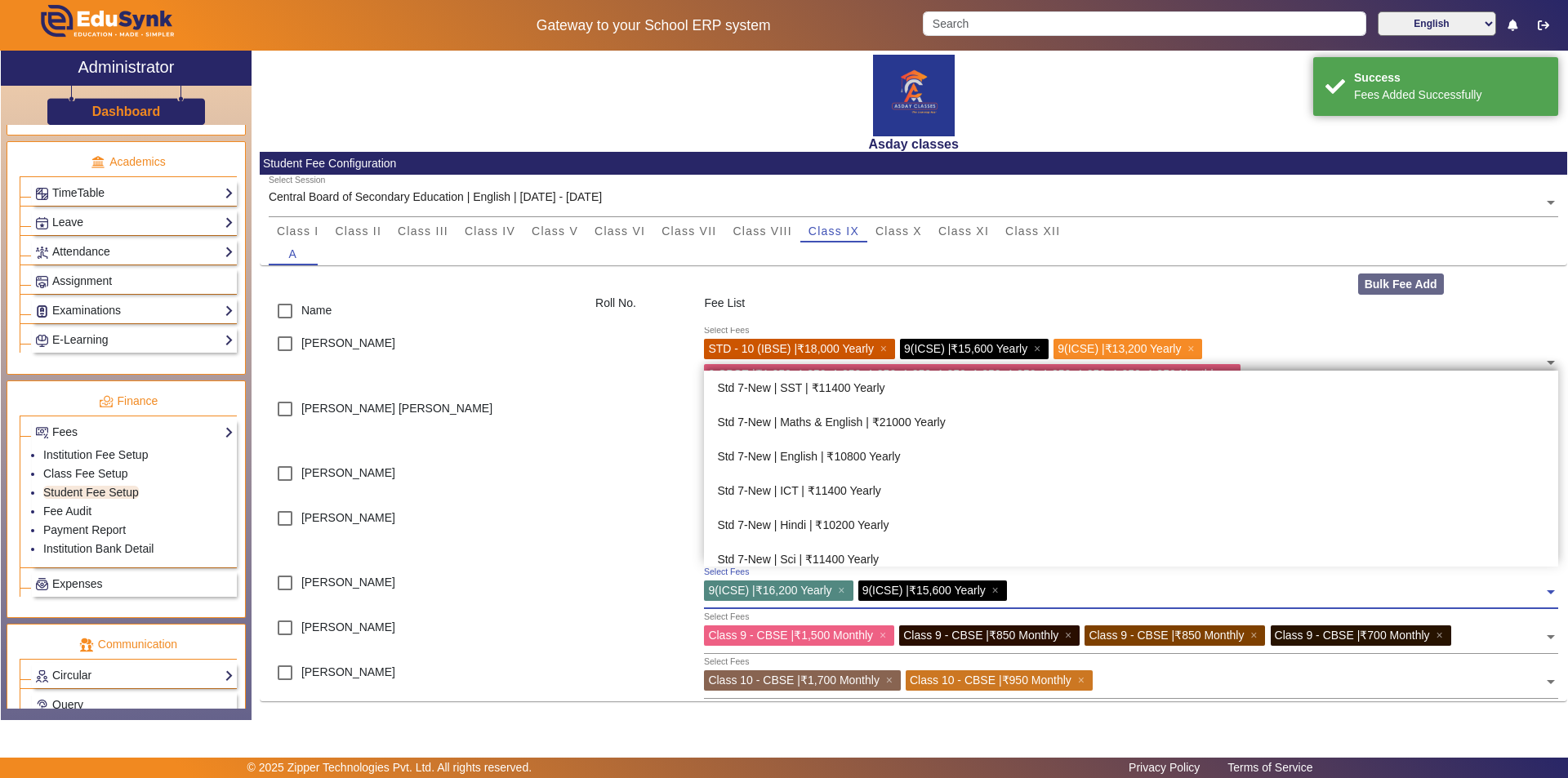
click at [781, 593] on input "text" at bounding box center [1278, 588] width 533 height 15
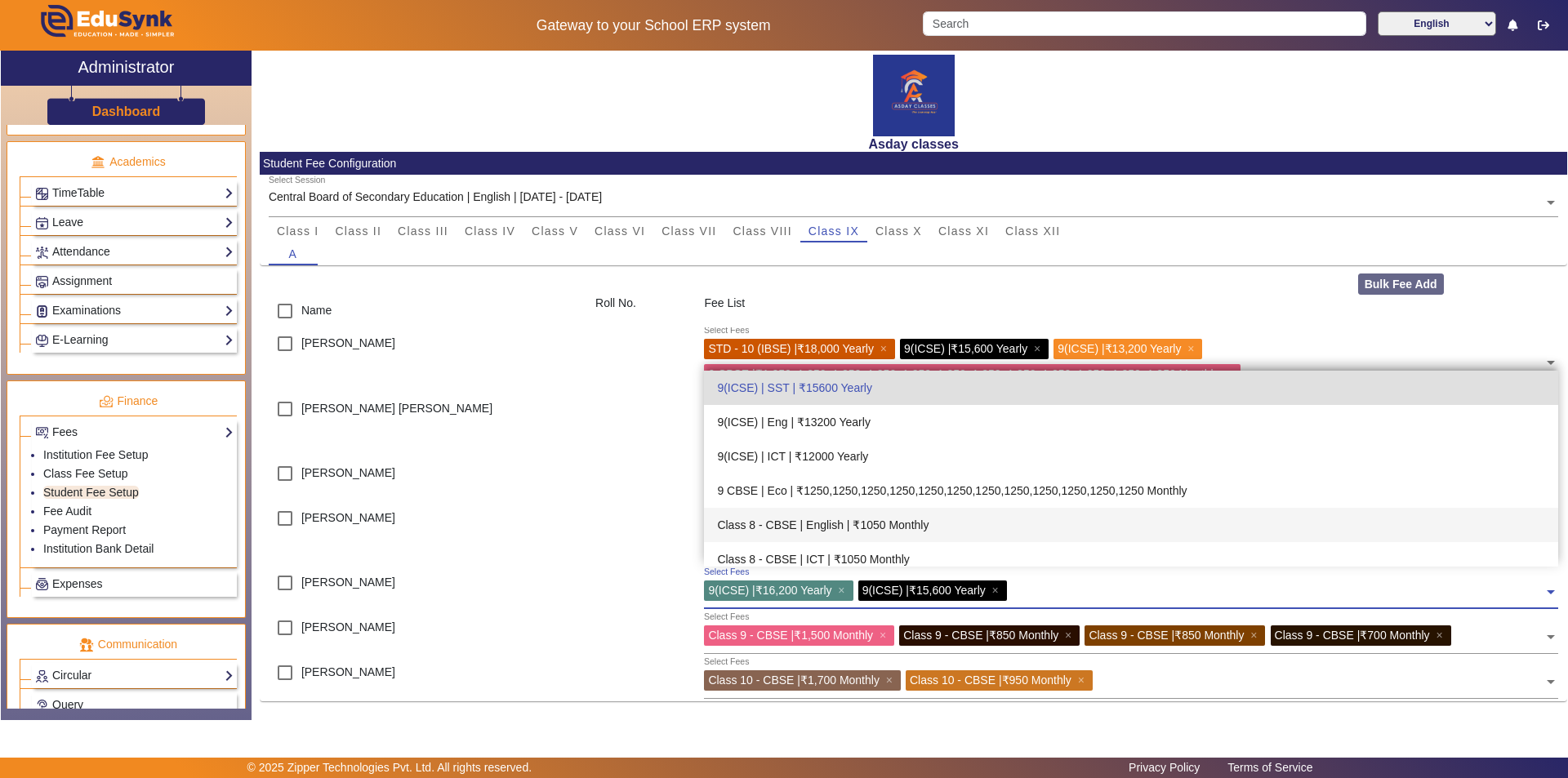
scroll to position [741, 0]
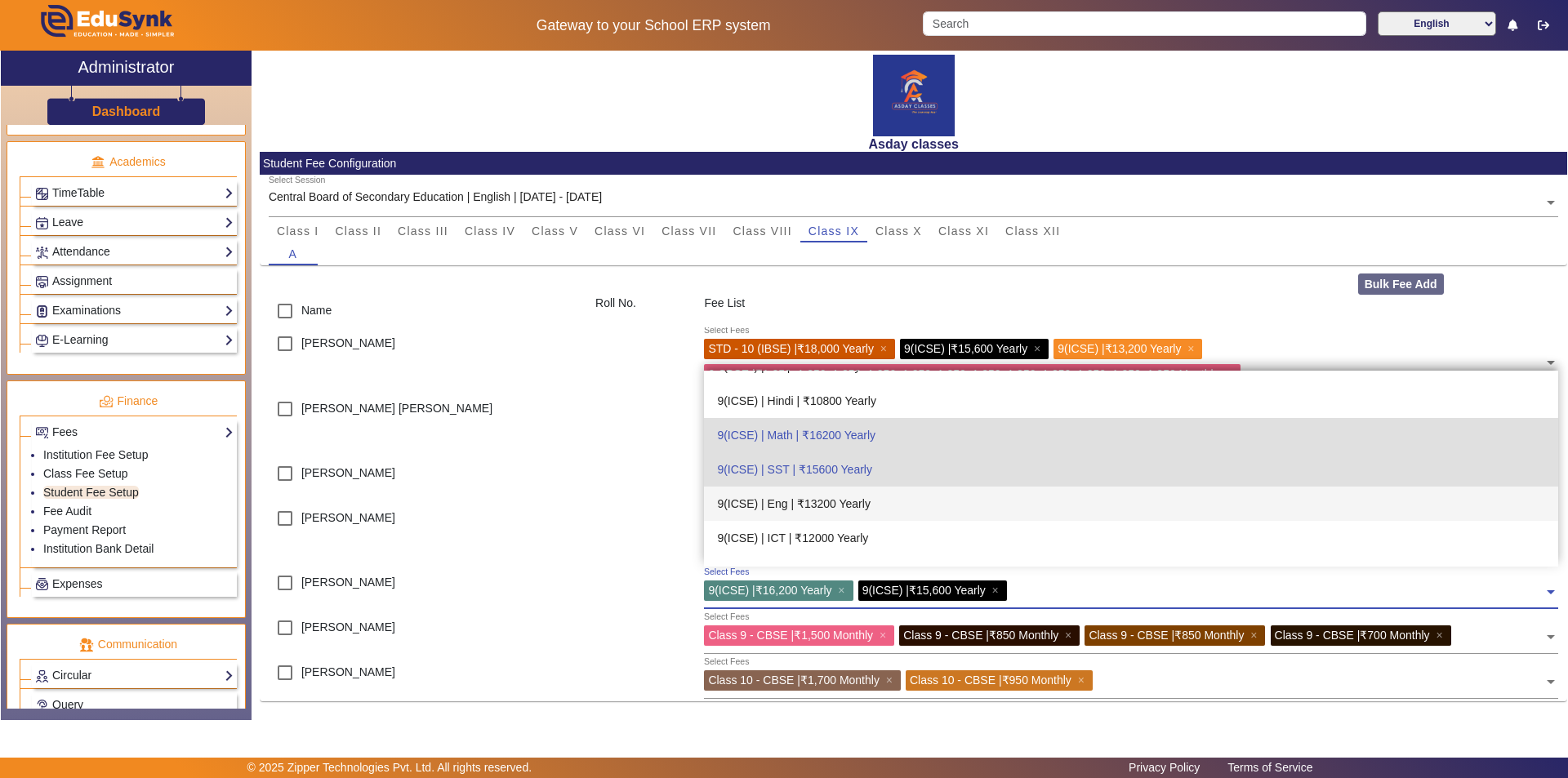
click at [781, 502] on div "9(ICSE) | Eng | ₹13200 Yearly" at bounding box center [1131, 503] width 854 height 34
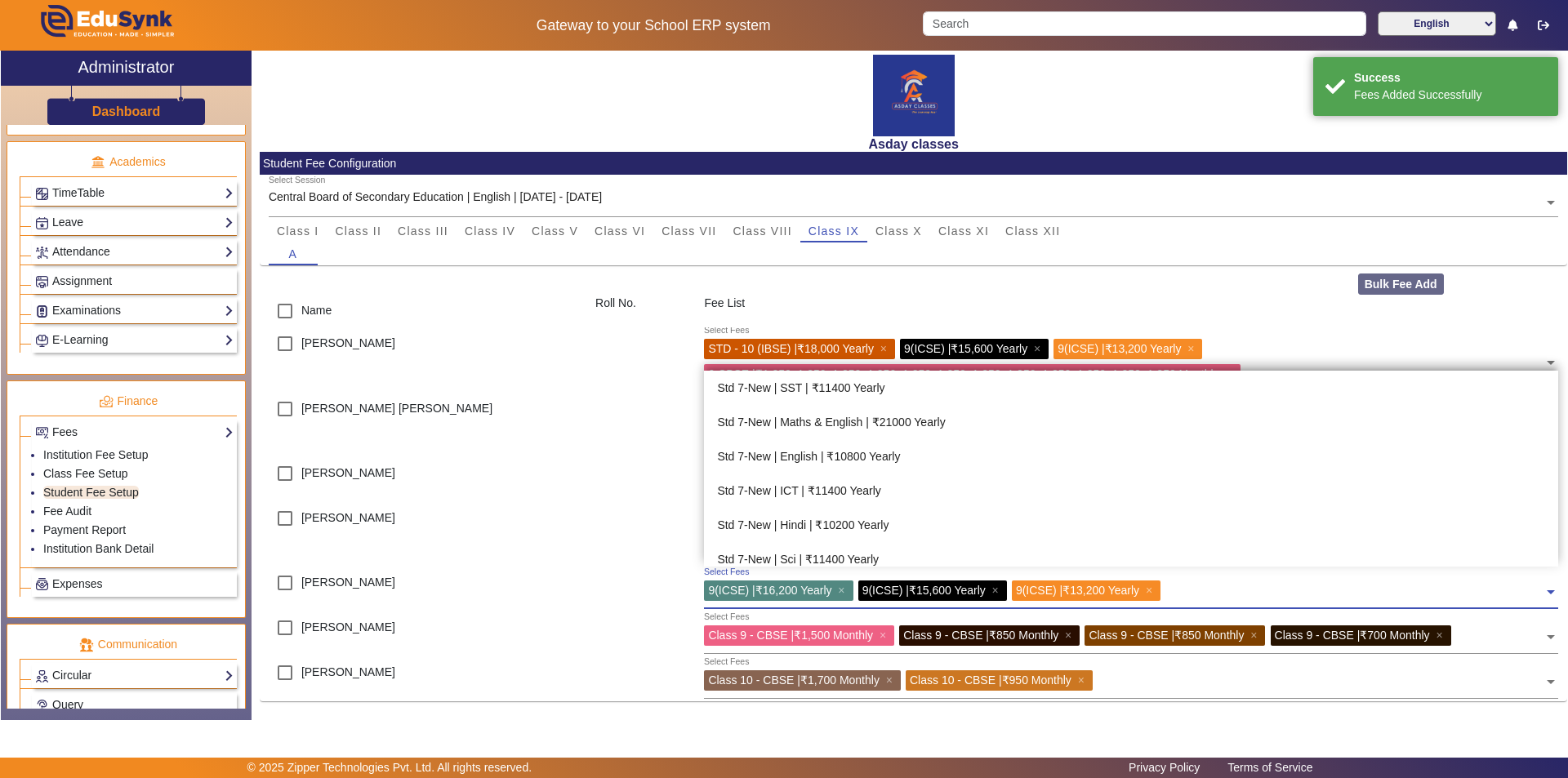
click at [781, 594] on span at bounding box center [1550, 586] width 14 height 26
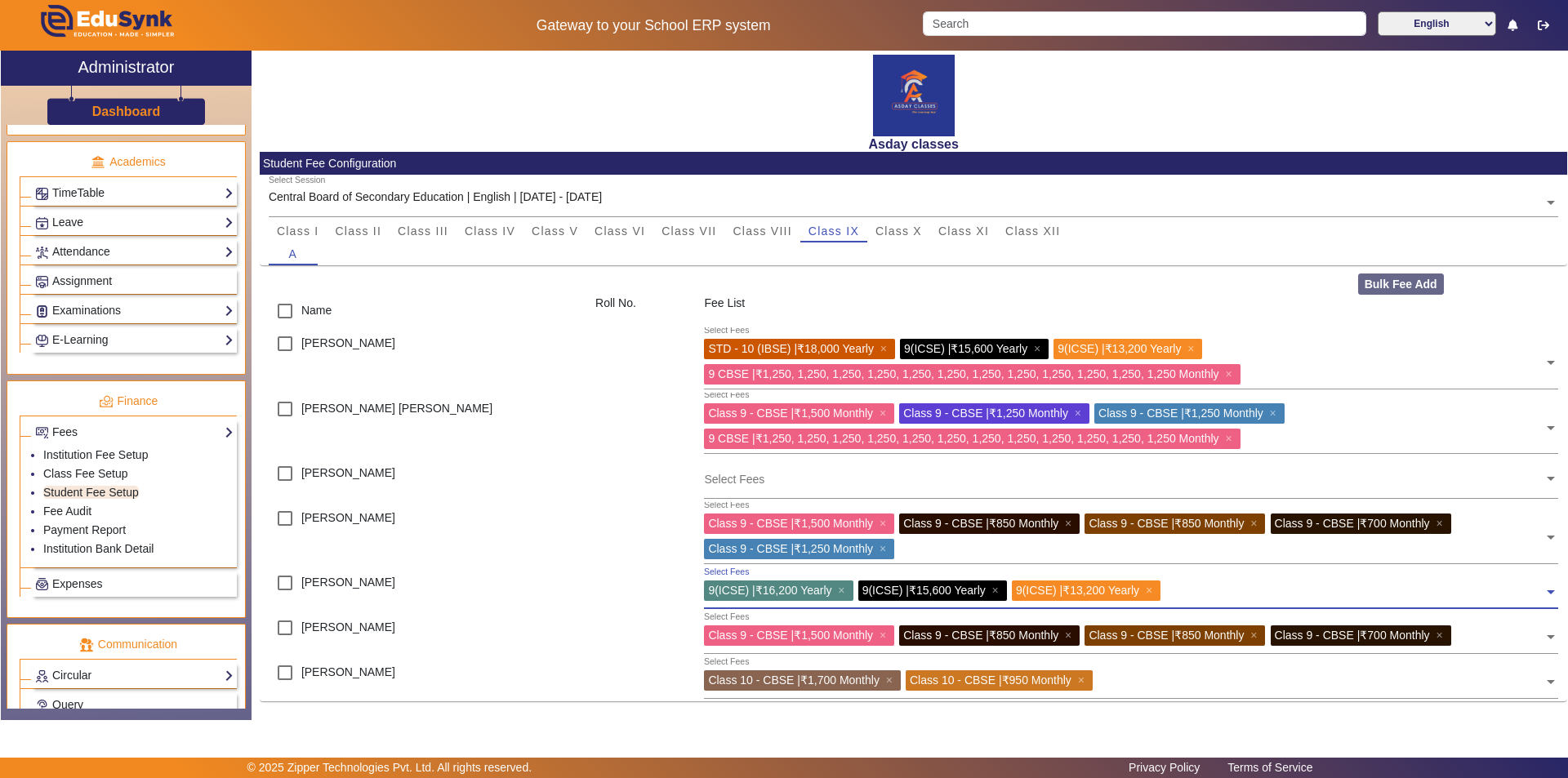
click at [781, 592] on span at bounding box center [1550, 586] width 14 height 26
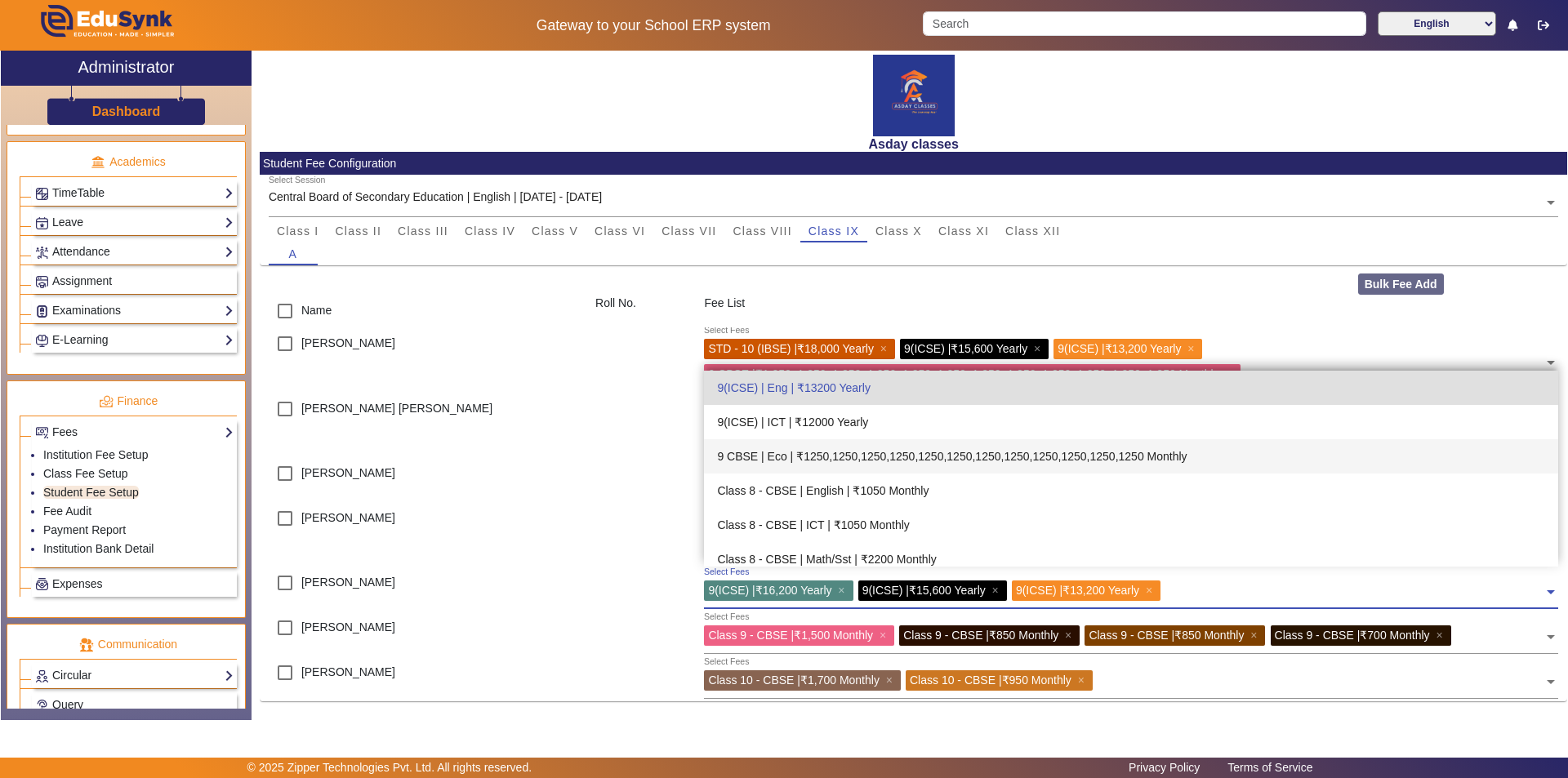
click at [781, 457] on div "9 CBSE | Eco | ₹1250,1250,1250,1250,1250,1250,1250,1250,1250,1250,1250,1250 Mon…" at bounding box center [1131, 456] width 854 height 34
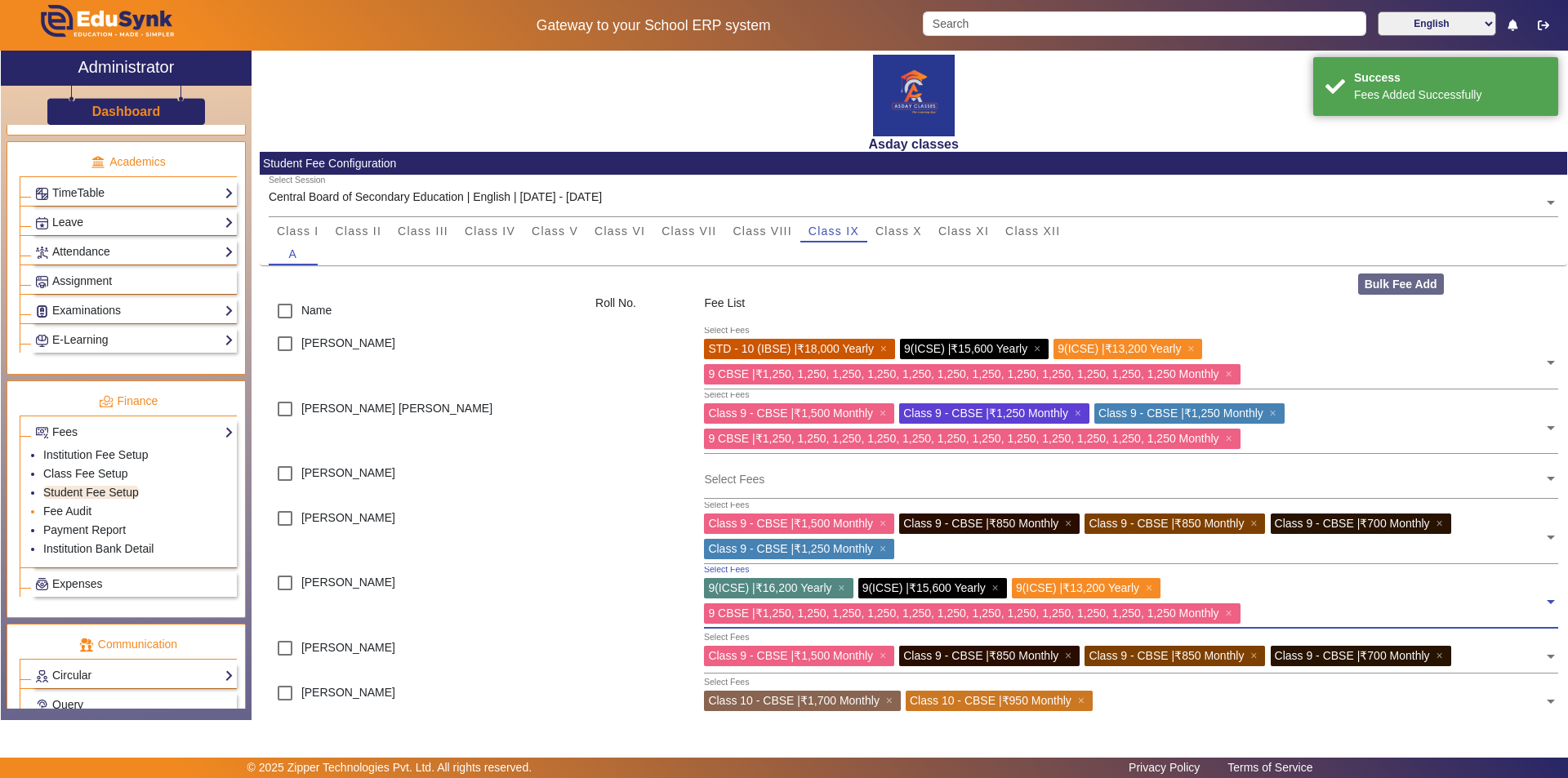
click at [102, 514] on li "Fee Audit" at bounding box center [139, 513] width 190 height 18
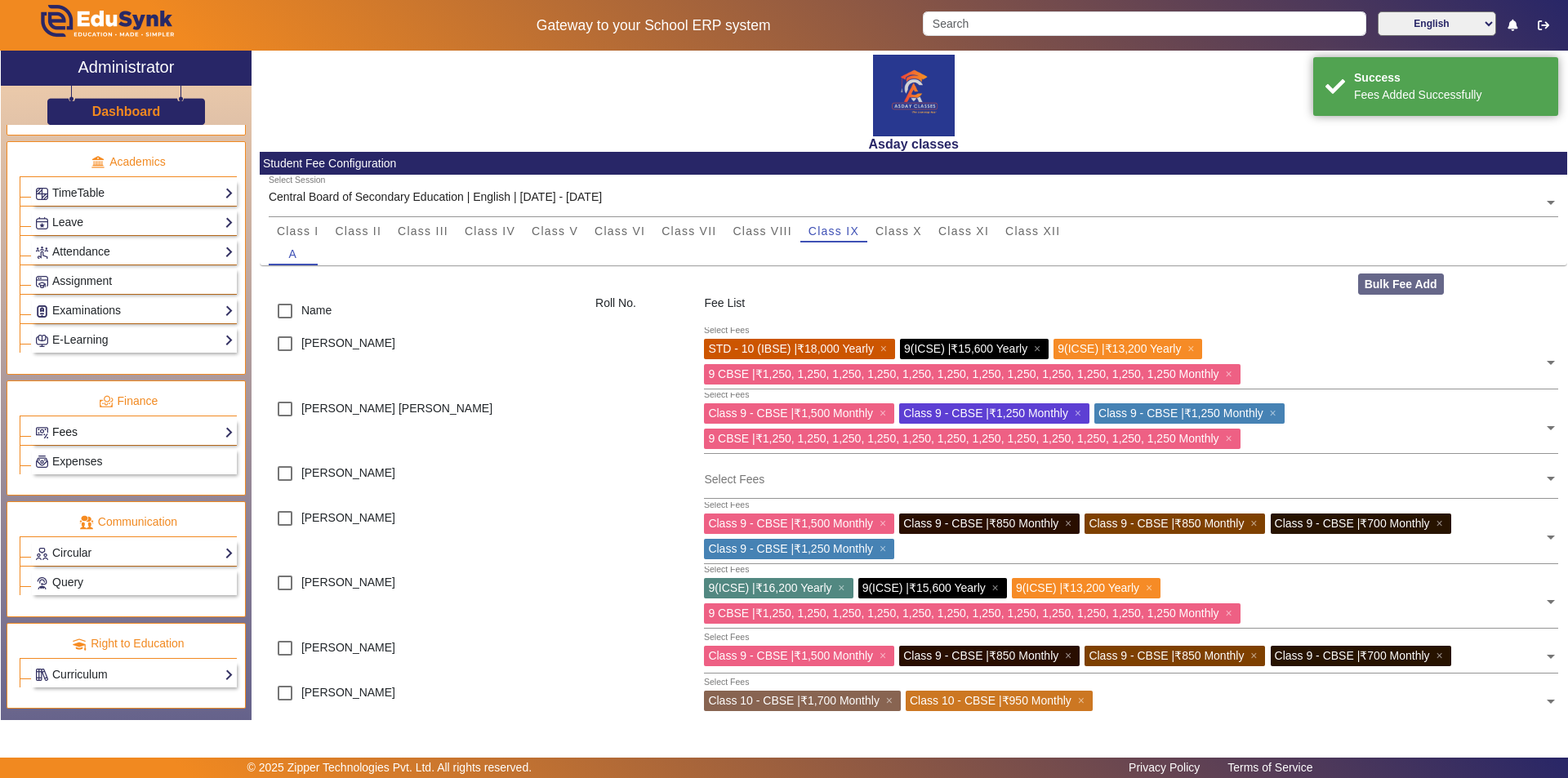
click at [126, 428] on link "Fees" at bounding box center [134, 432] width 198 height 18
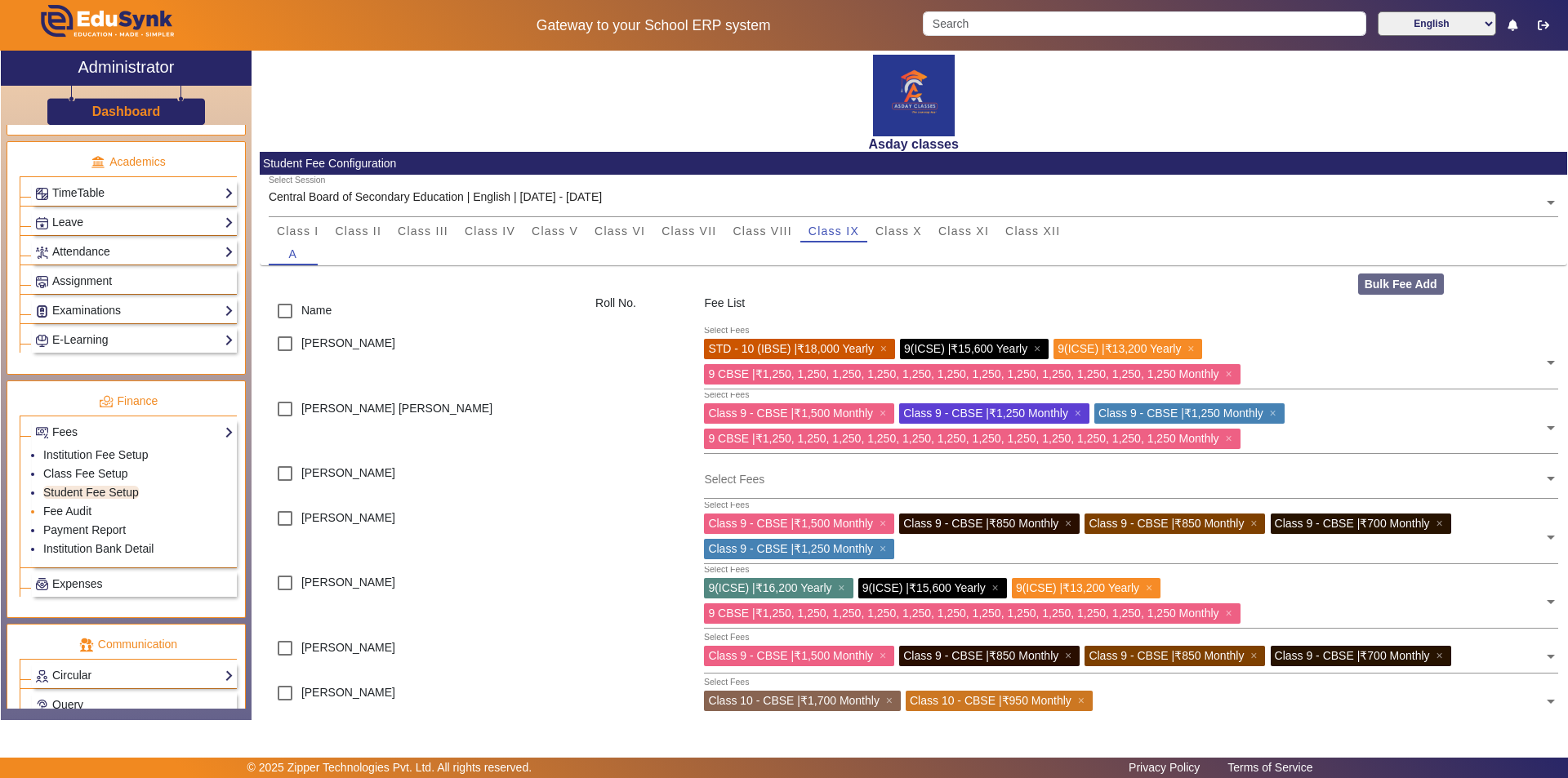
click at [100, 507] on li "Fee Audit" at bounding box center [139, 513] width 190 height 18
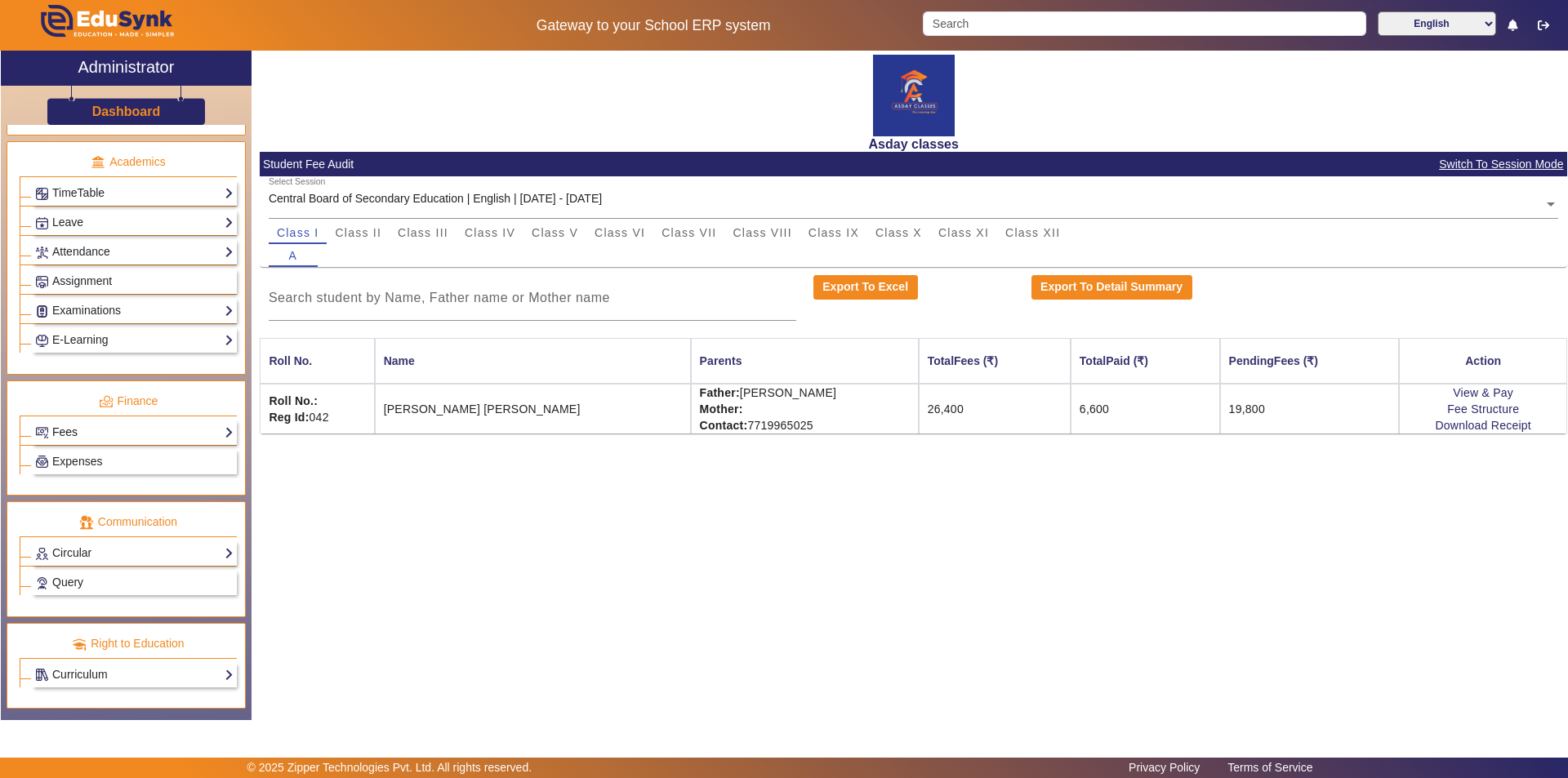
click at [89, 428] on link "Fees" at bounding box center [134, 432] width 198 height 18
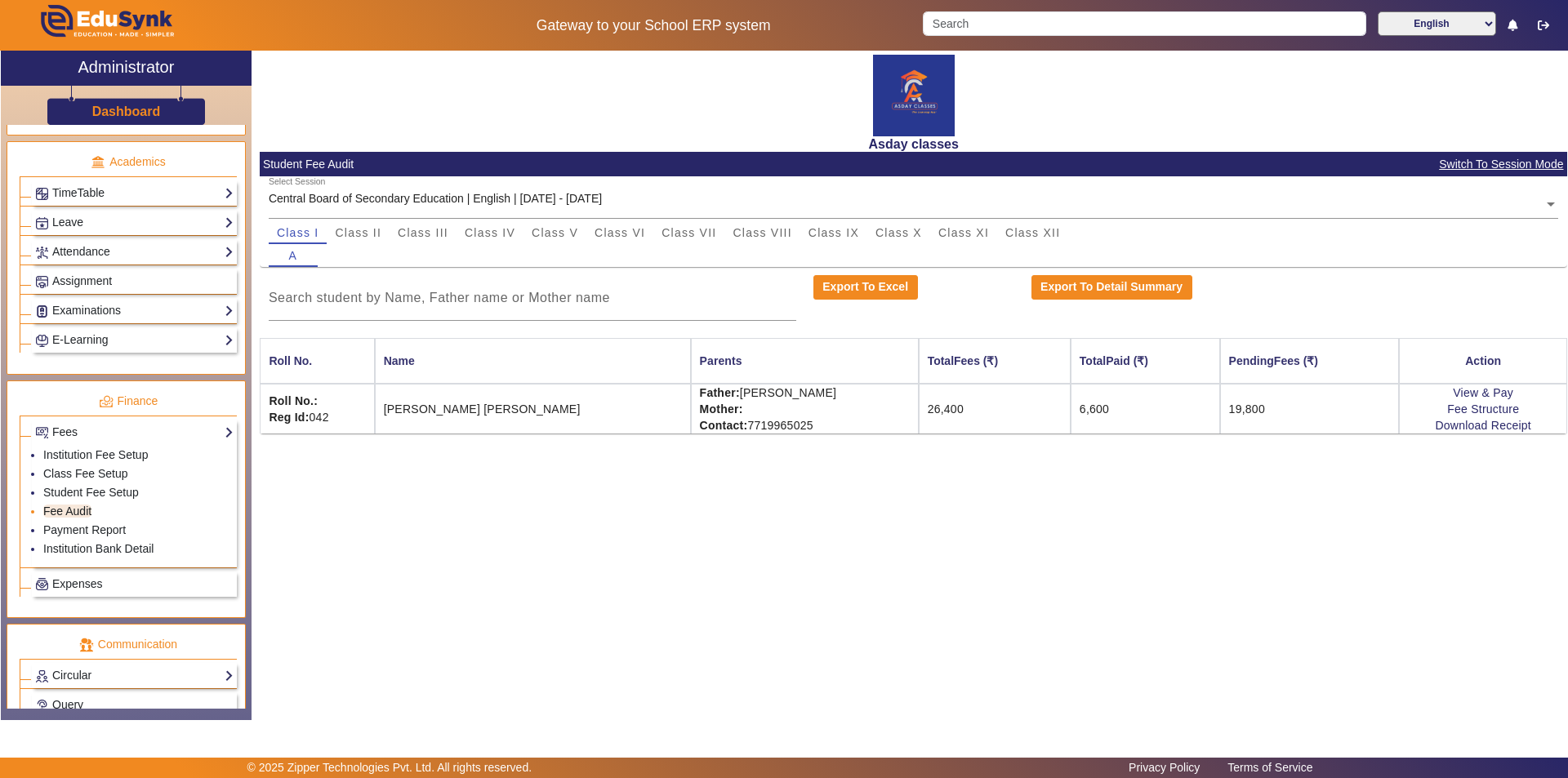
click at [82, 509] on link "Fee Audit" at bounding box center [67, 512] width 48 height 13
click at [81, 508] on link "Fee Audit" at bounding box center [67, 512] width 48 height 13
click at [781, 231] on span "Class IX" at bounding box center [834, 233] width 50 height 12
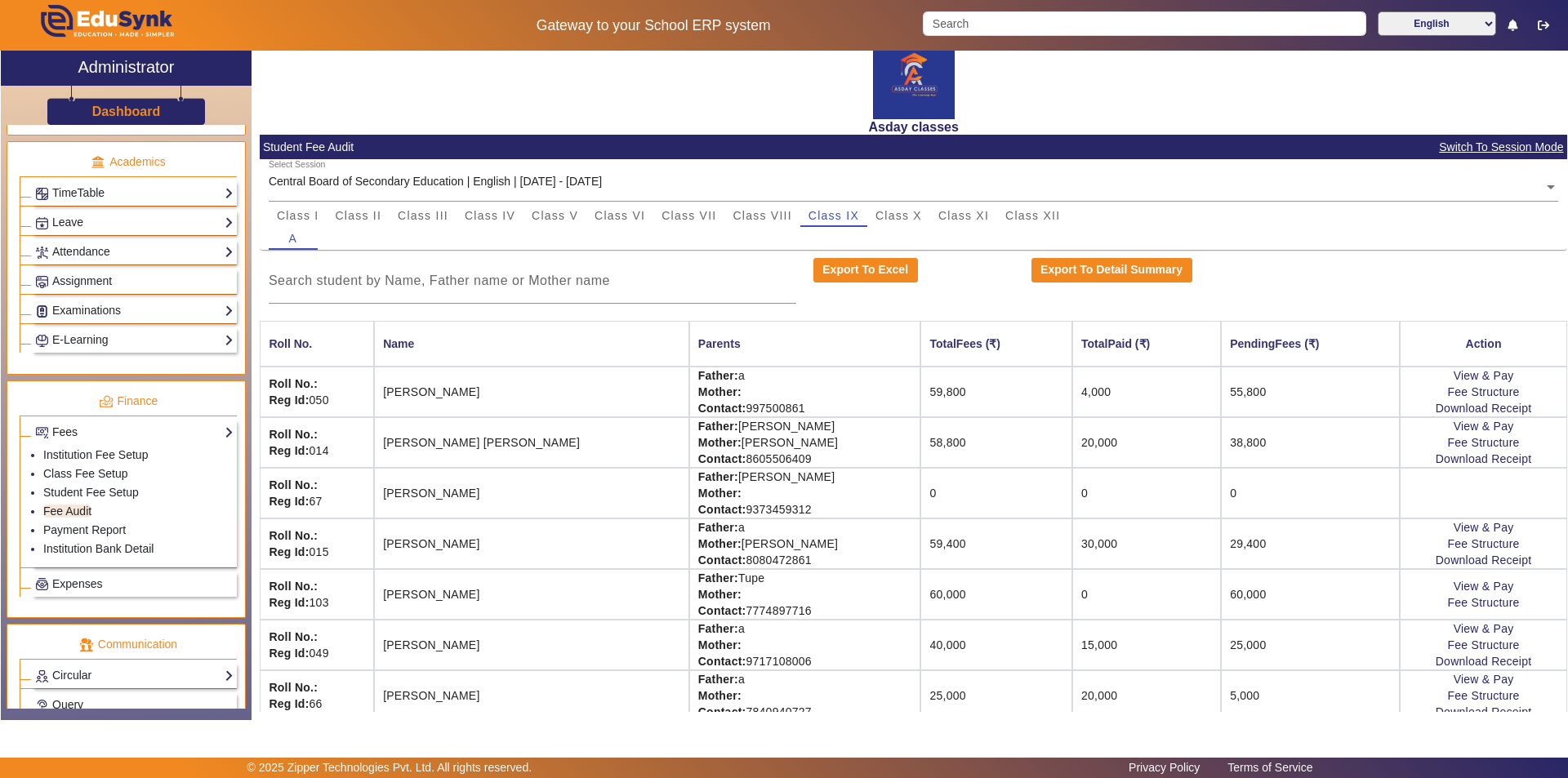
scroll to position [34, 0]
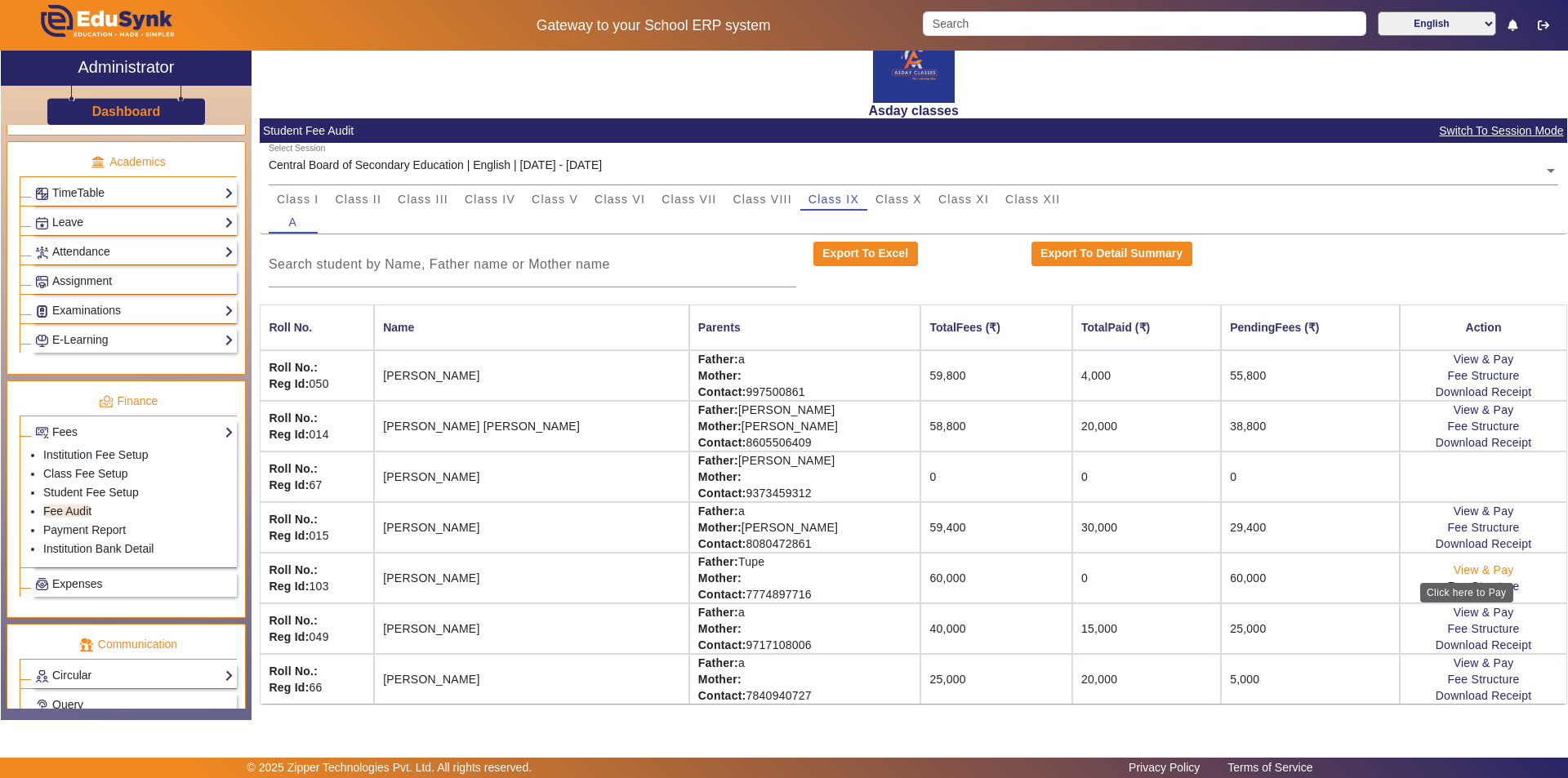
click at [781, 570] on link "View & Pay" at bounding box center [1484, 570] width 61 height 13
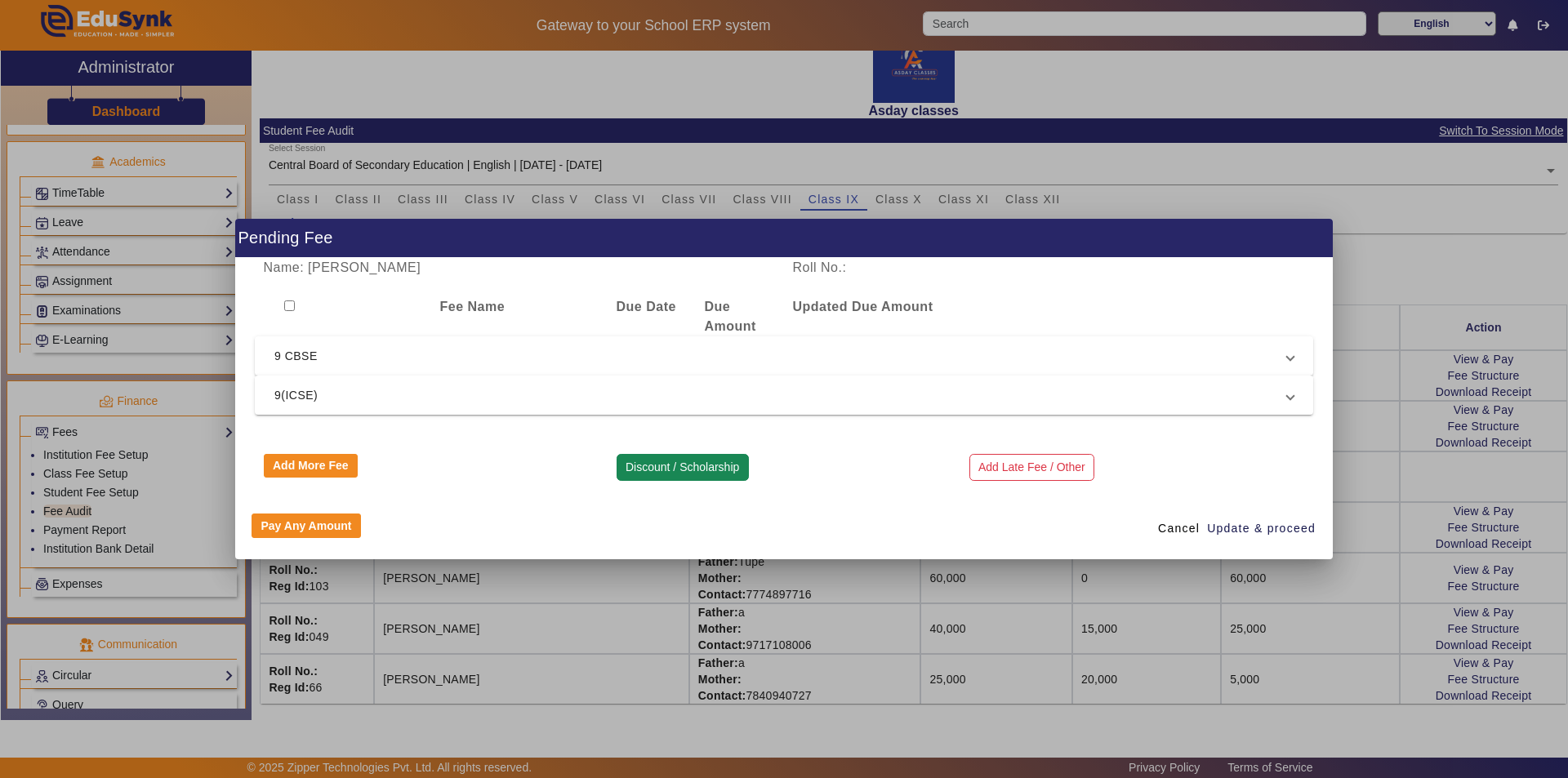
click at [692, 466] on button "Discount / Scholarship" at bounding box center [682, 467] width 132 height 28
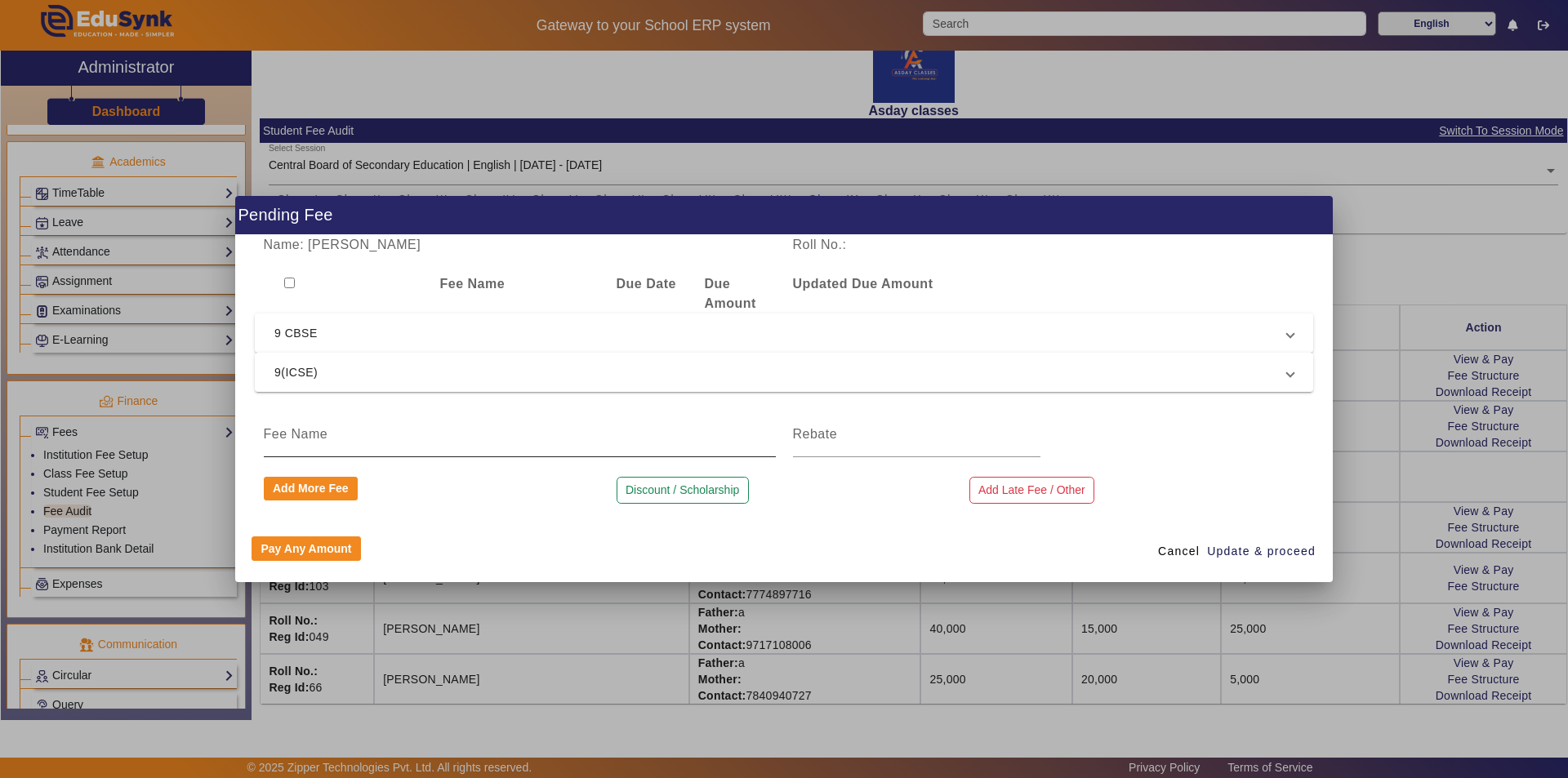
click at [333, 430] on input at bounding box center [519, 434] width 512 height 19
click at [781, 436] on input at bounding box center [917, 434] width 247 height 19
click at [781, 555] on span "Update & proceed" at bounding box center [1260, 551] width 108 height 17
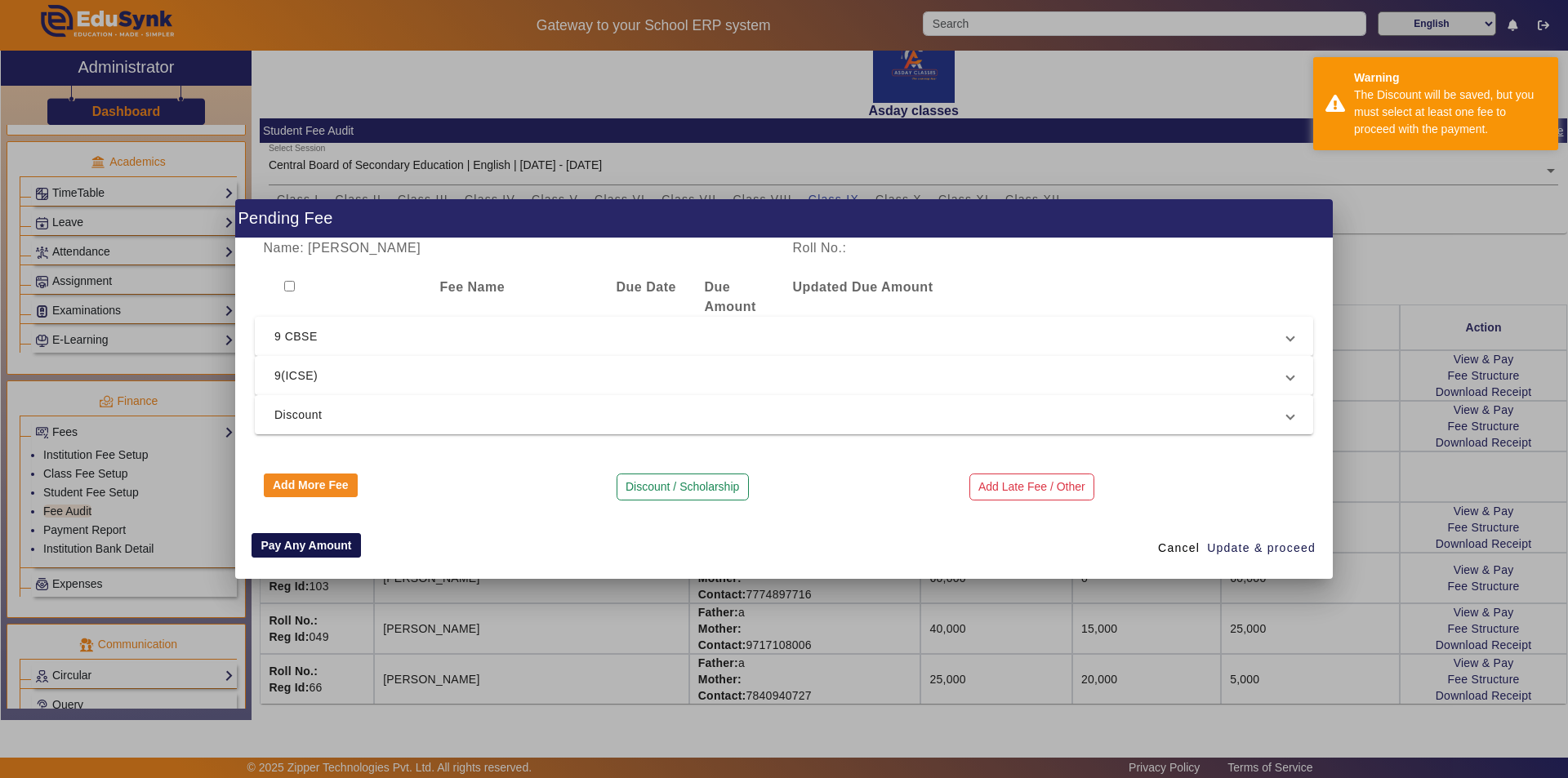
click at [288, 542] on button "Pay Any Amount" at bounding box center [306, 545] width 109 height 24
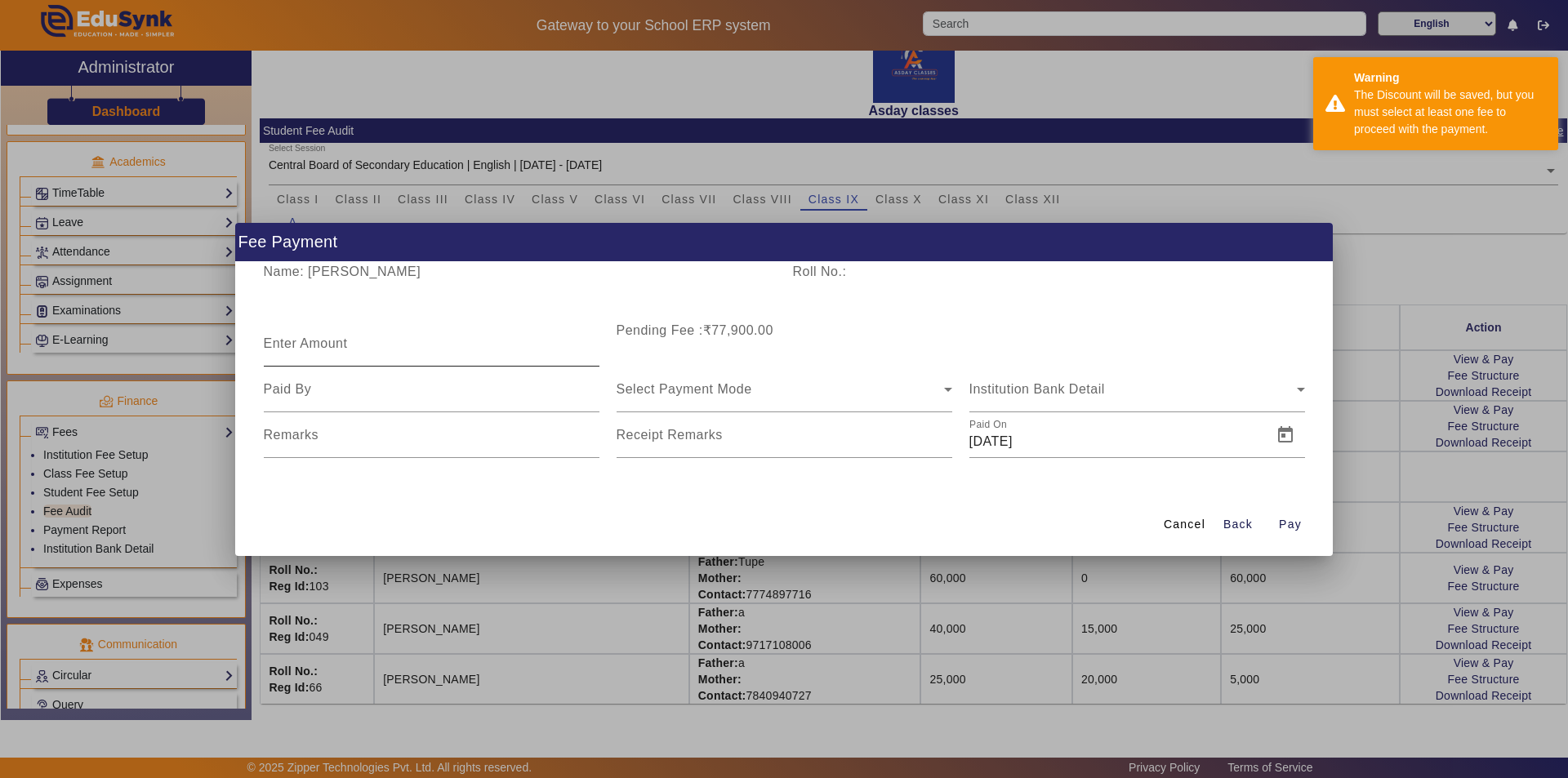
click at [304, 339] on mat-label "Enter Amount" at bounding box center [306, 343] width 84 height 14
click at [304, 340] on input "Enter Amount" at bounding box center [431, 350] width 335 height 19
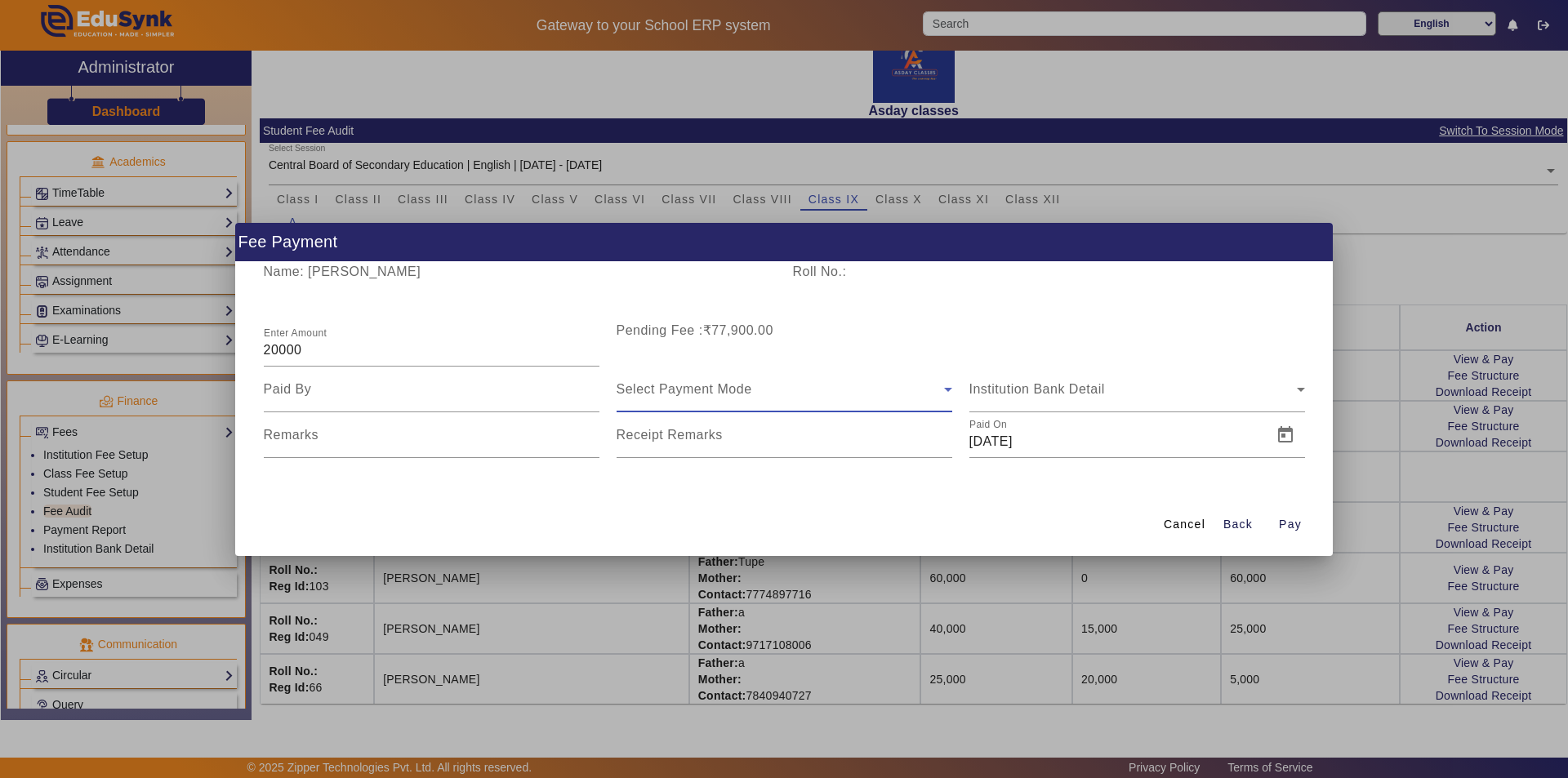
click at [650, 380] on div "Select Payment Mode" at bounding box center [781, 389] width 328 height 19
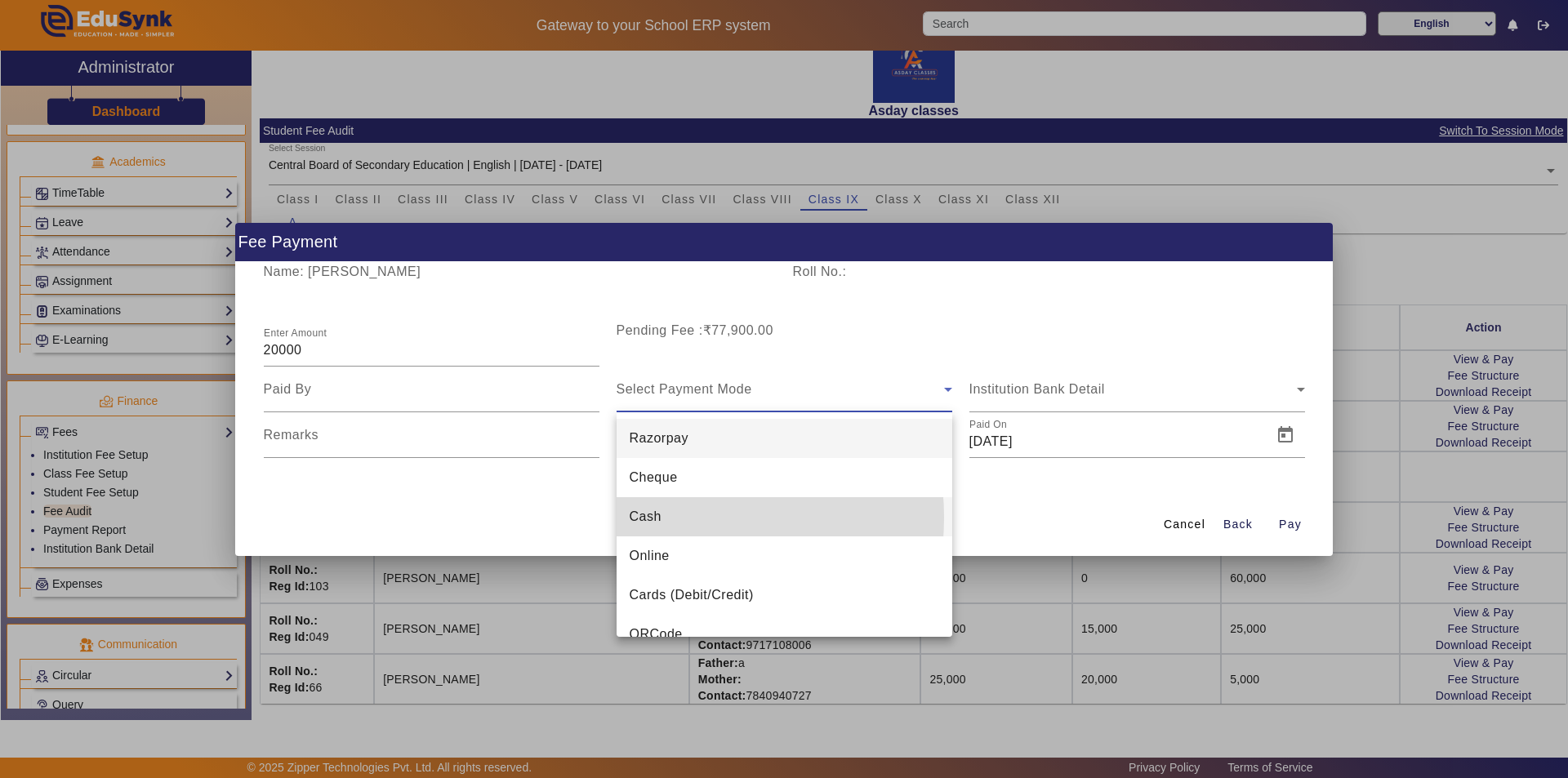
click at [657, 518] on span "Cash" at bounding box center [645, 516] width 32 height 19
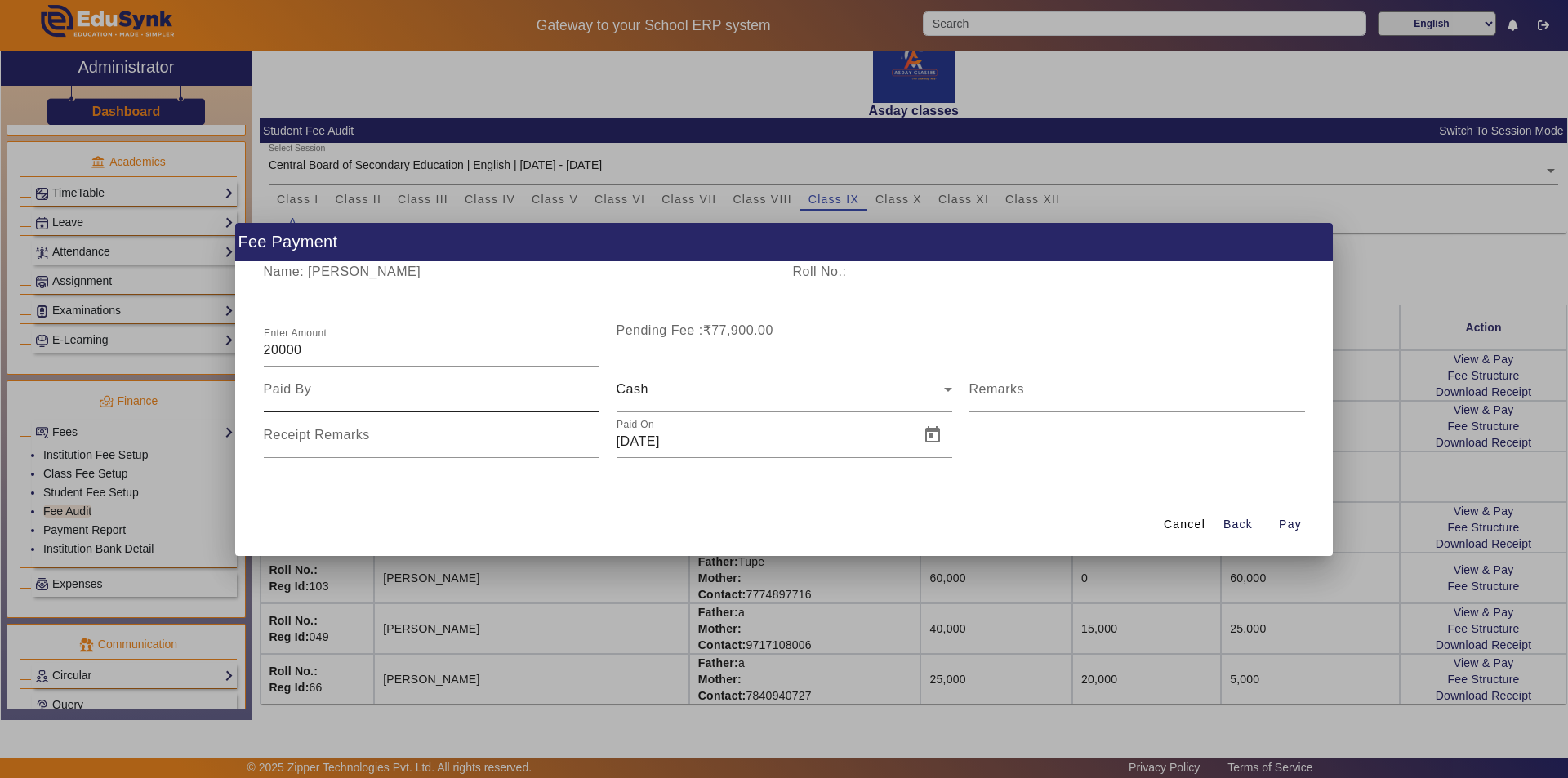
click at [362, 403] on div at bounding box center [431, 389] width 335 height 45
click at [325, 386] on input at bounding box center [431, 389] width 335 height 19
click at [781, 433] on span "Open calendar" at bounding box center [932, 435] width 39 height 39
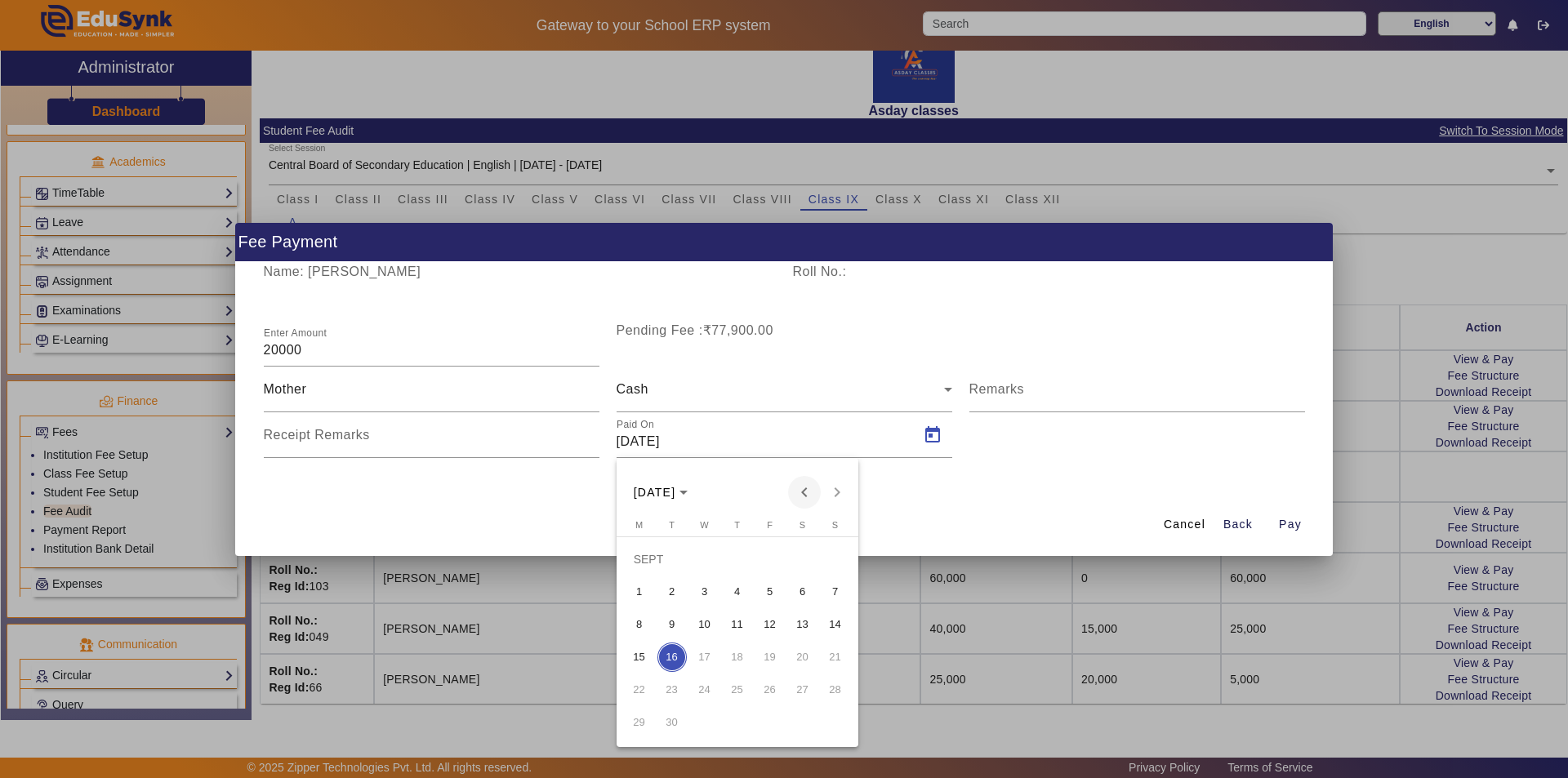
click at [781, 490] on span "Previous month" at bounding box center [804, 492] width 33 height 33
click at [781, 559] on span "3" at bounding box center [835, 559] width 29 height 29
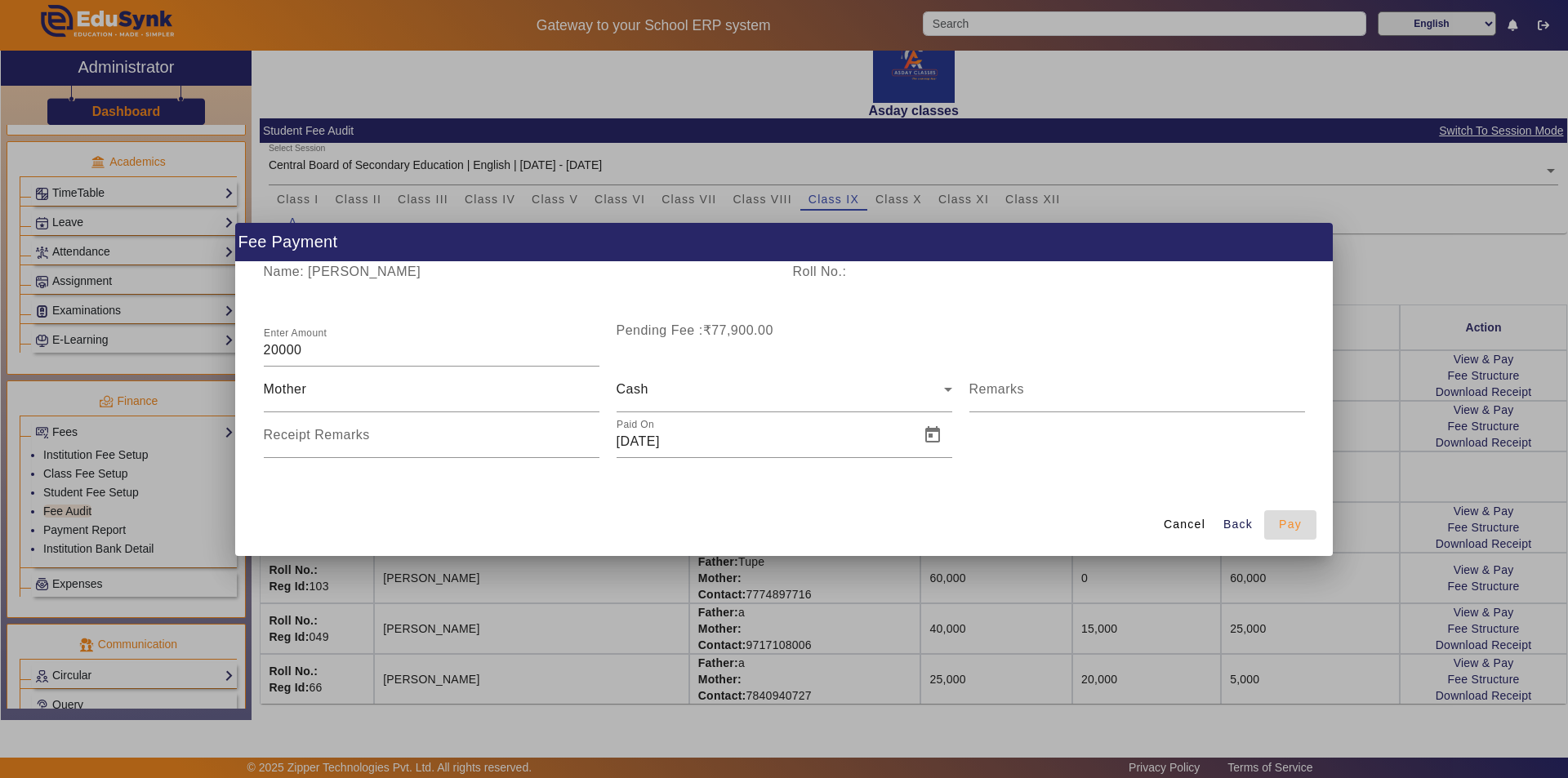
click at [781, 524] on span "Pay" at bounding box center [1290, 524] width 23 height 17
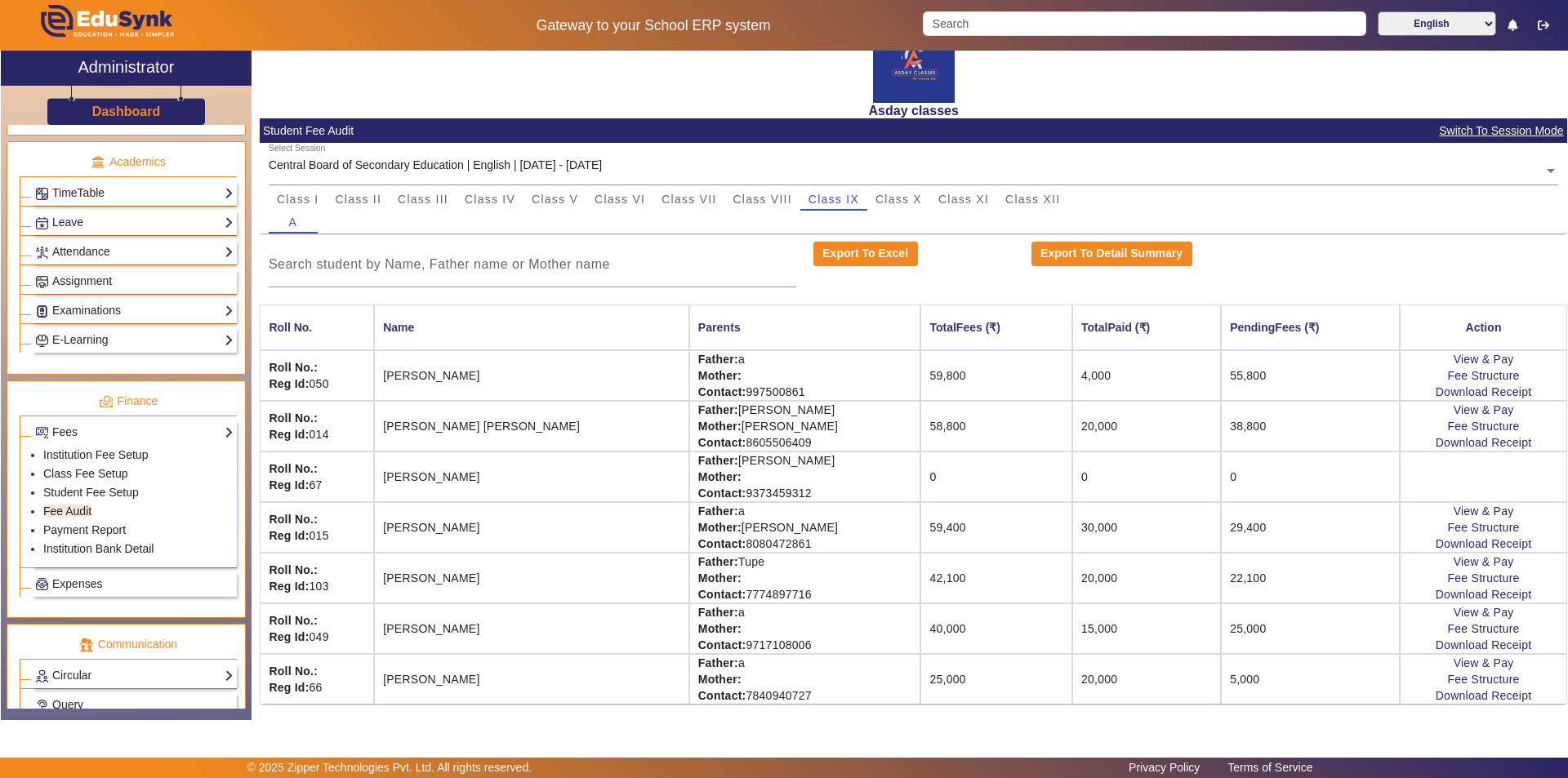
click at [781, 482] on td "0" at bounding box center [996, 476] width 152 height 50
click at [781, 479] on td "0" at bounding box center [996, 476] width 152 height 50
click at [109, 490] on link "Student Fee Setup" at bounding box center [92, 492] width 96 height 13
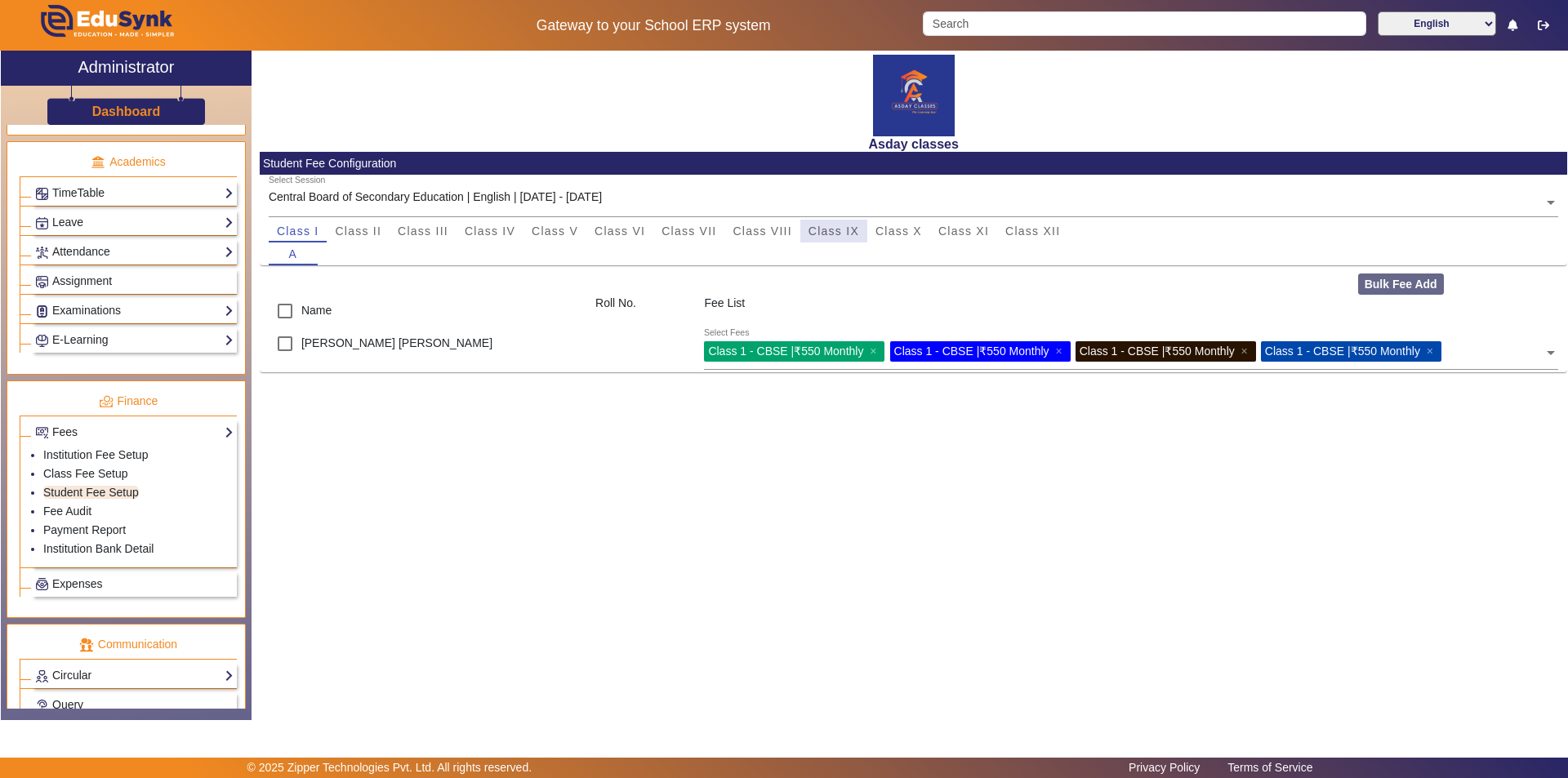
click at [781, 228] on span "Class IX" at bounding box center [834, 231] width 50 height 12
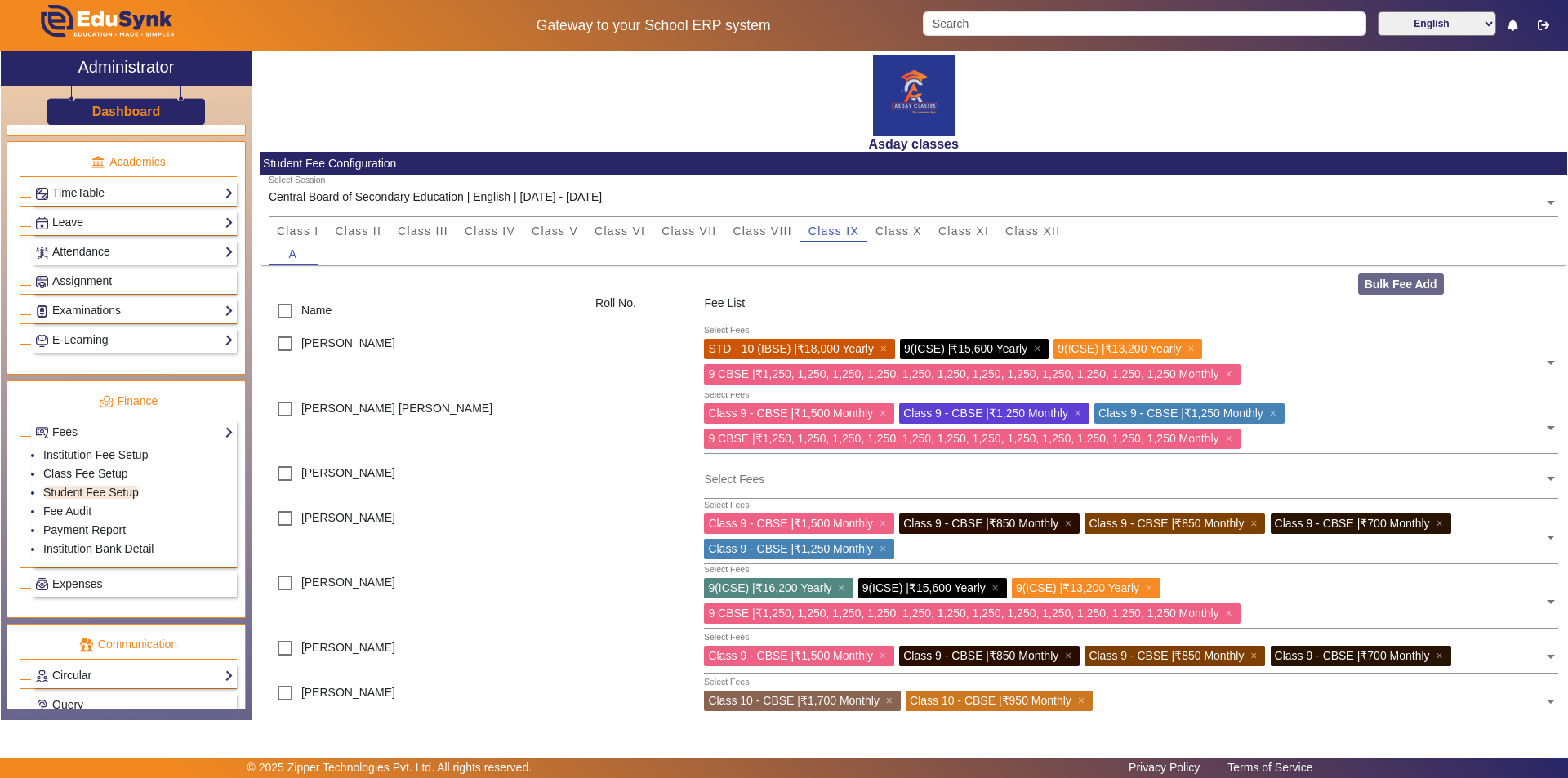
click at [718, 481] on input "text" at bounding box center [1123, 479] width 839 height 15
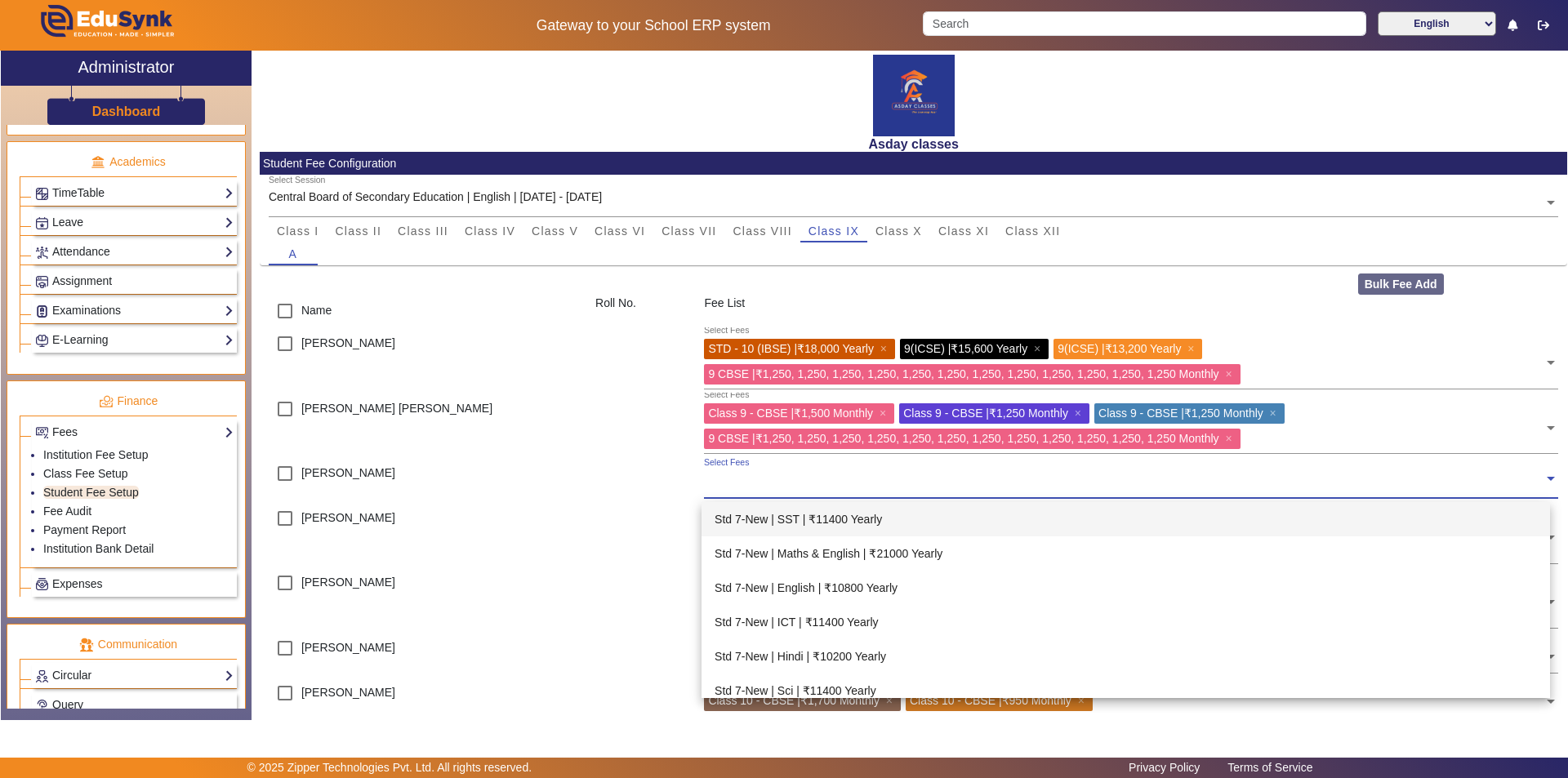
click at [715, 477] on input "text" at bounding box center [1123, 479] width 839 height 15
click at [708, 485] on input "text" at bounding box center [1123, 479] width 839 height 15
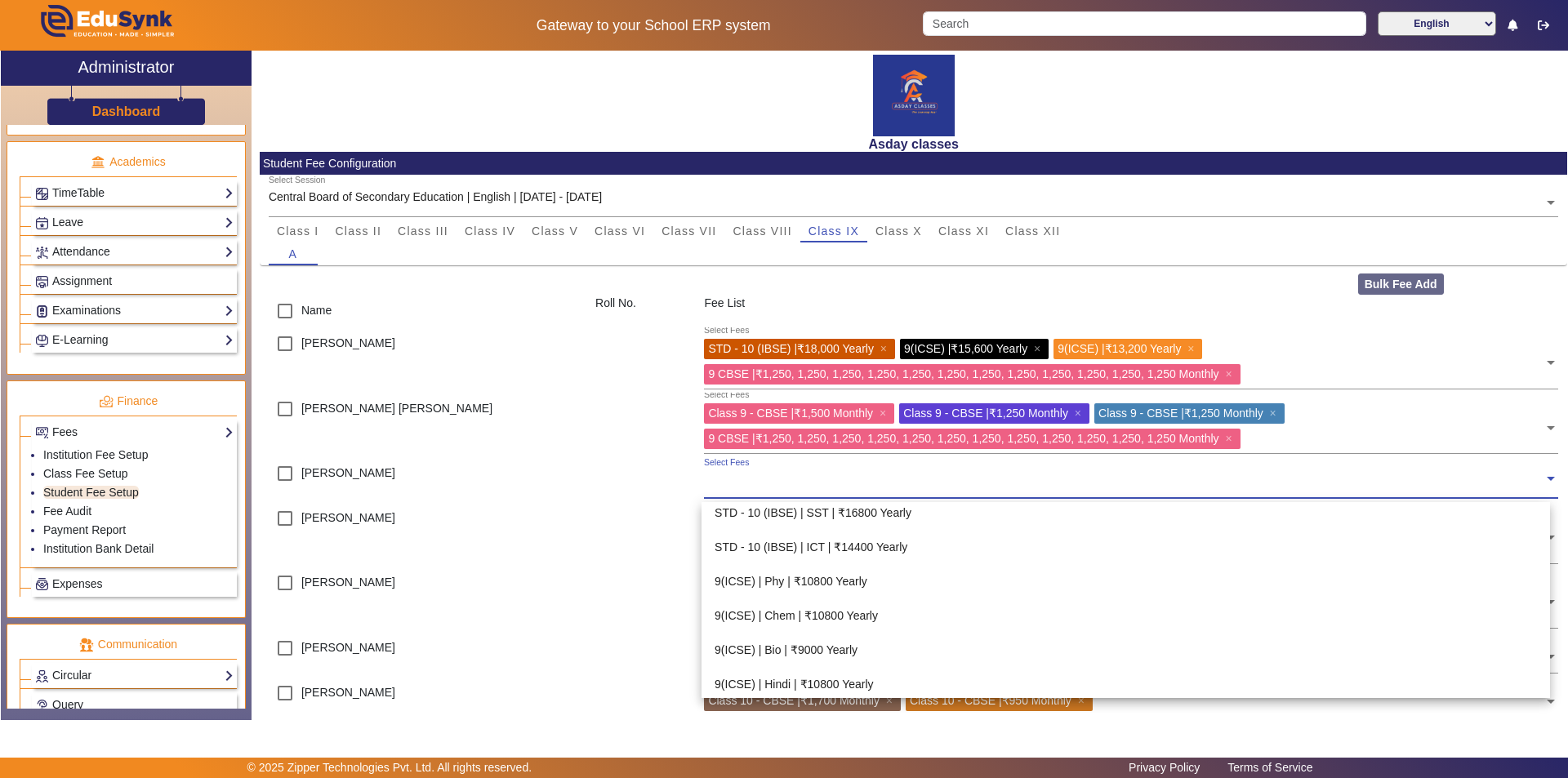
scroll to position [571, 0]
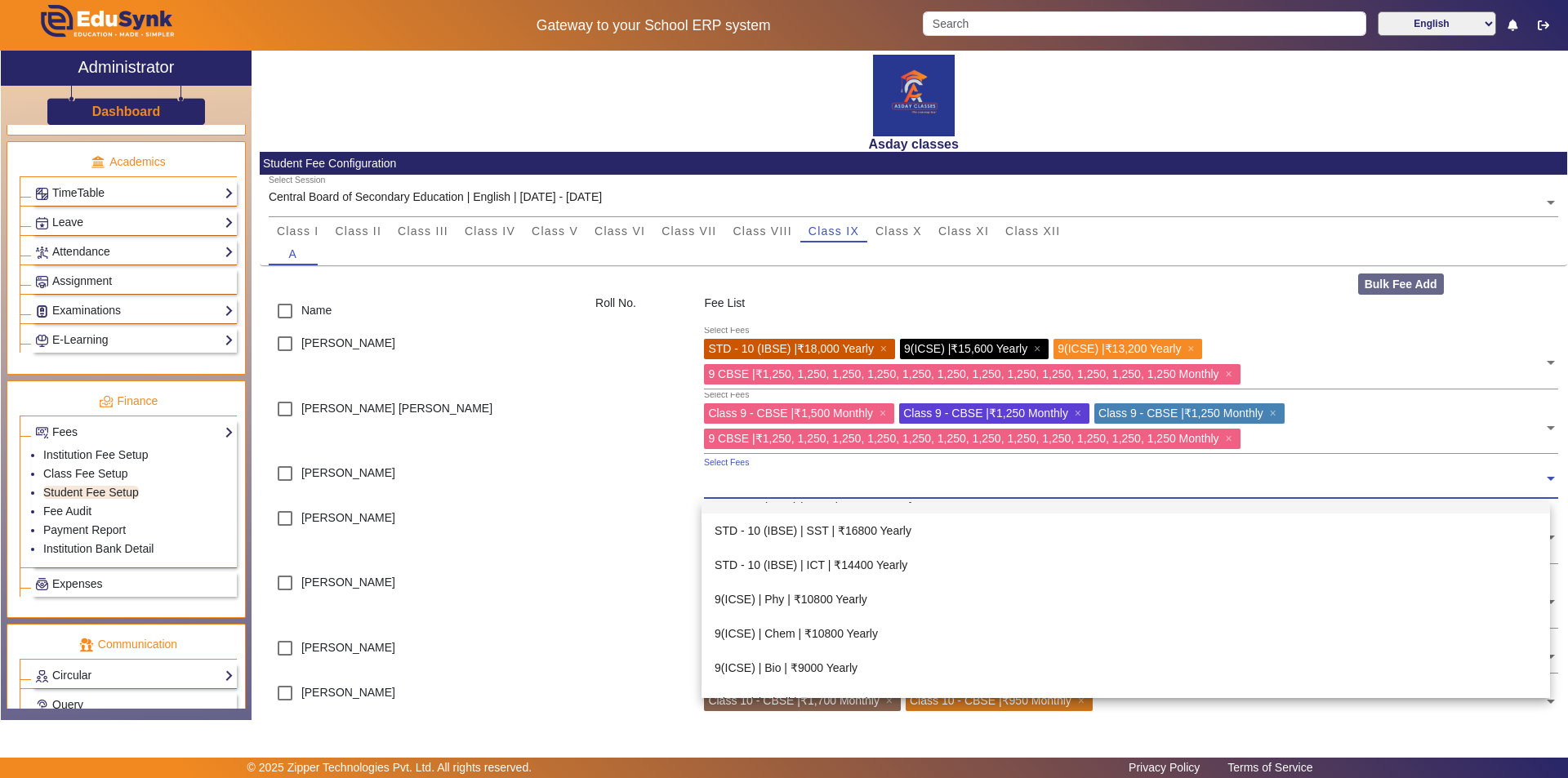
click at [720, 480] on input "text" at bounding box center [1123, 479] width 839 height 15
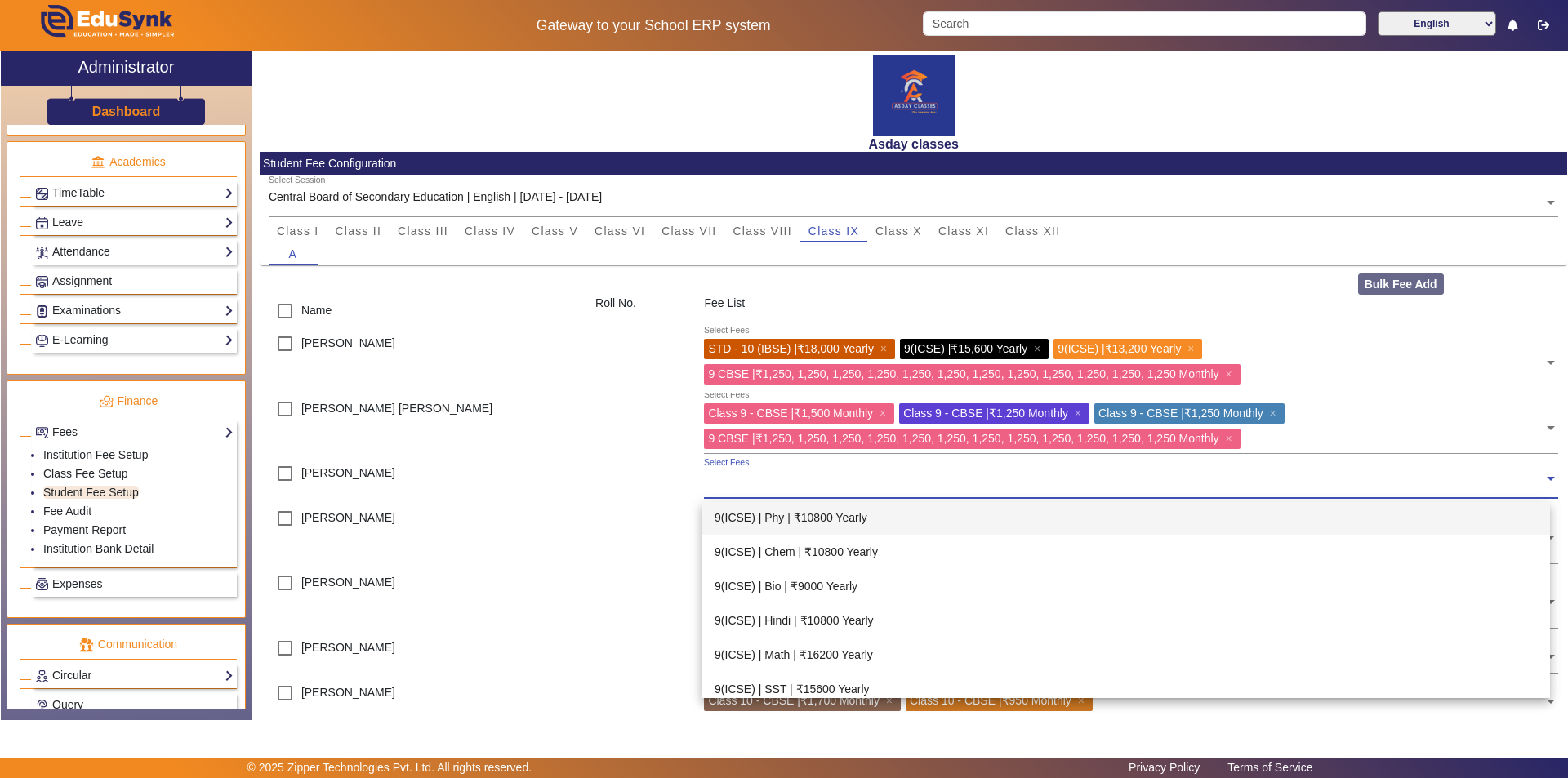
scroll to position [735, 0]
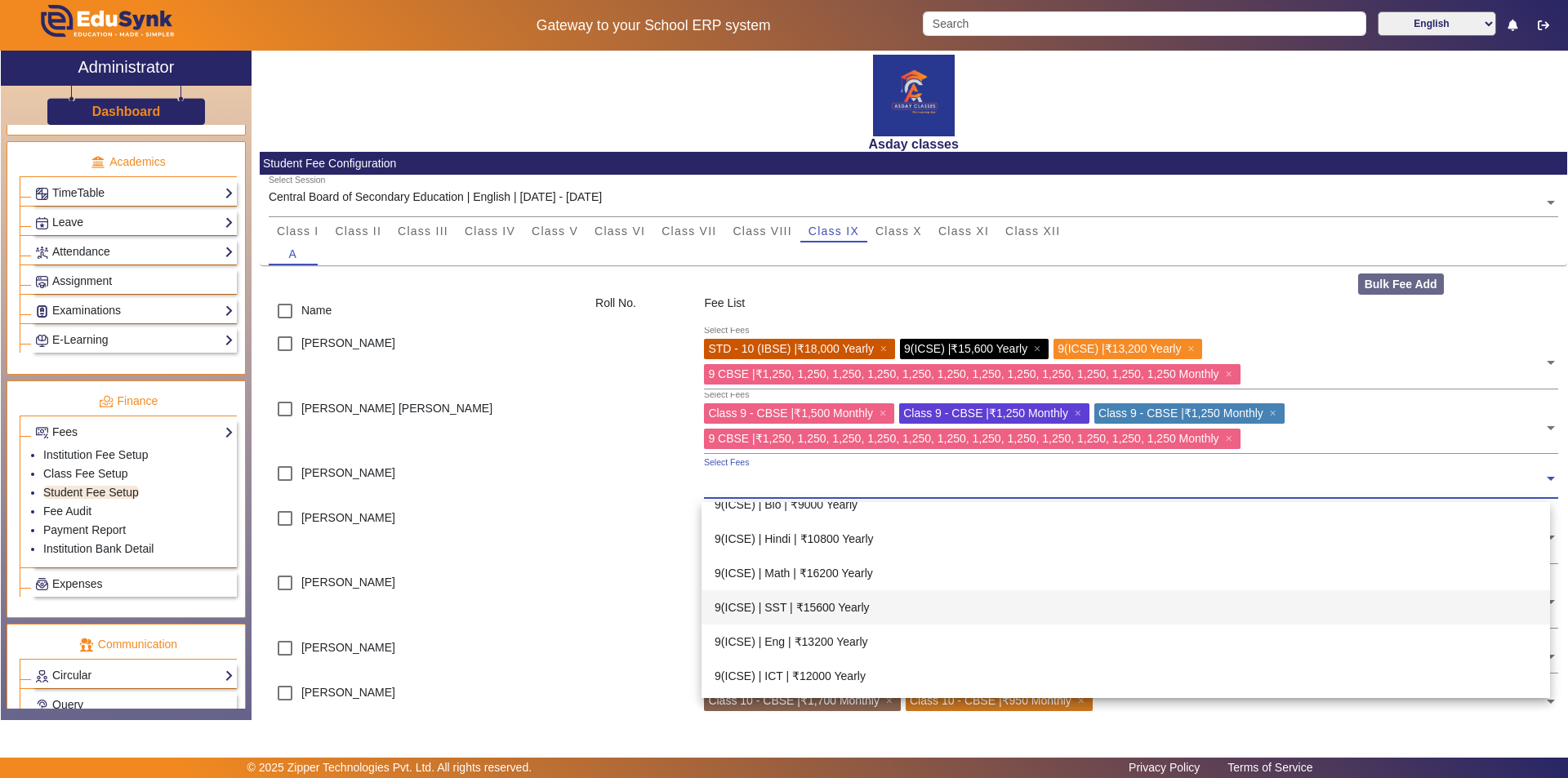
click at [781, 603] on div "9(ICSE) | SST | ₹15600 Yearly" at bounding box center [1126, 607] width 849 height 34
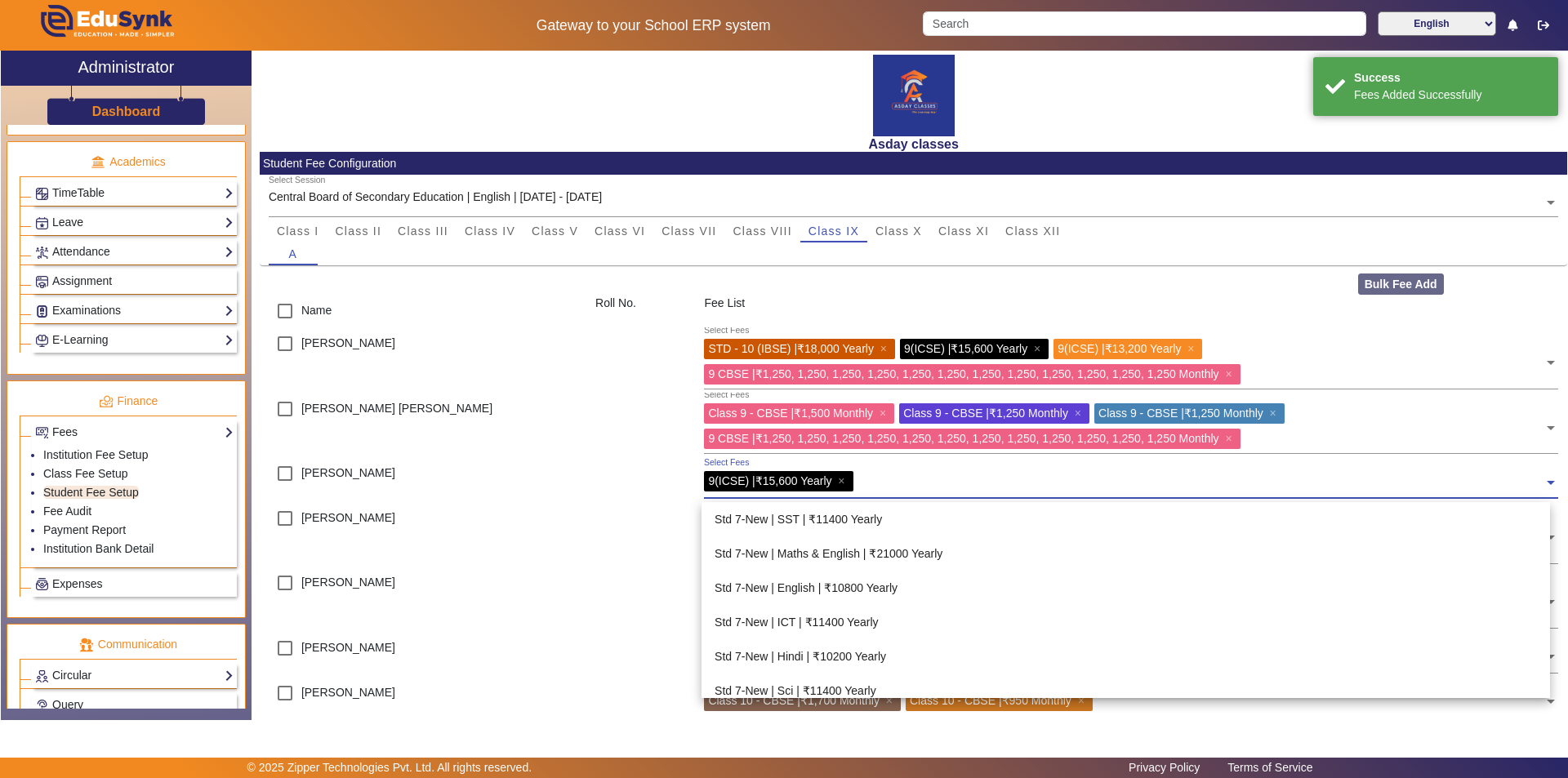
click at [781, 481] on input "text" at bounding box center [1201, 479] width 686 height 15
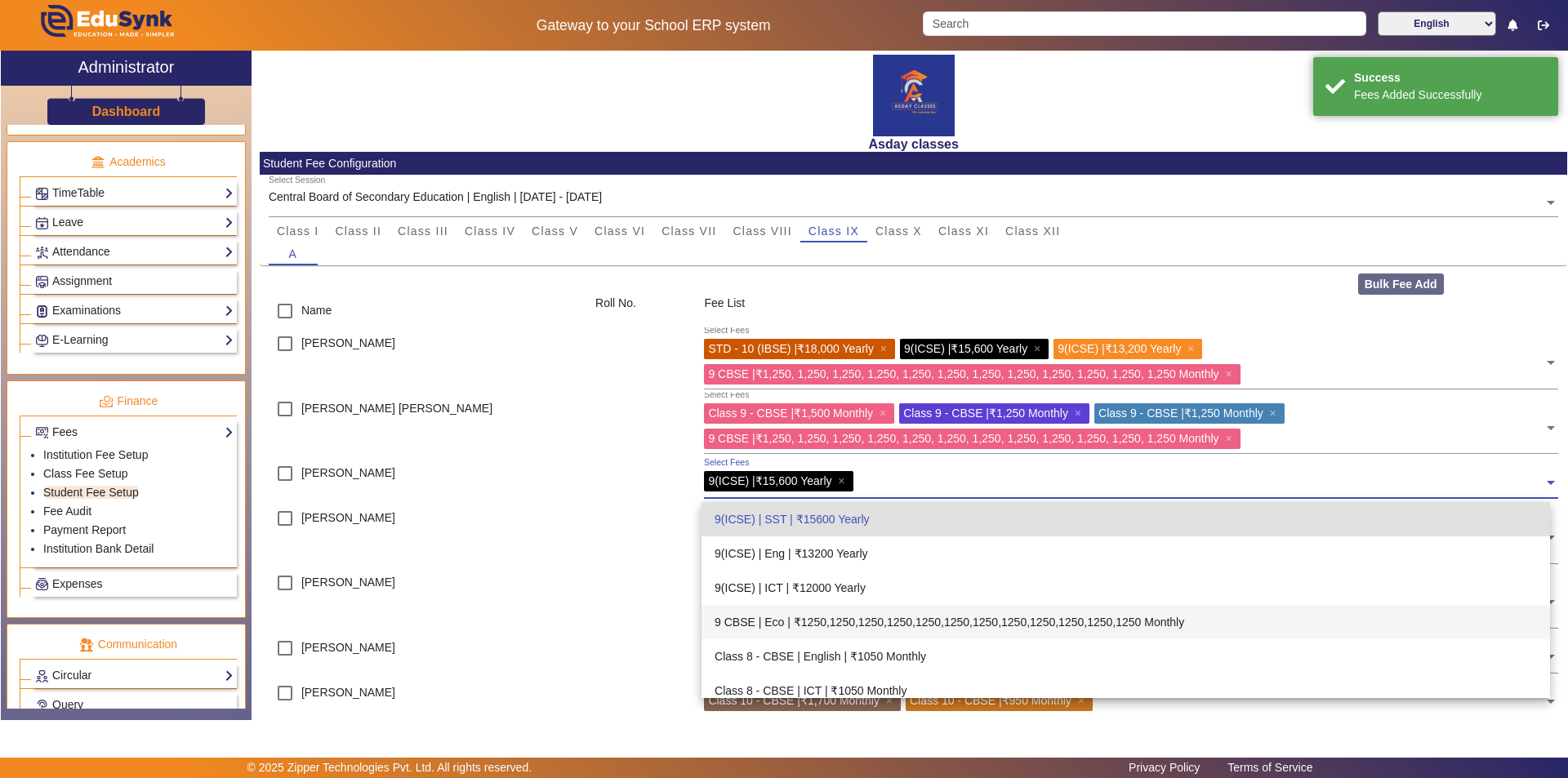
click at [781, 619] on div "9 CBSE | Eco | ₹1250,1250,1250,1250,1250,1250,1250,1250,1250,1250,1250,1250 Mon…" at bounding box center [1126, 622] width 849 height 34
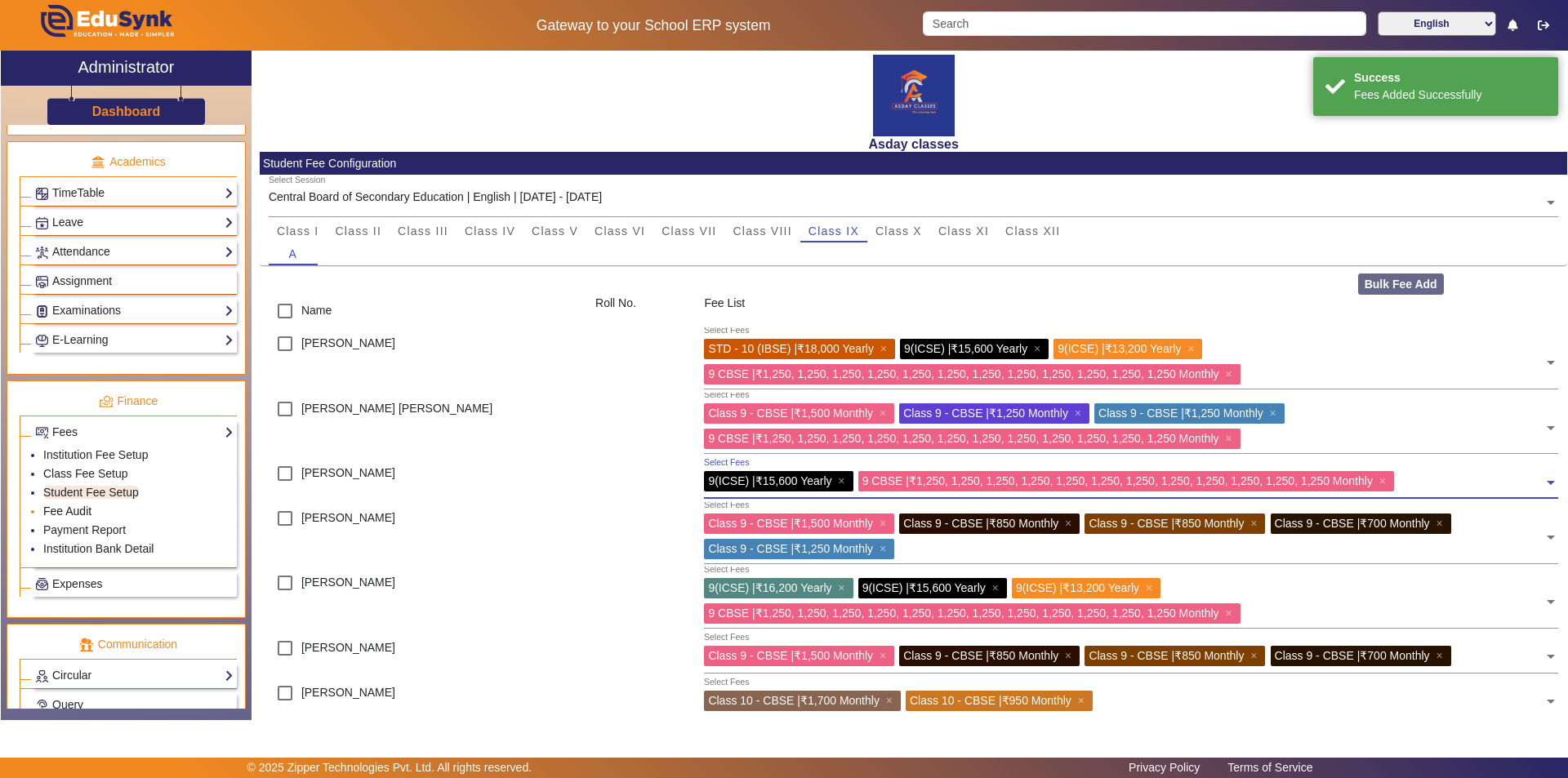
click at [85, 510] on link "Fee Audit" at bounding box center [67, 512] width 48 height 13
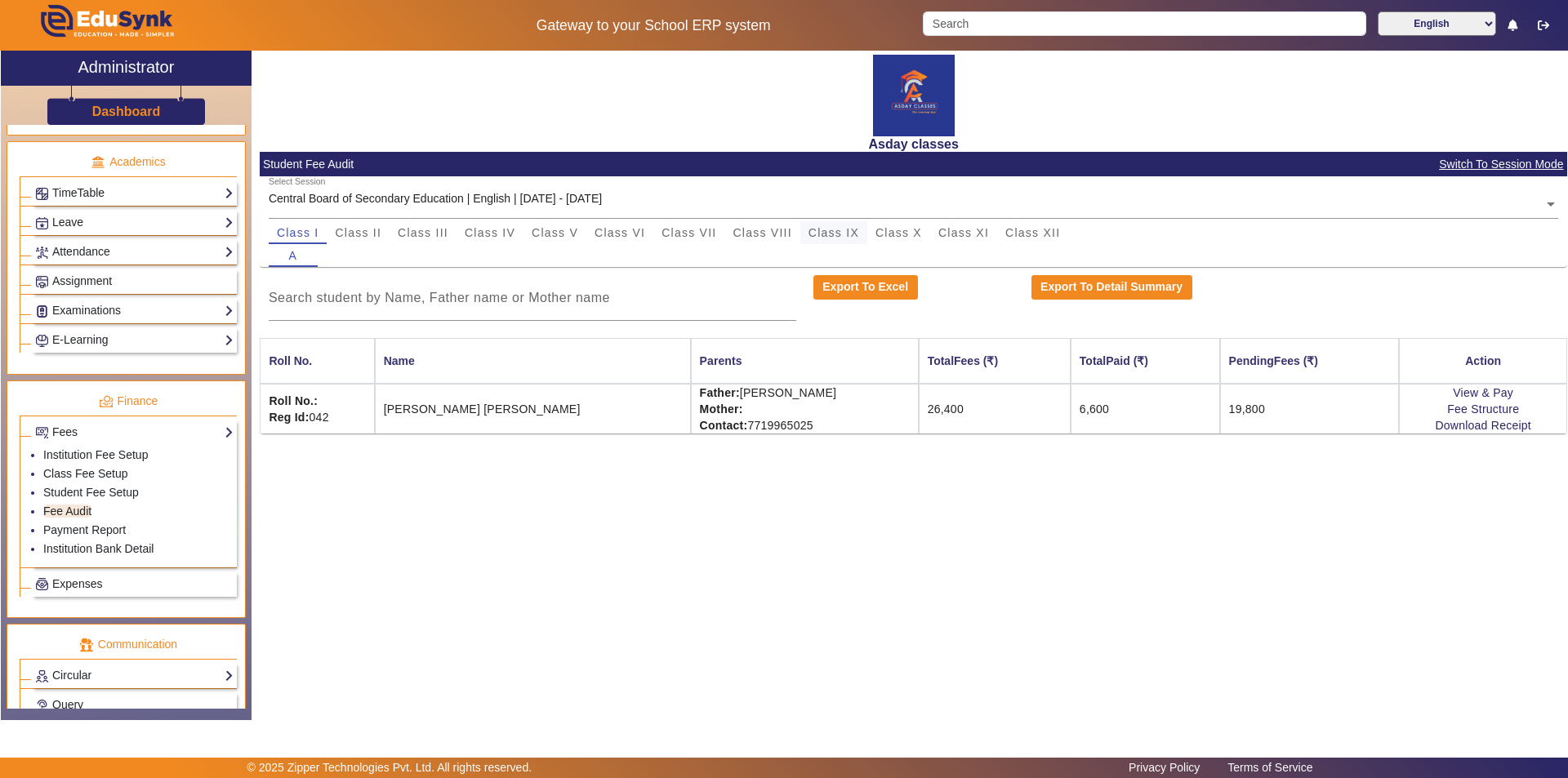
click at [781, 228] on span "Class IX" at bounding box center [834, 233] width 50 height 12
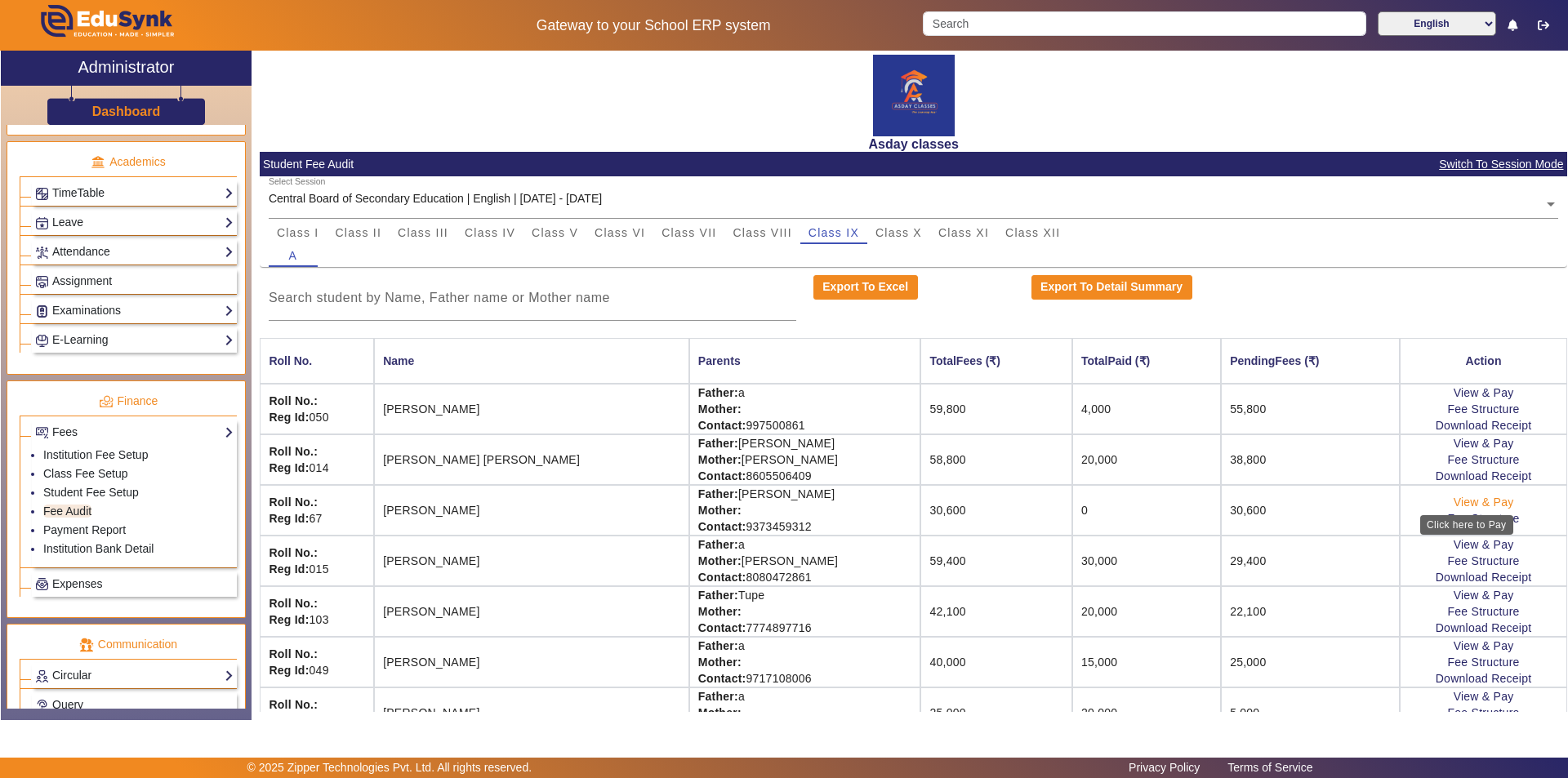
click at [781, 502] on link "View & Pay" at bounding box center [1484, 502] width 61 height 13
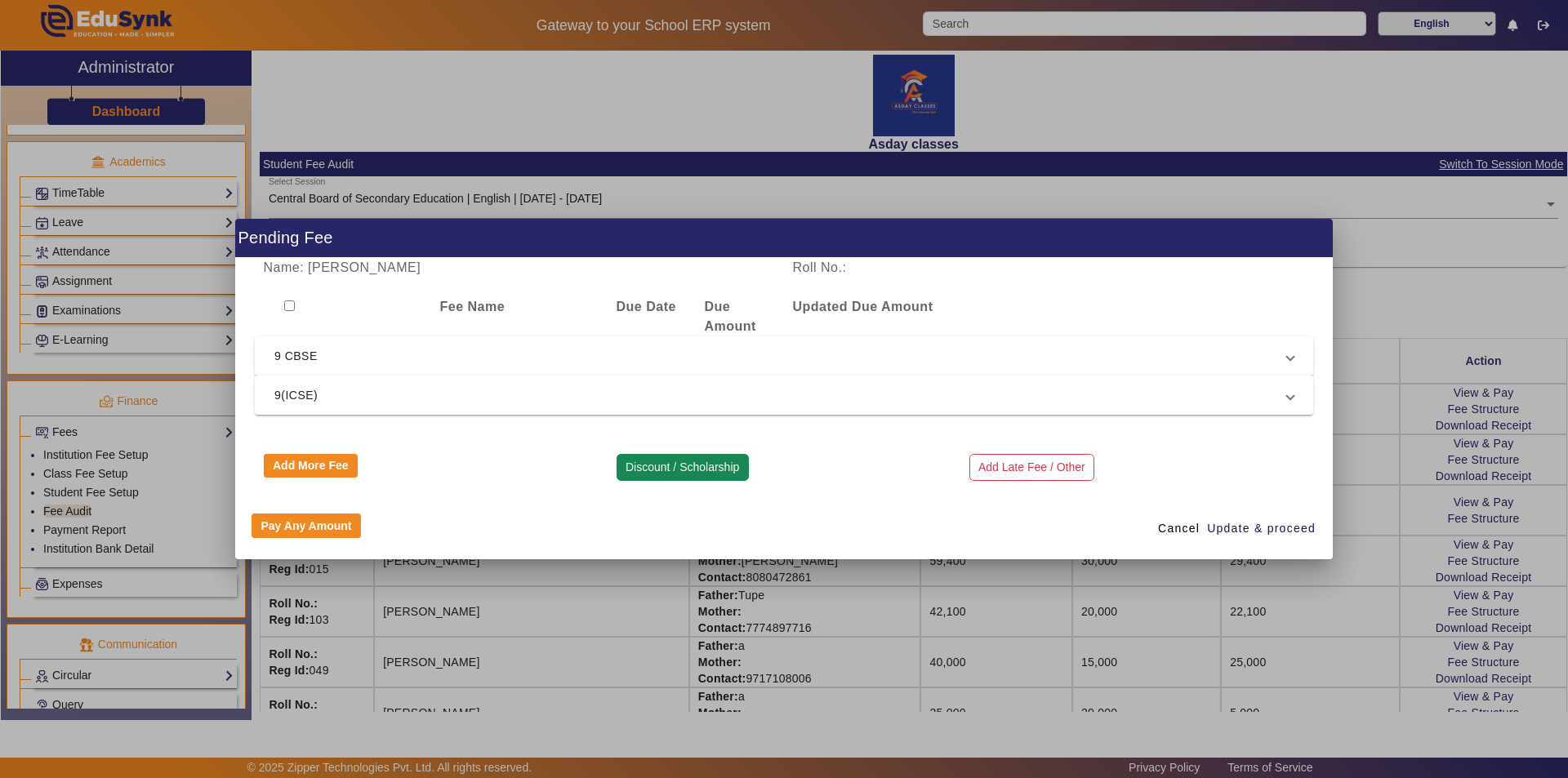
click at [673, 464] on button "Discount / Scholarship" at bounding box center [682, 467] width 132 height 28
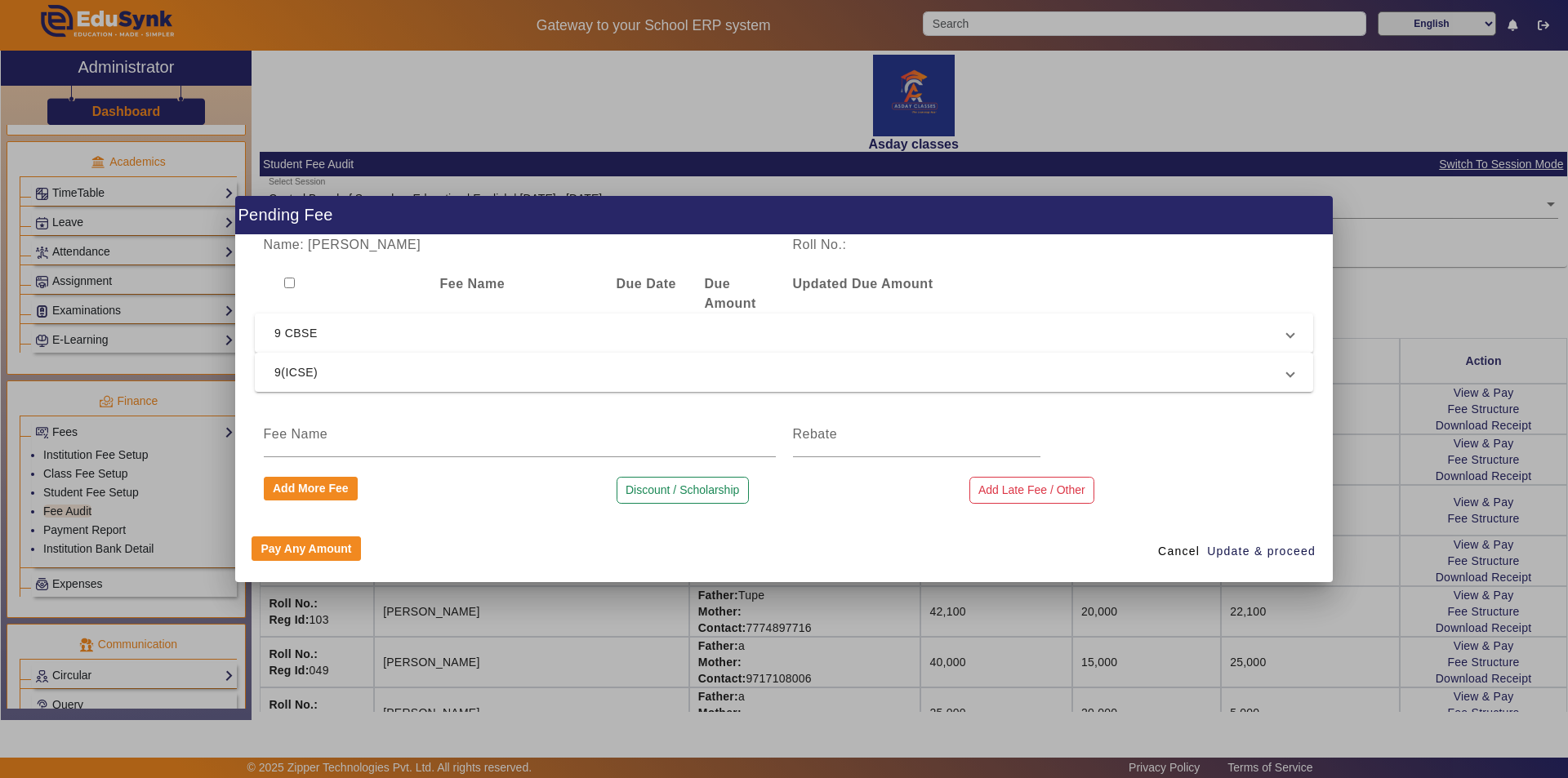
click at [479, 542] on div "Pay Any Amount Cancel Update & proceed" at bounding box center [784, 551] width 1097 height 62
click at [314, 432] on input at bounding box center [519, 434] width 512 height 19
click at [781, 550] on span "Cancel" at bounding box center [1179, 551] width 42 height 17
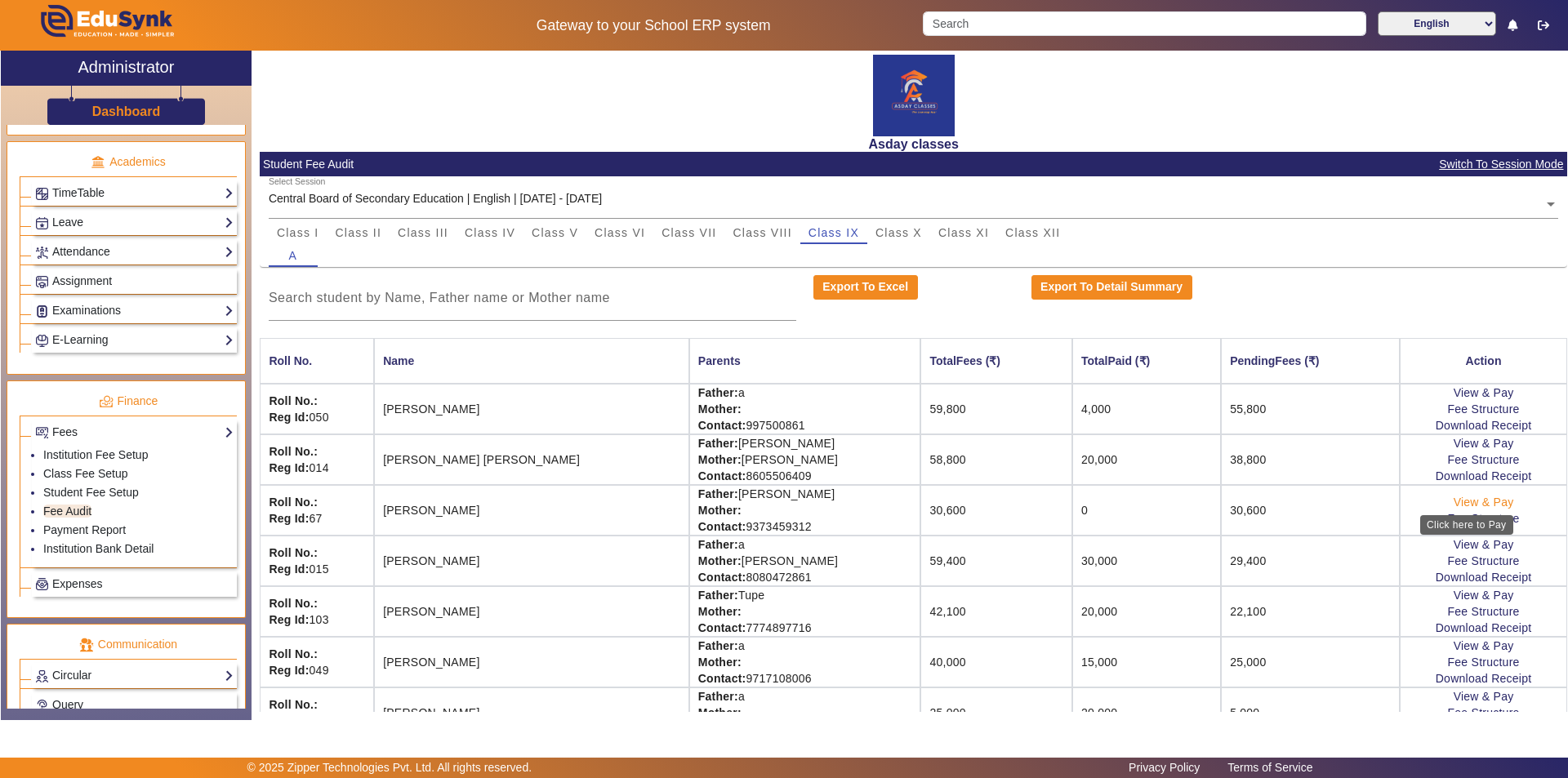
click at [781, 502] on link "View & Pay" at bounding box center [1484, 502] width 61 height 13
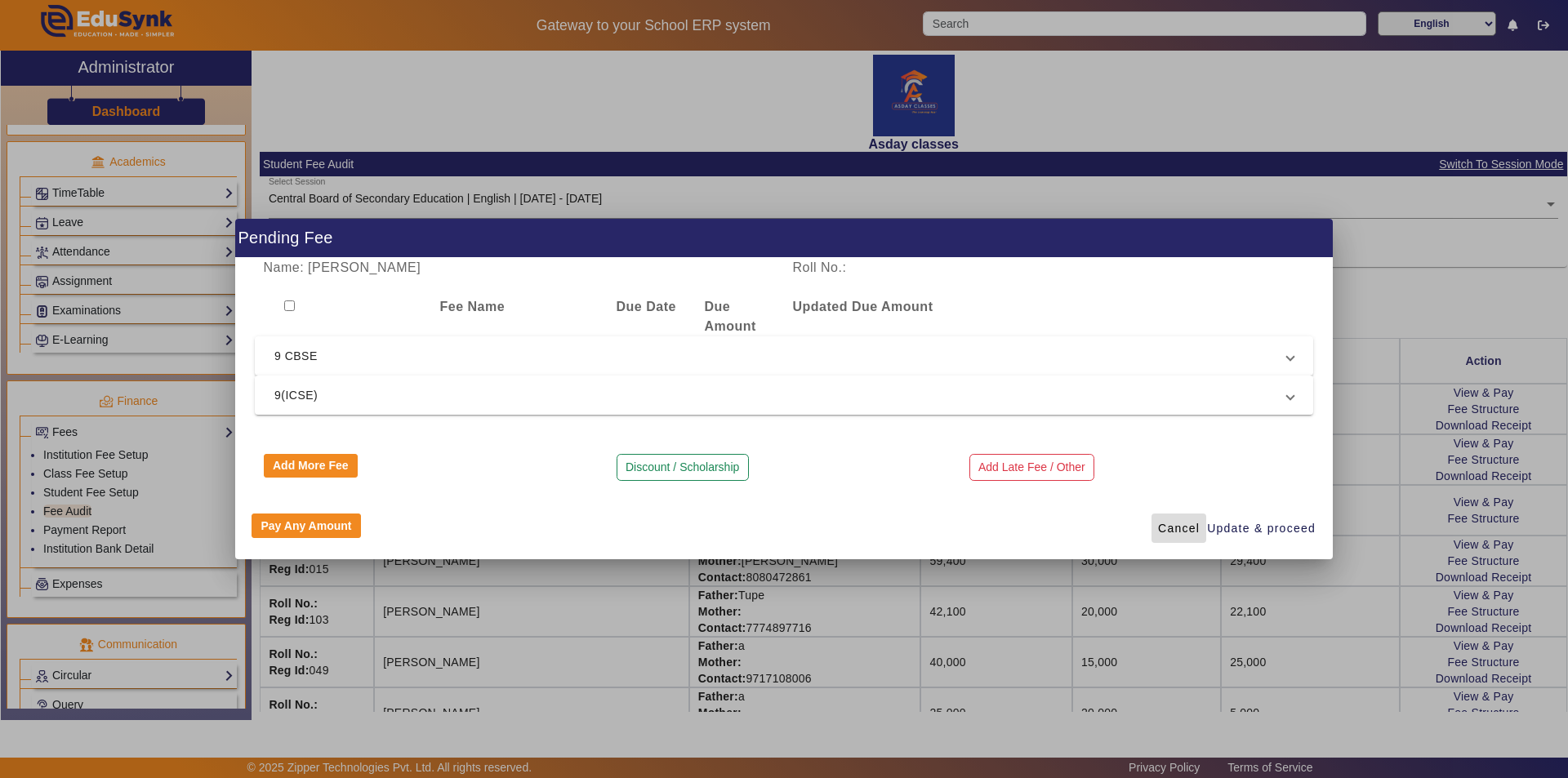
click at [781, 529] on span "Cancel" at bounding box center [1179, 528] width 42 height 17
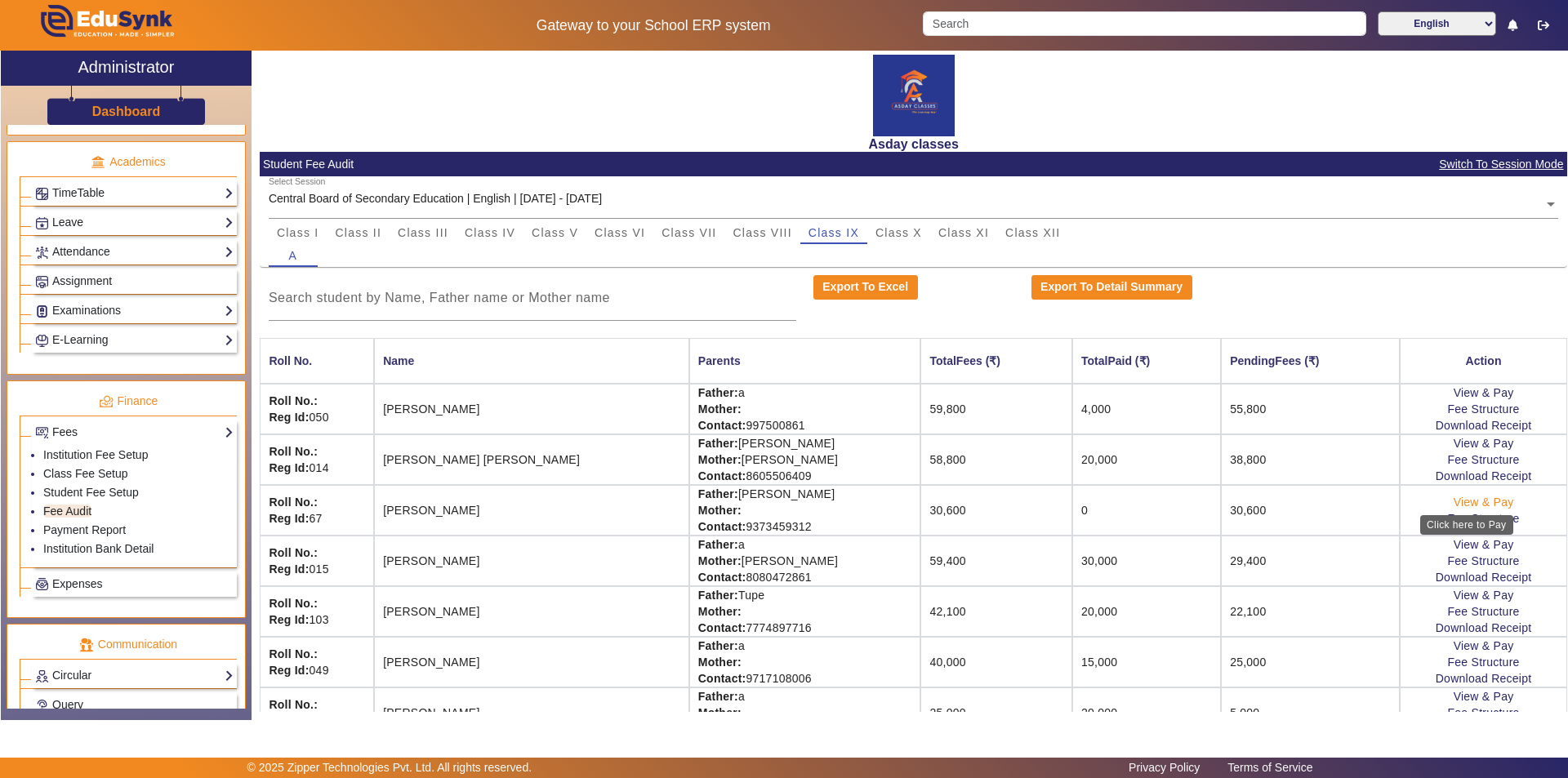
click at [781, 501] on link "View & Pay" at bounding box center [1484, 502] width 61 height 13
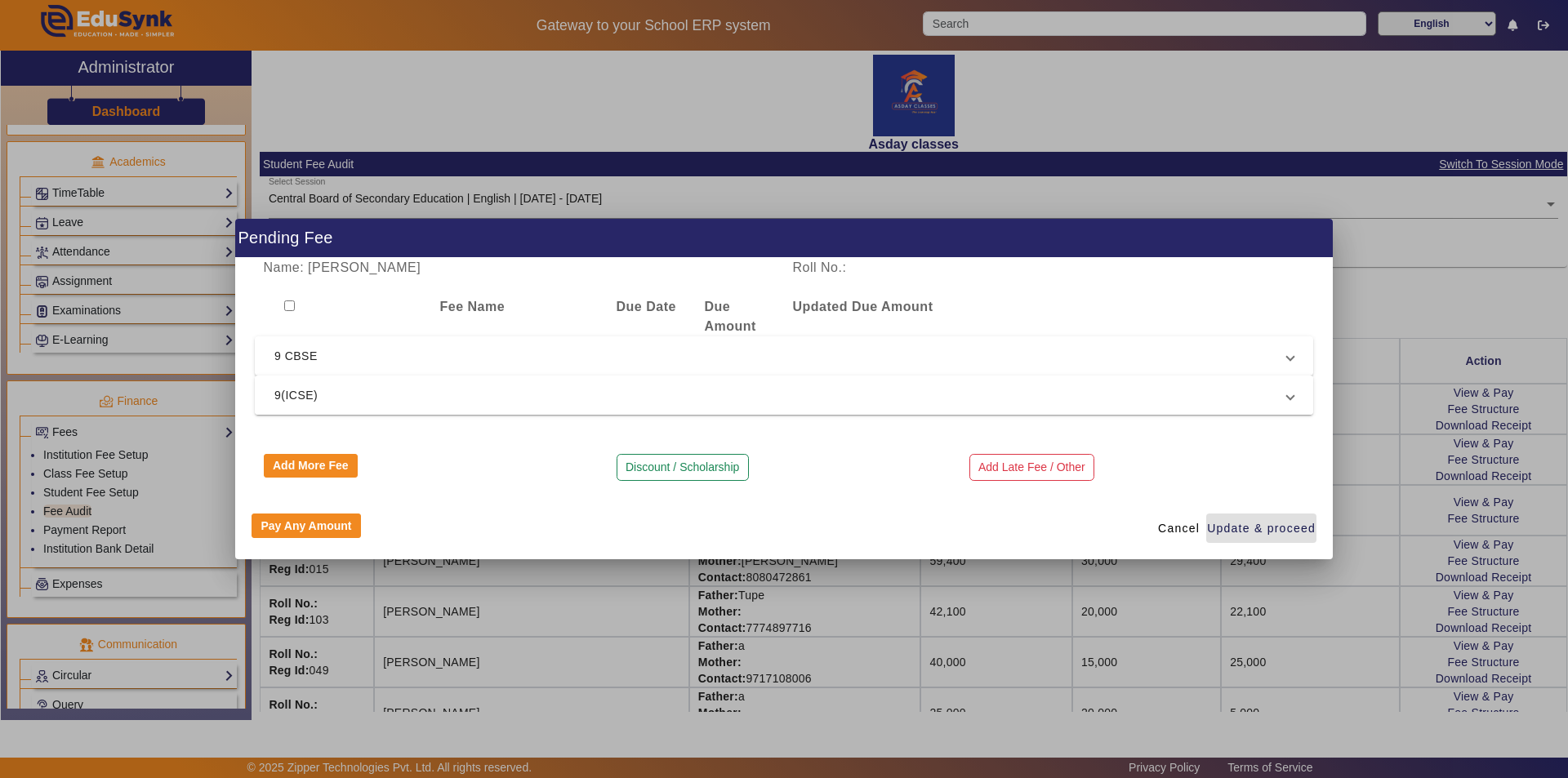
click at [344, 394] on span "9(ICSE)" at bounding box center [781, 395] width 1013 height 19
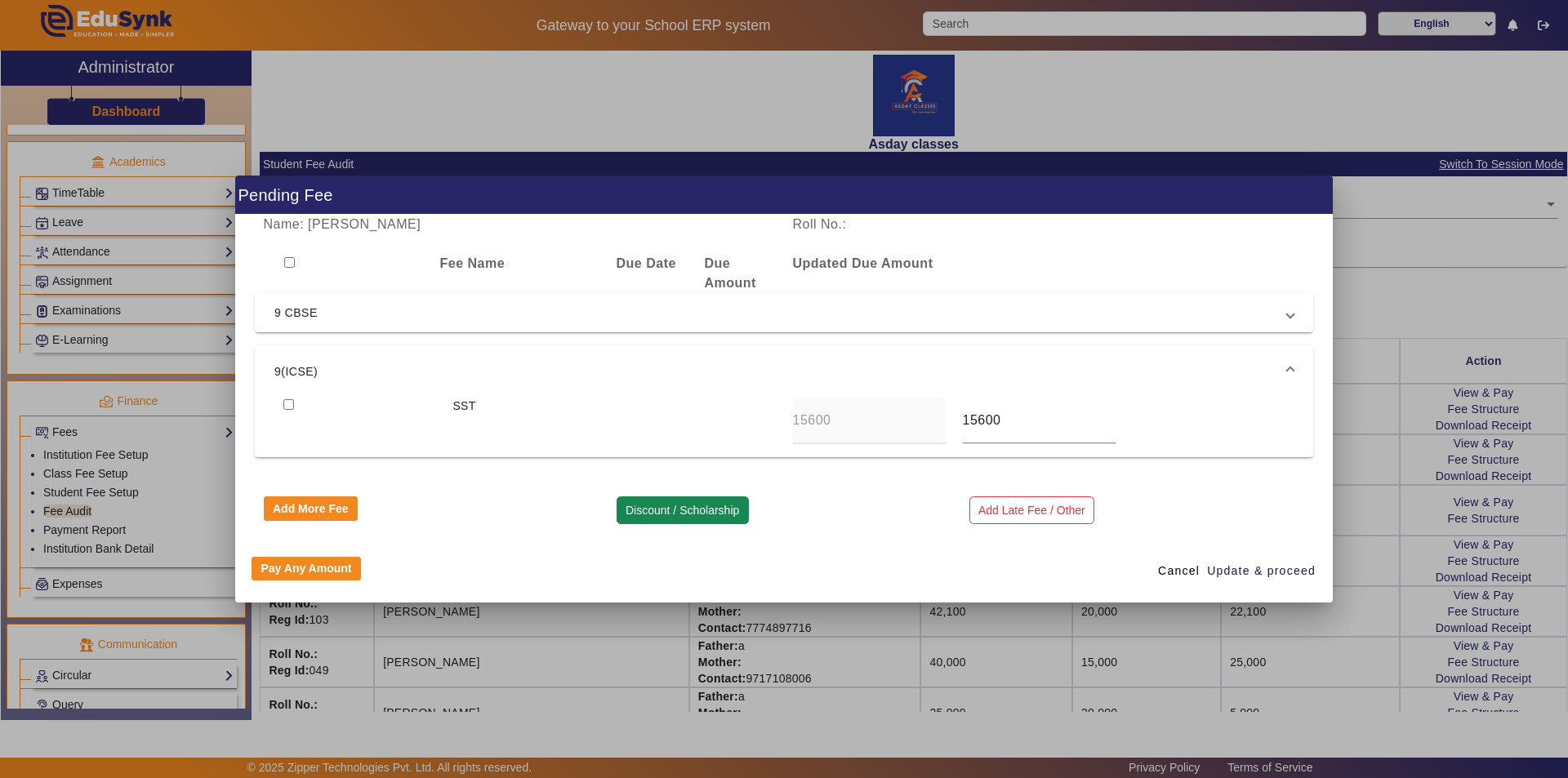
click at [682, 510] on button "Discount / Scholarship" at bounding box center [682, 510] width 132 height 28
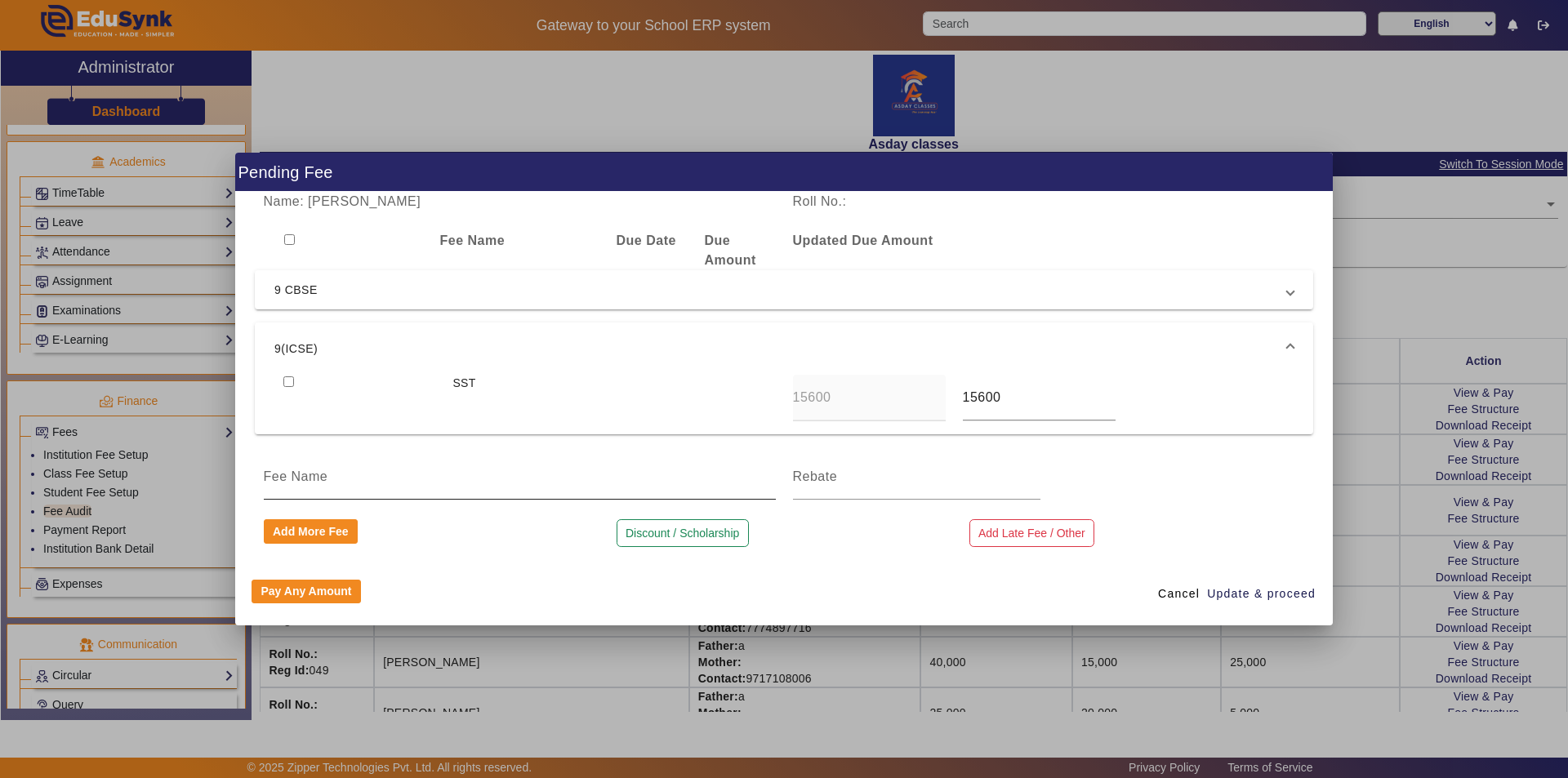
click at [319, 475] on input at bounding box center [519, 476] width 512 height 19
click at [781, 594] on span "Cancel" at bounding box center [1179, 594] width 42 height 17
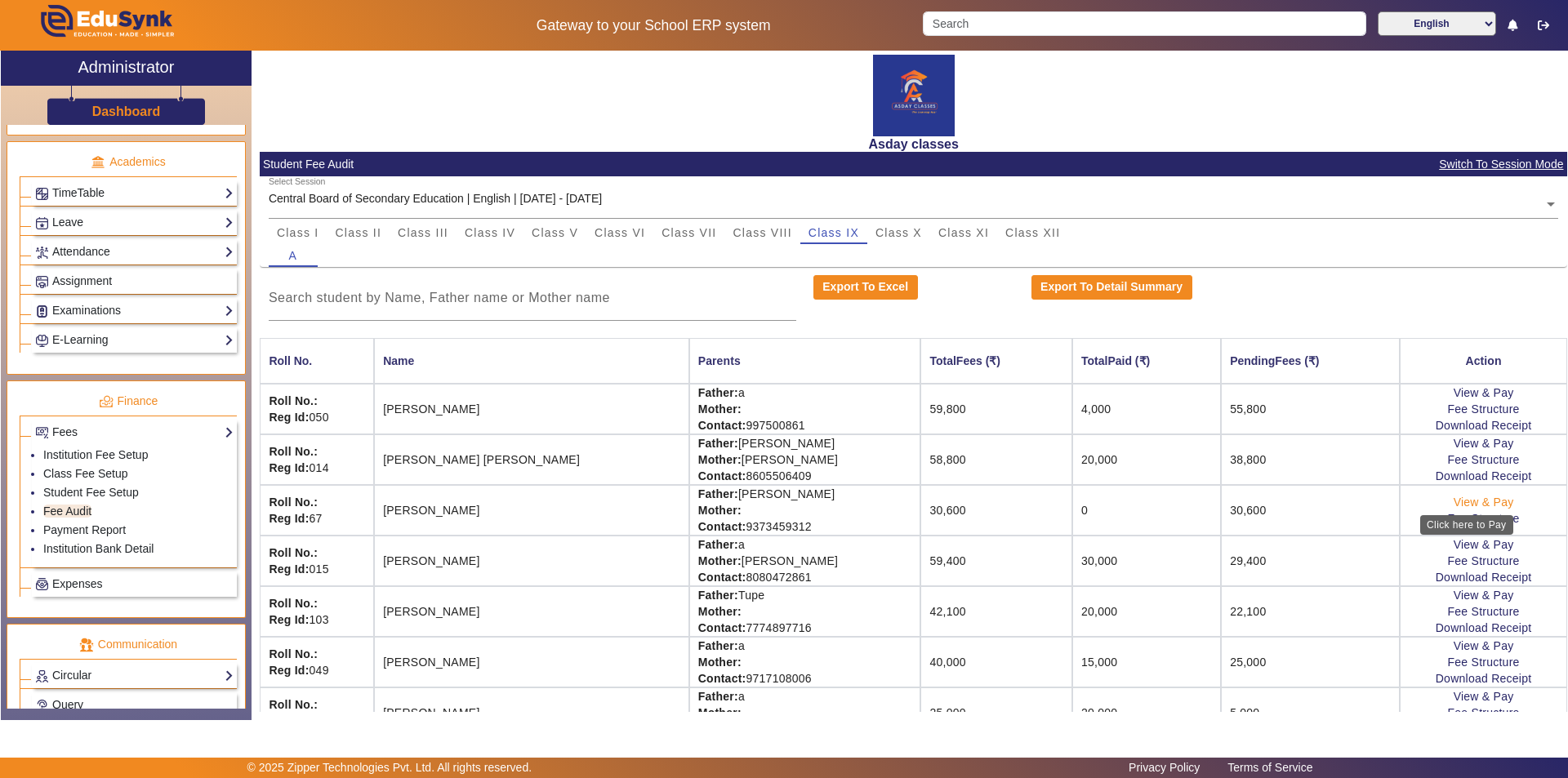
click at [781, 501] on link "View & Pay" at bounding box center [1484, 502] width 61 height 13
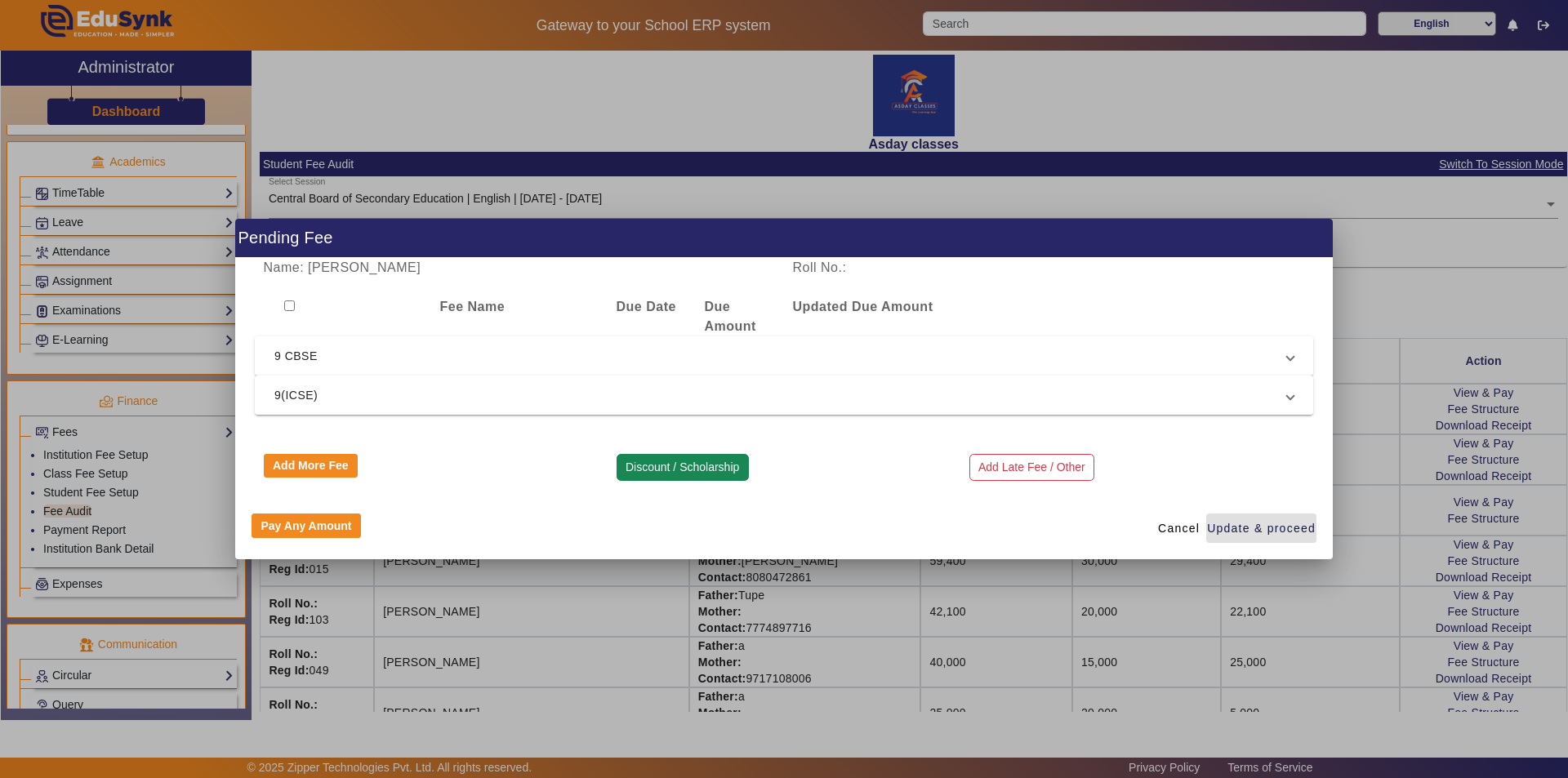
click at [695, 470] on button "Discount / Scholarship" at bounding box center [682, 467] width 132 height 28
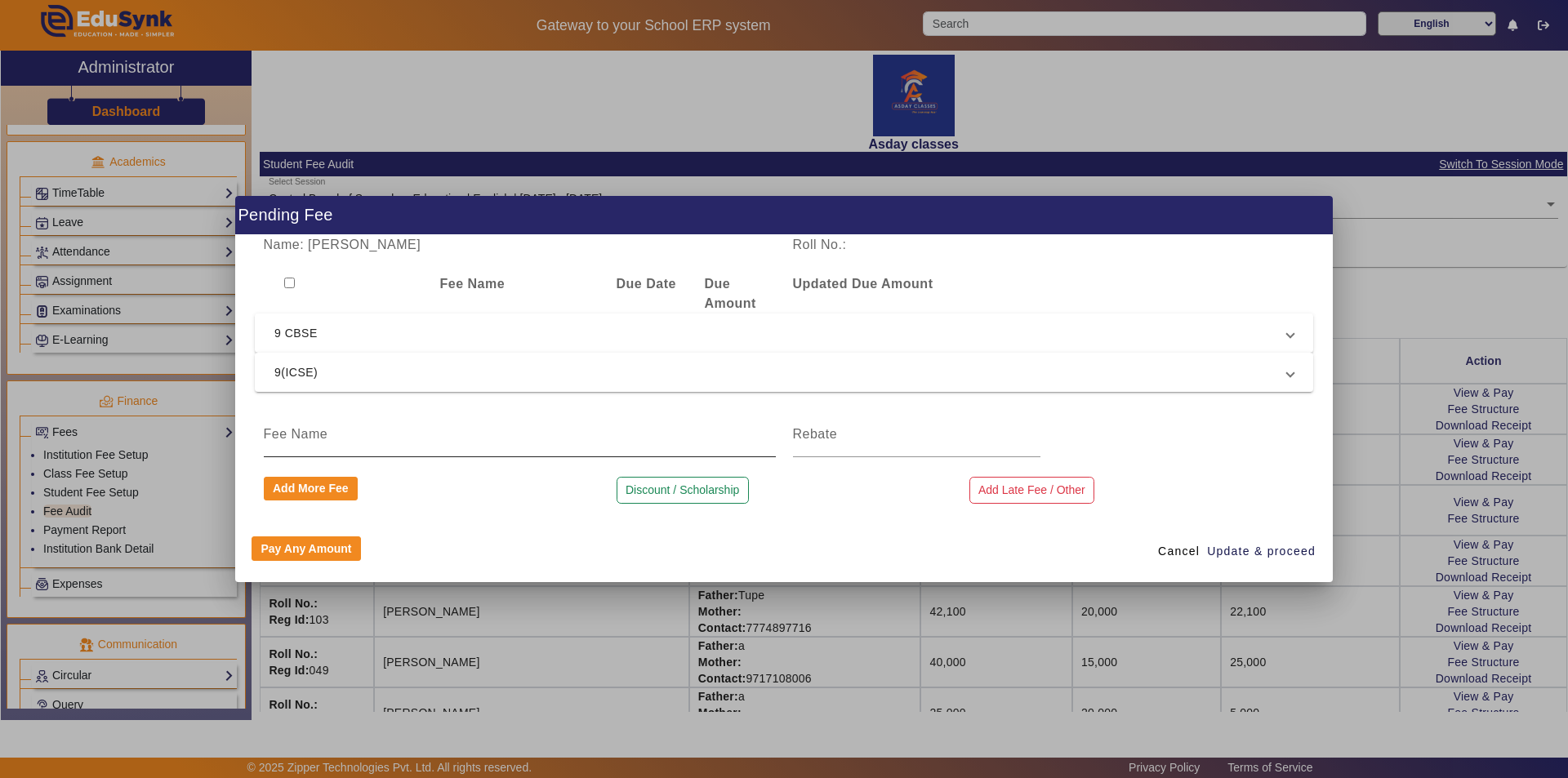
click at [292, 444] on input at bounding box center [519, 434] width 512 height 19
click at [781, 432] on input at bounding box center [917, 434] width 247 height 19
click at [781, 552] on span "Update & proceed" at bounding box center [1260, 551] width 108 height 17
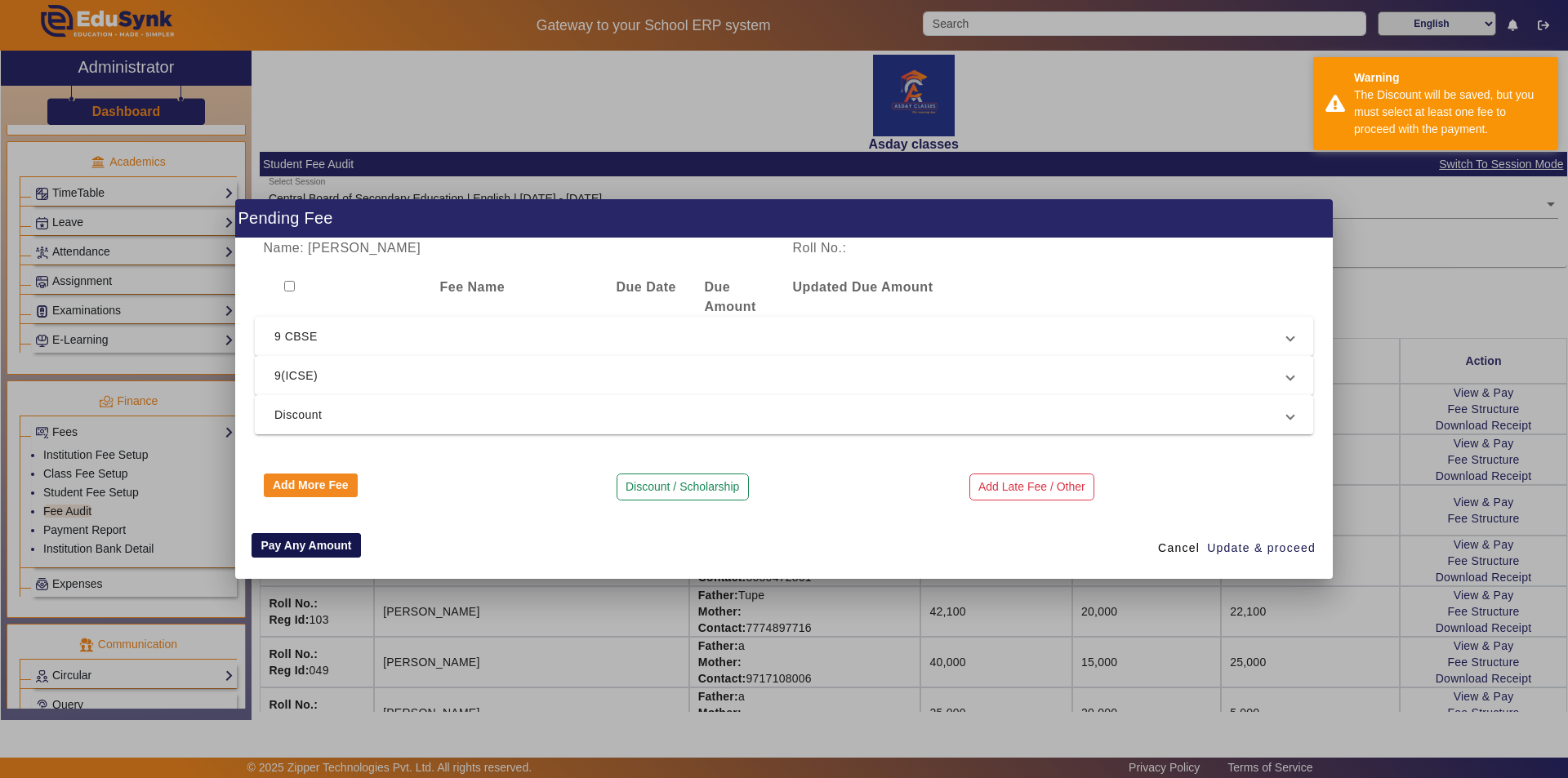
click at [313, 550] on button "Pay Any Amount" at bounding box center [306, 545] width 109 height 24
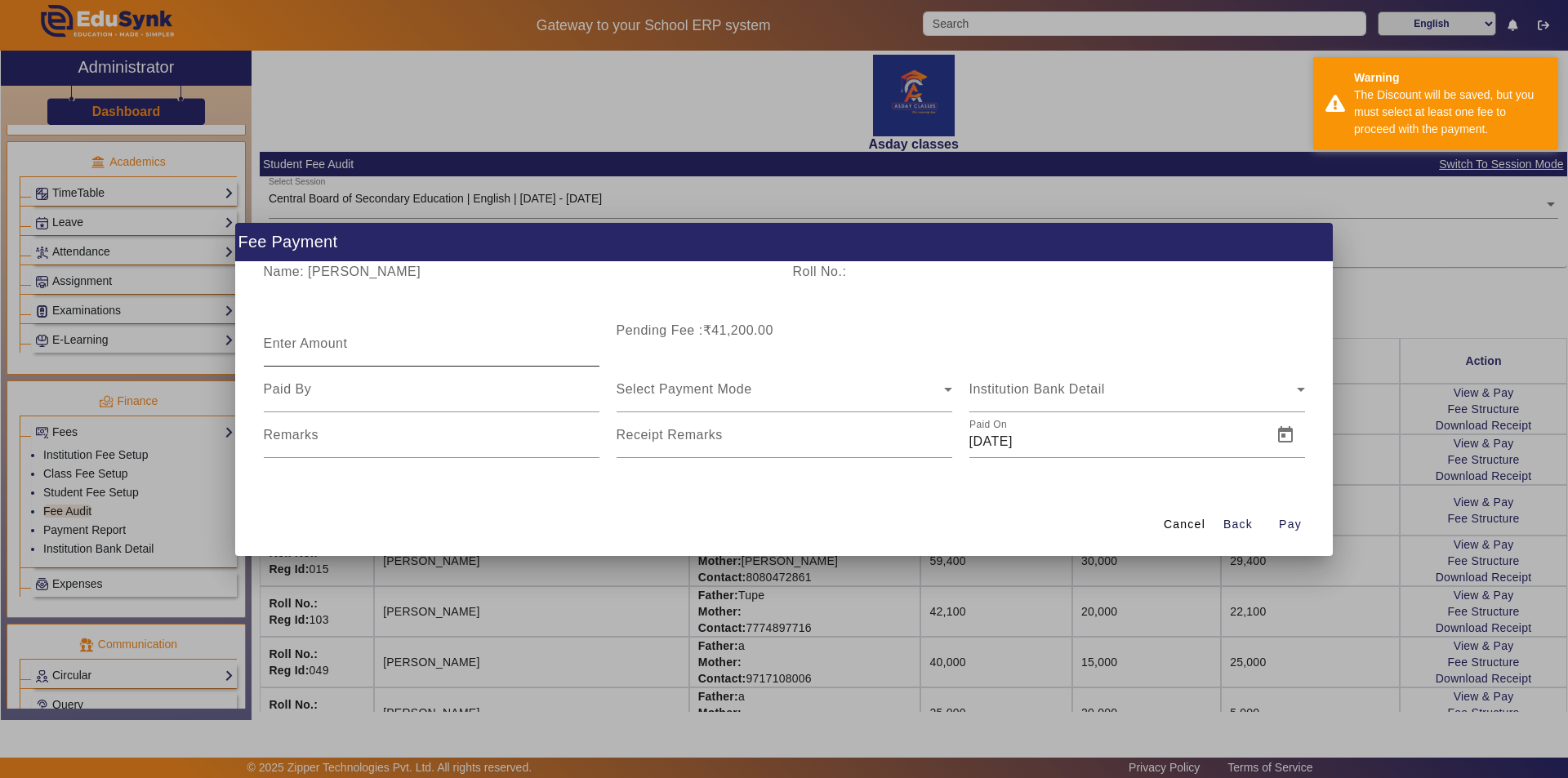
click at [331, 344] on mat-label "Enter Amount" at bounding box center [306, 343] width 84 height 14
click at [331, 344] on input "Enter Amount" at bounding box center [431, 350] width 335 height 19
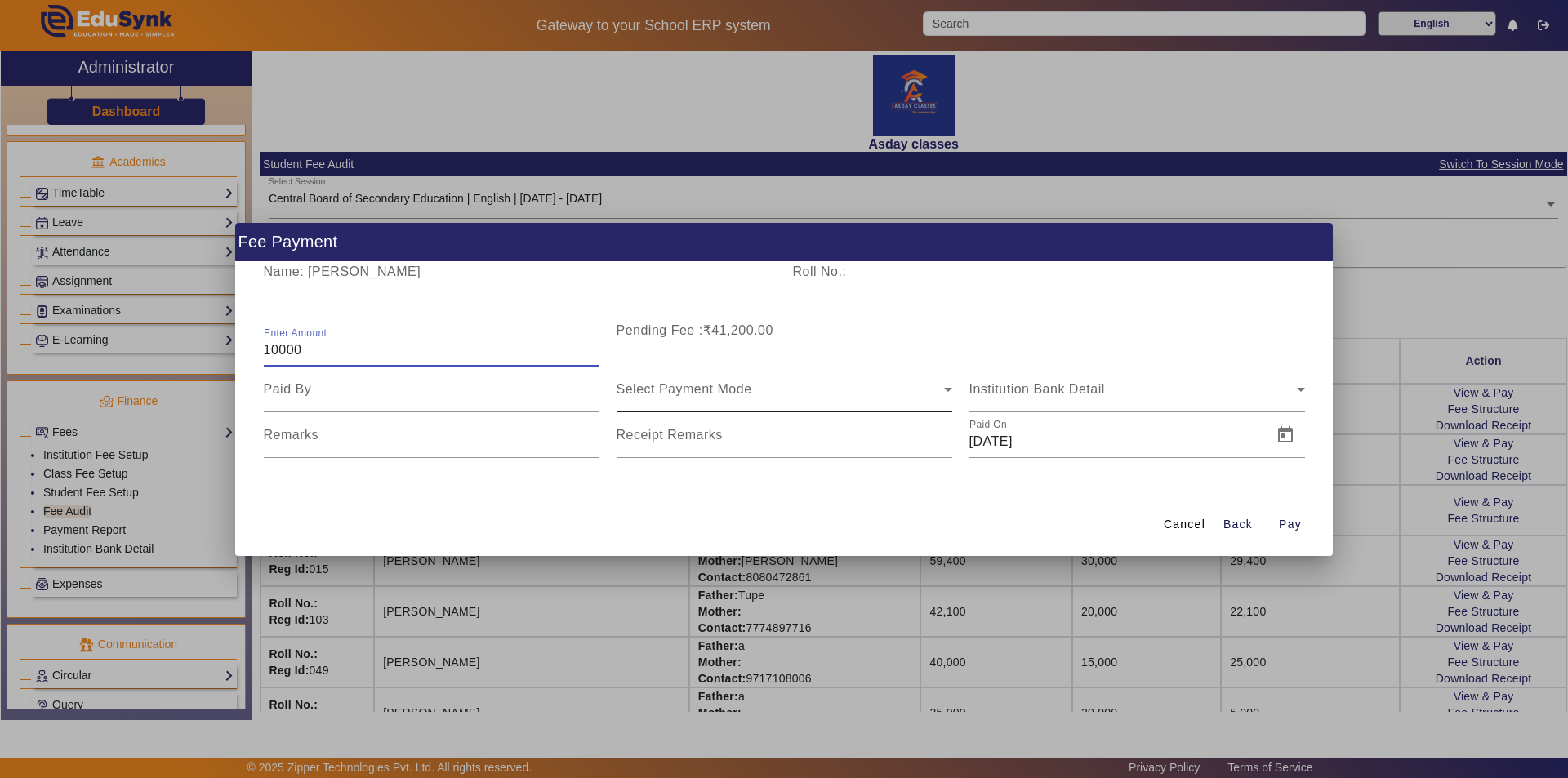
click at [641, 390] on span "Select Payment Mode" at bounding box center [684, 389] width 135 height 14
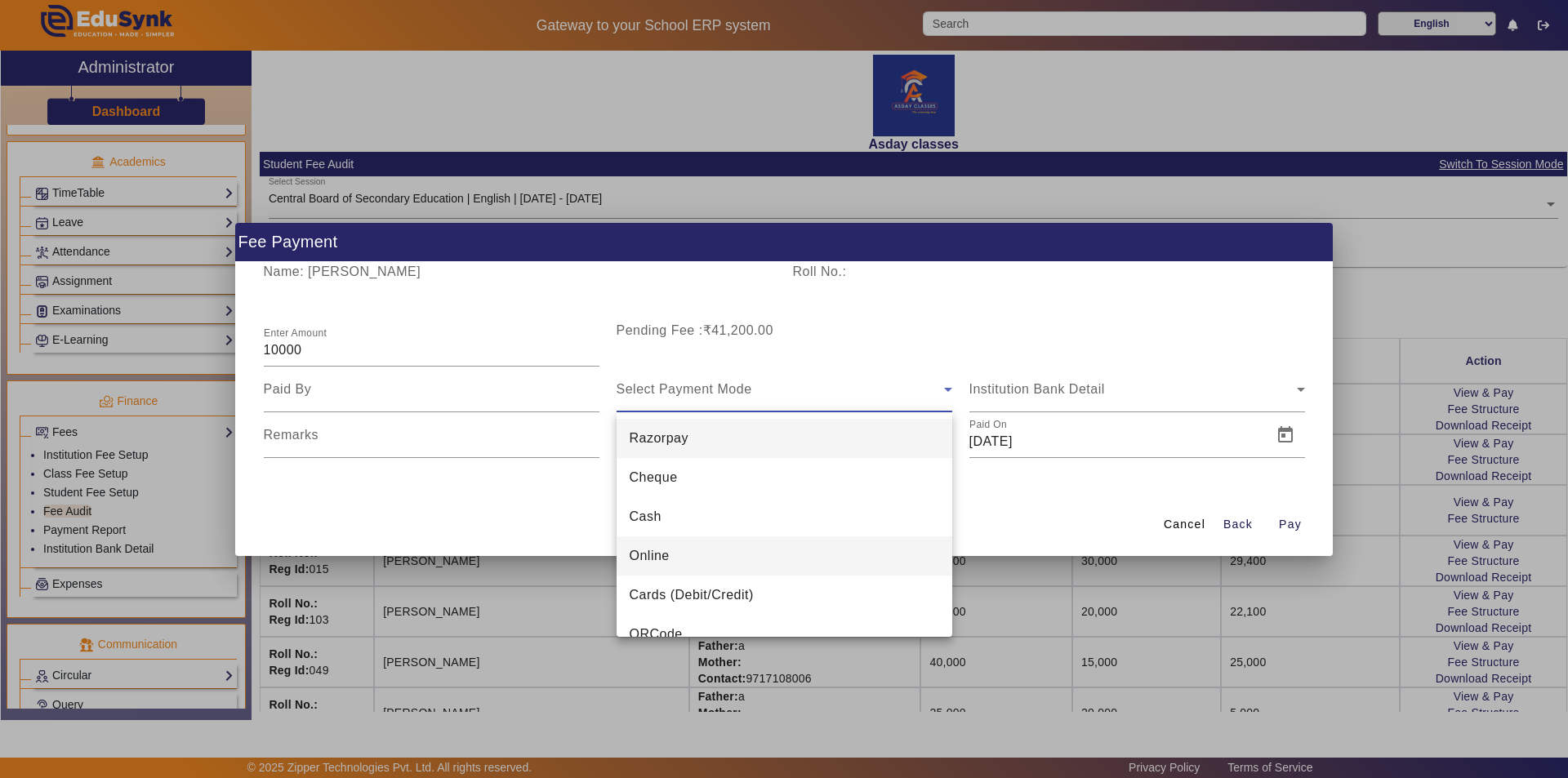
click at [663, 555] on span "Online" at bounding box center [650, 555] width 40 height 19
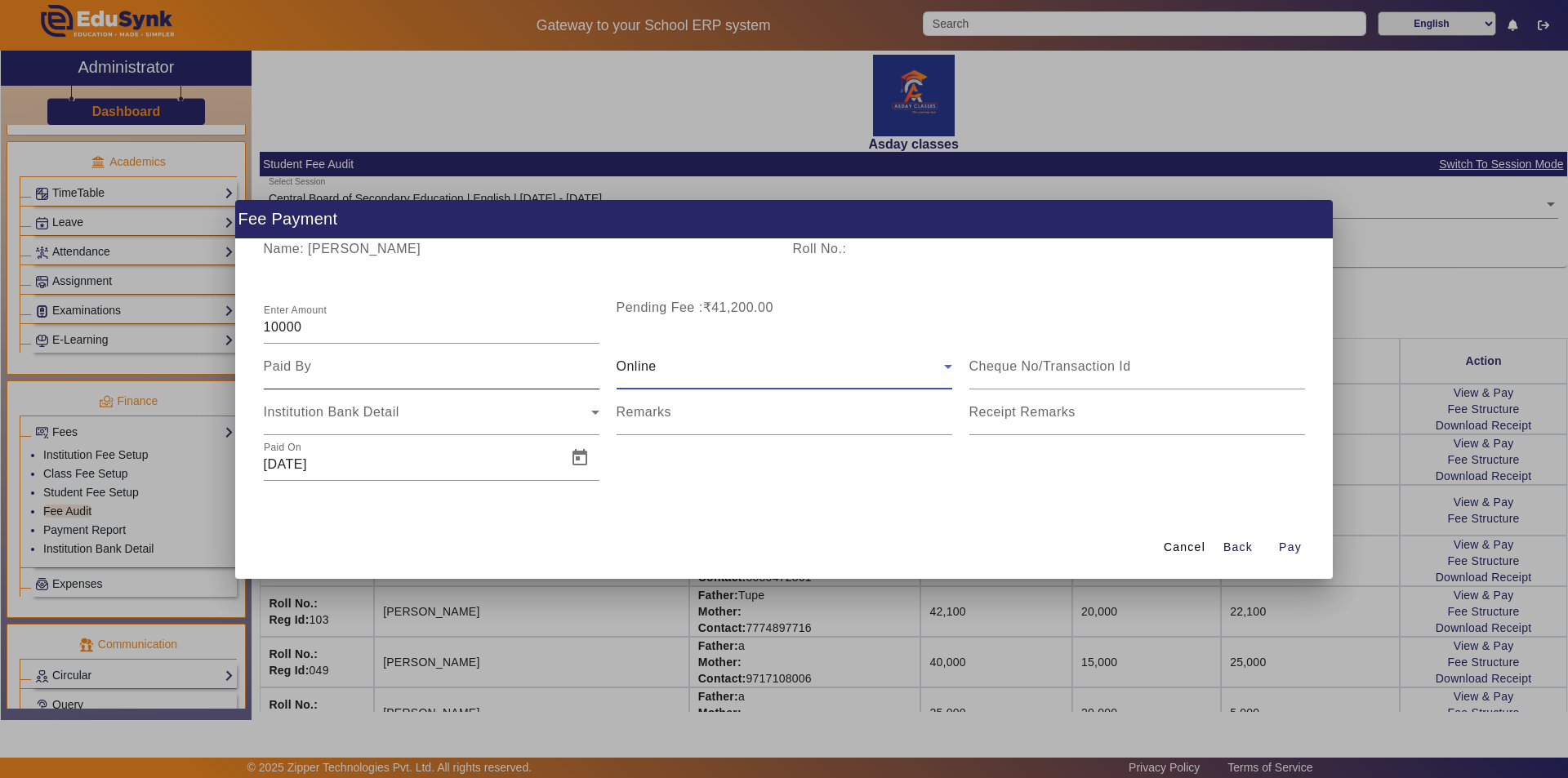
click at [320, 364] on input at bounding box center [431, 366] width 335 height 19
click at [580, 456] on span "Open calendar" at bounding box center [580, 458] width 39 height 39
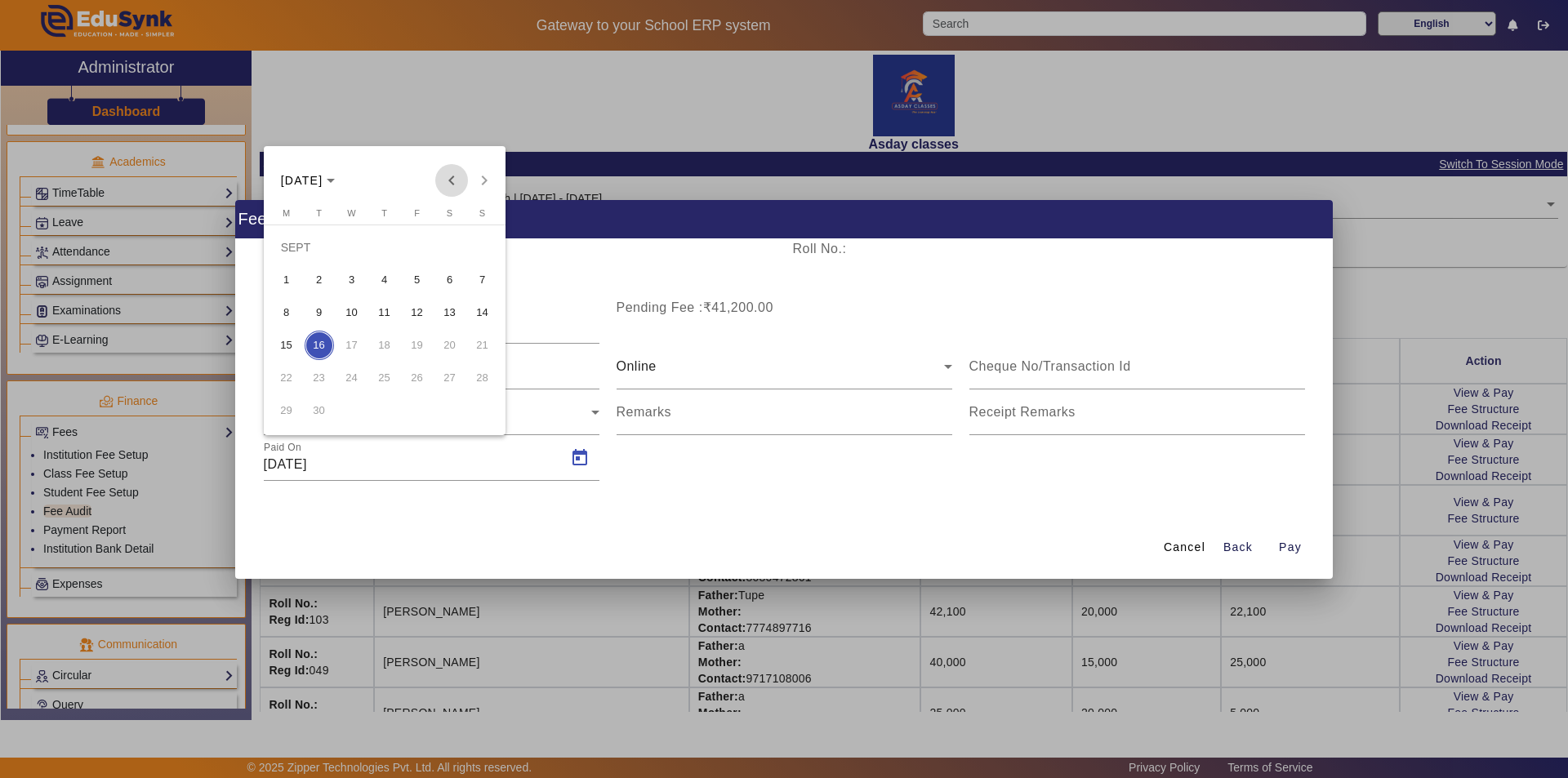
click at [448, 181] on span "Previous month" at bounding box center [451, 180] width 33 height 33
click at [484, 244] on span "3" at bounding box center [482, 247] width 29 height 29
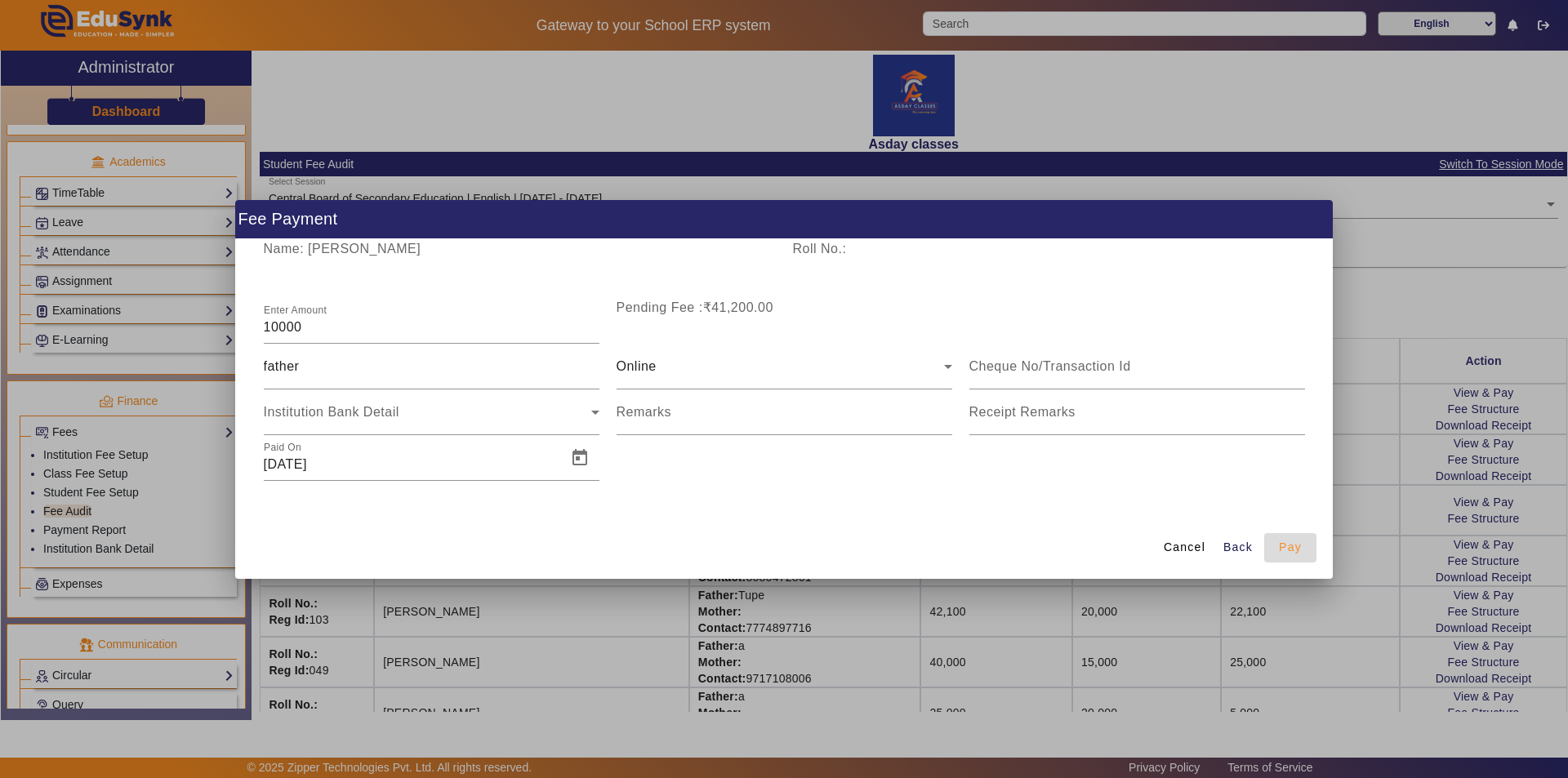
click at [781, 545] on span "Pay" at bounding box center [1290, 547] width 23 height 17
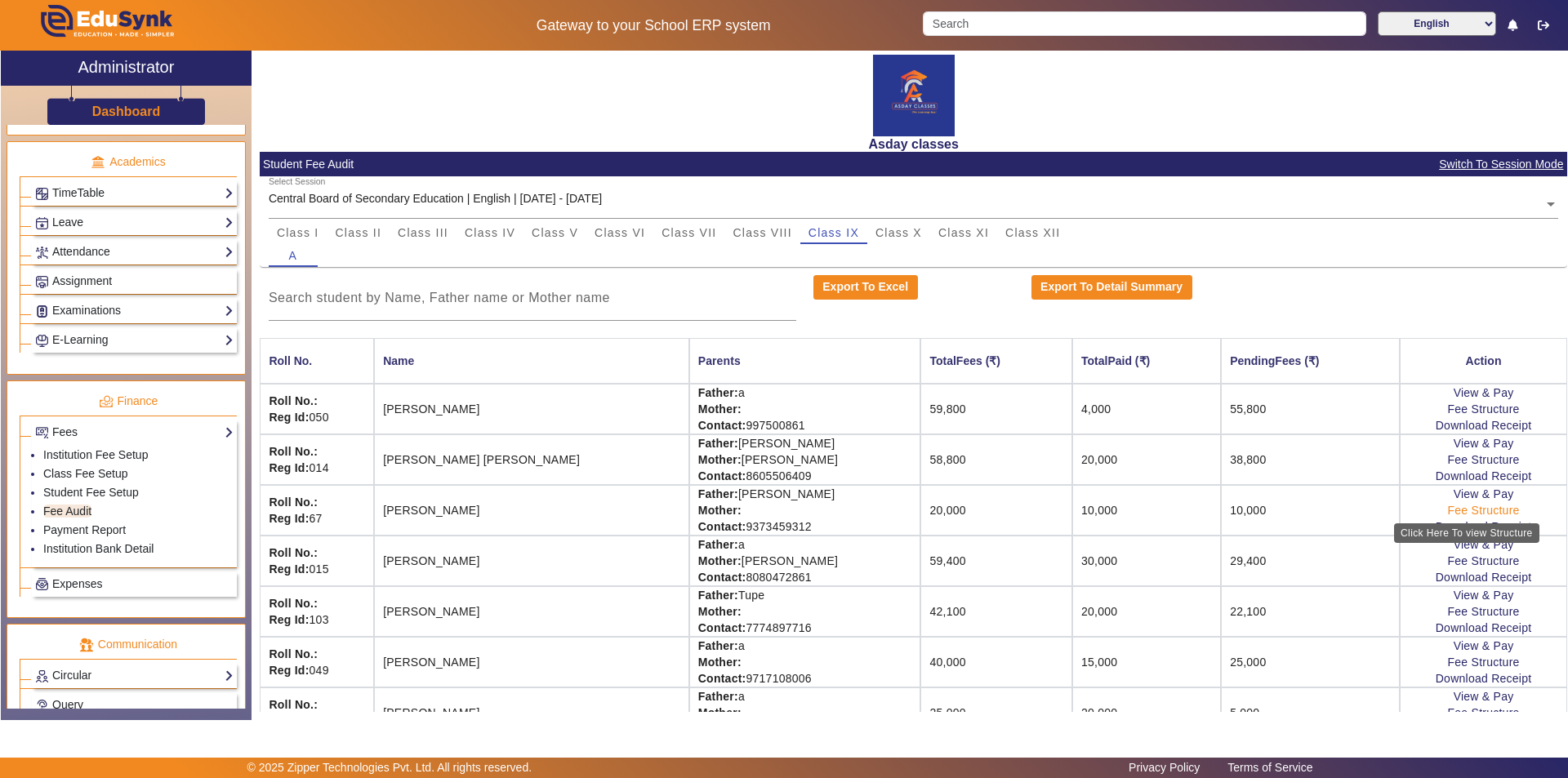
click at [781, 510] on link "Fee Structure" at bounding box center [1484, 511] width 72 height 13
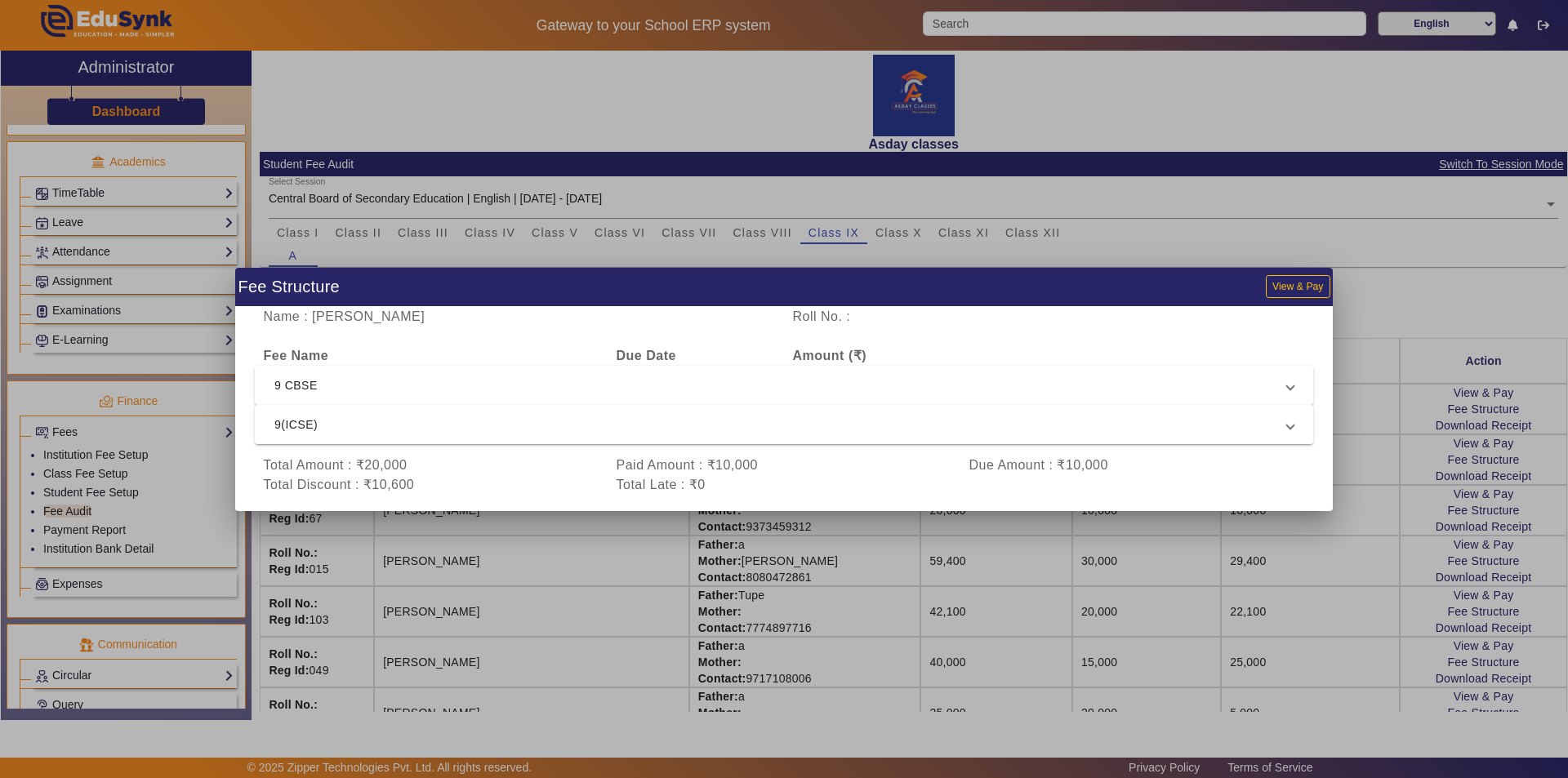
click at [781, 651] on div at bounding box center [784, 389] width 1568 height 778
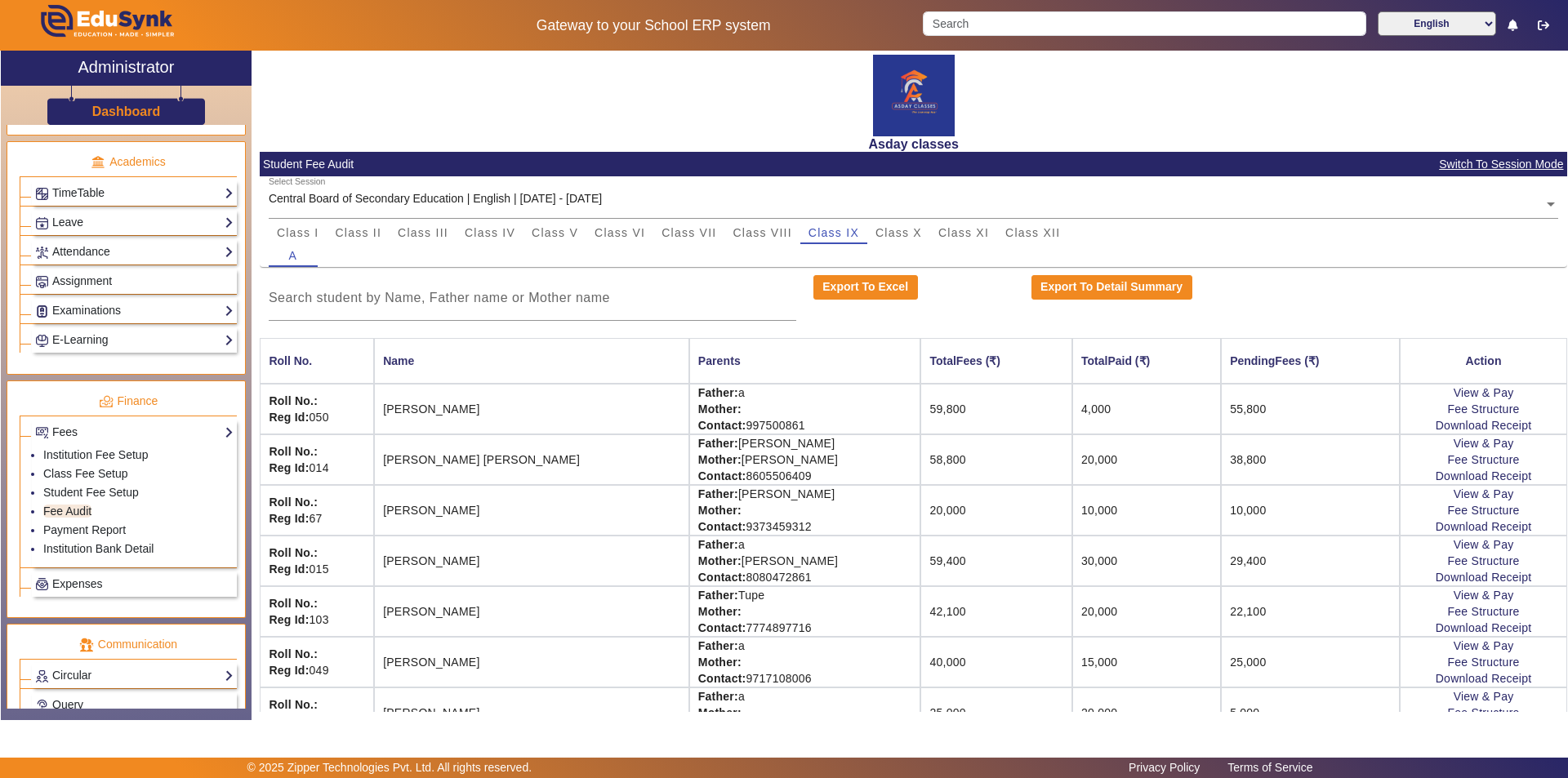
scroll to position [34, 0]
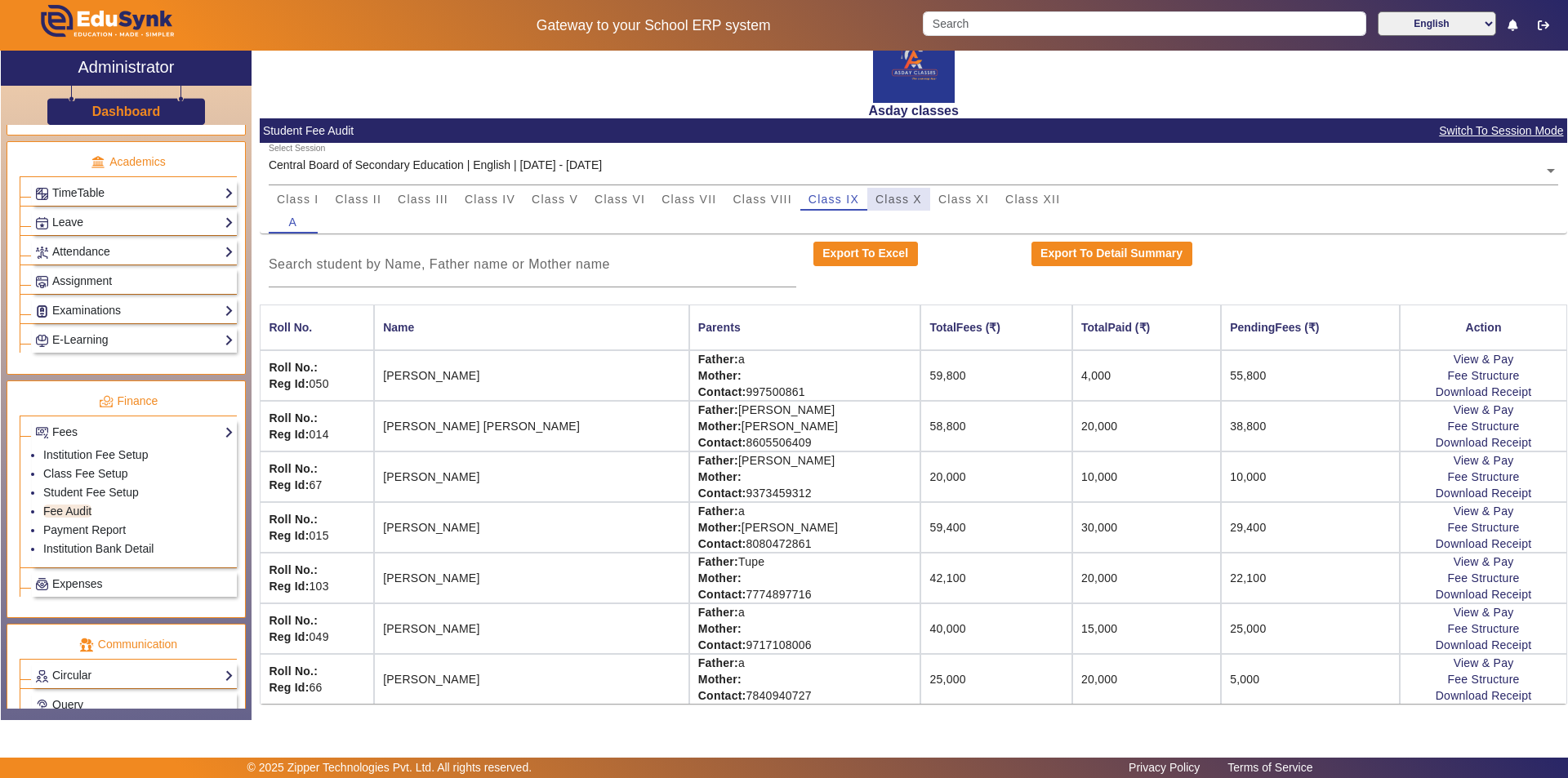
click at [781, 194] on span "Class X" at bounding box center [898, 199] width 46 height 12
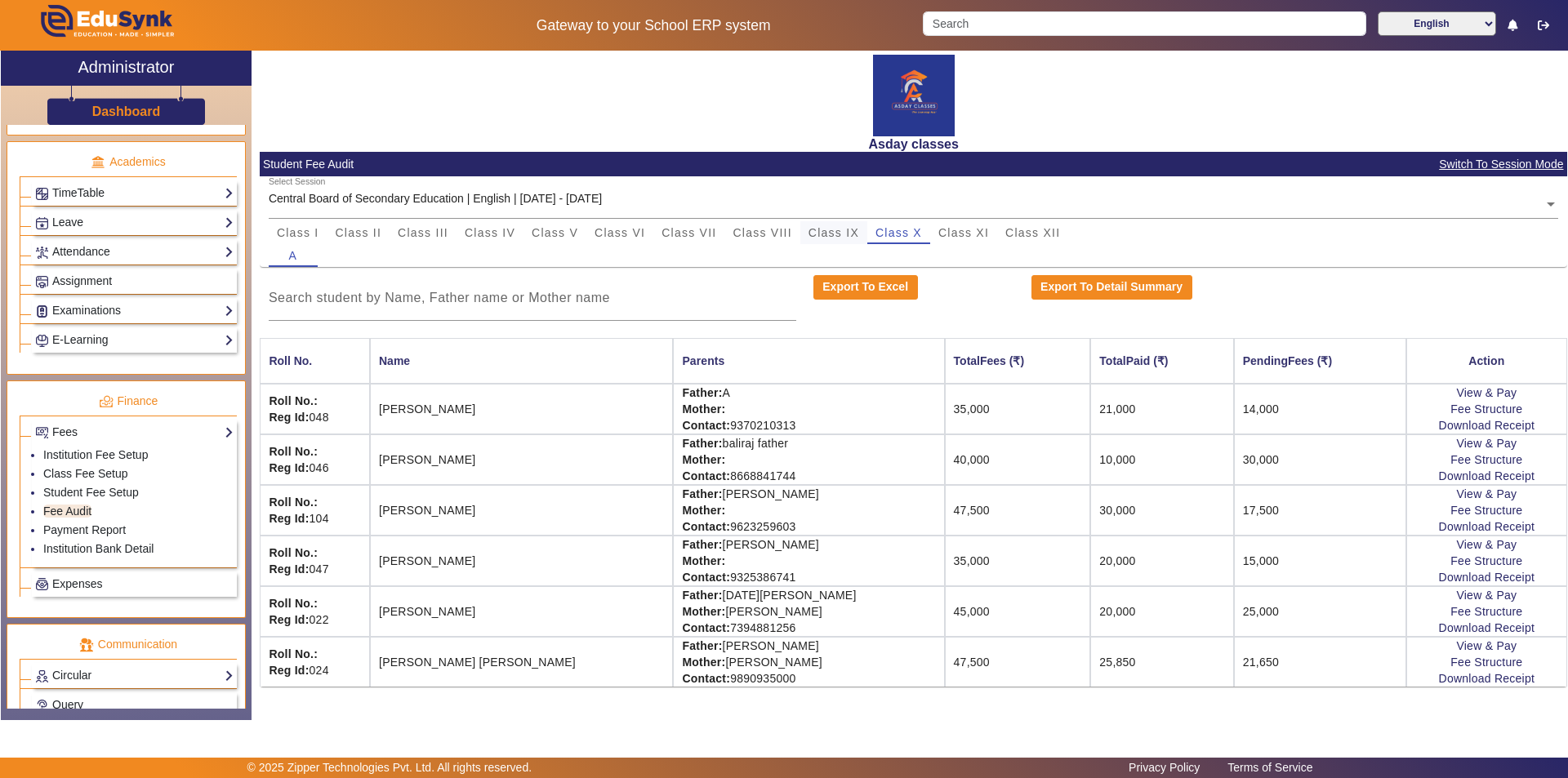
click at [781, 234] on span "Class IX" at bounding box center [834, 233] width 50 height 12
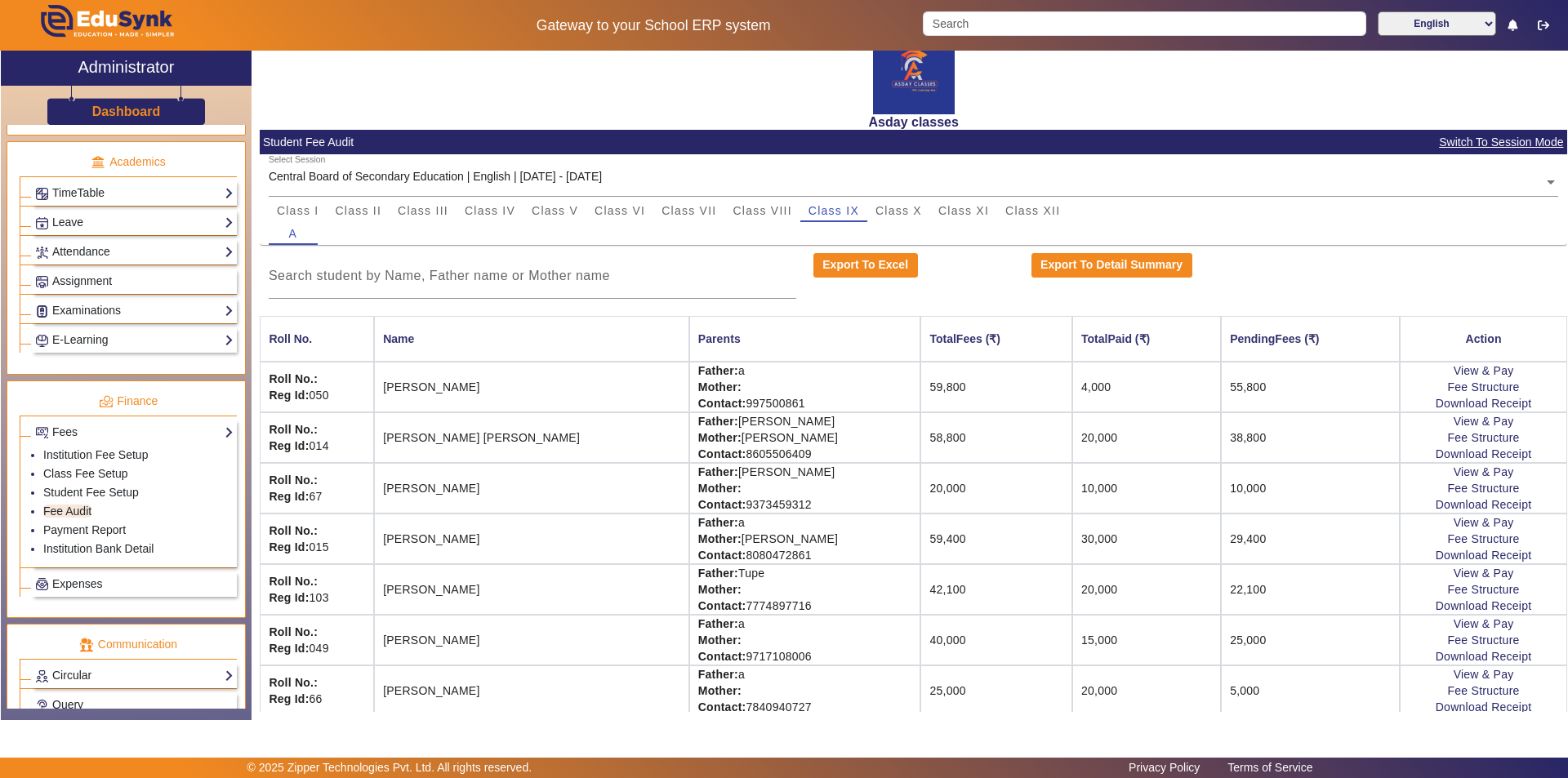
scroll to position [34, 0]
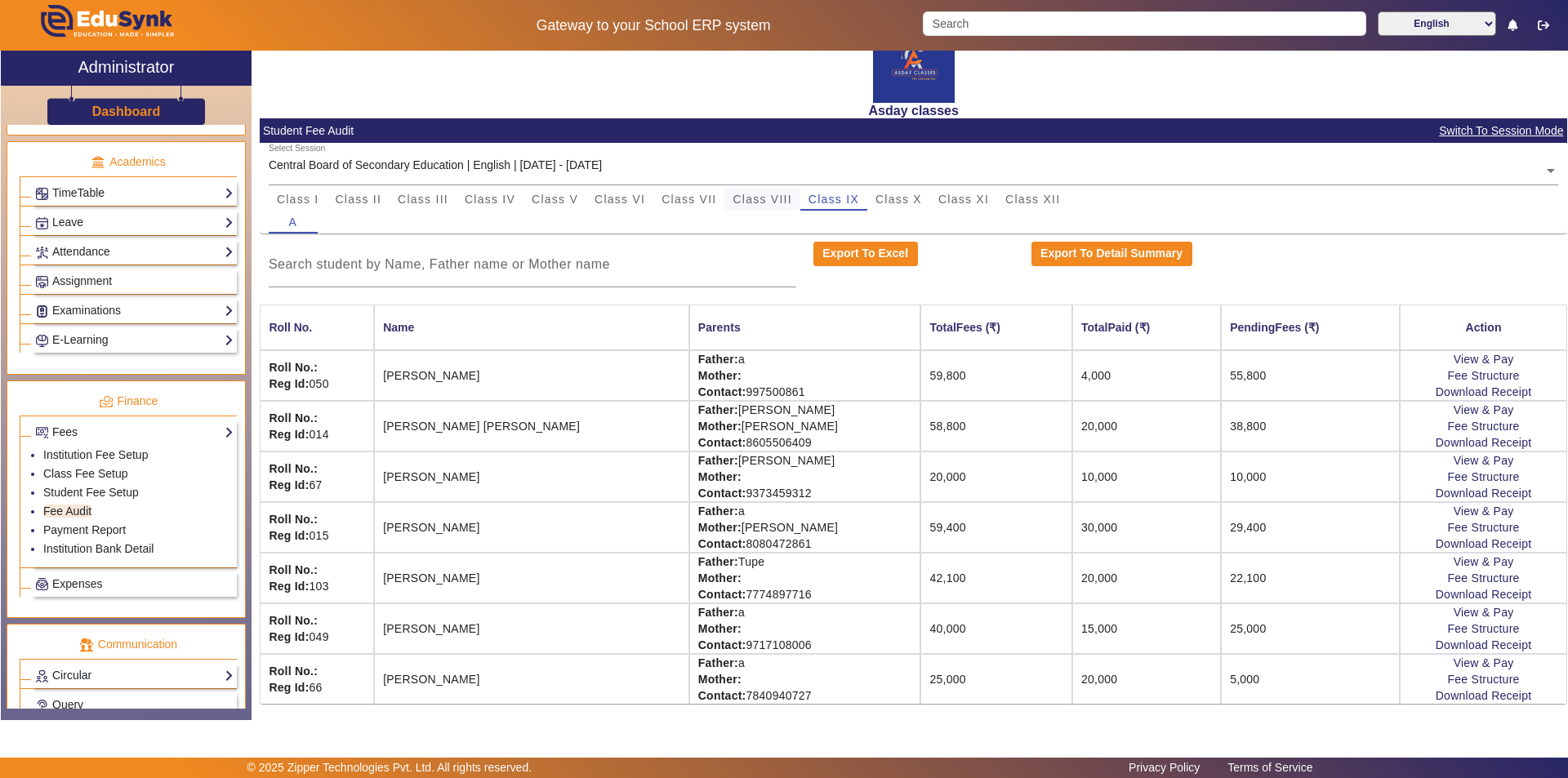
click at [748, 203] on span "Class VIII" at bounding box center [762, 199] width 59 height 12
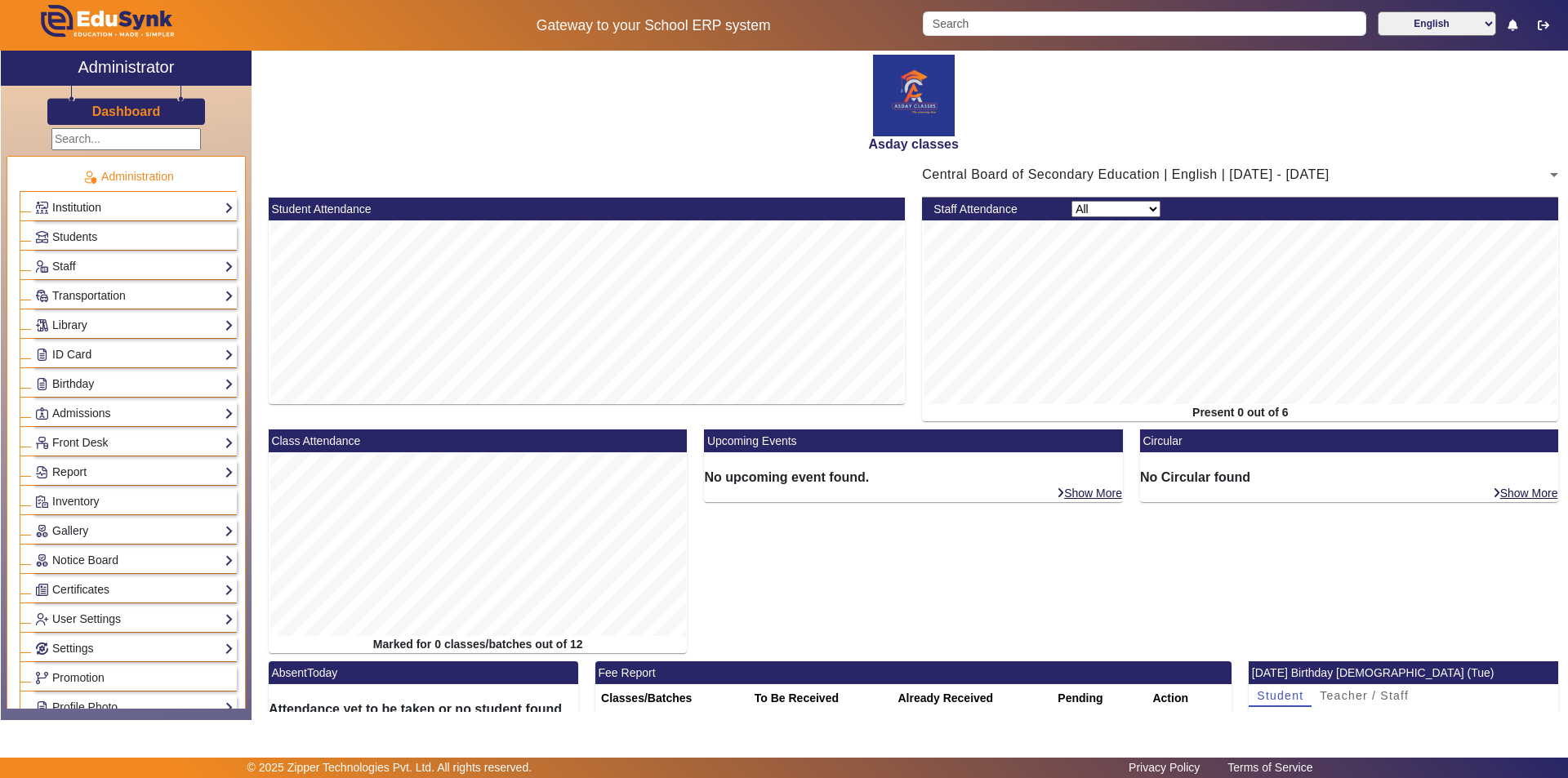
click at [108, 208] on link "Institution" at bounding box center [134, 208] width 198 height 18
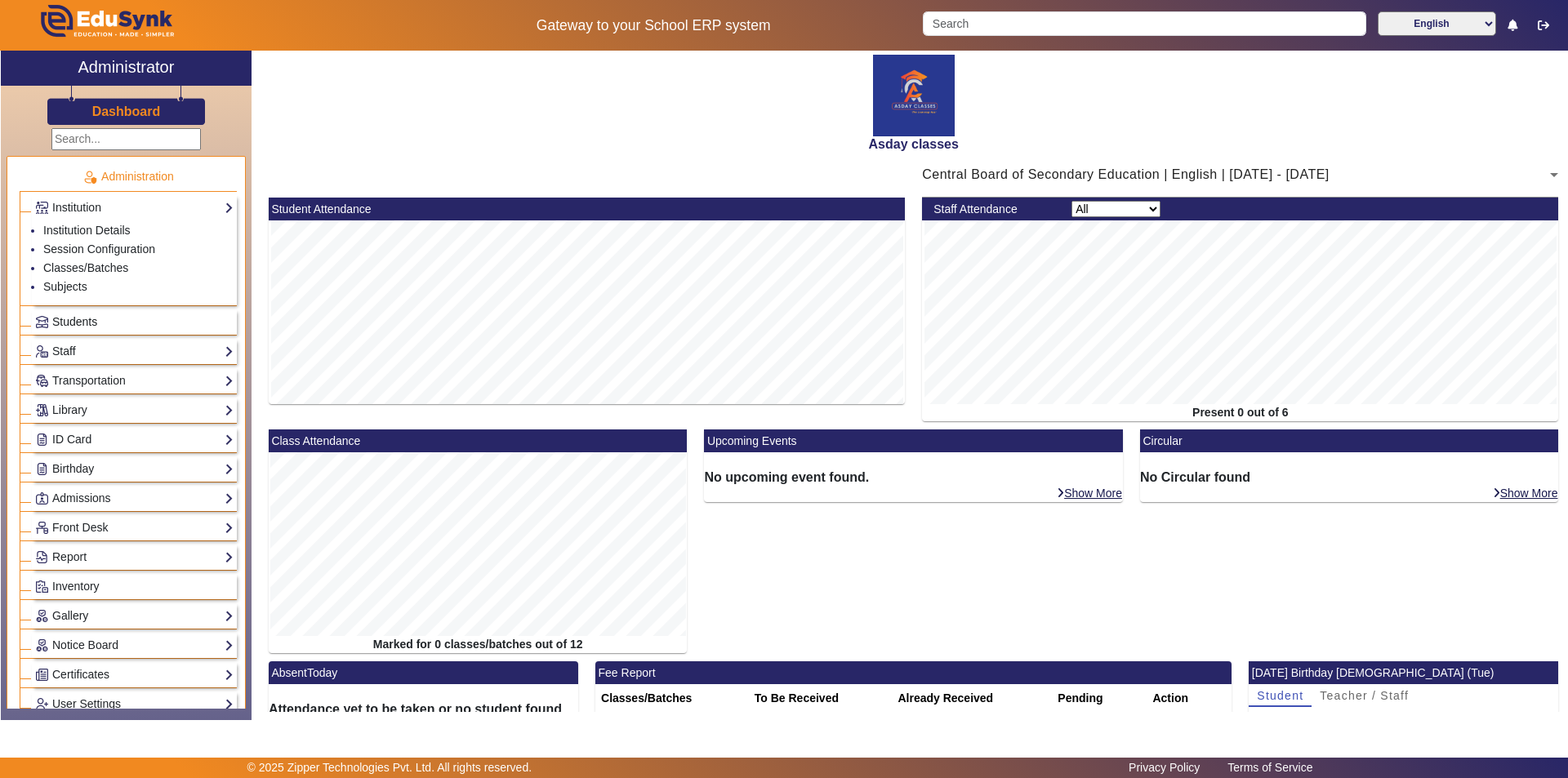
click at [151, 329] on link "Students" at bounding box center [134, 322] width 198 height 18
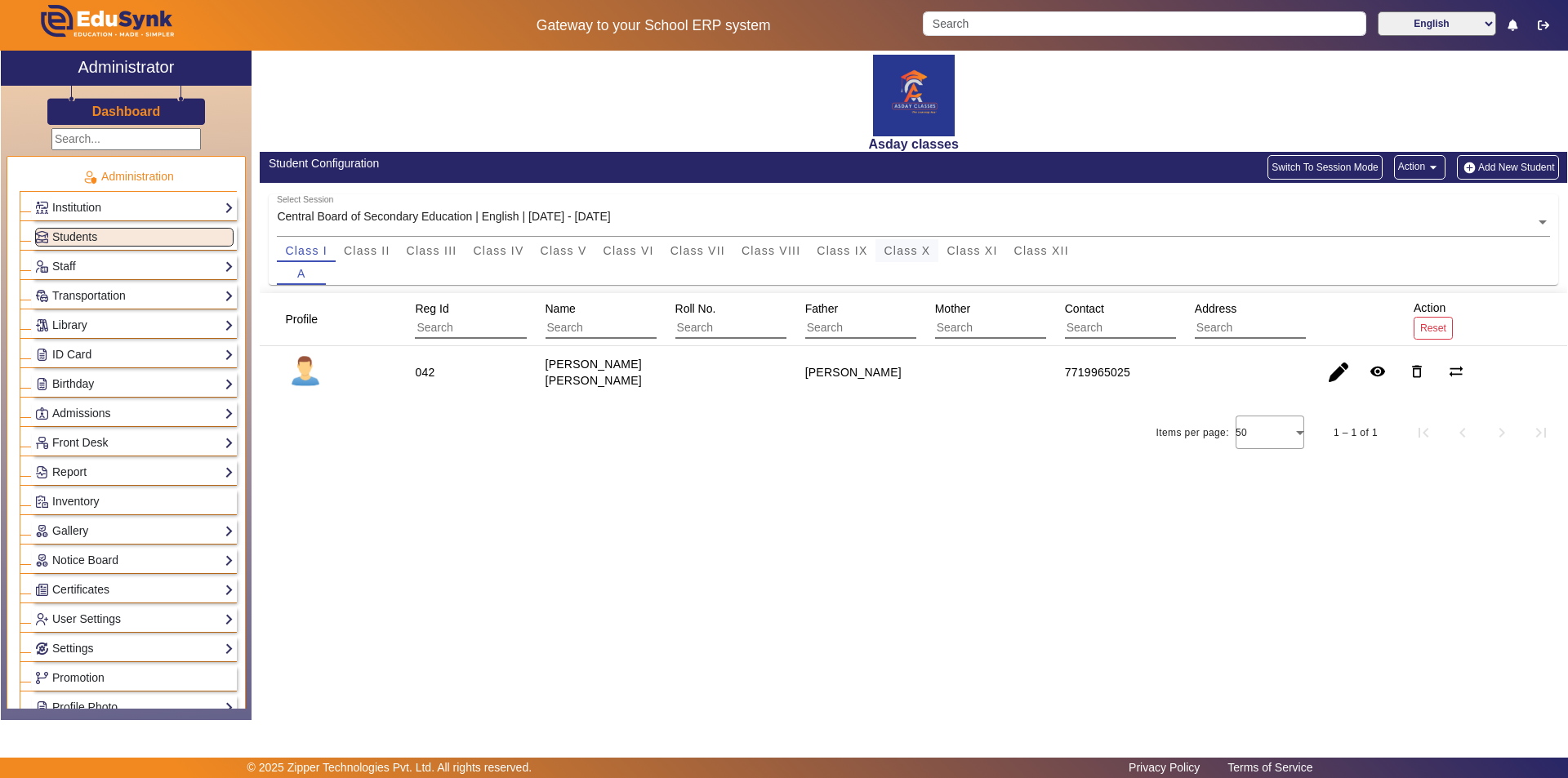
click at [894, 253] on span "Class X" at bounding box center [906, 251] width 46 height 12
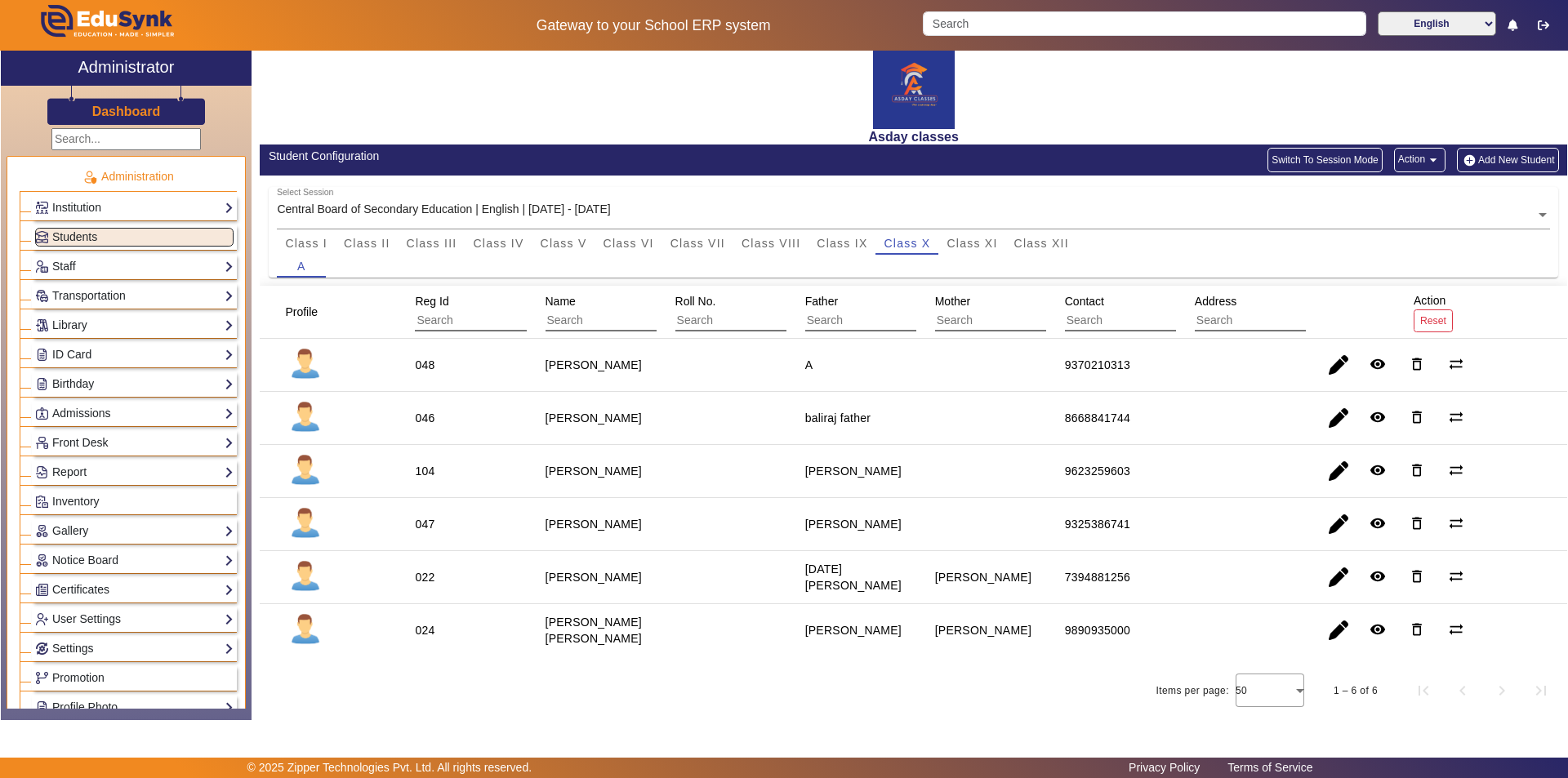
scroll to position [9, 0]
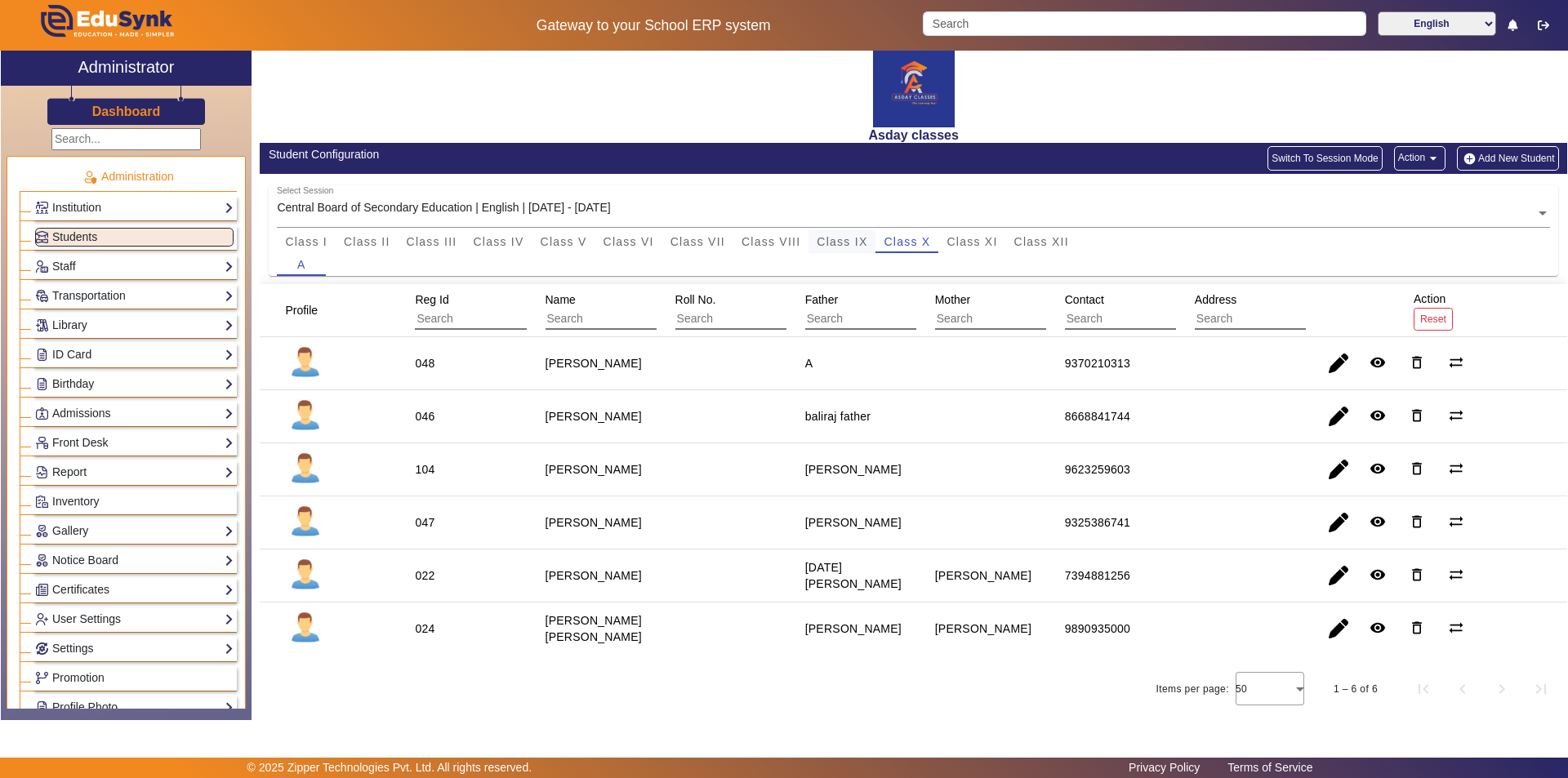
click at [854, 242] on span "Class IX" at bounding box center [842, 242] width 50 height 12
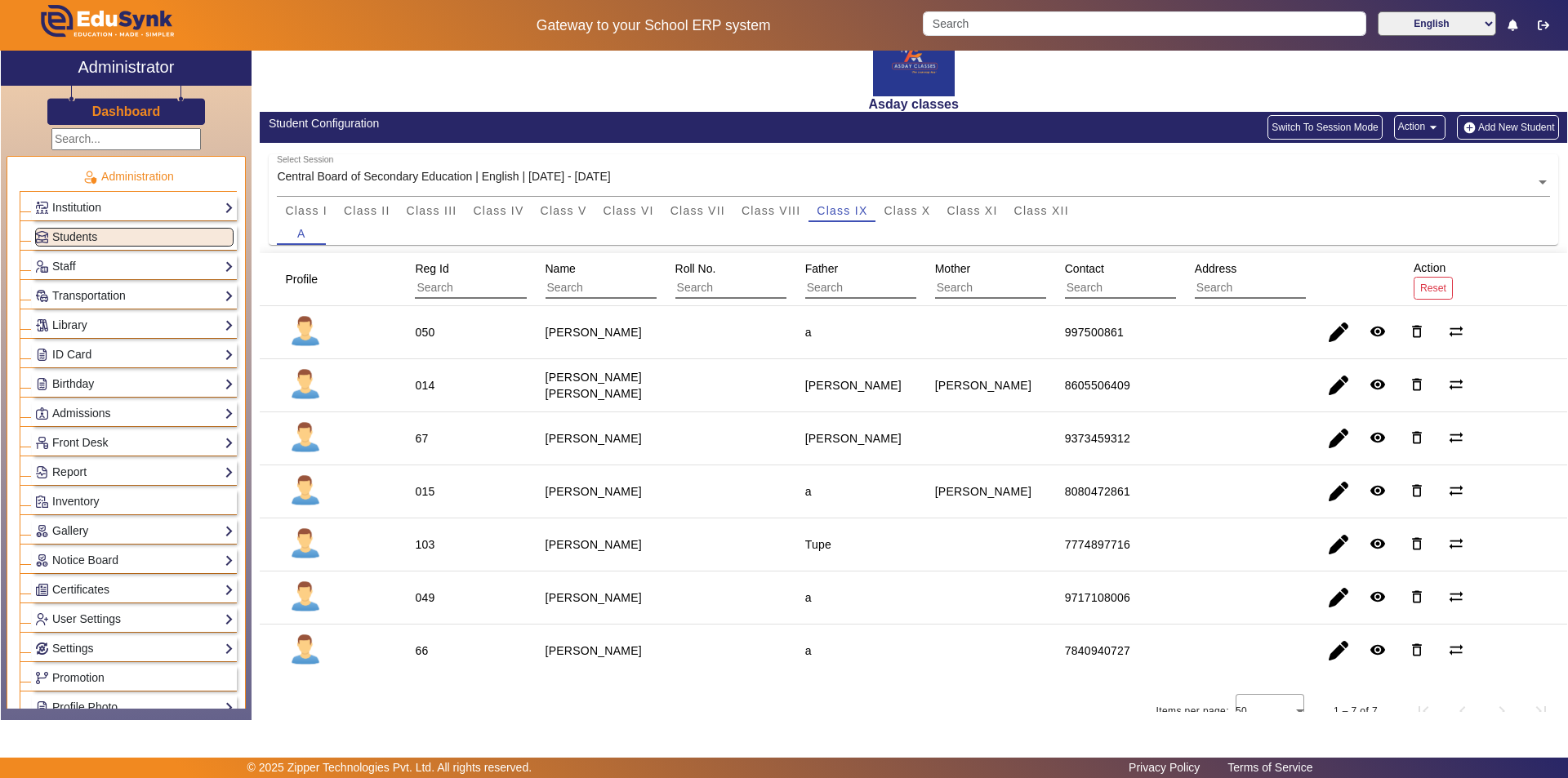
scroll to position [62, 0]
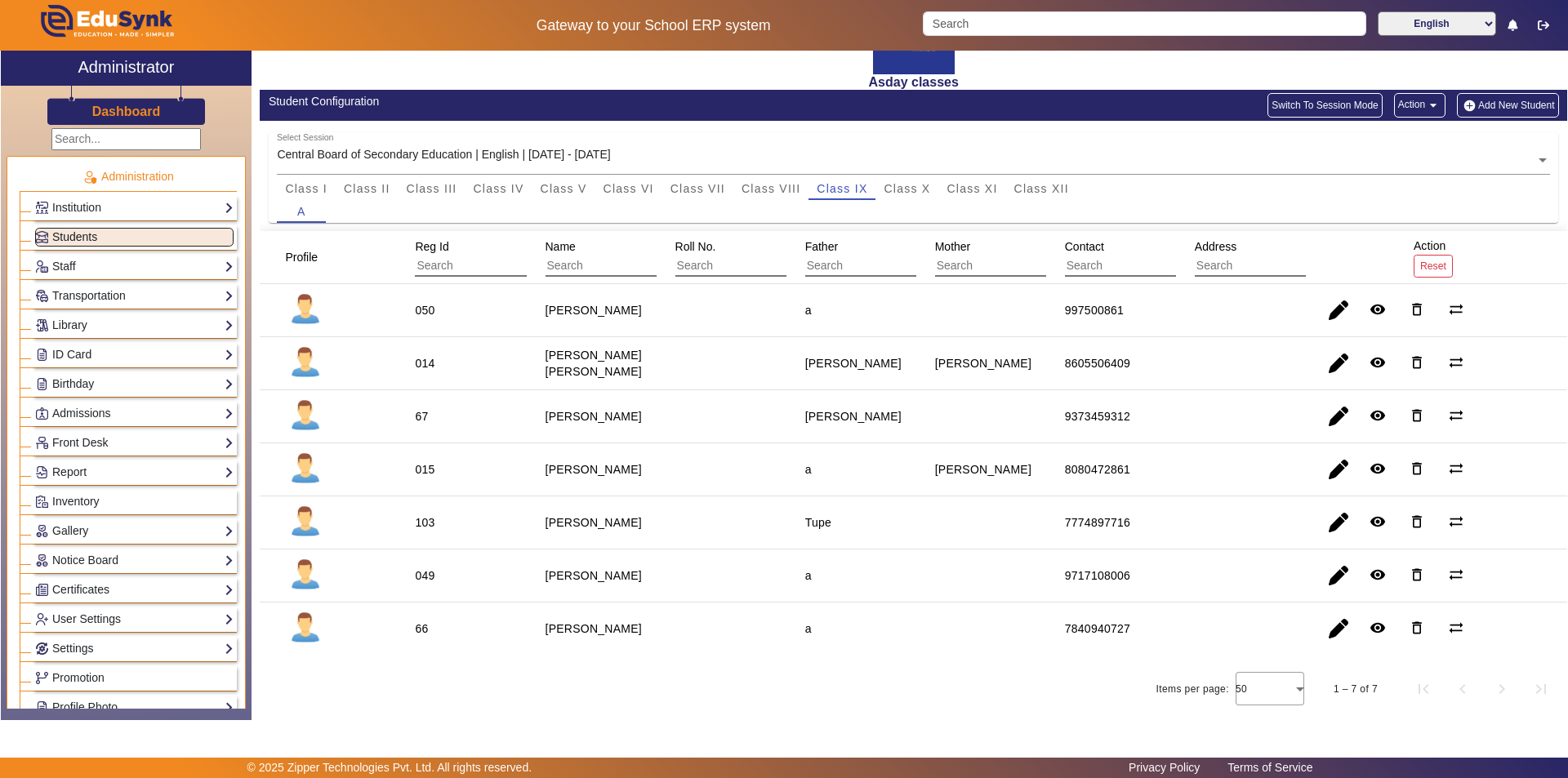
click at [164, 235] on link "Students" at bounding box center [134, 237] width 198 height 18
click at [1502, 107] on button "Add New Student" at bounding box center [1507, 105] width 102 height 24
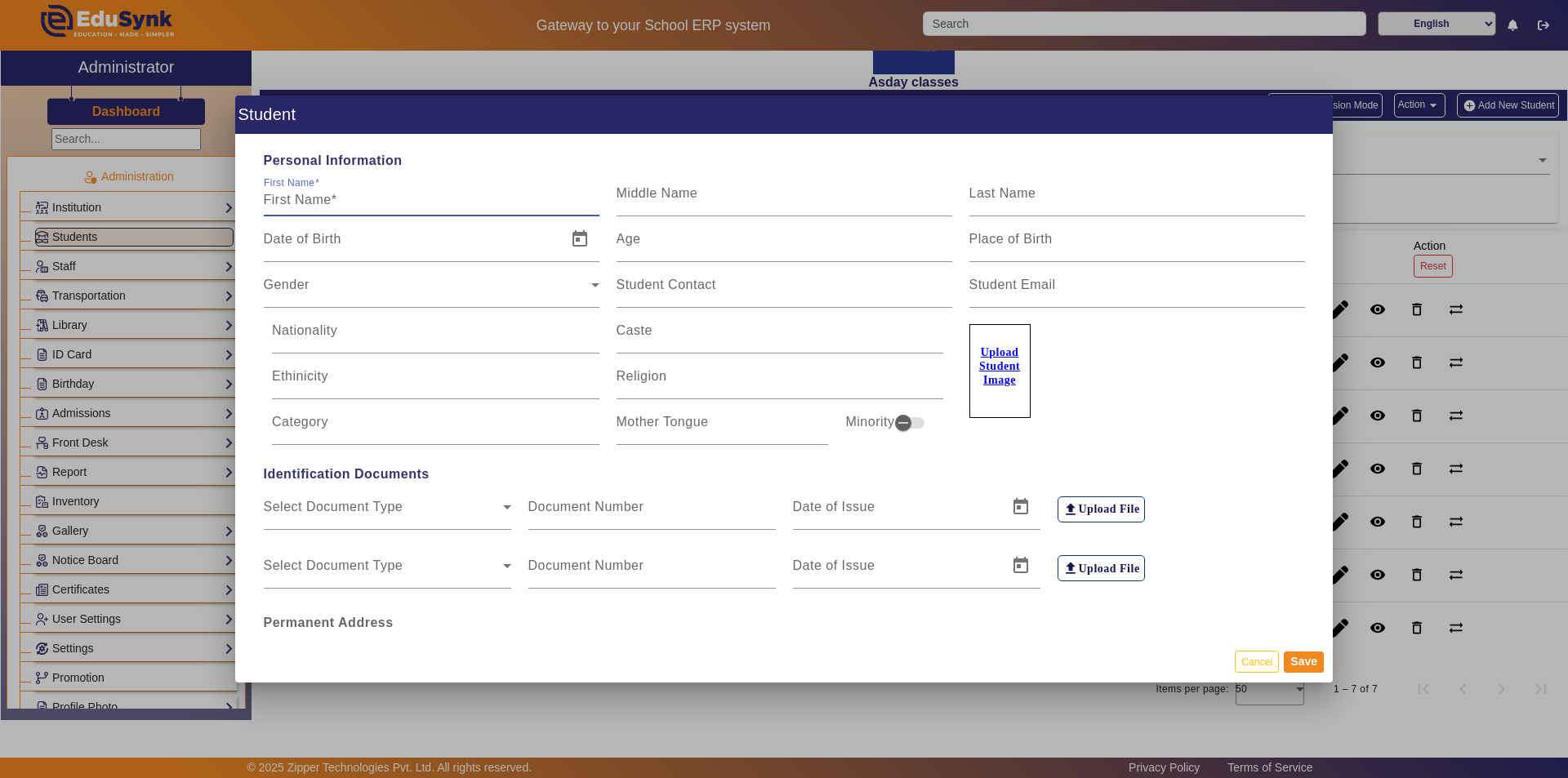
click at [305, 197] on input "First Name" at bounding box center [431, 199] width 335 height 19
type input "m"
type input "Manan"
click at [681, 288] on mat-label "Student Contact" at bounding box center [666, 284] width 100 height 14
click at [681, 288] on input "Student Contact" at bounding box center [784, 291] width 335 height 19
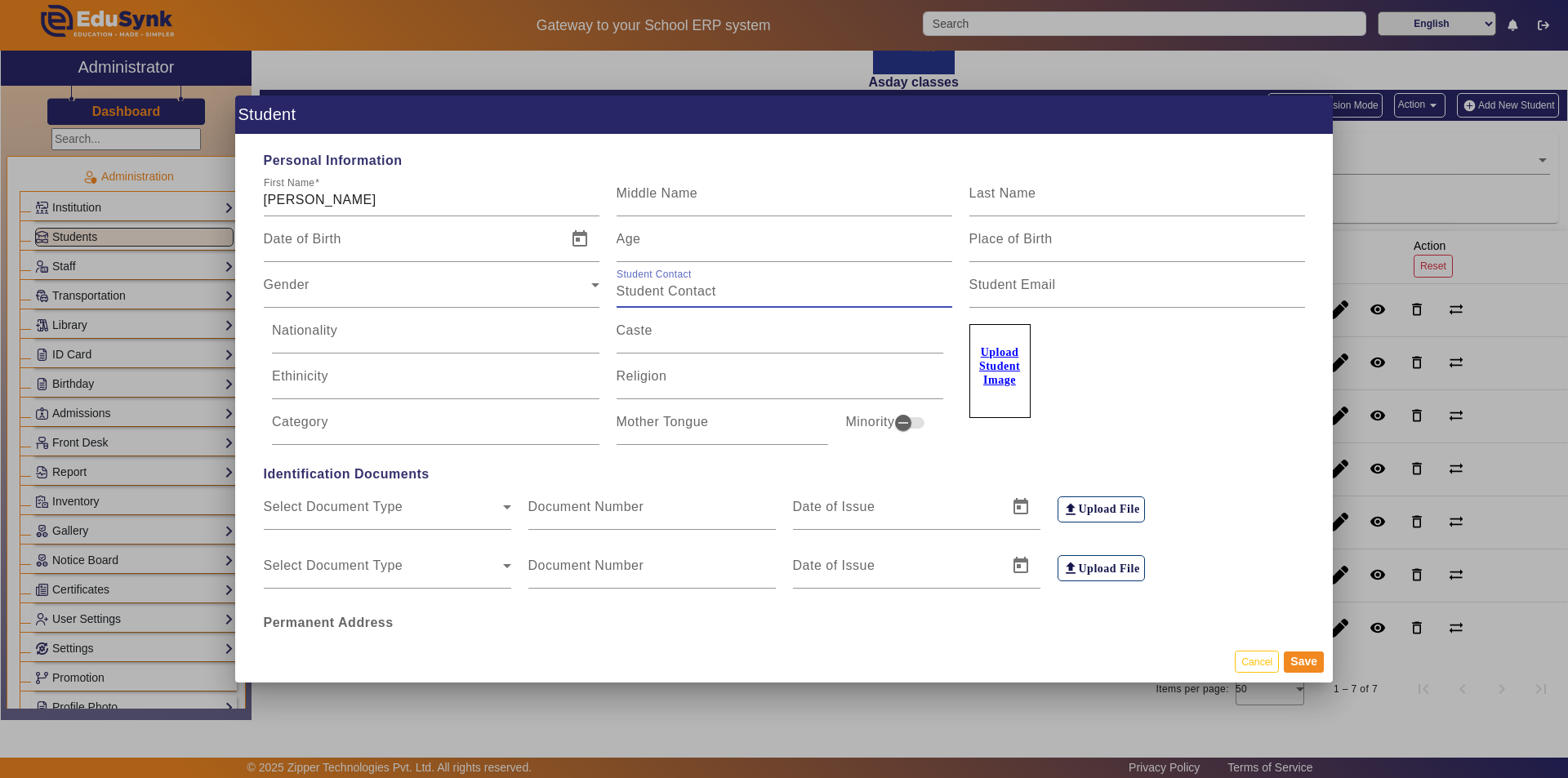
paste input "8888330873"
type input "8888330873"
click at [387, 277] on div "Gender Gender" at bounding box center [431, 285] width 335 height 45
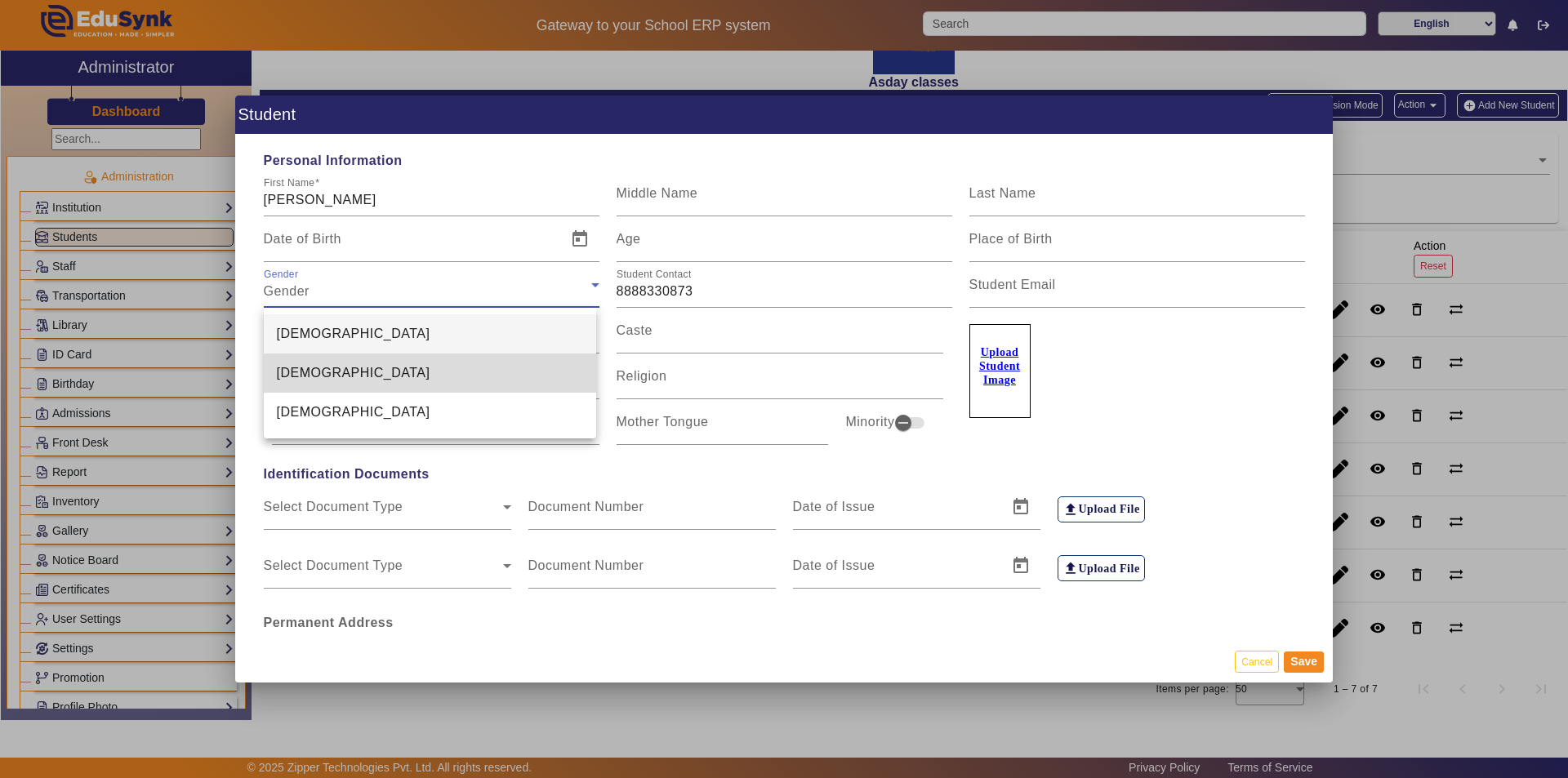
click at [371, 368] on mat-option "[DEMOGRAPHIC_DATA]" at bounding box center [430, 373] width 333 height 39
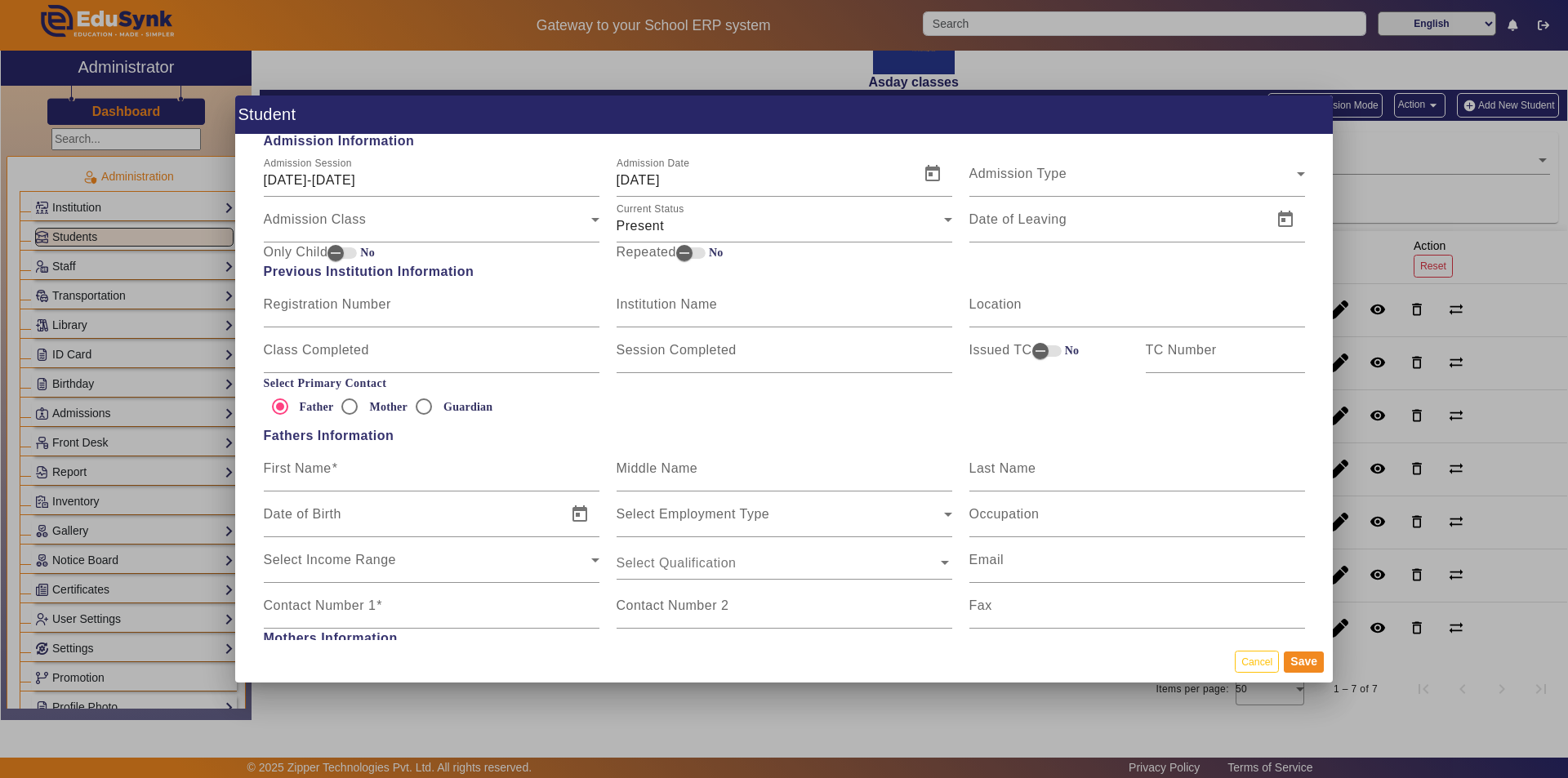
scroll to position [817, 0]
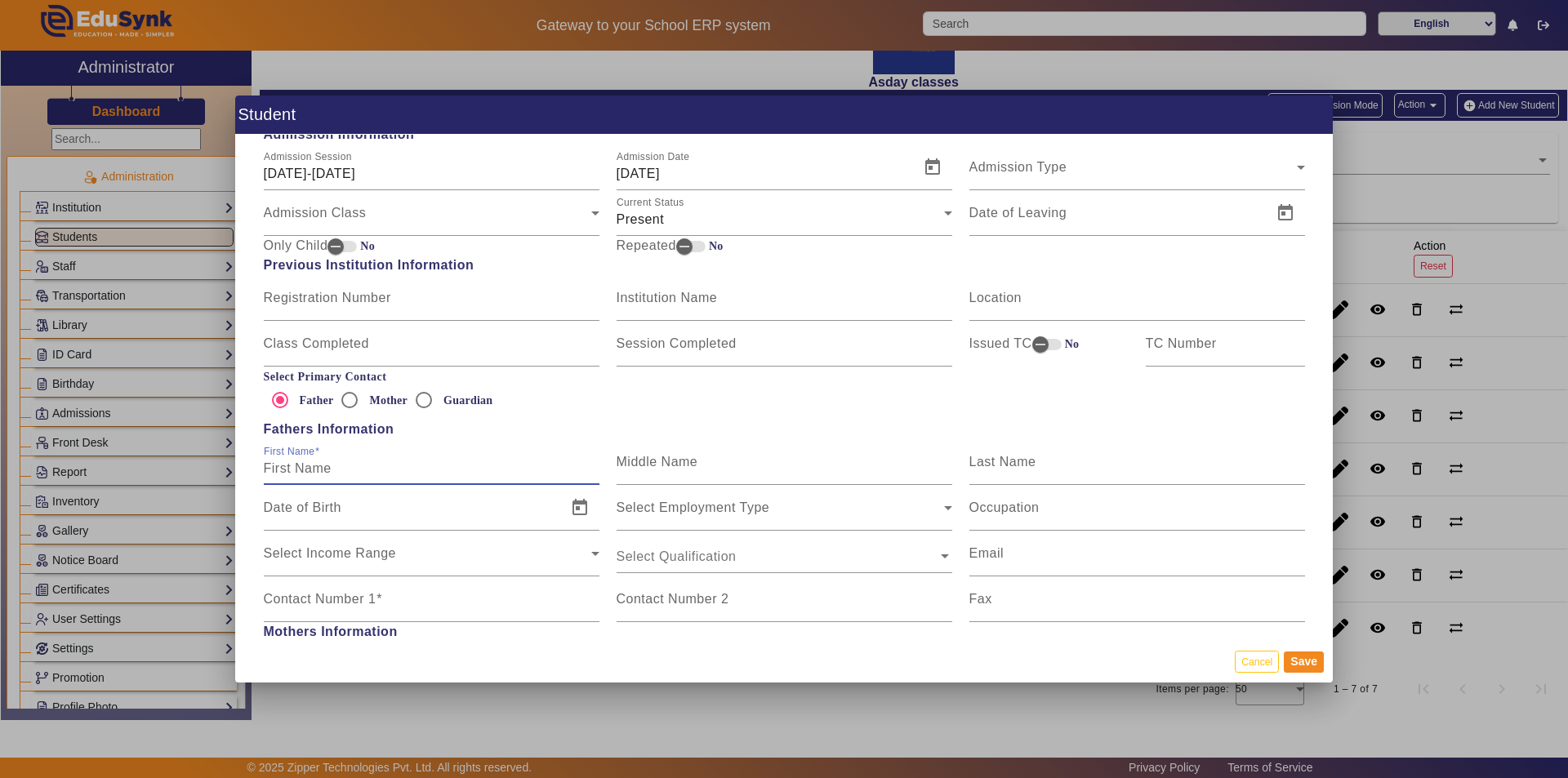
click at [343, 461] on input "First Name" at bounding box center [431, 468] width 335 height 19
click at [385, 470] on input "First Name" at bounding box center [431, 468] width 335 height 19
click at [393, 470] on input "First Name" at bounding box center [431, 468] width 335 height 19
type input "Manan"
click at [350, 596] on mat-label "Contact Number 1" at bounding box center [320, 599] width 113 height 14
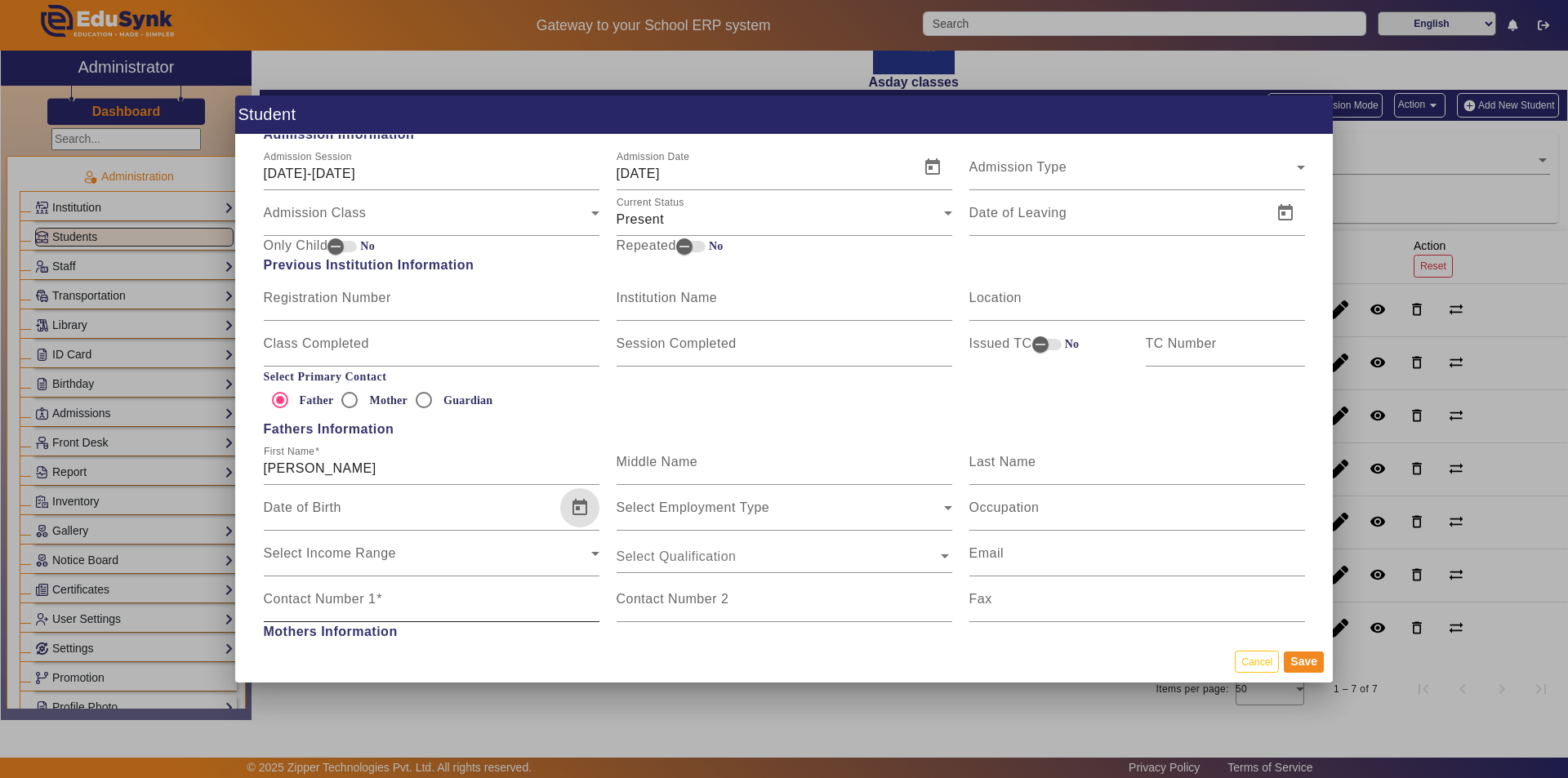
click at [350, 596] on input "Contact Number 1" at bounding box center [431, 605] width 335 height 19
paste input "8888330873"
type input "8888330873"
click at [492, 662] on mat-dialog-actions "Cancel Save" at bounding box center [784, 661] width 1097 height 43
click at [1313, 660] on button "Save" at bounding box center [1304, 661] width 40 height 21
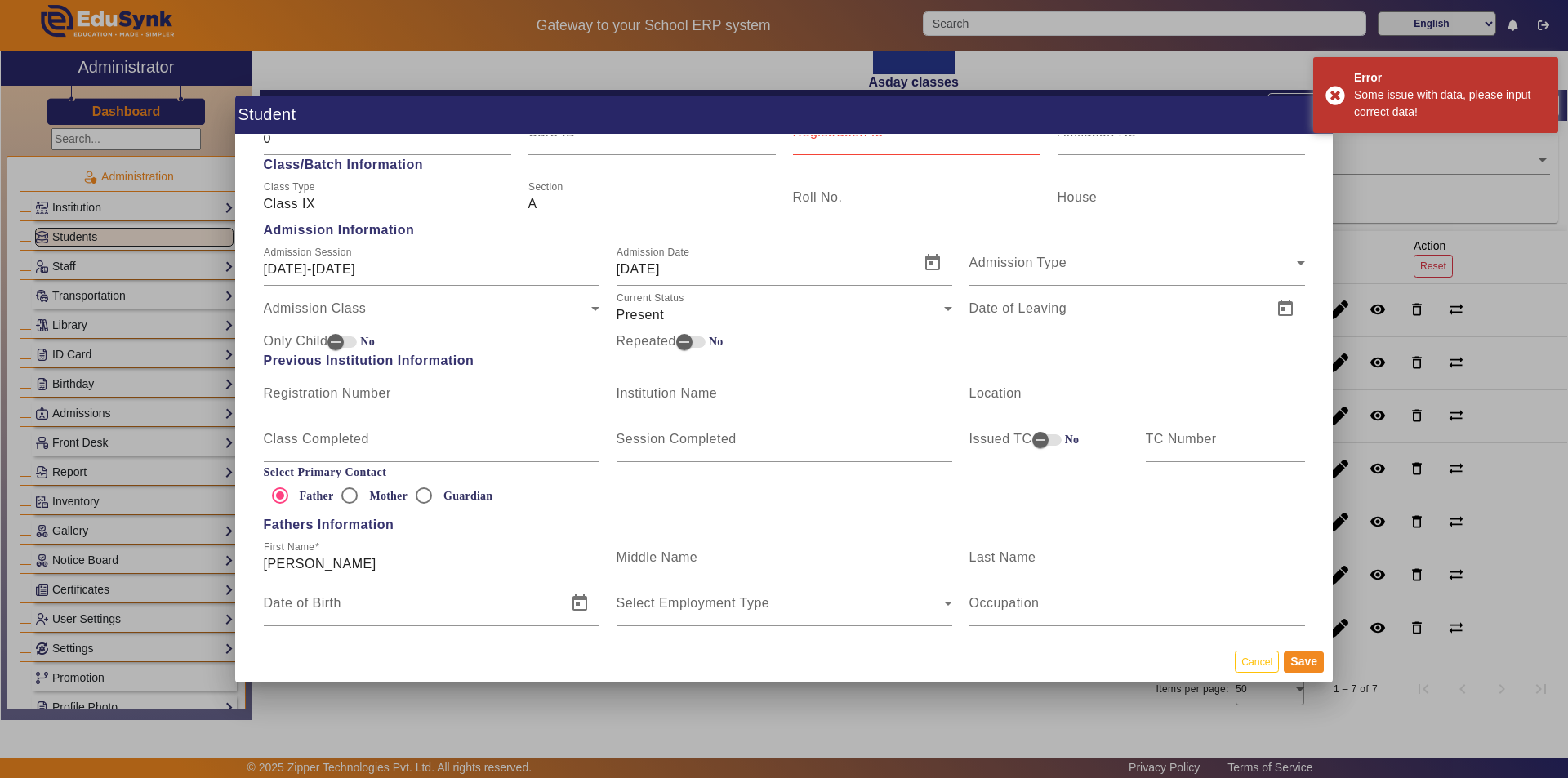
scroll to position [408, 0]
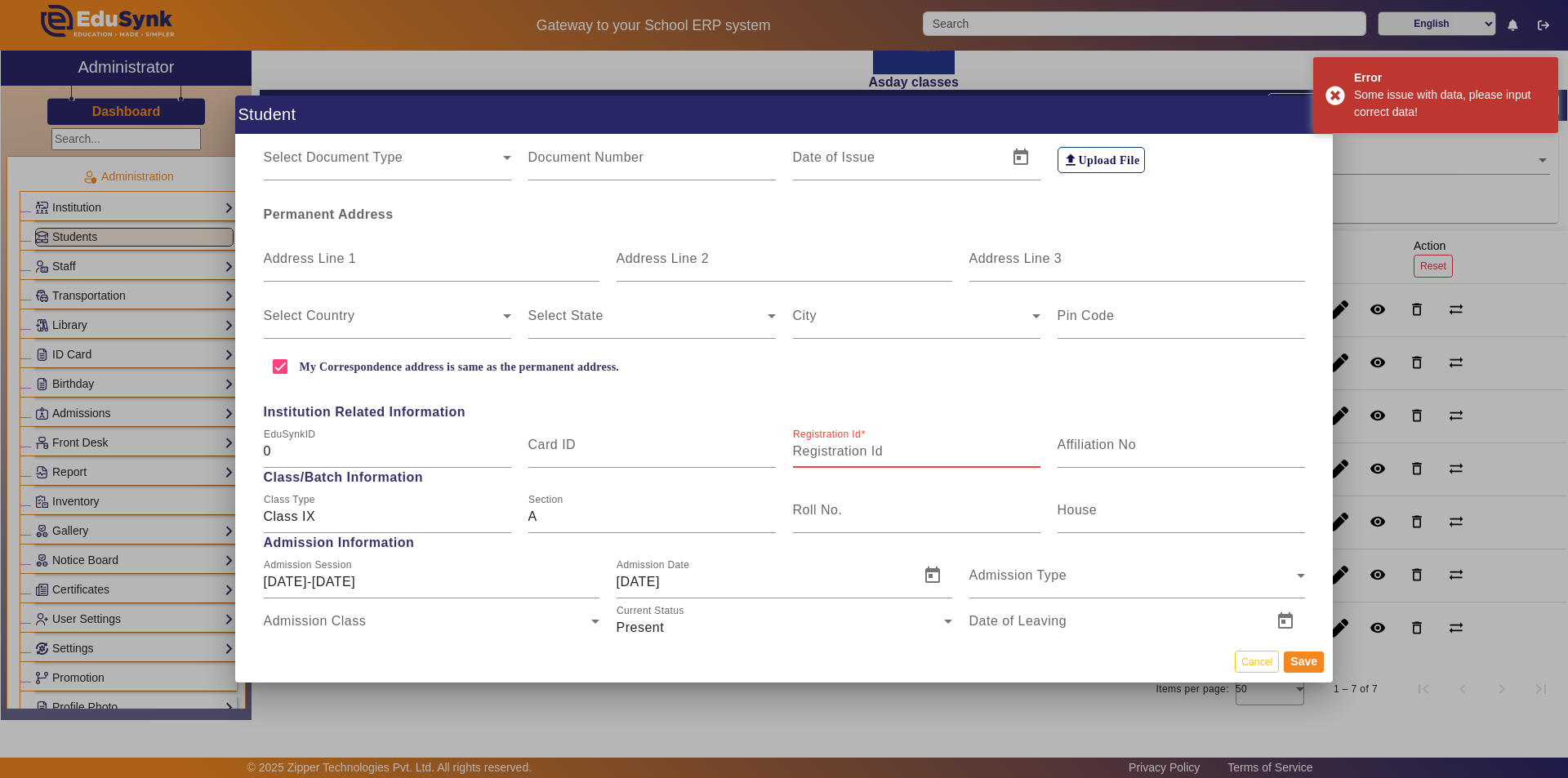
click at [892, 454] on input "Registration Id" at bounding box center [917, 451] width 247 height 19
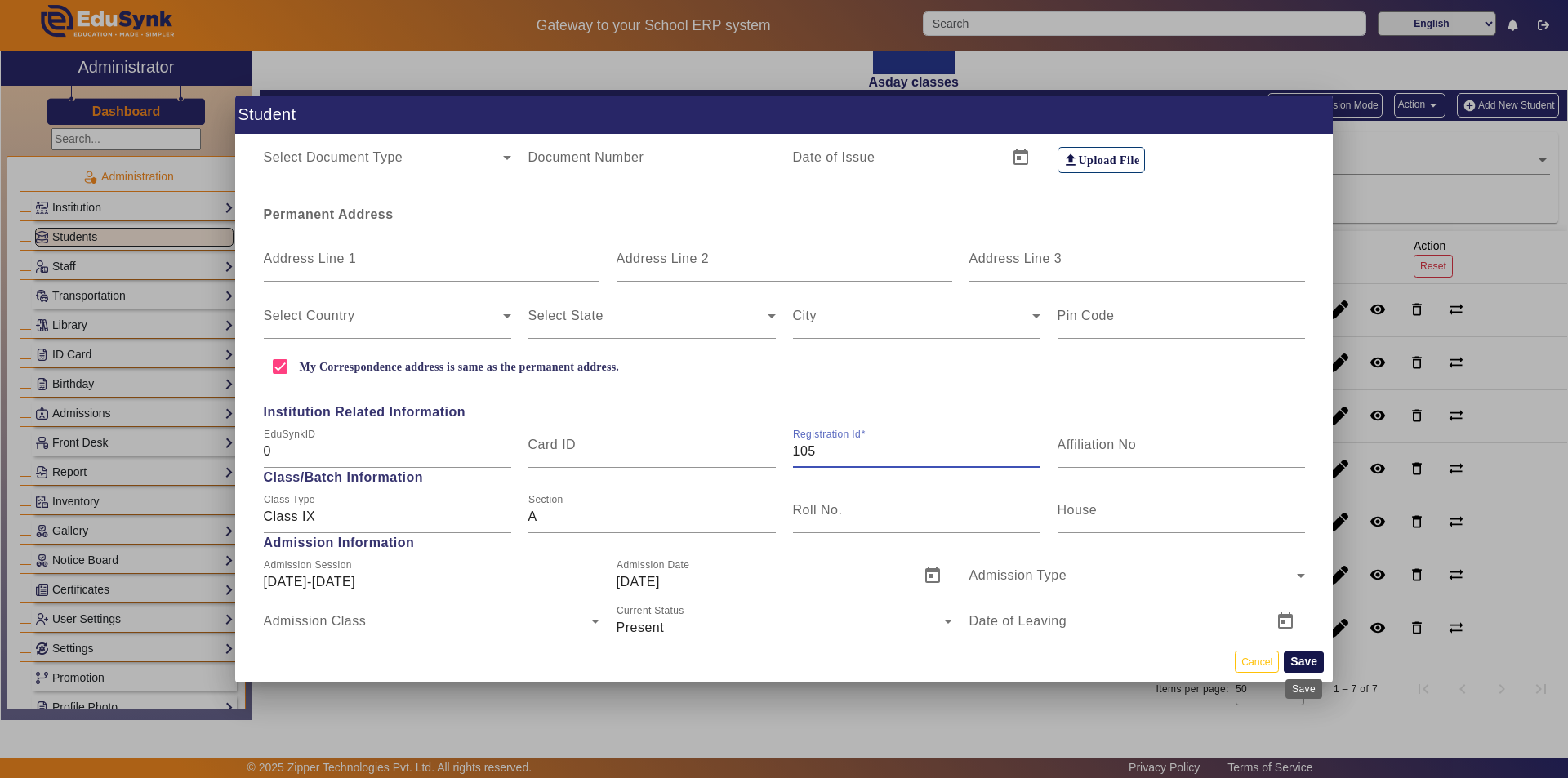
type input "105"
click at [1308, 665] on button "Save" at bounding box center [1304, 661] width 40 height 21
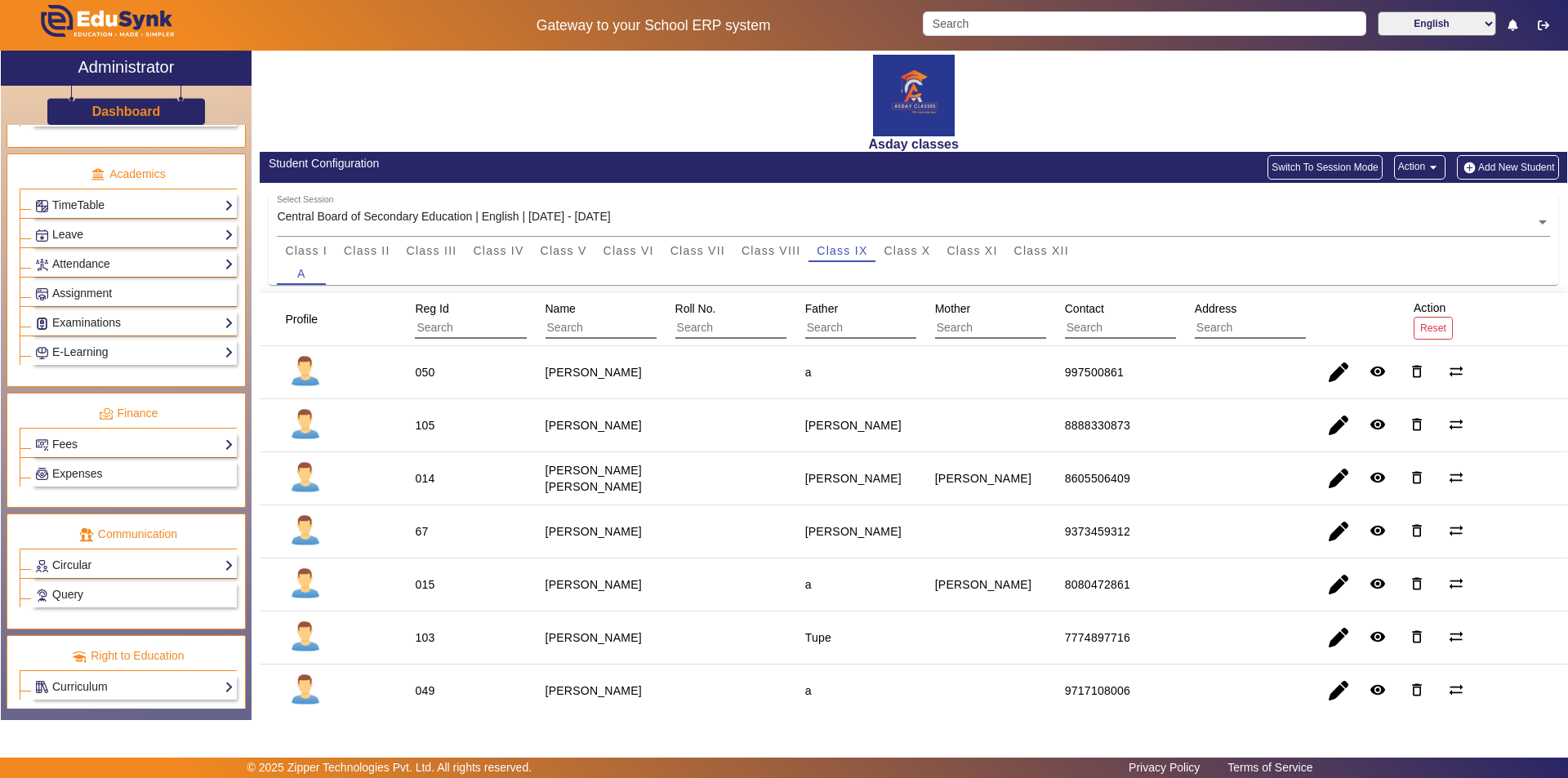
scroll to position [606, 0]
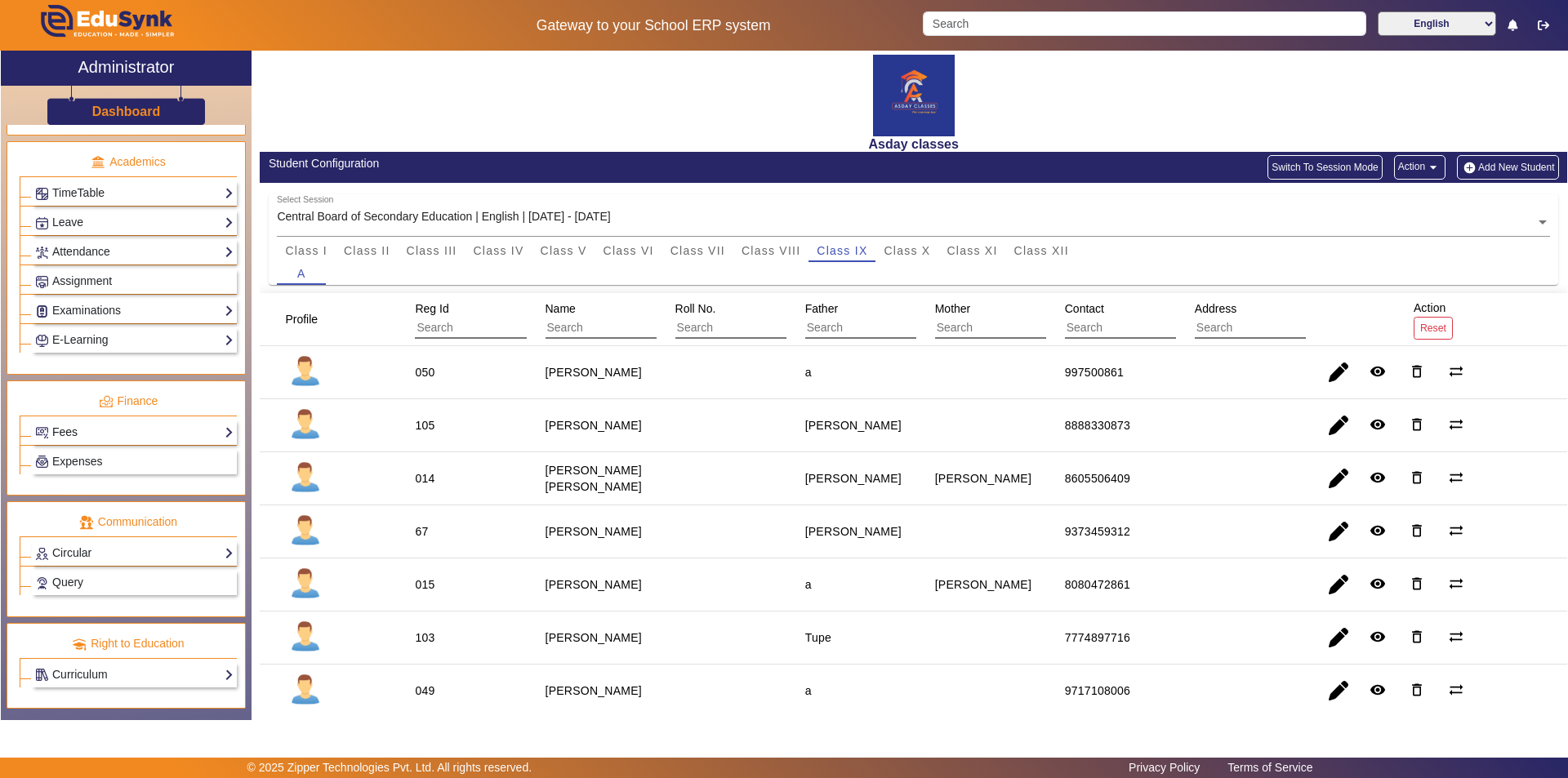
click at [176, 428] on link "Fees" at bounding box center [134, 432] width 198 height 18
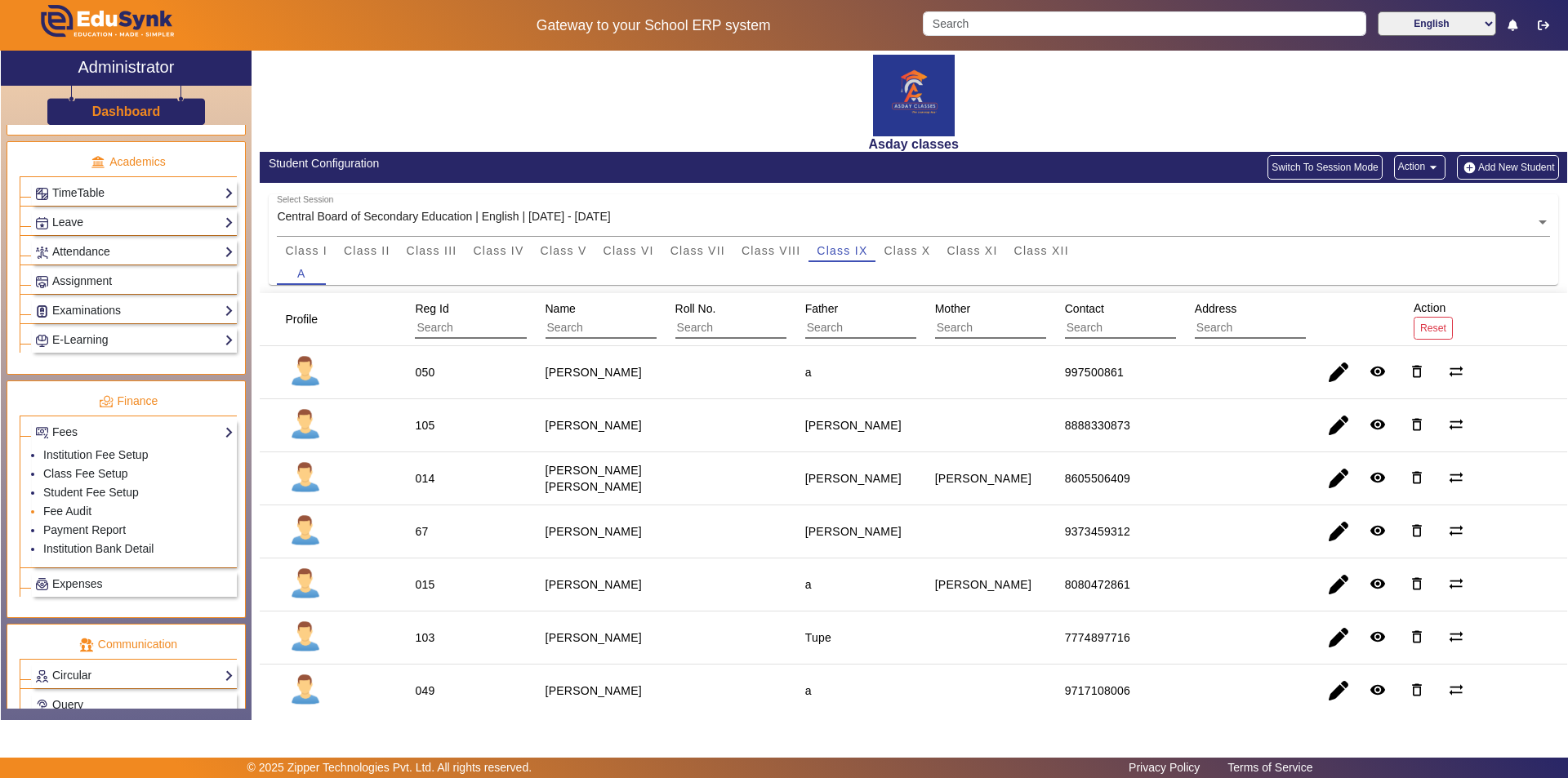
click at [156, 514] on li "Fee Audit" at bounding box center [139, 513] width 190 height 18
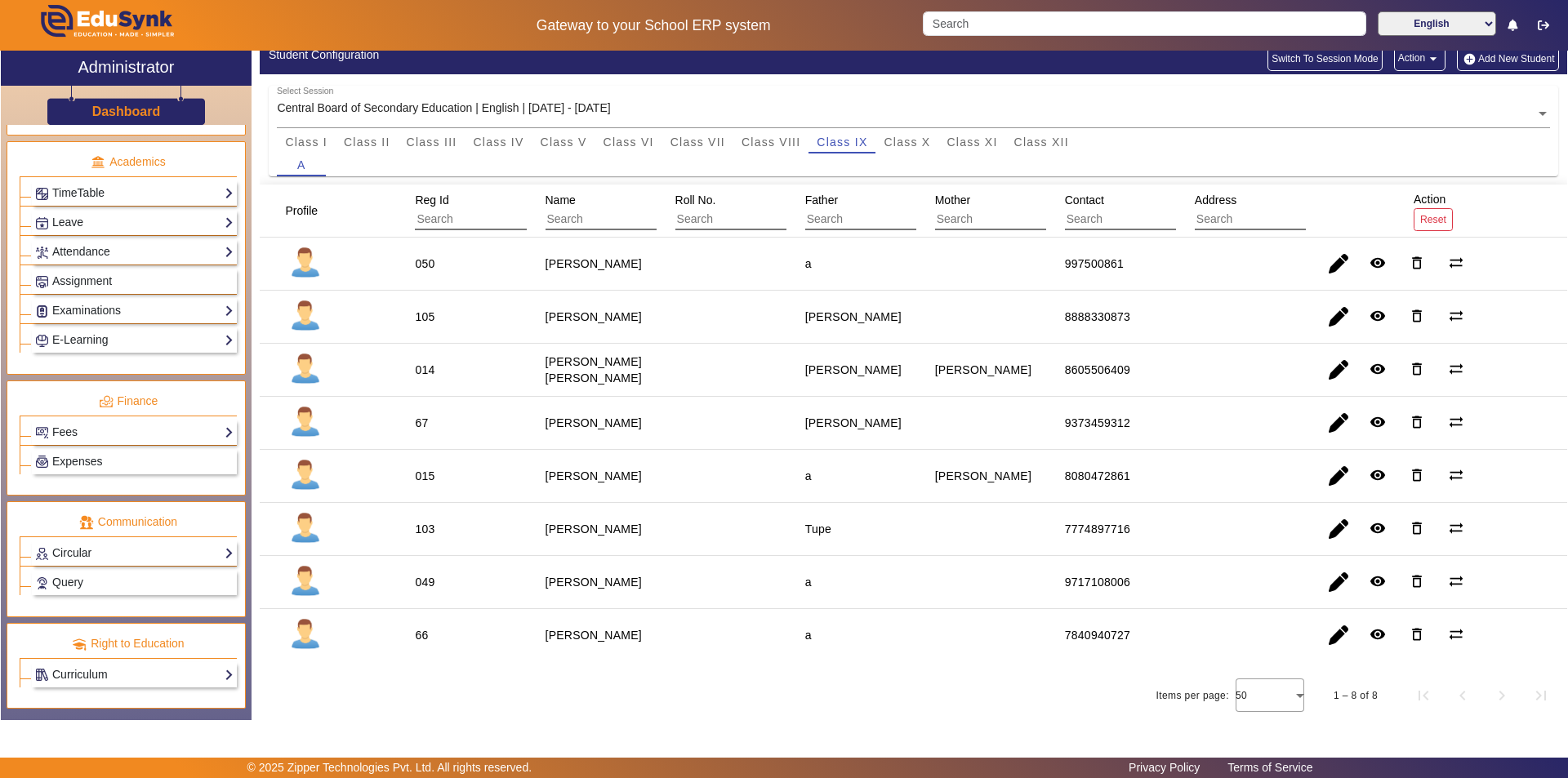
scroll to position [115, 0]
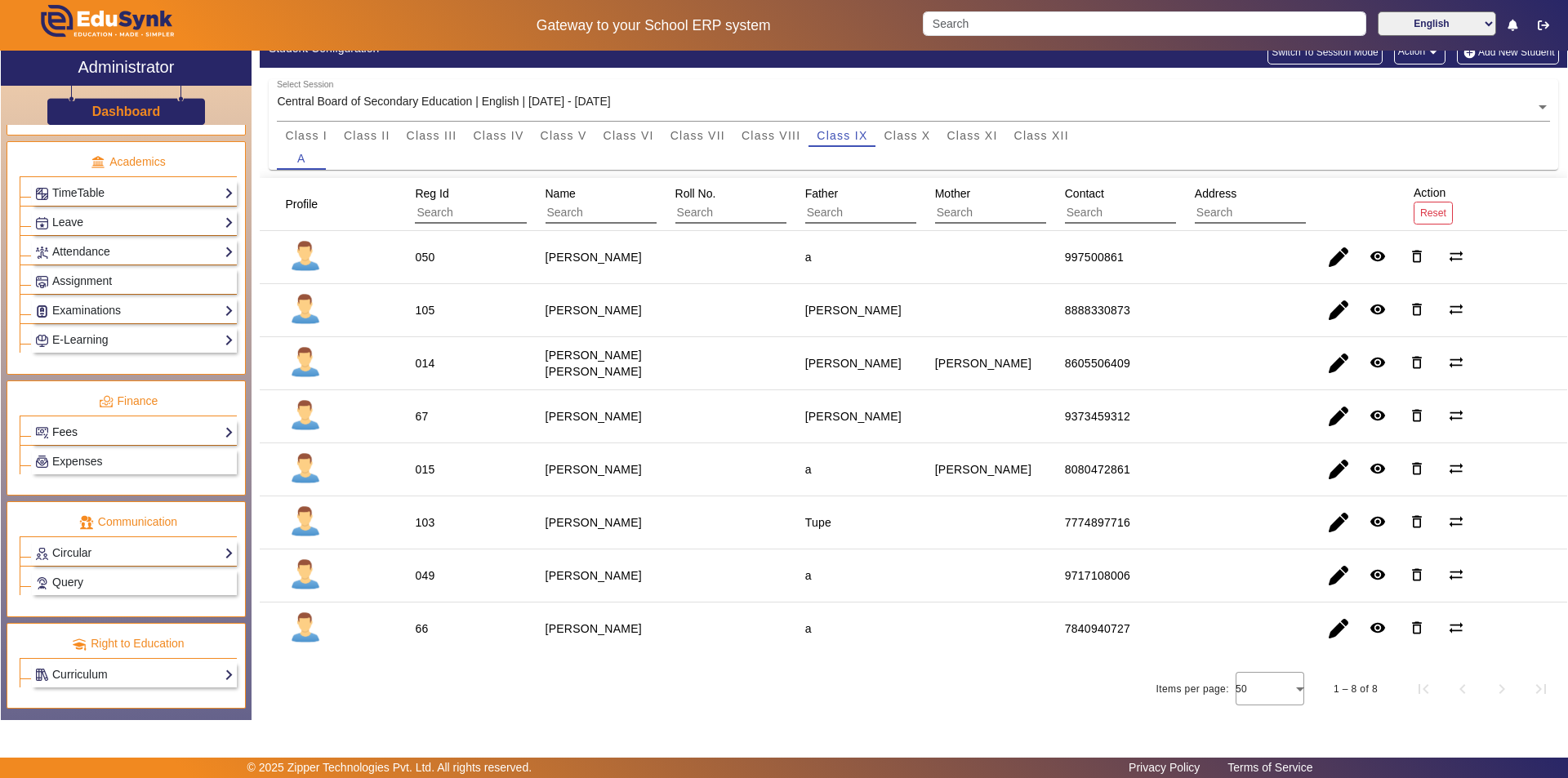
click at [174, 431] on link "Fees" at bounding box center [134, 432] width 198 height 18
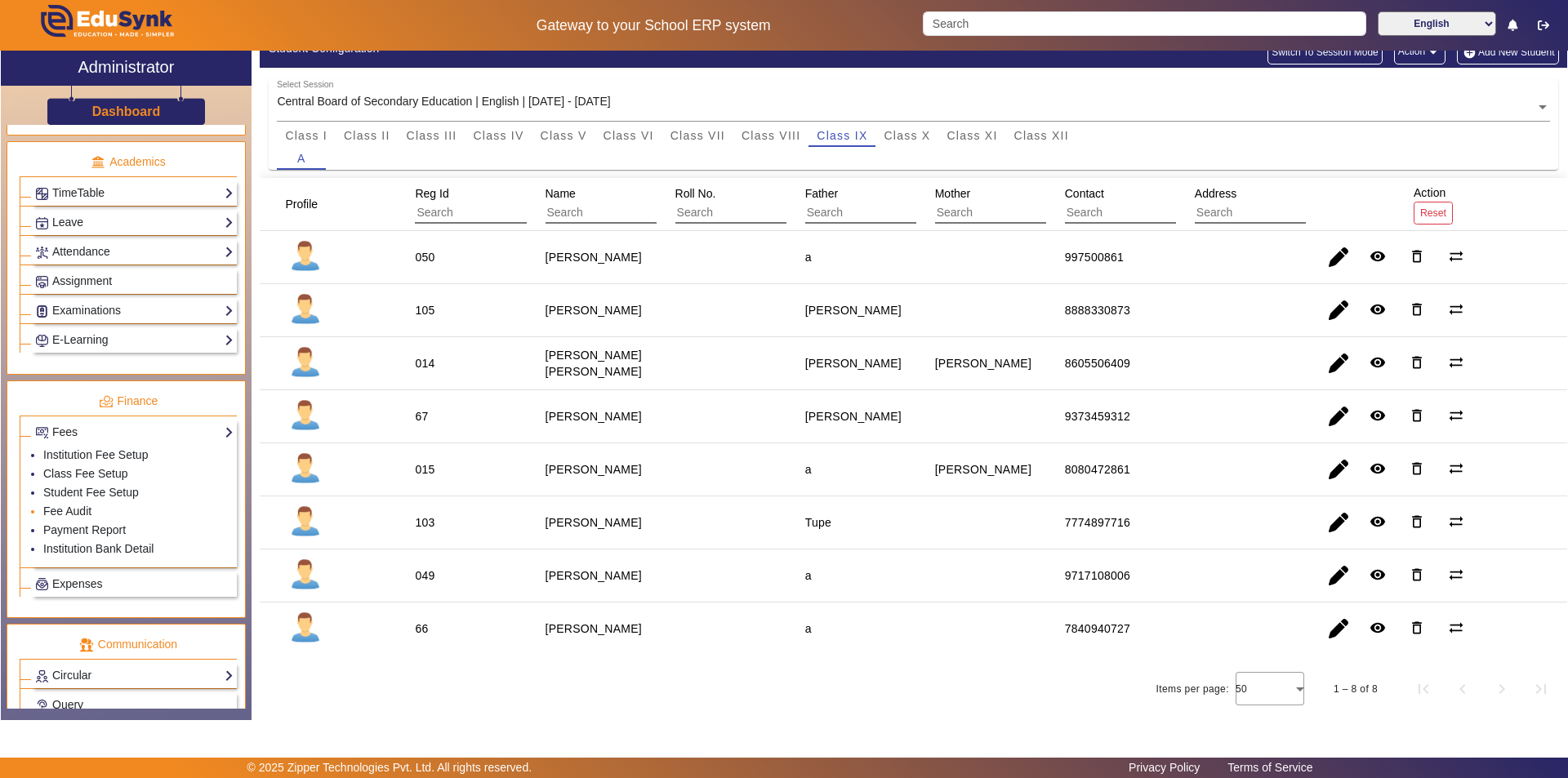
click at [99, 511] on li "Fee Audit" at bounding box center [139, 513] width 190 height 18
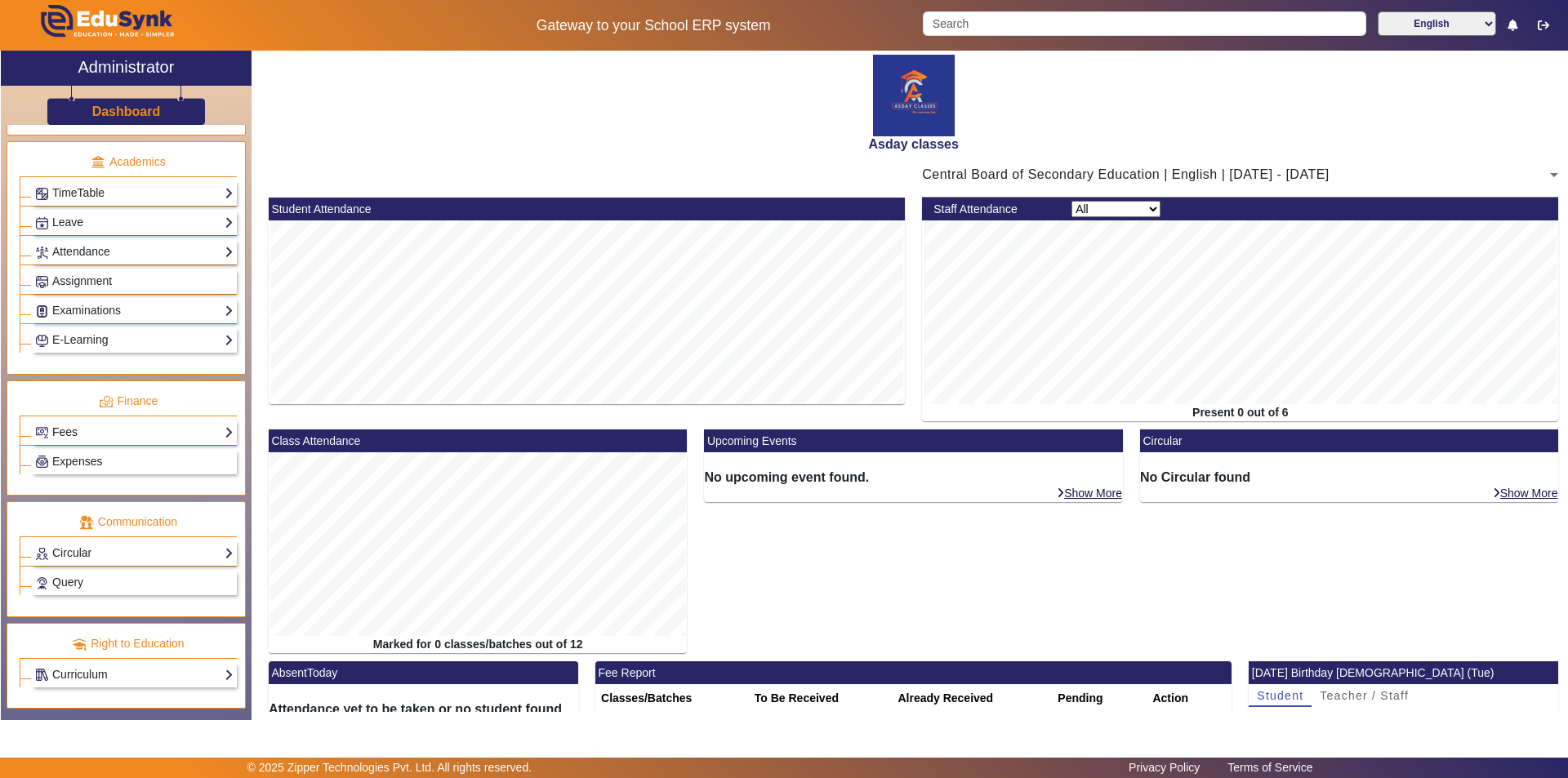
click at [91, 435] on link "Fees" at bounding box center [134, 432] width 198 height 18
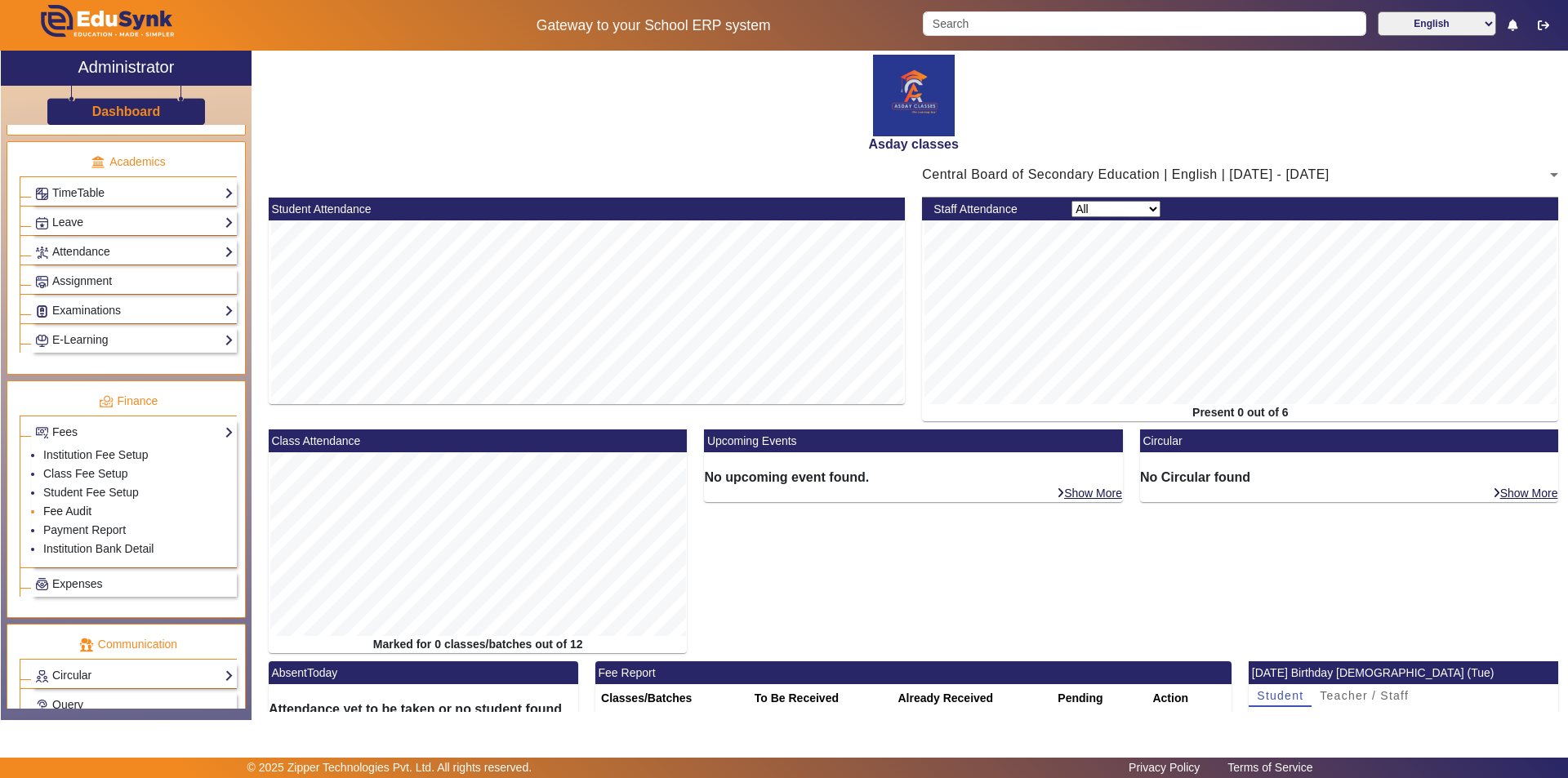
click at [62, 511] on link "Fee Audit" at bounding box center [67, 512] width 48 height 13
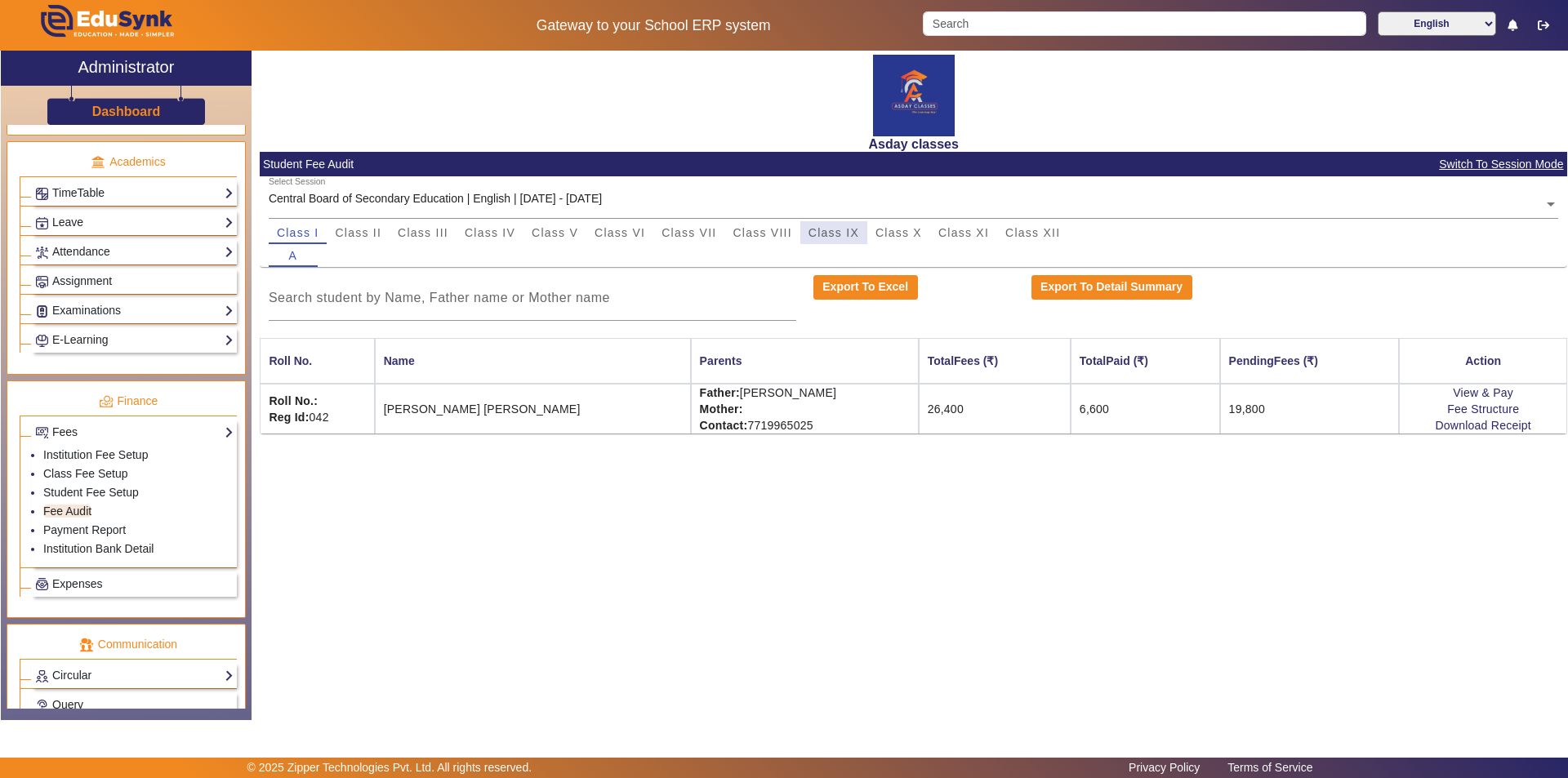
click at [845, 235] on span "Class IX" at bounding box center [834, 233] width 50 height 12
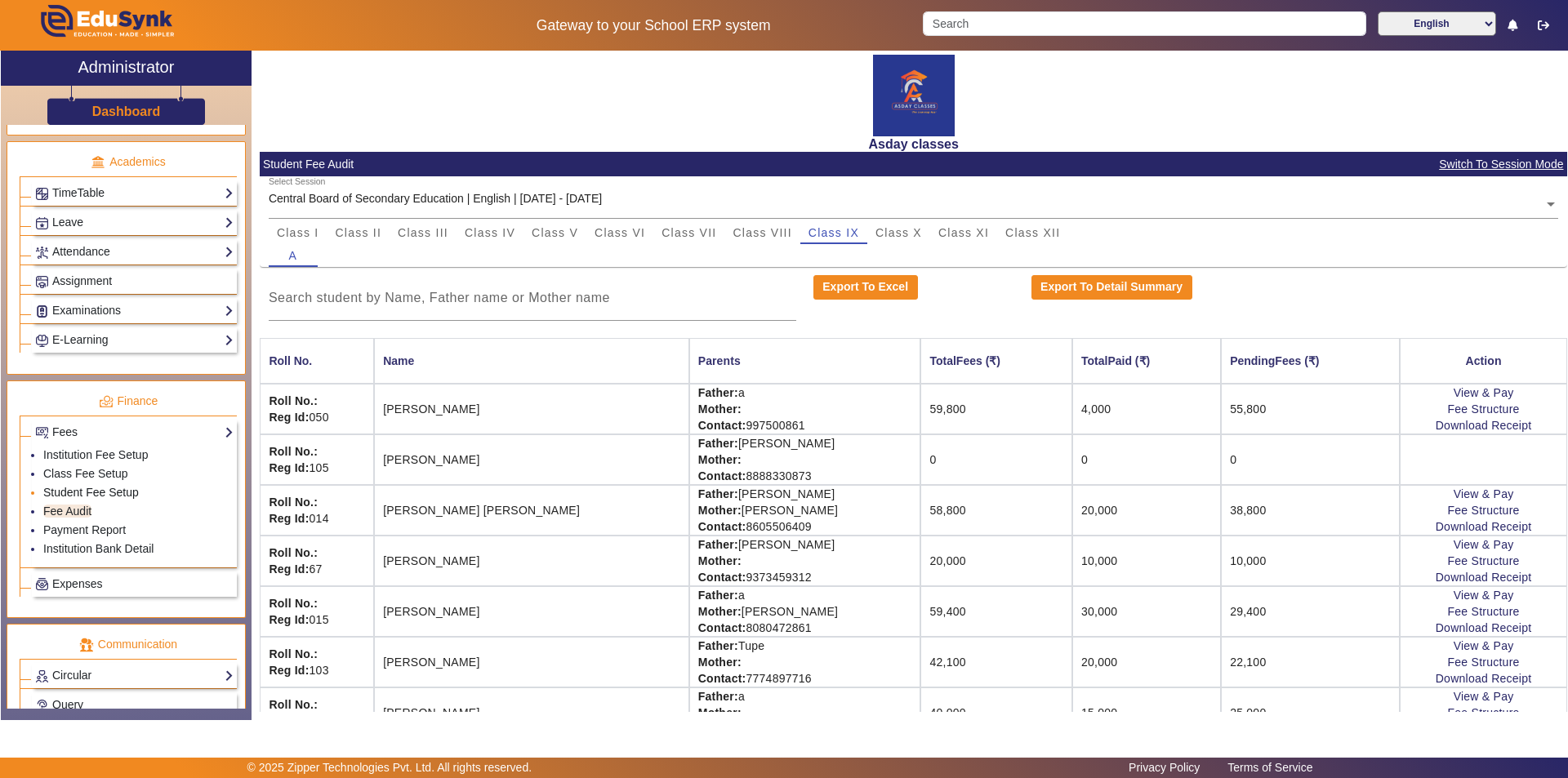
click at [122, 496] on link "Student Fee Setup" at bounding box center [92, 492] width 96 height 13
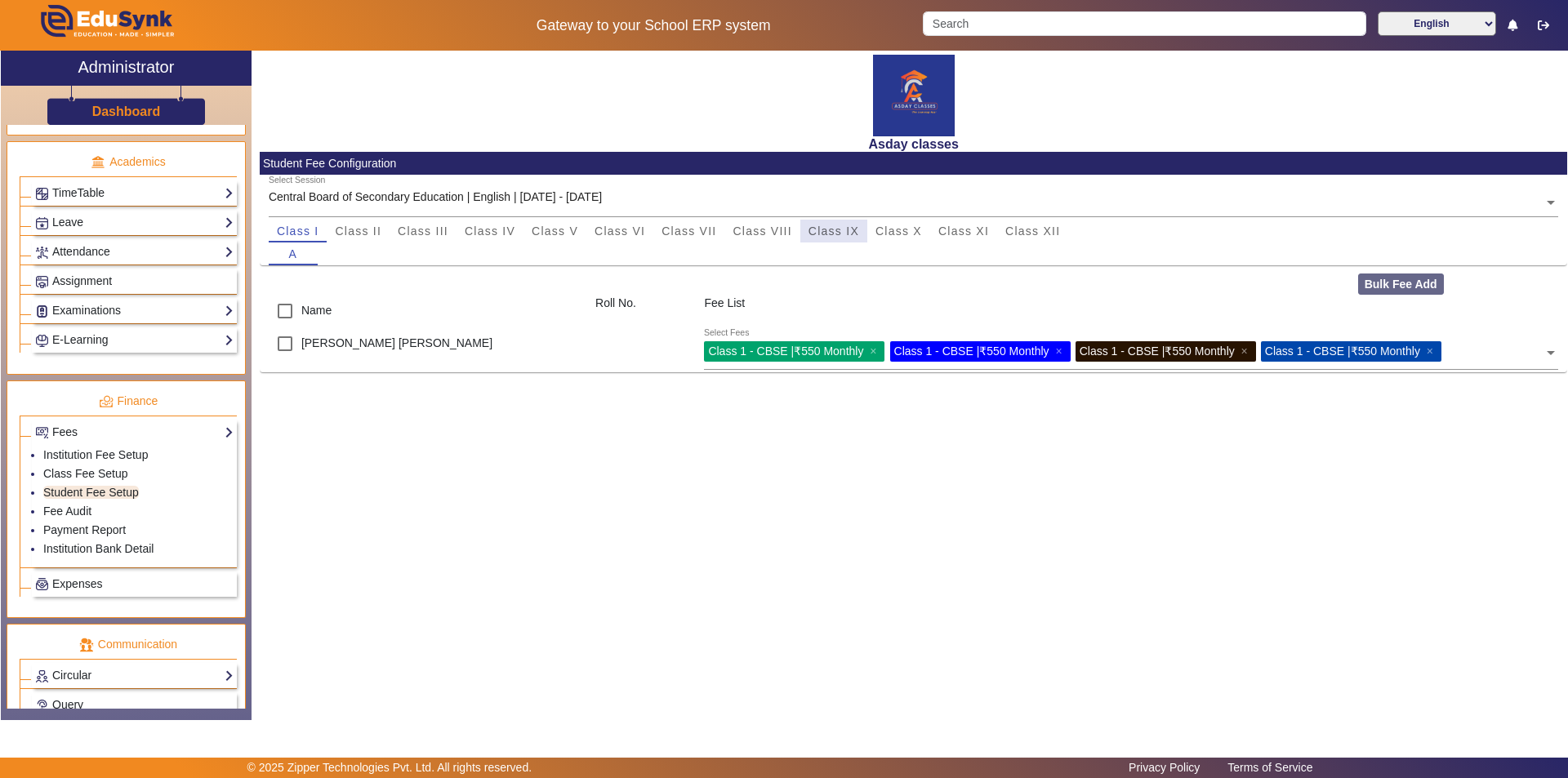
click at [841, 231] on span "Class IX" at bounding box center [834, 231] width 50 height 12
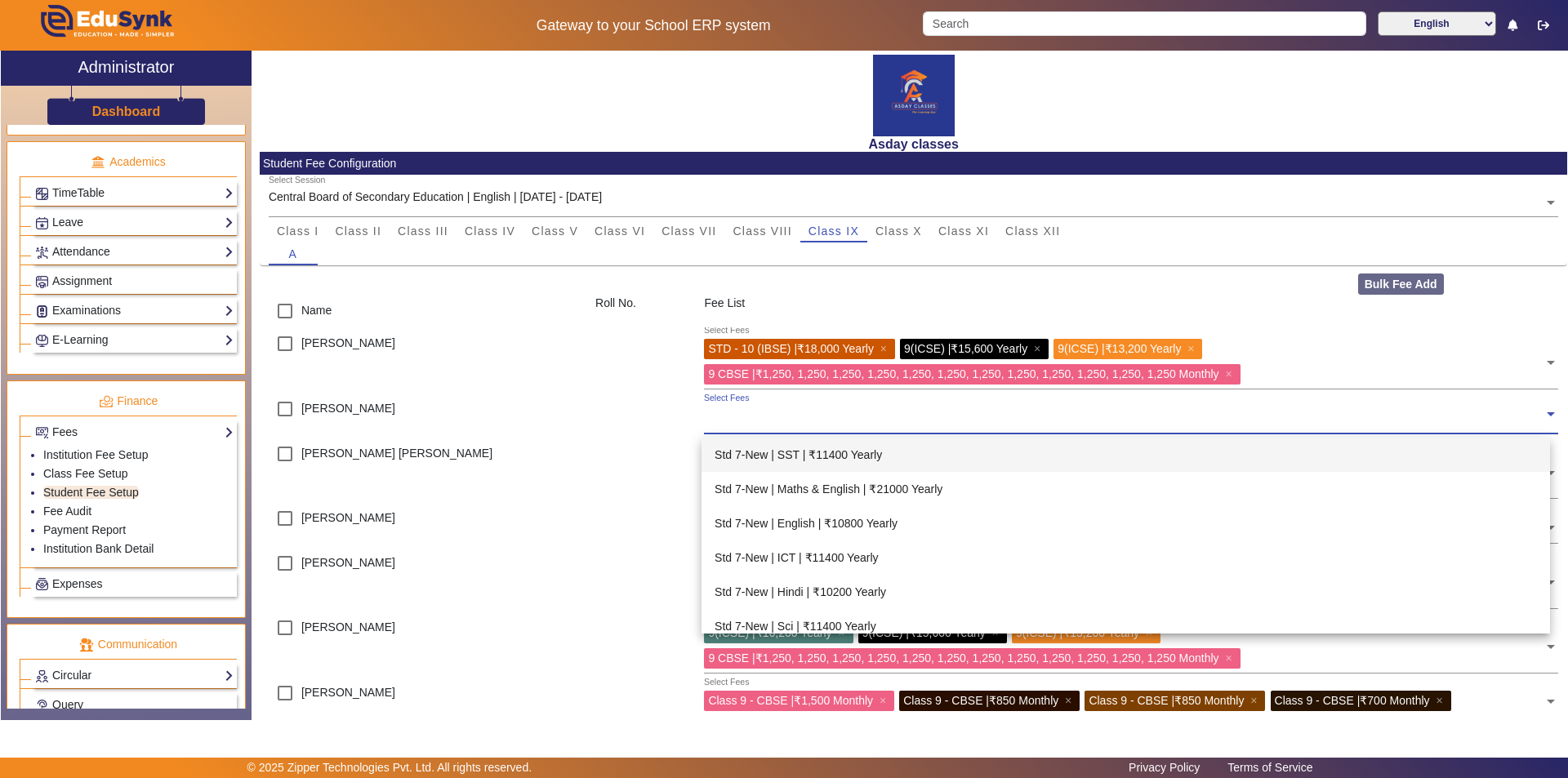
click at [729, 410] on input "text" at bounding box center [1123, 414] width 839 height 15
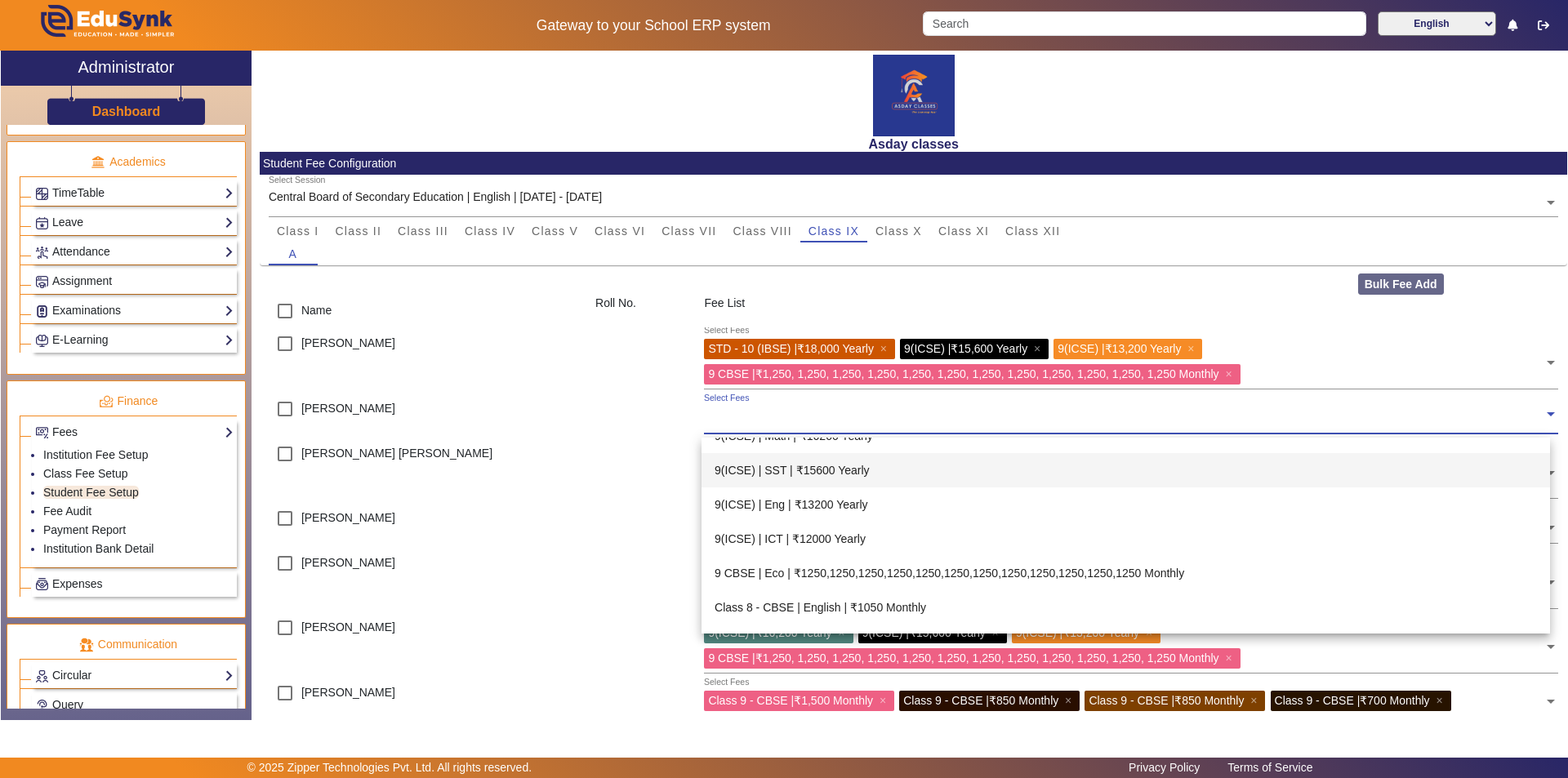
scroll to position [833, 0]
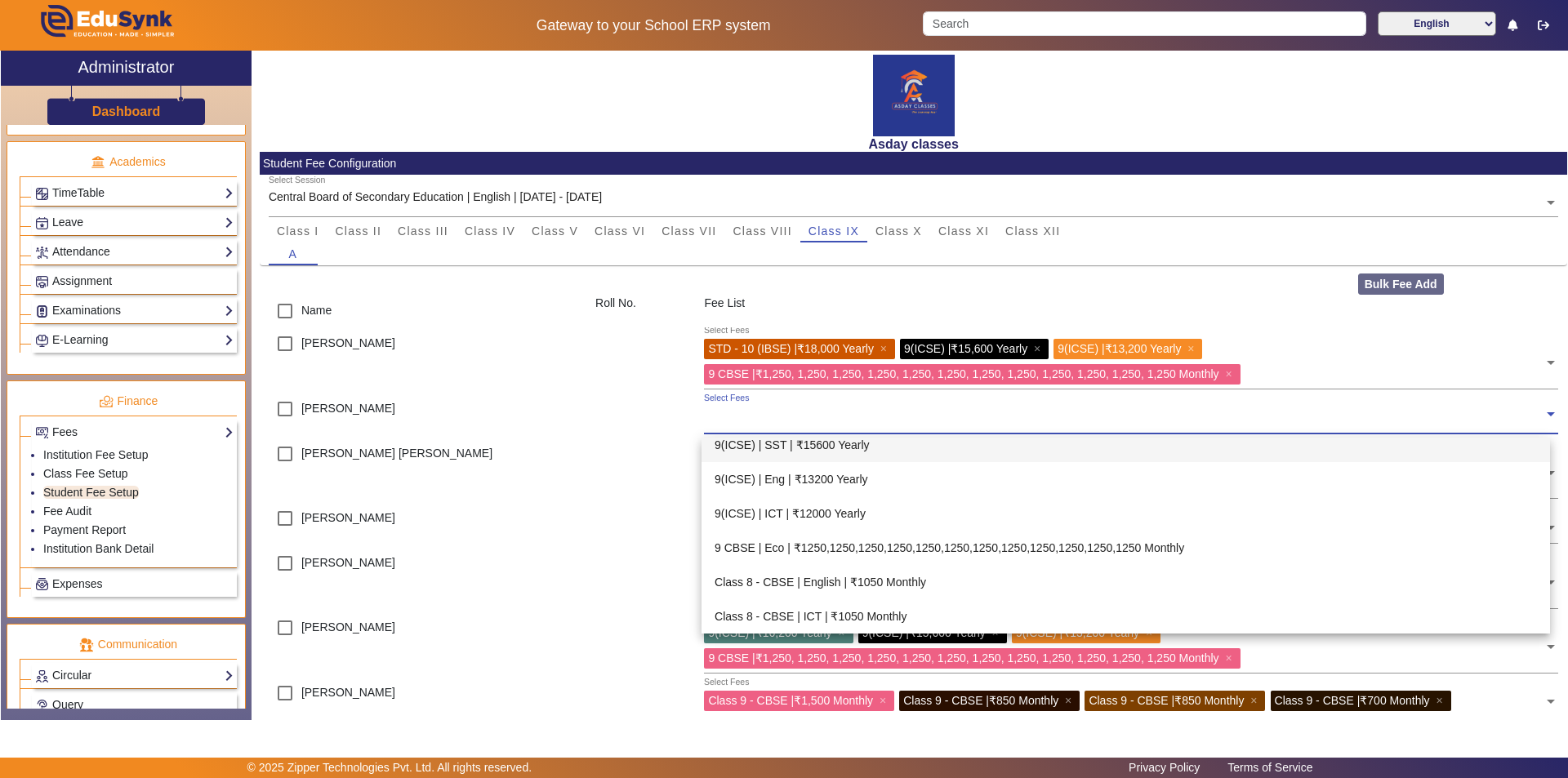
click at [829, 449] on div "9(ICSE) | SST | ₹15600 Yearly" at bounding box center [1126, 444] width 849 height 34
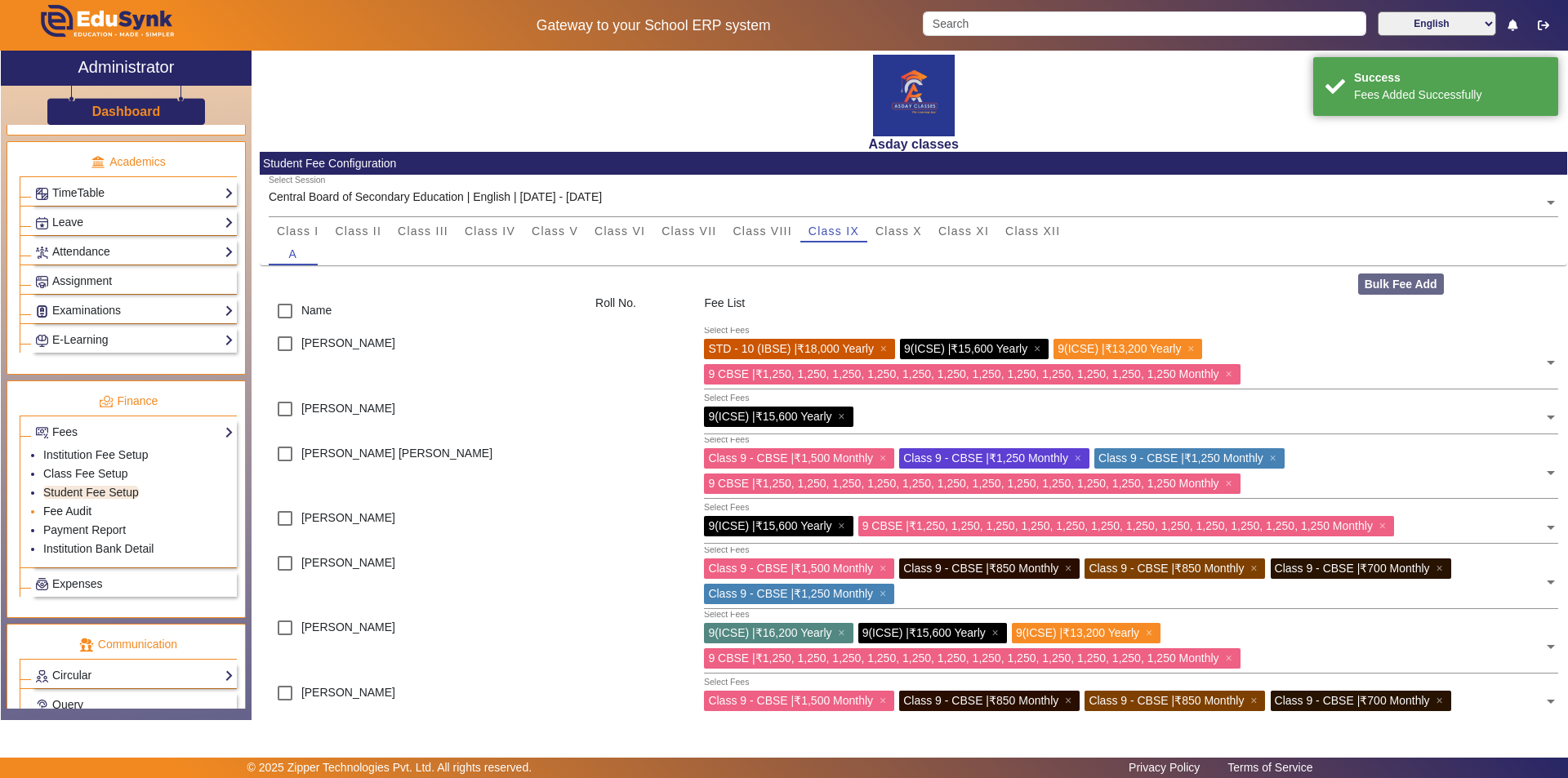
click at [80, 507] on link "Fee Audit" at bounding box center [67, 512] width 48 height 13
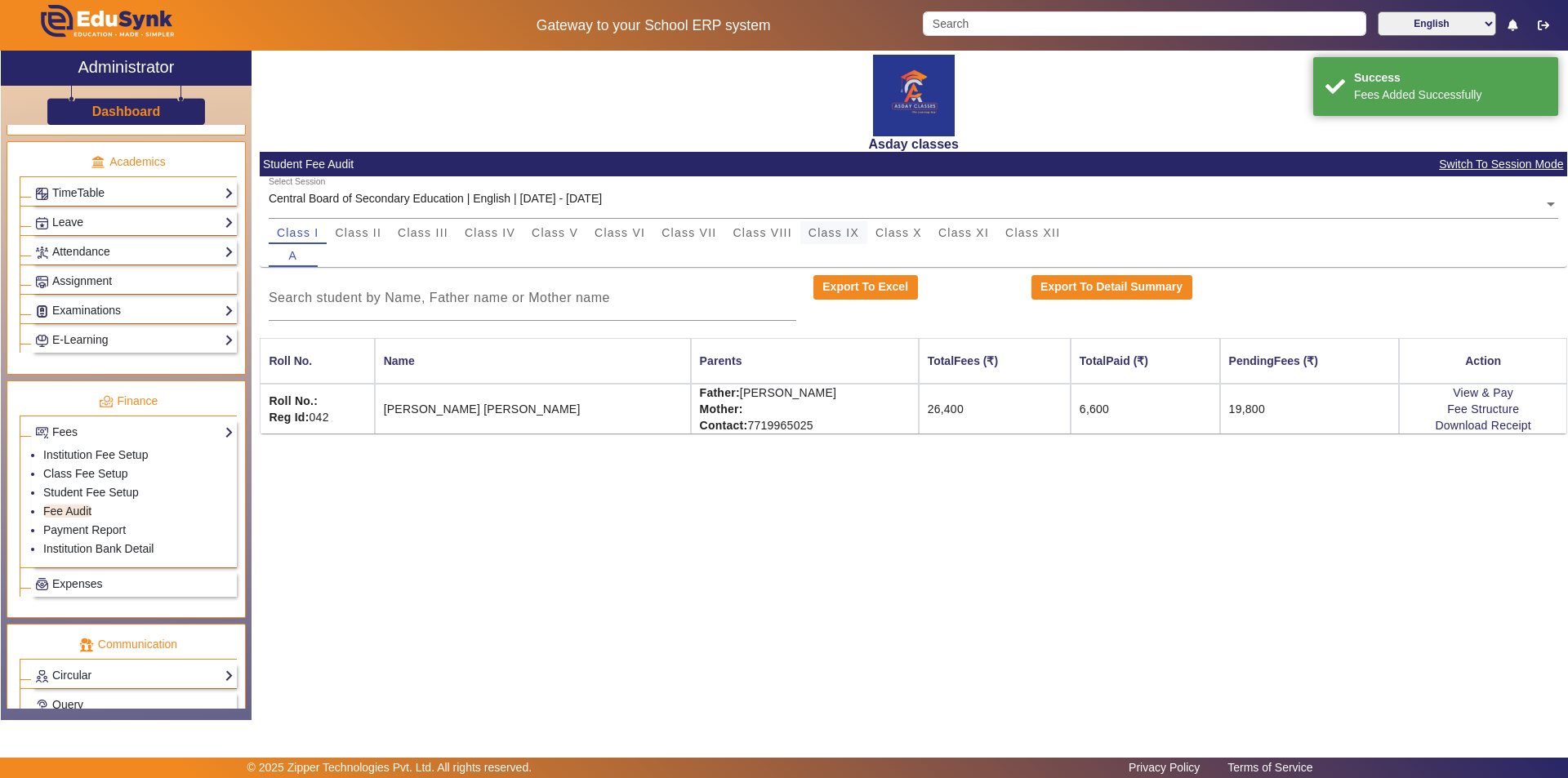
click at [855, 231] on span "Class IX" at bounding box center [834, 233] width 50 height 12
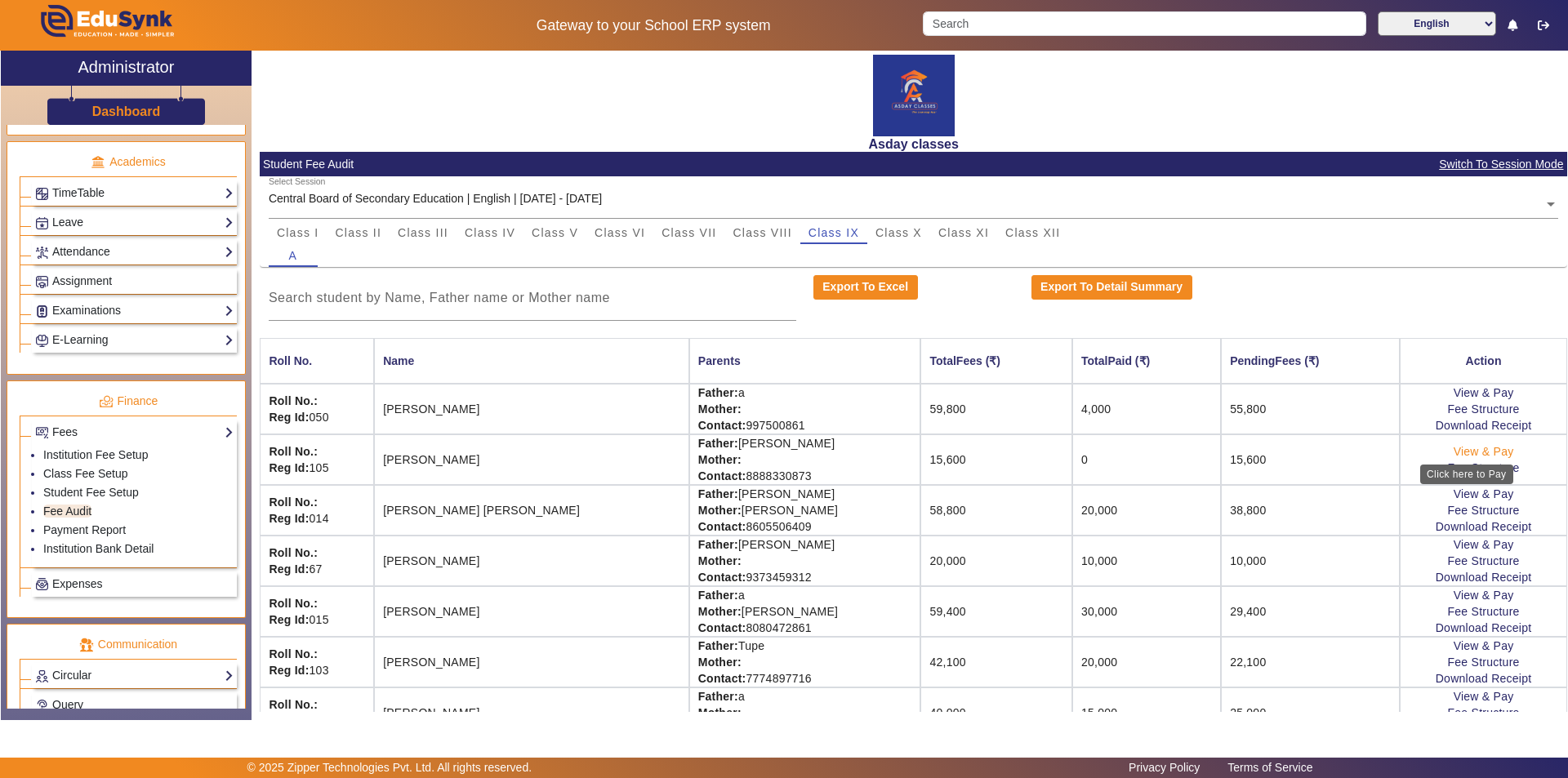
click at [1462, 453] on link "View & Pay" at bounding box center [1484, 452] width 61 height 13
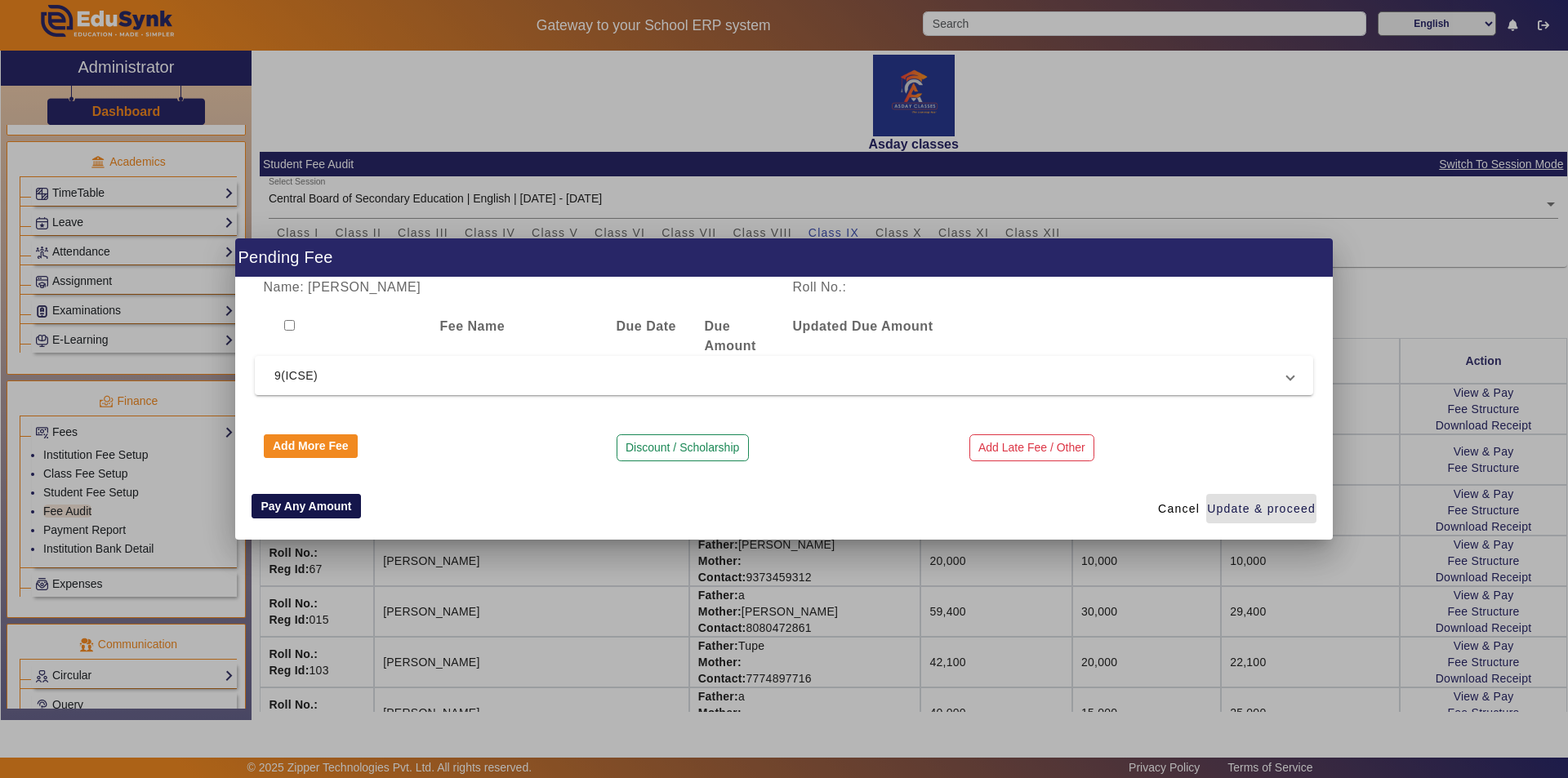
click at [302, 503] on button "Pay Any Amount" at bounding box center [306, 506] width 109 height 24
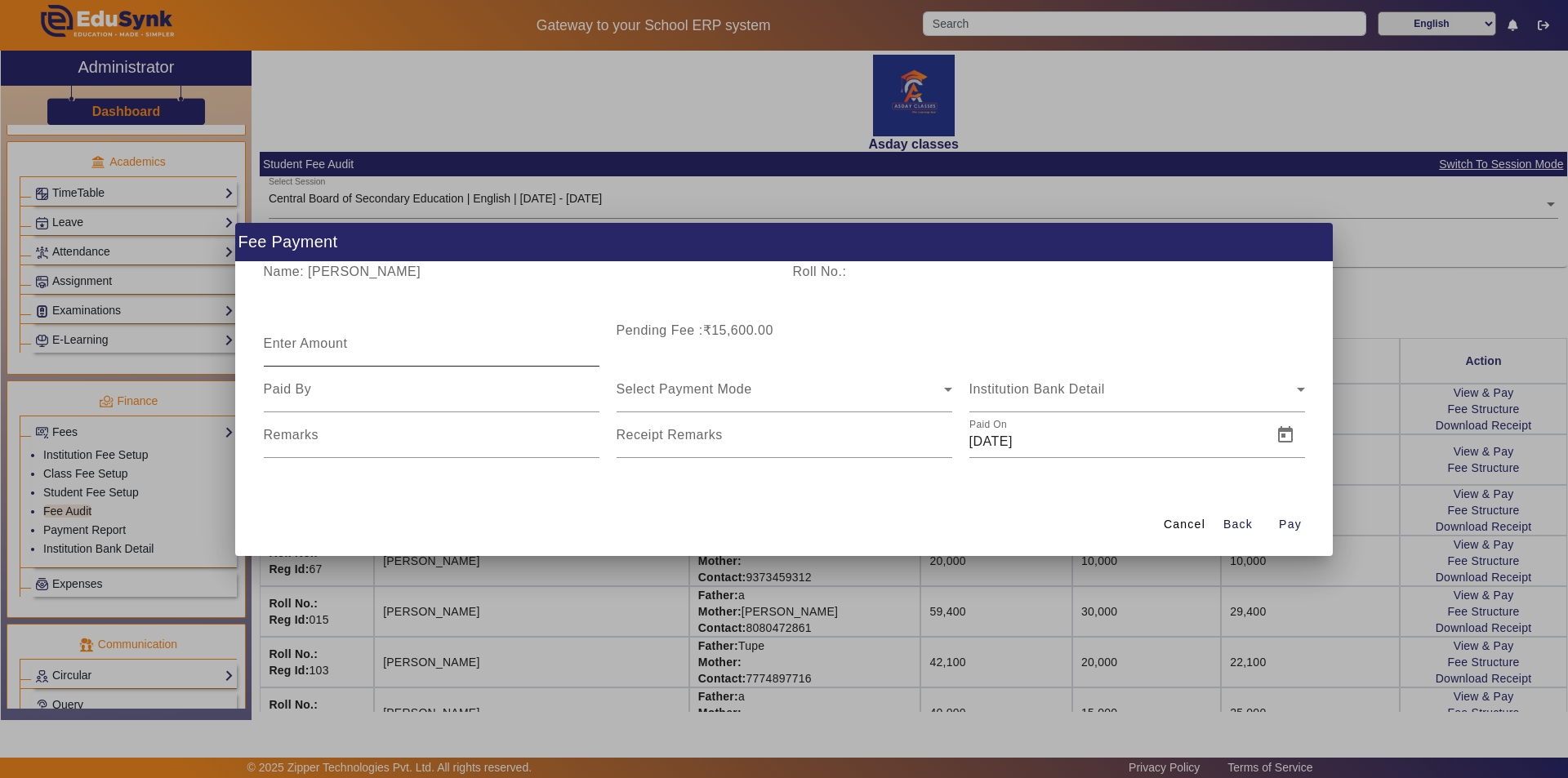
click at [344, 346] on mat-label "Enter Amount" at bounding box center [306, 343] width 84 height 14
click at [344, 346] on input "Enter Amount" at bounding box center [431, 350] width 335 height 19
type input "5400"
click at [318, 402] on div at bounding box center [431, 389] width 335 height 45
click at [314, 386] on input at bounding box center [431, 389] width 335 height 19
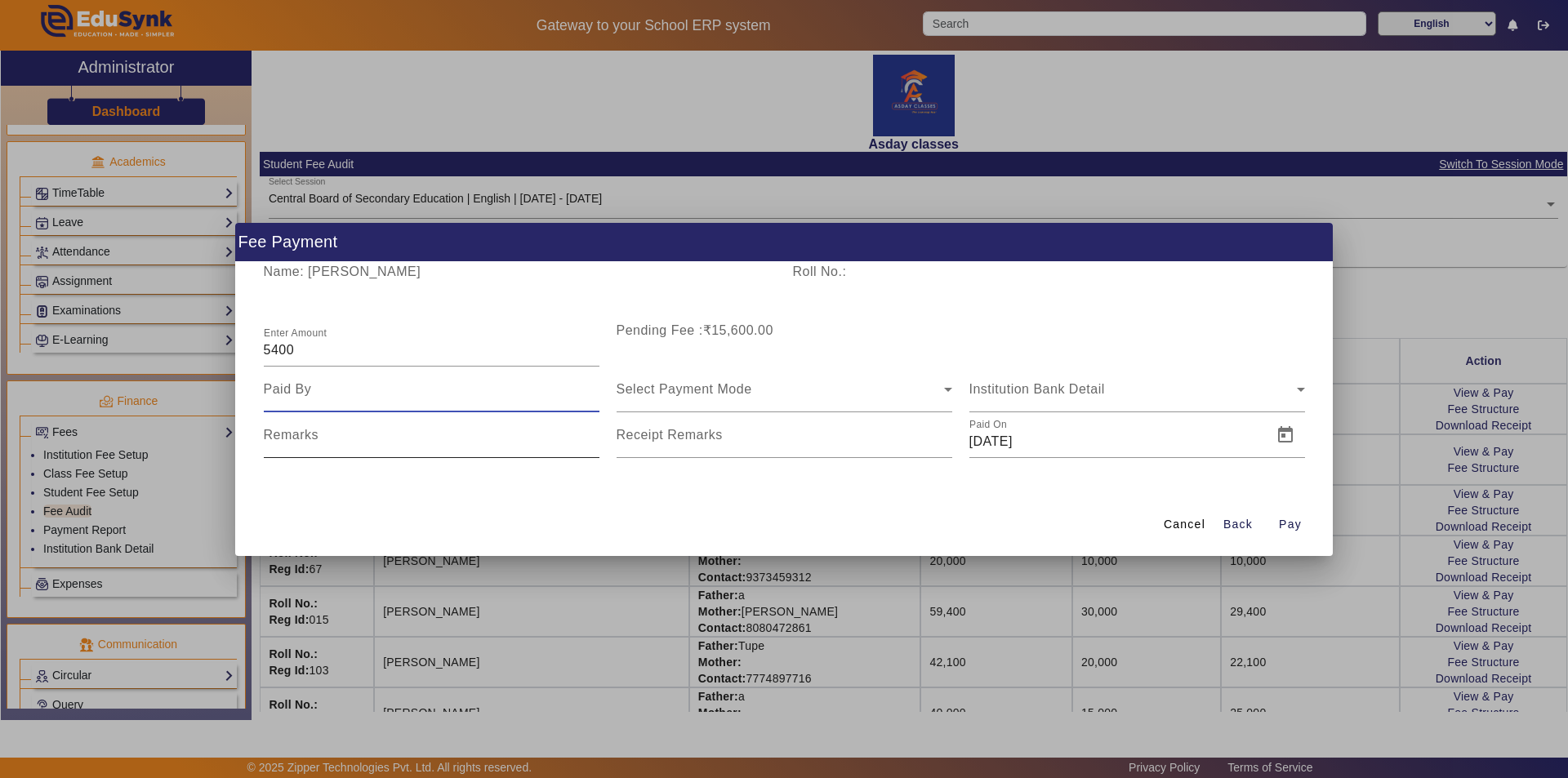
type input "Mother"
click at [631, 396] on div "Select Payment Mode" at bounding box center [781, 389] width 328 height 19
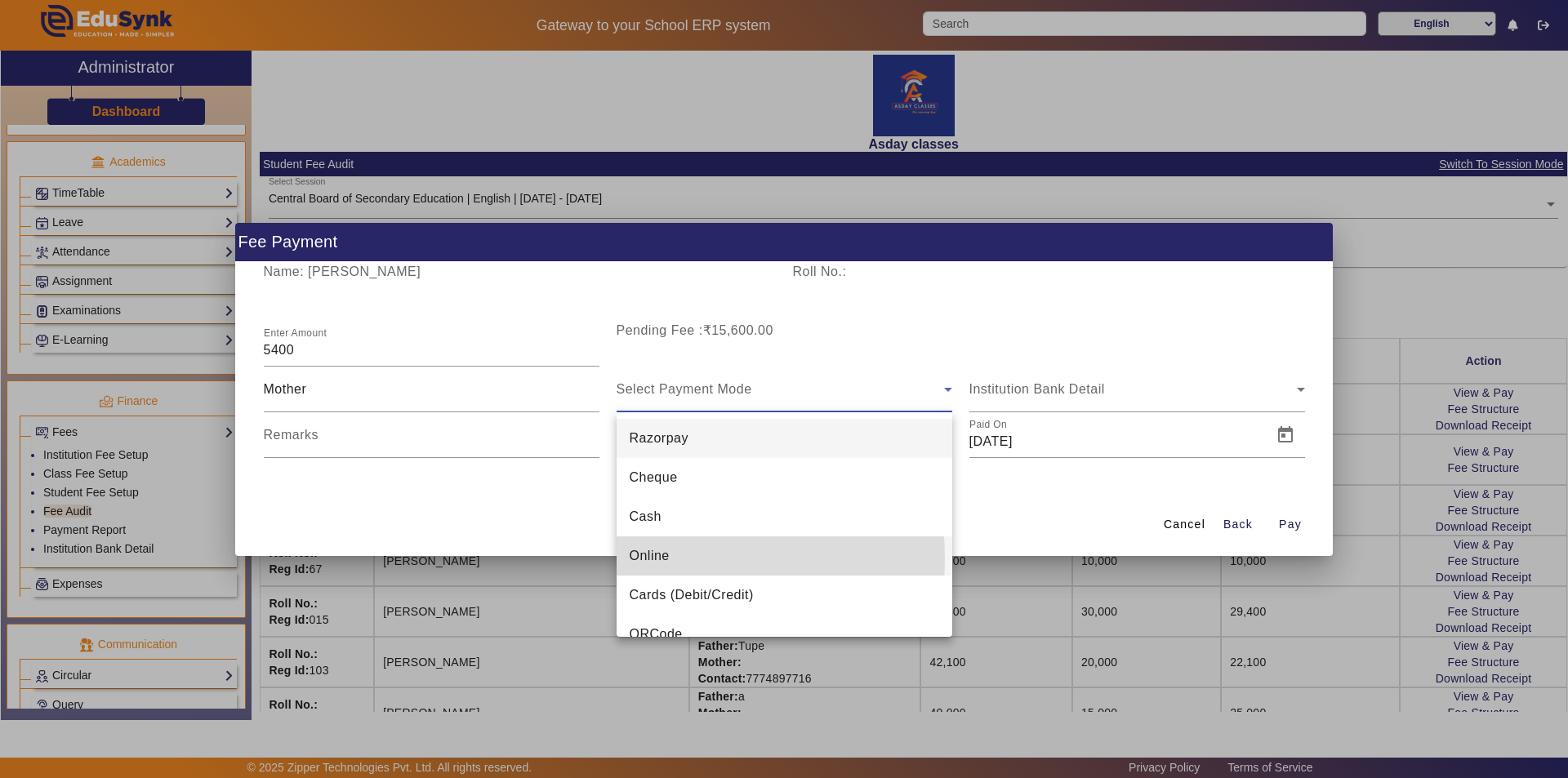
click at [647, 559] on span "Online" at bounding box center [650, 555] width 40 height 19
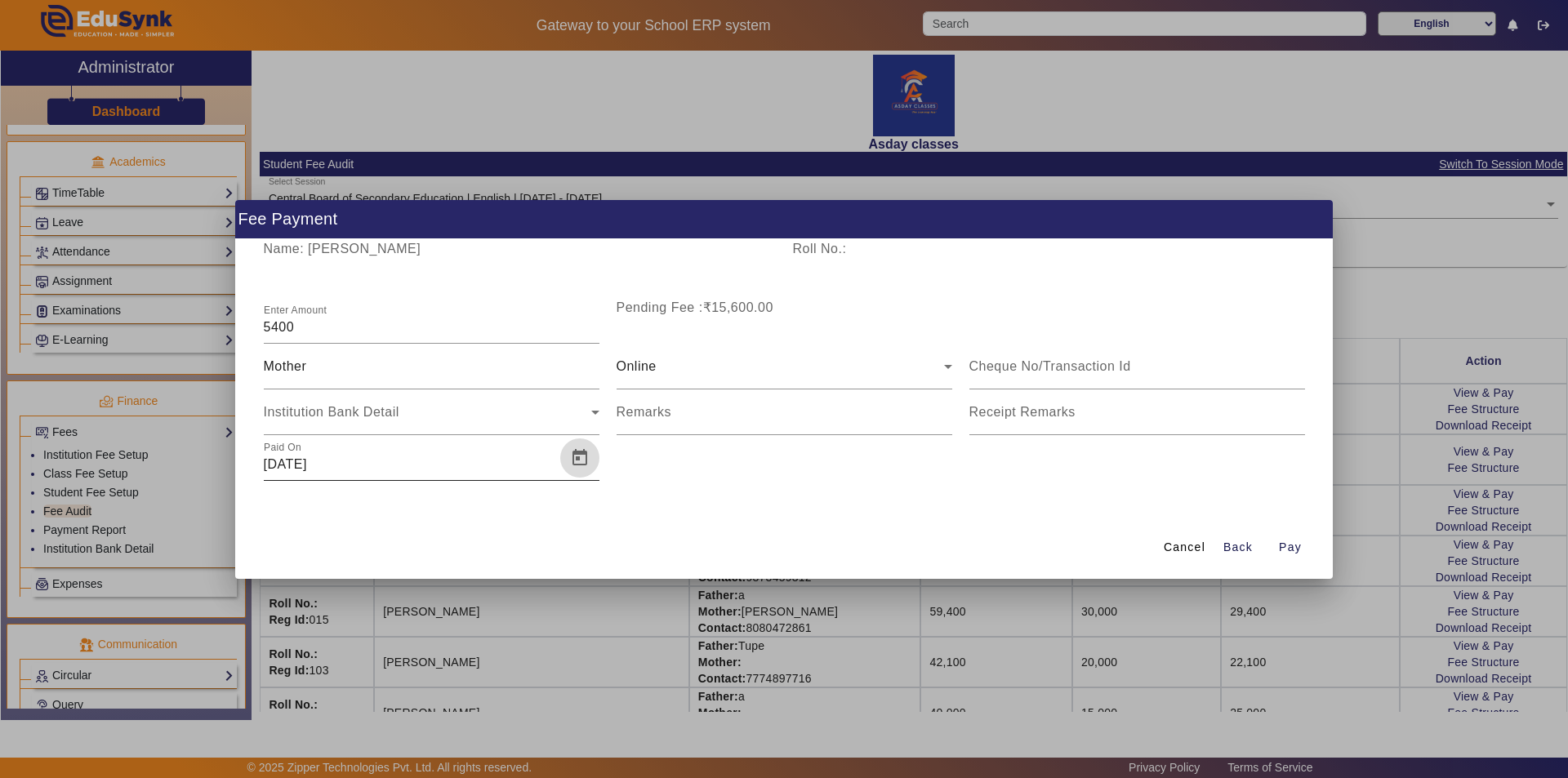
click at [579, 457] on span "Open calendar" at bounding box center [580, 458] width 39 height 39
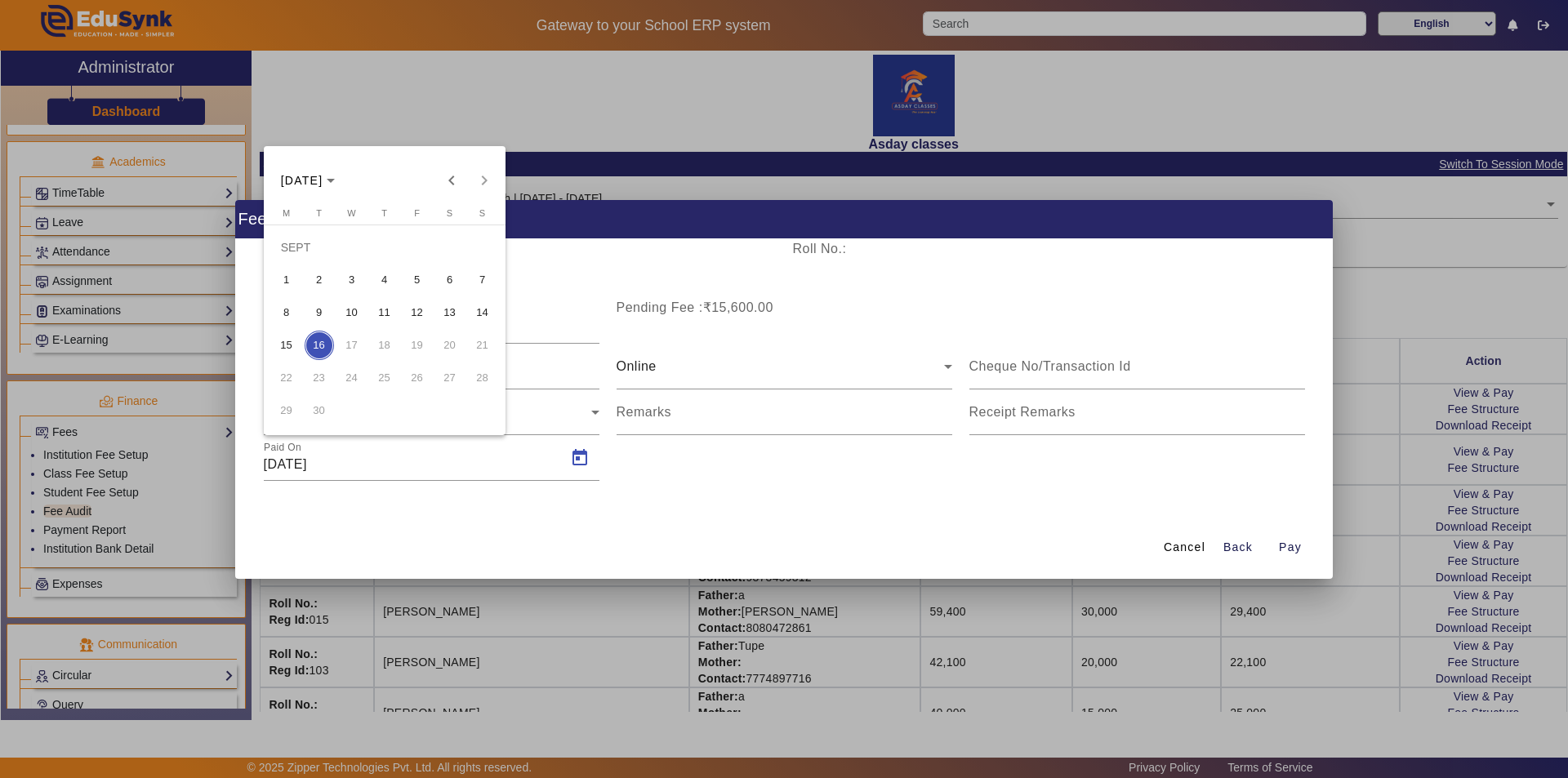
click at [386, 281] on span "4" at bounding box center [384, 280] width 29 height 29
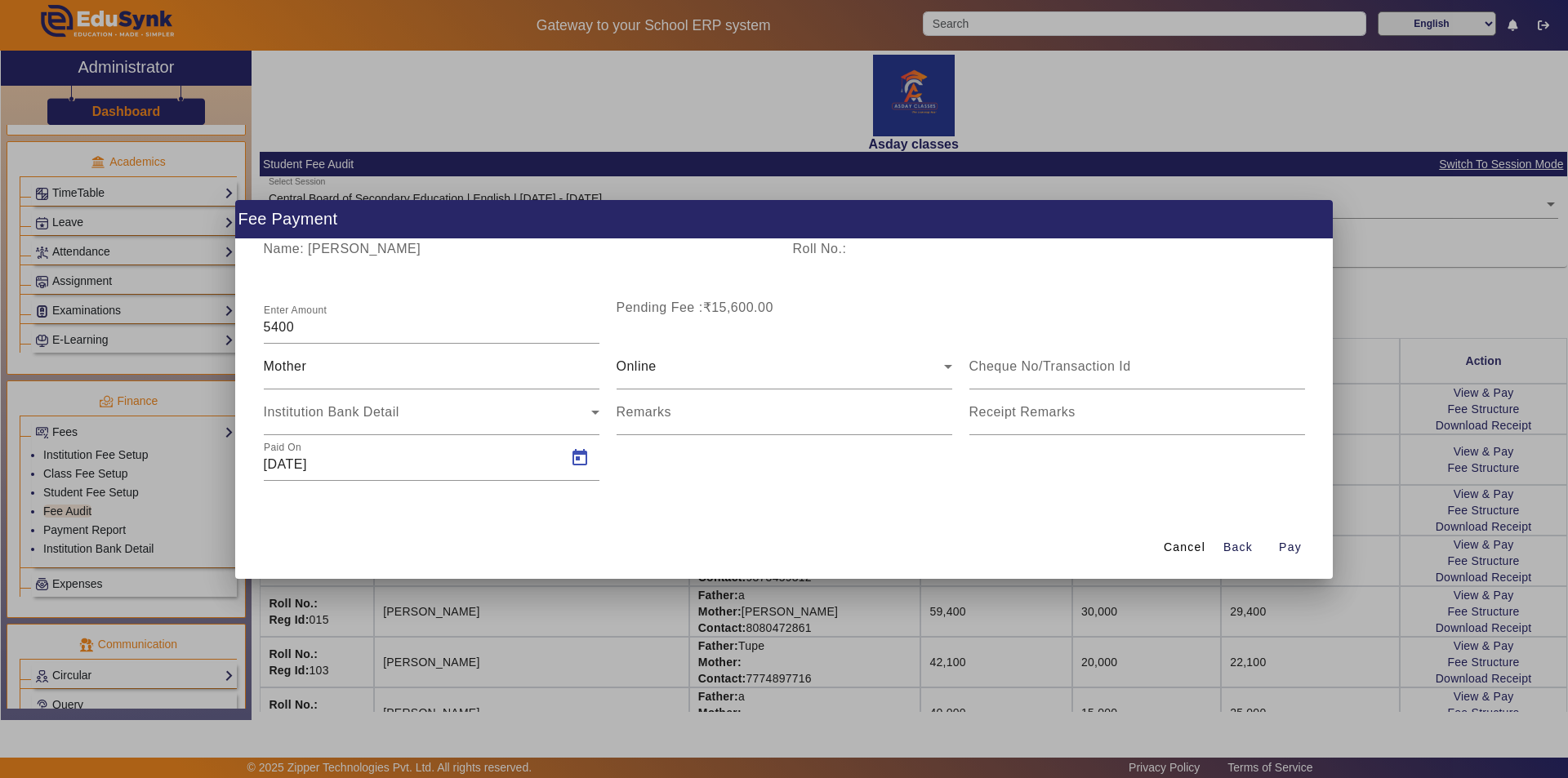
type input "04/09/2025"
click at [1288, 546] on span "Pay" at bounding box center [1290, 547] width 23 height 17
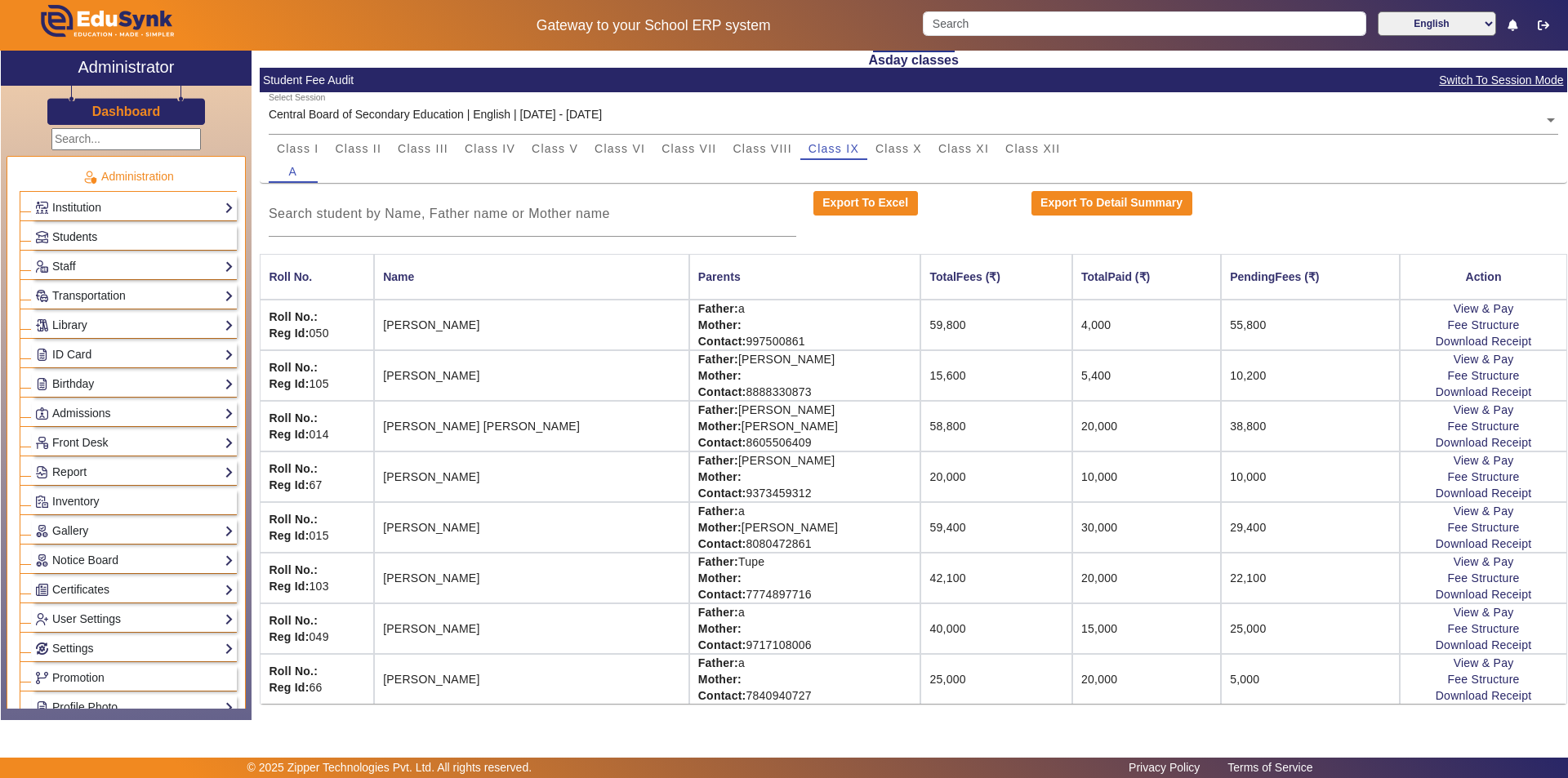
click at [108, 236] on link "Students" at bounding box center [134, 237] width 198 height 18
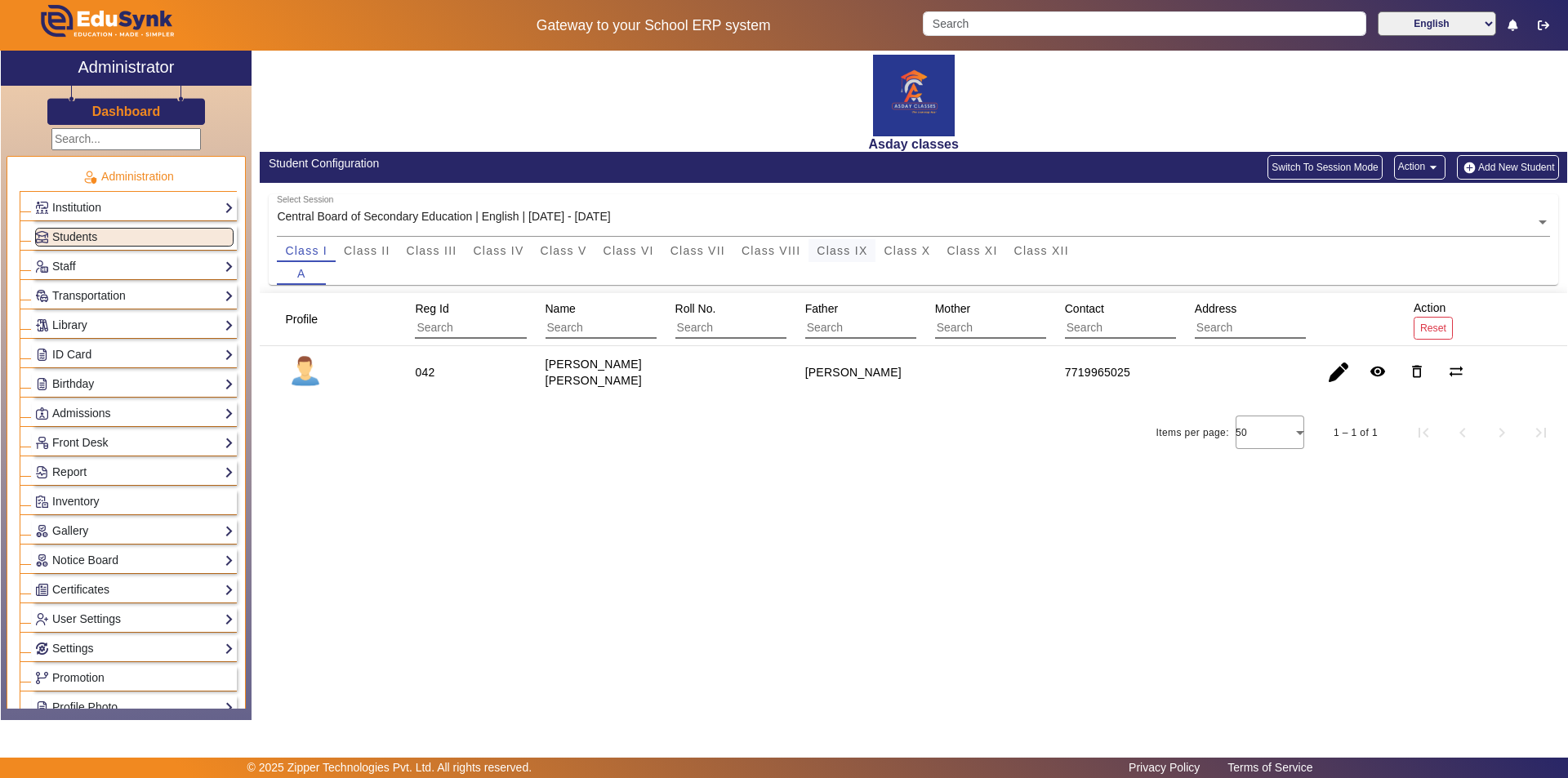
click at [850, 255] on span "Class IX" at bounding box center [842, 251] width 50 height 12
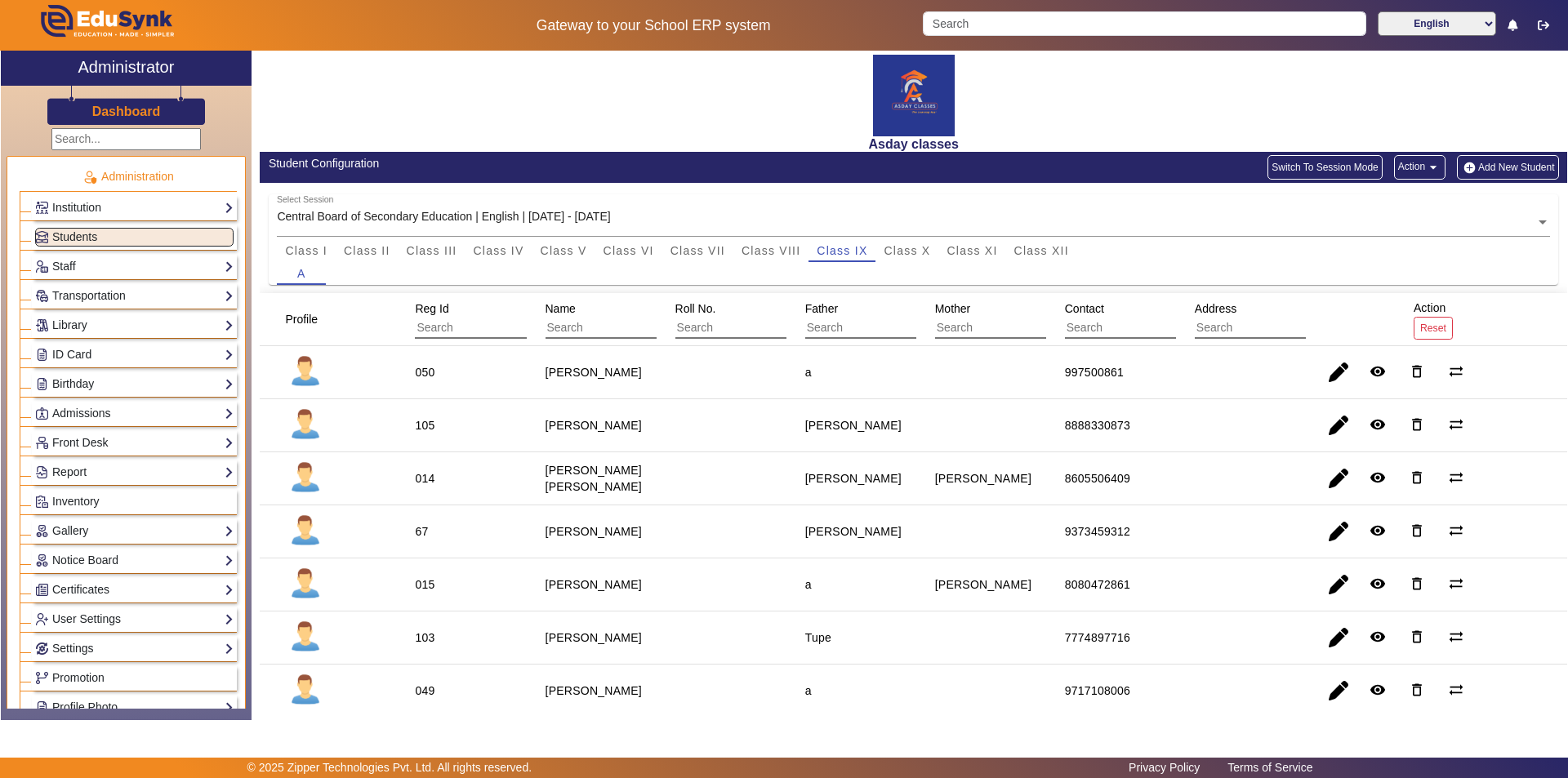
click at [1514, 168] on button "Add New Student" at bounding box center [1507, 167] width 102 height 24
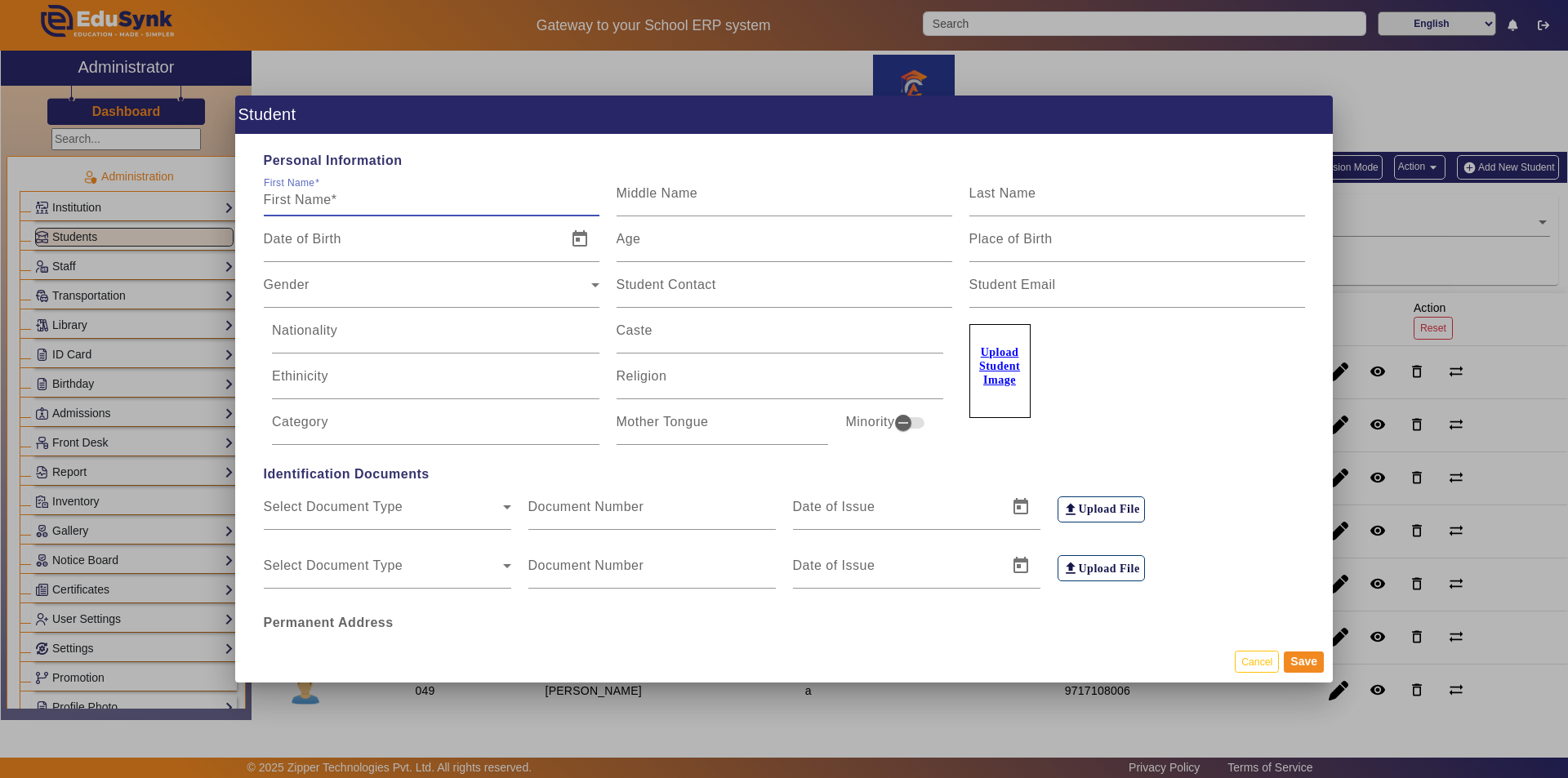
click at [336, 192] on input "First Name" at bounding box center [431, 199] width 335 height 19
type input "Gaurav"
click at [639, 289] on mat-label "Student Contact" at bounding box center [666, 284] width 100 height 14
click at [639, 289] on input "Student Contact" at bounding box center [784, 291] width 335 height 19
paste input "7796732541"
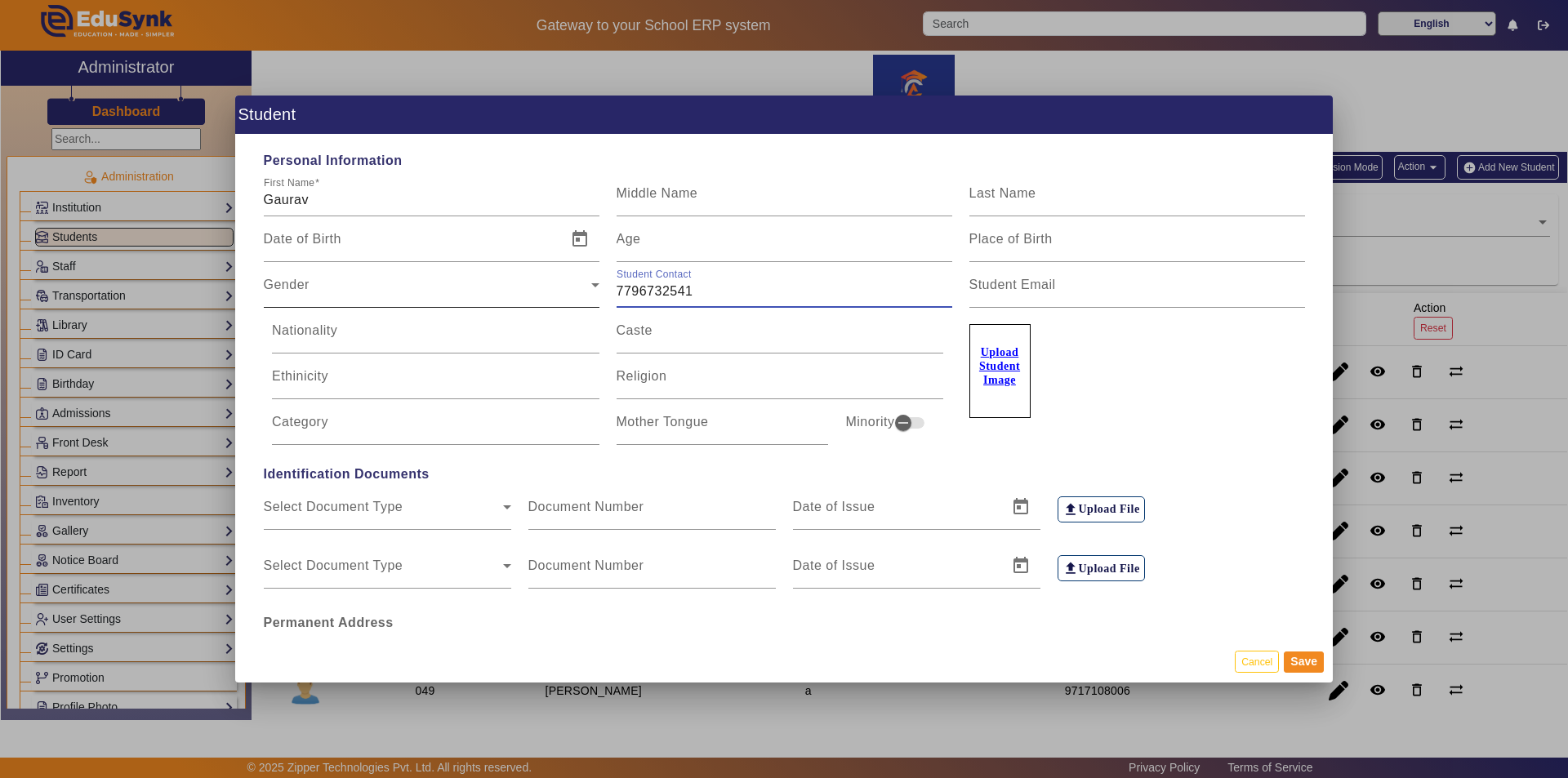
type input "7796732541"
click at [339, 292] on div "Gender" at bounding box center [428, 291] width 328 height 19
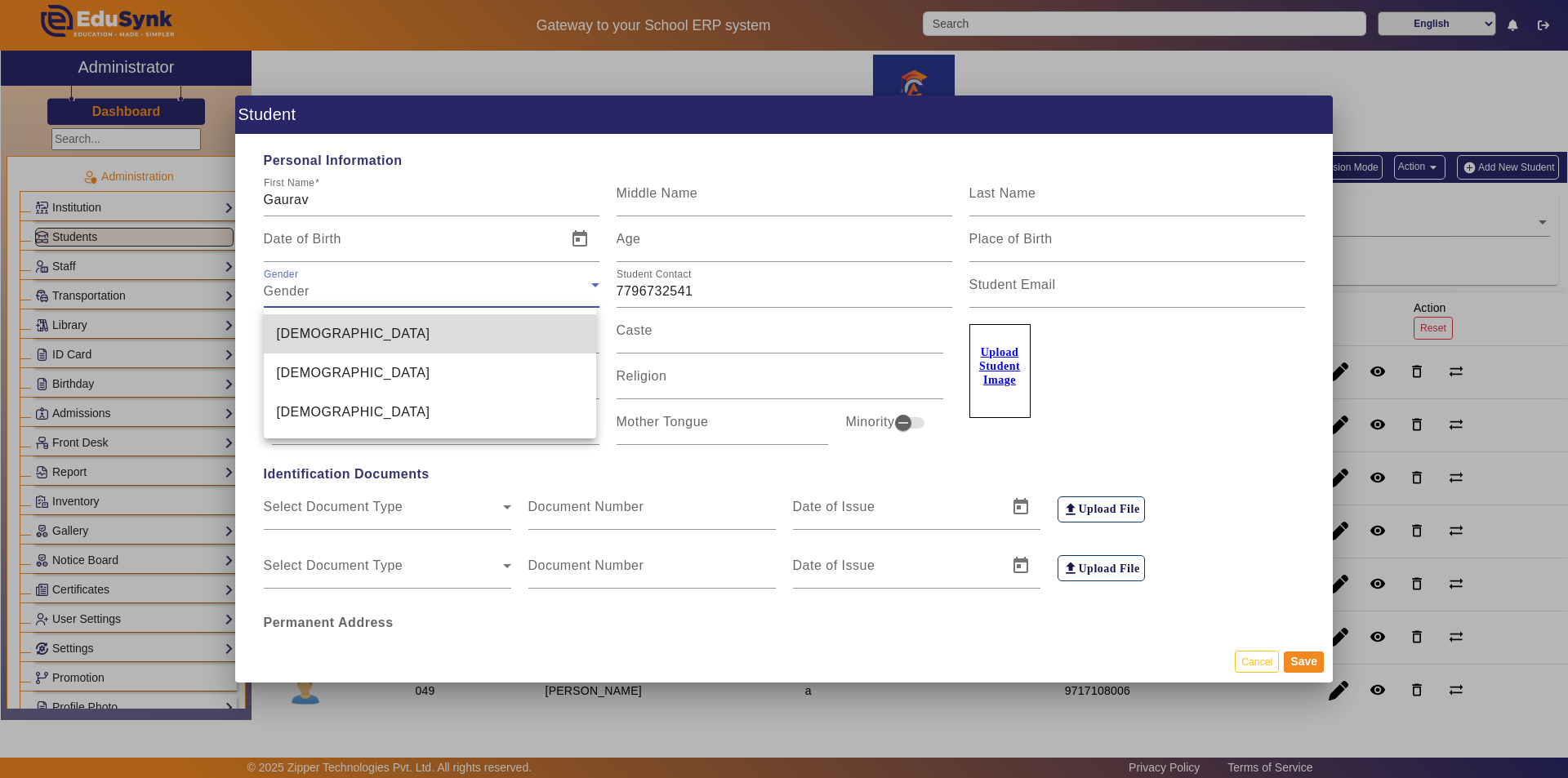
click at [327, 331] on mat-option "[DEMOGRAPHIC_DATA]" at bounding box center [430, 334] width 333 height 39
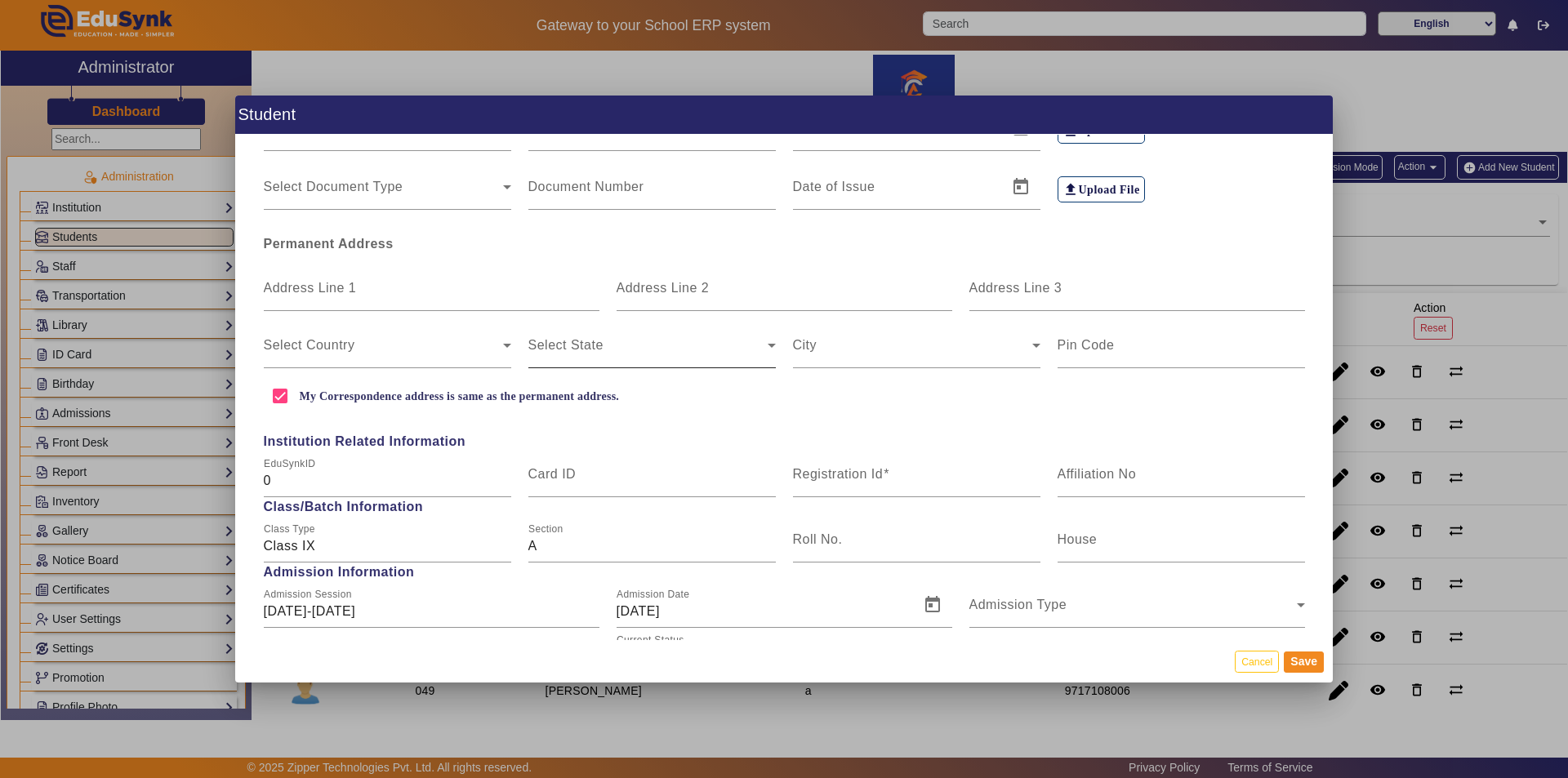
scroll to position [490, 0]
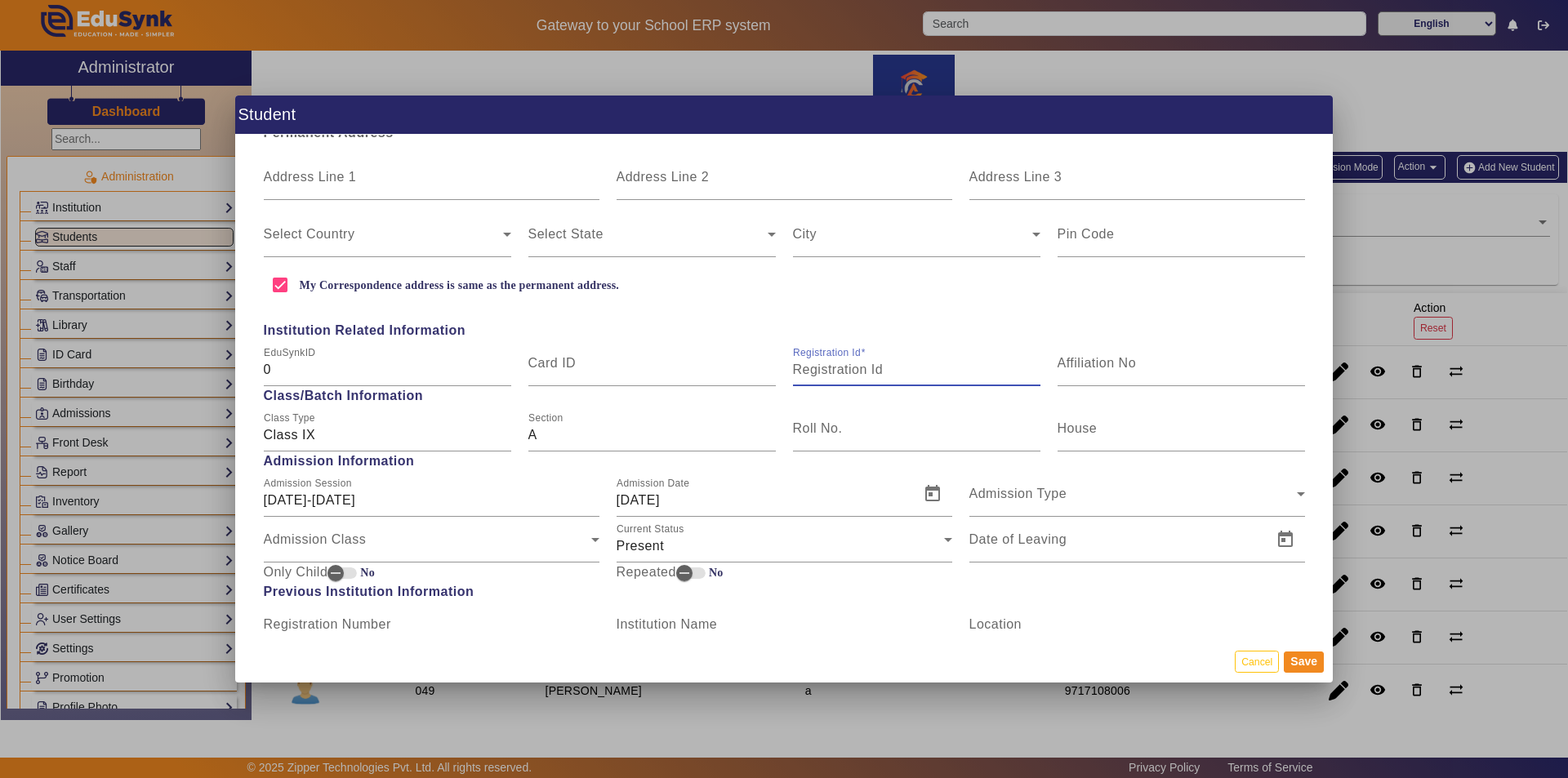
click at [836, 371] on input "Registration Id" at bounding box center [917, 370] width 247 height 19
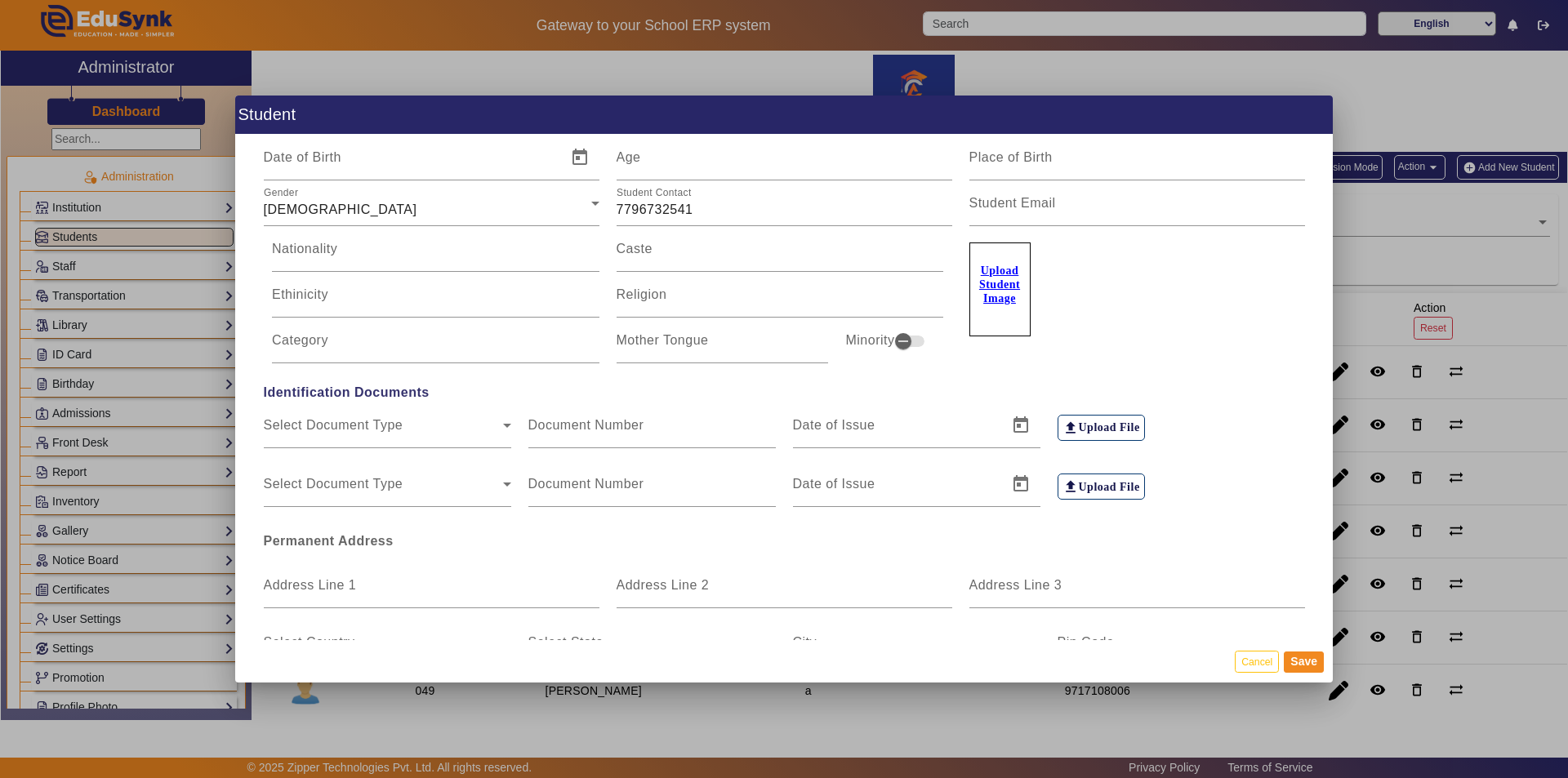
scroll to position [0, 0]
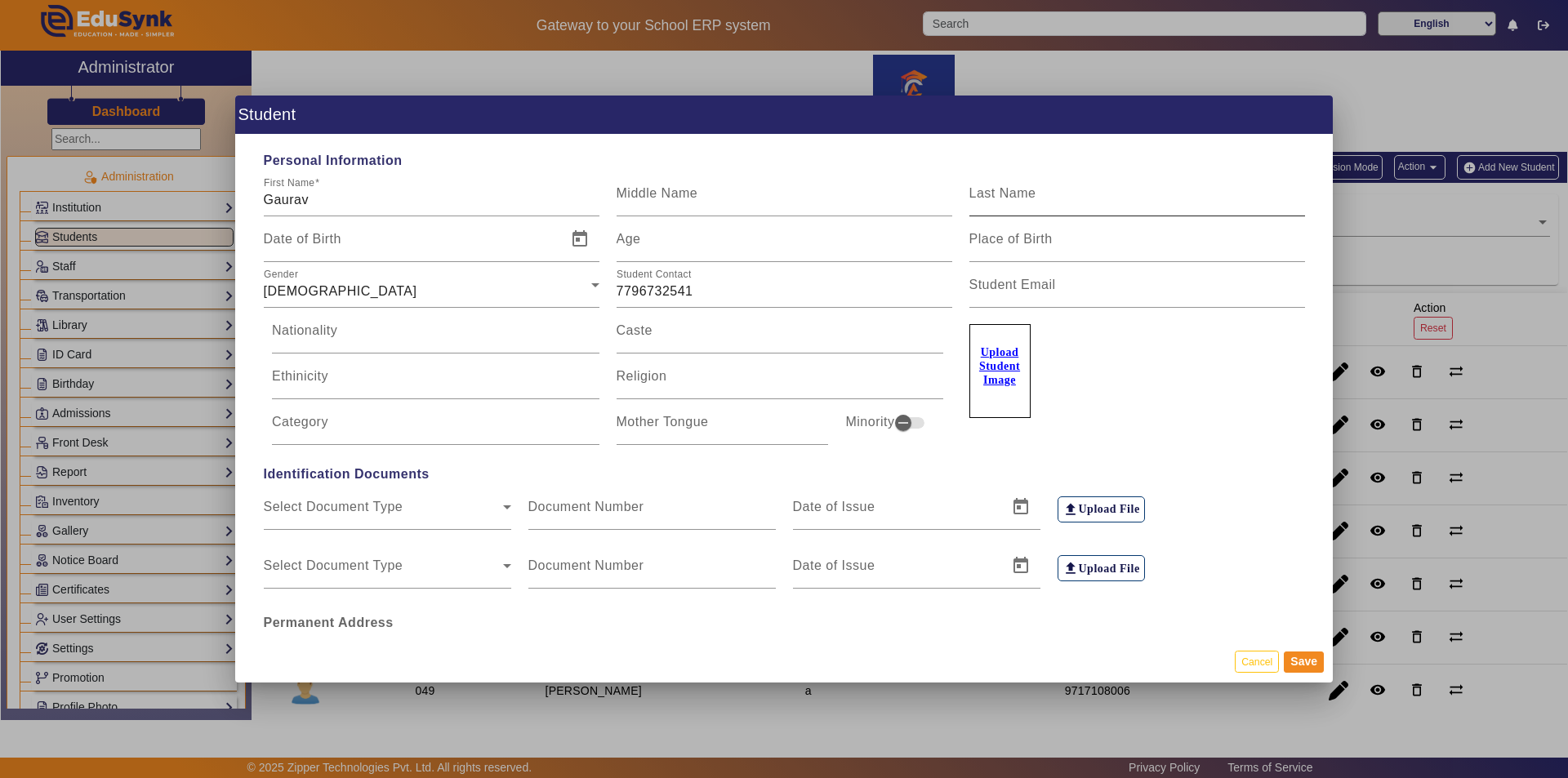
type input "106"
click at [979, 199] on mat-label "Last Name" at bounding box center [1003, 193] width 67 height 14
click at [979, 199] on input "Last Name" at bounding box center [1137, 199] width 335 height 19
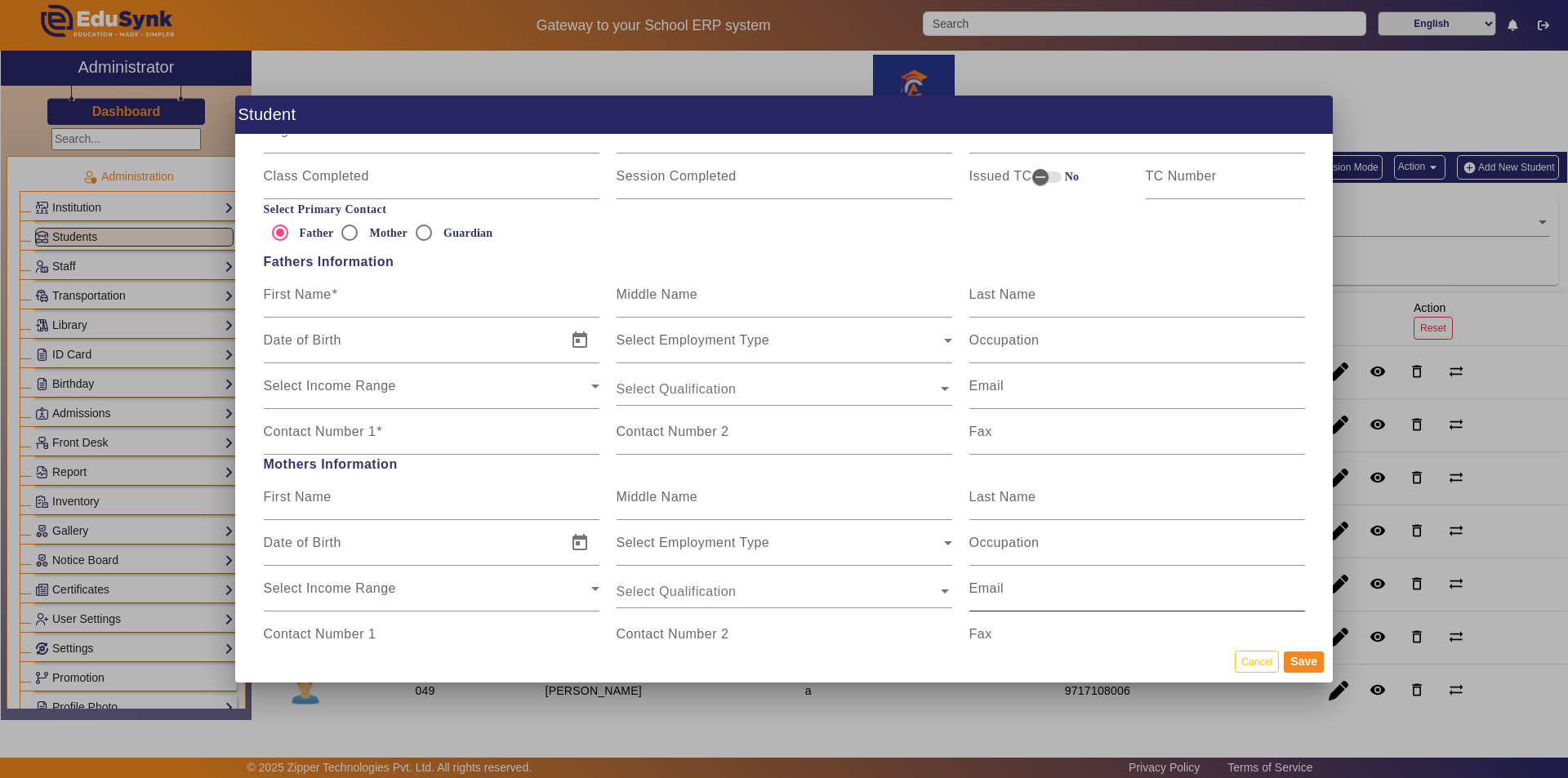
scroll to position [980, 0]
type input "Marene"
click at [345, 431] on mat-label "Contact Number 1" at bounding box center [320, 435] width 113 height 14
click at [345, 433] on input "Contact Number 1" at bounding box center [431, 442] width 335 height 19
paste input "7796732541"
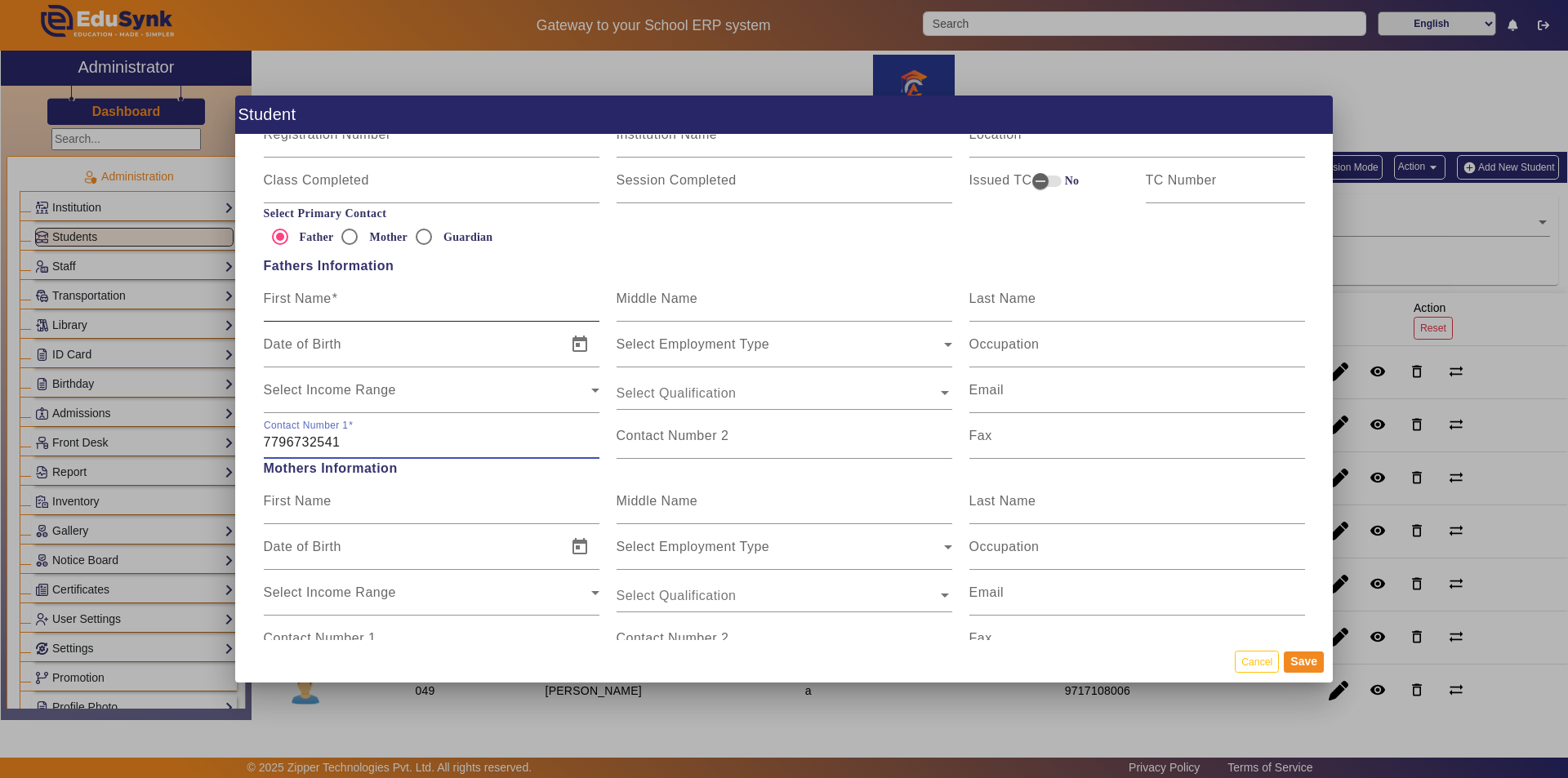
type input "7796732541"
click at [286, 296] on mat-label "First Name" at bounding box center [297, 298] width 68 height 14
click at [286, 296] on input "First Name" at bounding box center [431, 305] width 335 height 19
type input "Gaurav"
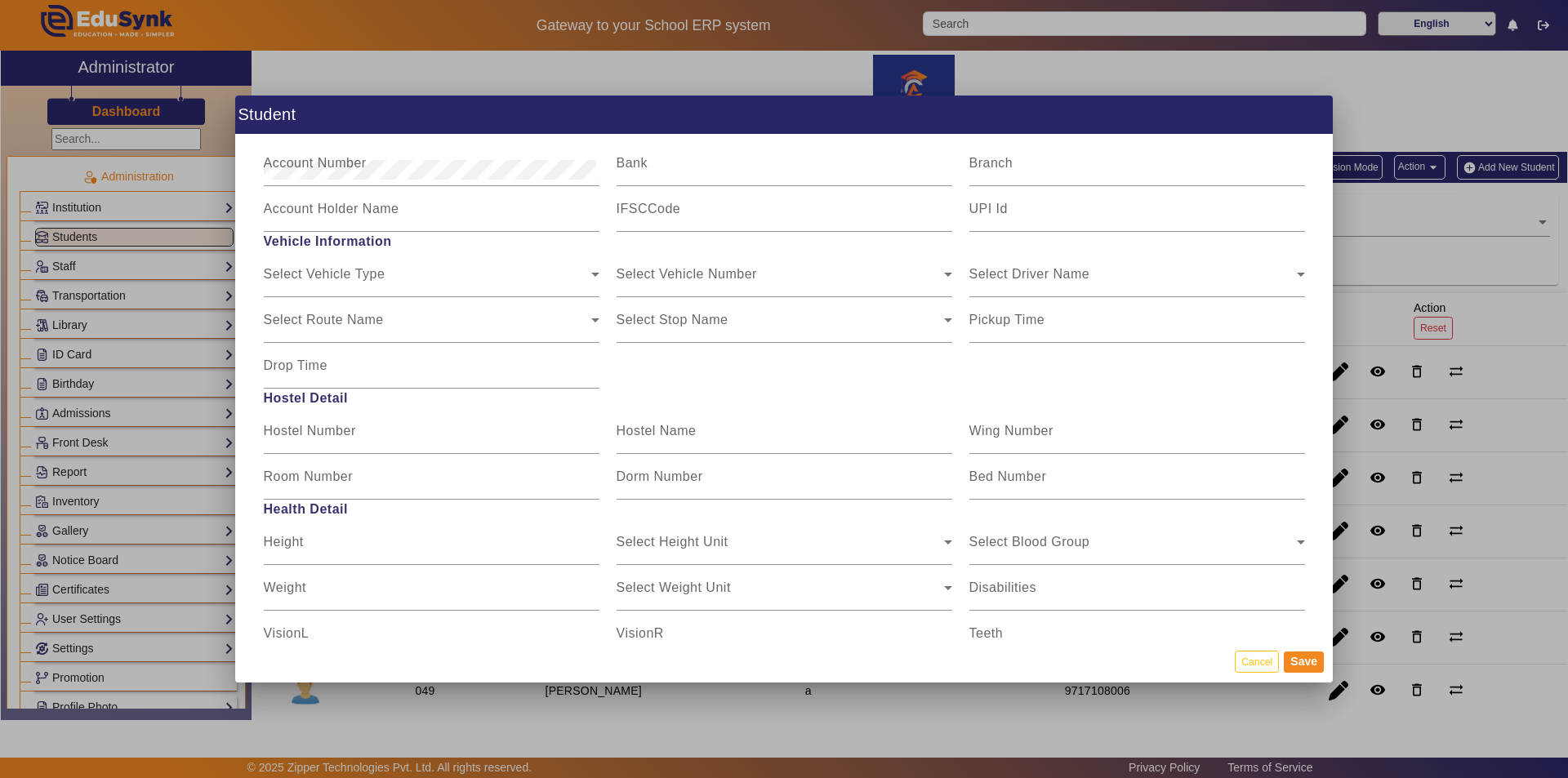
scroll to position [1878, 0]
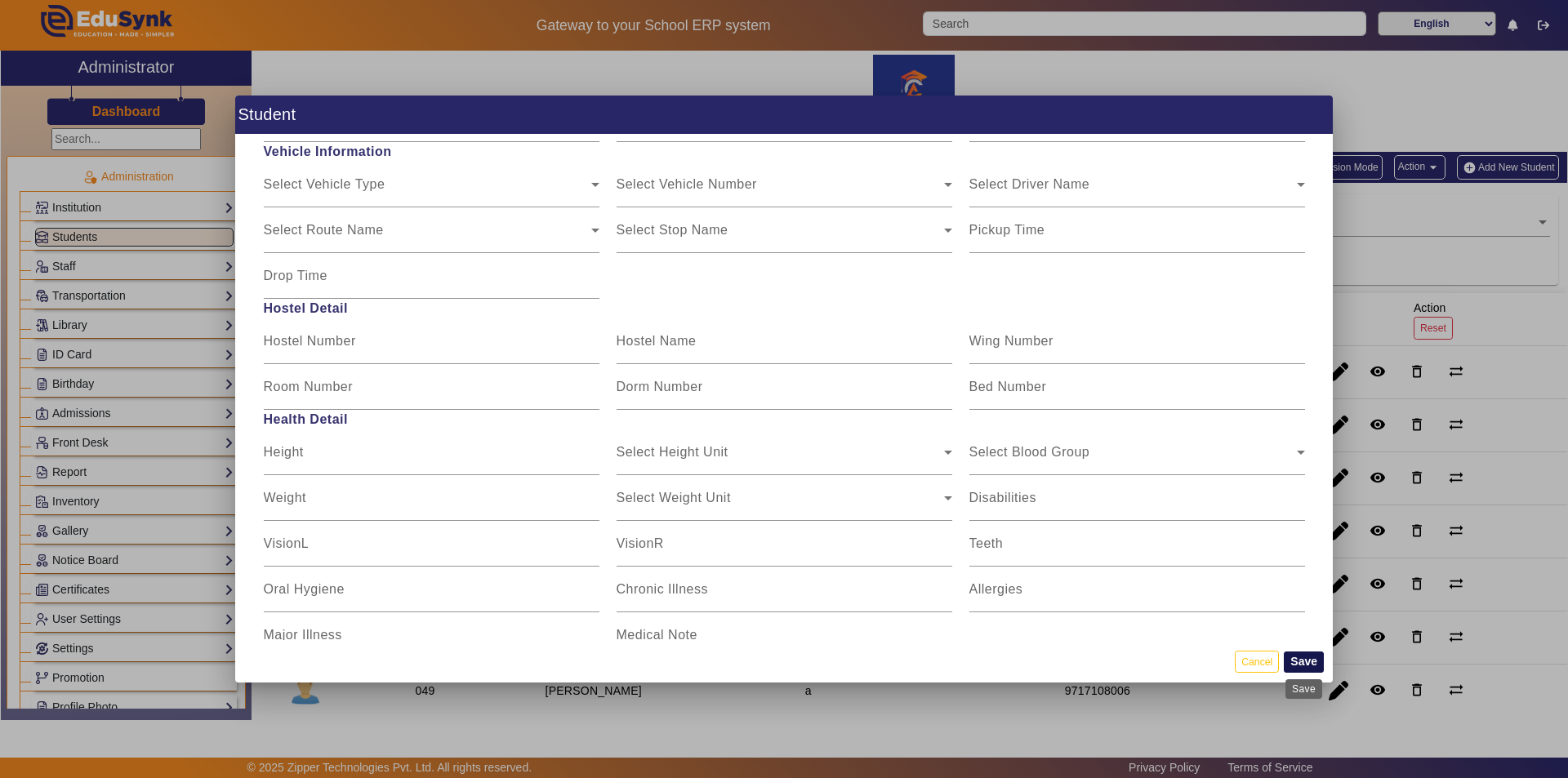
type input "marene"
click at [1307, 662] on button "Save" at bounding box center [1304, 661] width 40 height 21
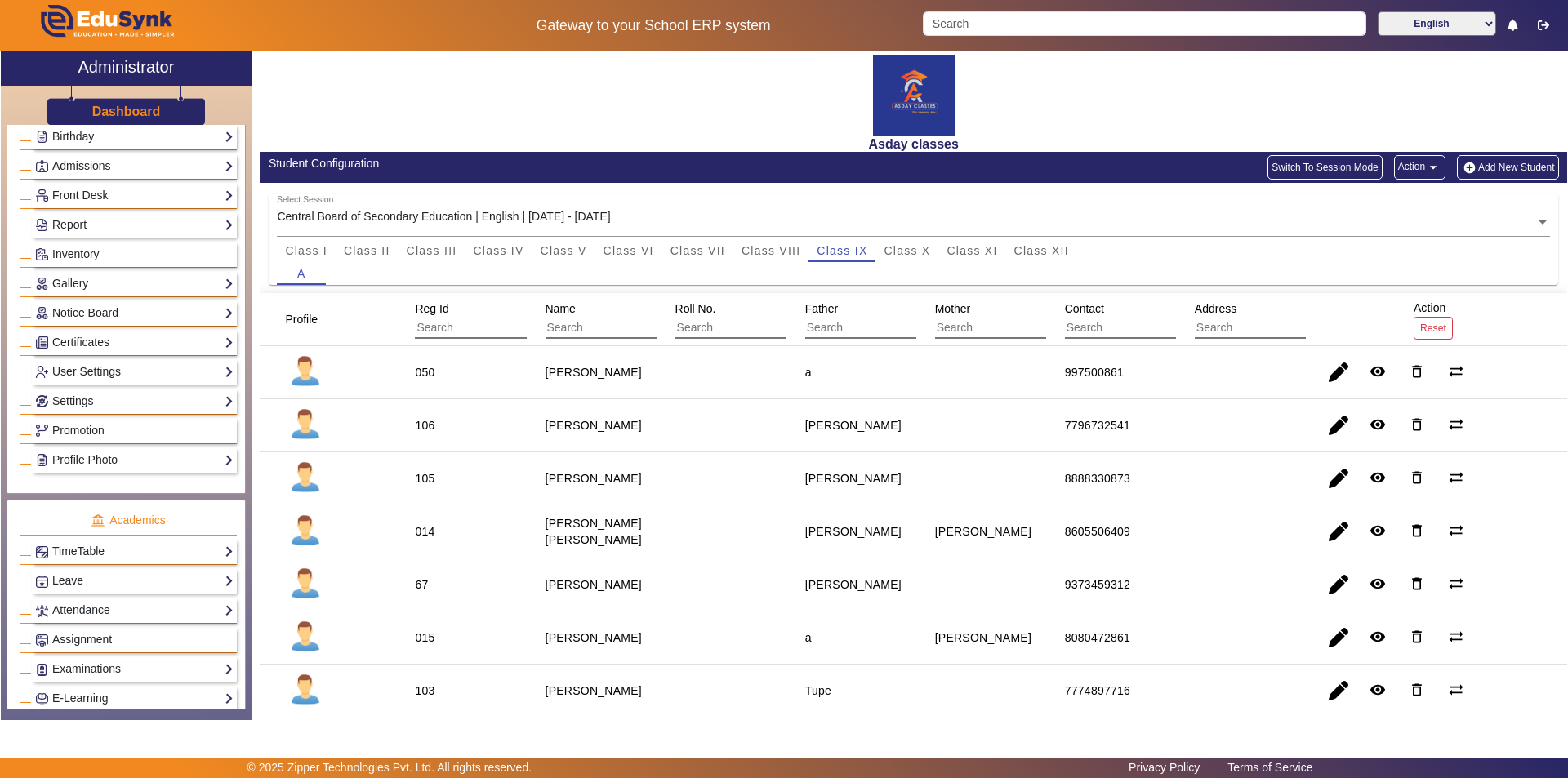
scroll to position [490, 0]
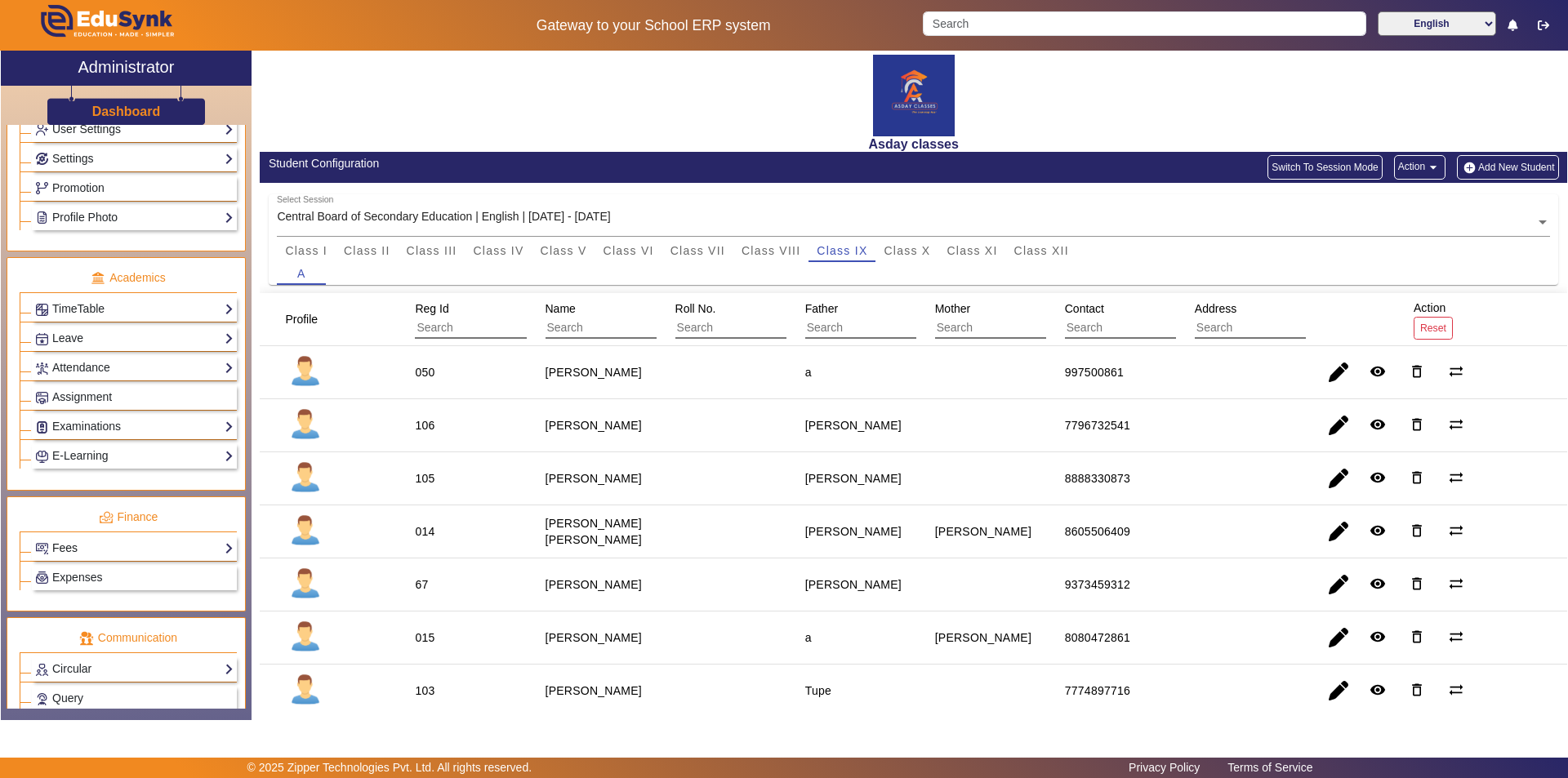
click at [195, 549] on link "Fees" at bounding box center [134, 548] width 198 height 18
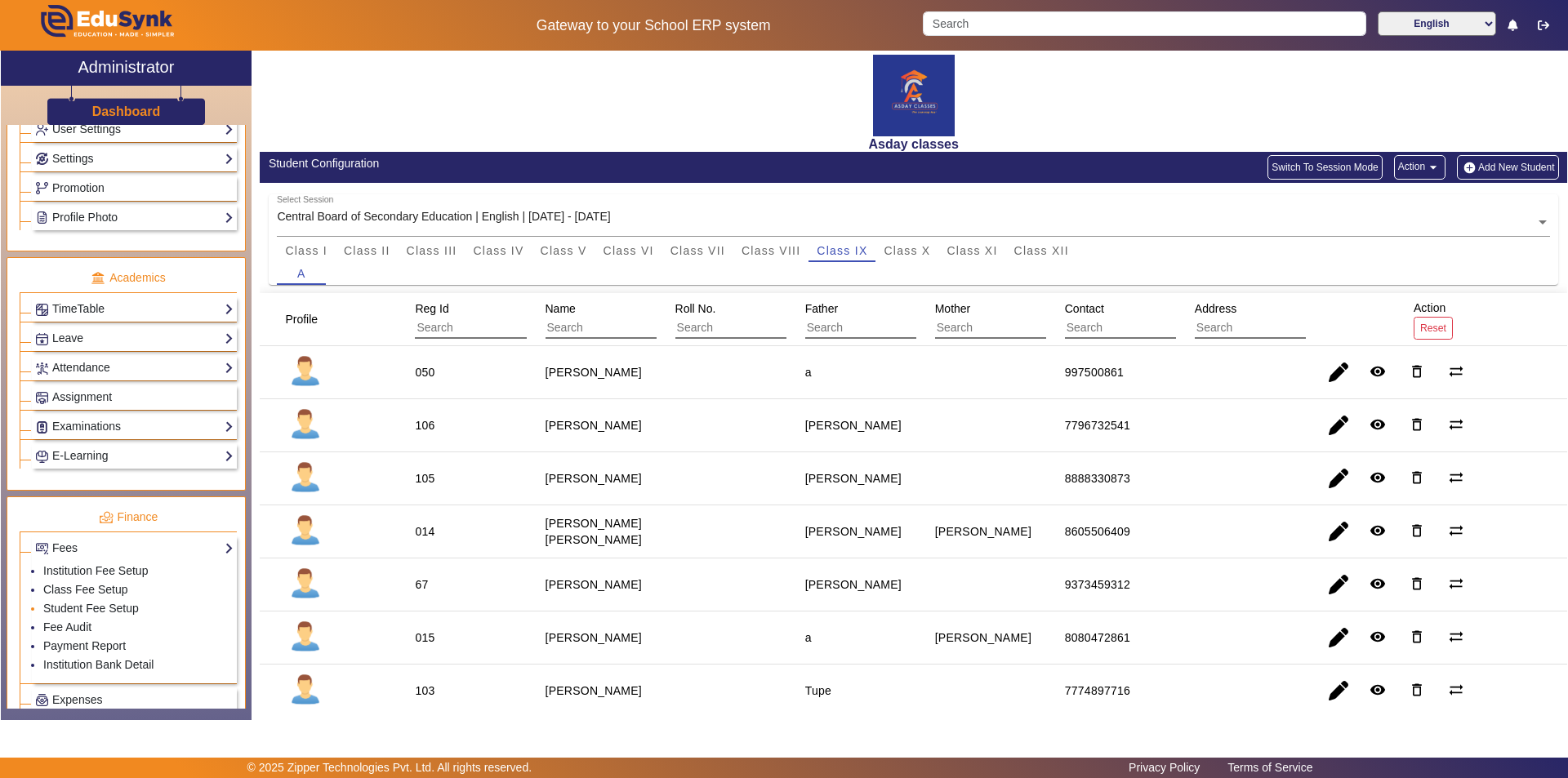
click at [139, 604] on li "Student Fee Setup" at bounding box center [139, 609] width 190 height 18
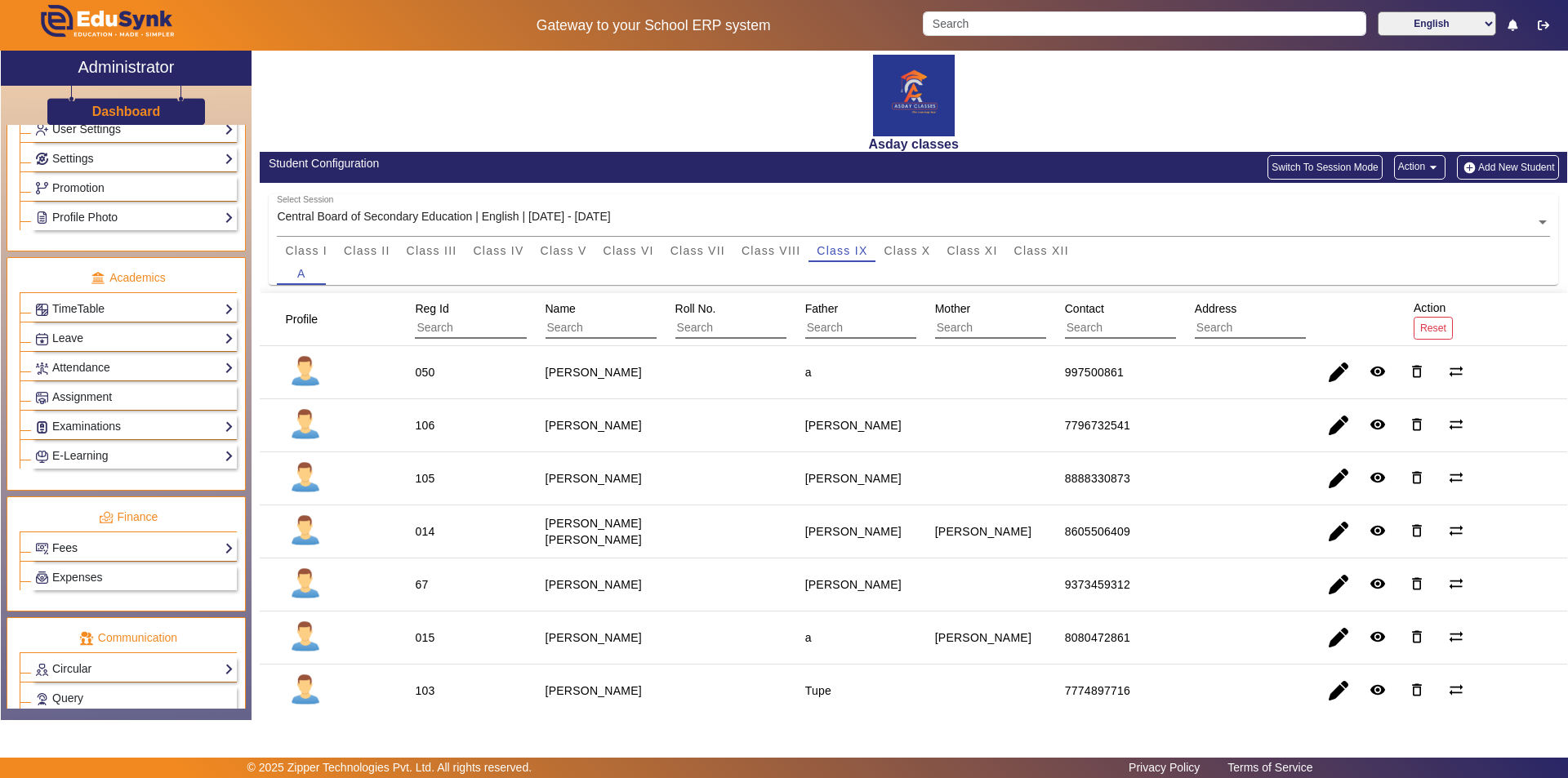
click at [145, 550] on link "Fees" at bounding box center [134, 548] width 198 height 18
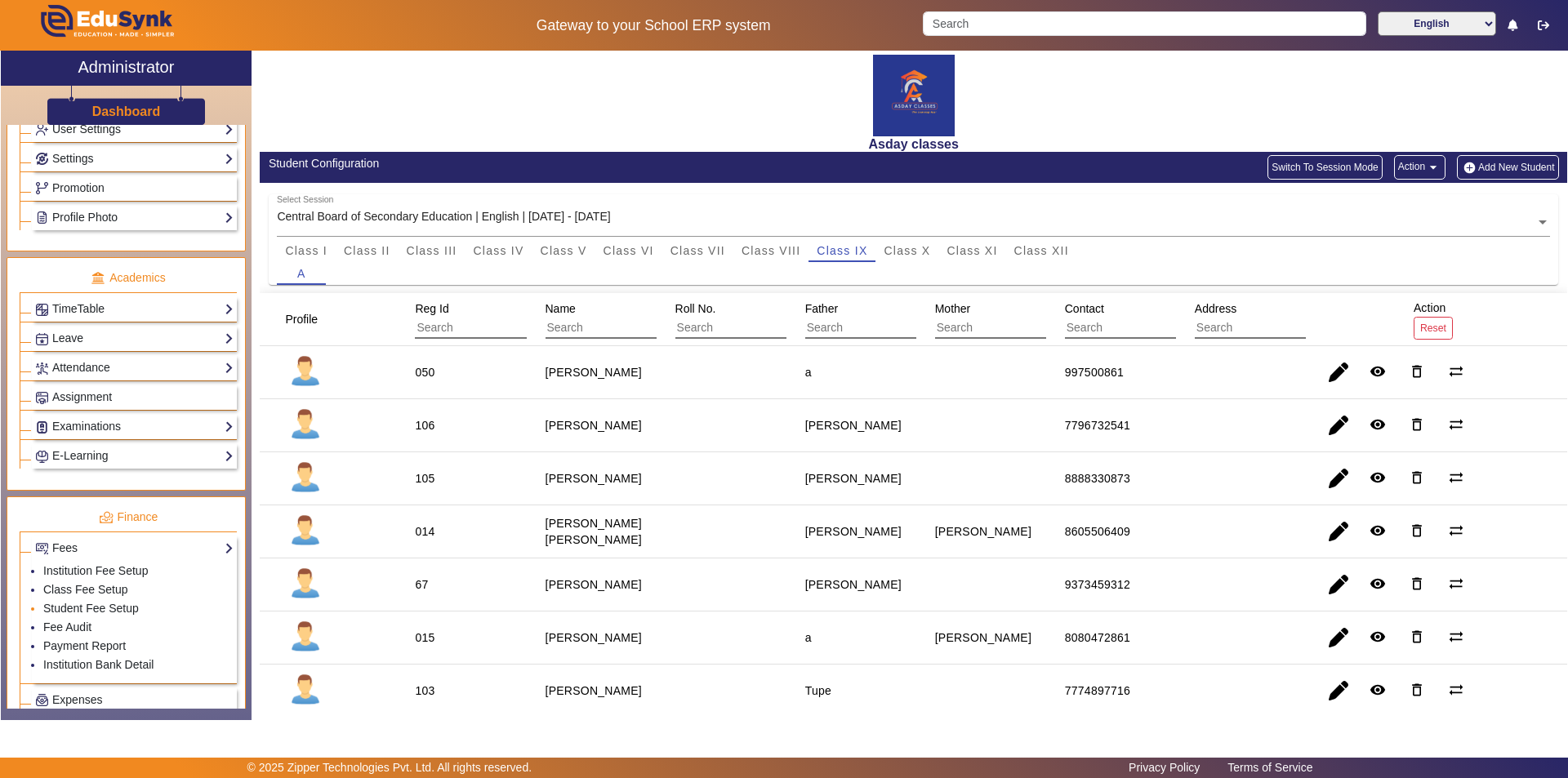
click at [139, 611] on li "Student Fee Setup" at bounding box center [139, 609] width 190 height 18
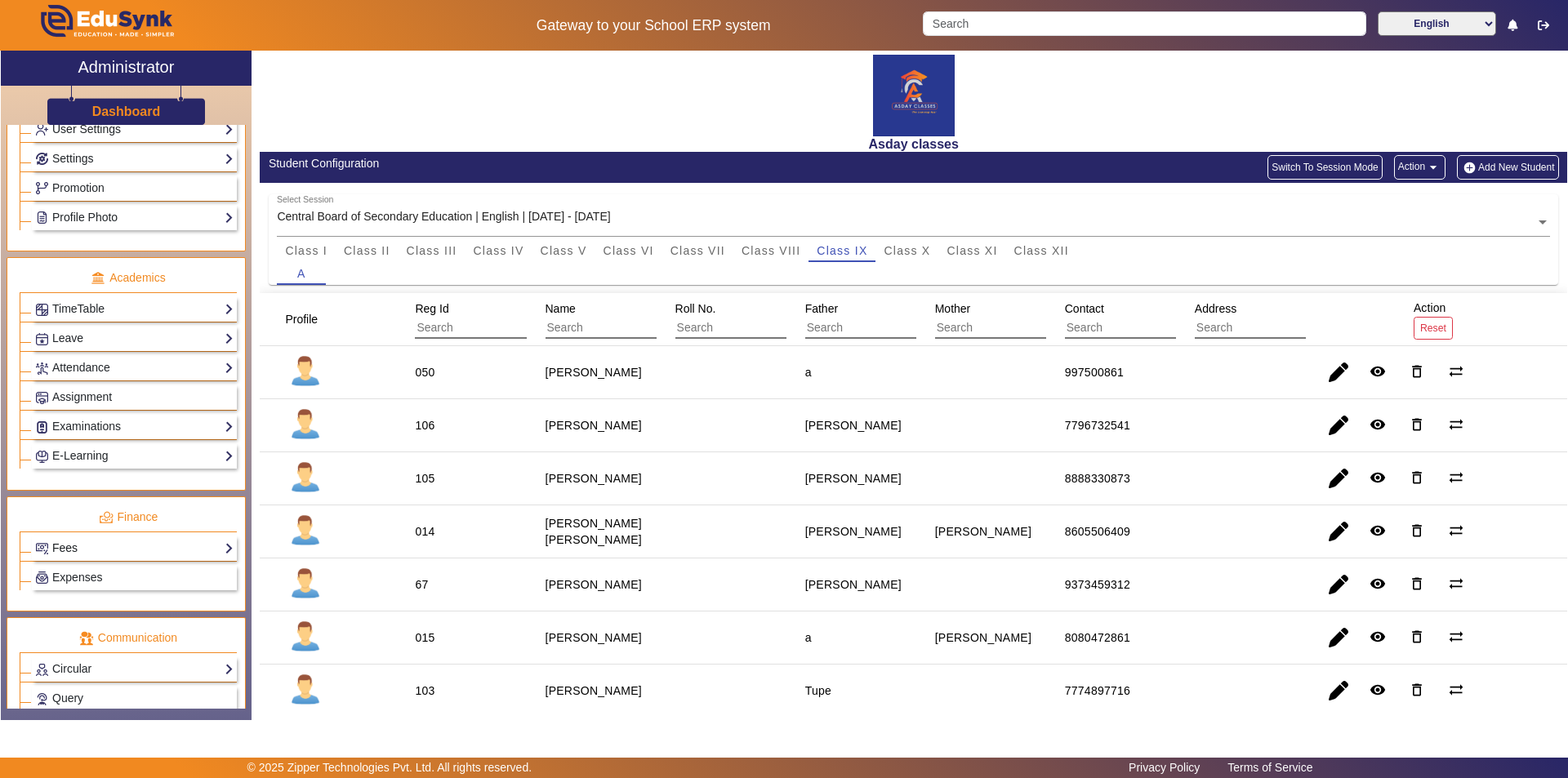
click at [114, 549] on link "Fees" at bounding box center [134, 548] width 198 height 18
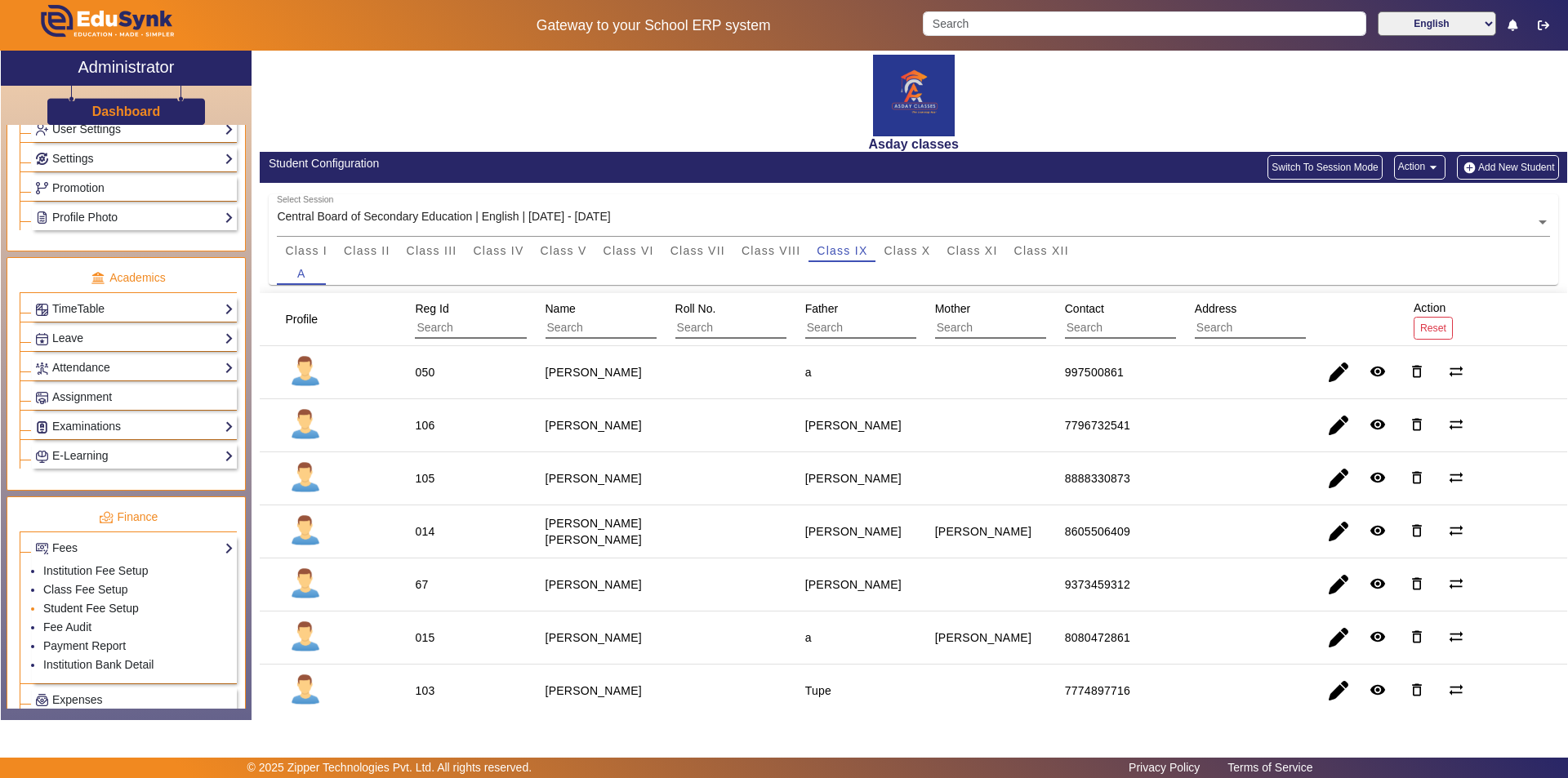
click at [102, 606] on link "Student Fee Setup" at bounding box center [92, 608] width 96 height 13
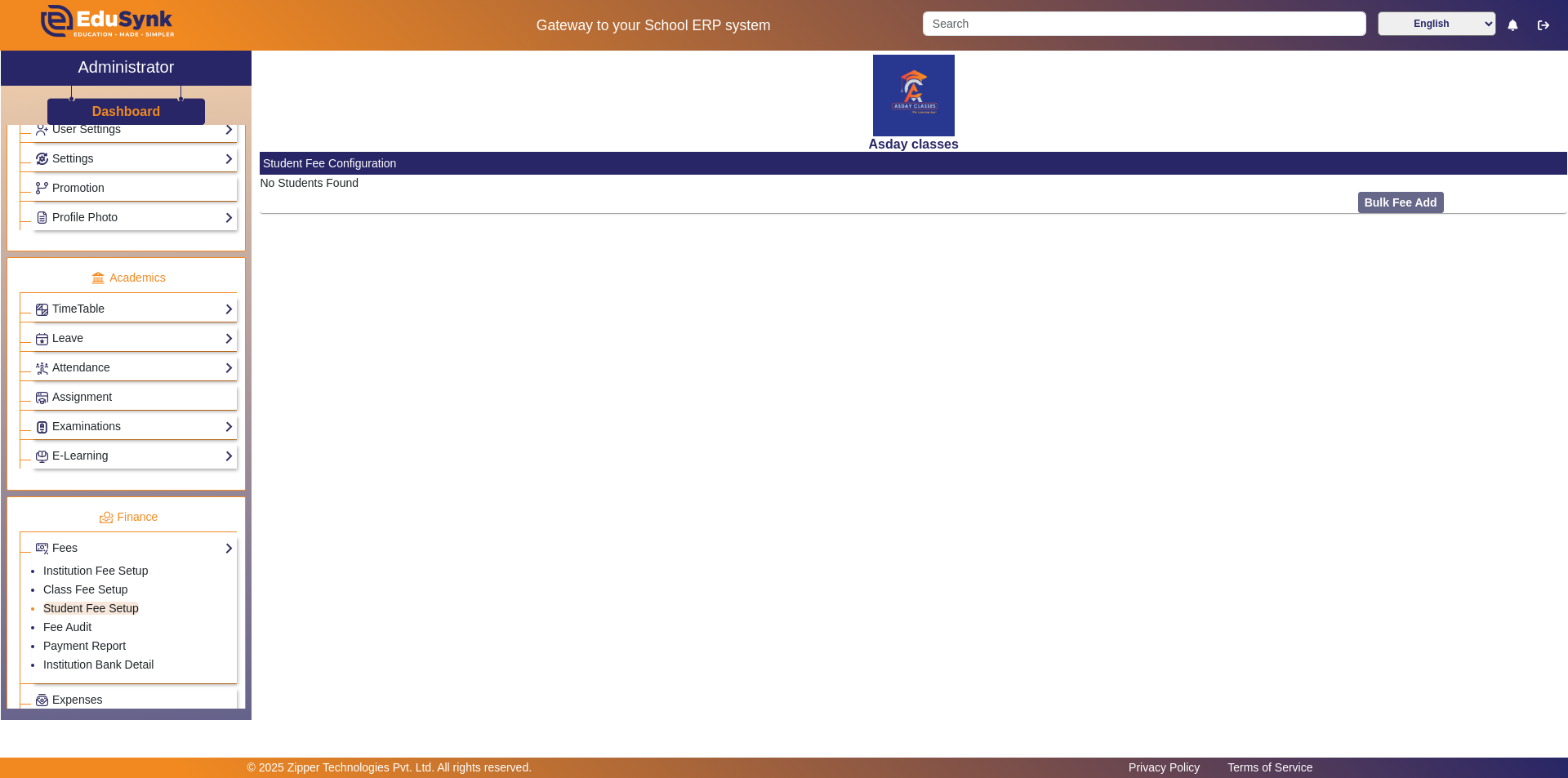
click at [102, 607] on link "Student Fee Setup" at bounding box center [92, 608] width 96 height 13
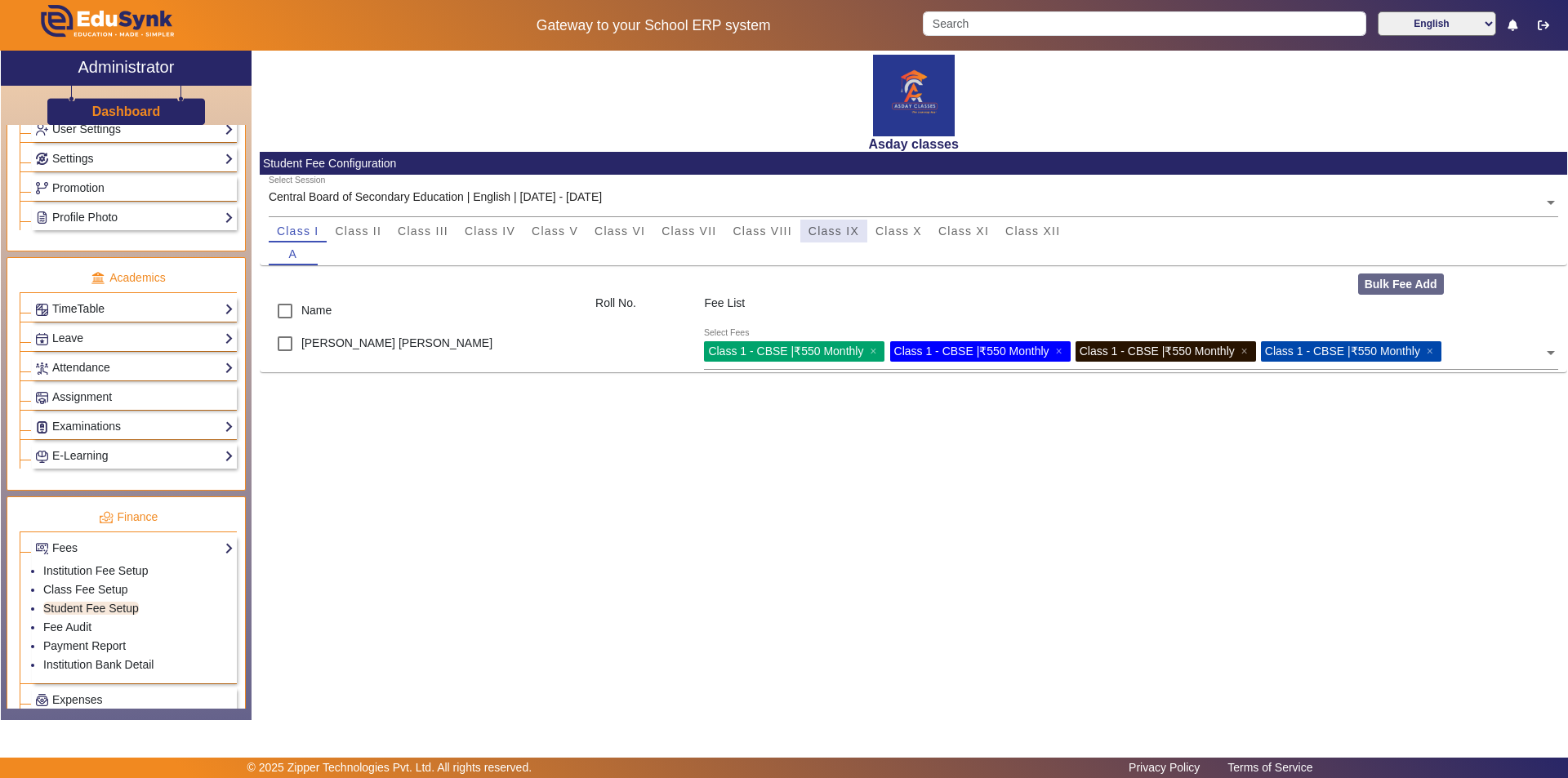
click at [843, 230] on span "Class IX" at bounding box center [834, 231] width 50 height 12
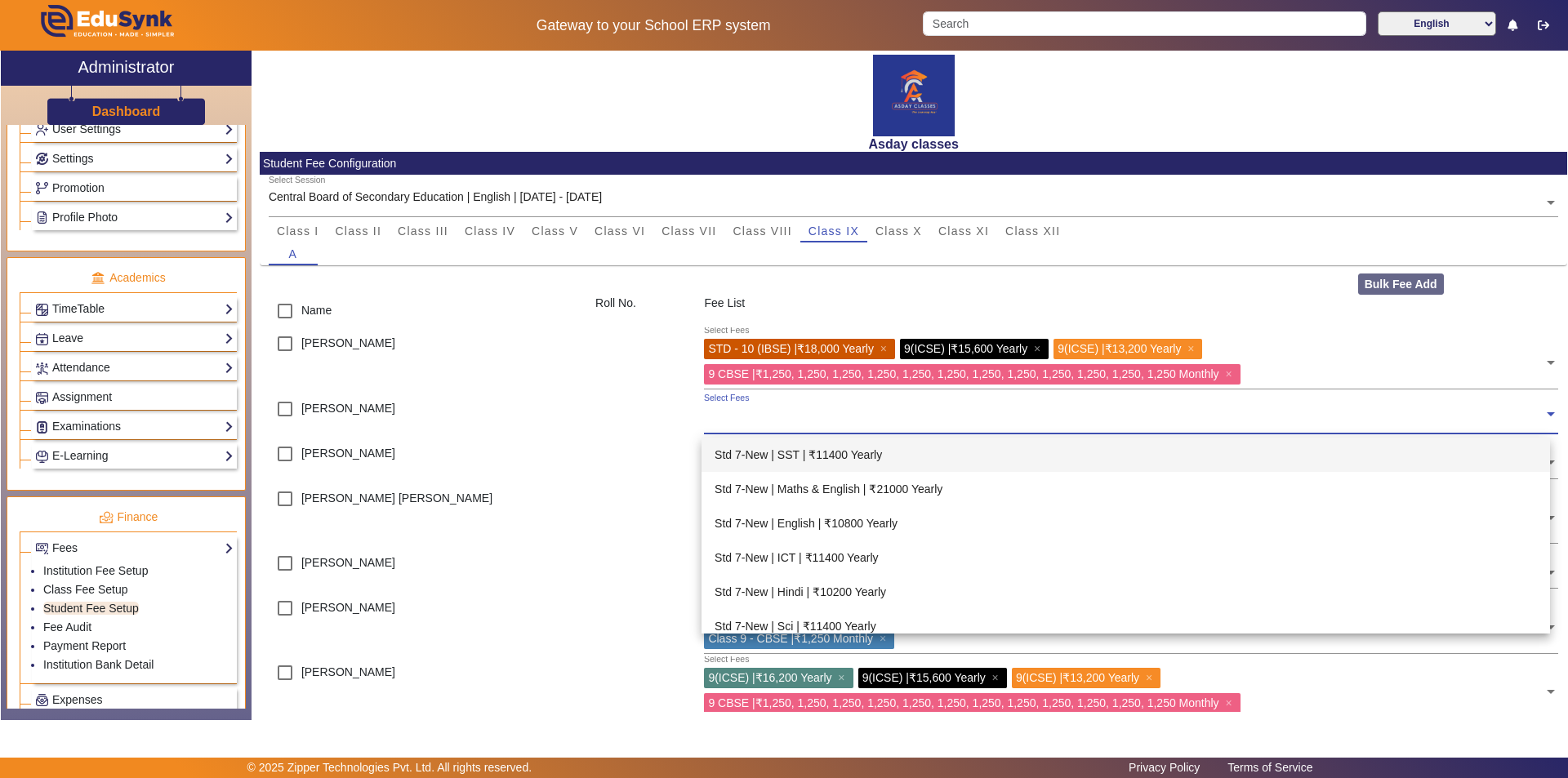
click at [734, 414] on input "text" at bounding box center [1123, 414] width 839 height 15
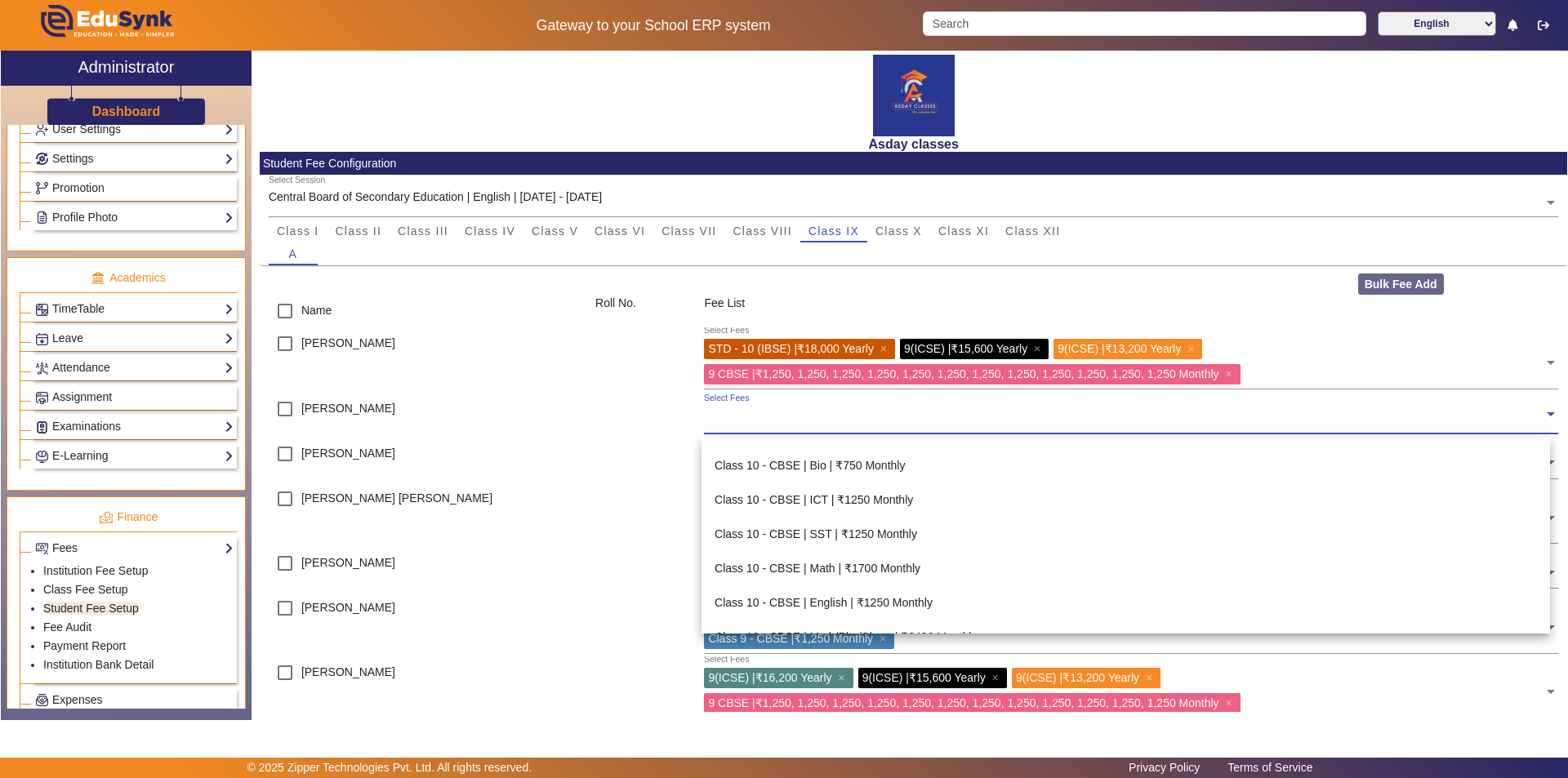
scroll to position [3430, 0]
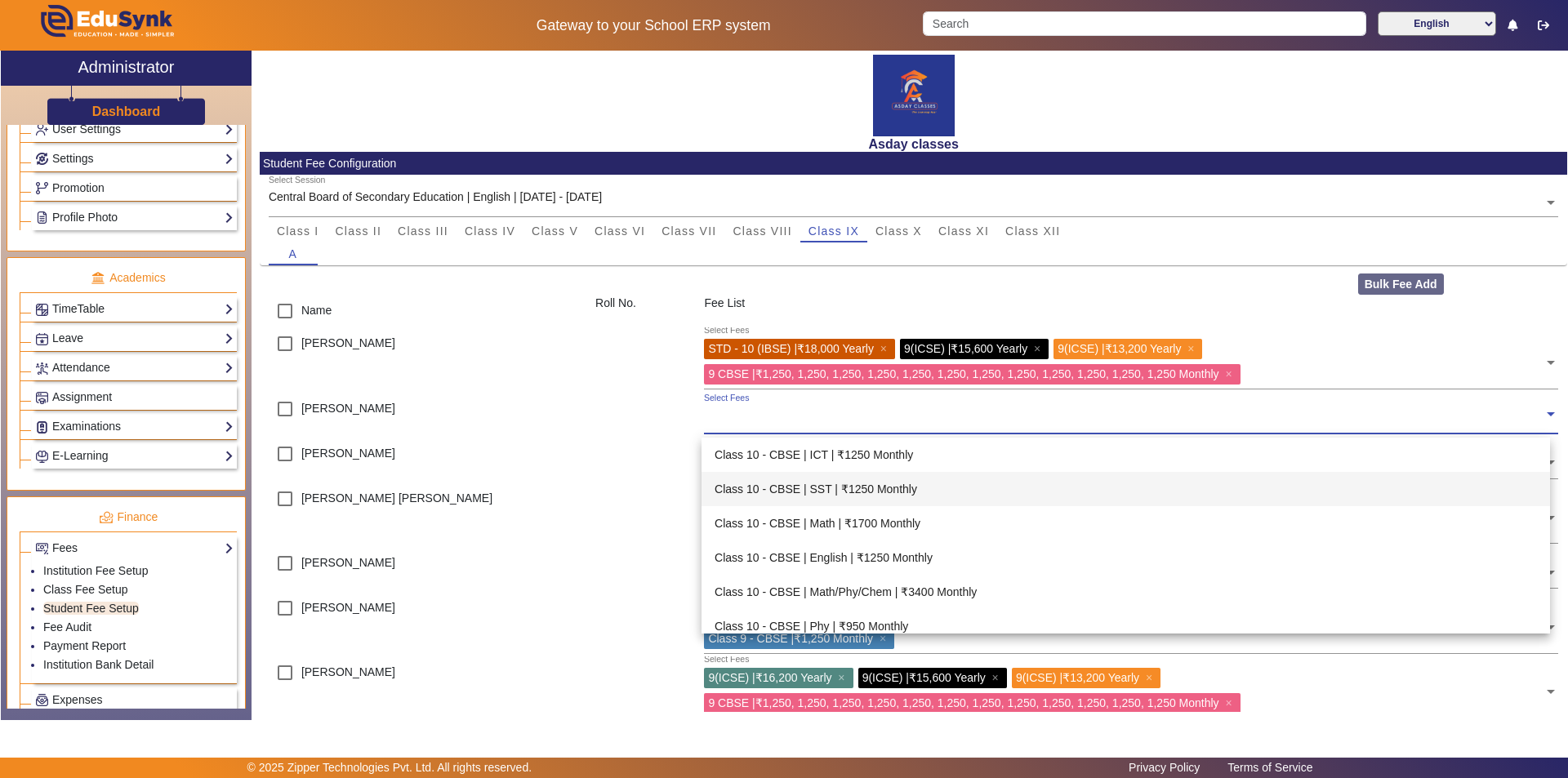
click at [588, 511] on div at bounding box center [641, 514] width 108 height 65
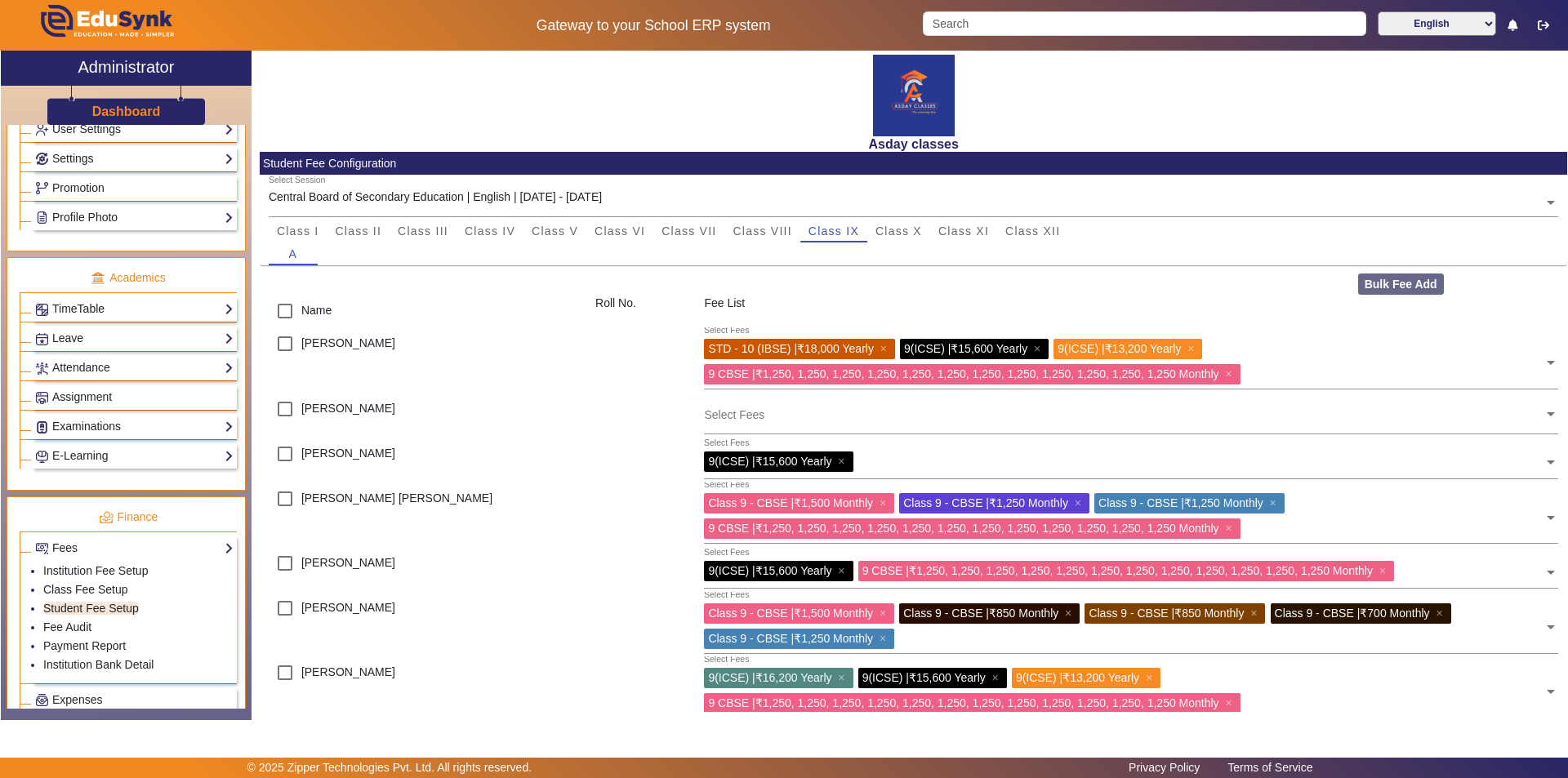
click at [721, 418] on input "text" at bounding box center [1123, 414] width 839 height 15
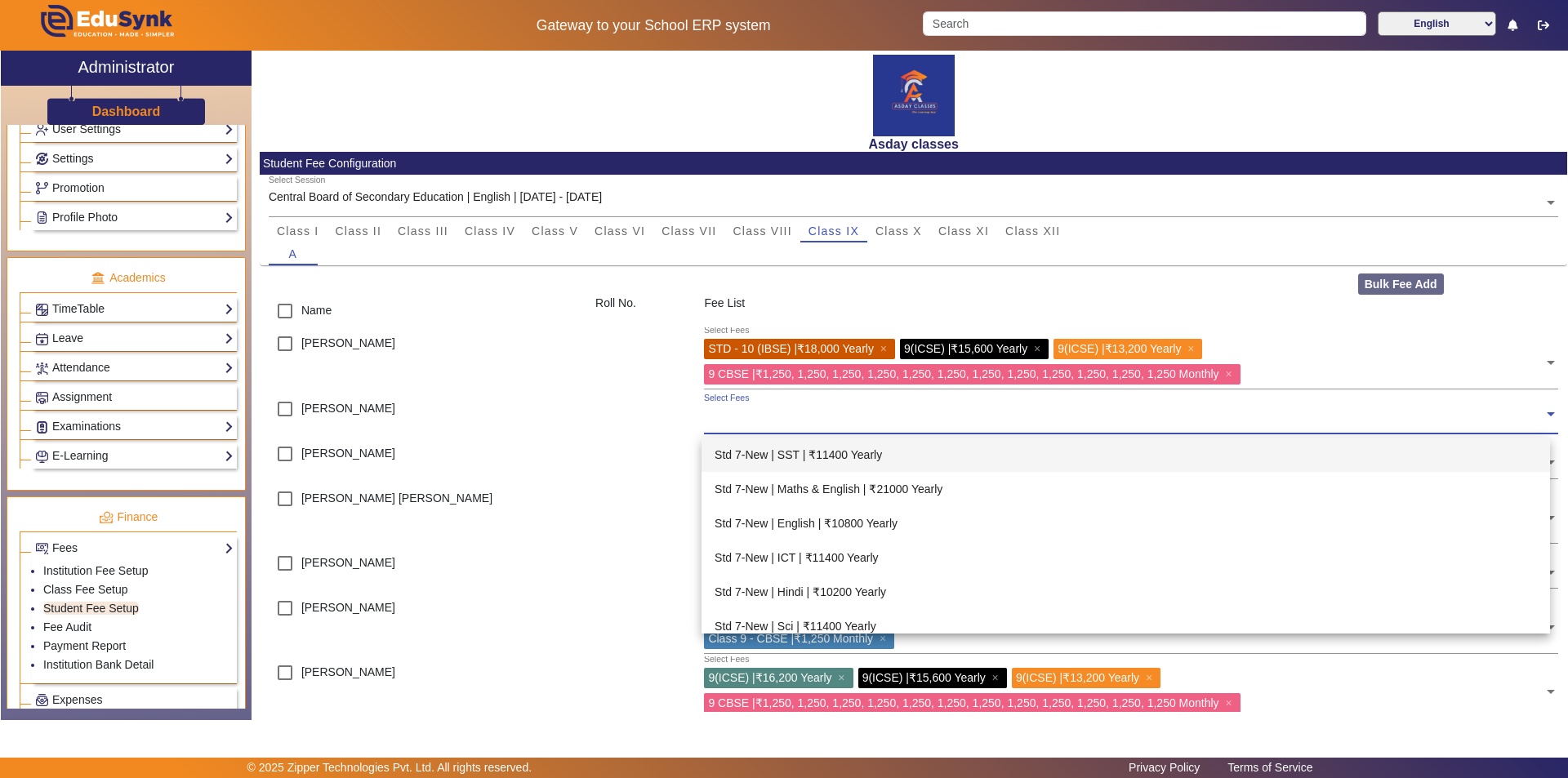
click at [604, 590] on div at bounding box center [641, 569] width 108 height 45
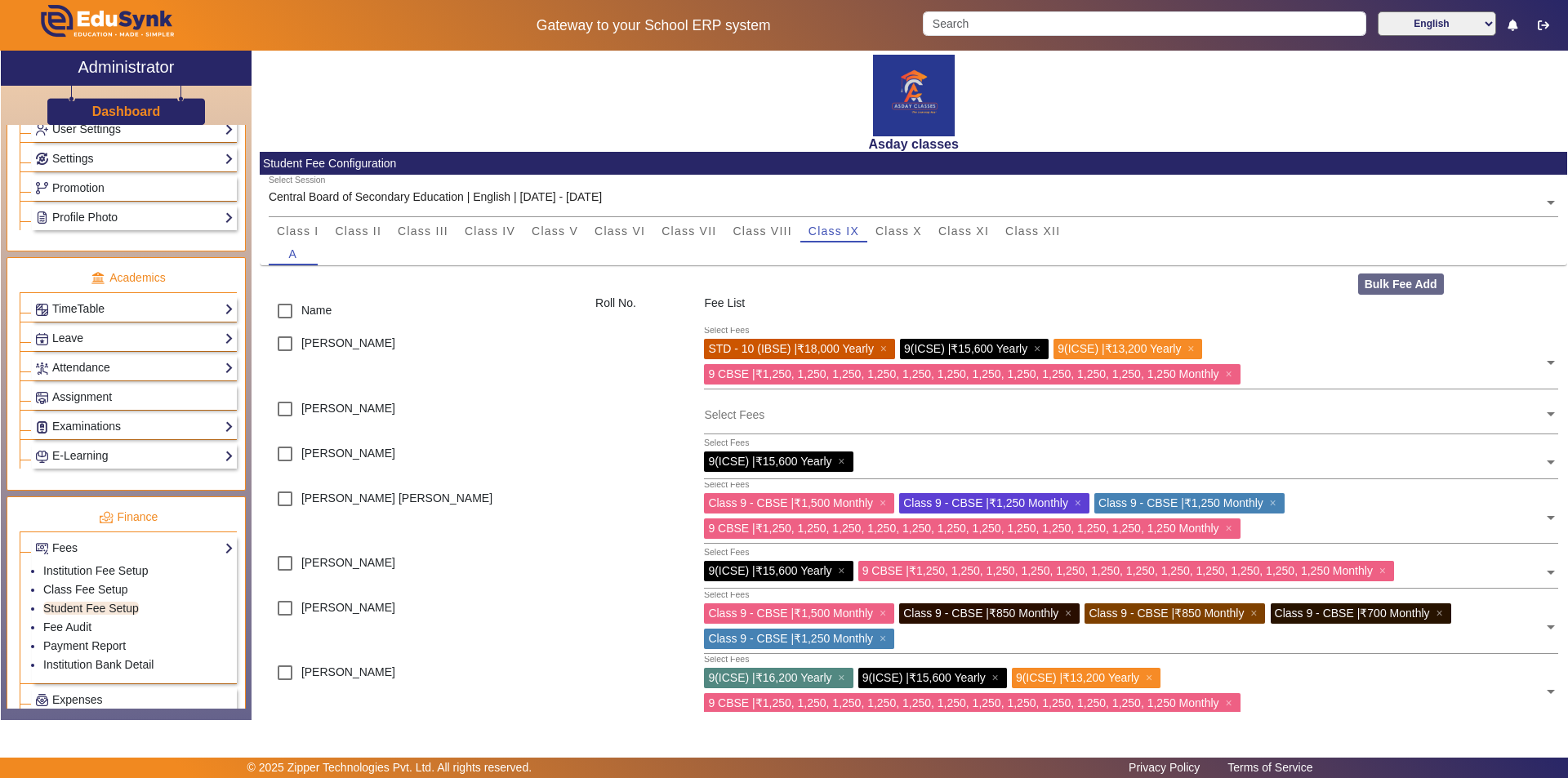
click at [718, 413] on input "text" at bounding box center [1123, 414] width 839 height 15
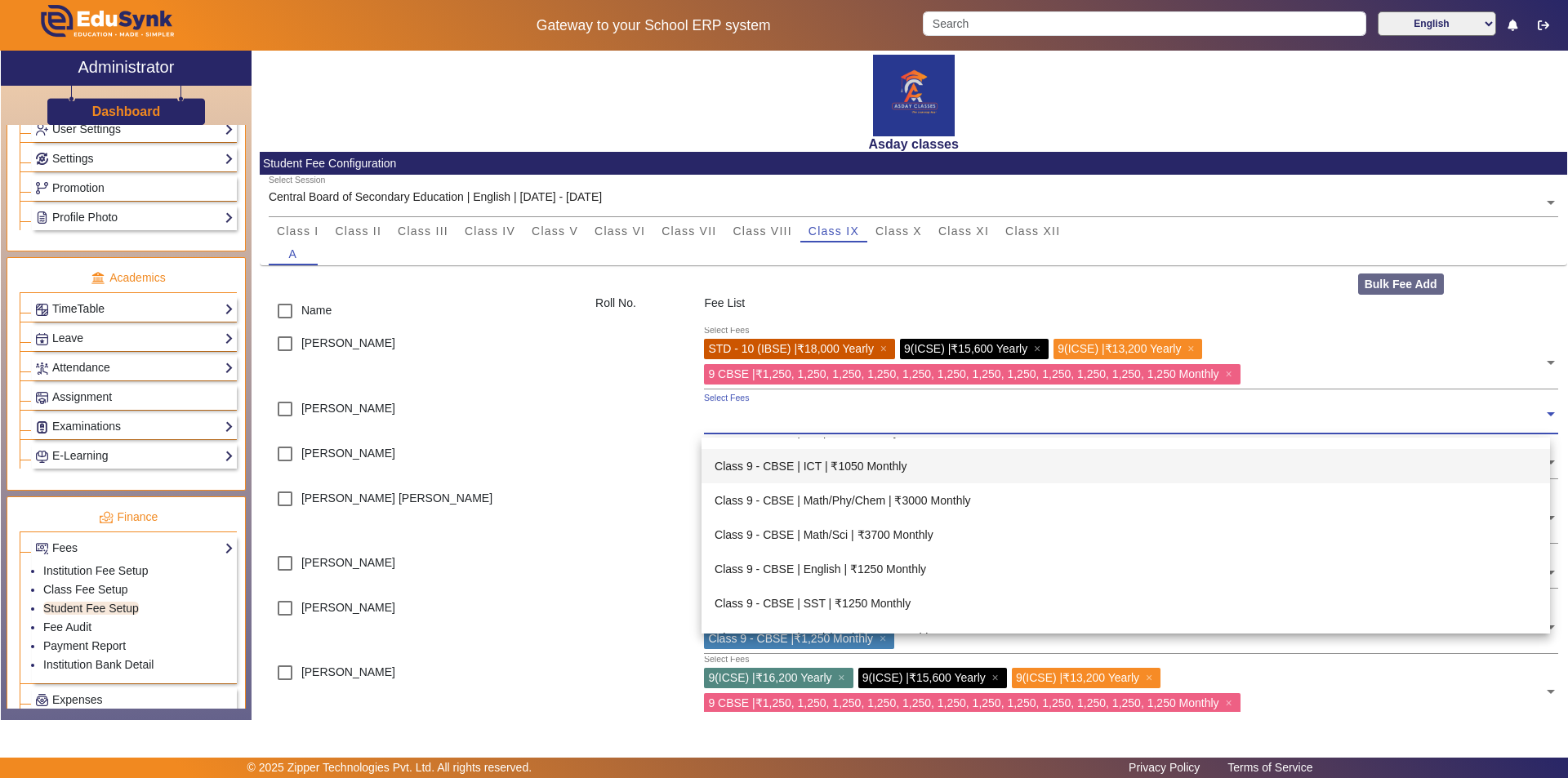
scroll to position [3184, 0]
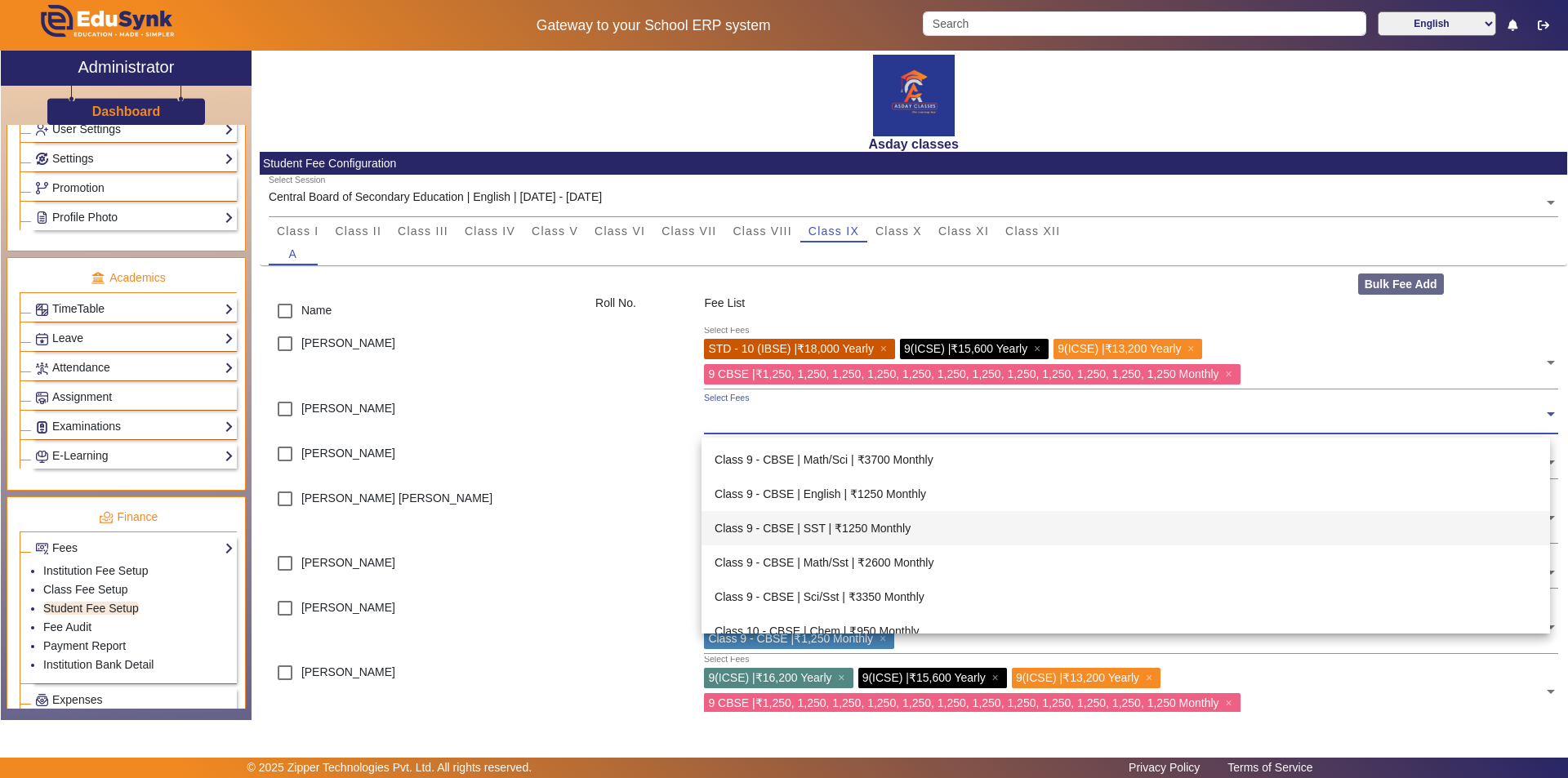
click at [822, 528] on div "Class 9 - CBSE | SST | ₹1250 Monthly" at bounding box center [1126, 528] width 849 height 34
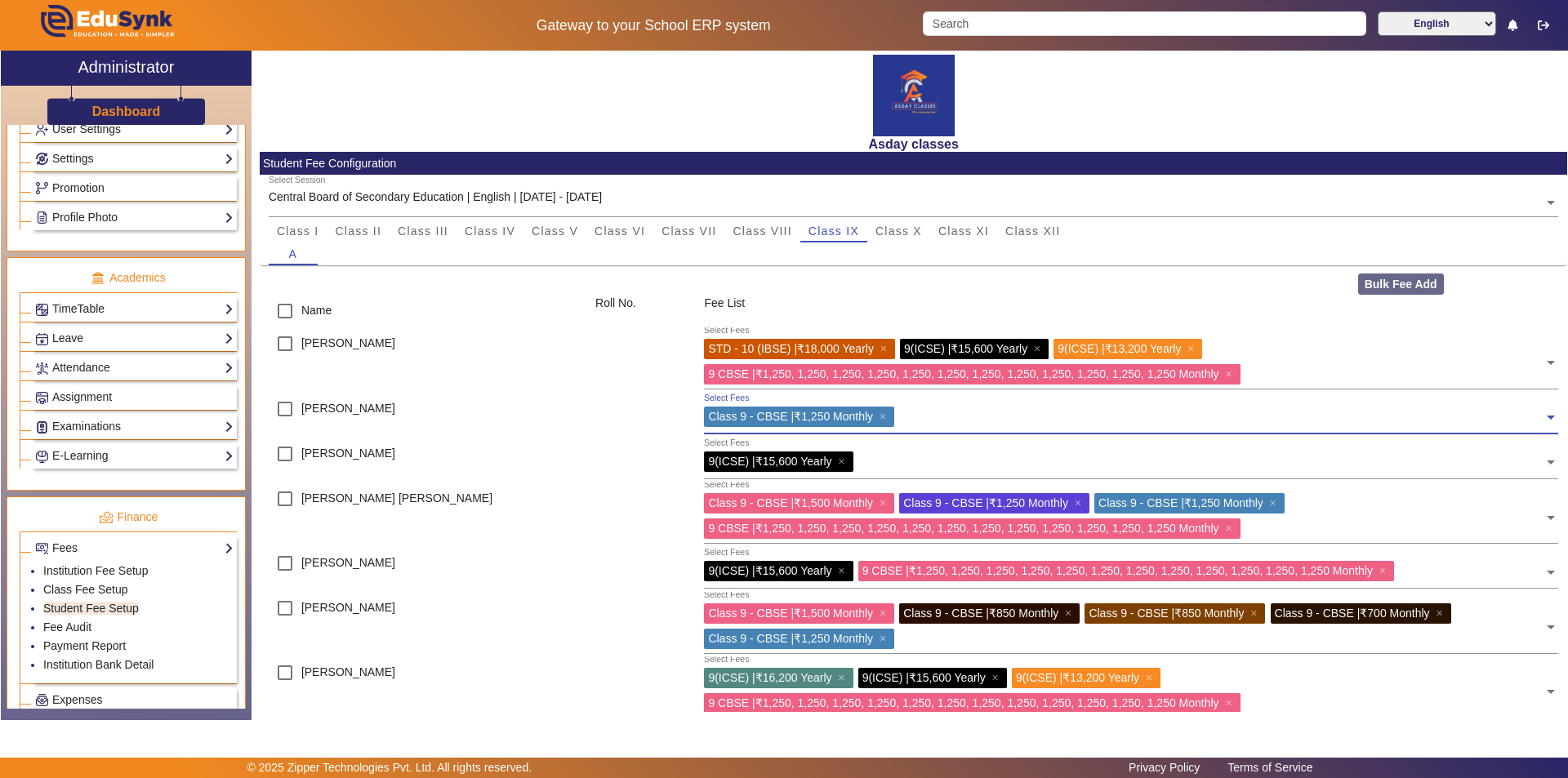
click at [906, 417] on input "text" at bounding box center [1221, 414] width 645 height 15
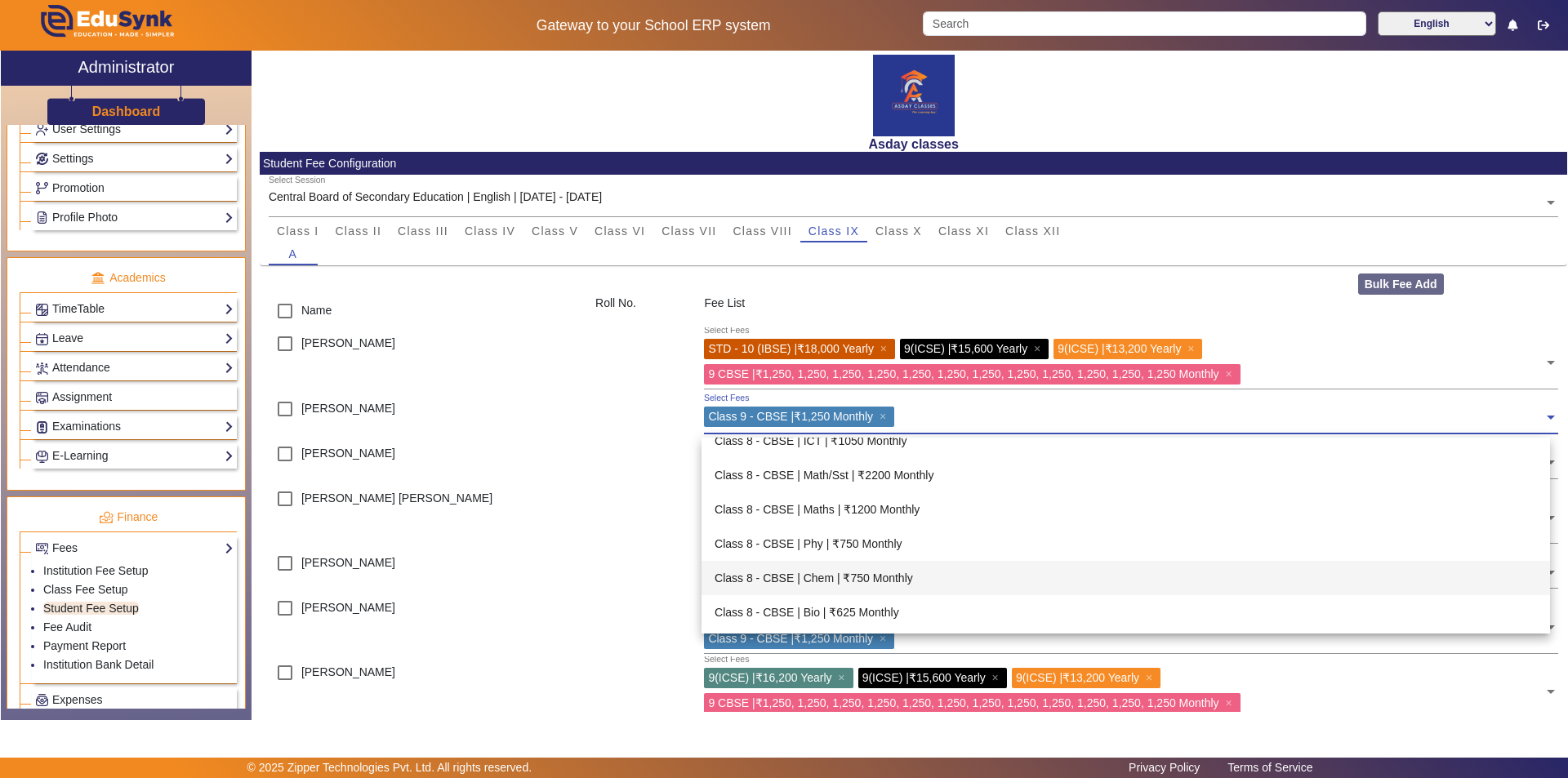
scroll to position [914, 0]
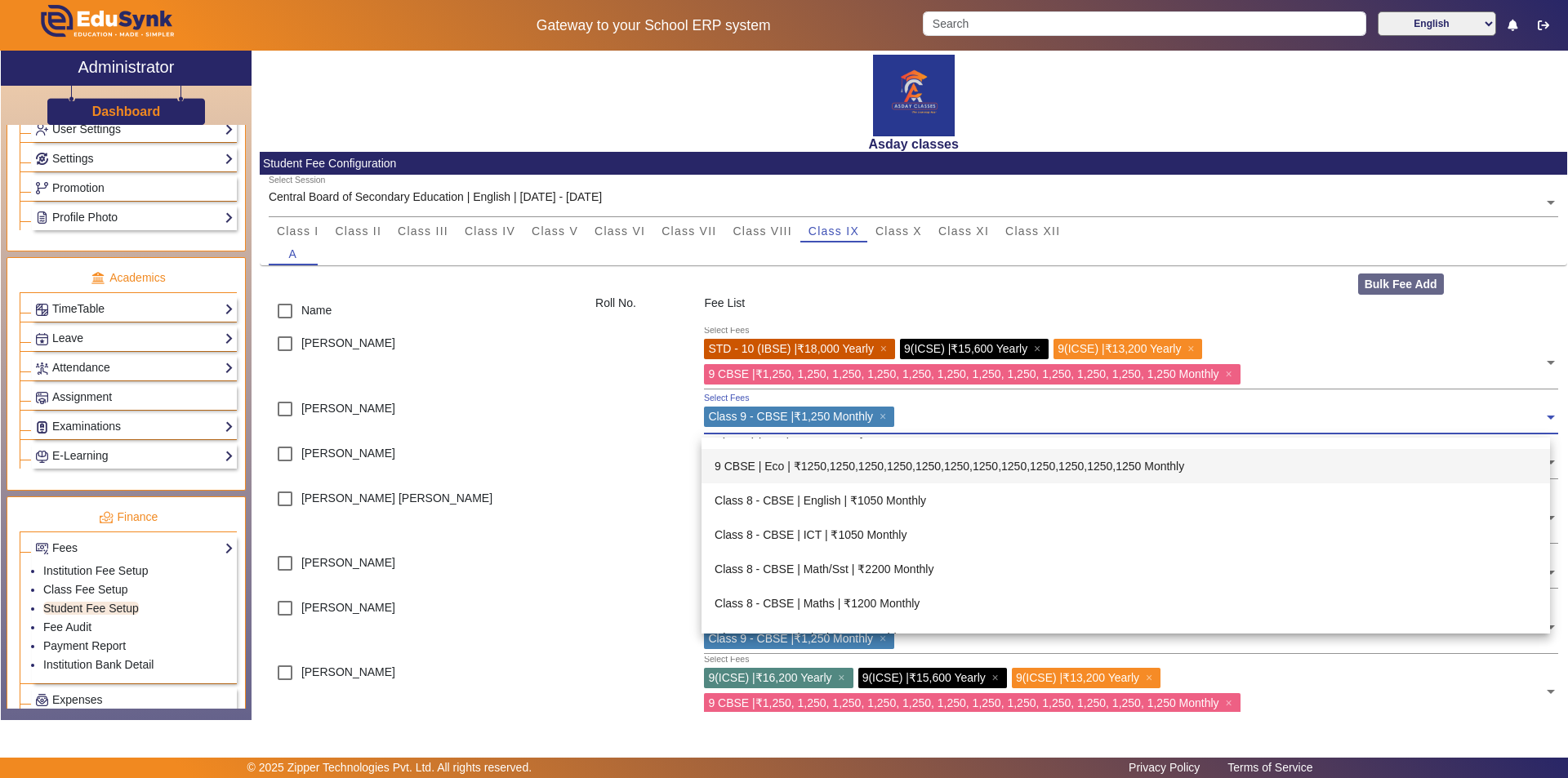
click at [898, 464] on div "9 CBSE | Eco | ₹1250,1250,1250,1250,1250,1250,1250,1250,1250,1250,1250,1250 Mon…" at bounding box center [1126, 465] width 849 height 34
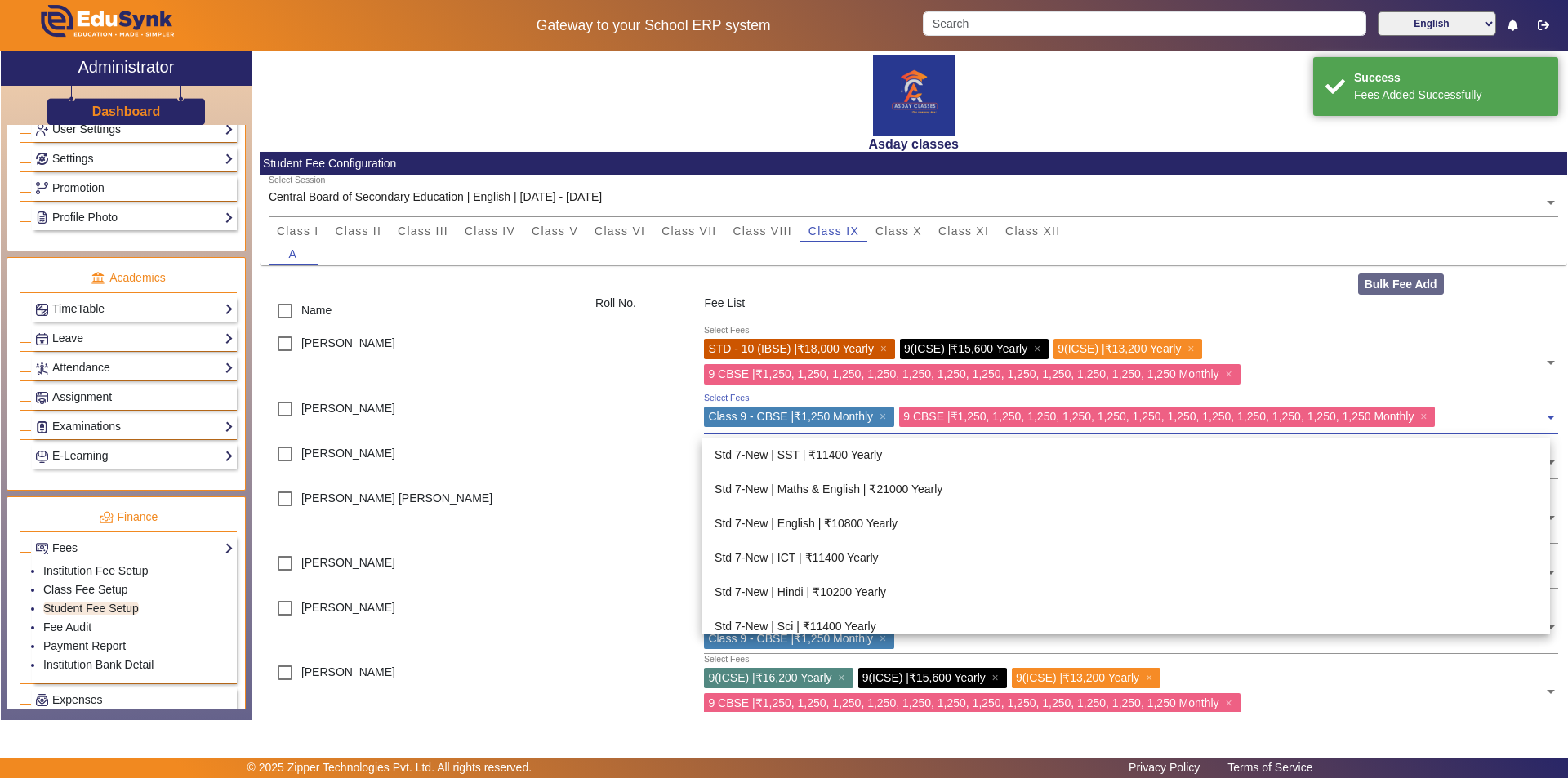
scroll to position [926, 0]
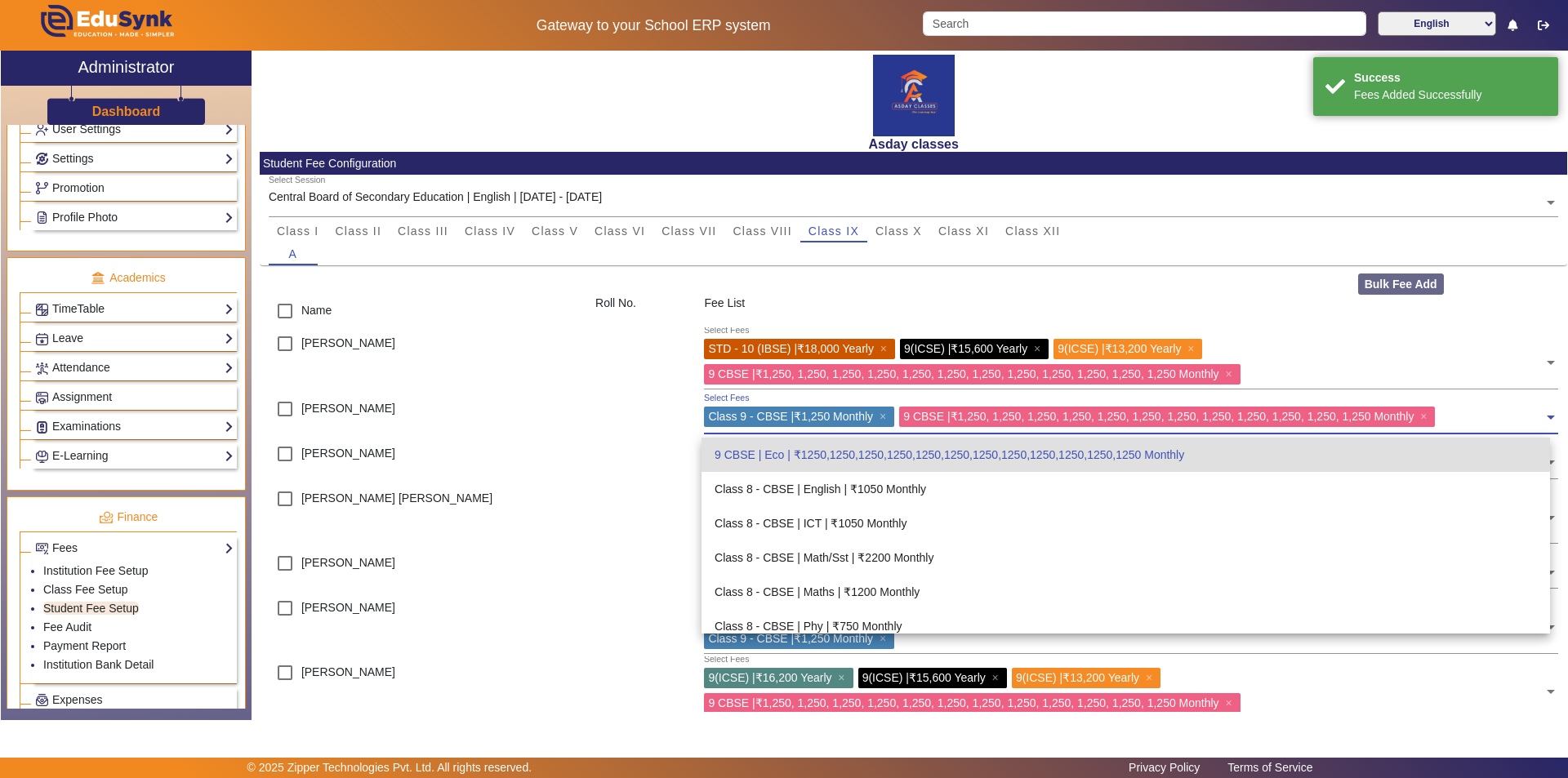
click at [1450, 418] on input "text" at bounding box center [1492, 414] width 103 height 15
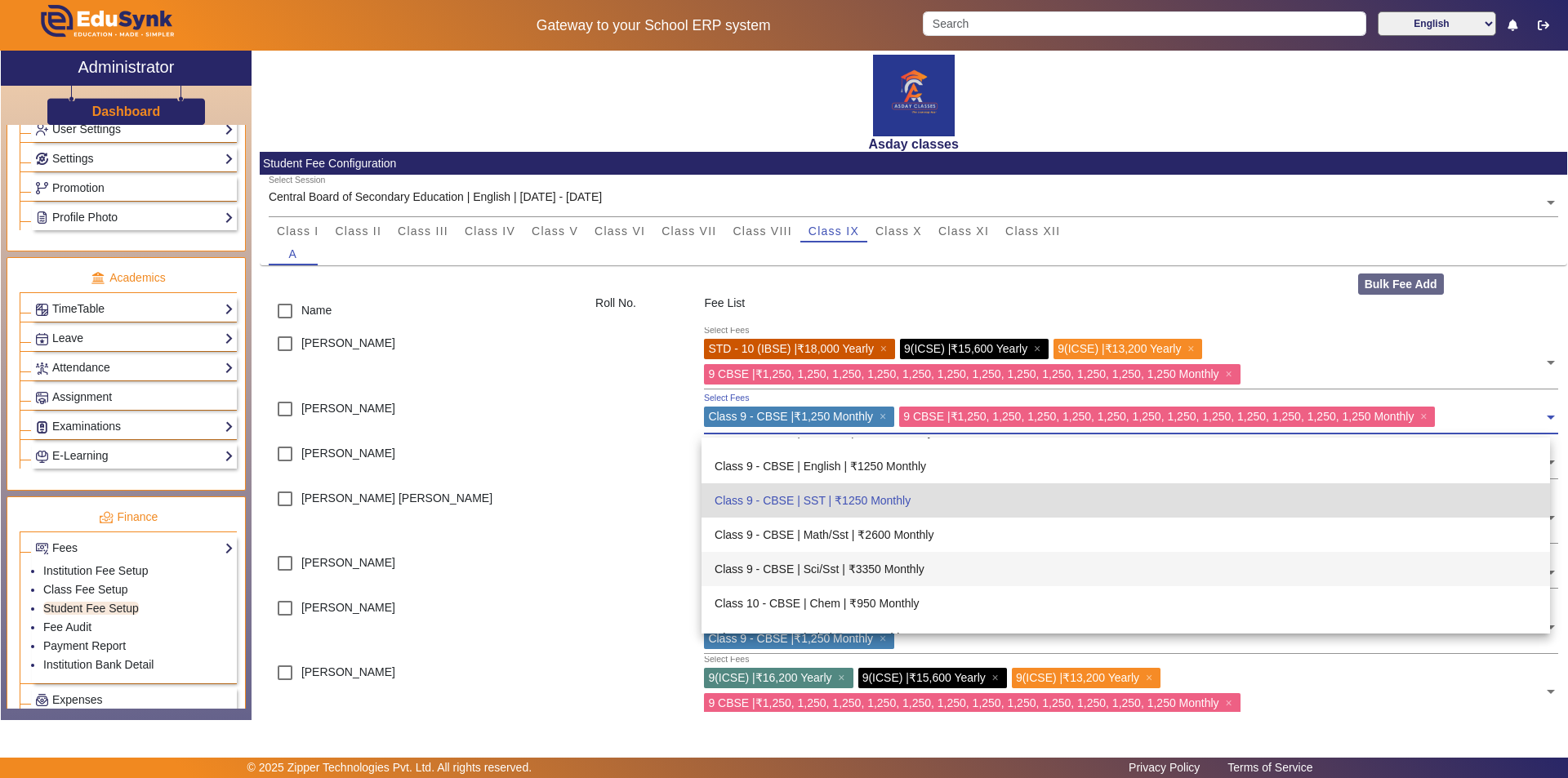
scroll to position [3130, 0]
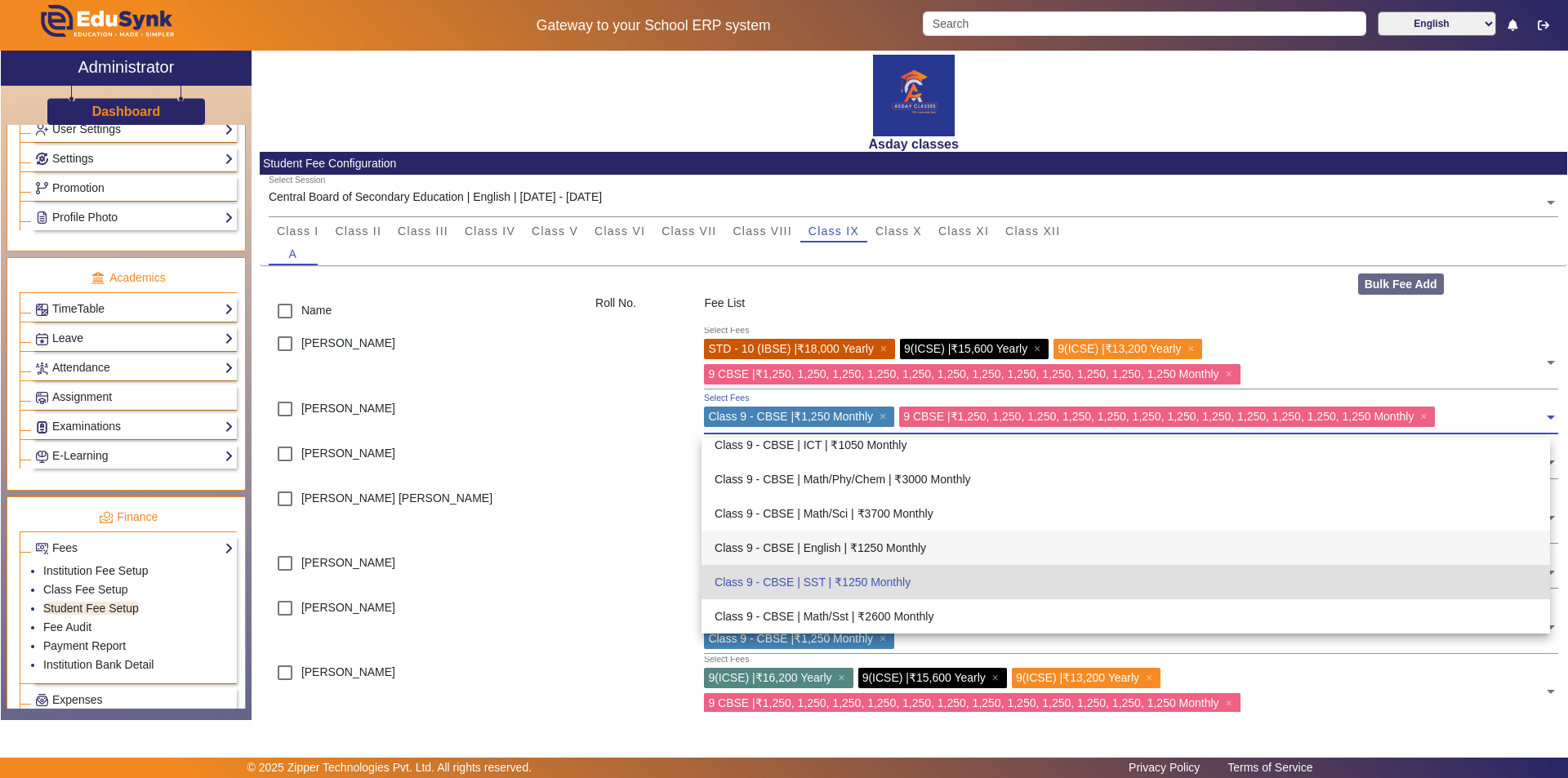
click at [857, 543] on div "Class 9 - CBSE | English | ₹1250 Monthly" at bounding box center [1126, 548] width 849 height 34
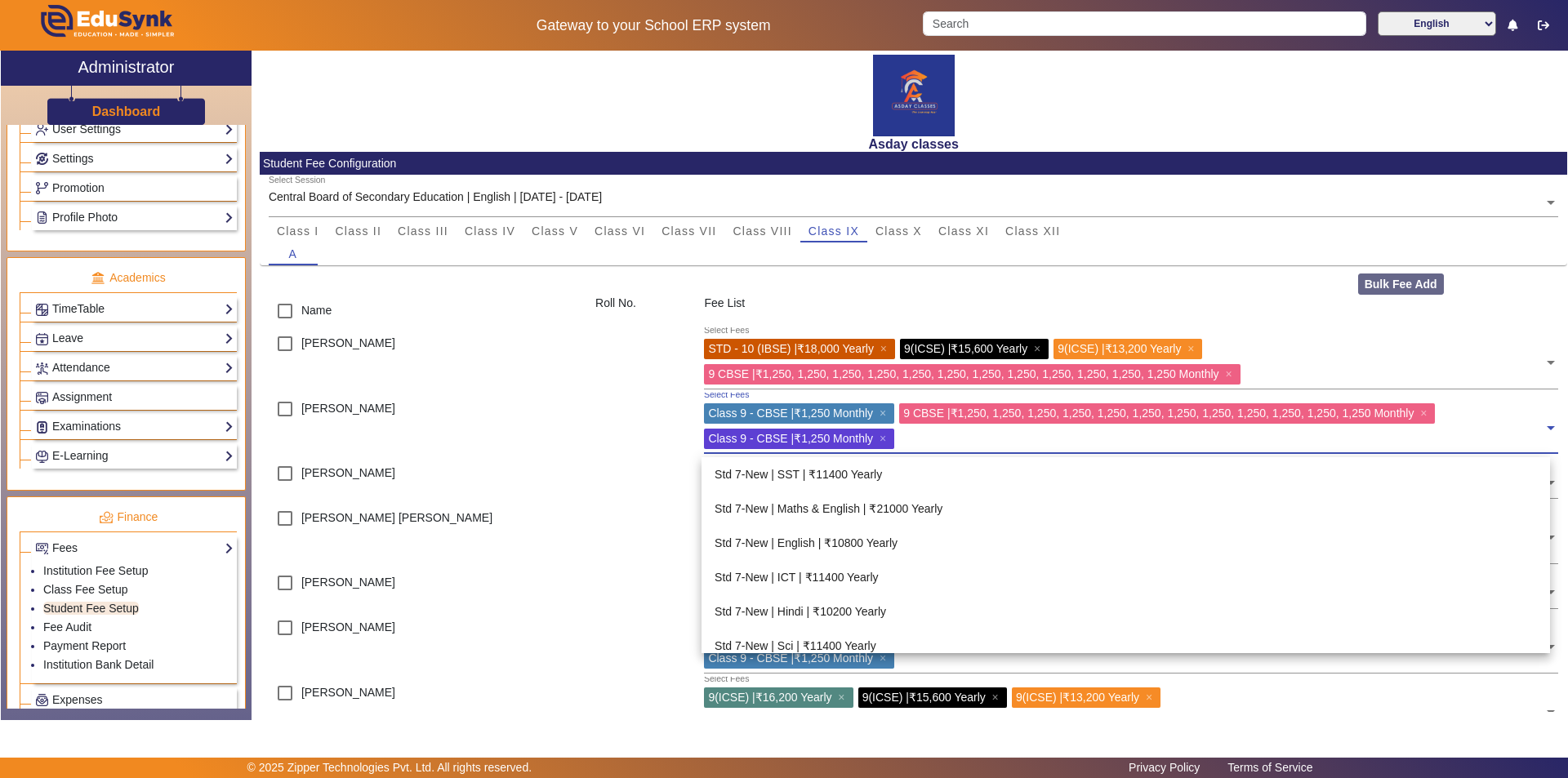
scroll to position [3224, 0]
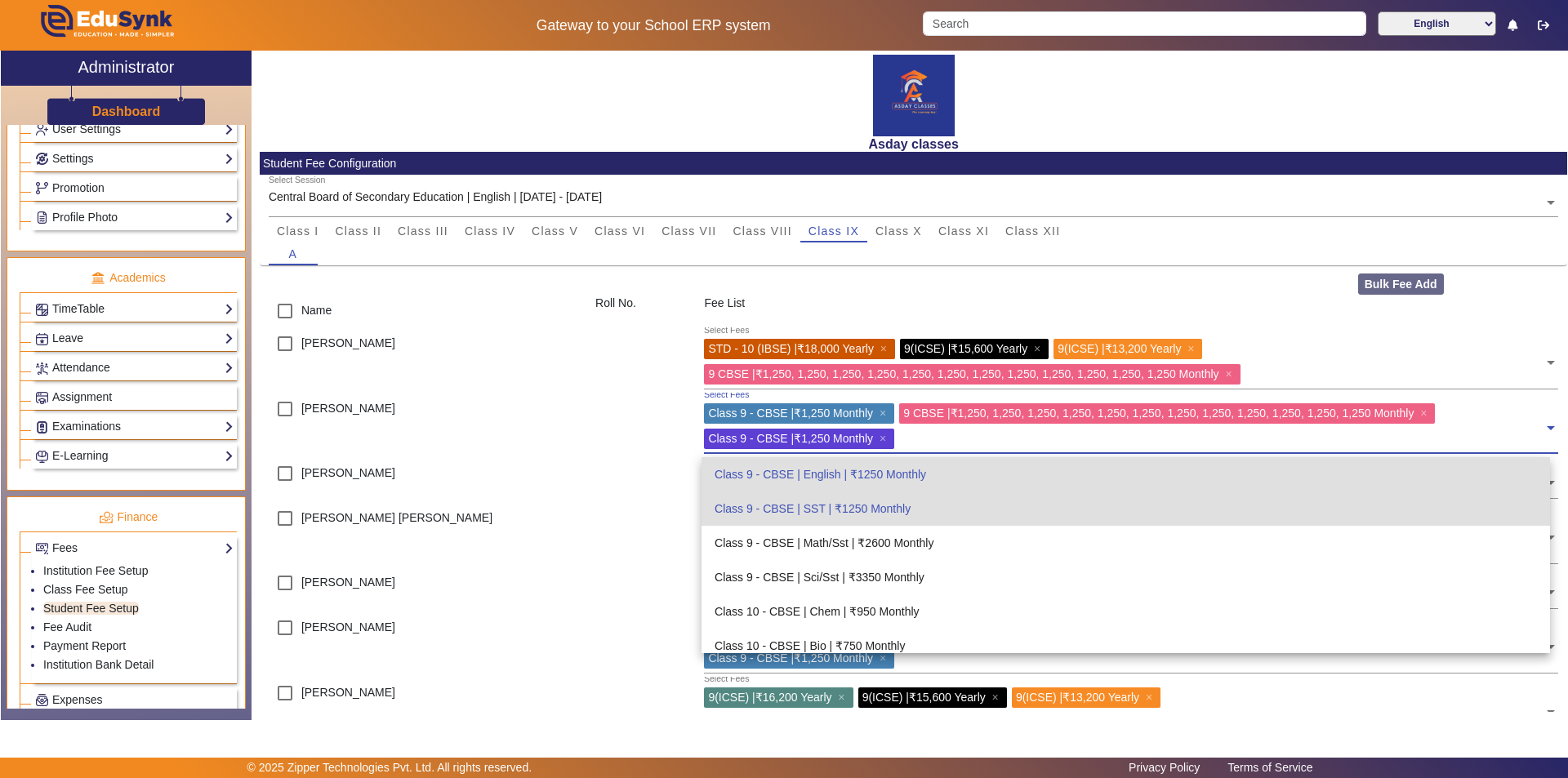
click at [913, 434] on input "text" at bounding box center [1221, 436] width 645 height 15
click at [650, 587] on div at bounding box center [641, 588] width 108 height 45
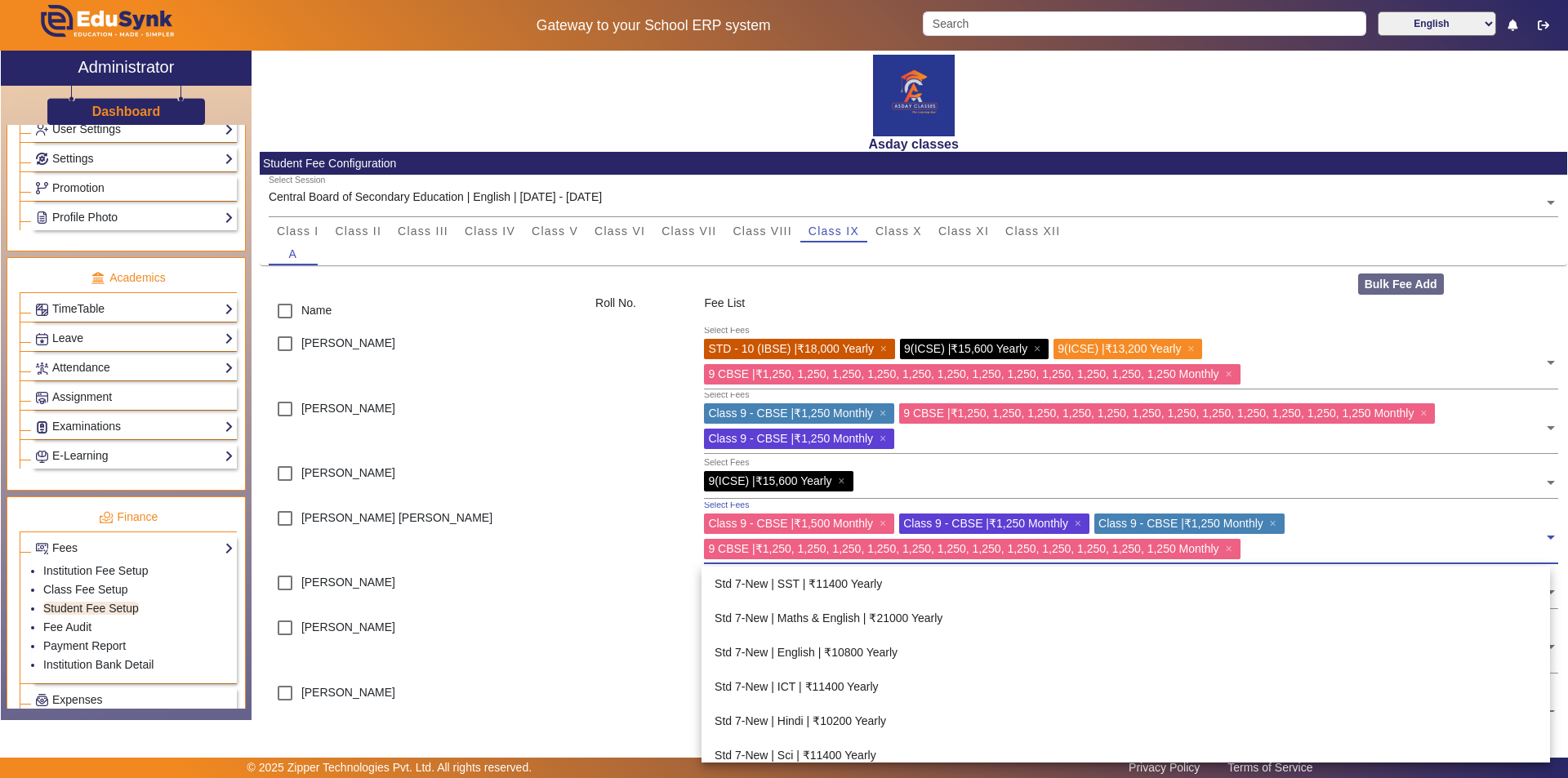
click at [1545, 535] on span at bounding box center [1550, 531] width 14 height 26
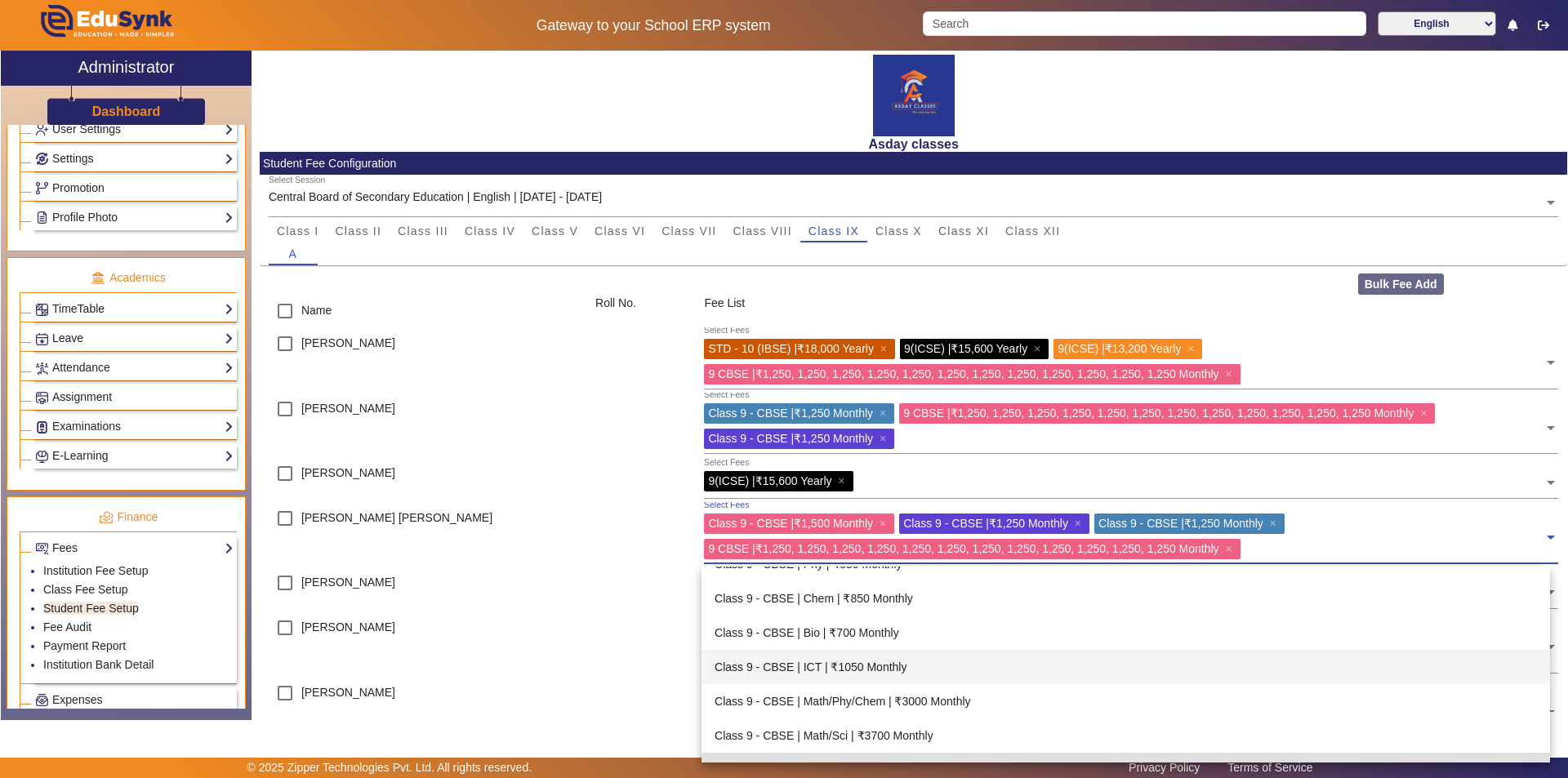
scroll to position [2956, 0]
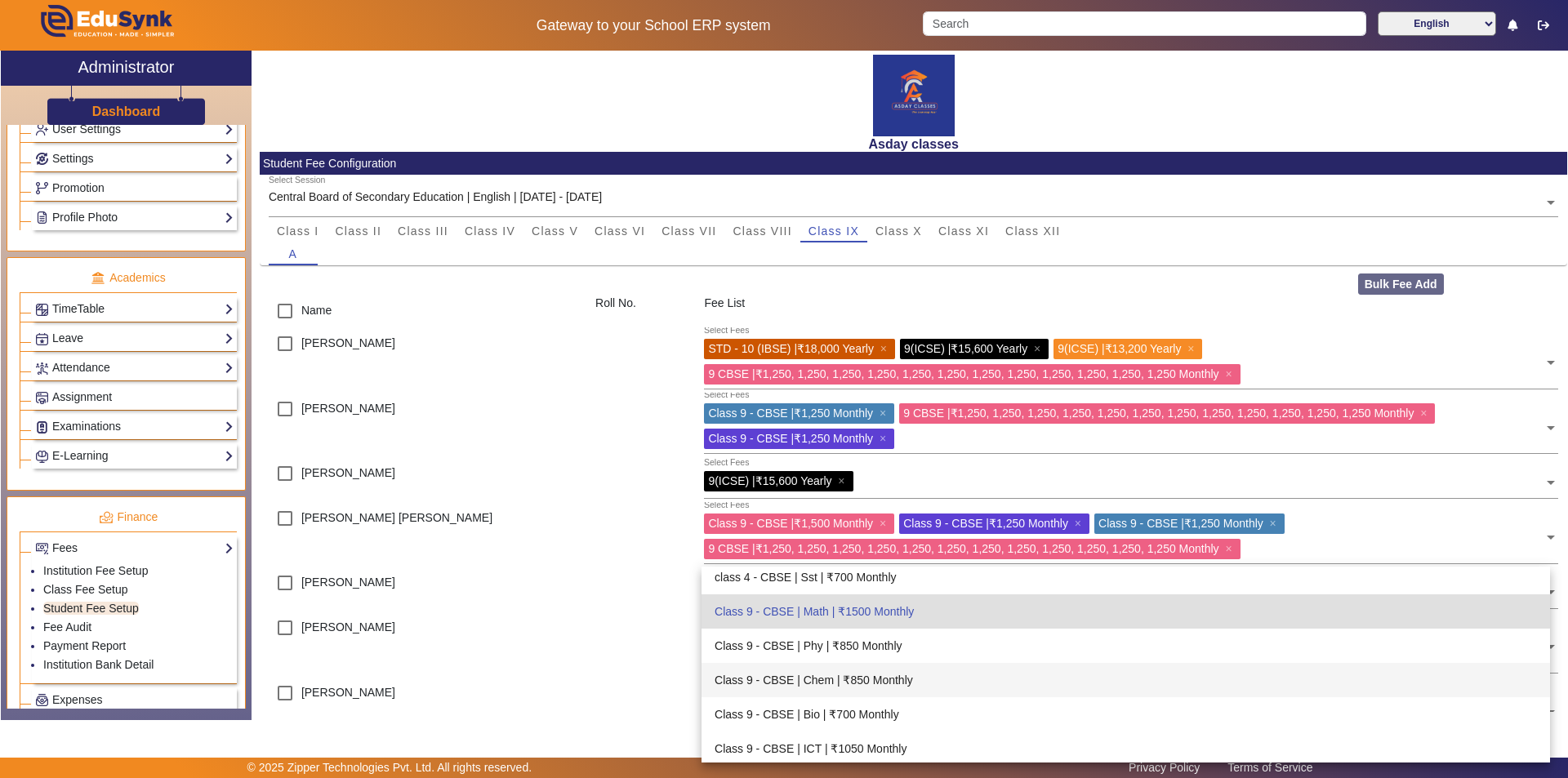
click at [591, 698] on div at bounding box center [641, 709] width 108 height 65
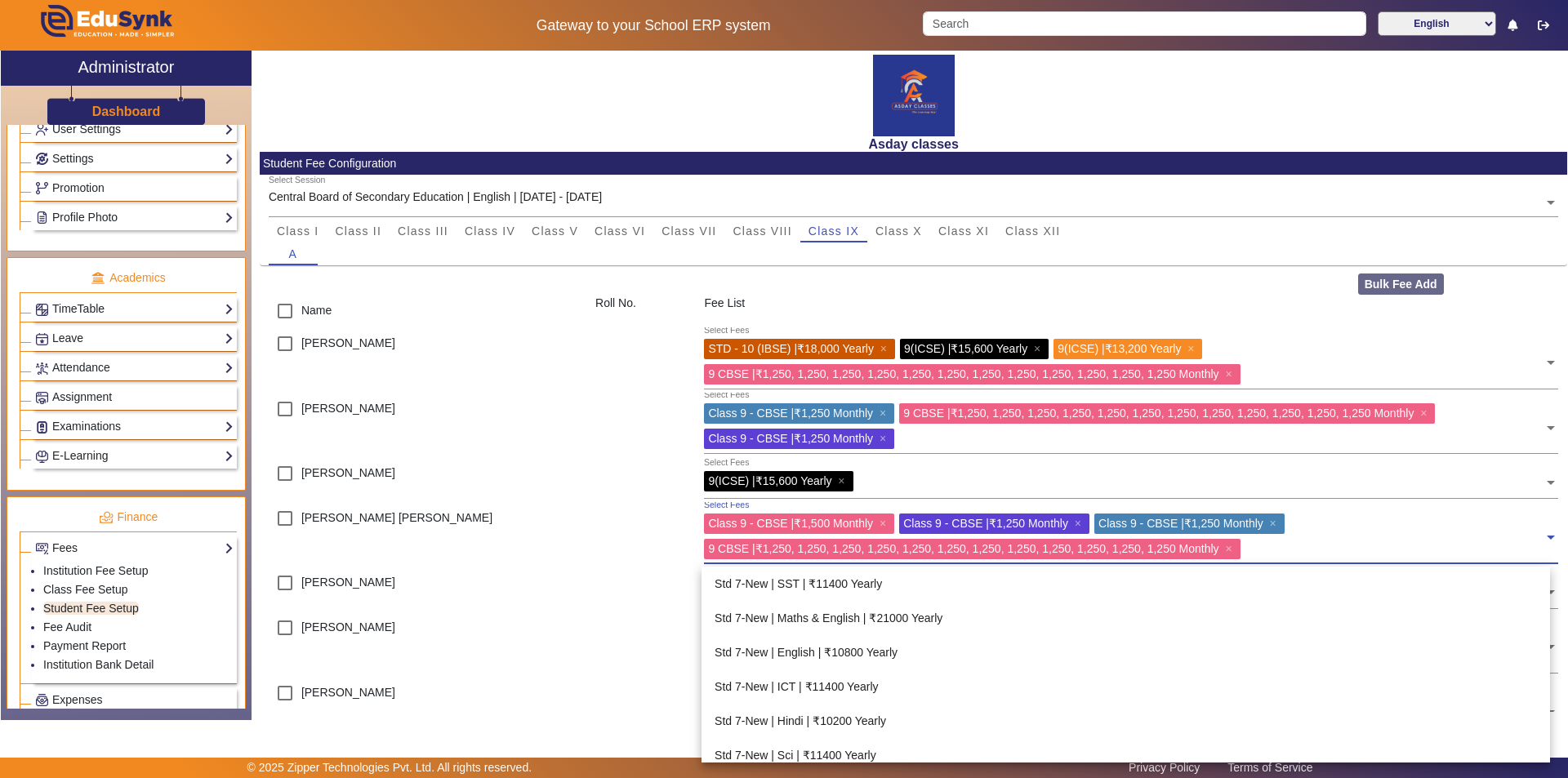
scroll to position [926, 0]
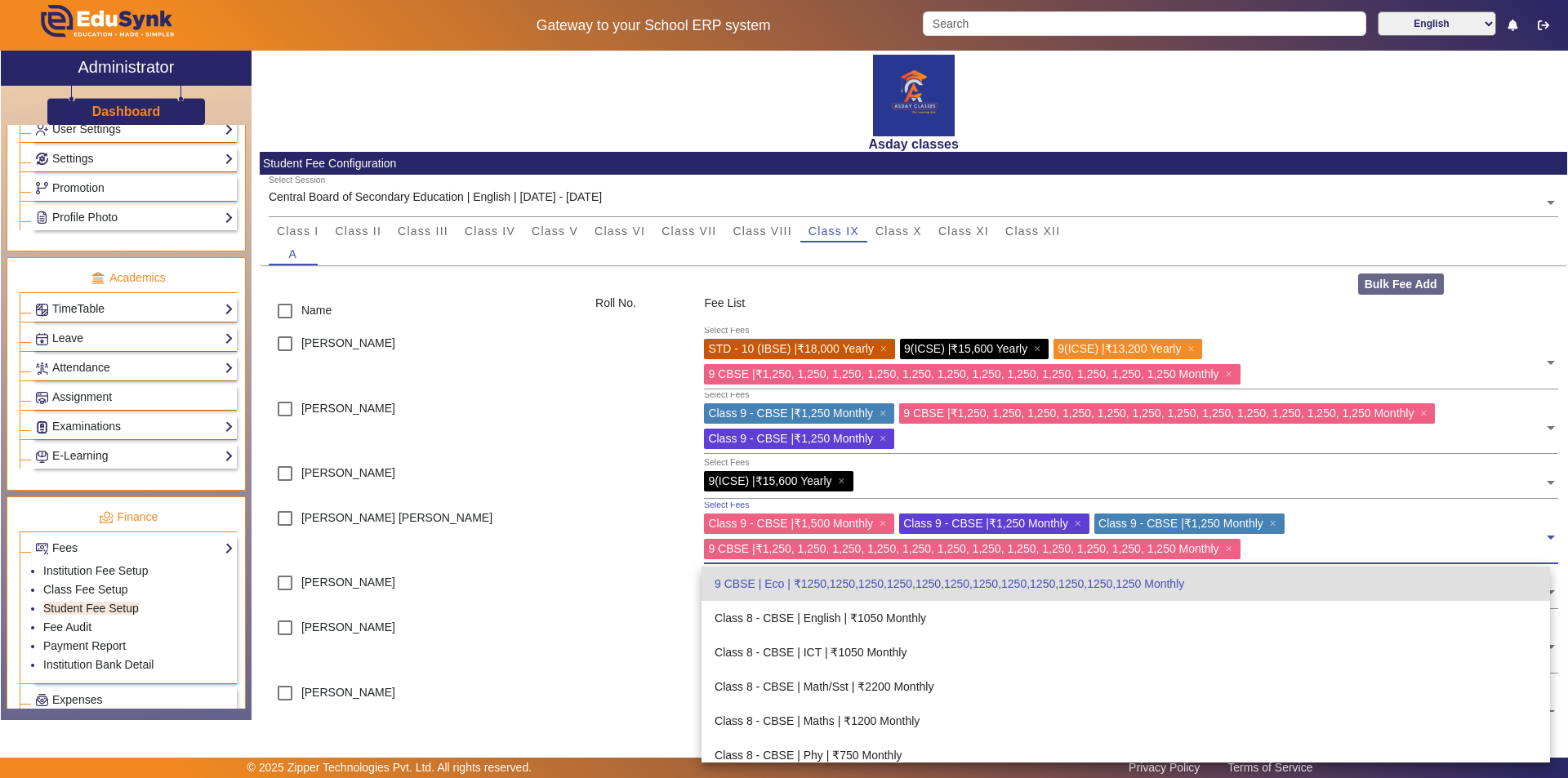
click at [838, 528] on span "Class 9 - CBSE | ₹1,500 Monthly" at bounding box center [791, 523] width 165 height 13
click at [841, 521] on span "Class 9 - CBSE | ₹1,500 Monthly" at bounding box center [791, 523] width 165 height 13
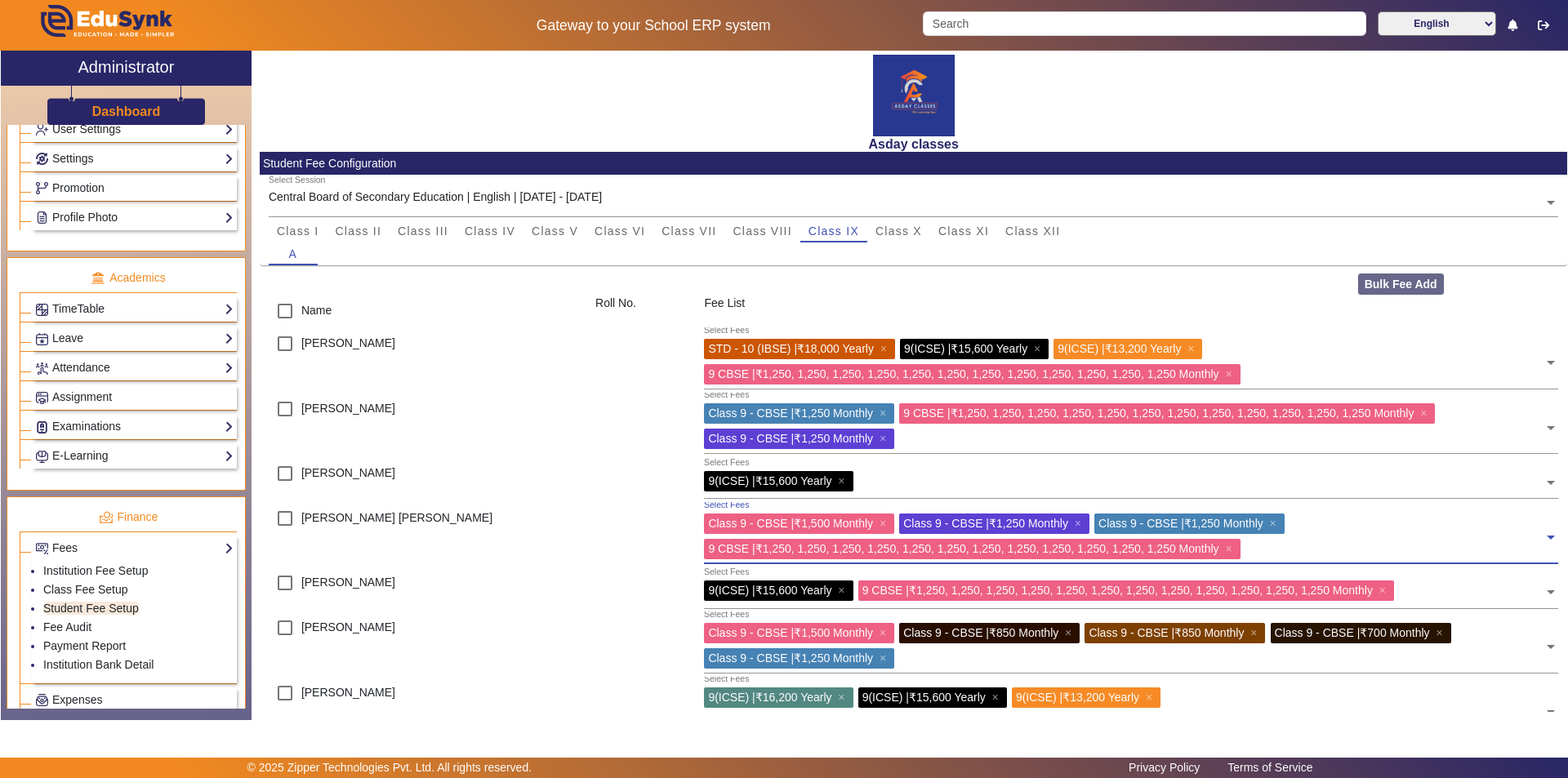
click at [1544, 537] on span at bounding box center [1550, 531] width 14 height 26
click at [1544, 539] on span at bounding box center [1550, 531] width 14 height 26
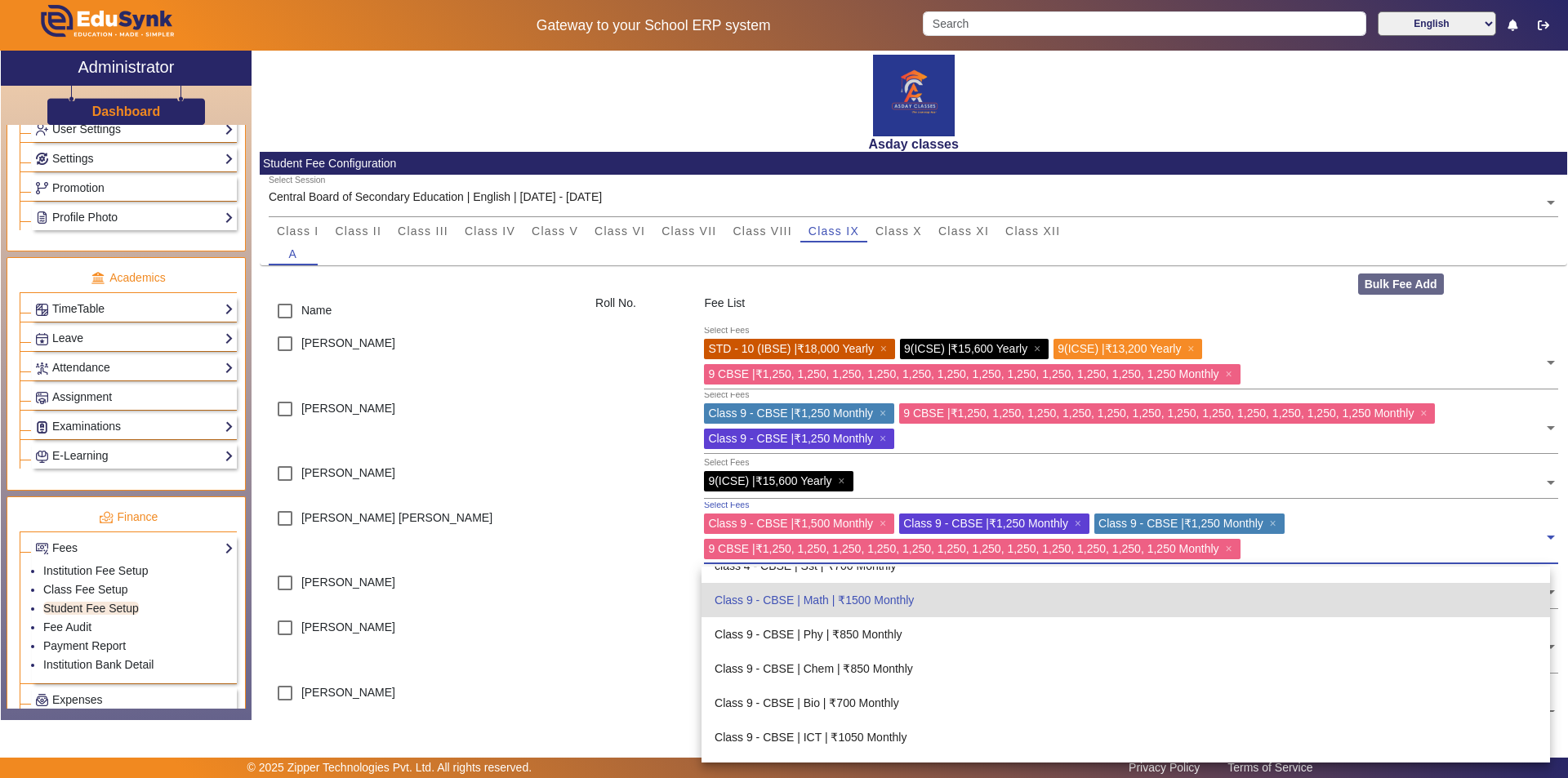
scroll to position [2885, 0]
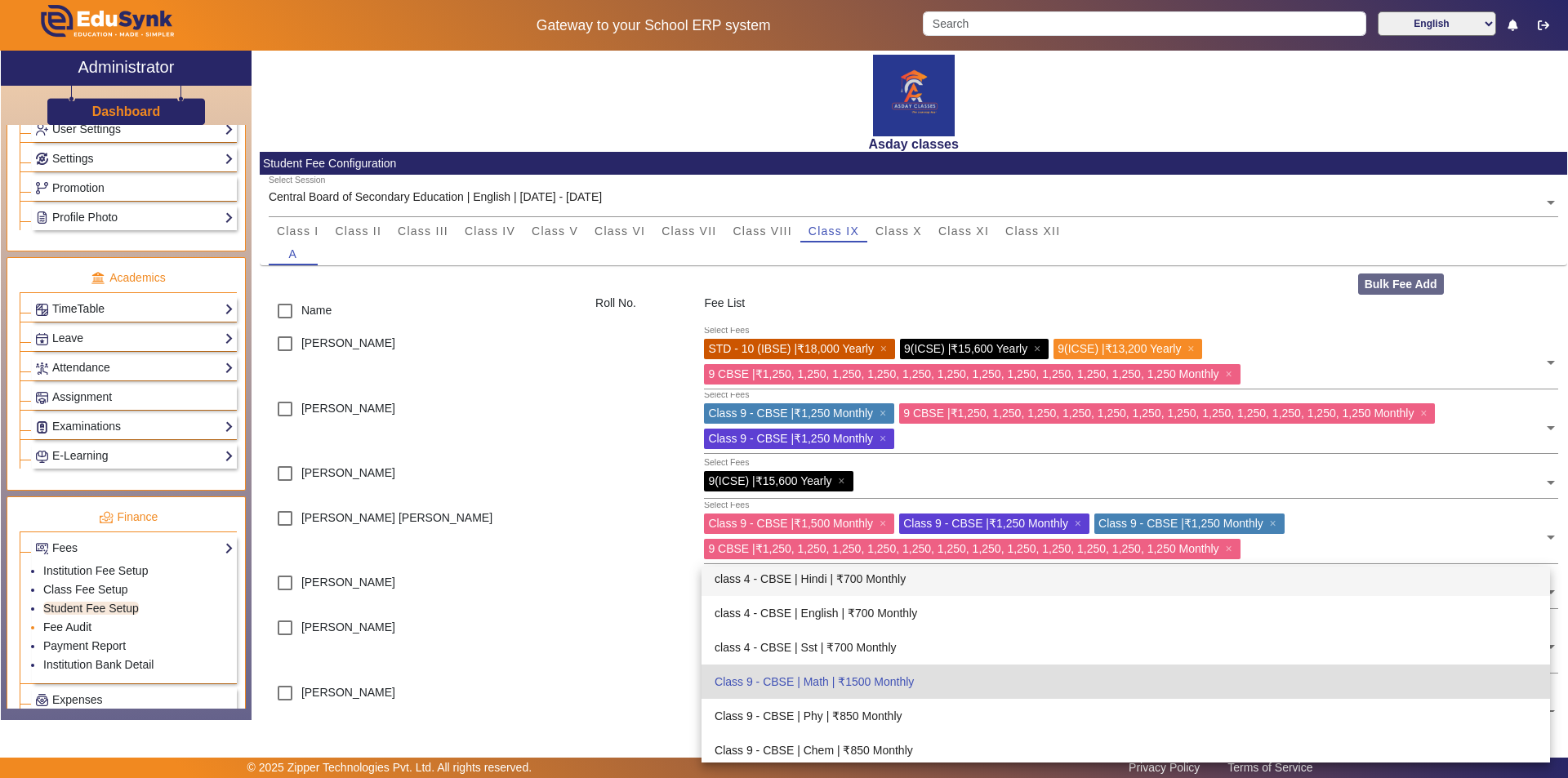
click at [76, 627] on link "Fee Audit" at bounding box center [67, 628] width 48 height 13
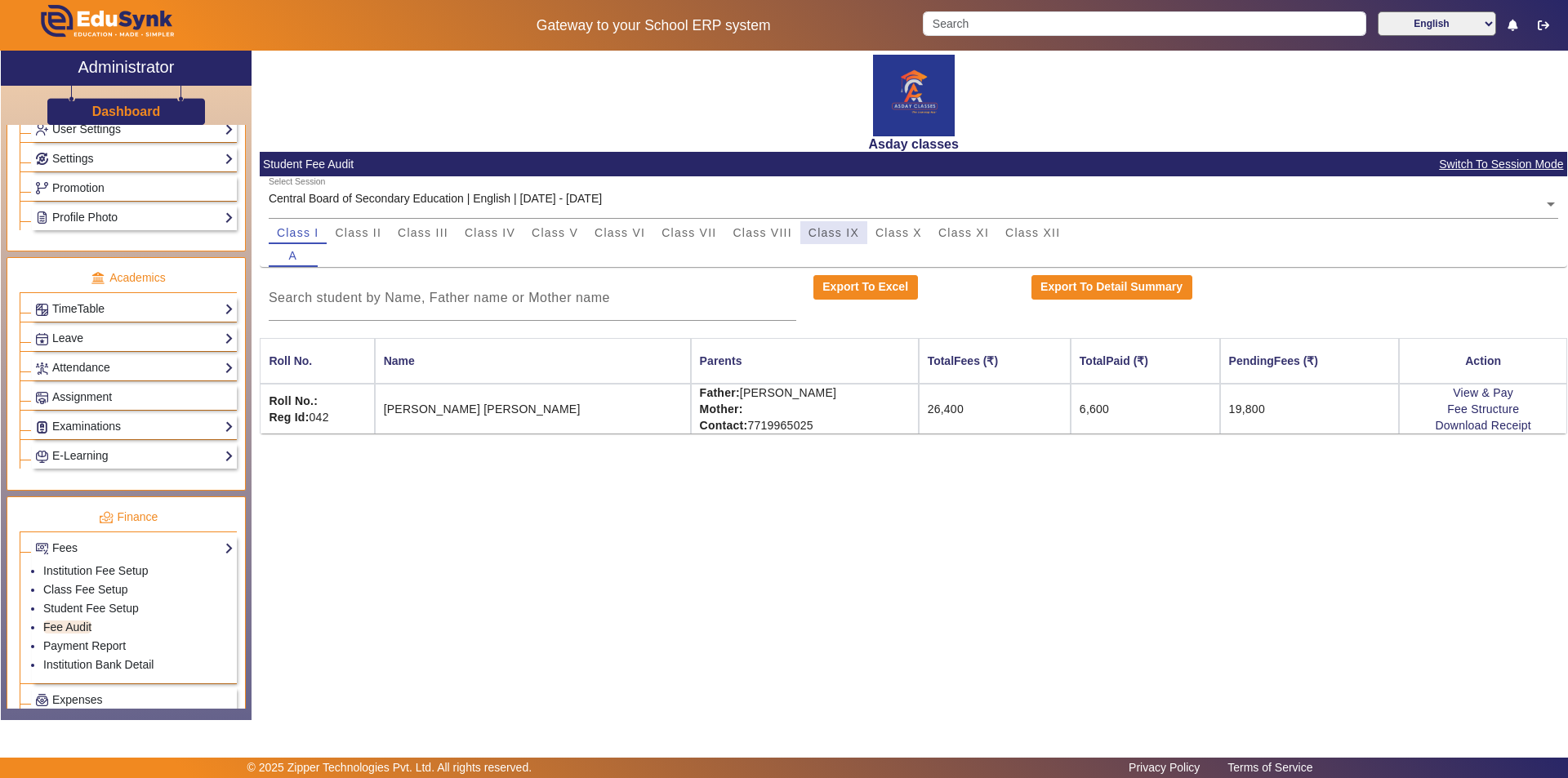
click at [828, 234] on span "Class IX" at bounding box center [834, 233] width 50 height 12
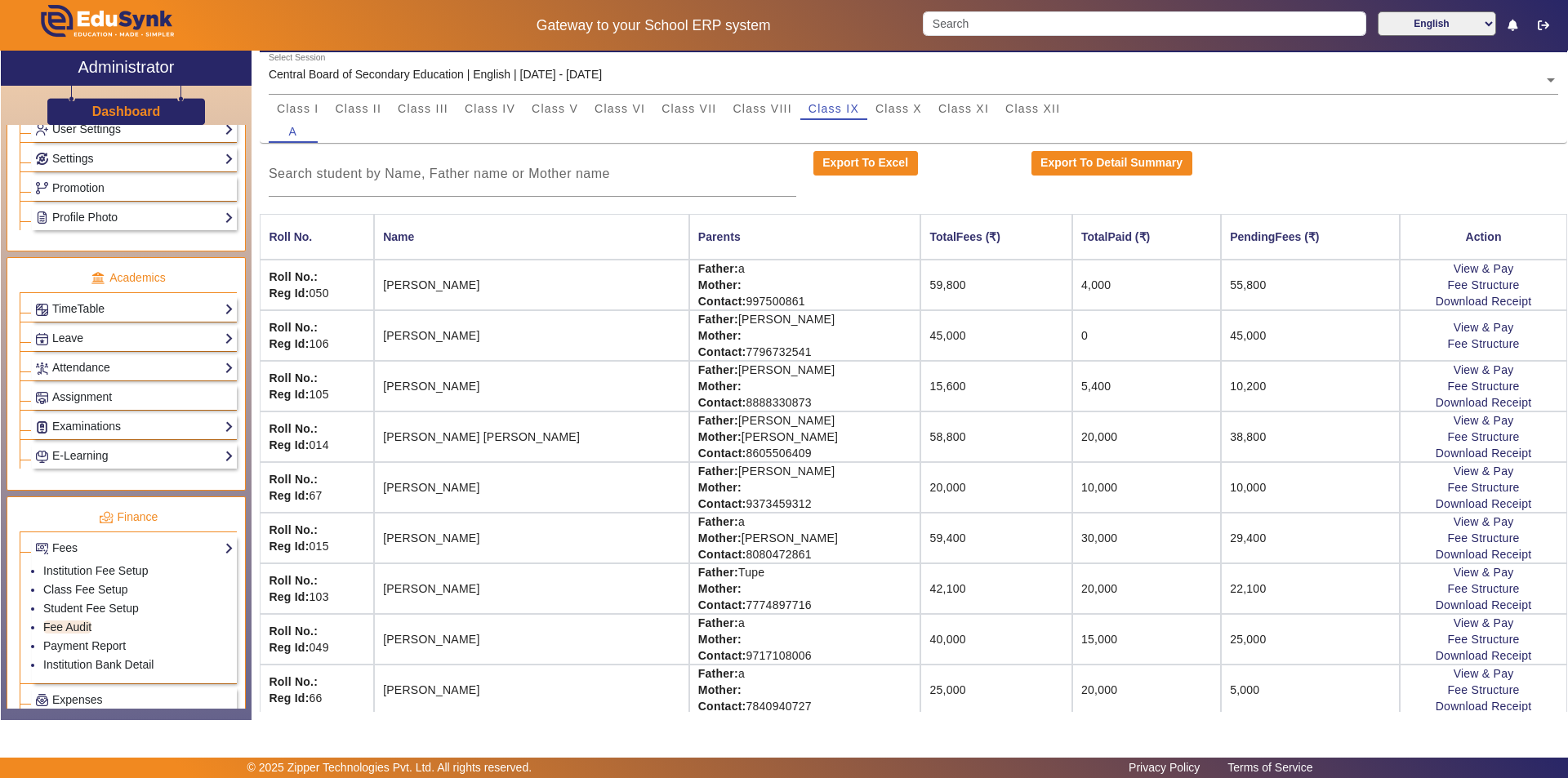
scroll to position [134, 0]
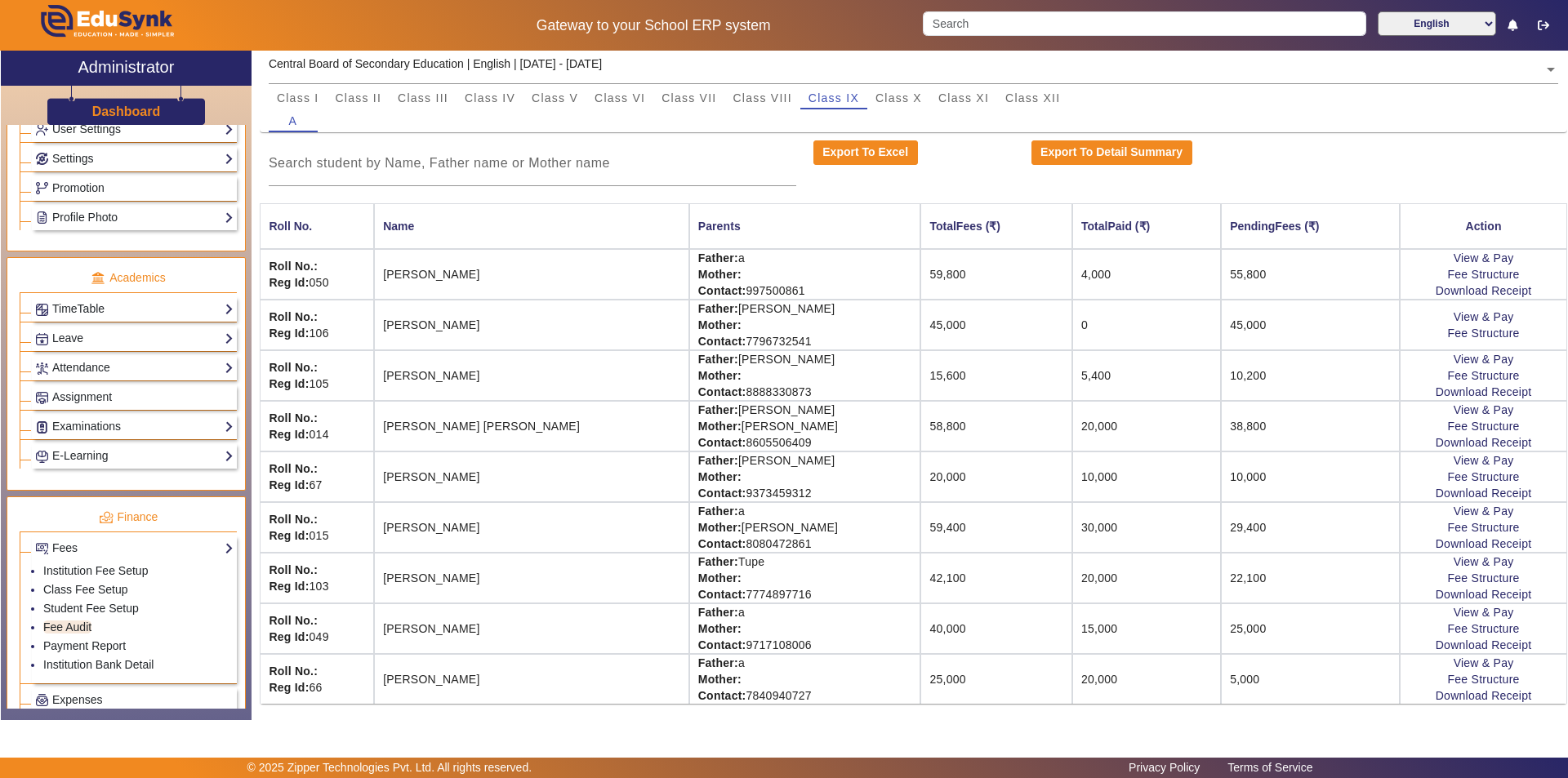
click at [1072, 333] on td "0" at bounding box center [1146, 325] width 149 height 50
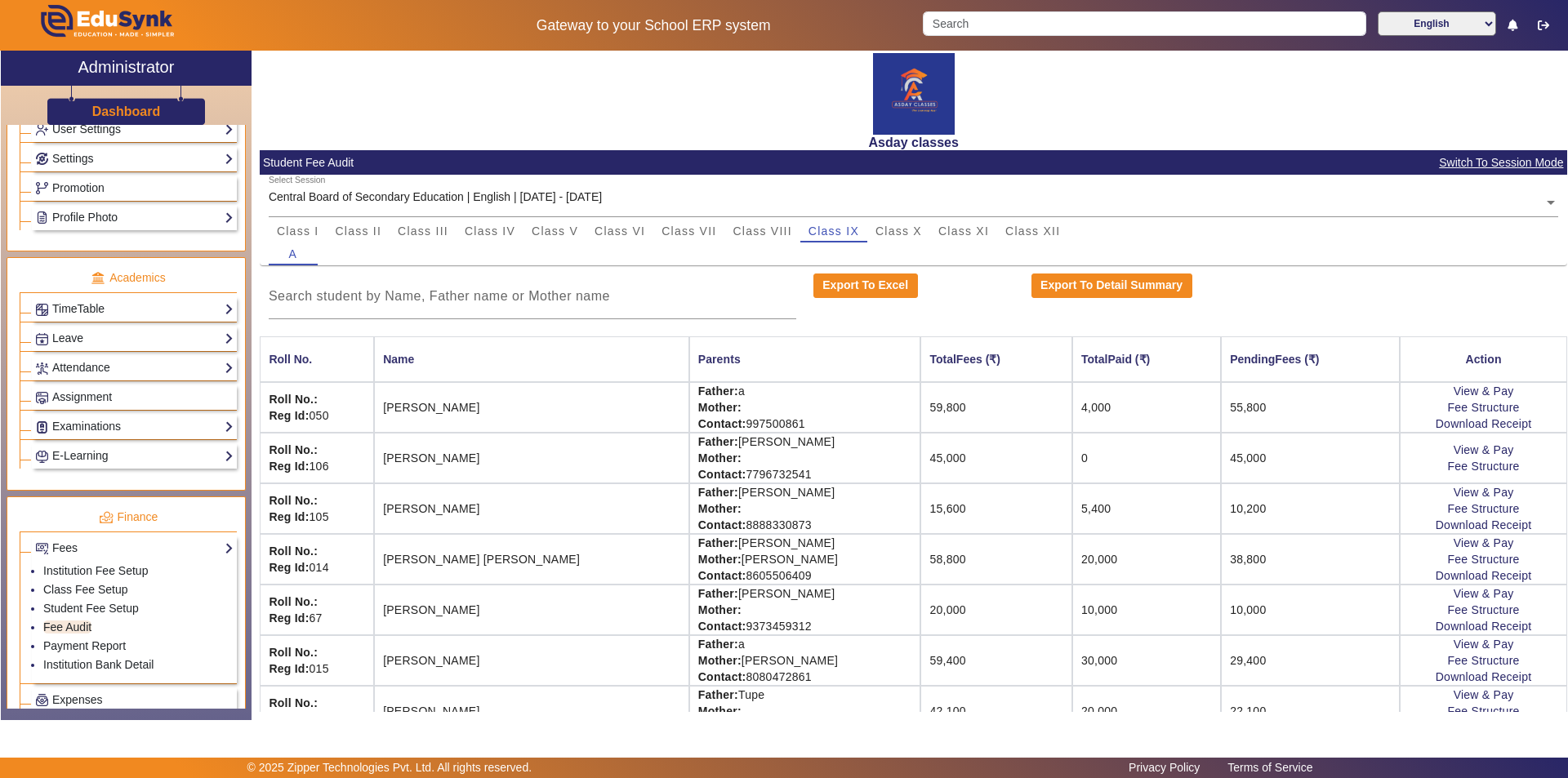
scroll to position [0, 0]
